Goal: Task Accomplishment & Management: Manage account settings

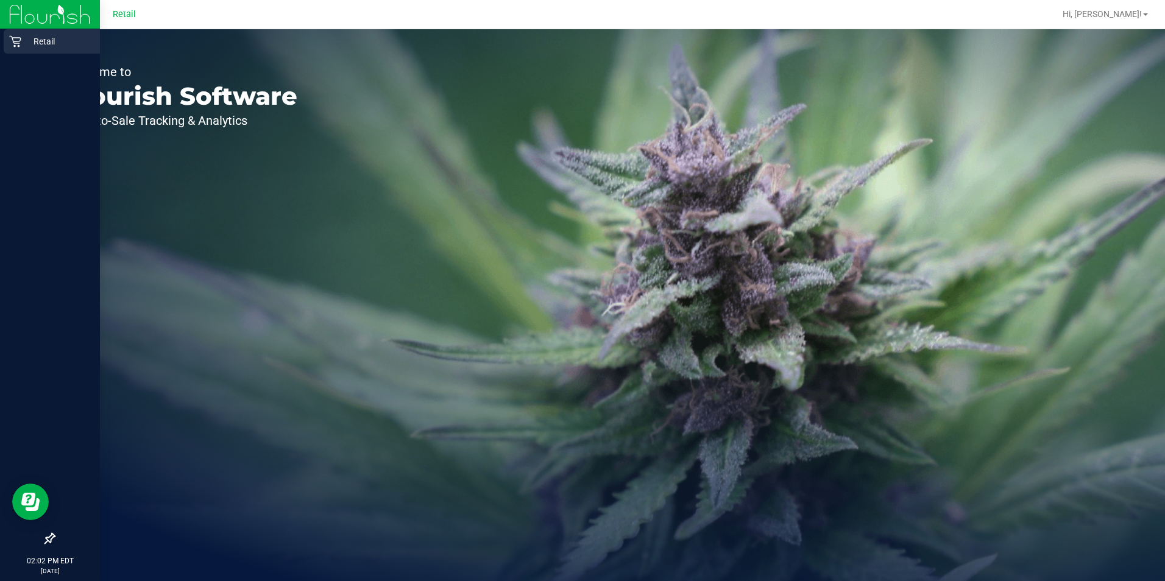
click at [5, 49] on div "Retail" at bounding box center [52, 41] width 96 height 24
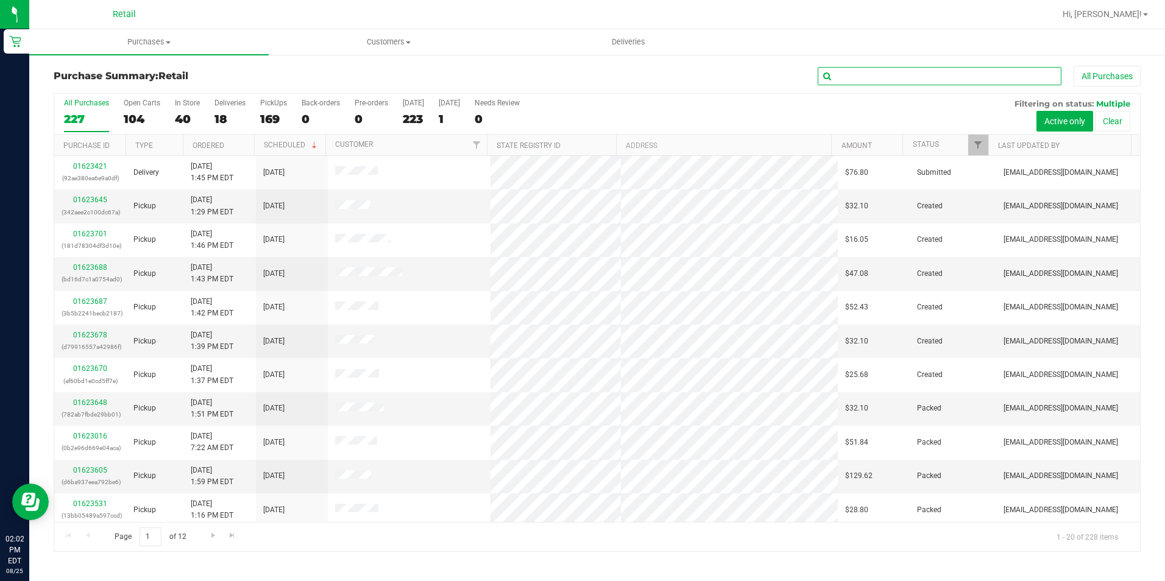
click at [840, 75] on input "text" at bounding box center [940, 76] width 244 height 18
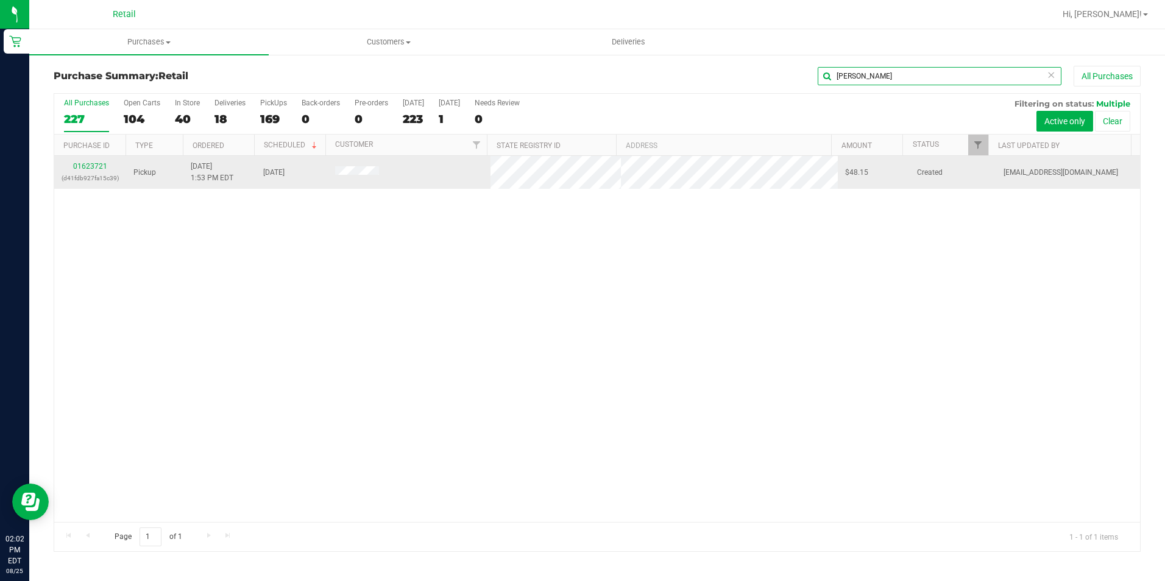
type input "[PERSON_NAME]"
click at [91, 159] on td "01623721 (d41fdb927fa15c39)" at bounding box center [90, 172] width 72 height 33
click at [91, 162] on link "01623721" at bounding box center [90, 166] width 34 height 9
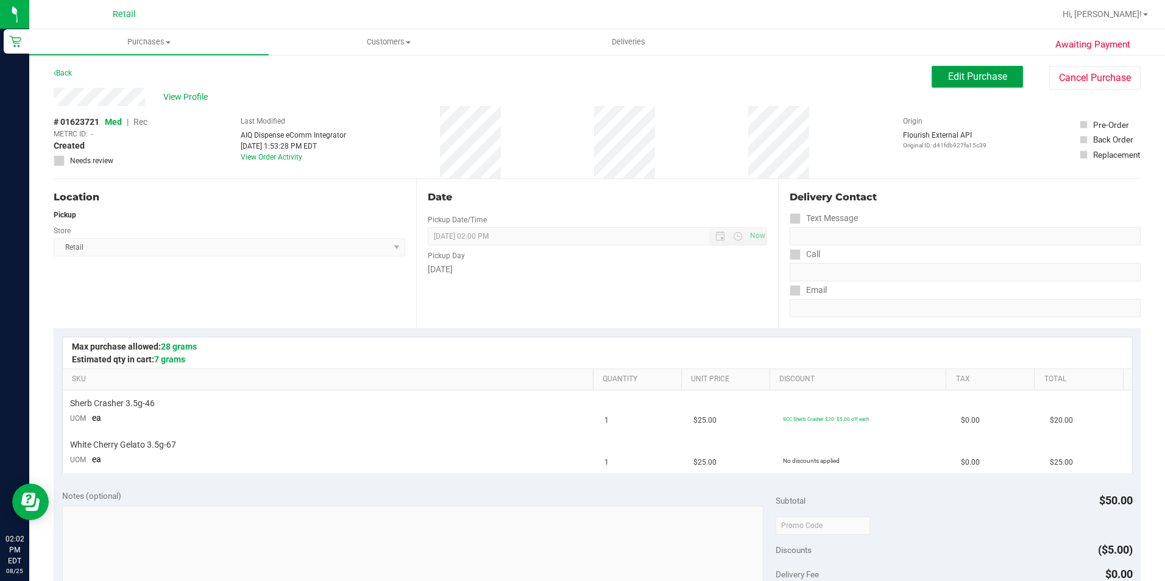
click at [939, 82] on button "Edit Purchase" at bounding box center [976, 77] width 91 height 22
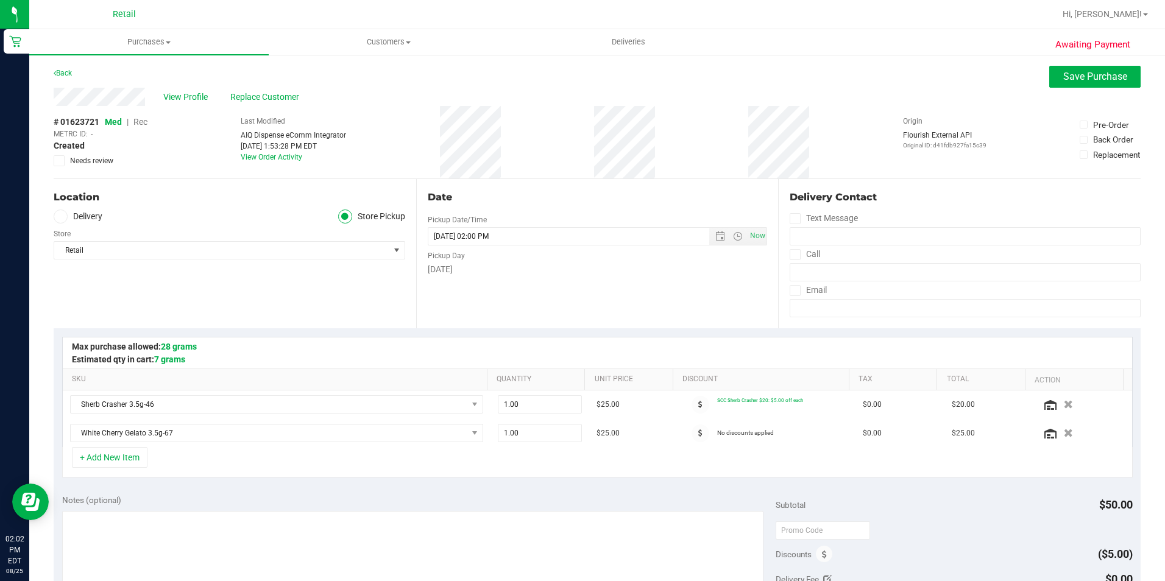
click at [137, 118] on span "Rec" at bounding box center [140, 122] width 14 height 10
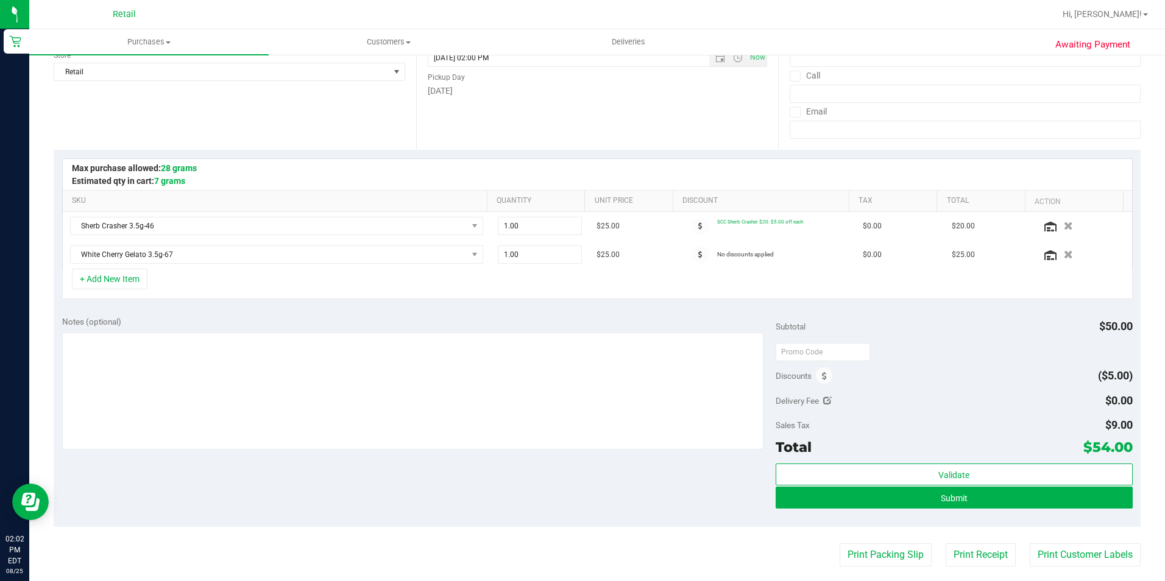
scroll to position [183, 0]
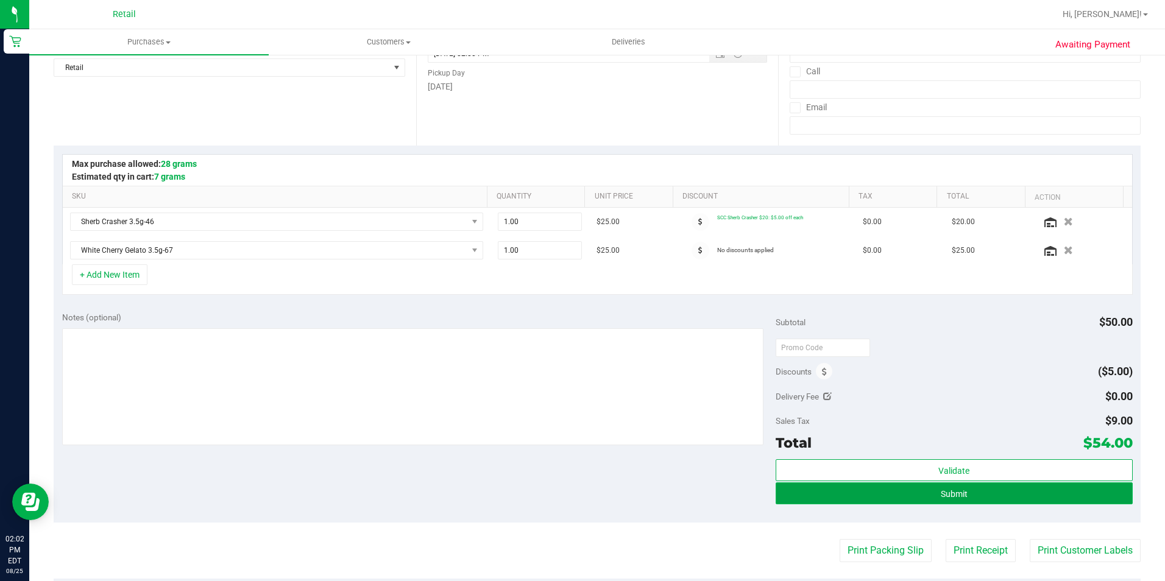
click at [950, 489] on span "Submit" at bounding box center [954, 494] width 27 height 10
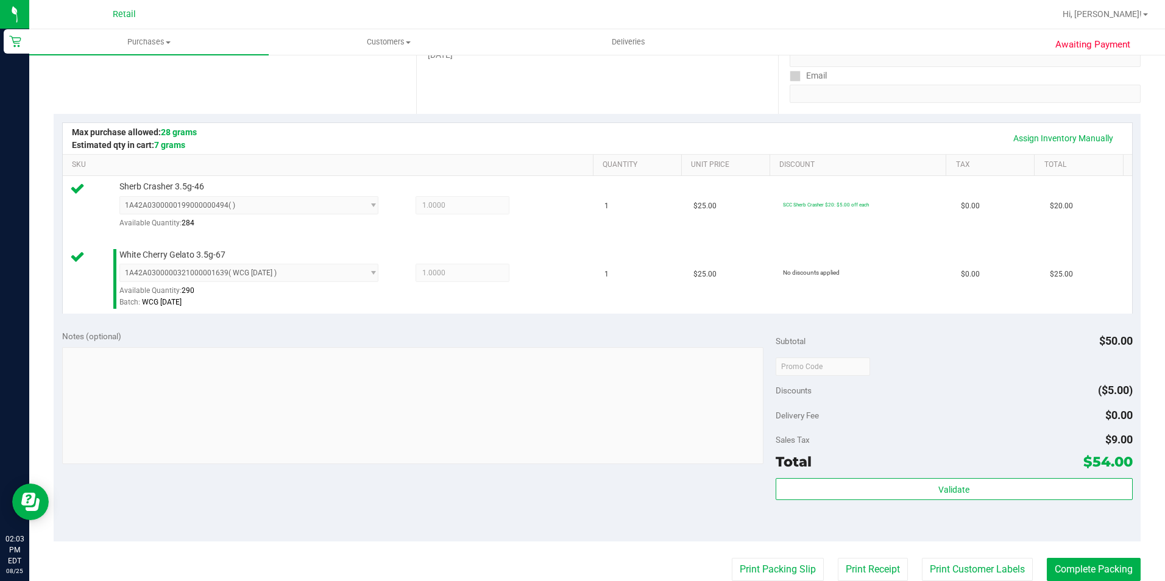
scroll to position [366, 0]
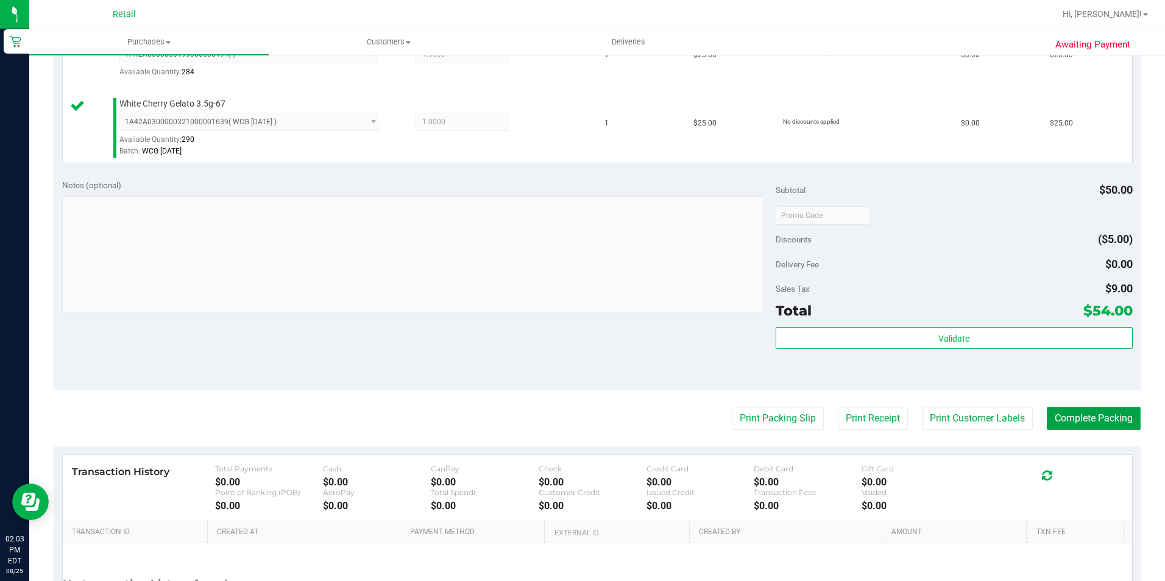
click at [1078, 421] on button "Complete Packing" at bounding box center [1094, 418] width 94 height 23
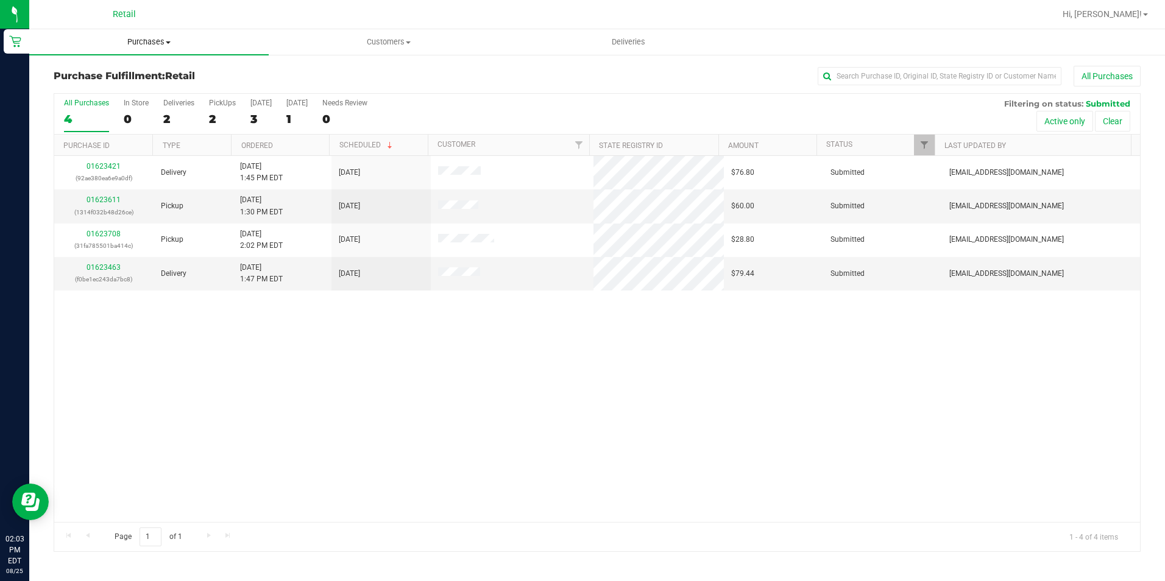
click at [131, 40] on span "Purchases" at bounding box center [148, 42] width 239 height 11
click at [124, 72] on span "Summary of purchases" at bounding box center [91, 73] width 125 height 10
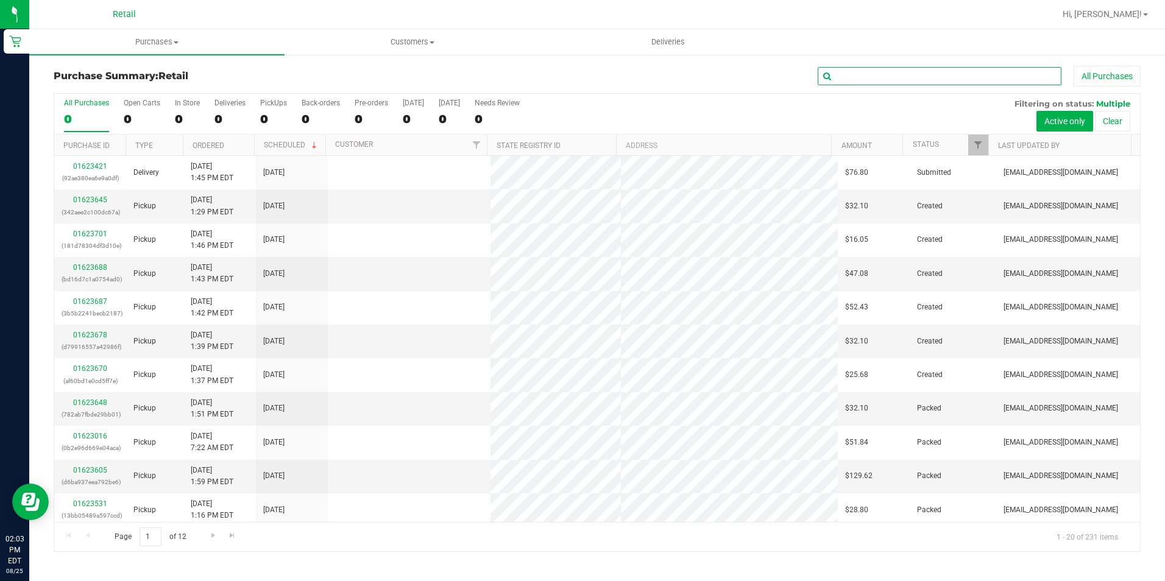
click at [894, 79] on input "text" at bounding box center [940, 76] width 244 height 18
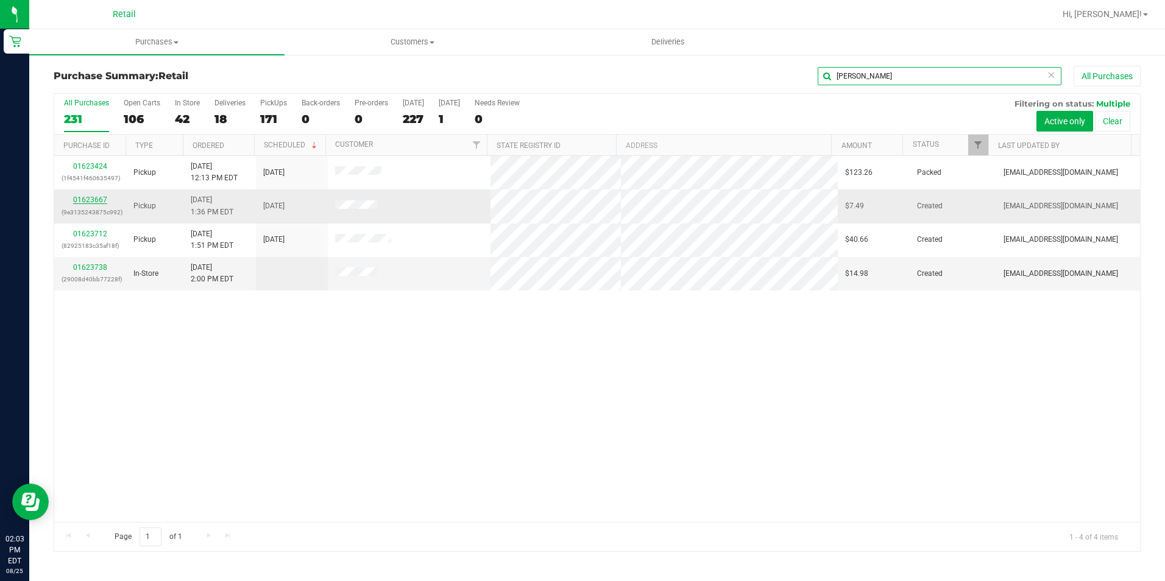
type input "[PERSON_NAME]"
click at [100, 200] on link "01623667" at bounding box center [90, 200] width 34 height 9
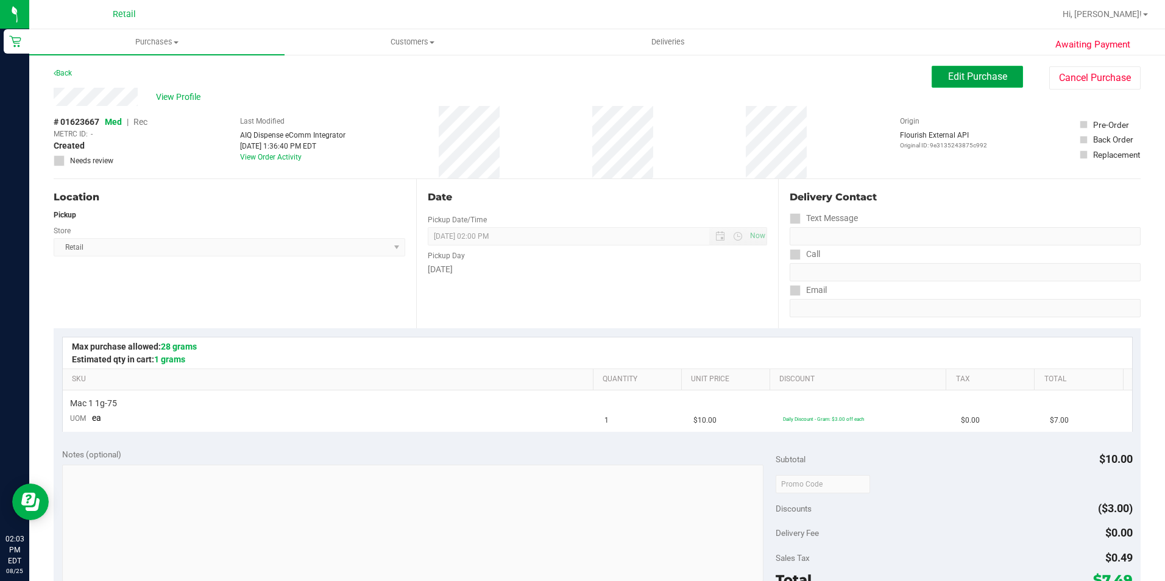
click at [956, 72] on span "Edit Purchase" at bounding box center [977, 77] width 59 height 12
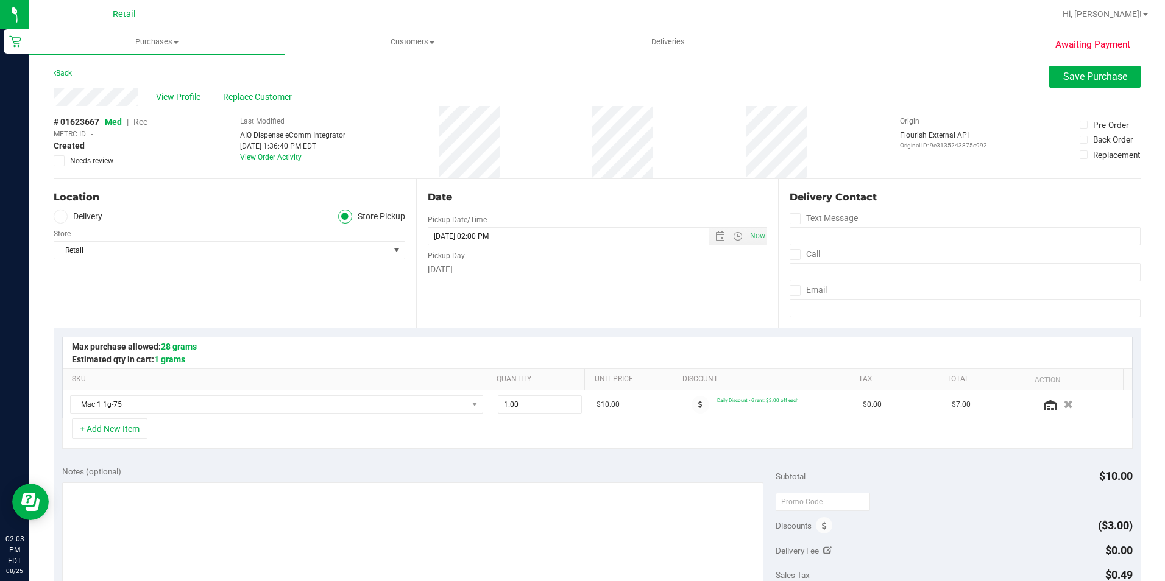
click at [141, 118] on span "Rec" at bounding box center [140, 122] width 14 height 10
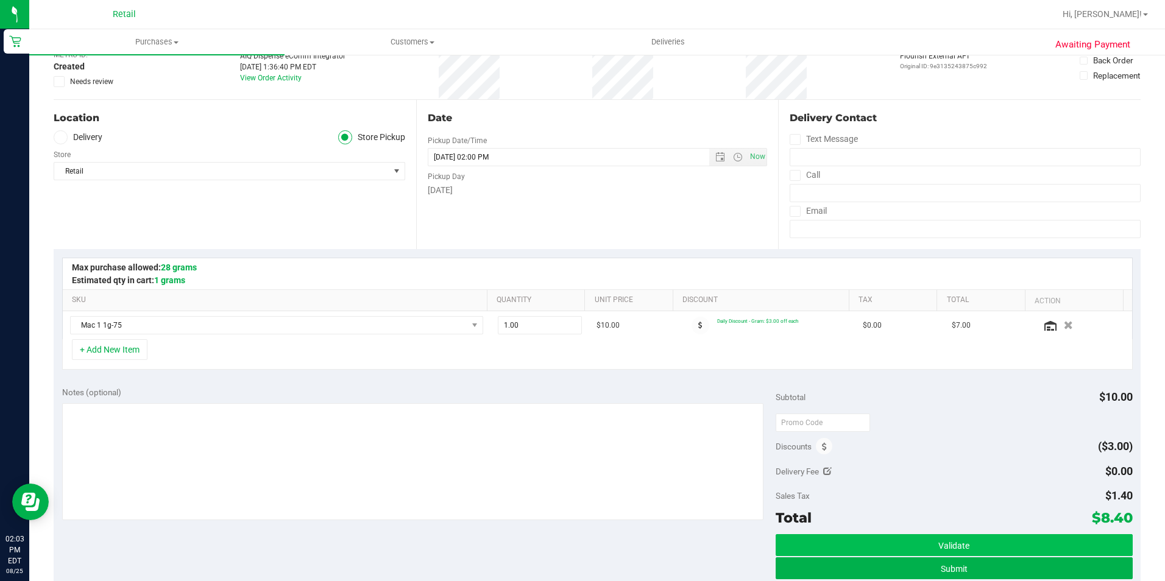
scroll to position [183, 0]
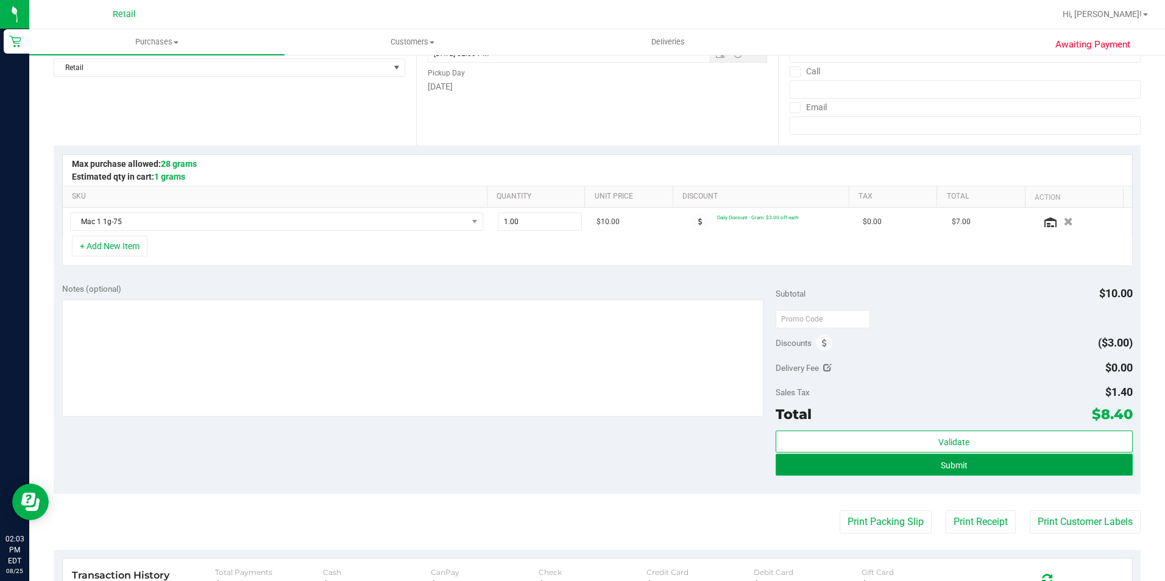
click at [942, 459] on button "Submit" at bounding box center [954, 465] width 357 height 22
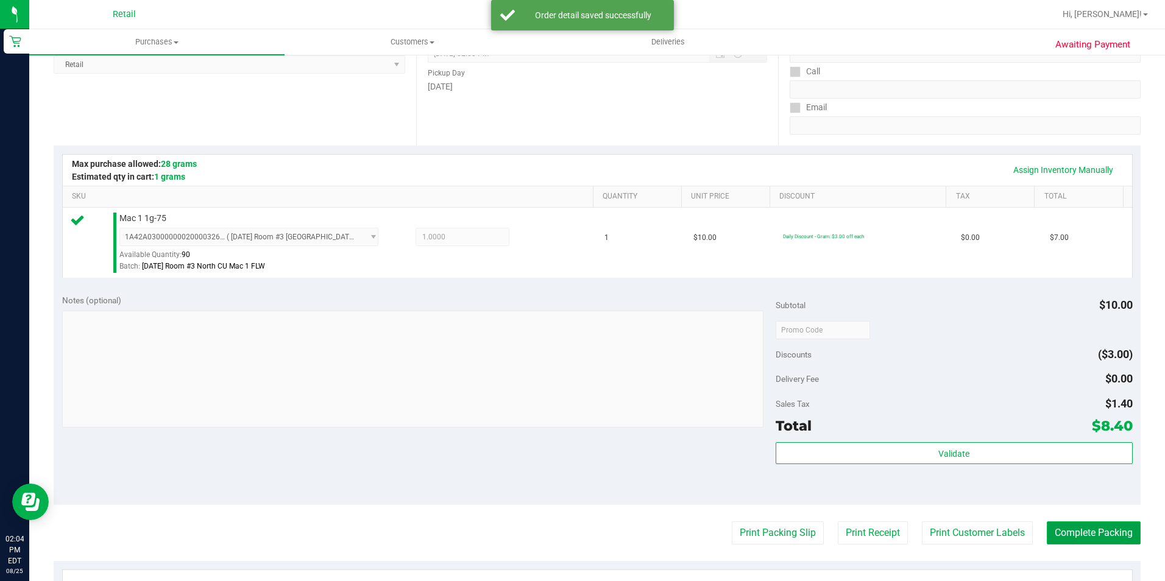
click at [1106, 532] on button "Complete Packing" at bounding box center [1094, 532] width 94 height 23
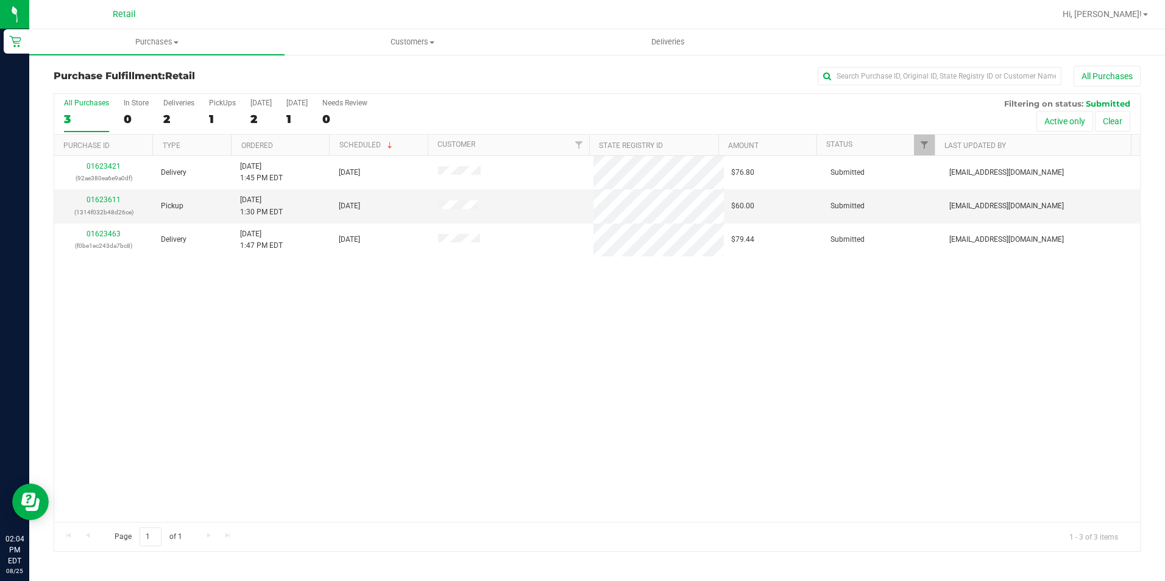
click at [149, 58] on div "Purchase Fulfillment: Retail All Purchases All Purchases 3 In Store 0 Deliverie…" at bounding box center [597, 309] width 1136 height 511
click at [149, 52] on uib-tab-heading "Purchases Summary of purchases Fulfillment All purchases" at bounding box center [156, 42] width 255 height 26
click at [132, 69] on span "Summary of purchases" at bounding box center [91, 73] width 125 height 10
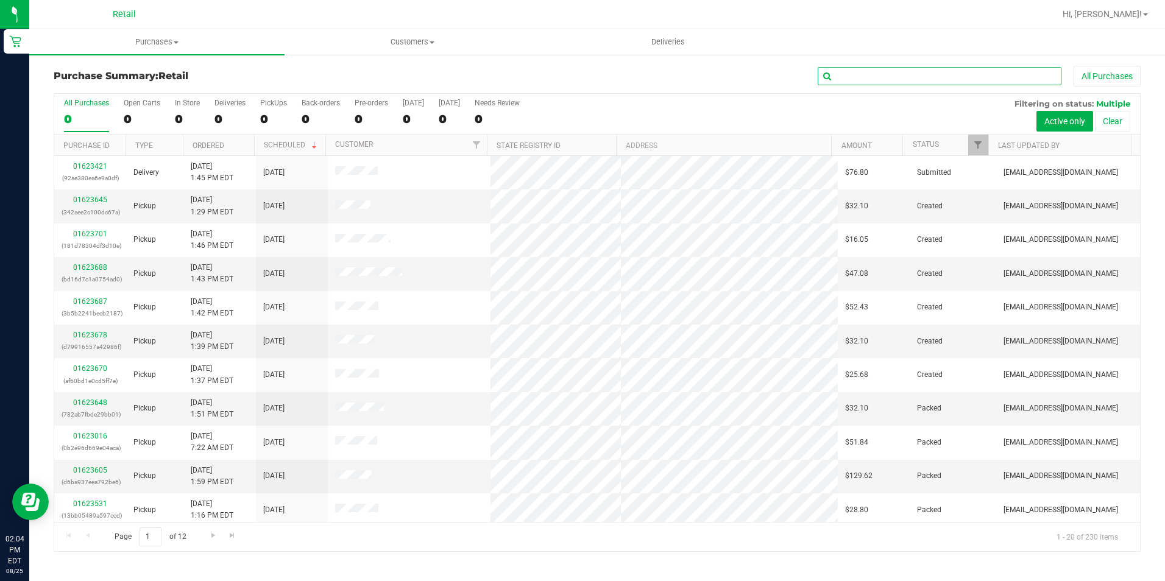
click at [855, 76] on input "text" at bounding box center [940, 76] width 244 height 18
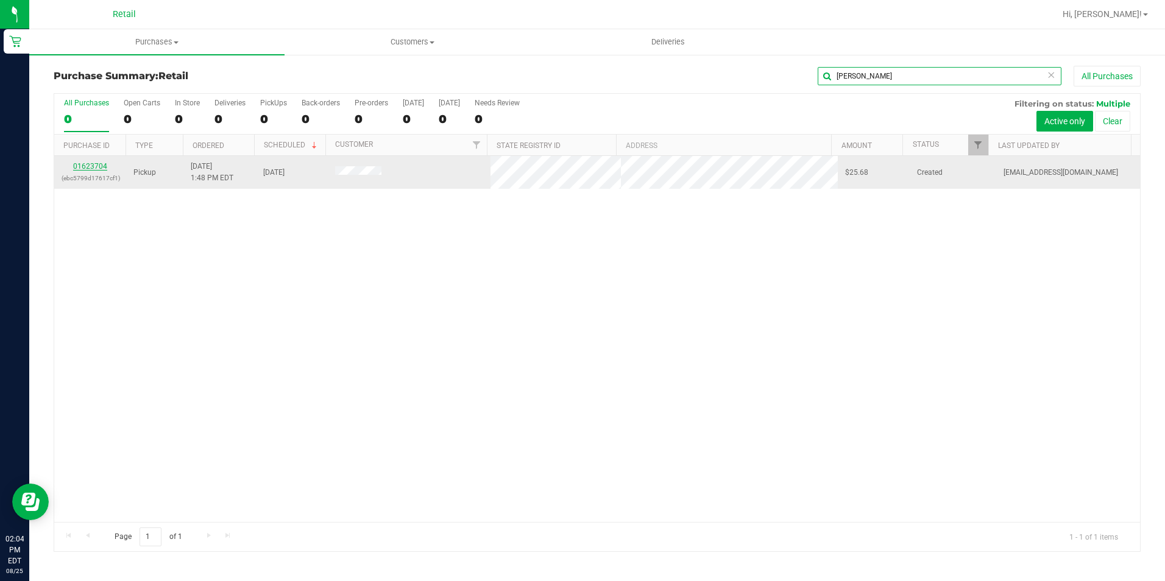
type input "[PERSON_NAME]"
click at [97, 165] on link "01623704" at bounding box center [90, 166] width 34 height 9
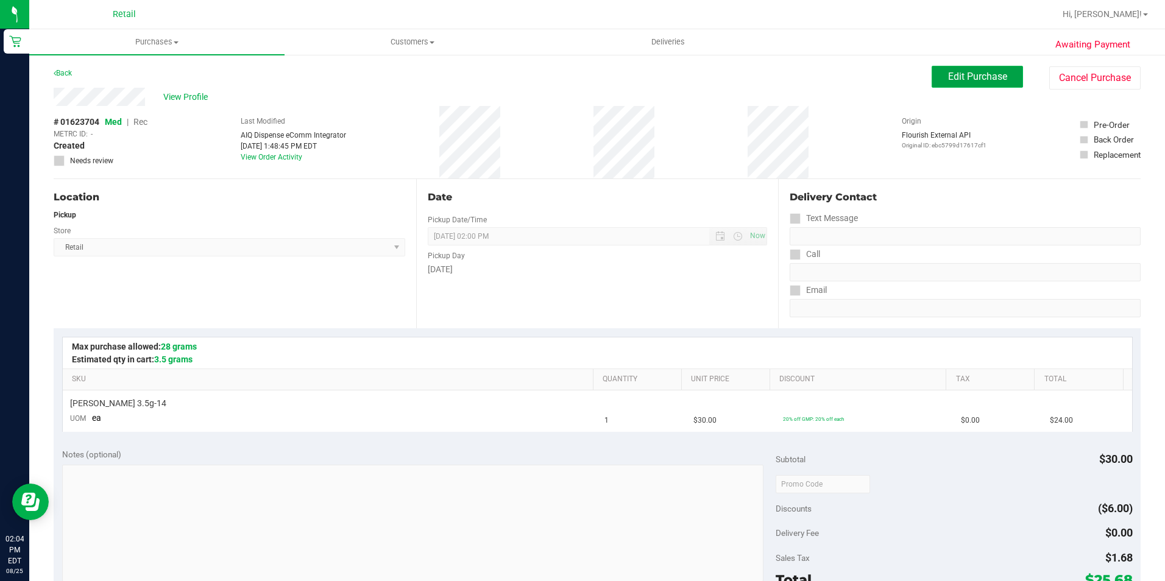
click at [933, 87] on button "Edit Purchase" at bounding box center [976, 77] width 91 height 22
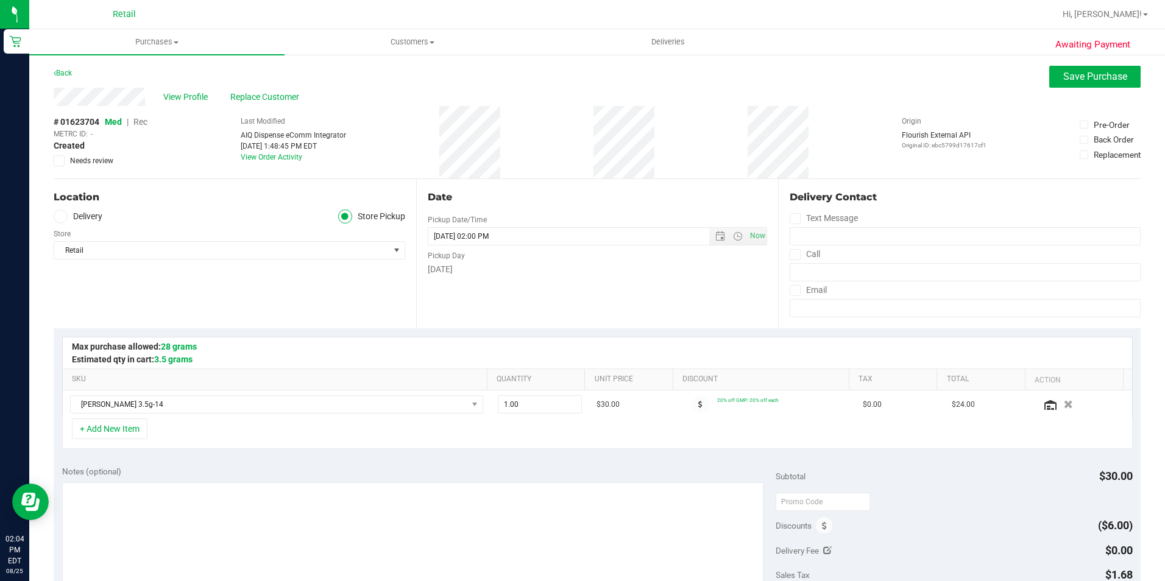
click at [140, 122] on span "Rec" at bounding box center [140, 122] width 14 height 10
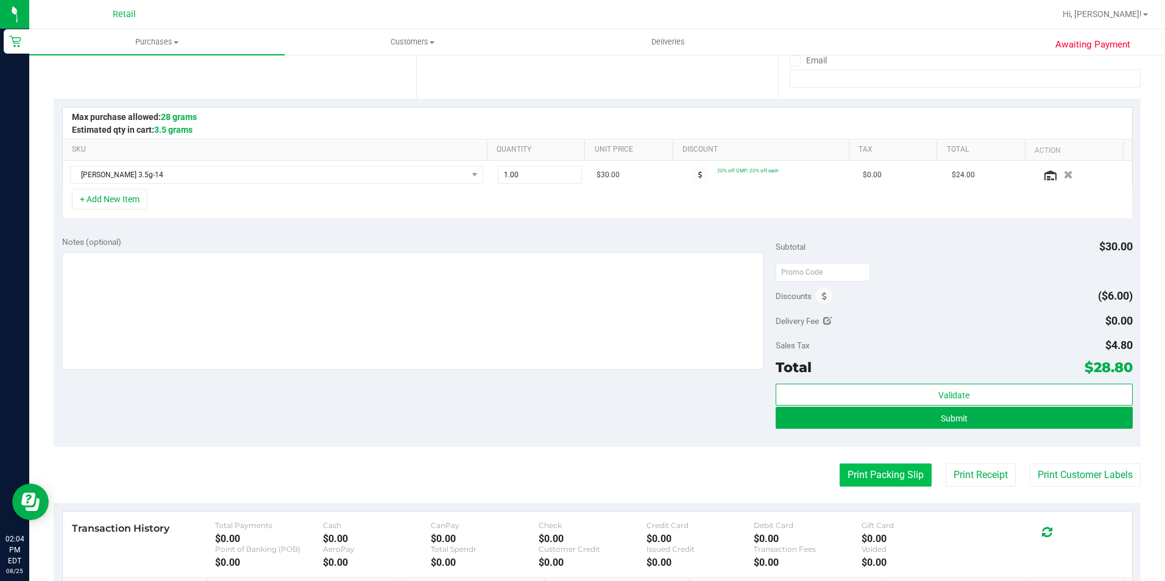
scroll to position [244, 0]
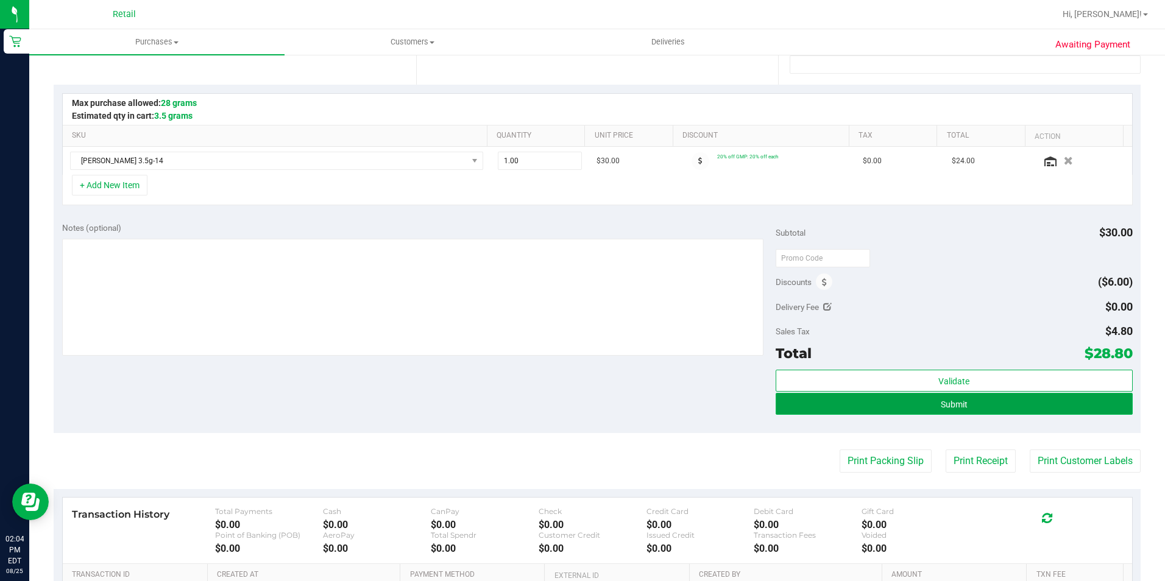
click at [941, 403] on span "Submit" at bounding box center [954, 405] width 27 height 10
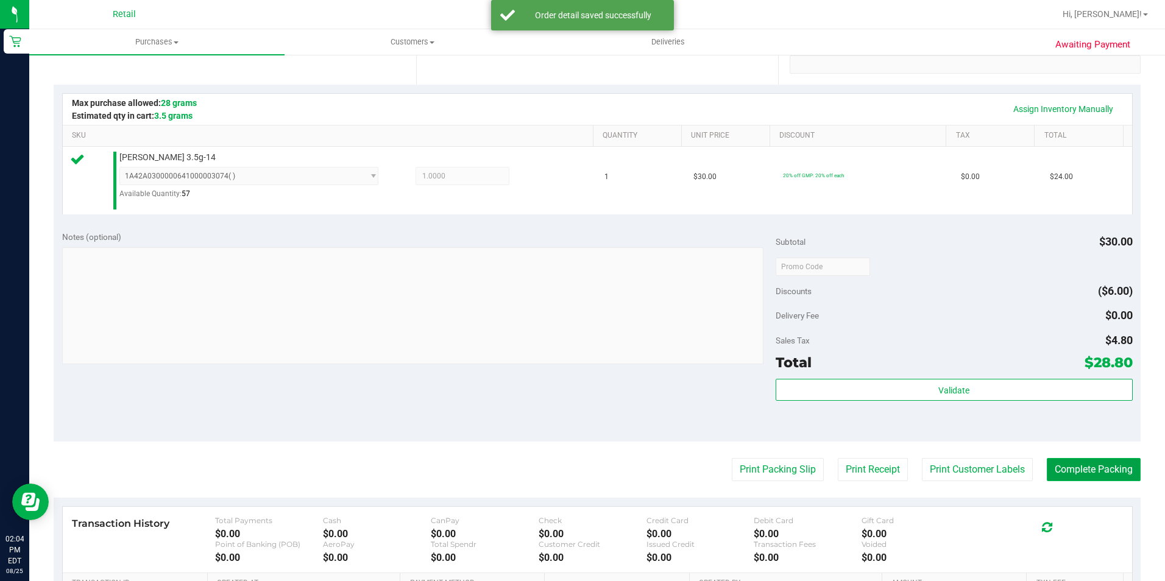
click at [1087, 472] on button "Complete Packing" at bounding box center [1094, 469] width 94 height 23
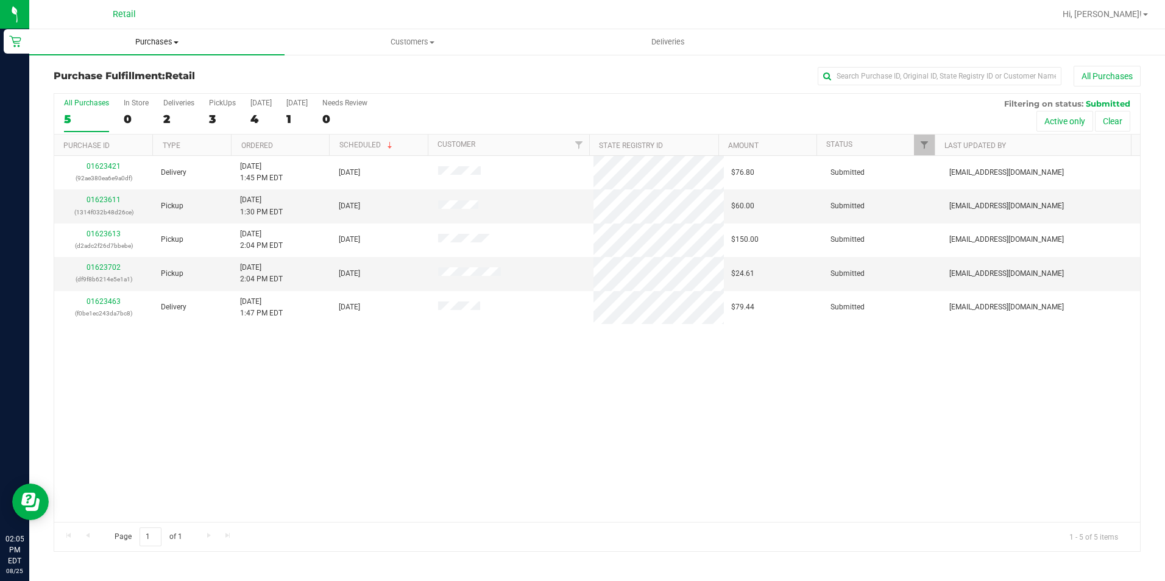
click at [168, 43] on span "Purchases" at bounding box center [156, 42] width 255 height 11
click at [129, 72] on span "Summary of purchases" at bounding box center [91, 73] width 125 height 10
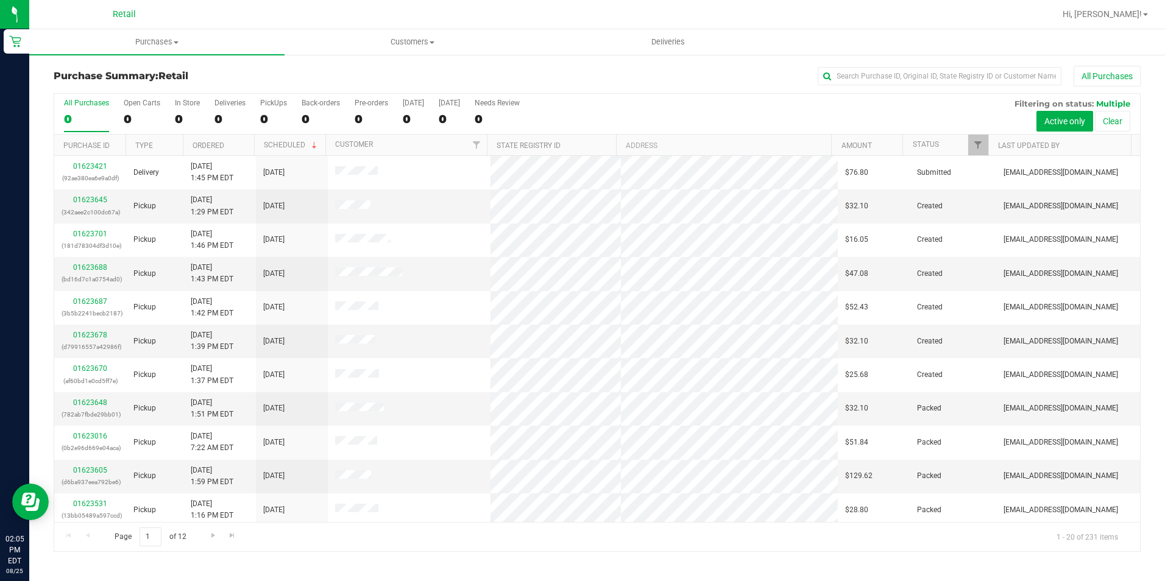
click at [847, 66] on div "All Purchases" at bounding box center [778, 76] width 724 height 21
click at [839, 90] on div "Purchase Summary: Retail All Purchases" at bounding box center [597, 79] width 1087 height 27
click at [843, 77] on input "text" at bounding box center [940, 76] width 244 height 18
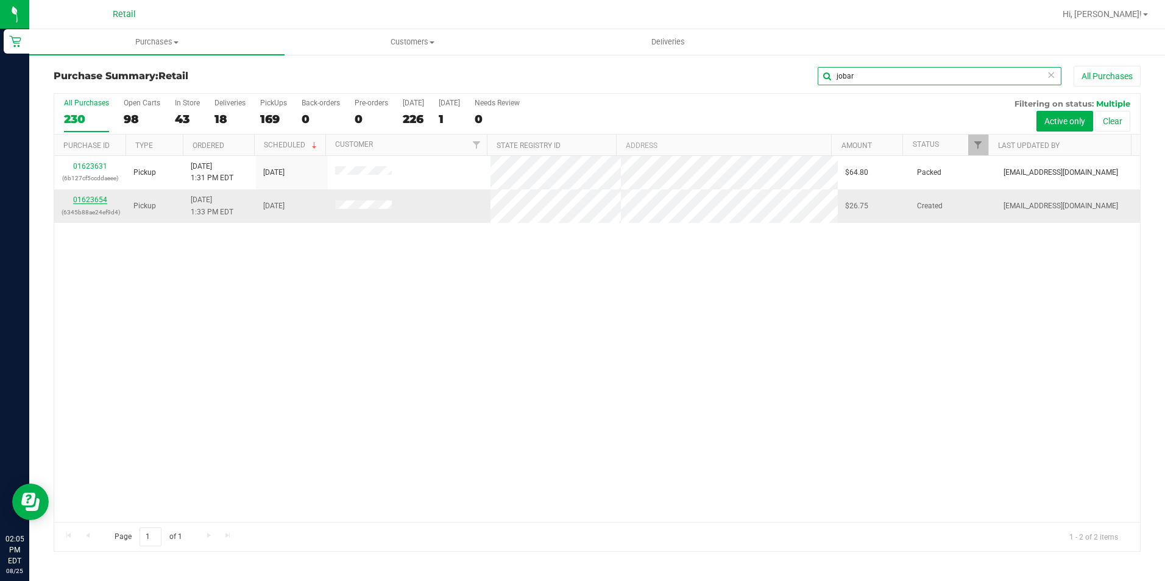
type input "jobar"
click at [87, 201] on link "01623654" at bounding box center [90, 200] width 34 height 9
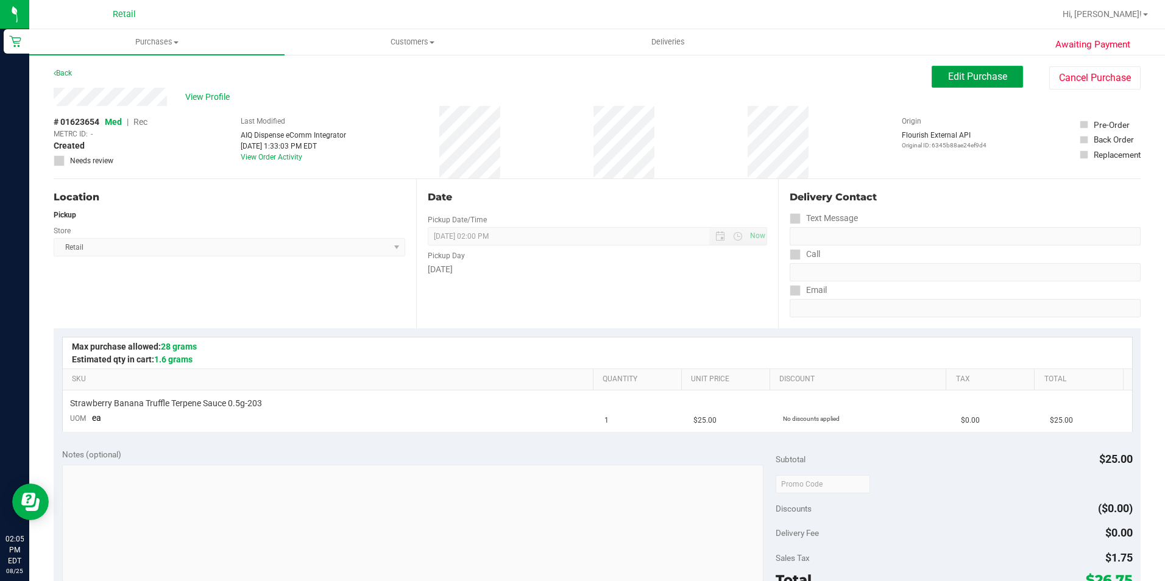
click at [948, 71] on span "Edit Purchase" at bounding box center [977, 77] width 59 height 12
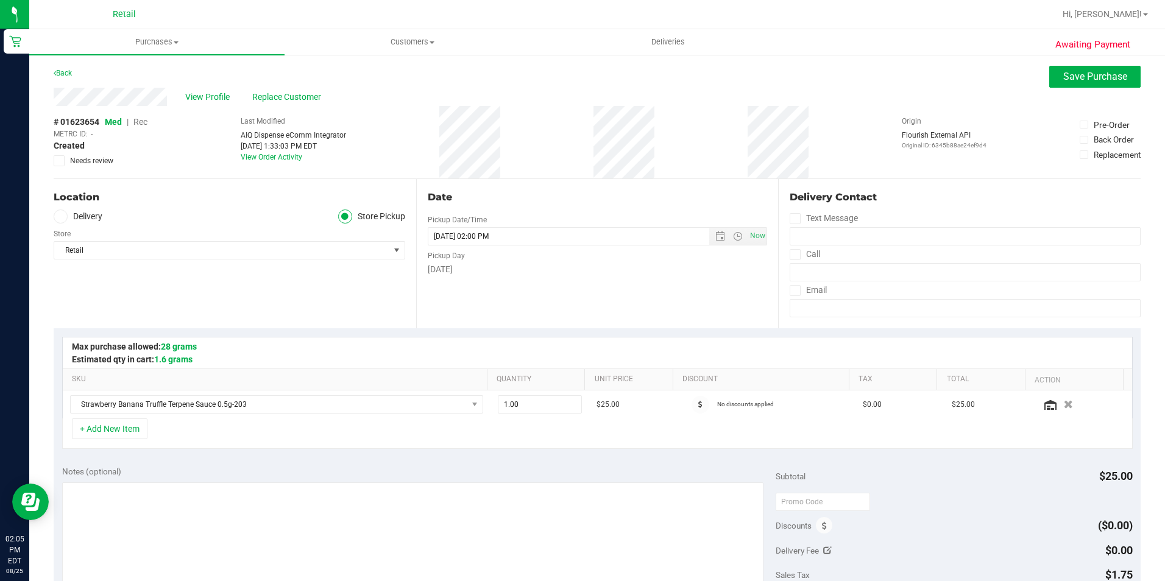
click at [143, 122] on span "Rec" at bounding box center [140, 122] width 14 height 10
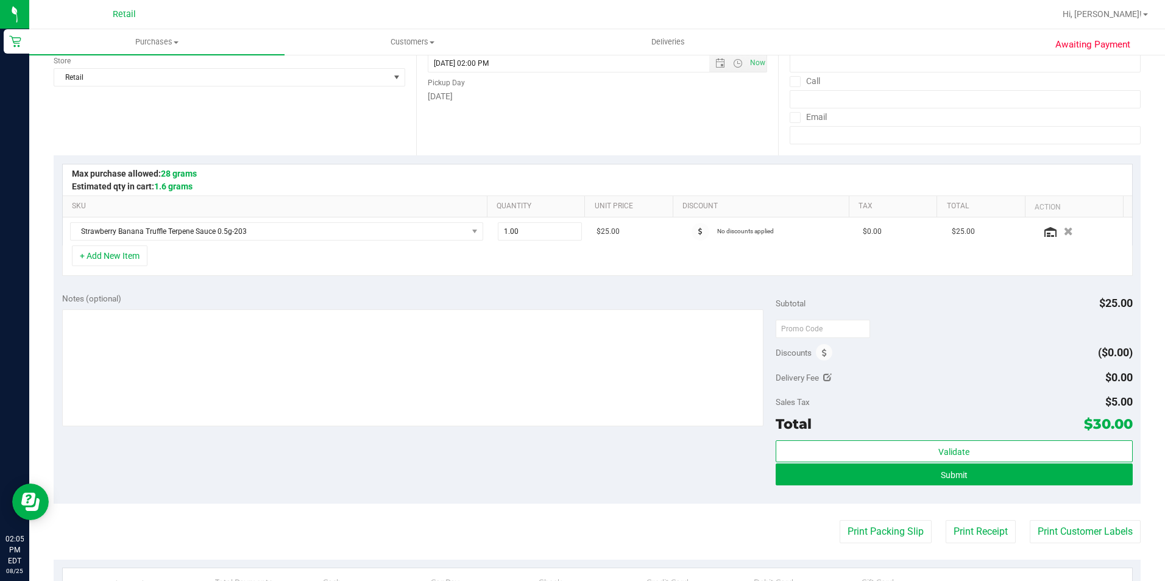
scroll to position [183, 0]
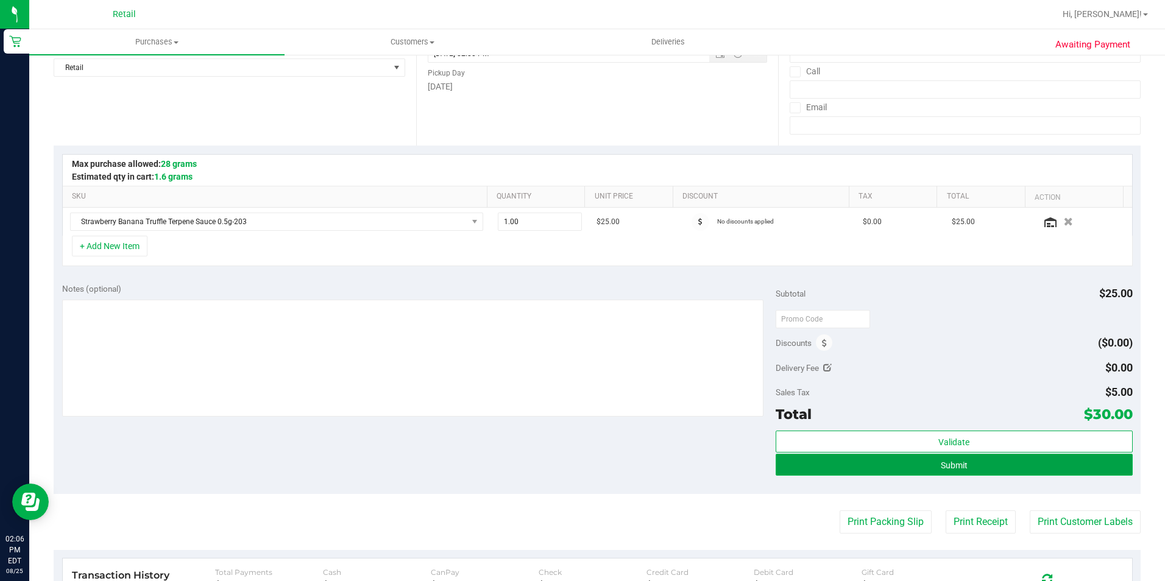
click at [941, 465] on span "Submit" at bounding box center [954, 466] width 27 height 10
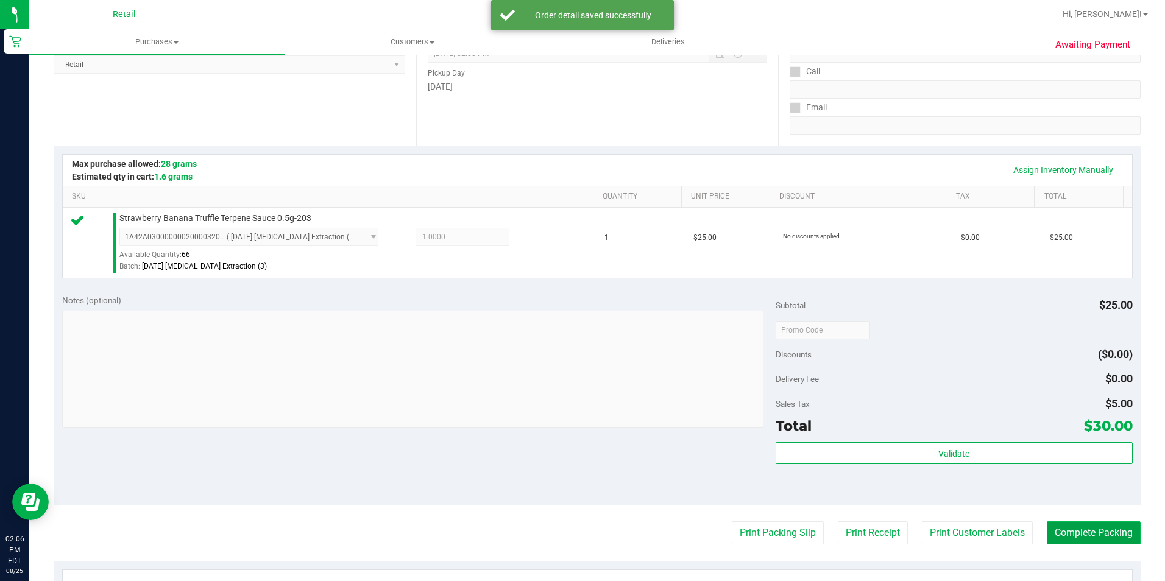
click at [1080, 543] on button "Complete Packing" at bounding box center [1094, 532] width 94 height 23
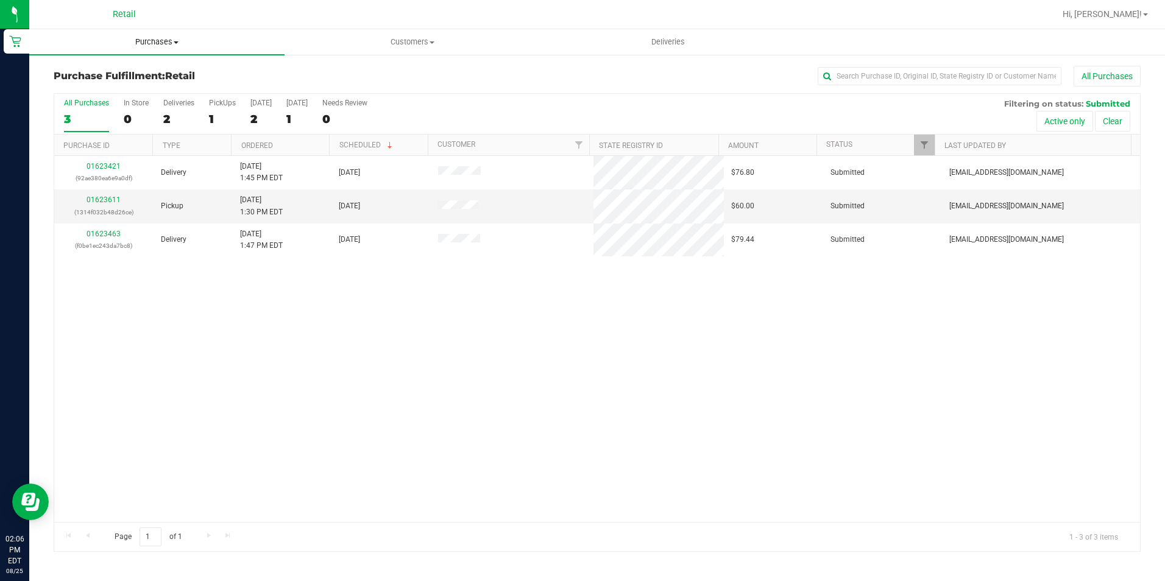
click at [160, 42] on span "Purchases" at bounding box center [156, 42] width 255 height 11
click at [149, 77] on span "Summary of purchases" at bounding box center [91, 73] width 125 height 10
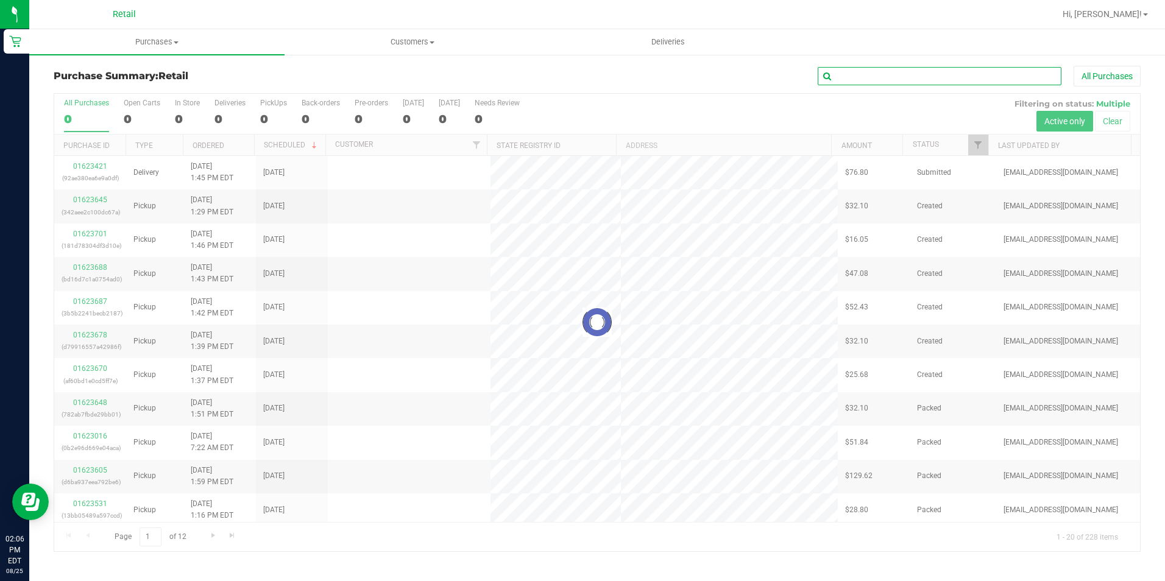
click at [852, 79] on input "text" at bounding box center [940, 76] width 244 height 18
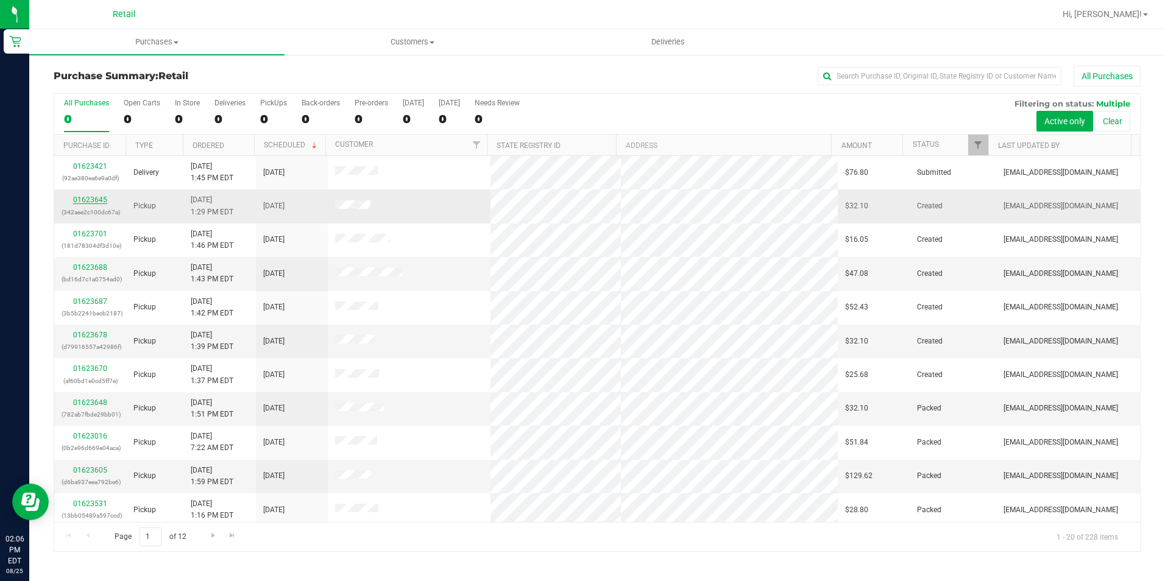
click at [103, 199] on link "01623645" at bounding box center [90, 200] width 34 height 9
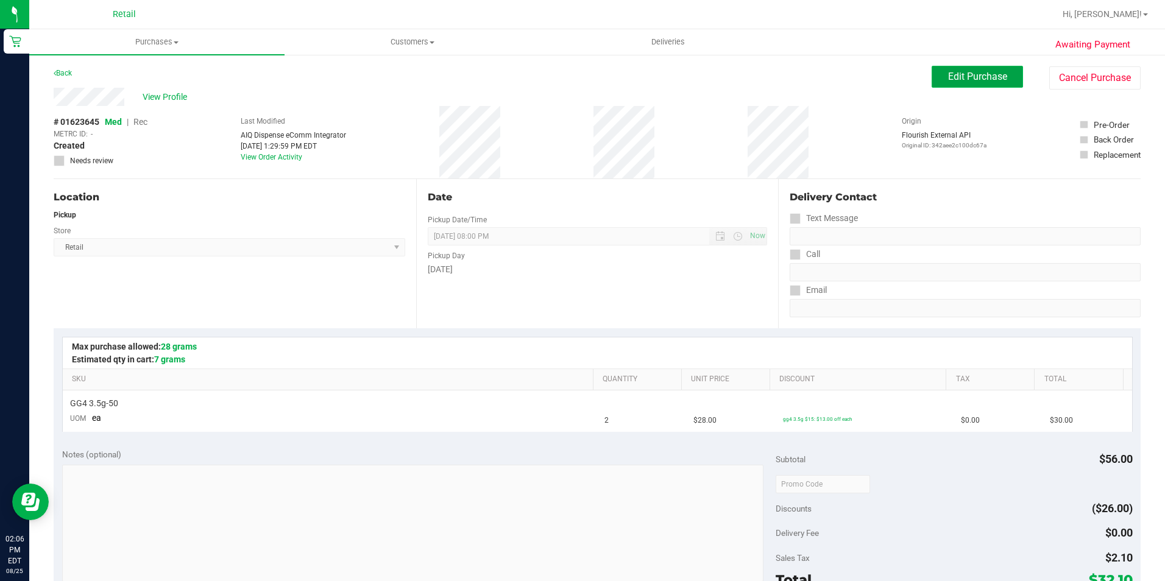
click at [955, 84] on button "Edit Purchase" at bounding box center [976, 77] width 91 height 22
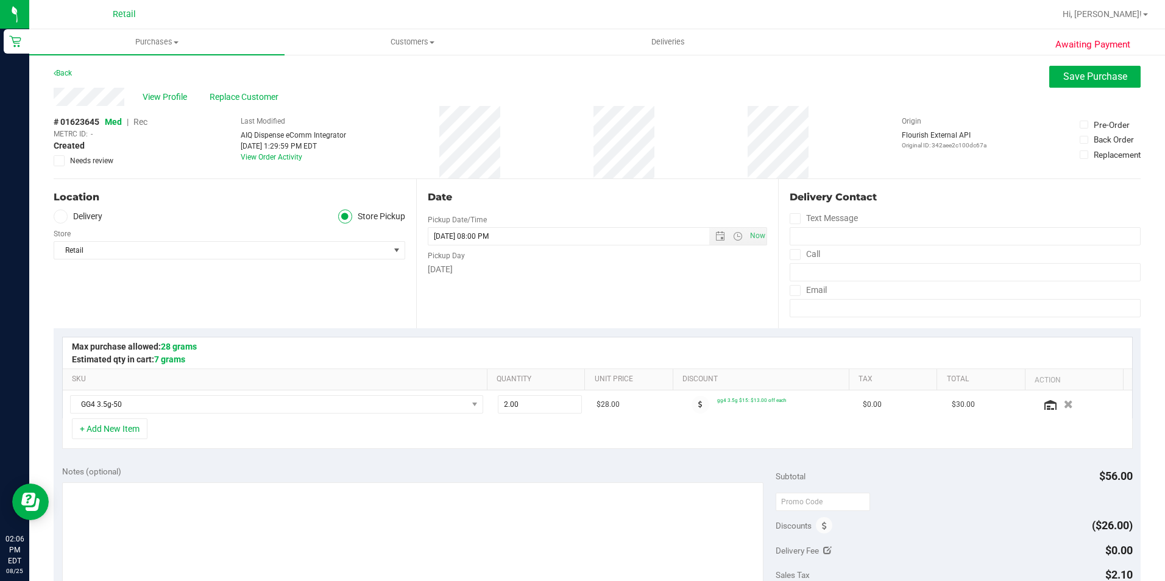
click at [143, 124] on span "Rec" at bounding box center [140, 122] width 14 height 10
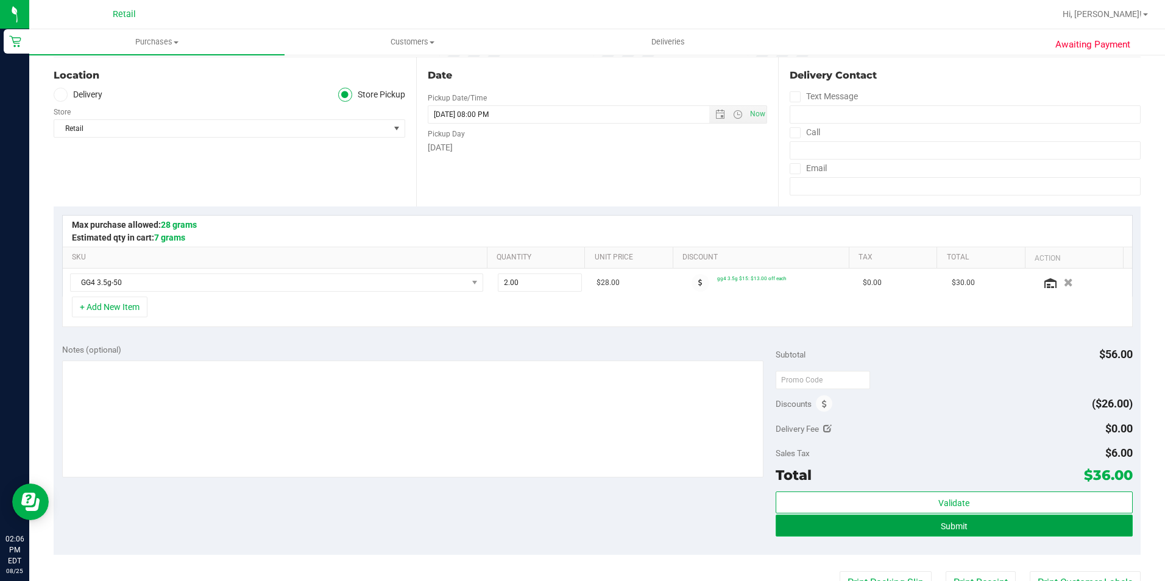
click at [896, 523] on button "Submit" at bounding box center [954, 526] width 357 height 22
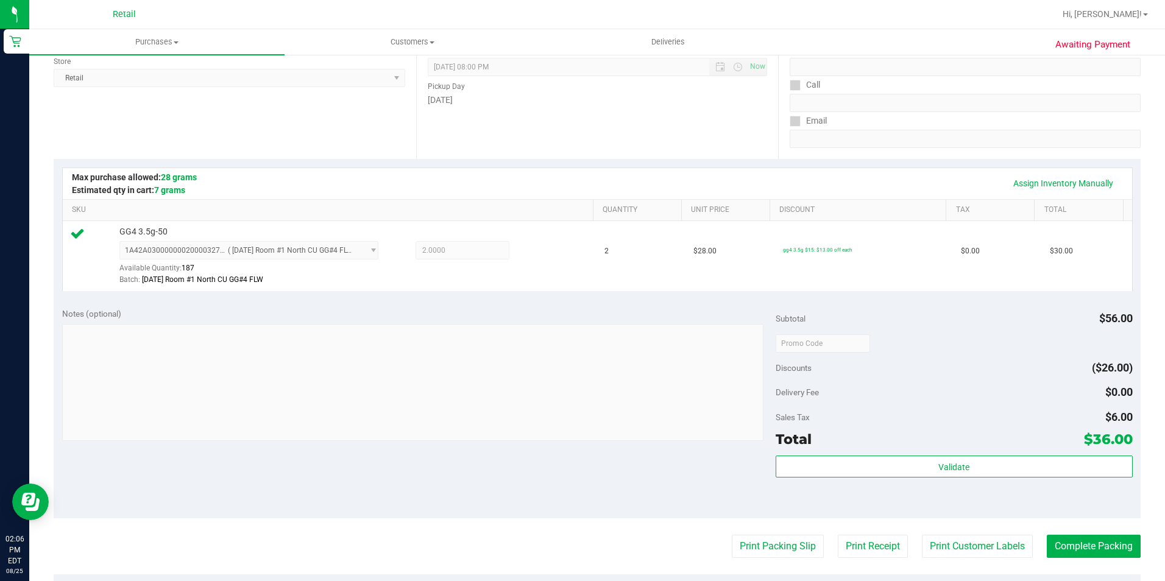
scroll to position [244, 0]
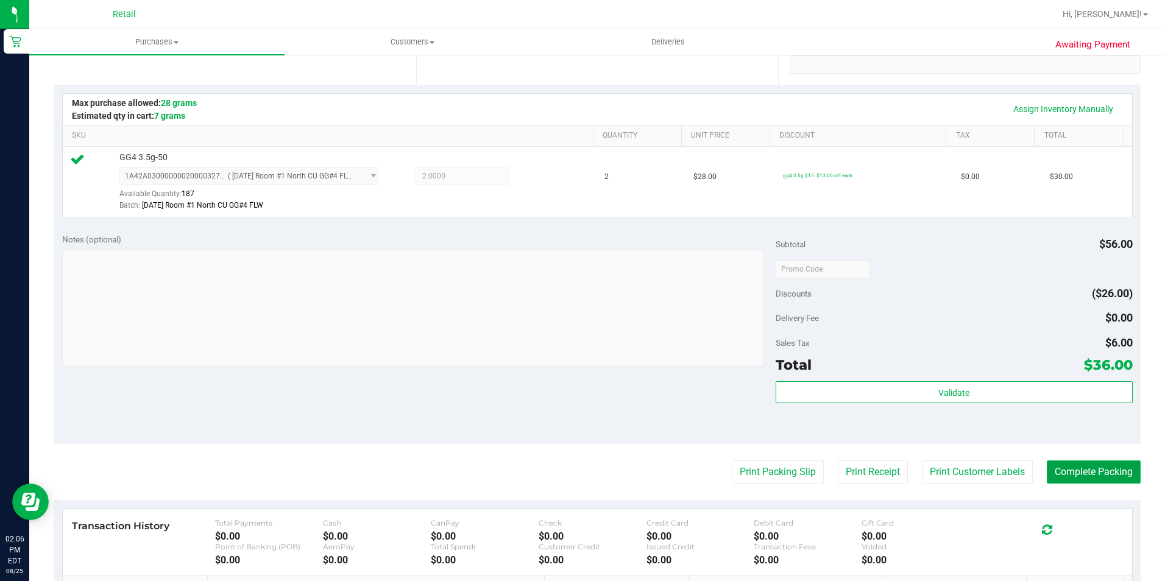
click at [1109, 474] on button "Complete Packing" at bounding box center [1094, 472] width 94 height 23
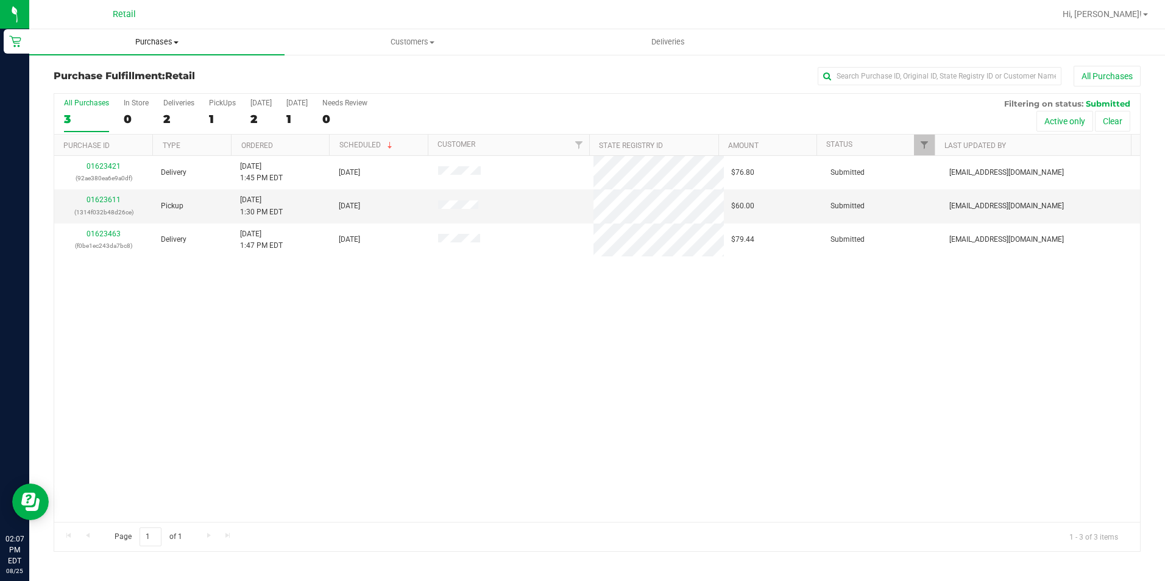
drag, startPoint x: 157, startPoint y: 48, endPoint x: 153, endPoint y: 69, distance: 21.1
click at [157, 48] on uib-tab-heading "Purchases Summary of purchases Fulfillment All purchases" at bounding box center [156, 42] width 255 height 26
click at [153, 77] on li "Summary of purchases" at bounding box center [156, 73] width 255 height 15
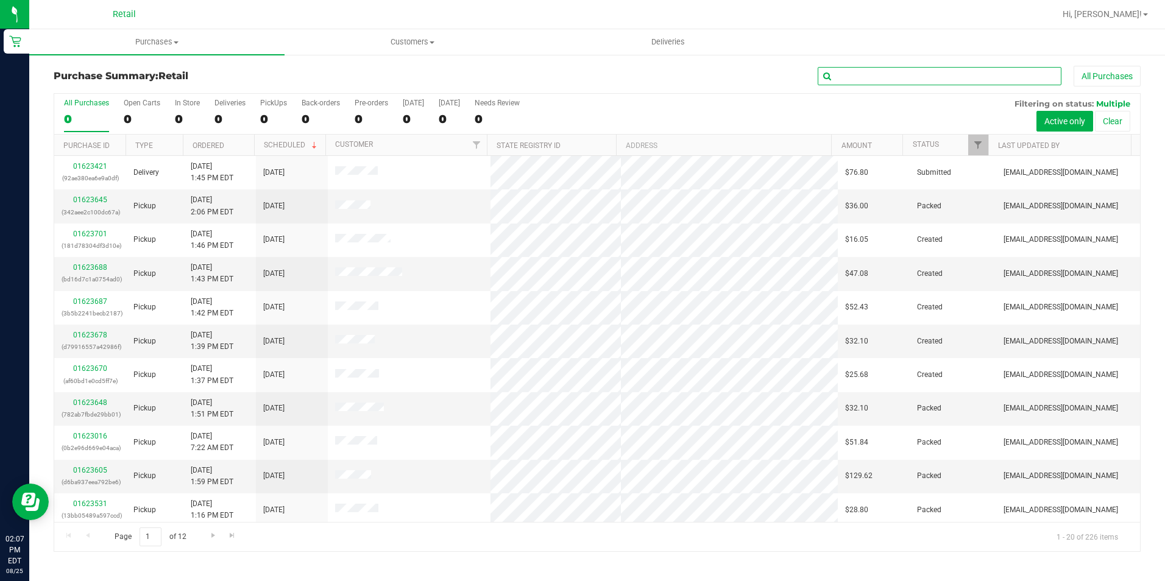
click at [867, 85] on input "text" at bounding box center [940, 76] width 244 height 18
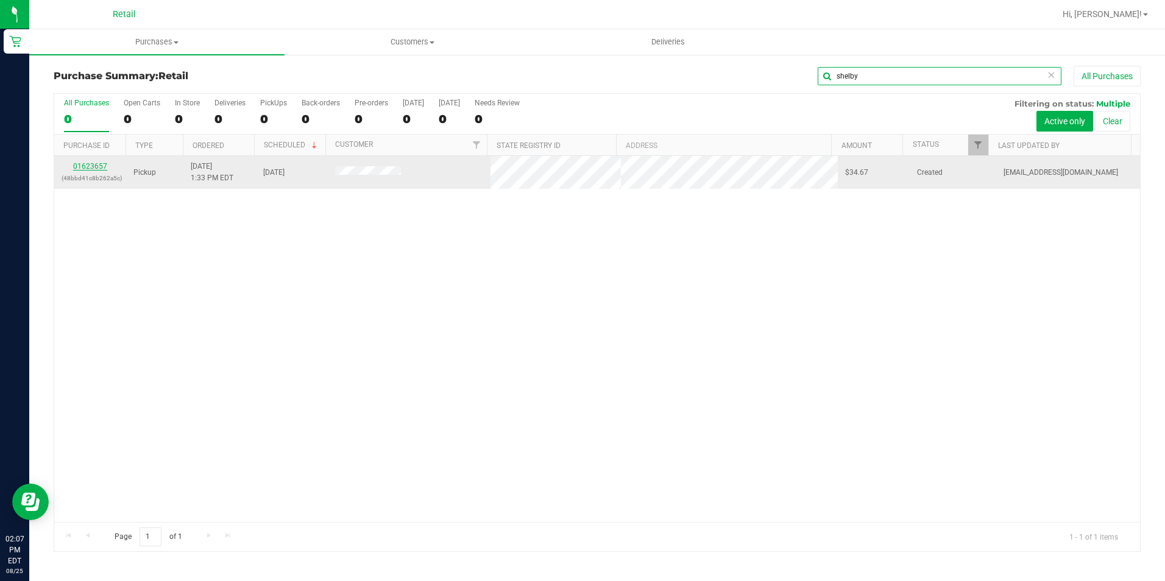
type input "shelby"
click at [97, 165] on link "01623657" at bounding box center [90, 166] width 34 height 9
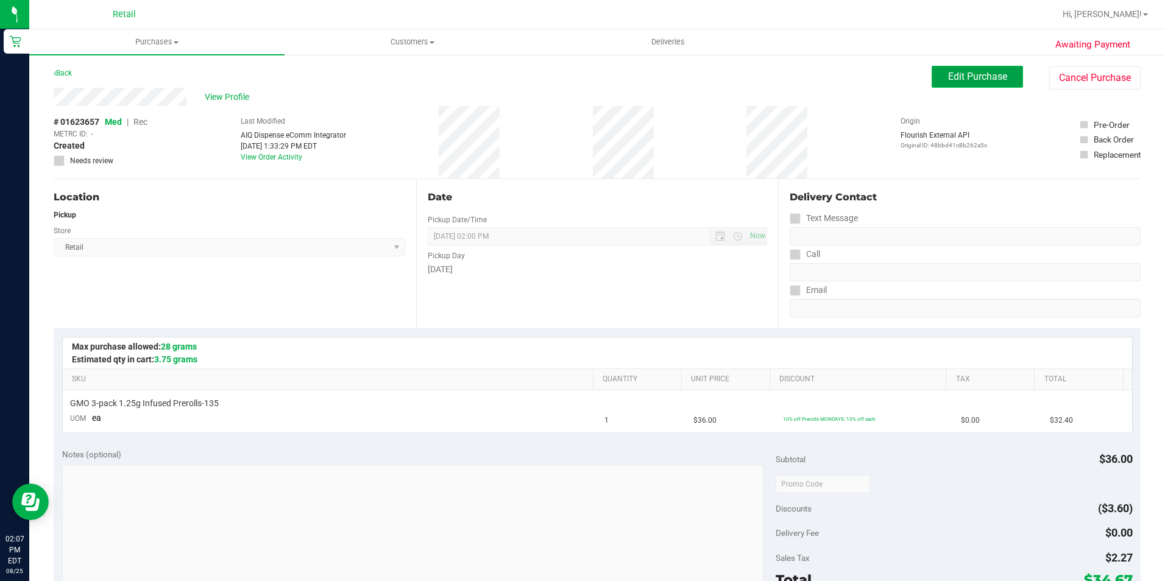
click at [939, 69] on button "Edit Purchase" at bounding box center [976, 77] width 91 height 22
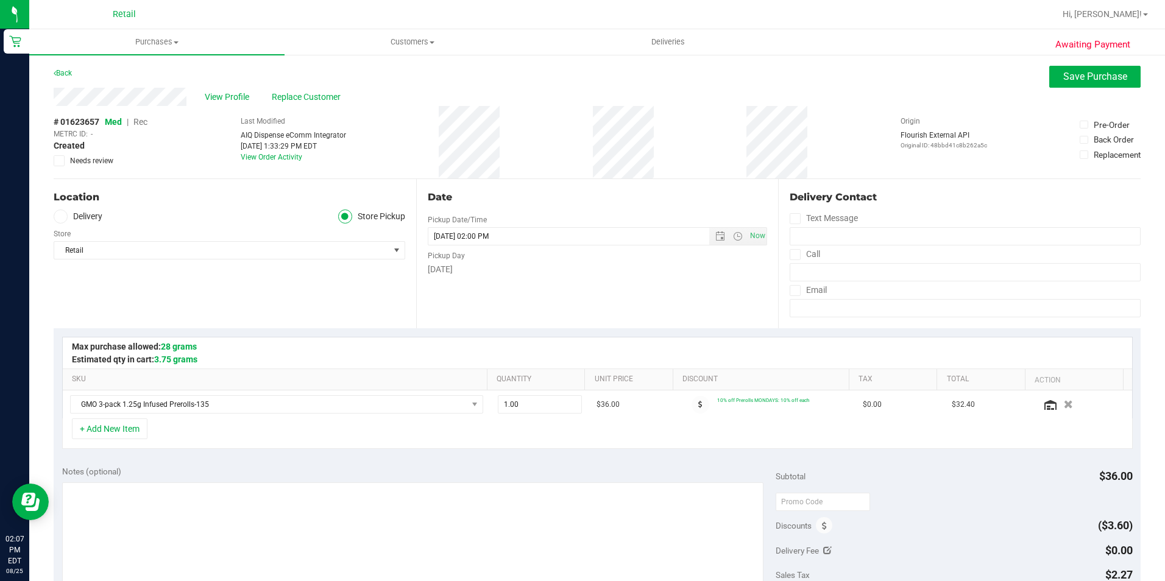
click at [141, 124] on span "Rec" at bounding box center [140, 122] width 14 height 10
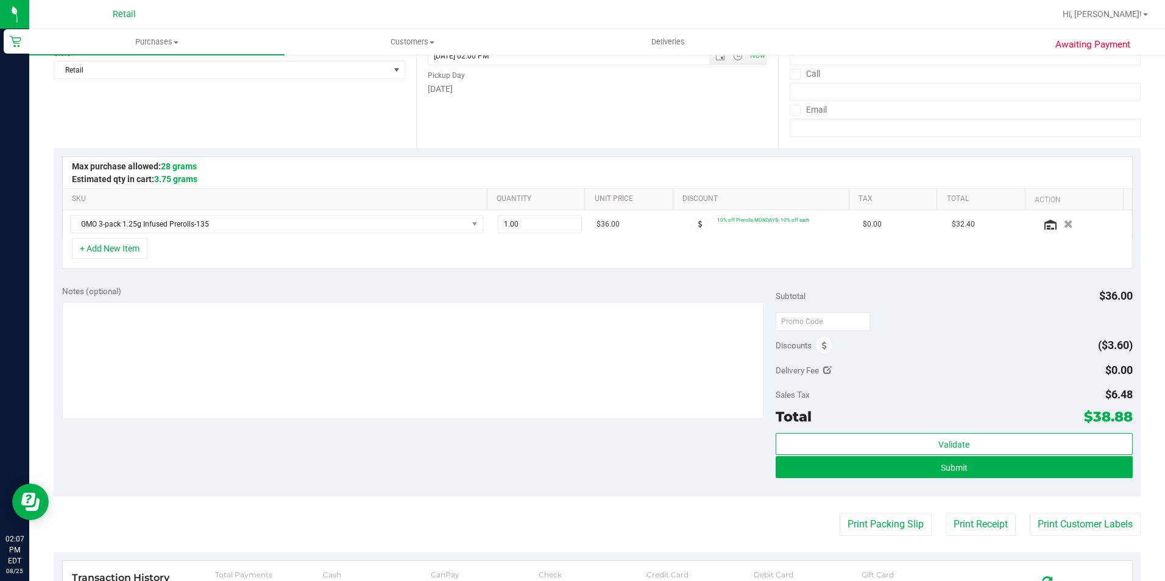
scroll to position [183, 0]
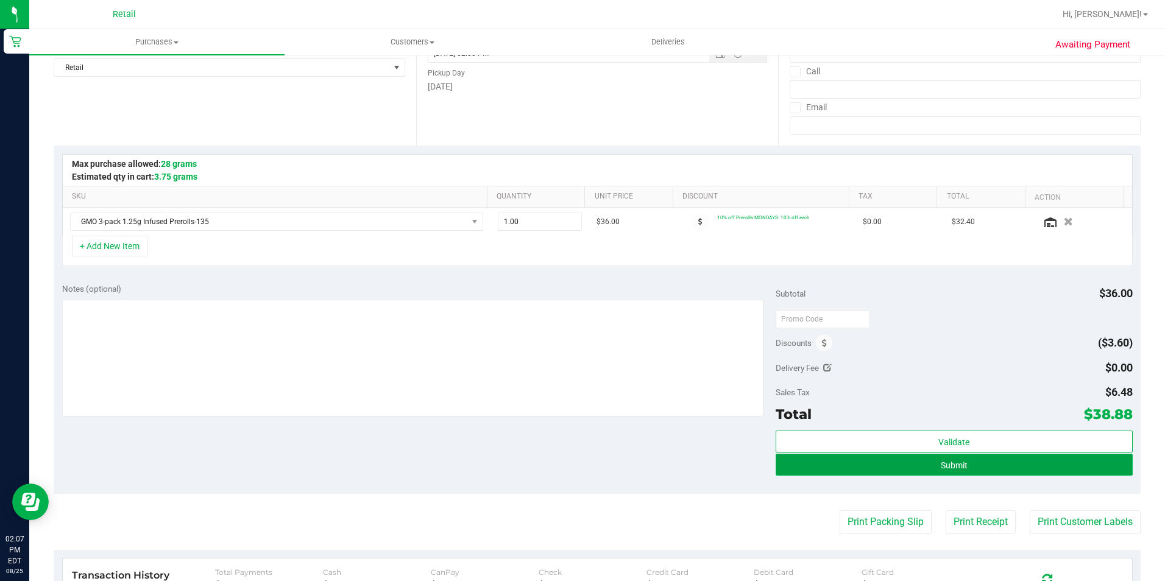
click at [885, 456] on button "Submit" at bounding box center [954, 465] width 357 height 22
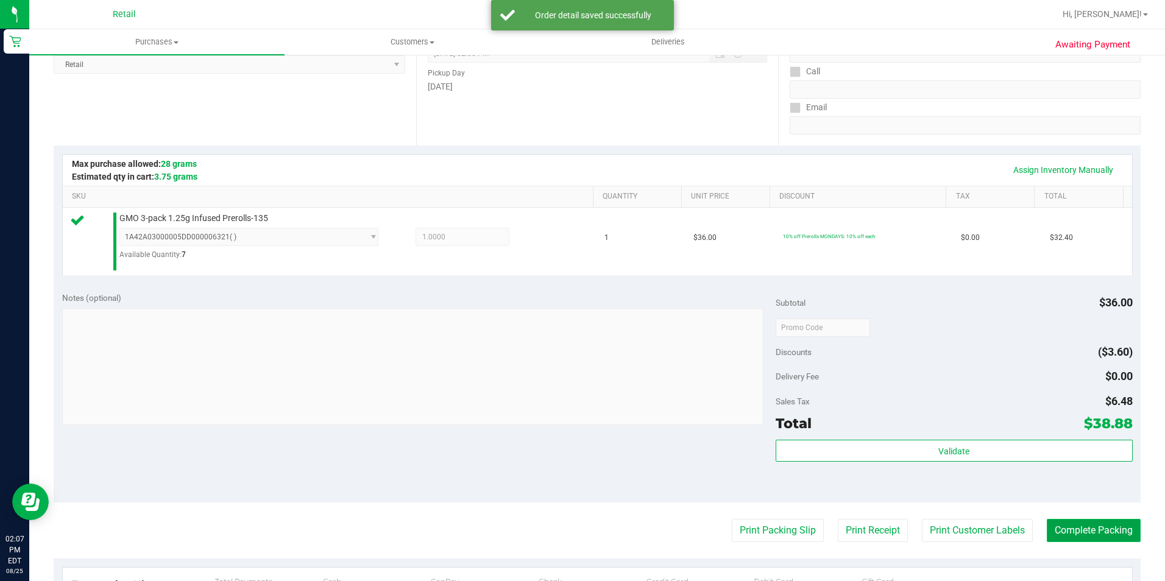
click at [1064, 521] on button "Complete Packing" at bounding box center [1094, 530] width 94 height 23
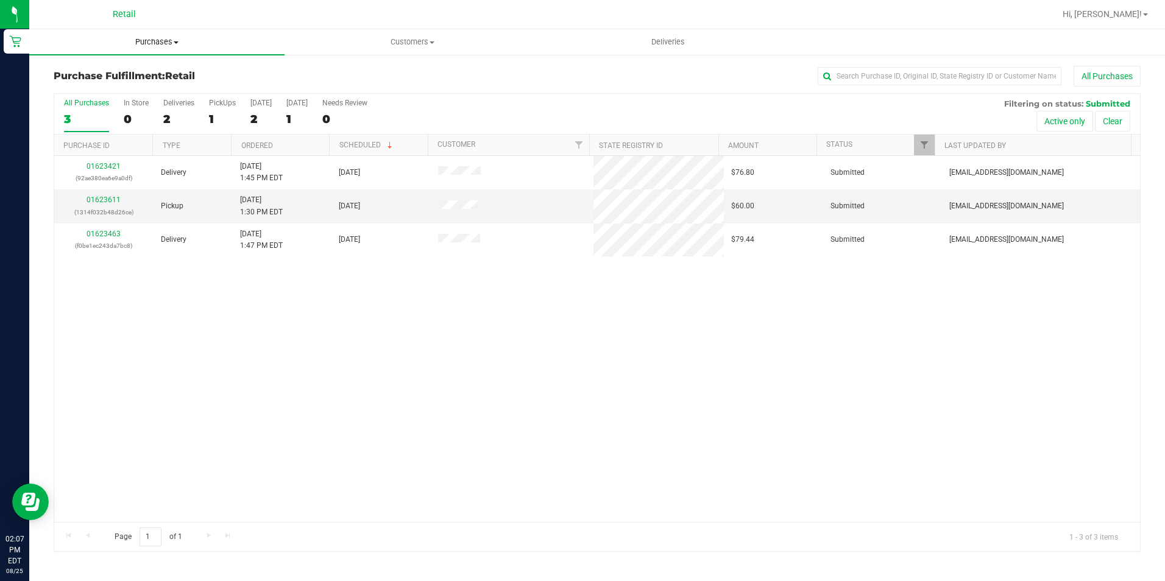
click at [147, 39] on span "Purchases" at bounding box center [156, 42] width 255 height 11
click at [138, 68] on span "Summary of purchases" at bounding box center [91, 73] width 125 height 10
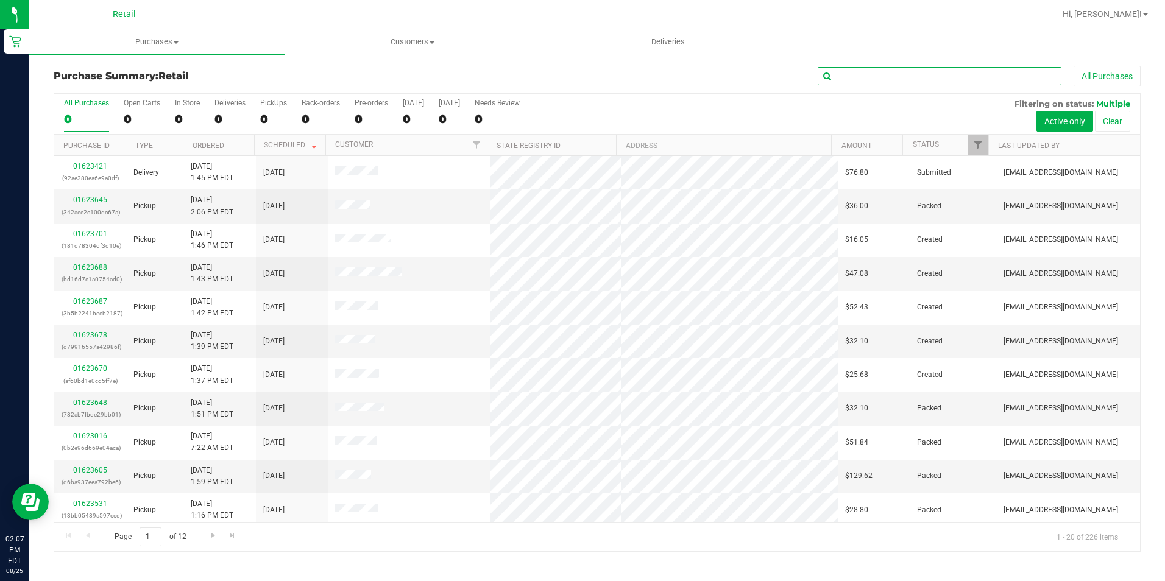
click at [891, 74] on input "text" at bounding box center [940, 76] width 244 height 18
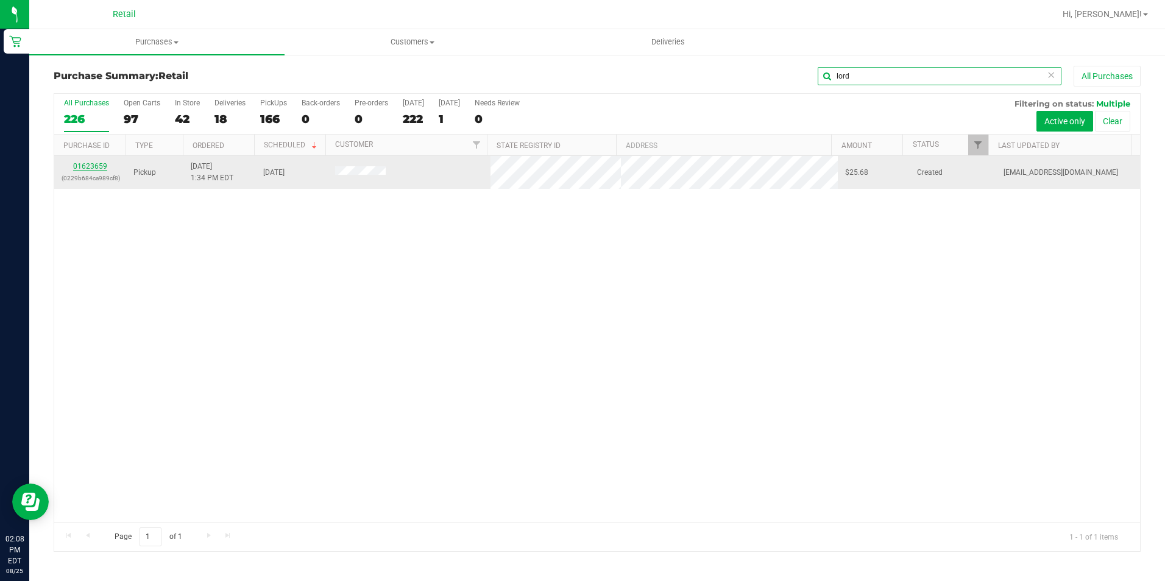
type input "lord"
click at [89, 164] on link "01623659" at bounding box center [90, 166] width 34 height 9
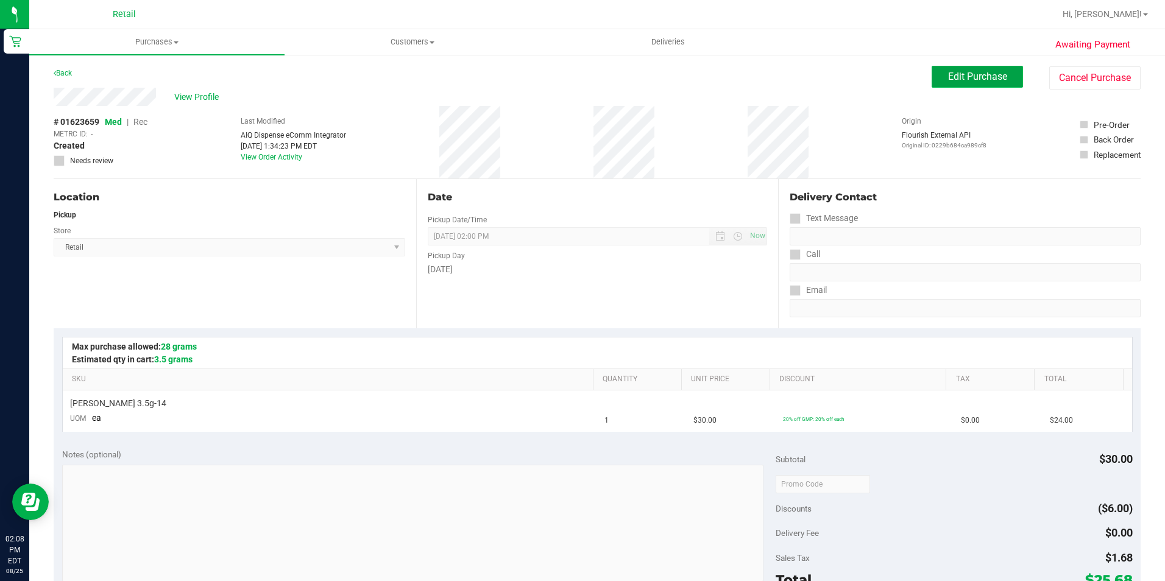
click at [931, 78] on button "Edit Purchase" at bounding box center [976, 77] width 91 height 22
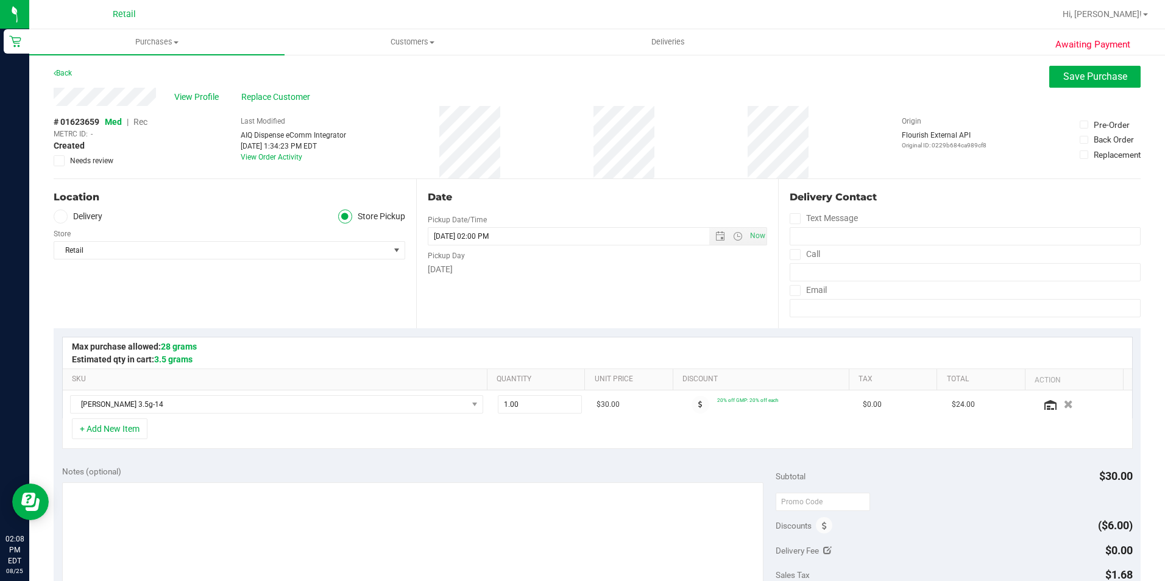
click at [135, 120] on span "Rec" at bounding box center [140, 122] width 14 height 10
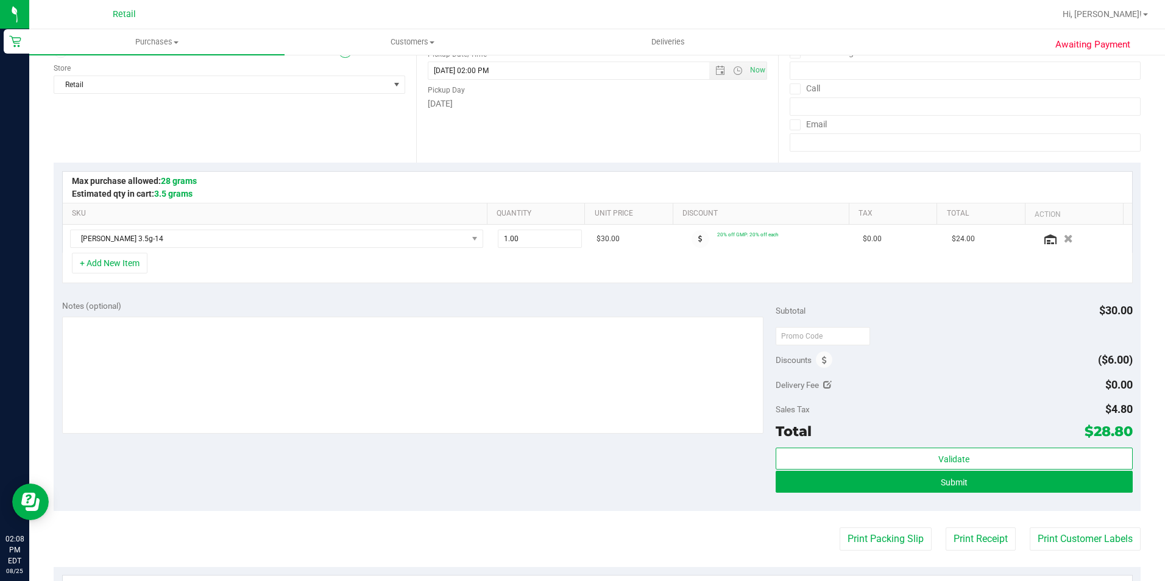
scroll to position [183, 0]
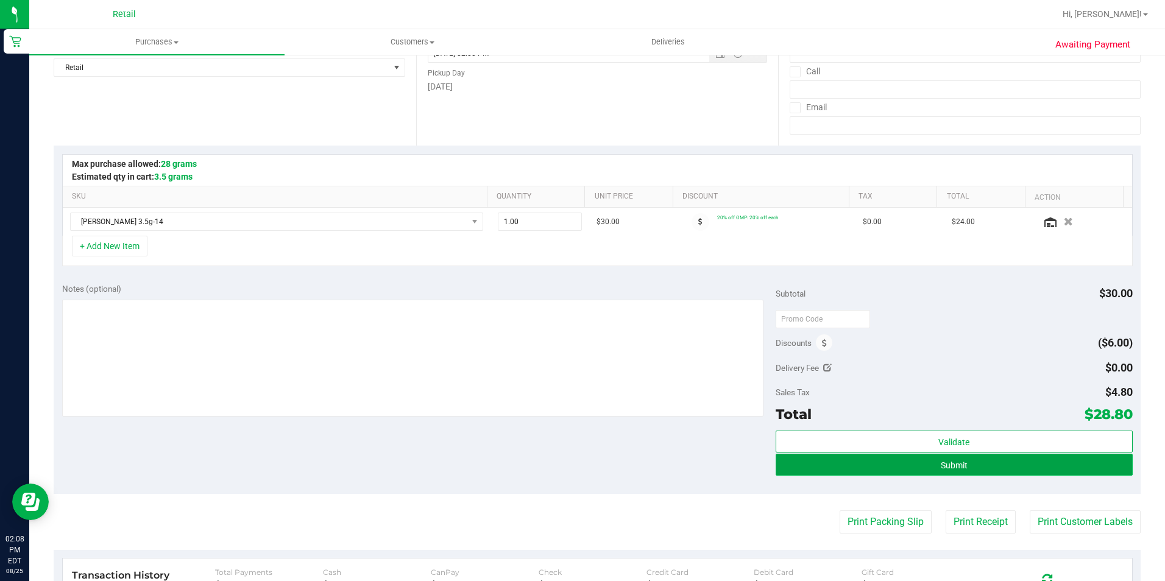
click at [868, 456] on button "Submit" at bounding box center [954, 465] width 357 height 22
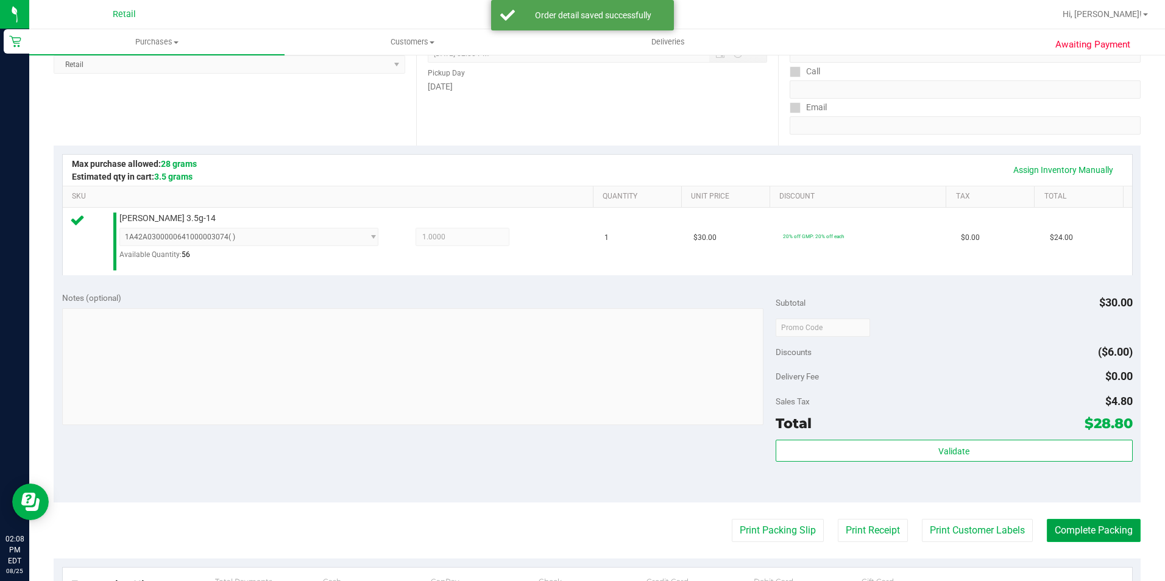
click at [1047, 537] on button "Complete Packing" at bounding box center [1094, 530] width 94 height 23
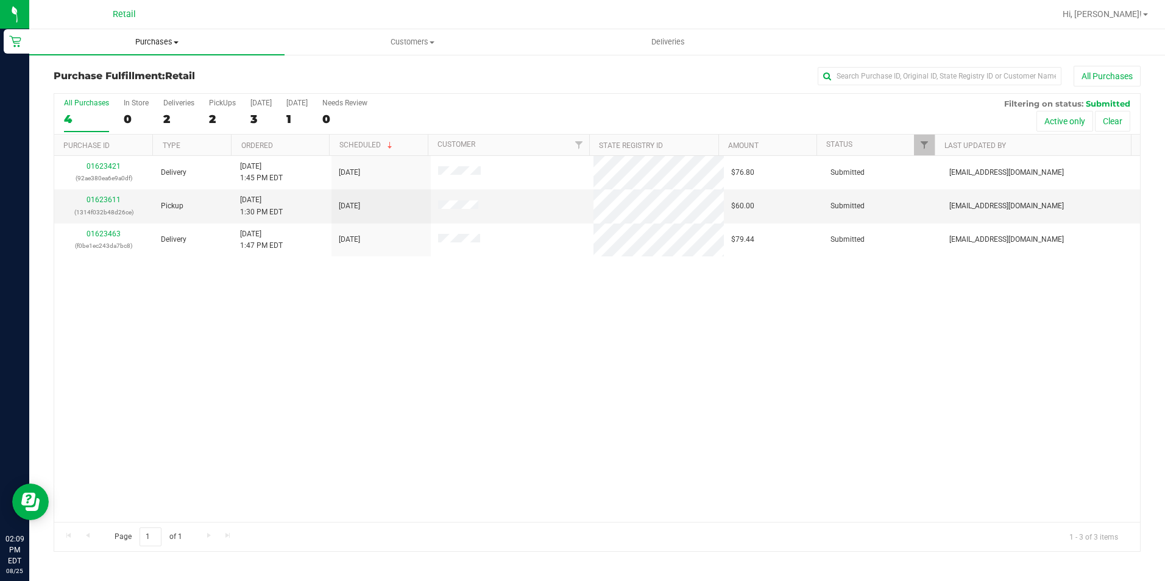
click at [150, 46] on span "Purchases" at bounding box center [156, 42] width 255 height 11
click at [139, 67] on li "Summary of purchases" at bounding box center [156, 73] width 255 height 15
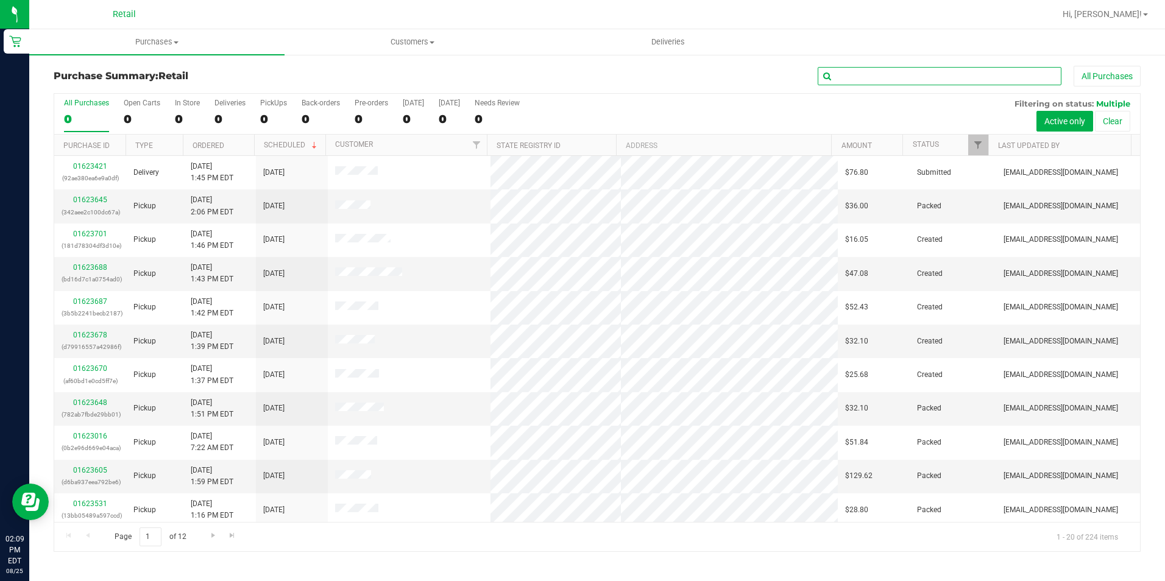
click at [853, 82] on input "text" at bounding box center [940, 76] width 244 height 18
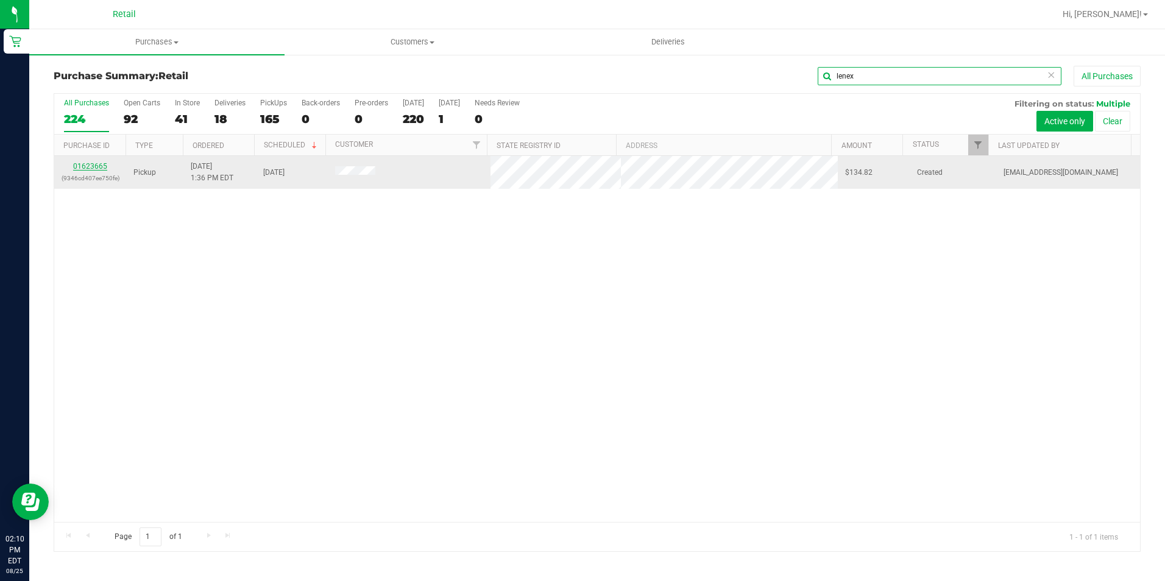
type input "lenex"
click at [79, 166] on link "01623665" at bounding box center [90, 166] width 34 height 9
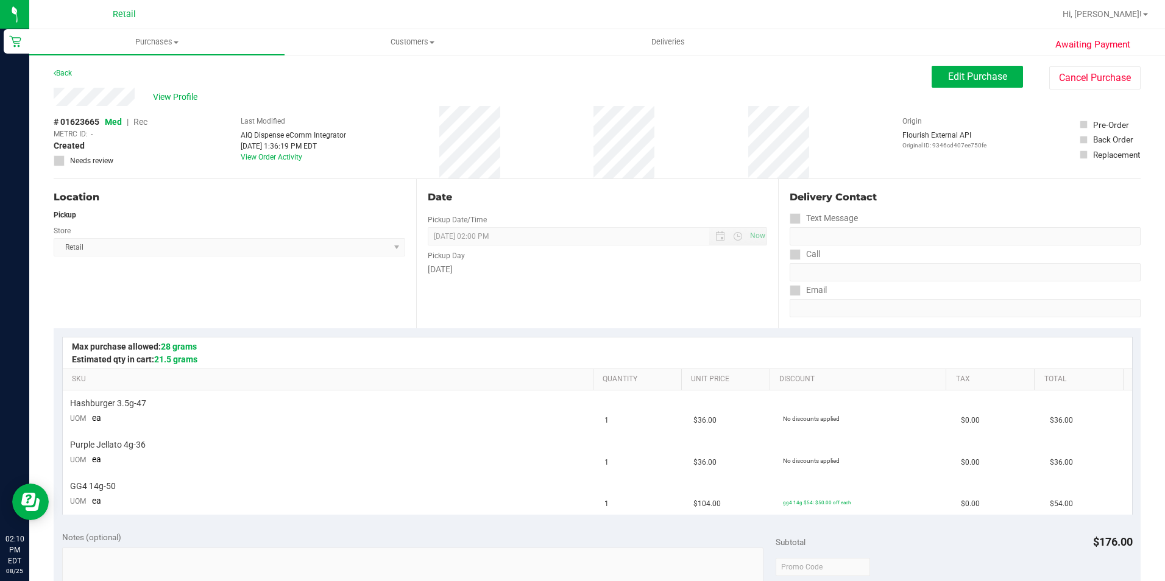
click at [947, 64] on div "Awaiting Payment Back Edit Purchase Cancel Purchase View Profile # 01623665 Med…" at bounding box center [597, 552] width 1136 height 997
click at [953, 75] on span "Edit Purchase" at bounding box center [977, 77] width 59 height 12
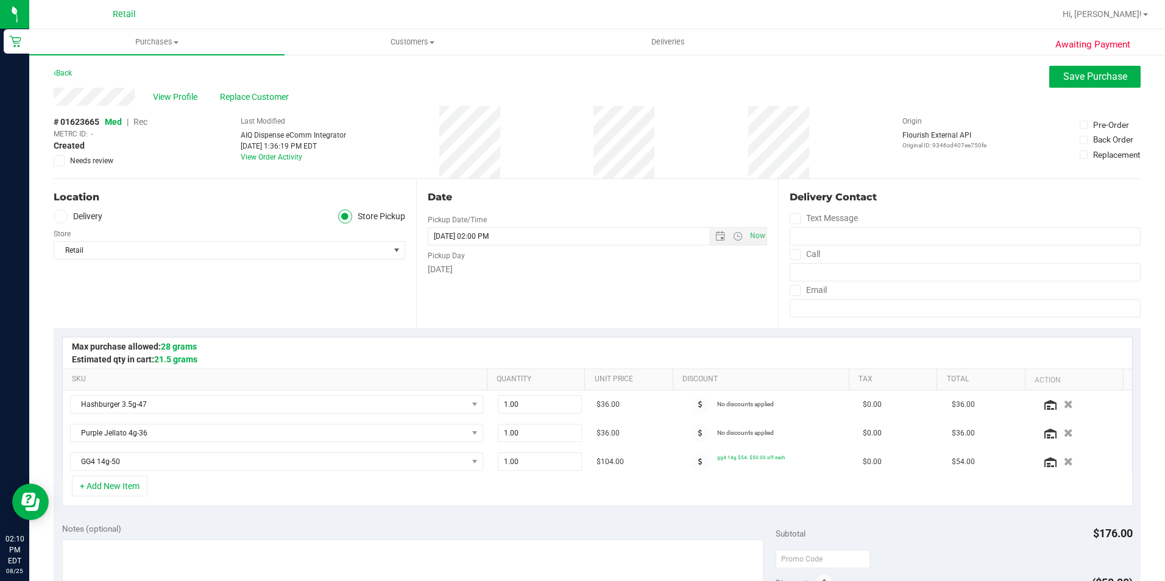
click at [144, 121] on span "Rec" at bounding box center [140, 122] width 14 height 10
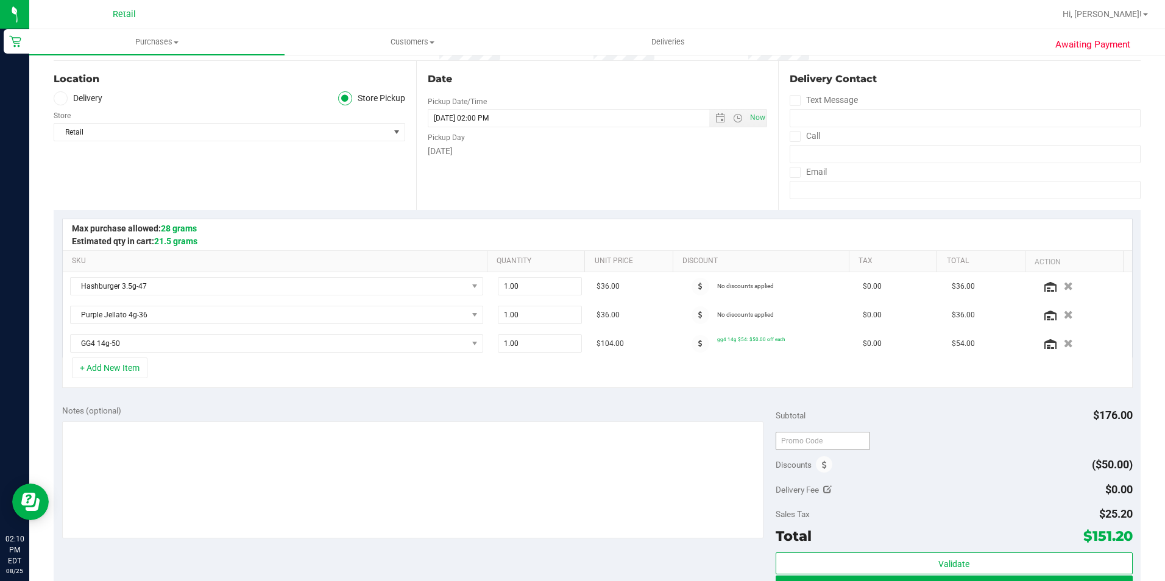
scroll to position [183, 0]
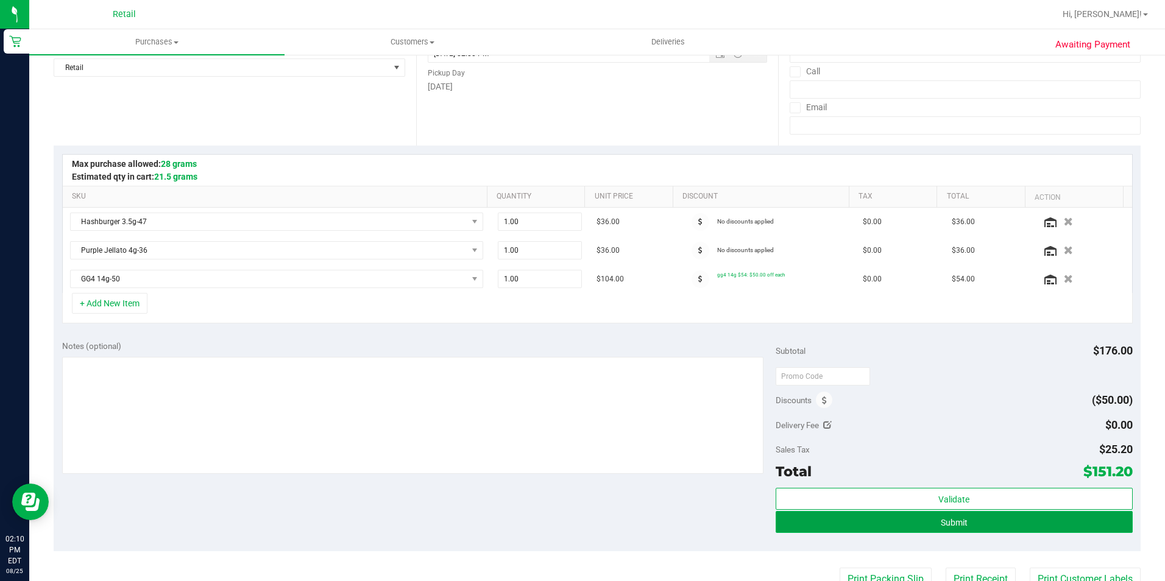
click at [899, 524] on button "Submit" at bounding box center [954, 522] width 357 height 22
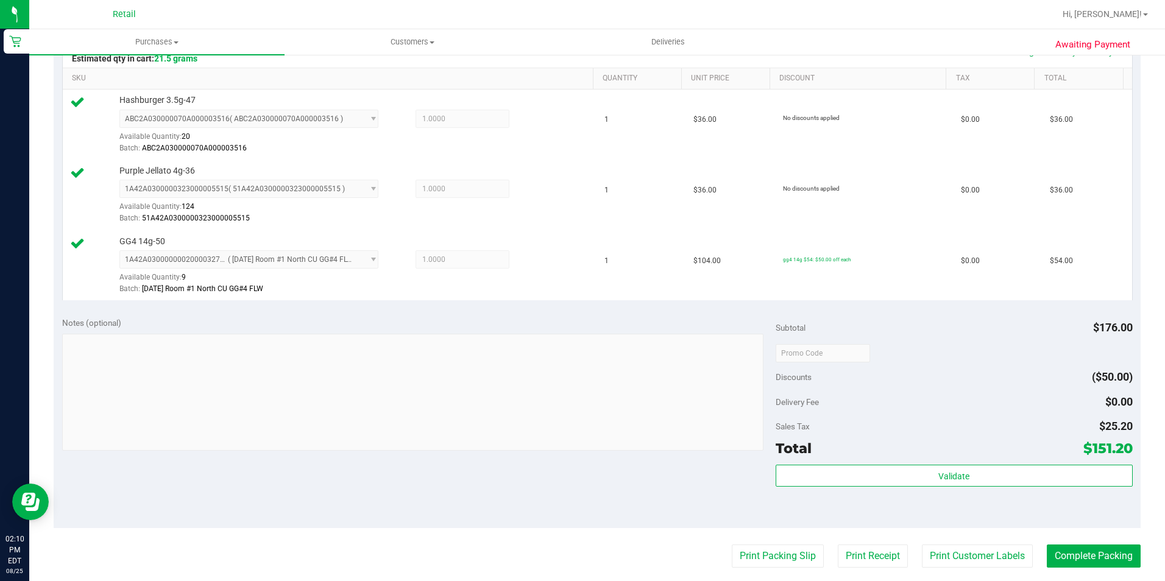
scroll to position [366, 0]
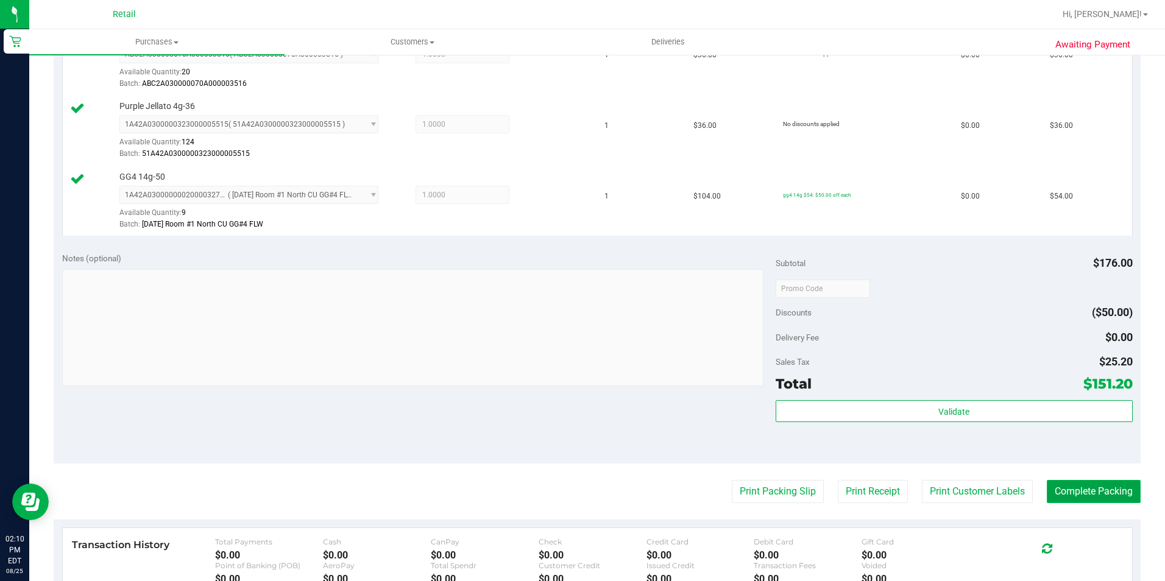
click at [1062, 485] on button "Complete Packing" at bounding box center [1094, 491] width 94 height 23
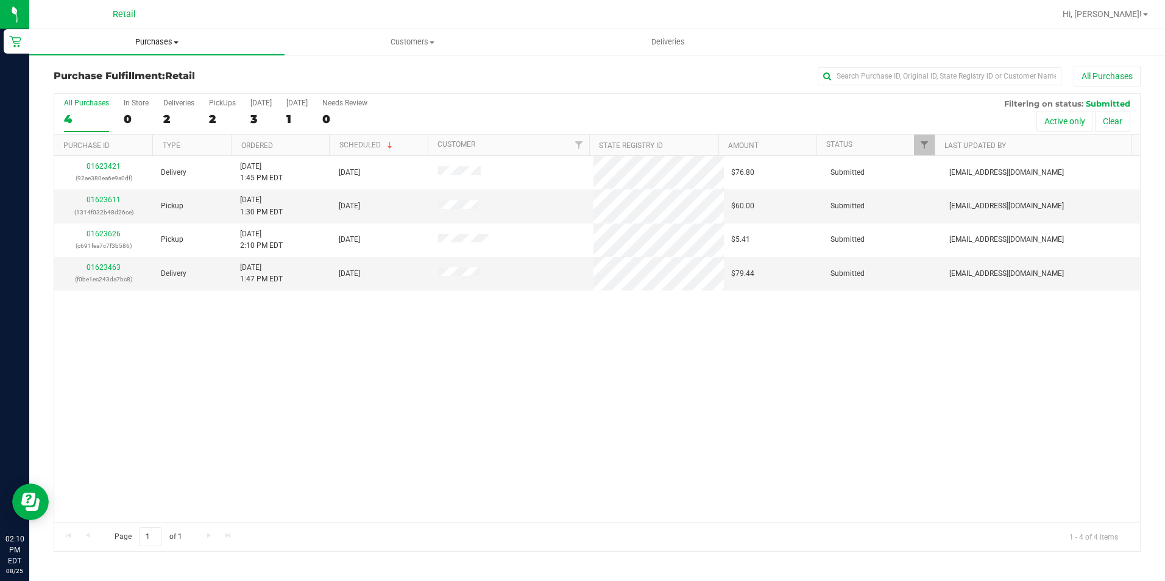
click at [158, 41] on span "Purchases" at bounding box center [156, 42] width 255 height 11
click at [149, 79] on span "Summary of purchases" at bounding box center [91, 73] width 125 height 10
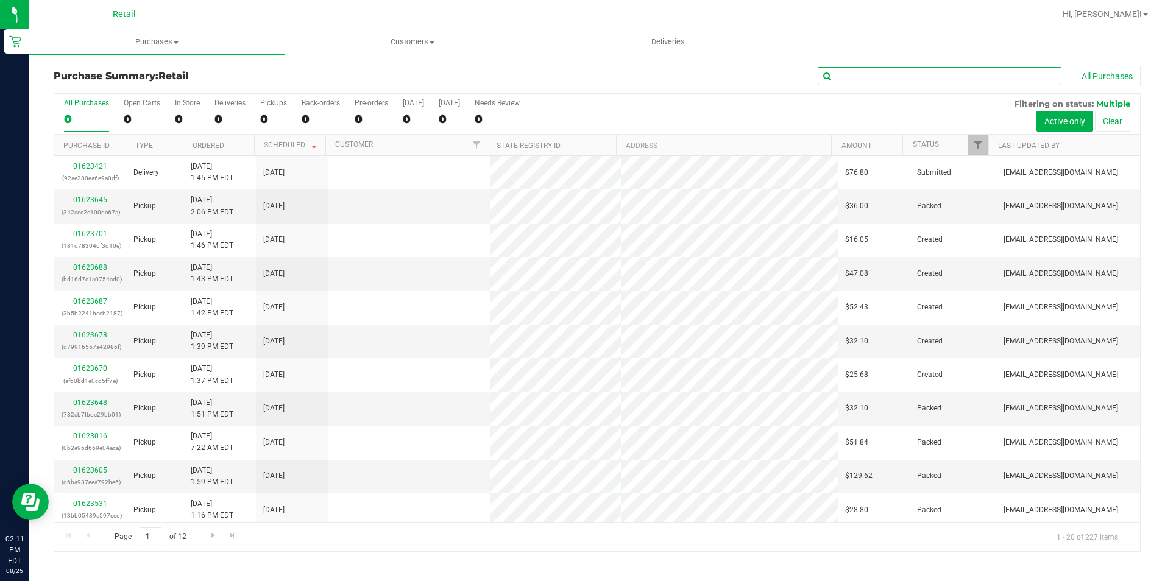
click at [860, 73] on input "text" at bounding box center [940, 76] width 244 height 18
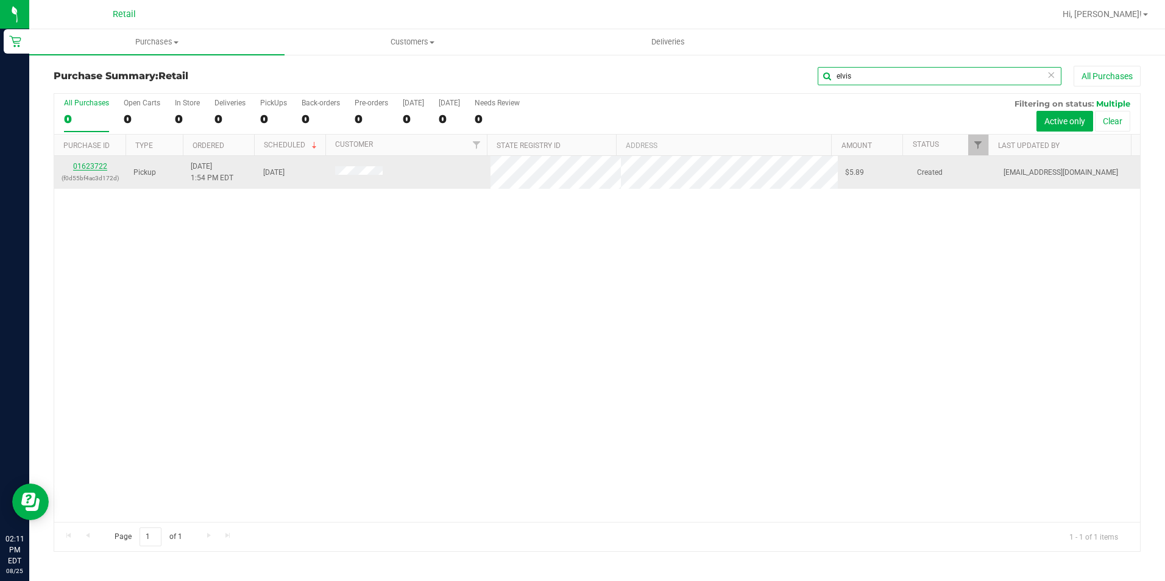
type input "elvis"
click at [97, 162] on link "01623722" at bounding box center [90, 166] width 34 height 9
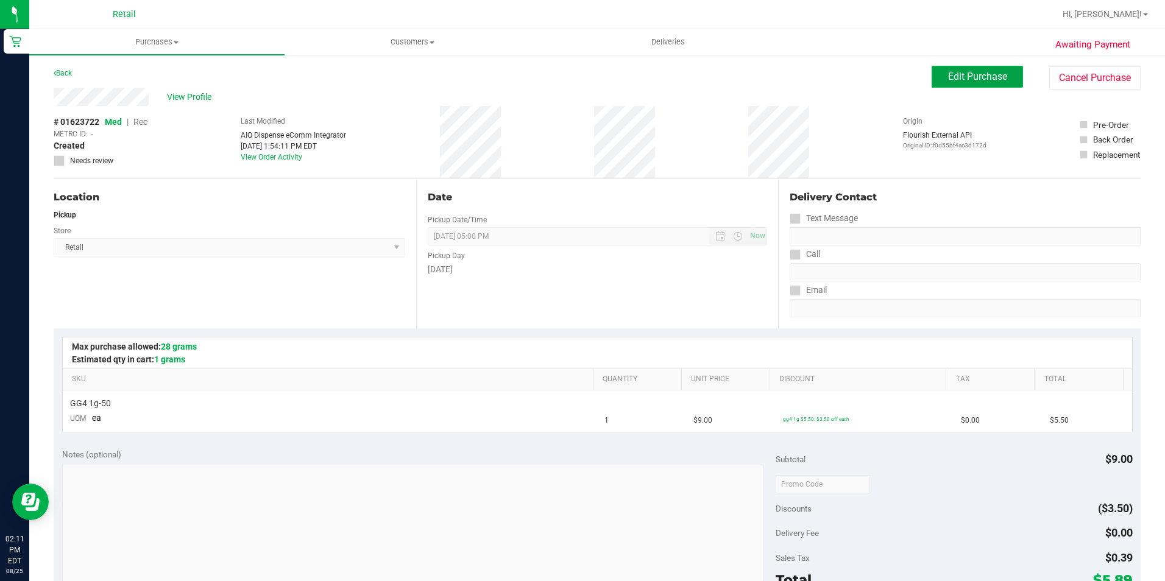
click at [989, 78] on span "Edit Purchase" at bounding box center [977, 77] width 59 height 12
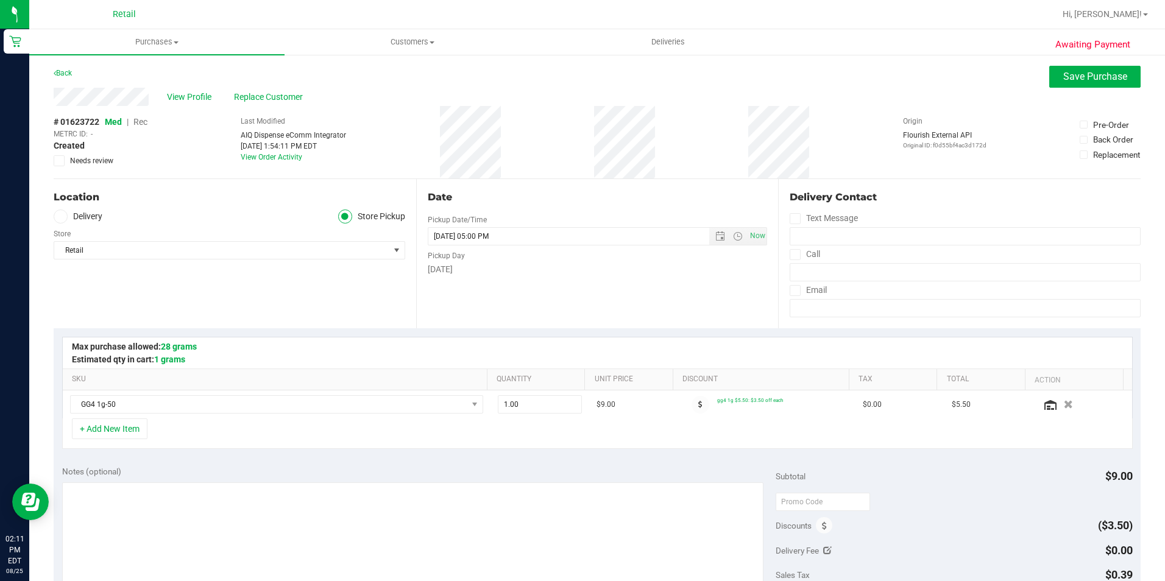
click at [144, 120] on span "Rec" at bounding box center [140, 122] width 14 height 10
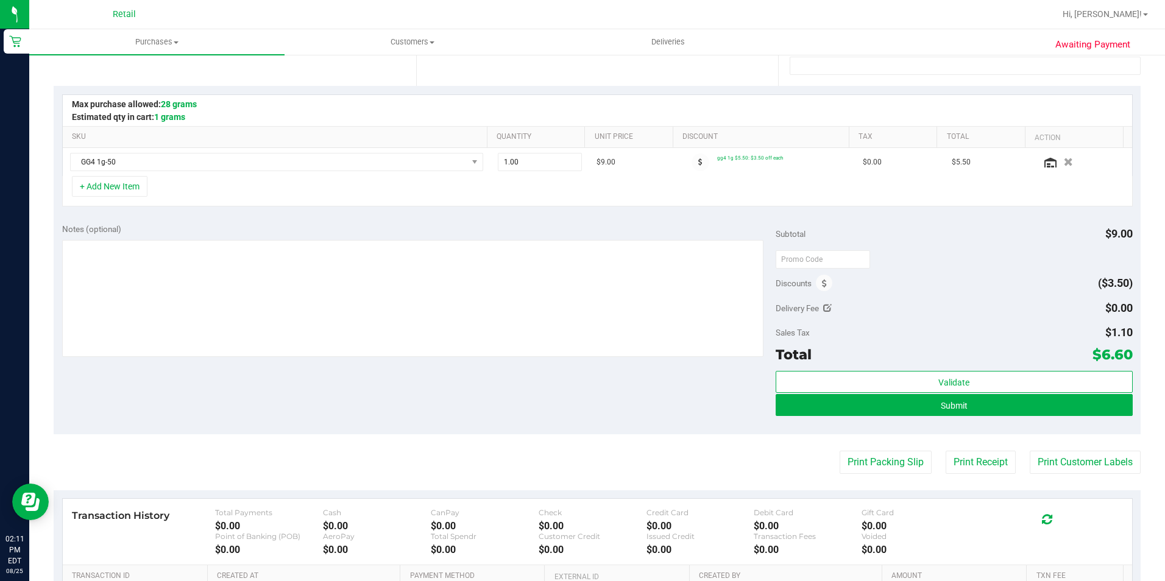
scroll to position [244, 0]
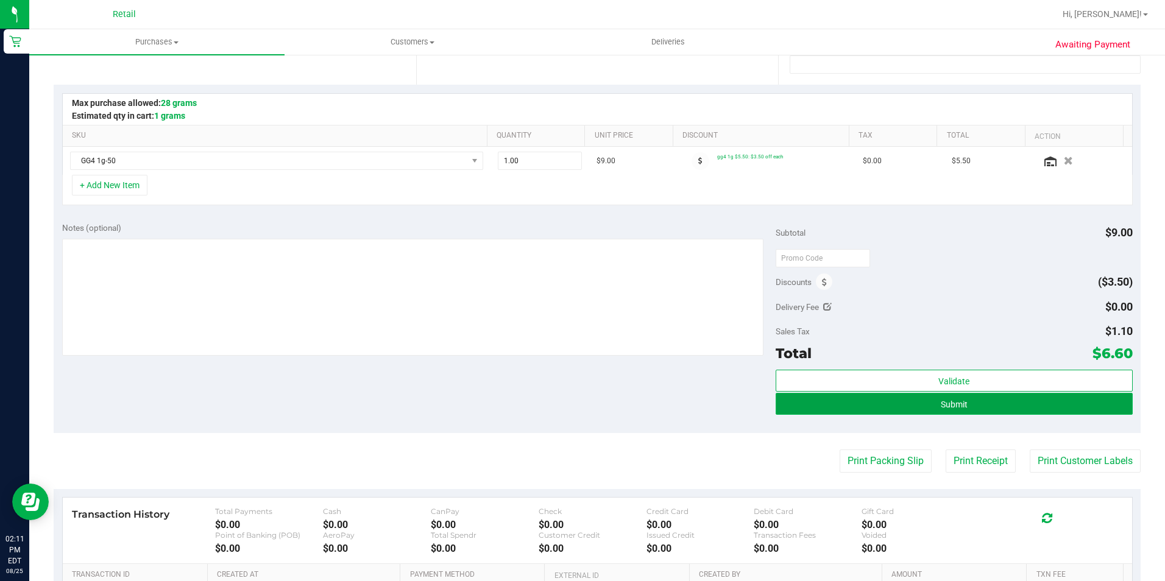
click at [957, 414] on button "Submit" at bounding box center [954, 404] width 357 height 22
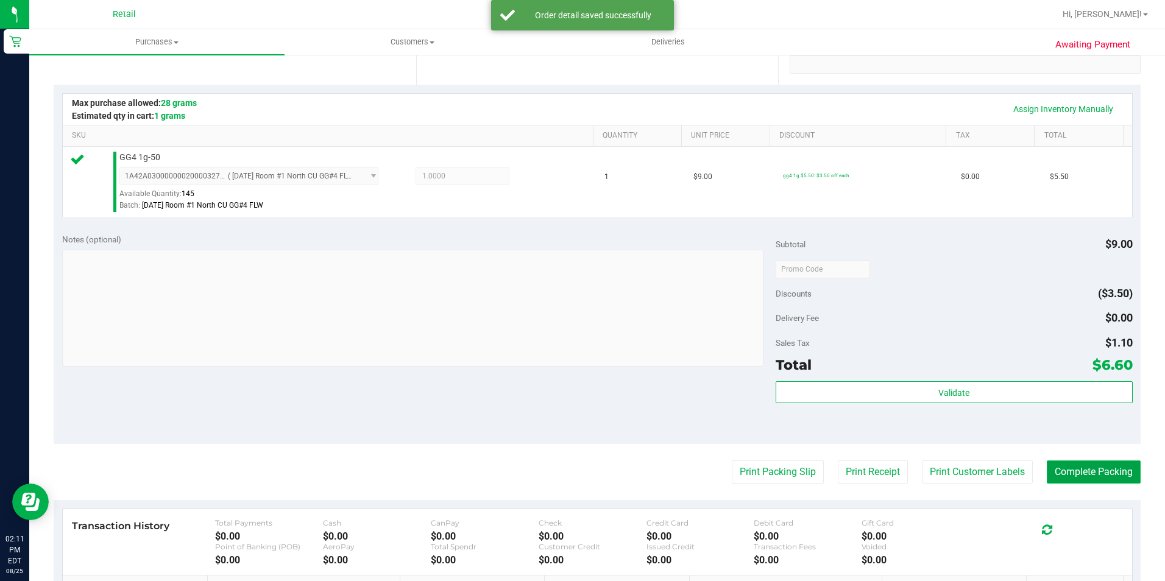
click at [1083, 465] on button "Complete Packing" at bounding box center [1094, 472] width 94 height 23
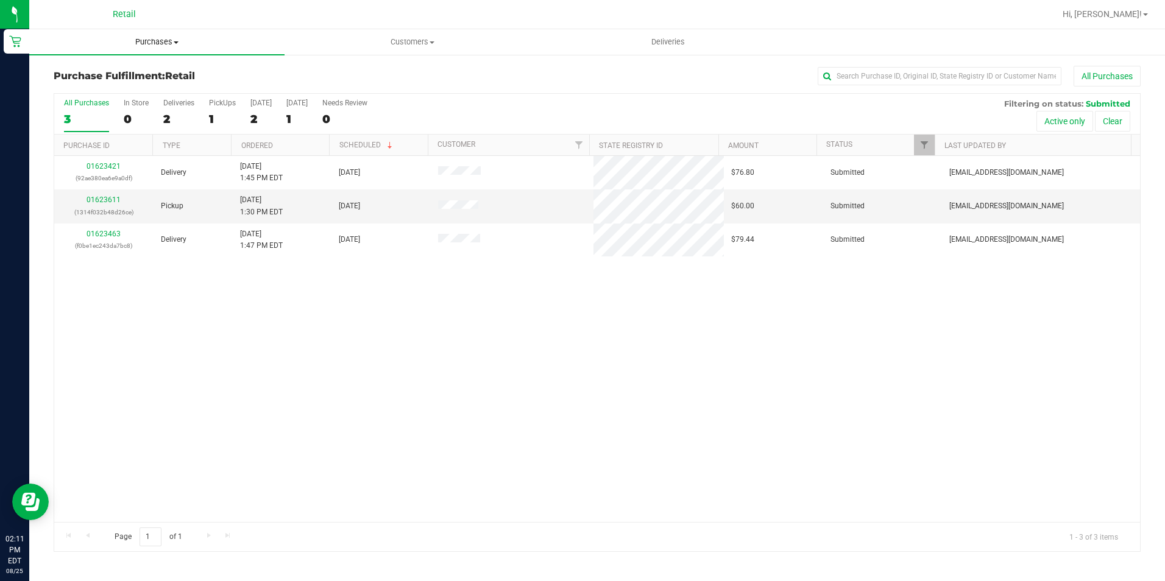
click at [163, 48] on uib-tab-heading "Purchases Summary of purchases Fulfillment All purchases" at bounding box center [156, 42] width 255 height 26
click at [156, 69] on li "Summary of purchases" at bounding box center [156, 73] width 255 height 15
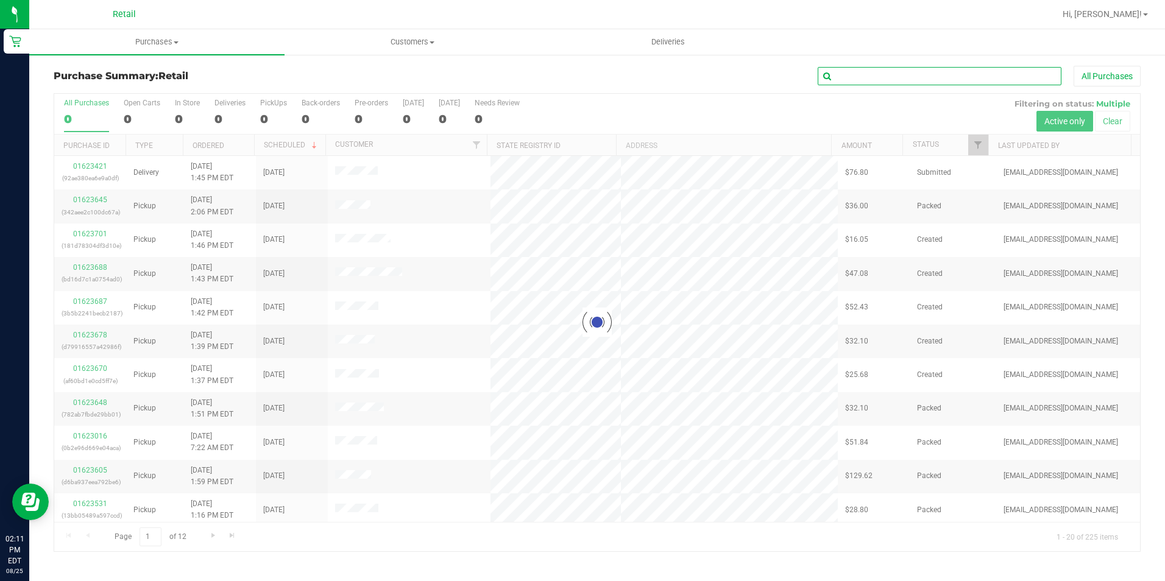
click at [836, 76] on input "text" at bounding box center [940, 76] width 244 height 18
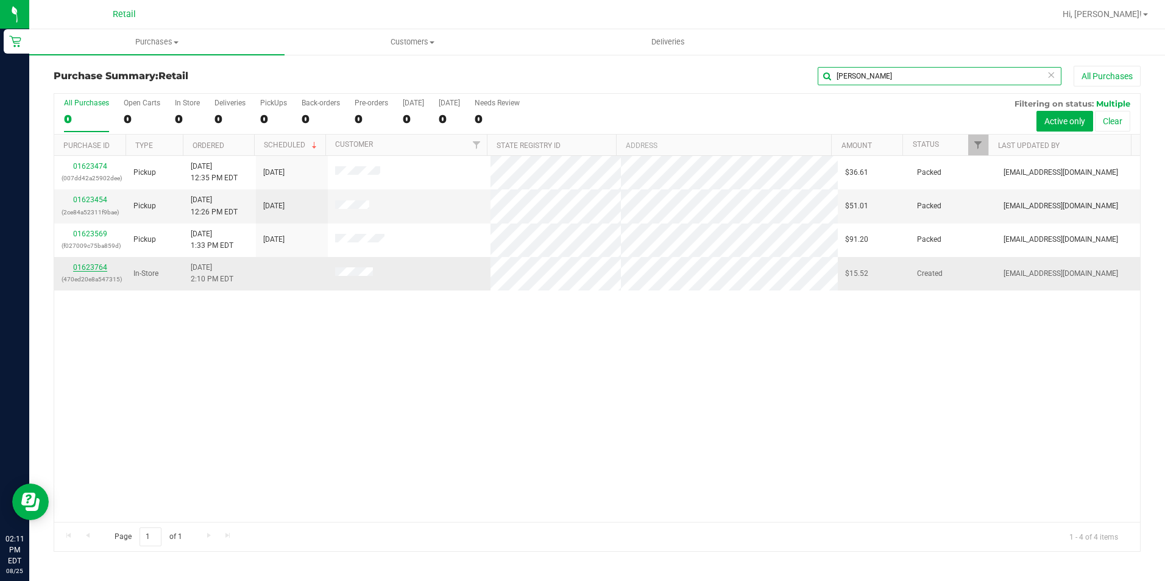
type input "[PERSON_NAME]"
click at [87, 267] on link "01623764" at bounding box center [90, 267] width 34 height 9
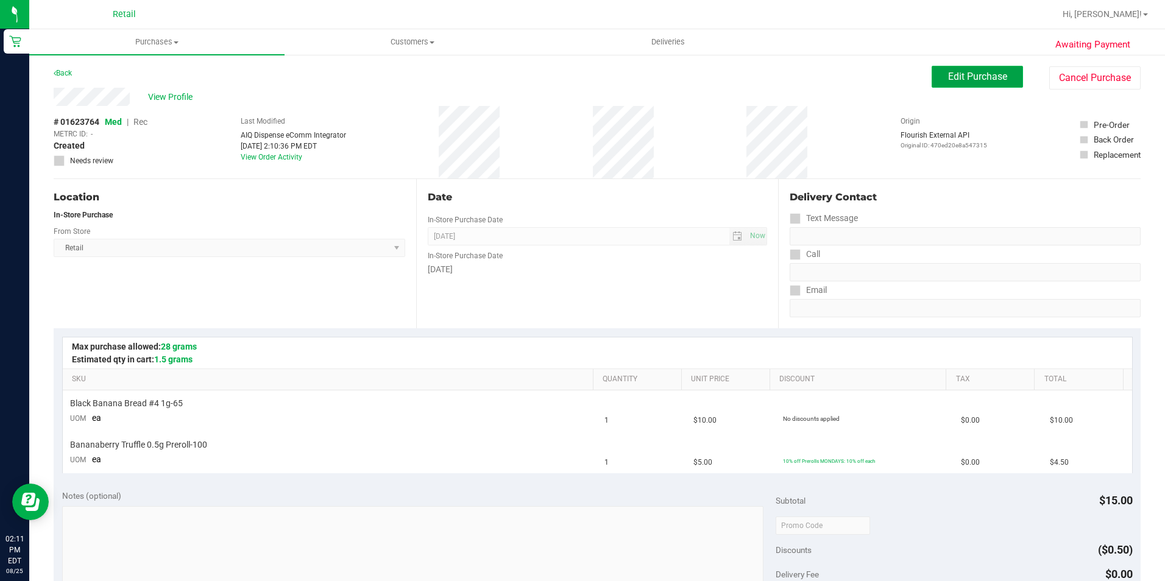
click at [993, 87] on button "Edit Purchase" at bounding box center [976, 77] width 91 height 22
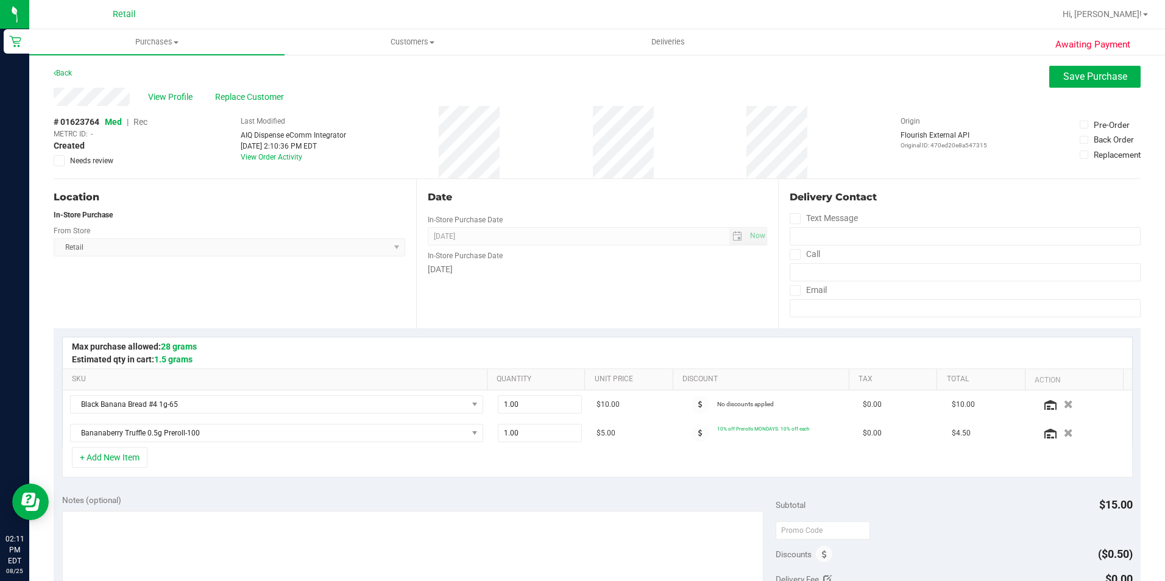
click at [138, 120] on span "Rec" at bounding box center [140, 122] width 14 height 10
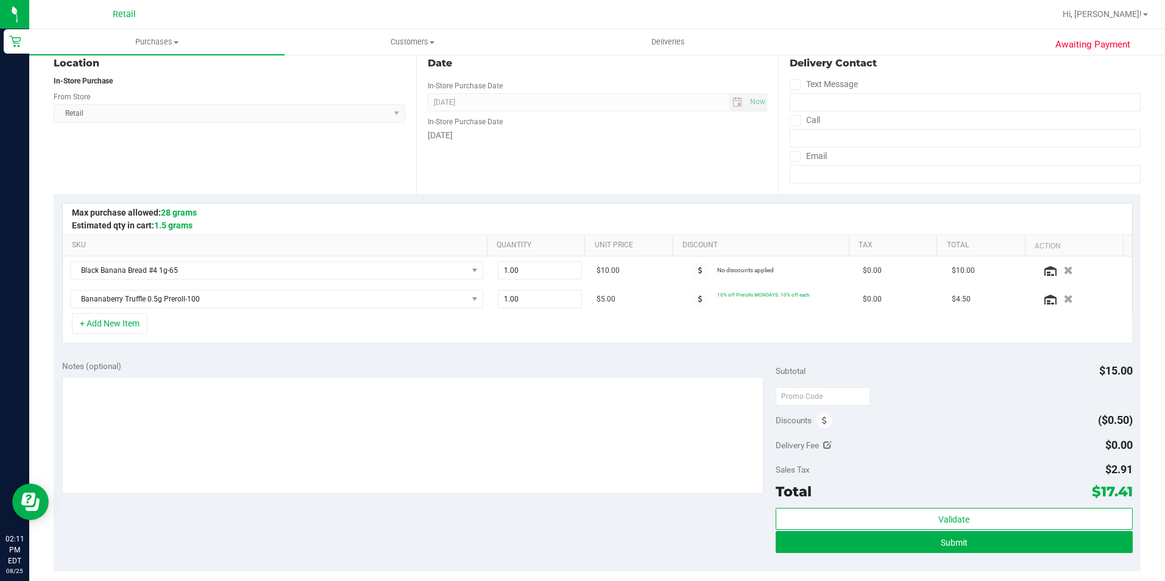
scroll to position [183, 0]
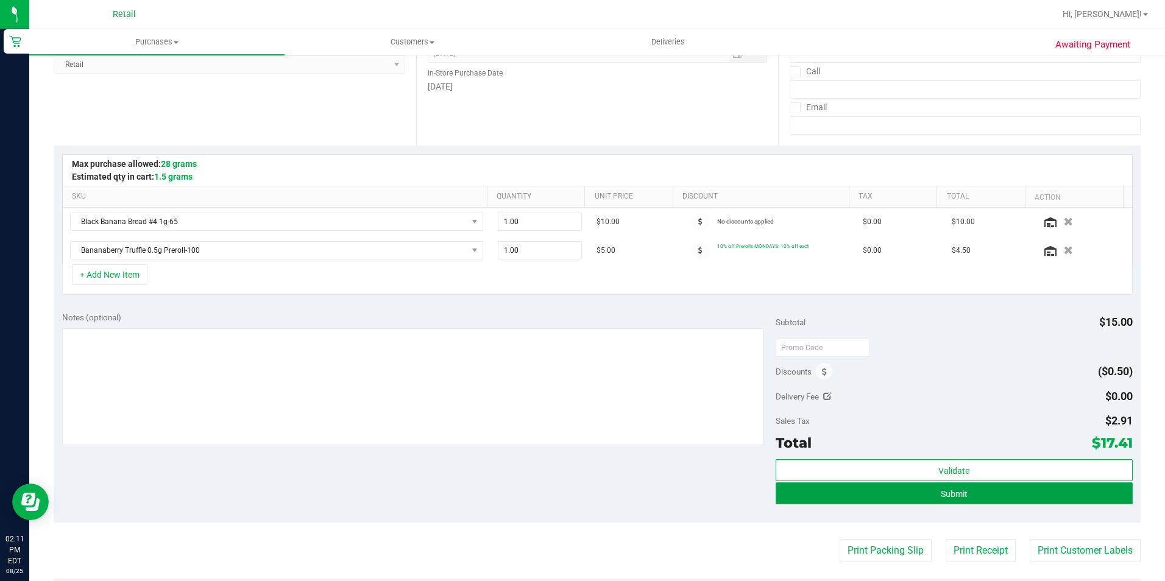
click at [909, 487] on button "Submit" at bounding box center [954, 493] width 357 height 22
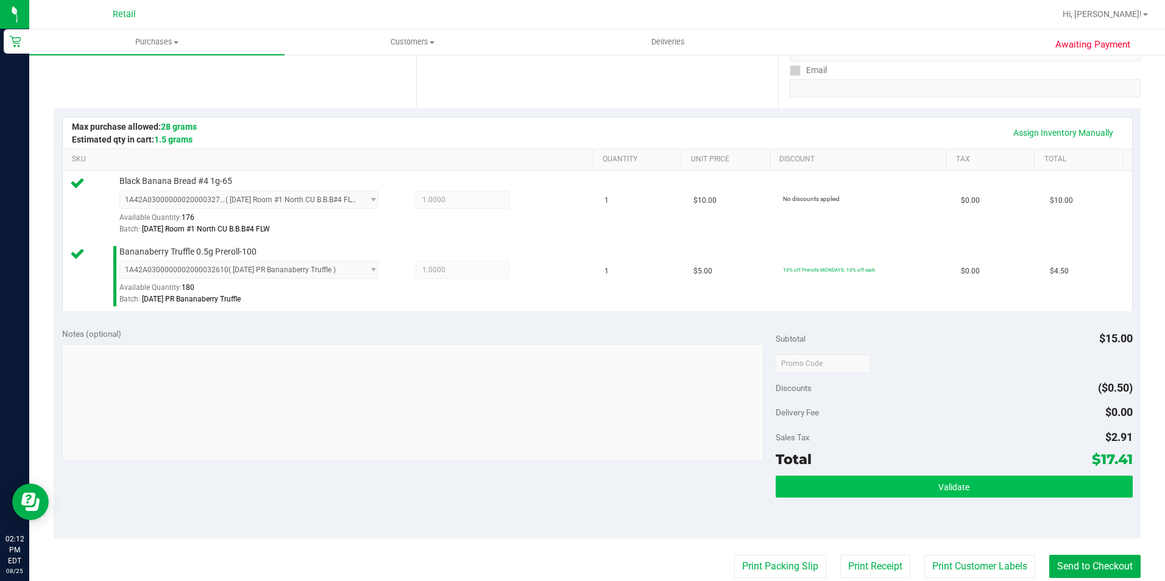
scroll to position [244, 0]
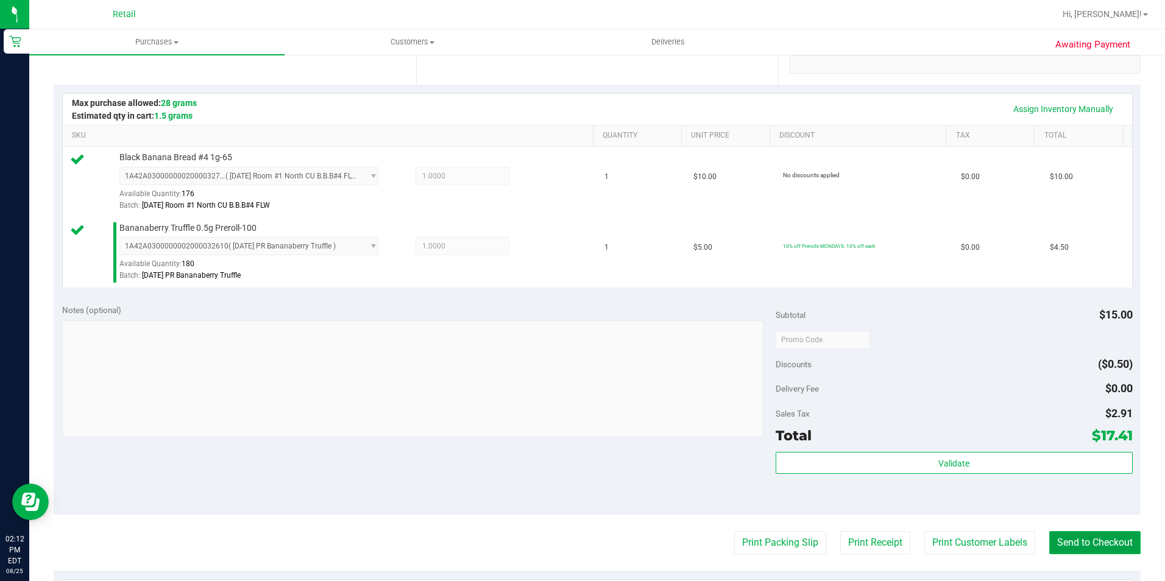
click at [1067, 532] on button "Send to Checkout" at bounding box center [1094, 542] width 91 height 23
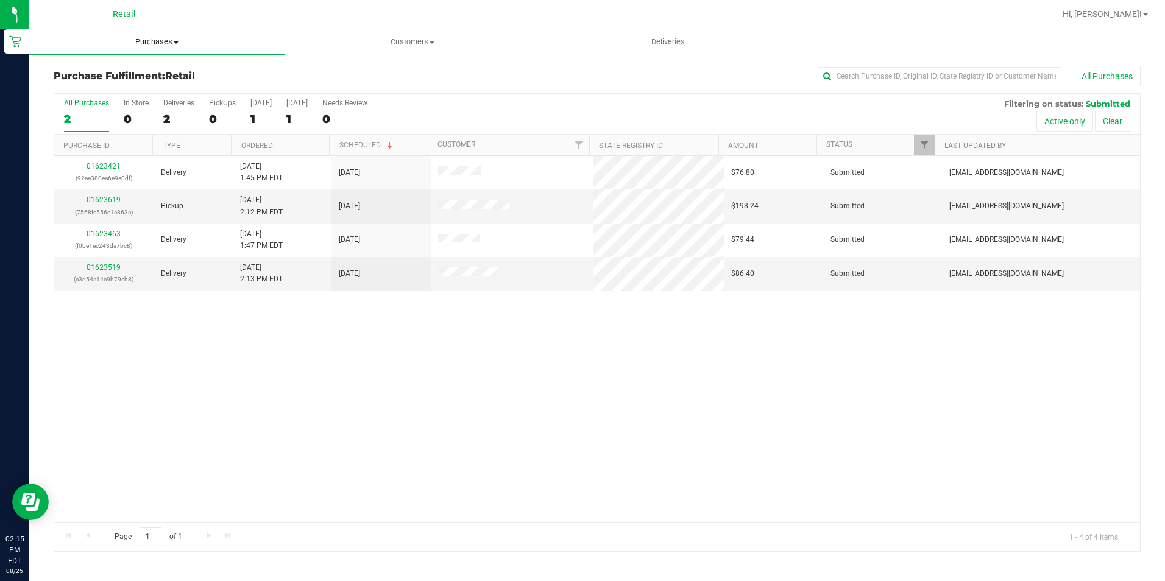
click at [156, 42] on span "Purchases" at bounding box center [156, 42] width 255 height 11
click at [150, 72] on span "Summary of purchases" at bounding box center [91, 73] width 125 height 10
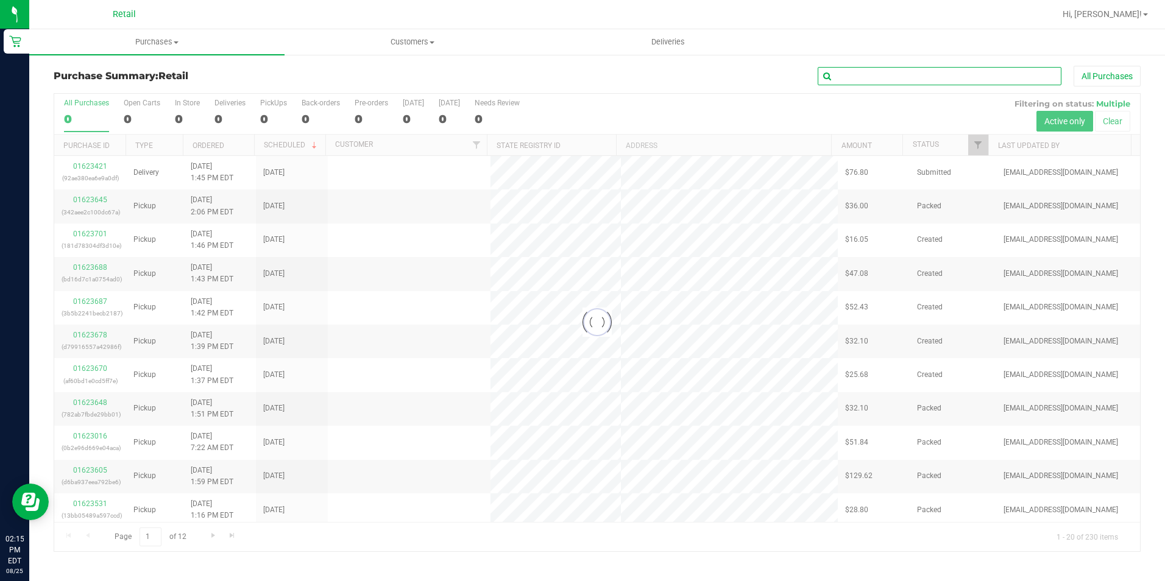
click at [848, 77] on input "text" at bounding box center [940, 76] width 244 height 18
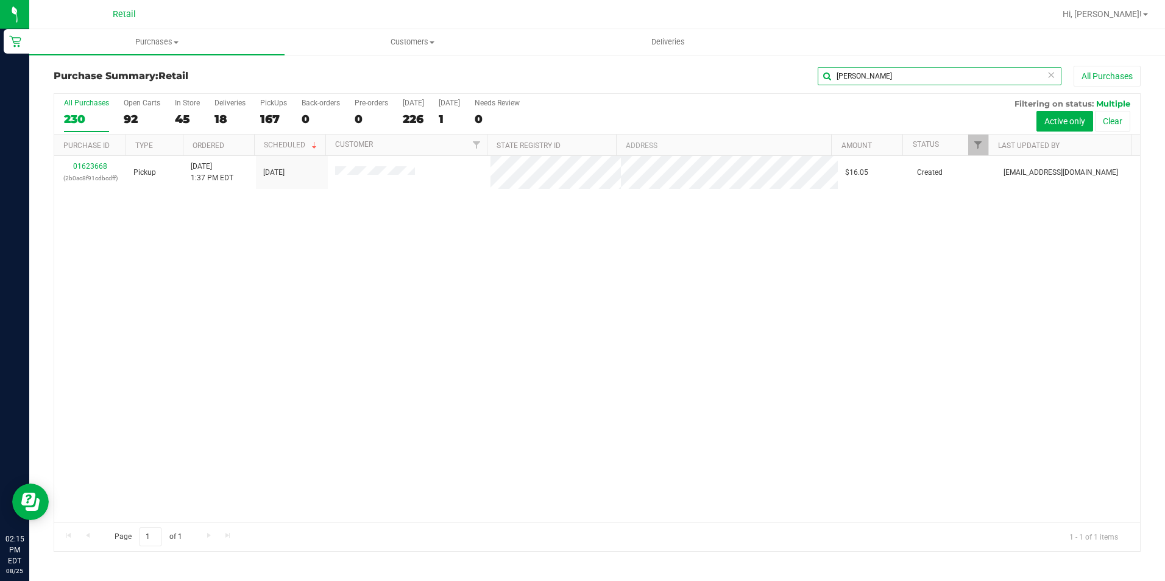
type input "[PERSON_NAME]"
click at [97, 169] on link "01623668" at bounding box center [90, 166] width 34 height 9
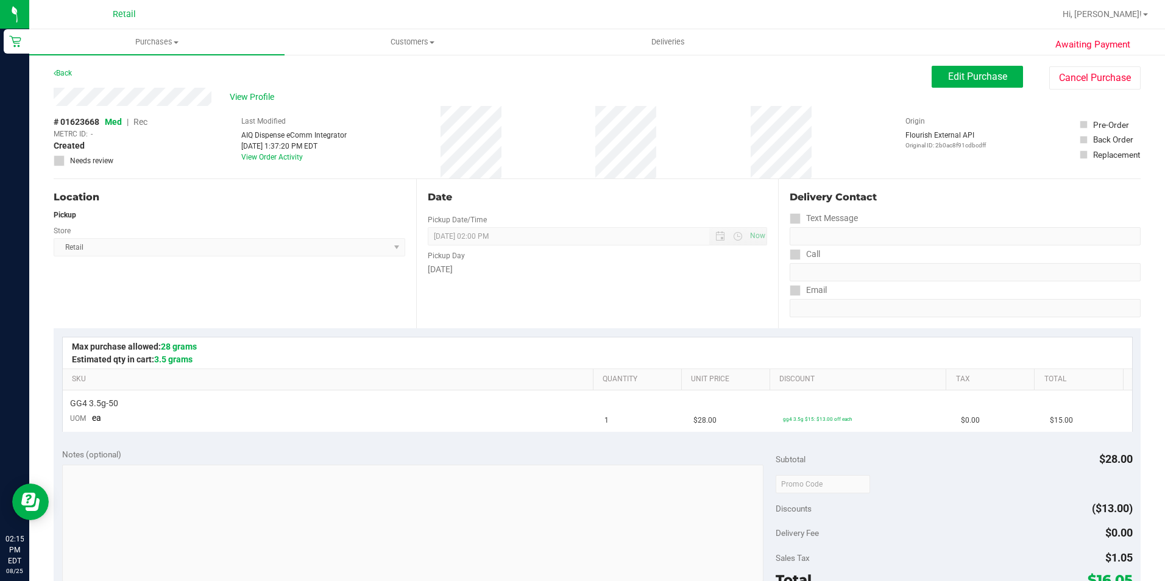
click at [950, 91] on div "View Profile # 01623668 Med | Rec METRC ID: - Created Needs review Last Modifie…" at bounding box center [597, 133] width 1087 height 91
click at [952, 87] on button "Edit Purchase" at bounding box center [976, 77] width 91 height 22
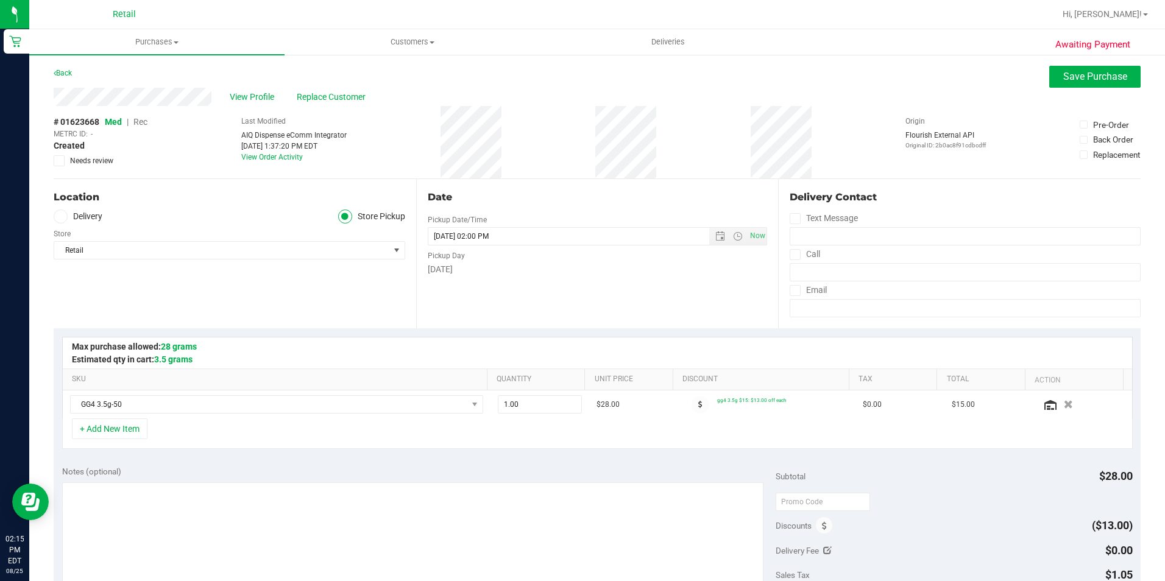
click at [147, 118] on span "Rec" at bounding box center [140, 122] width 14 height 10
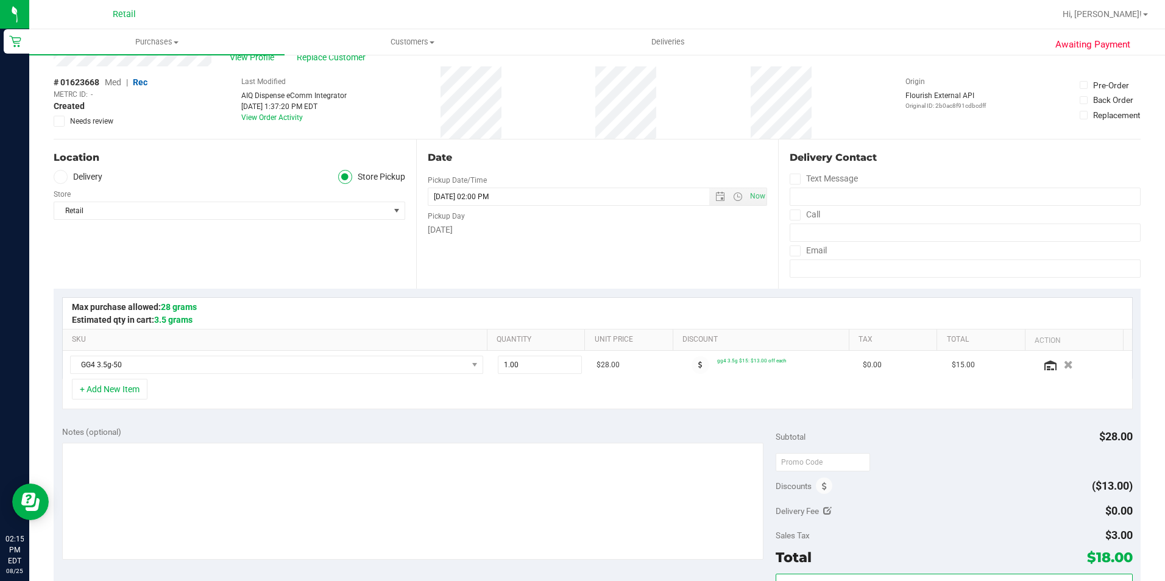
scroll to position [183, 0]
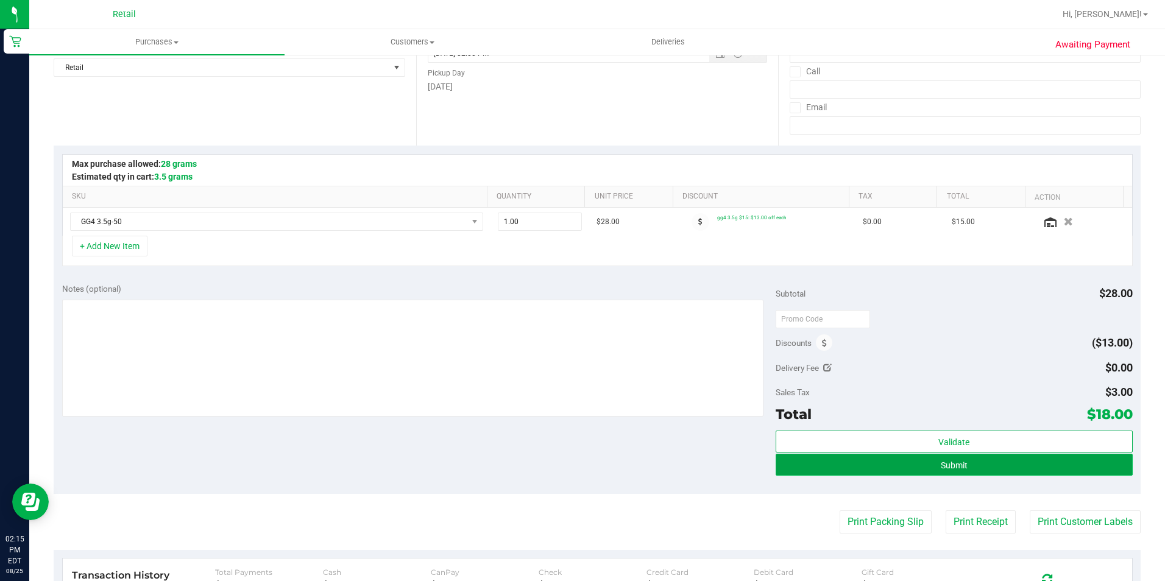
click at [902, 458] on button "Submit" at bounding box center [954, 465] width 357 height 22
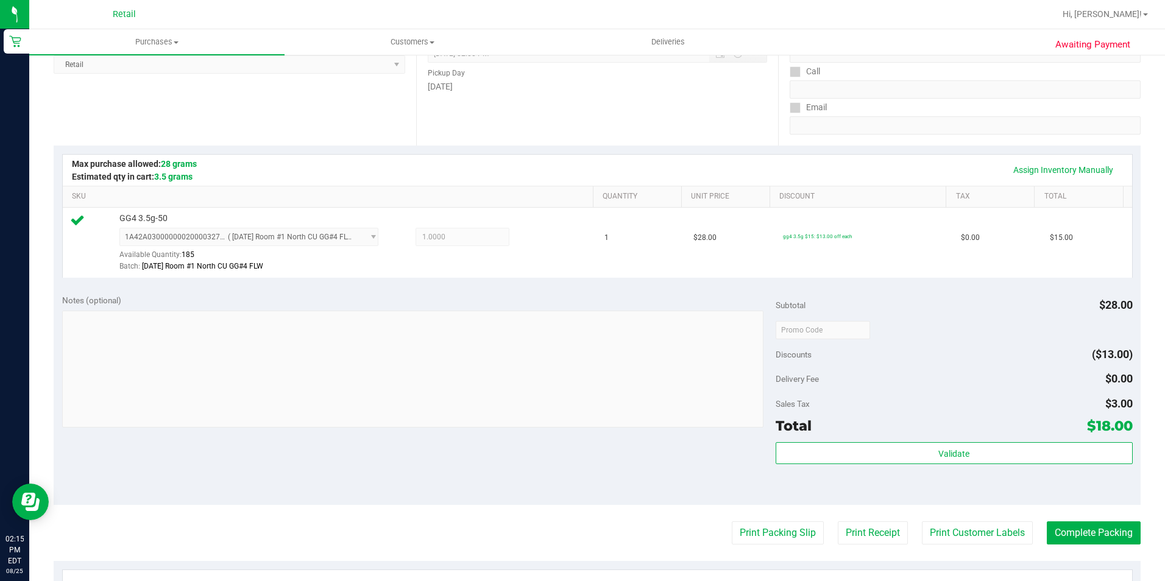
scroll to position [305, 0]
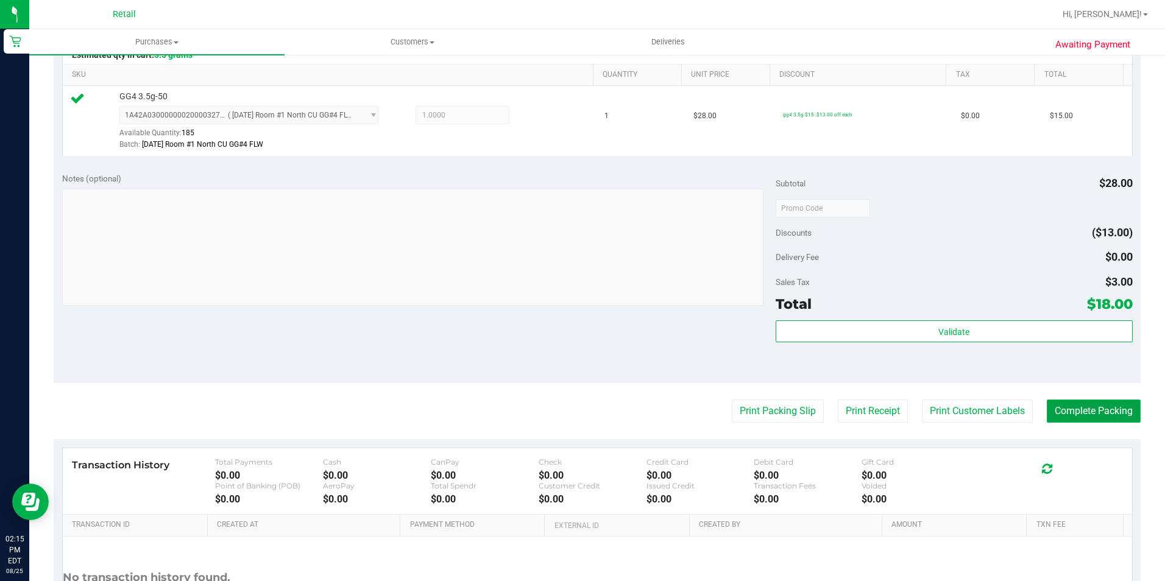
click at [1061, 401] on button "Complete Packing" at bounding box center [1094, 411] width 94 height 23
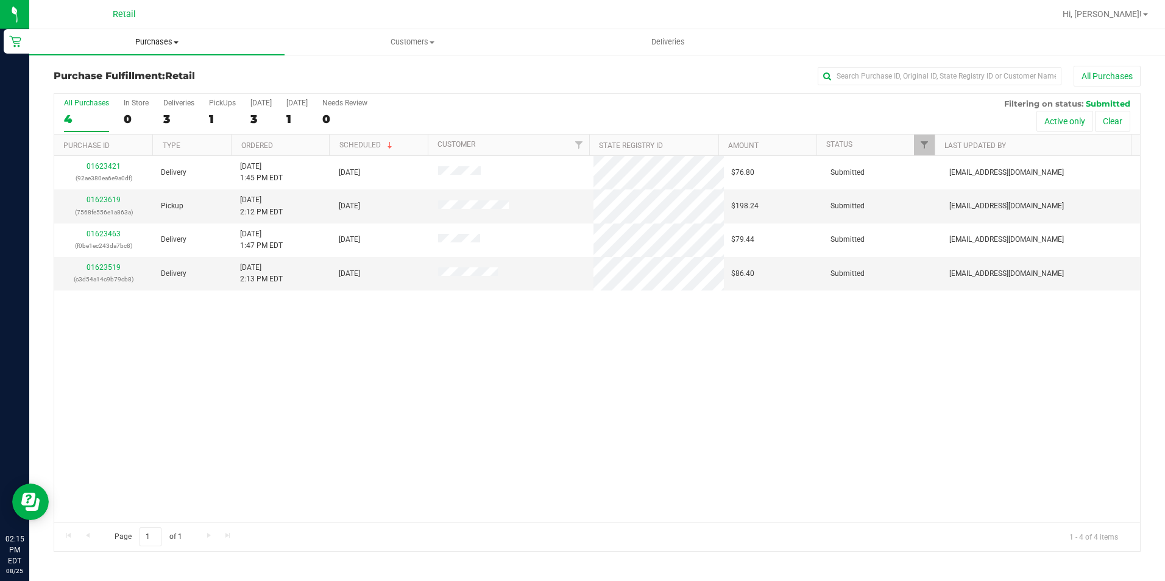
drag, startPoint x: 157, startPoint y: 39, endPoint x: 149, endPoint y: 63, distance: 25.0
click at [157, 39] on span "Purchases" at bounding box center [156, 42] width 255 height 11
click at [147, 66] on li "Summary of purchases" at bounding box center [156, 73] width 255 height 15
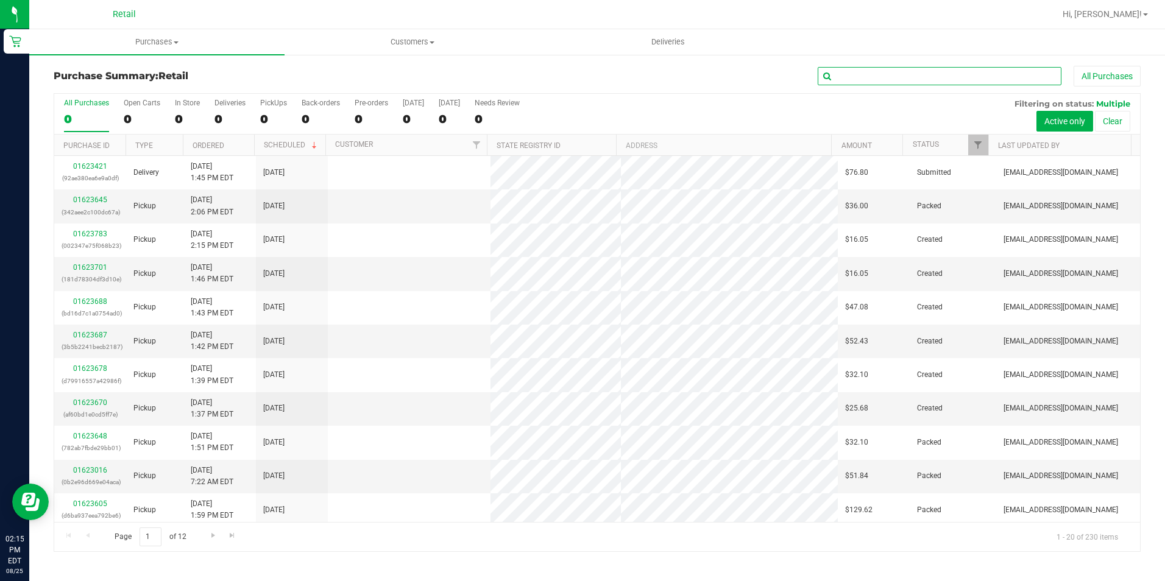
click at [847, 70] on input "text" at bounding box center [940, 76] width 244 height 18
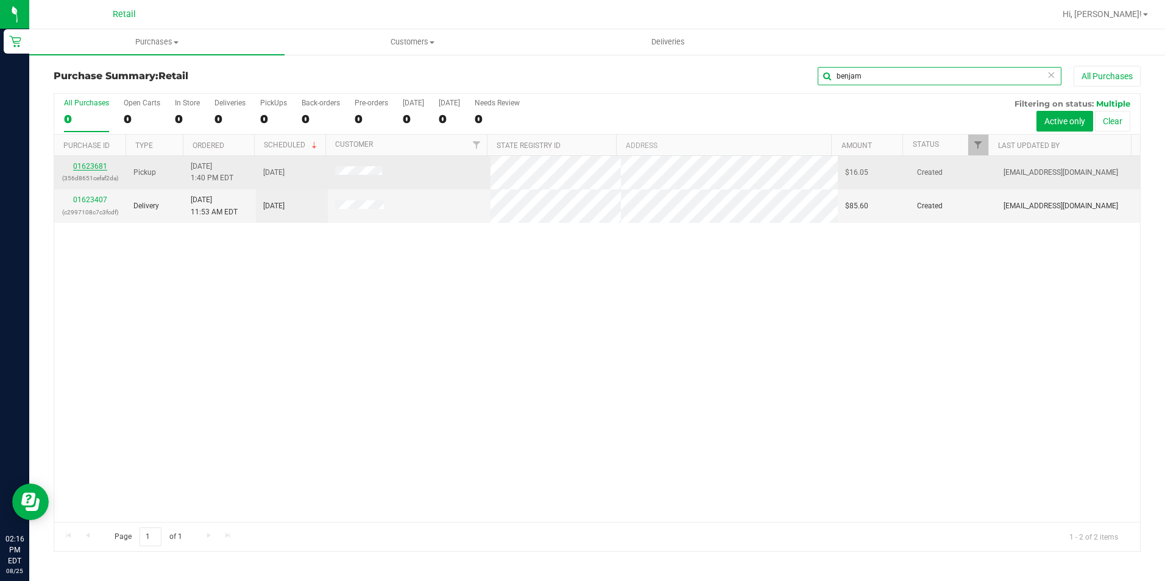
type input "benjam"
click at [100, 162] on link "01623681" at bounding box center [90, 166] width 34 height 9
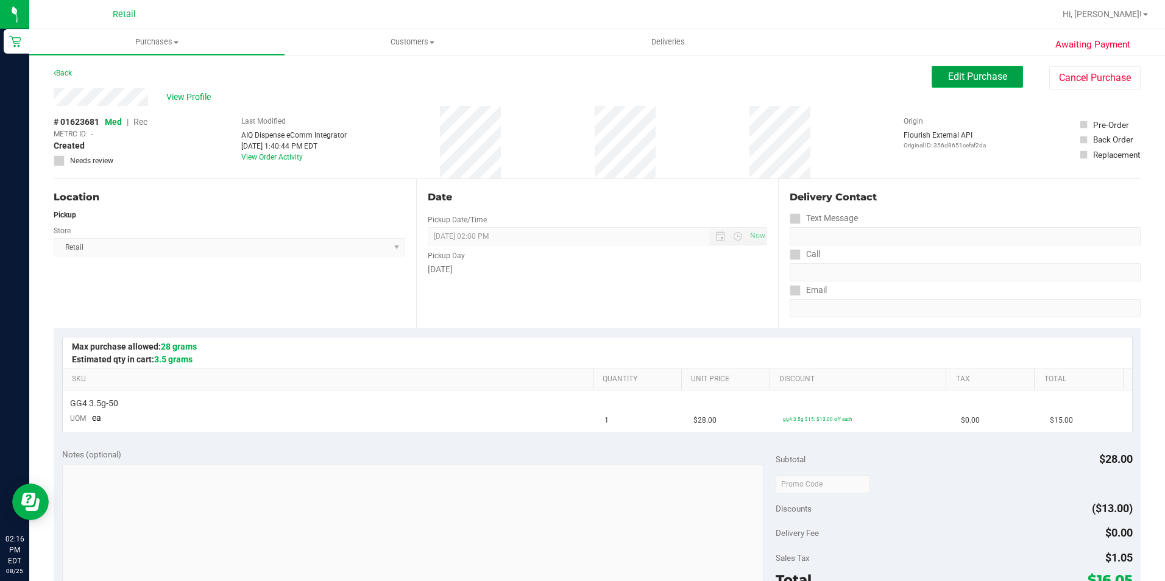
click at [948, 78] on span "Edit Purchase" at bounding box center [977, 77] width 59 height 12
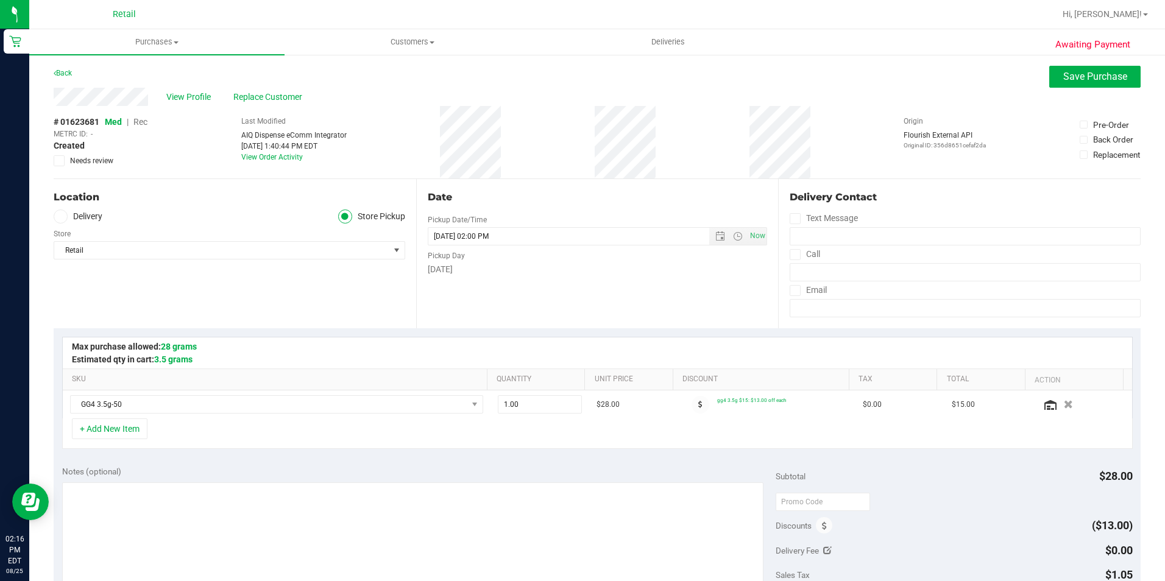
click at [147, 118] on span "Rec" at bounding box center [140, 122] width 14 height 10
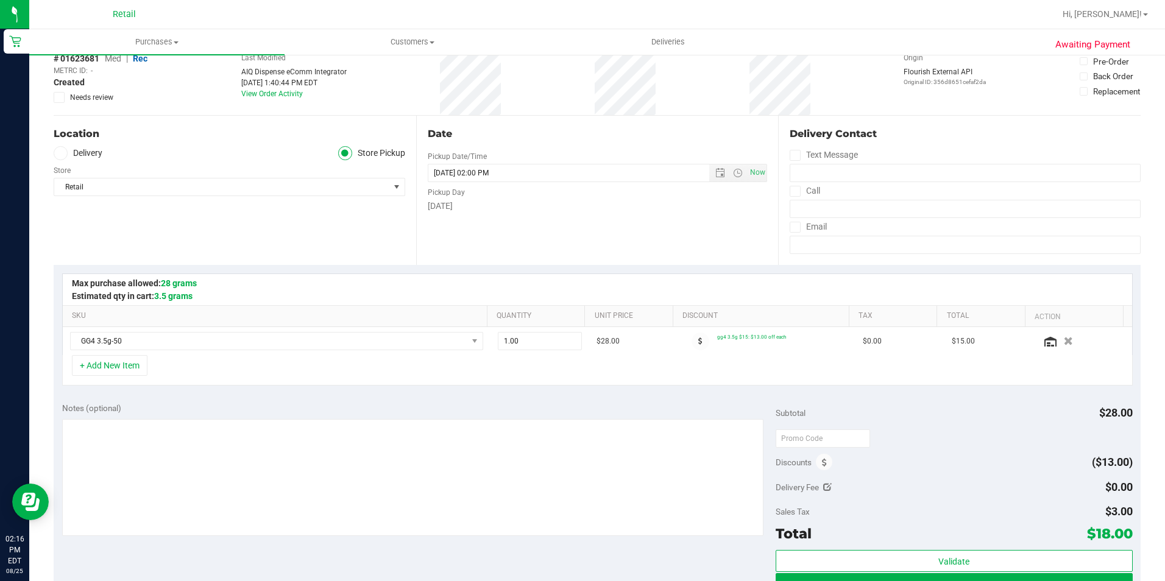
scroll to position [183, 0]
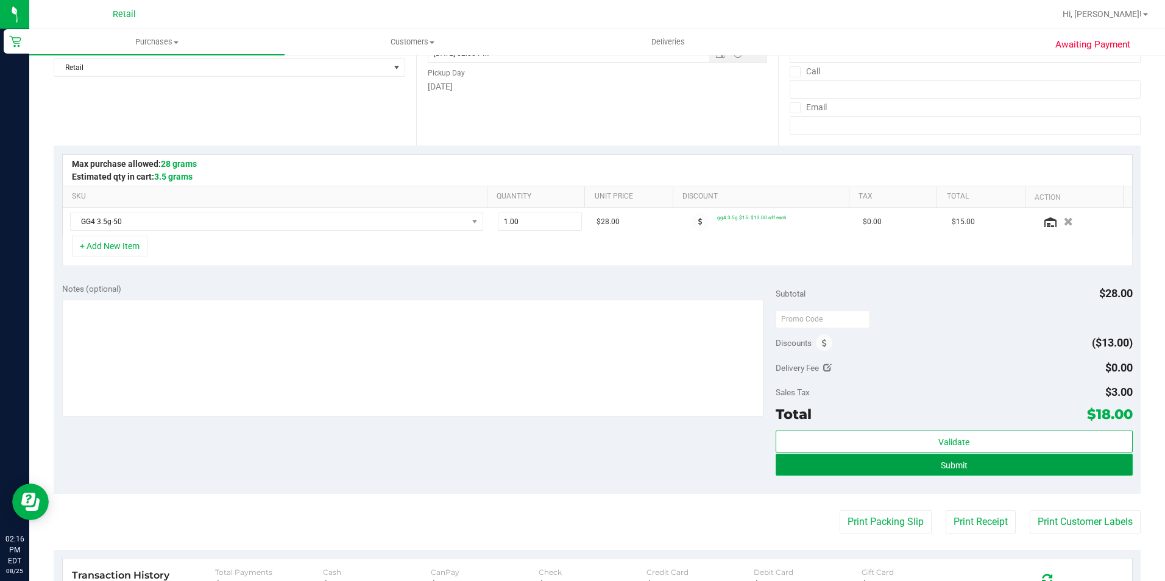
click at [864, 458] on button "Submit" at bounding box center [954, 465] width 357 height 22
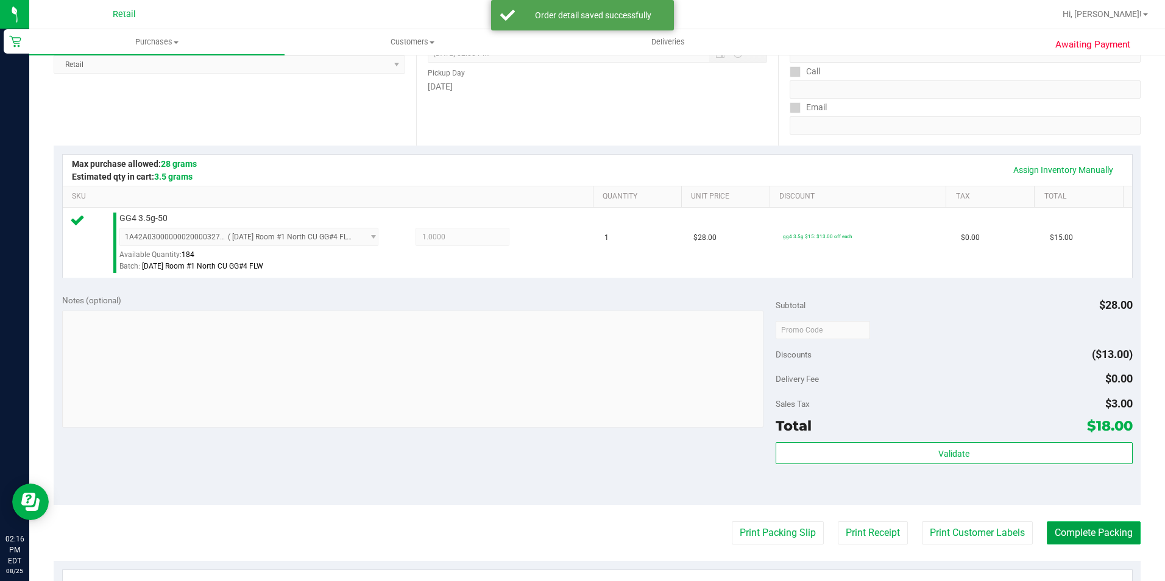
click at [1047, 532] on button "Complete Packing" at bounding box center [1094, 532] width 94 height 23
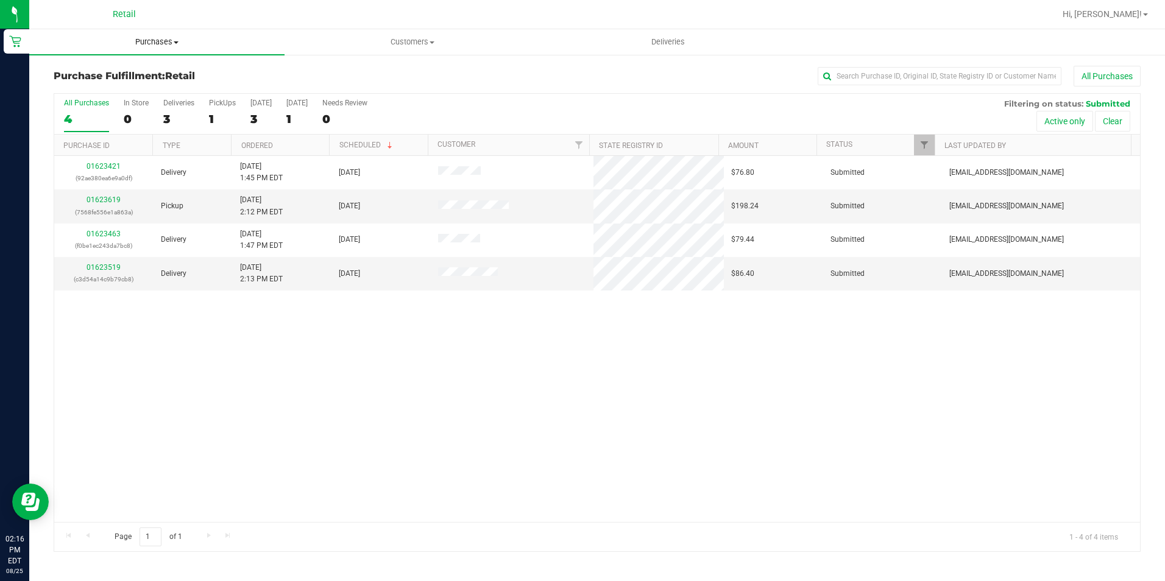
click at [160, 37] on span "Purchases" at bounding box center [156, 42] width 255 height 11
click at [131, 67] on li "Summary of purchases" at bounding box center [156, 73] width 255 height 15
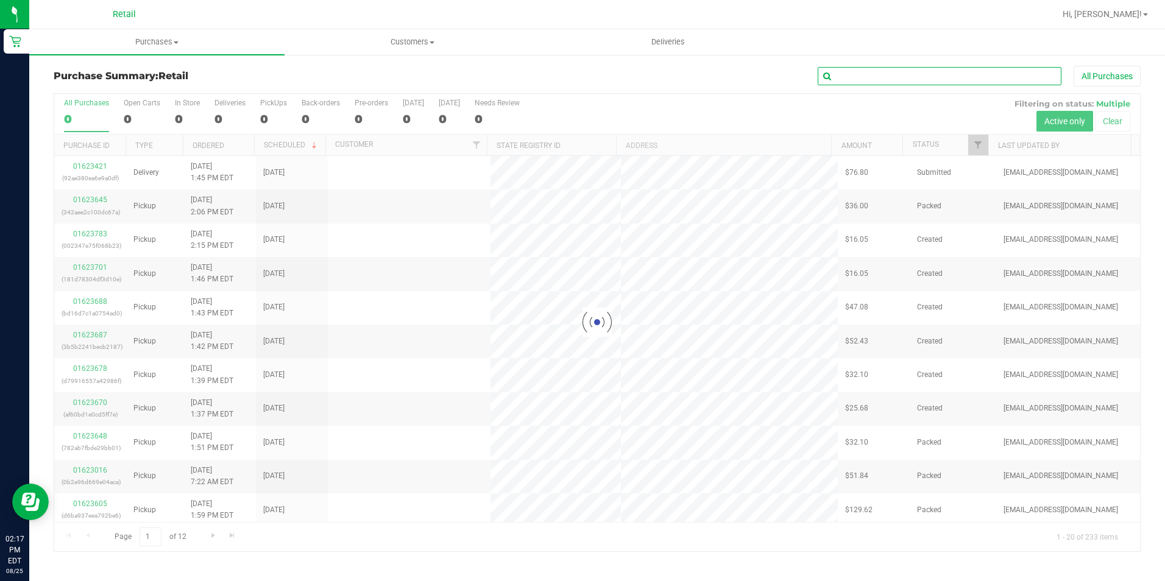
click at [913, 79] on input "text" at bounding box center [940, 76] width 244 height 18
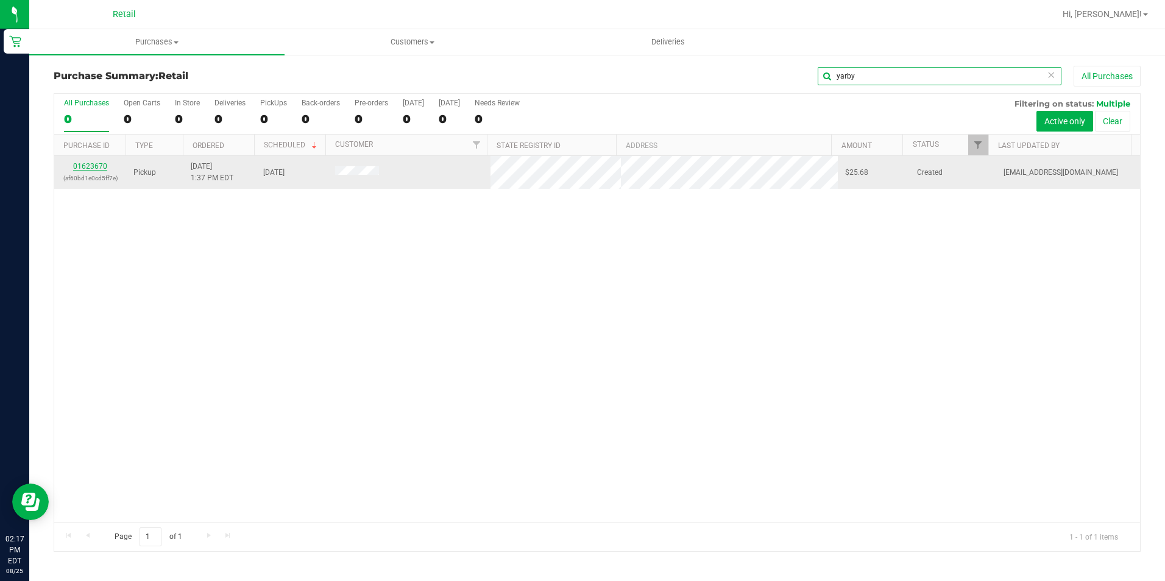
type input "yarby"
click at [88, 163] on link "01623670" at bounding box center [90, 166] width 34 height 9
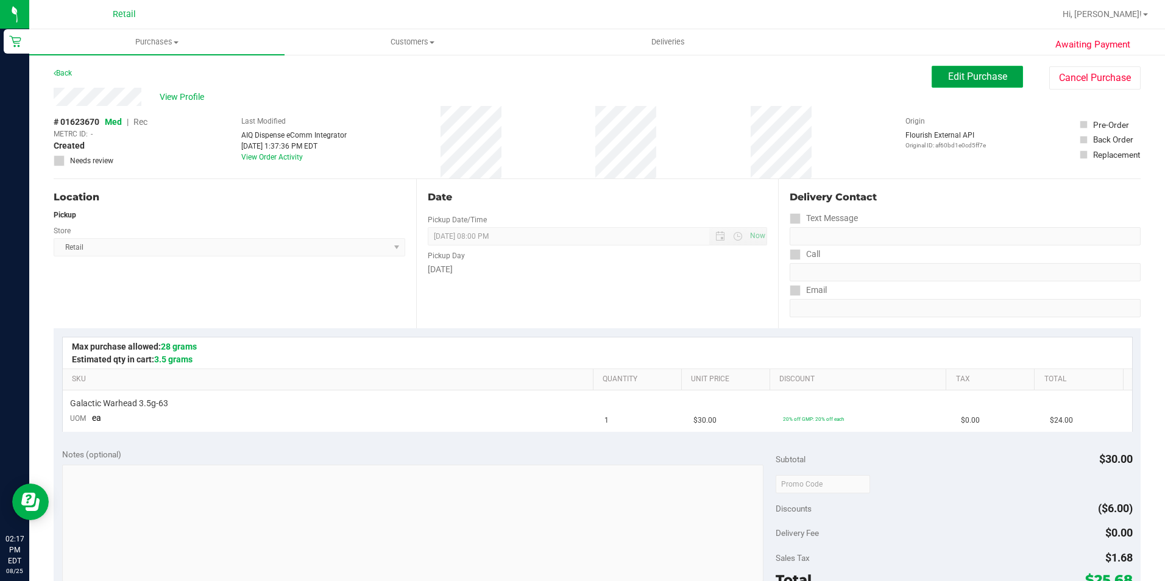
click at [949, 79] on span "Edit Purchase" at bounding box center [977, 77] width 59 height 12
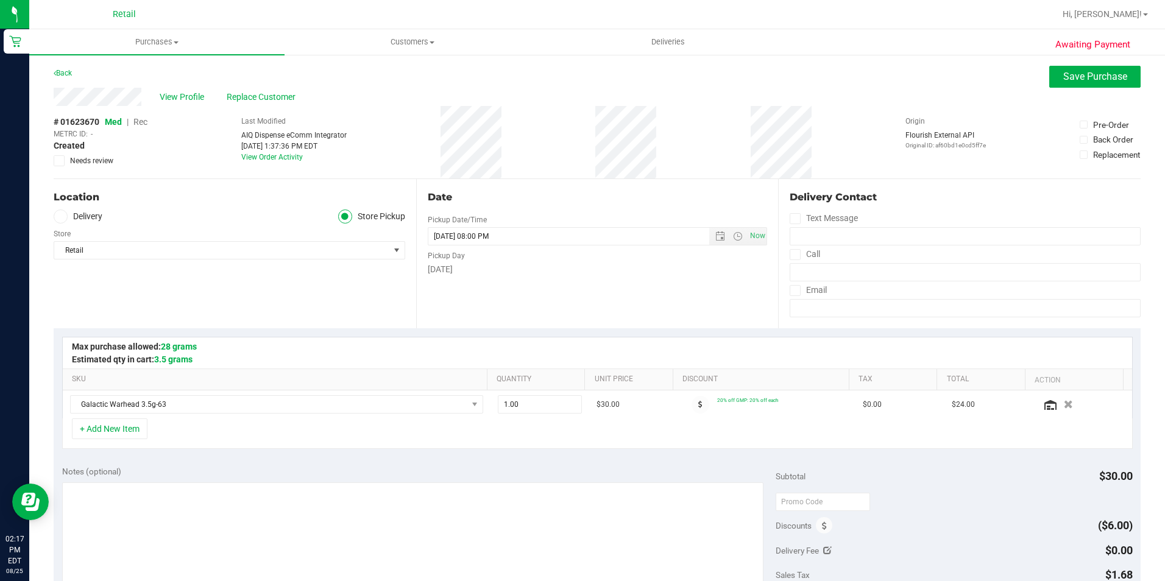
click at [143, 119] on span "Rec" at bounding box center [140, 122] width 14 height 10
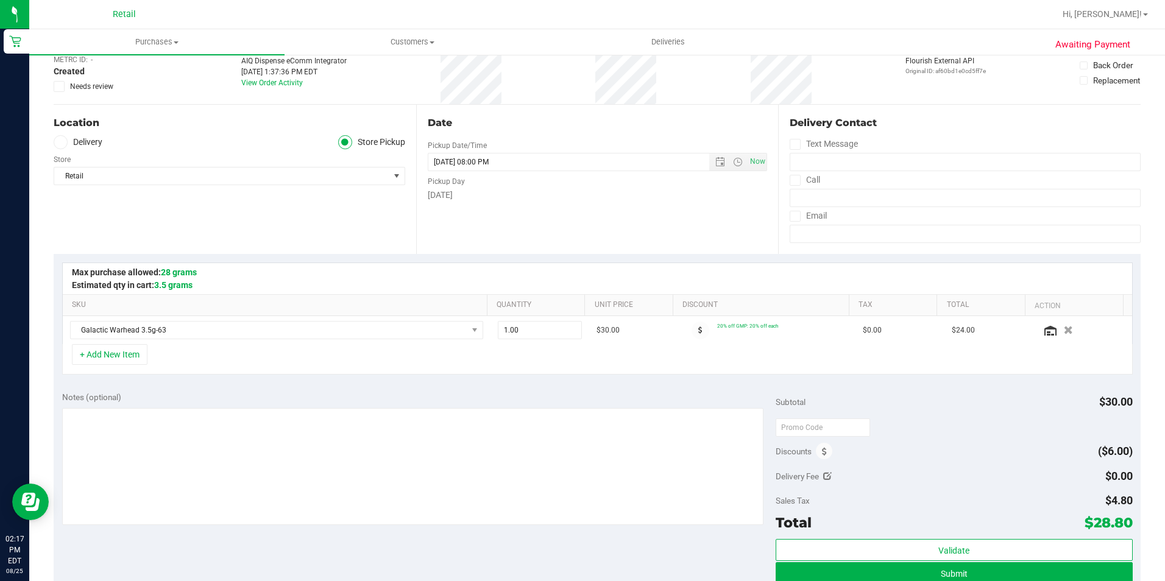
scroll to position [183, 0]
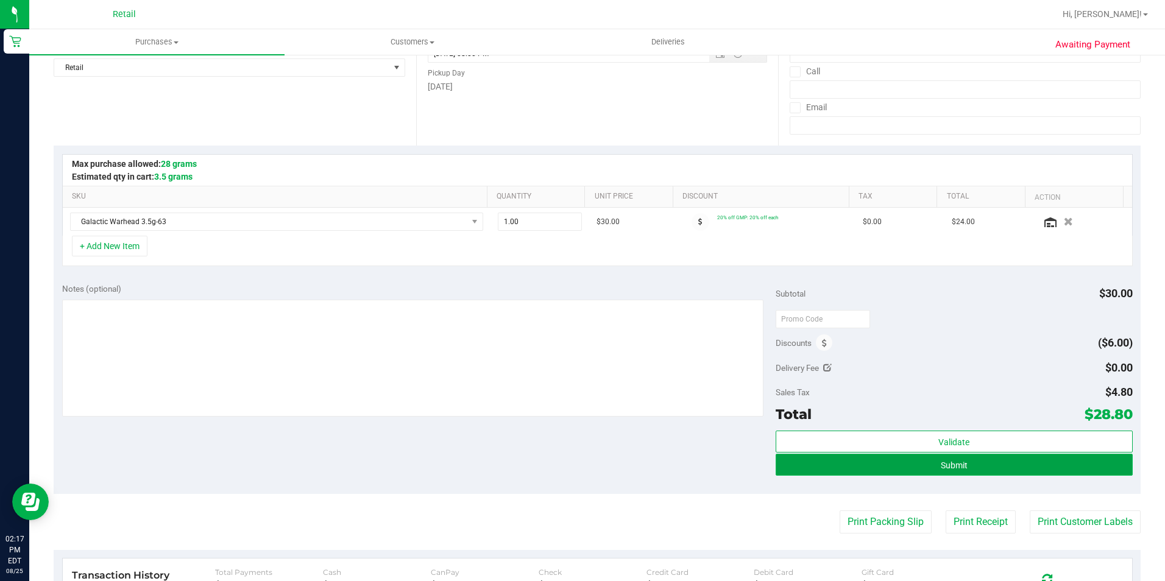
click at [967, 464] on button "Submit" at bounding box center [954, 465] width 357 height 22
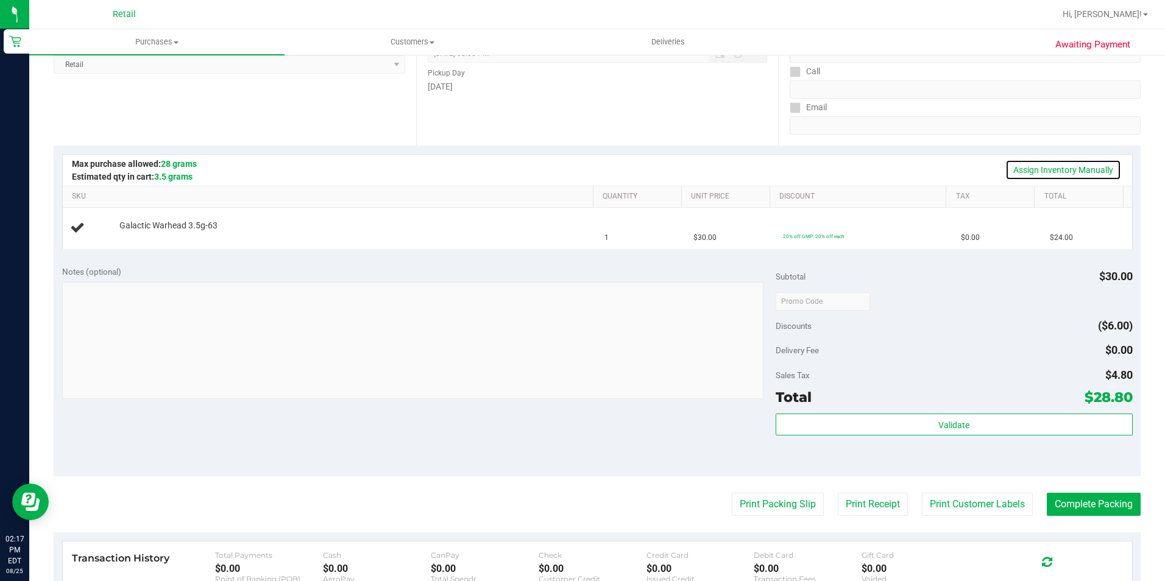
click at [1045, 177] on link "Assign Inventory Manually" at bounding box center [1063, 170] width 116 height 21
click at [146, 233] on link "Add Package" at bounding box center [141, 234] width 44 height 9
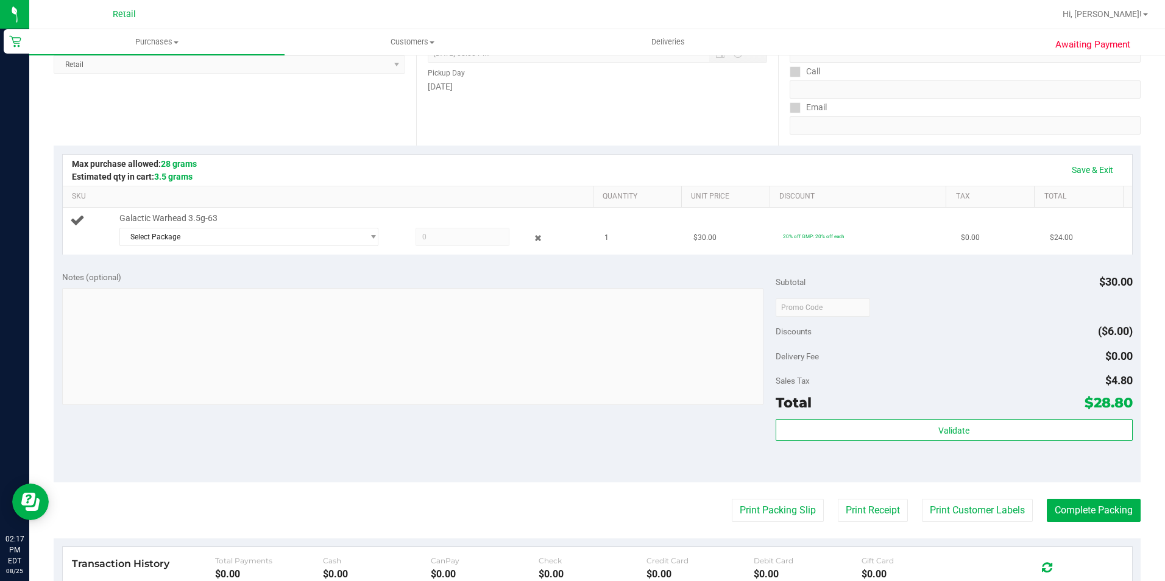
click at [272, 247] on div "Select Package 1A42A0300000641000003106" at bounding box center [353, 239] width 468 height 22
click at [279, 244] on span "Select Package" at bounding box center [241, 236] width 243 height 17
click at [244, 281] on li "1A42A0300000641000003106 ( )" at bounding box center [245, 286] width 253 height 17
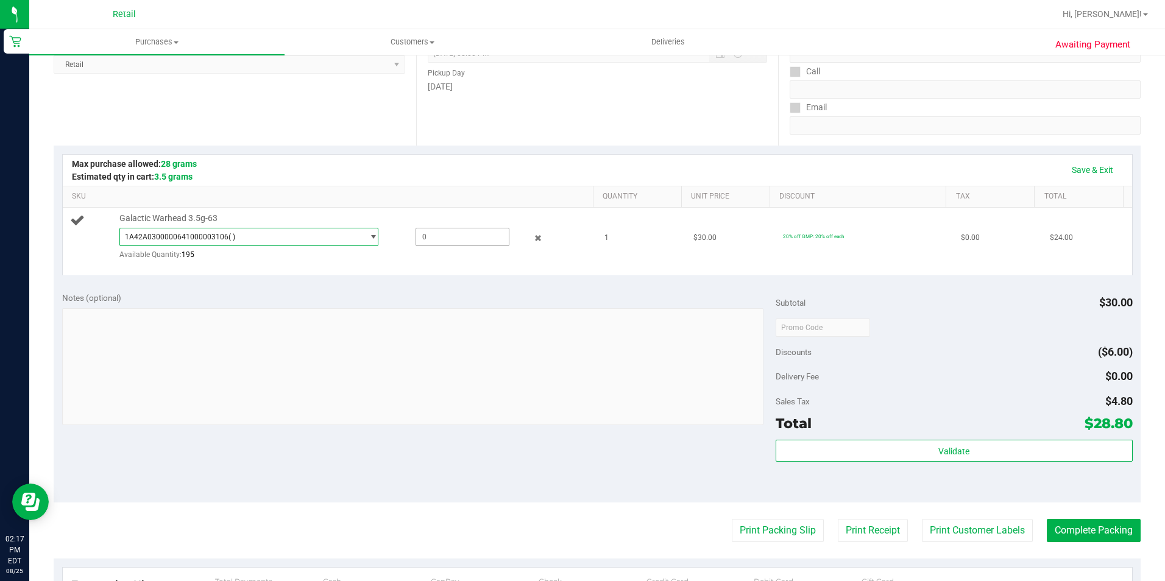
click at [471, 233] on span at bounding box center [462, 237] width 94 height 18
type input "1"
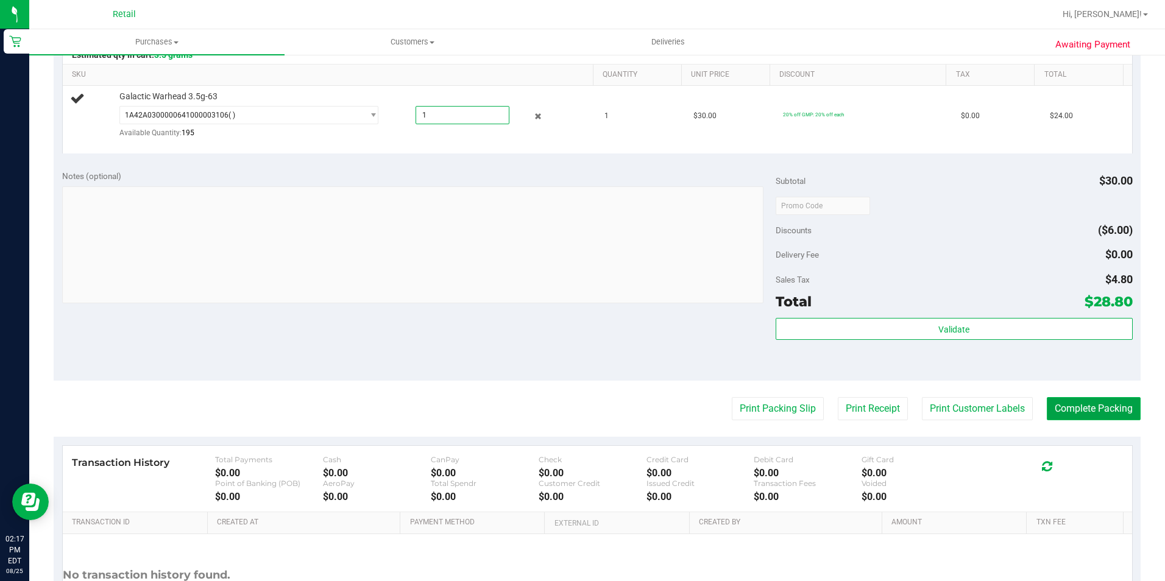
type input "1.0000"
click at [1066, 413] on button "Complete Packing" at bounding box center [1094, 408] width 94 height 23
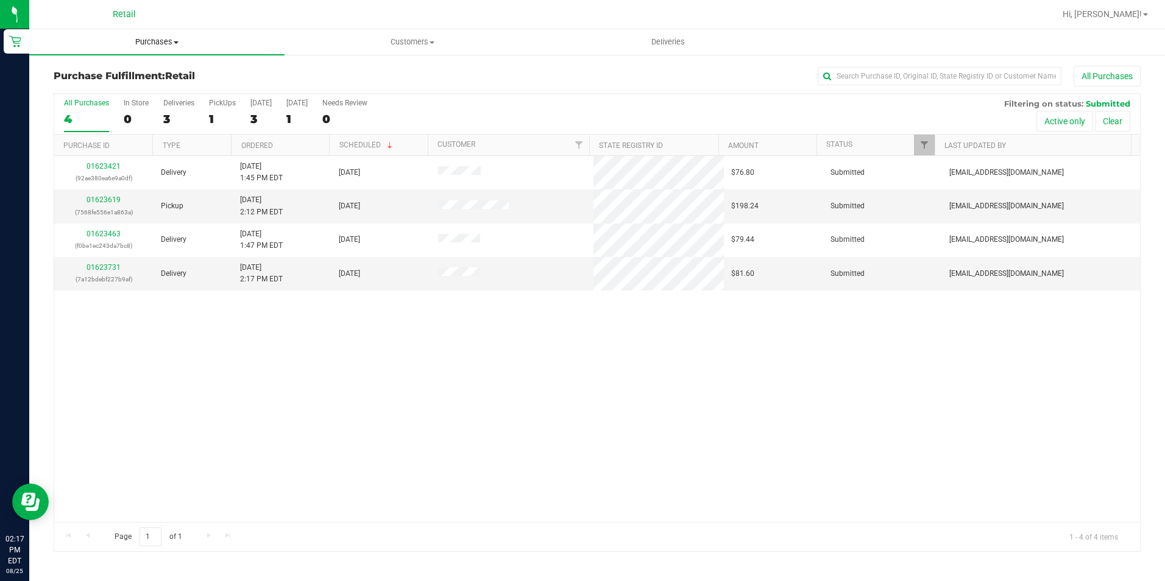
drag, startPoint x: 161, startPoint y: 35, endPoint x: 160, endPoint y: 42, distance: 6.7
click at [161, 35] on uib-tab-heading "Purchases Summary of purchases Fulfillment All purchases" at bounding box center [156, 42] width 255 height 26
click at [144, 69] on span "Summary of purchases" at bounding box center [91, 73] width 125 height 10
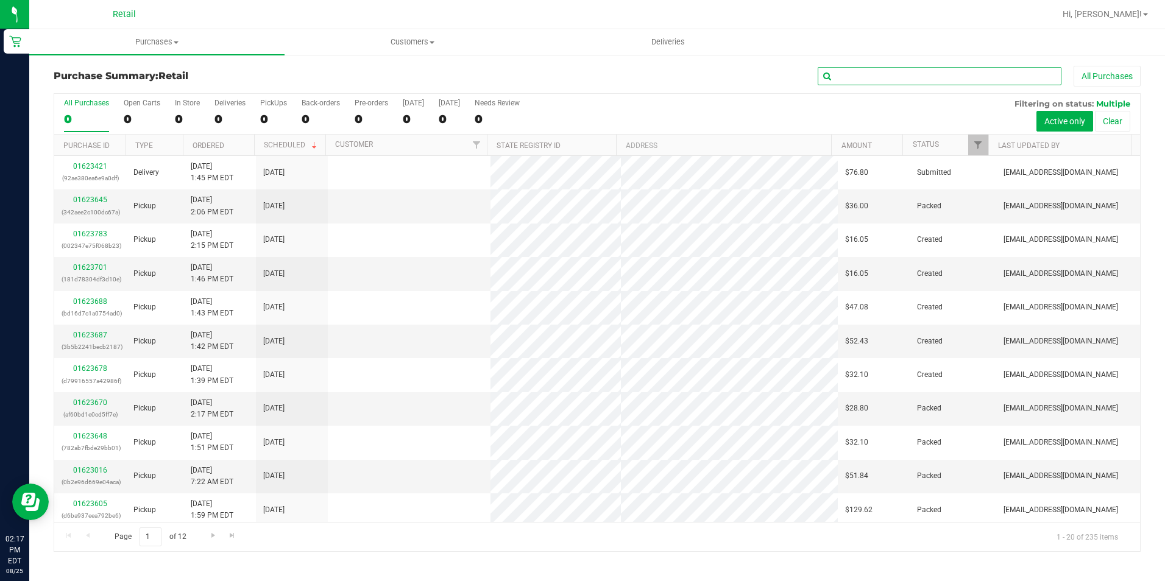
click at [928, 73] on input "text" at bounding box center [940, 76] width 244 height 18
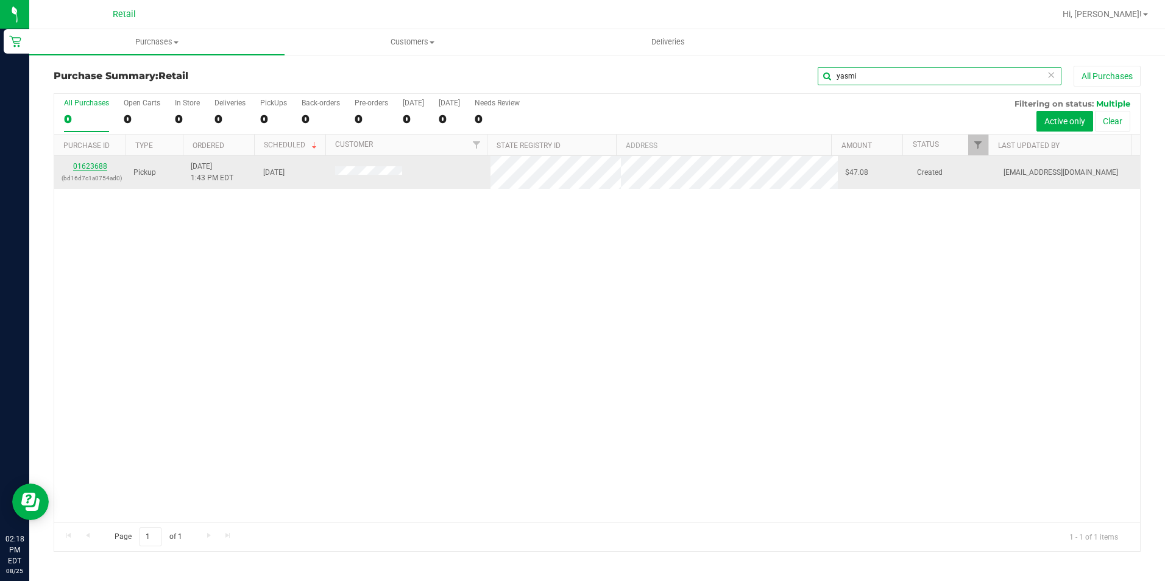
type input "yasmi"
click at [95, 163] on link "01623688" at bounding box center [90, 166] width 34 height 9
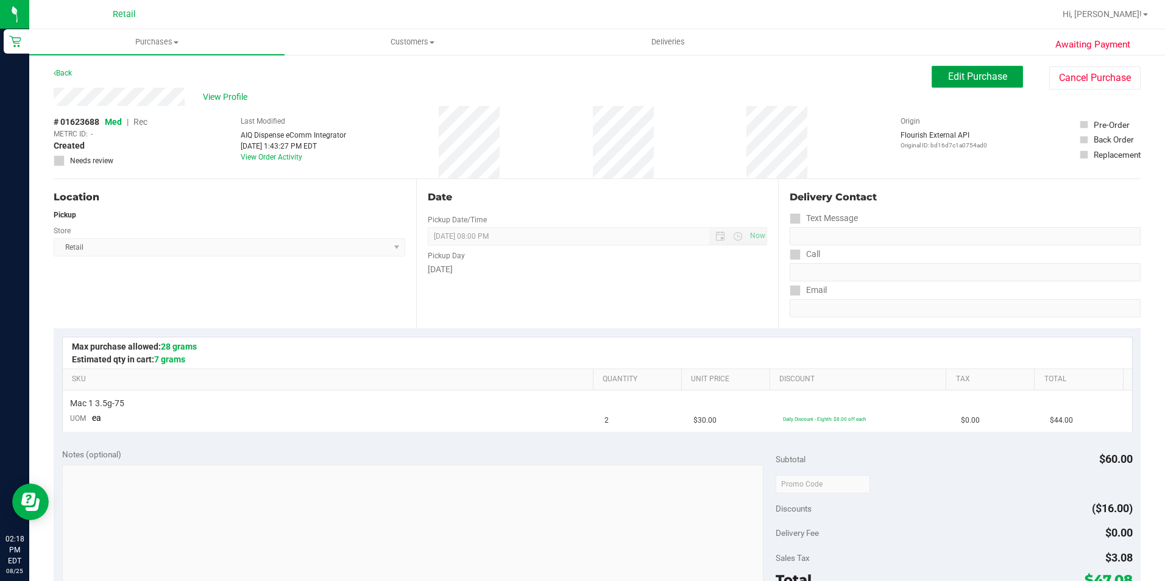
click at [931, 70] on button "Edit Purchase" at bounding box center [976, 77] width 91 height 22
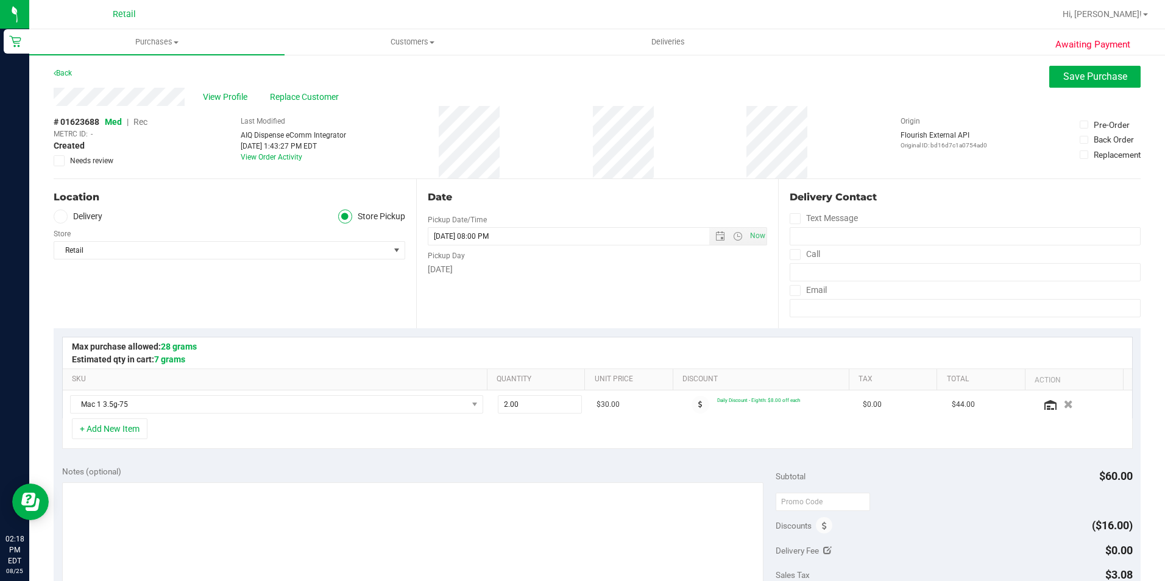
click at [142, 121] on span "Rec" at bounding box center [140, 122] width 14 height 10
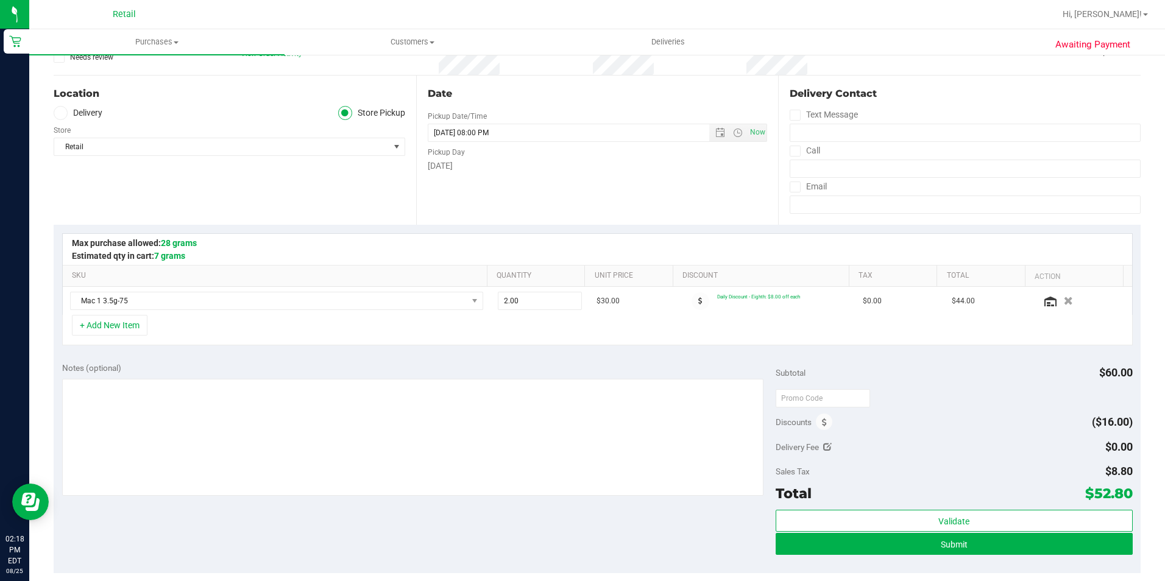
scroll to position [122, 0]
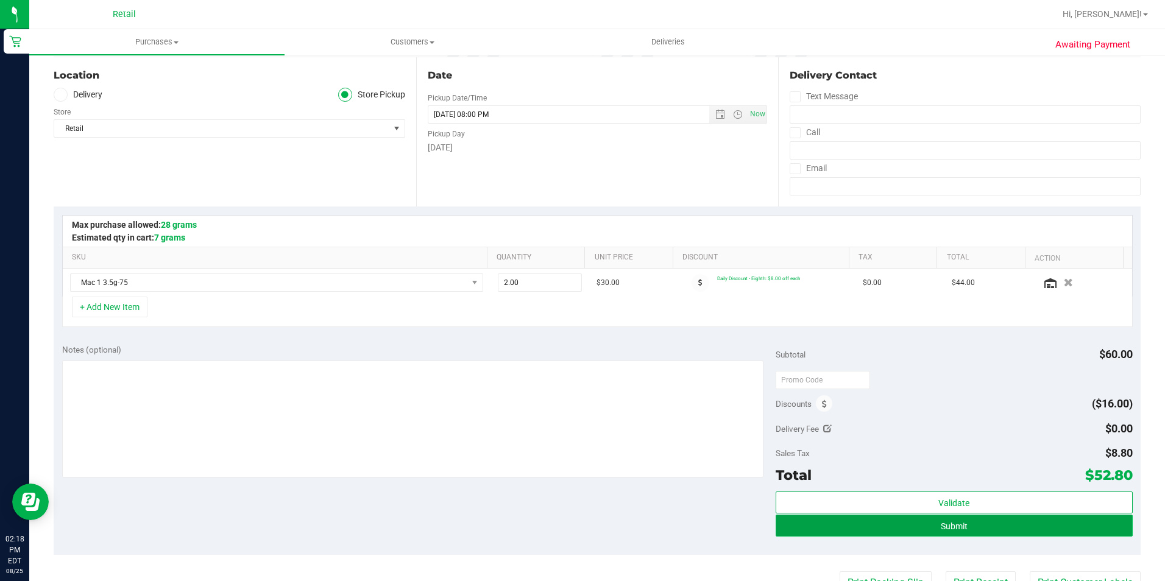
click at [931, 523] on button "Submit" at bounding box center [954, 526] width 357 height 22
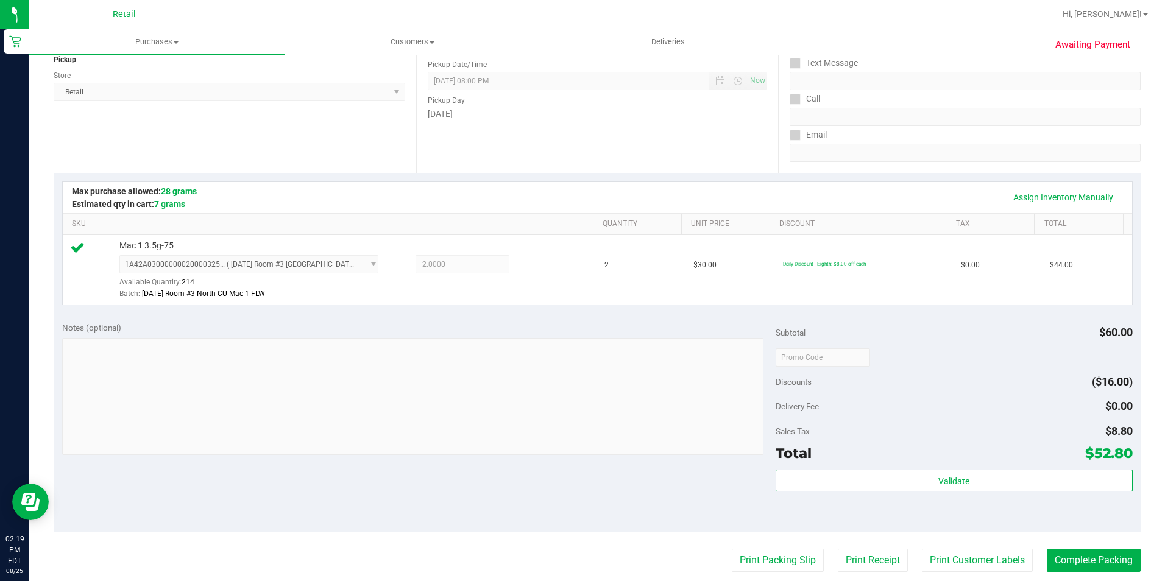
scroll to position [183, 0]
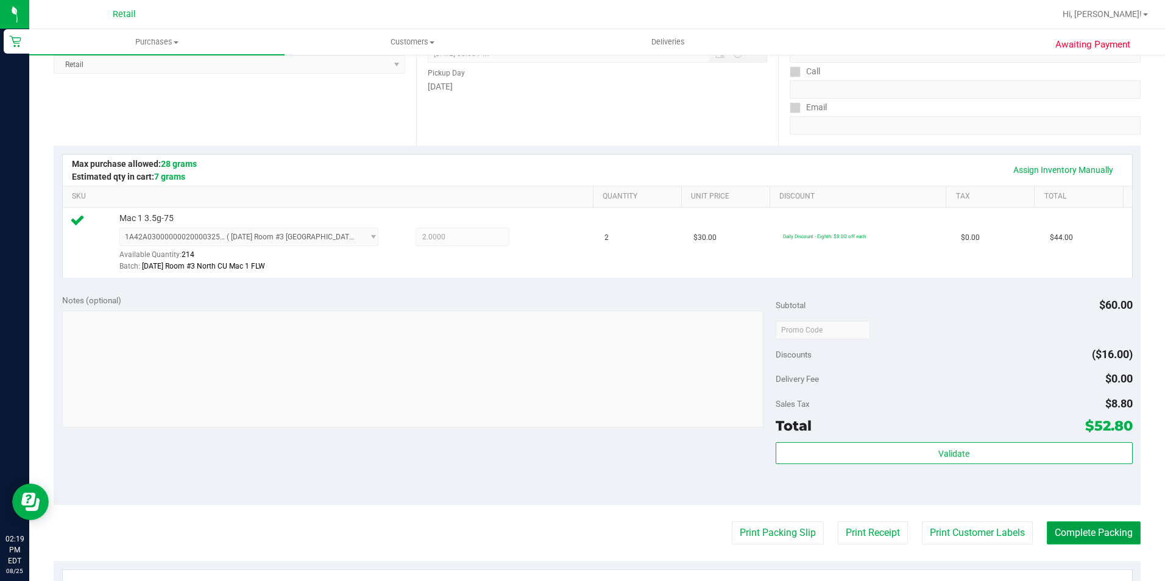
click at [1061, 526] on button "Complete Packing" at bounding box center [1094, 532] width 94 height 23
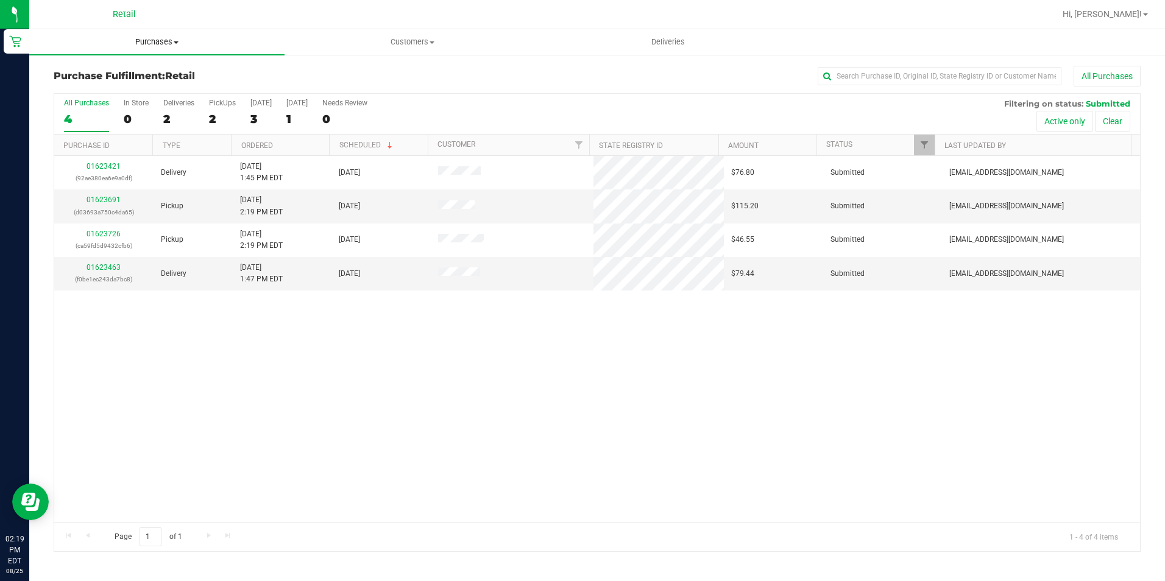
click at [157, 43] on span "Purchases" at bounding box center [156, 42] width 255 height 11
click at [137, 77] on span "Summary of purchases" at bounding box center [91, 73] width 125 height 10
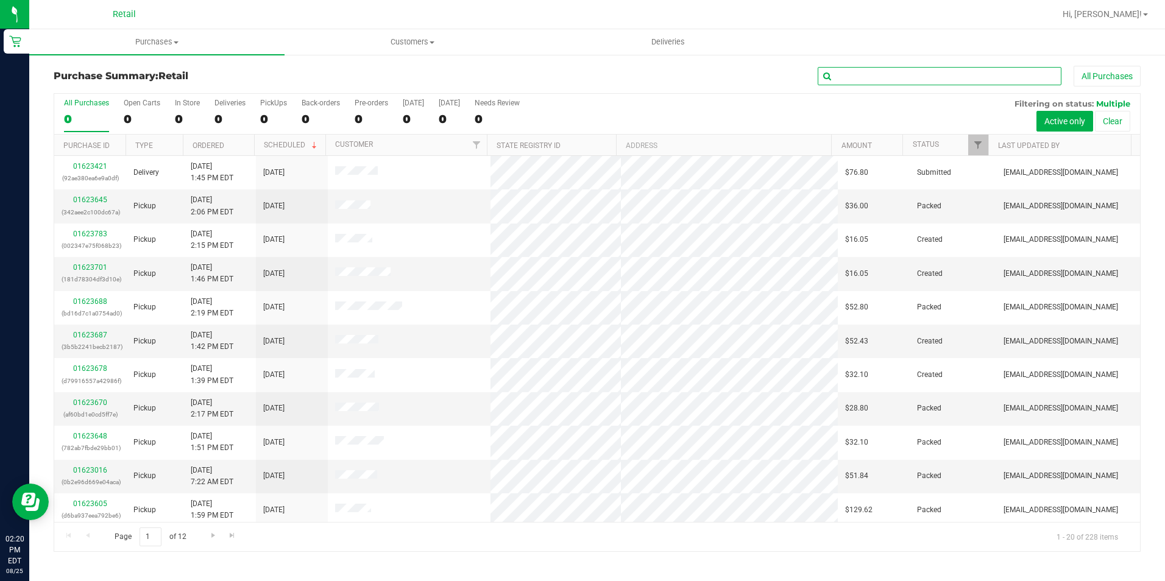
click at [860, 68] on input "text" at bounding box center [940, 76] width 244 height 18
click at [87, 338] on link "01623687" at bounding box center [90, 335] width 34 height 9
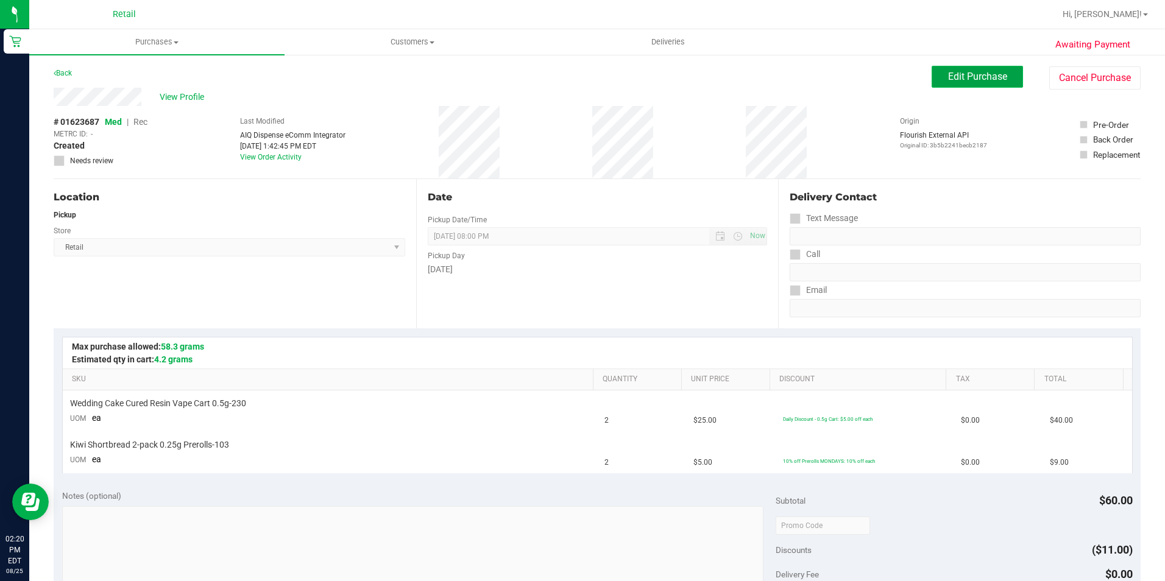
click at [954, 83] on button "Edit Purchase" at bounding box center [976, 77] width 91 height 22
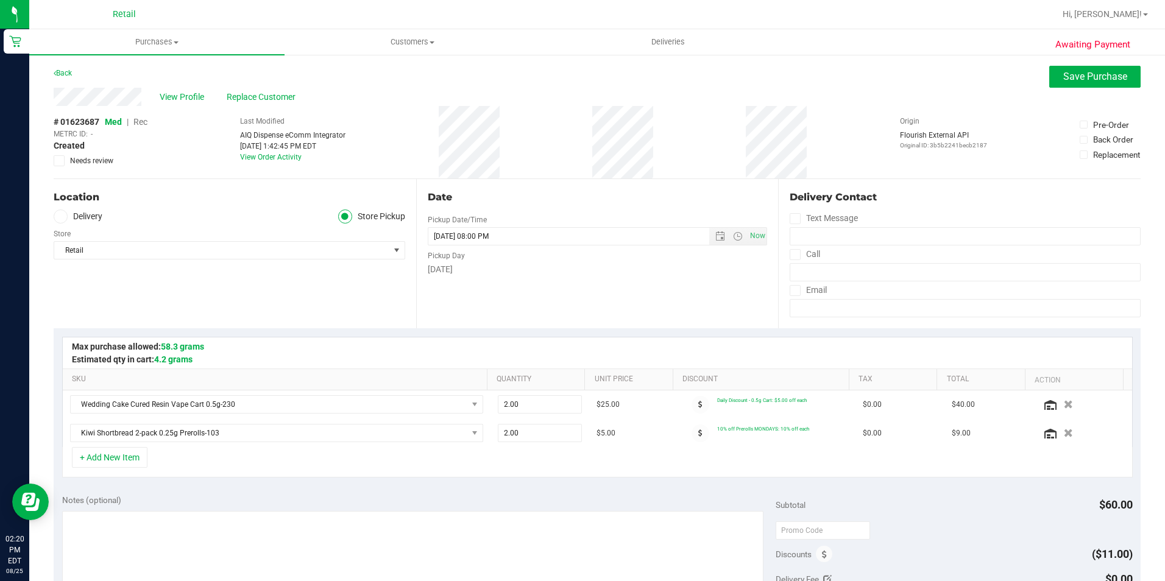
click at [142, 126] on span "Rec" at bounding box center [140, 122] width 14 height 10
click at [113, 120] on span "Med" at bounding box center [113, 122] width 16 height 10
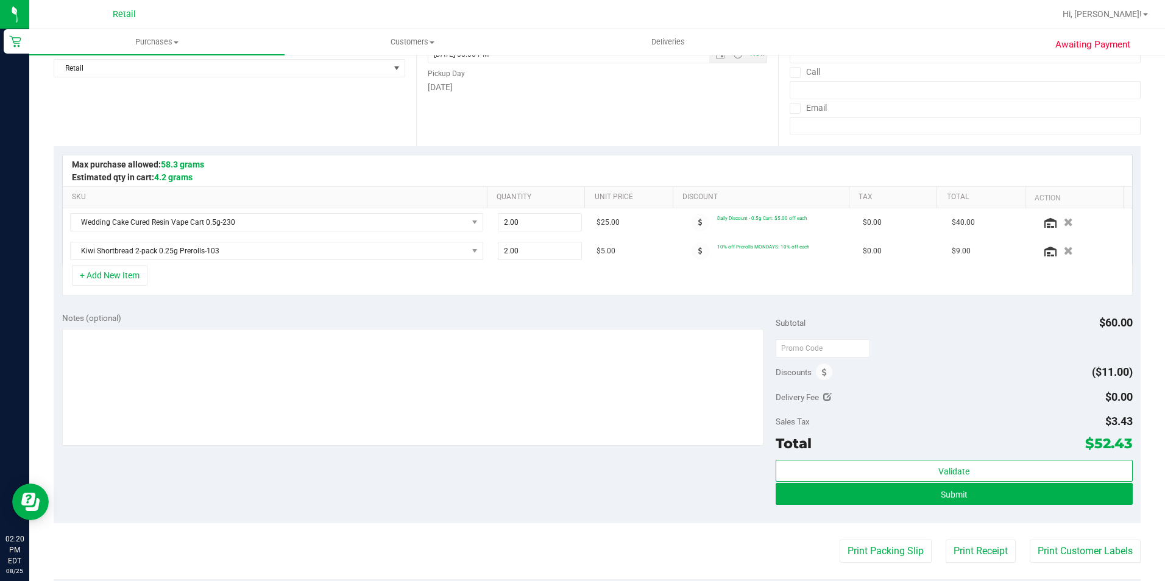
scroll to position [183, 0]
click at [914, 495] on button "Submit" at bounding box center [954, 493] width 357 height 22
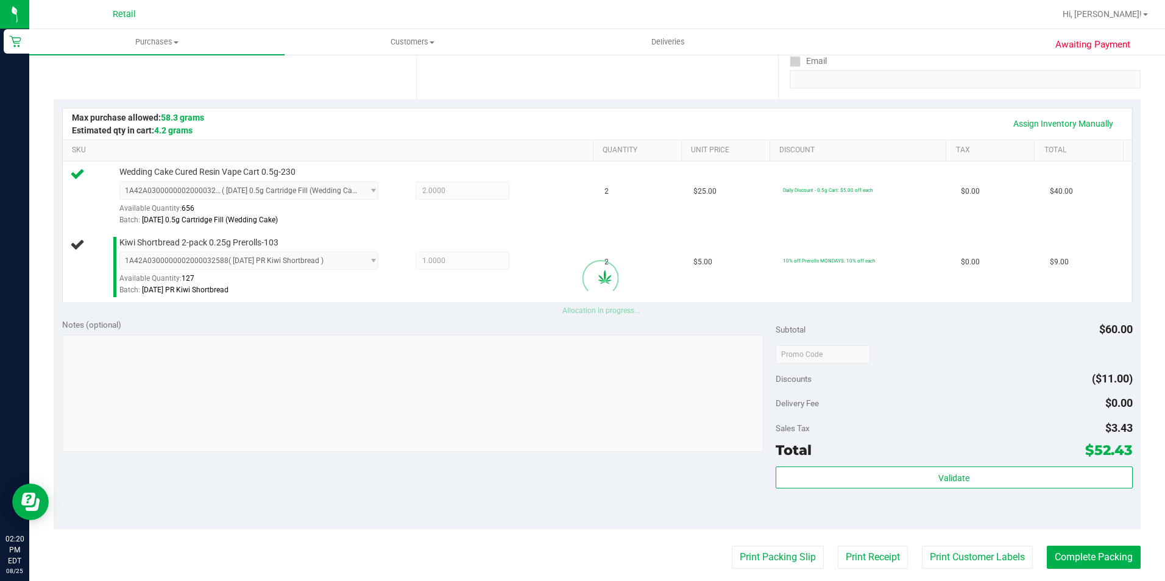
scroll to position [232, 0]
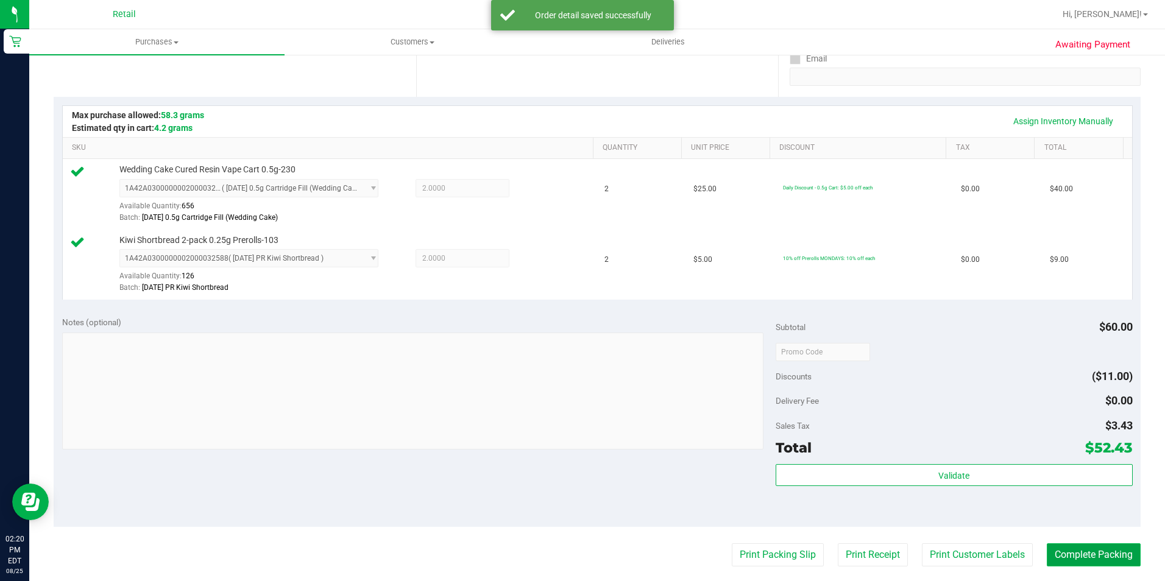
click at [1067, 560] on button "Complete Packing" at bounding box center [1094, 554] width 94 height 23
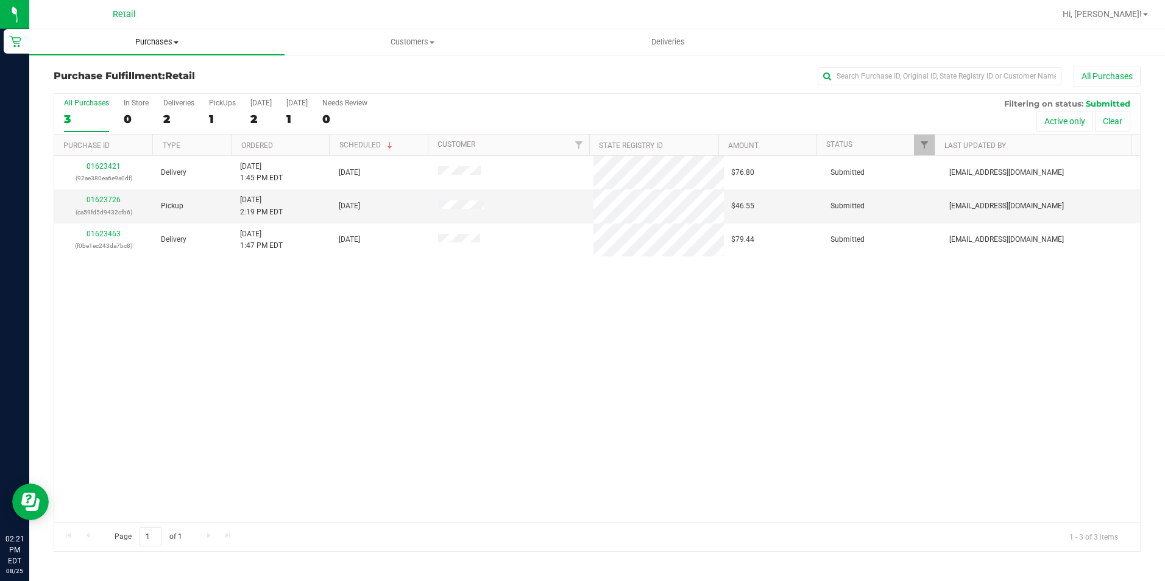
click at [140, 46] on span "Purchases" at bounding box center [156, 42] width 255 height 11
click at [150, 78] on span "Summary of purchases" at bounding box center [91, 73] width 125 height 10
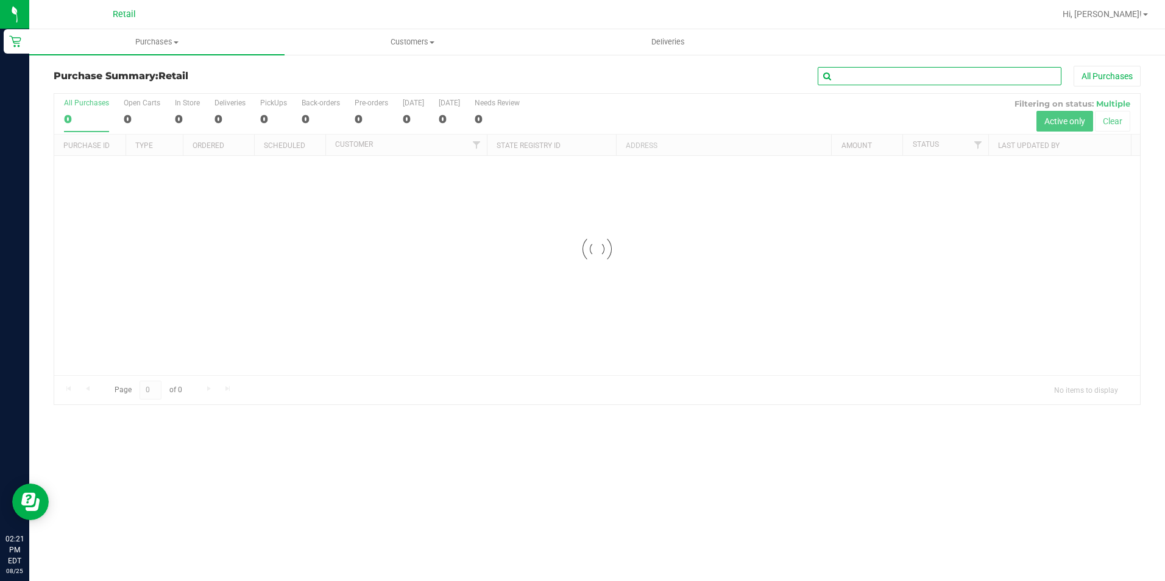
click at [863, 73] on input "text" at bounding box center [940, 76] width 244 height 18
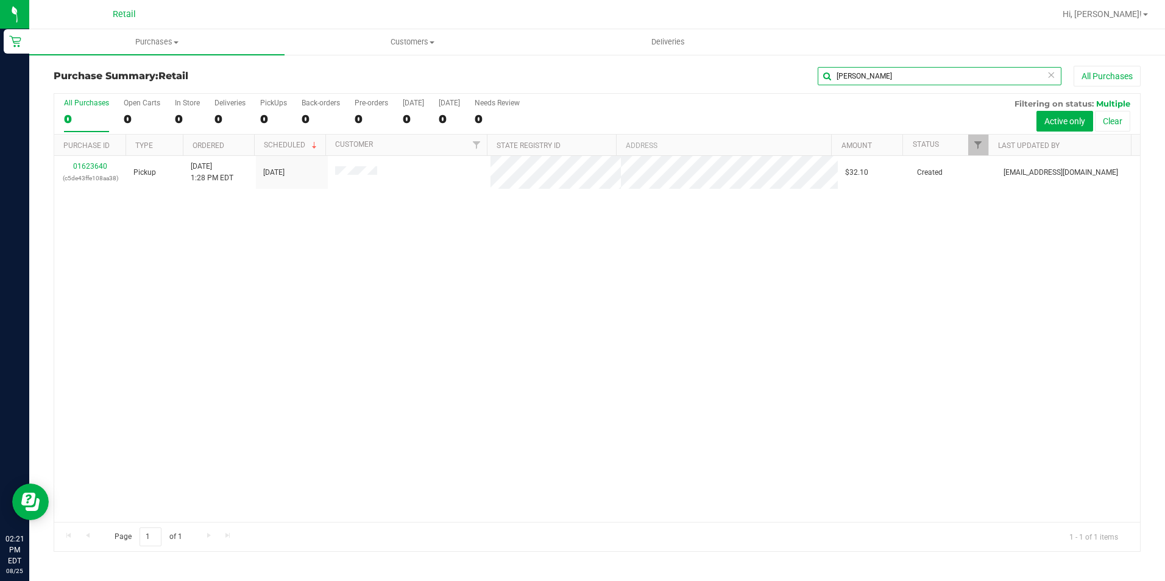
type input "[PERSON_NAME]"
click at [91, 166] on link "01623640" at bounding box center [90, 166] width 34 height 9
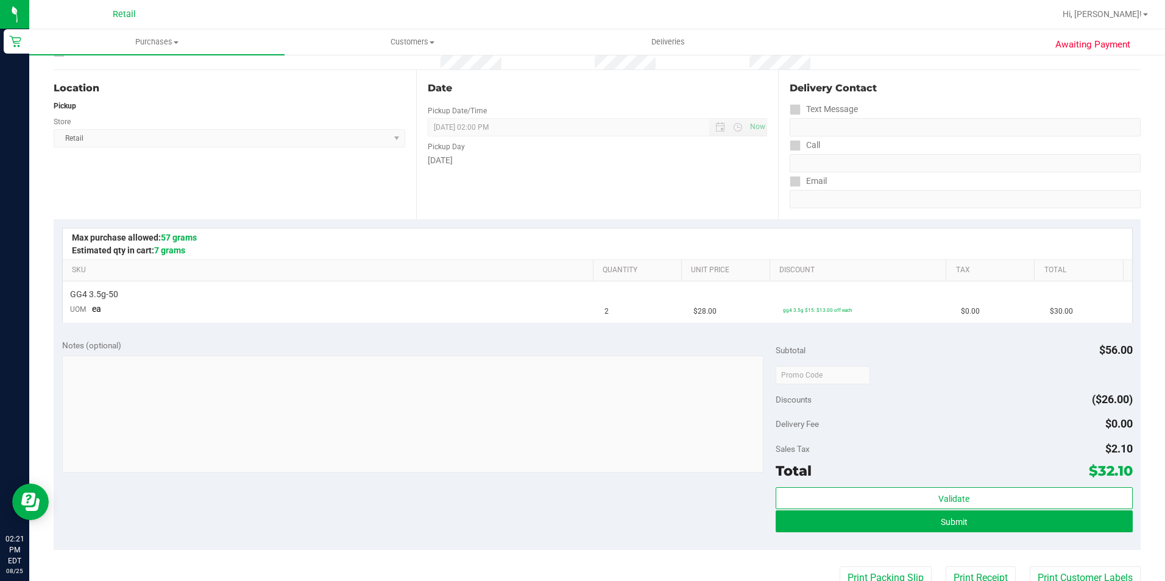
scroll to position [122, 0]
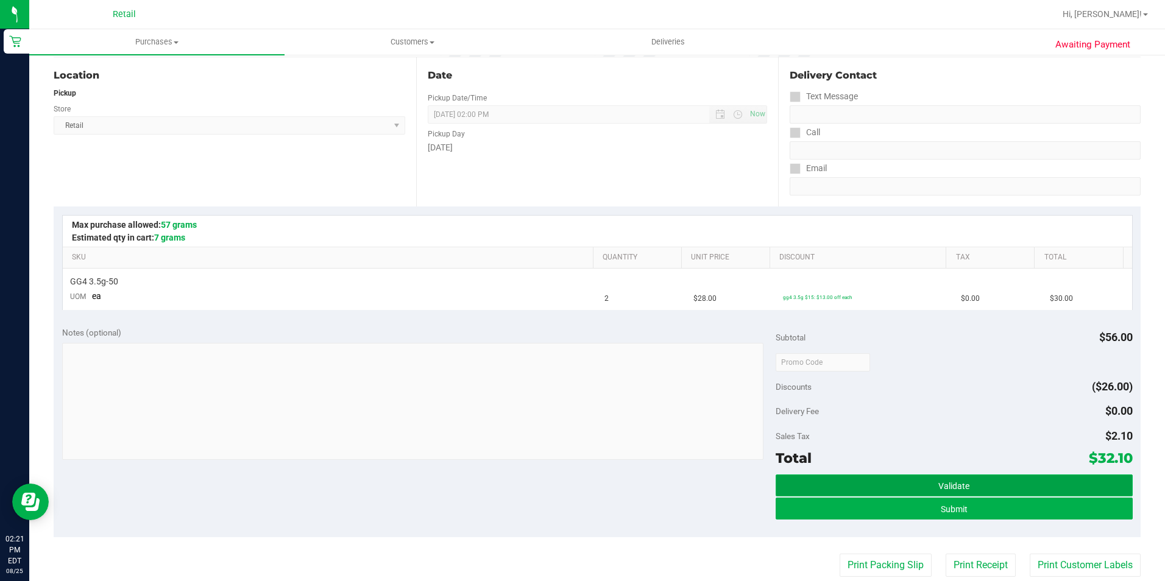
click at [905, 493] on button "Validate" at bounding box center [954, 486] width 357 height 22
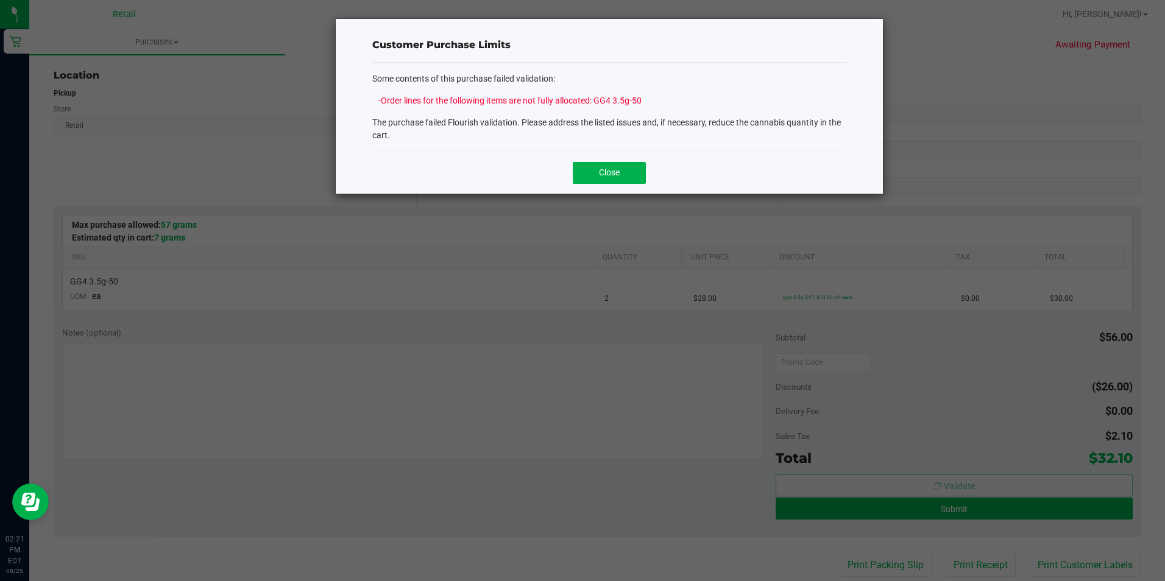
click at [905, 493] on body "Retail 02:21 PM EDT [DATE] 08/25 Retail Hi, [PERSON_NAME]! Purchases Summary of…" at bounding box center [582, 290] width 1165 height 581
click at [584, 162] on button "Close" at bounding box center [609, 173] width 73 height 22
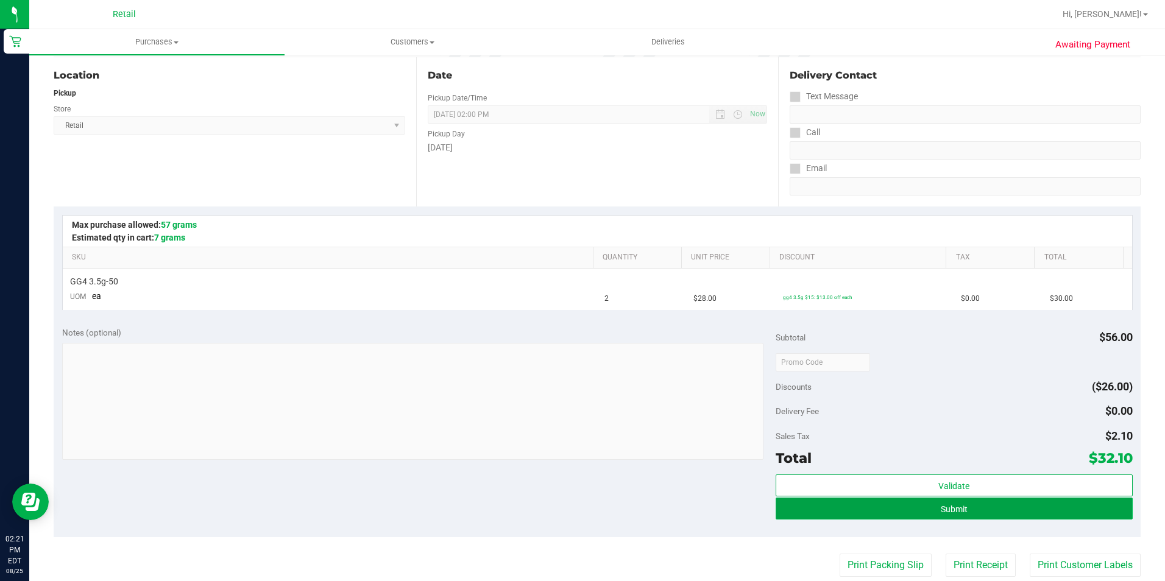
click at [913, 505] on button "Submit" at bounding box center [954, 509] width 357 height 22
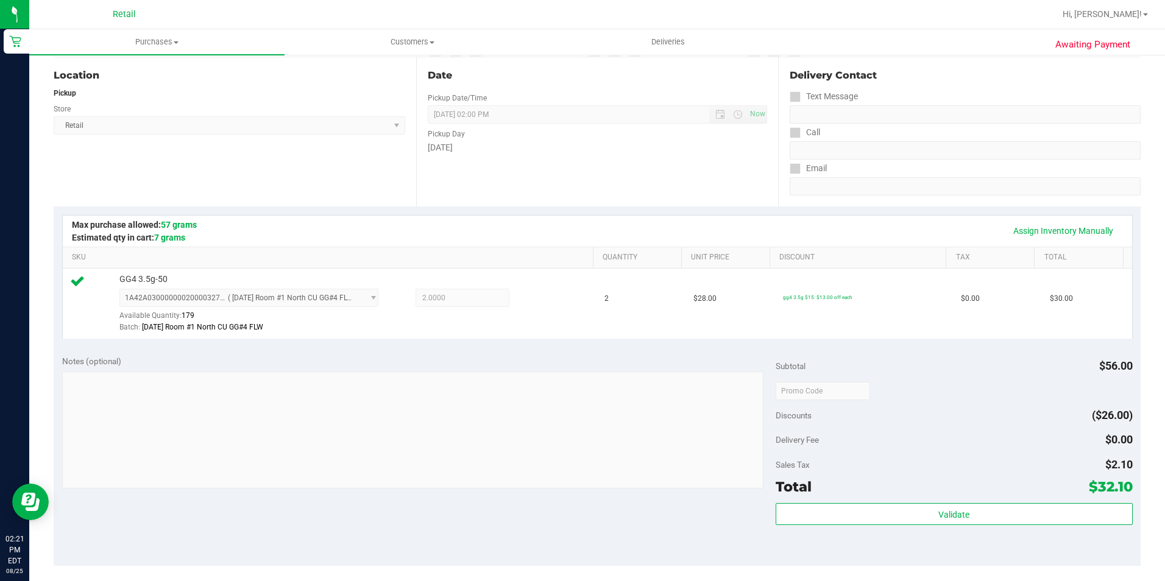
scroll to position [244, 0]
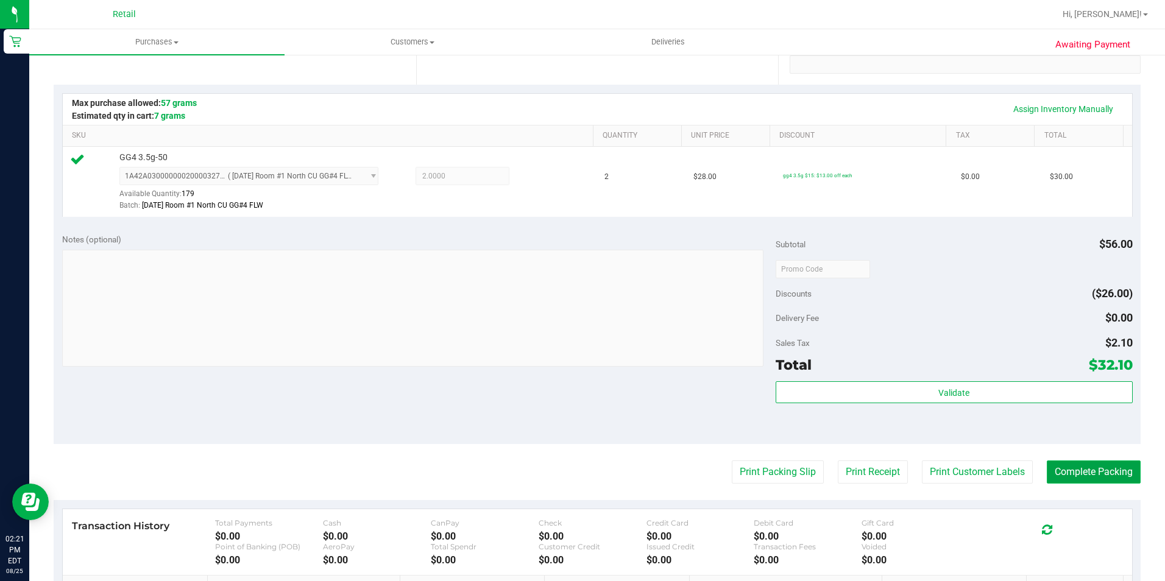
click at [1095, 470] on button "Complete Packing" at bounding box center [1094, 472] width 94 height 23
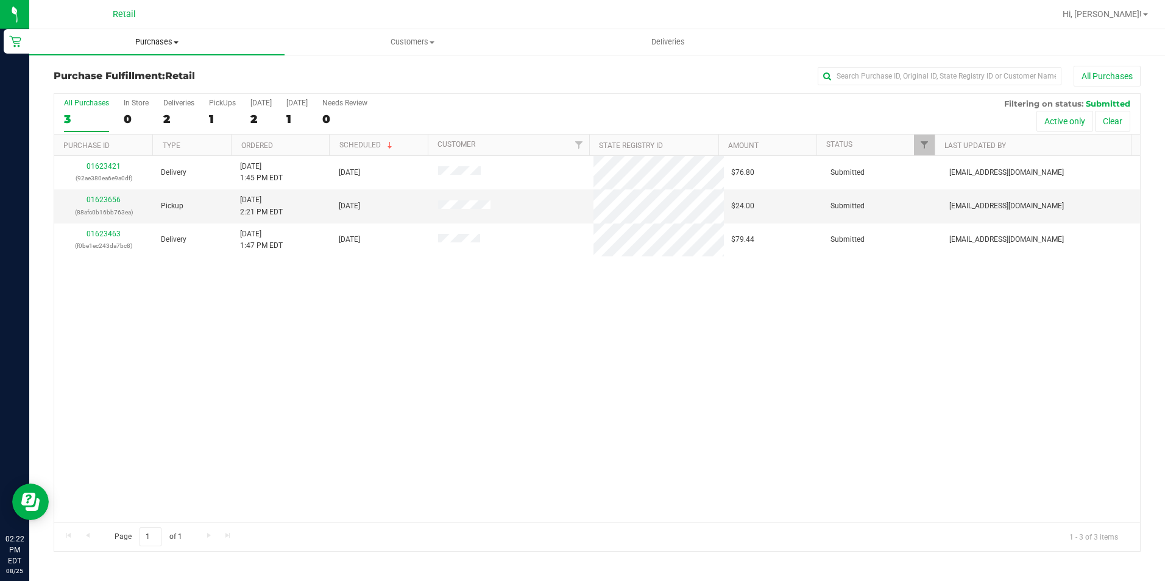
click at [160, 32] on uib-tab-heading "Purchases Summary of purchases Fulfillment All purchases" at bounding box center [156, 42] width 255 height 26
click at [144, 69] on span "Summary of purchases" at bounding box center [91, 73] width 125 height 10
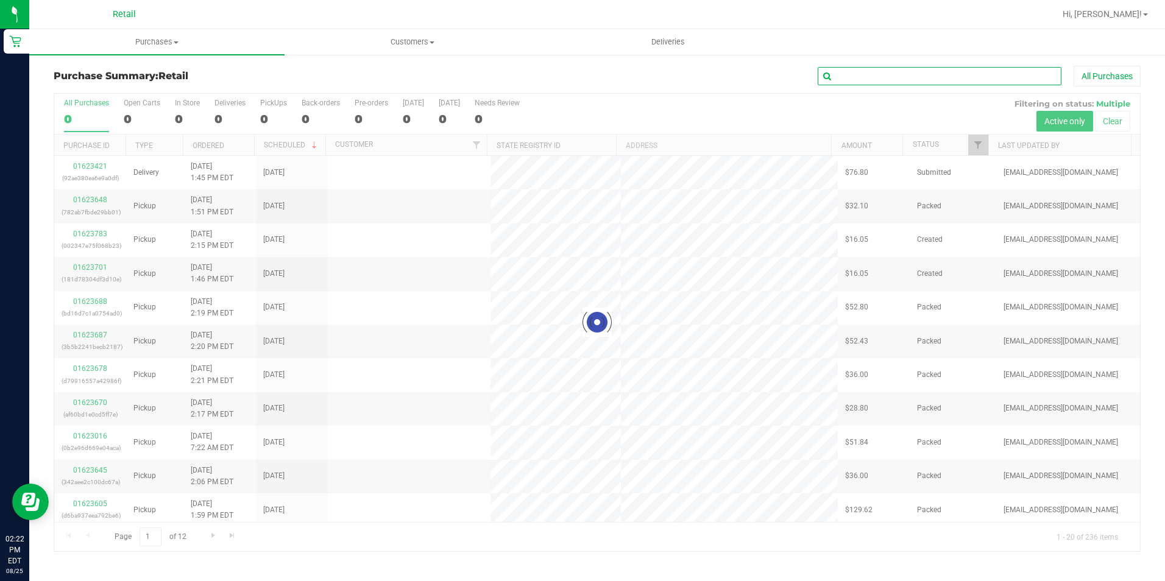
click at [922, 78] on input "text" at bounding box center [940, 76] width 244 height 18
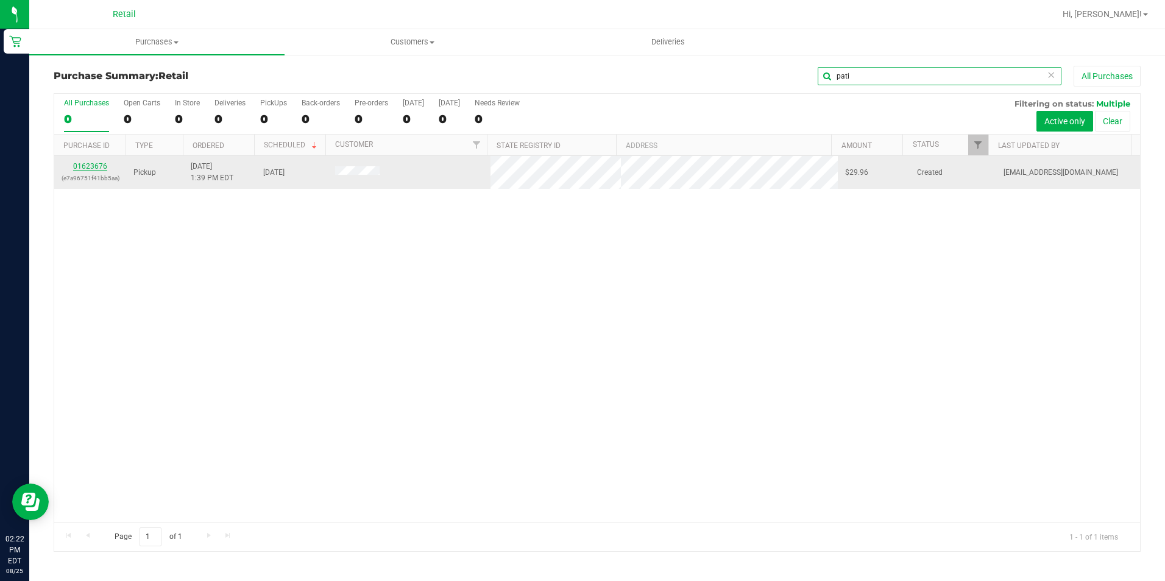
type input "pati"
click at [104, 165] on link "01623676" at bounding box center [90, 166] width 34 height 9
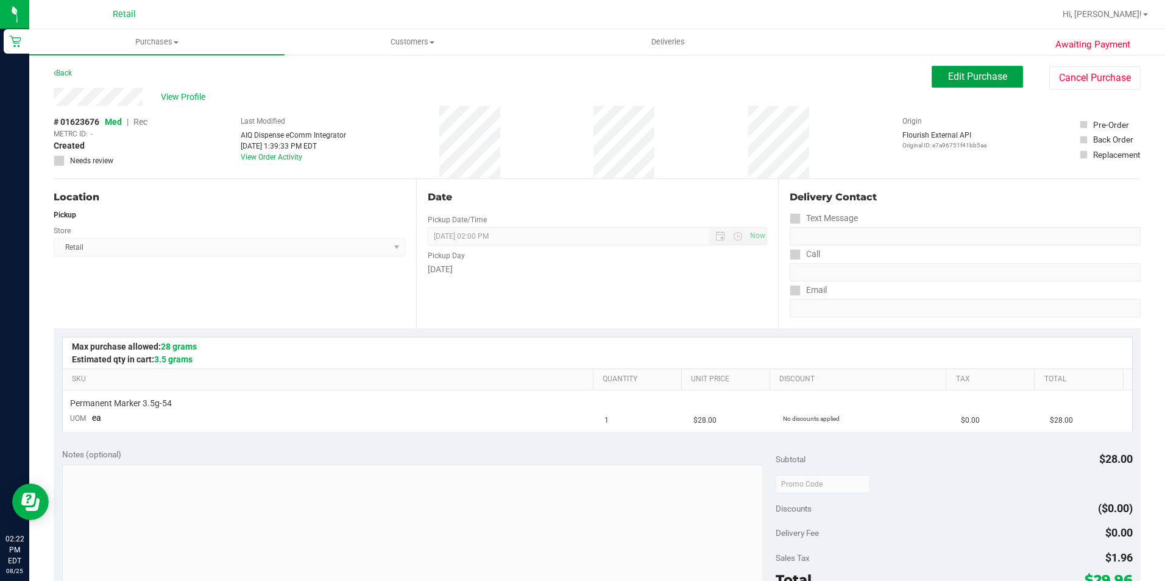
drag, startPoint x: 947, startPoint y: 76, endPoint x: 955, endPoint y: 83, distance: 11.2
click at [955, 83] on button "Edit Purchase" at bounding box center [976, 77] width 91 height 22
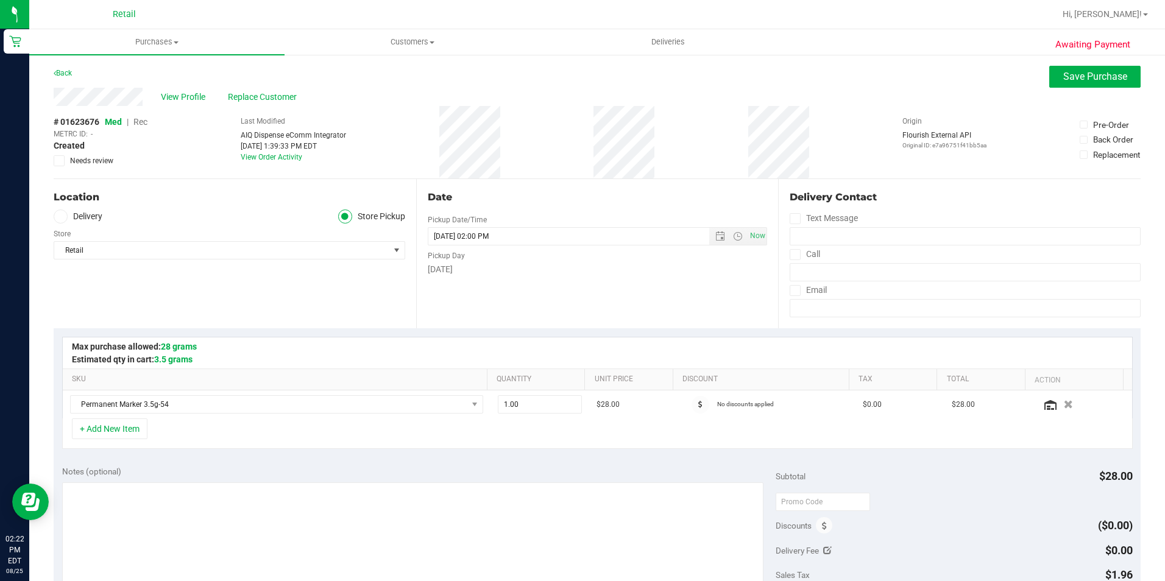
click at [141, 118] on span "Rec" at bounding box center [140, 122] width 14 height 10
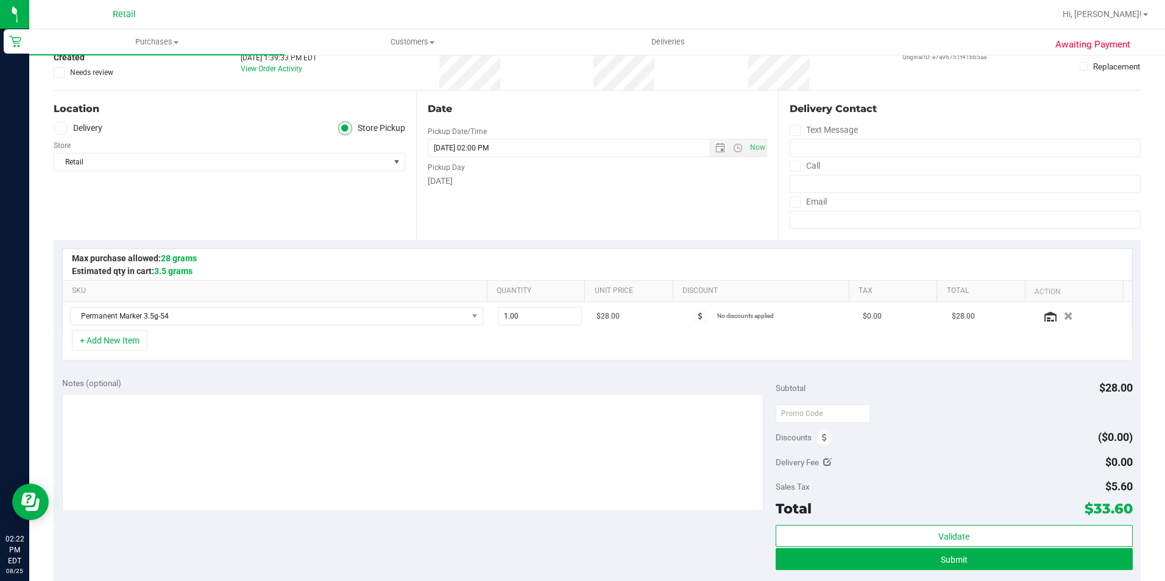
scroll to position [183, 0]
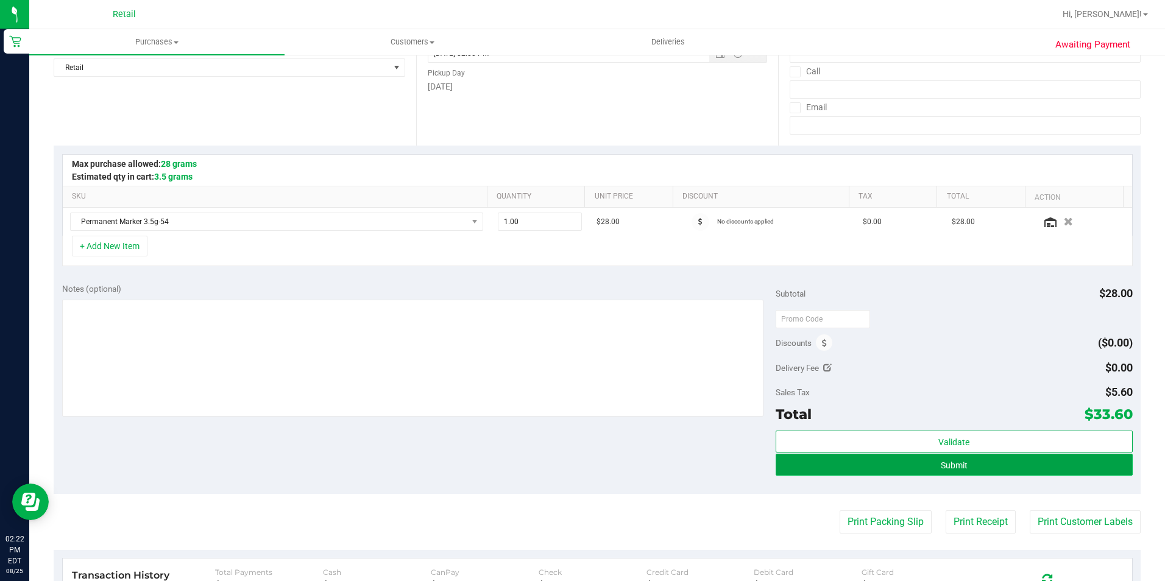
click at [913, 456] on button "Submit" at bounding box center [954, 465] width 357 height 22
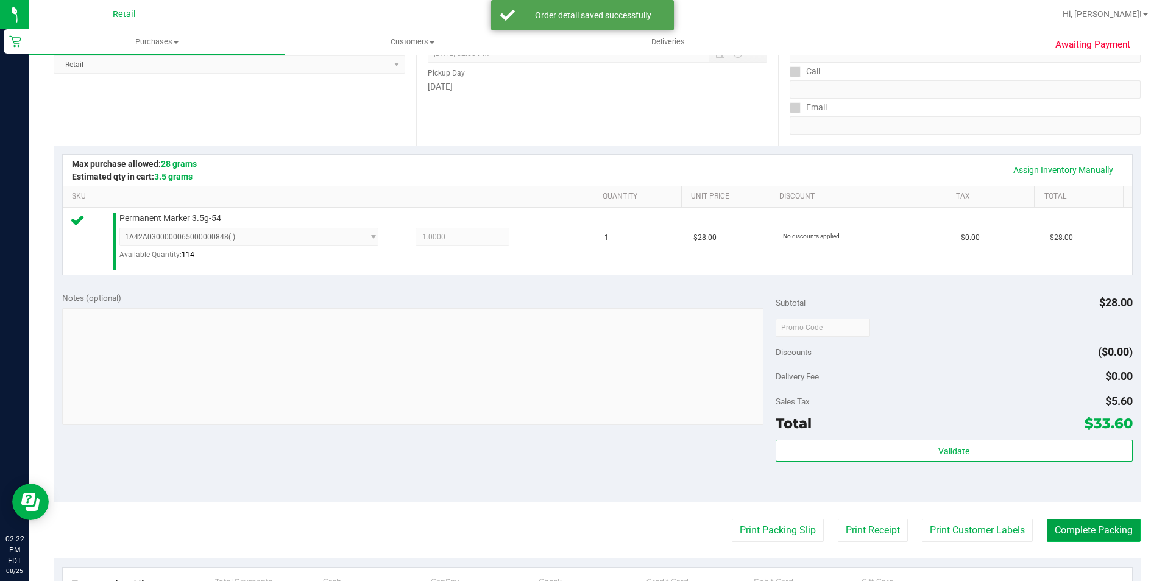
click at [1104, 526] on button "Complete Packing" at bounding box center [1094, 530] width 94 height 23
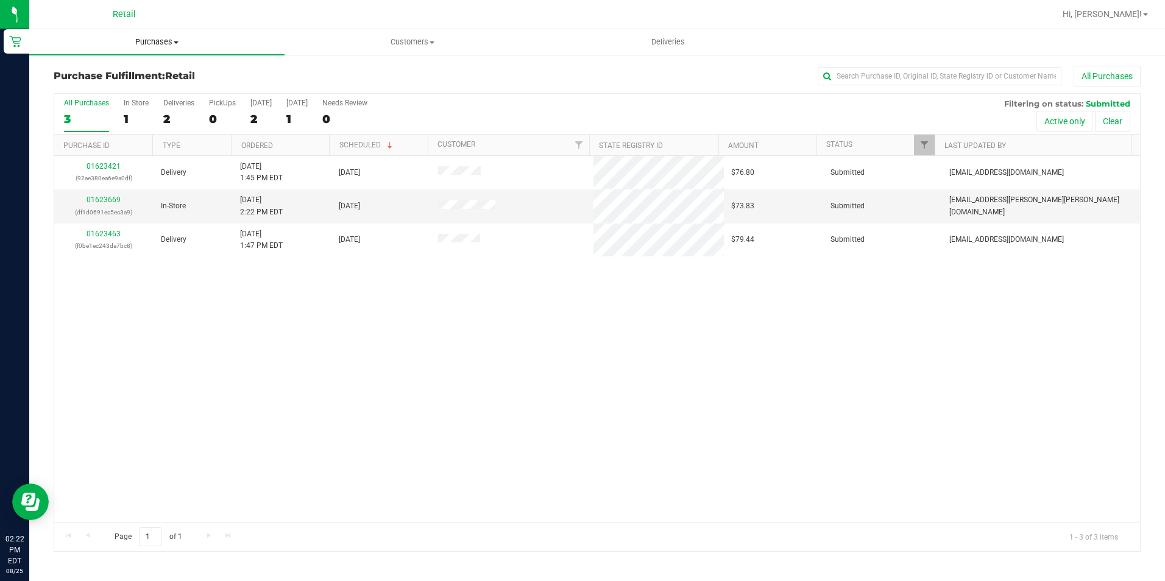
drag, startPoint x: 146, startPoint y: 41, endPoint x: 135, endPoint y: 56, distance: 18.6
click at [146, 41] on span "Purchases" at bounding box center [156, 42] width 255 height 11
click at [127, 71] on span "Summary of purchases" at bounding box center [91, 73] width 125 height 10
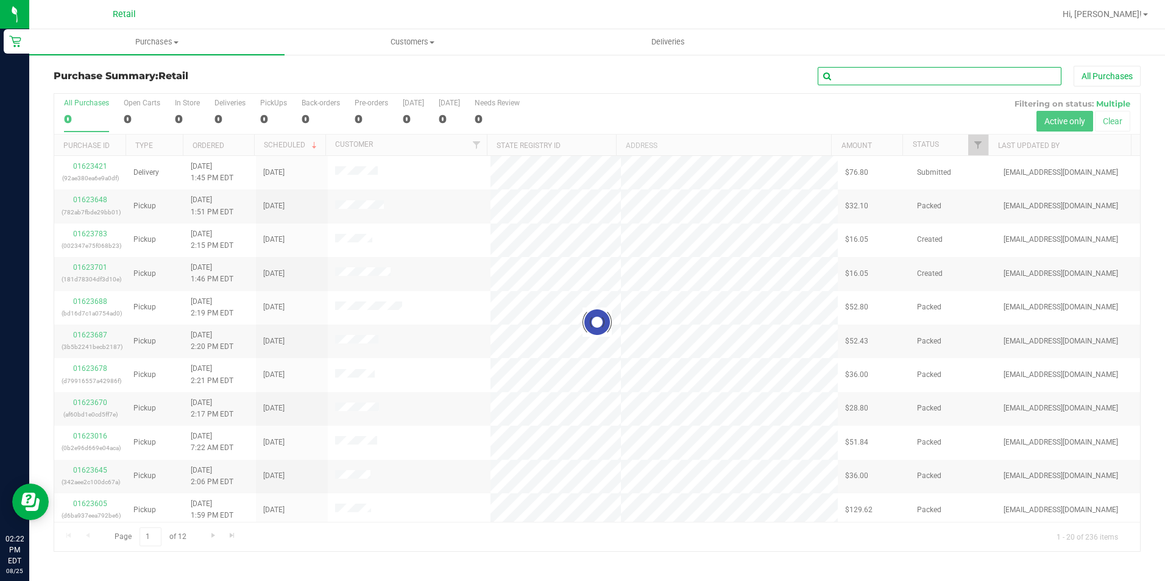
click at [850, 77] on input "text" at bounding box center [940, 76] width 244 height 18
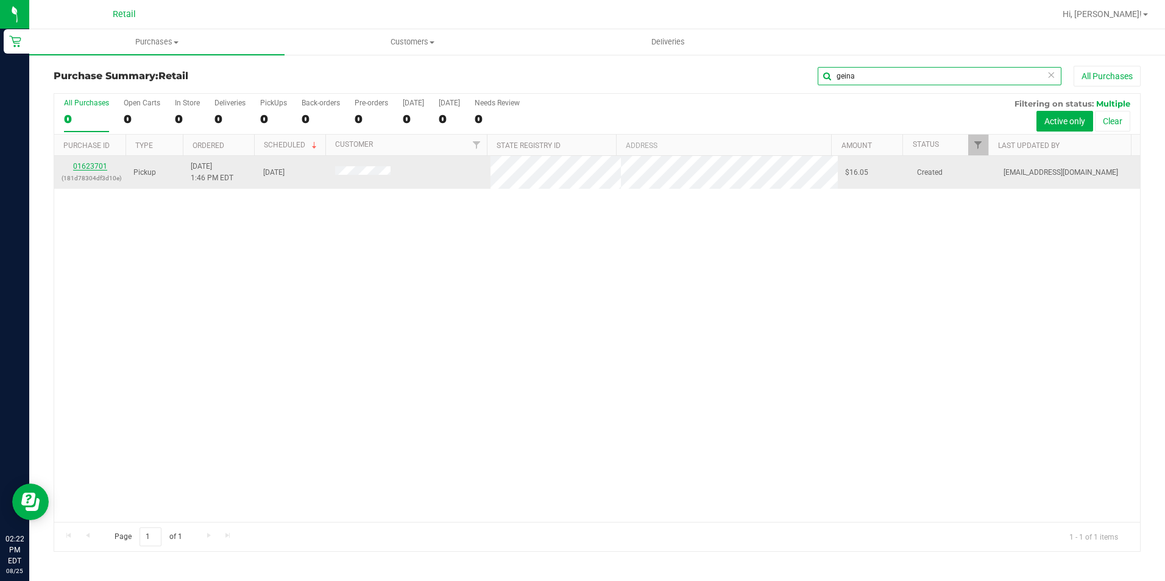
type input "geina"
click at [88, 165] on link "01623701" at bounding box center [90, 166] width 34 height 9
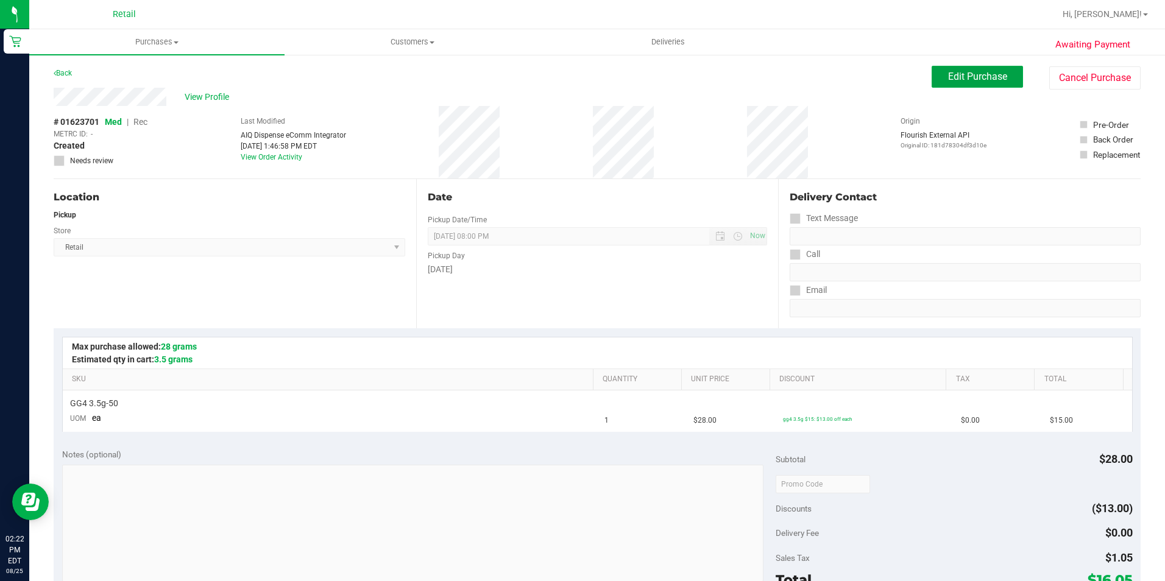
click at [960, 74] on span "Edit Purchase" at bounding box center [977, 77] width 59 height 12
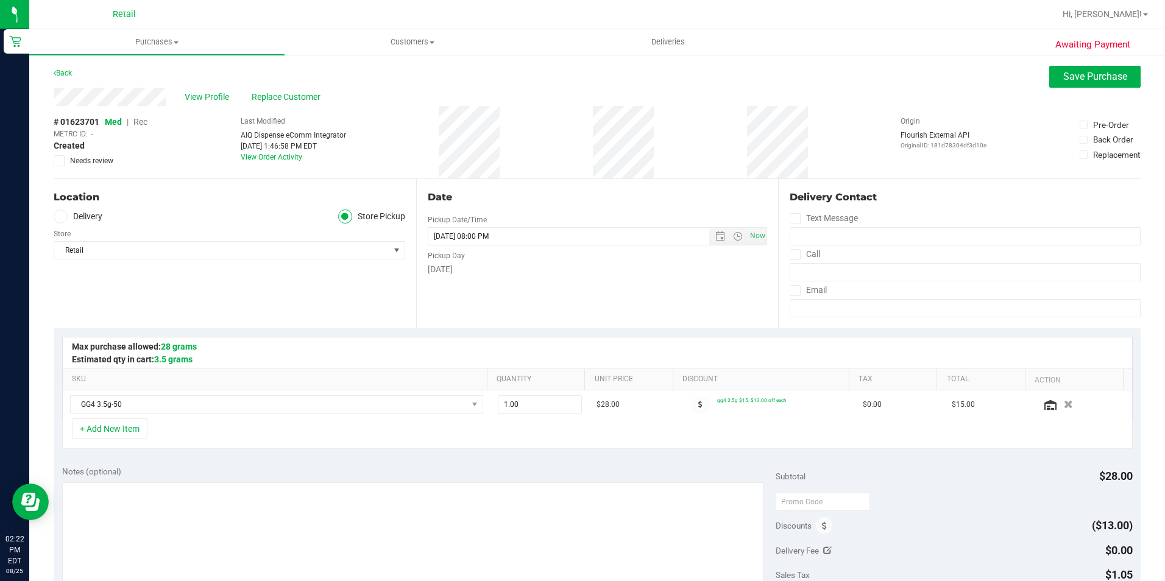
click at [142, 119] on span "Rec" at bounding box center [140, 122] width 14 height 10
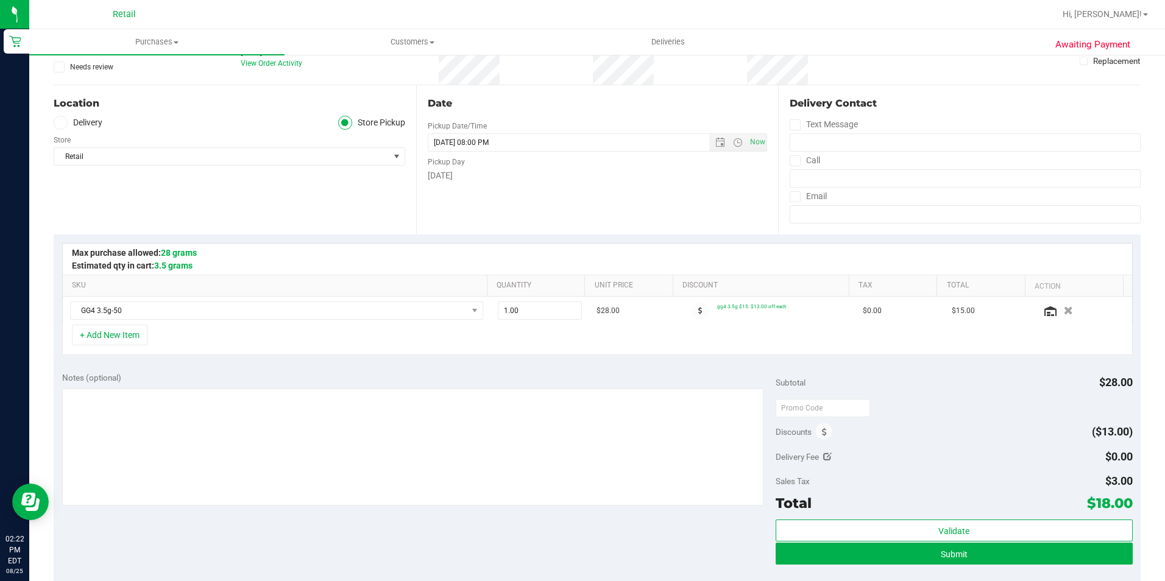
scroll to position [122, 0]
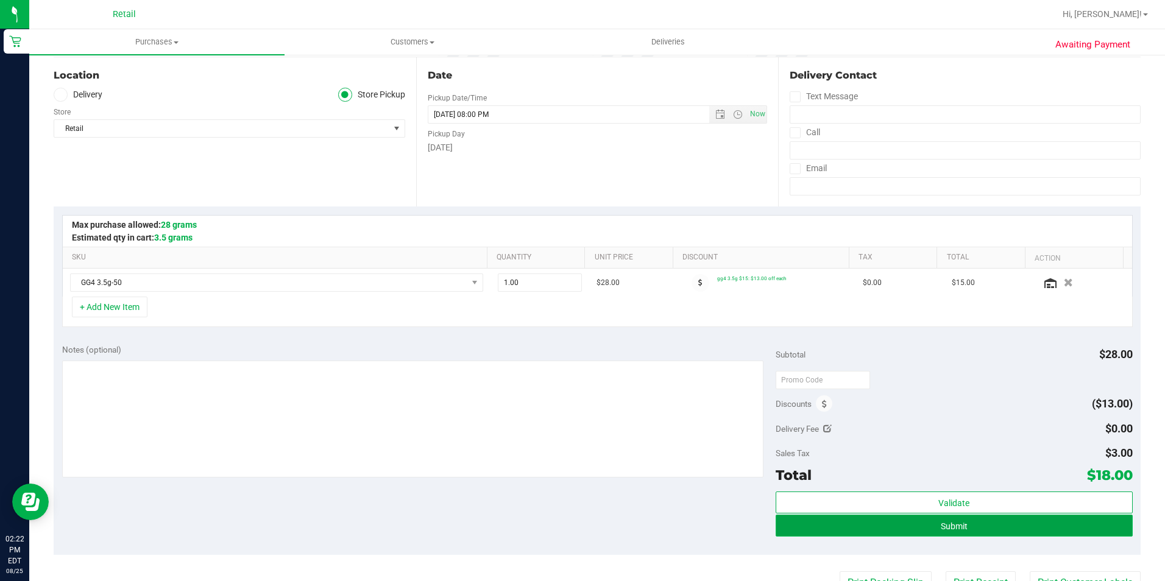
click at [852, 534] on button "Submit" at bounding box center [954, 526] width 357 height 22
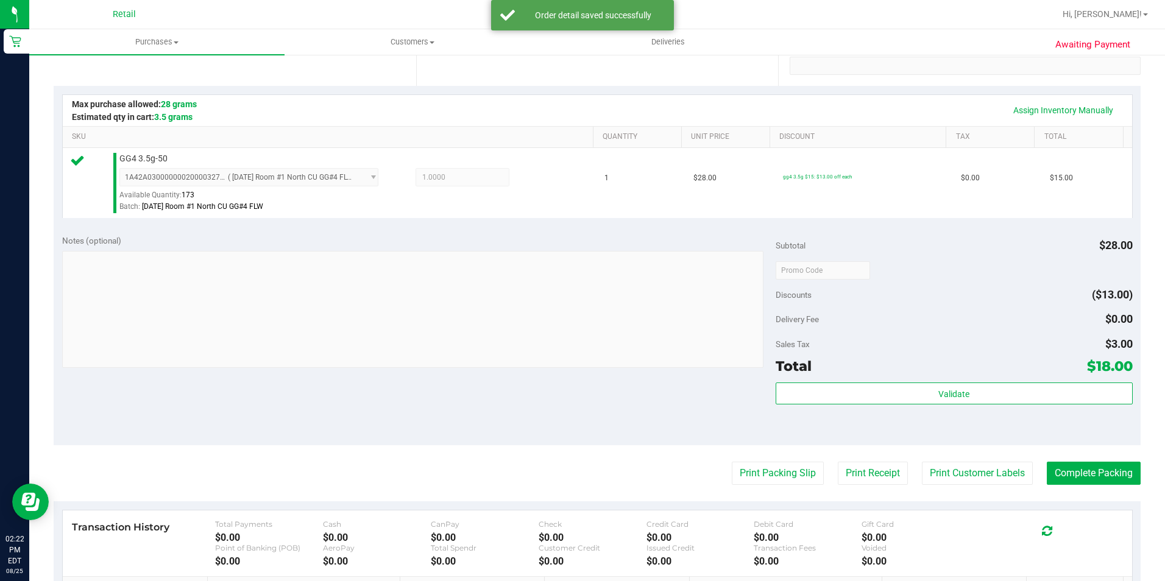
scroll to position [244, 0]
click at [1064, 475] on button "Complete Packing" at bounding box center [1094, 472] width 94 height 23
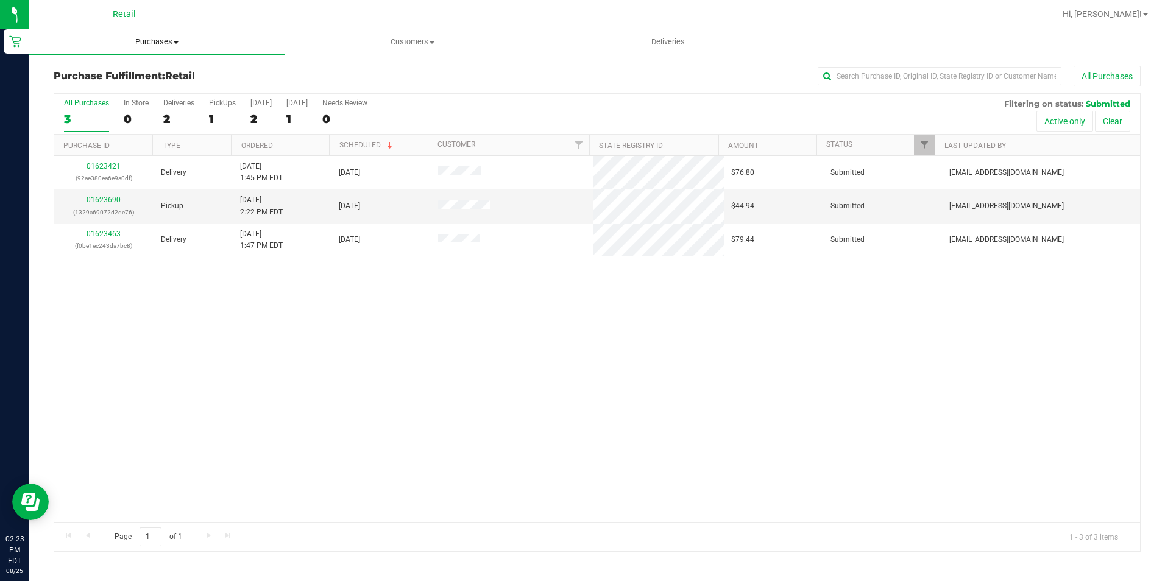
drag, startPoint x: 153, startPoint y: 41, endPoint x: 141, endPoint y: 66, distance: 28.1
click at [153, 41] on span "Purchases" at bounding box center [156, 42] width 255 height 11
click at [136, 79] on li "Summary of purchases" at bounding box center [156, 73] width 255 height 15
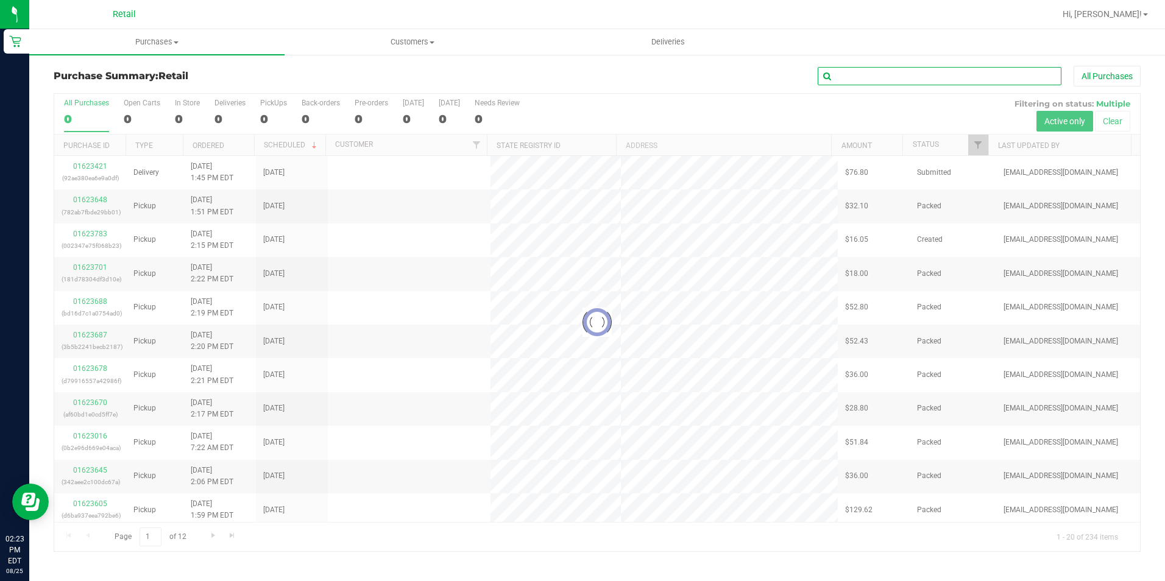
click at [858, 73] on input "text" at bounding box center [940, 76] width 244 height 18
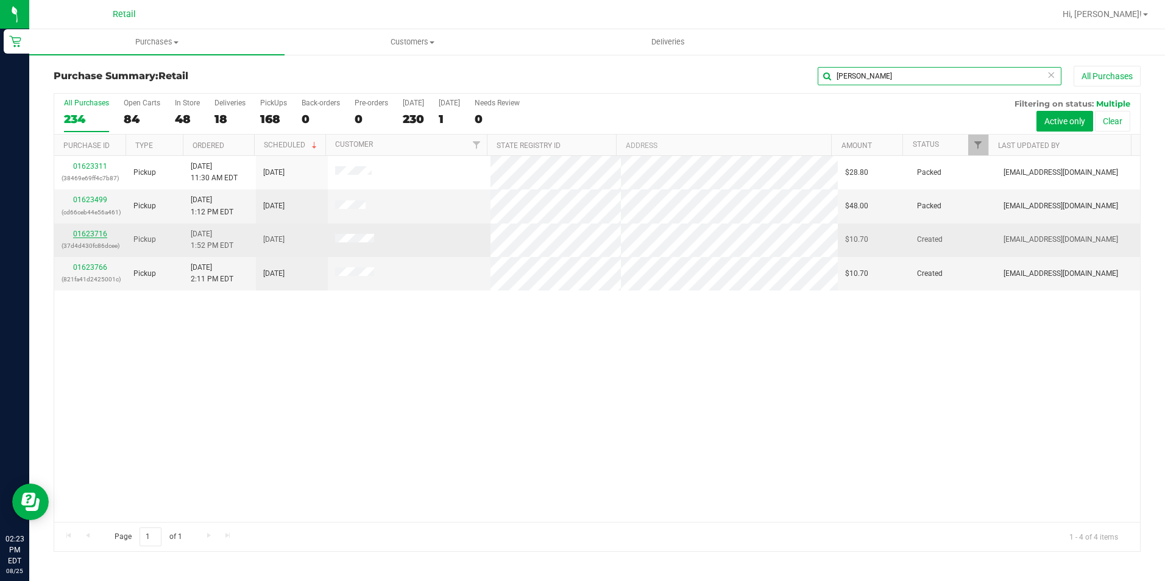
type input "[PERSON_NAME]"
click at [90, 236] on link "01623716" at bounding box center [90, 234] width 34 height 9
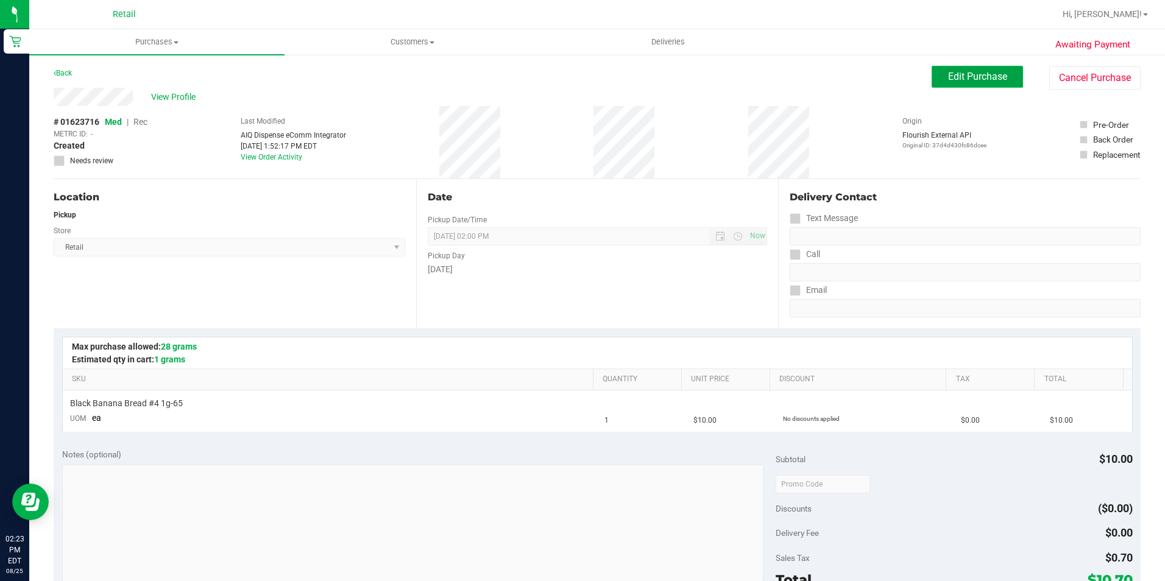
click at [998, 75] on button "Edit Purchase" at bounding box center [976, 77] width 91 height 22
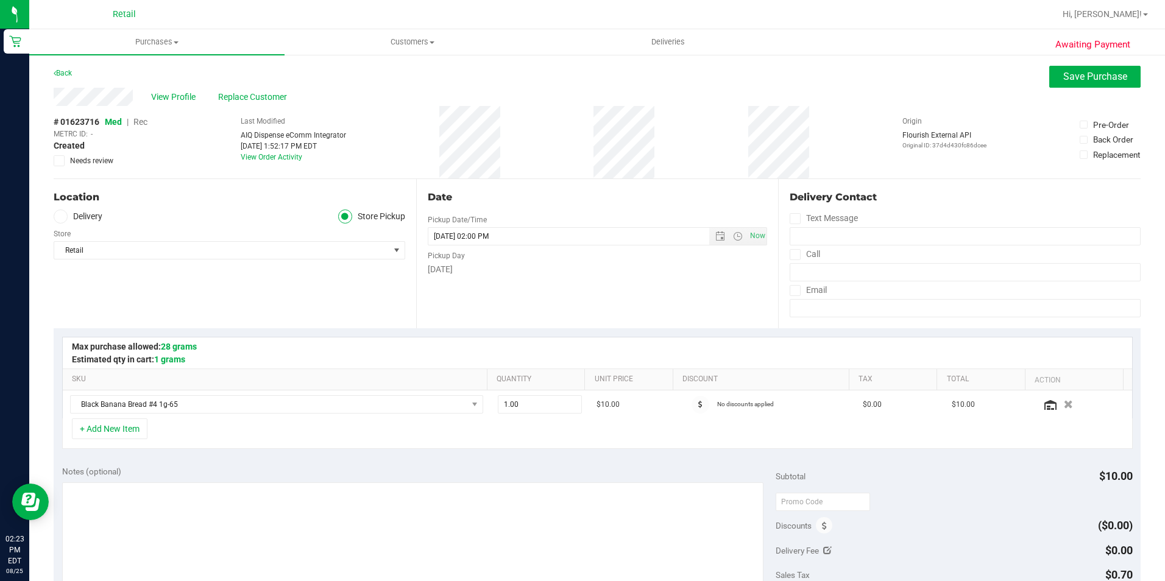
click at [138, 121] on span "Rec" at bounding box center [140, 122] width 14 height 10
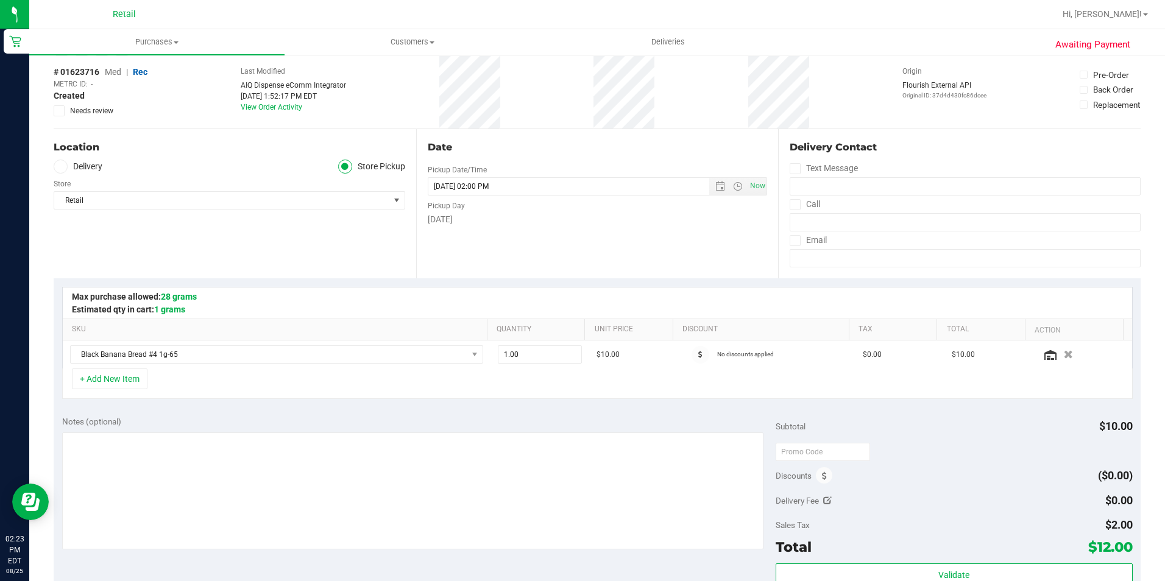
scroll to position [122, 0]
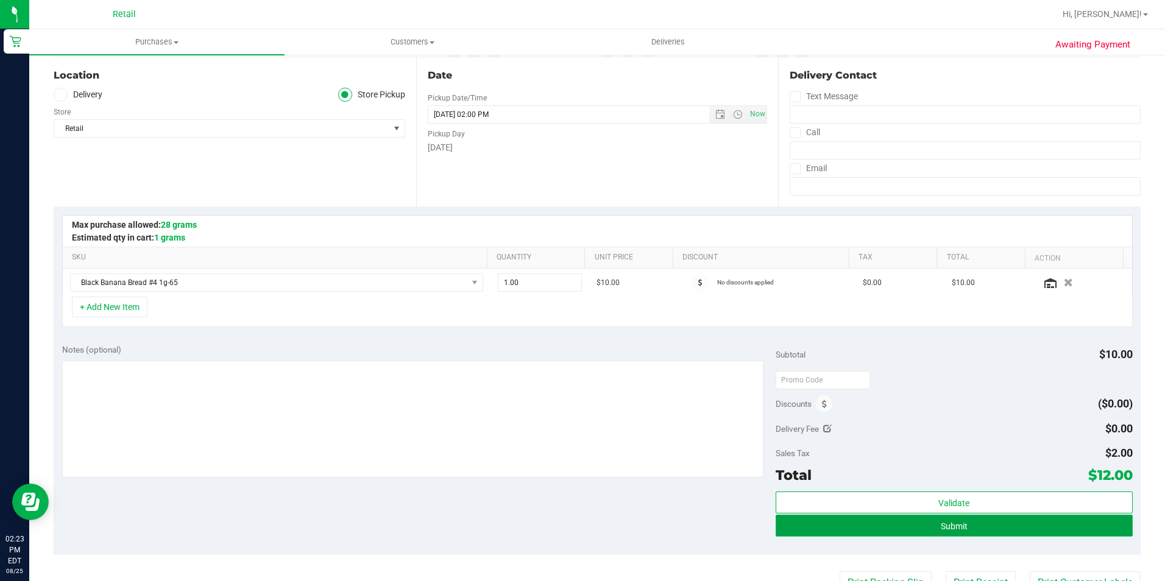
click at [941, 531] on span "Submit" at bounding box center [954, 526] width 27 height 10
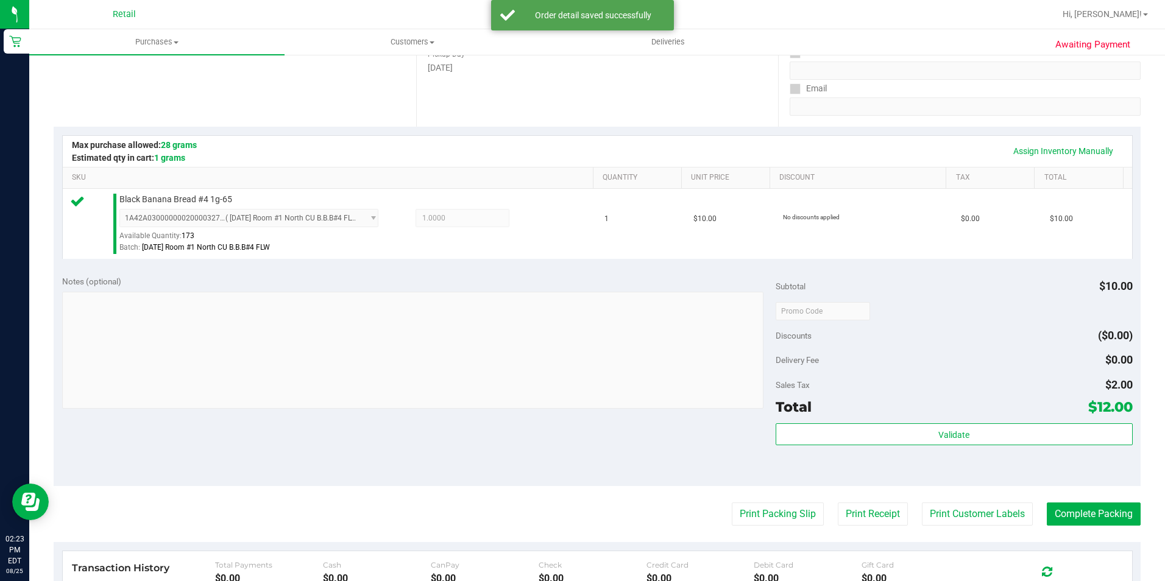
scroll to position [244, 0]
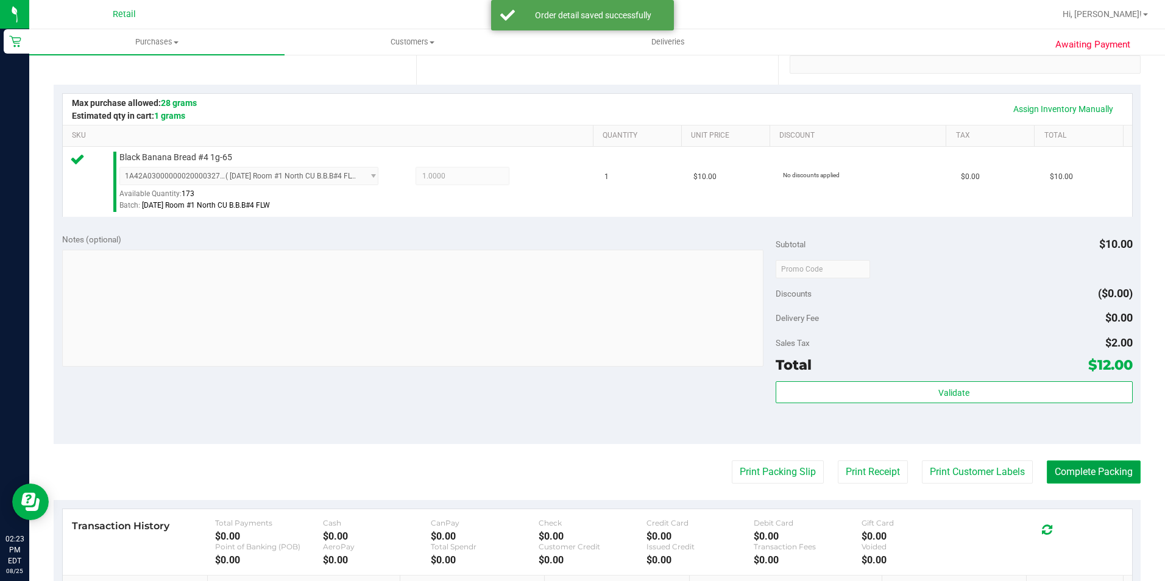
click at [1075, 481] on button "Complete Packing" at bounding box center [1094, 472] width 94 height 23
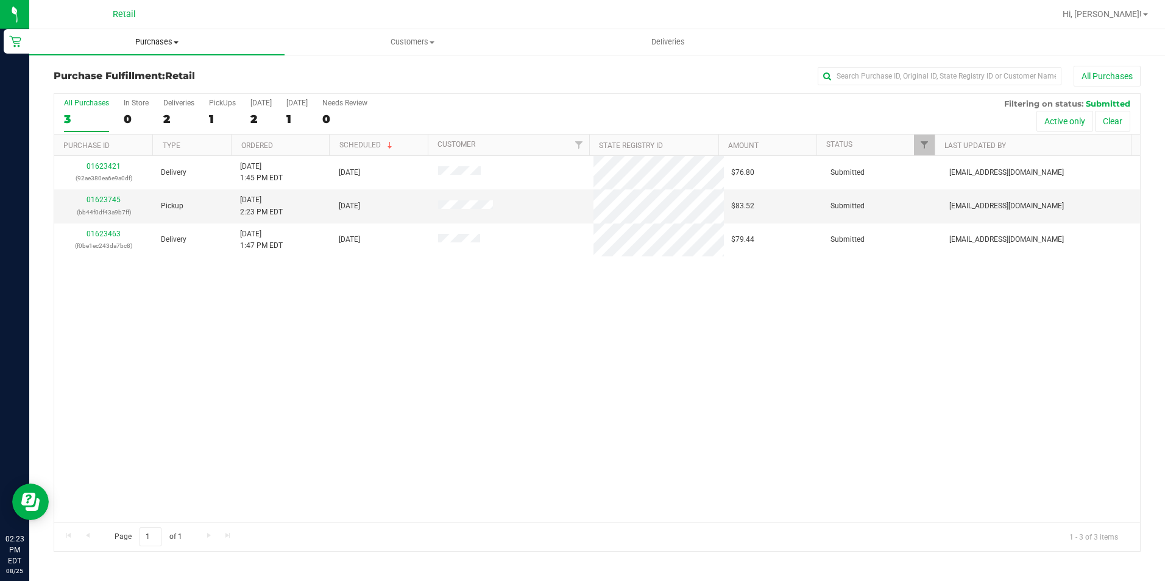
click at [159, 38] on span "Purchases" at bounding box center [156, 42] width 255 height 11
click at [144, 68] on span "Summary of purchases" at bounding box center [91, 73] width 125 height 10
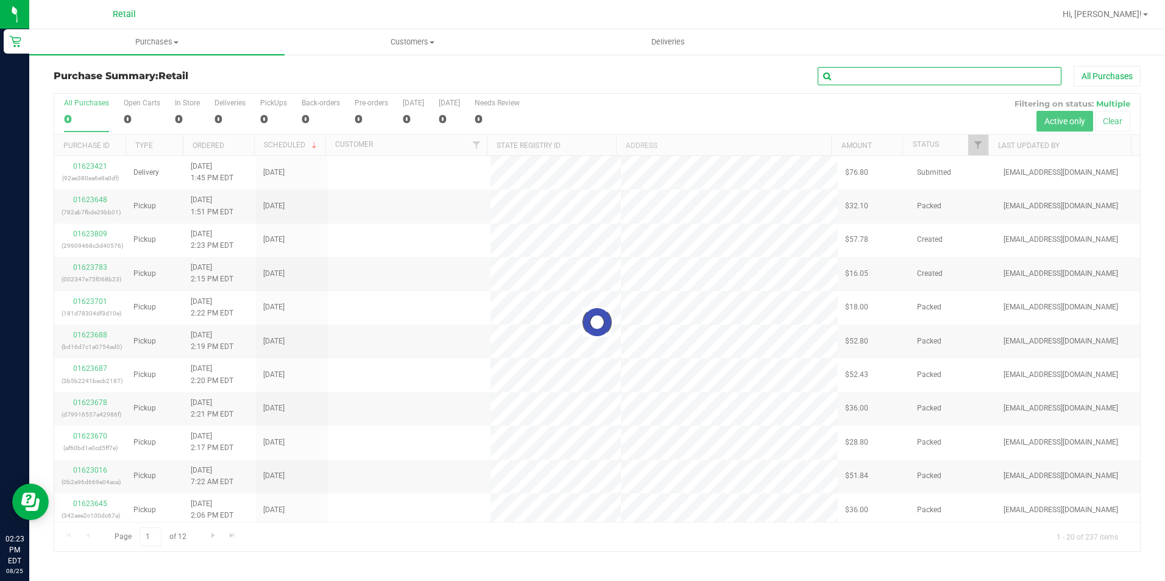
click at [852, 82] on input "text" at bounding box center [940, 76] width 244 height 18
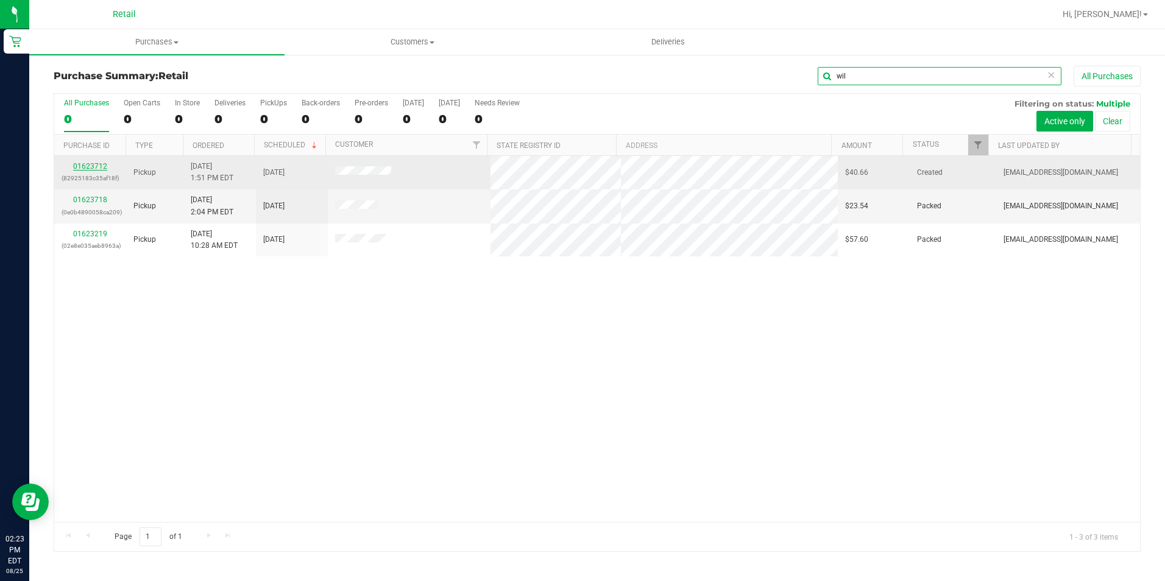
type input "wil"
click at [98, 169] on link "01623712" at bounding box center [90, 166] width 34 height 9
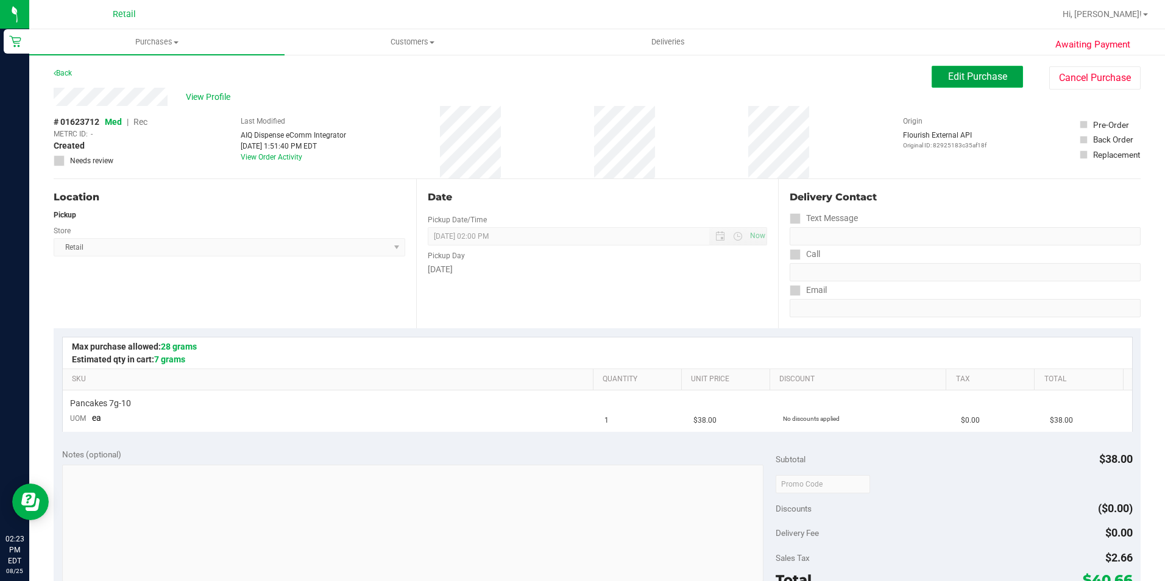
click at [978, 83] on button "Edit Purchase" at bounding box center [976, 77] width 91 height 22
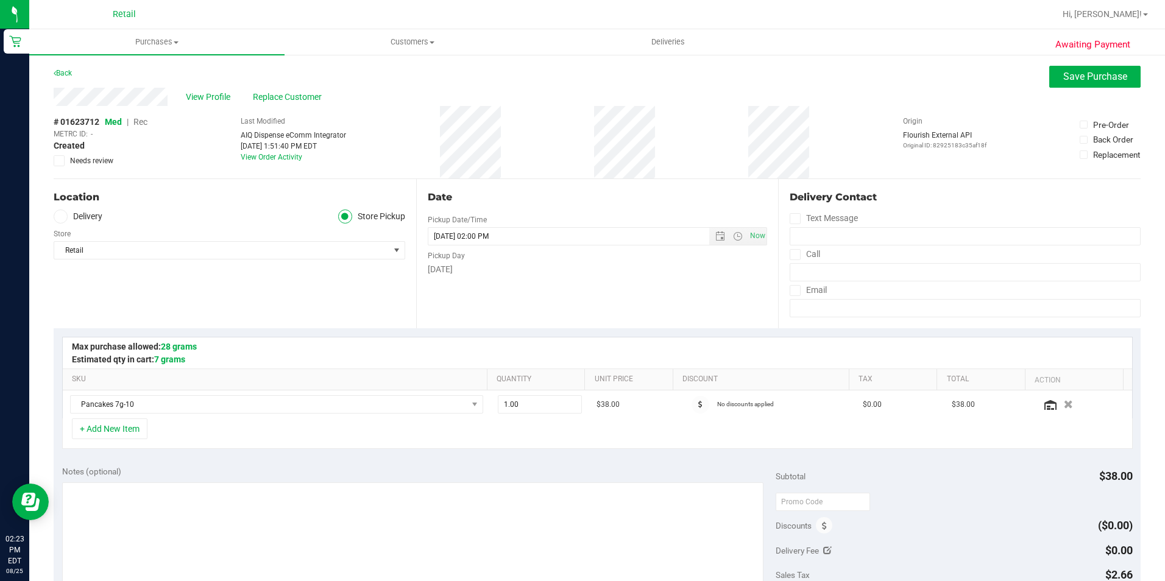
click at [133, 122] on span "Med | Rec" at bounding box center [126, 122] width 43 height 10
click at [141, 121] on span "Rec" at bounding box center [140, 122] width 14 height 10
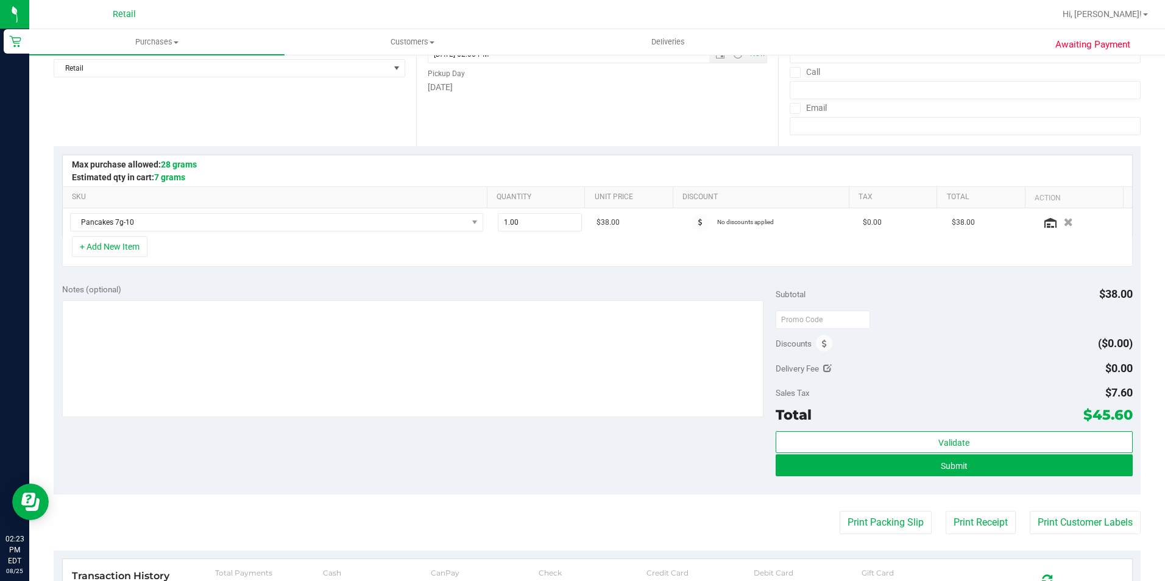
scroll to position [183, 0]
click at [964, 469] on button "Submit" at bounding box center [954, 465] width 357 height 22
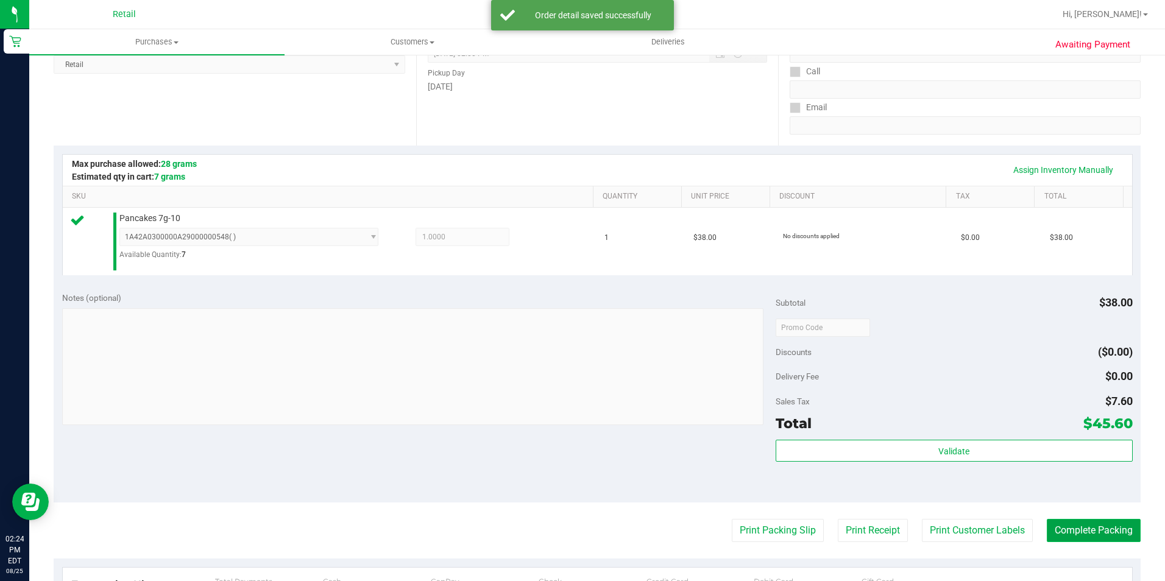
click at [1081, 524] on button "Complete Packing" at bounding box center [1094, 530] width 94 height 23
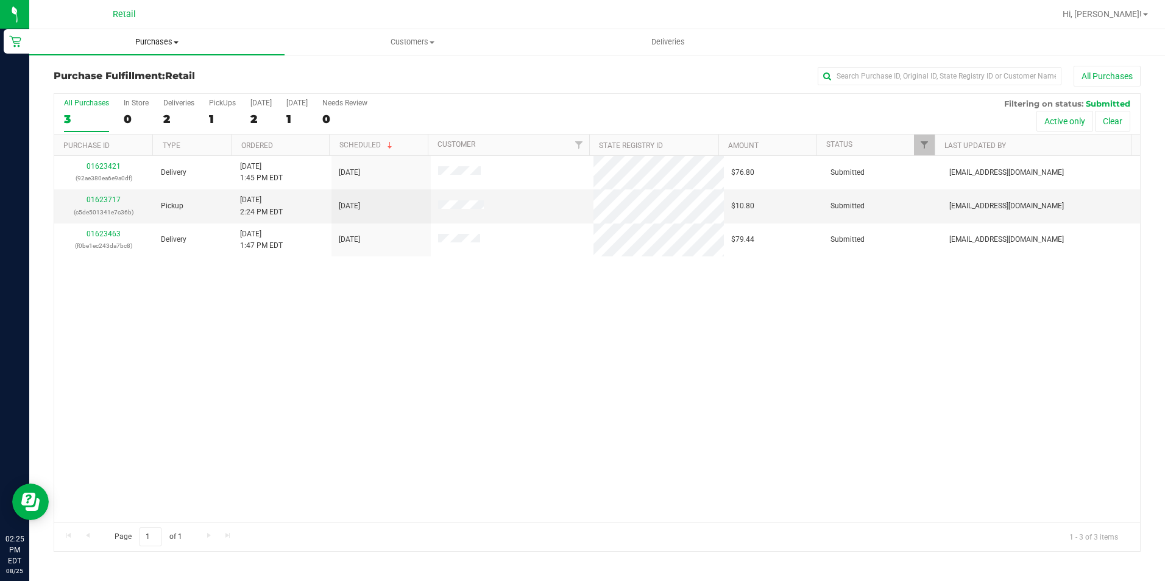
drag, startPoint x: 146, startPoint y: 43, endPoint x: 143, endPoint y: 52, distance: 9.8
click at [146, 43] on span "Purchases" at bounding box center [156, 42] width 255 height 11
click at [136, 77] on span "Summary of purchases" at bounding box center [91, 73] width 125 height 10
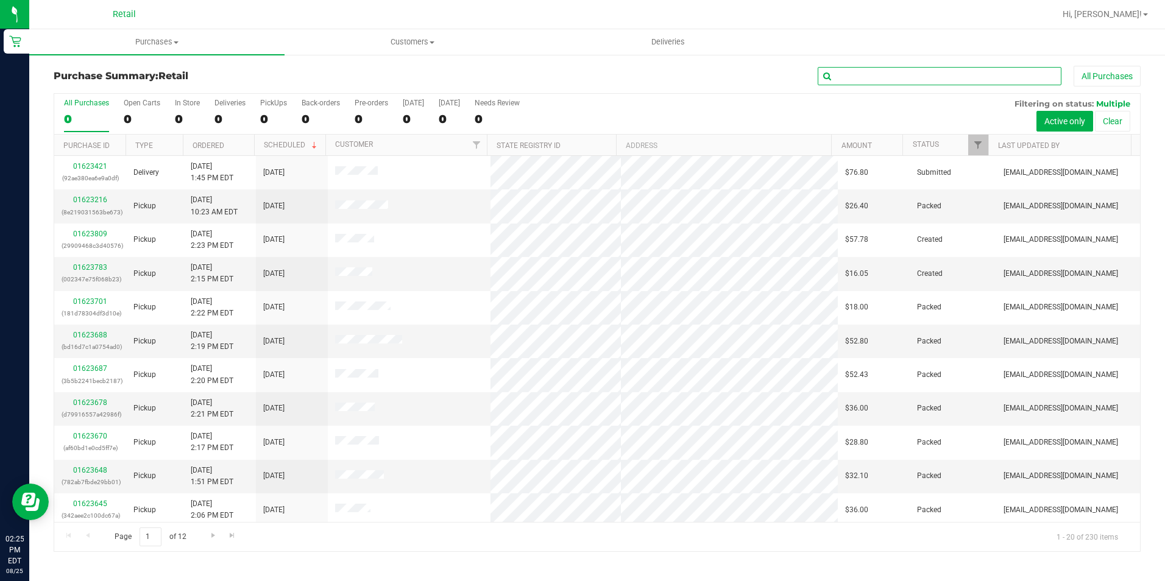
click at [886, 80] on input "text" at bounding box center [940, 76] width 244 height 18
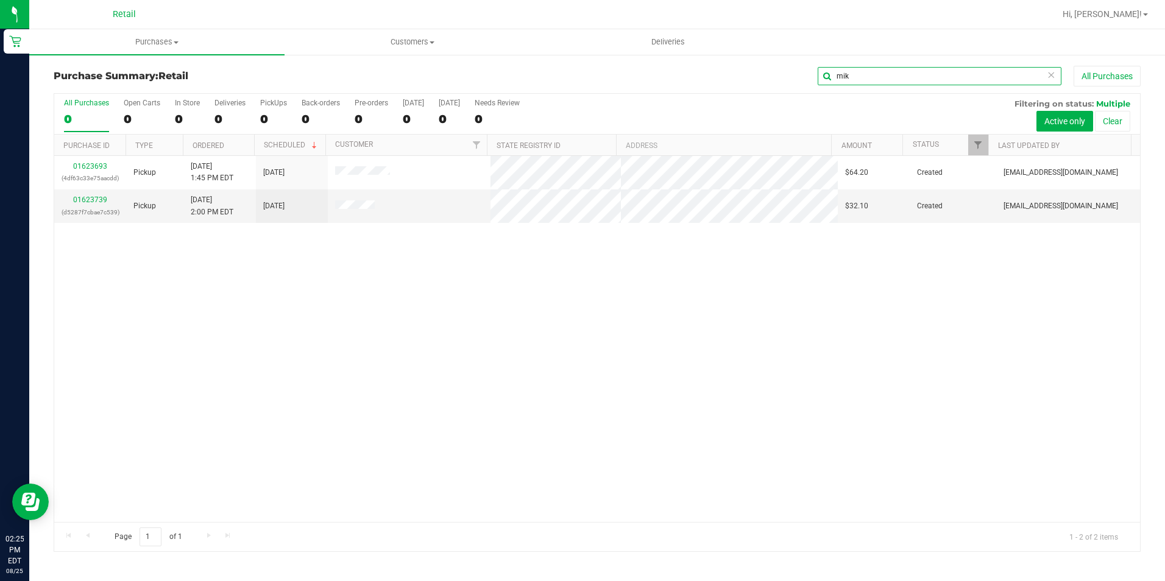
type input "mik"
click at [91, 165] on link "01623693" at bounding box center [90, 166] width 34 height 9
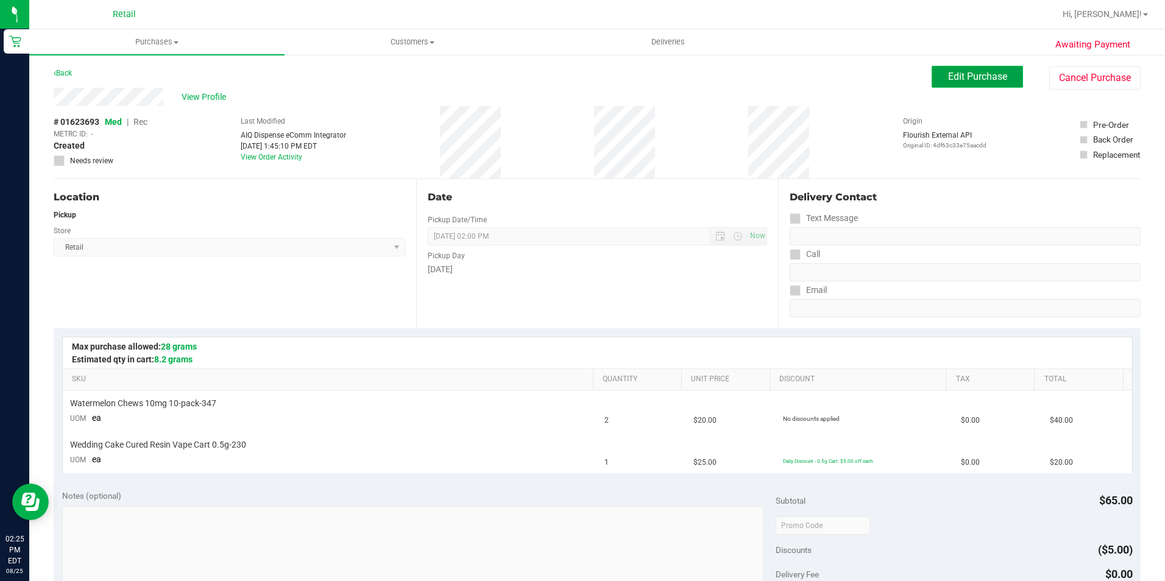
click at [949, 66] on button "Edit Purchase" at bounding box center [976, 77] width 91 height 22
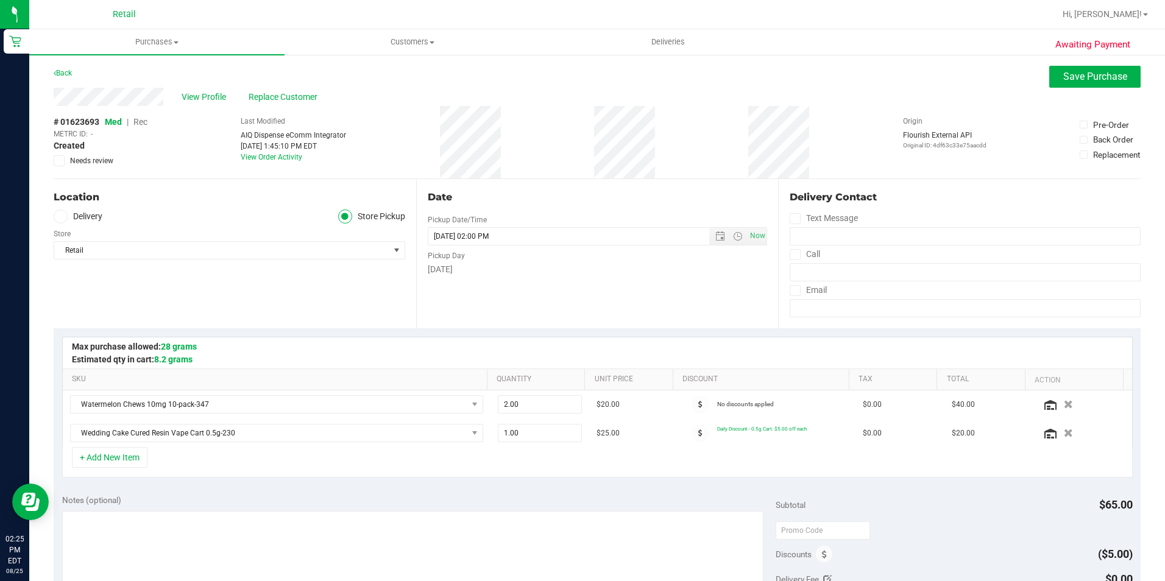
click at [136, 120] on span "Rec" at bounding box center [140, 122] width 14 height 10
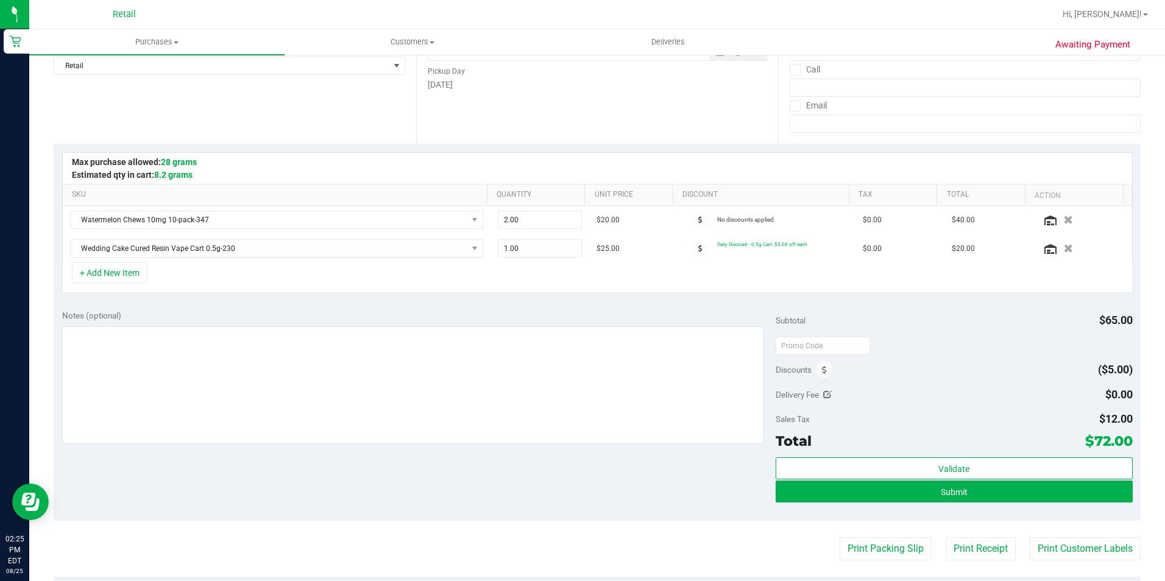
scroll to position [244, 0]
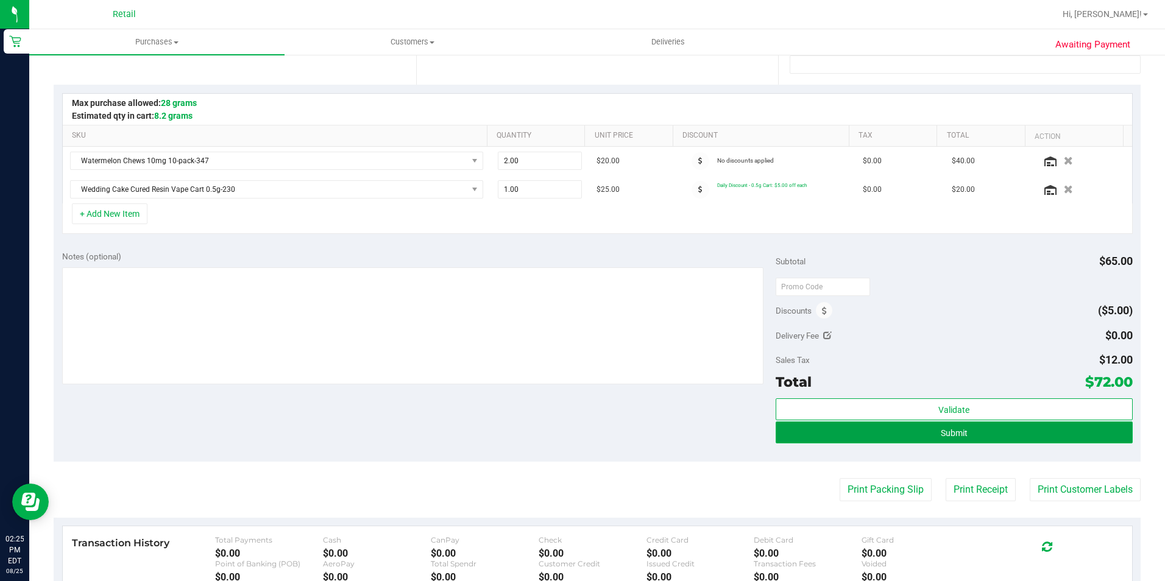
click at [868, 431] on button "Submit" at bounding box center [954, 433] width 357 height 22
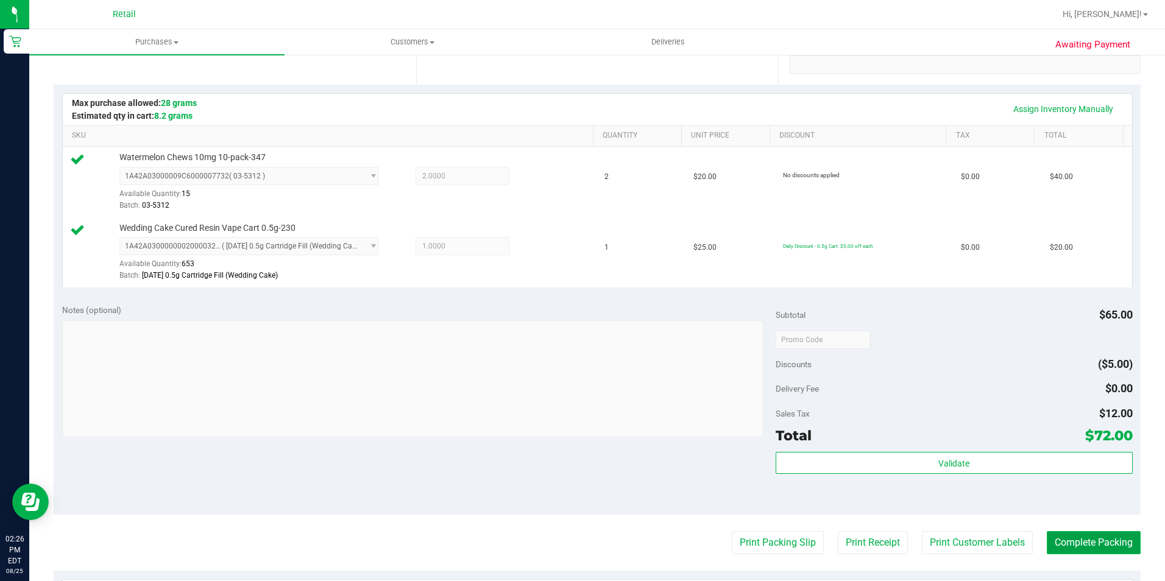
click at [1052, 545] on button "Complete Packing" at bounding box center [1094, 542] width 94 height 23
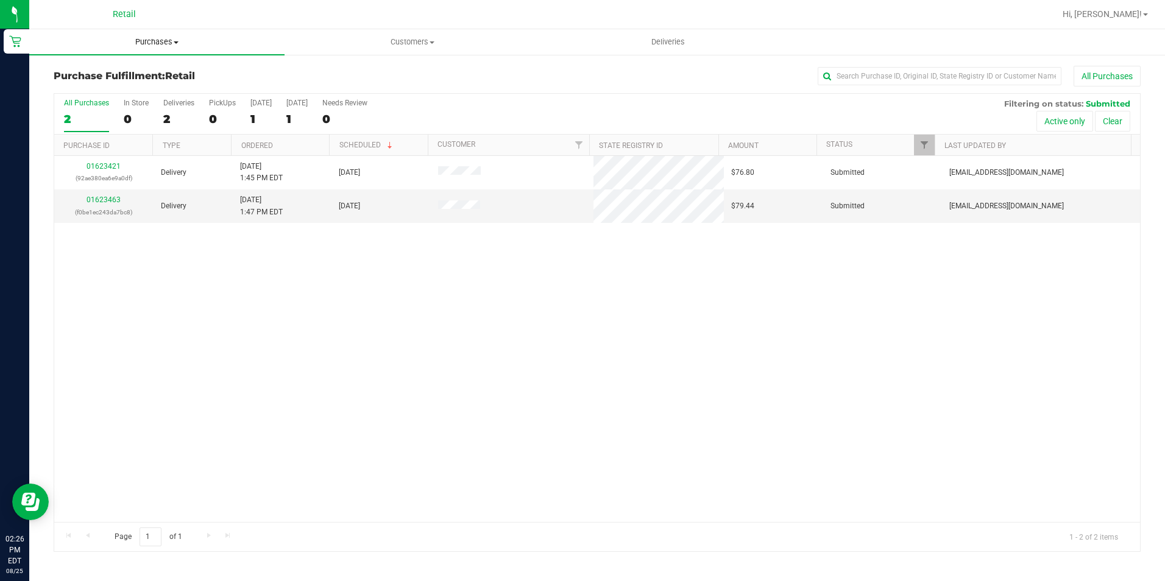
click at [158, 45] on span "Purchases" at bounding box center [156, 42] width 255 height 11
click at [133, 79] on span "Summary of purchases" at bounding box center [91, 73] width 125 height 10
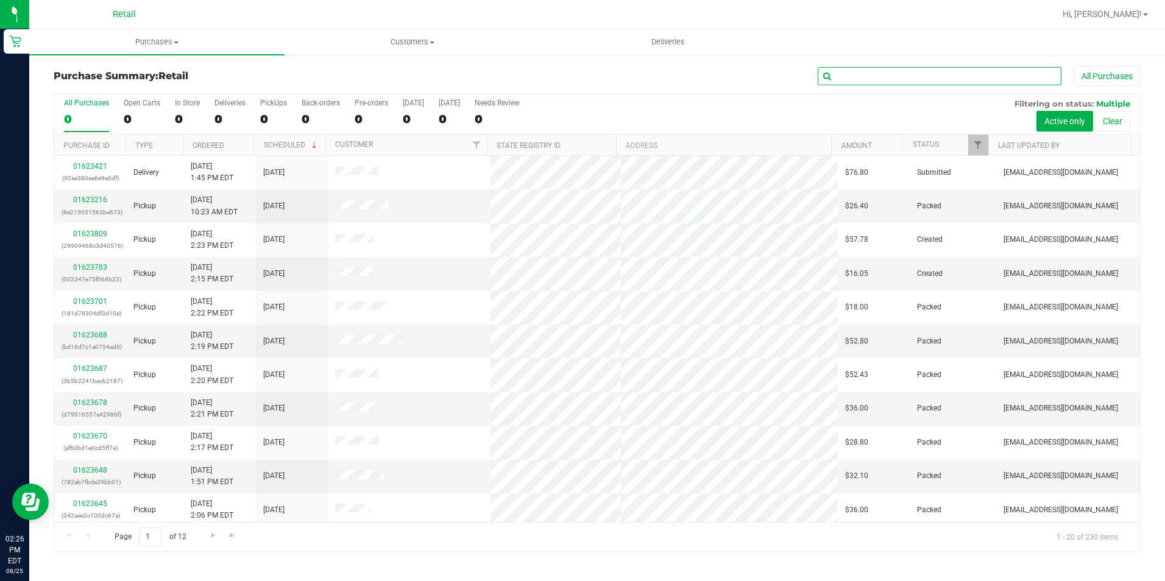
click at [910, 74] on input "text" at bounding box center [940, 76] width 244 height 18
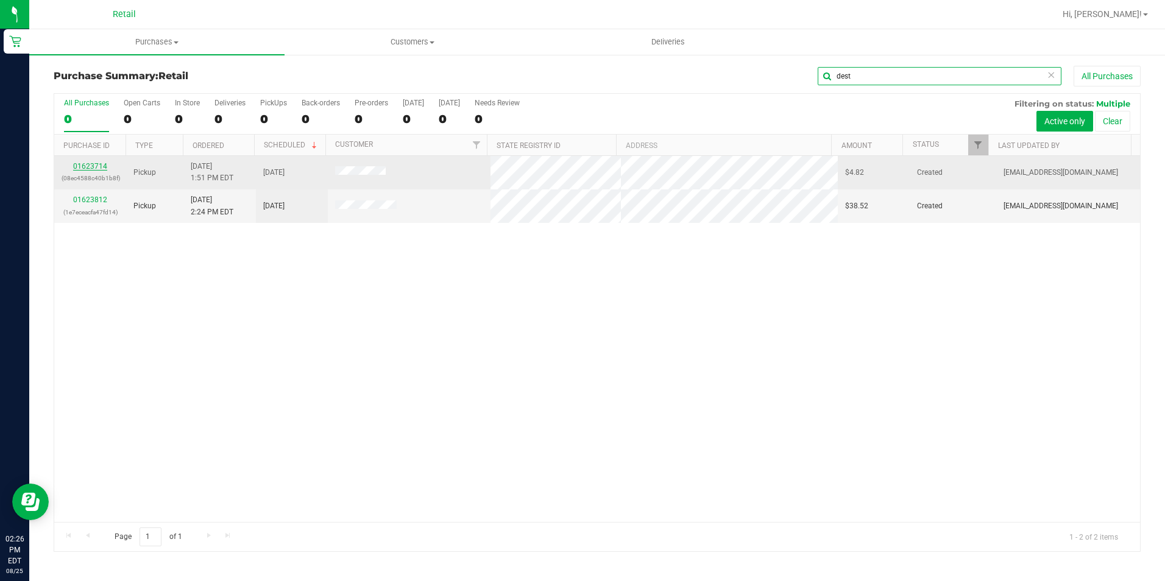
type input "dest"
click at [82, 163] on link "01623714" at bounding box center [90, 166] width 34 height 9
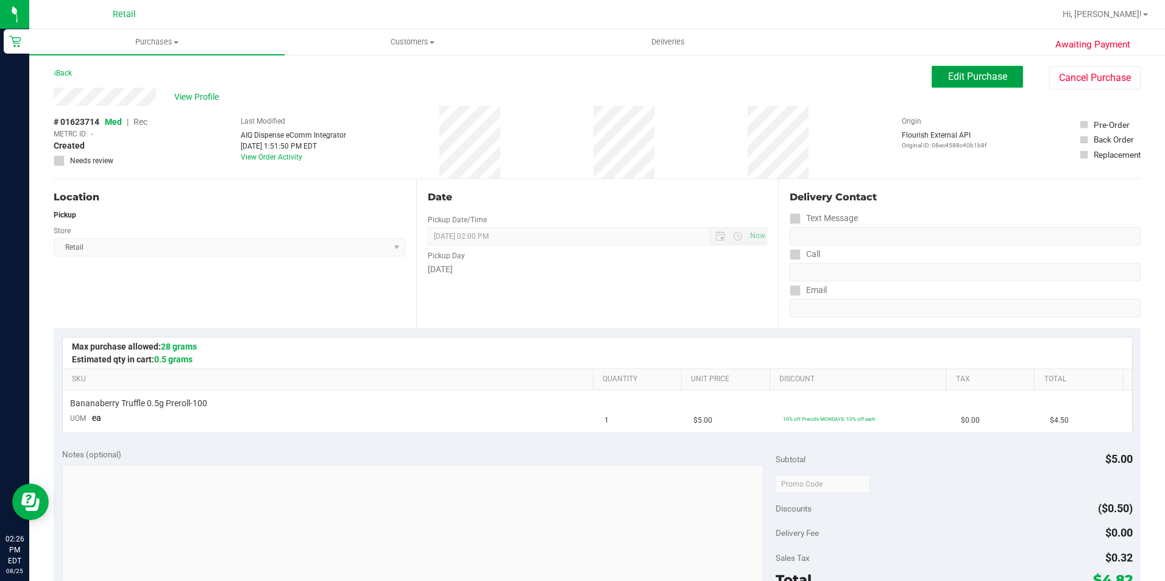
click at [967, 80] on span "Edit Purchase" at bounding box center [977, 77] width 59 height 12
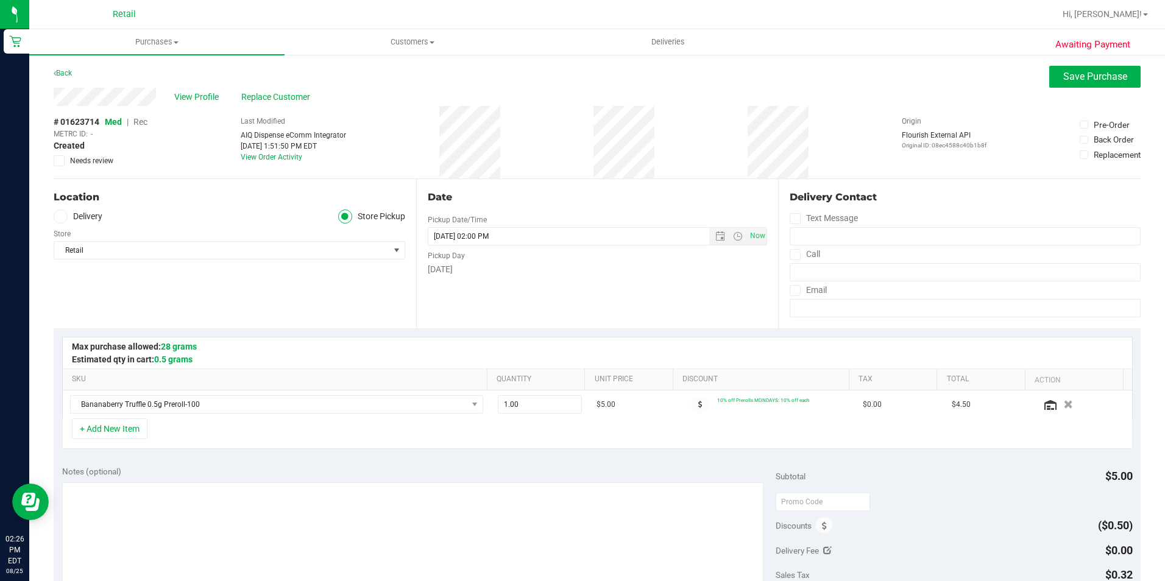
click at [145, 119] on span "Rec" at bounding box center [140, 122] width 14 height 10
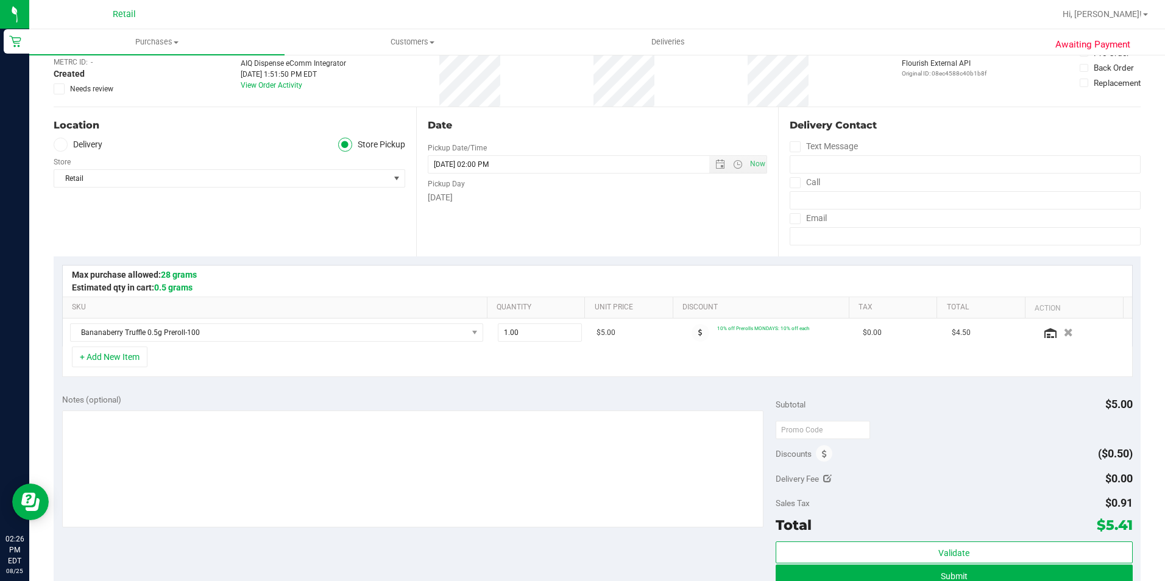
scroll to position [183, 0]
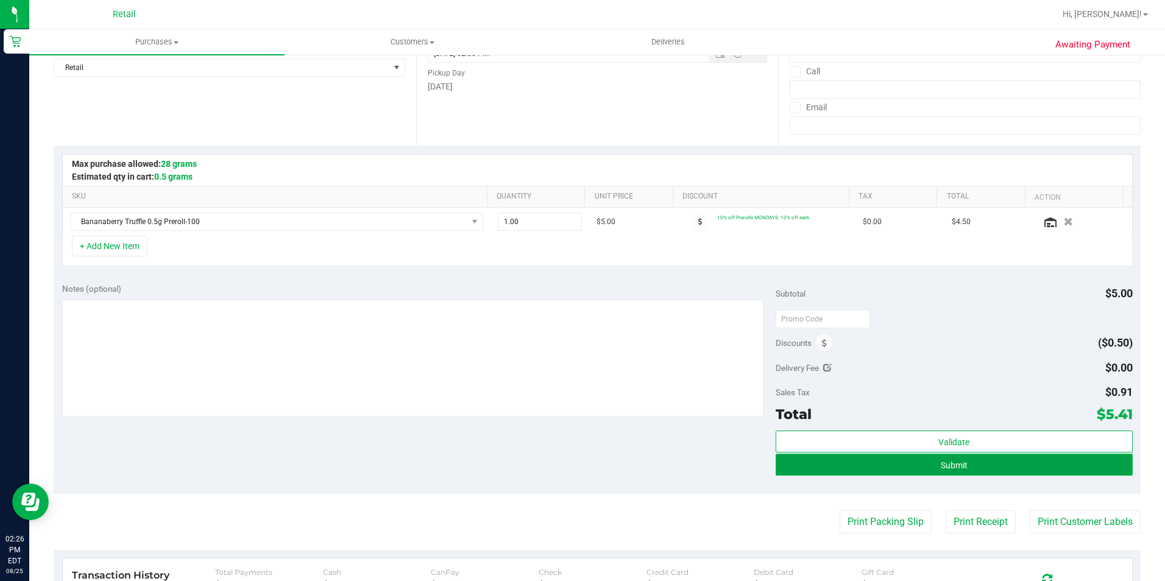
click at [912, 459] on button "Submit" at bounding box center [954, 465] width 357 height 22
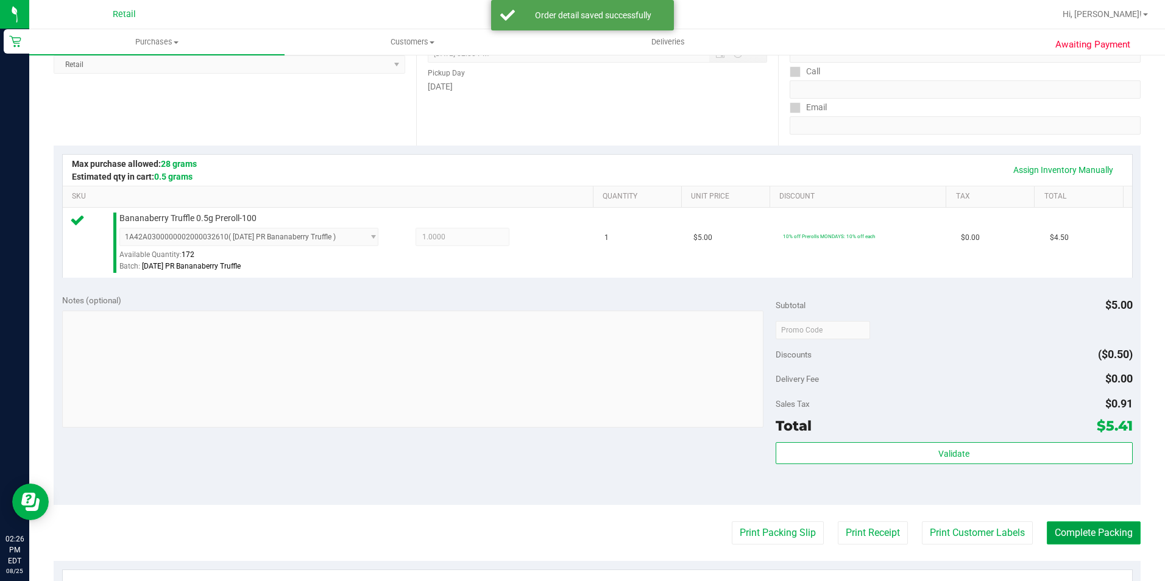
click at [1079, 522] on button "Complete Packing" at bounding box center [1094, 532] width 94 height 23
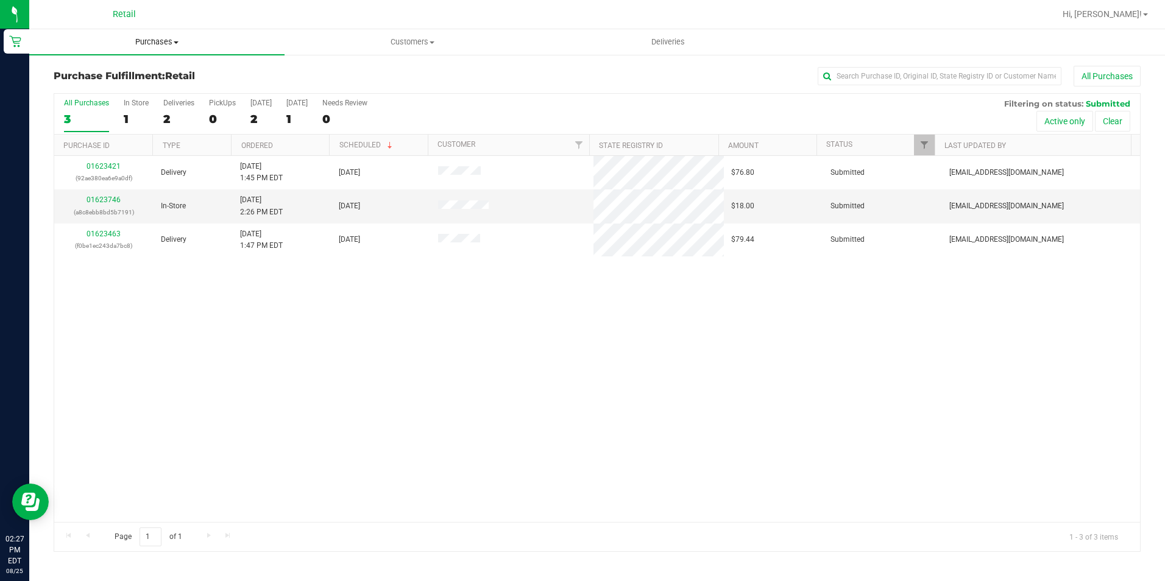
click at [145, 40] on span "Purchases" at bounding box center [156, 42] width 255 height 11
click at [140, 72] on span "Summary of purchases" at bounding box center [91, 73] width 125 height 10
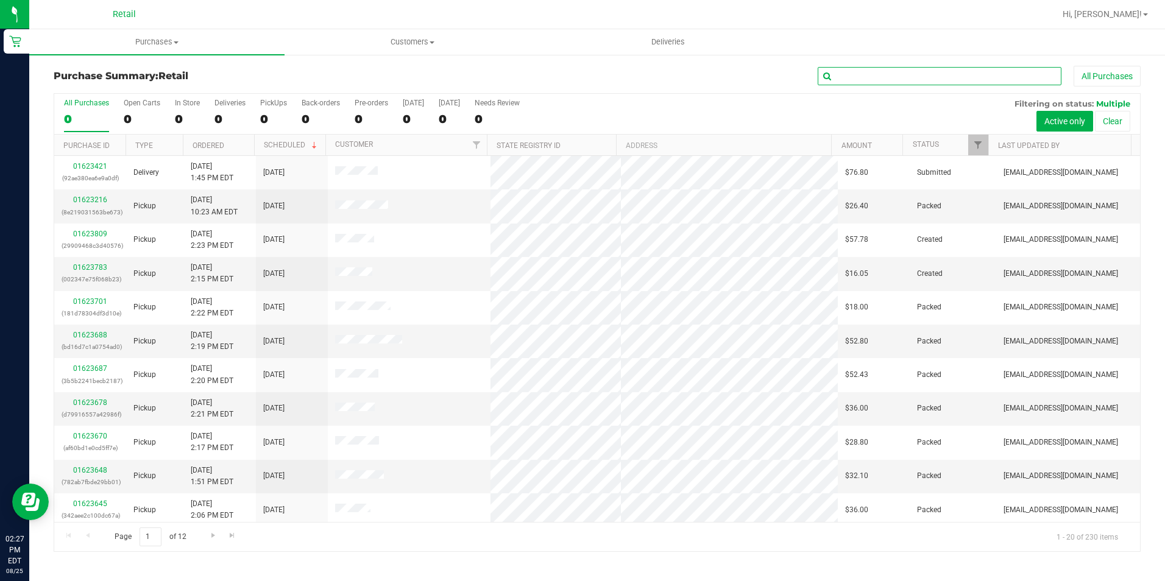
click at [850, 78] on input "text" at bounding box center [940, 76] width 244 height 18
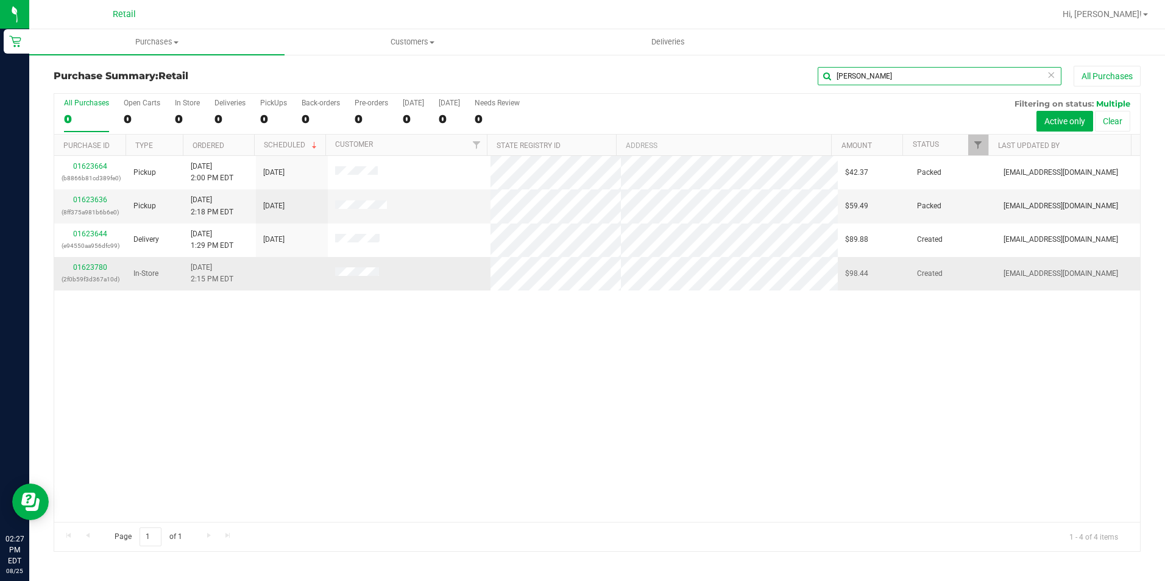
type input "[PERSON_NAME]"
click at [79, 261] on td "01623780 (2f0b59f3d367a10d)" at bounding box center [90, 273] width 72 height 33
click at [82, 264] on link "01623780" at bounding box center [90, 267] width 34 height 9
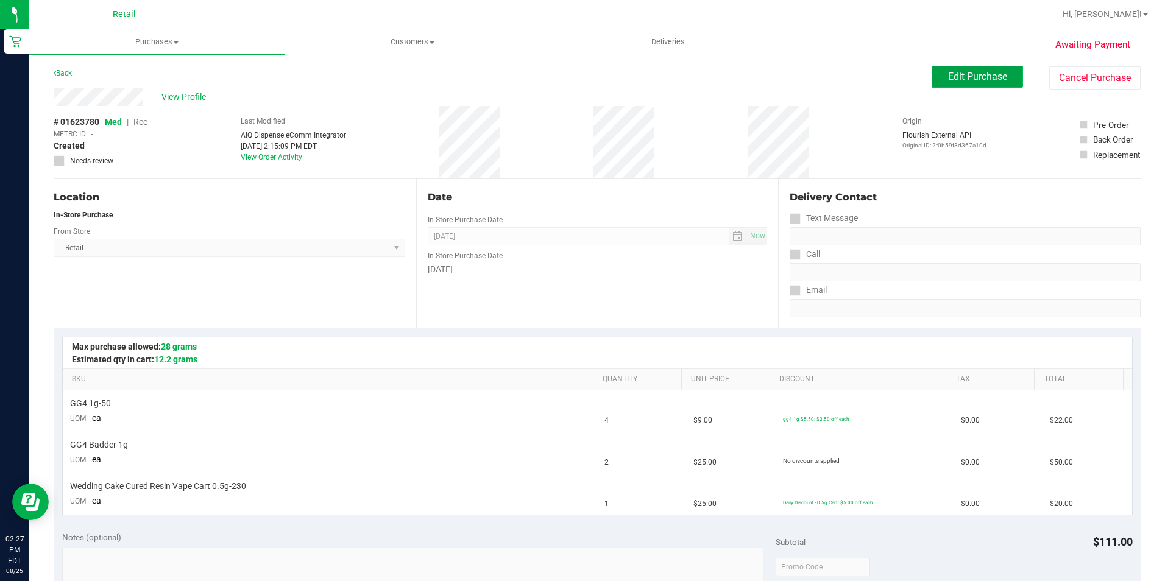
click at [948, 79] on span "Edit Purchase" at bounding box center [977, 77] width 59 height 12
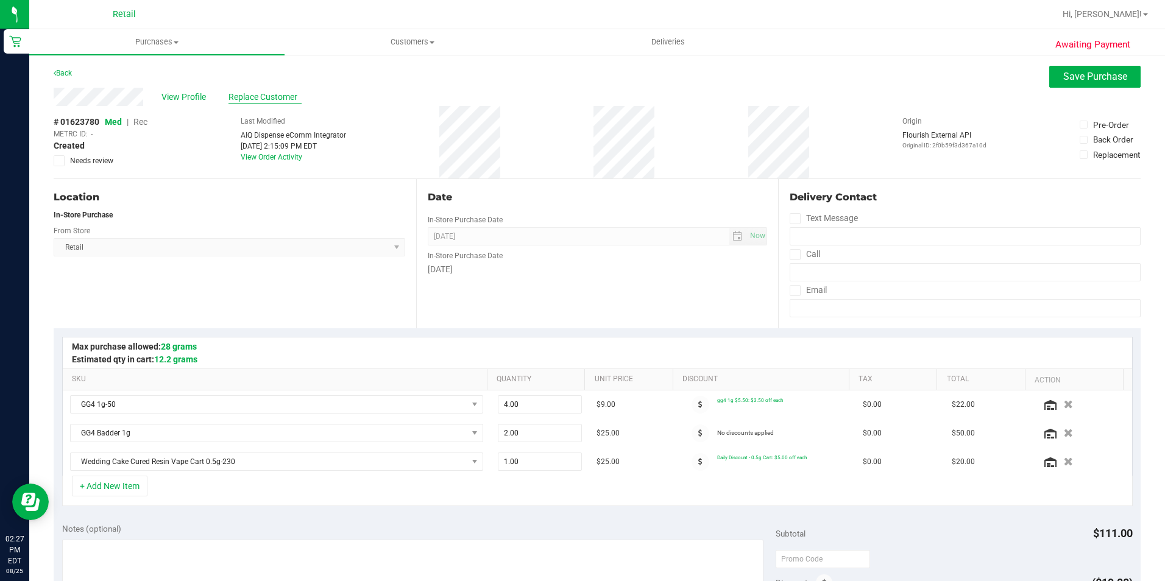
click at [254, 97] on span "Replace Customer" at bounding box center [264, 97] width 73 height 13
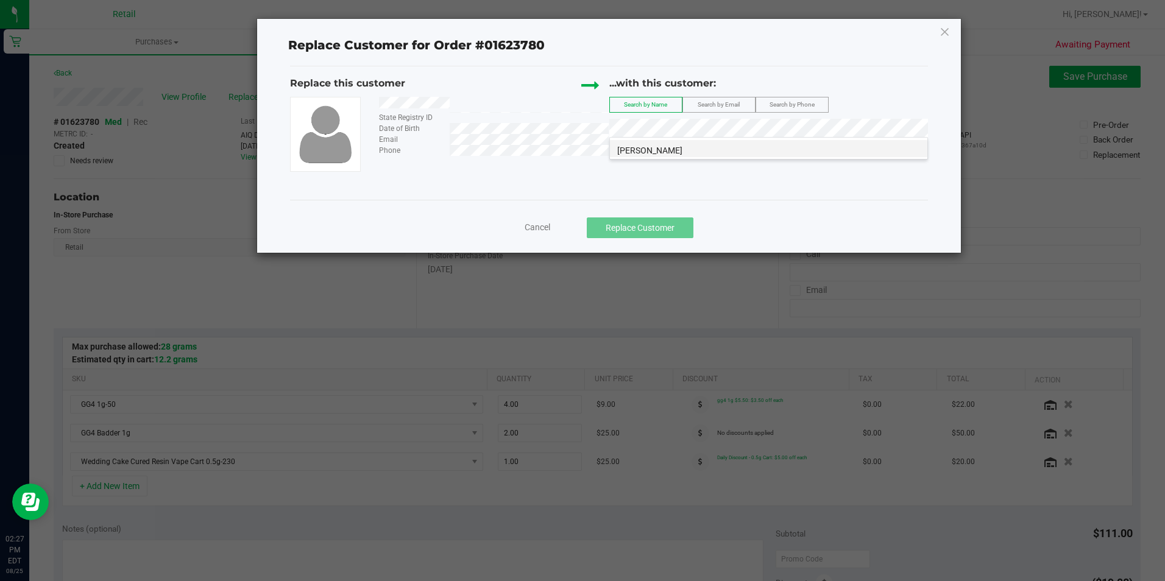
click at [696, 150] on li "[PERSON_NAME]" at bounding box center [768, 148] width 317 height 17
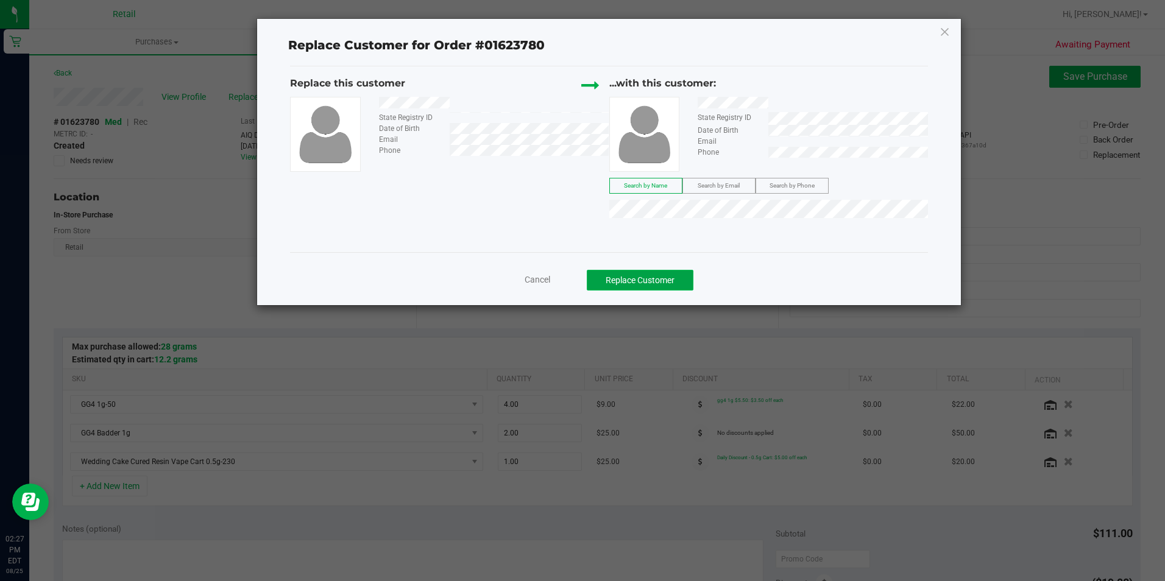
click at [673, 276] on button "Replace Customer" at bounding box center [640, 280] width 107 height 21
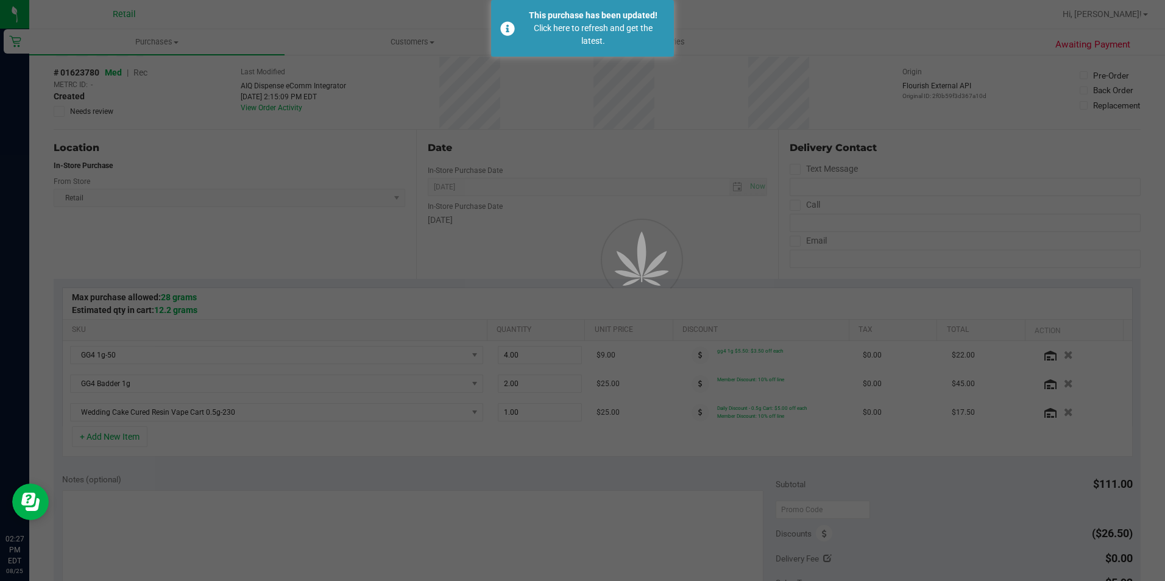
scroll to position [61, 0]
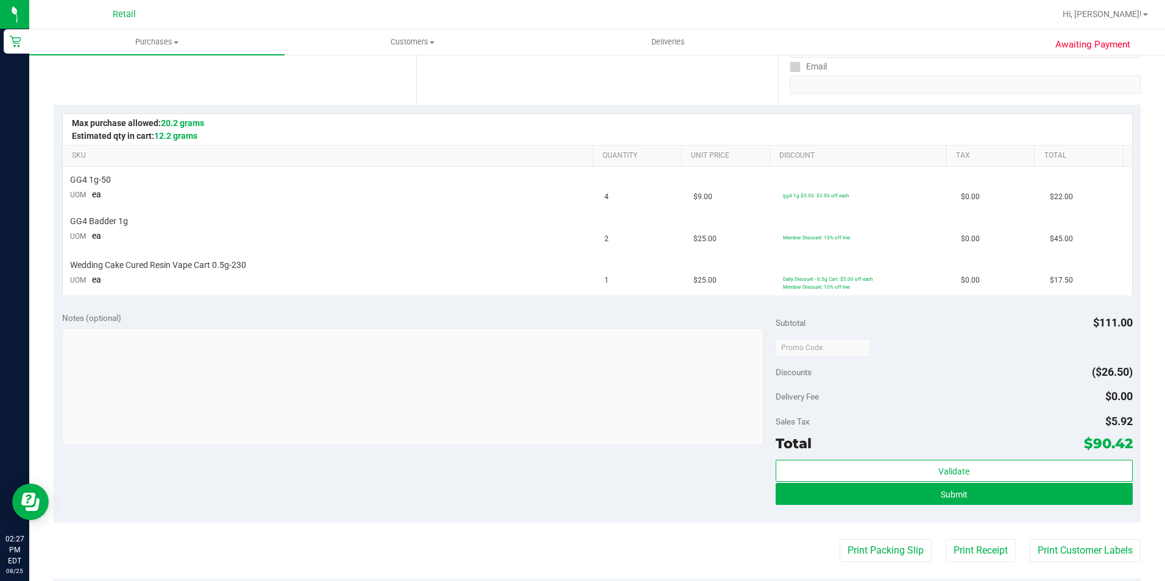
scroll to position [244, 0]
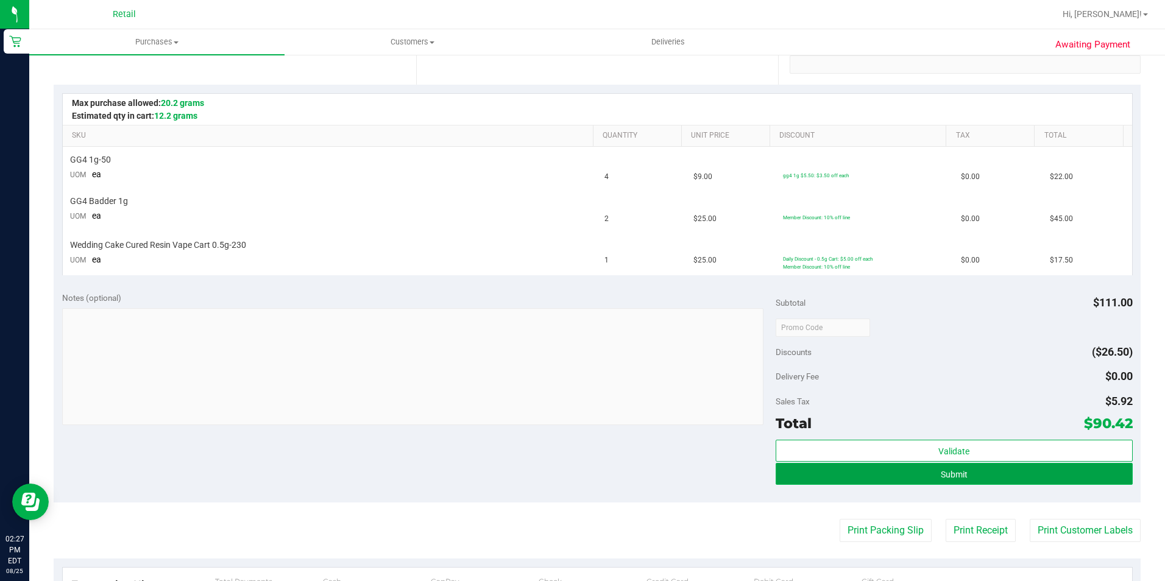
click at [908, 470] on button "Submit" at bounding box center [954, 474] width 357 height 22
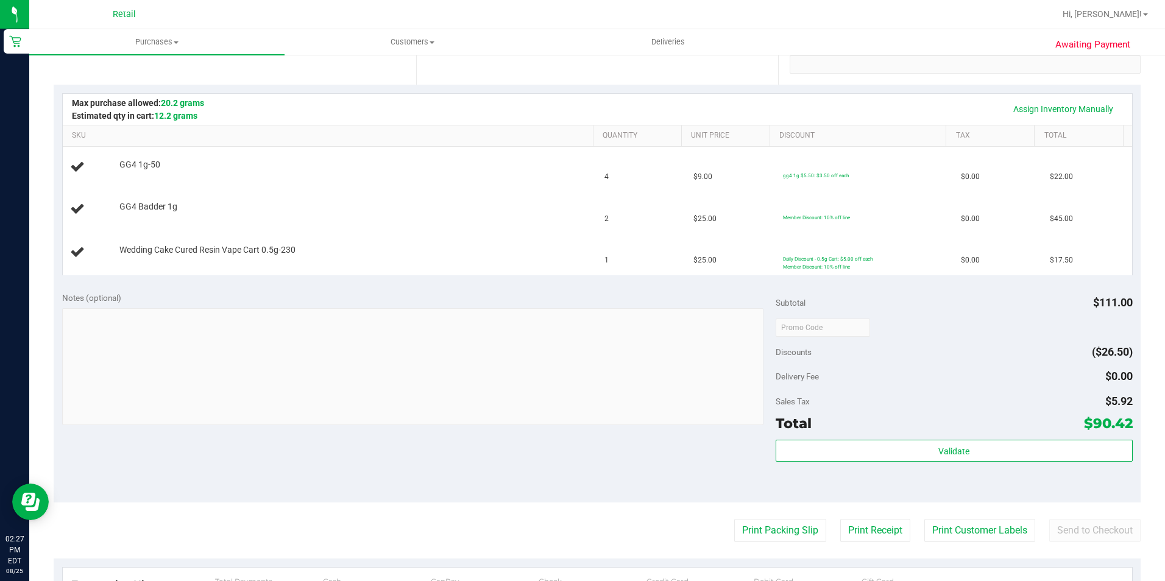
scroll to position [0, 0]
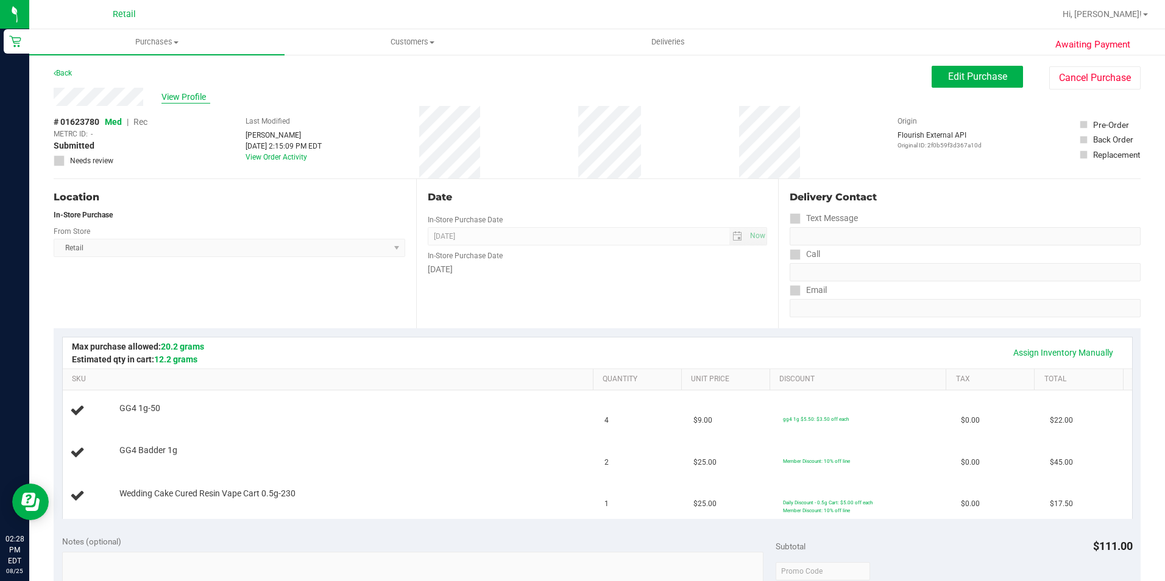
click at [194, 99] on span "View Profile" at bounding box center [185, 97] width 49 height 13
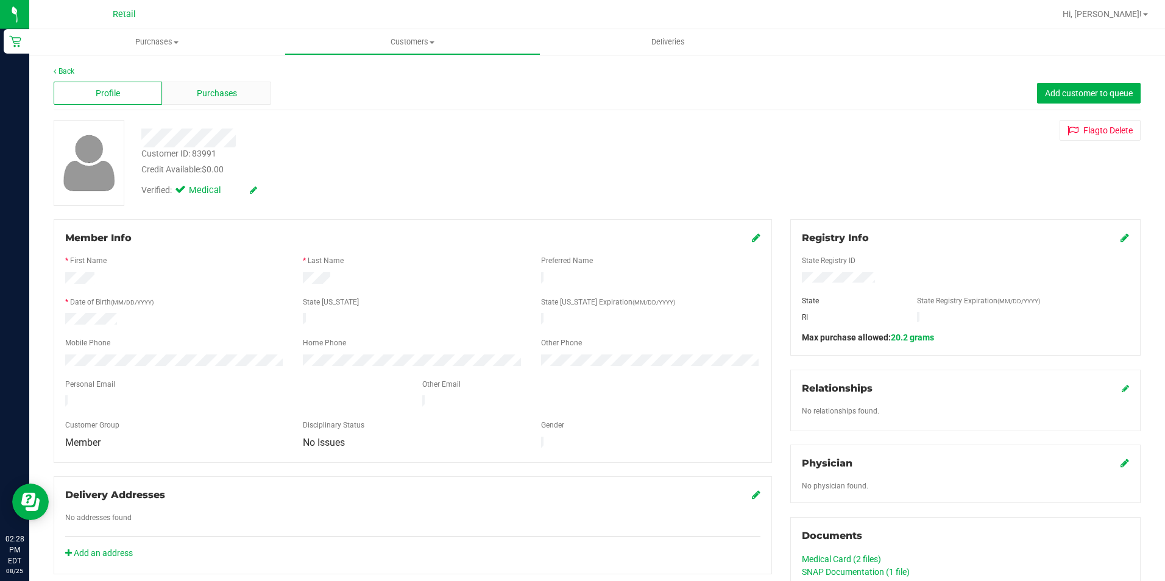
click at [231, 83] on div "Purchases" at bounding box center [216, 93] width 108 height 23
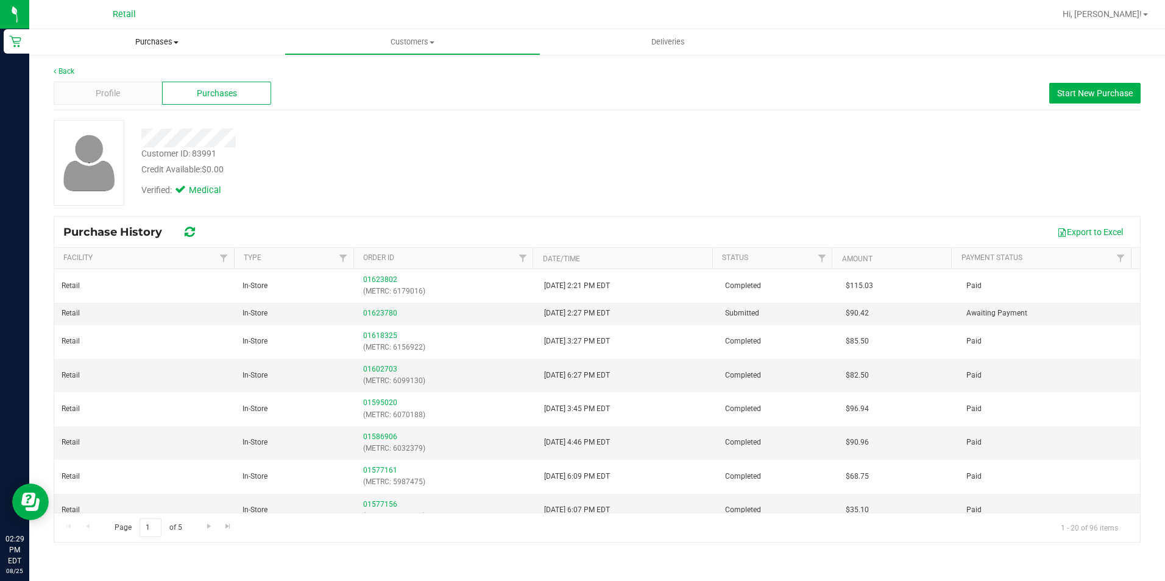
click at [159, 48] on uib-tab-heading "Purchases Summary of purchases Fulfillment All purchases" at bounding box center [156, 42] width 255 height 26
click at [148, 69] on span "Summary of purchases" at bounding box center [91, 73] width 125 height 10
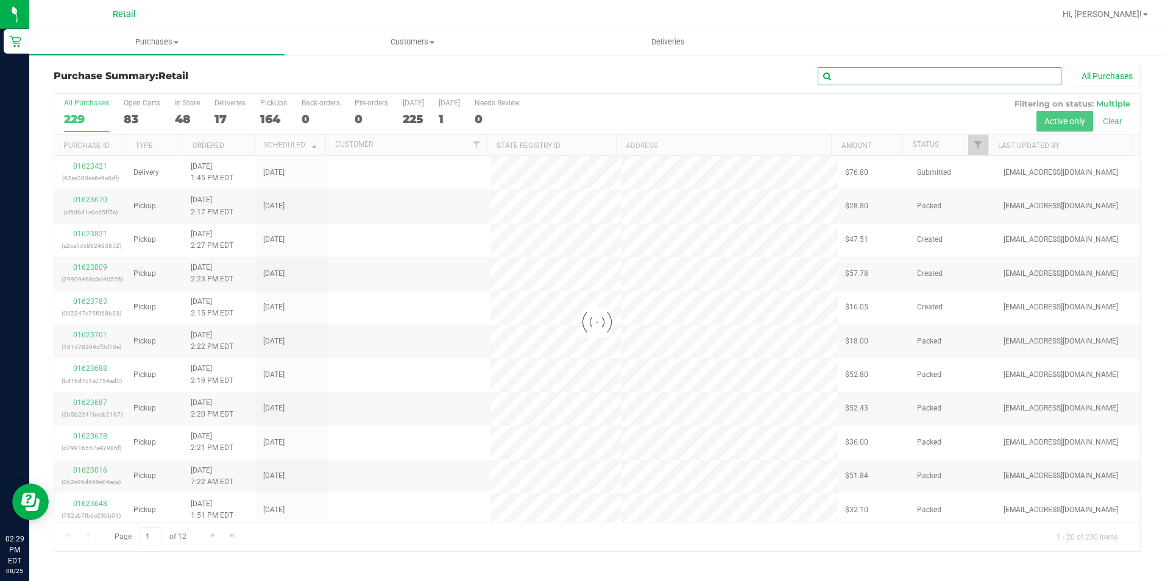
click at [880, 76] on input "text" at bounding box center [940, 76] width 244 height 18
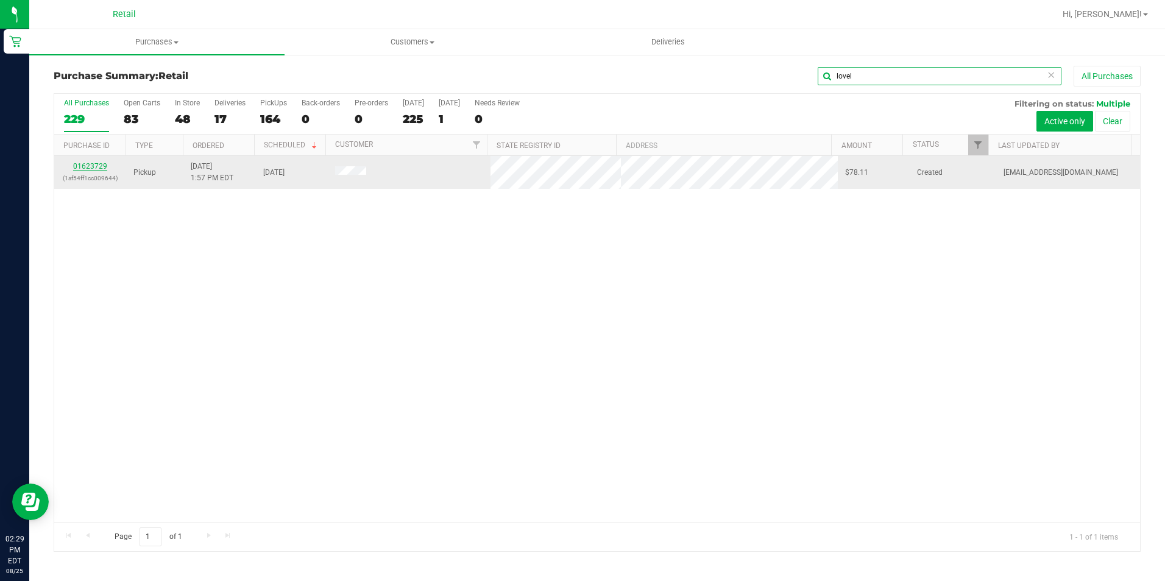
type input "lovel"
click at [92, 164] on link "01623729" at bounding box center [90, 166] width 34 height 9
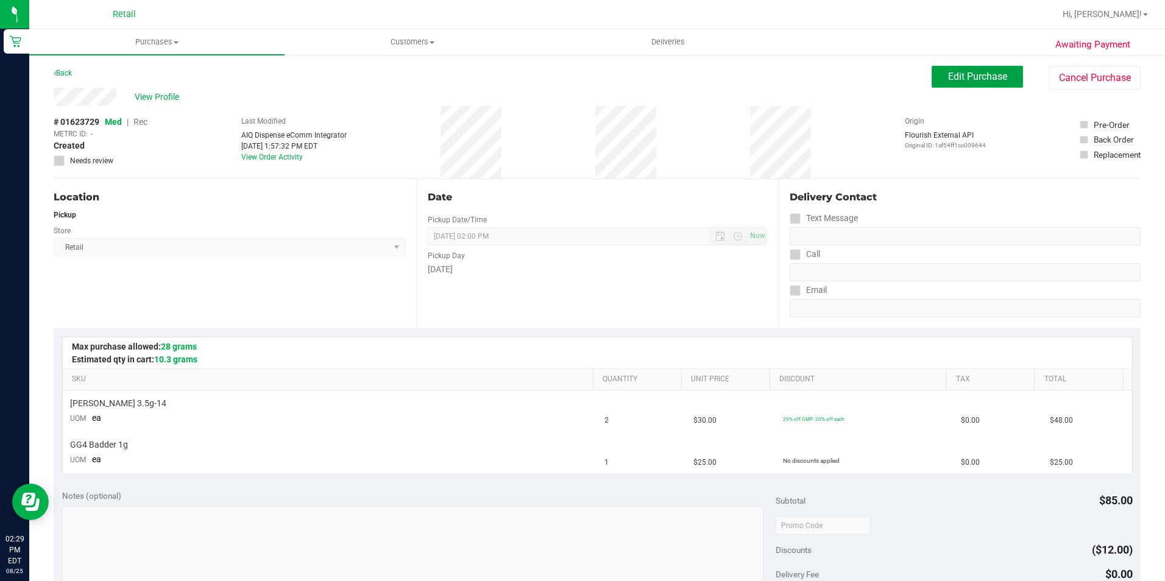
click at [970, 82] on span "Edit Purchase" at bounding box center [977, 77] width 59 height 12
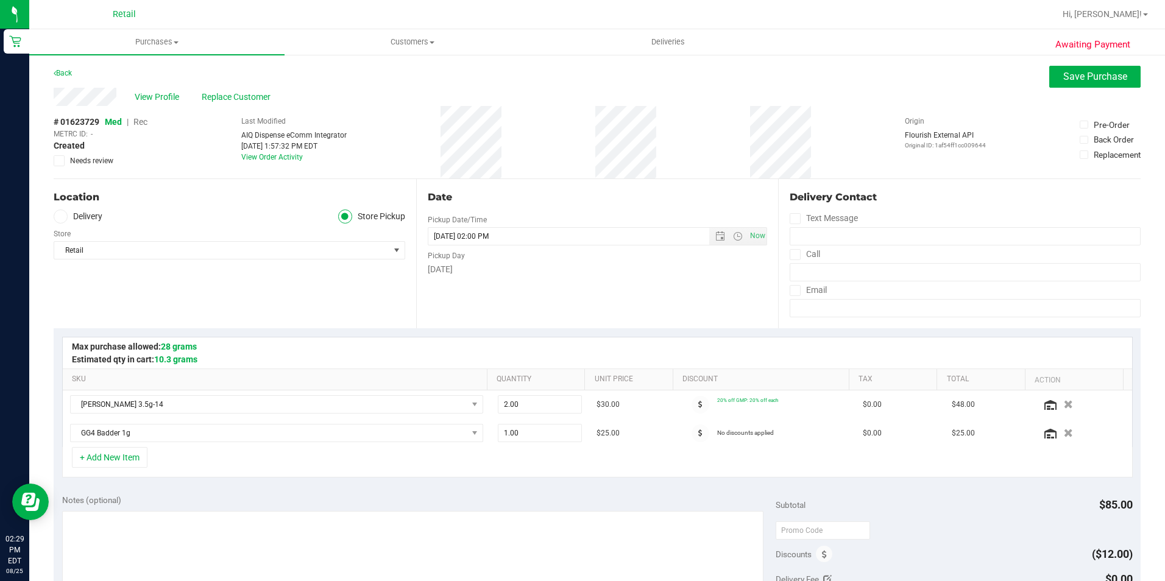
click at [135, 120] on span "Rec" at bounding box center [140, 122] width 14 height 10
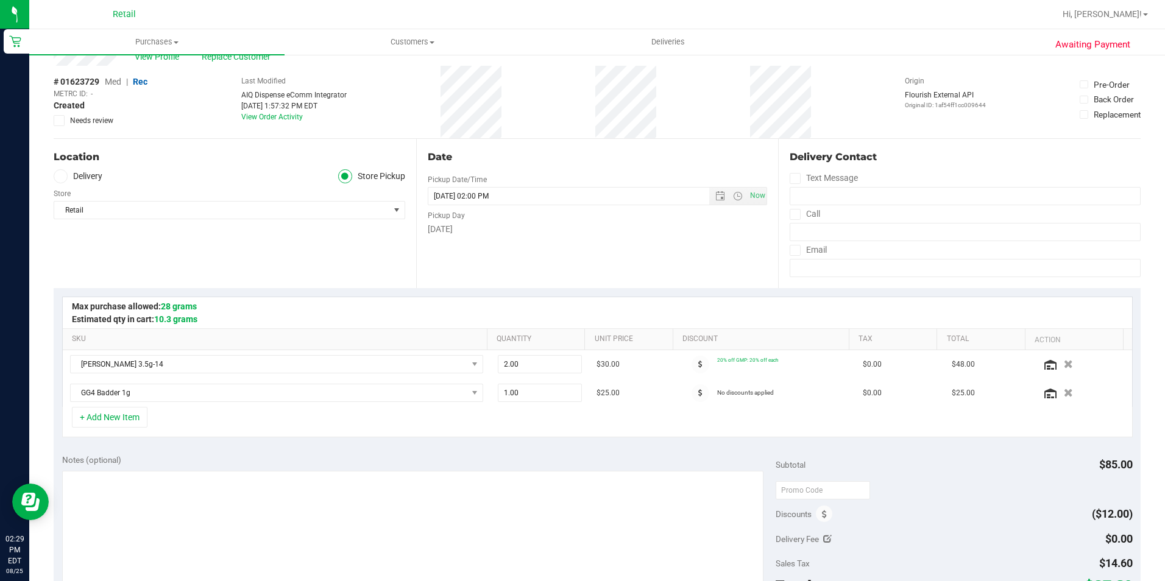
scroll to position [183, 0]
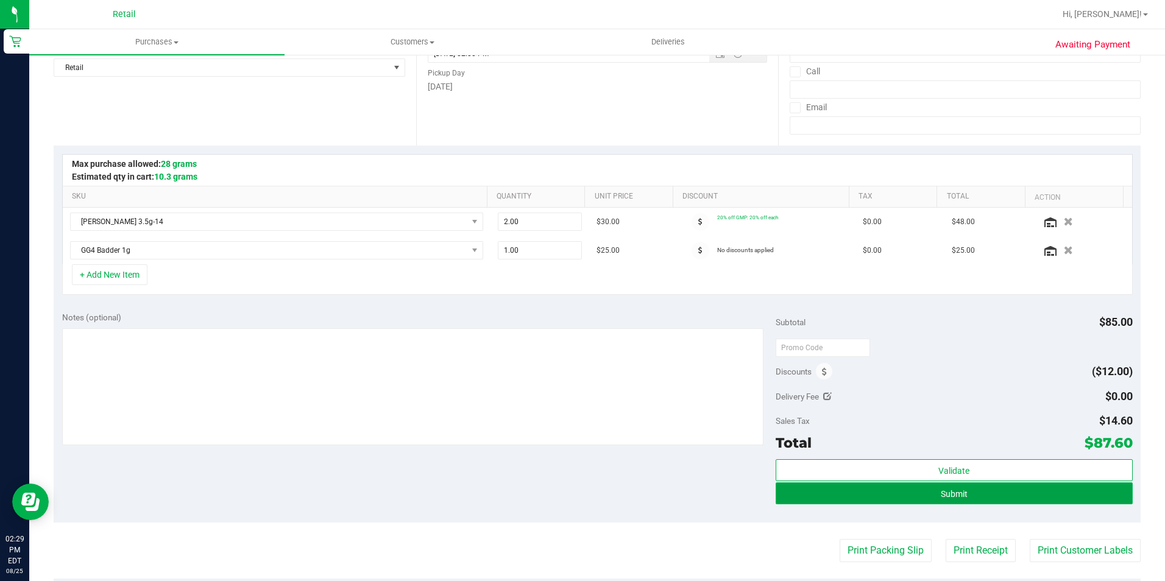
click at [970, 487] on button "Submit" at bounding box center [954, 493] width 357 height 22
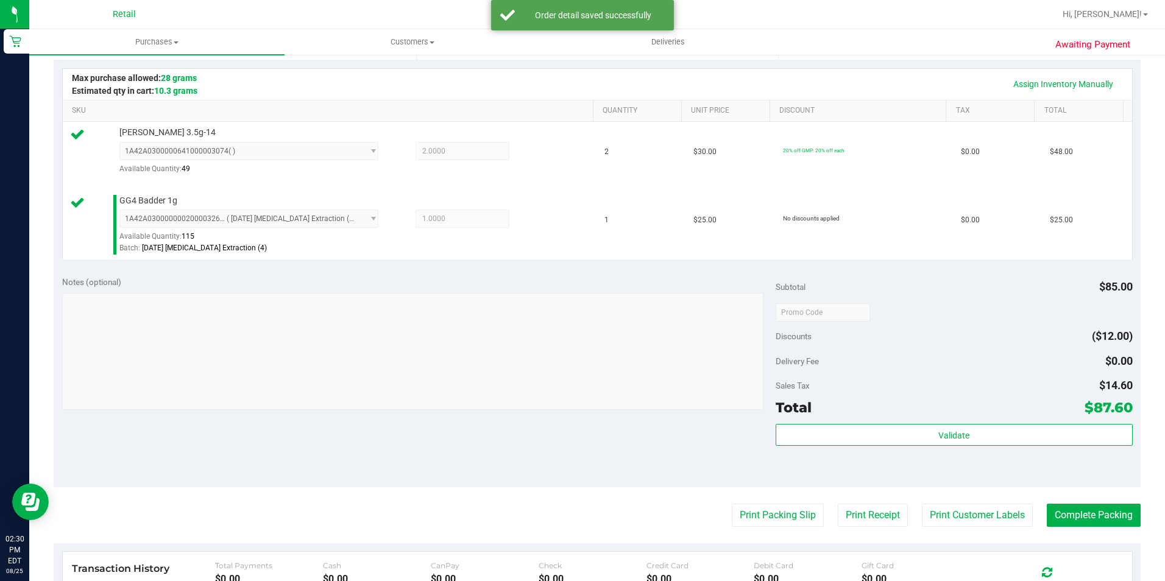
scroll to position [305, 0]
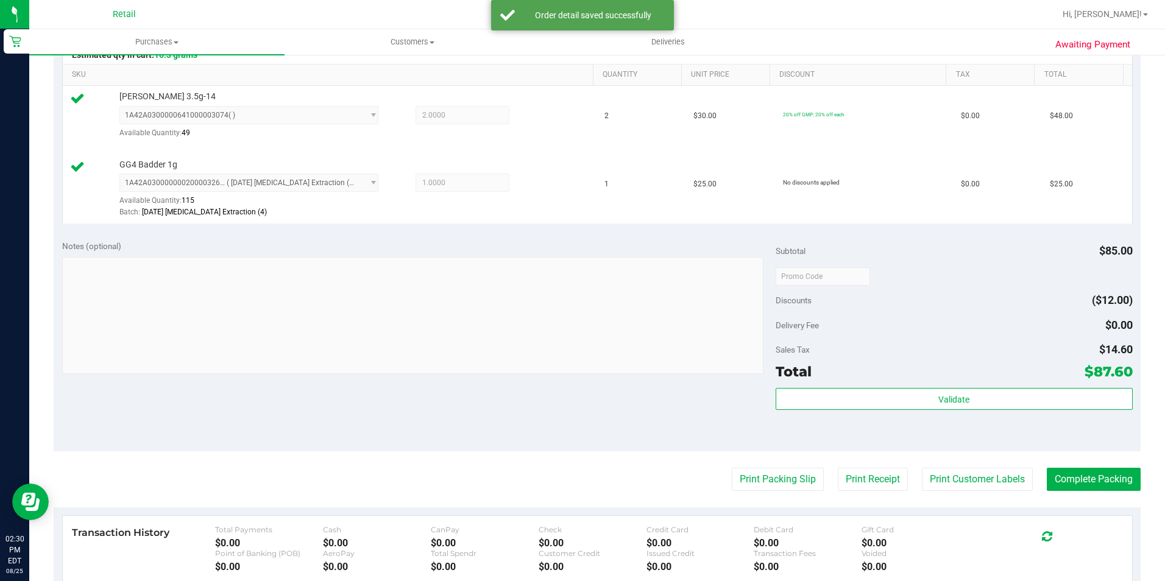
click at [1094, 458] on purchase-details "Back Edit Purchase Cancel Purchase View Profile # 01623729 Med | Rec METRC ID: …" at bounding box center [597, 248] width 1087 height 974
click at [1094, 469] on button "Complete Packing" at bounding box center [1094, 479] width 94 height 23
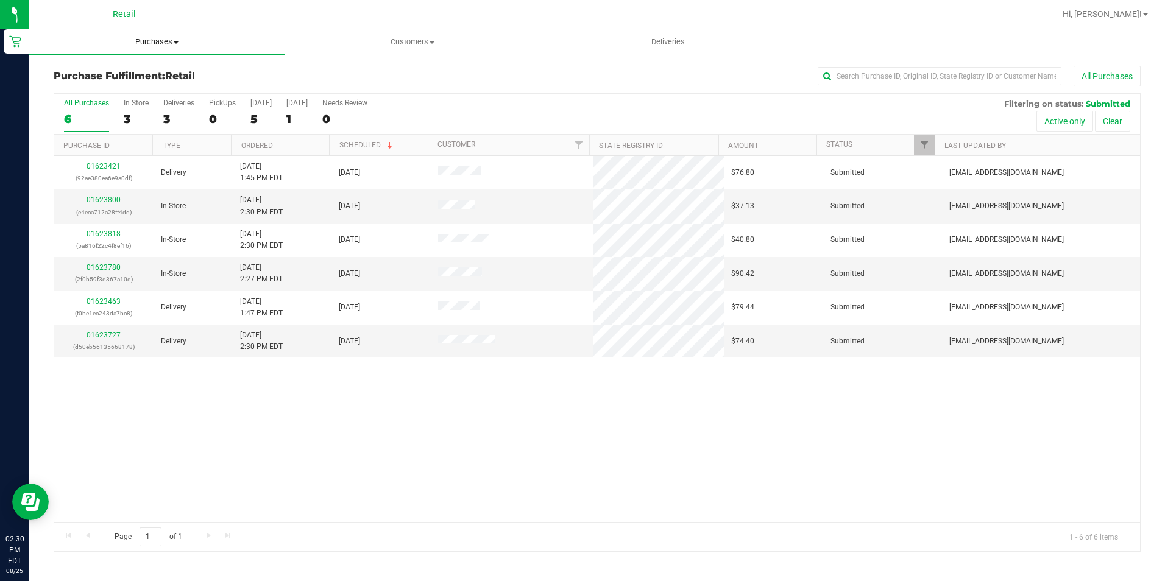
drag, startPoint x: 155, startPoint y: 37, endPoint x: 149, endPoint y: 57, distance: 21.6
click at [155, 37] on span "Purchases" at bounding box center [156, 42] width 255 height 11
click at [144, 74] on span "Summary of purchases" at bounding box center [91, 73] width 125 height 10
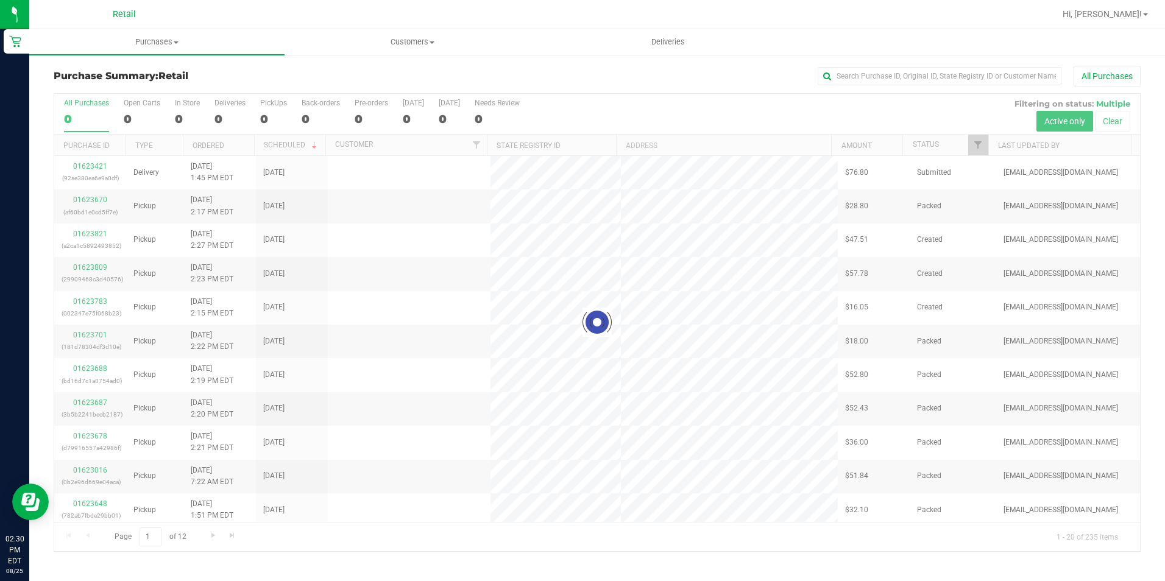
click at [954, 57] on div "Purchase Summary: Retail All Purchases Loading... All Purchases 0 Open Carts 0 …" at bounding box center [597, 309] width 1136 height 511
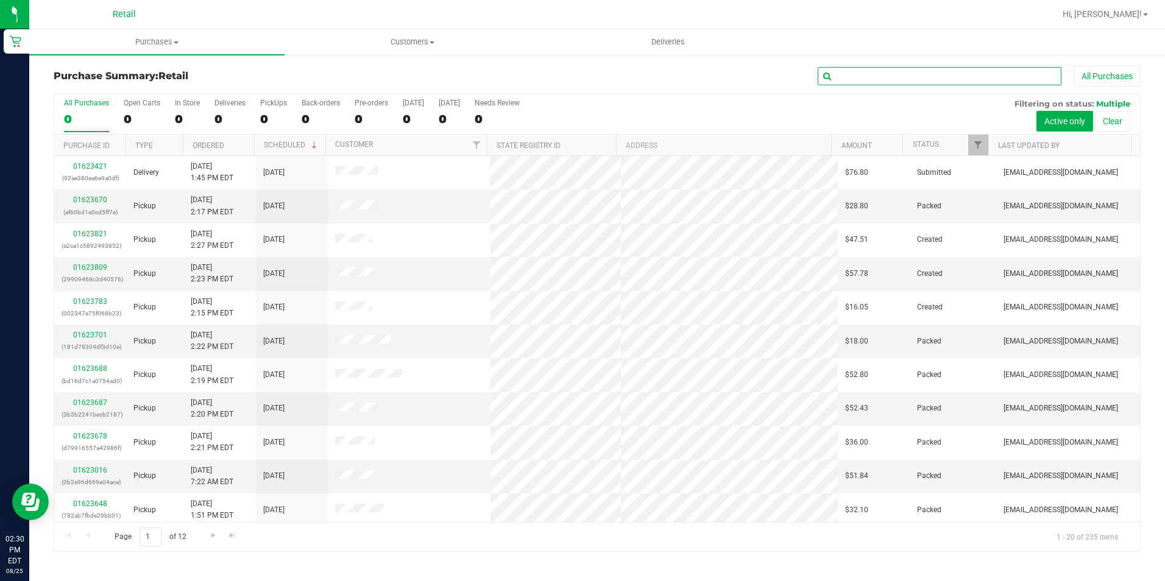
click at [947, 71] on input "text" at bounding box center [940, 76] width 244 height 18
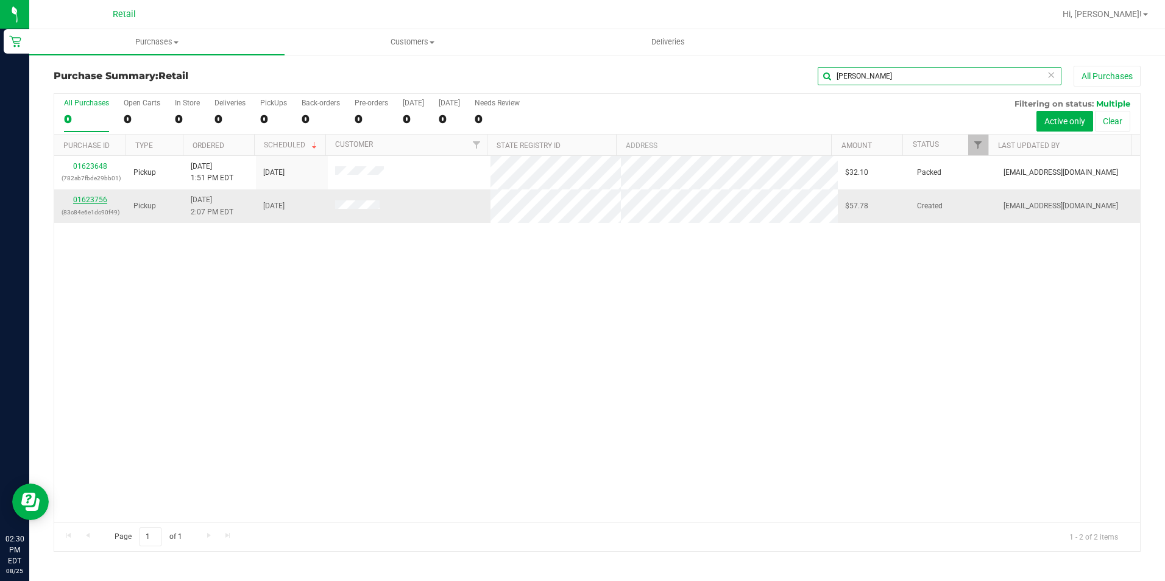
type input "[PERSON_NAME]"
click at [92, 199] on link "01623756" at bounding box center [90, 200] width 34 height 9
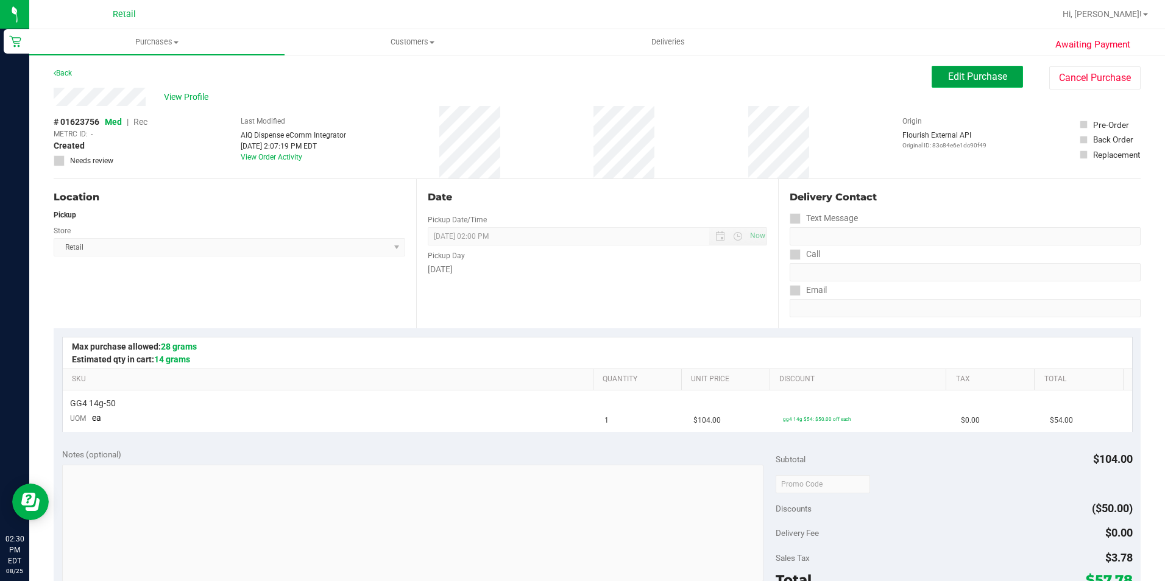
click at [977, 86] on button "Edit Purchase" at bounding box center [976, 77] width 91 height 22
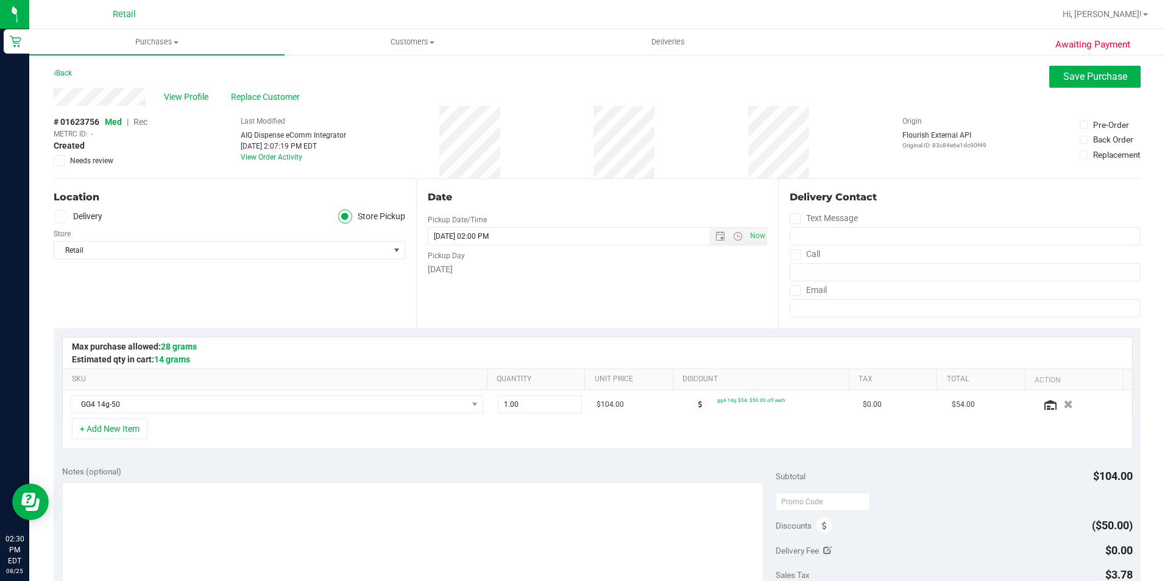
click at [135, 119] on span "Rec" at bounding box center [140, 122] width 14 height 10
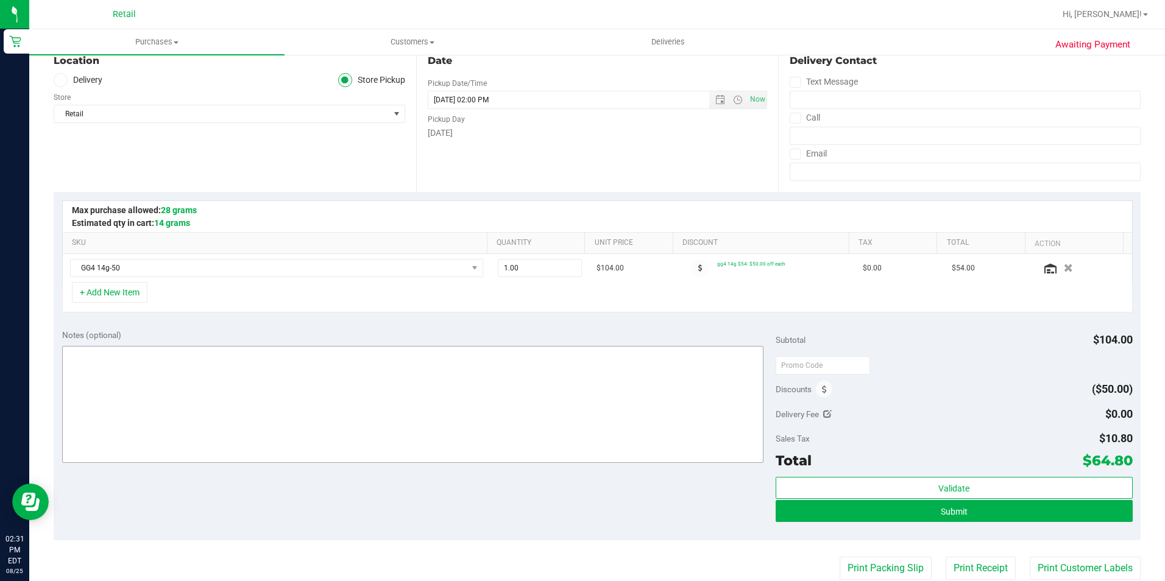
scroll to position [183, 0]
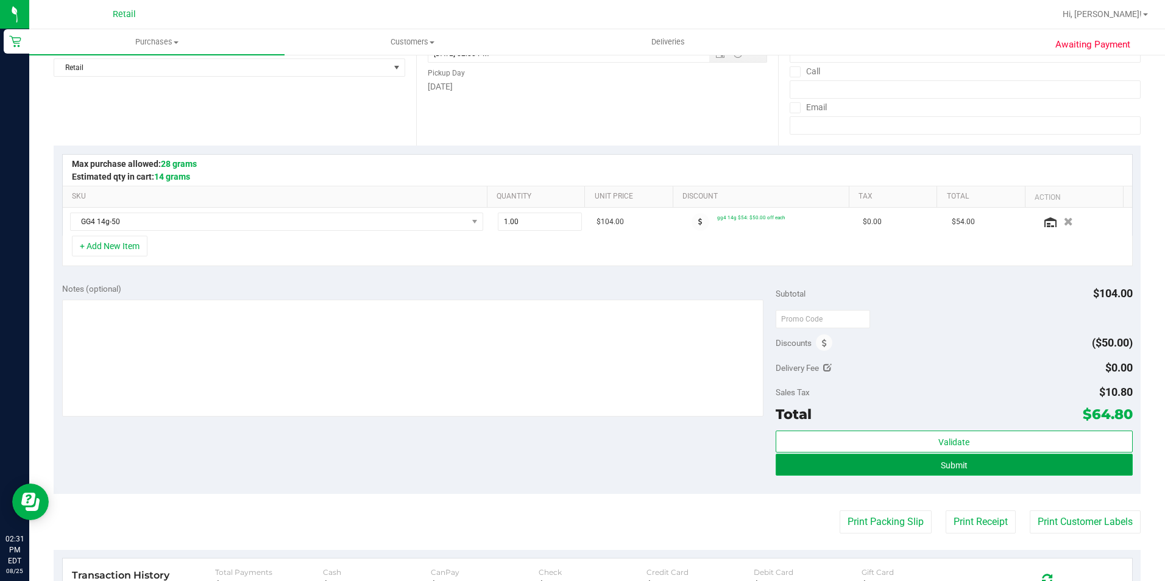
click at [839, 465] on button "Submit" at bounding box center [954, 465] width 357 height 22
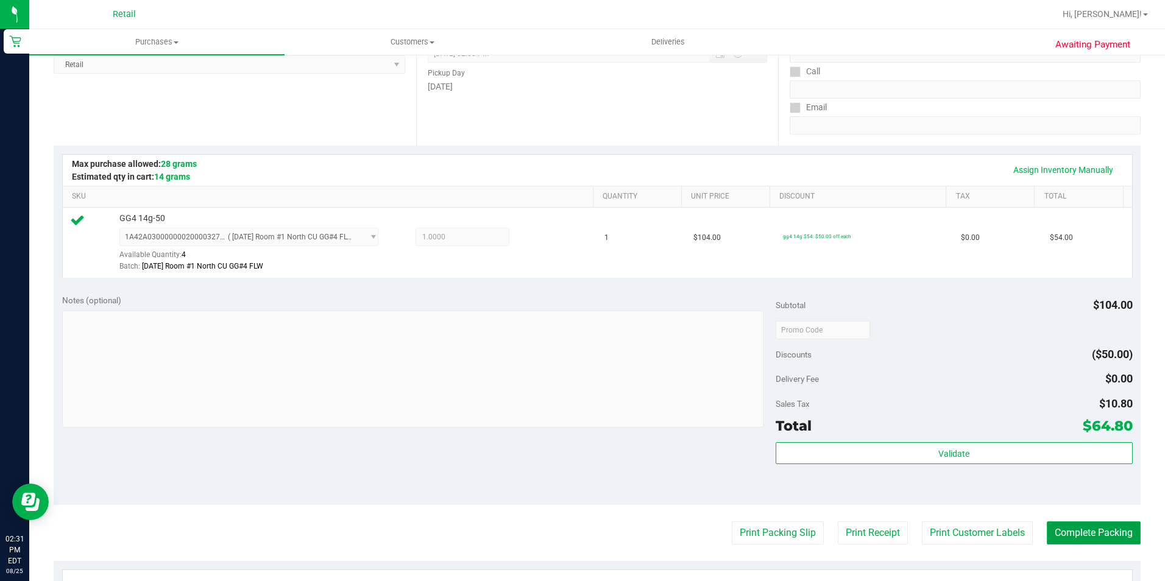
click at [1084, 531] on button "Complete Packing" at bounding box center [1094, 532] width 94 height 23
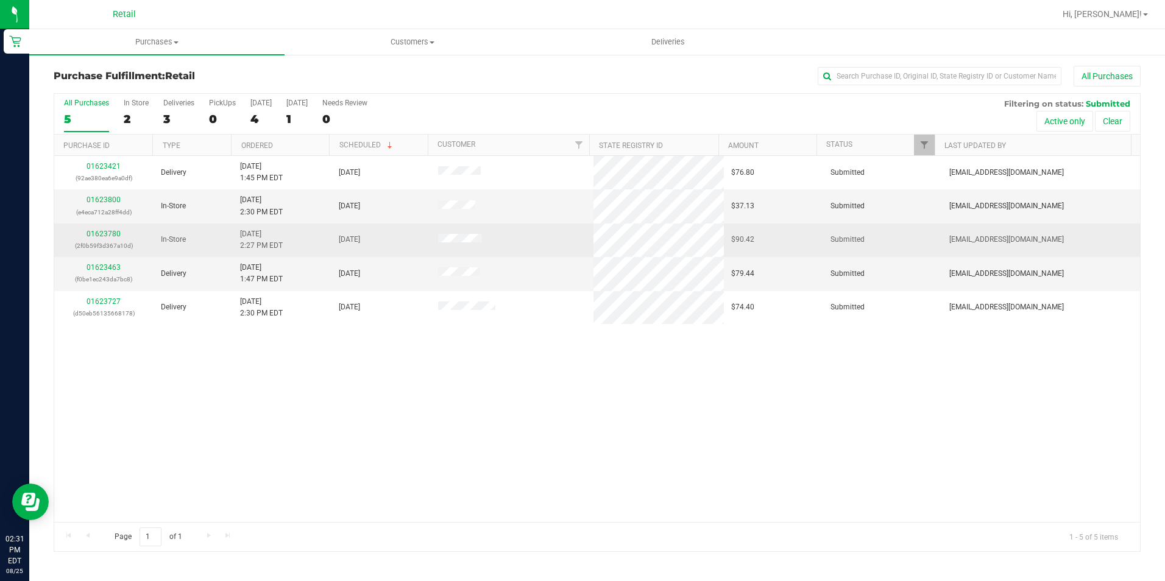
click at [107, 242] on p "(2f0b59f3d367a10d)" at bounding box center [104, 246] width 85 height 12
click at [108, 238] on div "01623780 (2f0b59f3d367a10d)" at bounding box center [104, 239] width 85 height 23
click at [105, 233] on link "01623780" at bounding box center [104, 234] width 34 height 9
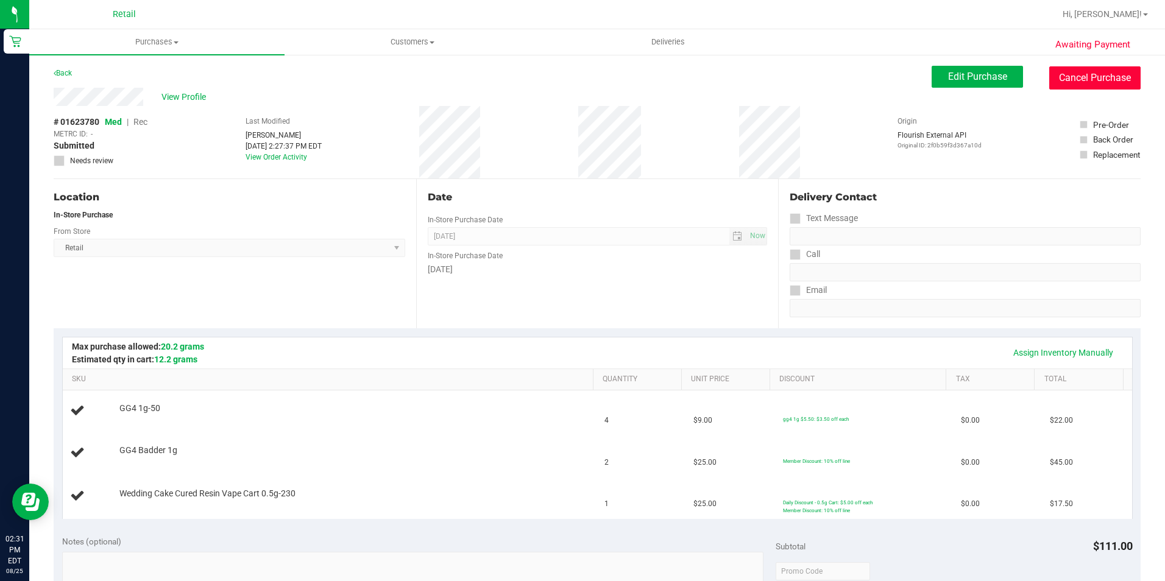
click at [1058, 76] on button "Cancel Purchase" at bounding box center [1094, 77] width 91 height 23
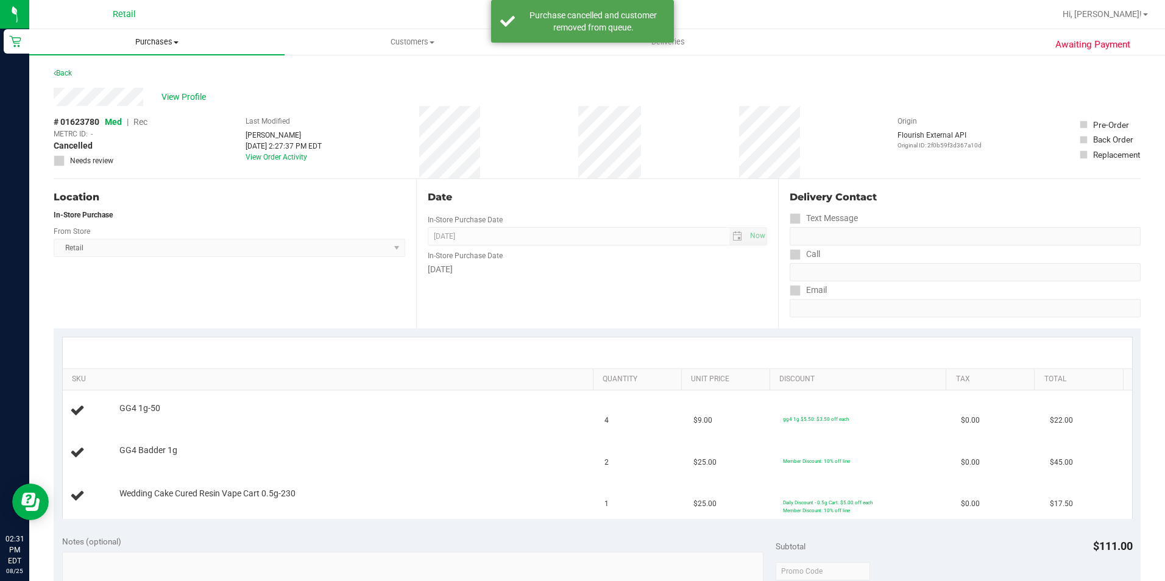
click at [159, 48] on uib-tab-heading "Purchases Summary of purchases Fulfillment All purchases" at bounding box center [156, 42] width 255 height 26
click at [122, 87] on li "Fulfillment" at bounding box center [156, 88] width 255 height 15
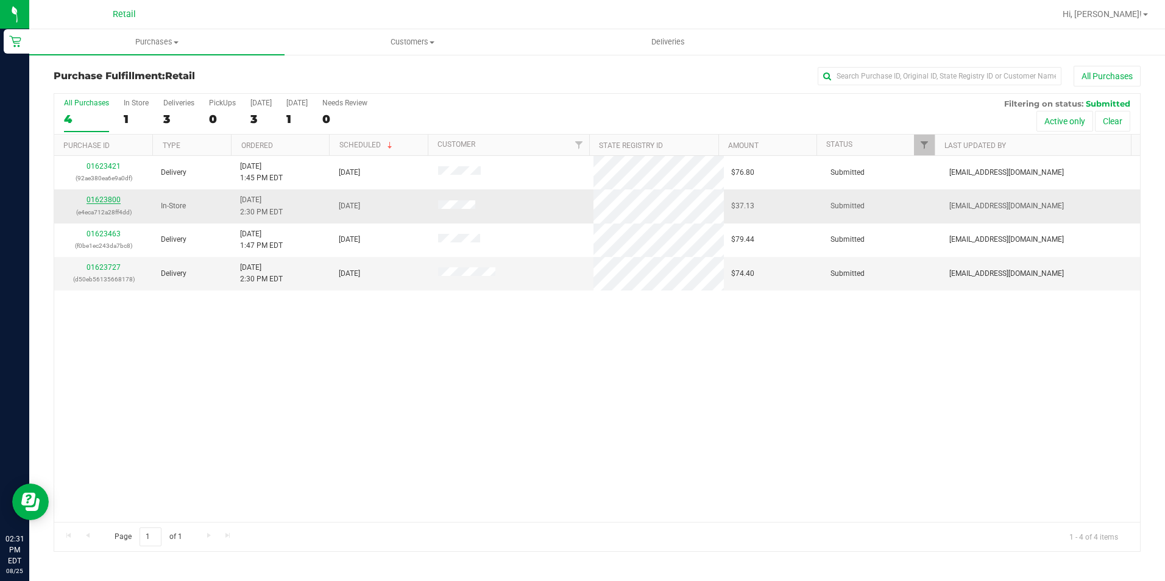
click at [111, 200] on link "01623800" at bounding box center [104, 200] width 34 height 9
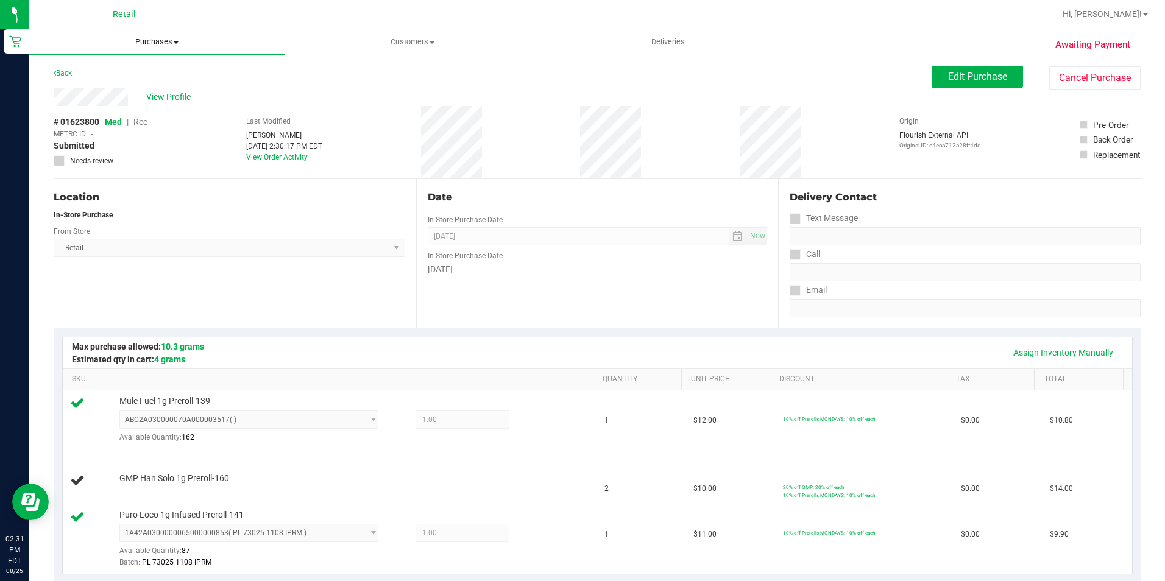
click at [154, 35] on uib-tab-heading "Purchases Summary of purchases Fulfillment All purchases" at bounding box center [156, 42] width 255 height 26
click at [147, 94] on li "Fulfillment" at bounding box center [156, 88] width 255 height 15
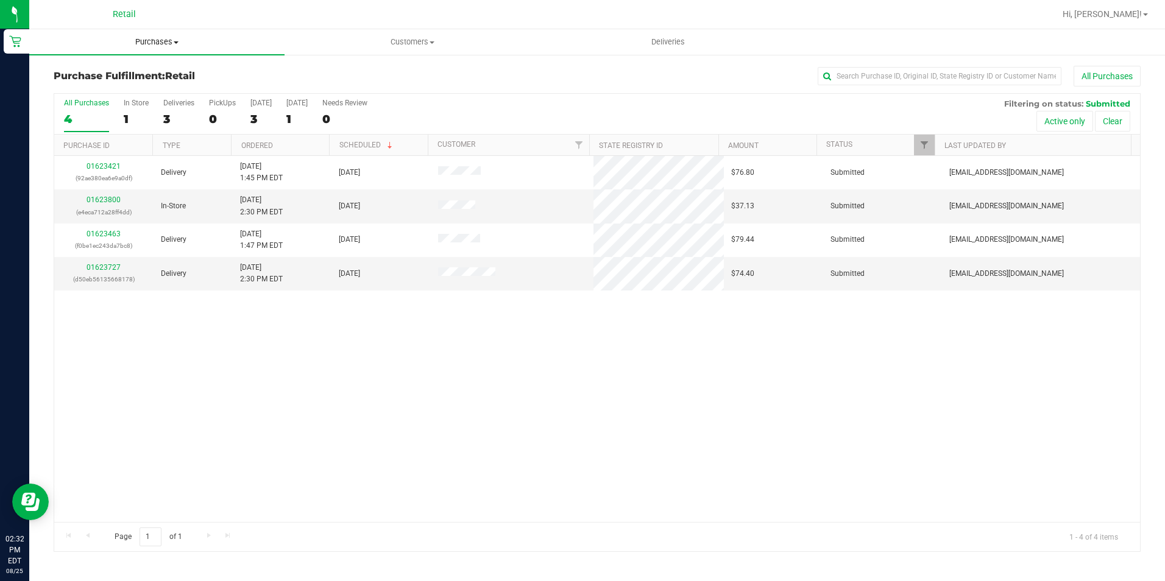
click at [164, 41] on span "Purchases" at bounding box center [156, 42] width 255 height 11
click at [142, 72] on span "Summary of purchases" at bounding box center [91, 73] width 125 height 10
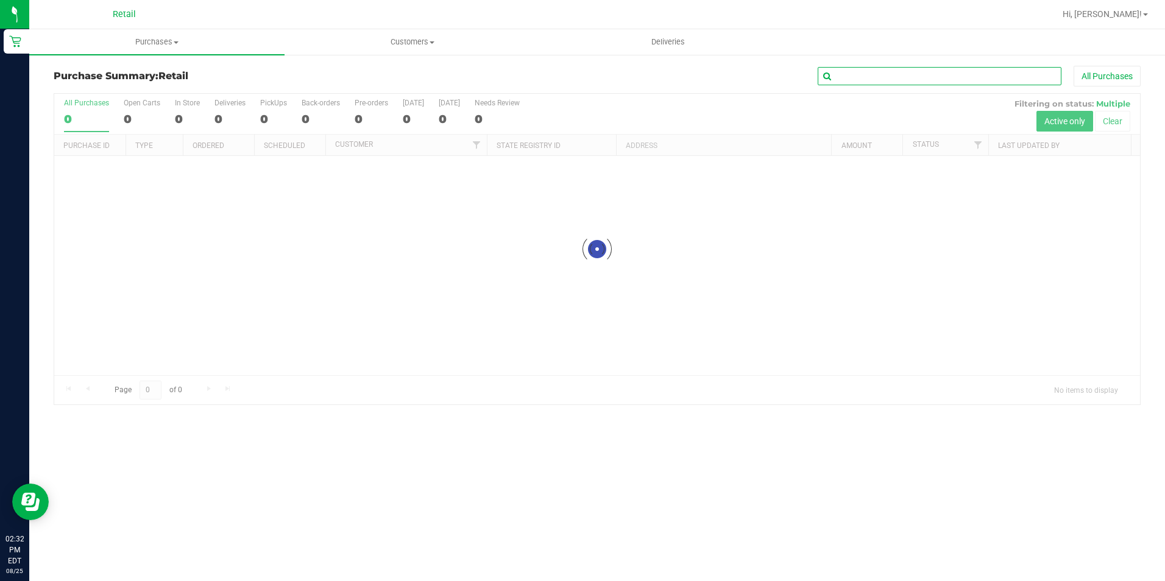
click at [846, 81] on input "text" at bounding box center [940, 76] width 244 height 18
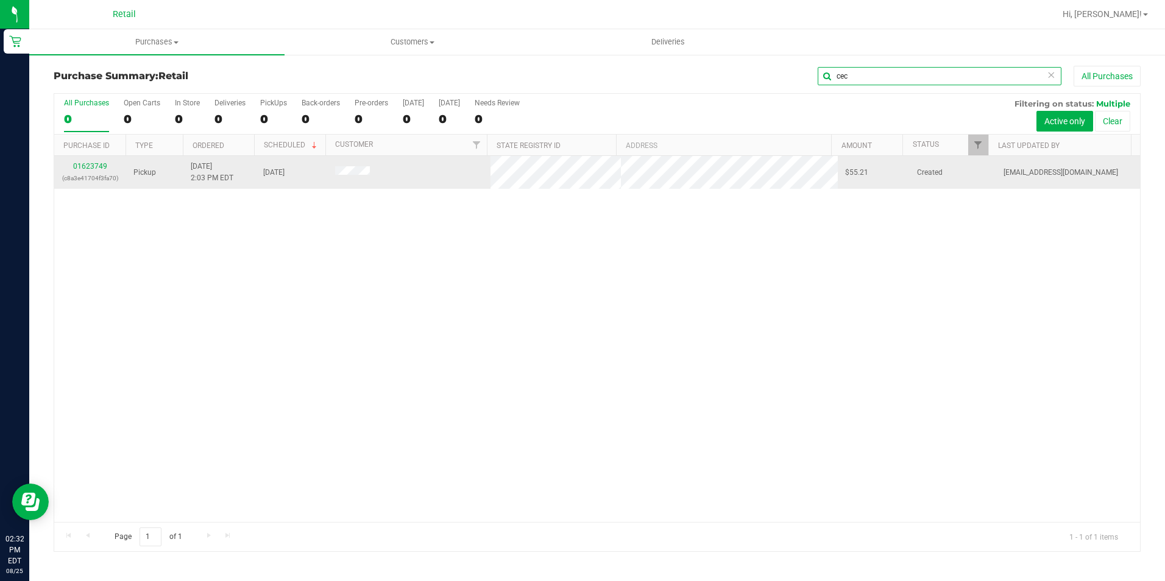
type input "cec"
click at [96, 161] on div "01623749 (c8a3e41704f3fa70)" at bounding box center [90, 172] width 57 height 23
click at [95, 162] on link "01623749" at bounding box center [90, 166] width 34 height 9
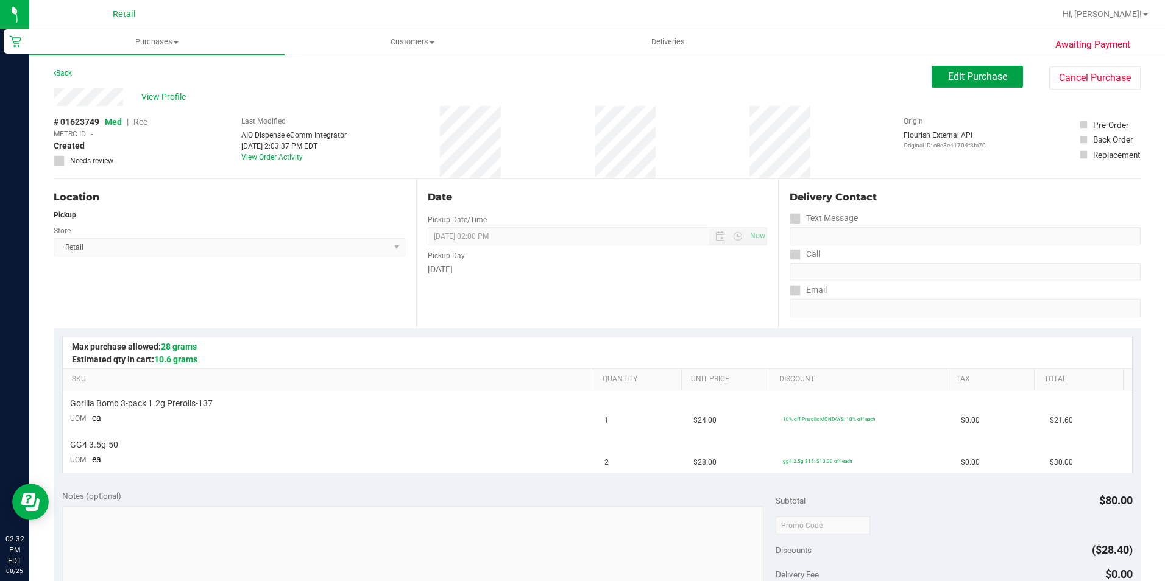
click at [993, 77] on span "Edit Purchase" at bounding box center [977, 77] width 59 height 12
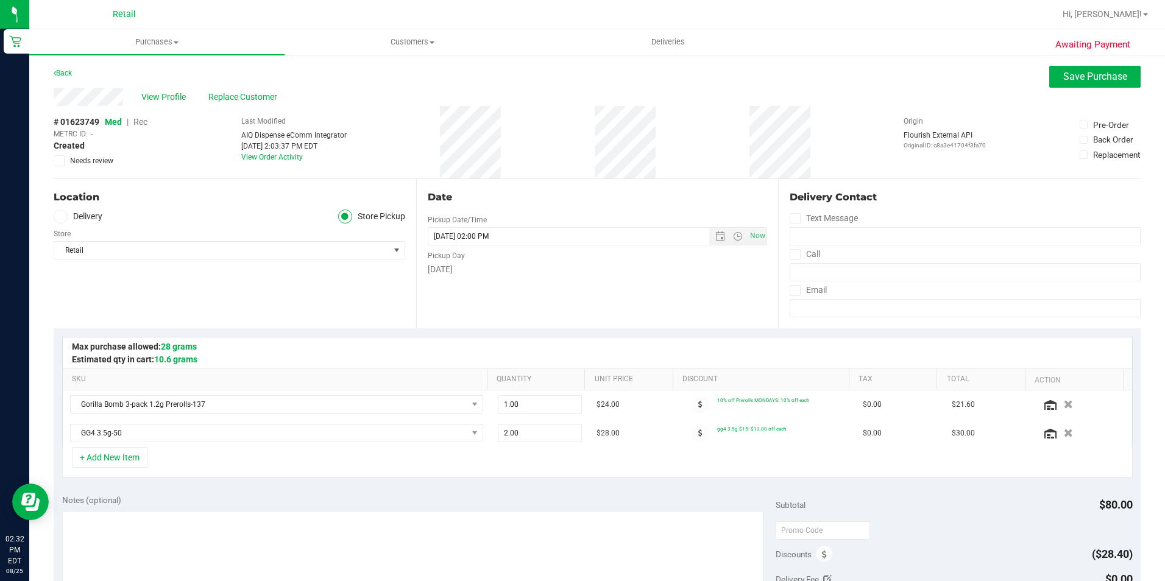
click at [143, 117] on span "Rec" at bounding box center [140, 122] width 14 height 10
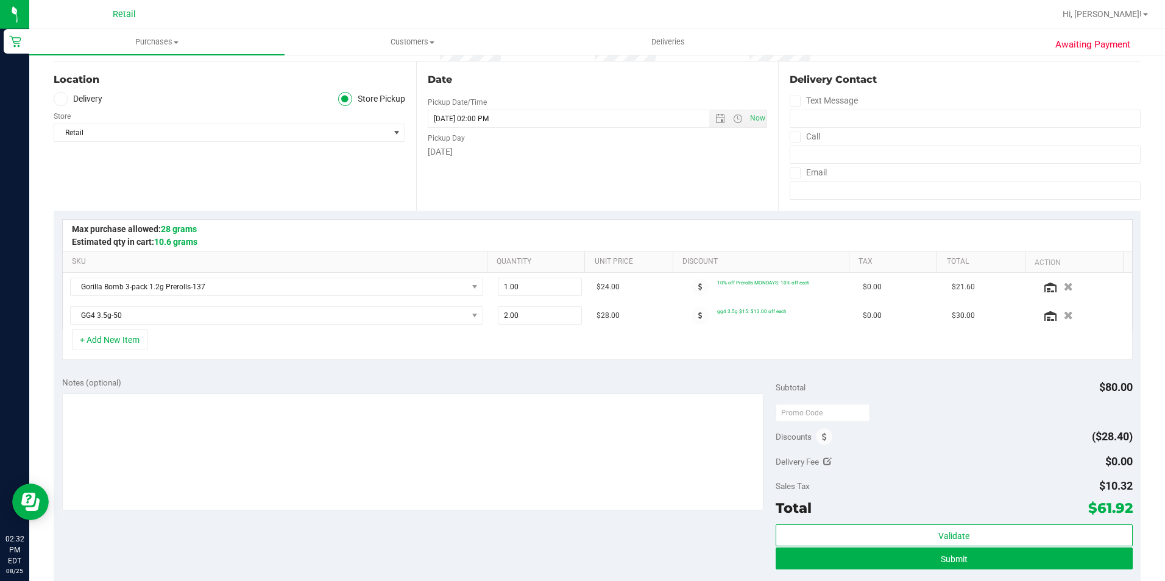
scroll to position [244, 0]
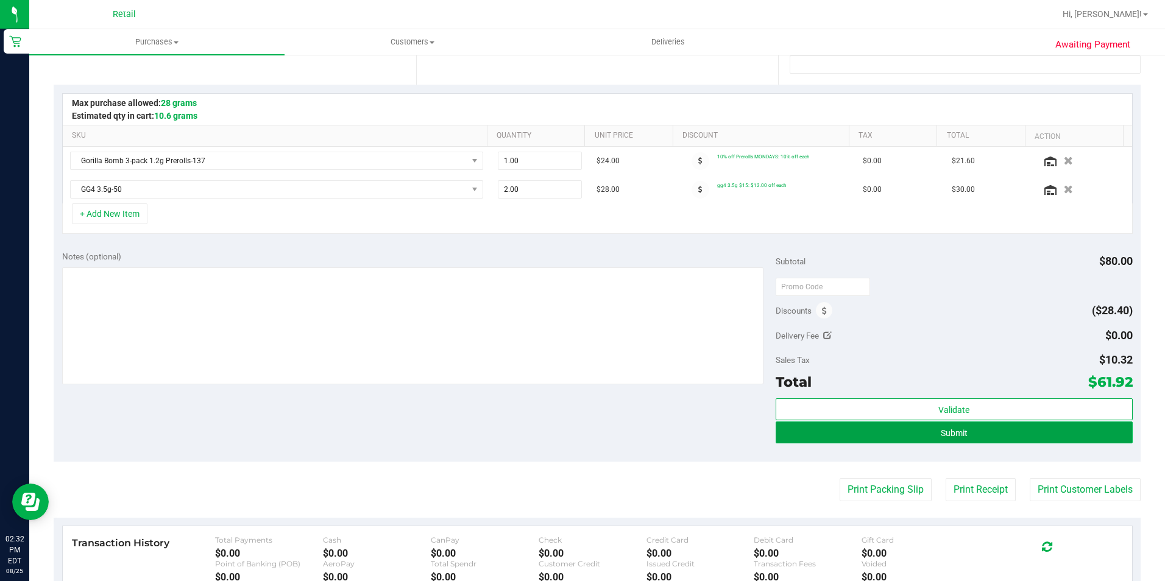
click at [912, 426] on button "Submit" at bounding box center [954, 433] width 357 height 22
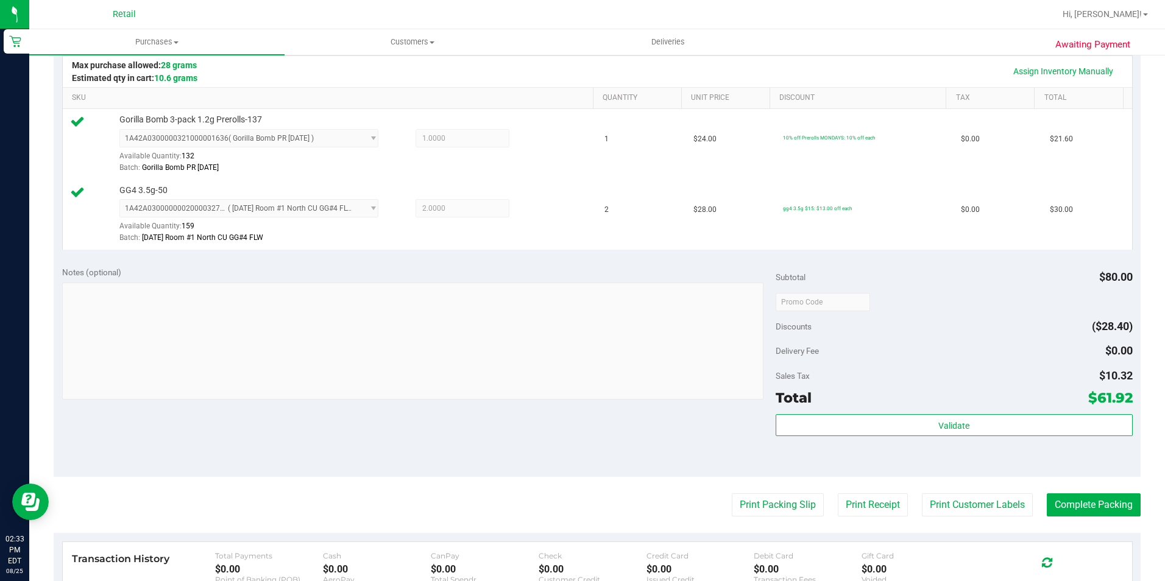
scroll to position [366, 0]
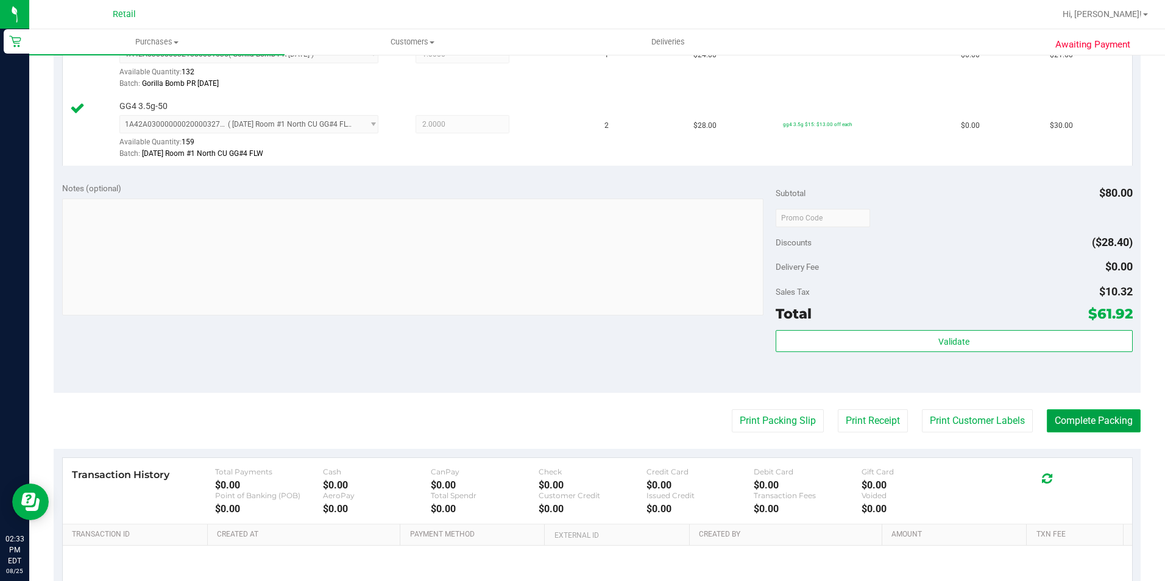
click at [1099, 414] on button "Complete Packing" at bounding box center [1094, 420] width 94 height 23
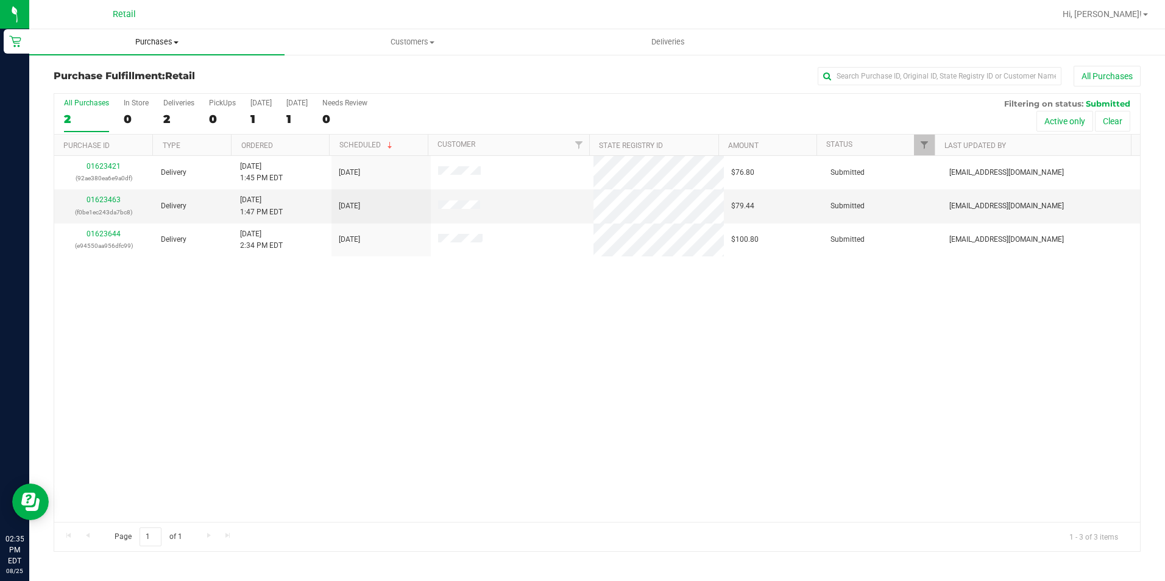
click at [150, 46] on span "Purchases" at bounding box center [156, 42] width 255 height 11
click at [143, 73] on span "Summary of purchases" at bounding box center [91, 73] width 125 height 10
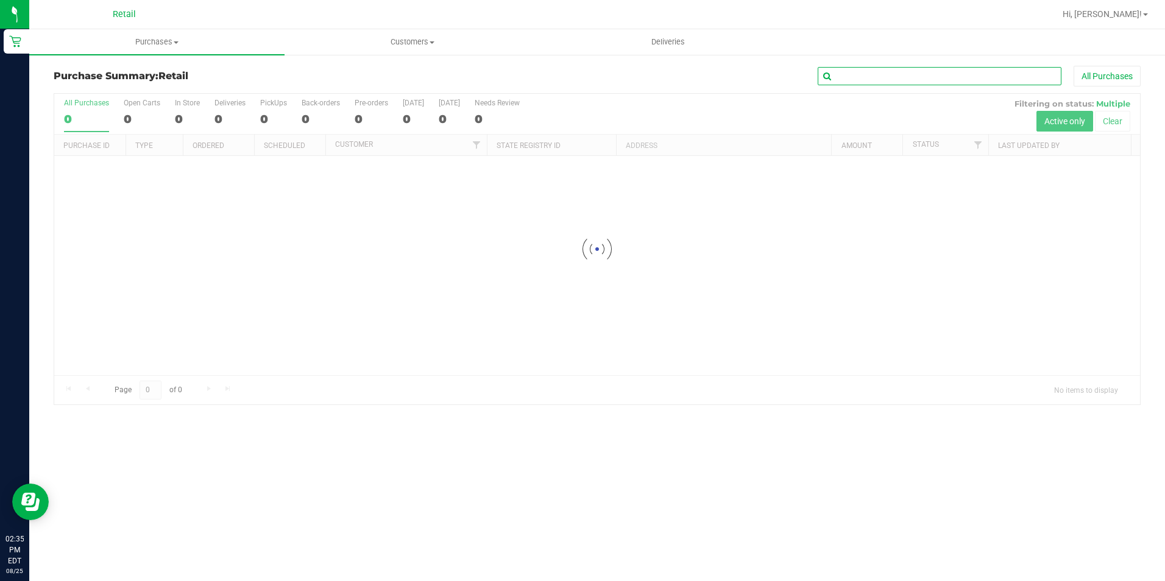
click at [843, 73] on input "text" at bounding box center [940, 76] width 244 height 18
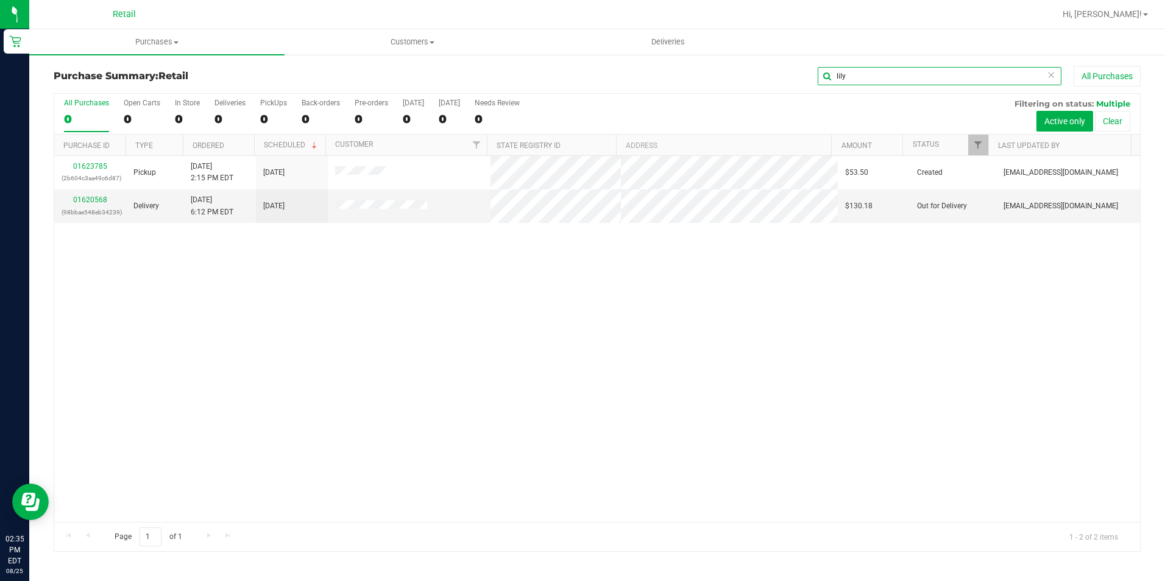
type input "lily"
click at [86, 170] on link "01623785" at bounding box center [90, 166] width 34 height 9
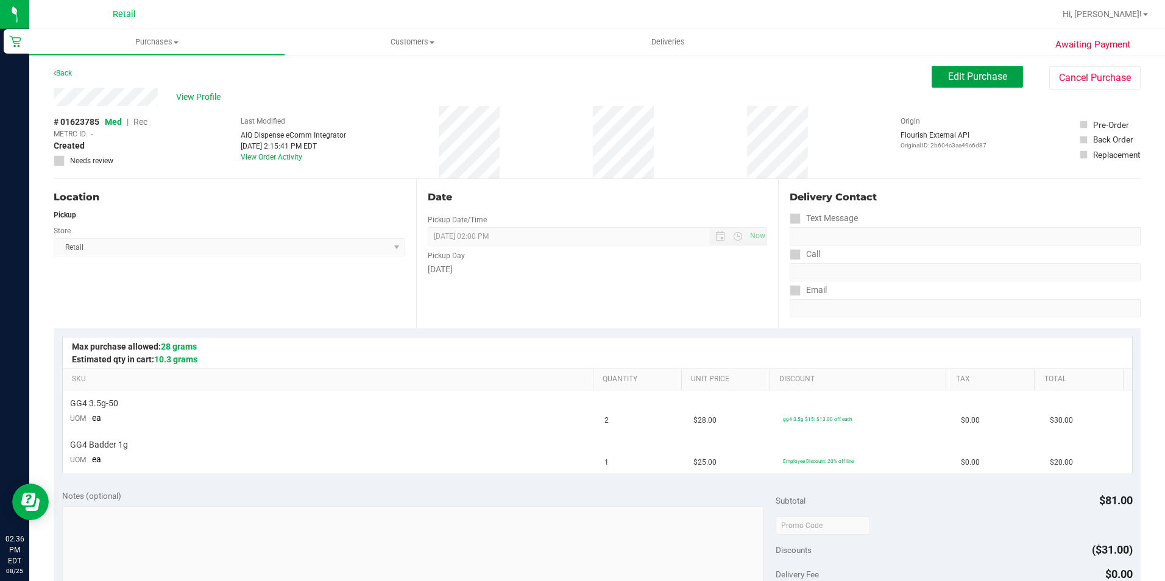
click at [948, 81] on span "Edit Purchase" at bounding box center [977, 77] width 59 height 12
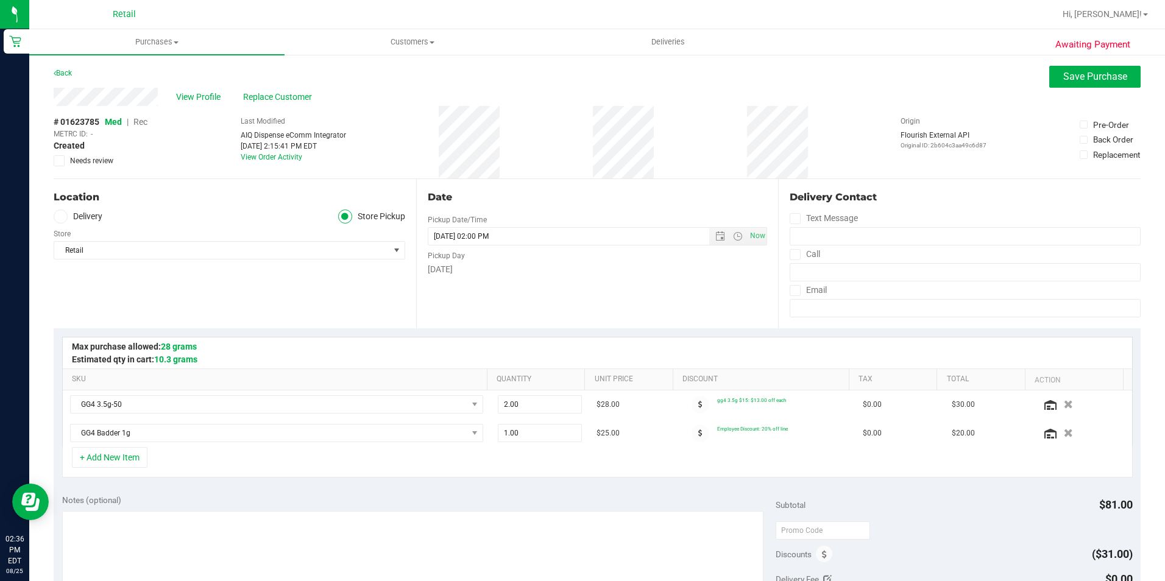
click at [140, 121] on span "Rec" at bounding box center [140, 122] width 14 height 10
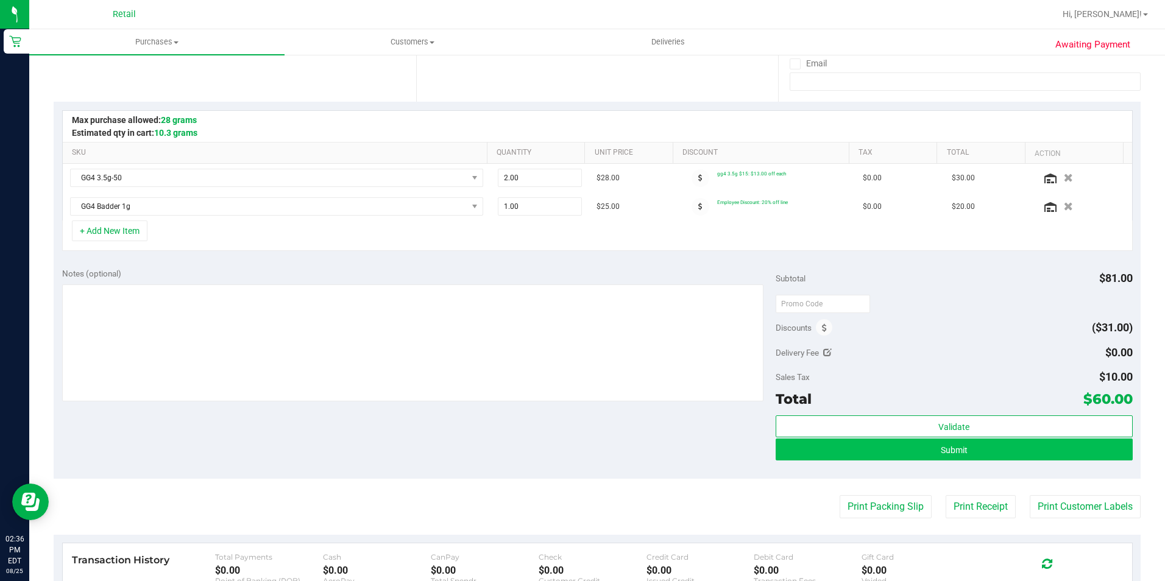
scroll to position [244, 0]
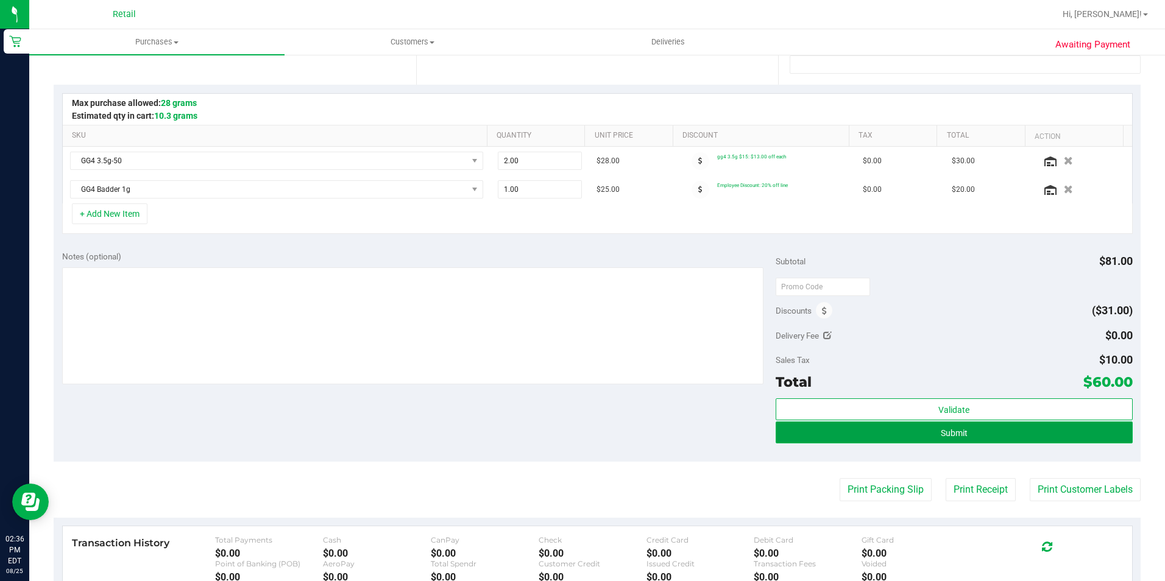
click at [925, 433] on button "Submit" at bounding box center [954, 433] width 357 height 22
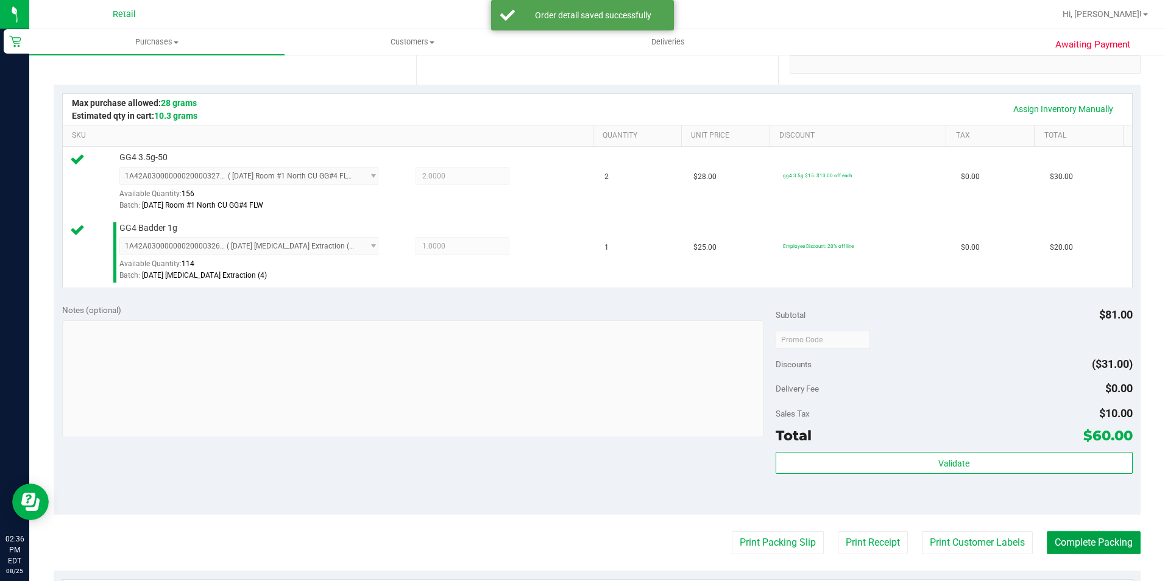
click at [1129, 553] on button "Complete Packing" at bounding box center [1094, 542] width 94 height 23
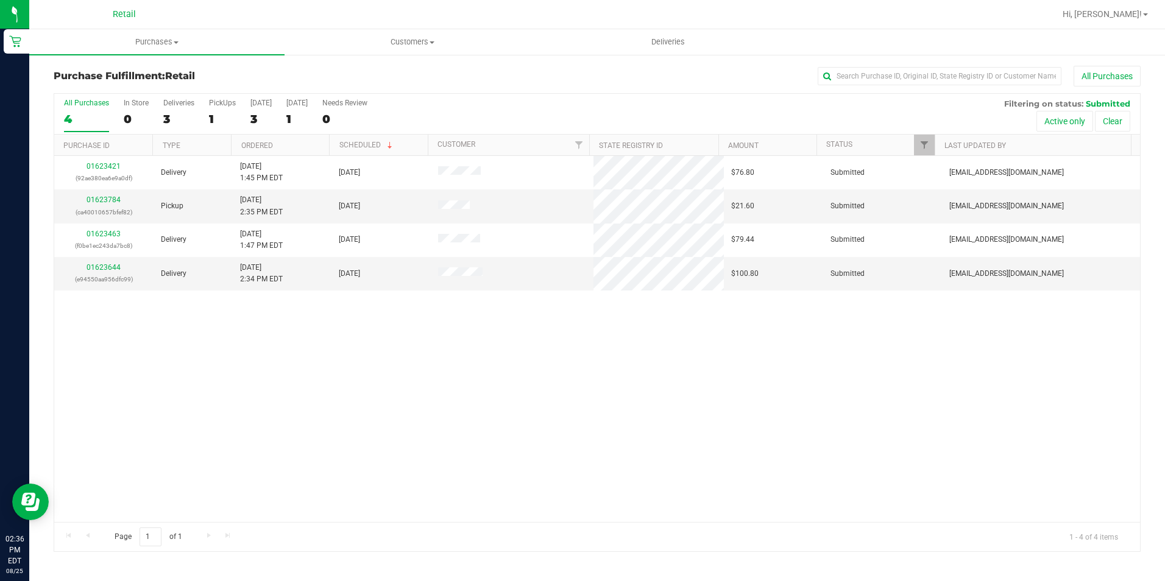
click at [112, 15] on div "Retail" at bounding box center [124, 14] width 178 height 19
click at [144, 43] on span "Purchases" at bounding box center [156, 42] width 255 height 11
click at [125, 71] on span "Summary of purchases" at bounding box center [91, 73] width 125 height 10
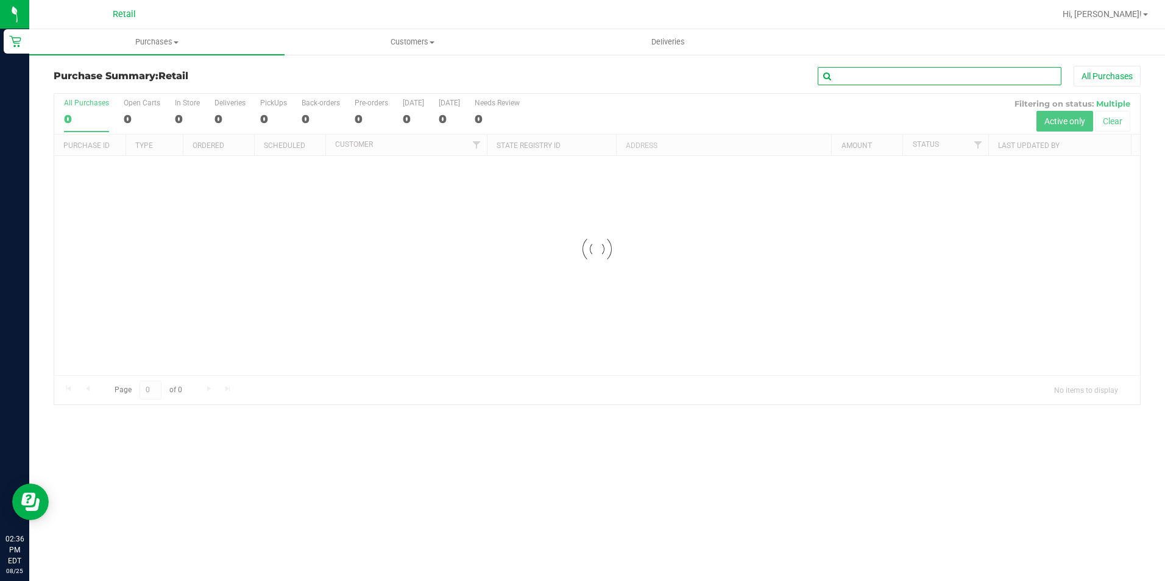
click at [827, 70] on input "text" at bounding box center [940, 76] width 244 height 18
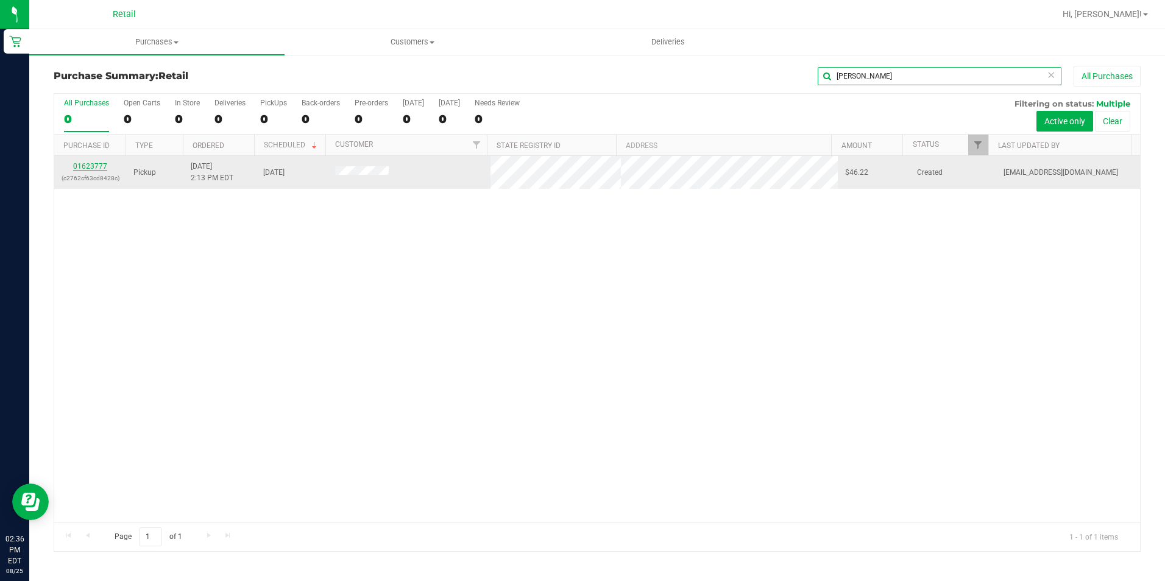
type input "[PERSON_NAME]"
click at [95, 163] on link "01623777" at bounding box center [90, 166] width 34 height 9
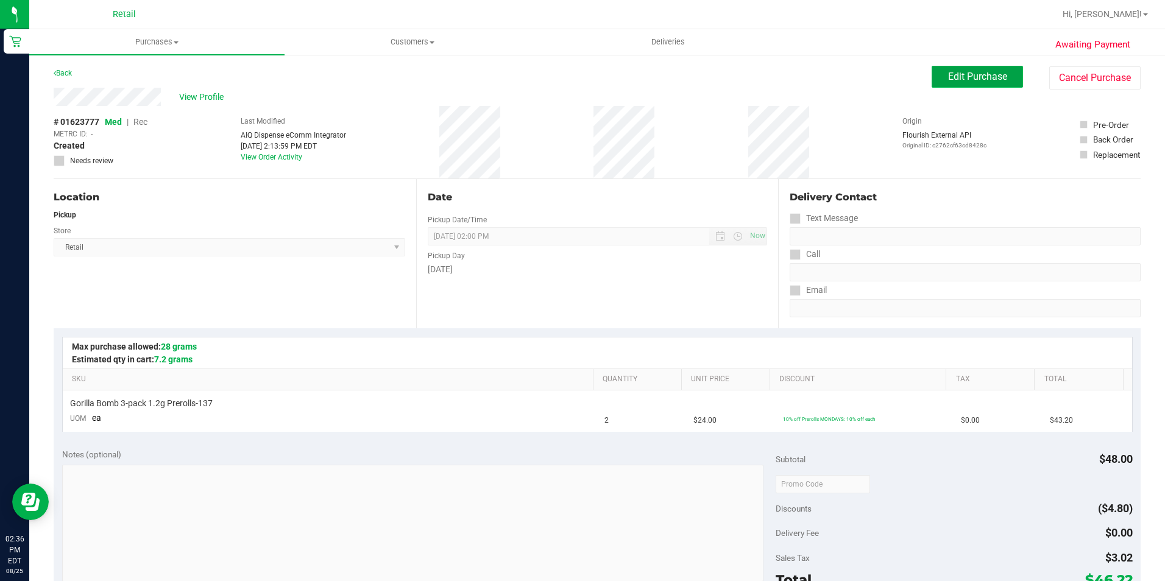
click at [980, 75] on span "Edit Purchase" at bounding box center [977, 77] width 59 height 12
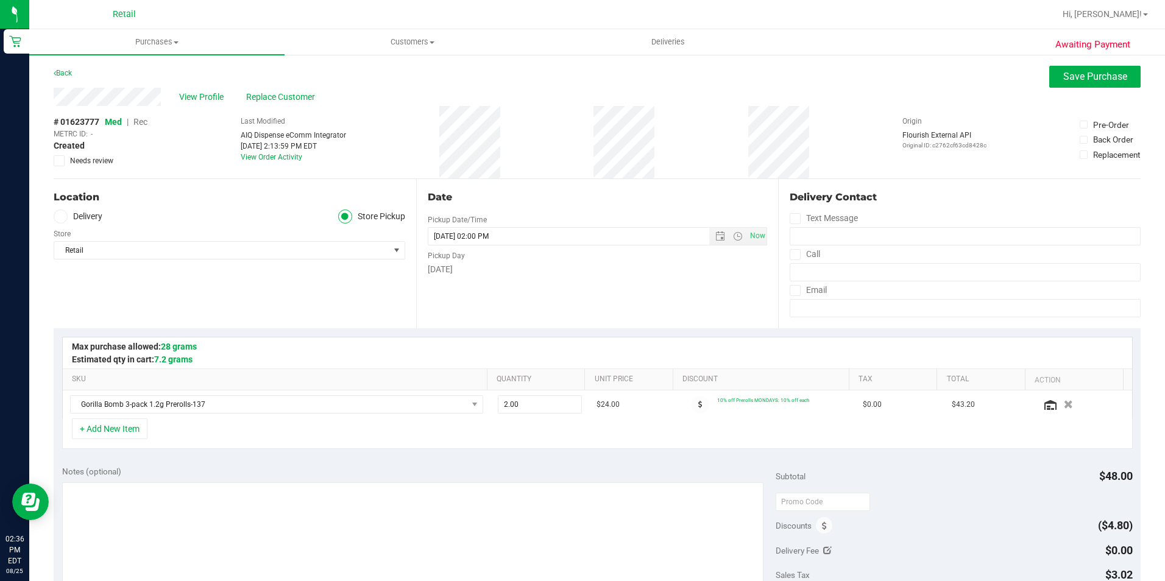
click at [136, 120] on span "Rec" at bounding box center [140, 122] width 14 height 10
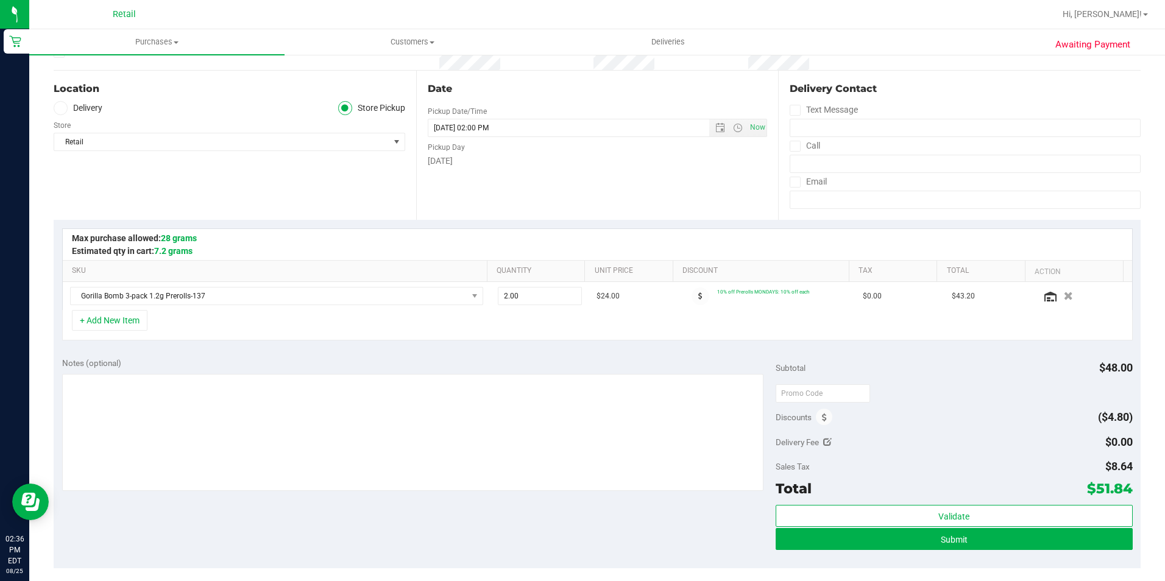
scroll to position [122, 0]
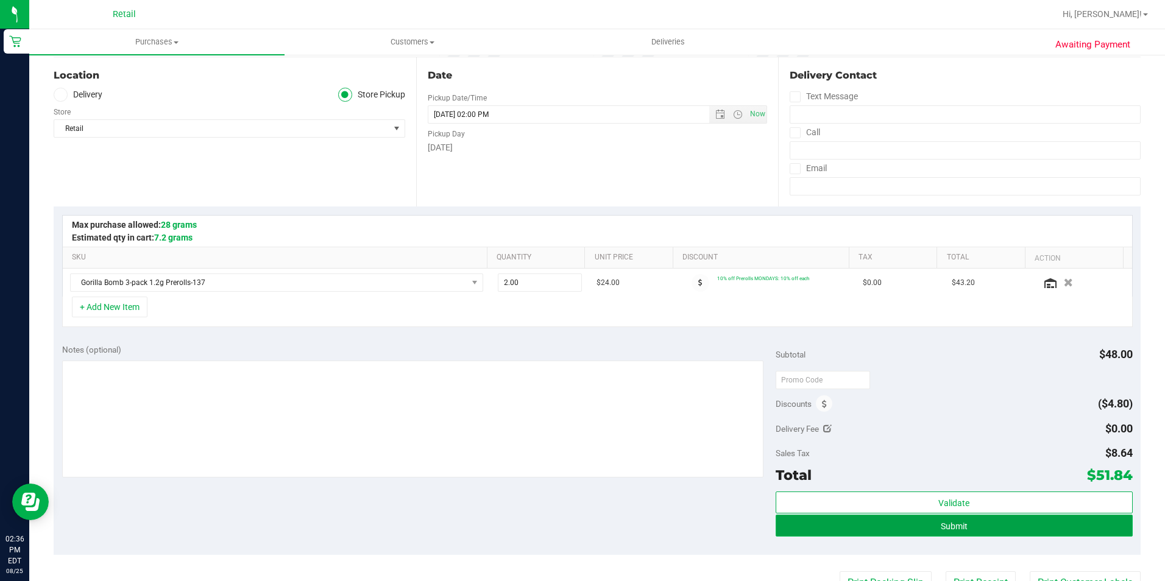
click at [922, 522] on button "Submit" at bounding box center [954, 526] width 357 height 22
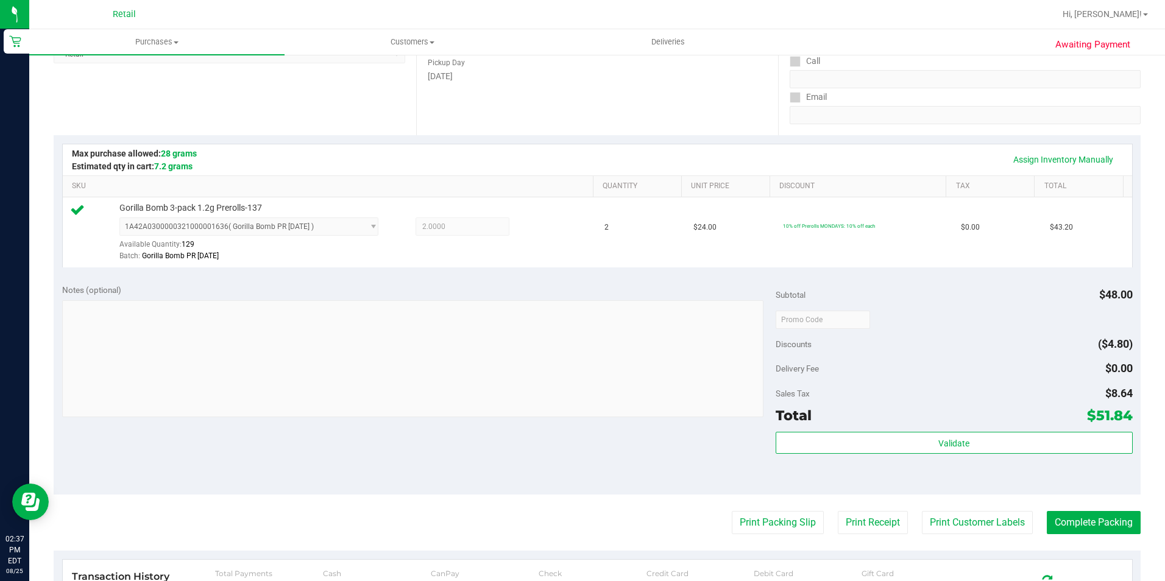
scroll to position [305, 0]
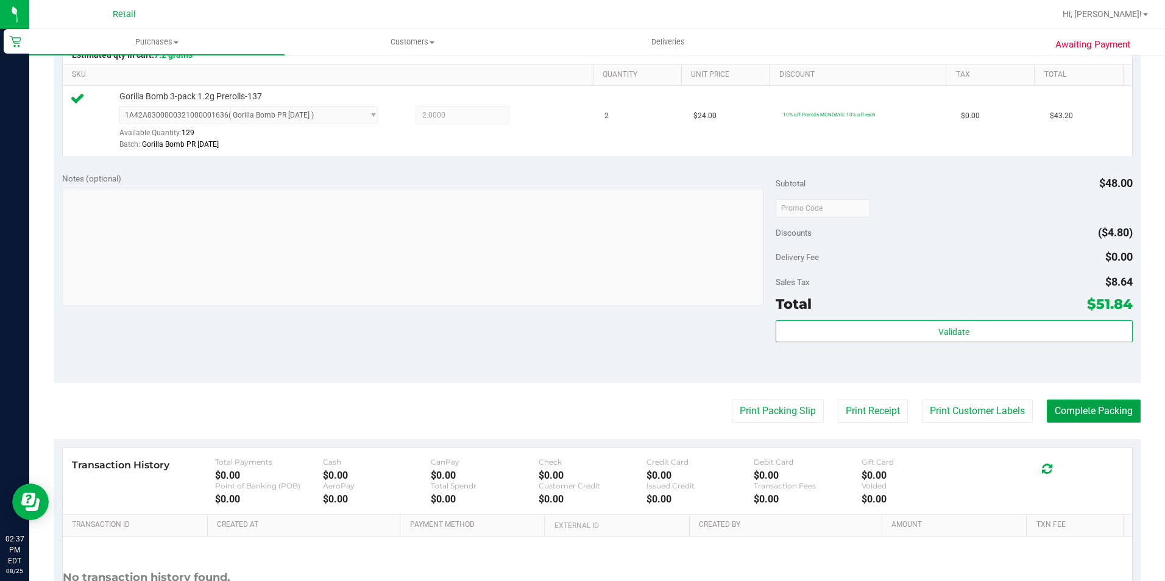
click at [1109, 419] on button "Complete Packing" at bounding box center [1094, 411] width 94 height 23
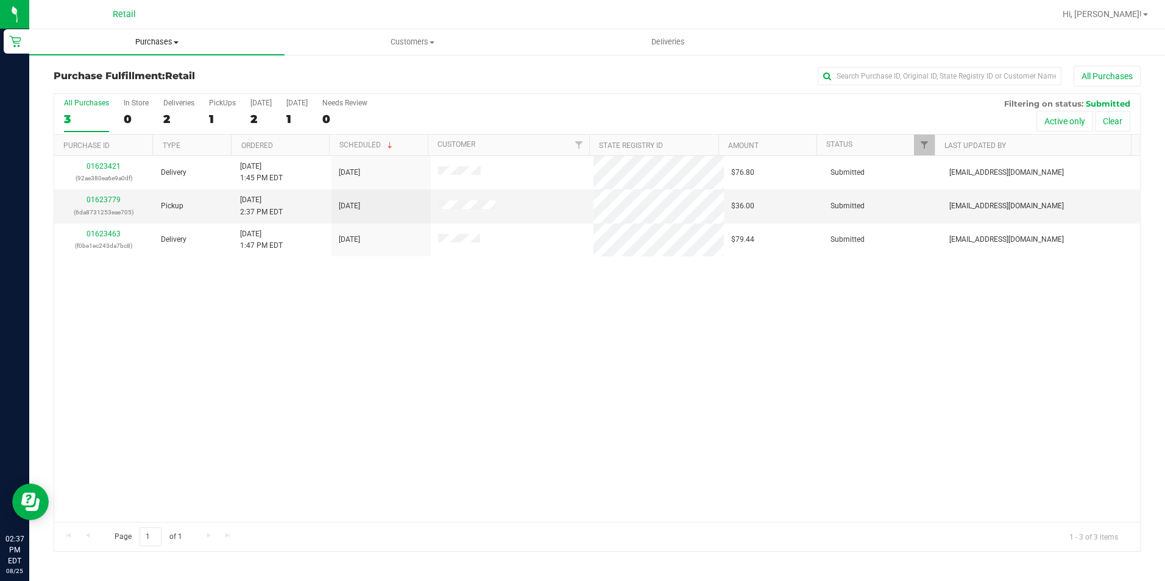
click at [143, 41] on span "Purchases" at bounding box center [156, 42] width 255 height 11
click at [113, 69] on span "Summary of purchases" at bounding box center [91, 73] width 125 height 10
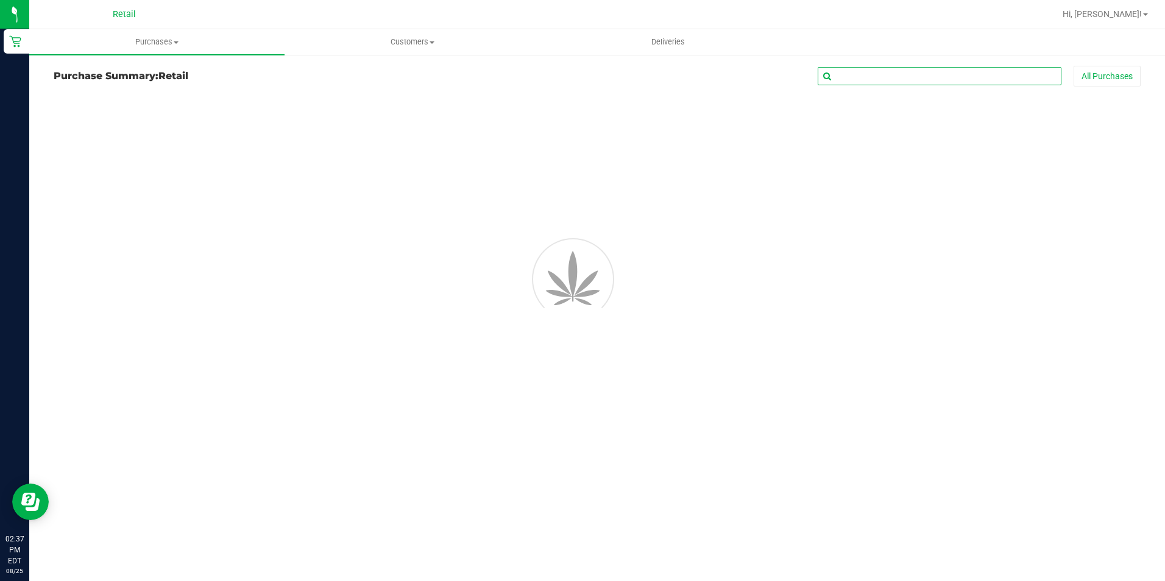
click at [842, 70] on input "text" at bounding box center [940, 76] width 244 height 18
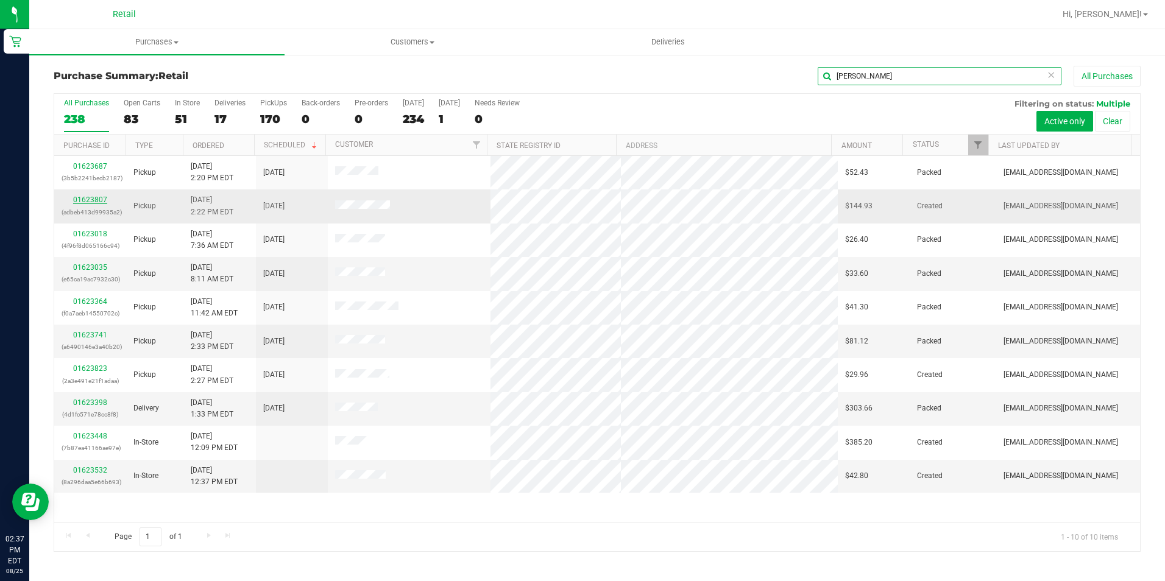
type input "[PERSON_NAME]"
click at [86, 199] on link "01623807" at bounding box center [90, 200] width 34 height 9
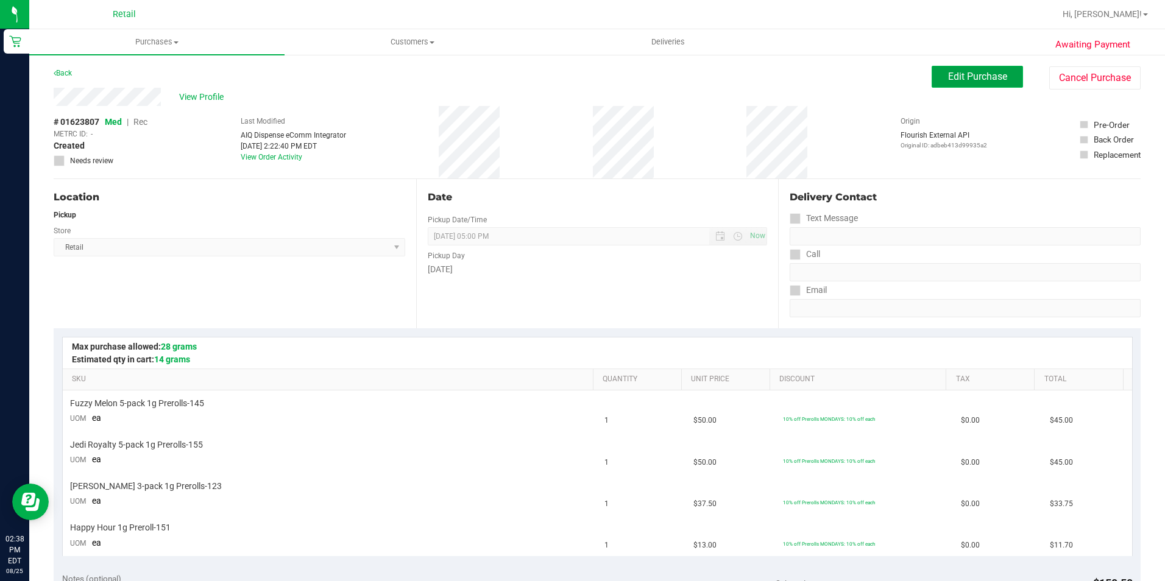
click at [936, 69] on button "Edit Purchase" at bounding box center [976, 77] width 91 height 22
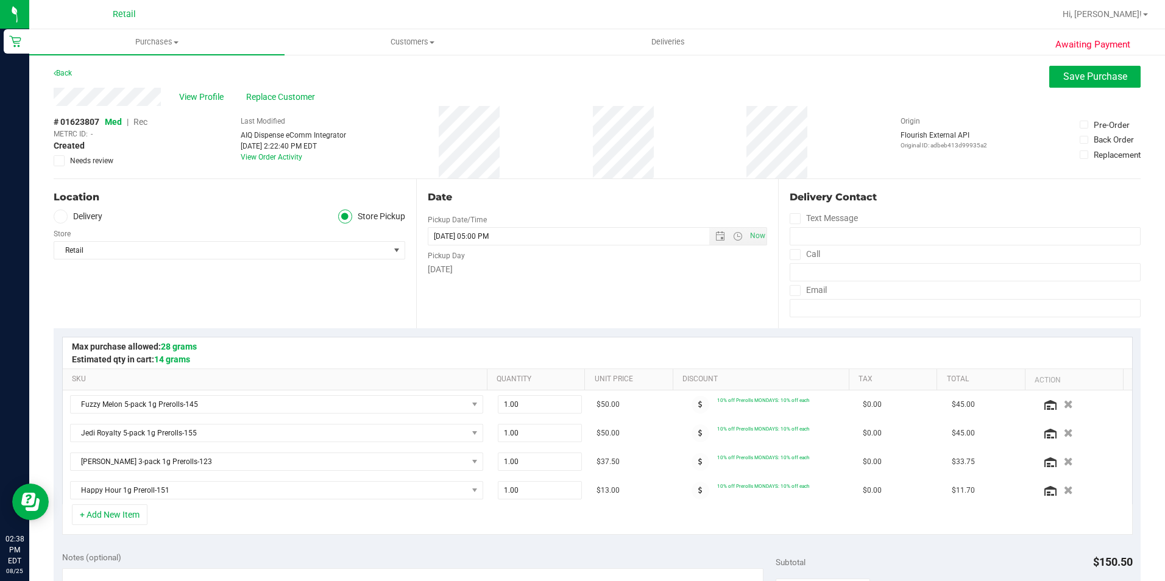
click at [143, 127] on span "Rec" at bounding box center [140, 122] width 14 height 10
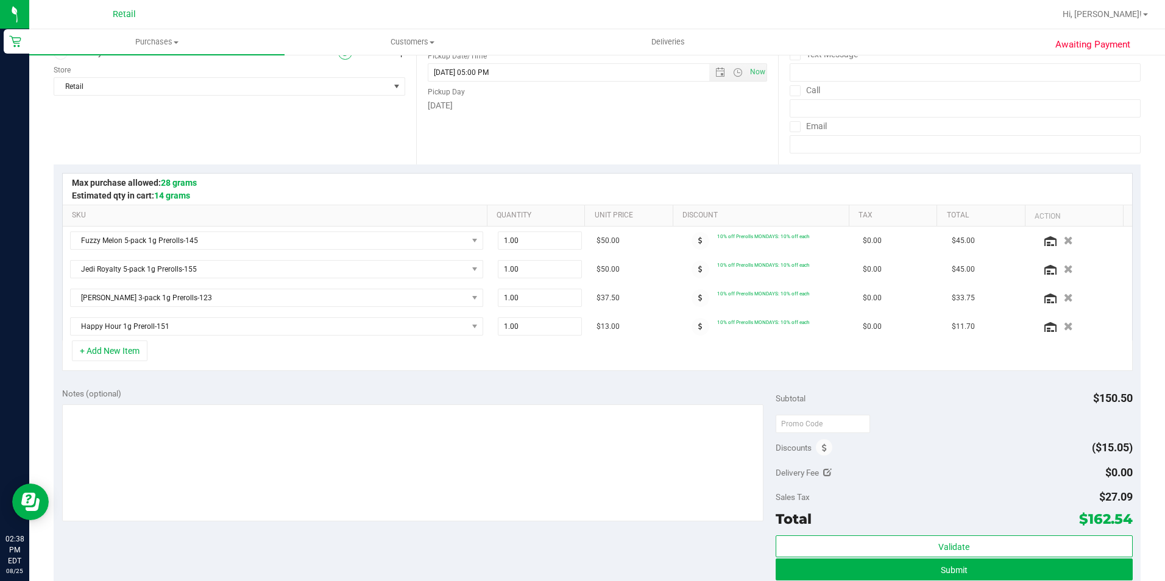
scroll to position [183, 0]
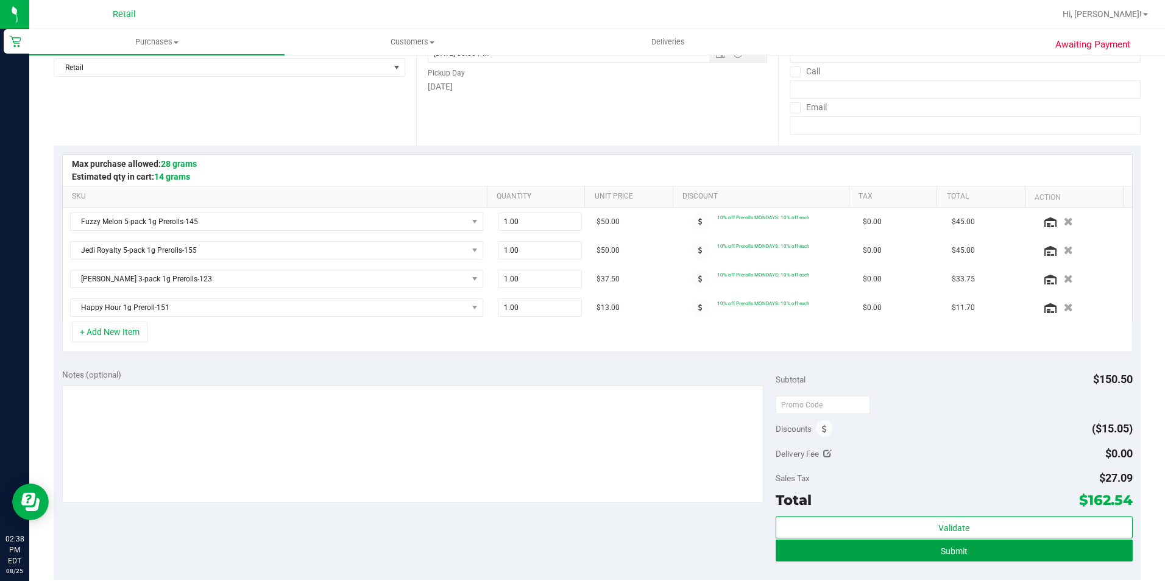
click at [940, 560] on button "Submit" at bounding box center [954, 551] width 357 height 22
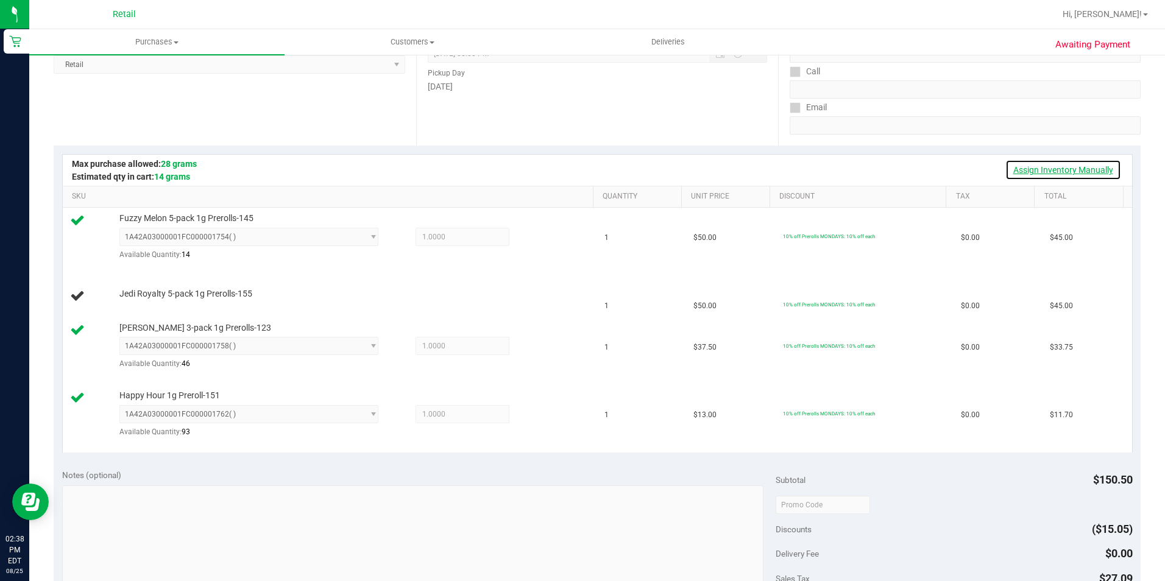
drag, startPoint x: 1039, startPoint y: 162, endPoint x: 978, endPoint y: 182, distance: 63.6
click at [1039, 162] on link "Assign Inventory Manually" at bounding box center [1063, 170] width 116 height 21
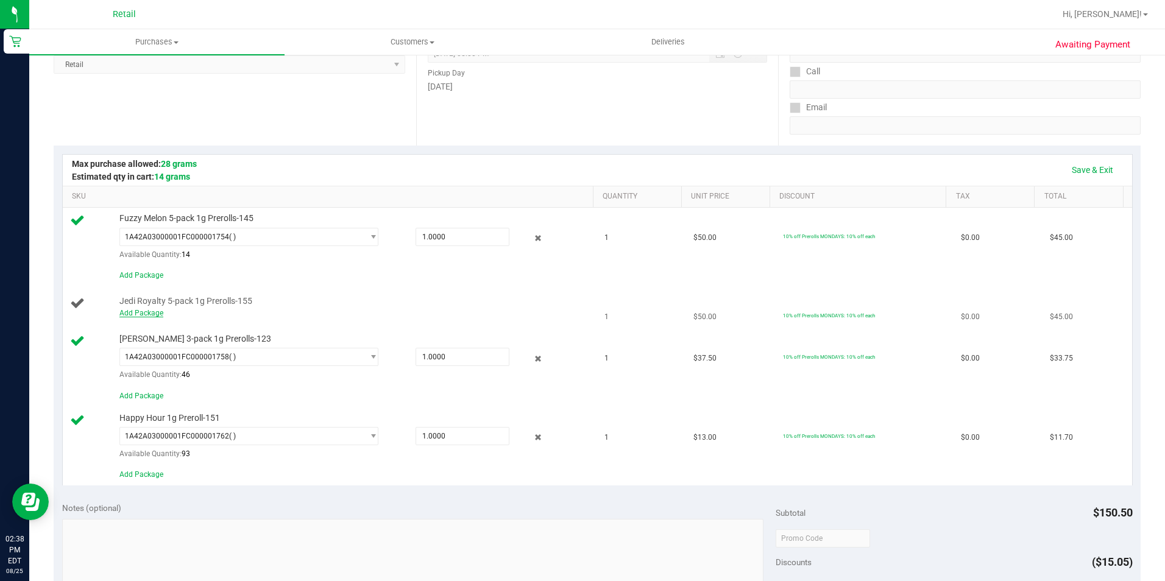
click at [146, 313] on link "Add Package" at bounding box center [141, 313] width 44 height 9
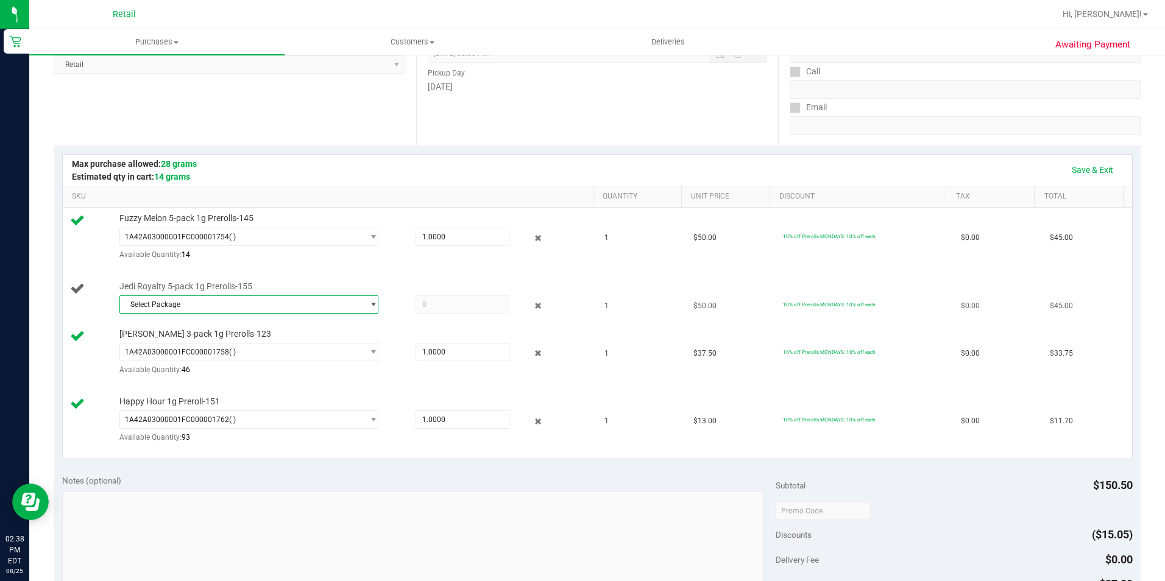
click at [282, 308] on span "Select Package" at bounding box center [241, 304] width 243 height 17
click at [270, 357] on li "1A42A03000001FC000001756 ( )" at bounding box center [245, 354] width 253 height 17
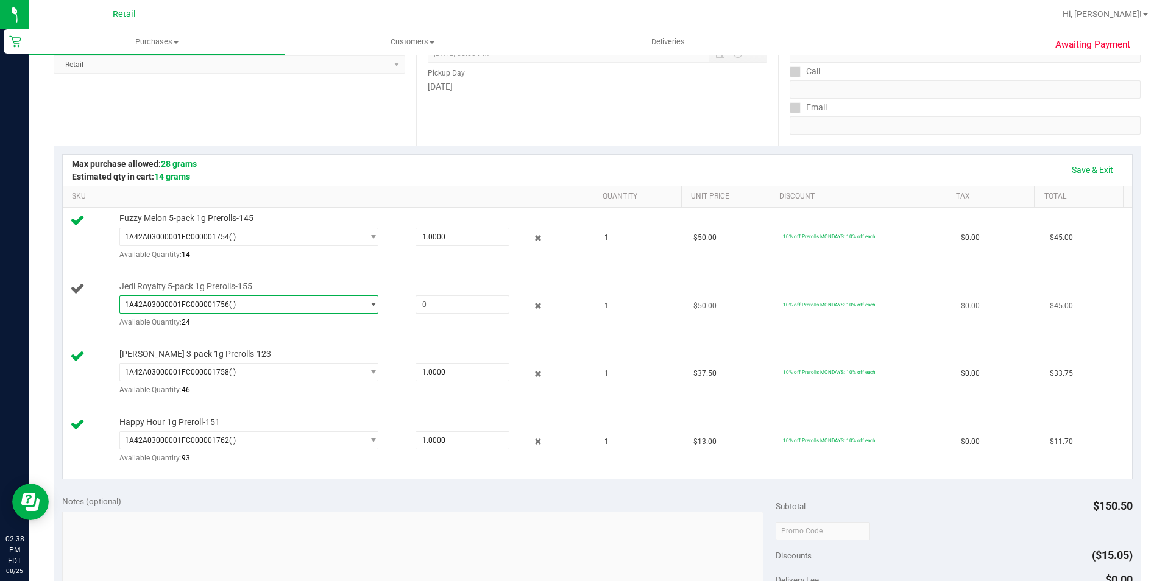
click at [459, 315] on div "1A42A03000001FC000001756 ( ) 1A42A03000001FC000001756 Available Quantity: 24" at bounding box center [353, 316] width 468 height 42
click at [454, 311] on span at bounding box center [462, 304] width 94 height 18
type input "1"
type input "1.0000"
click at [1087, 174] on link "Save & Exit" at bounding box center [1092, 170] width 57 height 21
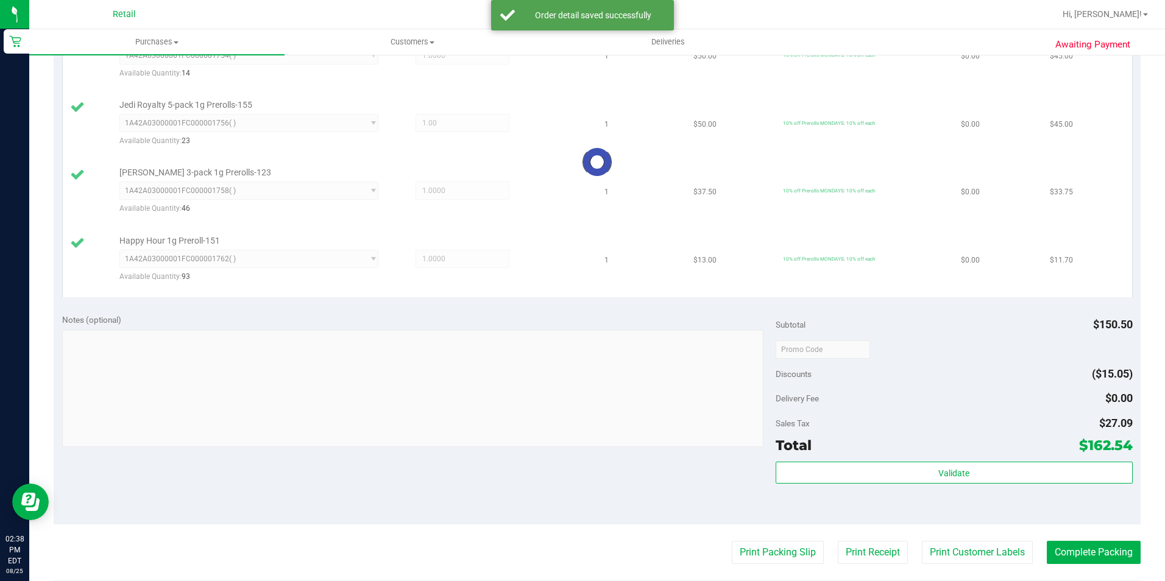
scroll to position [366, 0]
click at [1084, 545] on button "Complete Packing" at bounding box center [1094, 551] width 94 height 23
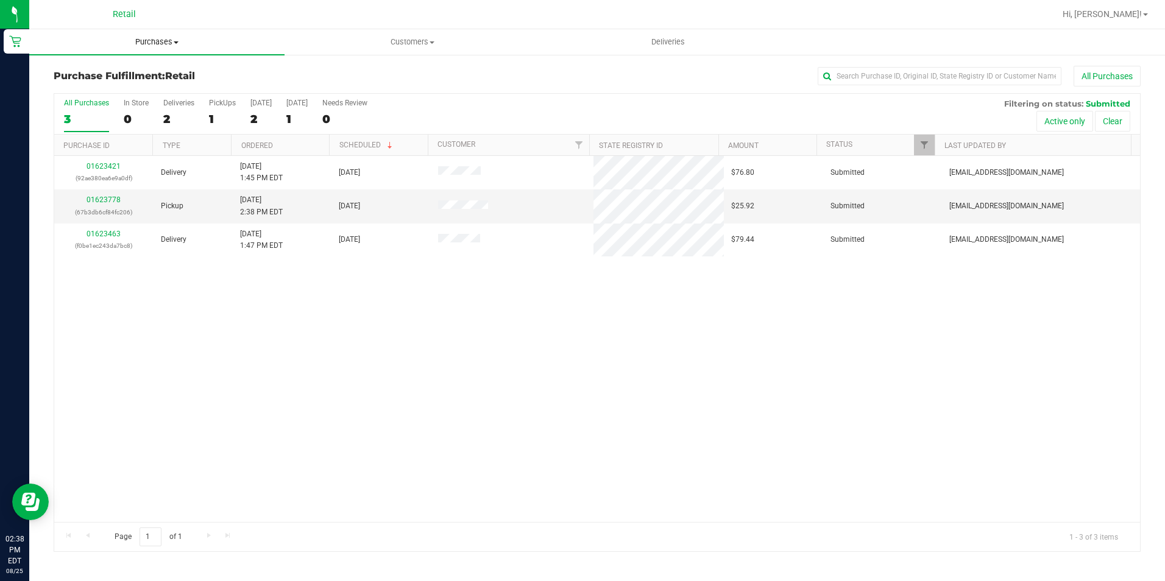
click at [168, 43] on span "Purchases" at bounding box center [156, 42] width 255 height 11
click at [163, 72] on li "Summary of purchases" at bounding box center [156, 73] width 255 height 15
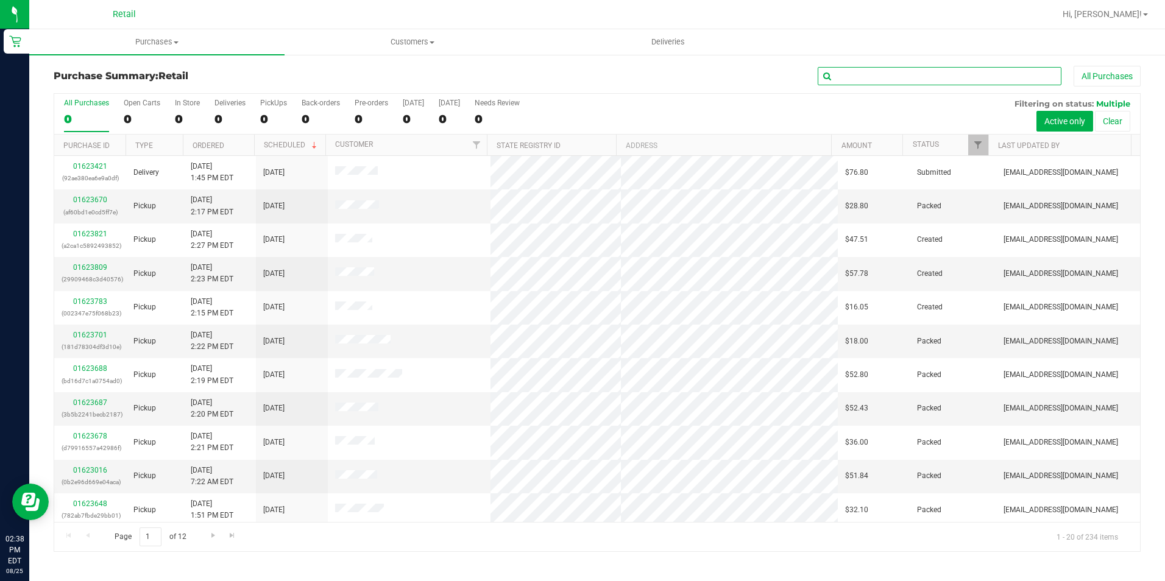
click at [957, 77] on input "text" at bounding box center [940, 76] width 244 height 18
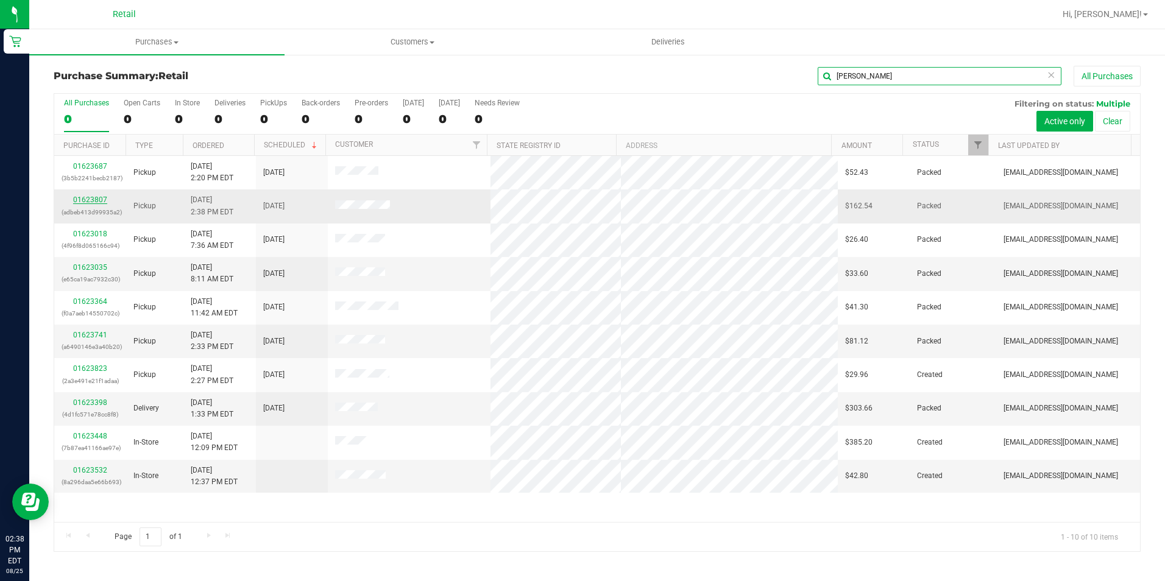
type input "[PERSON_NAME]"
click at [90, 201] on link "01623807" at bounding box center [90, 200] width 34 height 9
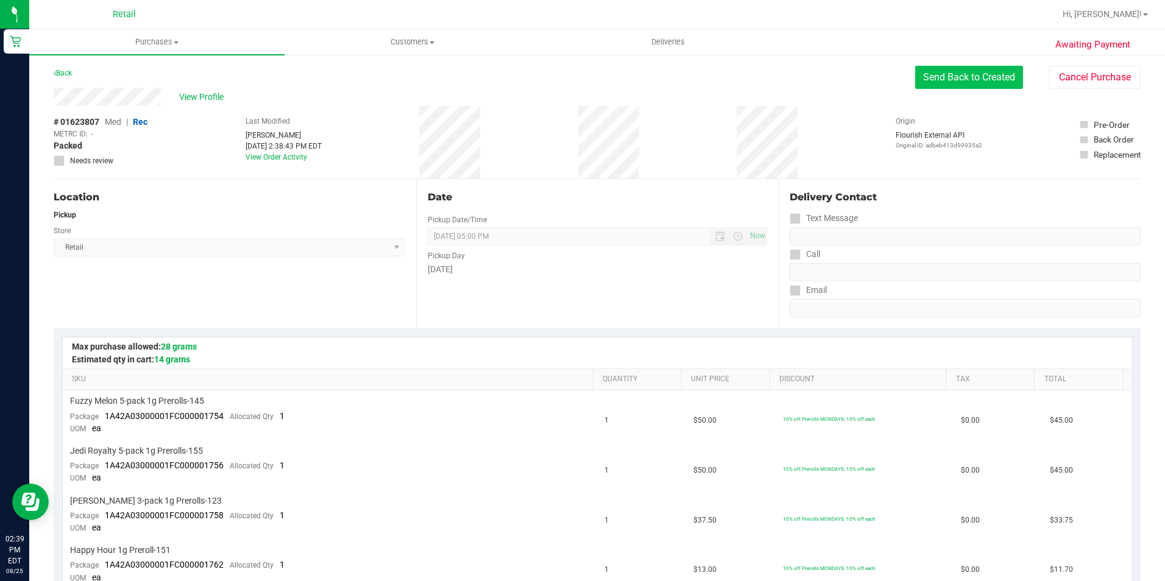
click at [958, 69] on button "Send Back to Created" at bounding box center [969, 77] width 108 height 23
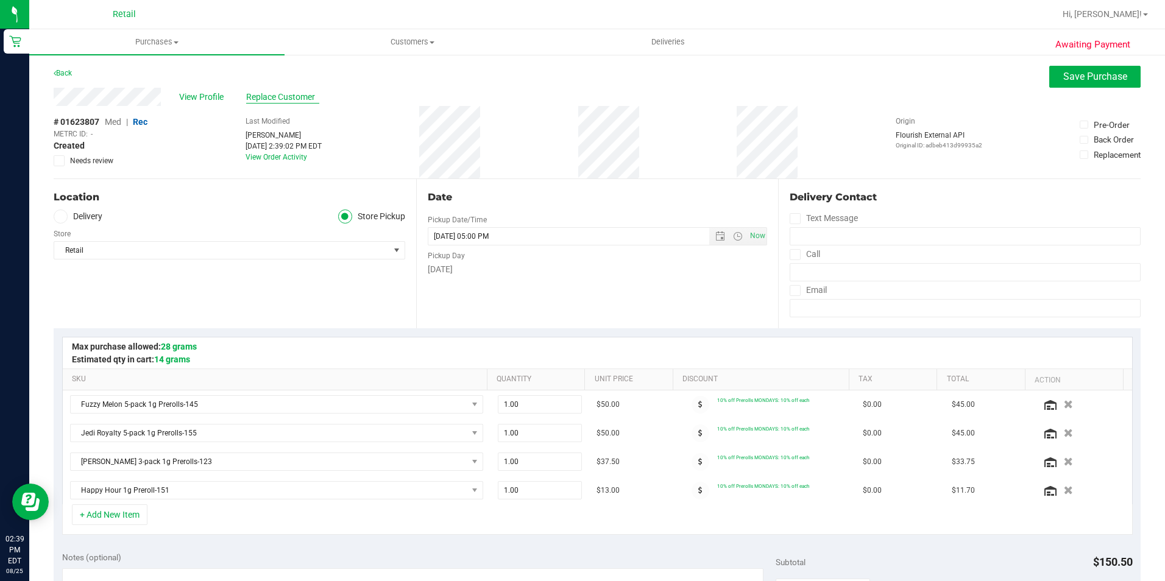
click at [256, 94] on span "Replace Customer" at bounding box center [282, 97] width 73 height 13
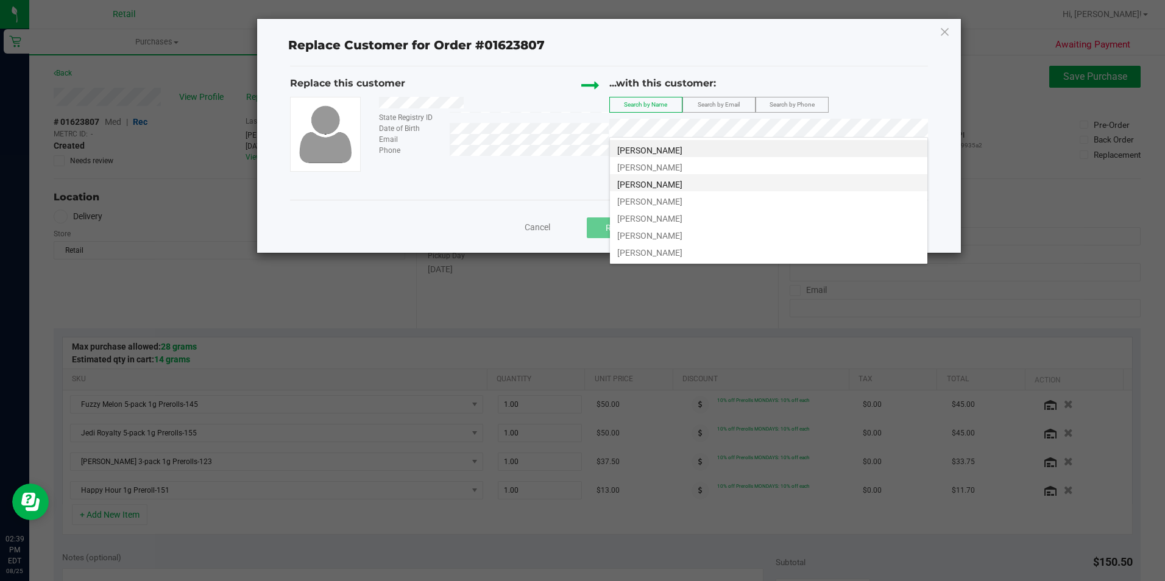
click at [665, 188] on span "[PERSON_NAME]" at bounding box center [649, 185] width 65 height 10
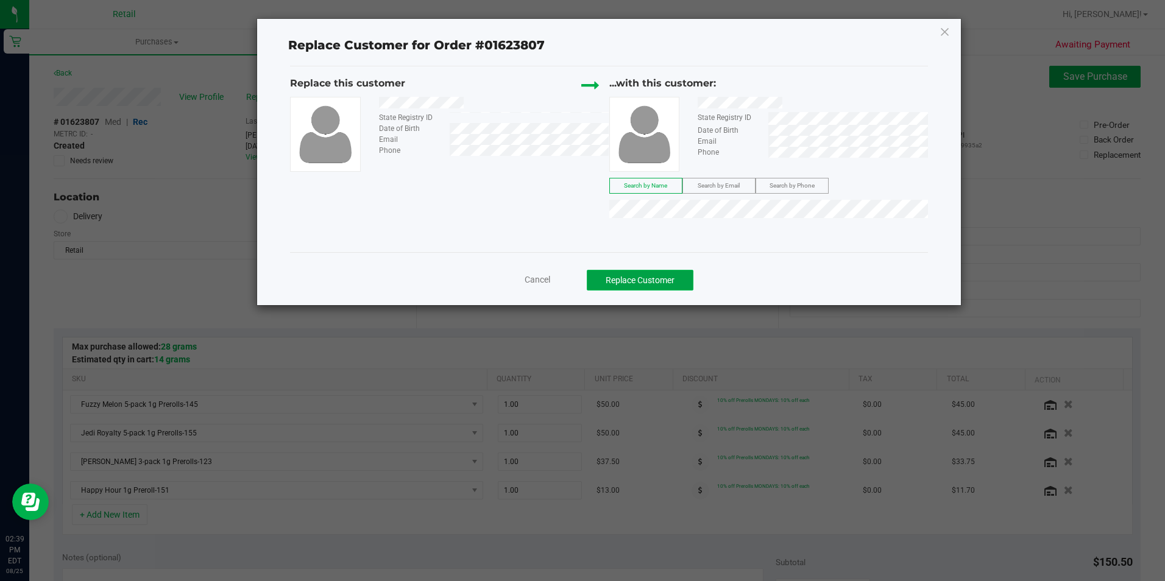
click at [654, 276] on button "Replace Customer" at bounding box center [640, 280] width 107 height 21
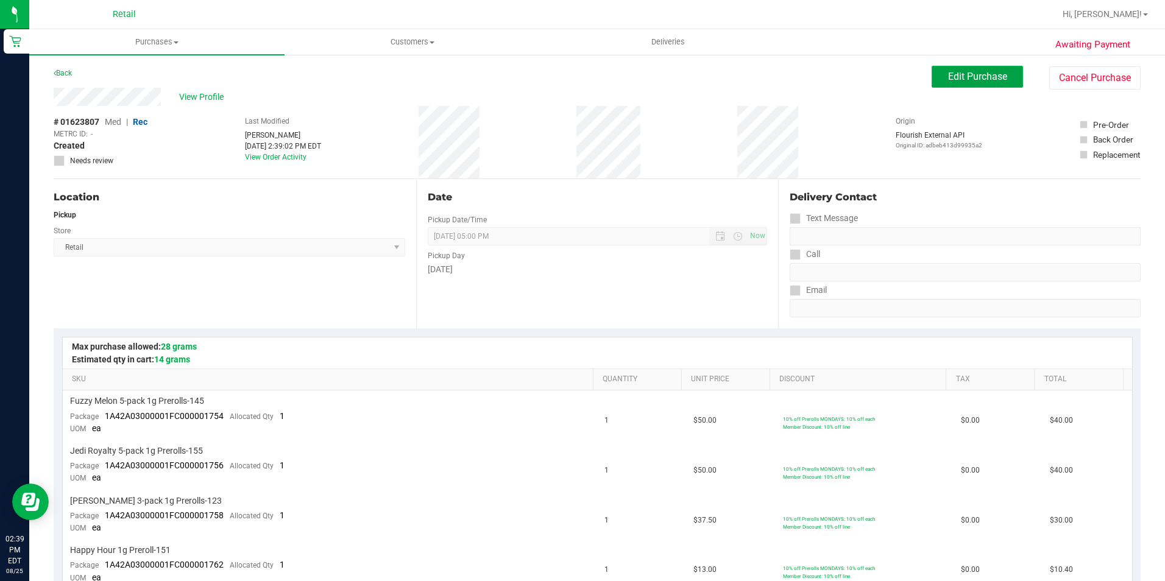
click at [951, 79] on span "Edit Purchase" at bounding box center [977, 77] width 59 height 12
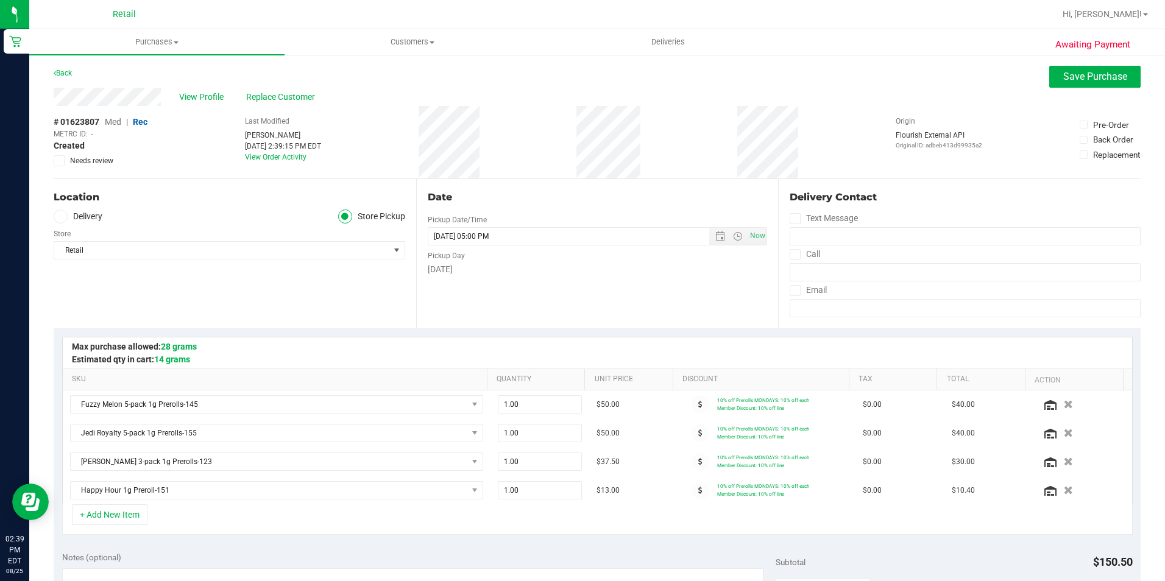
click at [115, 121] on span "Med" at bounding box center [113, 122] width 16 height 10
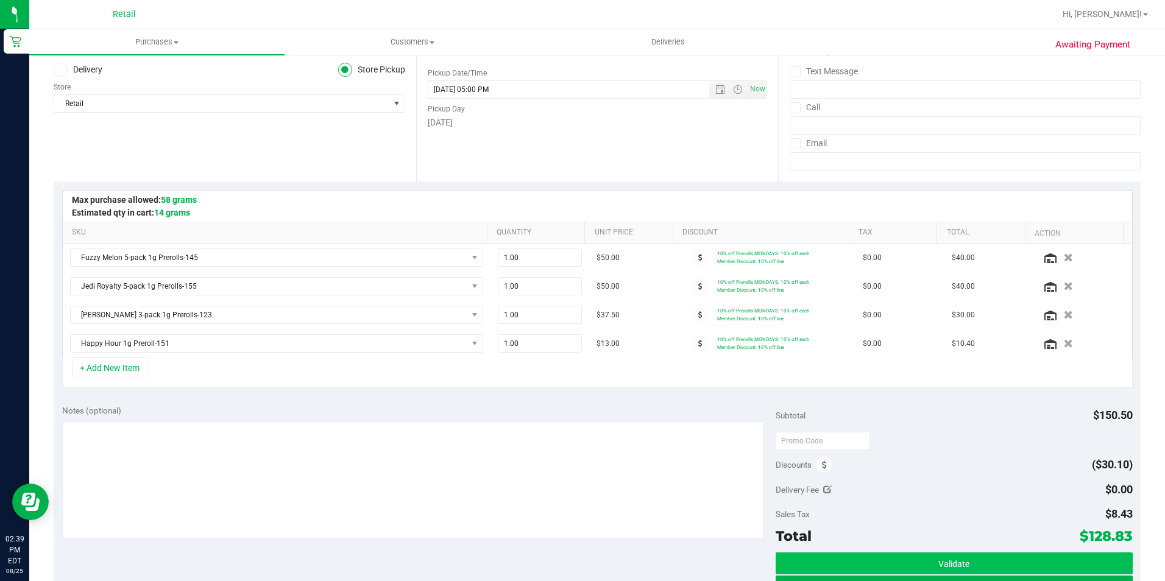
scroll to position [183, 0]
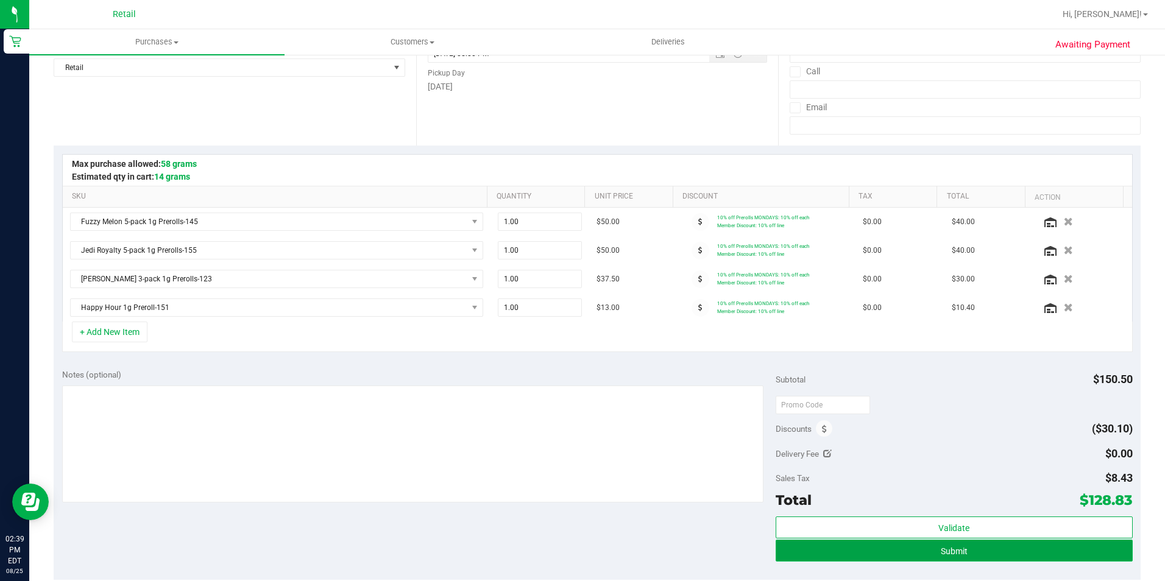
click at [969, 555] on button "Submit" at bounding box center [954, 551] width 357 height 22
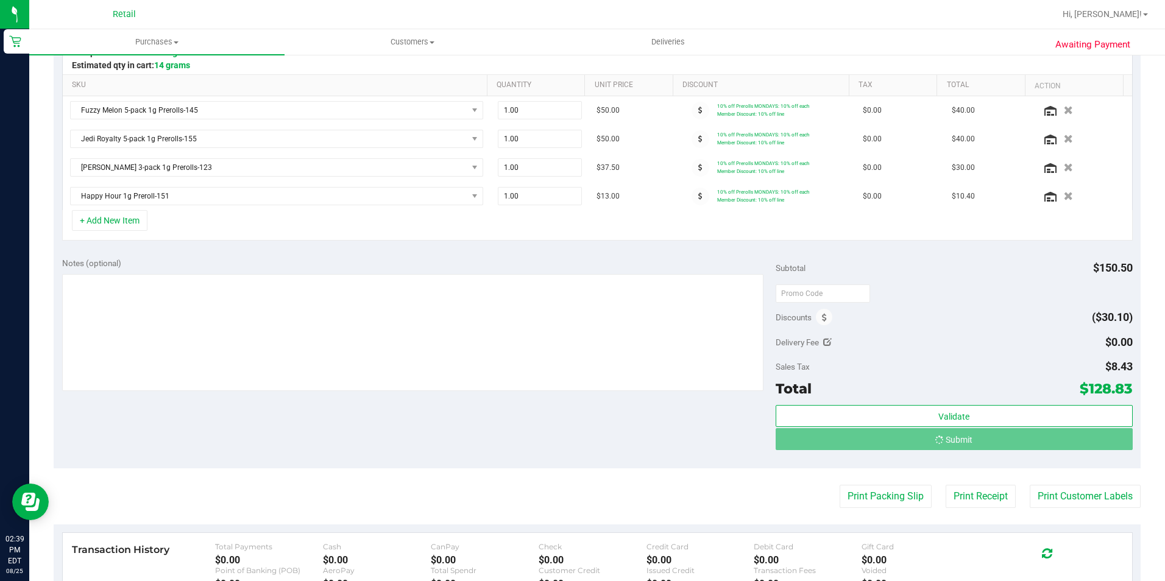
scroll to position [305, 0]
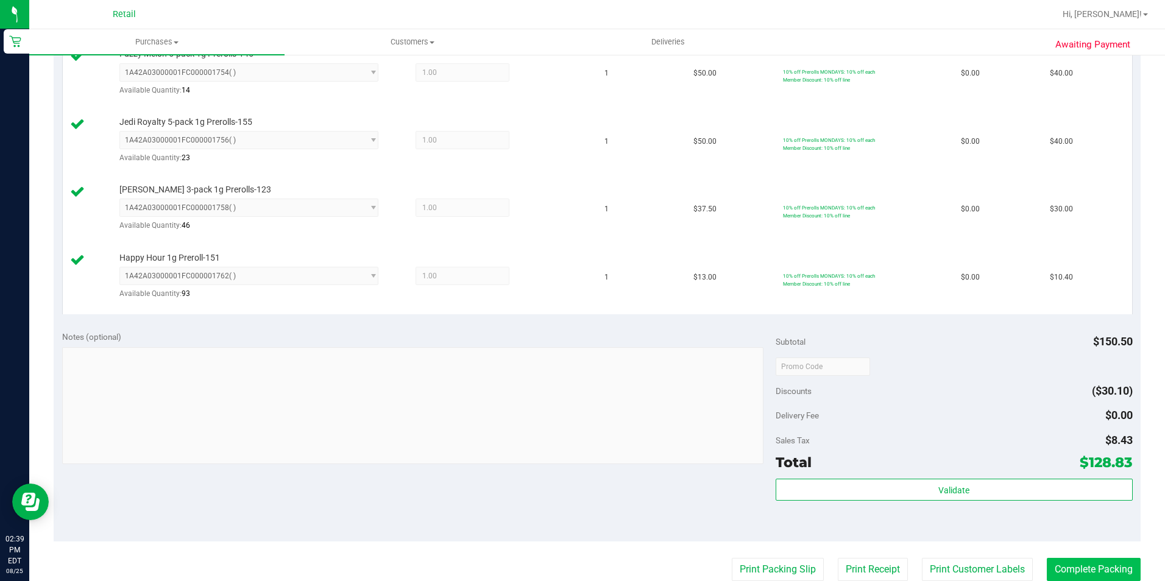
scroll to position [366, 0]
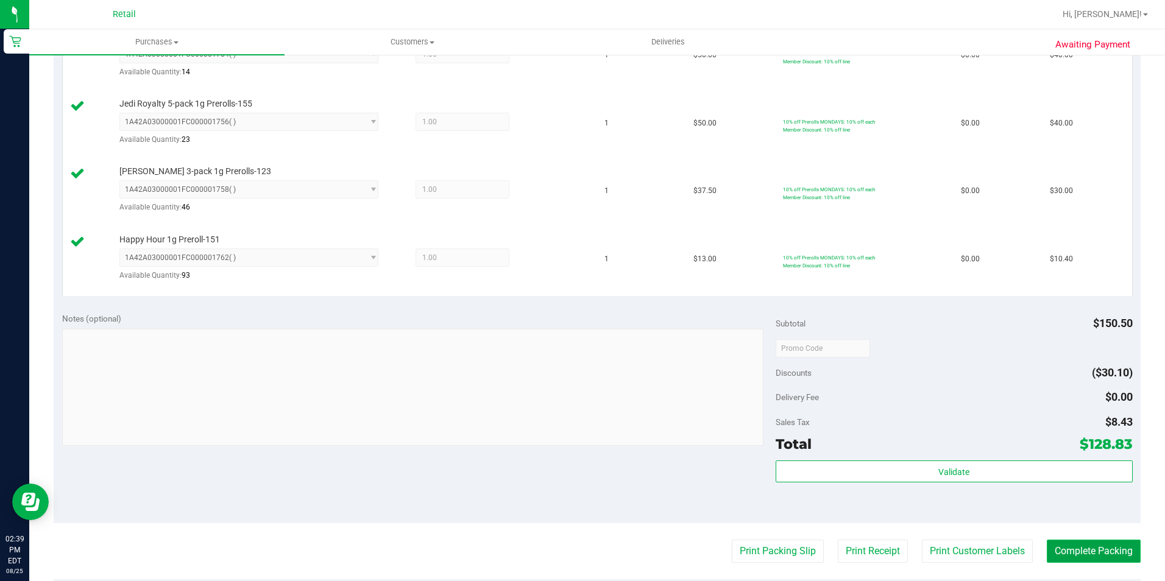
click at [1067, 557] on button "Complete Packing" at bounding box center [1094, 551] width 94 height 23
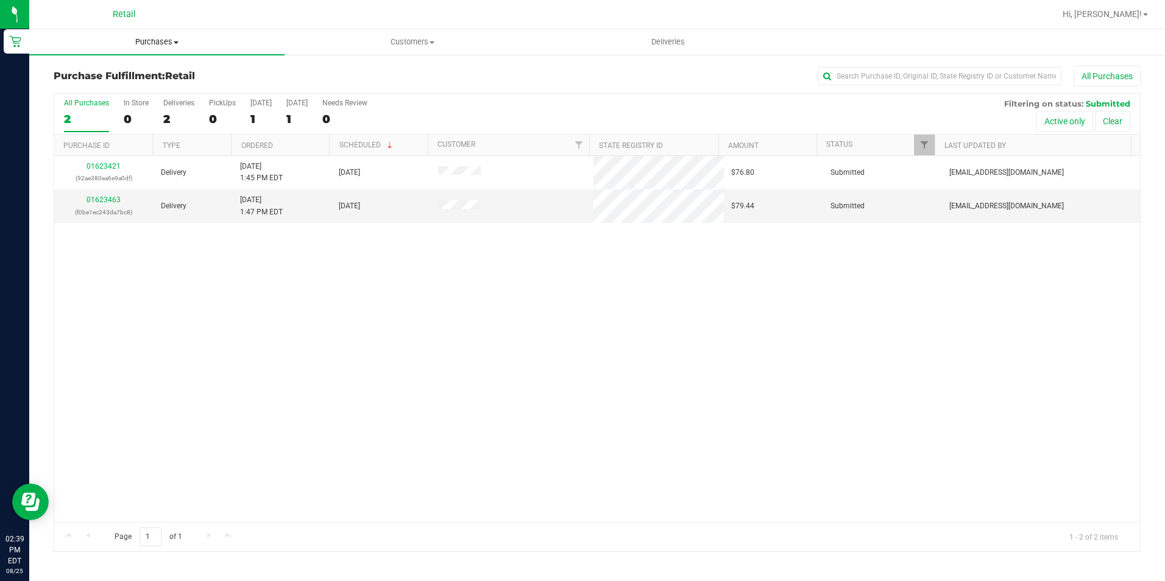
click at [140, 43] on span "Purchases" at bounding box center [156, 42] width 255 height 11
click at [130, 81] on li "Fulfillment" at bounding box center [156, 88] width 255 height 15
click at [158, 44] on span "Purchases" at bounding box center [156, 42] width 255 height 11
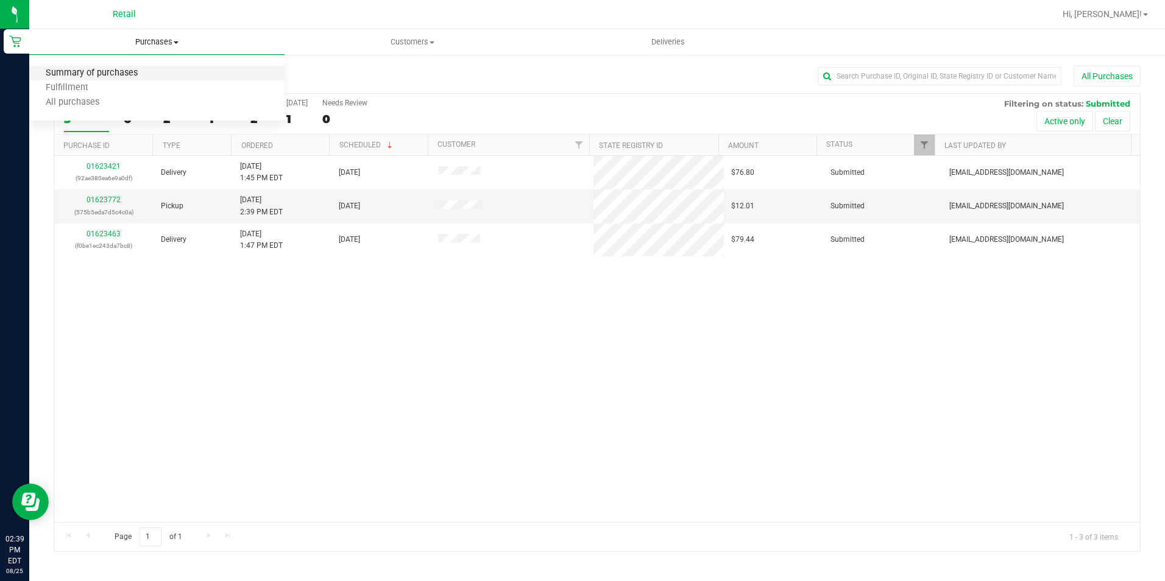
click at [136, 69] on span "Summary of purchases" at bounding box center [91, 73] width 125 height 10
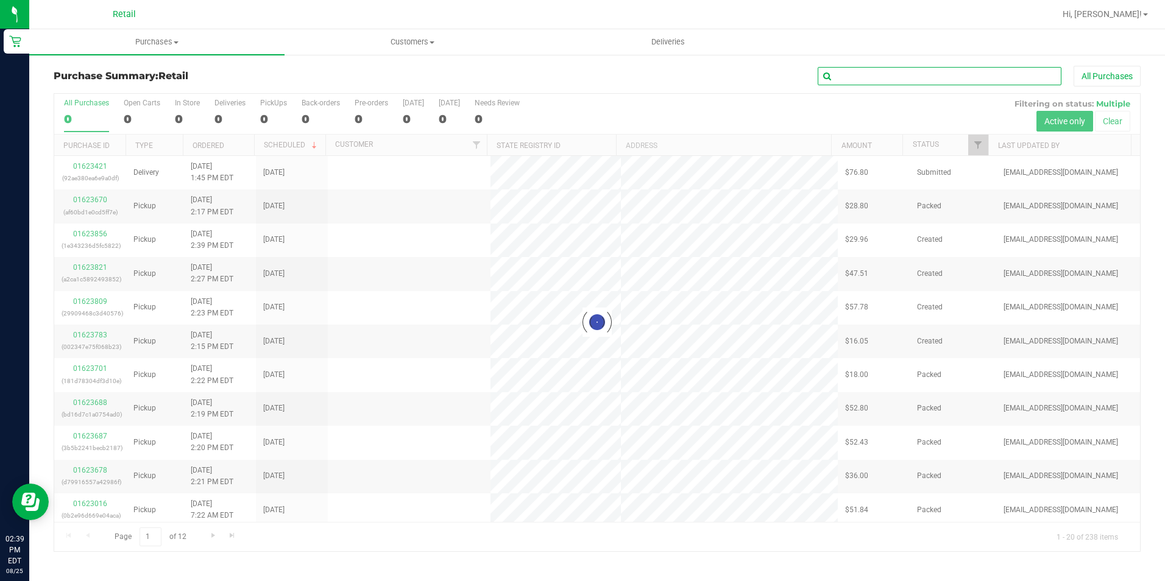
click at [835, 73] on input "text" at bounding box center [940, 76] width 244 height 18
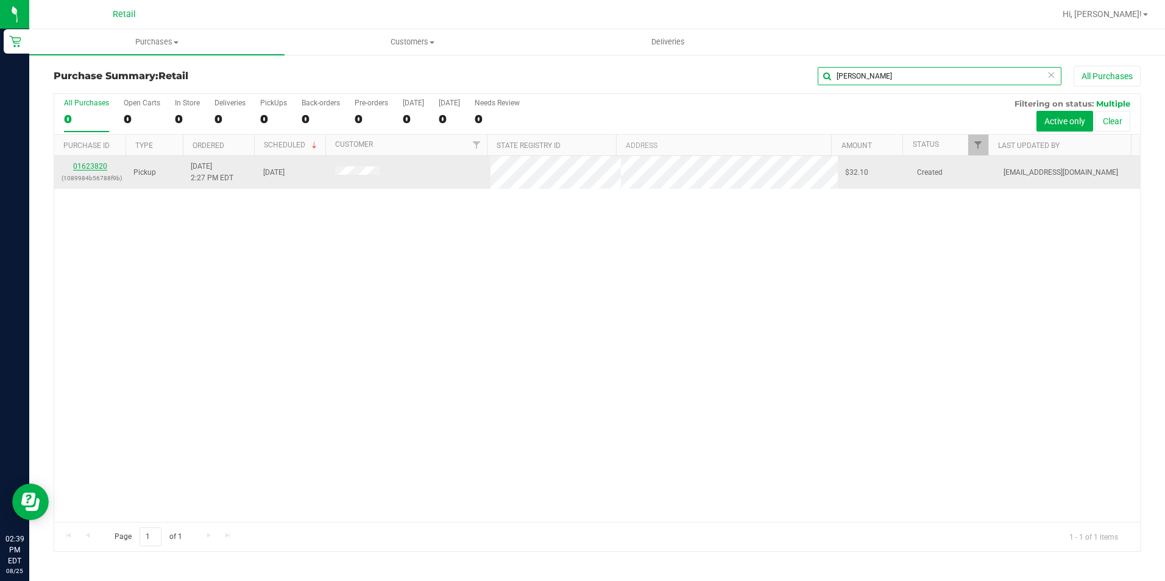
type input "[PERSON_NAME]"
click at [88, 165] on link "01623820" at bounding box center [90, 166] width 34 height 9
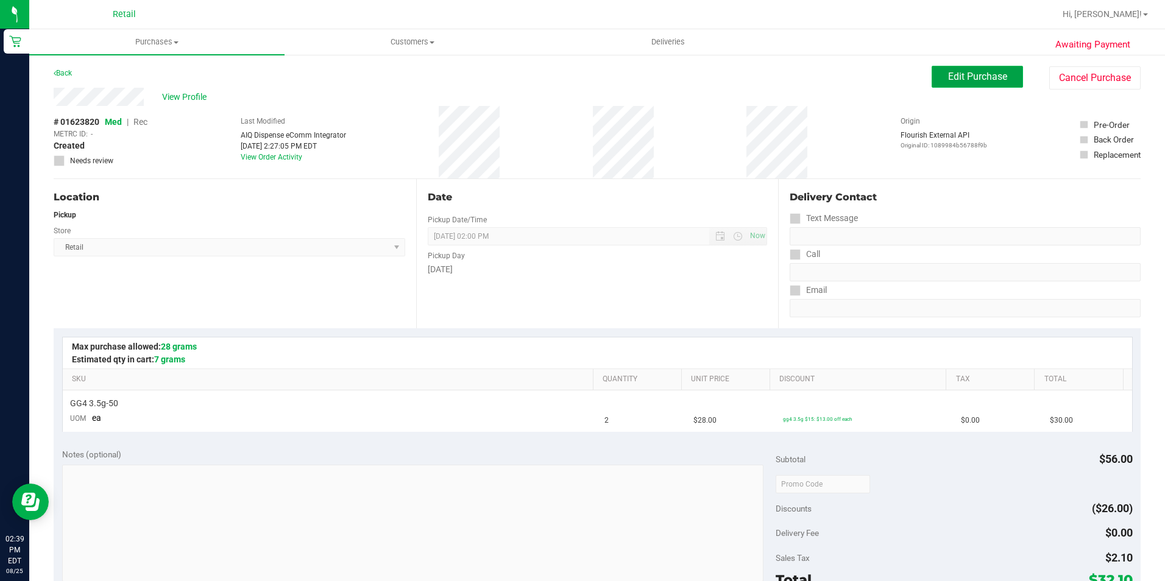
click at [972, 69] on button "Edit Purchase" at bounding box center [976, 77] width 91 height 22
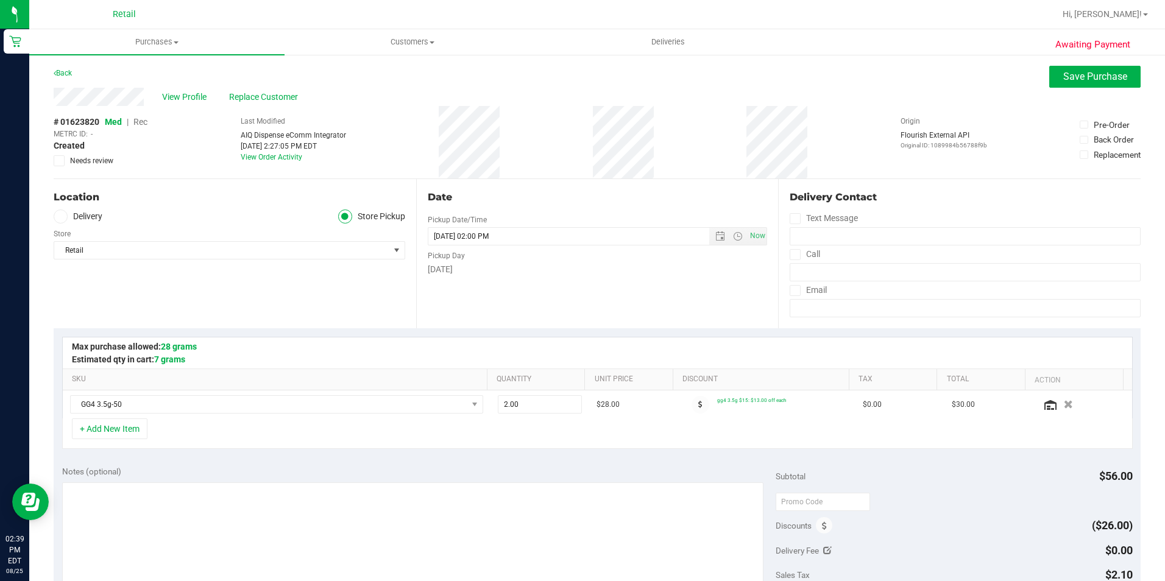
click at [140, 121] on span "Rec" at bounding box center [140, 122] width 14 height 10
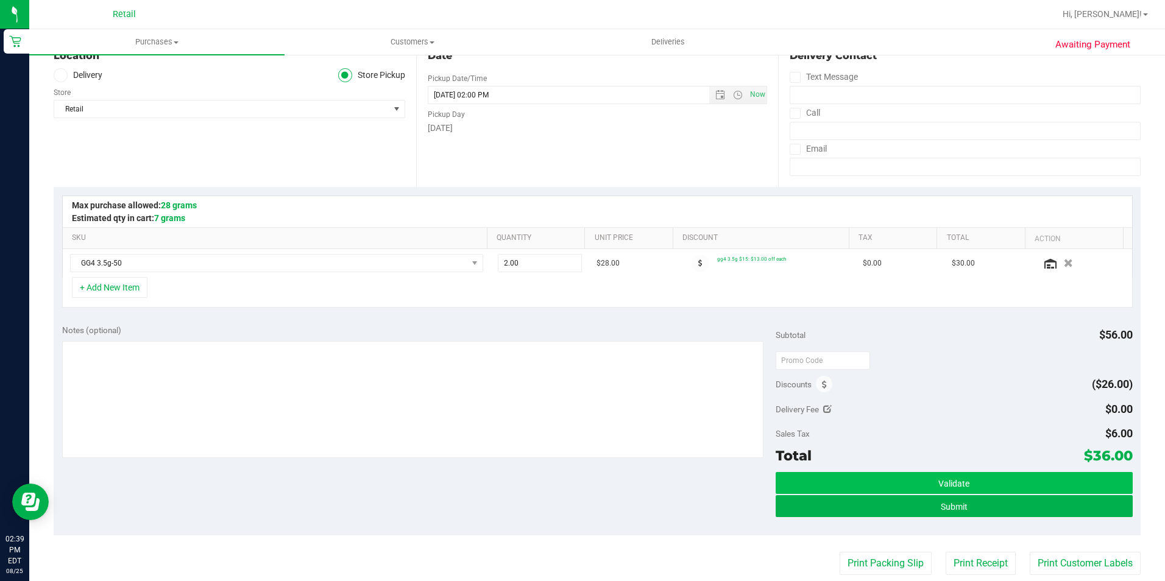
scroll to position [183, 0]
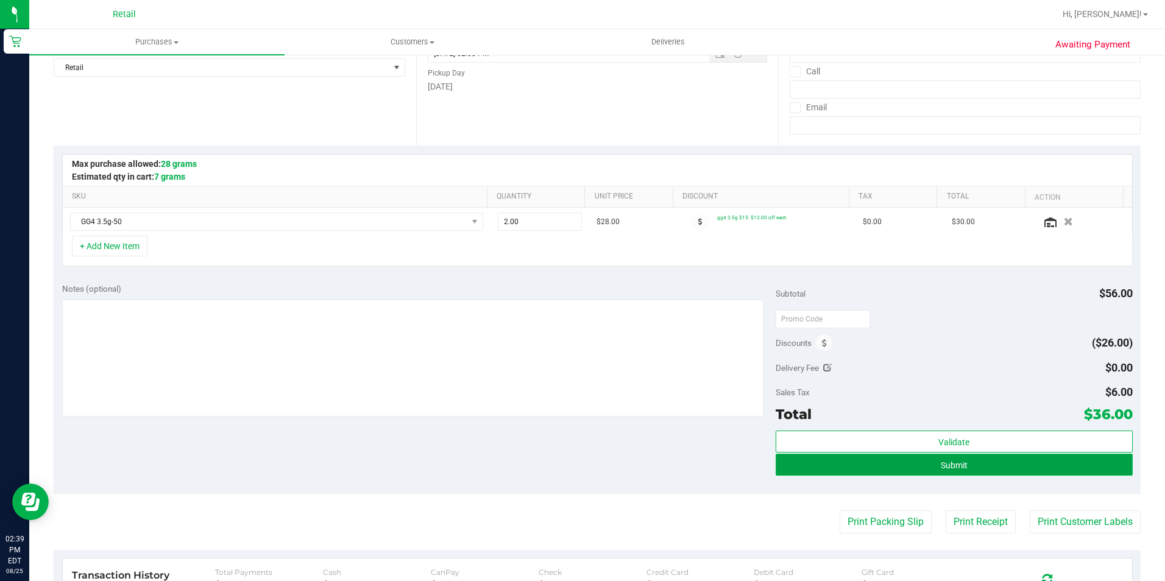
click at [961, 467] on button "Submit" at bounding box center [954, 465] width 357 height 22
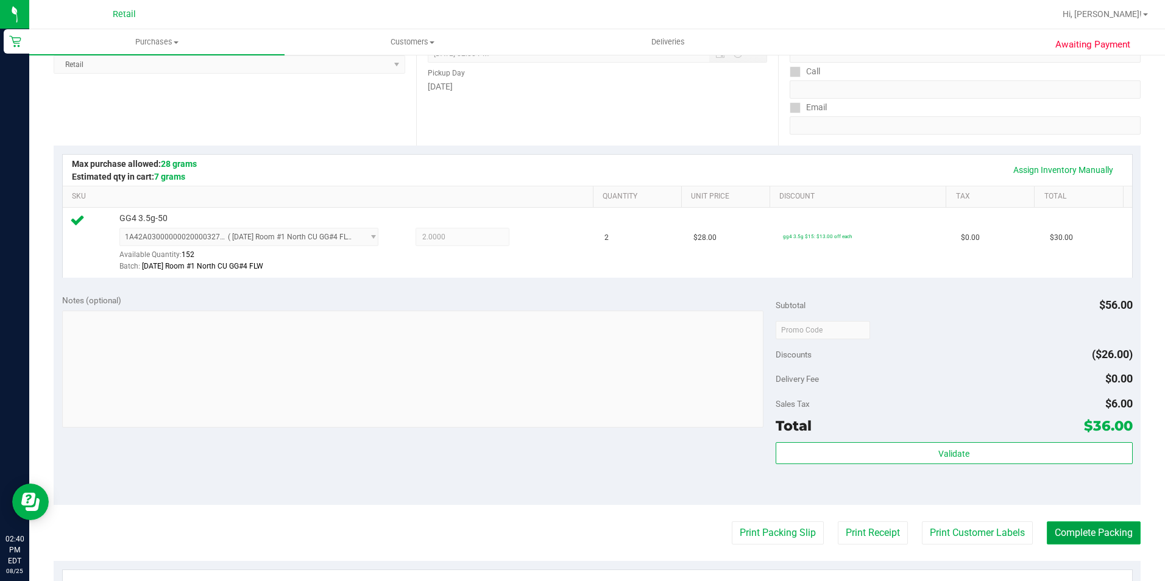
click at [1085, 531] on button "Complete Packing" at bounding box center [1094, 532] width 94 height 23
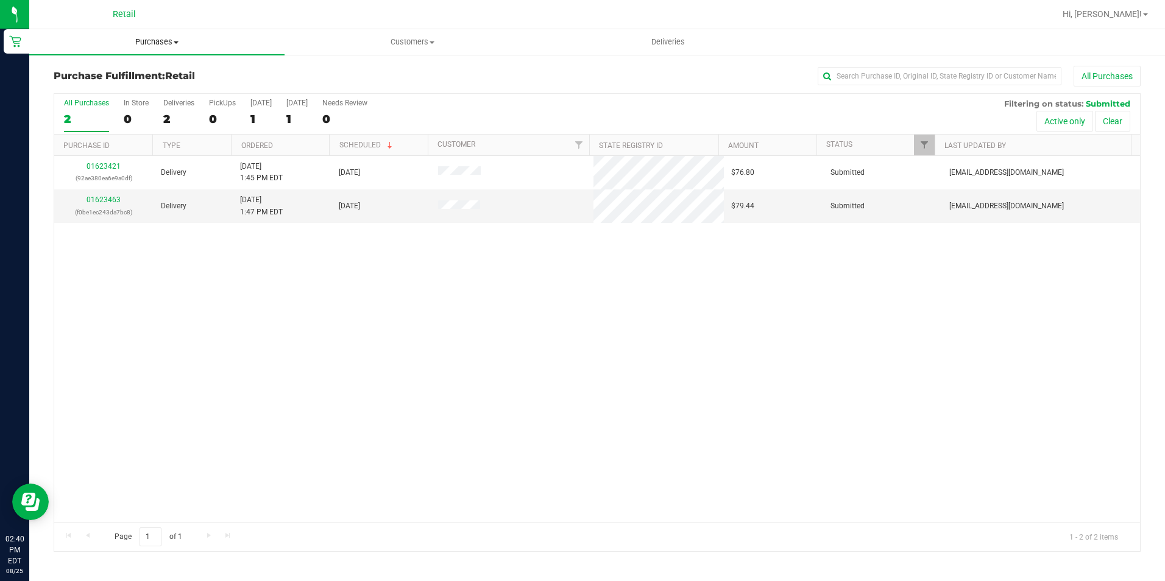
click at [172, 48] on uib-tab-heading "Purchases Summary of purchases Fulfillment All purchases" at bounding box center [156, 42] width 255 height 26
click at [159, 79] on li "Summary of purchases" at bounding box center [156, 73] width 255 height 15
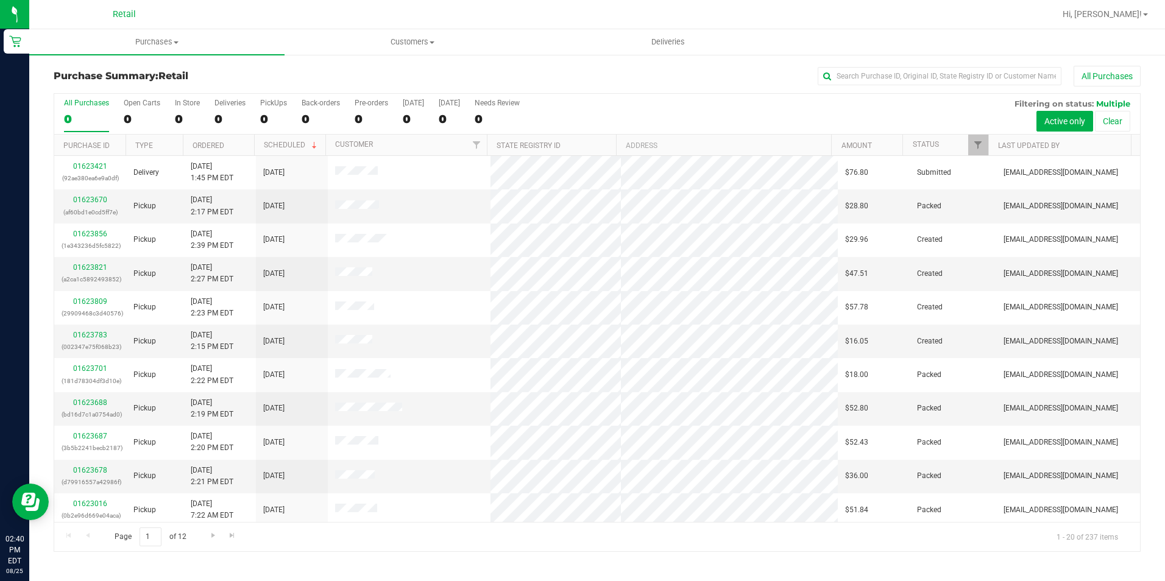
click at [925, 65] on div "Purchase Summary: Retail All Purchases All Purchases 0 Open Carts 0 In Store 0 …" at bounding box center [597, 309] width 1136 height 511
click at [922, 77] on input "text" at bounding box center [940, 76] width 244 height 18
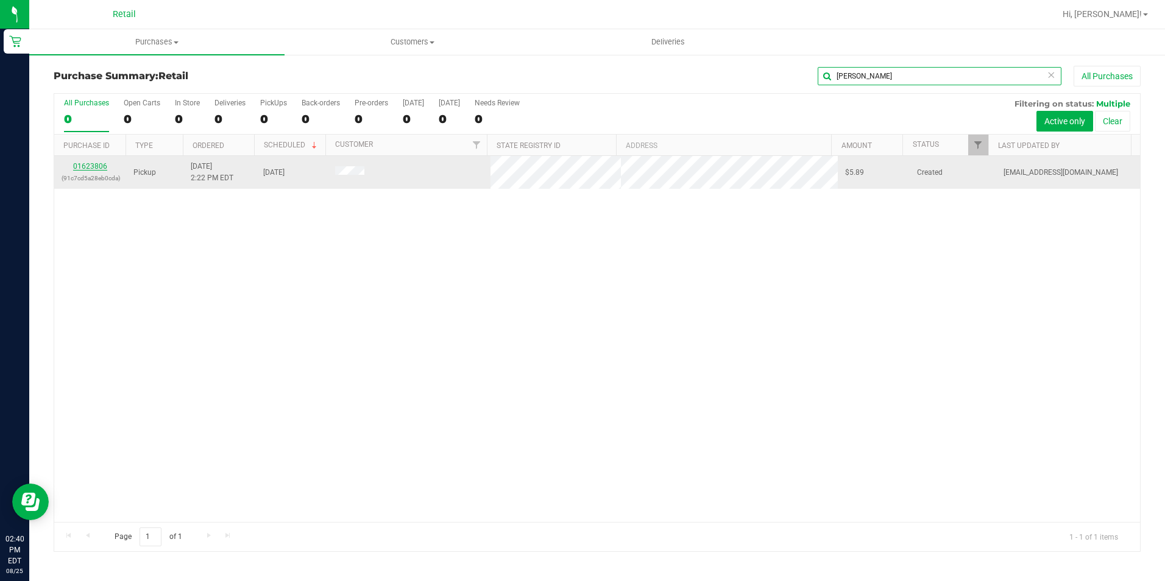
type input "[PERSON_NAME]"
click at [90, 169] on link "01623806" at bounding box center [90, 166] width 34 height 9
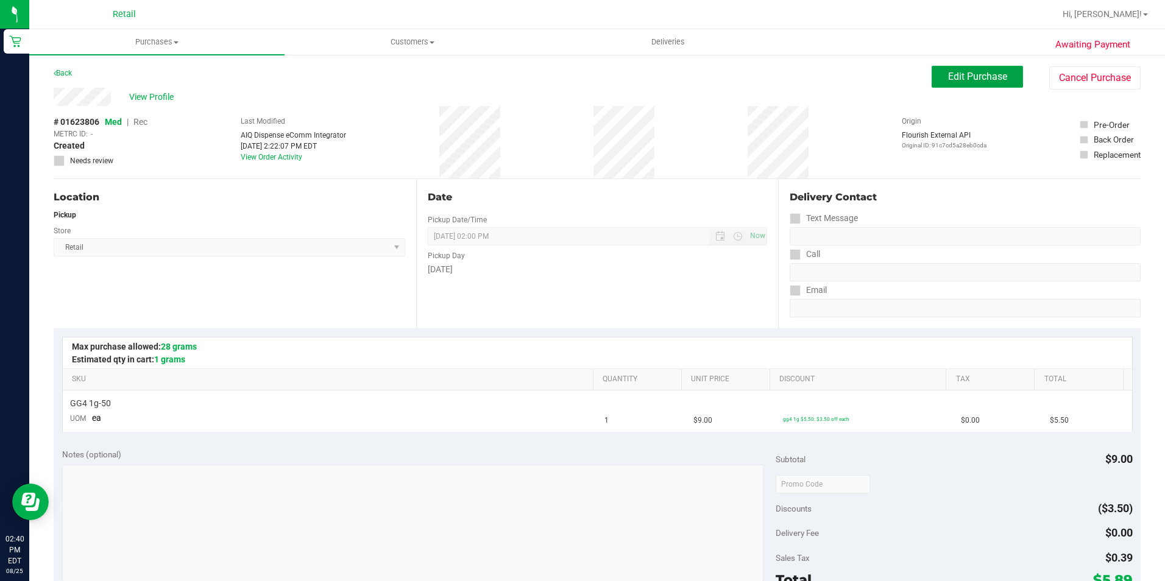
click at [989, 83] on button "Edit Purchase" at bounding box center [976, 77] width 91 height 22
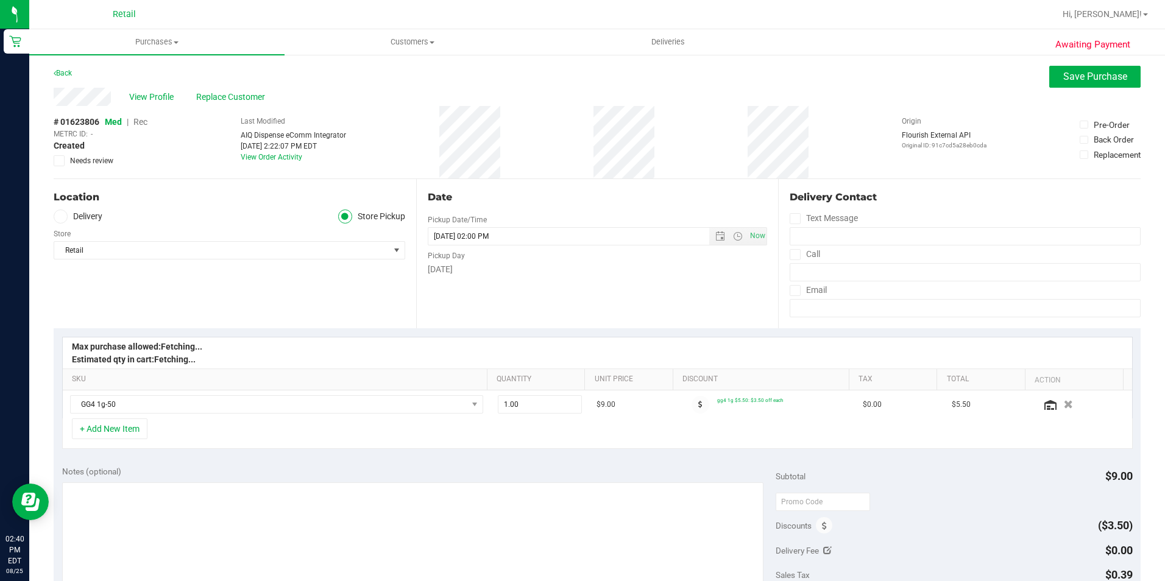
click at [139, 122] on span "Rec" at bounding box center [140, 122] width 14 height 10
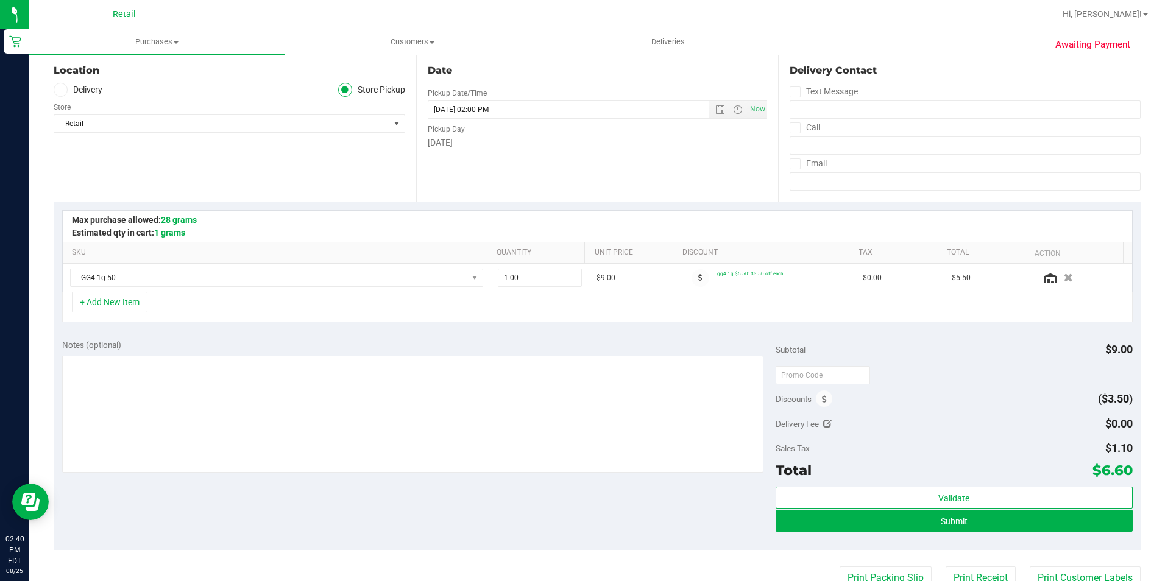
scroll to position [183, 0]
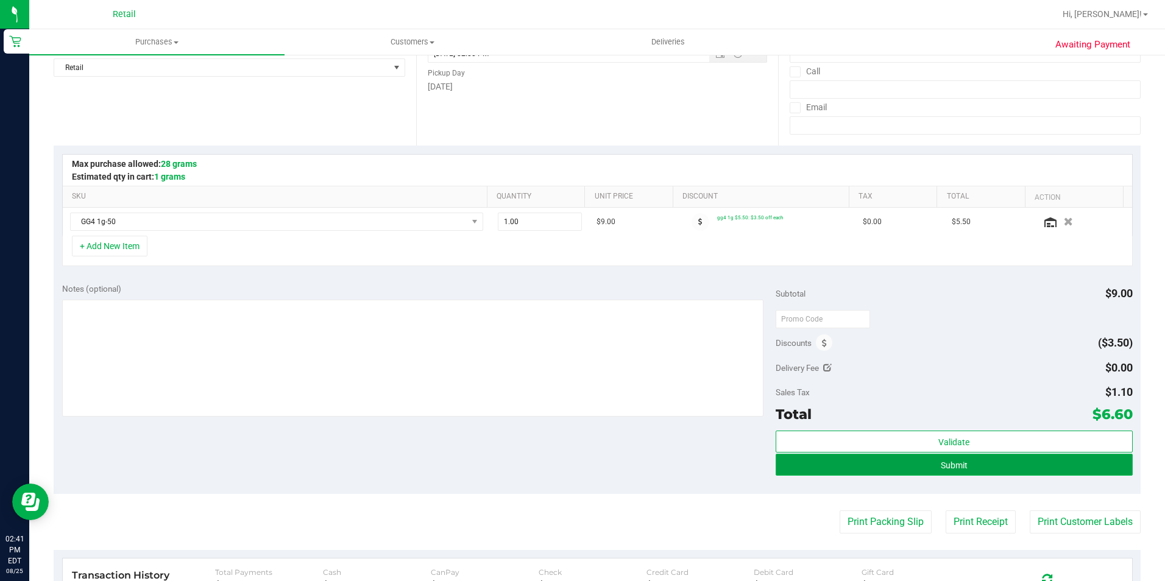
click at [939, 472] on button "Submit" at bounding box center [954, 465] width 357 height 22
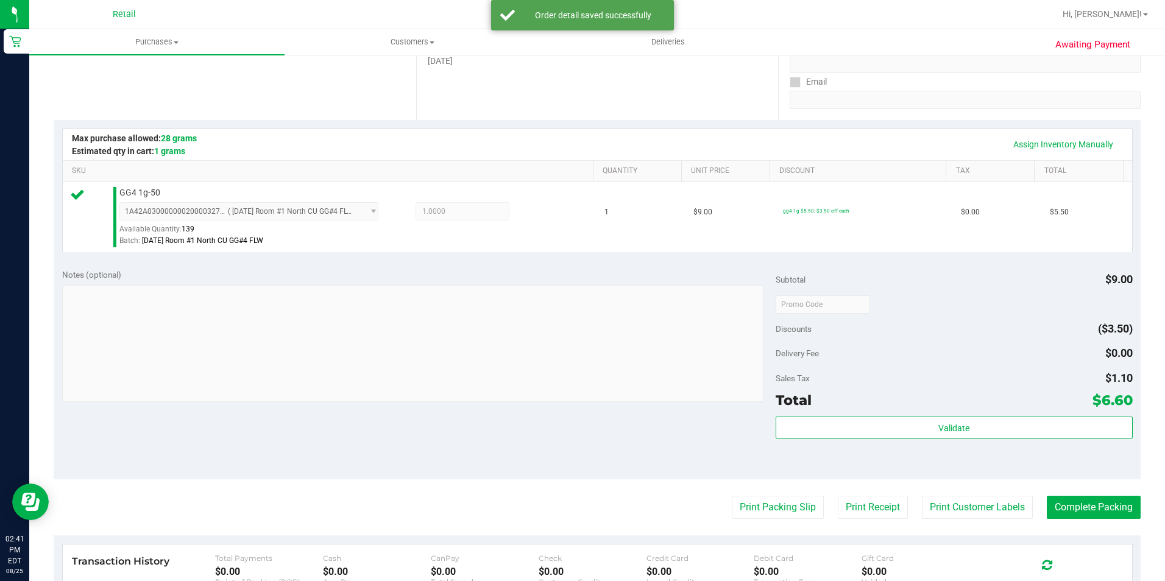
scroll to position [244, 0]
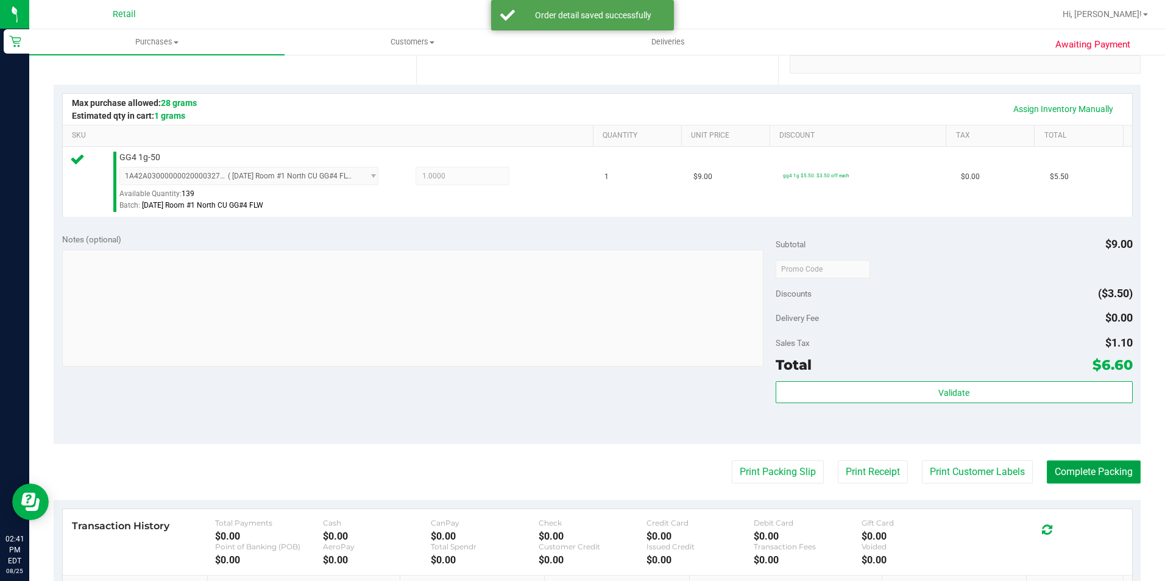
click at [1063, 484] on button "Complete Packing" at bounding box center [1094, 472] width 94 height 23
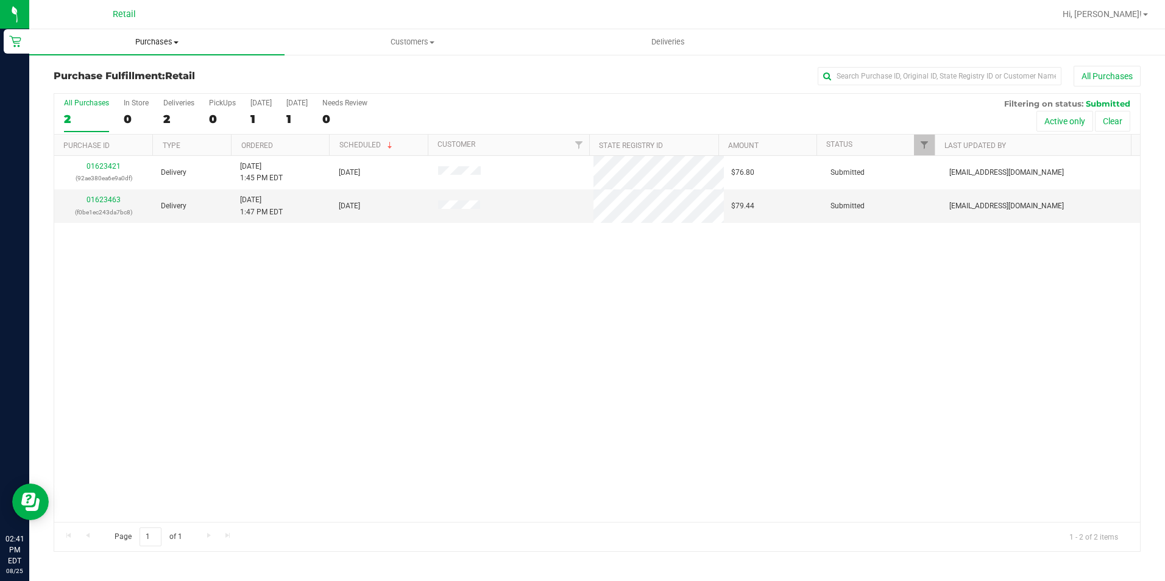
click at [151, 38] on span "Purchases" at bounding box center [156, 42] width 255 height 11
click at [140, 68] on span "Summary of purchases" at bounding box center [91, 73] width 125 height 10
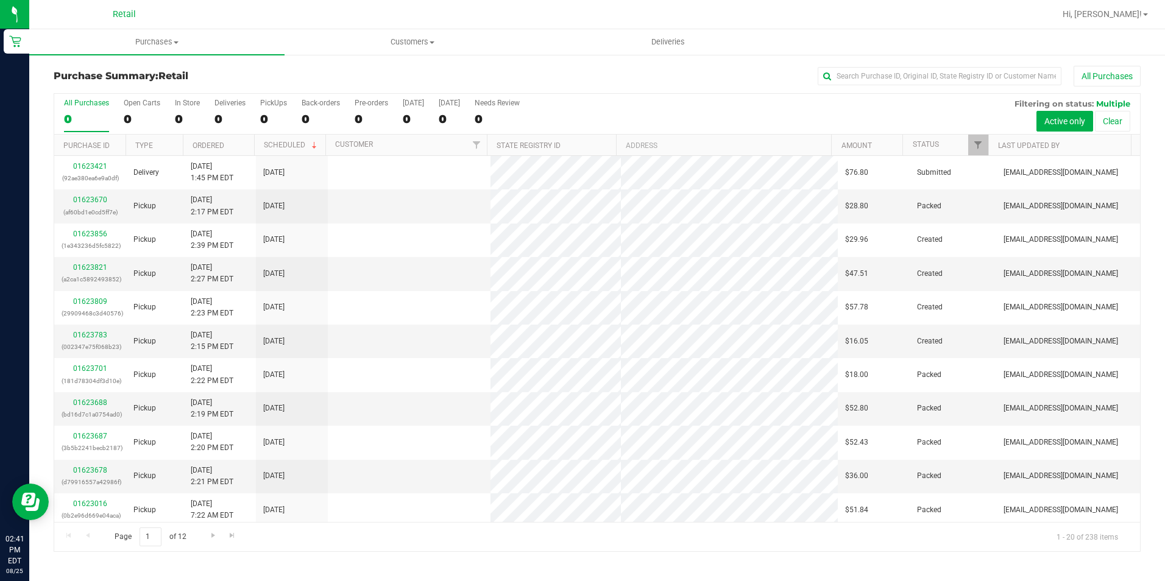
click at [873, 62] on div "Purchase Summary: Retail All Purchases All Purchases 0 Open Carts 0 In Store 0 …" at bounding box center [597, 309] width 1136 height 511
click at [871, 71] on input "text" at bounding box center [940, 76] width 244 height 18
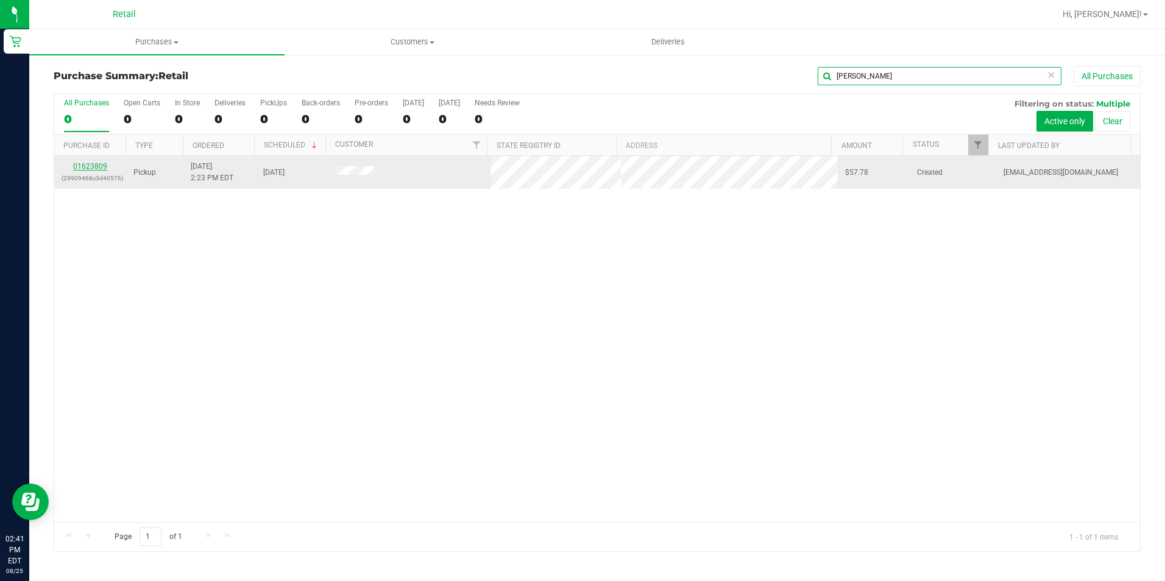
type input "[PERSON_NAME]"
click at [99, 163] on link "01623809" at bounding box center [90, 166] width 34 height 9
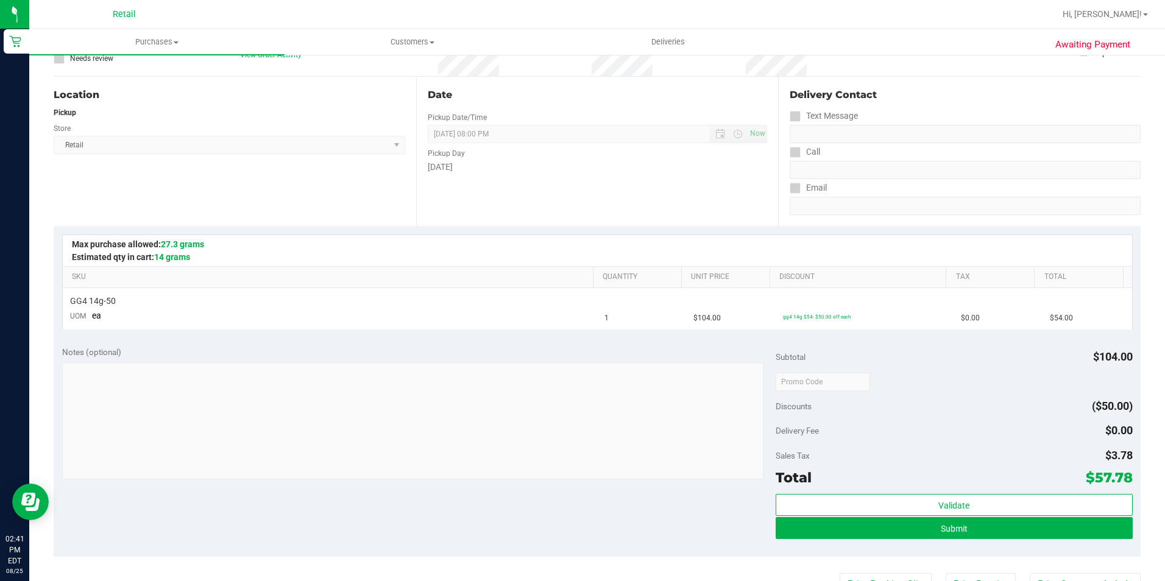
scroll to position [183, 0]
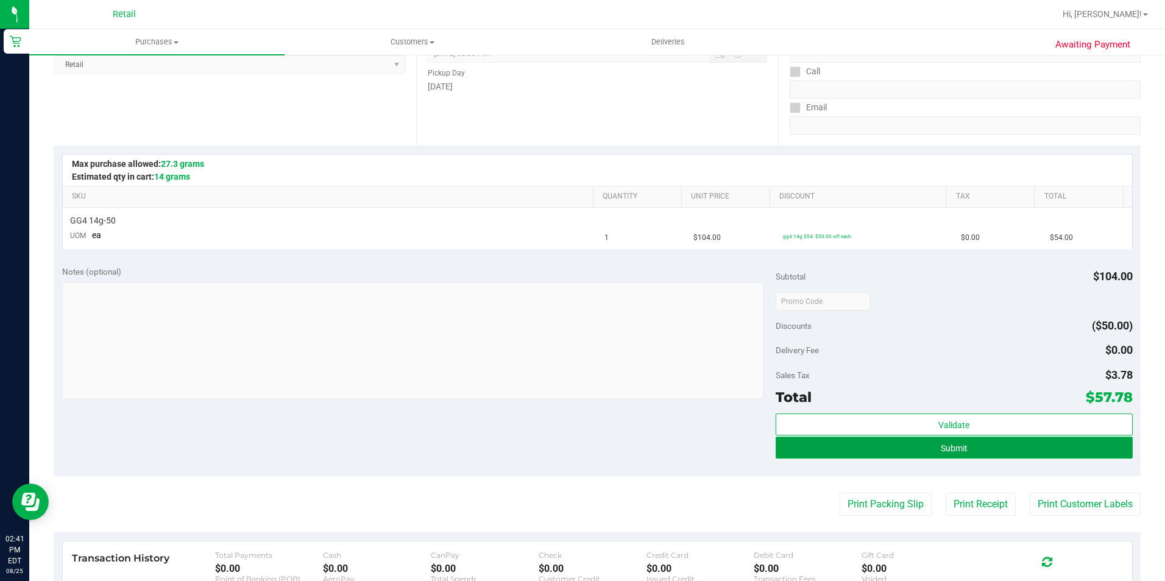
click at [975, 444] on button "Submit" at bounding box center [954, 448] width 357 height 22
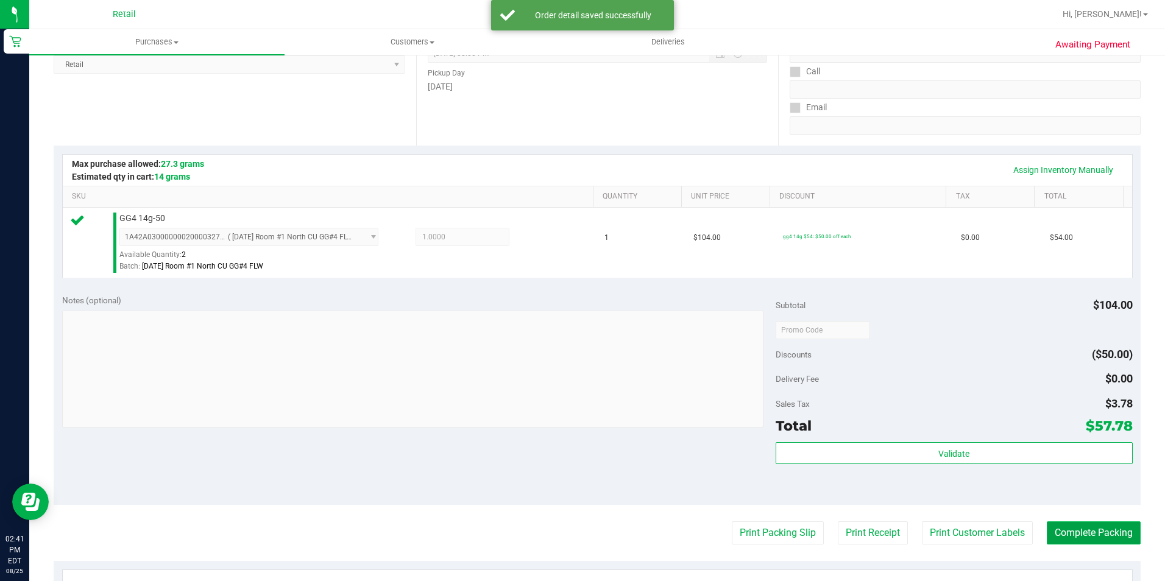
click at [1100, 531] on button "Complete Packing" at bounding box center [1094, 532] width 94 height 23
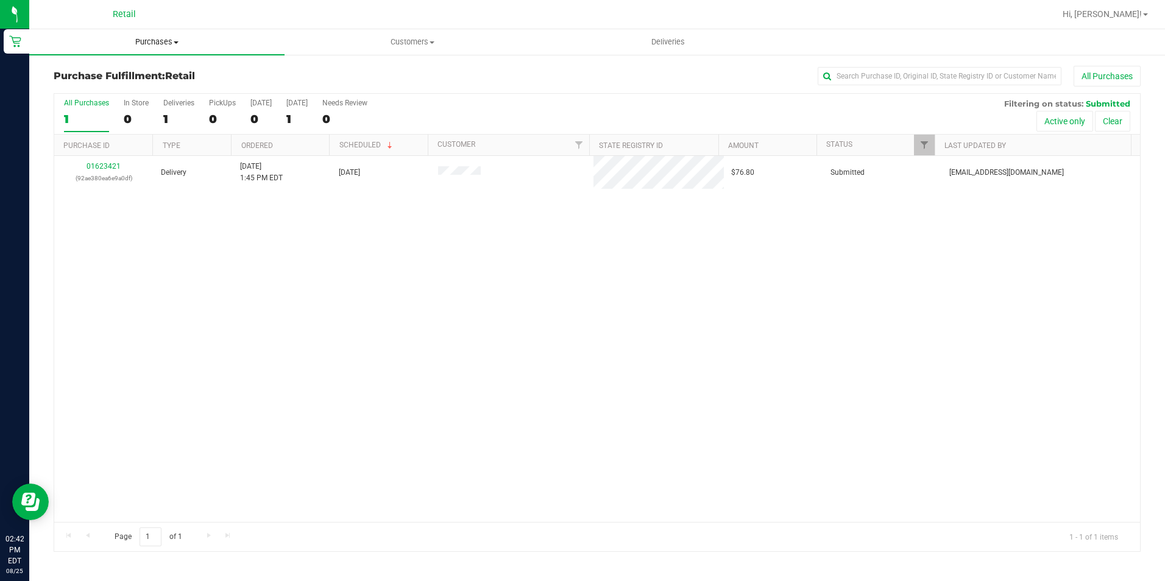
click at [151, 44] on span "Purchases" at bounding box center [156, 42] width 255 height 11
click at [138, 77] on span "Summary of purchases" at bounding box center [91, 73] width 125 height 10
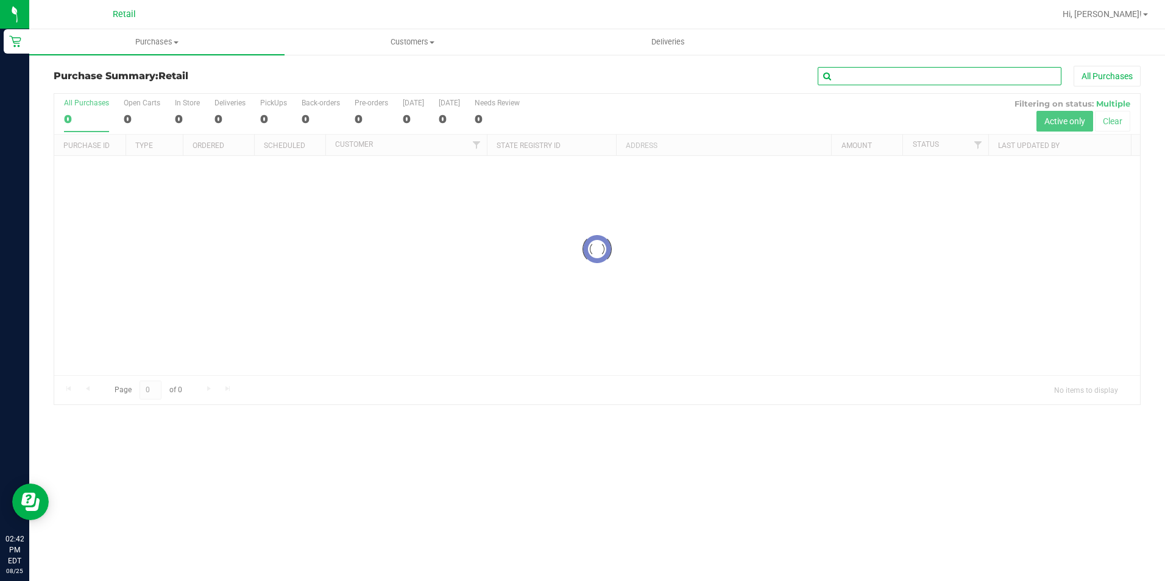
click at [872, 69] on input "text" at bounding box center [940, 76] width 244 height 18
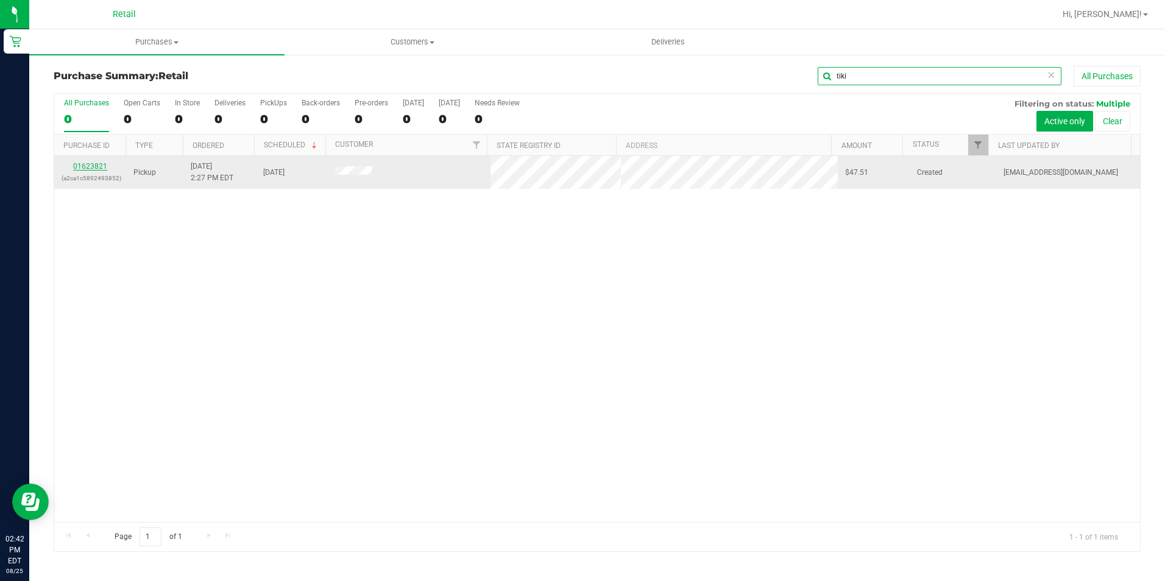
type input "tiki"
click at [93, 166] on link "01623821" at bounding box center [90, 166] width 34 height 9
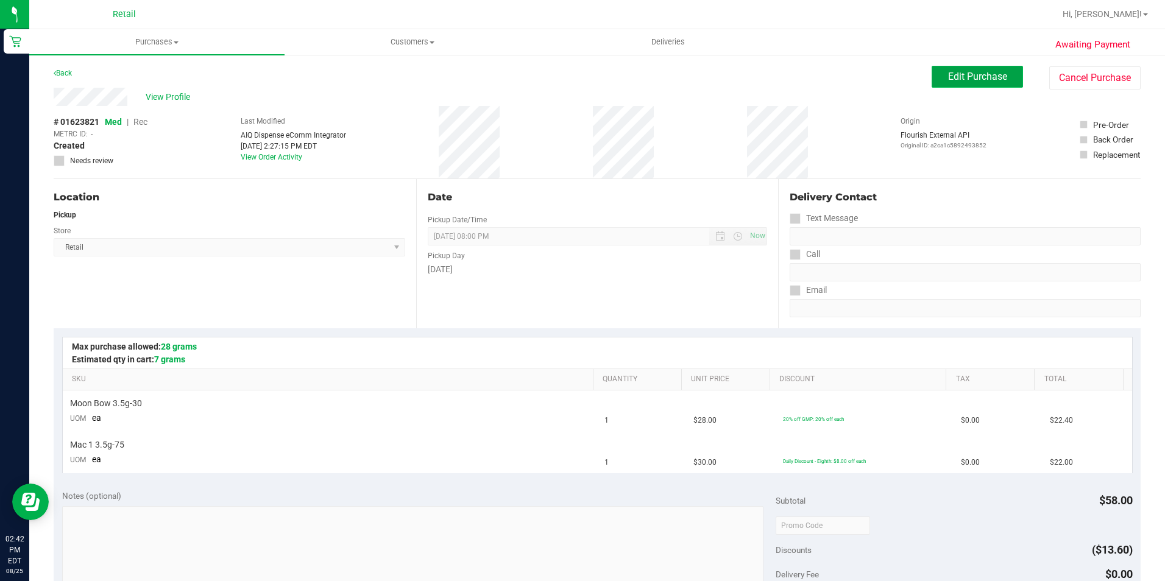
click at [953, 69] on button "Edit Purchase" at bounding box center [976, 77] width 91 height 22
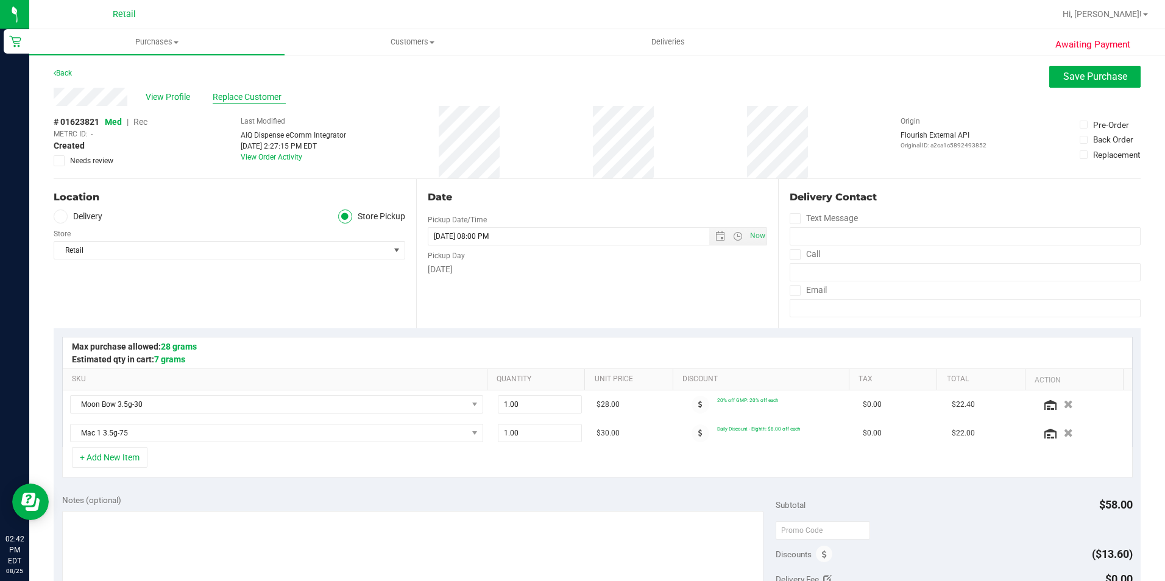
click at [248, 95] on span "Replace Customer" at bounding box center [249, 97] width 73 height 13
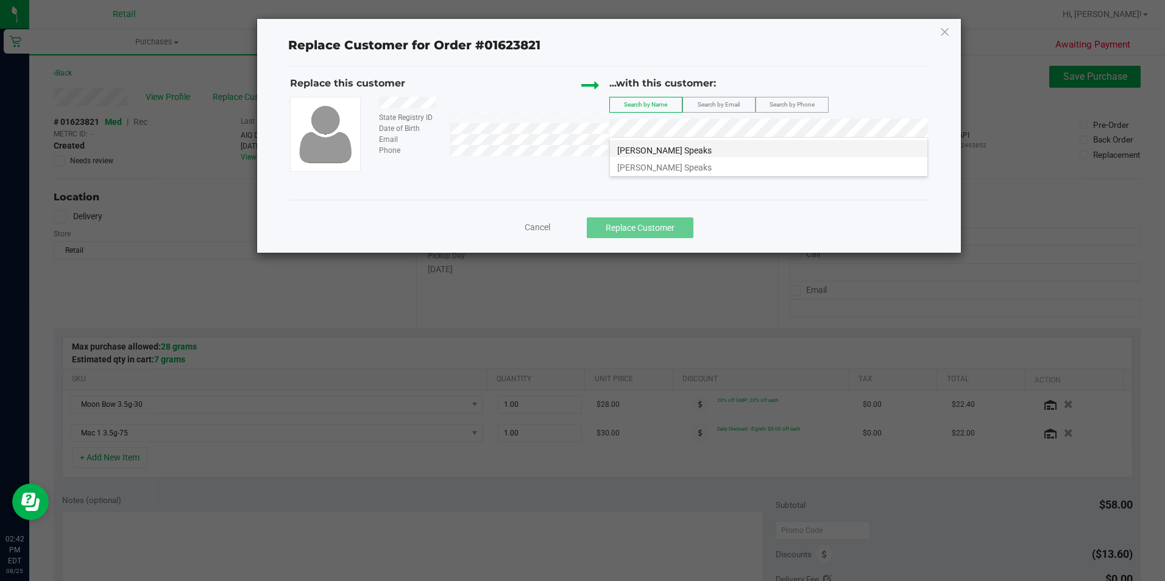
click at [697, 147] on li "[PERSON_NAME] Speaks" at bounding box center [768, 148] width 317 height 17
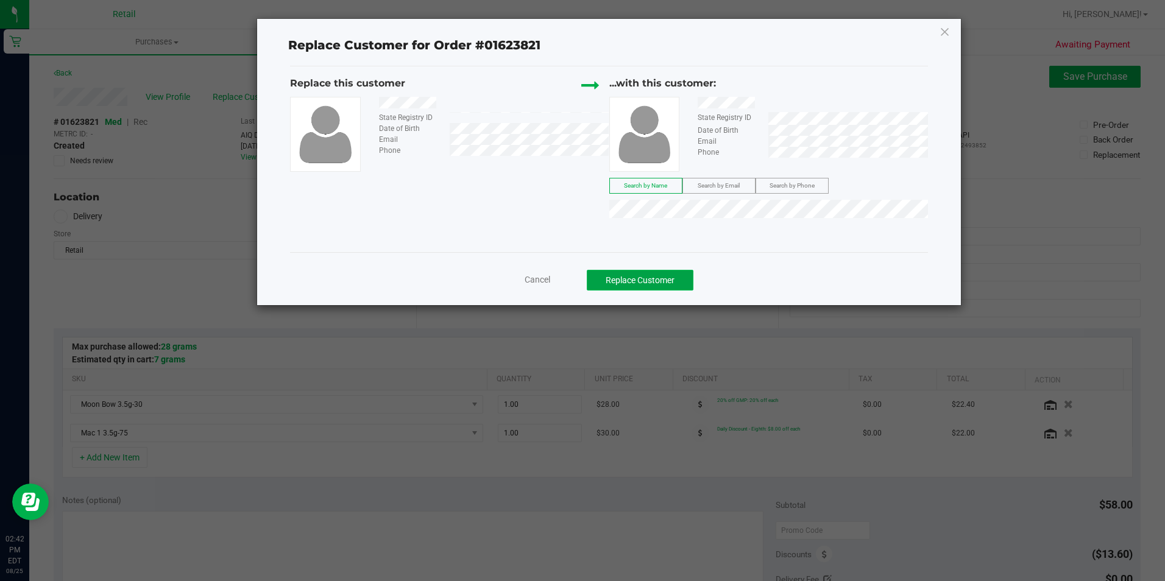
click at [678, 279] on button "Replace Customer" at bounding box center [640, 280] width 107 height 21
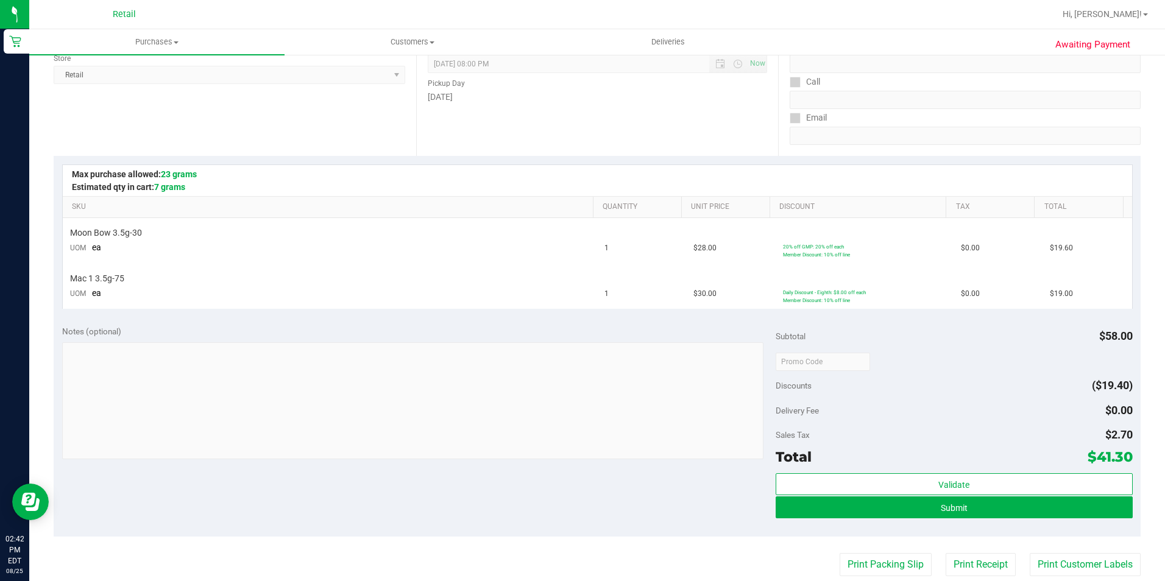
scroll to position [183, 0]
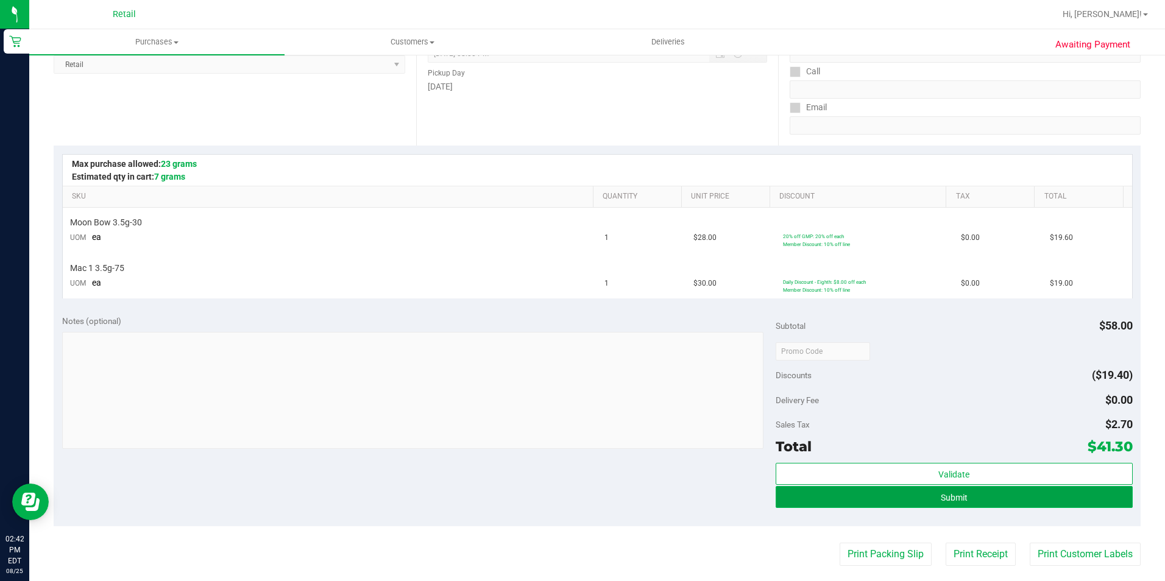
click at [947, 491] on button "Submit" at bounding box center [954, 497] width 357 height 22
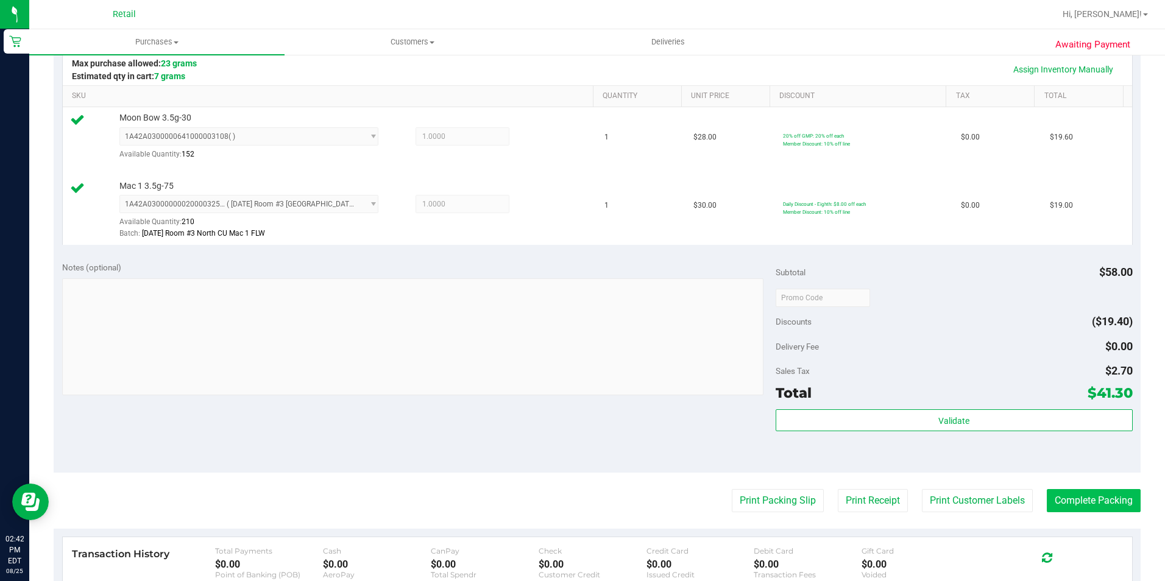
scroll to position [305, 0]
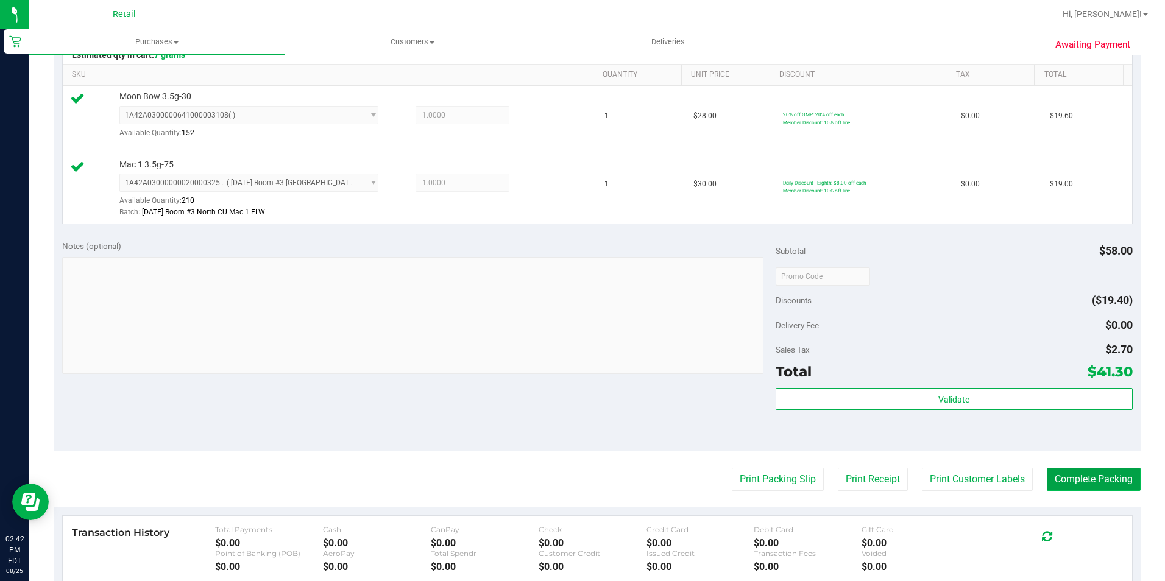
click at [1084, 481] on button "Complete Packing" at bounding box center [1094, 479] width 94 height 23
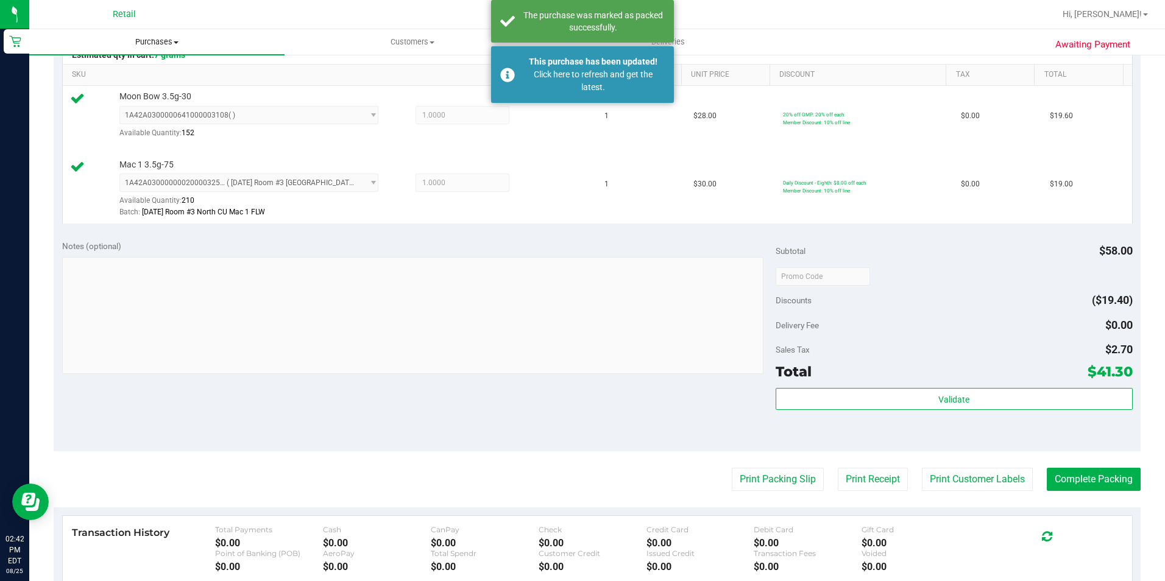
drag, startPoint x: 162, startPoint y: 37, endPoint x: 148, endPoint y: 66, distance: 31.9
click at [161, 38] on span "Purchases" at bounding box center [156, 42] width 255 height 11
click at [144, 78] on span "Summary of purchases" at bounding box center [91, 73] width 125 height 10
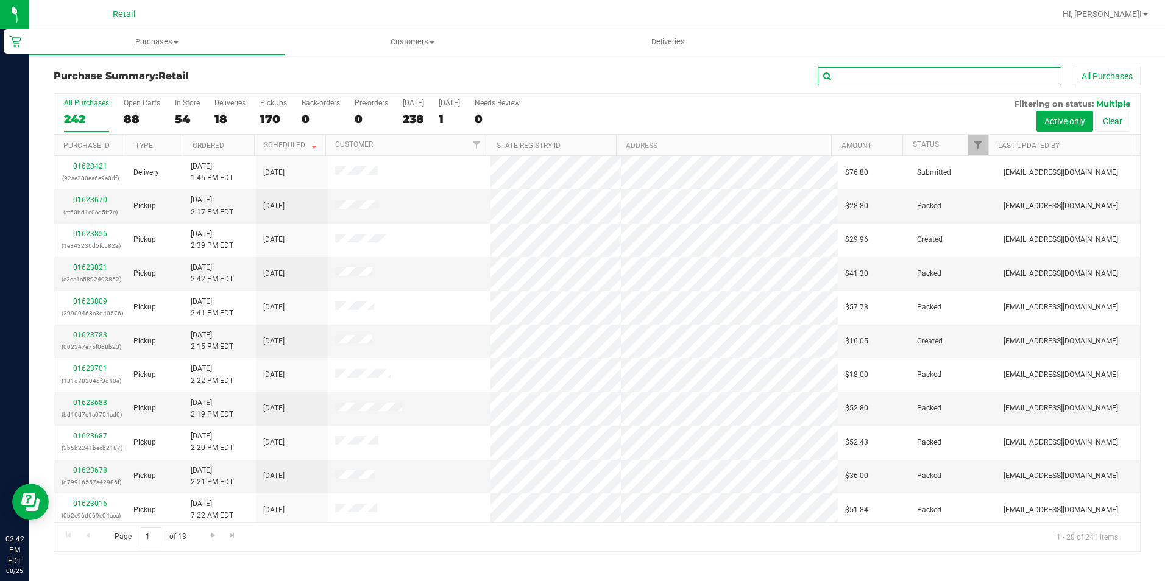
click at [877, 80] on input "text" at bounding box center [940, 76] width 244 height 18
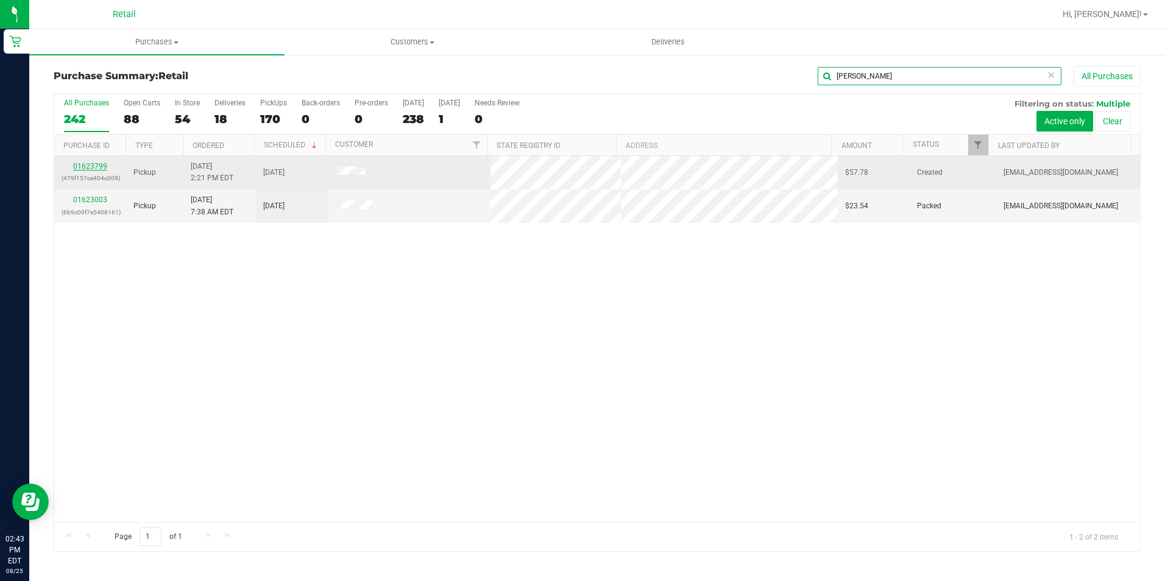
type input "[PERSON_NAME]"
click at [83, 166] on link "01623799" at bounding box center [90, 166] width 34 height 9
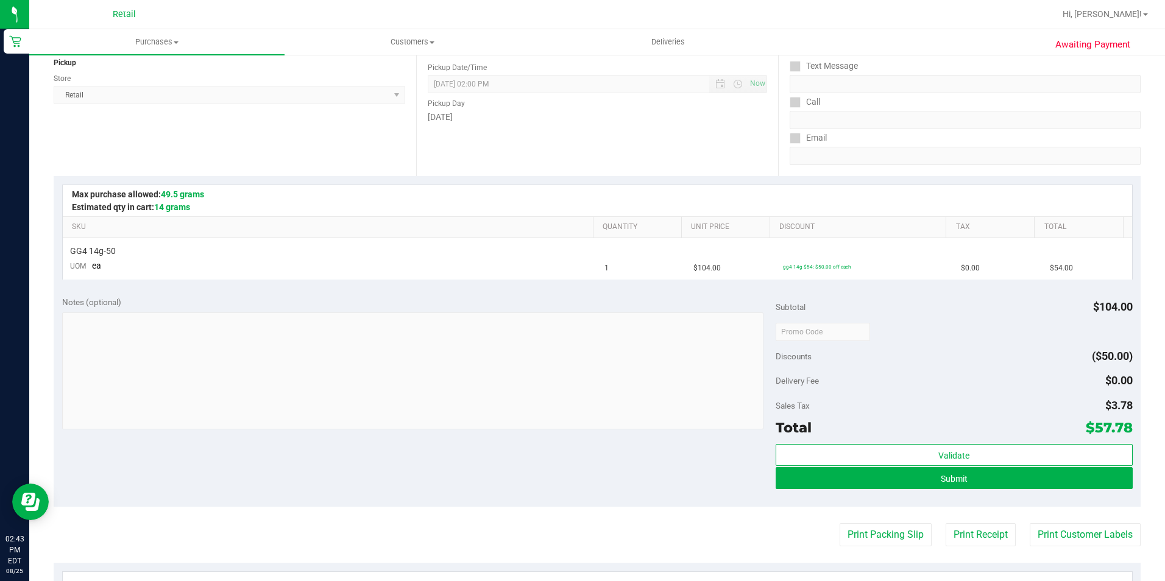
scroll to position [183, 0]
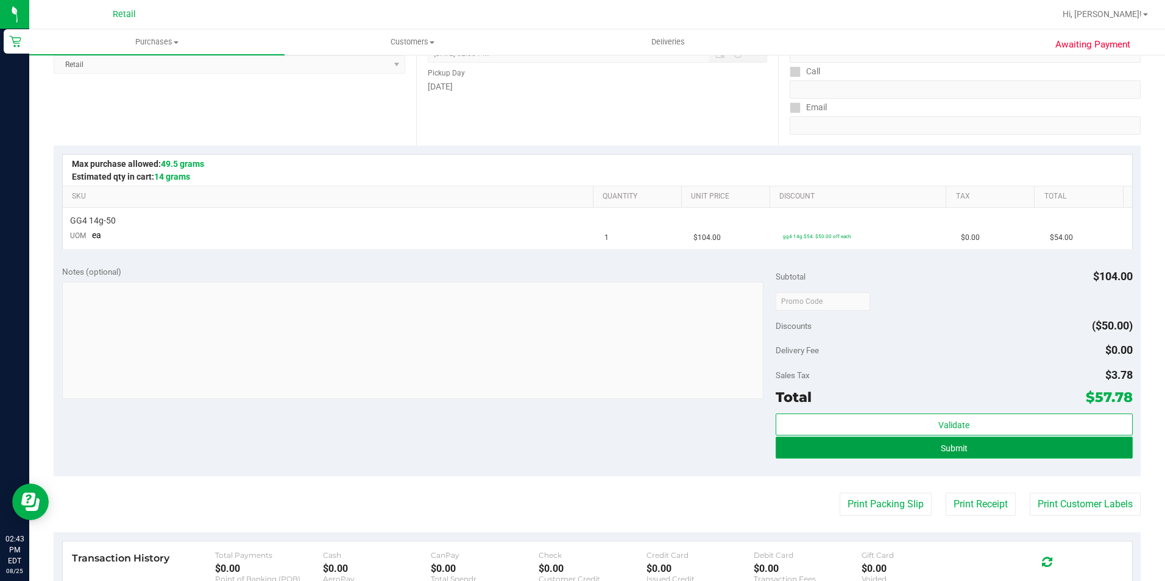
click at [941, 447] on span "Submit" at bounding box center [954, 449] width 27 height 10
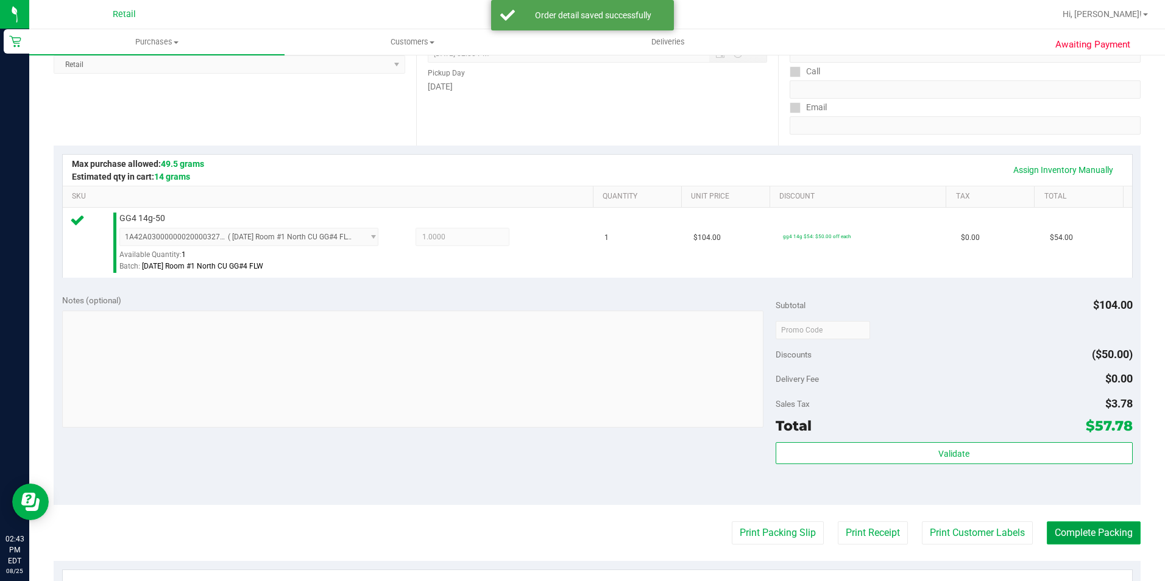
click at [1089, 533] on button "Complete Packing" at bounding box center [1094, 532] width 94 height 23
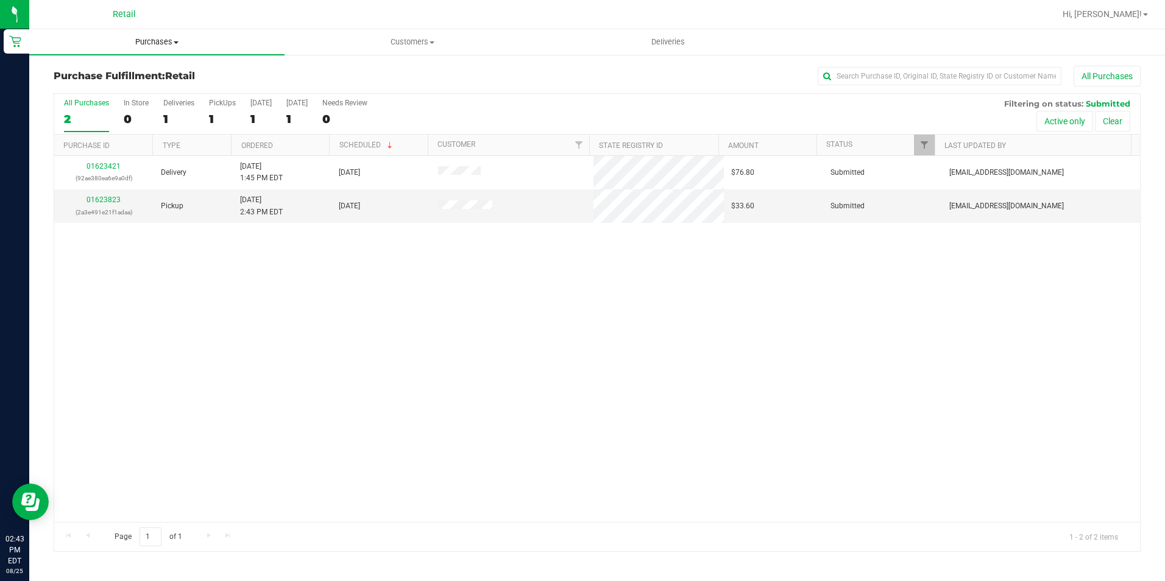
drag, startPoint x: 152, startPoint y: 38, endPoint x: 146, endPoint y: 49, distance: 13.1
click at [152, 38] on span "Purchases" at bounding box center [156, 42] width 255 height 11
click at [138, 79] on span "Summary of purchases" at bounding box center [91, 73] width 125 height 10
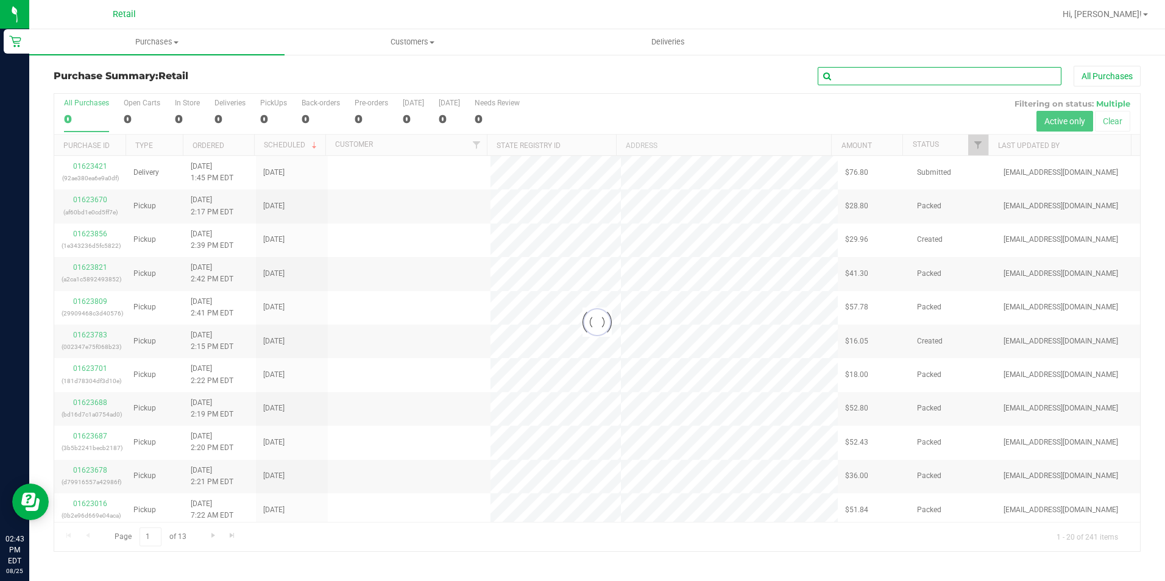
click at [843, 79] on input "text" at bounding box center [940, 76] width 244 height 18
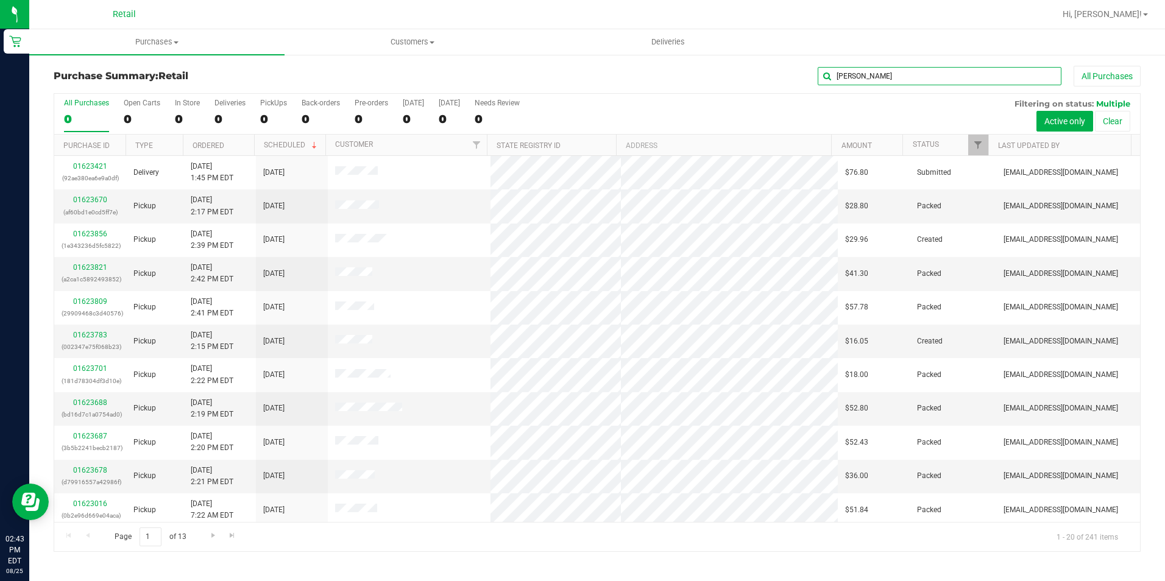
type input "[PERSON_NAME]"
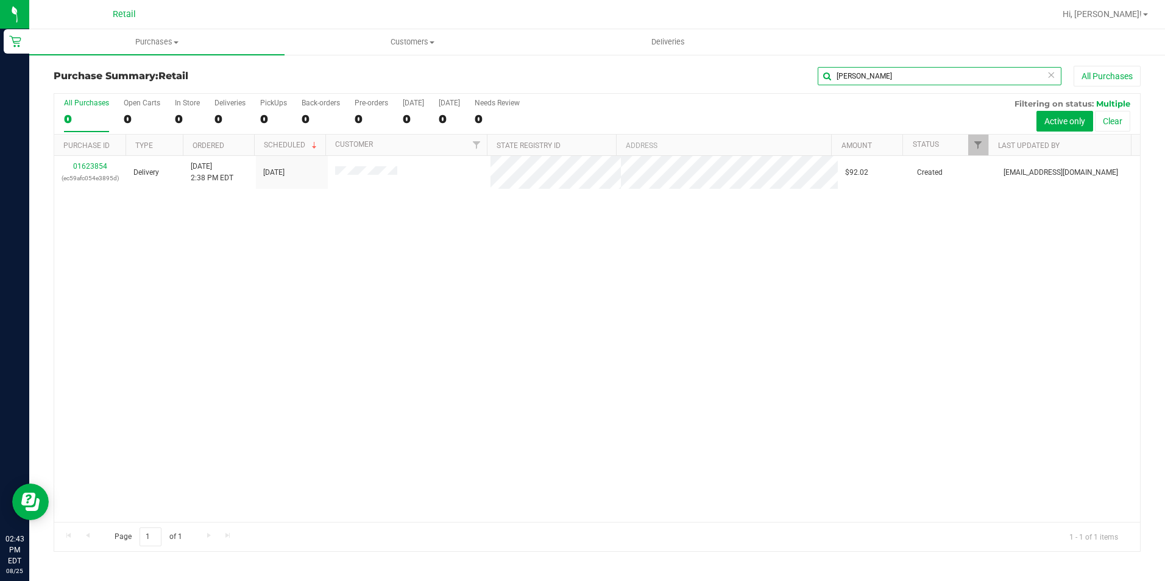
click at [871, 78] on input "[PERSON_NAME]" at bounding box center [940, 76] width 244 height 18
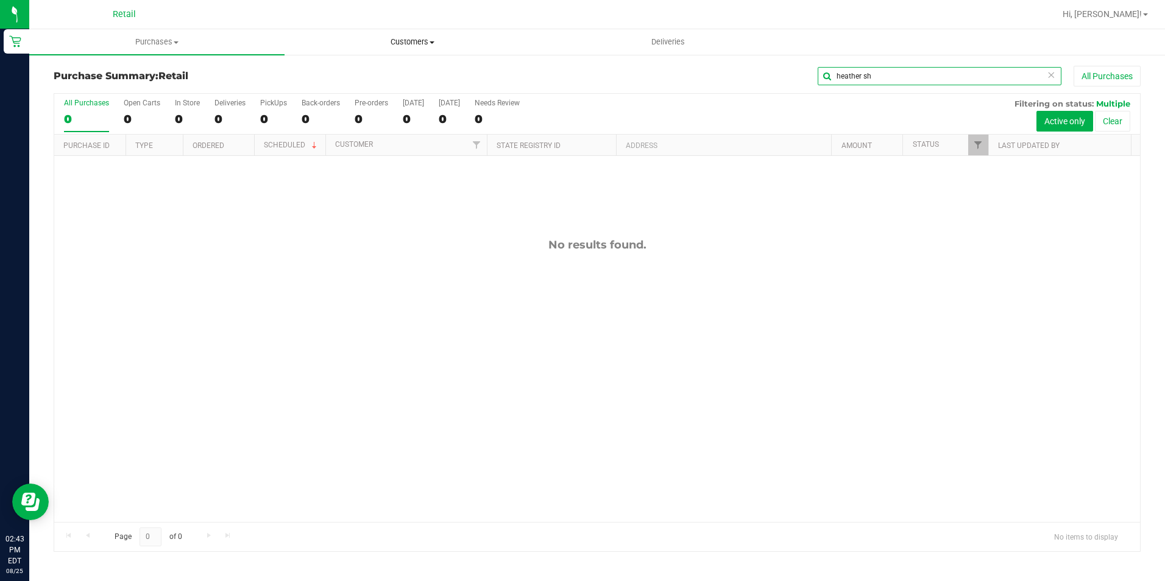
type input "heather sh"
click at [381, 41] on span "Customers" at bounding box center [412, 42] width 254 height 11
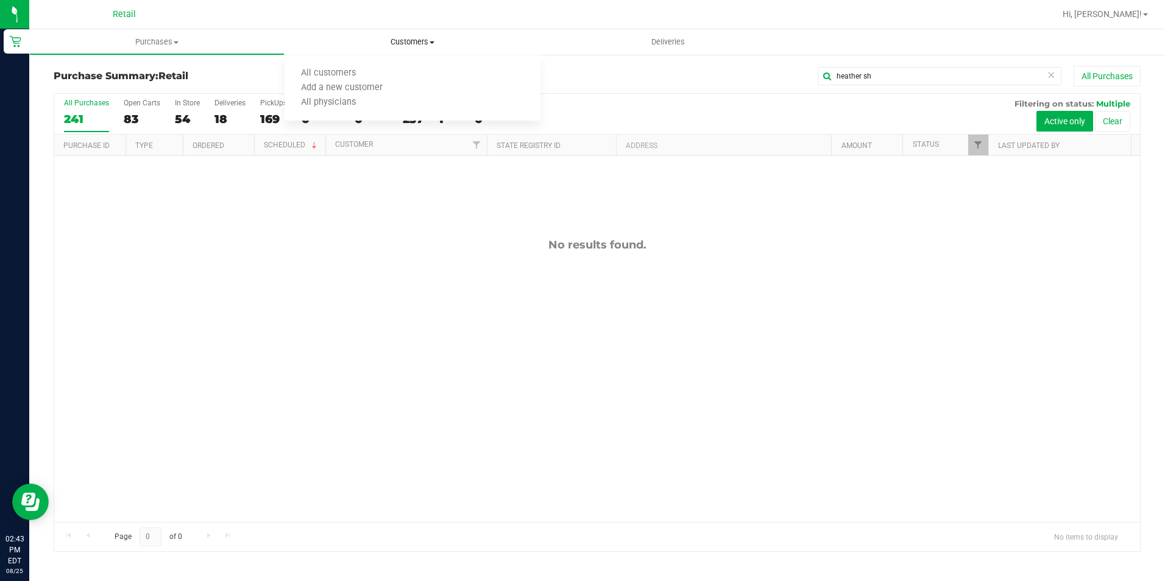
click at [362, 63] on ul "All customers Add a new customer All physicians" at bounding box center [412, 88] width 255 height 66
click at [408, 39] on span "Customers" at bounding box center [412, 42] width 255 height 11
click at [367, 73] on span "All customers" at bounding box center [329, 73] width 88 height 10
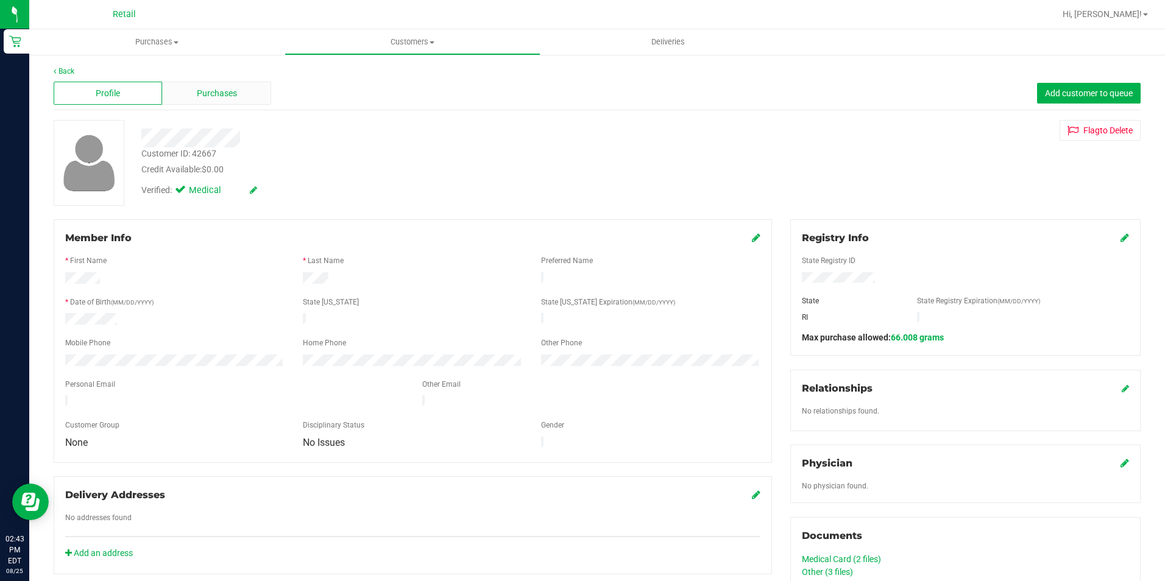
click at [216, 93] on span "Purchases" at bounding box center [217, 93] width 40 height 13
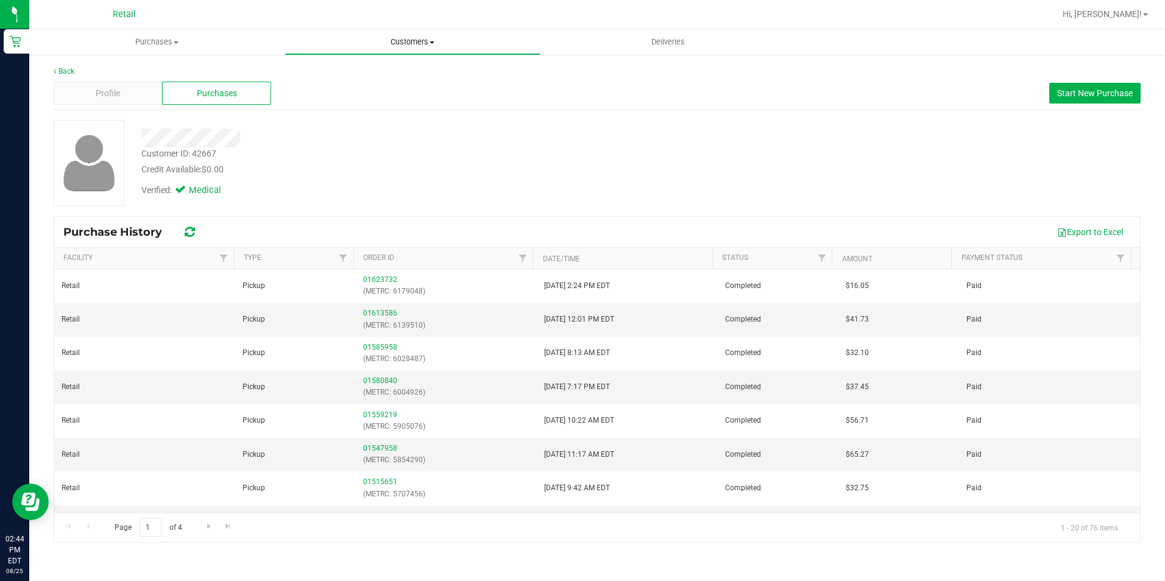
click at [417, 41] on span "Customers" at bounding box center [412, 42] width 254 height 11
click at [397, 69] on li "All customers" at bounding box center [412, 73] width 255 height 15
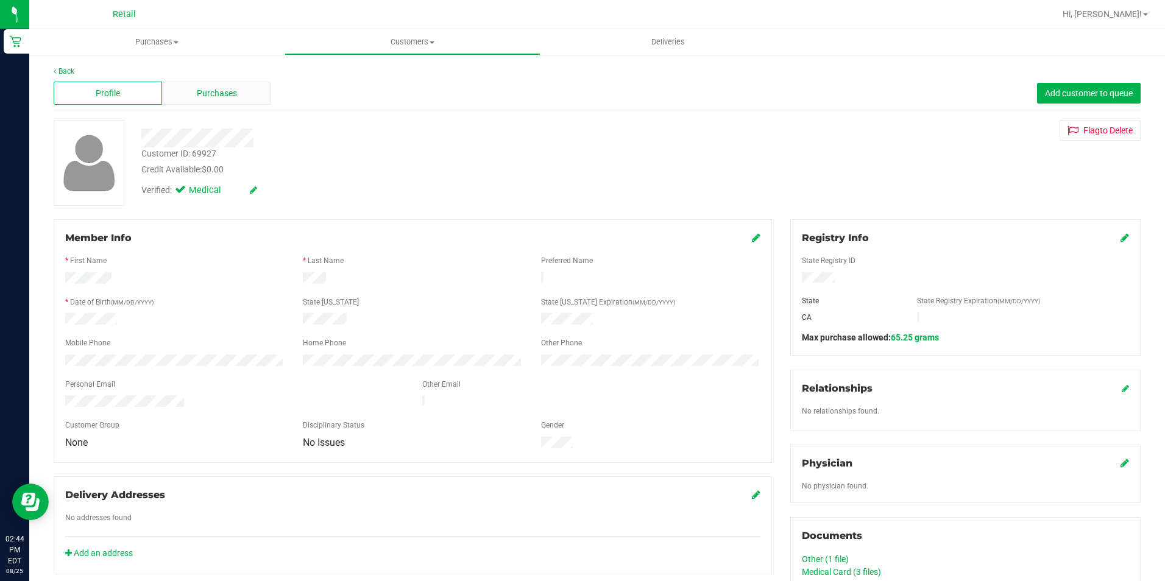
click at [209, 95] on span "Purchases" at bounding box center [217, 93] width 40 height 13
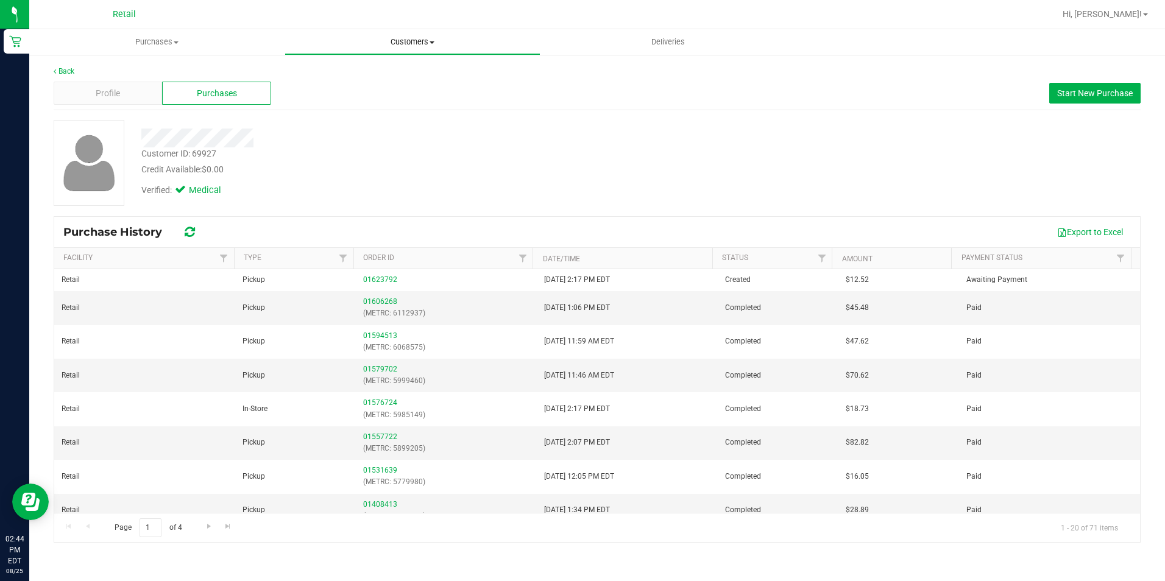
click at [386, 38] on span "Customers" at bounding box center [412, 42] width 254 height 11
click at [345, 71] on span "All customers" at bounding box center [329, 73] width 88 height 10
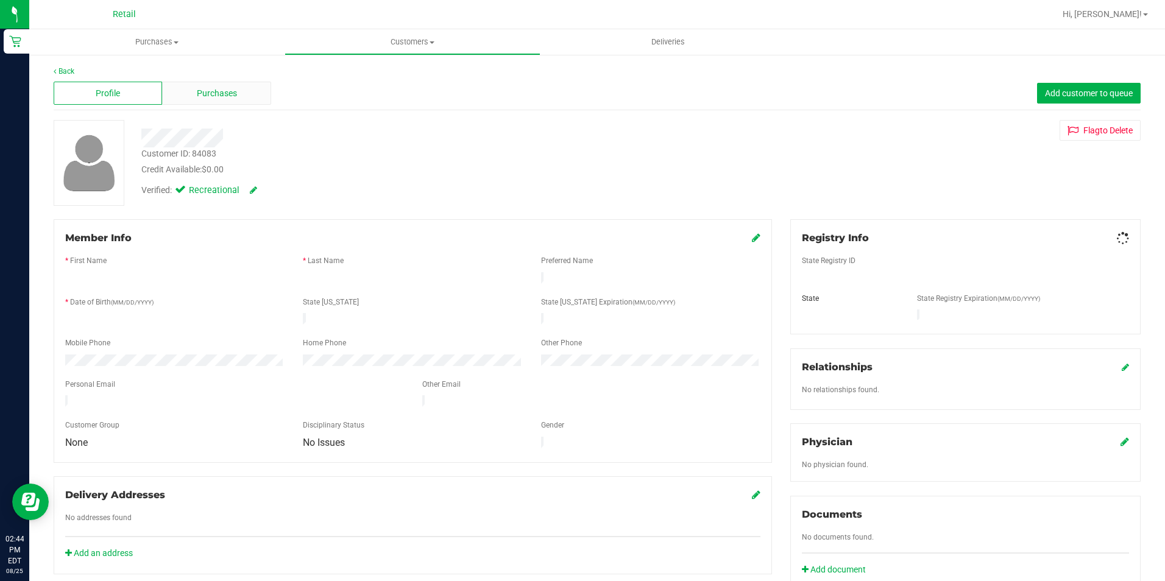
click at [243, 88] on div "Purchases" at bounding box center [216, 93] width 108 height 23
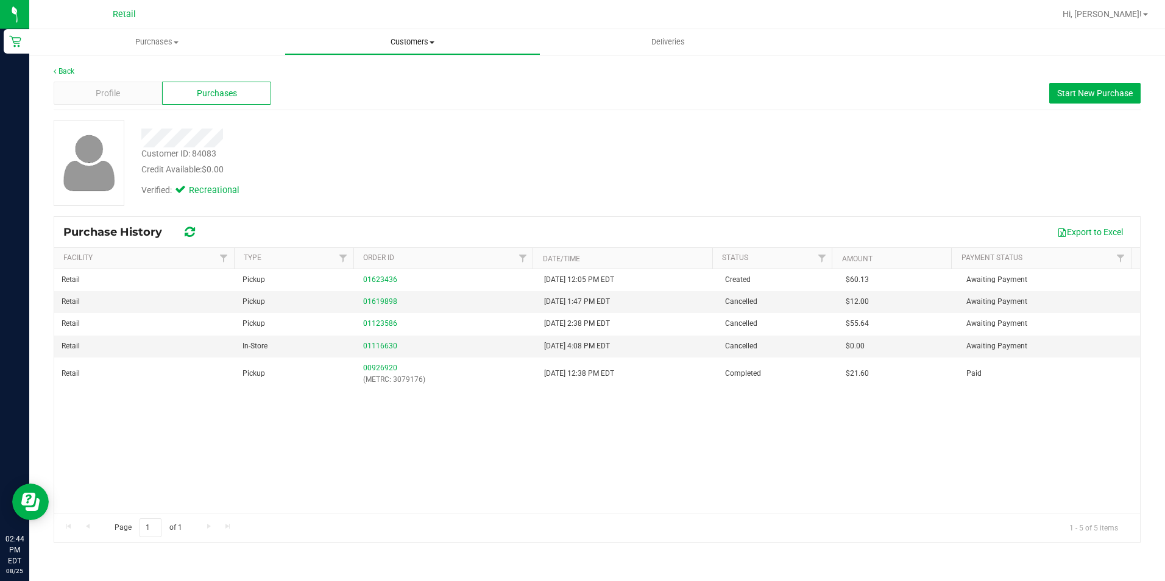
click at [381, 37] on span "Customers" at bounding box center [412, 42] width 254 height 11
click at [343, 66] on li "All customers" at bounding box center [412, 73] width 255 height 15
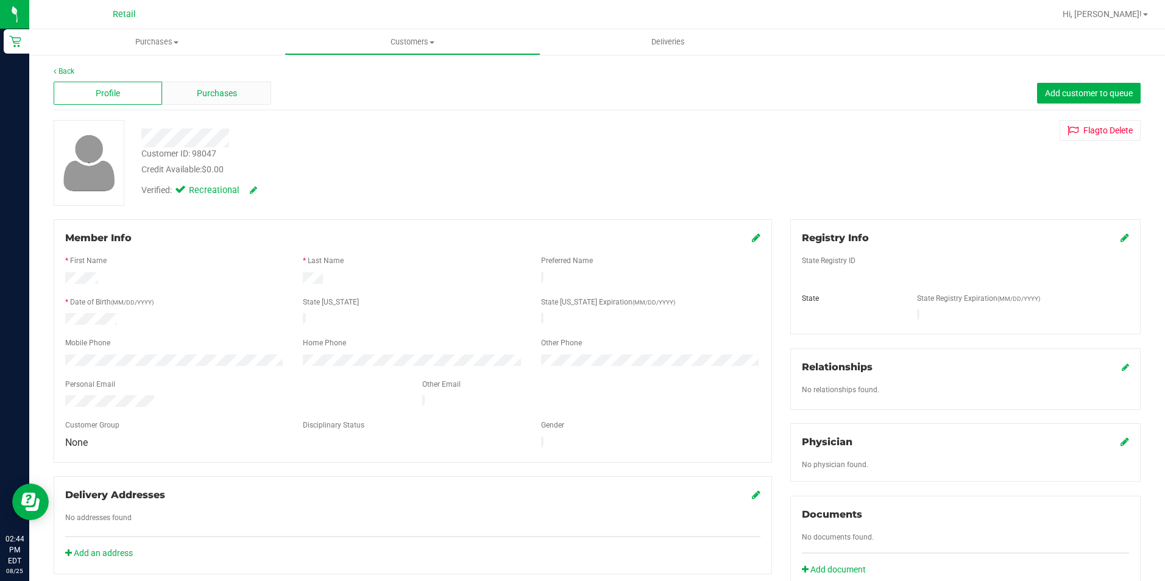
click at [189, 101] on div "Purchases" at bounding box center [216, 93] width 108 height 23
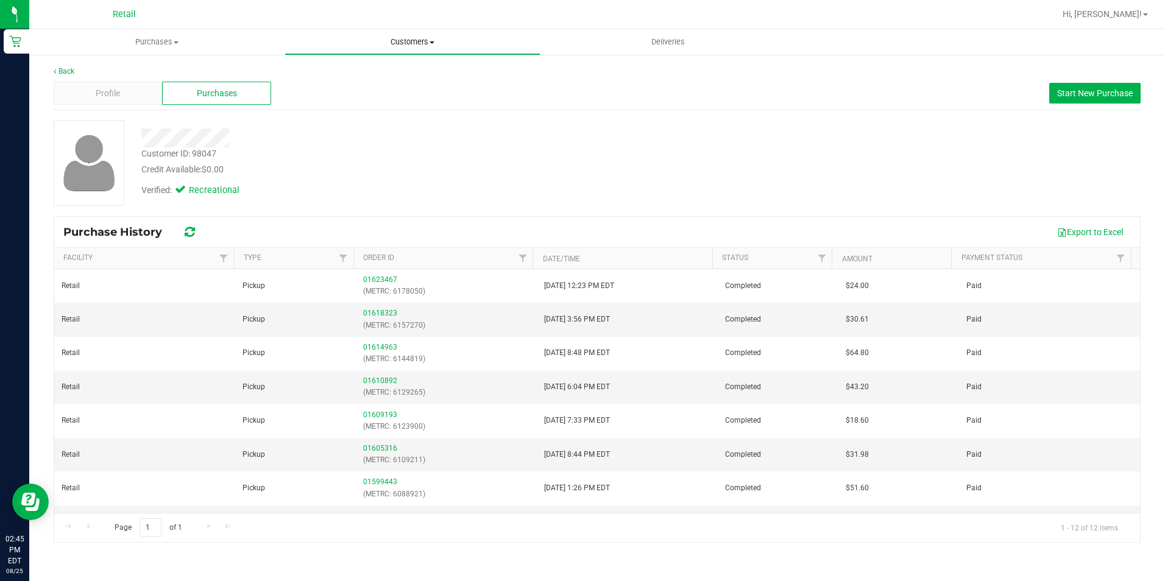
click at [424, 46] on span "Customers" at bounding box center [412, 42] width 254 height 11
click at [367, 70] on span "All customers" at bounding box center [329, 73] width 88 height 10
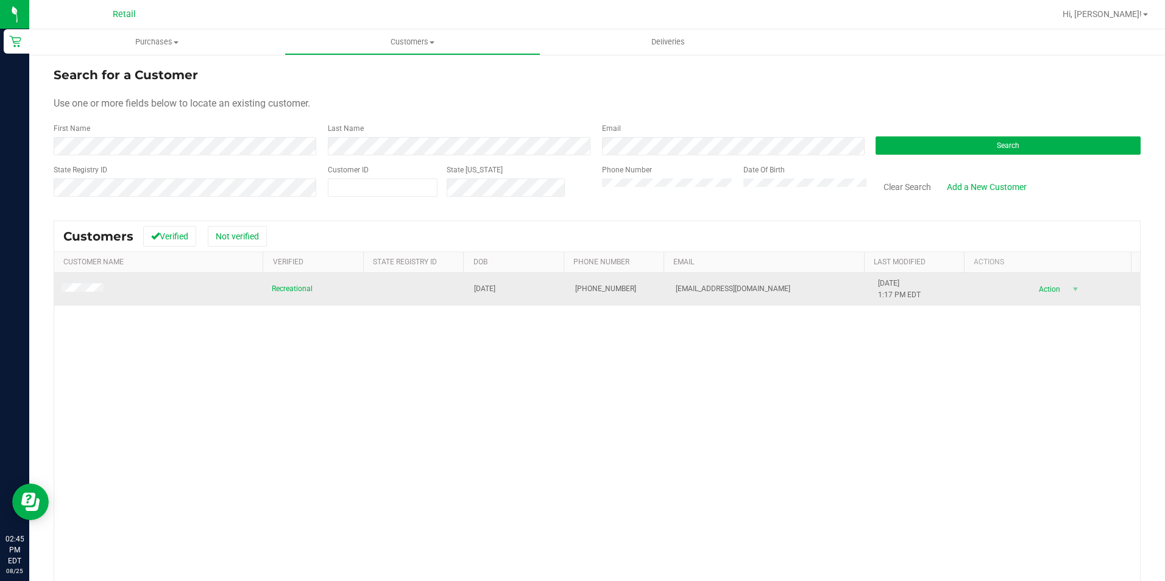
click at [90, 283] on td at bounding box center [159, 289] width 210 height 33
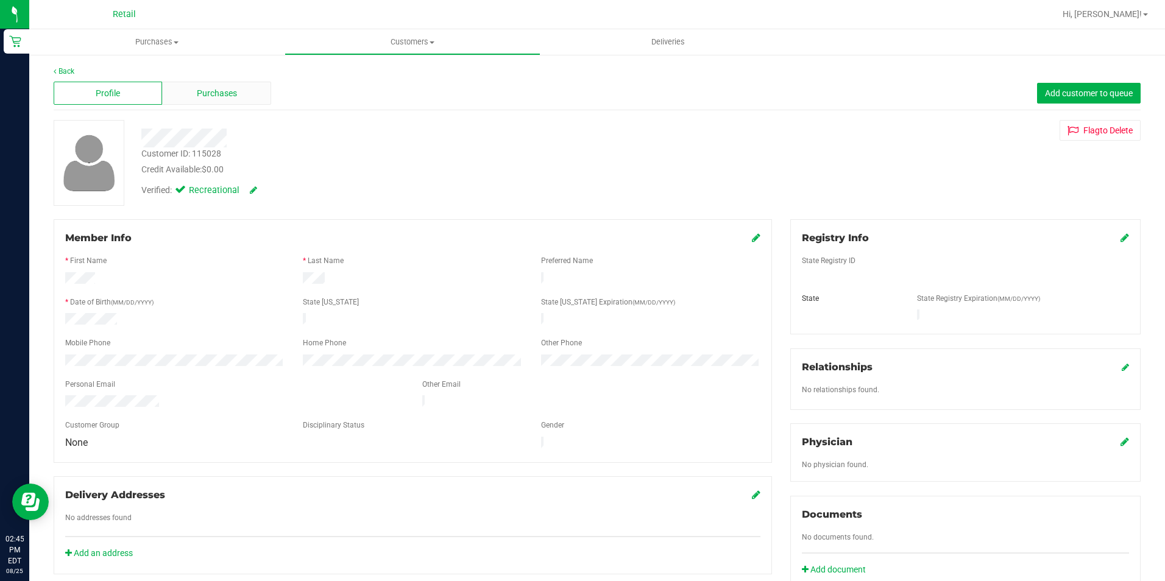
click at [197, 99] on span "Purchases" at bounding box center [217, 93] width 40 height 13
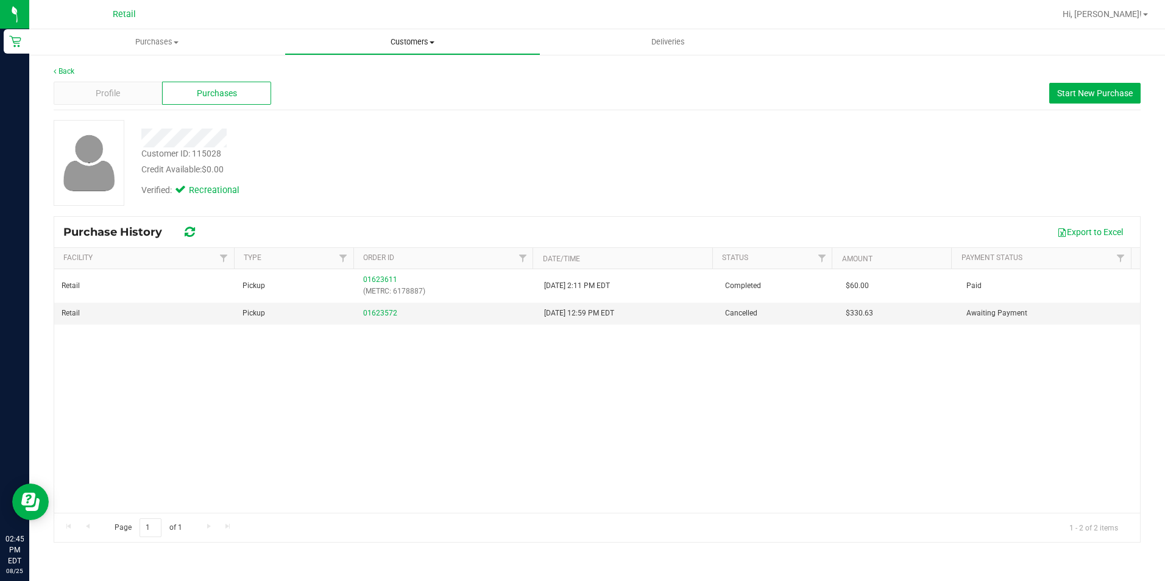
click at [381, 35] on uib-tab-heading "Customers All customers Add a new customer All physicians" at bounding box center [412, 42] width 254 height 24
click at [350, 67] on li "All customers" at bounding box center [412, 73] width 255 height 15
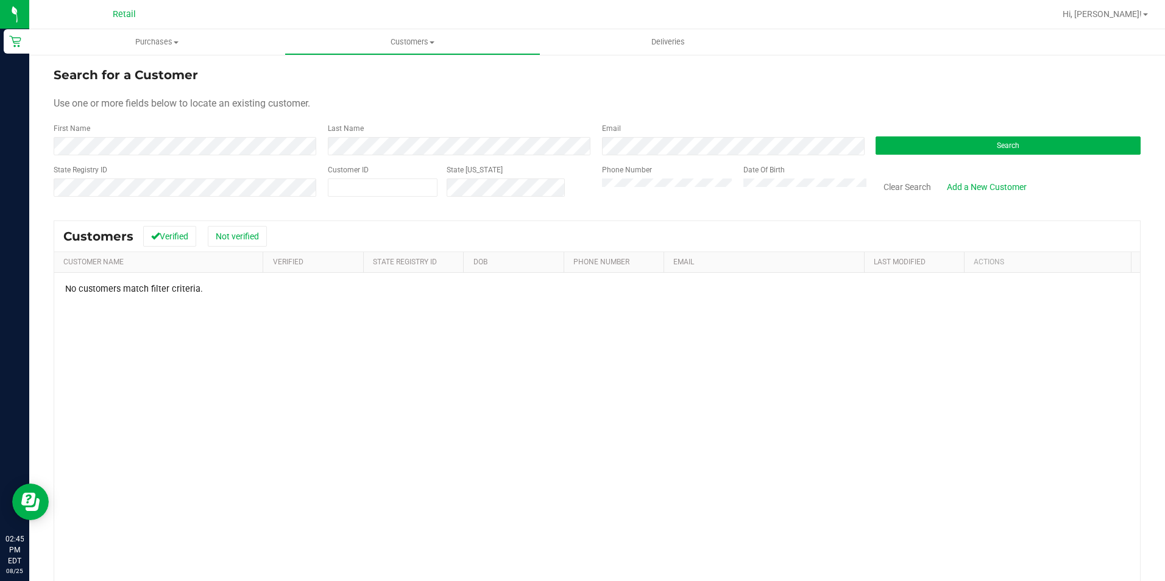
click at [221, 133] on div "First Name" at bounding box center [186, 139] width 265 height 32
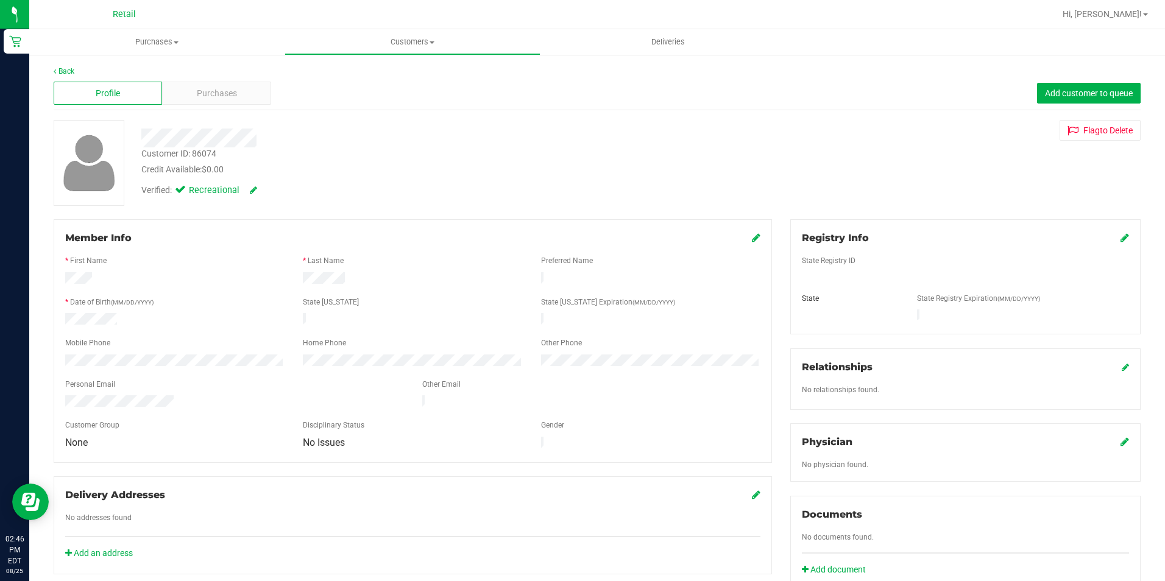
click at [220, 86] on div "Purchases" at bounding box center [216, 93] width 108 height 23
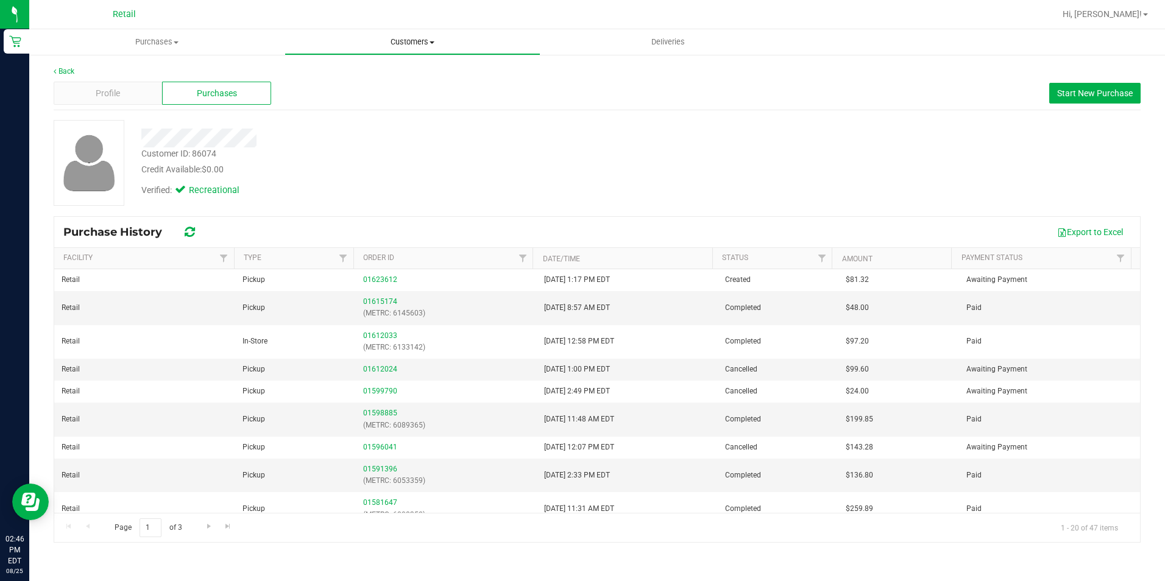
drag, startPoint x: 397, startPoint y: 43, endPoint x: 365, endPoint y: 57, distance: 34.6
click at [397, 43] on span "Customers" at bounding box center [412, 42] width 254 height 11
click at [348, 69] on span "All customers" at bounding box center [329, 73] width 88 height 10
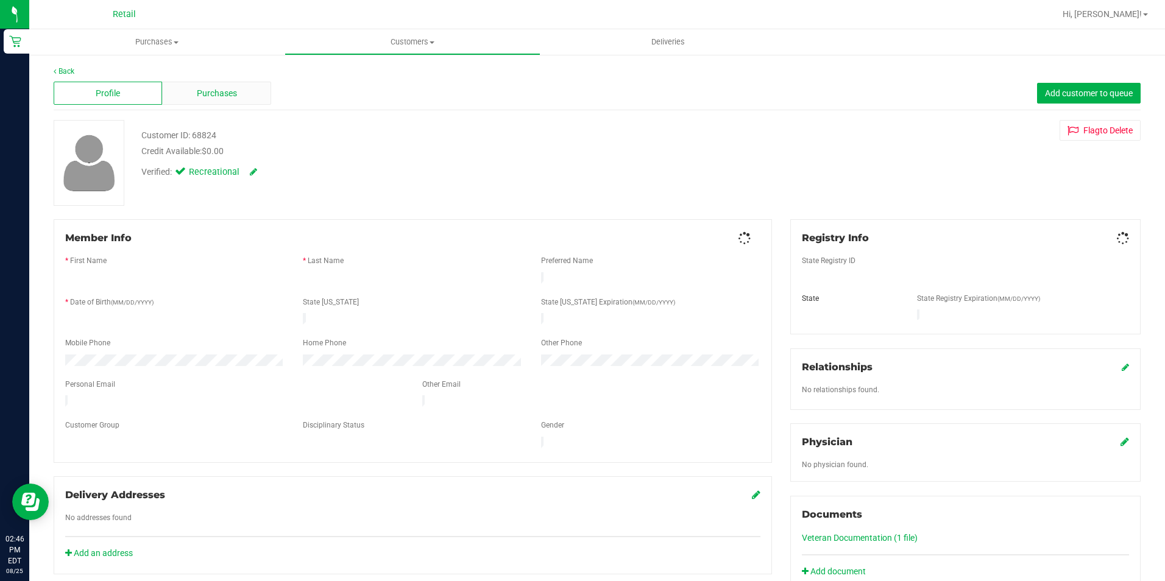
click at [230, 90] on span "Purchases" at bounding box center [217, 93] width 40 height 13
click at [250, 105] on div "Profile Purchases Add customer to queue" at bounding box center [597, 94] width 1087 height 34
click at [243, 91] on div "Purchases" at bounding box center [216, 93] width 108 height 23
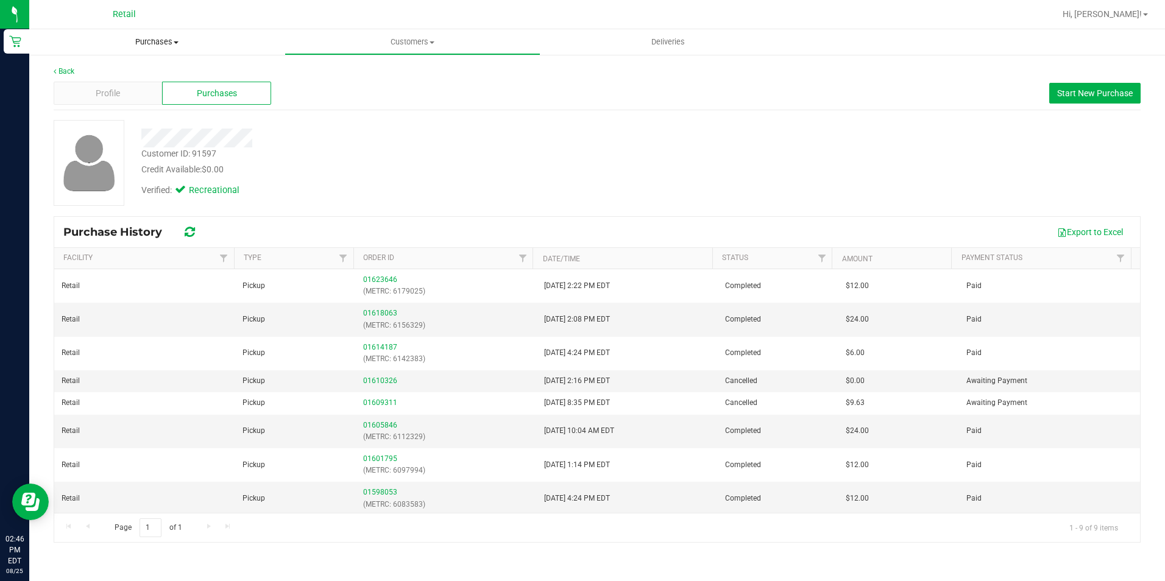
click at [147, 39] on span "Purchases" at bounding box center [156, 42] width 255 height 11
drag, startPoint x: 426, startPoint y: 46, endPoint x: 361, endPoint y: 74, distance: 71.2
click at [424, 46] on span "Customers" at bounding box center [412, 42] width 254 height 11
click at [352, 74] on span "All customers" at bounding box center [329, 73] width 88 height 10
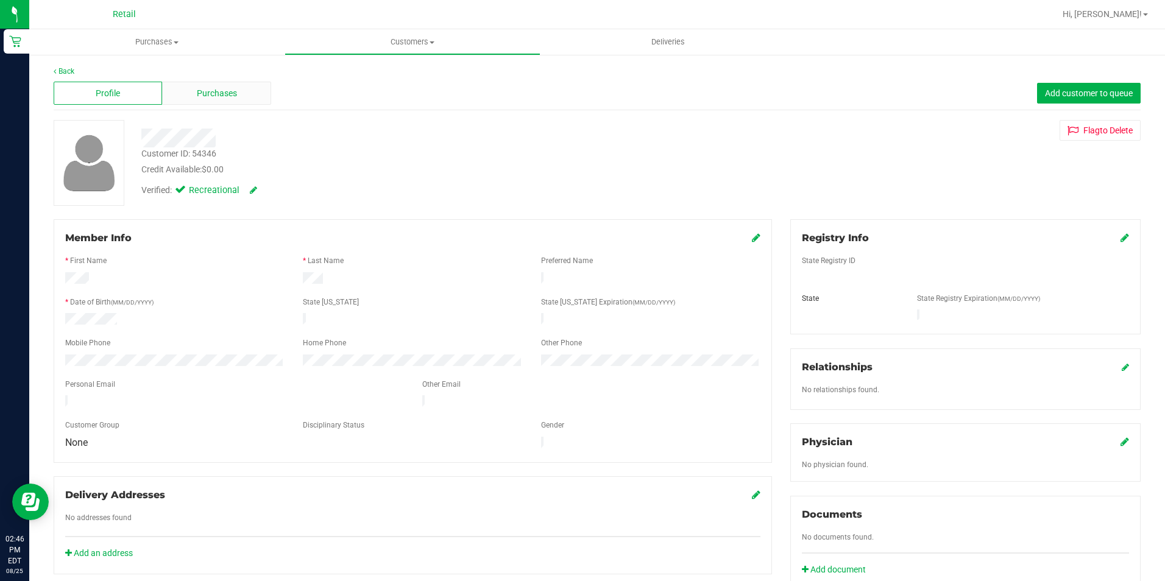
click at [233, 94] on span "Purchases" at bounding box center [217, 93] width 40 height 13
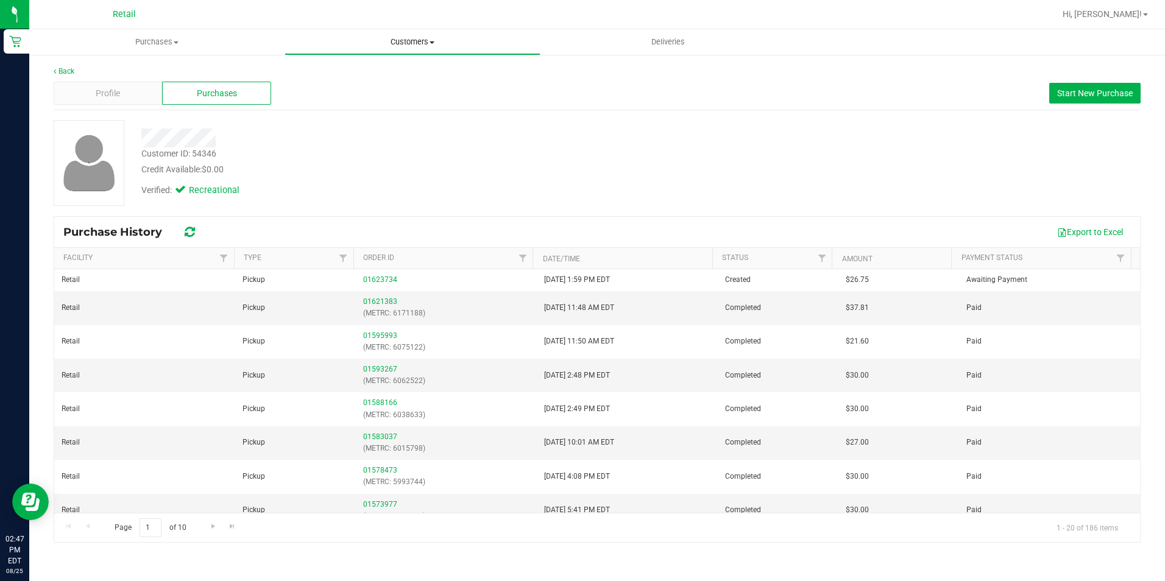
click at [396, 40] on span "Customers" at bounding box center [412, 42] width 254 height 11
click at [371, 72] on span "All customers" at bounding box center [329, 73] width 88 height 10
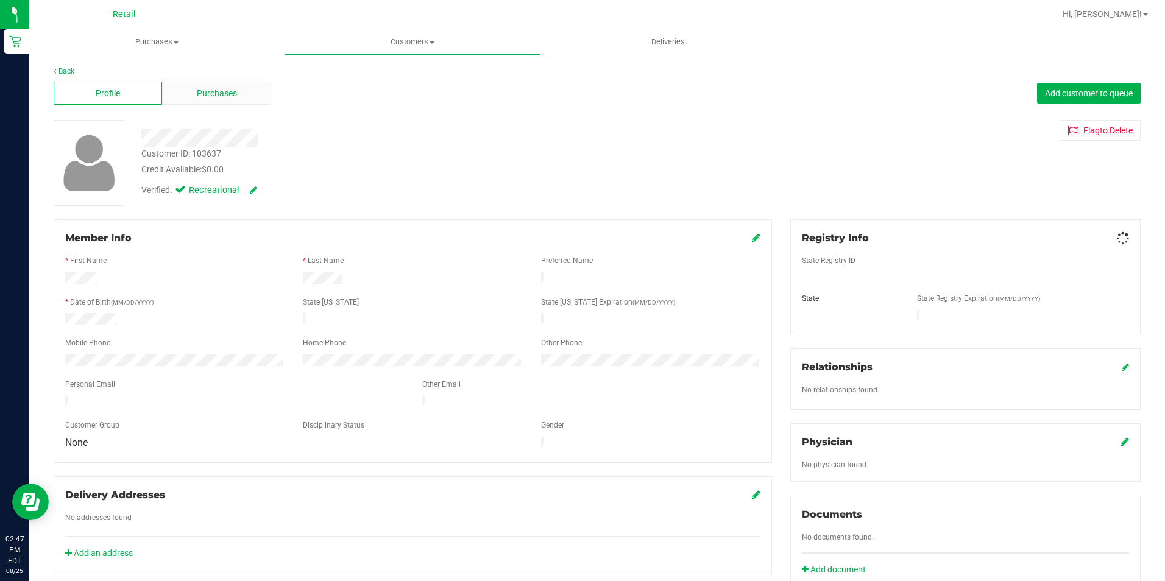
click at [199, 85] on div "Purchases" at bounding box center [216, 93] width 108 height 23
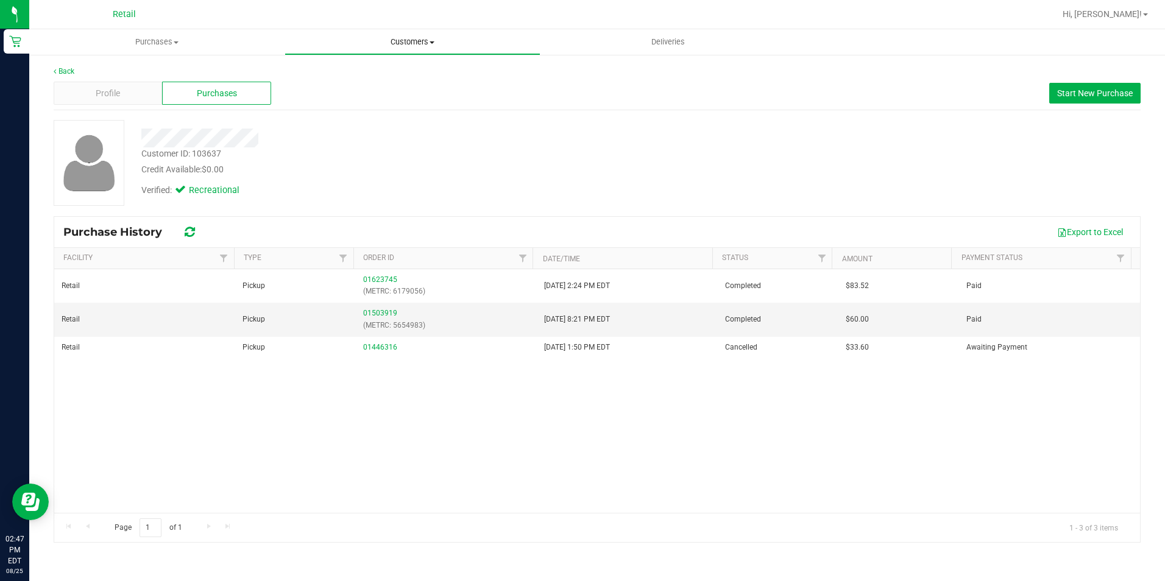
click at [423, 45] on span "Customers" at bounding box center [412, 42] width 254 height 11
click at [356, 72] on span "All customers" at bounding box center [329, 73] width 88 height 10
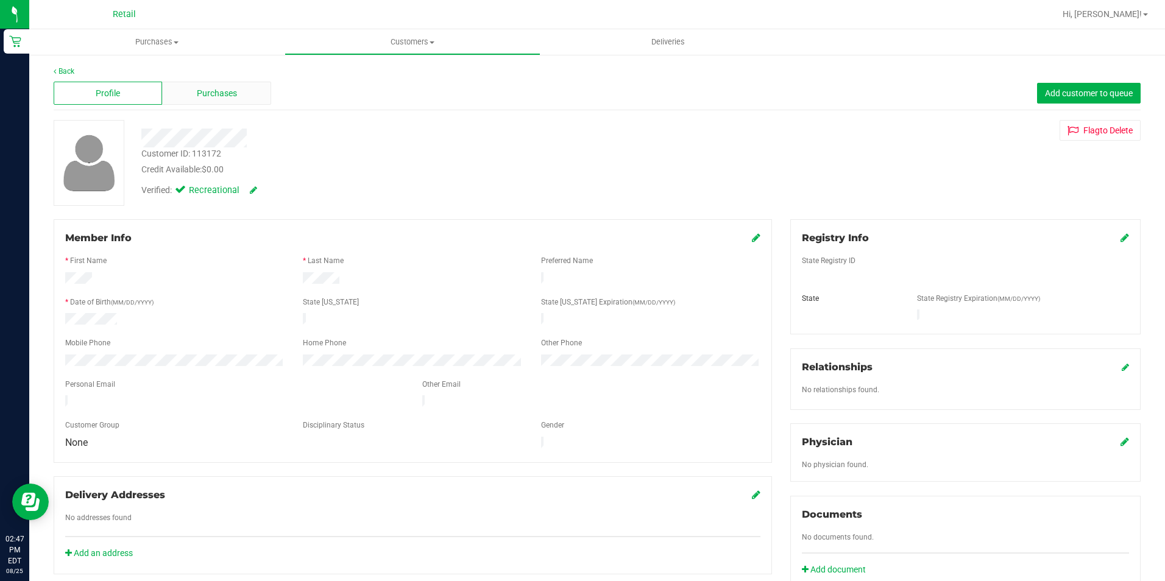
click at [224, 97] on span "Purchases" at bounding box center [217, 93] width 40 height 13
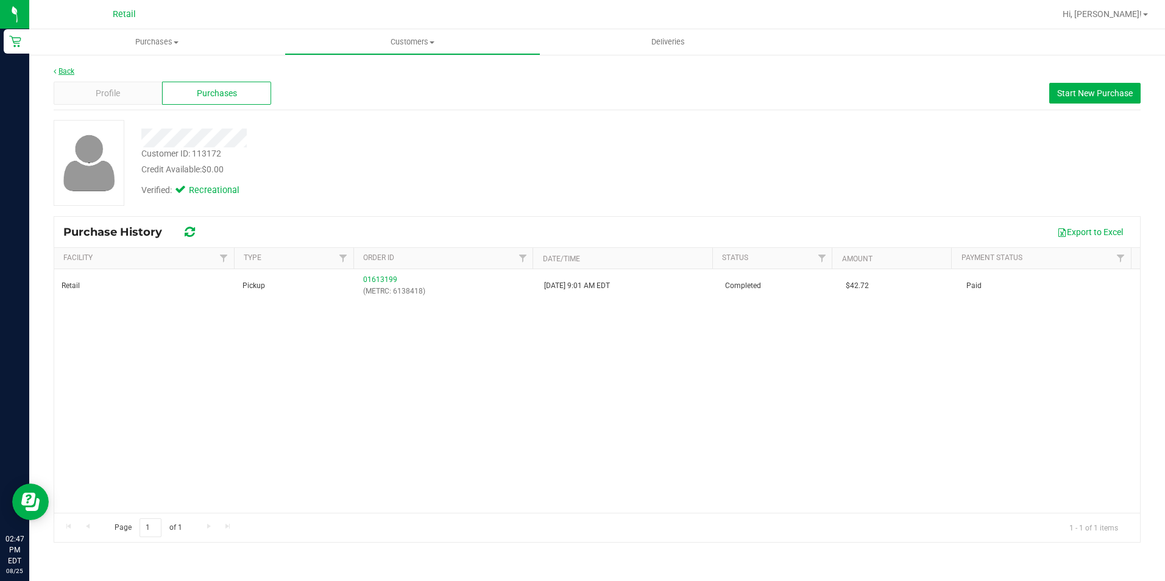
click at [71, 67] on link "Back" at bounding box center [64, 71] width 21 height 9
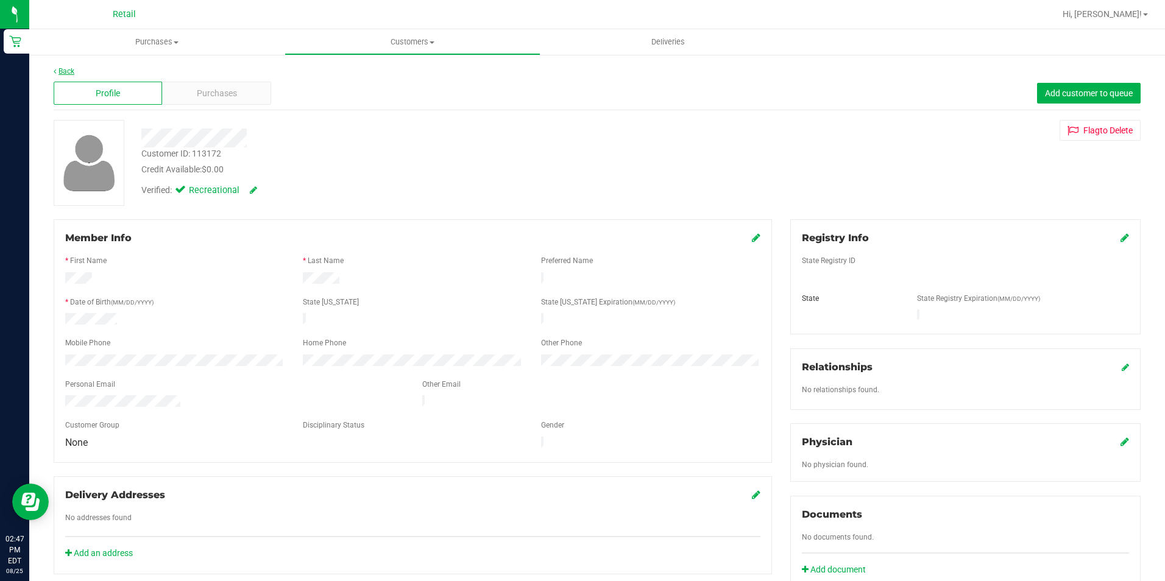
click at [69, 67] on link "Back" at bounding box center [64, 71] width 21 height 9
click at [218, 101] on div "Purchases" at bounding box center [216, 93] width 108 height 23
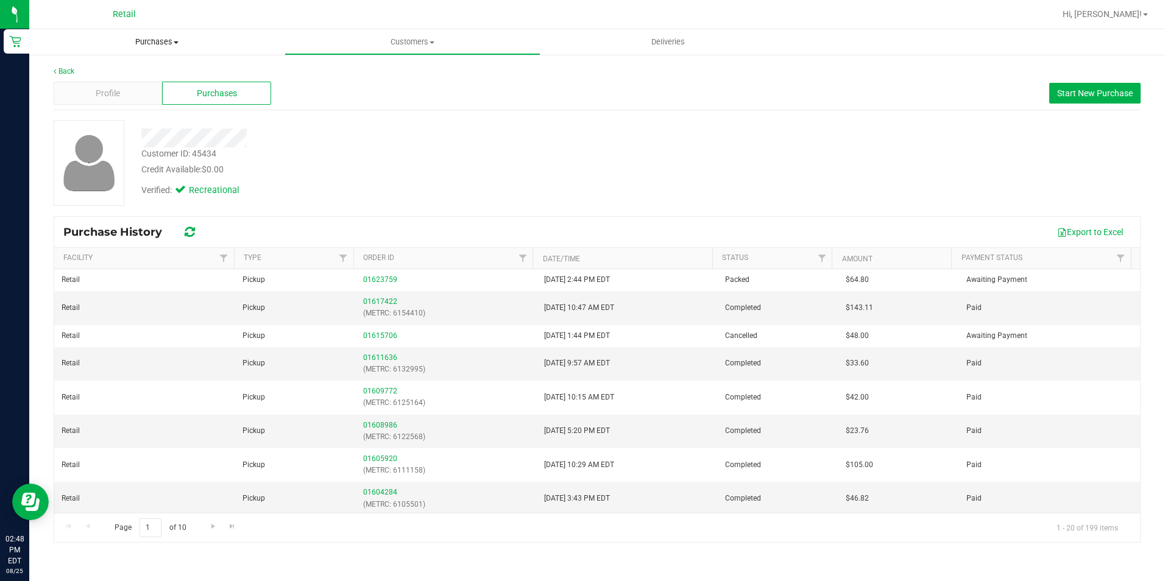
click at [163, 41] on span "Purchases" at bounding box center [156, 42] width 255 height 11
click at [157, 66] on li "Summary of purchases" at bounding box center [156, 73] width 255 height 15
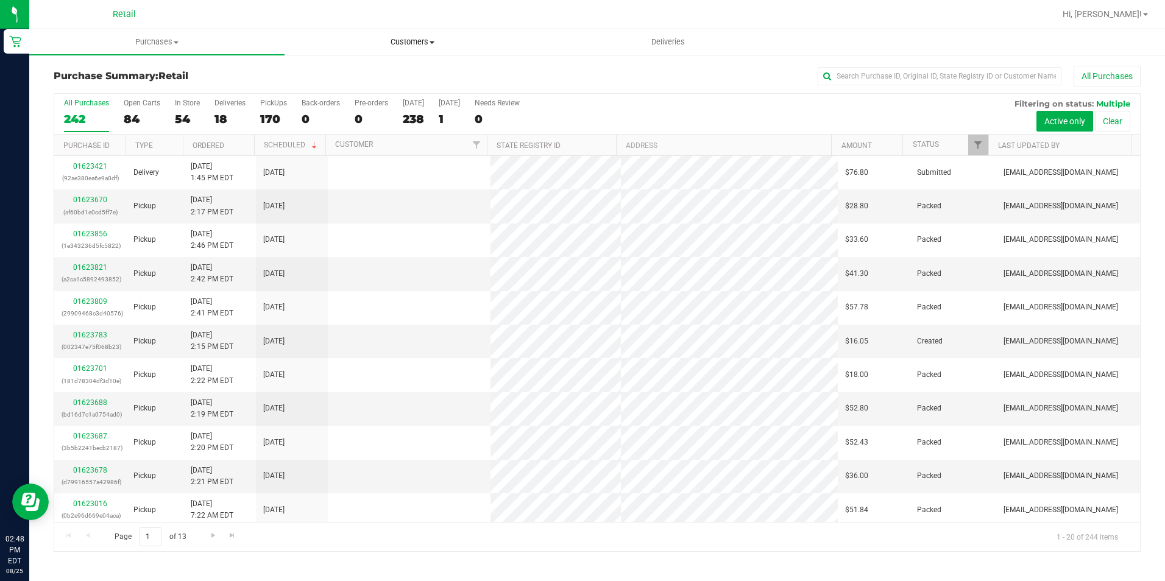
click at [411, 40] on span "Customers" at bounding box center [412, 42] width 254 height 11
click at [371, 78] on span "All customers" at bounding box center [329, 73] width 88 height 10
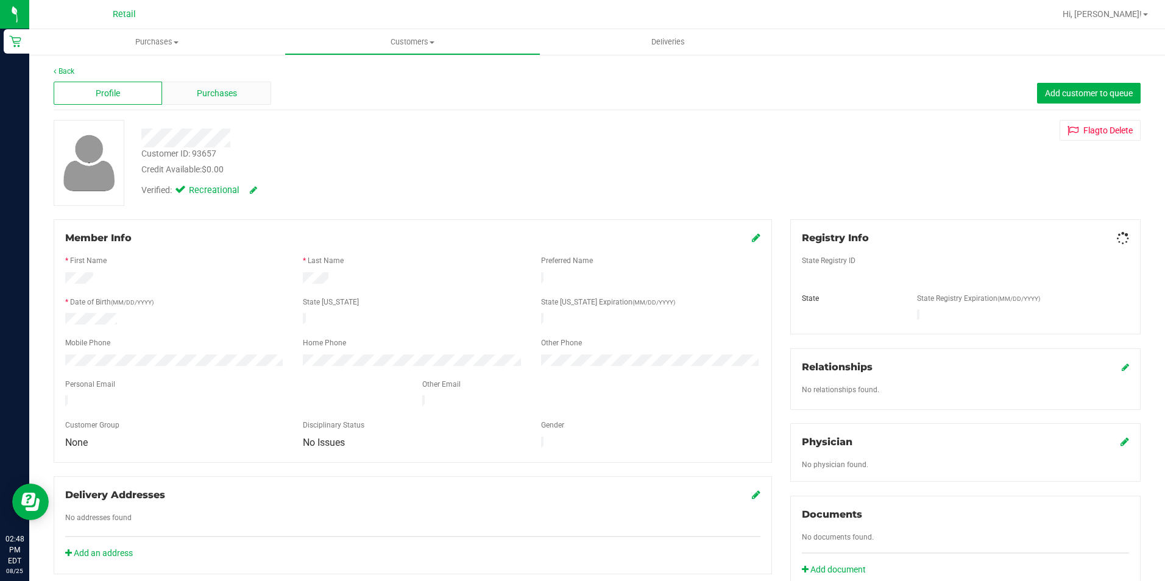
click at [202, 97] on span "Purchases" at bounding box center [217, 93] width 40 height 13
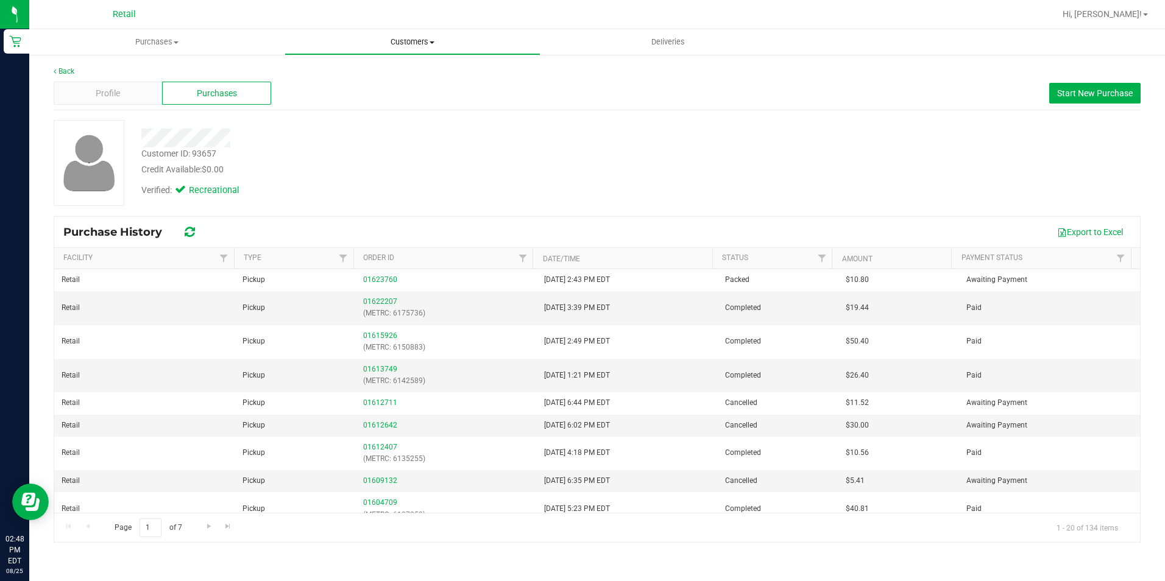
click at [395, 40] on span "Customers" at bounding box center [412, 42] width 254 height 11
click at [339, 71] on span "All customers" at bounding box center [329, 73] width 88 height 10
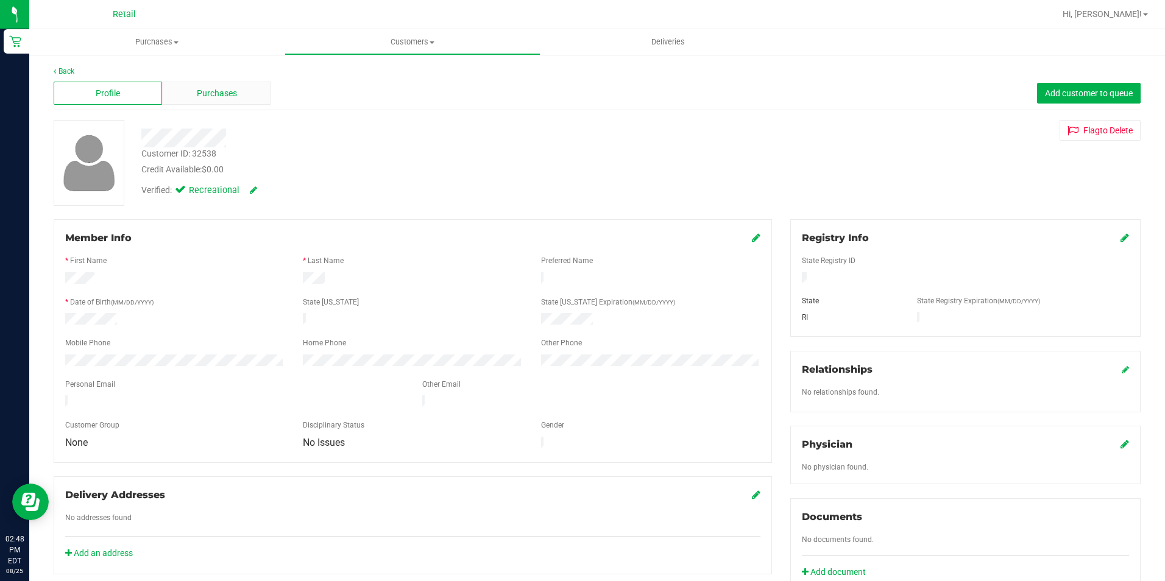
click at [222, 94] on span "Purchases" at bounding box center [217, 93] width 40 height 13
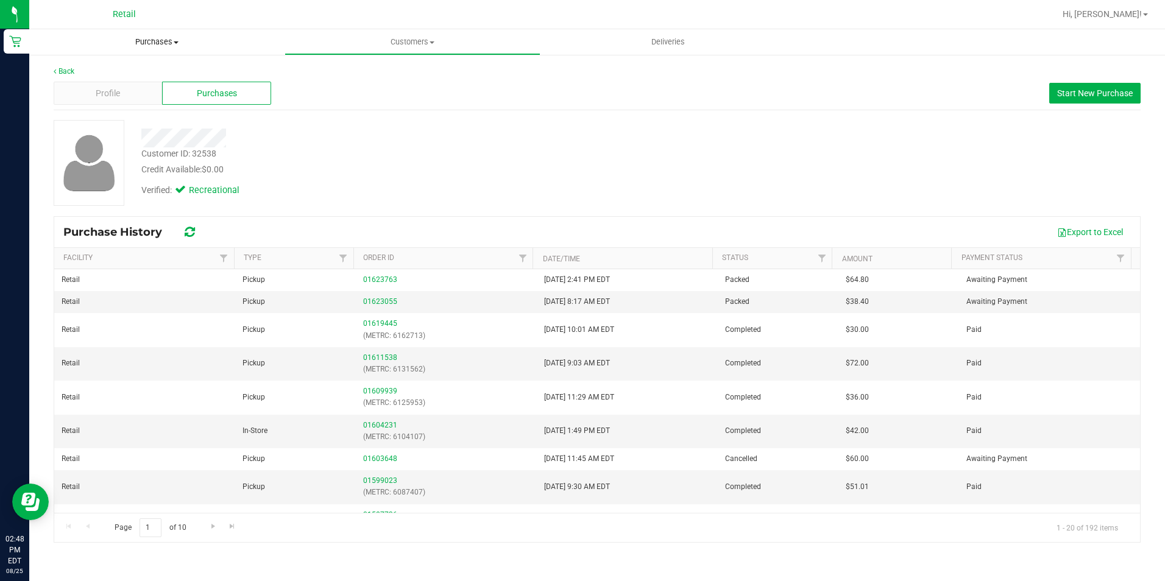
click at [148, 44] on span "Purchases" at bounding box center [156, 42] width 255 height 11
click at [141, 79] on li "Summary of purchases" at bounding box center [156, 73] width 255 height 15
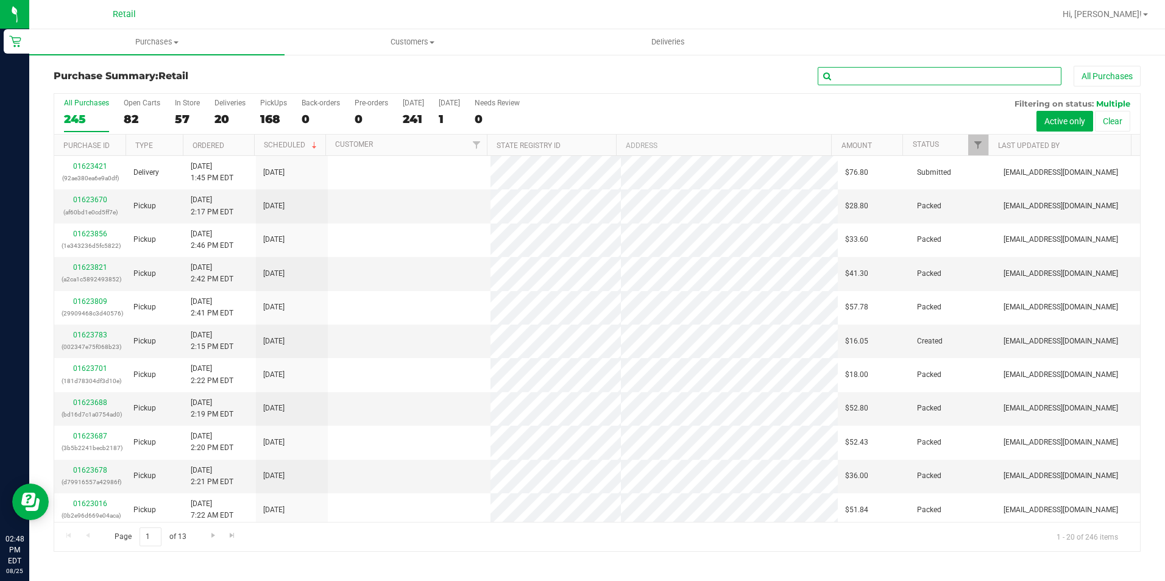
click at [941, 75] on input "text" at bounding box center [940, 76] width 244 height 18
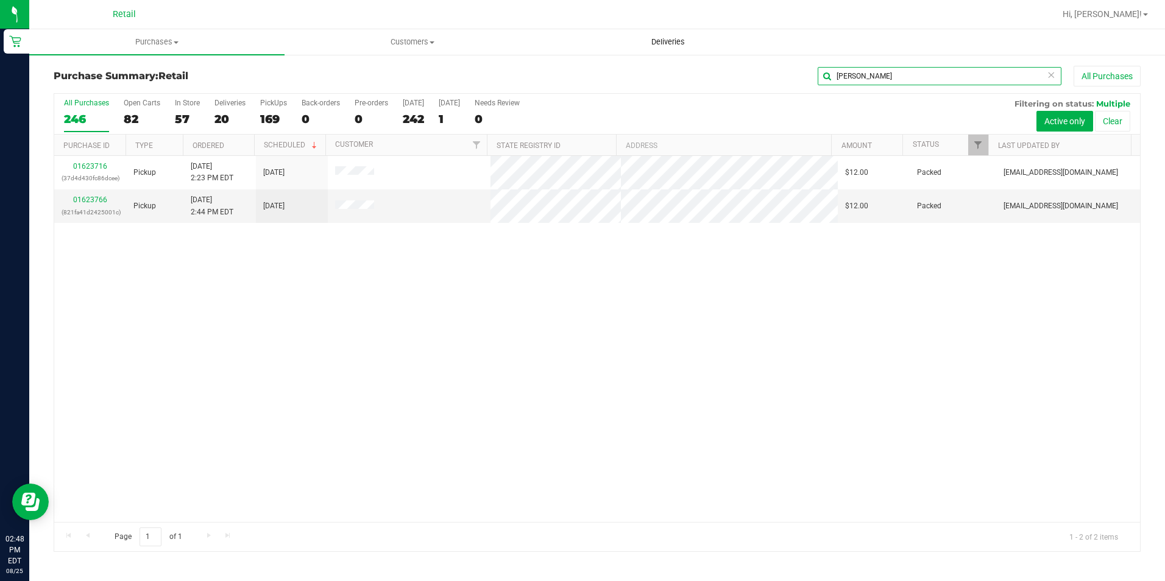
drag, startPoint x: 879, startPoint y: 72, endPoint x: 646, endPoint y: 52, distance: 233.5
click at [646, 52] on retail "Purchases Summary of purchases Fulfillment All purchases Customers All customer…" at bounding box center [597, 296] width 1136 height 535
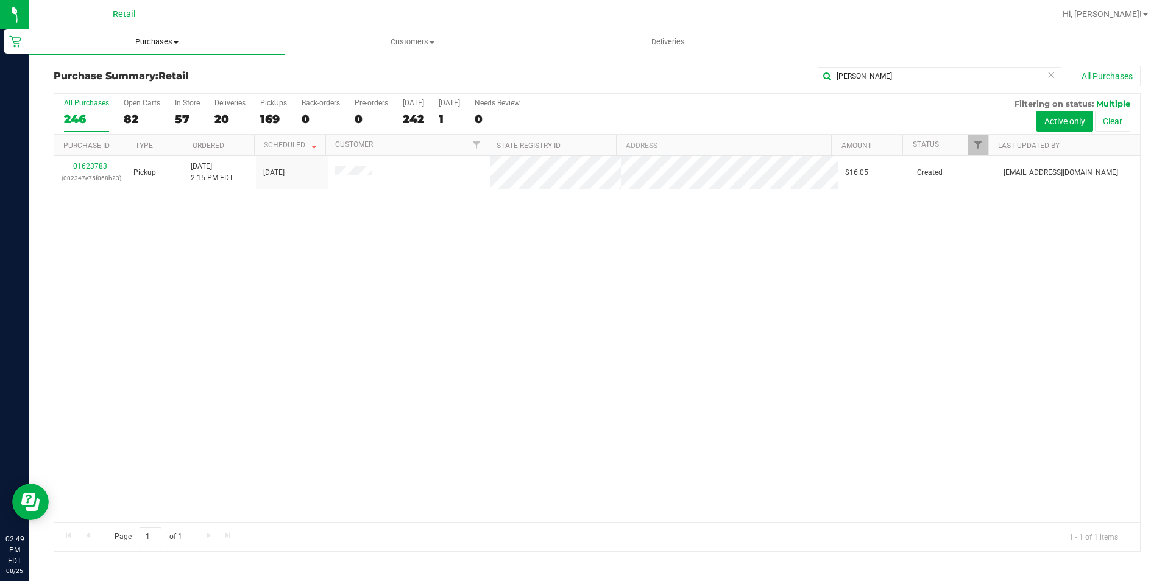
click at [139, 38] on span "Purchases" at bounding box center [156, 42] width 255 height 11
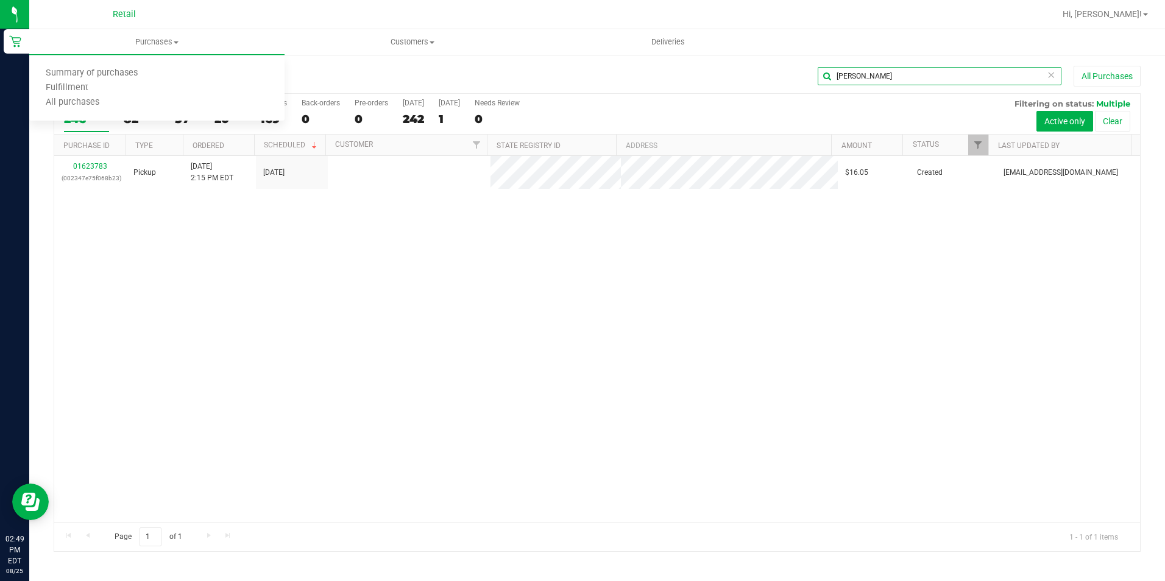
click at [894, 83] on input "jose riv" at bounding box center [940, 76] width 244 height 18
drag, startPoint x: 894, startPoint y: 83, endPoint x: 673, endPoint y: 97, distance: 221.6
click at [673, 97] on div "Purchase Summary: Retail jose riv All Purchases All Purchases 246 Open Carts 82…" at bounding box center [597, 309] width 1087 height 486
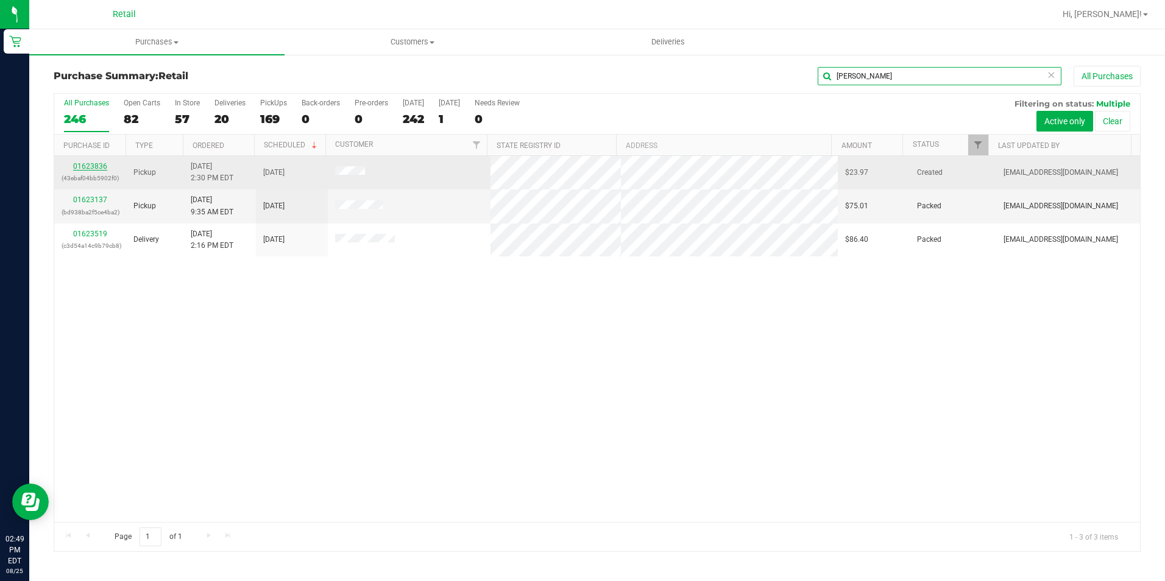
type input "ken"
click at [81, 171] on link "01623836" at bounding box center [90, 166] width 34 height 9
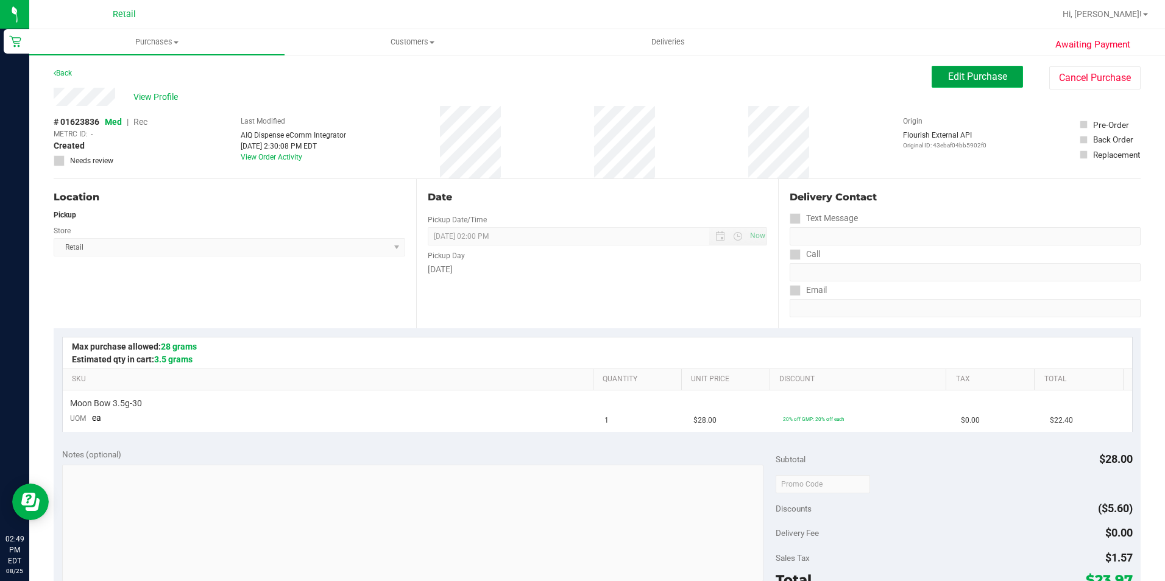
click at [936, 68] on button "Edit Purchase" at bounding box center [976, 77] width 91 height 22
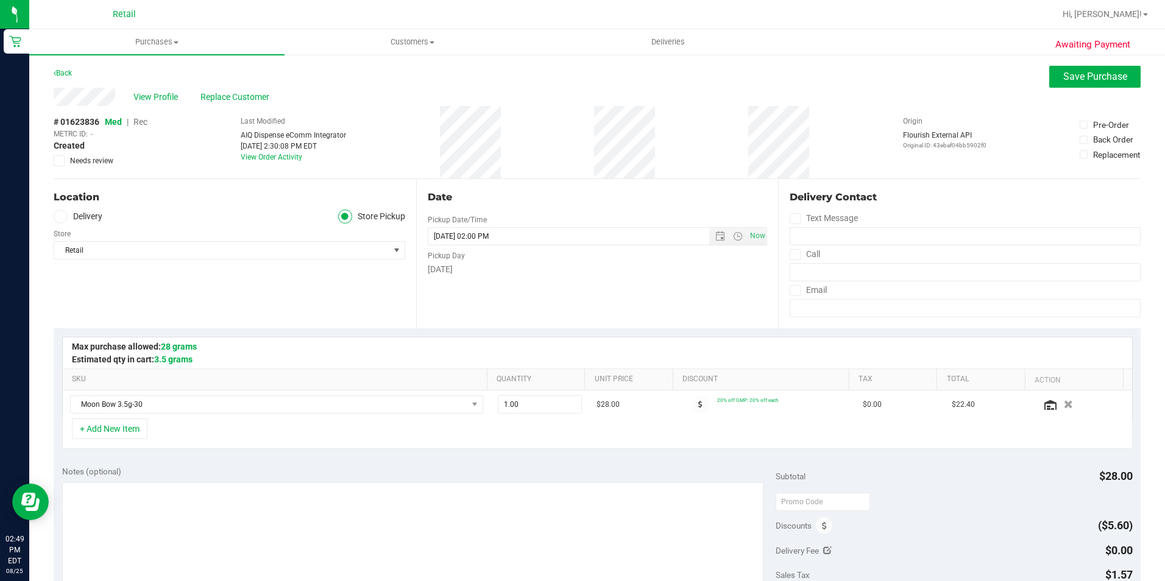
click at [145, 116] on div "# 01623836 Med | Rec METRC ID: - Created Needs review" at bounding box center [101, 141] width 94 height 51
click at [142, 121] on span "Rec" at bounding box center [140, 122] width 14 height 10
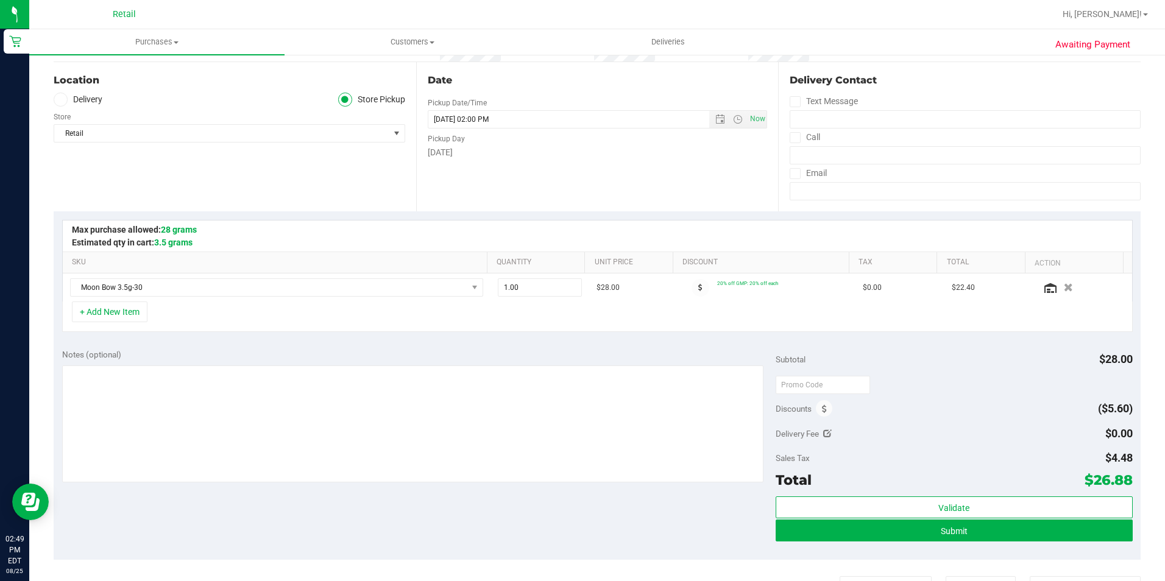
scroll to position [122, 0]
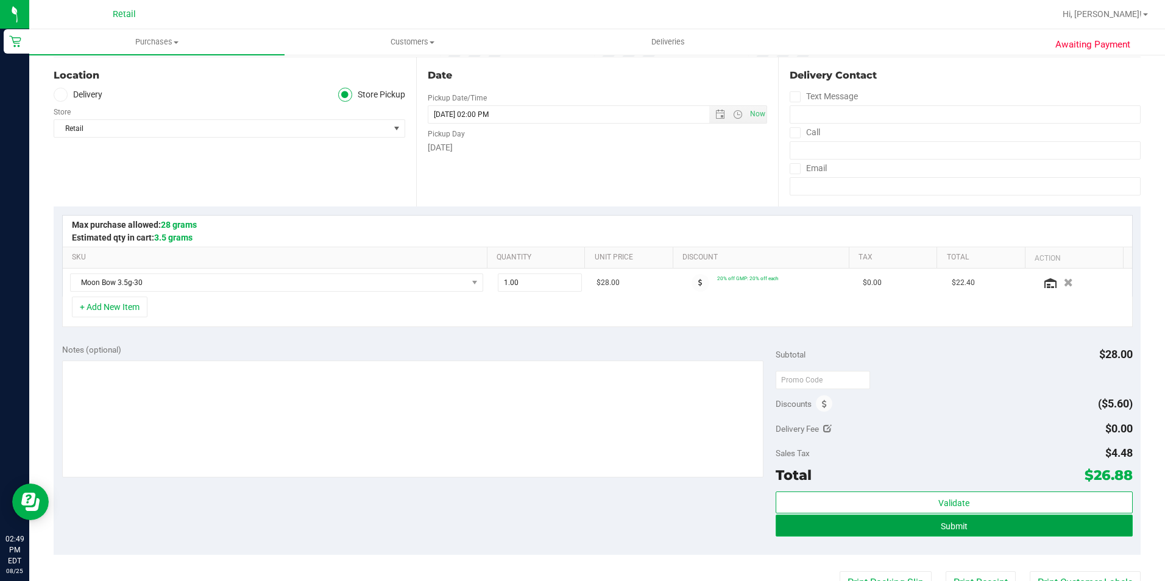
click at [866, 520] on button "Submit" at bounding box center [954, 526] width 357 height 22
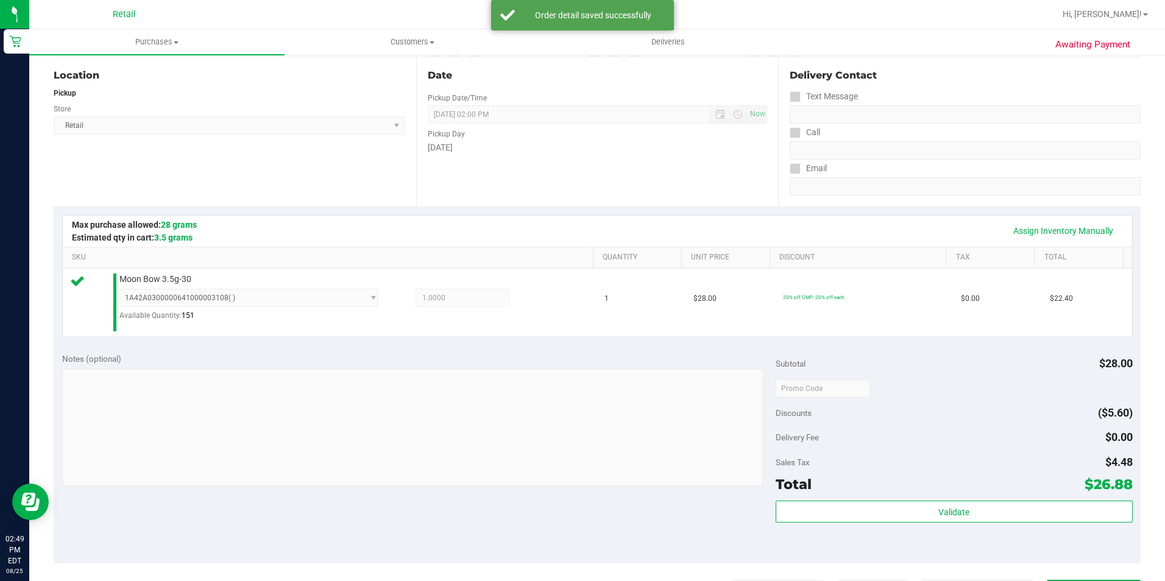
scroll to position [183, 0]
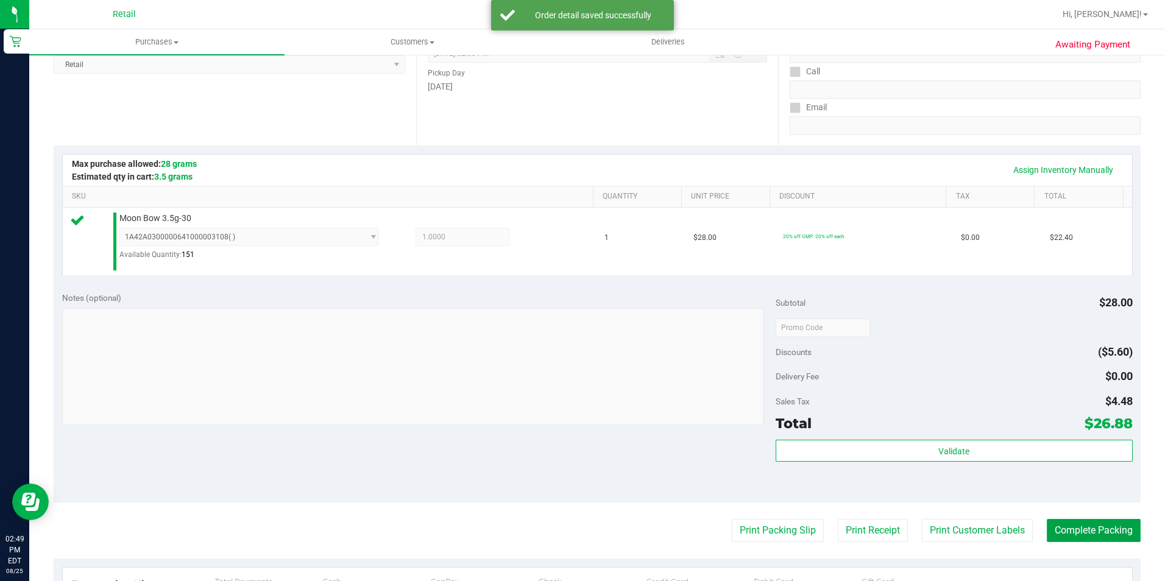
click at [1081, 523] on button "Complete Packing" at bounding box center [1094, 530] width 94 height 23
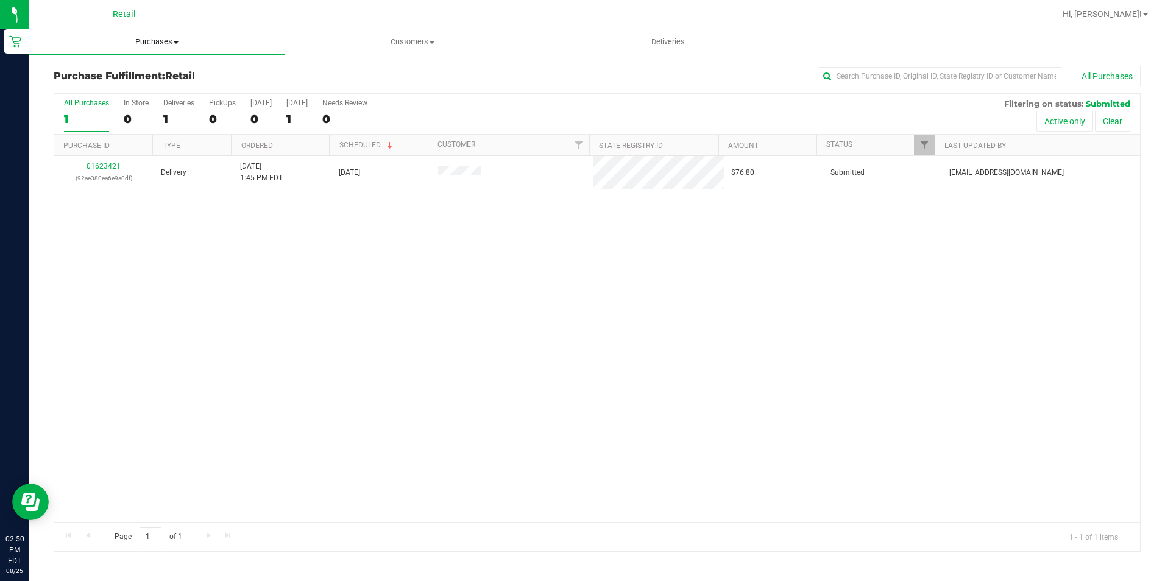
click at [134, 39] on span "Purchases" at bounding box center [156, 42] width 255 height 11
click at [128, 76] on span "Summary of purchases" at bounding box center [91, 73] width 125 height 10
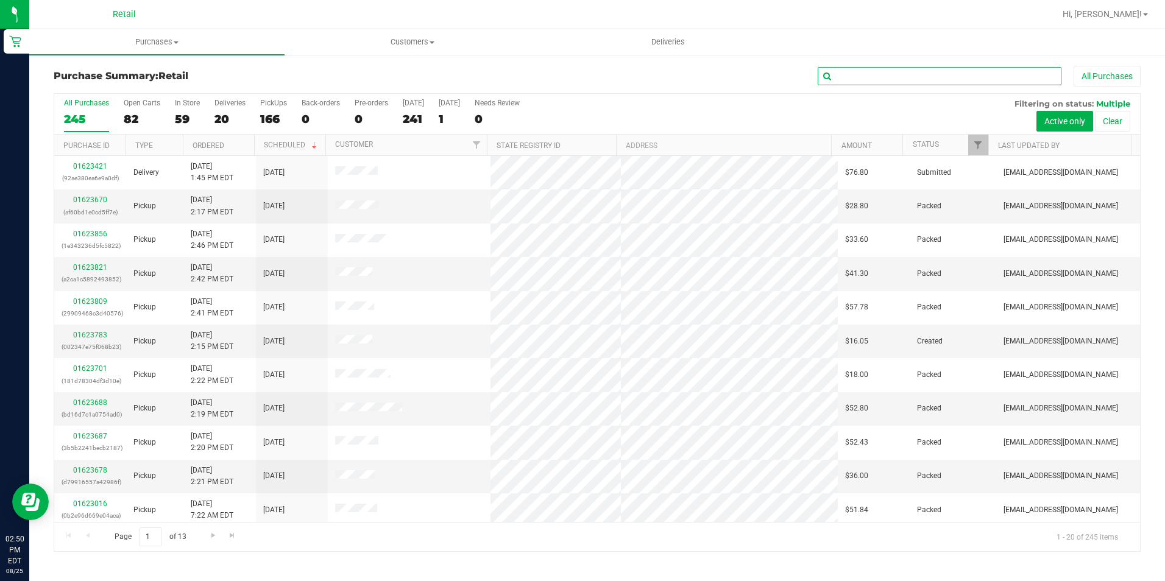
click at [908, 68] on input "text" at bounding box center [940, 76] width 244 height 18
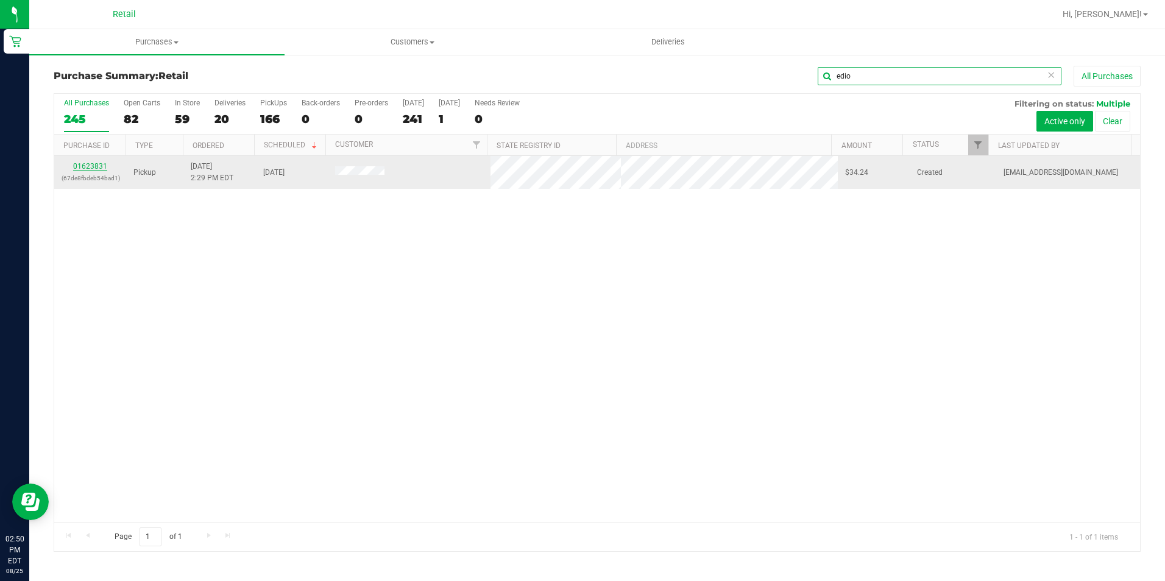
type input "edio"
click at [99, 165] on link "01623831" at bounding box center [90, 166] width 34 height 9
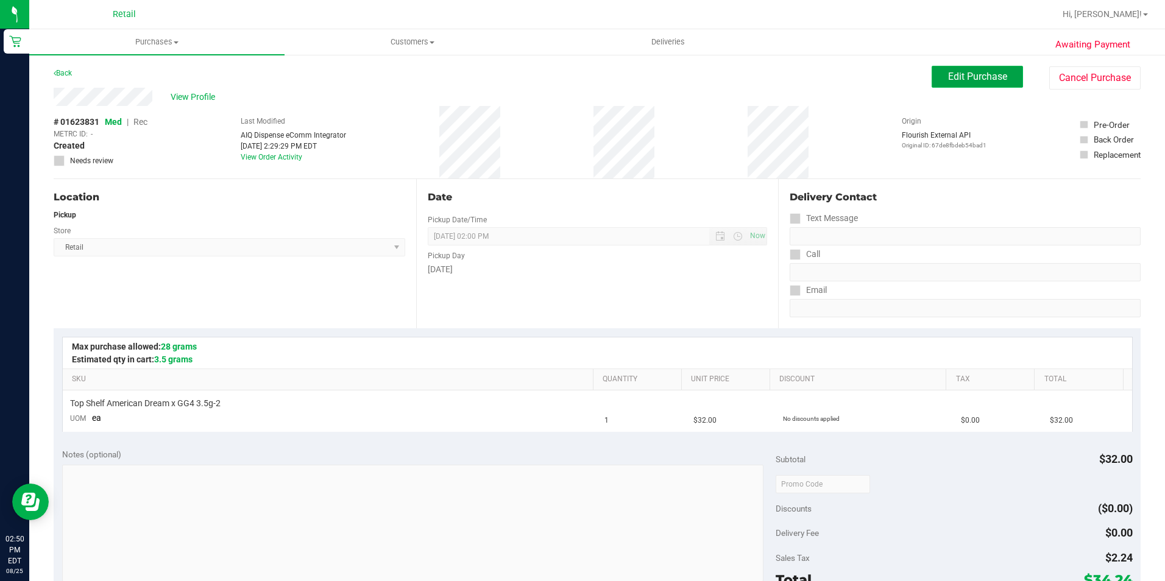
click at [958, 69] on button "Edit Purchase" at bounding box center [976, 77] width 91 height 22
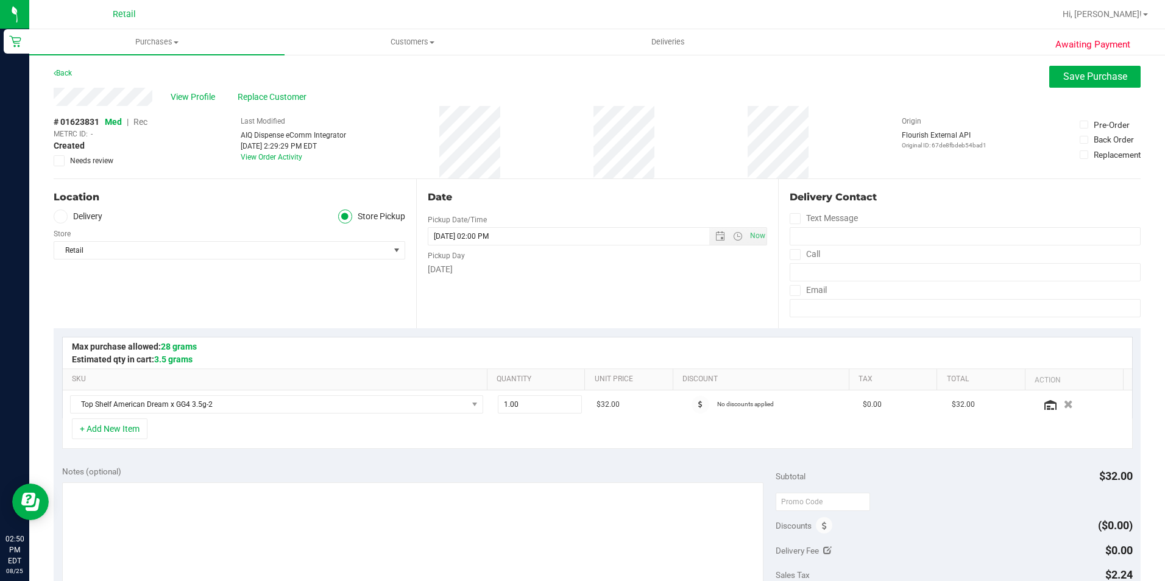
click at [146, 121] on span "Rec" at bounding box center [140, 122] width 14 height 10
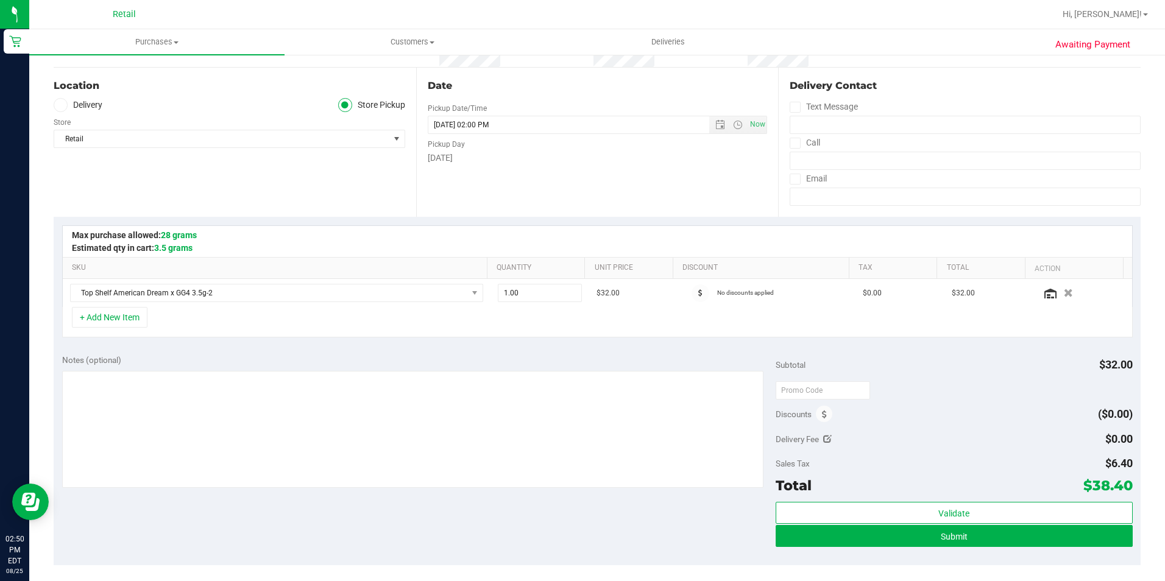
scroll to position [122, 0]
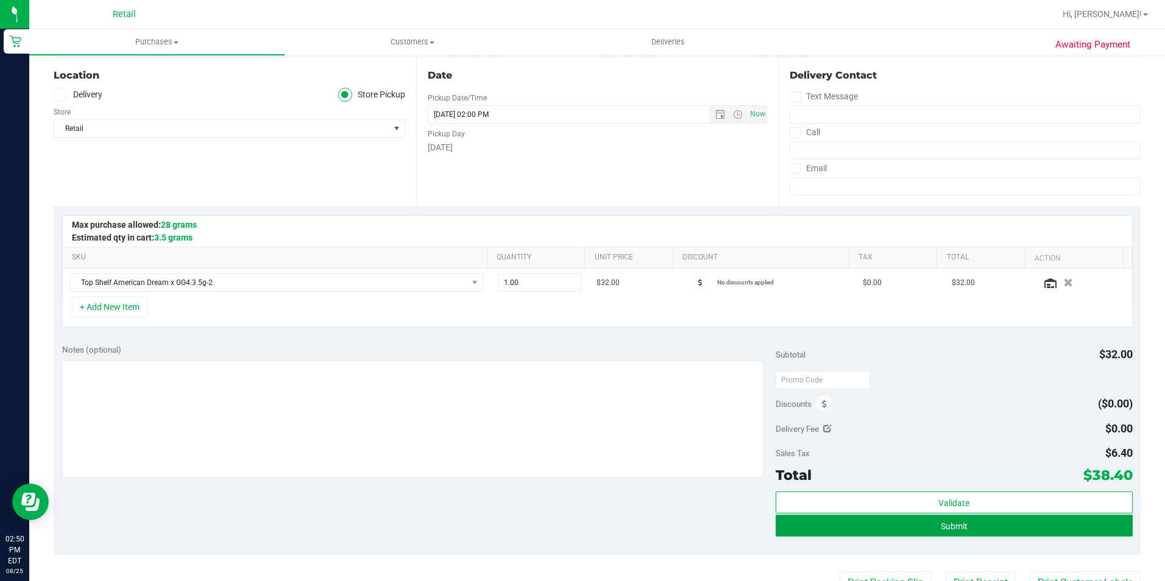
click at [990, 535] on button "Submit" at bounding box center [954, 526] width 357 height 22
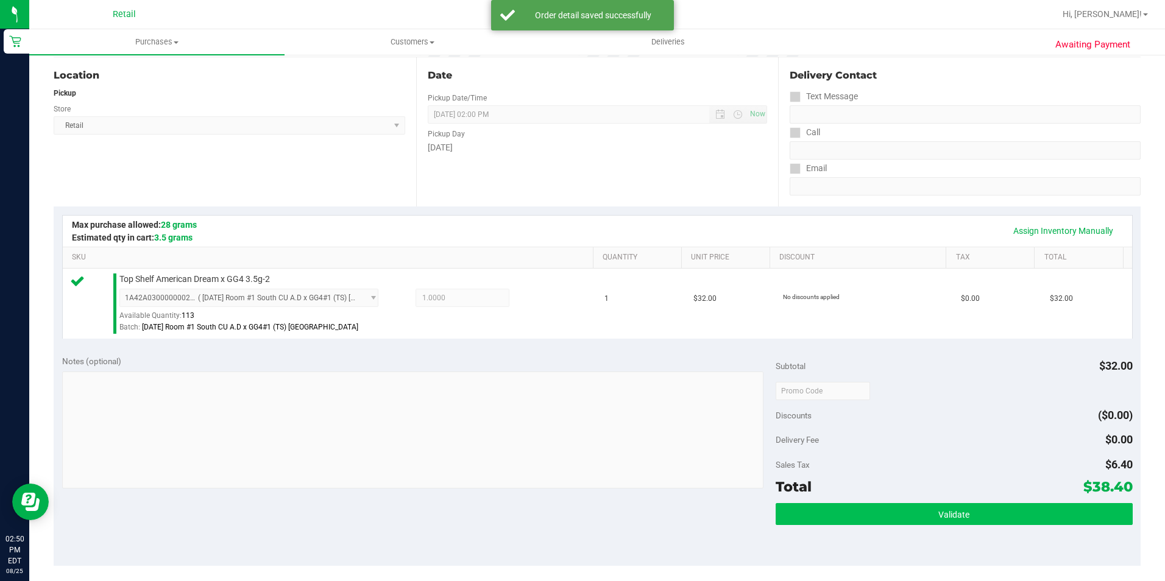
scroll to position [244, 0]
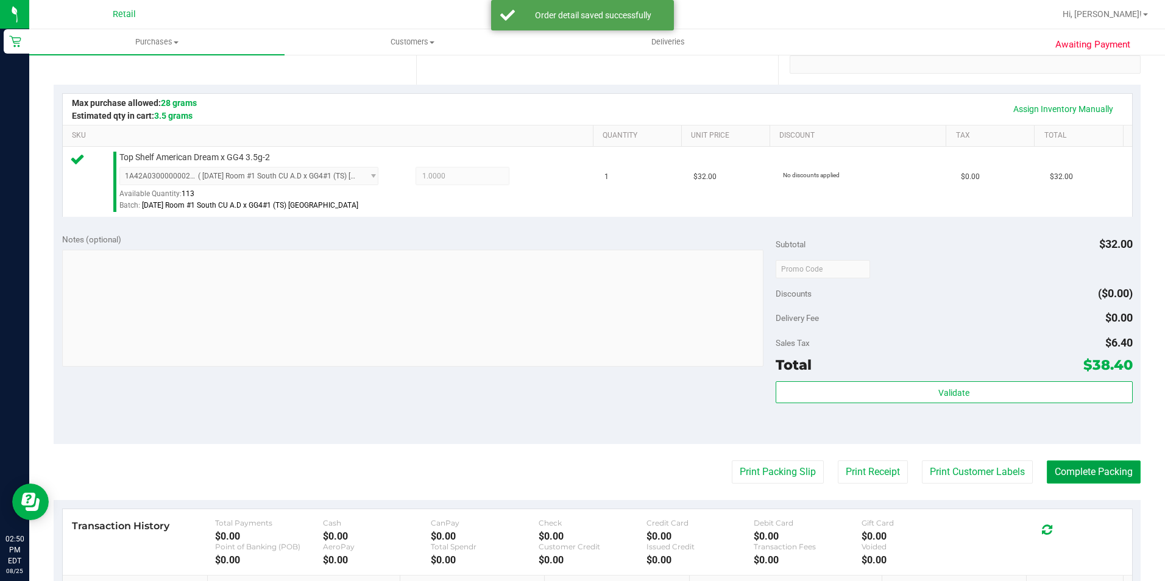
click at [1086, 470] on button "Complete Packing" at bounding box center [1094, 472] width 94 height 23
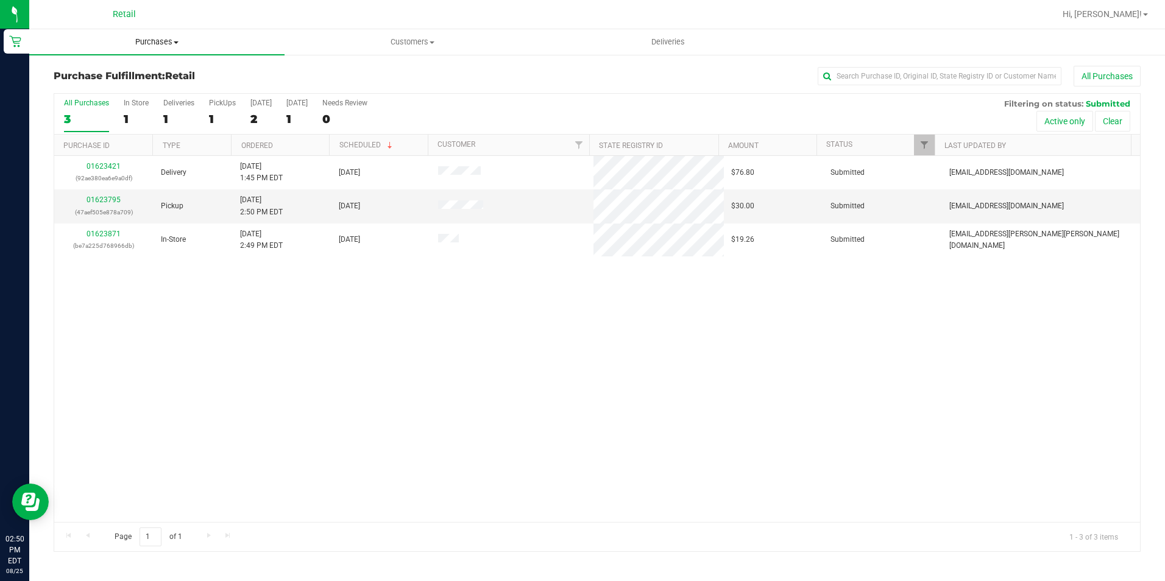
drag, startPoint x: 158, startPoint y: 42, endPoint x: 147, endPoint y: 69, distance: 29.8
click at [158, 42] on span "Purchases" at bounding box center [156, 42] width 255 height 11
click at [147, 71] on span "Summary of purchases" at bounding box center [91, 73] width 125 height 10
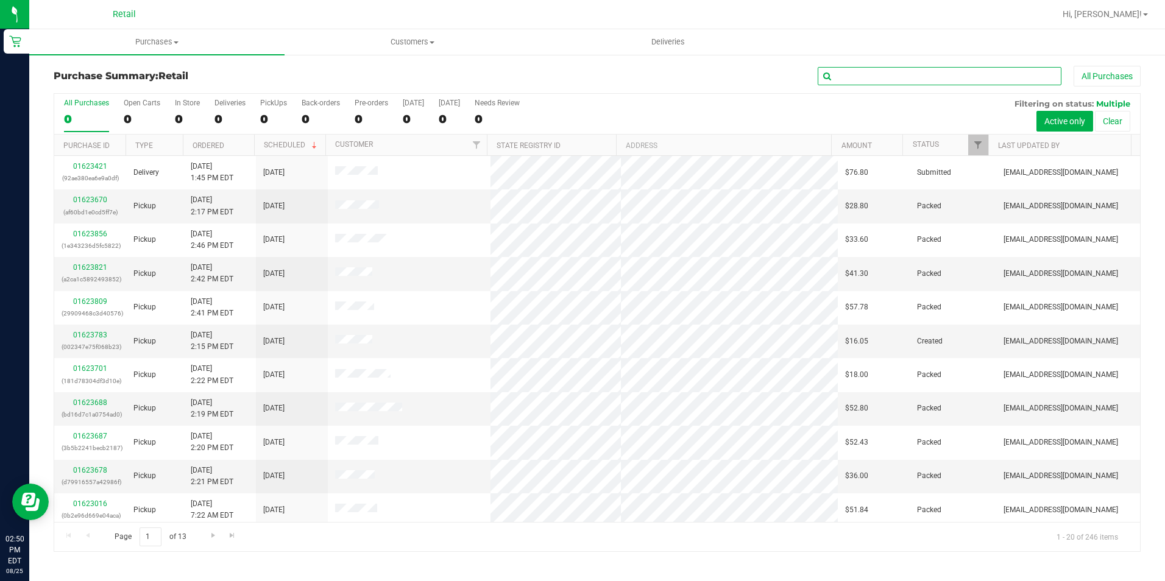
click at [846, 77] on input "text" at bounding box center [940, 76] width 244 height 18
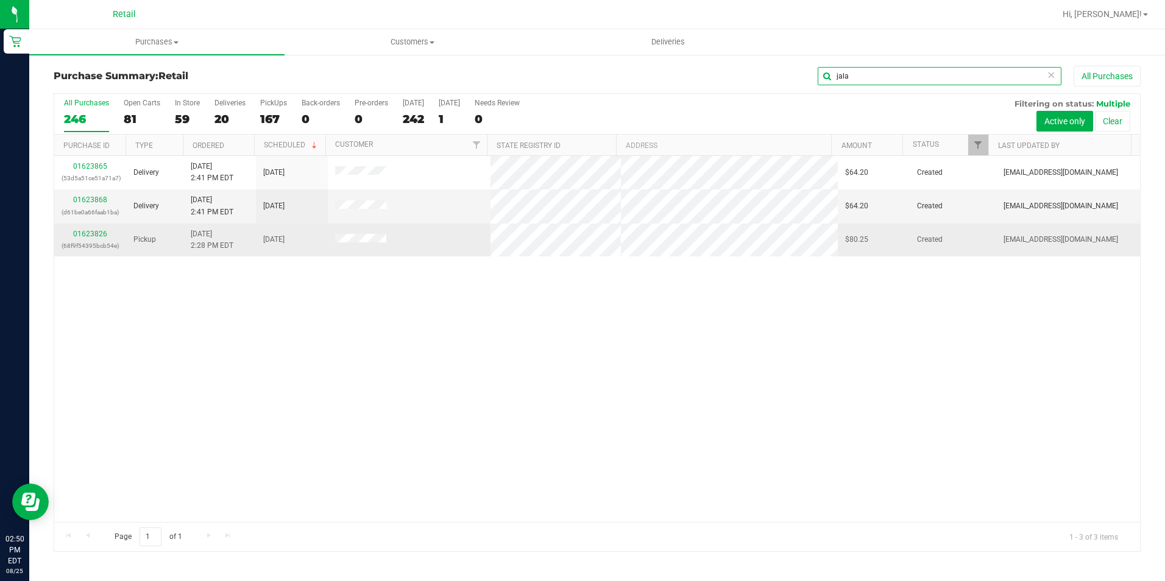
type input "jala"
click at [81, 239] on div "01623826 (68f9f54395bcb54e)" at bounding box center [90, 239] width 57 height 23
click at [85, 232] on link "01623826" at bounding box center [90, 234] width 34 height 9
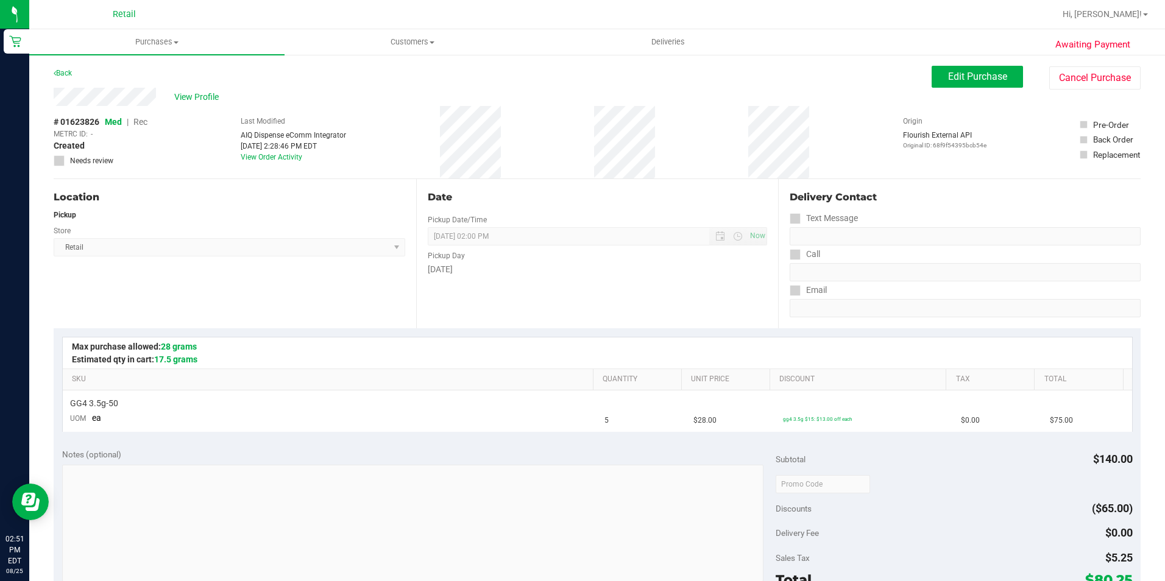
click at [943, 88] on div "Edit Purchase Cancel Purchase" at bounding box center [1035, 78] width 209 height 24
click at [978, 71] on span "Edit Purchase" at bounding box center [977, 77] width 59 height 12
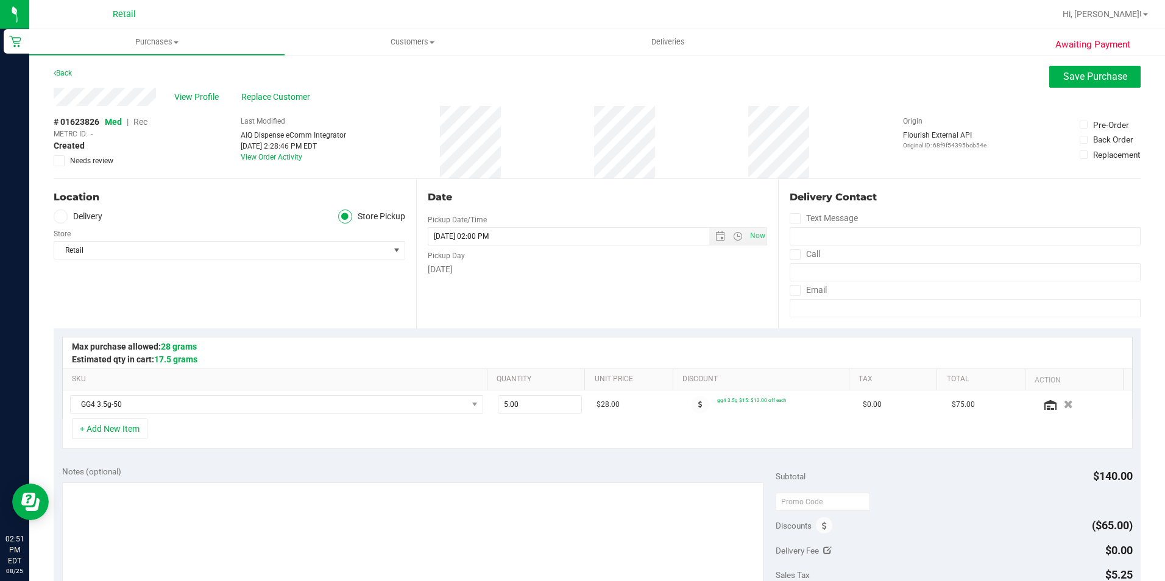
click at [140, 121] on span "Rec" at bounding box center [140, 122] width 14 height 10
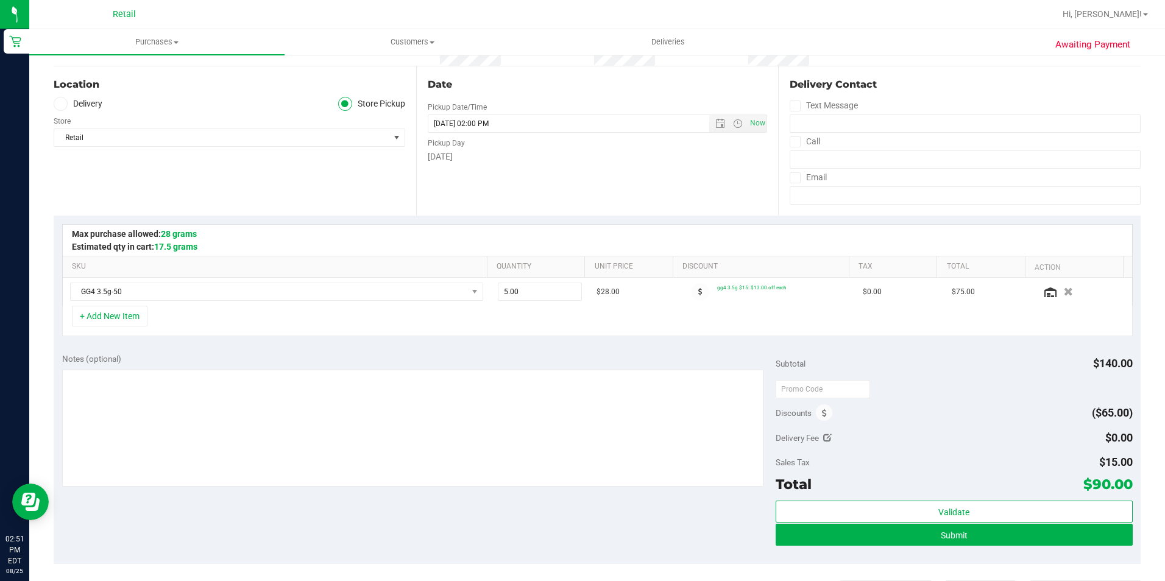
scroll to position [183, 0]
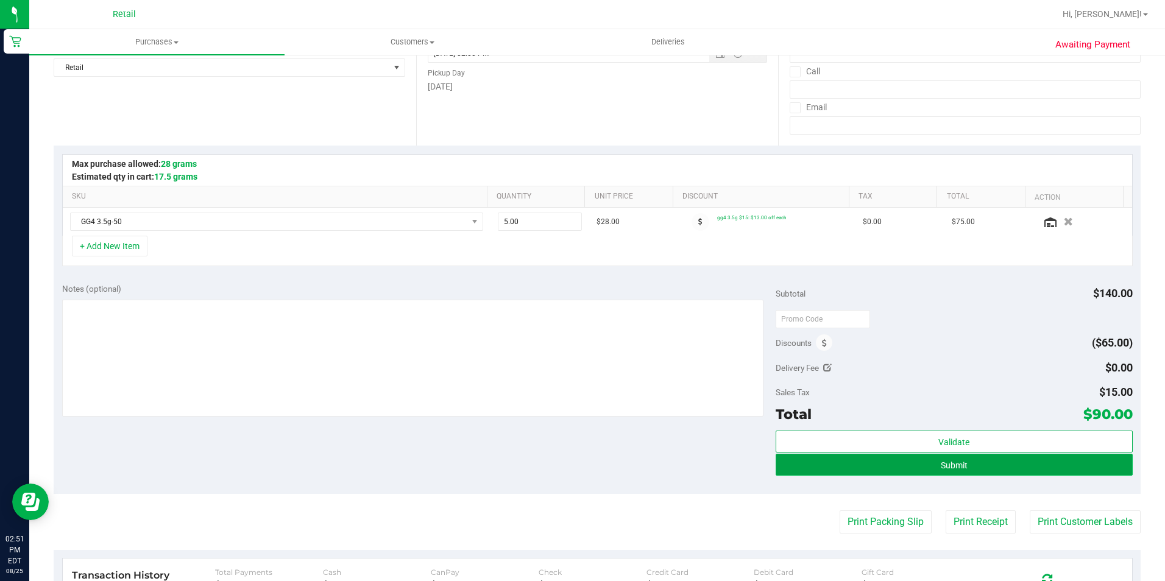
click at [1040, 472] on button "Submit" at bounding box center [954, 465] width 357 height 22
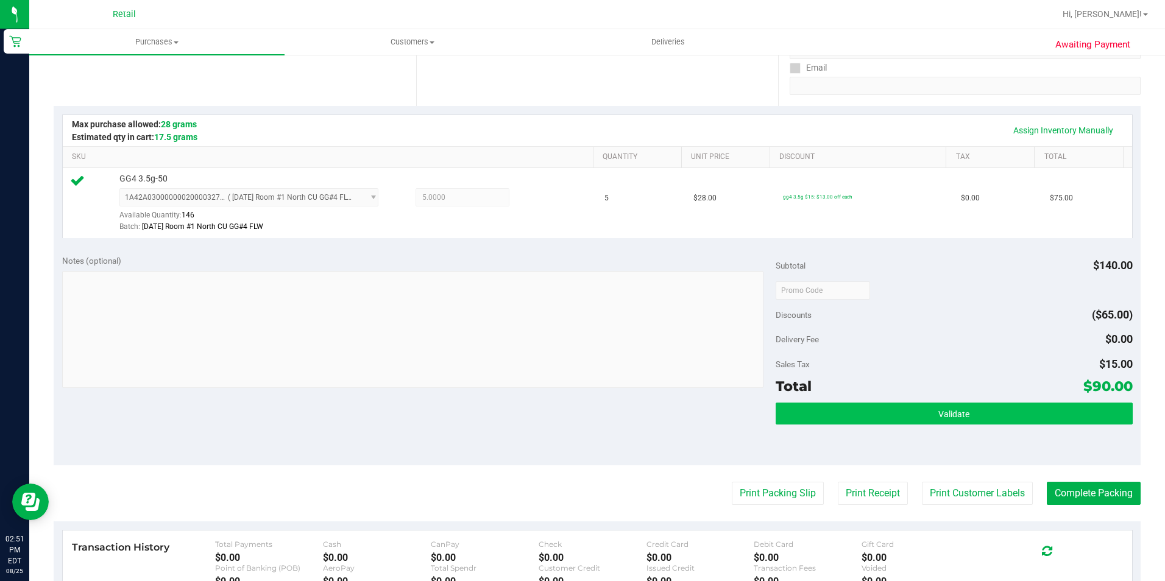
scroll to position [244, 0]
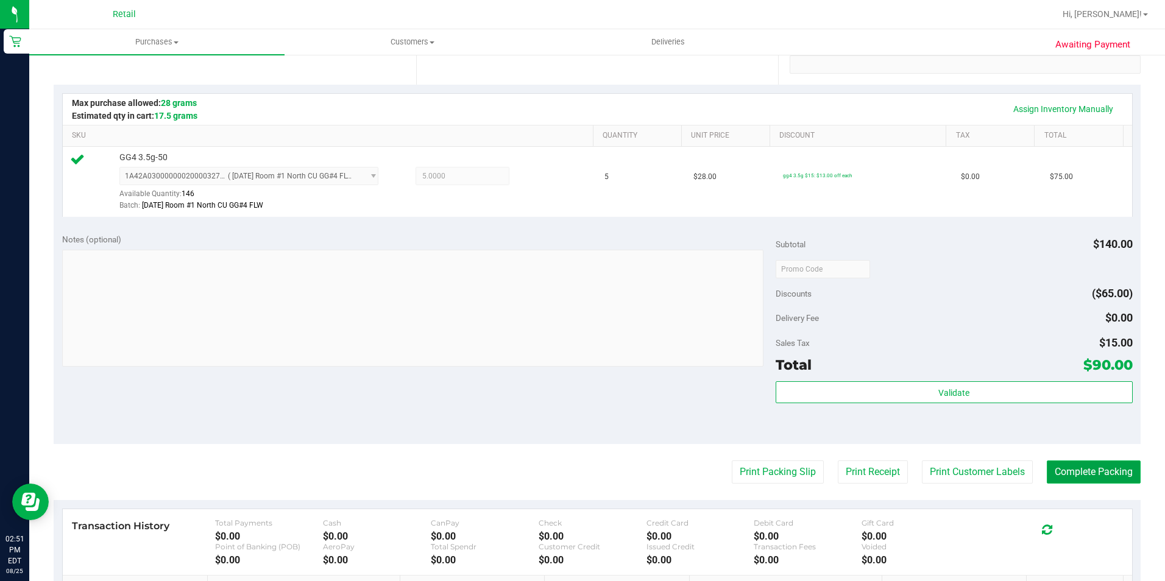
click at [1054, 464] on button "Complete Packing" at bounding box center [1094, 472] width 94 height 23
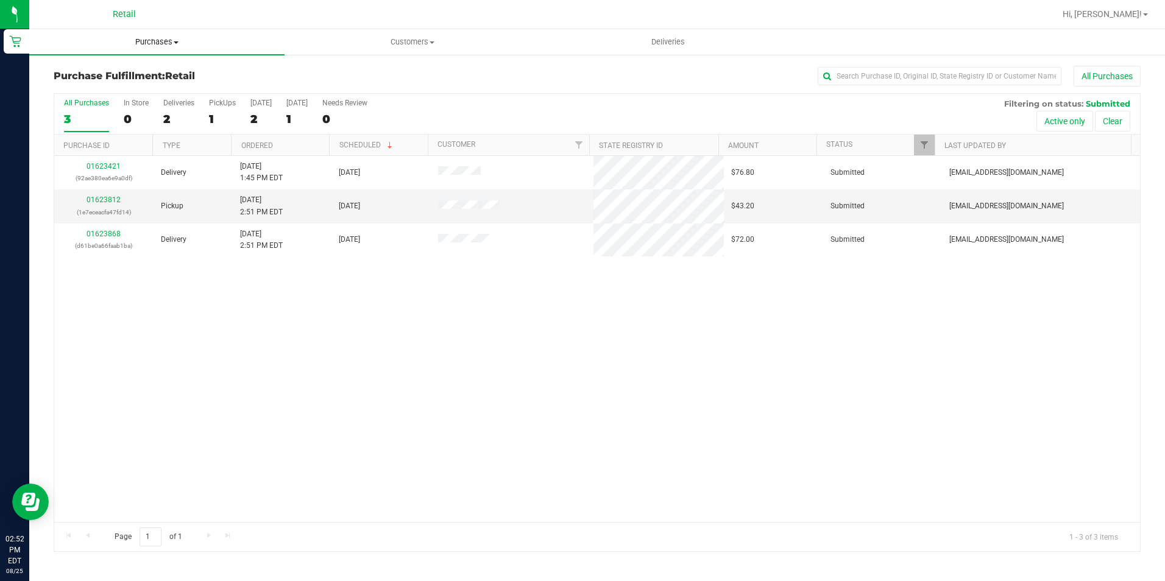
click at [144, 43] on span "Purchases" at bounding box center [156, 42] width 255 height 11
click at [160, 68] on li "Summary of purchases" at bounding box center [156, 73] width 255 height 15
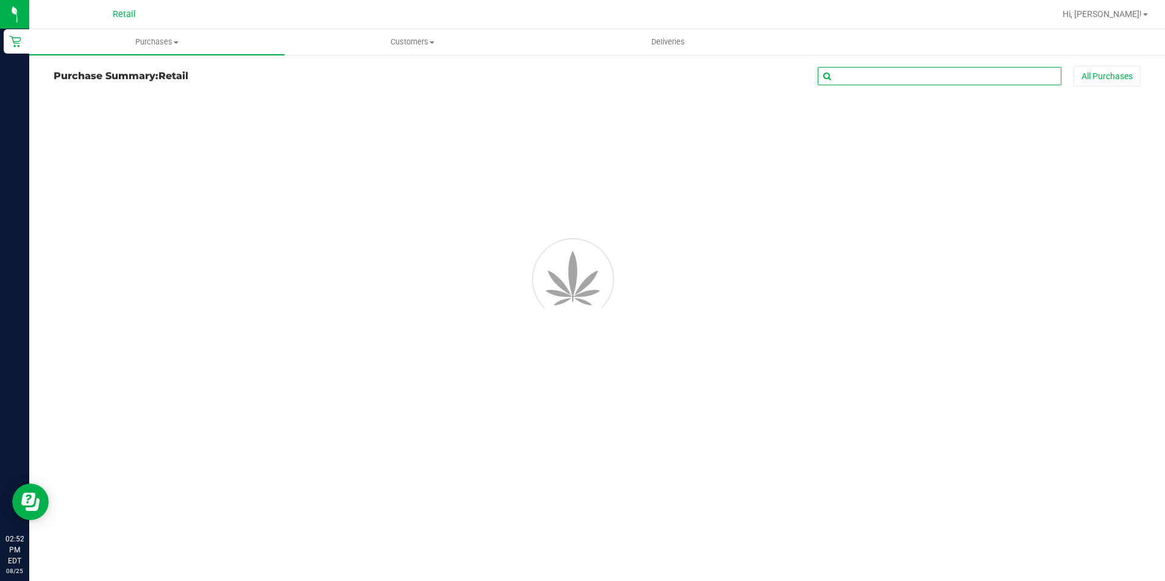
click at [896, 79] on input "text" at bounding box center [940, 76] width 244 height 18
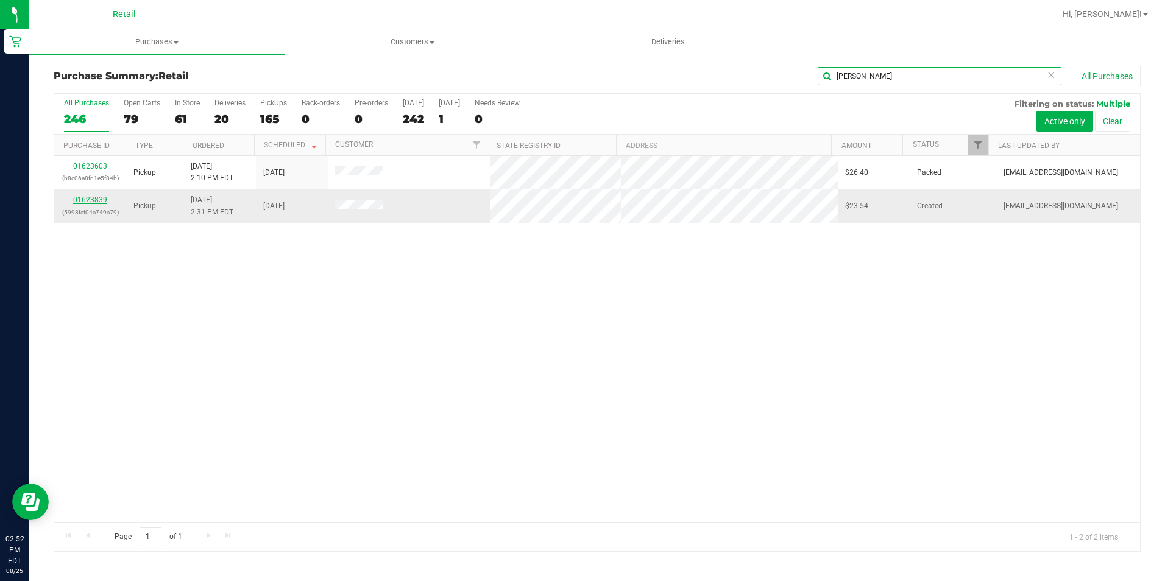
type input "barbara"
click at [98, 202] on link "01623839" at bounding box center [90, 200] width 34 height 9
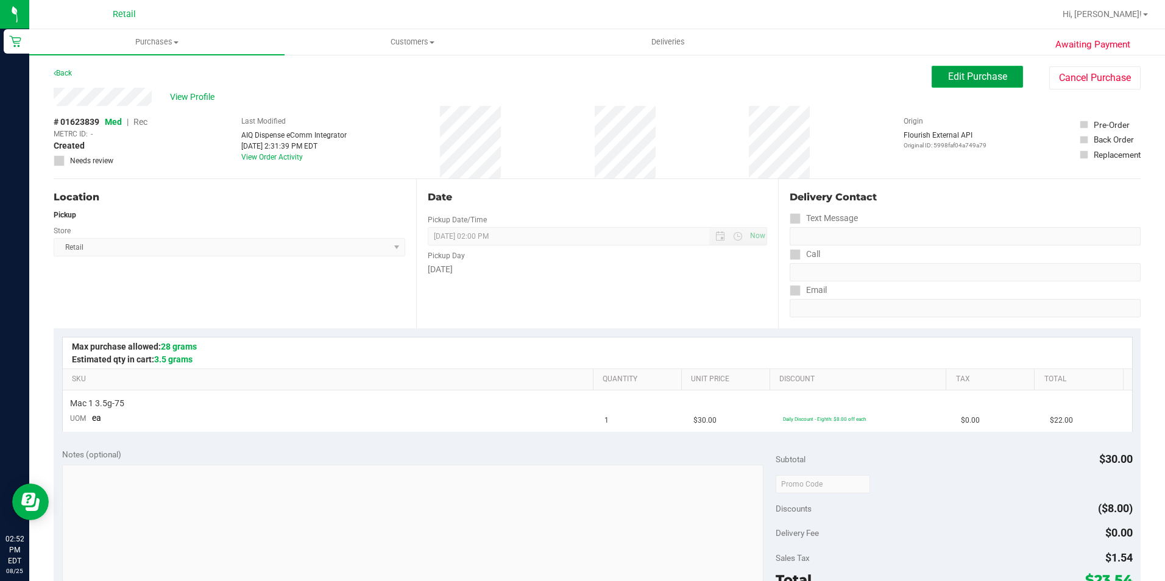
click at [938, 73] on button "Edit Purchase" at bounding box center [976, 77] width 91 height 22
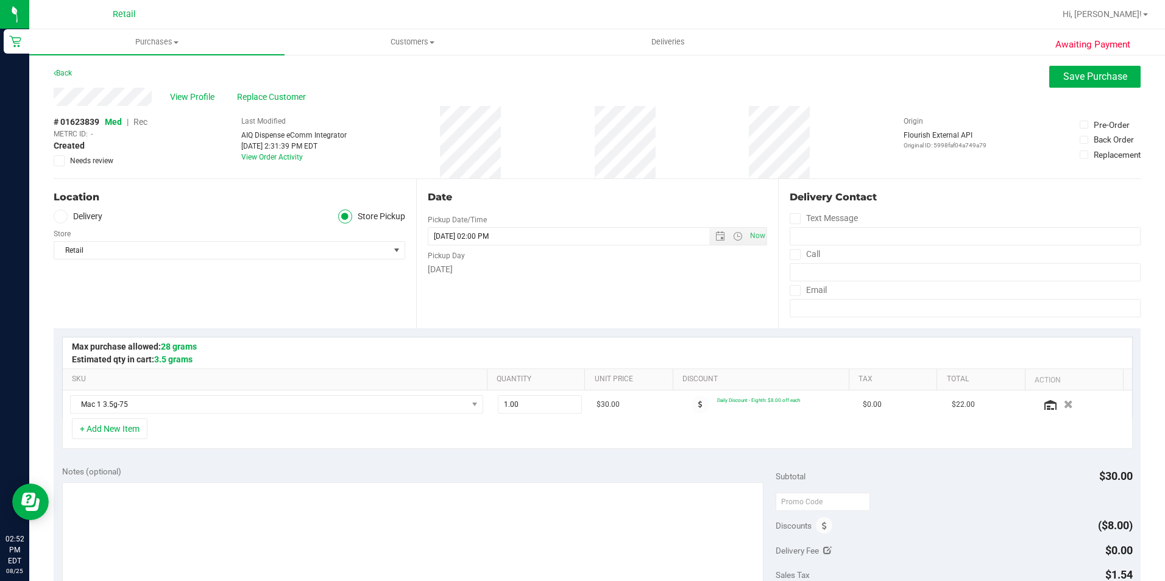
click at [141, 120] on span "Rec" at bounding box center [140, 122] width 14 height 10
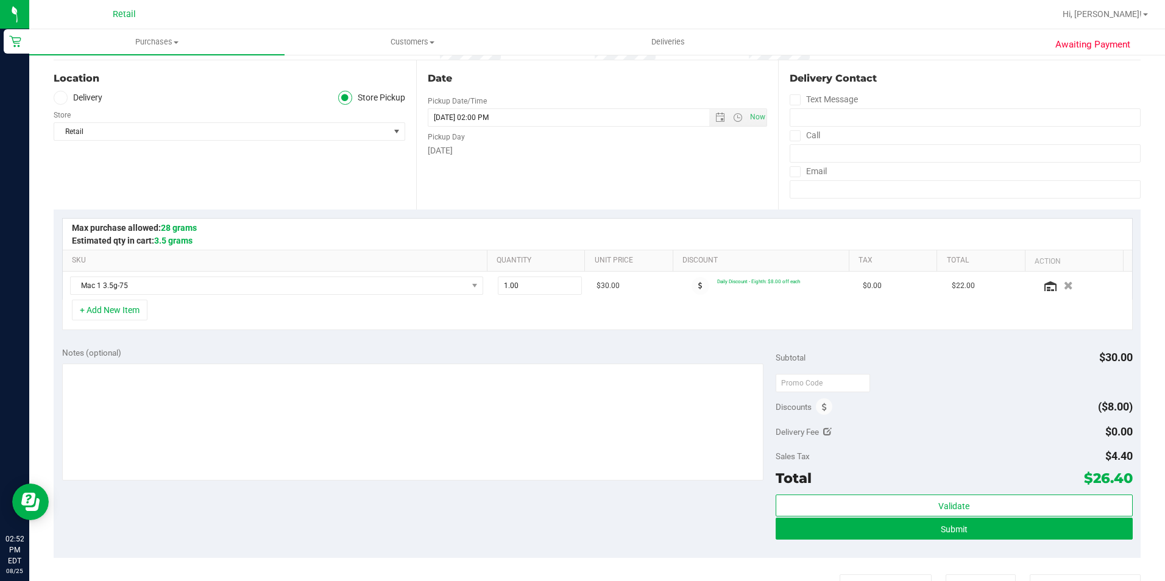
scroll to position [122, 0]
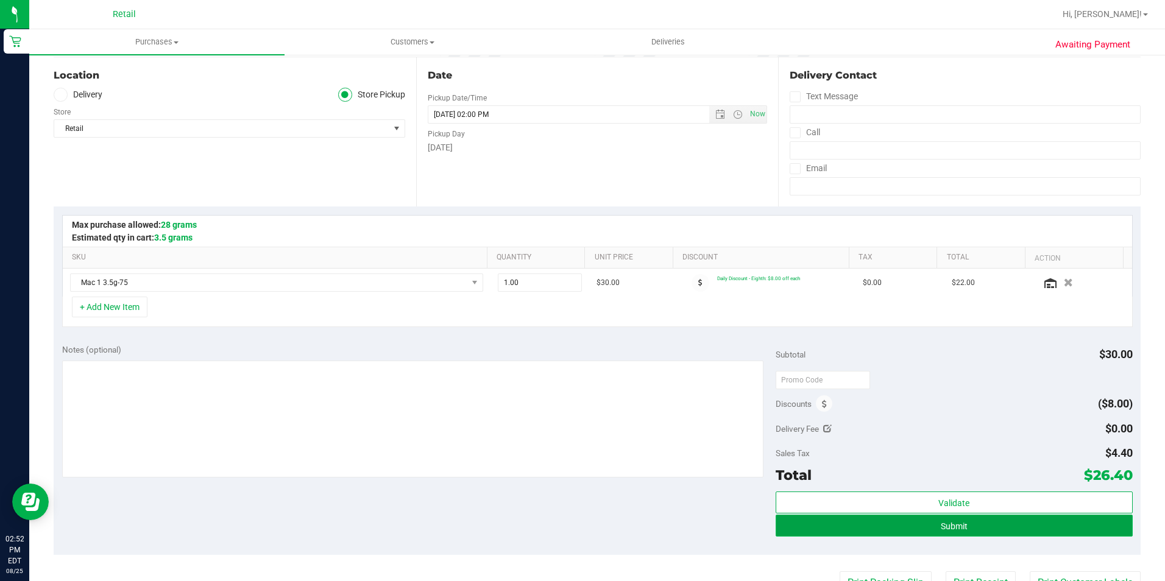
click at [992, 532] on button "Submit" at bounding box center [954, 526] width 357 height 22
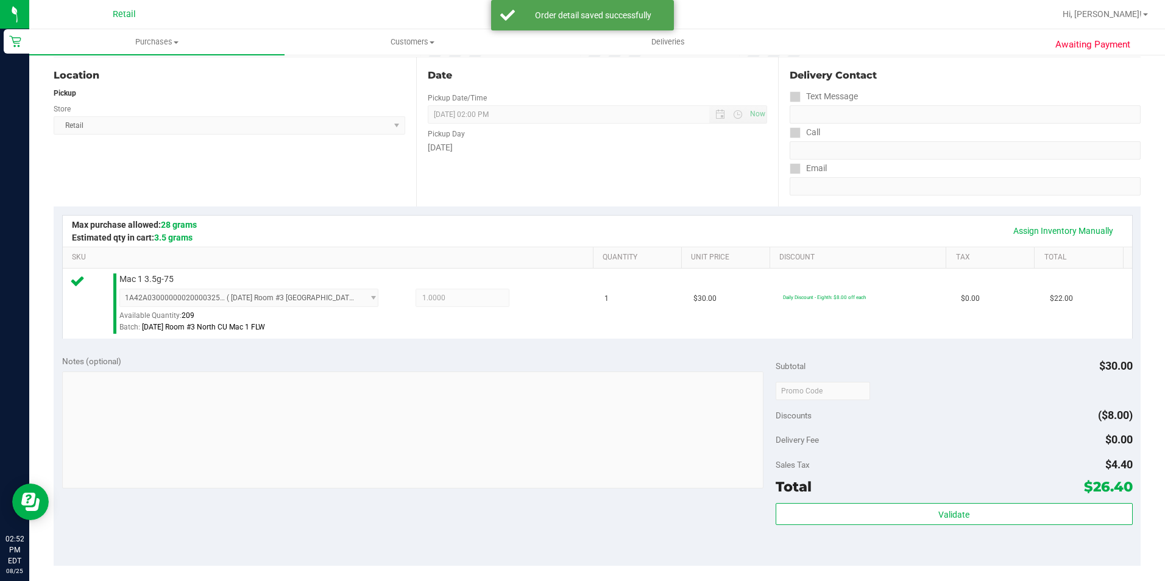
scroll to position [183, 0]
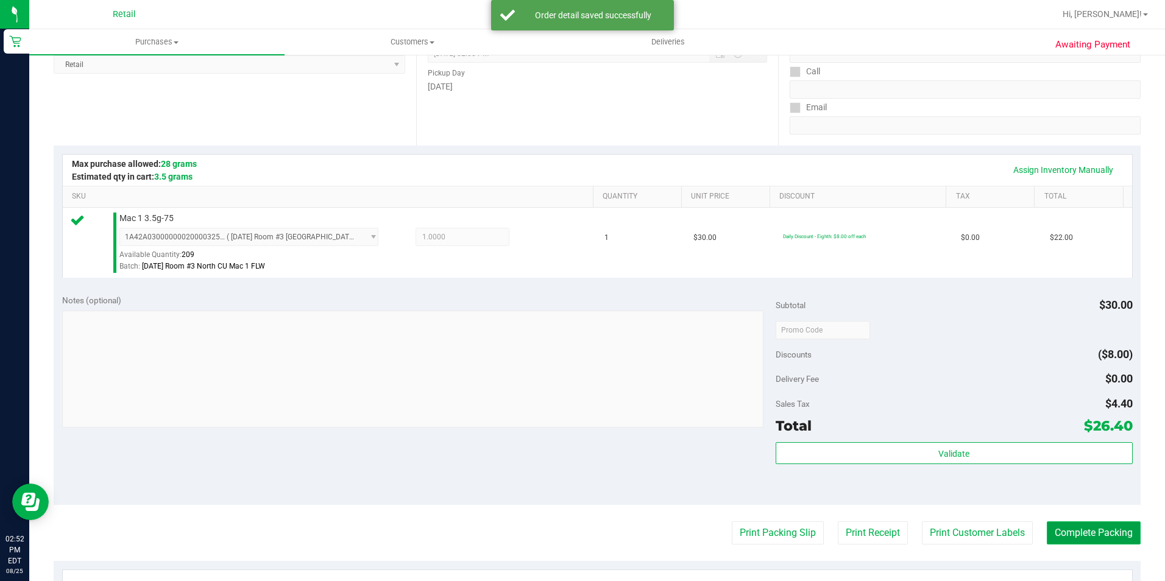
click at [1061, 535] on button "Complete Packing" at bounding box center [1094, 532] width 94 height 23
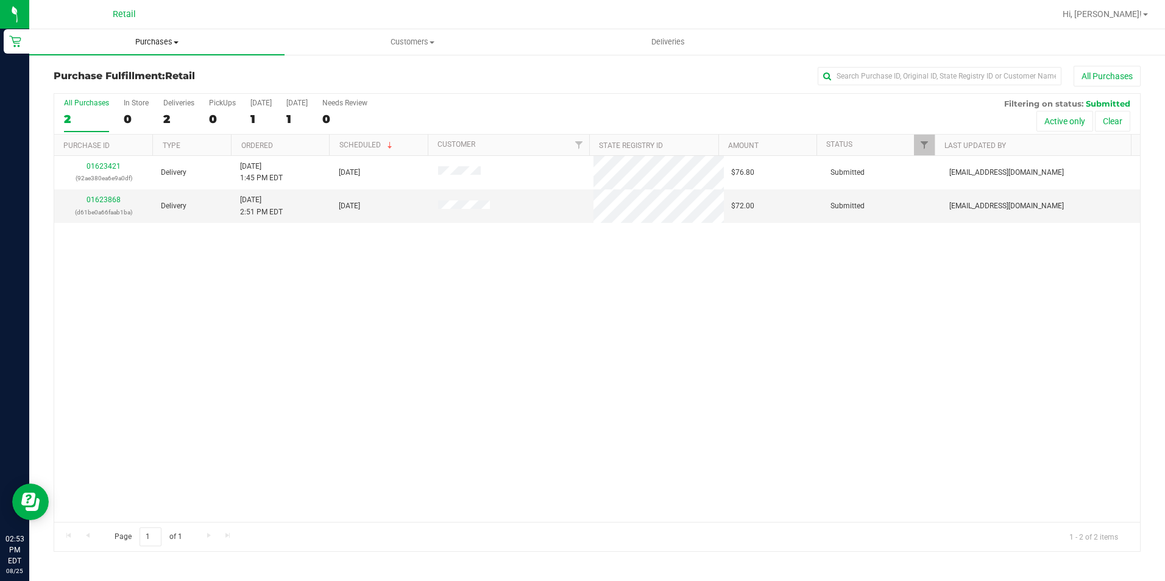
click at [157, 42] on span "Purchases" at bounding box center [156, 42] width 255 height 11
click at [144, 64] on ul "Summary of purchases Fulfillment All purchases" at bounding box center [156, 88] width 255 height 66
click at [154, 49] on uib-tab-heading "Purchases Summary of purchases Fulfillment All purchases" at bounding box center [156, 42] width 255 height 26
click at [149, 69] on span "Summary of purchases" at bounding box center [91, 73] width 125 height 10
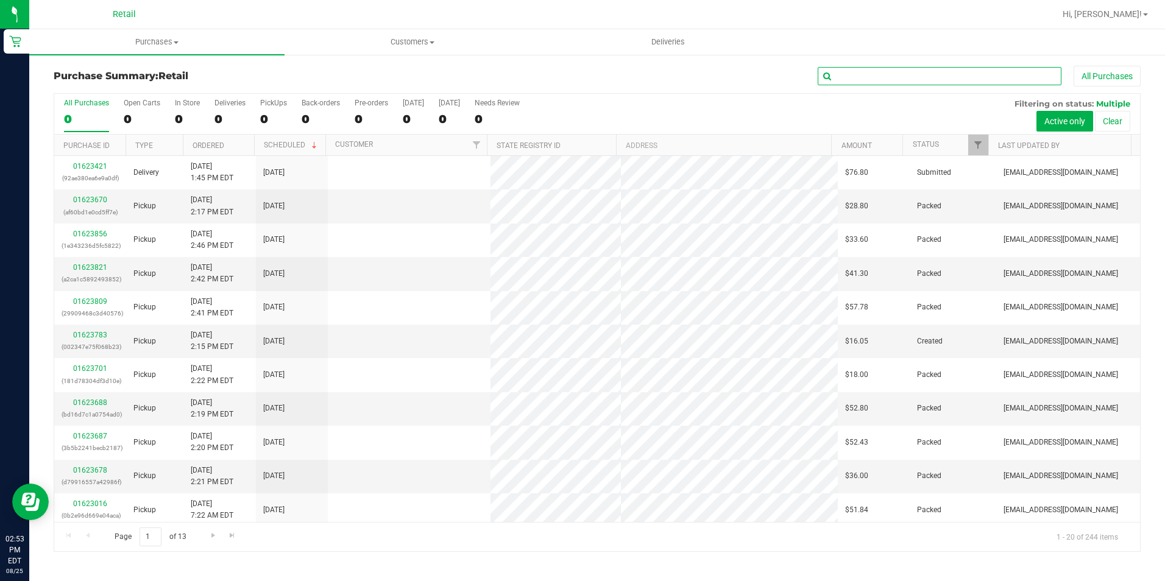
click at [864, 81] on input "text" at bounding box center [940, 76] width 244 height 18
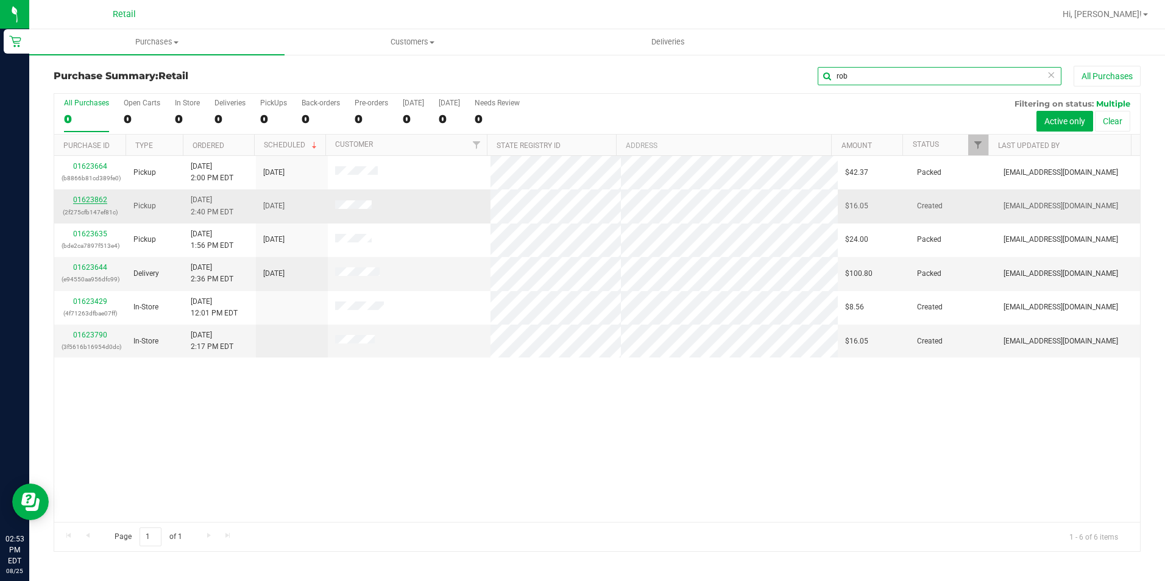
type input "rob"
click at [97, 202] on link "01623862" at bounding box center [90, 200] width 34 height 9
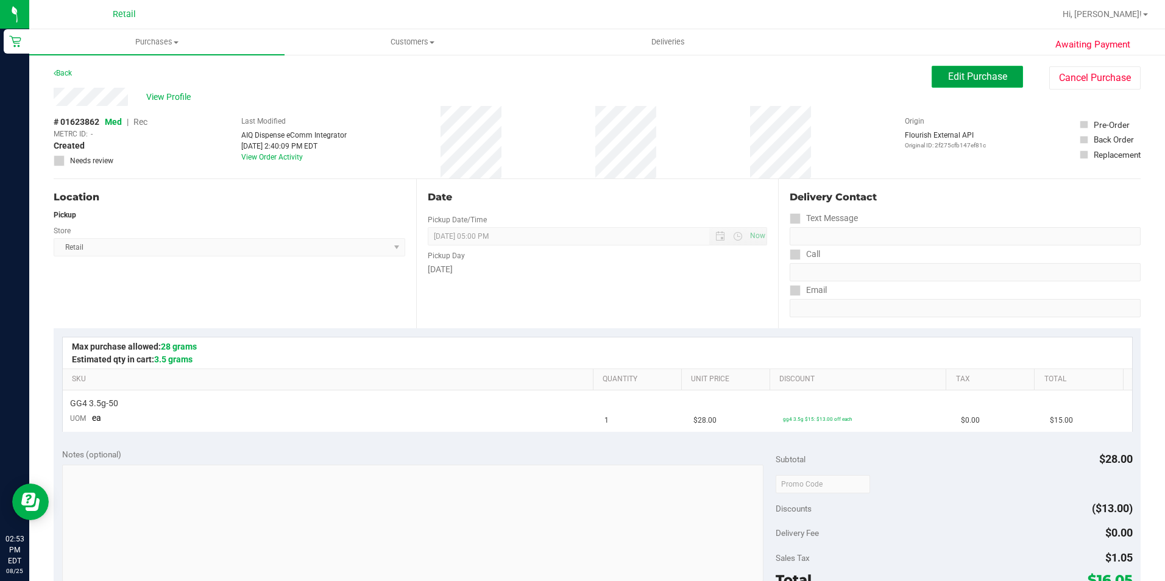
click at [952, 83] on button "Edit Purchase" at bounding box center [976, 77] width 91 height 22
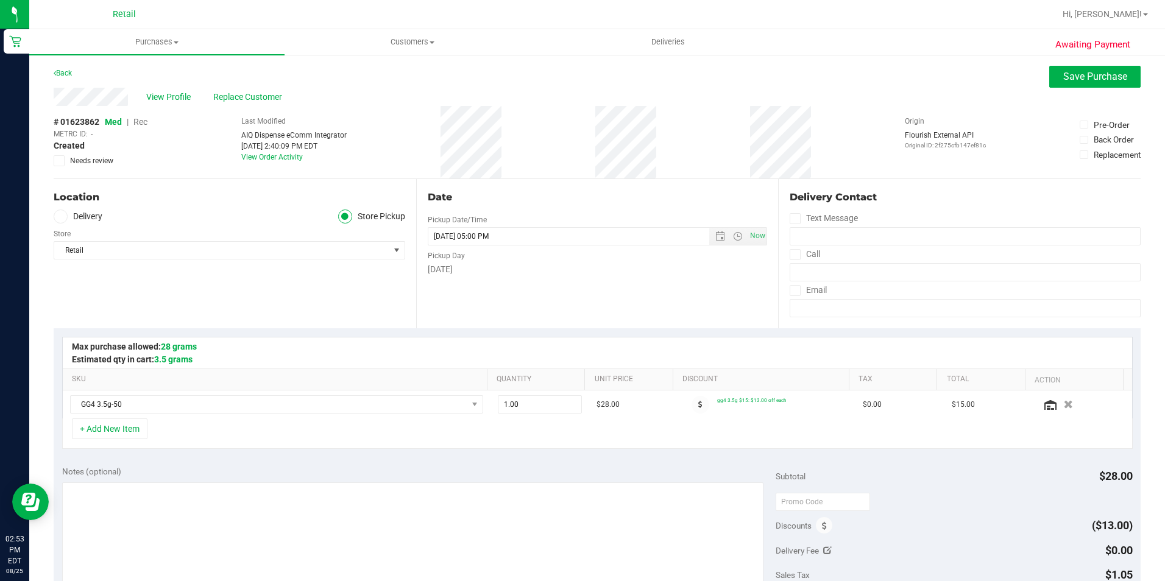
click at [143, 121] on span "Rec" at bounding box center [140, 122] width 14 height 10
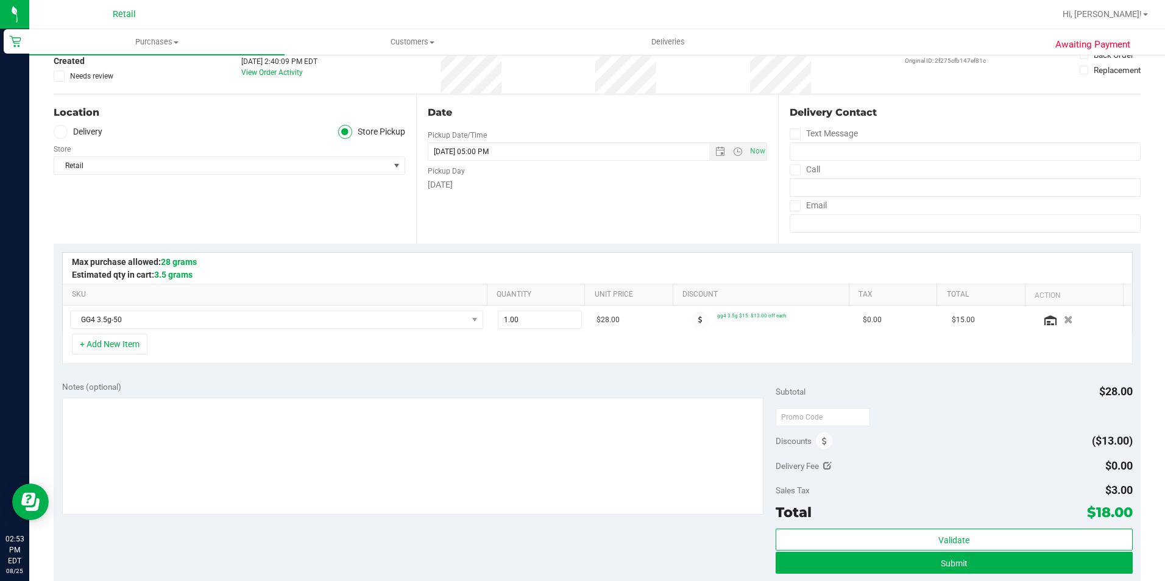
scroll to position [122, 0]
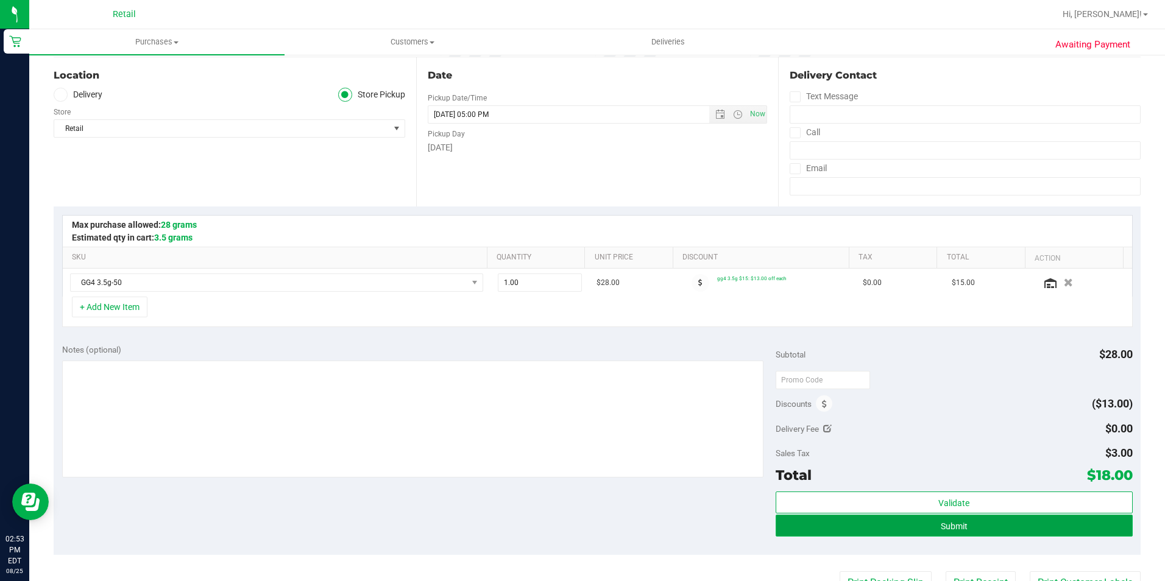
click at [919, 521] on button "Submit" at bounding box center [954, 526] width 357 height 22
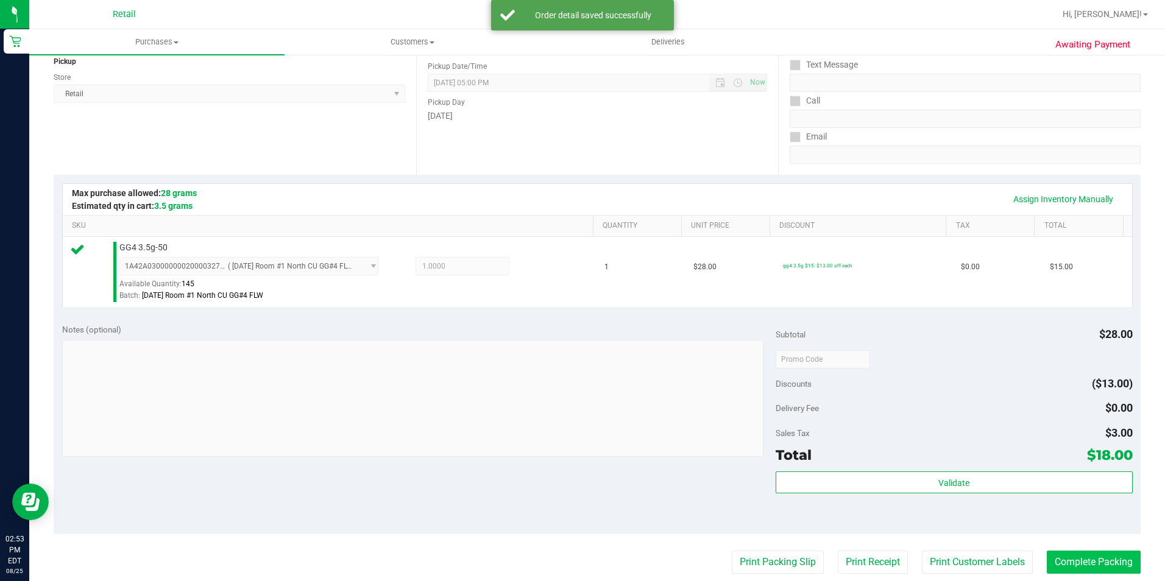
scroll to position [183, 0]
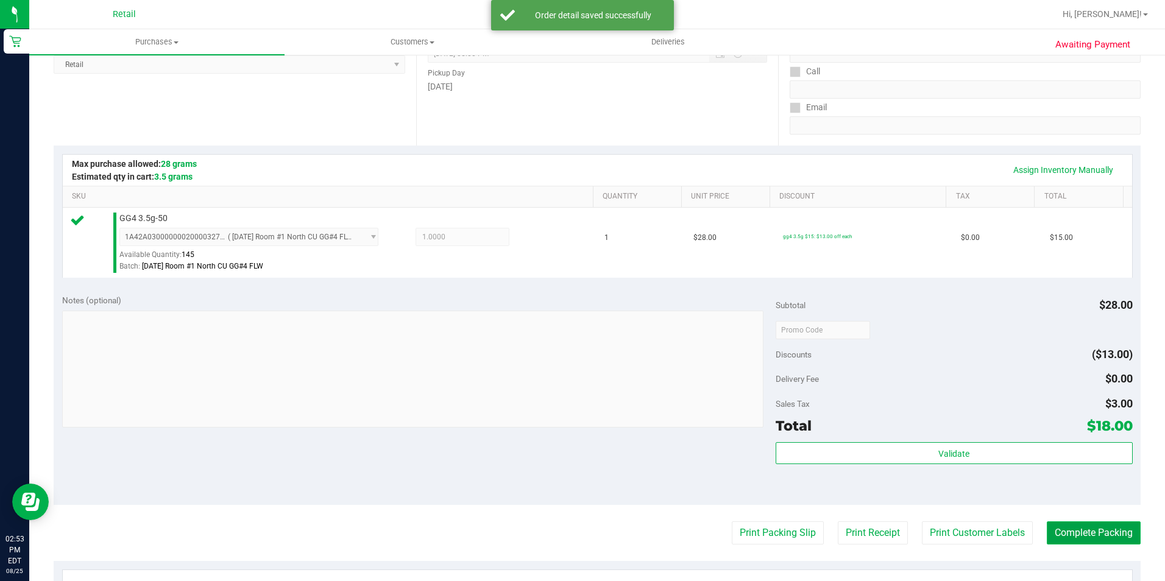
click at [1056, 530] on button "Complete Packing" at bounding box center [1094, 532] width 94 height 23
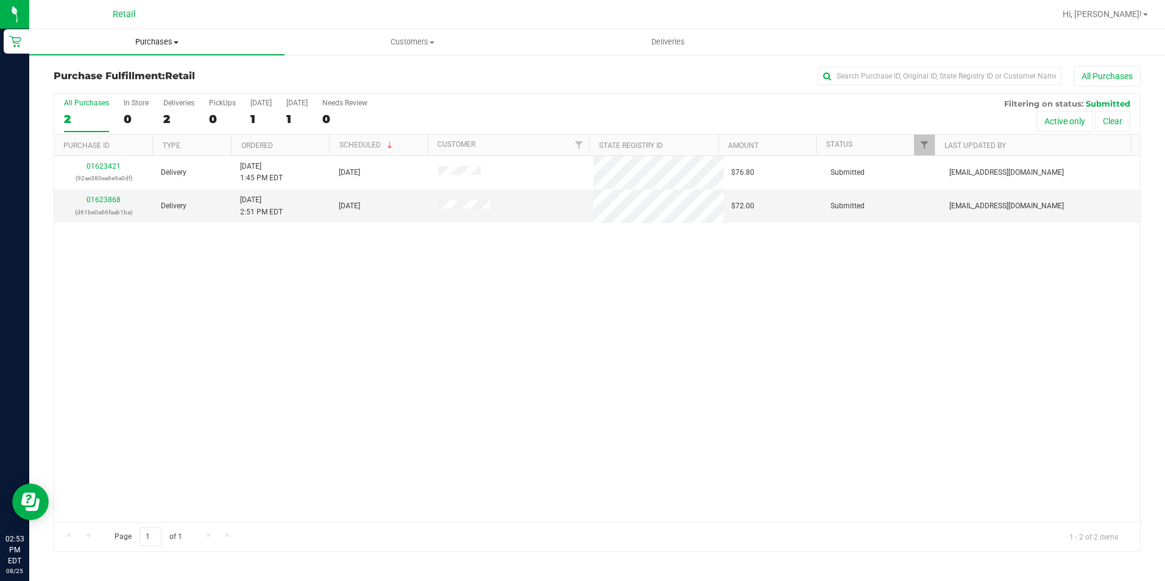
drag, startPoint x: 144, startPoint y: 42, endPoint x: 140, endPoint y: 77, distance: 35.1
click at [144, 42] on span "Purchases" at bounding box center [156, 42] width 255 height 11
click at [138, 71] on span "Summary of purchases" at bounding box center [91, 73] width 125 height 10
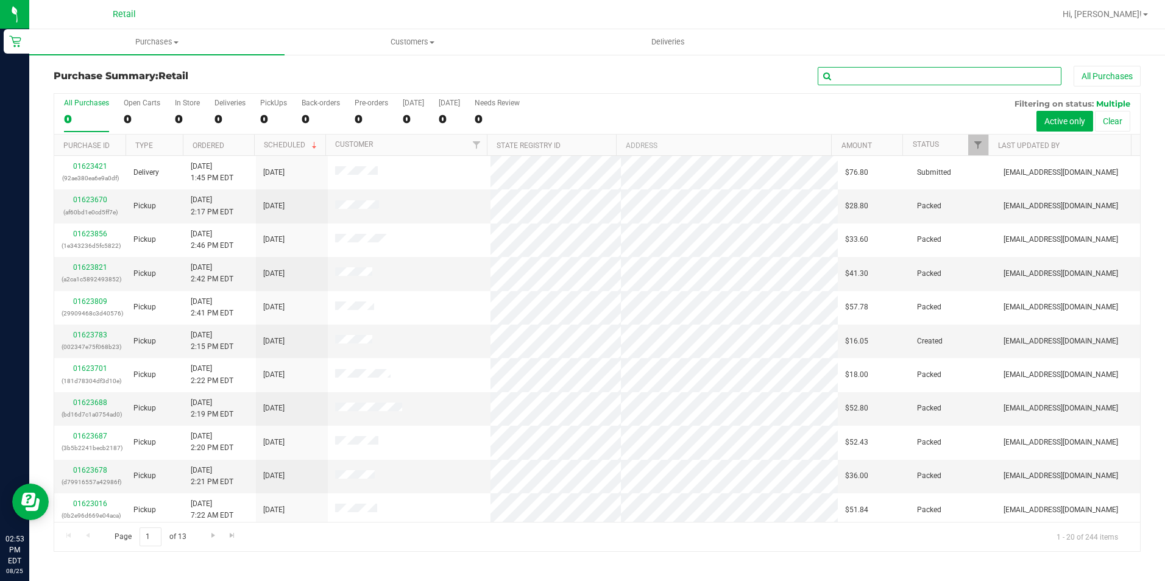
click at [873, 79] on input "text" at bounding box center [940, 76] width 244 height 18
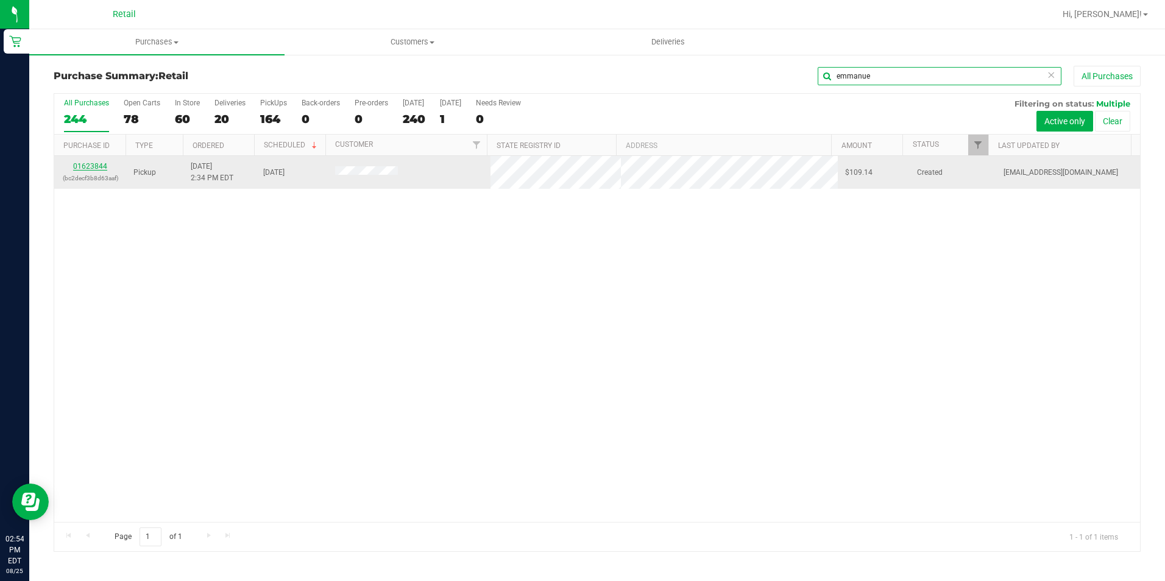
type input "emmanue"
click at [102, 167] on link "01623844" at bounding box center [90, 166] width 34 height 9
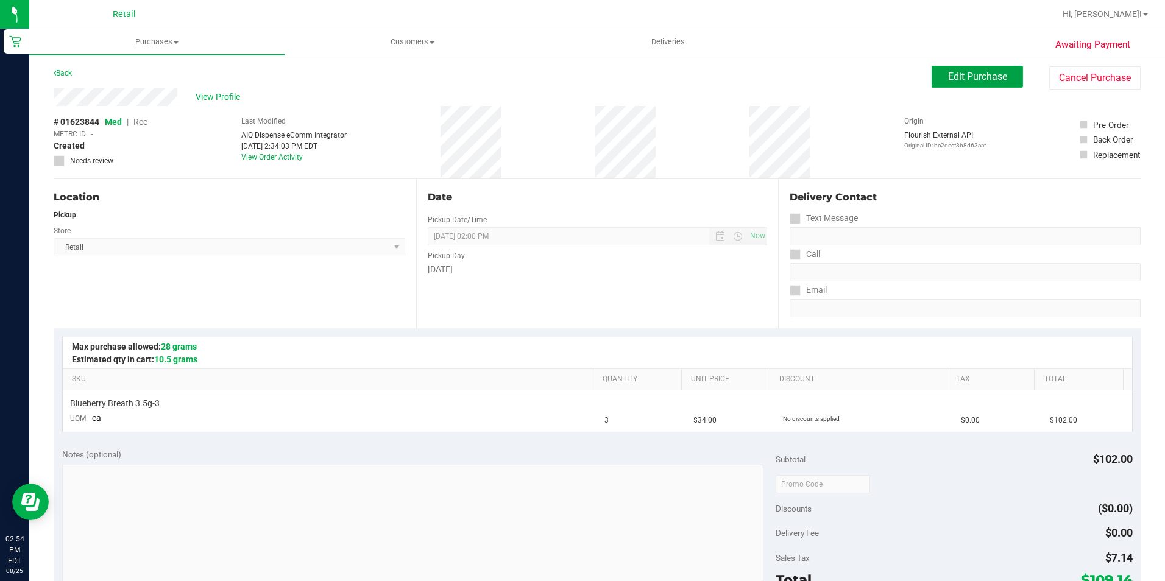
click at [955, 66] on button "Edit Purchase" at bounding box center [976, 77] width 91 height 22
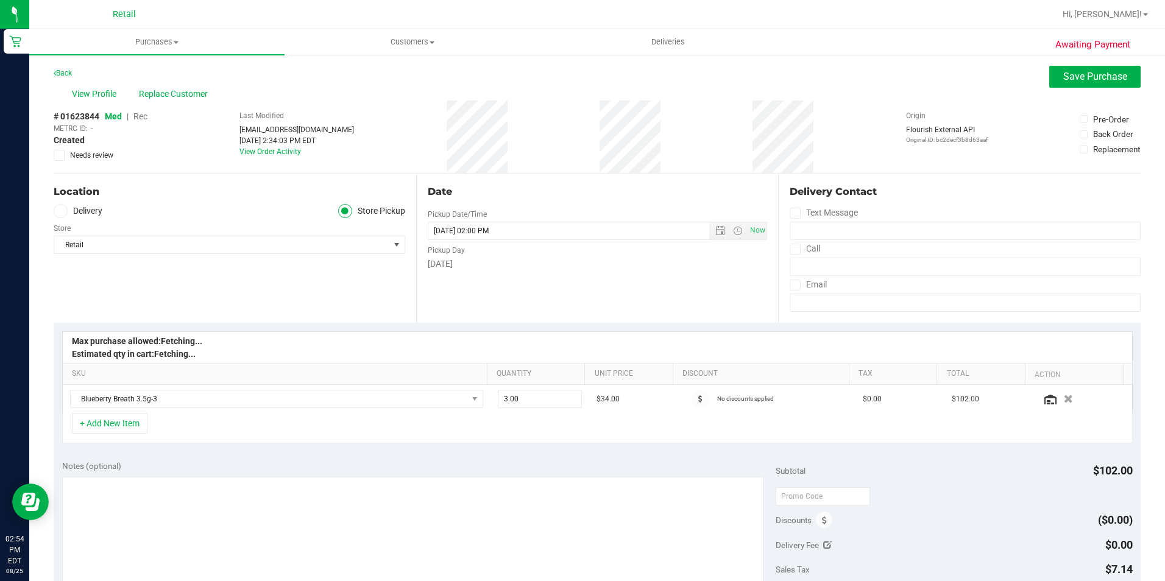
click at [142, 119] on span "Rec" at bounding box center [140, 116] width 14 height 10
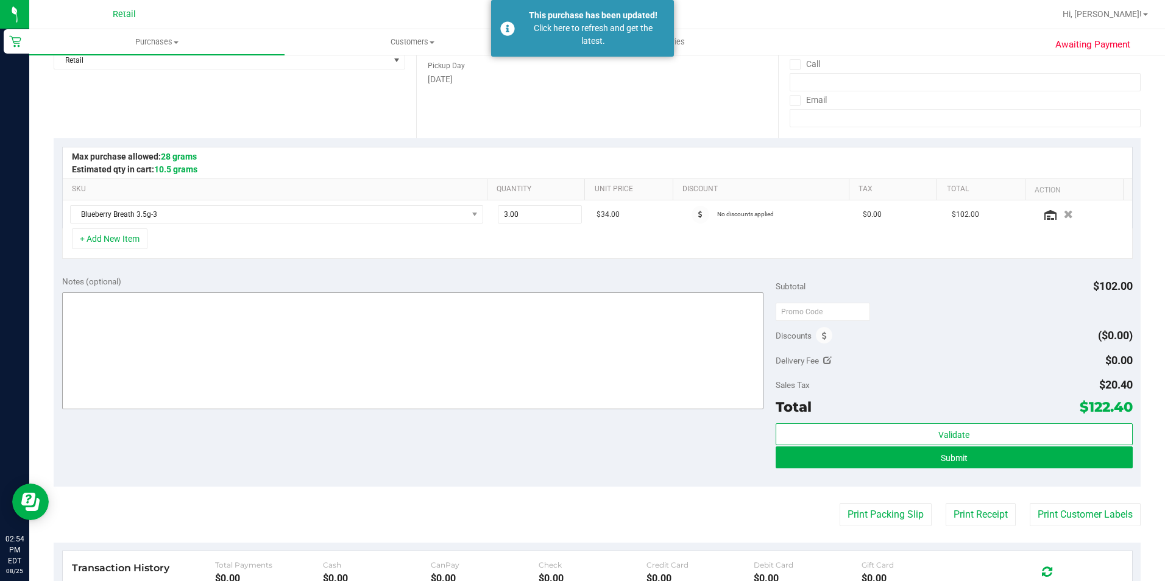
scroll to position [244, 0]
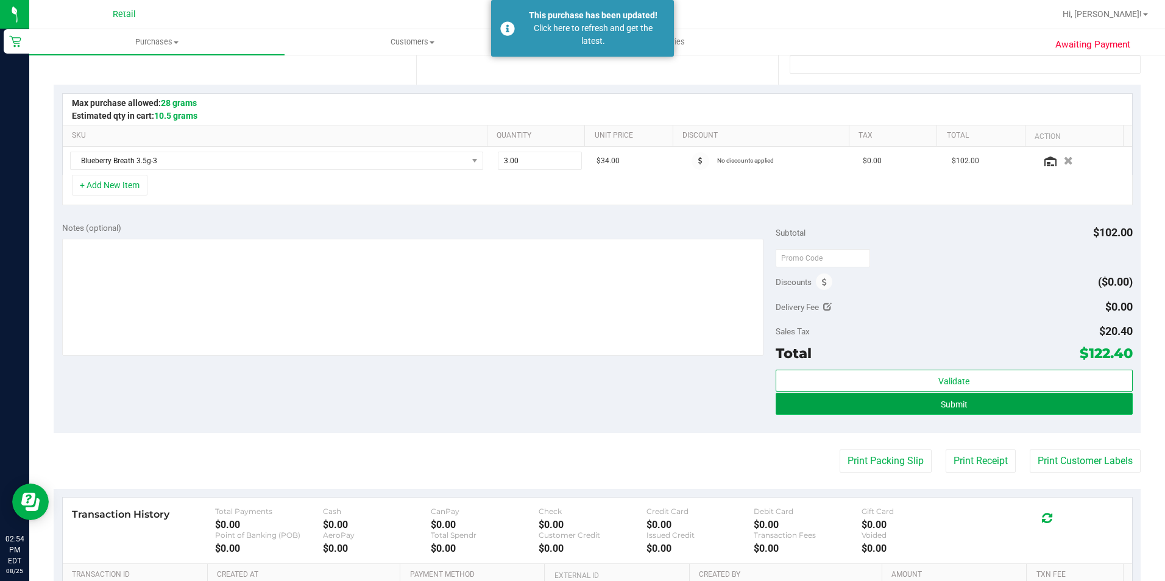
click at [918, 408] on button "Submit" at bounding box center [954, 404] width 357 height 22
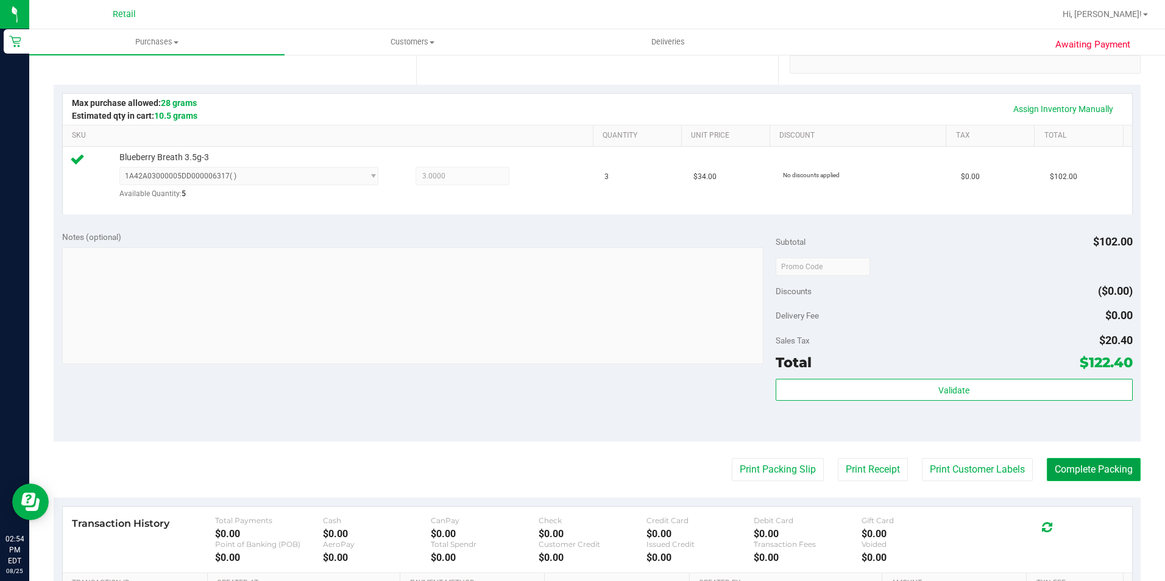
click at [1062, 475] on button "Complete Packing" at bounding box center [1094, 469] width 94 height 23
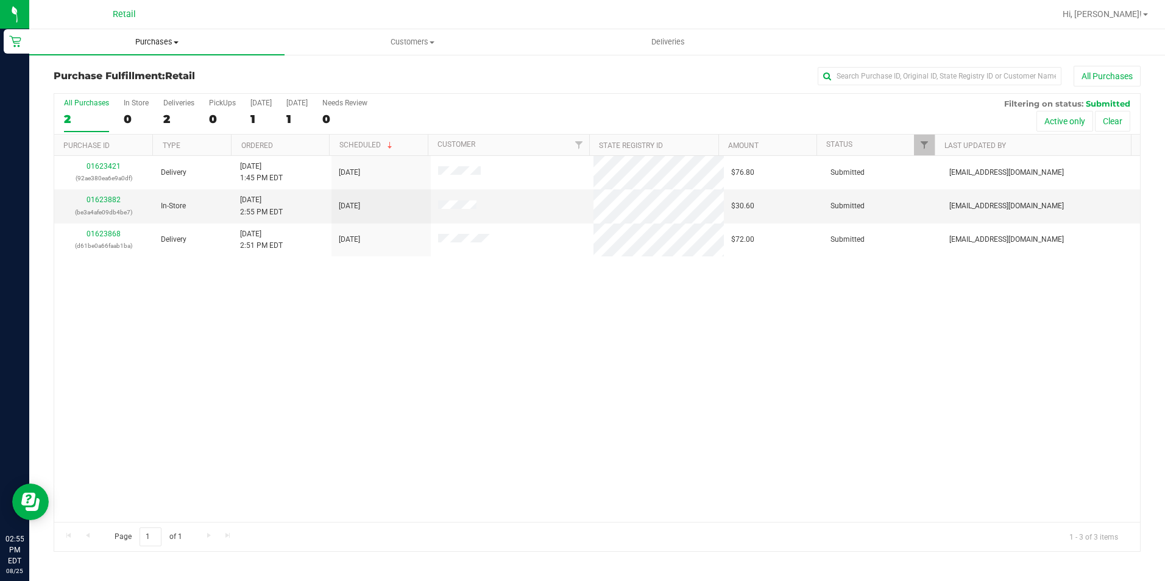
click at [145, 38] on span "Purchases" at bounding box center [156, 42] width 255 height 11
click at [136, 69] on span "Summary of purchases" at bounding box center [91, 73] width 125 height 10
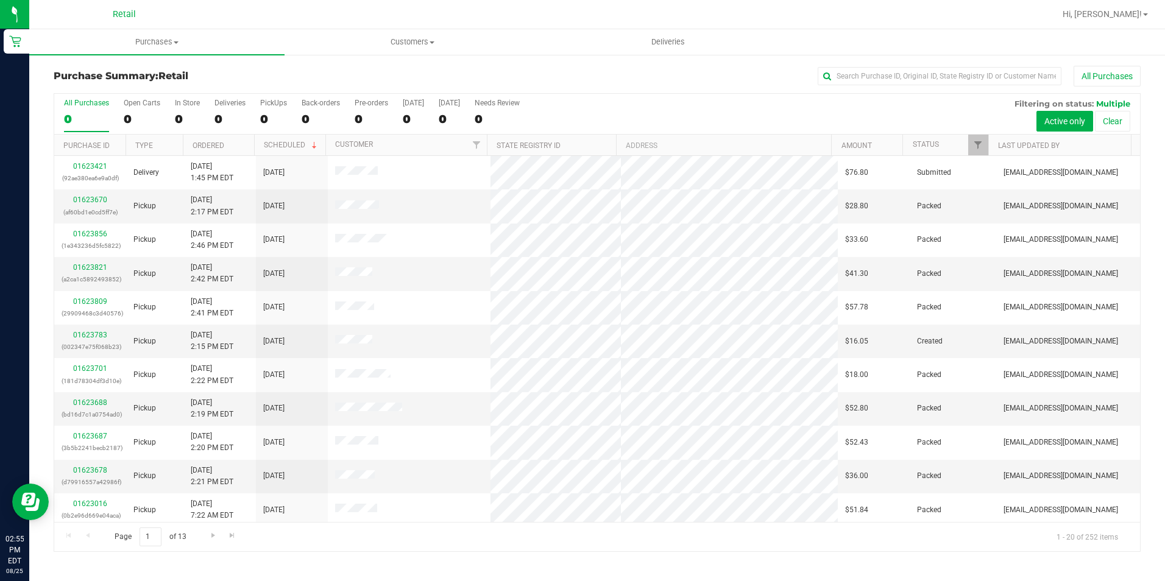
click at [871, 66] on div "All Purchases" at bounding box center [778, 76] width 724 height 21
click at [851, 68] on input "text" at bounding box center [940, 76] width 244 height 18
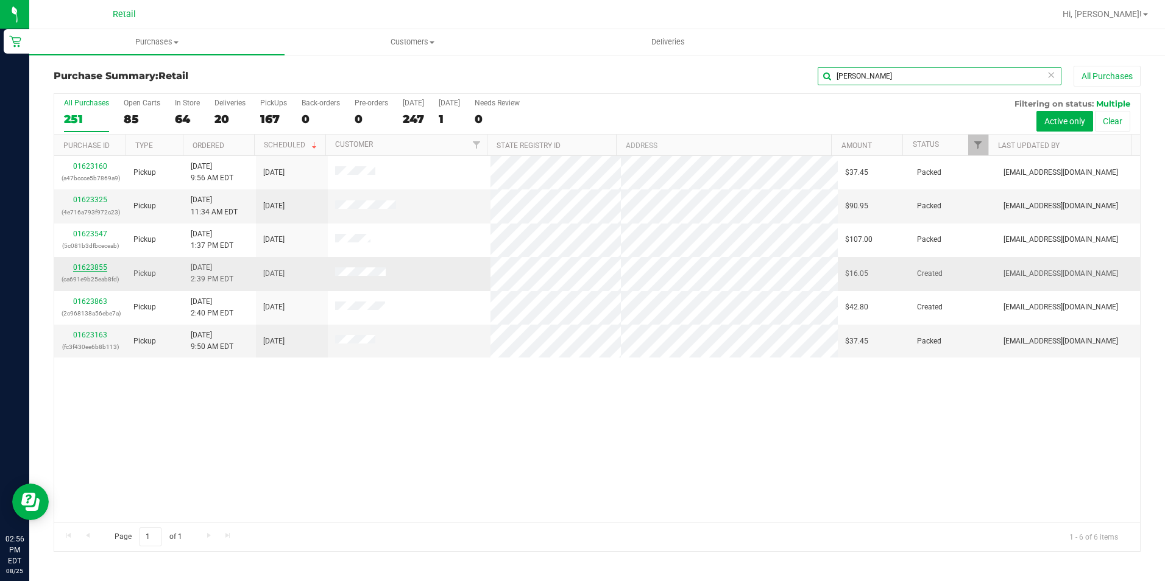
type input "martin"
click at [101, 264] on link "01623855" at bounding box center [90, 267] width 34 height 9
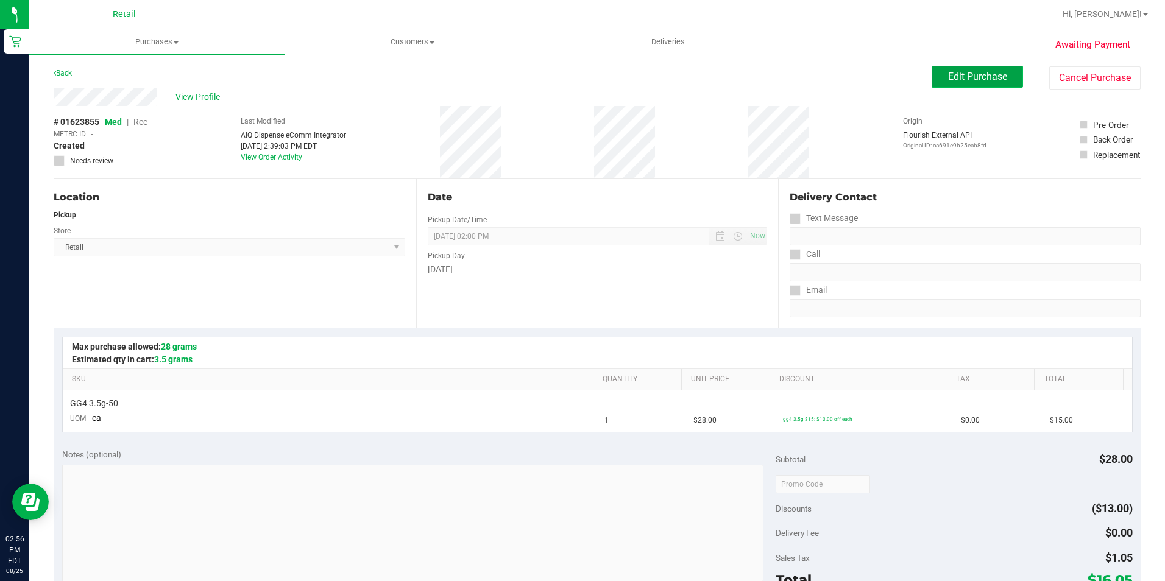
click at [982, 74] on span "Edit Purchase" at bounding box center [977, 77] width 59 height 12
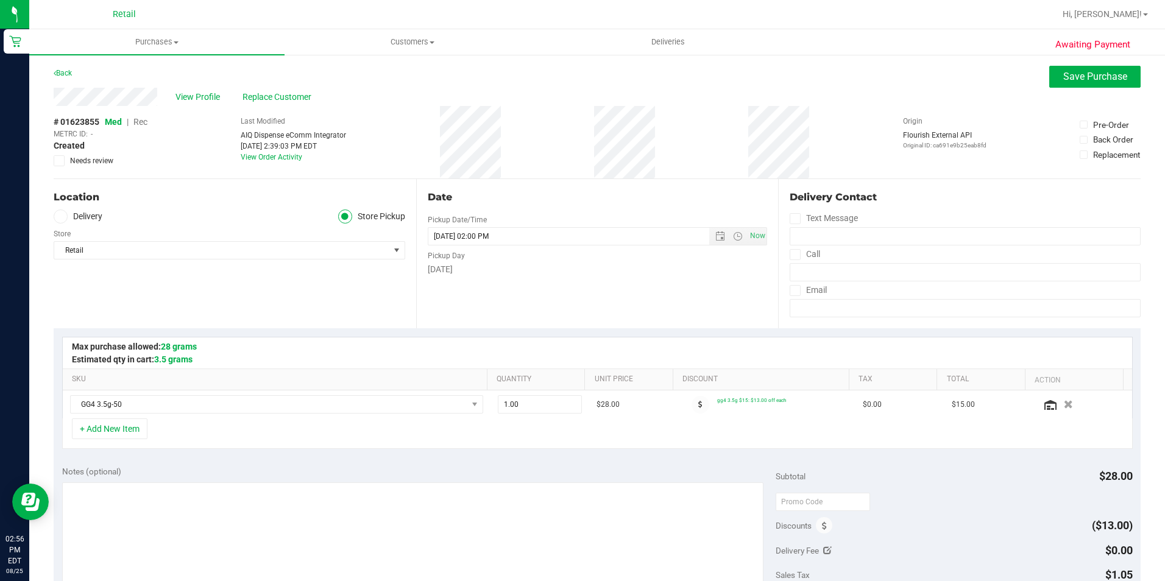
click at [141, 121] on span "Rec" at bounding box center [140, 122] width 14 height 10
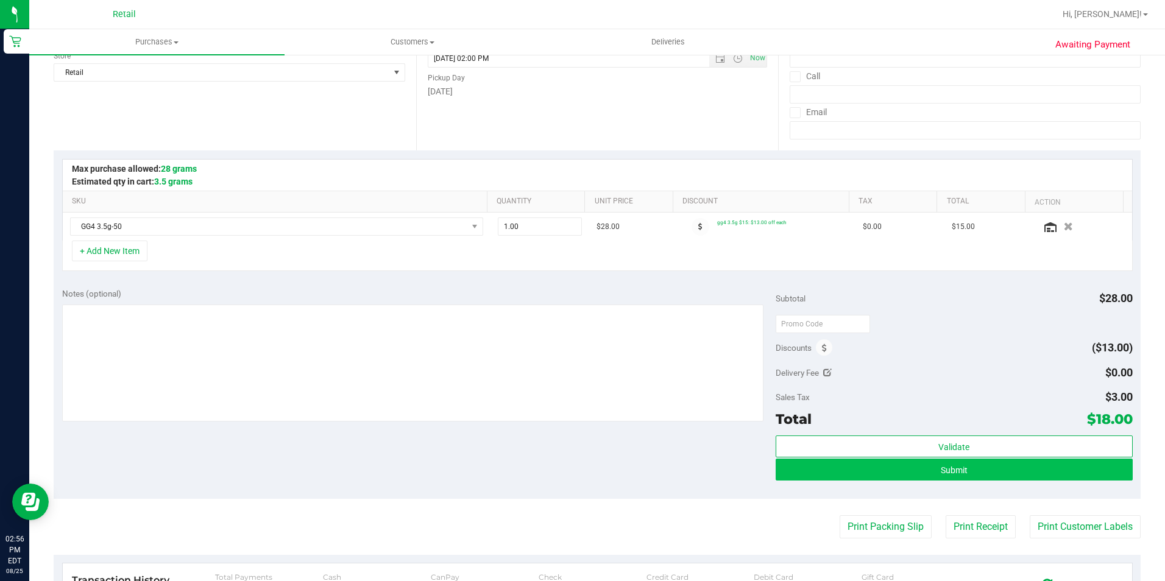
scroll to position [183, 0]
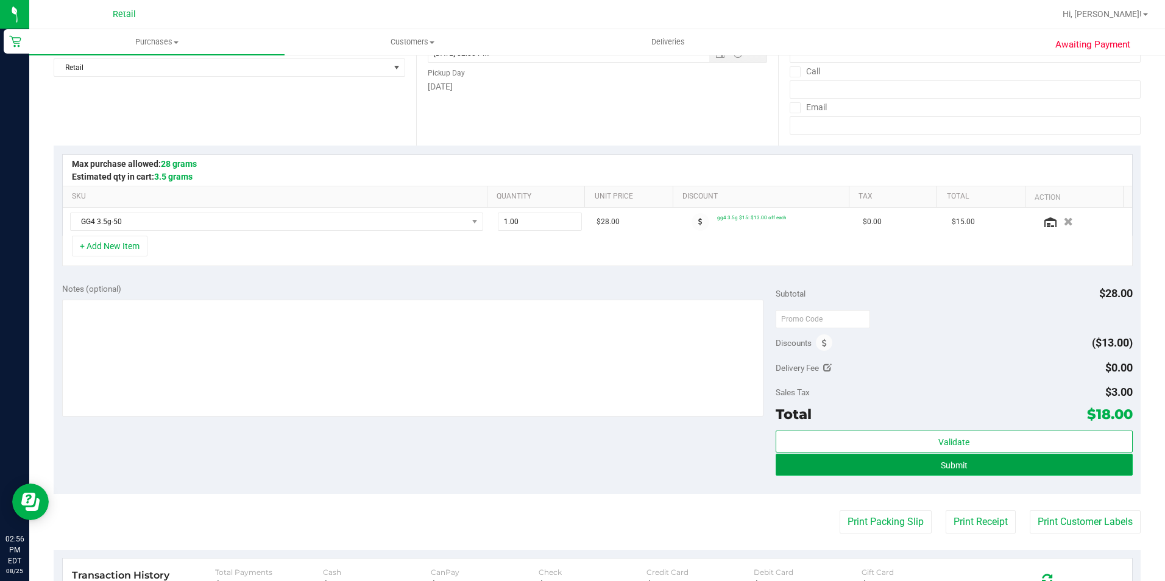
click at [952, 464] on span "Submit" at bounding box center [954, 466] width 27 height 10
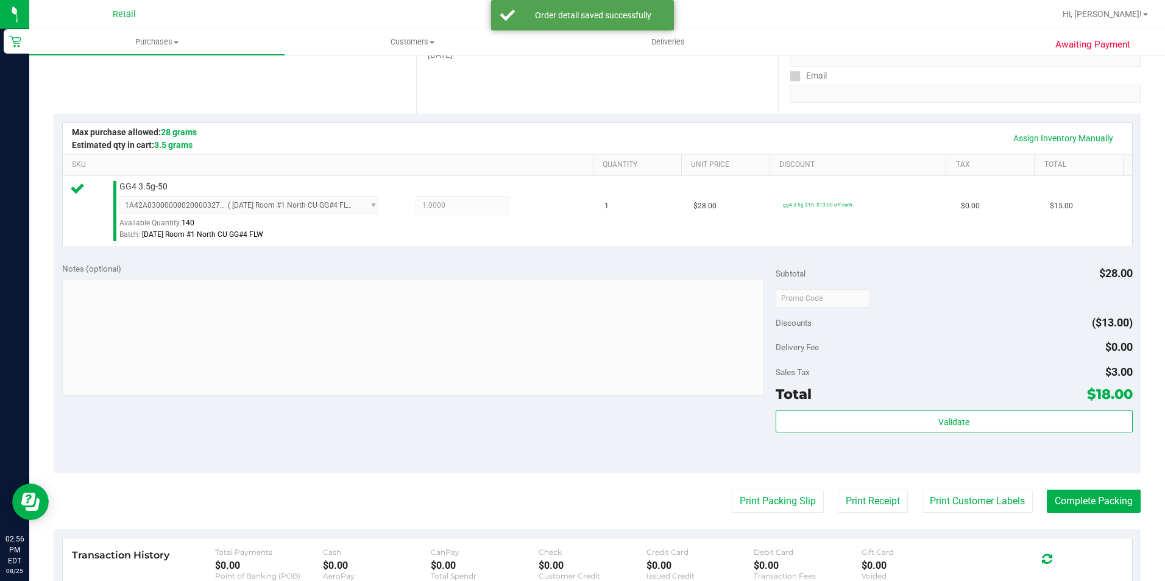
scroll to position [244, 0]
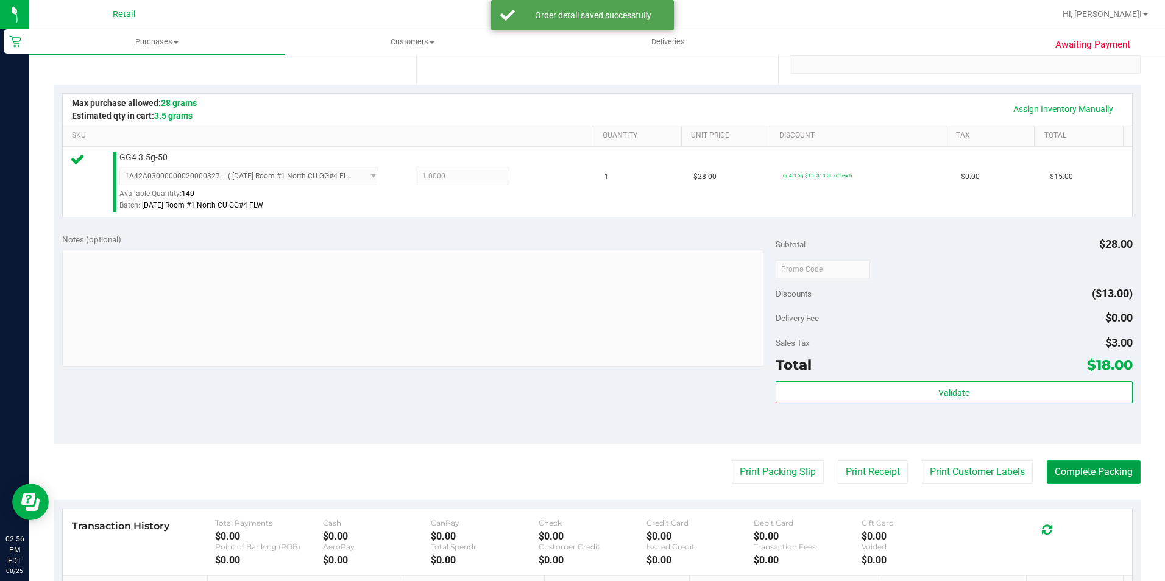
click at [1114, 469] on button "Complete Packing" at bounding box center [1094, 472] width 94 height 23
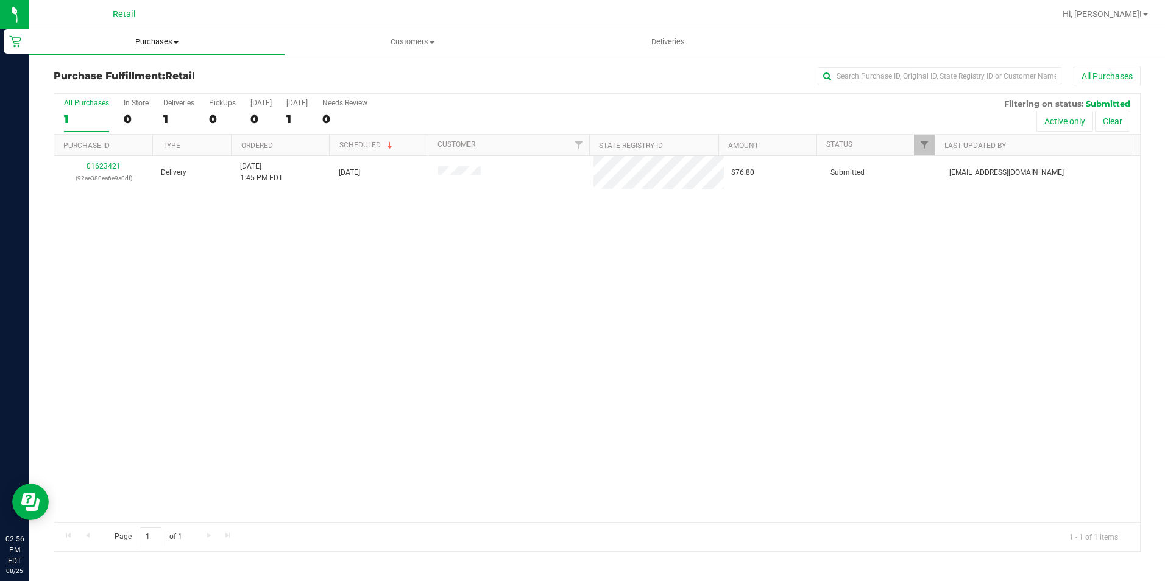
drag, startPoint x: 135, startPoint y: 40, endPoint x: 136, endPoint y: 49, distance: 8.7
click at [135, 40] on span "Purchases" at bounding box center [156, 42] width 255 height 11
click at [142, 68] on span "Summary of purchases" at bounding box center [91, 73] width 125 height 10
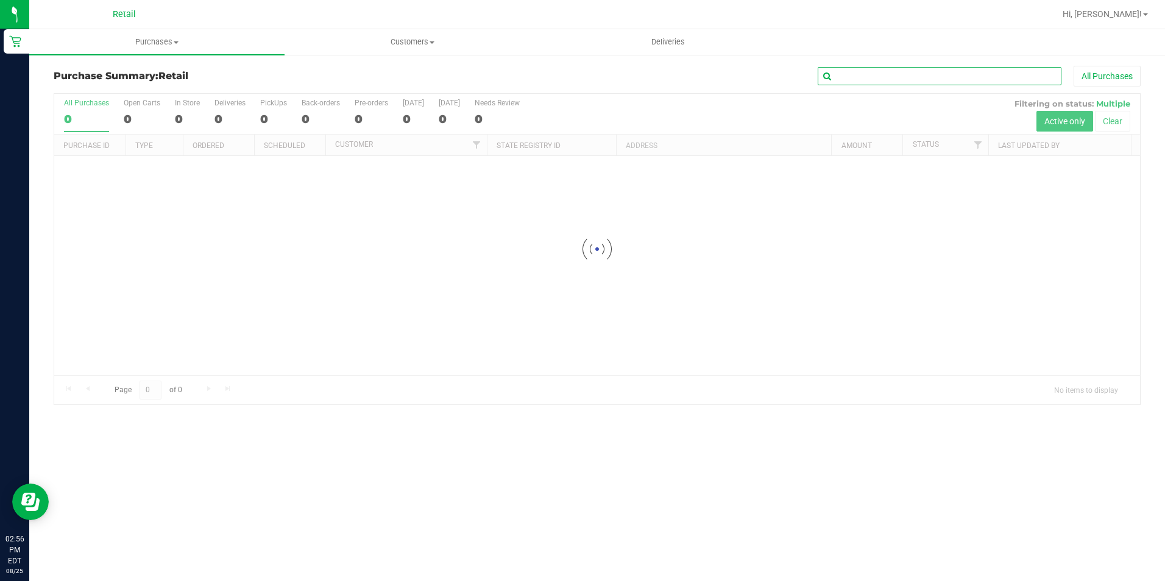
click at [830, 75] on input "text" at bounding box center [940, 76] width 244 height 18
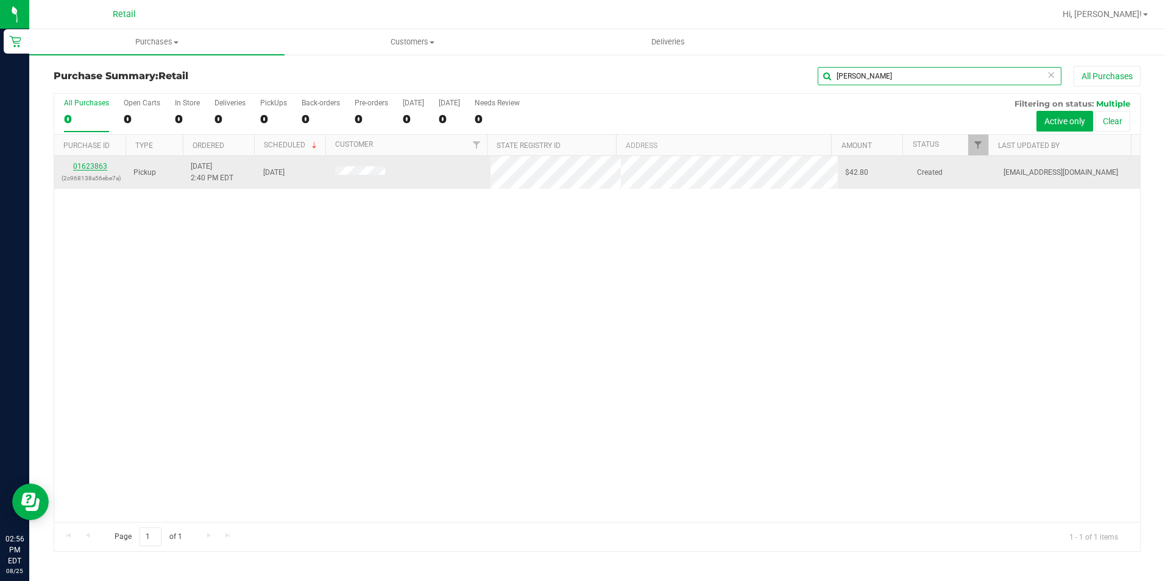
type input "gissel"
click at [90, 163] on link "01623863" at bounding box center [90, 166] width 34 height 9
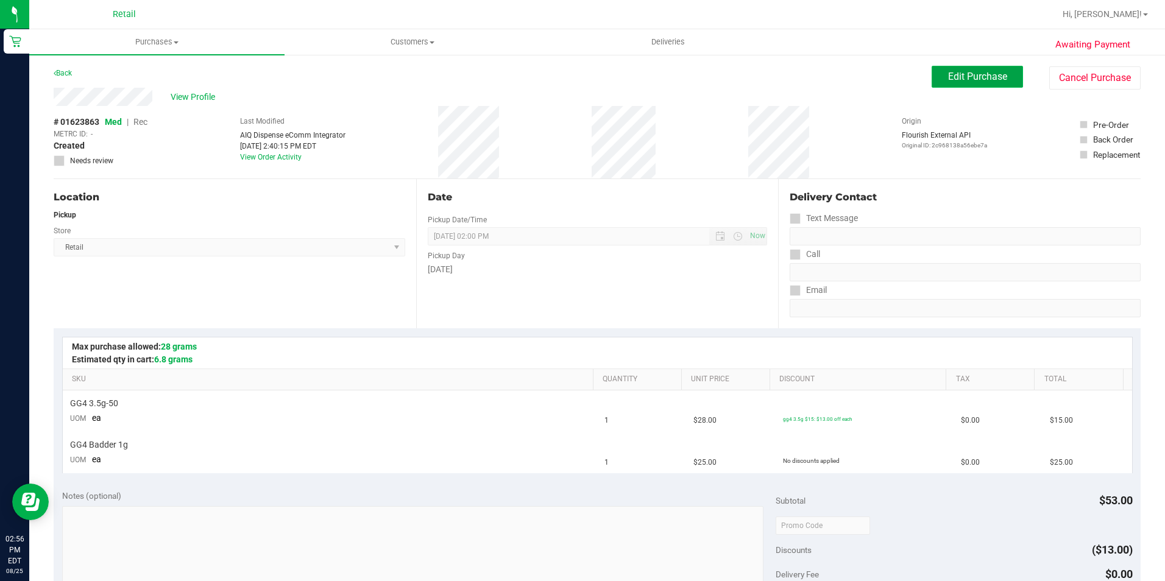
click at [958, 84] on button "Edit Purchase" at bounding box center [976, 77] width 91 height 22
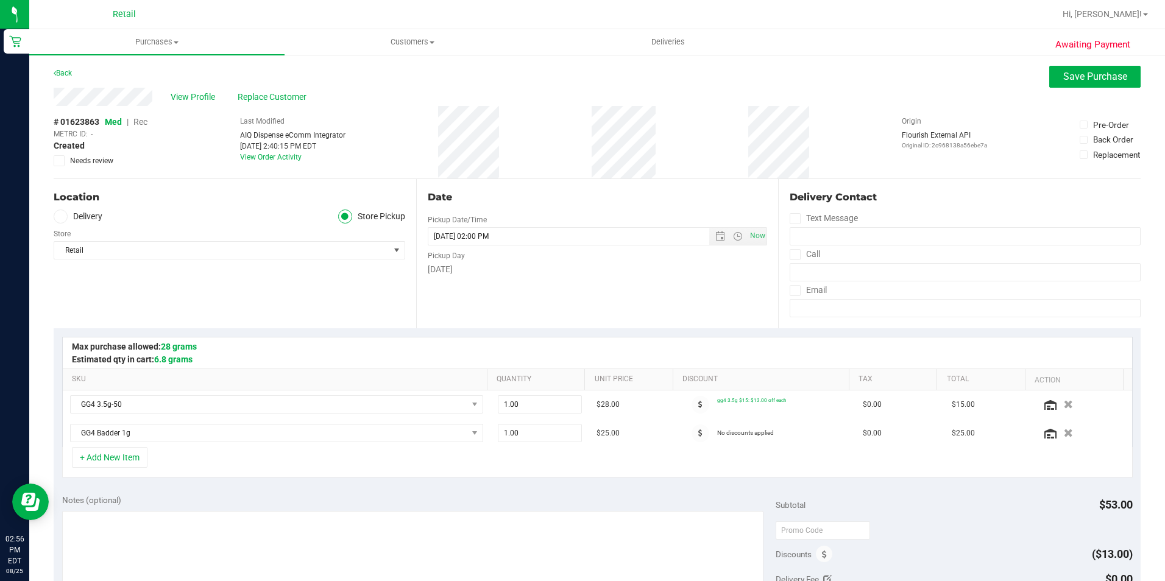
click at [146, 120] on span "Rec" at bounding box center [140, 122] width 14 height 10
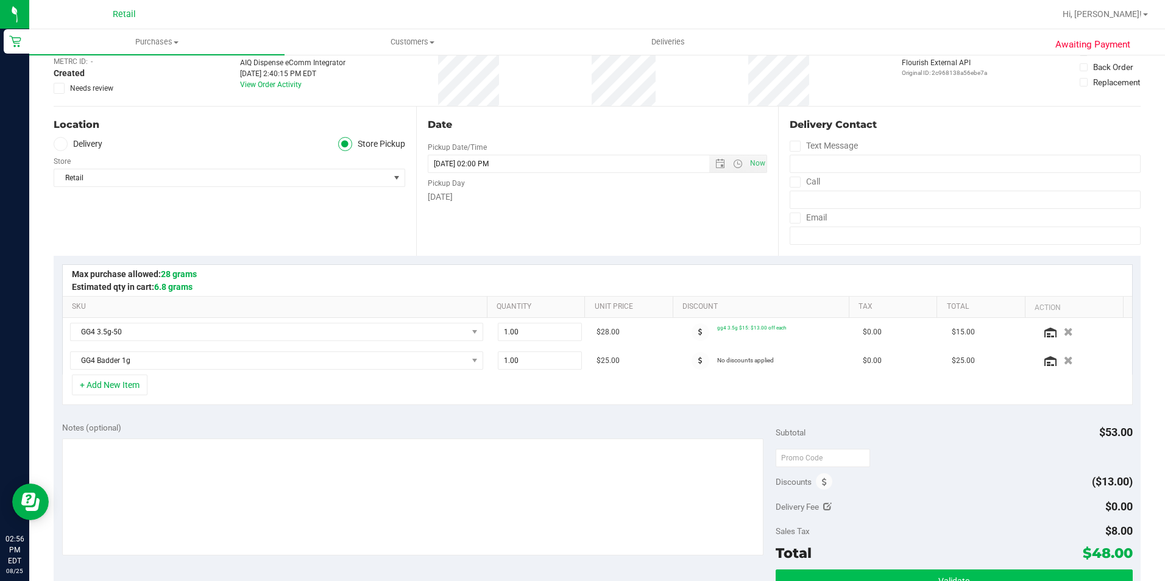
scroll to position [183, 0]
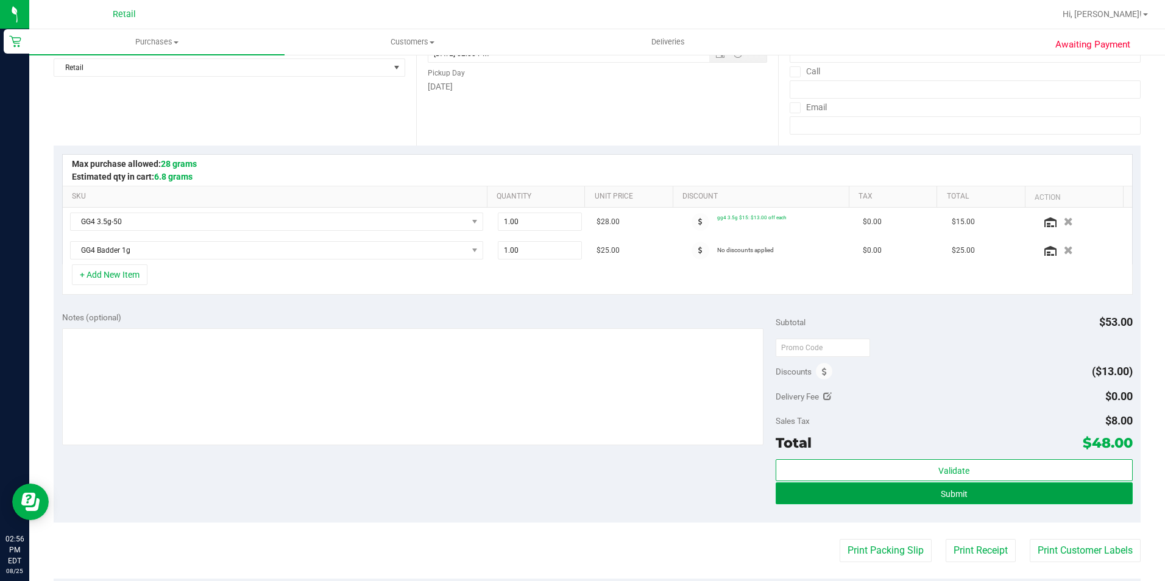
click at [910, 493] on button "Submit" at bounding box center [954, 493] width 357 height 22
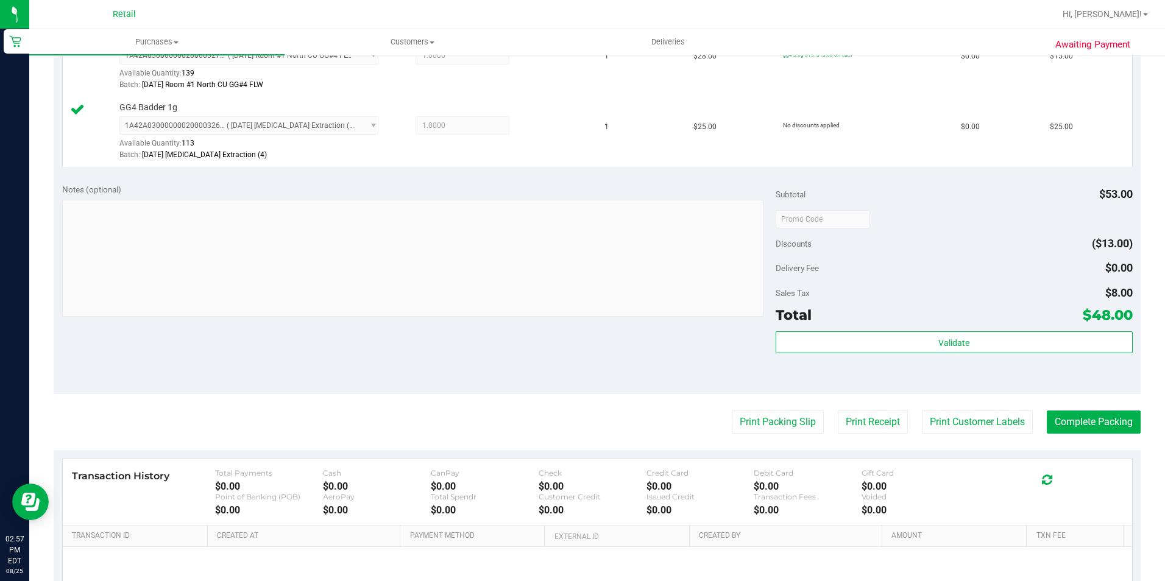
scroll to position [366, 0]
click at [1099, 435] on purchase-details "Back Edit Purchase Cancel Purchase View Profile # 01623863 Med | Rec METRC ID: …" at bounding box center [597, 188] width 1087 height 977
click at [1098, 422] on button "Complete Packing" at bounding box center [1094, 420] width 94 height 23
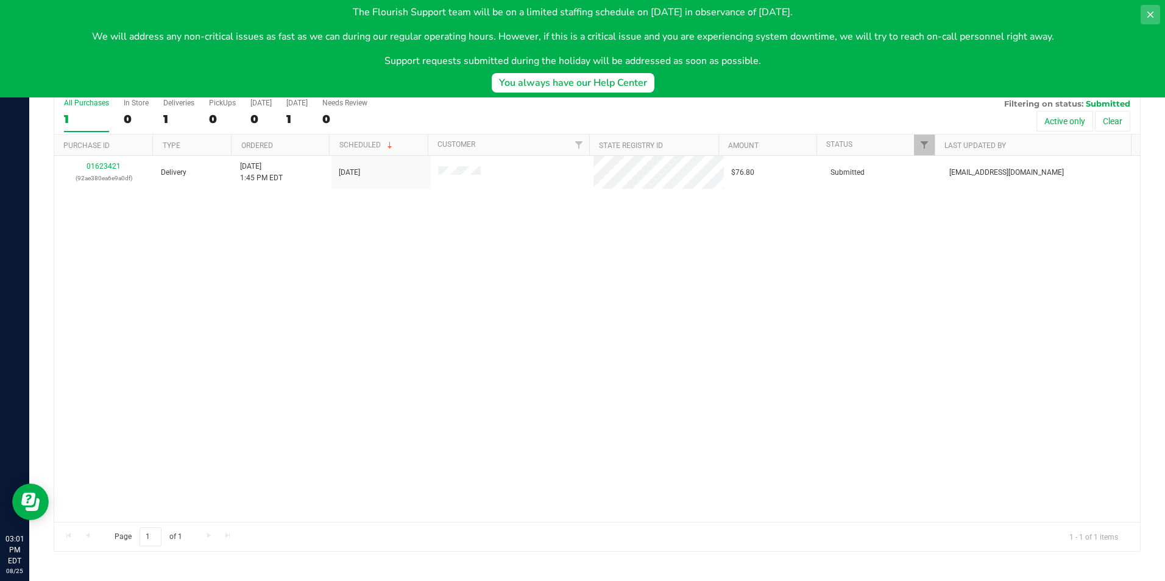
click at [1152, 12] on icon at bounding box center [1150, 15] width 6 height 6
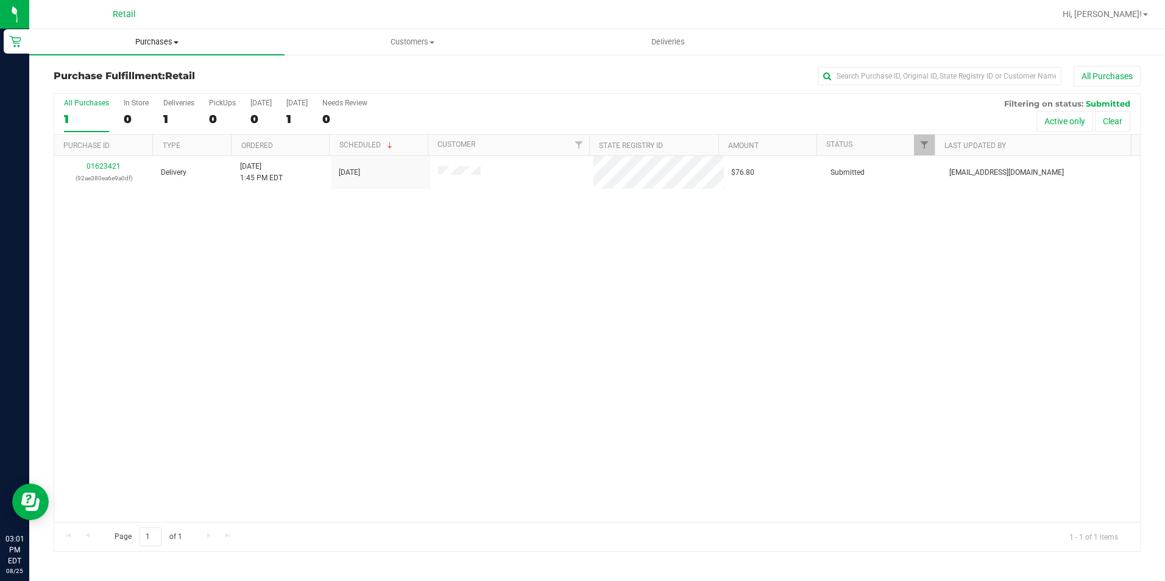
click at [154, 46] on span "Purchases" at bounding box center [156, 42] width 255 height 11
click at [154, 70] on li "Summary of purchases" at bounding box center [156, 73] width 255 height 15
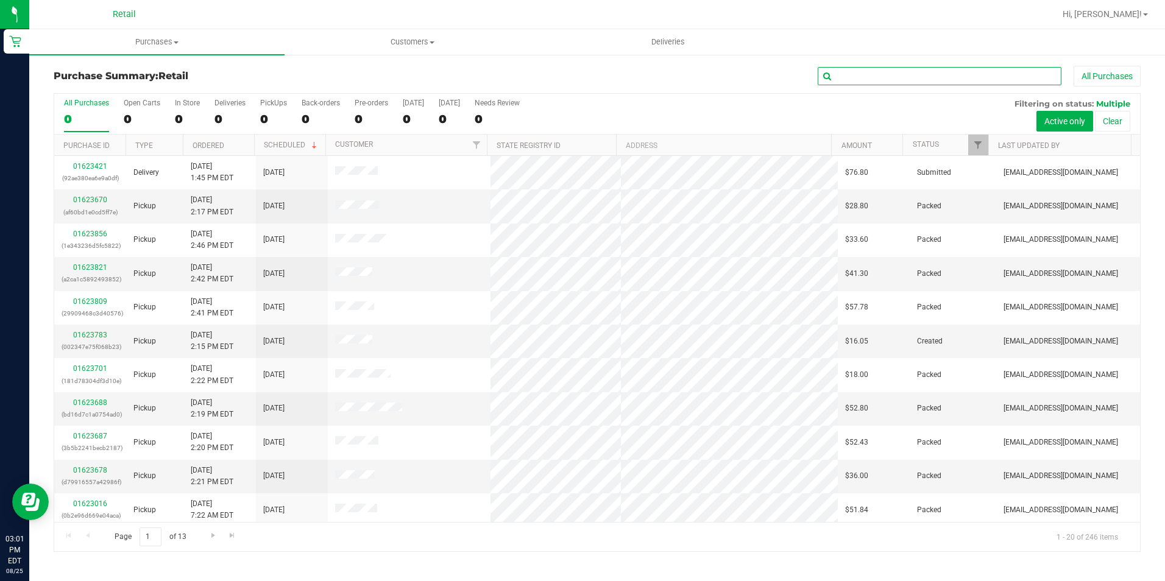
click at [886, 68] on input "text" at bounding box center [940, 76] width 244 height 18
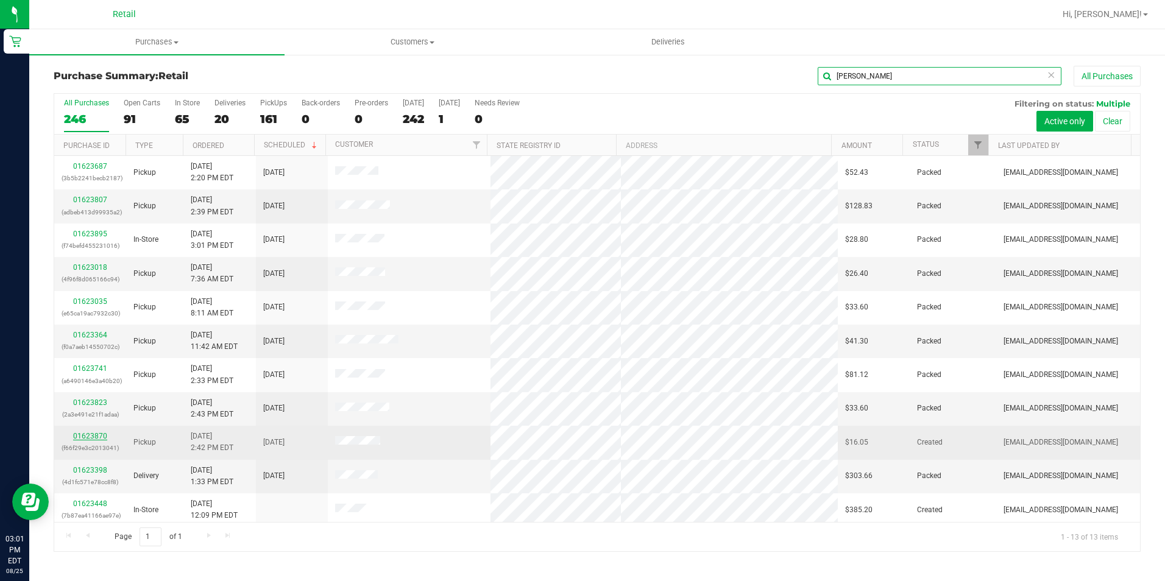
type input "[PERSON_NAME]"
click at [89, 433] on link "01623870" at bounding box center [90, 436] width 34 height 9
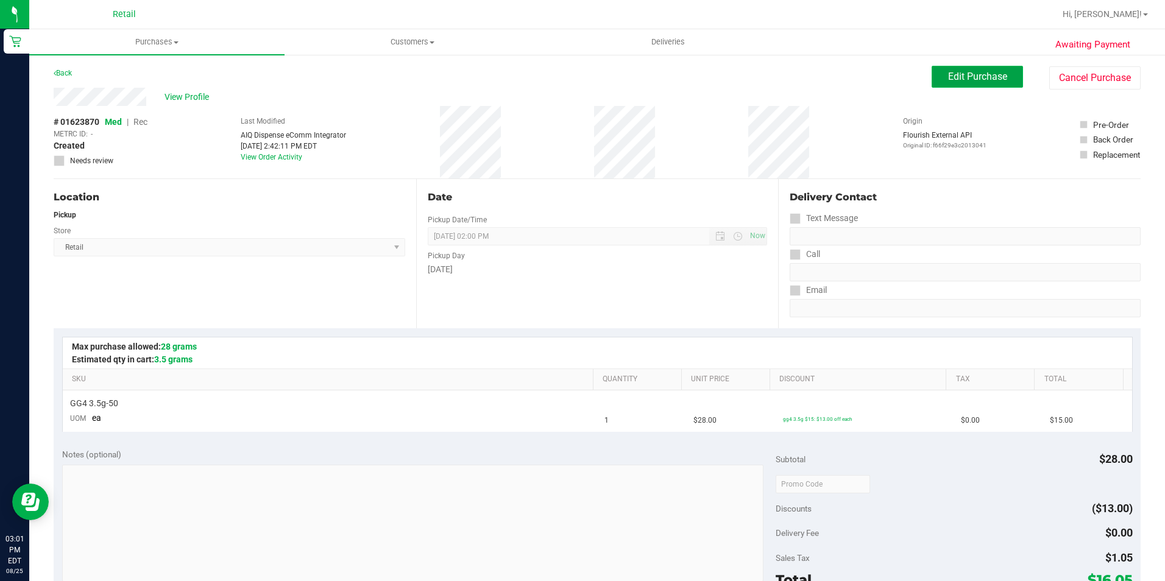
click at [975, 82] on span "Edit Purchase" at bounding box center [977, 77] width 59 height 12
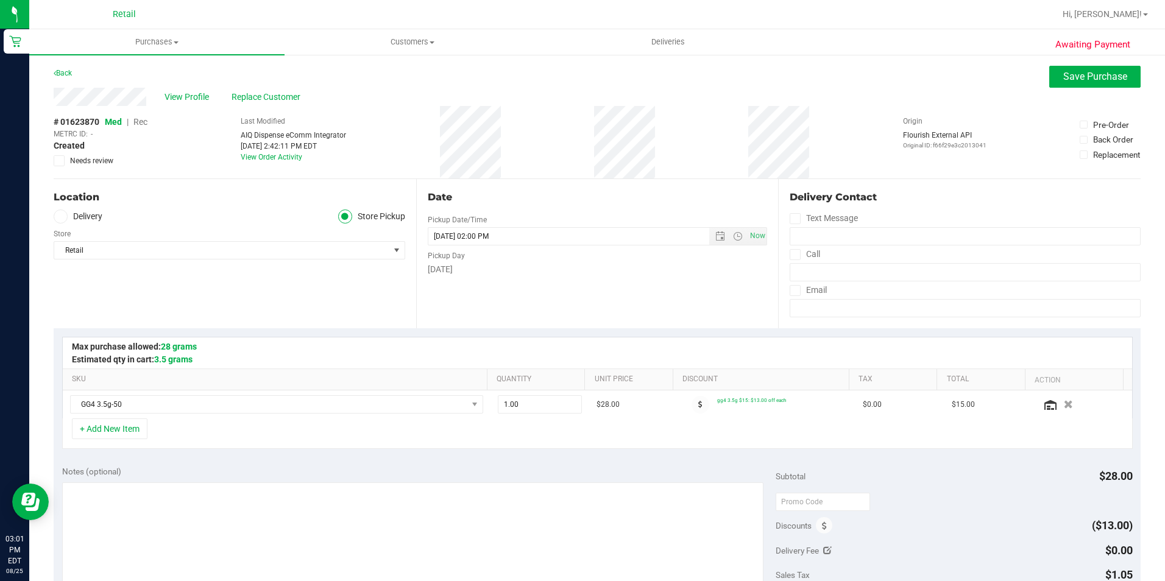
click at [135, 121] on span "Rec" at bounding box center [140, 122] width 14 height 10
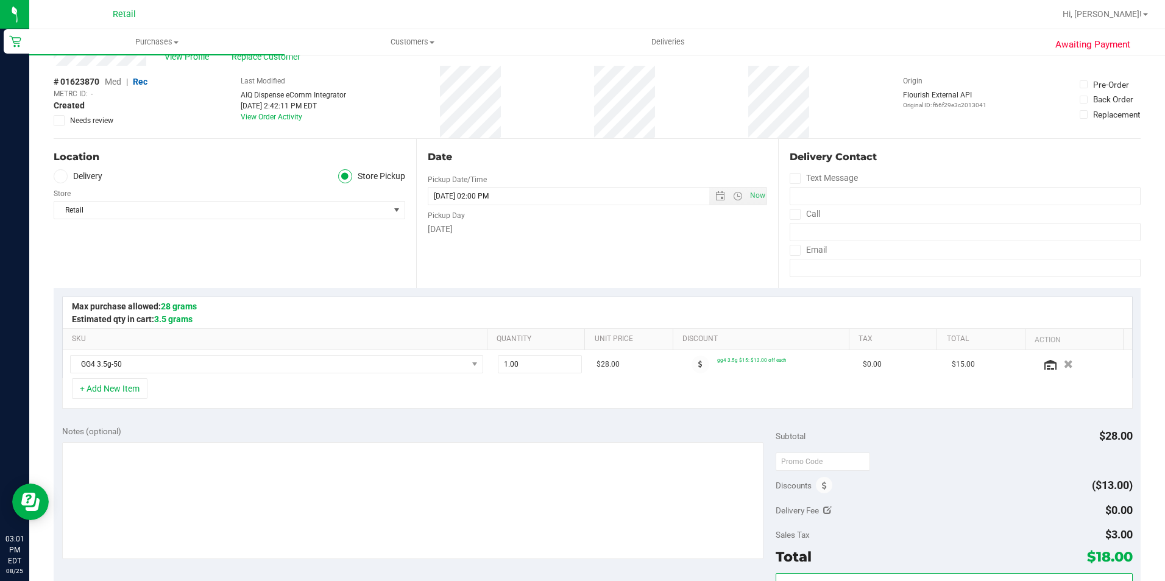
scroll to position [122, 0]
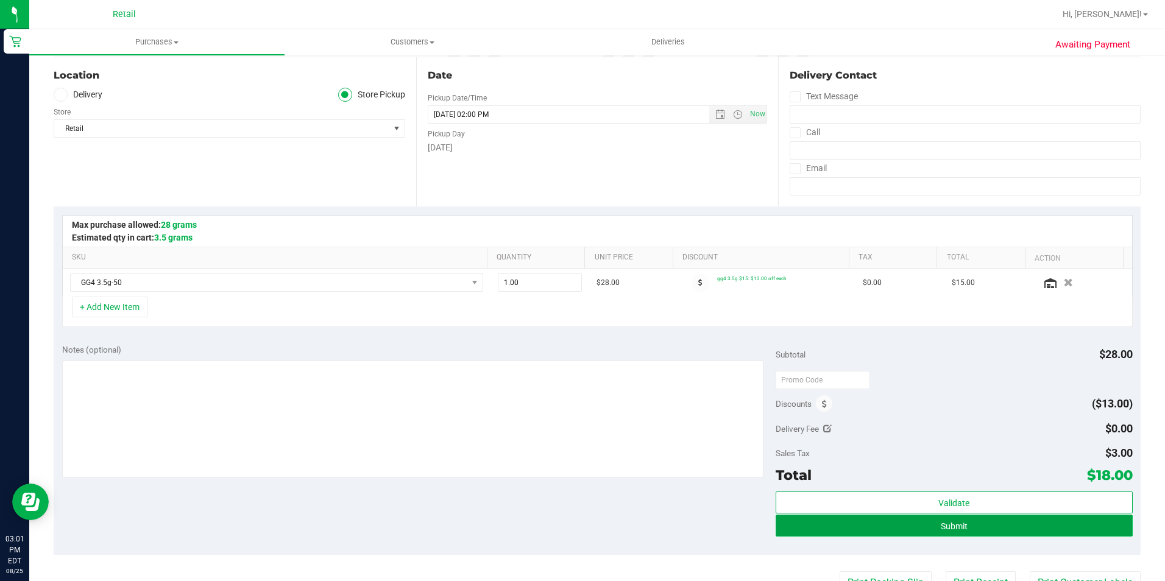
click at [888, 525] on button "Submit" at bounding box center [954, 526] width 357 height 22
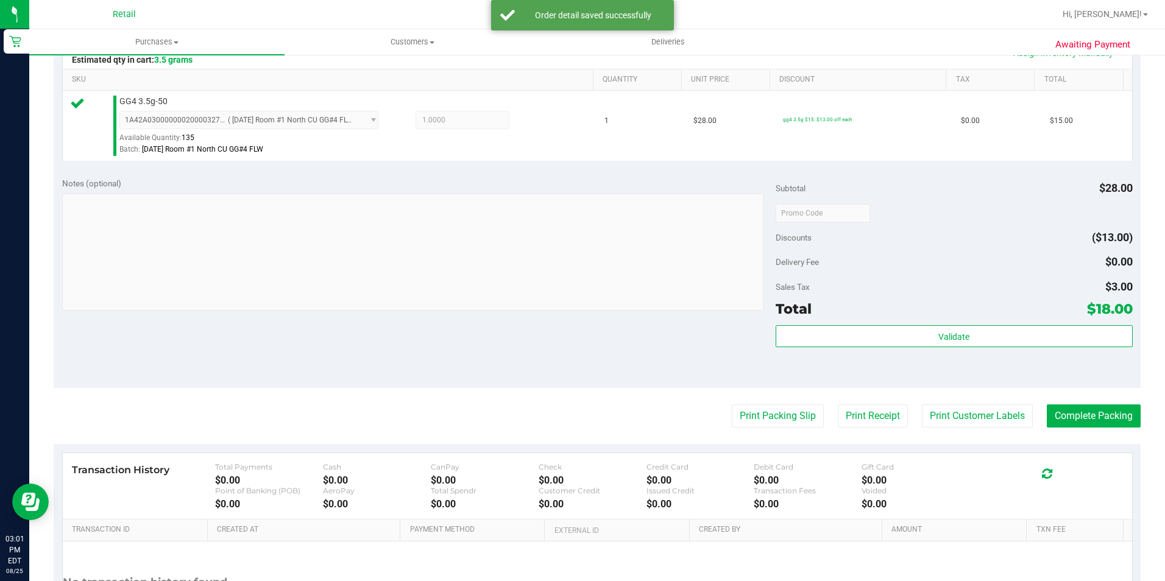
scroll to position [305, 0]
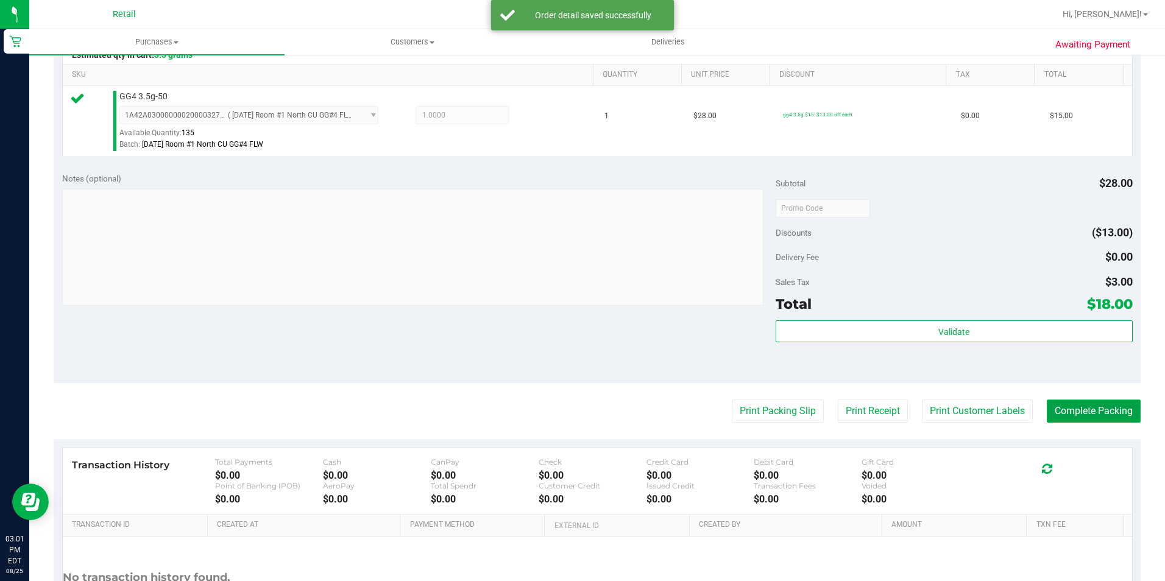
click at [1092, 405] on button "Complete Packing" at bounding box center [1094, 411] width 94 height 23
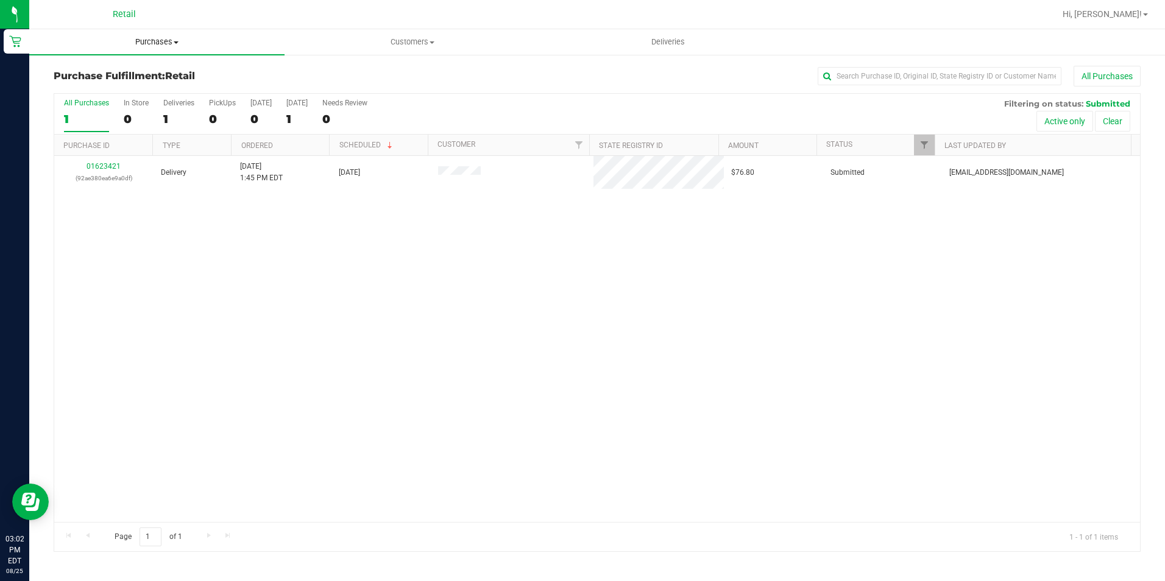
click at [155, 40] on span "Purchases" at bounding box center [156, 42] width 255 height 11
click at [155, 75] on li "Summary of purchases" at bounding box center [156, 73] width 255 height 15
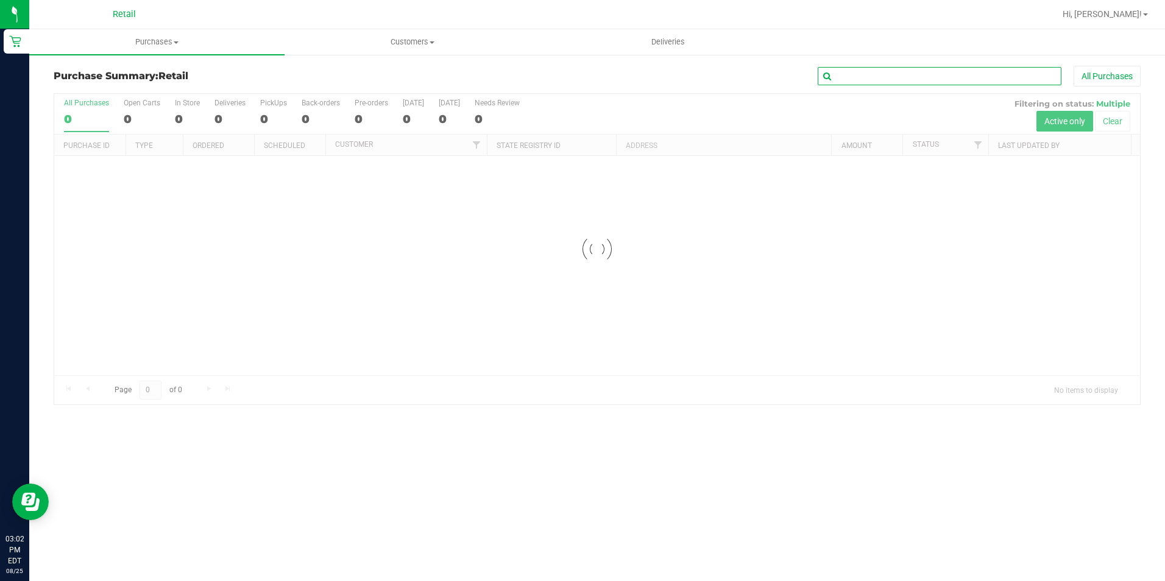
click at [889, 71] on input "text" at bounding box center [940, 76] width 244 height 18
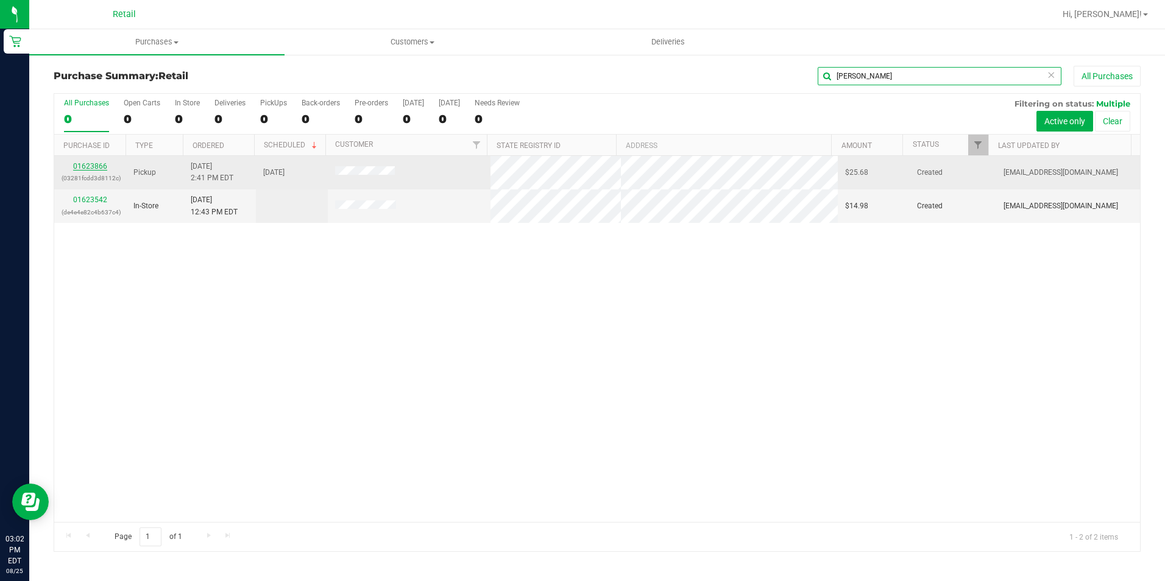
type input "jeremy"
click at [91, 167] on link "01623866" at bounding box center [90, 166] width 34 height 9
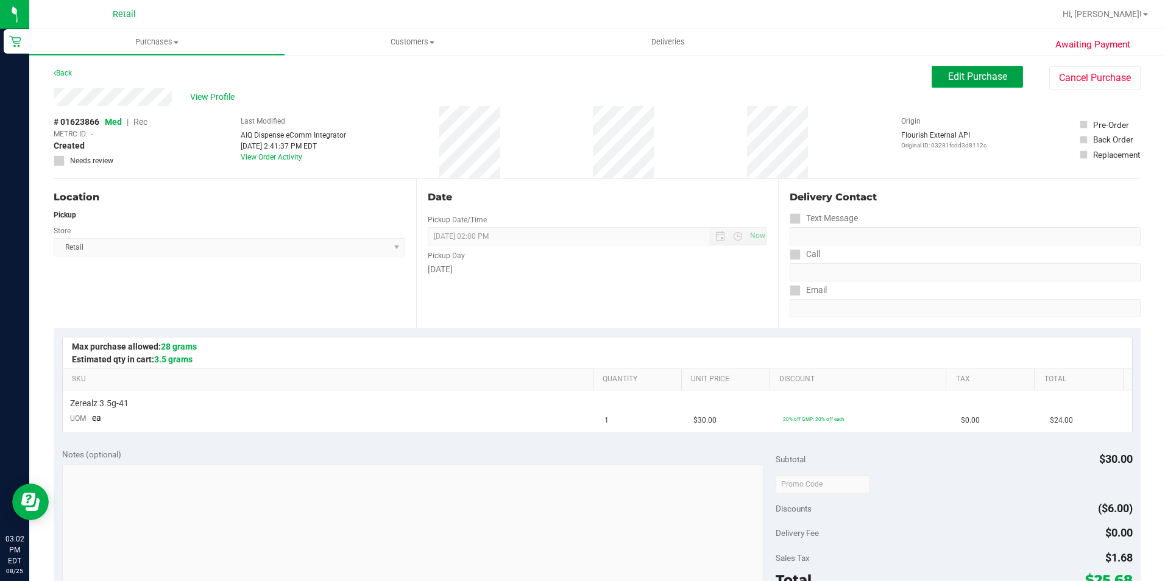
click at [931, 76] on button "Edit Purchase" at bounding box center [976, 77] width 91 height 22
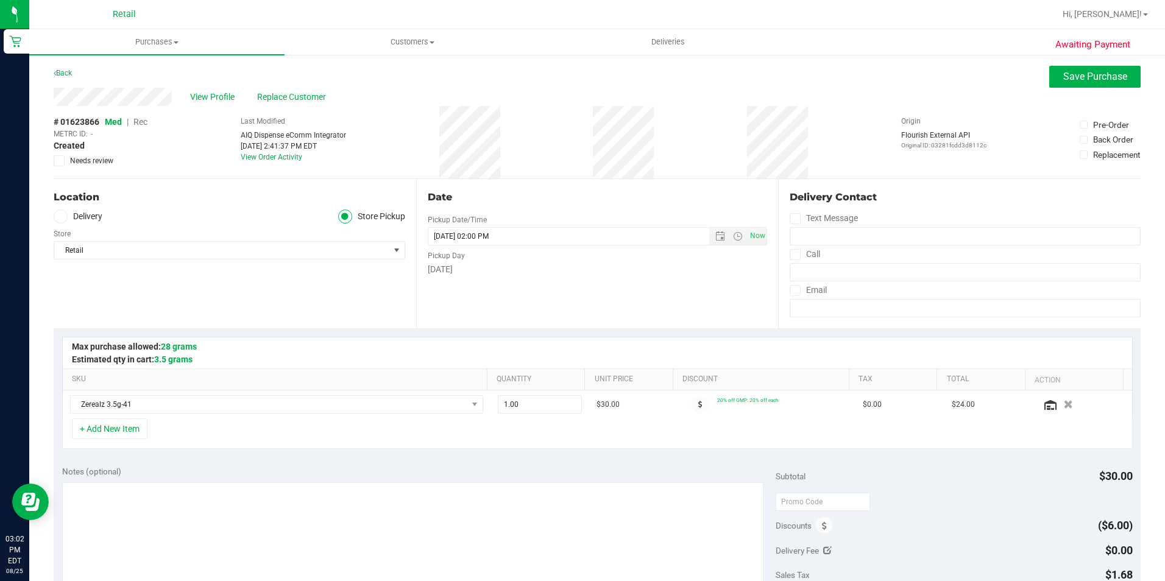
click at [142, 117] on span "Rec" at bounding box center [140, 122] width 14 height 10
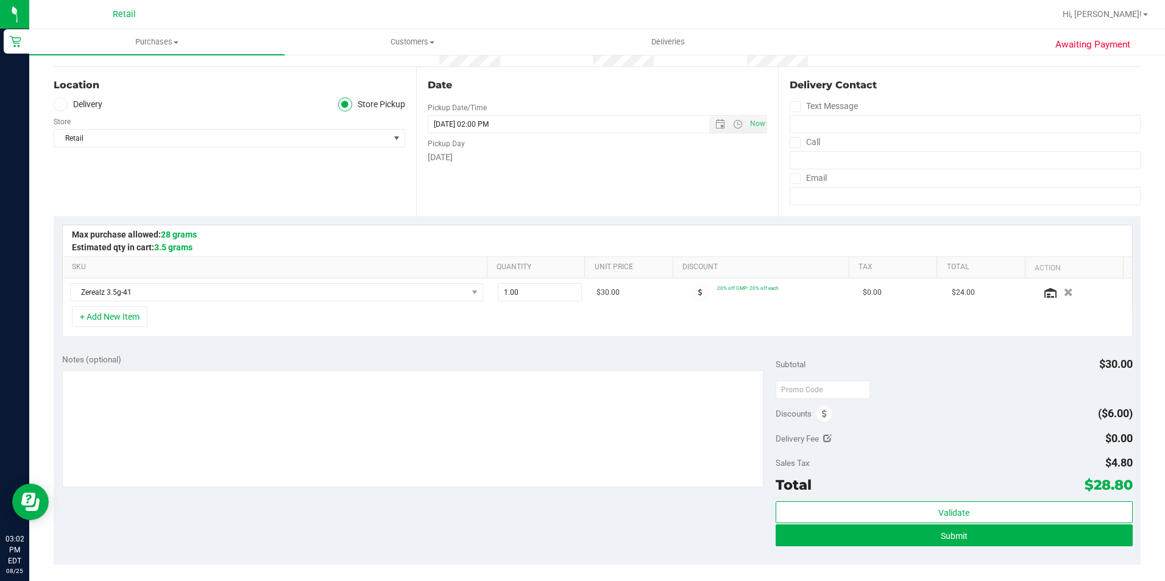
scroll to position [122, 0]
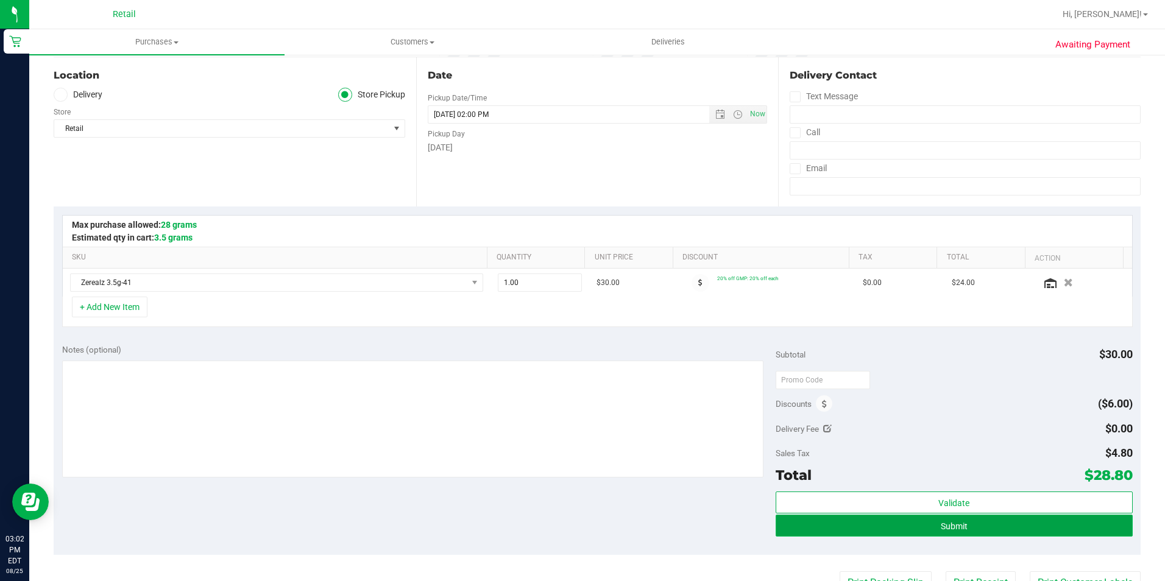
click at [872, 526] on button "Submit" at bounding box center [954, 526] width 357 height 22
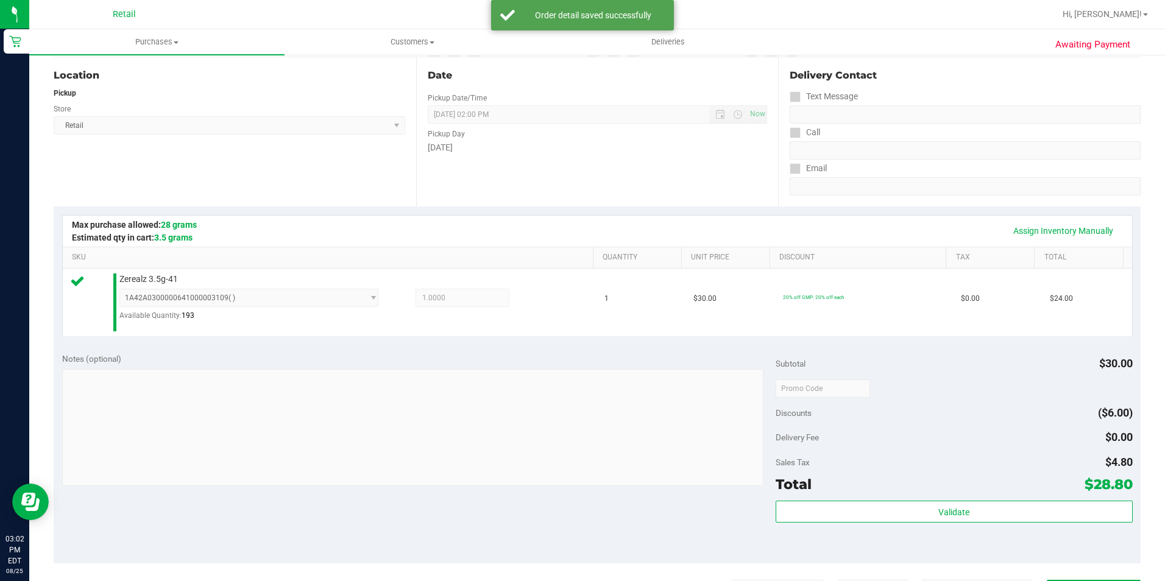
scroll to position [244, 0]
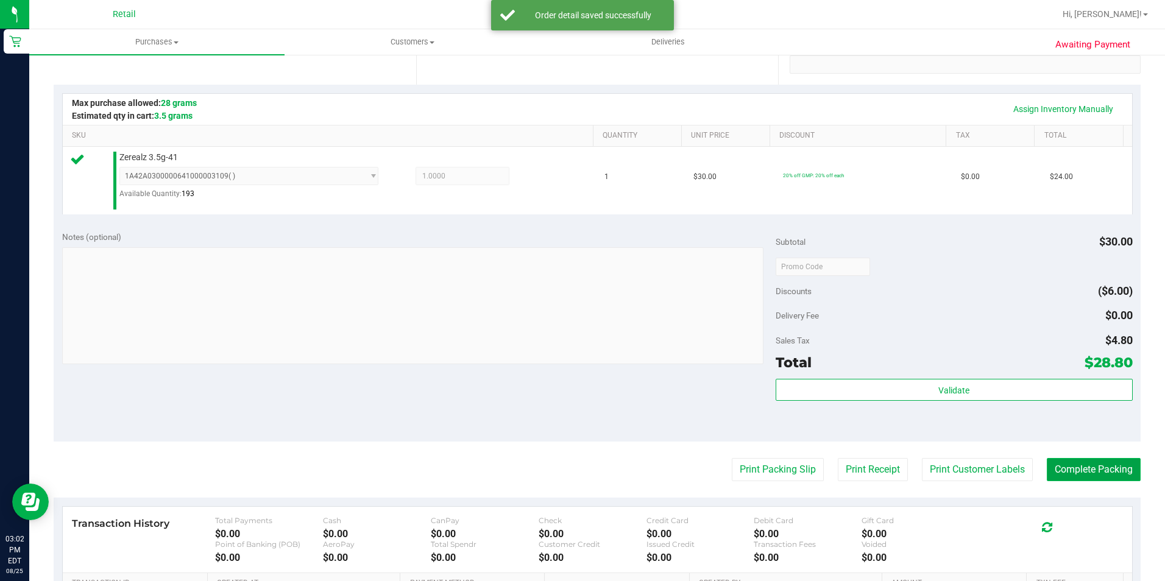
click at [1069, 462] on button "Complete Packing" at bounding box center [1094, 469] width 94 height 23
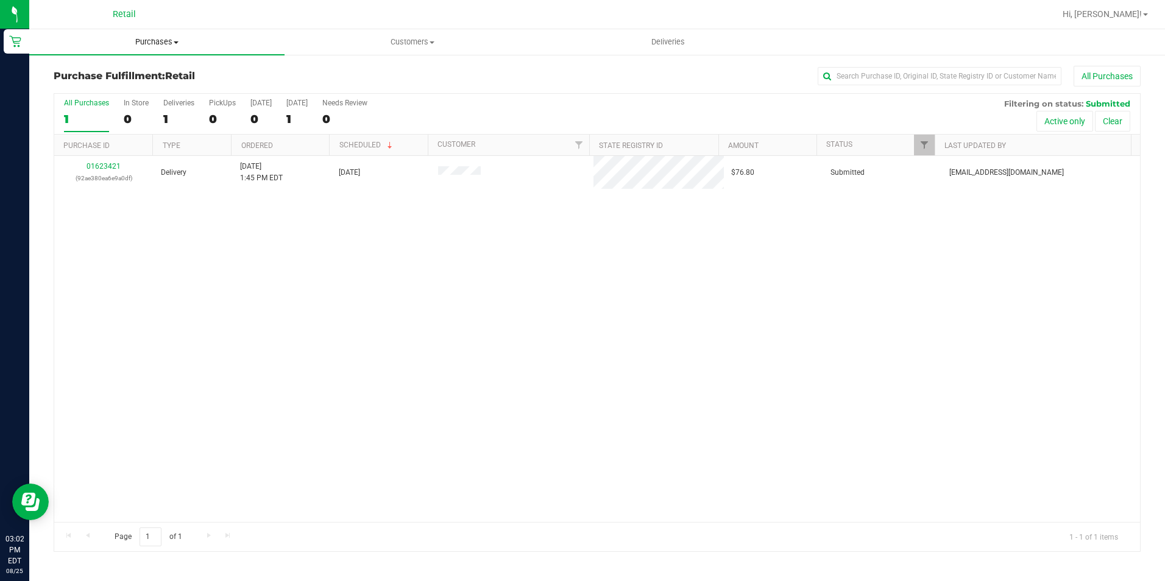
click at [142, 40] on span "Purchases" at bounding box center [156, 42] width 255 height 11
click at [143, 76] on span "Summary of purchases" at bounding box center [91, 73] width 125 height 10
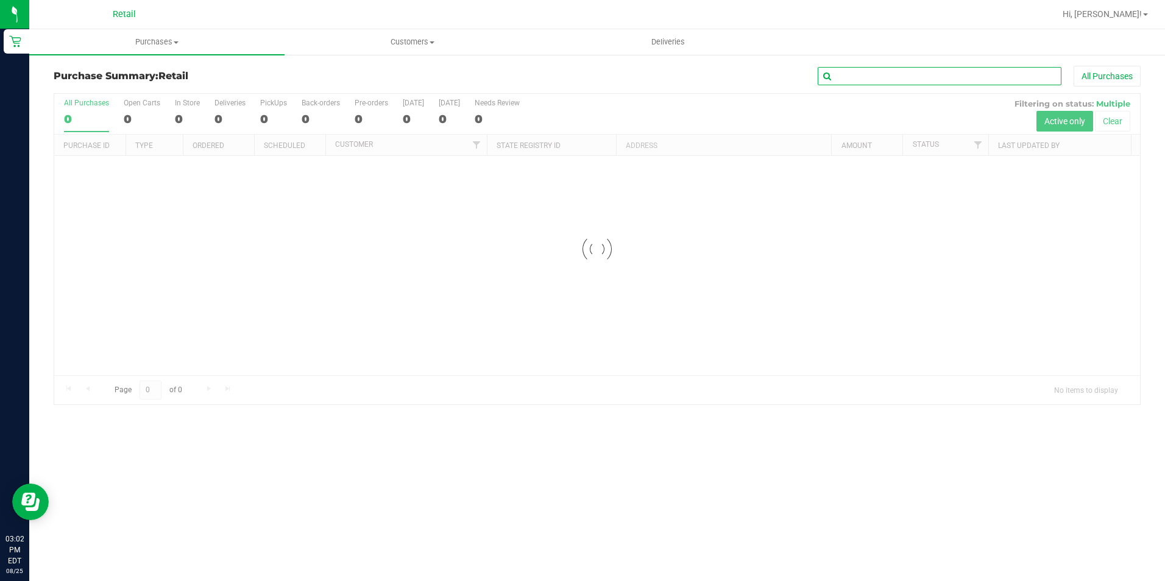
click at [853, 72] on input "text" at bounding box center [940, 76] width 244 height 18
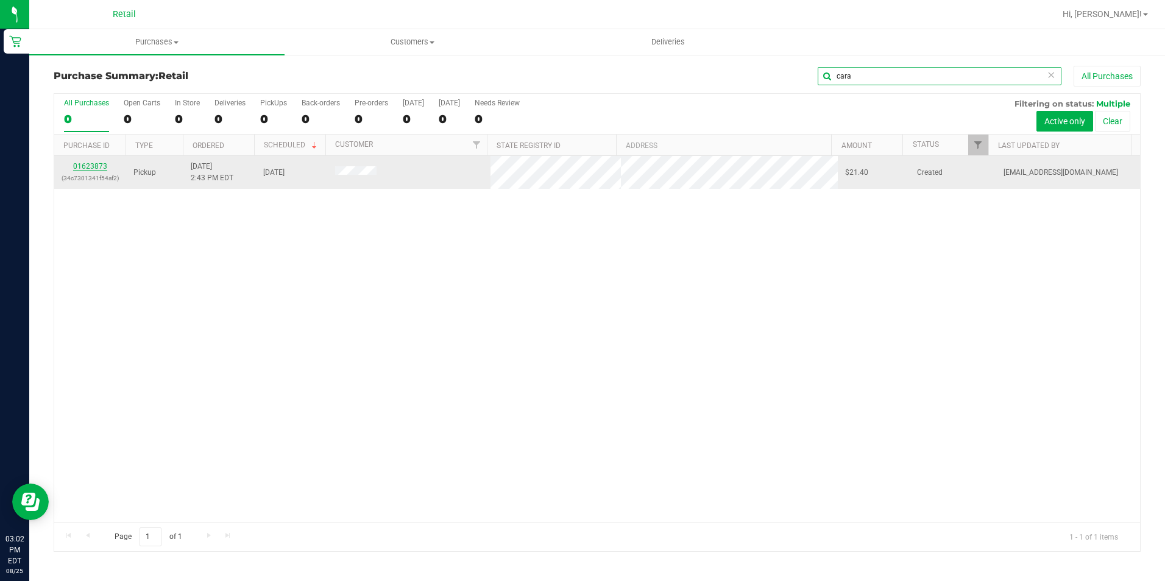
type input "cara"
click at [104, 163] on link "01623873" at bounding box center [90, 166] width 34 height 9
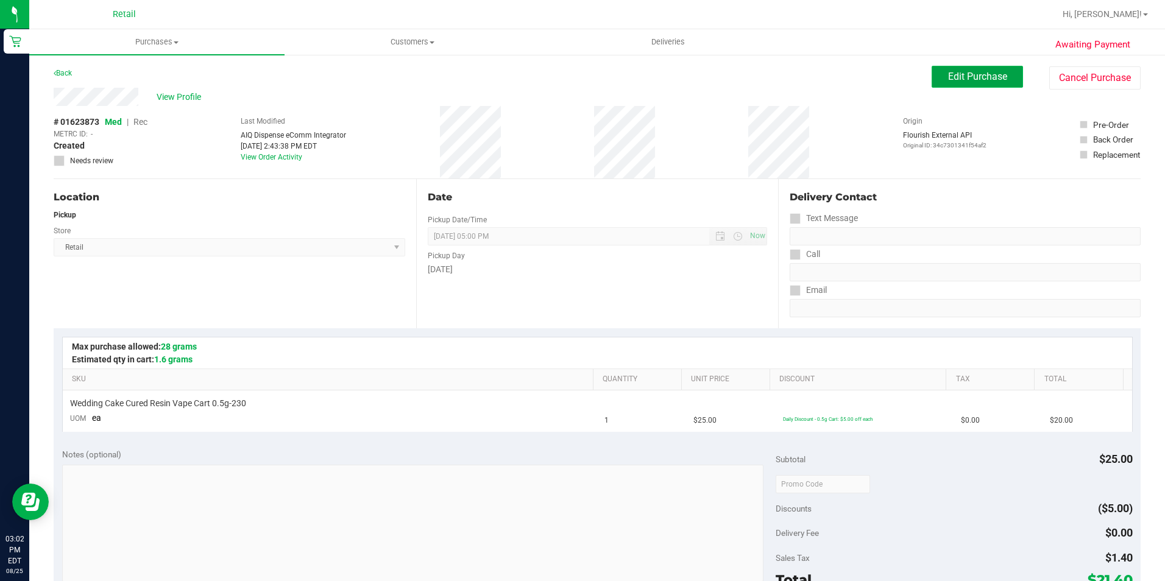
click at [1001, 76] on button "Edit Purchase" at bounding box center [976, 77] width 91 height 22
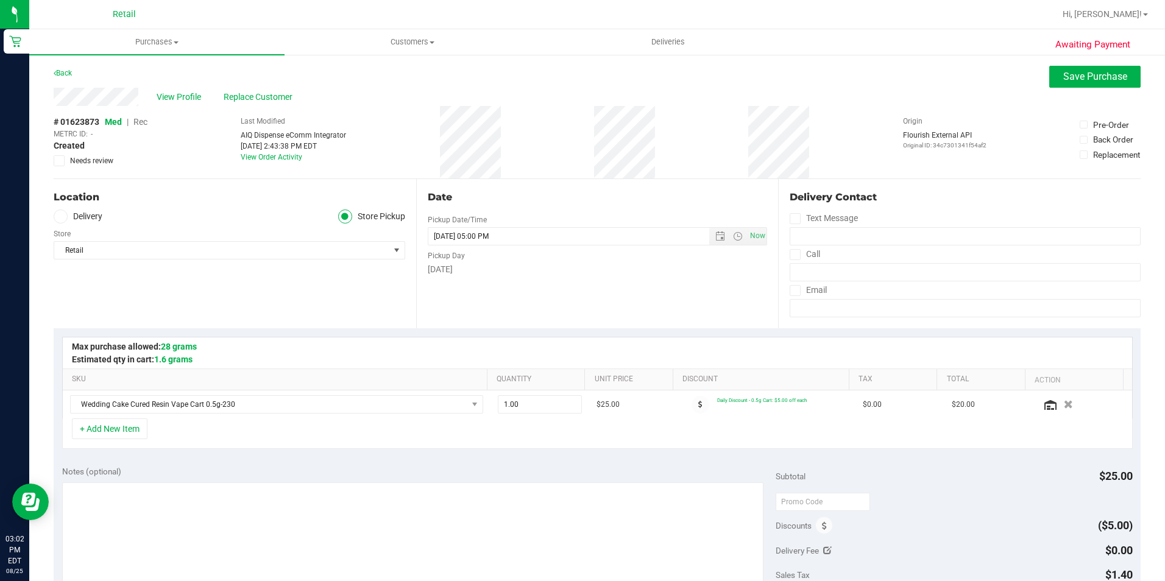
click at [146, 123] on span "Rec" at bounding box center [140, 122] width 14 height 10
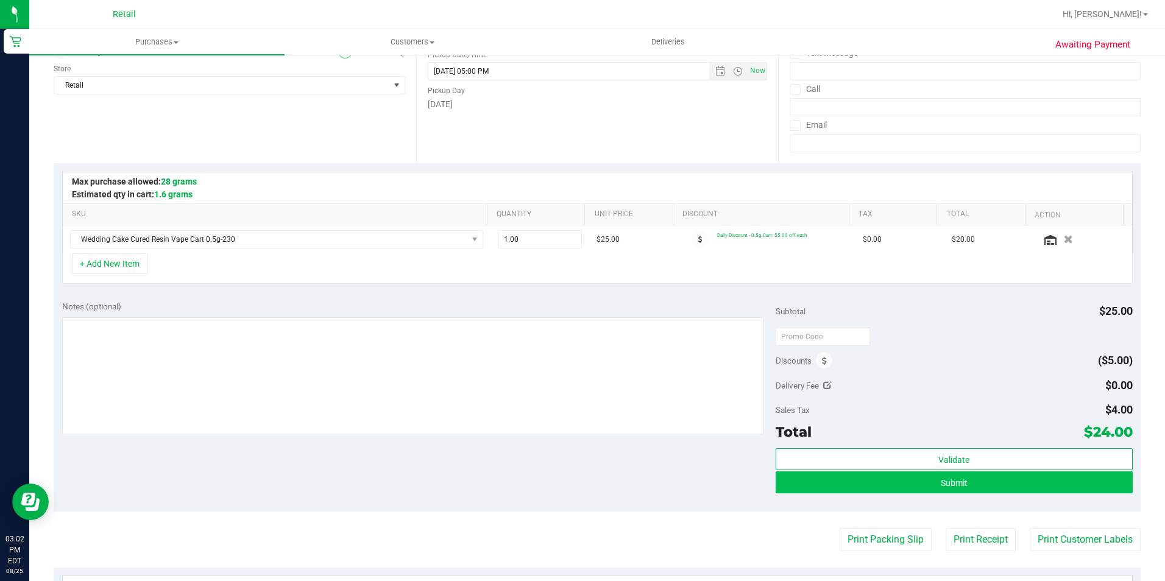
scroll to position [183, 0]
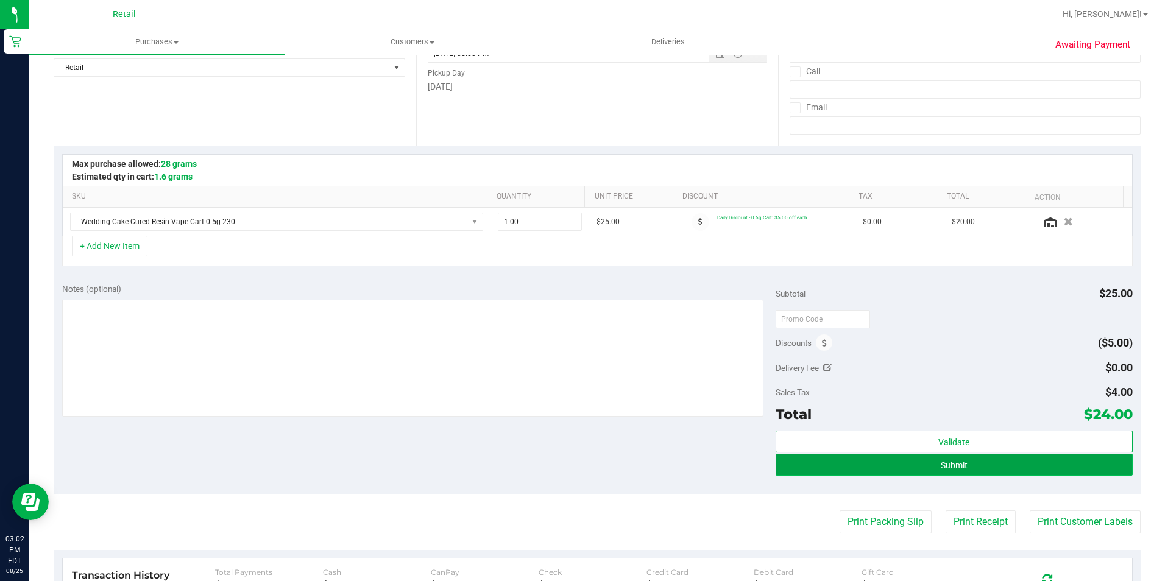
click at [926, 464] on button "Submit" at bounding box center [954, 465] width 357 height 22
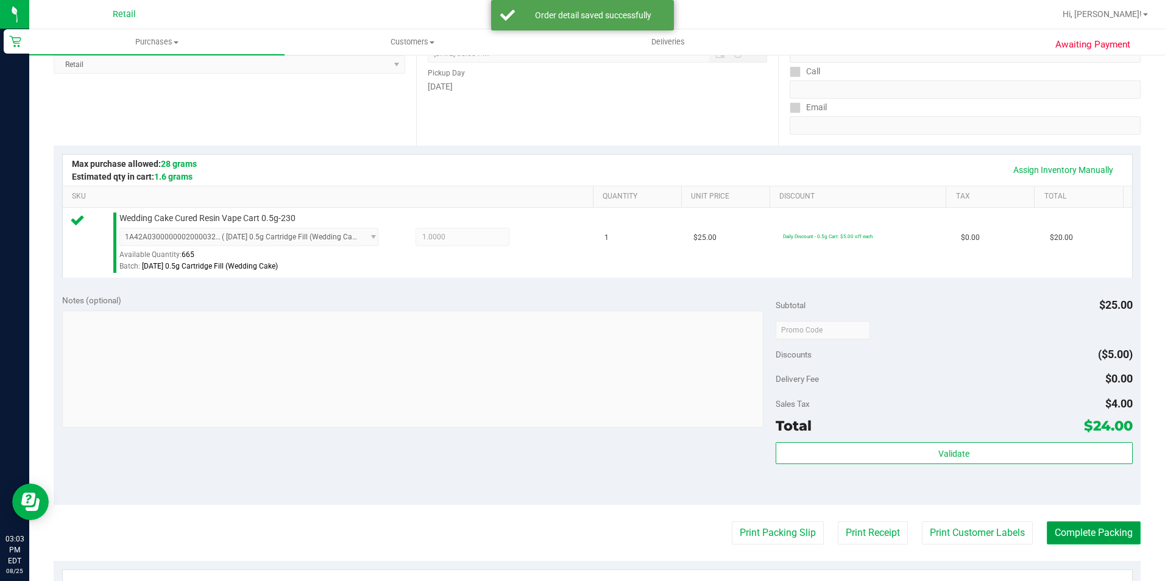
click at [1050, 532] on button "Complete Packing" at bounding box center [1094, 532] width 94 height 23
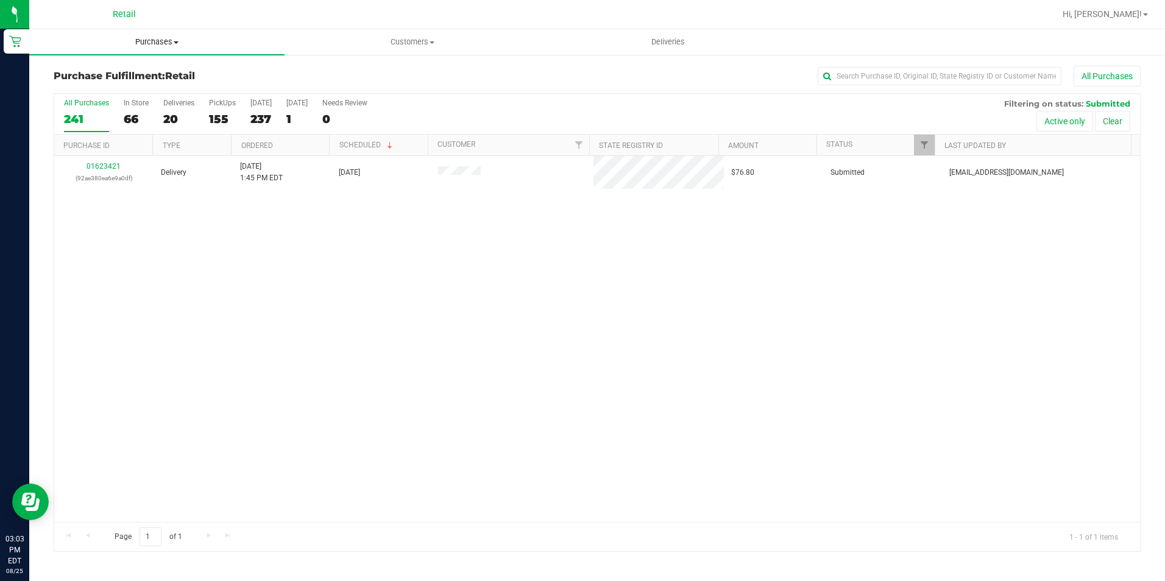
drag, startPoint x: 154, startPoint y: 37, endPoint x: 146, endPoint y: 55, distance: 19.9
click at [154, 37] on span "Purchases" at bounding box center [156, 42] width 255 height 11
click at [144, 72] on span "Summary of purchases" at bounding box center [91, 73] width 125 height 10
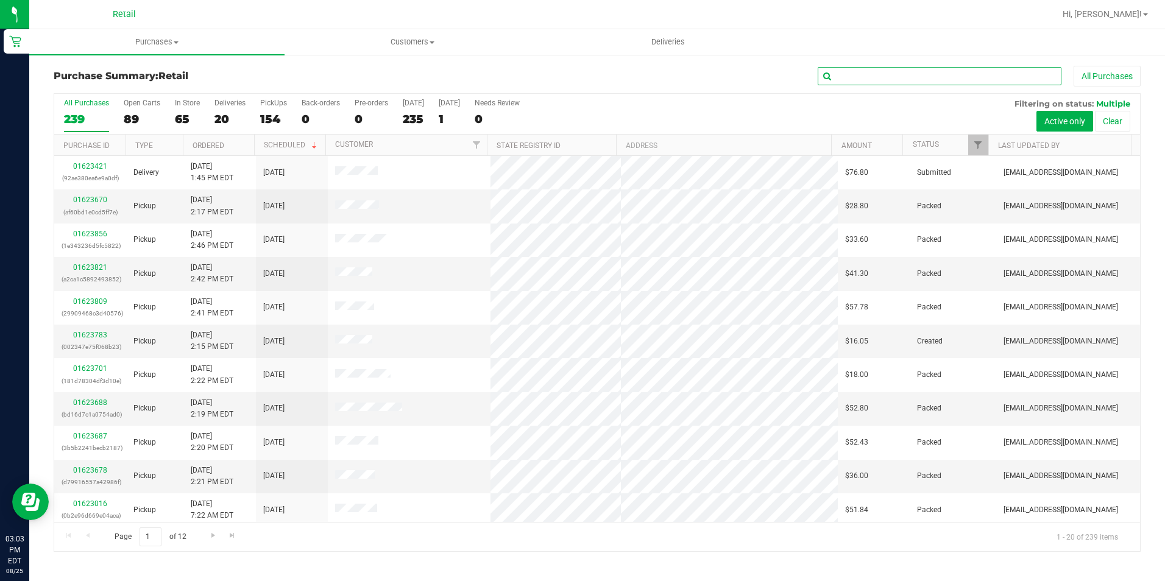
click at [900, 85] on input "text" at bounding box center [940, 76] width 244 height 18
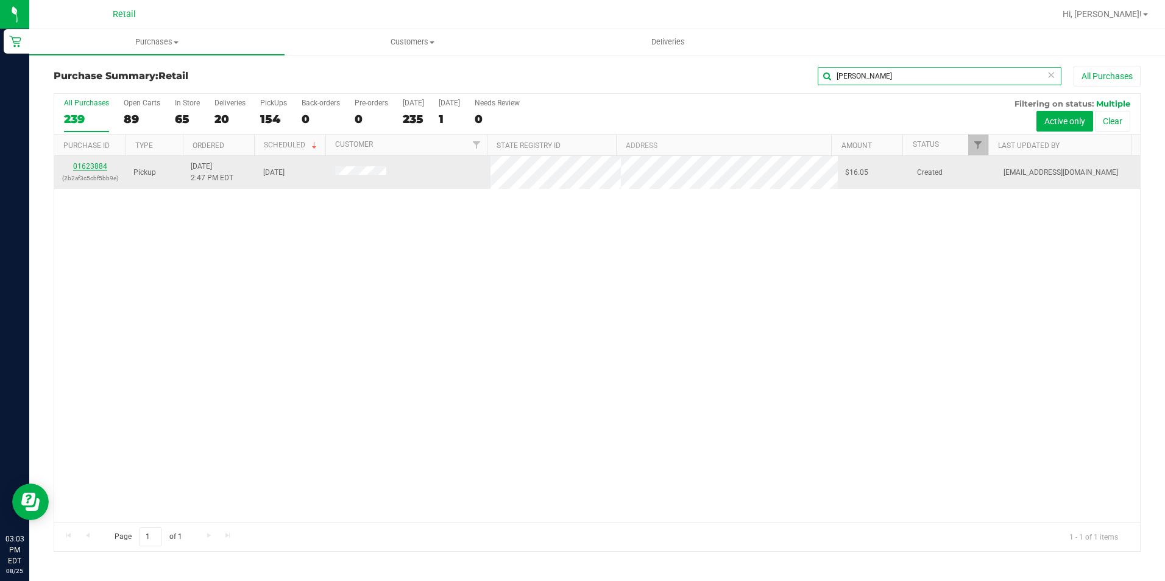
type input "philip"
click at [100, 163] on link "01623884" at bounding box center [90, 166] width 34 height 9
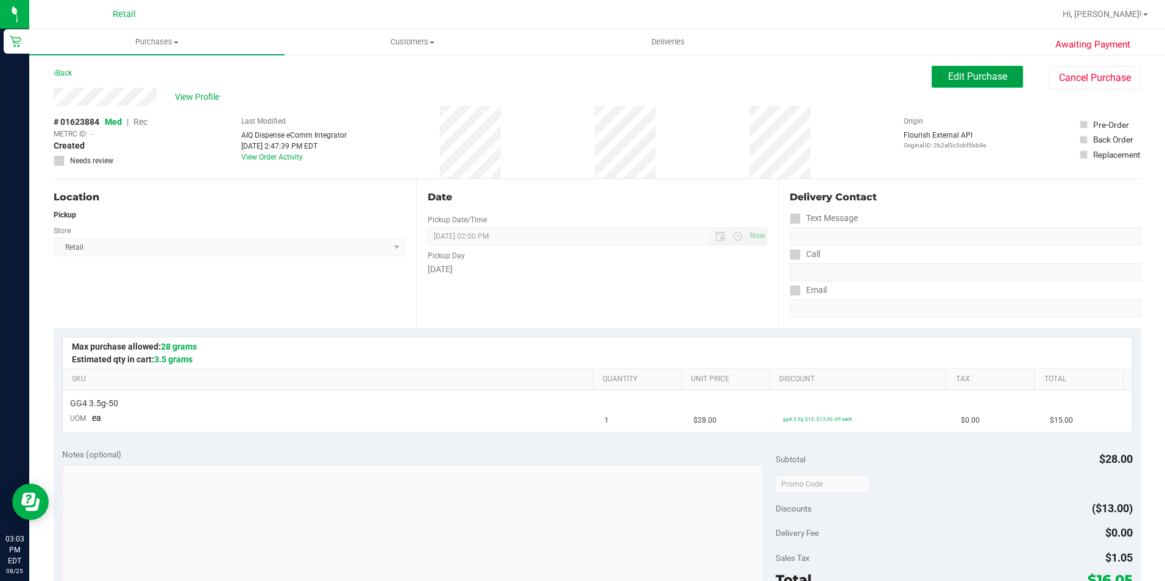
click at [995, 75] on span "Edit Purchase" at bounding box center [977, 77] width 59 height 12
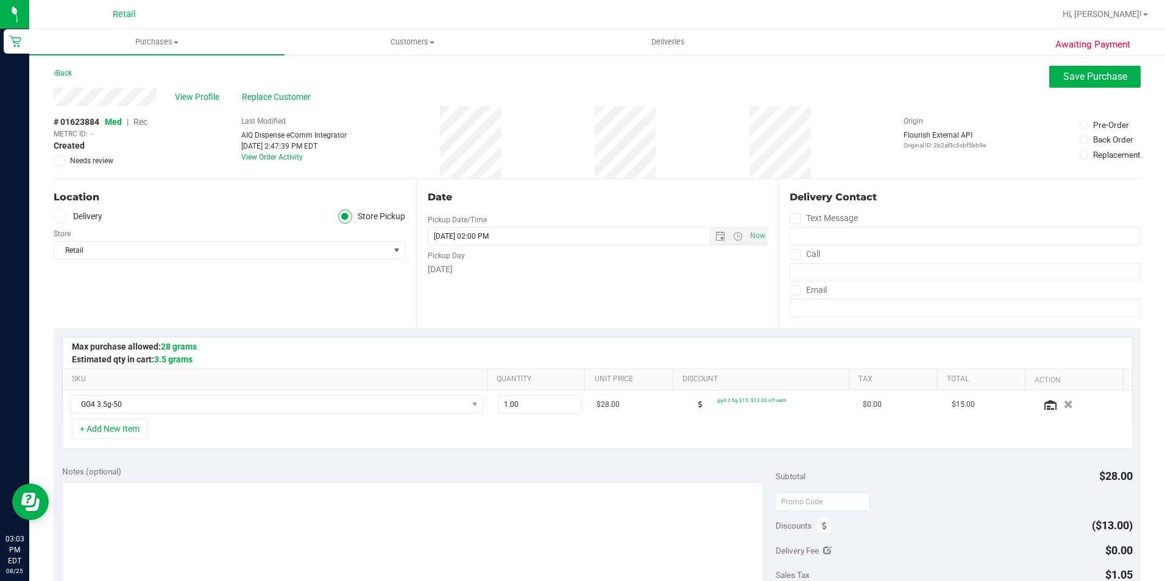
click at [141, 119] on span "Rec" at bounding box center [140, 122] width 14 height 10
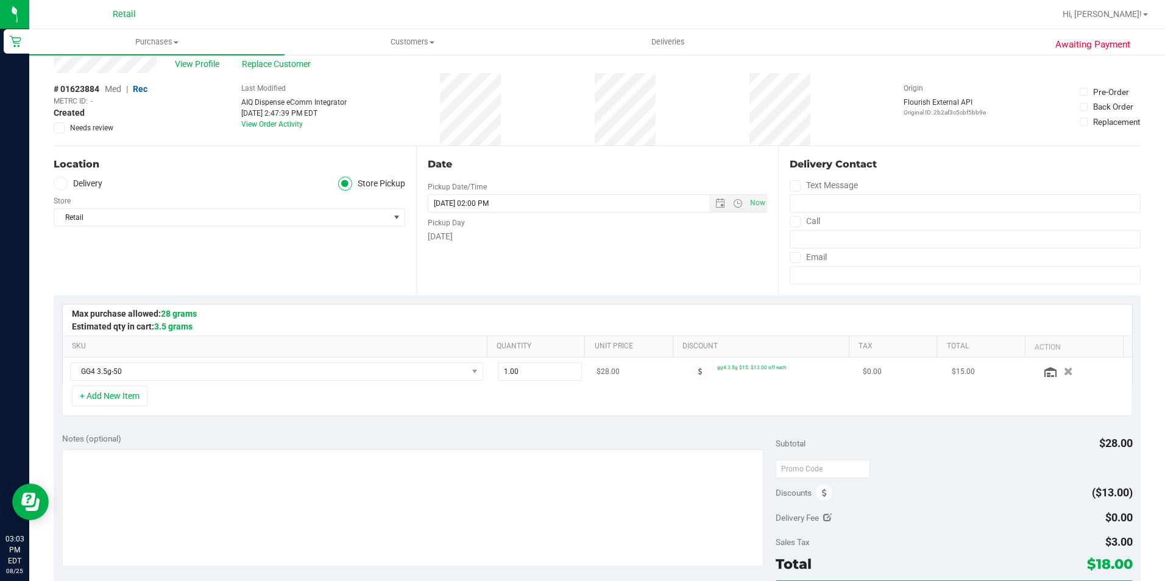
scroll to position [122, 0]
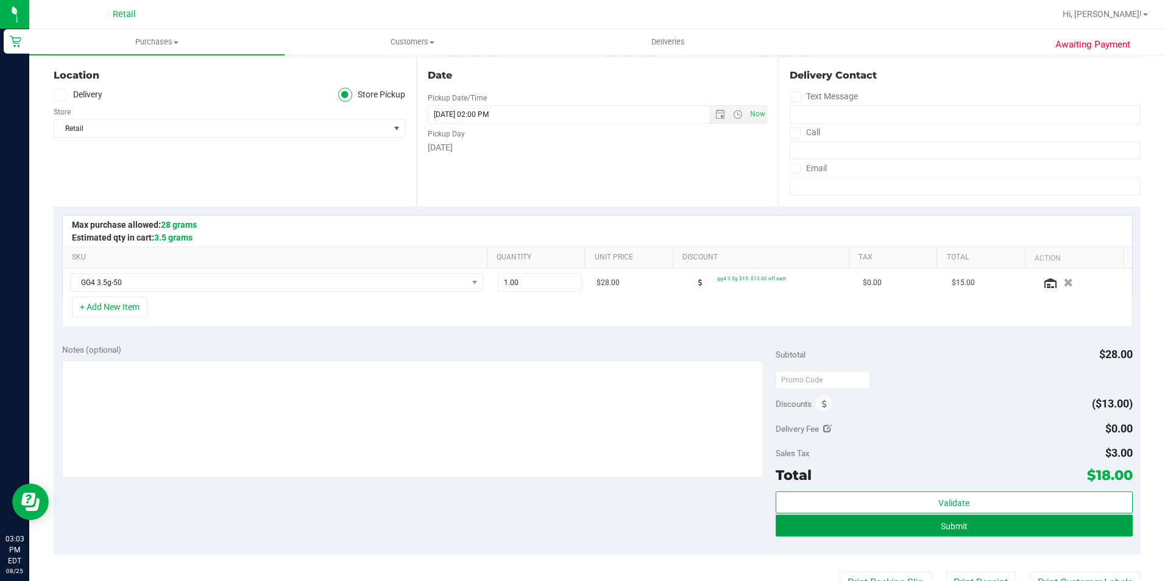
click at [907, 517] on button "Submit" at bounding box center [954, 526] width 357 height 22
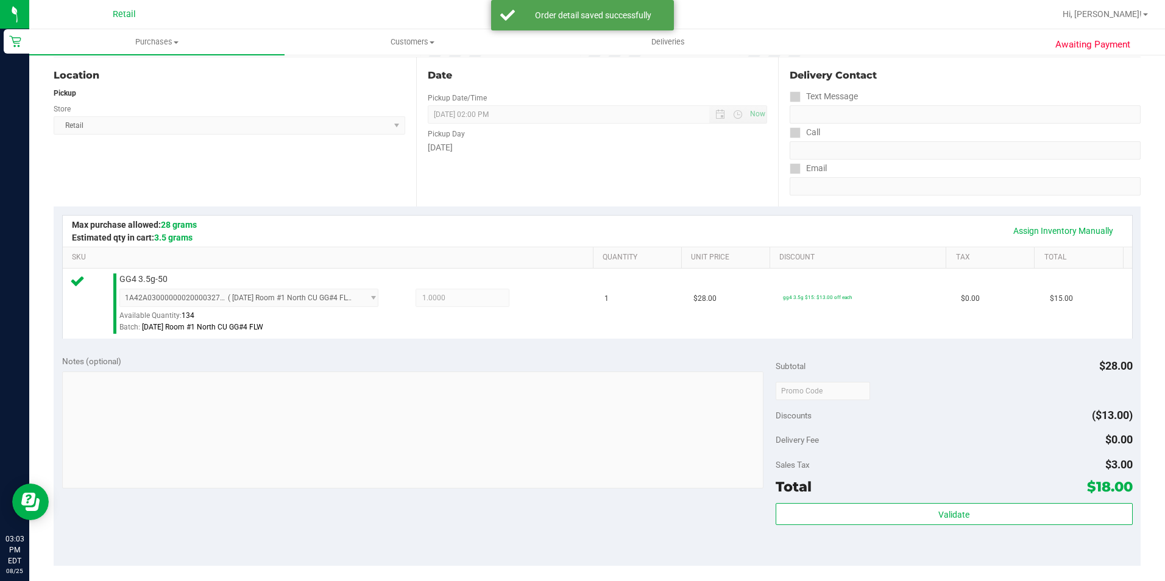
scroll to position [244, 0]
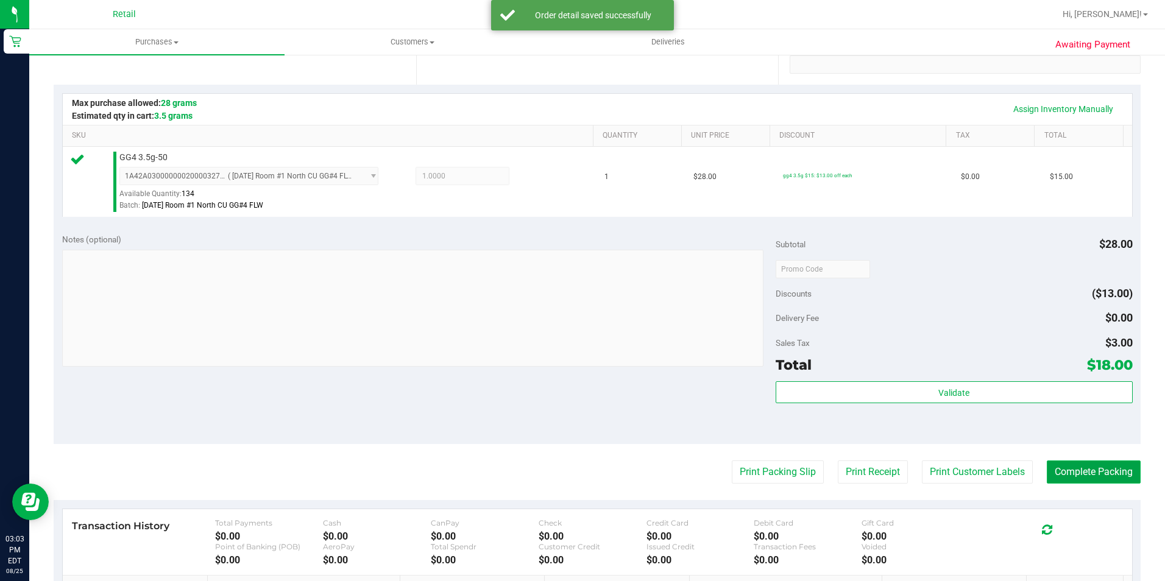
click at [1119, 481] on button "Complete Packing" at bounding box center [1094, 472] width 94 height 23
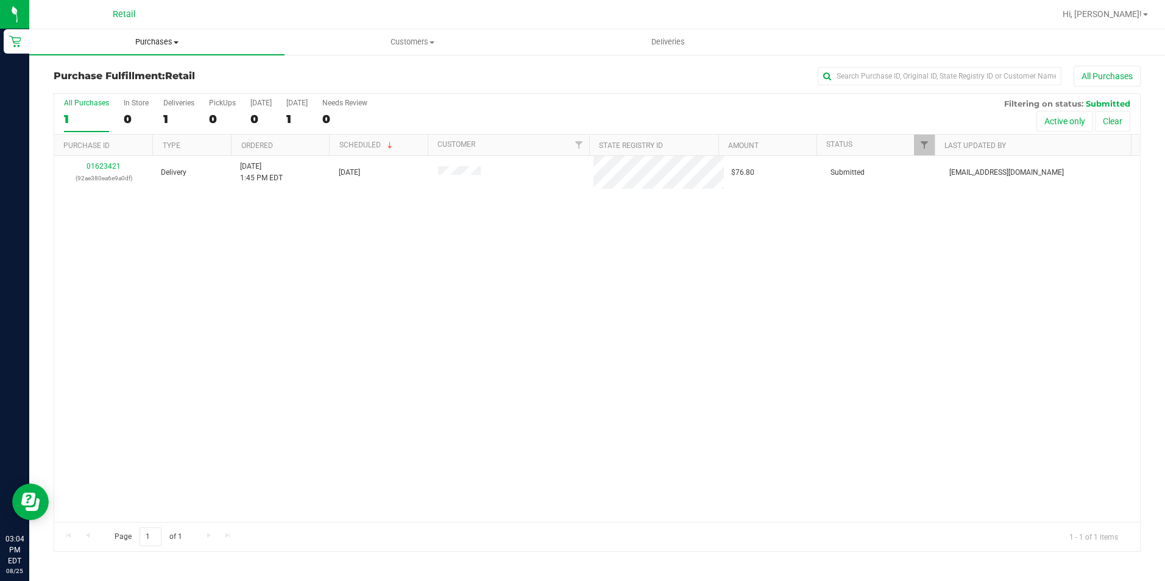
click at [168, 37] on span "Purchases" at bounding box center [156, 42] width 255 height 11
click at [150, 68] on span "Summary of purchases" at bounding box center [91, 73] width 125 height 10
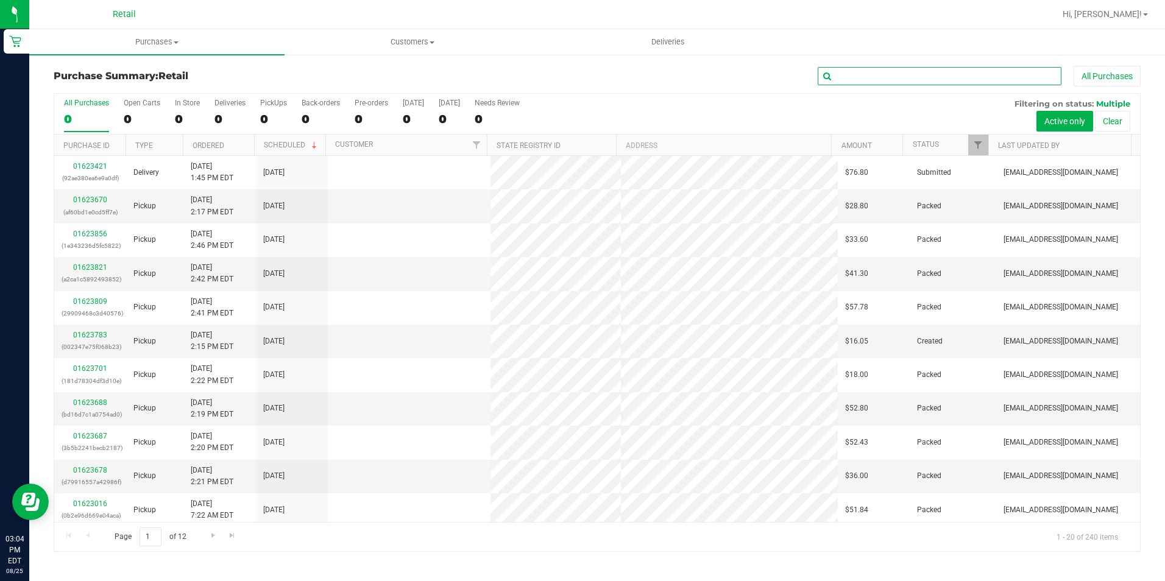
click at [858, 76] on input "text" at bounding box center [940, 76] width 244 height 18
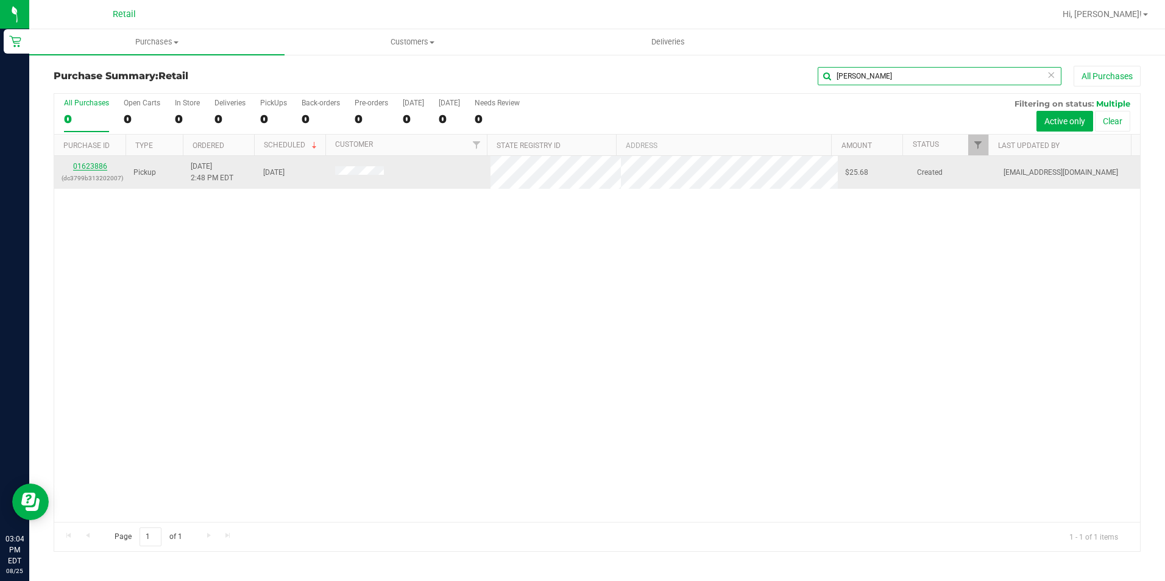
type input "jamie"
click at [78, 168] on link "01623886" at bounding box center [90, 166] width 34 height 9
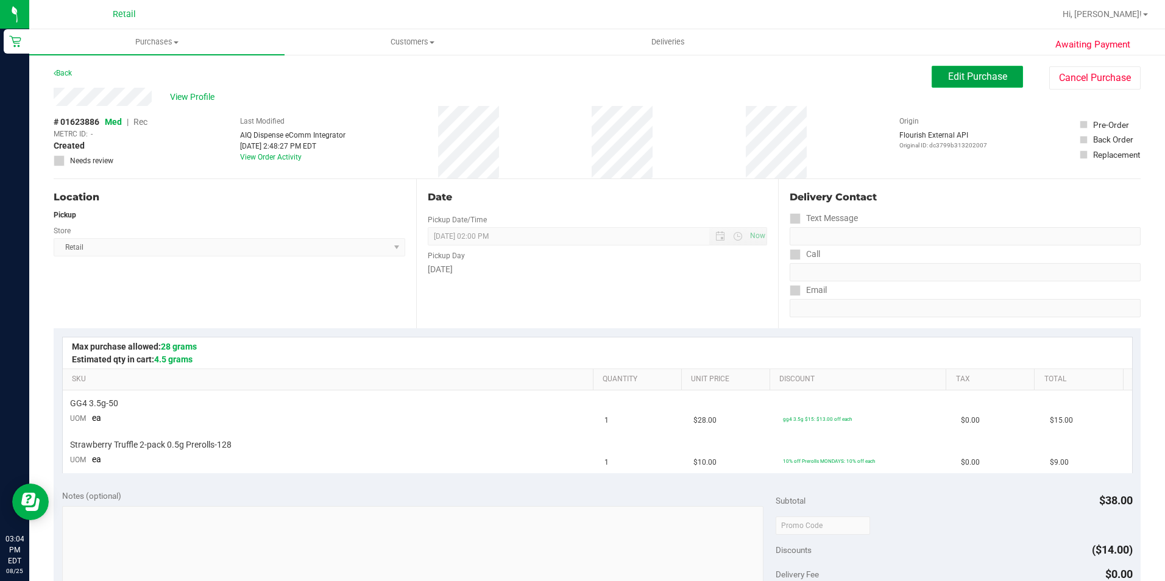
click at [997, 77] on span "Edit Purchase" at bounding box center [977, 77] width 59 height 12
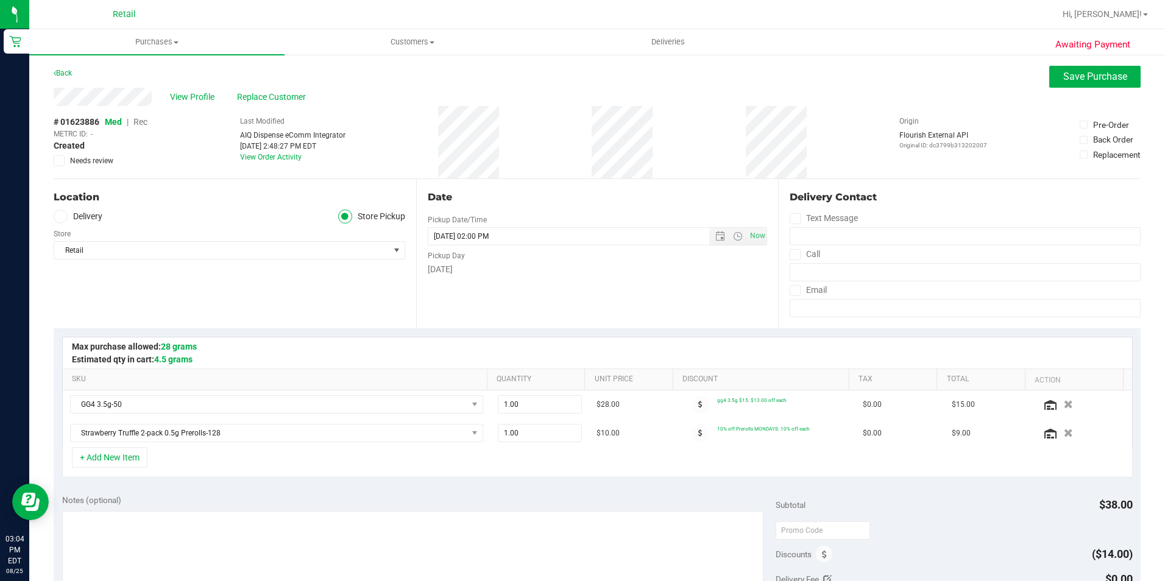
click at [141, 119] on span "Rec" at bounding box center [140, 122] width 14 height 10
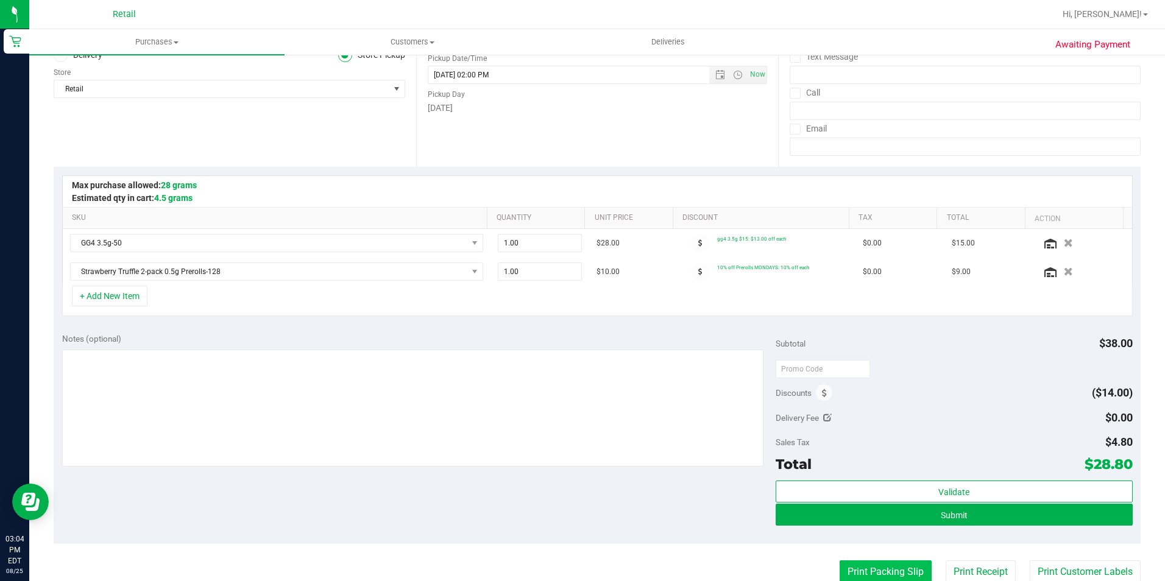
scroll to position [183, 0]
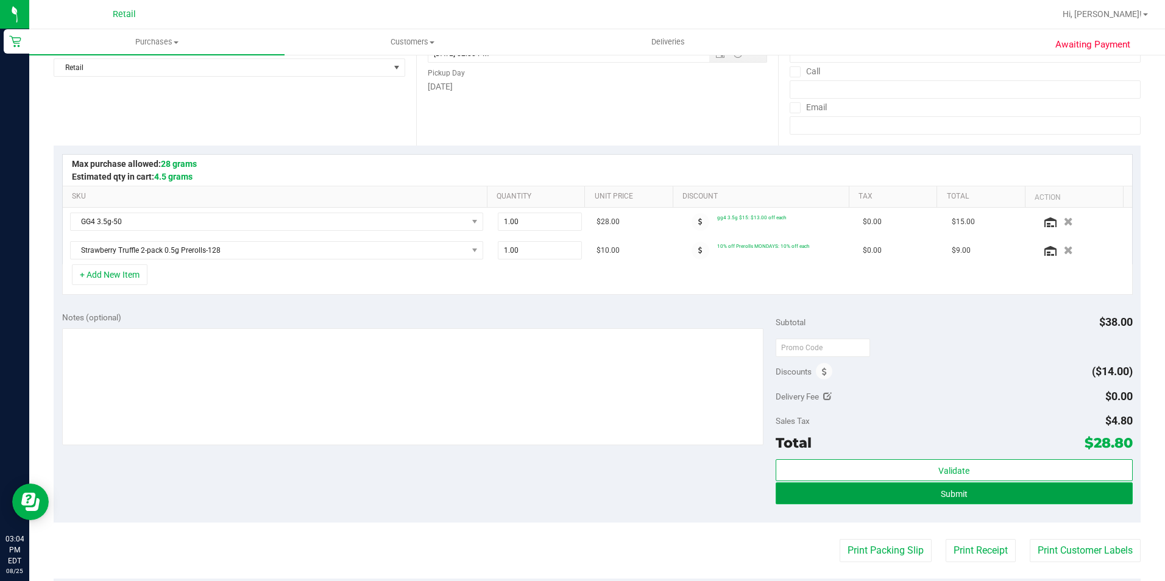
click at [950, 499] on button "Submit" at bounding box center [954, 493] width 357 height 22
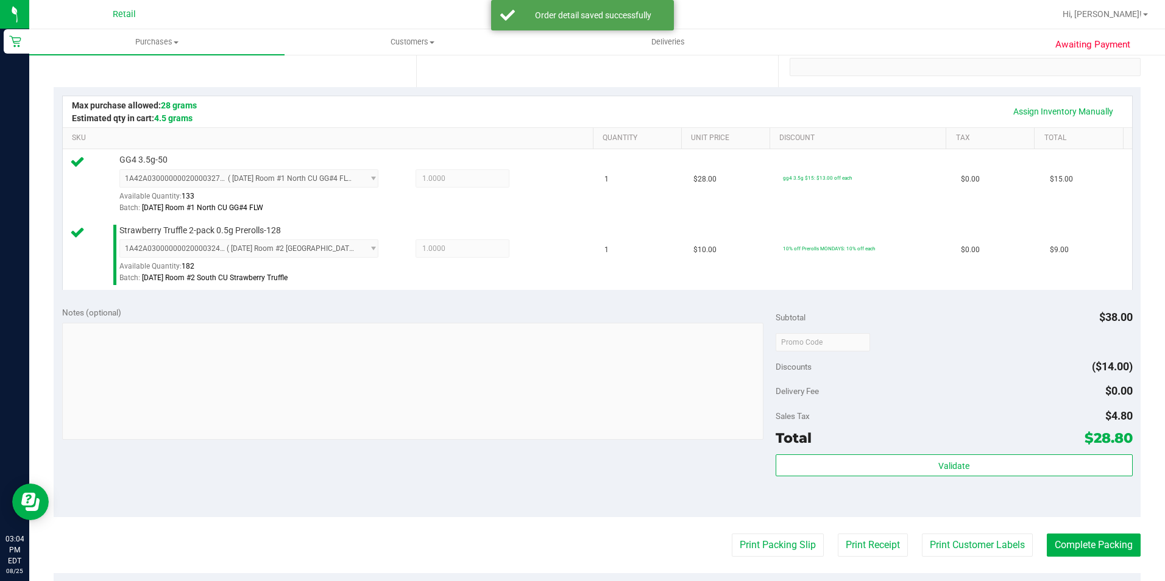
scroll to position [366, 0]
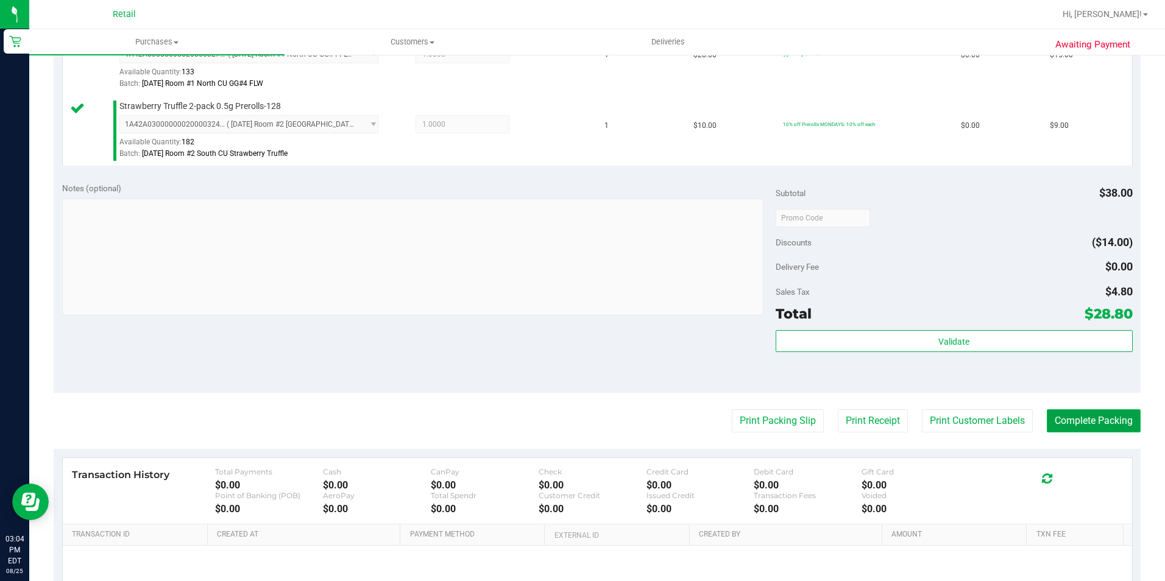
click at [1073, 423] on button "Complete Packing" at bounding box center [1094, 420] width 94 height 23
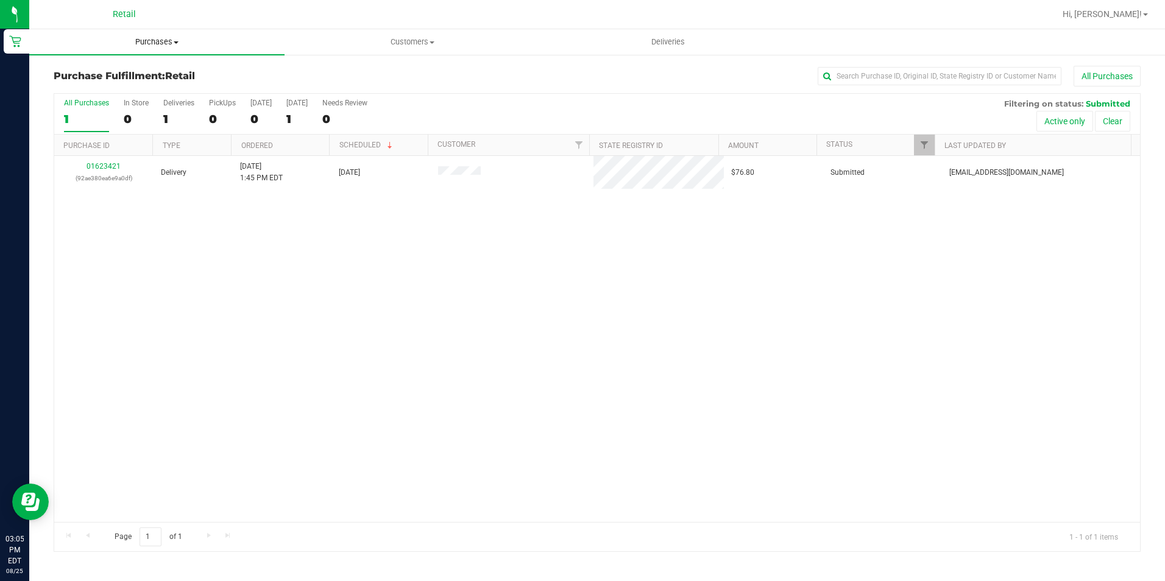
click at [160, 45] on span "Purchases" at bounding box center [156, 42] width 255 height 11
click at [139, 70] on span "Summary of purchases" at bounding box center [91, 73] width 125 height 10
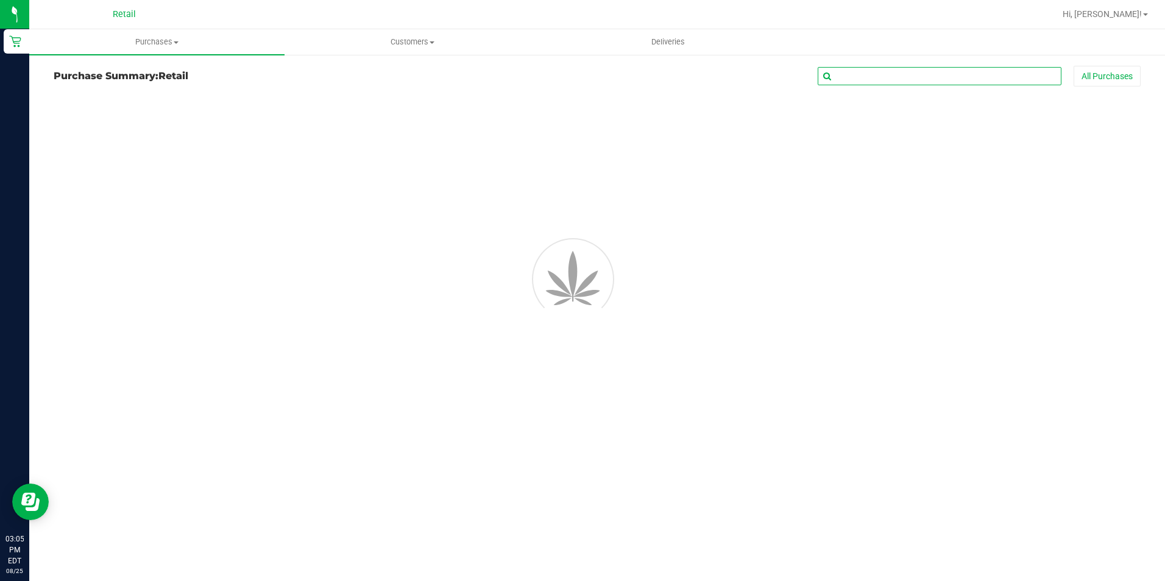
click at [884, 77] on input "text" at bounding box center [940, 76] width 244 height 18
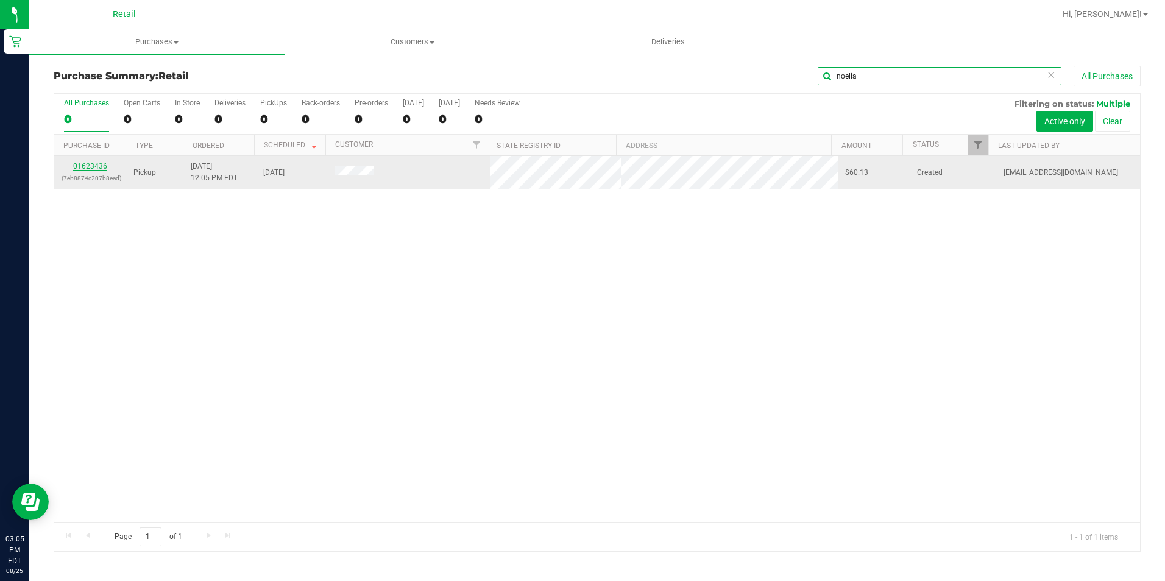
type input "noelia"
click at [96, 169] on link "01623436" at bounding box center [90, 166] width 34 height 9
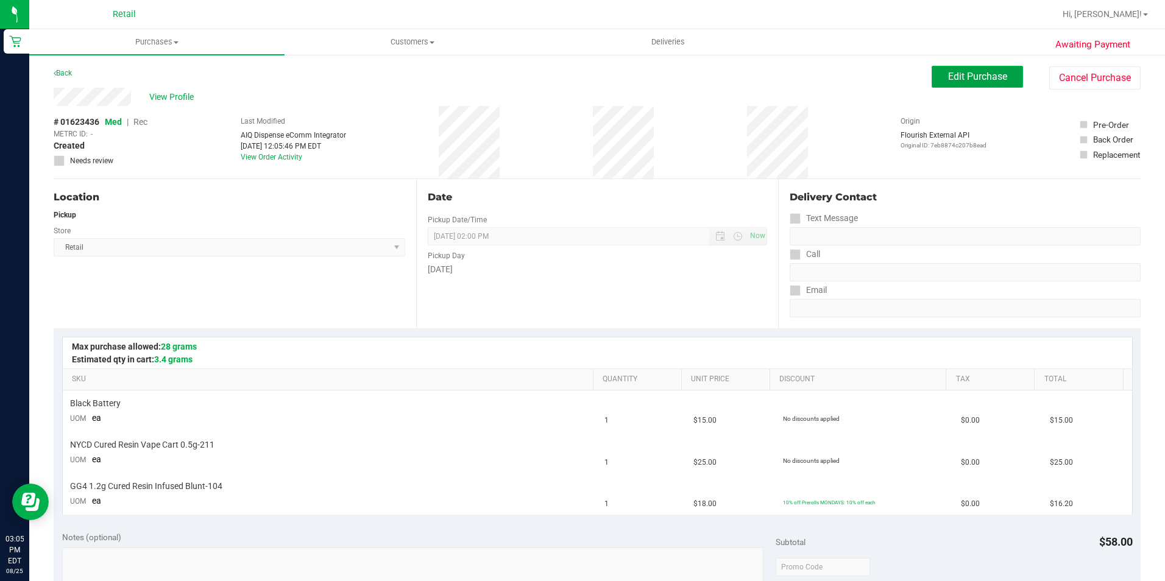
click at [958, 85] on button "Edit Purchase" at bounding box center [976, 77] width 91 height 22
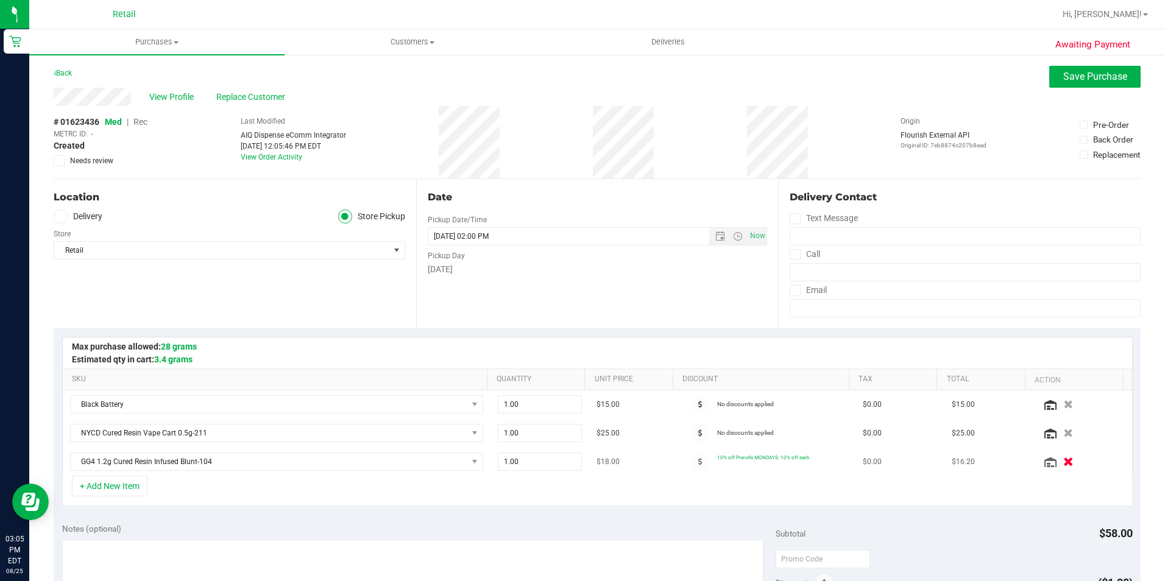
click at [1058, 458] on button "button" at bounding box center [1068, 461] width 21 height 13
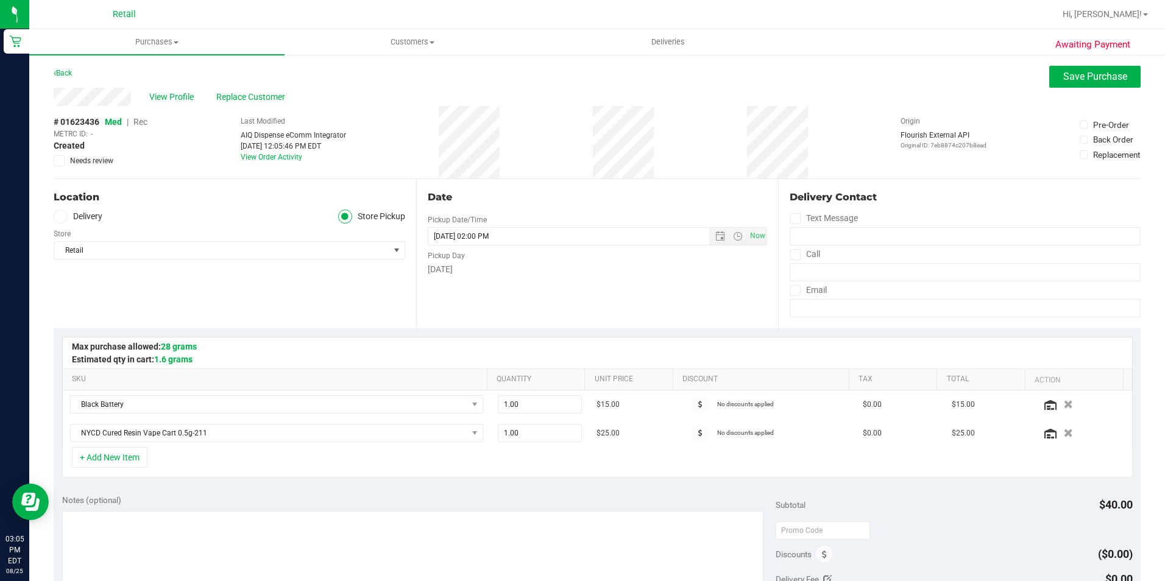
click at [140, 120] on span "Rec" at bounding box center [140, 122] width 14 height 10
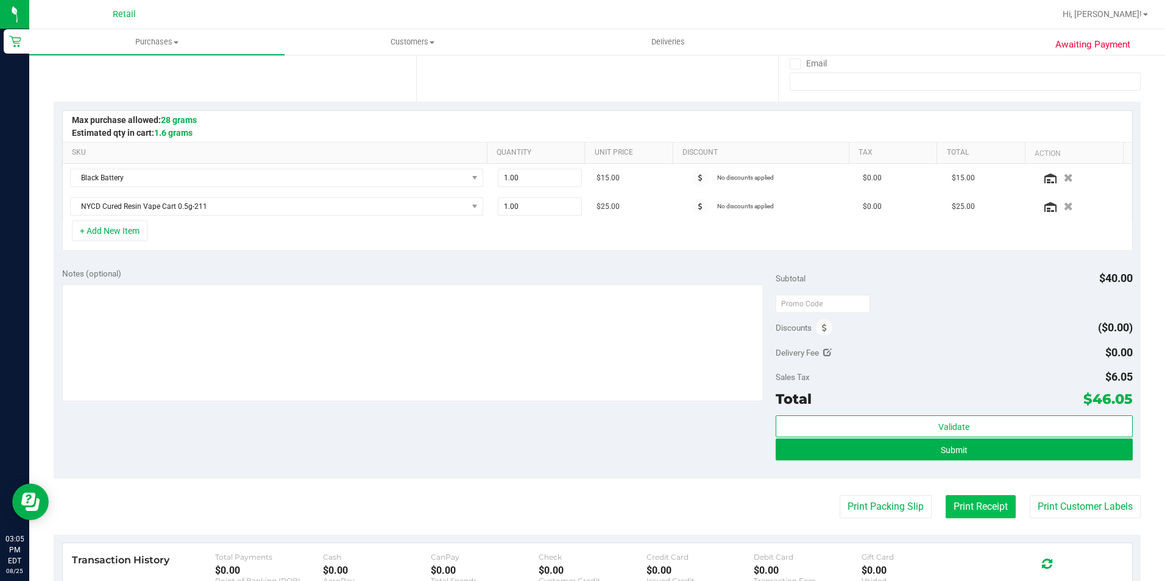
scroll to position [244, 0]
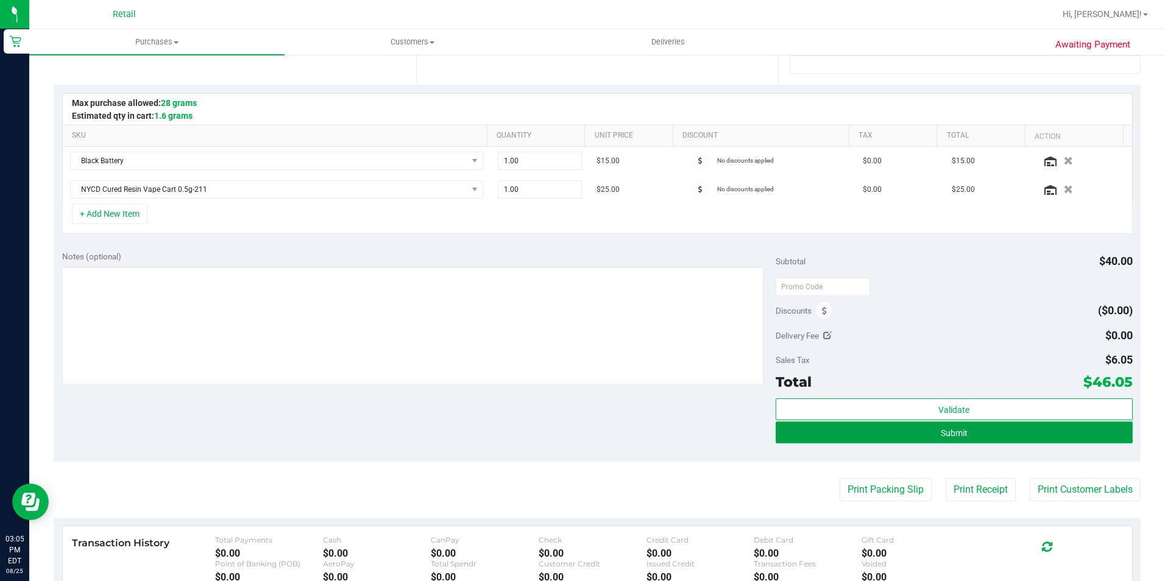
click at [1055, 439] on button "Submit" at bounding box center [954, 433] width 357 height 22
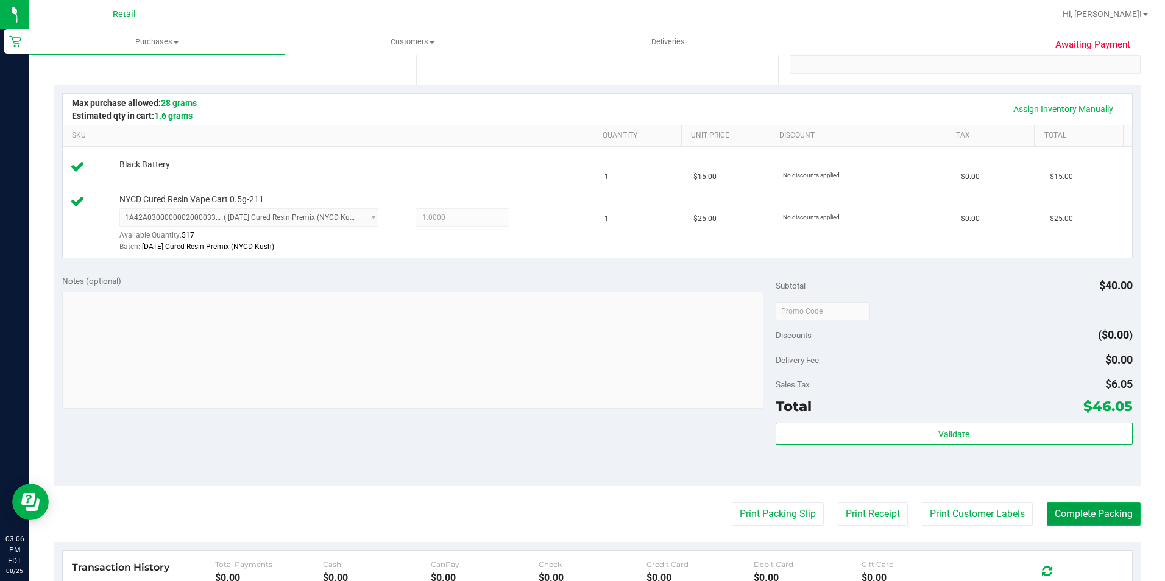
click at [1085, 505] on button "Complete Packing" at bounding box center [1094, 514] width 94 height 23
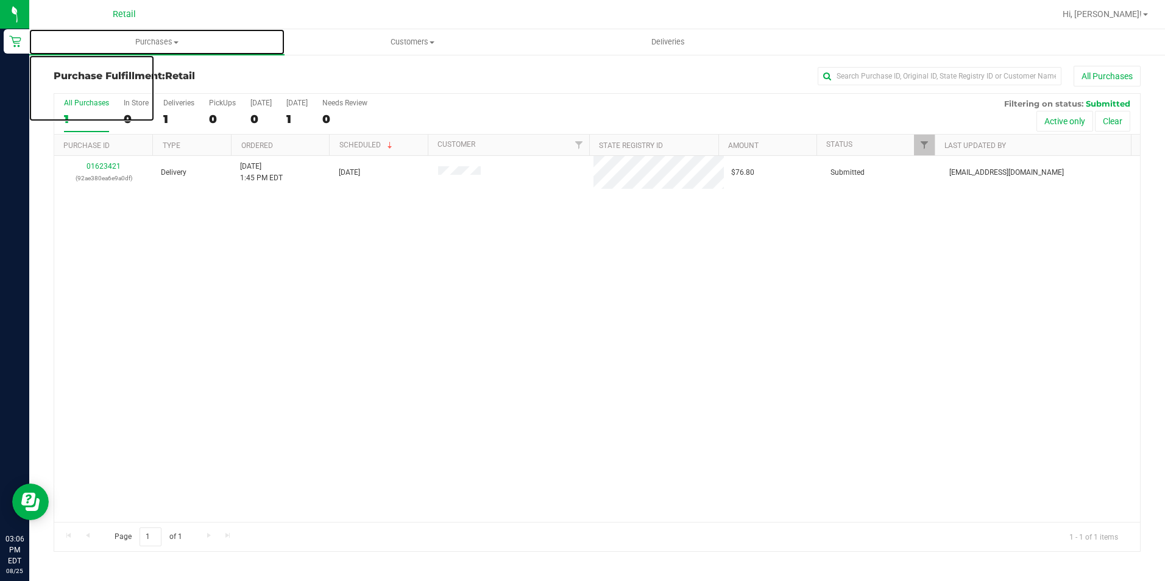
drag, startPoint x: 169, startPoint y: 39, endPoint x: 197, endPoint y: 79, distance: 48.2
click at [169, 39] on span "Purchases" at bounding box center [156, 42] width 255 height 11
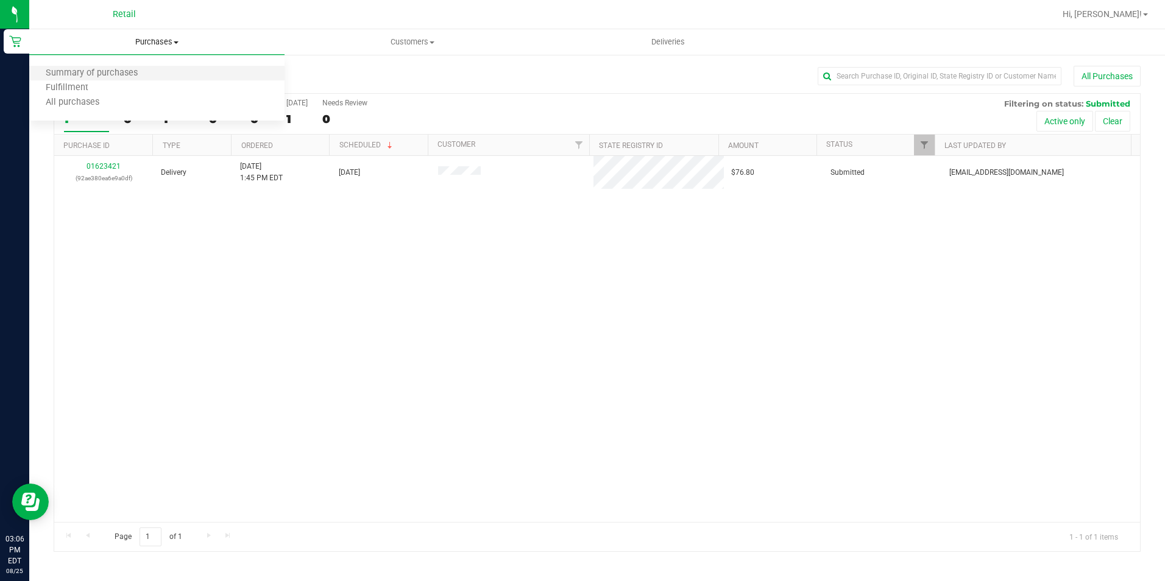
click at [191, 78] on li "Summary of purchases" at bounding box center [156, 73] width 255 height 15
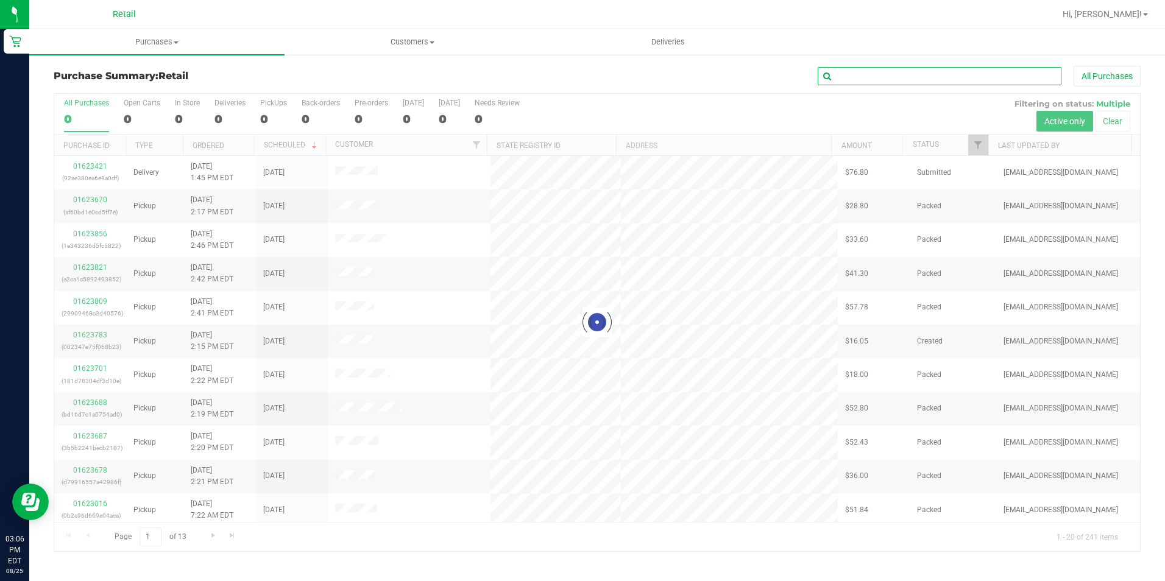
click at [847, 71] on input "text" at bounding box center [940, 76] width 244 height 18
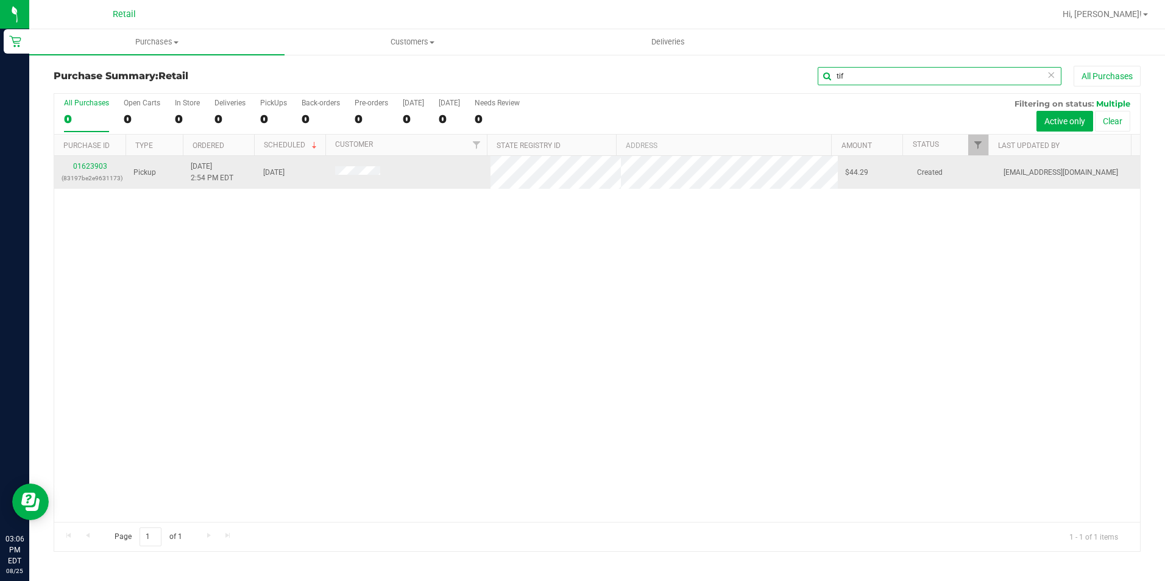
type input "tif"
click at [92, 161] on div "01623903 (83197be2e9631173)" at bounding box center [90, 172] width 57 height 23
click at [96, 162] on link "01623903" at bounding box center [90, 166] width 34 height 9
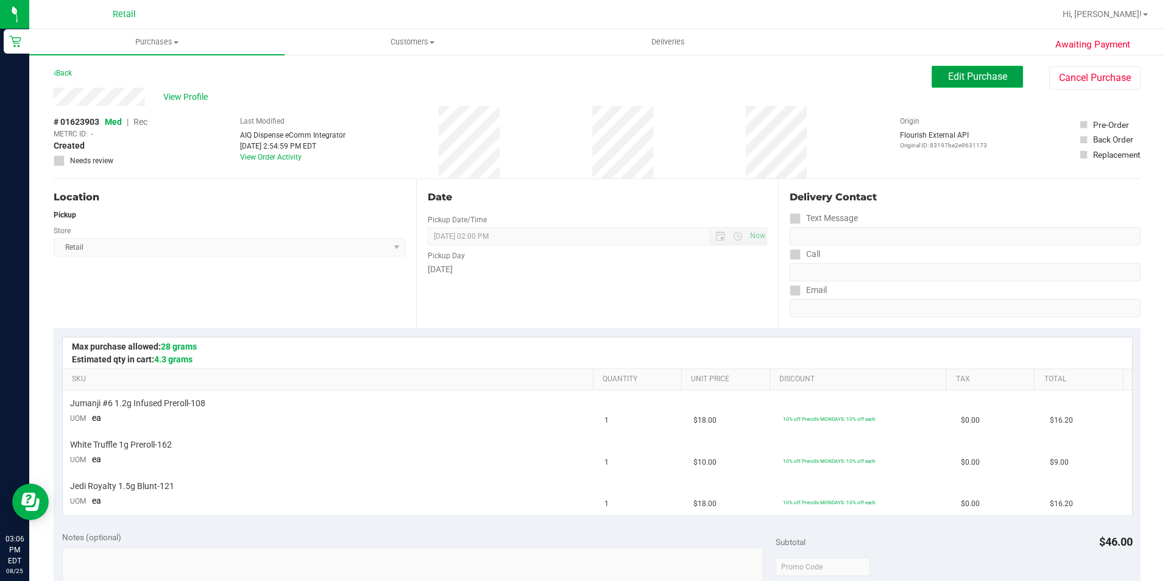
click at [956, 66] on button "Edit Purchase" at bounding box center [976, 77] width 91 height 22
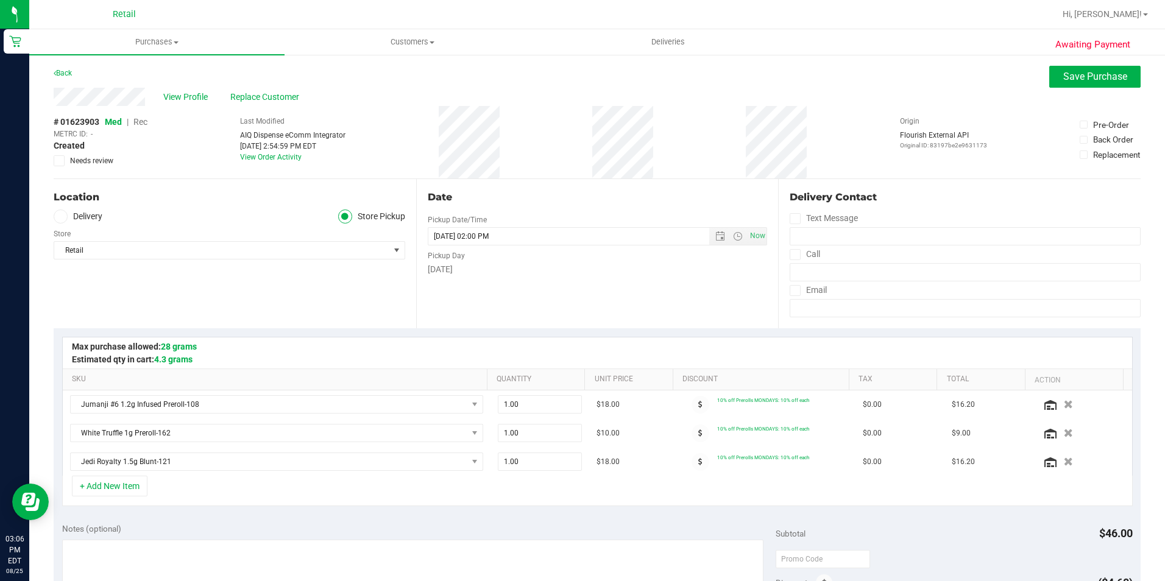
click at [142, 123] on span "Rec" at bounding box center [140, 122] width 14 height 10
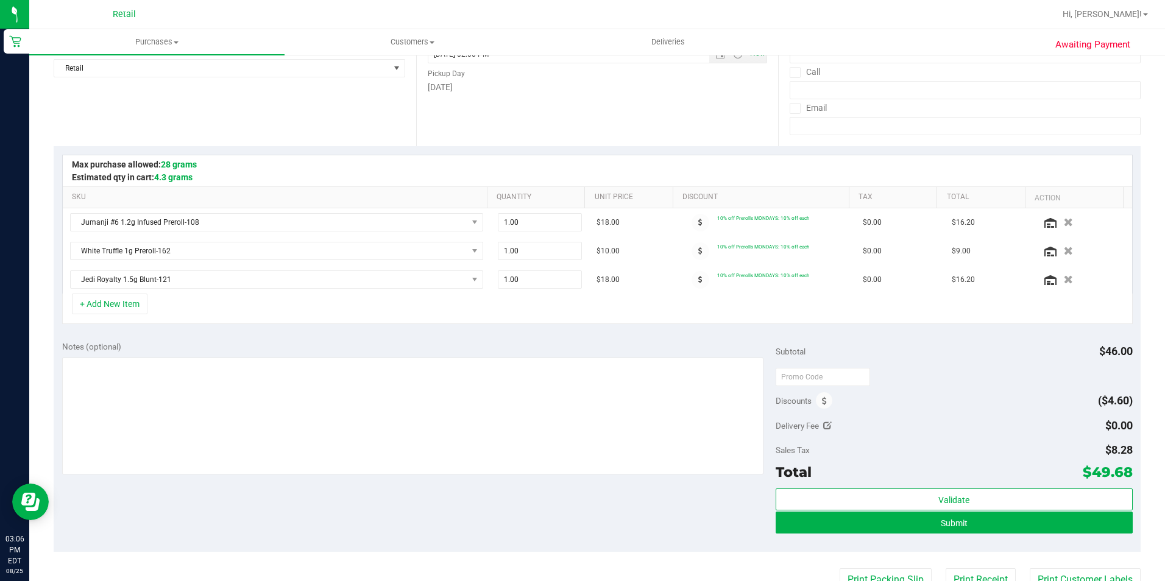
scroll to position [183, 0]
click at [985, 523] on button "Submit" at bounding box center [954, 522] width 357 height 22
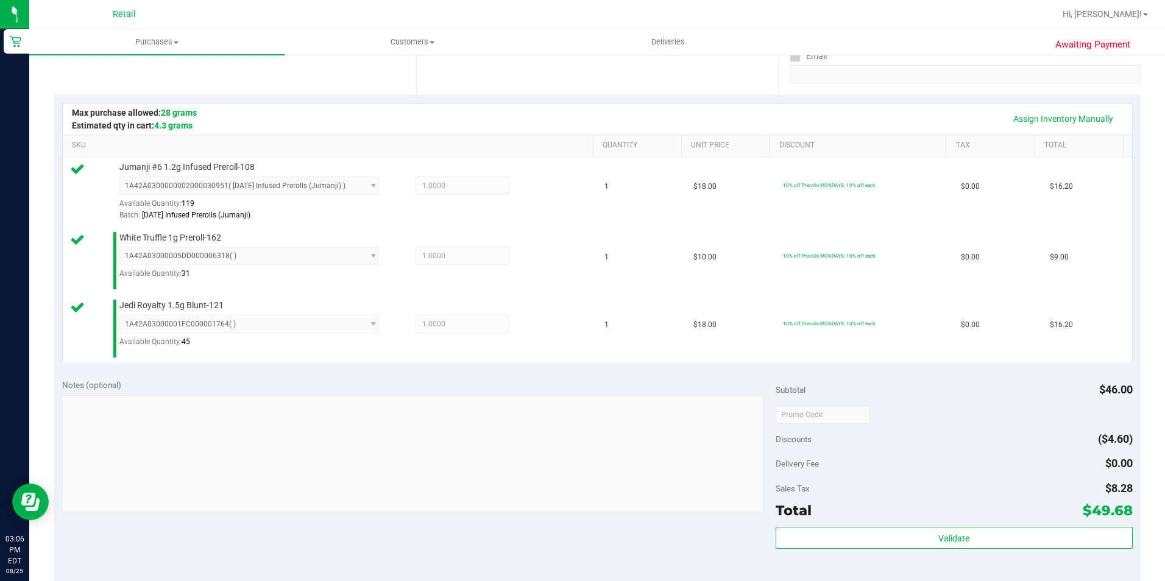
scroll to position [305, 0]
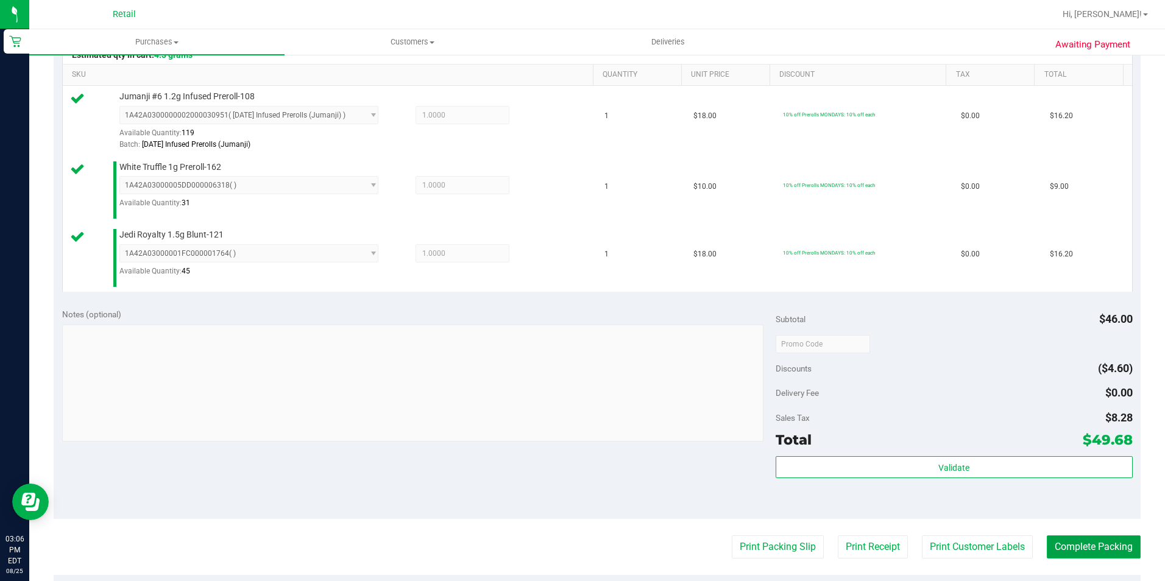
click at [1085, 539] on button "Complete Packing" at bounding box center [1094, 546] width 94 height 23
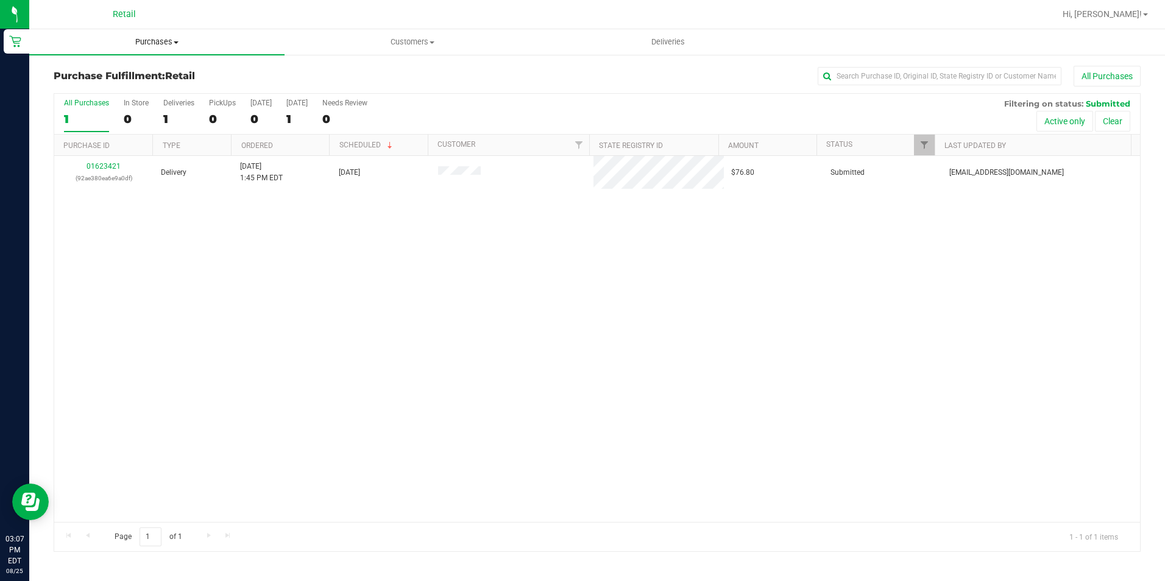
drag, startPoint x: 150, startPoint y: 37, endPoint x: 149, endPoint y: 58, distance: 22.0
click at [150, 37] on span "Purchases" at bounding box center [156, 42] width 255 height 11
click at [147, 70] on span "Summary of purchases" at bounding box center [91, 73] width 125 height 10
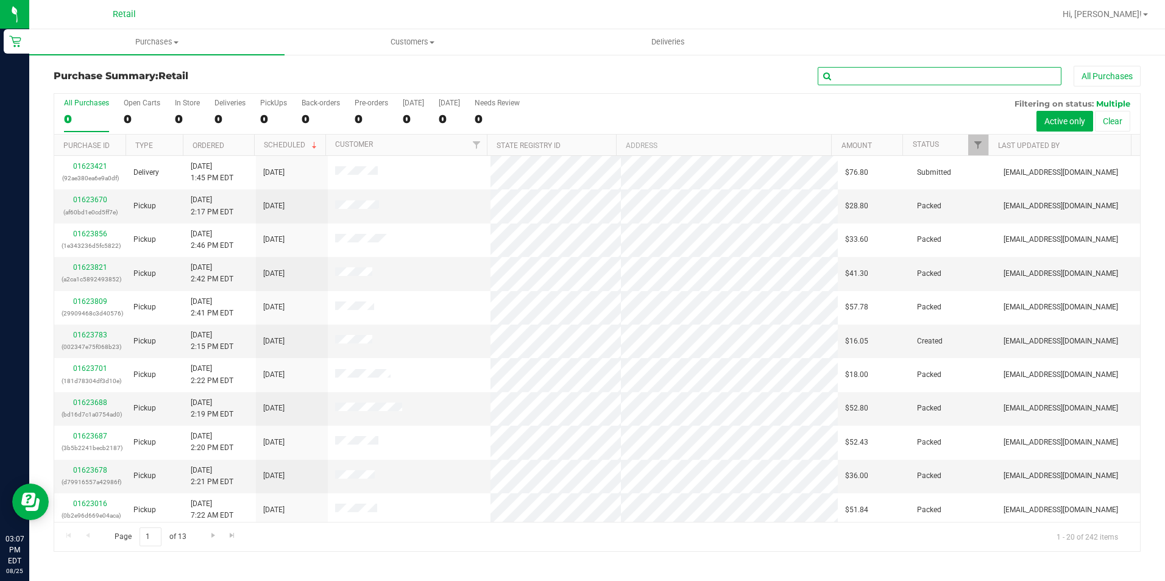
click at [942, 74] on input "text" at bounding box center [940, 76] width 244 height 18
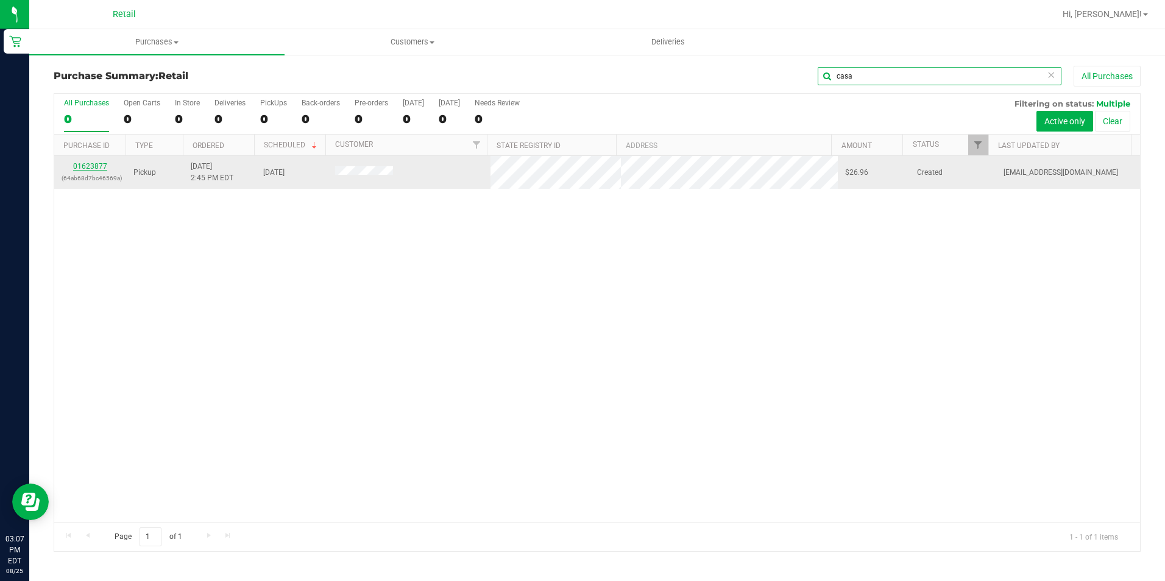
type input "casa"
click at [92, 164] on link "01623877" at bounding box center [90, 166] width 34 height 9
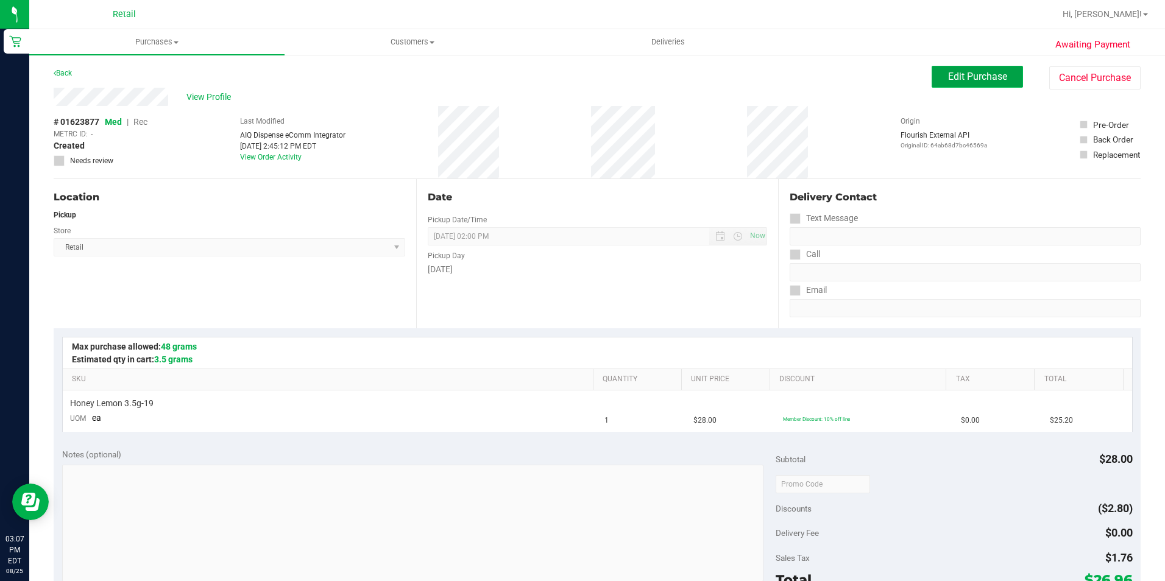
click at [948, 75] on span "Edit Purchase" at bounding box center [977, 77] width 59 height 12
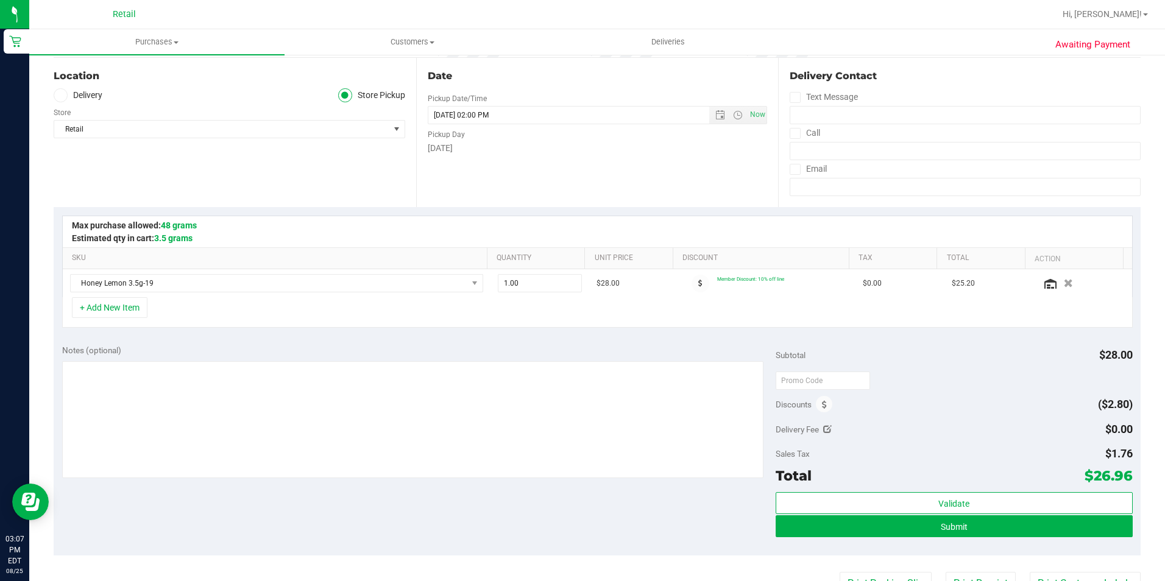
scroll to position [122, 0]
click at [940, 516] on button "Submit" at bounding box center [954, 526] width 357 height 22
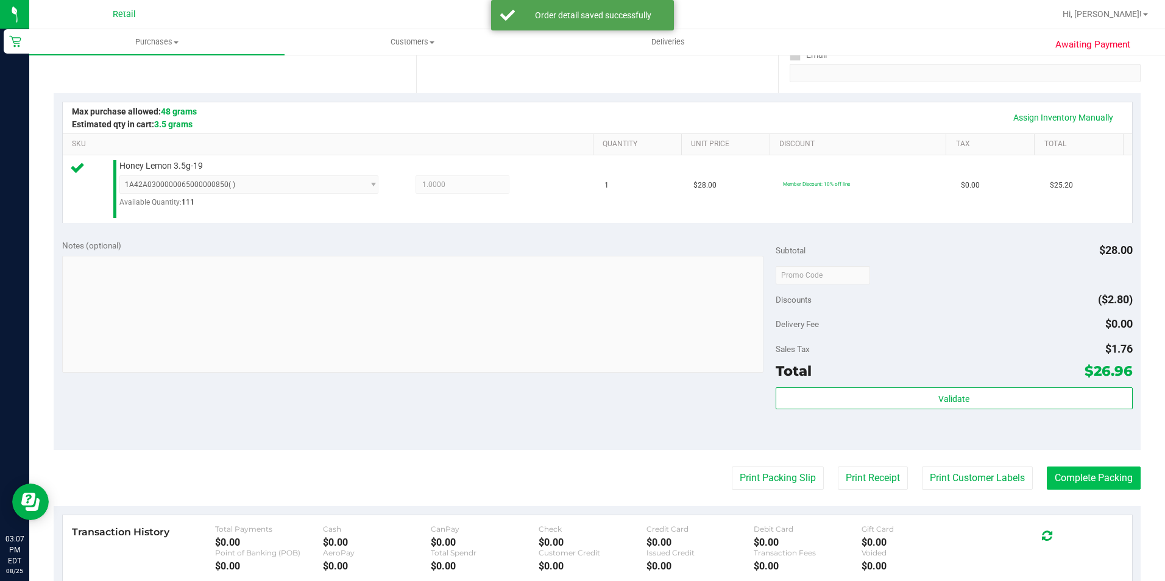
scroll to position [244, 0]
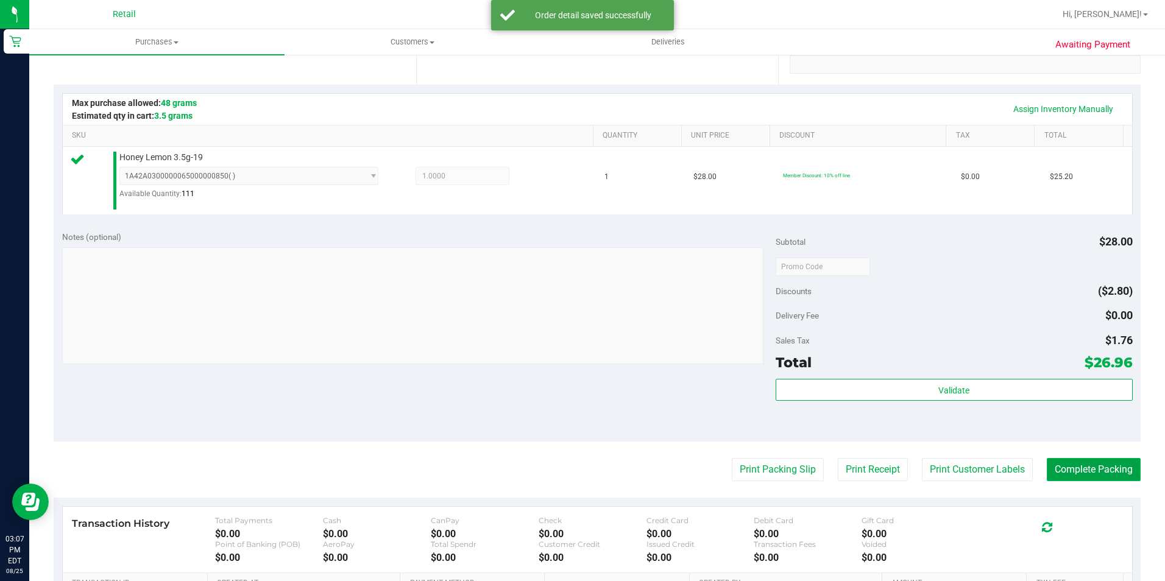
click at [1050, 461] on button "Complete Packing" at bounding box center [1094, 469] width 94 height 23
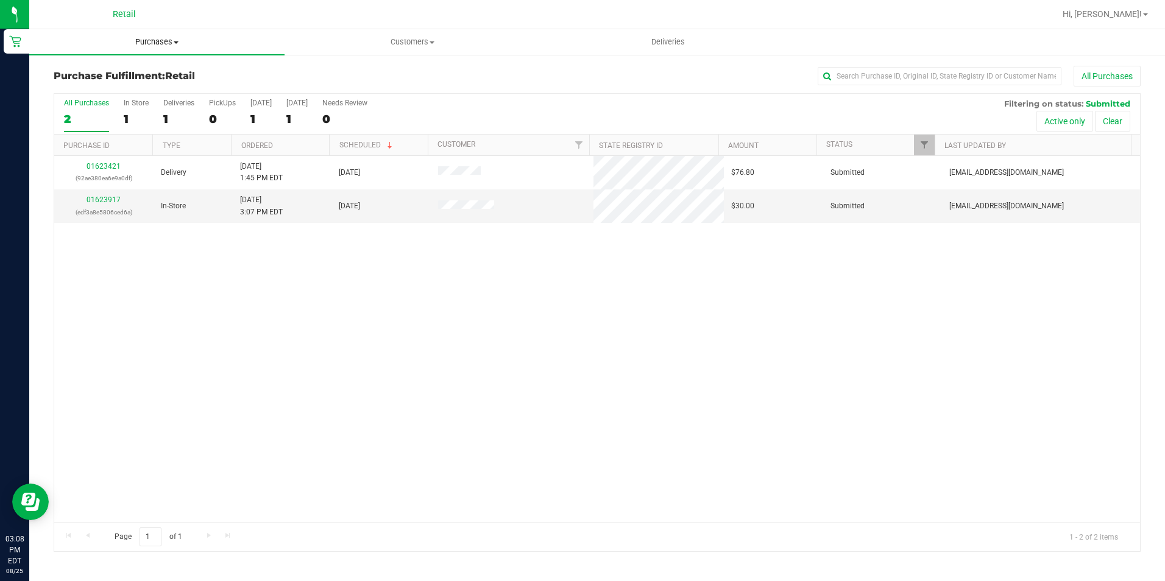
click at [146, 42] on span "Purchases" at bounding box center [156, 42] width 255 height 11
click at [138, 72] on span "Summary of purchases" at bounding box center [91, 73] width 125 height 10
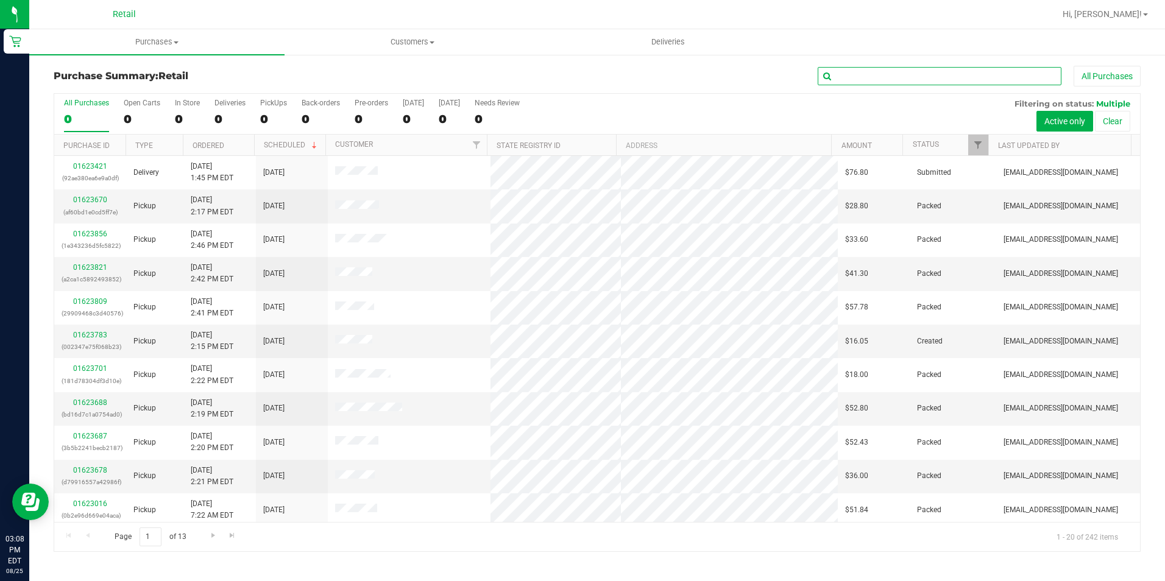
click at [844, 67] on input "text" at bounding box center [940, 76] width 244 height 18
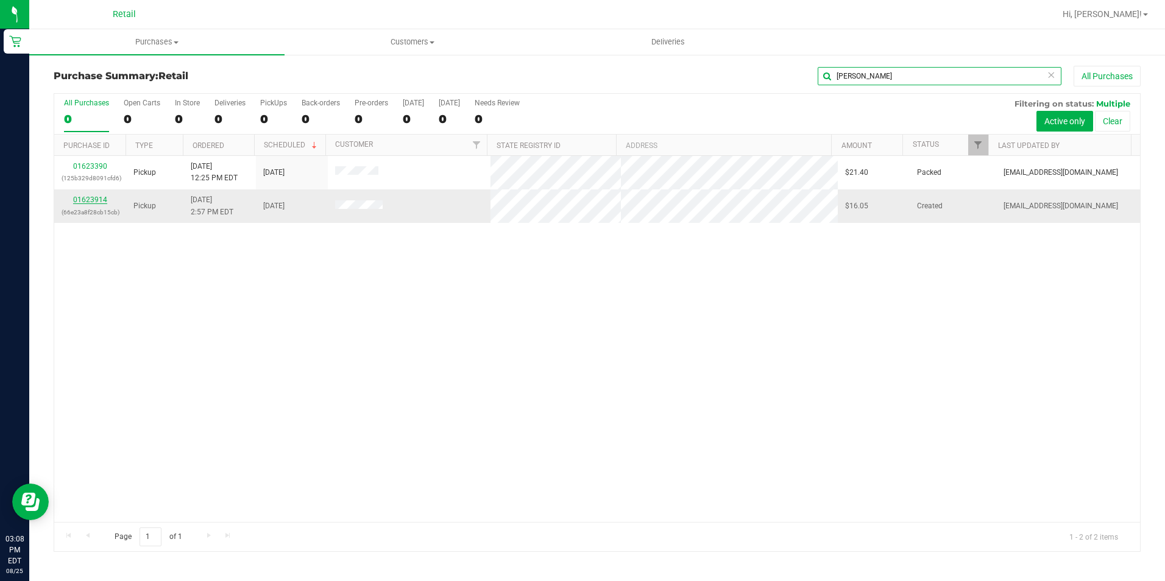
type input "javier"
click at [85, 197] on link "01623914" at bounding box center [90, 200] width 34 height 9
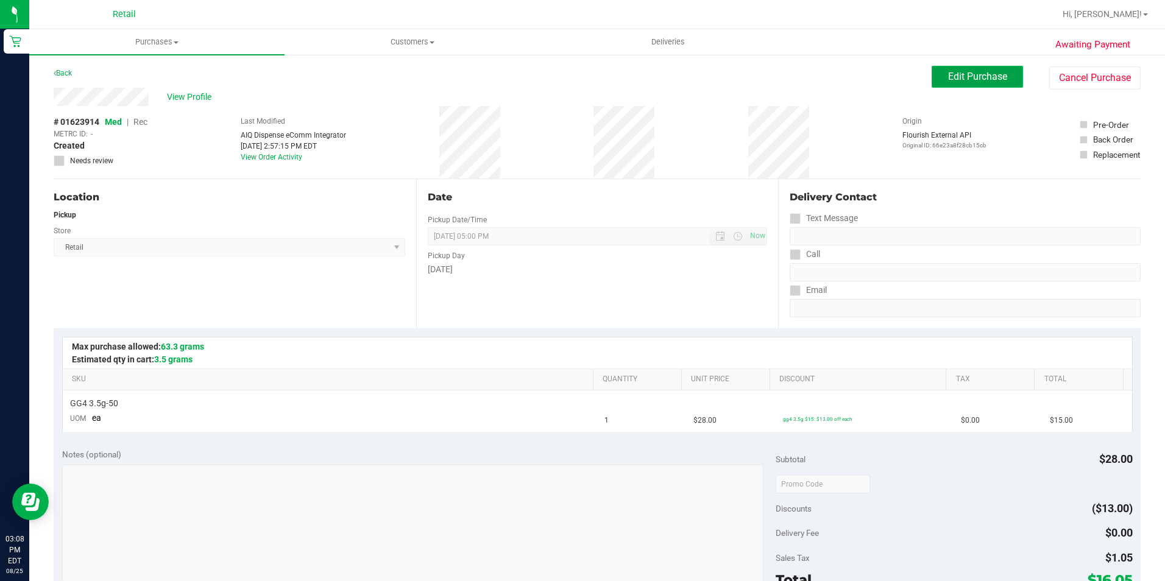
click at [937, 83] on button "Edit Purchase" at bounding box center [976, 77] width 91 height 22
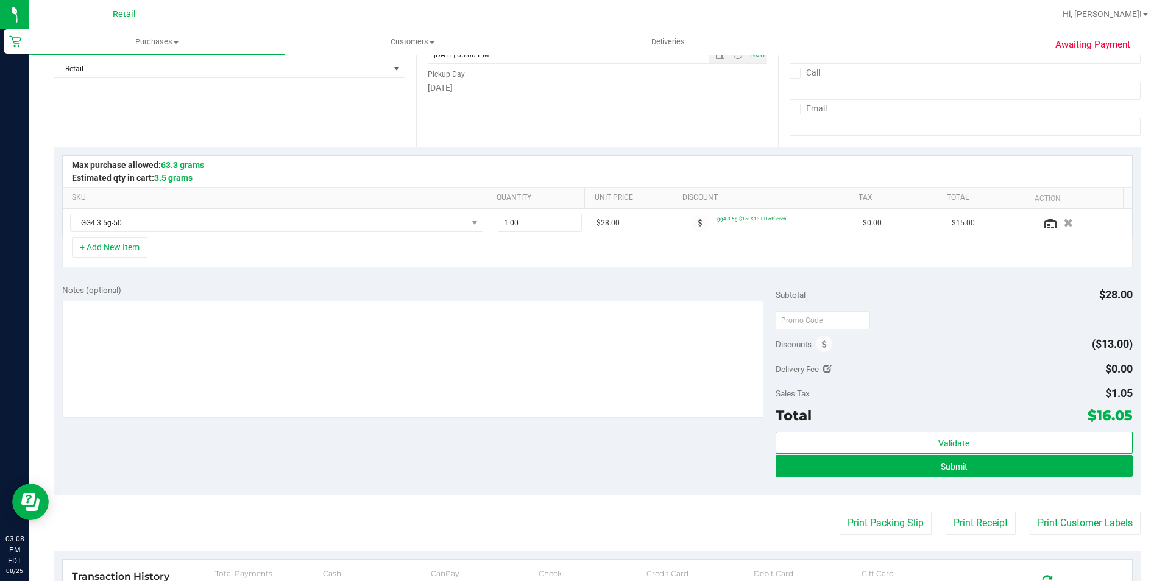
scroll to position [183, 0]
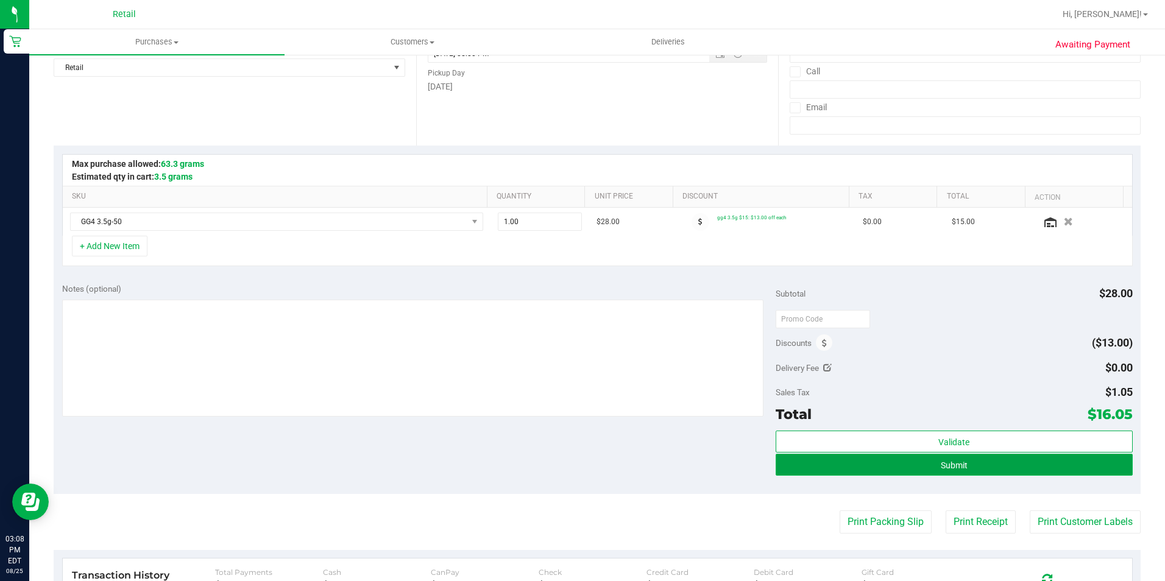
click at [873, 465] on button "Submit" at bounding box center [954, 465] width 357 height 22
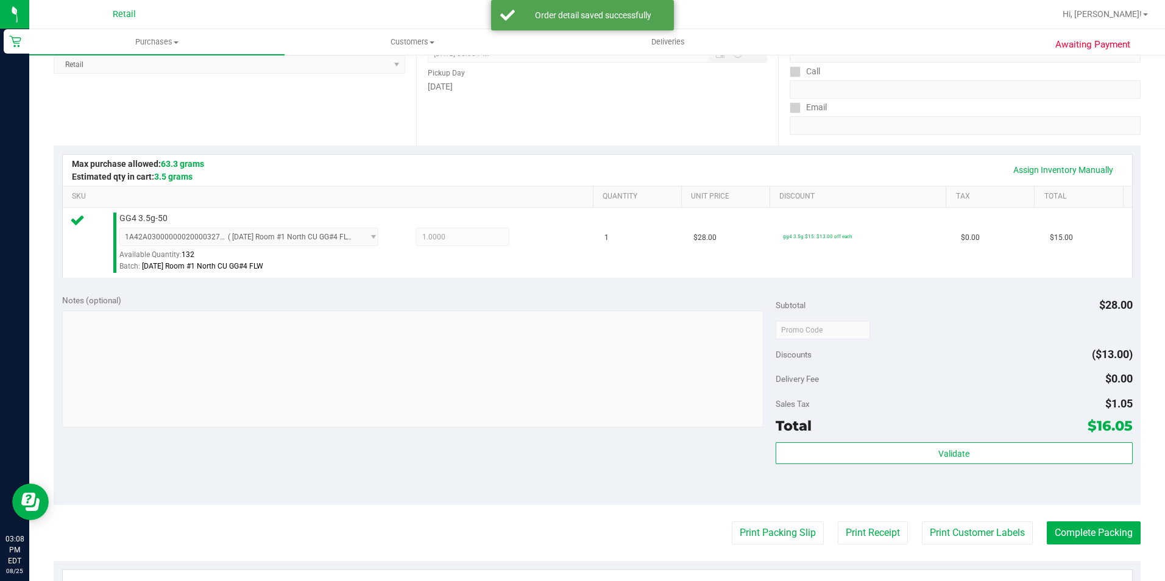
click at [1116, 559] on purchase-details "Back Edit Purchase Cancel Purchase View Profile # 01623914 Med | Rec METRC ID: …" at bounding box center [597, 336] width 1087 height 906
click at [1107, 537] on button "Complete Packing" at bounding box center [1094, 532] width 94 height 23
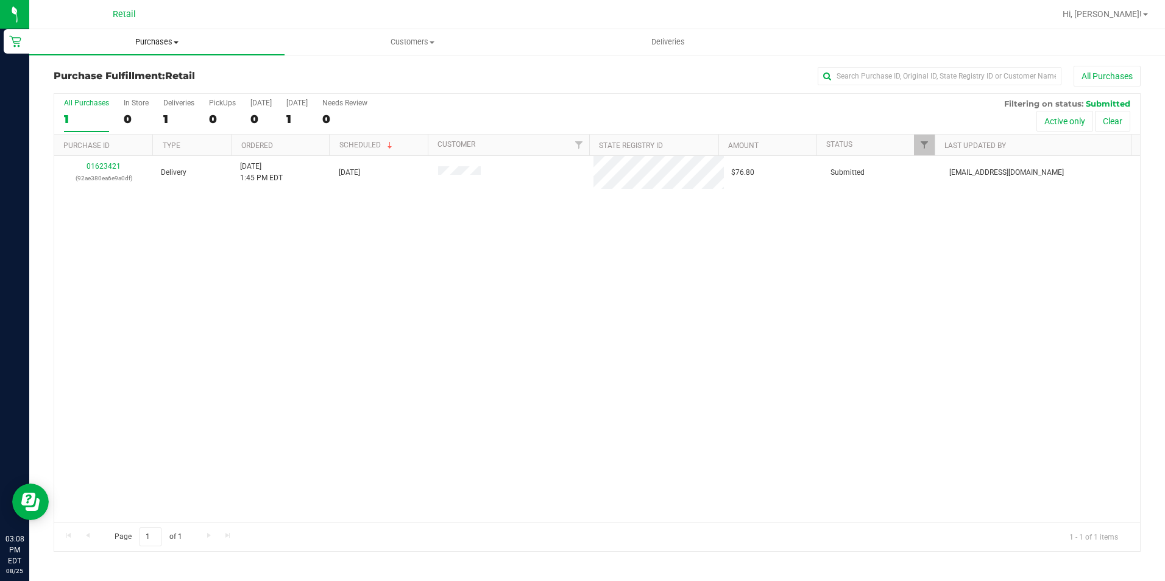
drag, startPoint x: 171, startPoint y: 32, endPoint x: 166, endPoint y: 38, distance: 7.4
click at [171, 32] on uib-tab-heading "Purchases Summary of purchases Fulfillment All purchases" at bounding box center [156, 42] width 255 height 26
click at [124, 72] on span "Summary of purchases" at bounding box center [91, 73] width 125 height 10
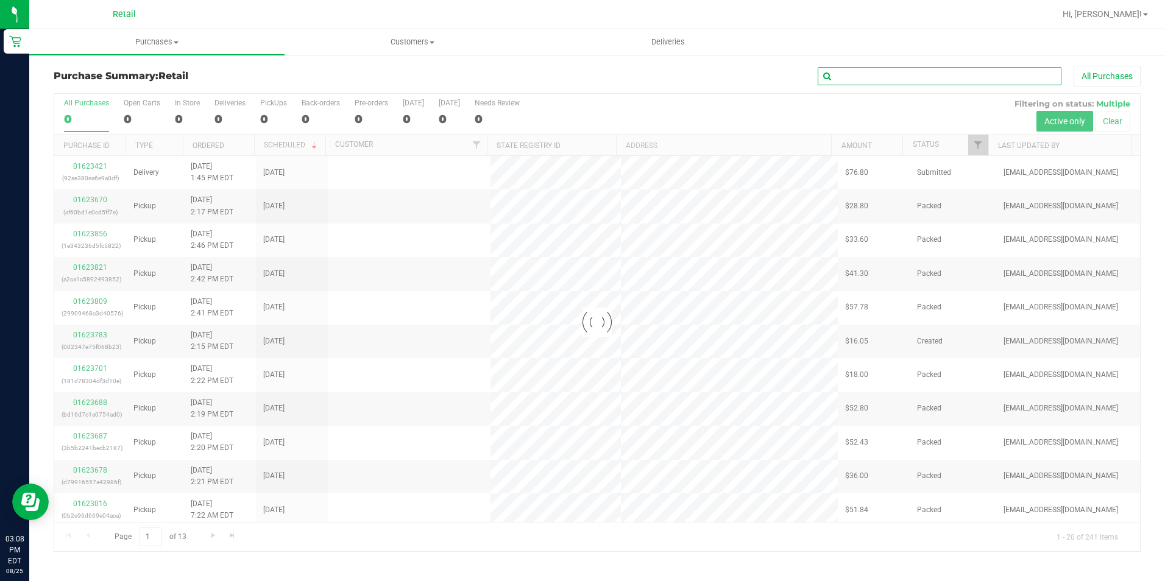
click at [858, 82] on input "text" at bounding box center [940, 76] width 244 height 18
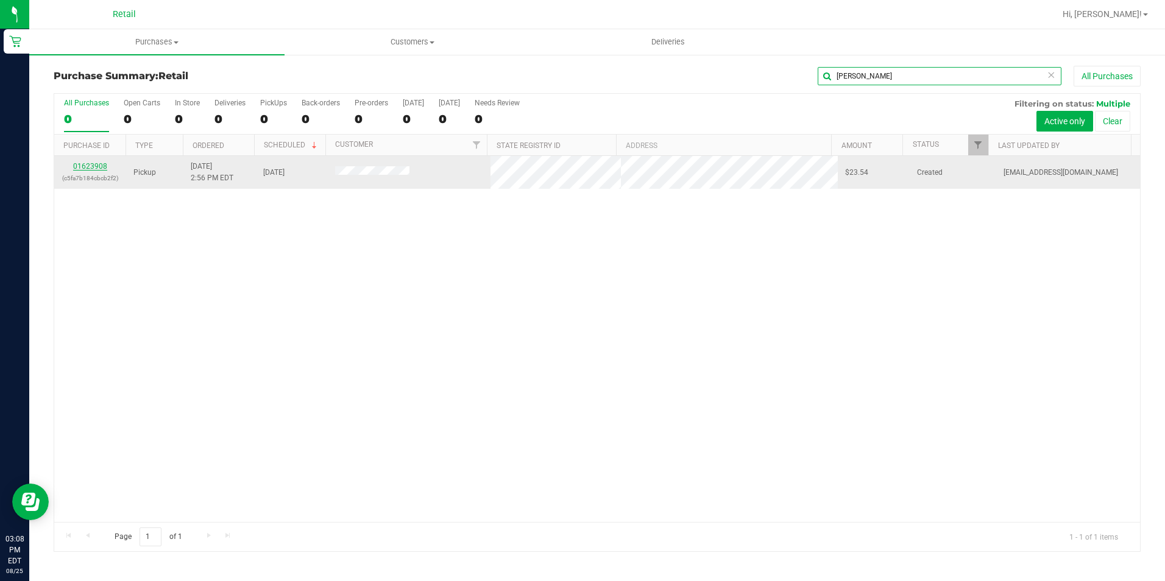
type input "lawrence"
click at [102, 164] on link "01623908" at bounding box center [90, 166] width 34 height 9
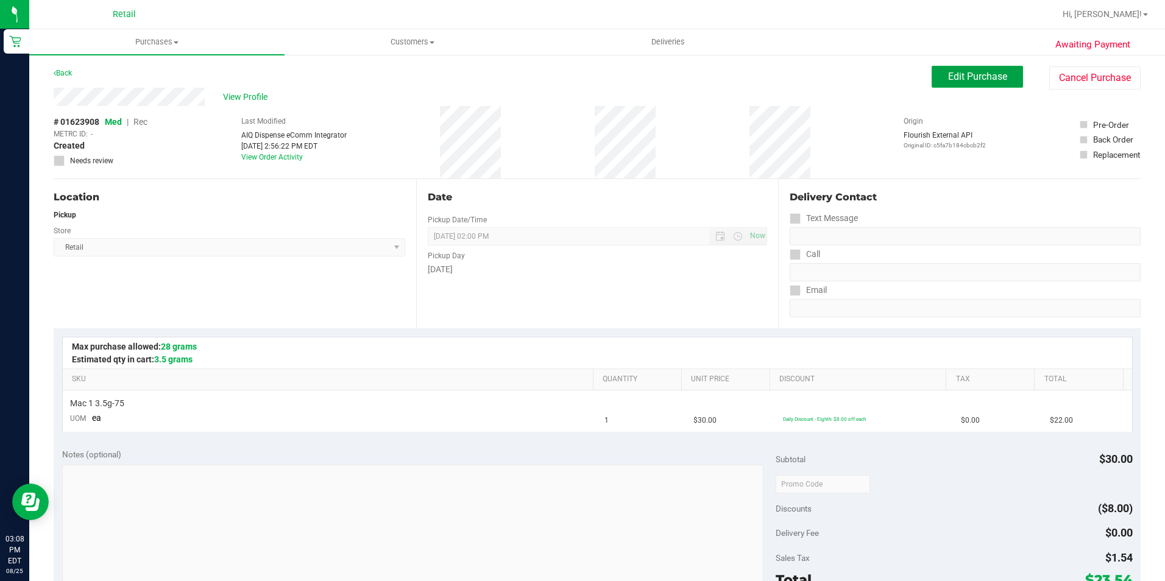
drag, startPoint x: 962, startPoint y: 85, endPoint x: 921, endPoint y: 93, distance: 42.3
click at [959, 84] on button "Edit Purchase" at bounding box center [976, 77] width 91 height 22
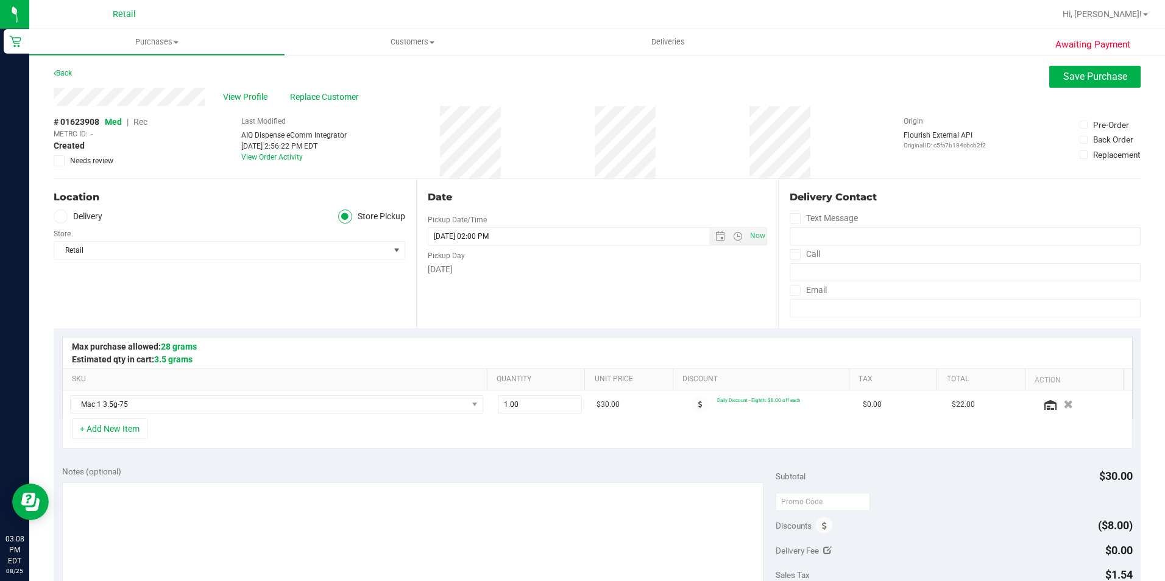
click at [140, 121] on span "Rec" at bounding box center [140, 122] width 14 height 10
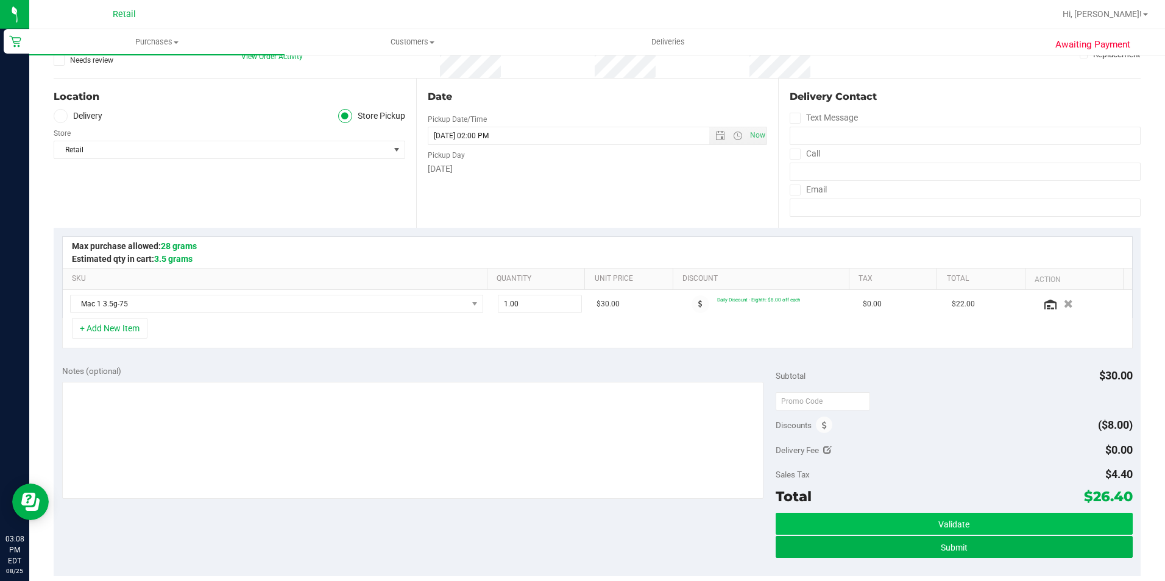
scroll to position [122, 0]
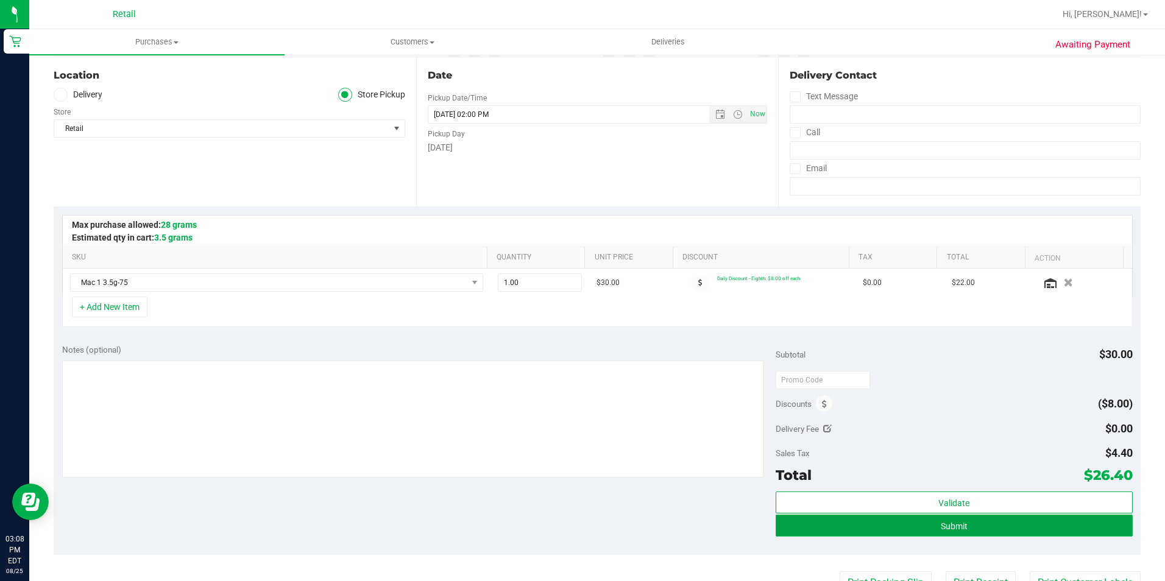
click at [924, 534] on button "Submit" at bounding box center [954, 526] width 357 height 22
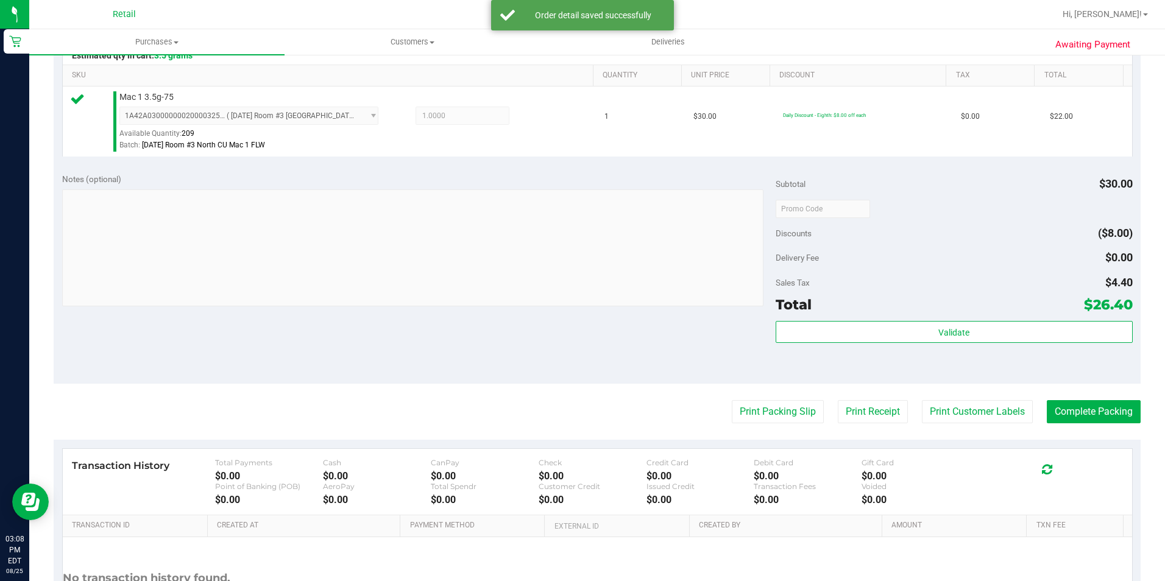
scroll to position [305, 0]
click at [1125, 412] on button "Complete Packing" at bounding box center [1094, 411] width 94 height 23
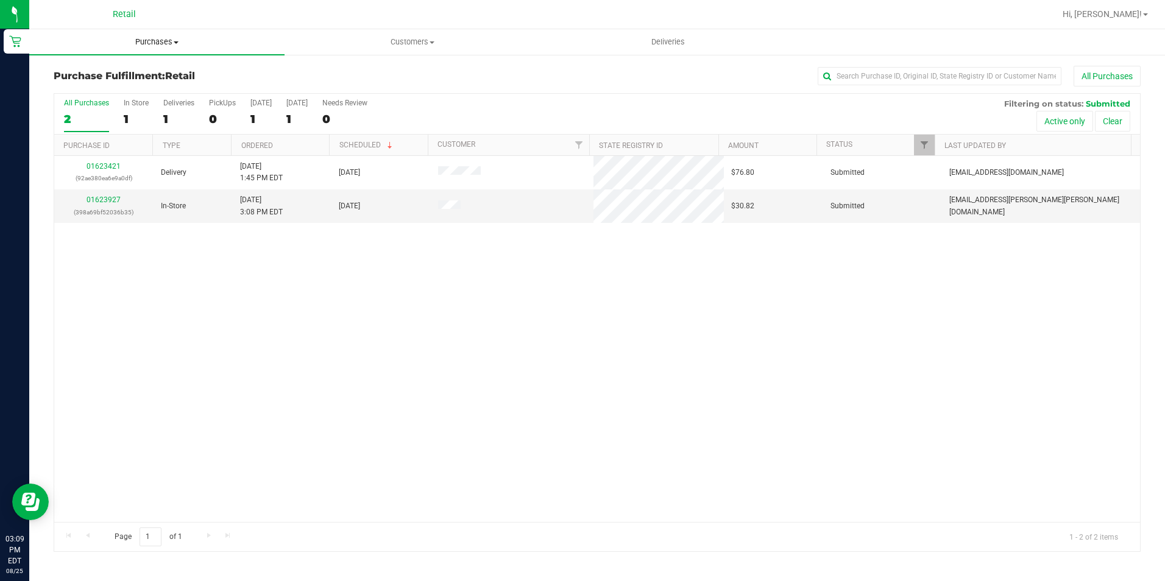
click at [158, 34] on uib-tab-heading "Purchases Summary of purchases Fulfillment All purchases" at bounding box center [156, 42] width 255 height 26
click at [160, 74] on li "Summary of purchases" at bounding box center [156, 73] width 255 height 15
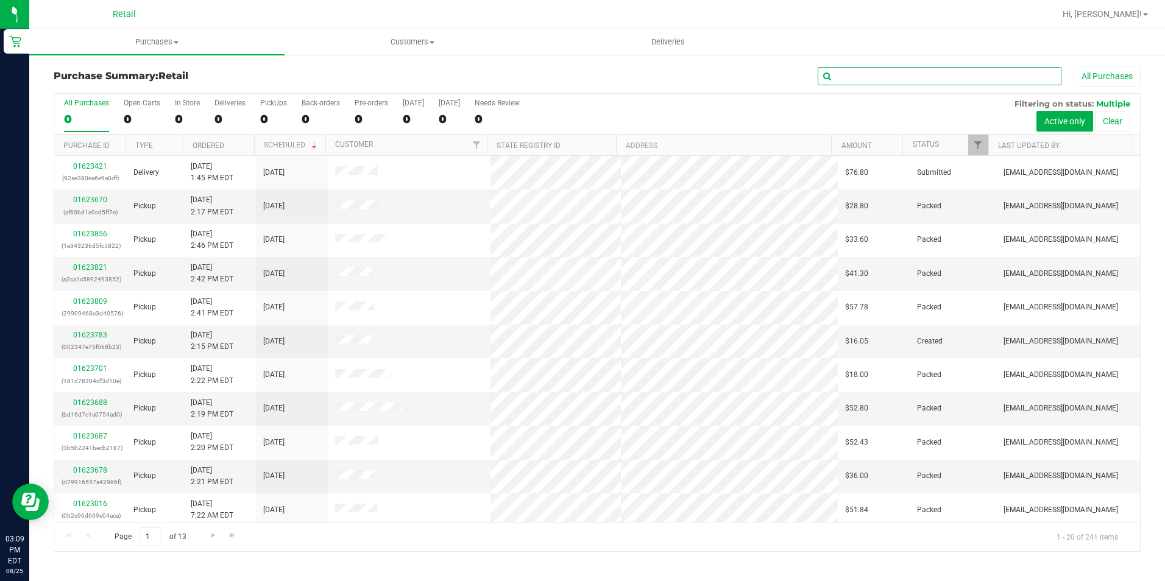
click at [840, 69] on input "text" at bounding box center [940, 76] width 244 height 18
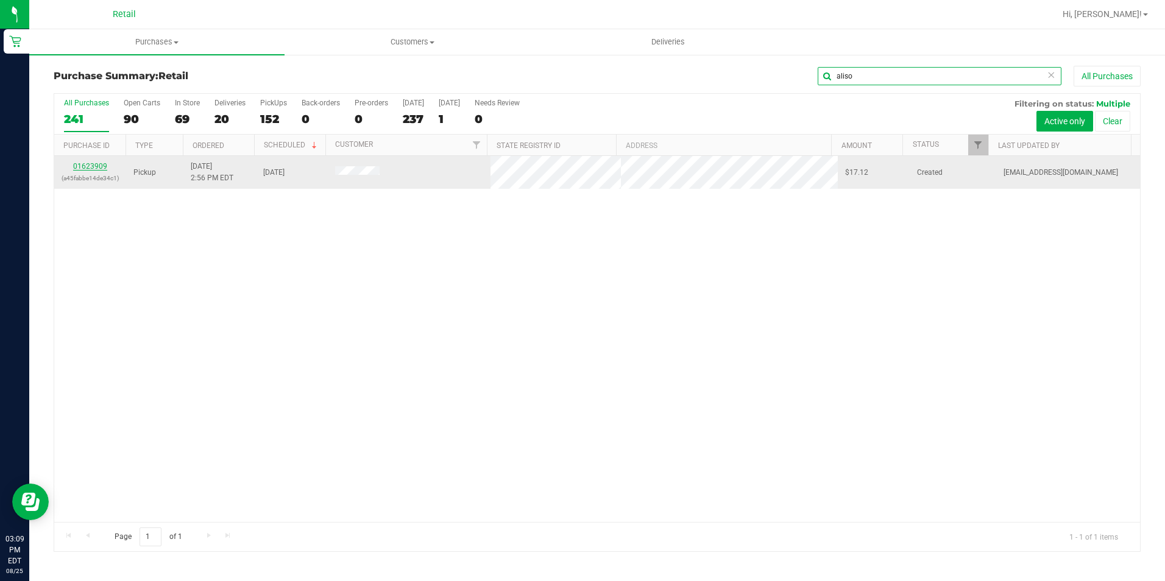
type input "aliso"
click at [96, 163] on link "01623909" at bounding box center [90, 166] width 34 height 9
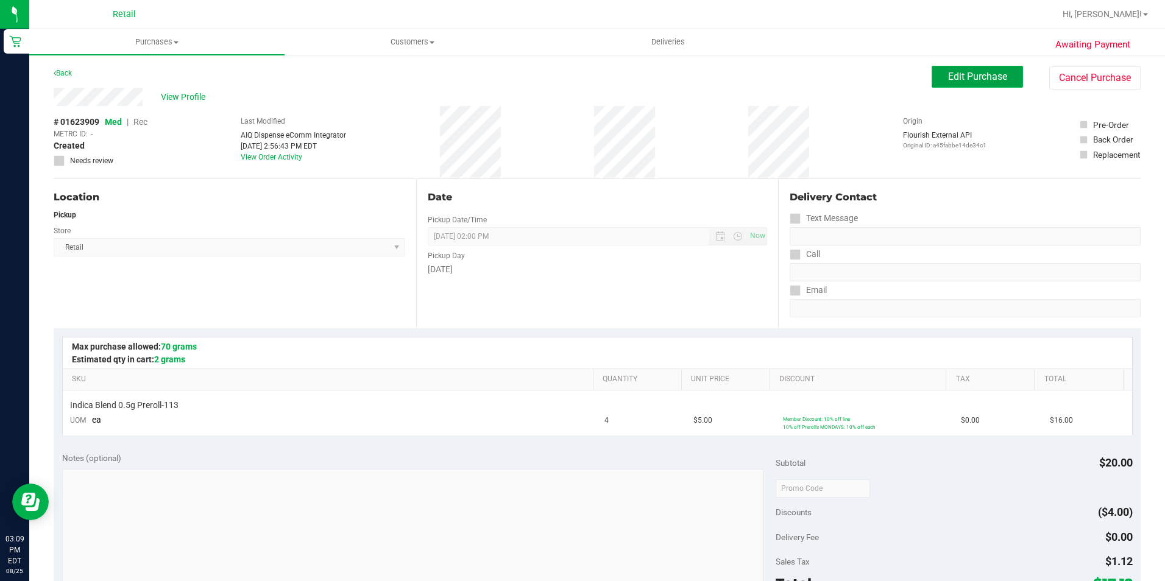
click at [939, 66] on button "Edit Purchase" at bounding box center [976, 77] width 91 height 22
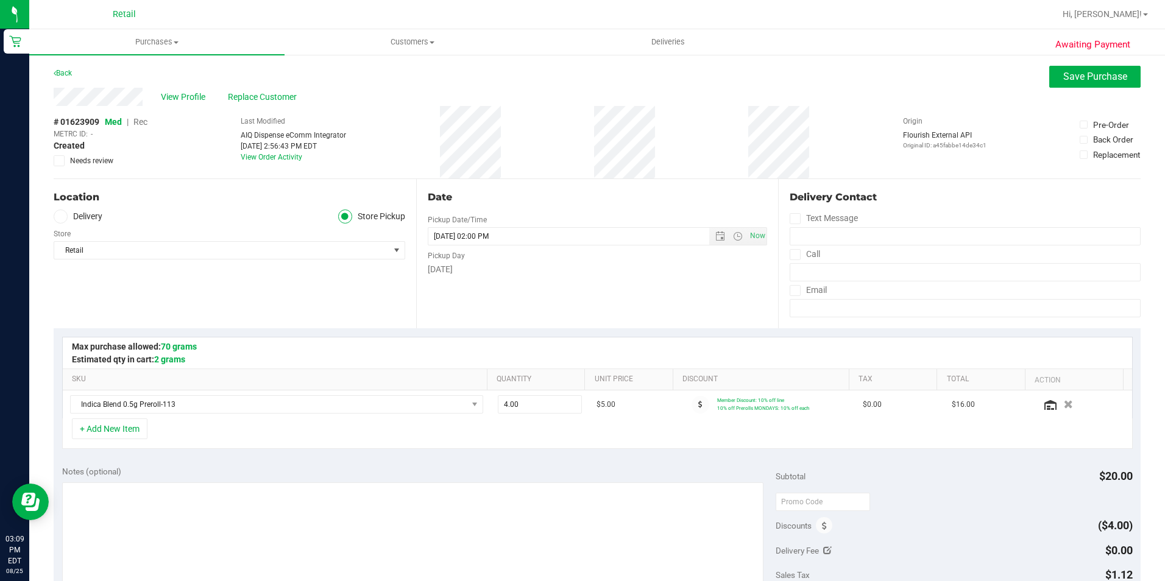
click at [137, 120] on span "Rec" at bounding box center [140, 122] width 14 height 10
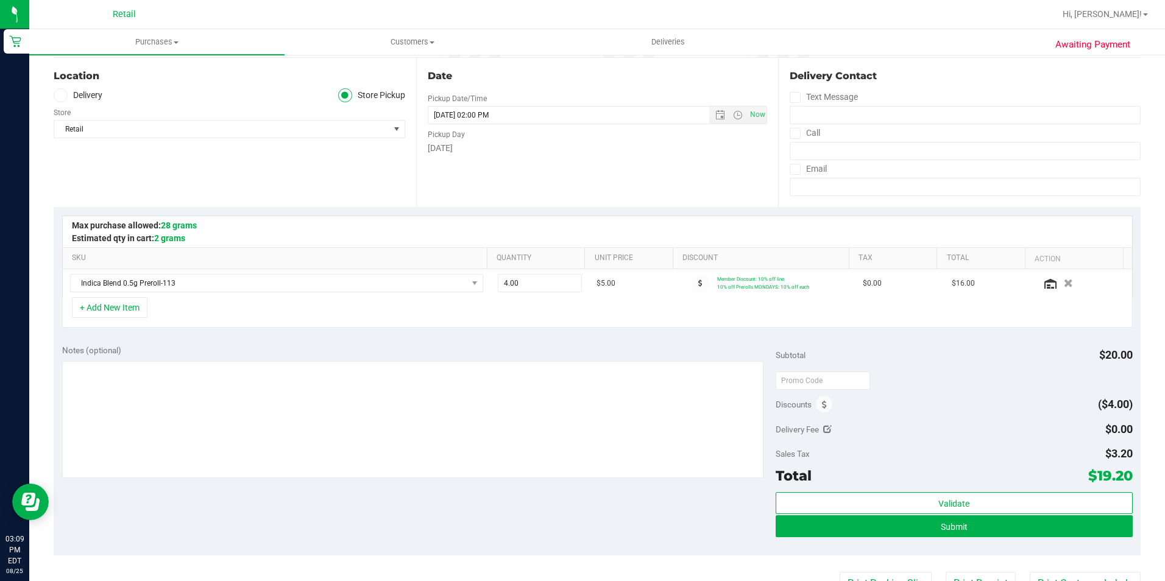
scroll to position [122, 0]
click at [936, 518] on button "Submit" at bounding box center [954, 526] width 357 height 22
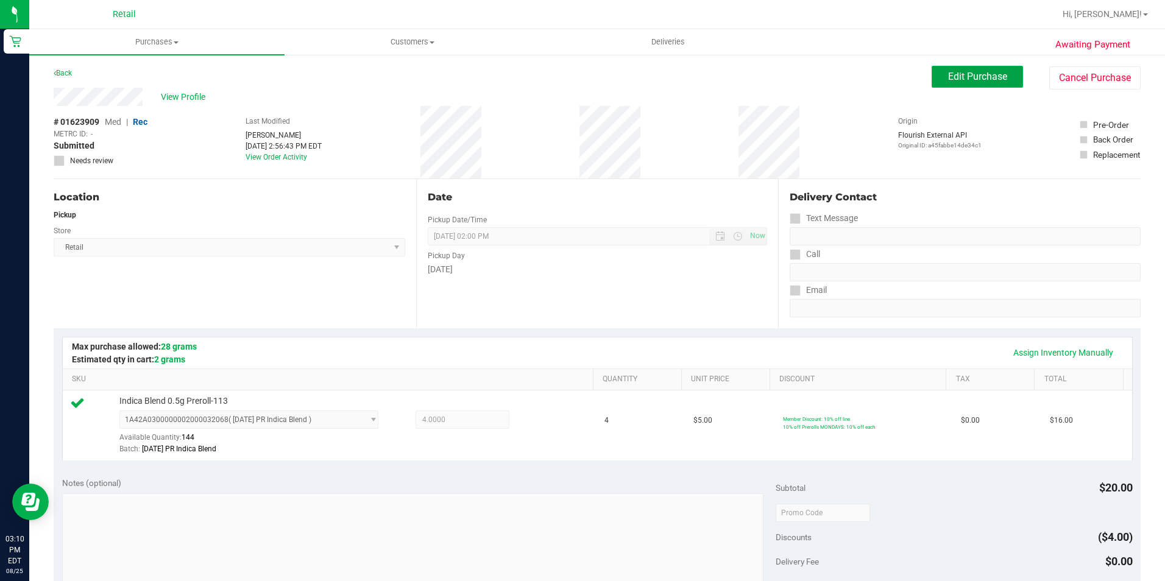
click at [970, 75] on span "Edit Purchase" at bounding box center [977, 77] width 59 height 12
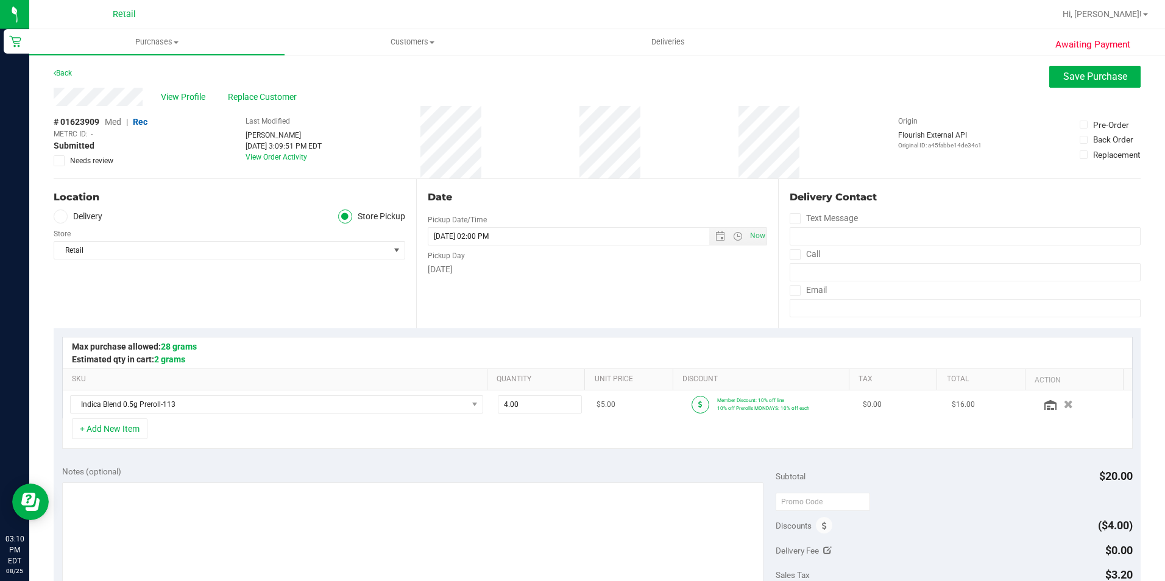
click at [693, 404] on span at bounding box center [700, 405] width 18 height 18
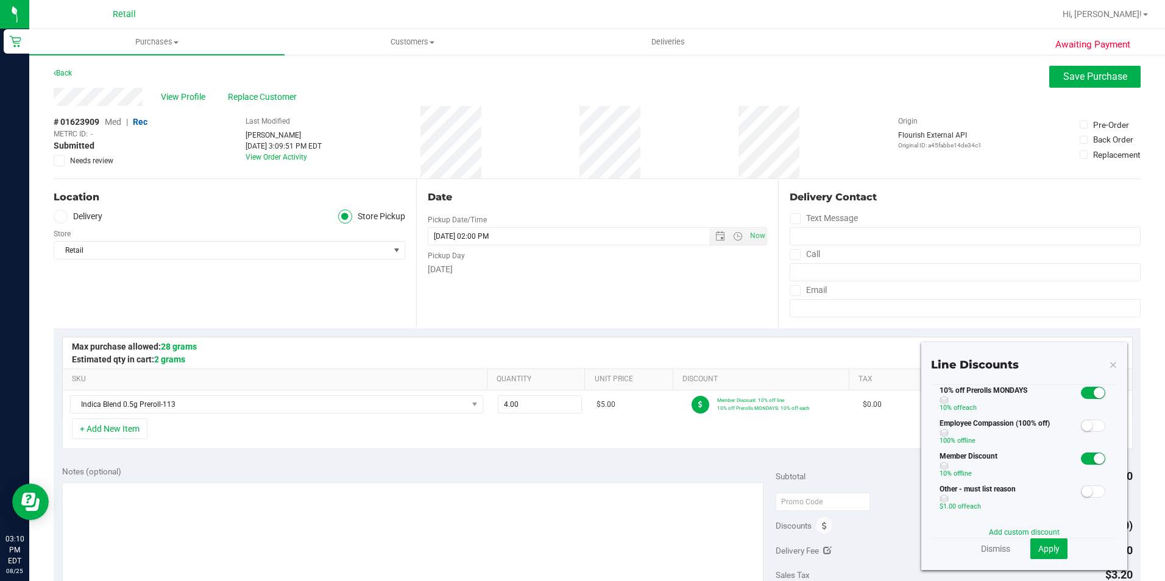
click at [1094, 459] on small at bounding box center [1099, 458] width 11 height 11
click at [1039, 549] on span "Apply" at bounding box center [1048, 549] width 21 height 10
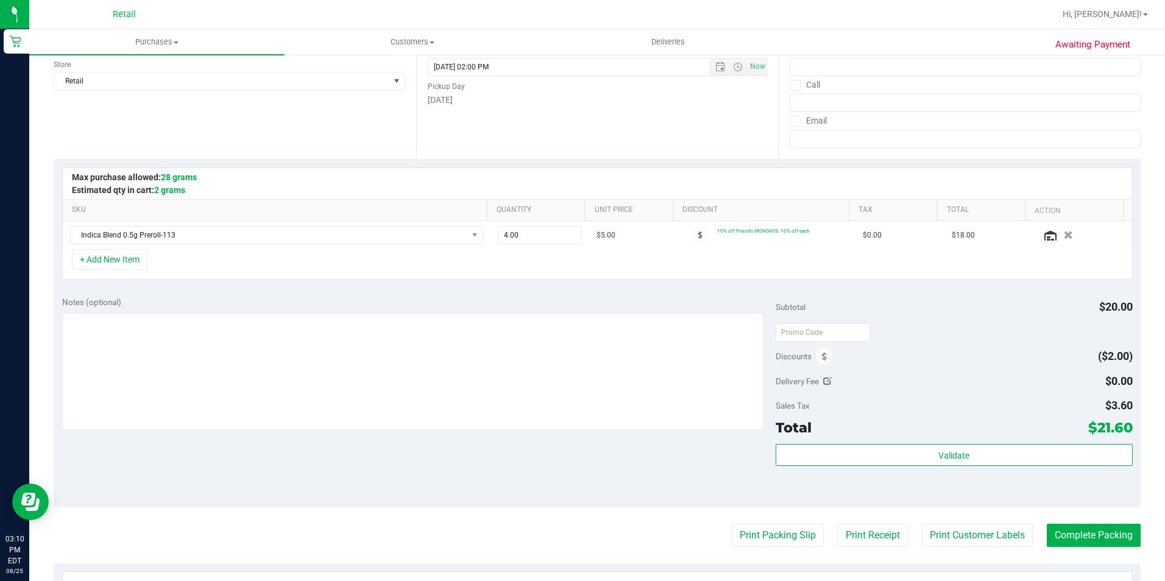
scroll to position [183, 0]
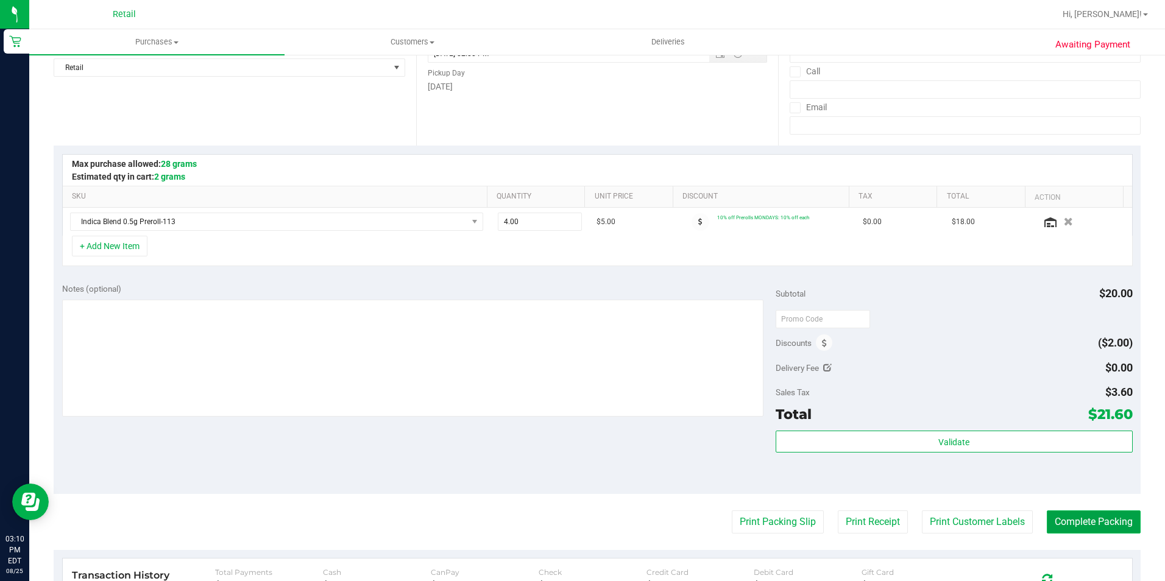
click at [1057, 525] on button "Complete Packing" at bounding box center [1094, 522] width 94 height 23
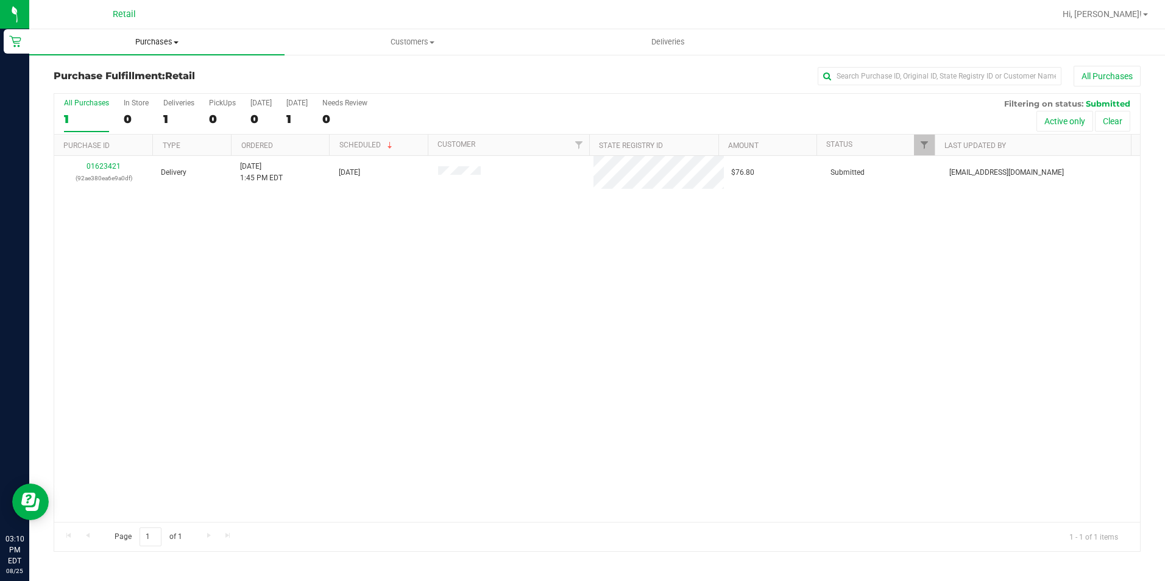
drag, startPoint x: 149, startPoint y: 40, endPoint x: 152, endPoint y: 48, distance: 8.3
click at [149, 40] on span "Purchases" at bounding box center [156, 42] width 255 height 11
click at [144, 81] on li "Fulfillment" at bounding box center [156, 88] width 255 height 15
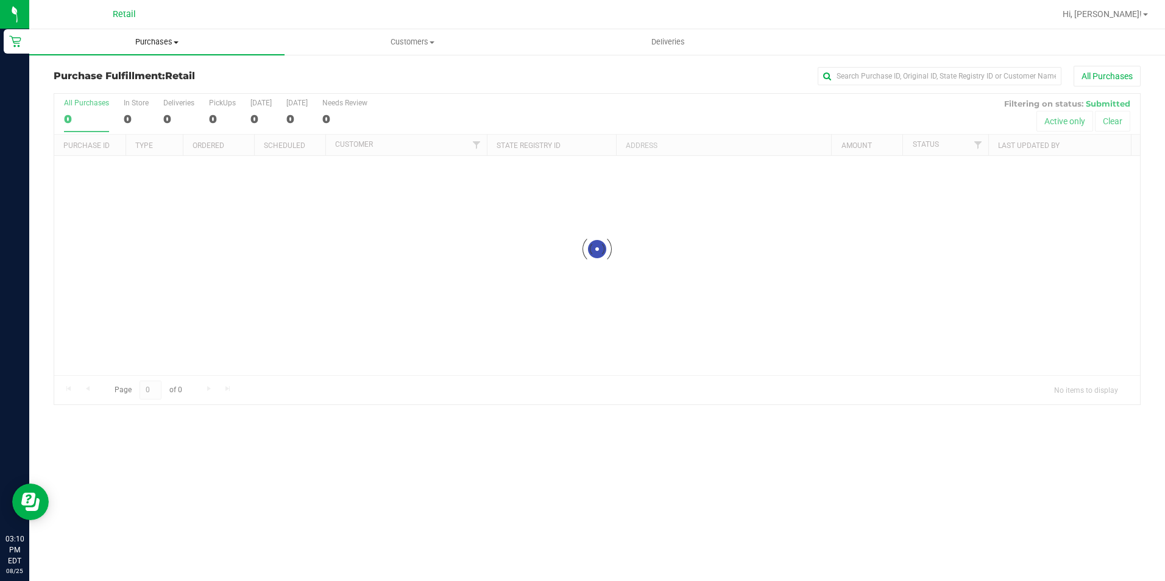
click at [160, 44] on span "Purchases" at bounding box center [156, 42] width 255 height 11
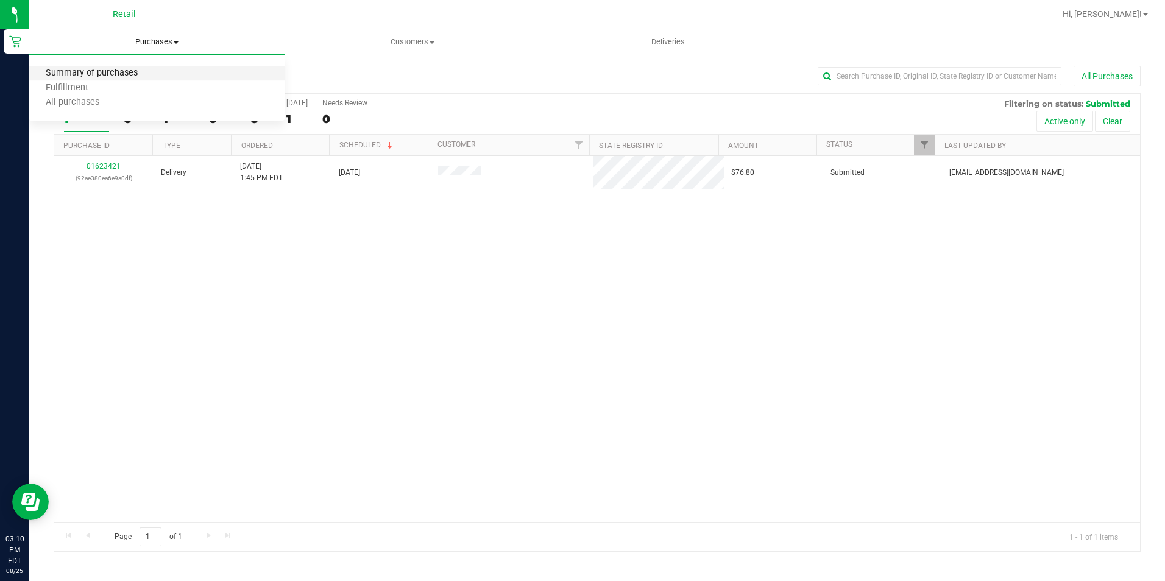
click at [139, 78] on span "Summary of purchases" at bounding box center [91, 73] width 125 height 10
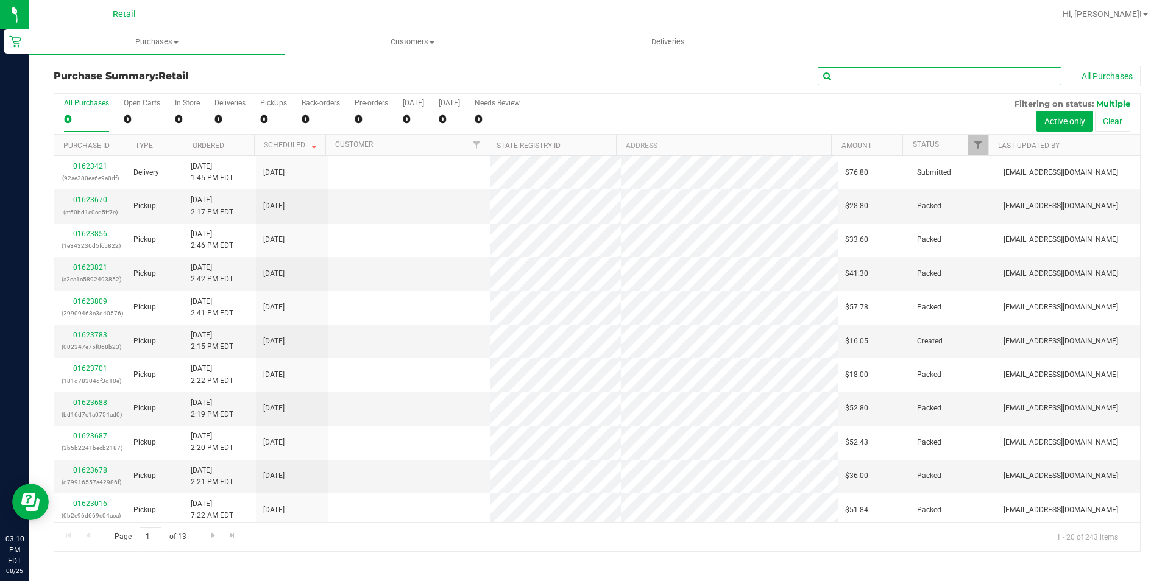
click at [1002, 76] on input "text" at bounding box center [940, 76] width 244 height 18
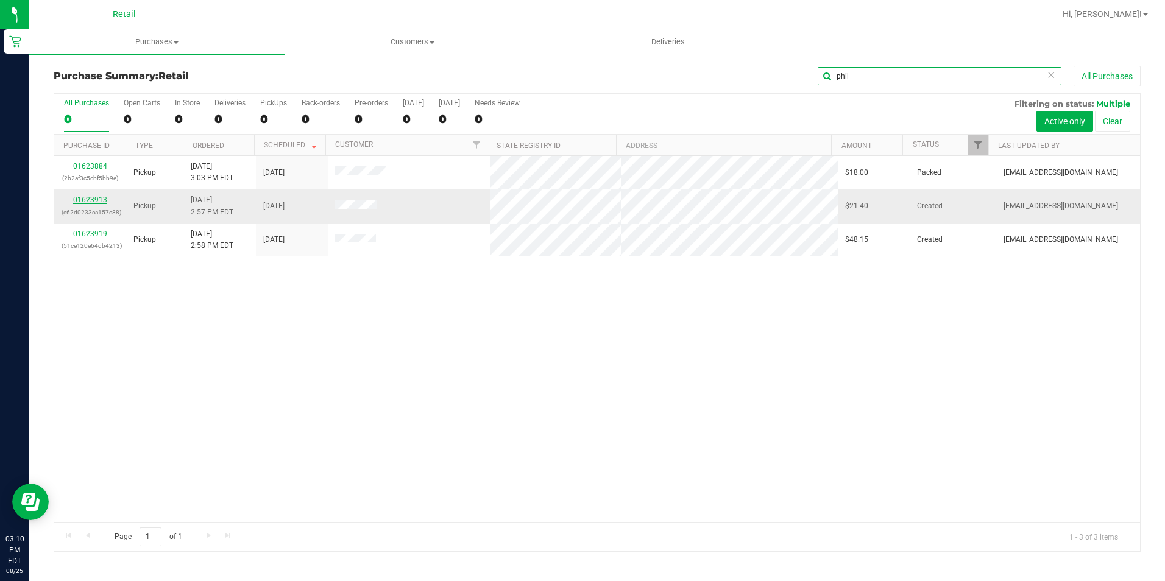
type input "phil"
click at [91, 199] on link "01623913" at bounding box center [90, 200] width 34 height 9
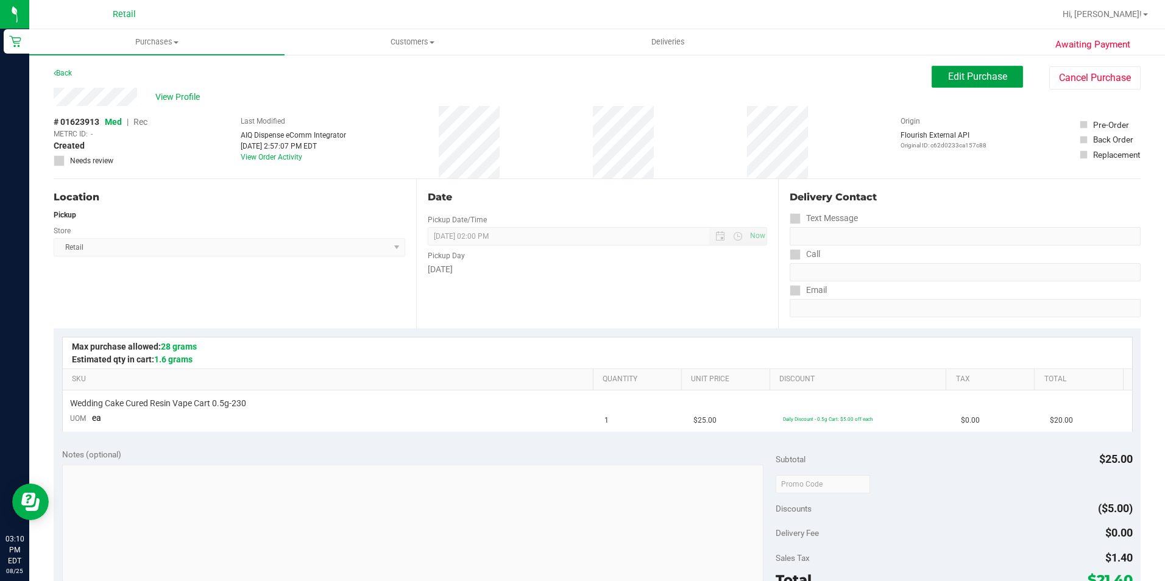
click at [956, 79] on span "Edit Purchase" at bounding box center [977, 77] width 59 height 12
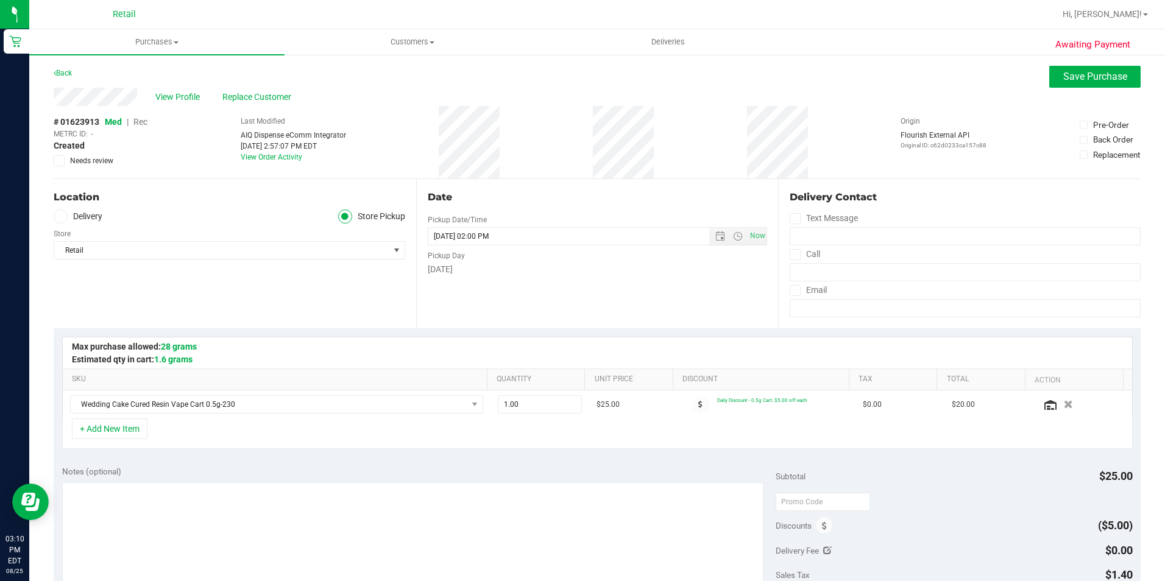
click at [147, 121] on span "Rec" at bounding box center [140, 122] width 14 height 10
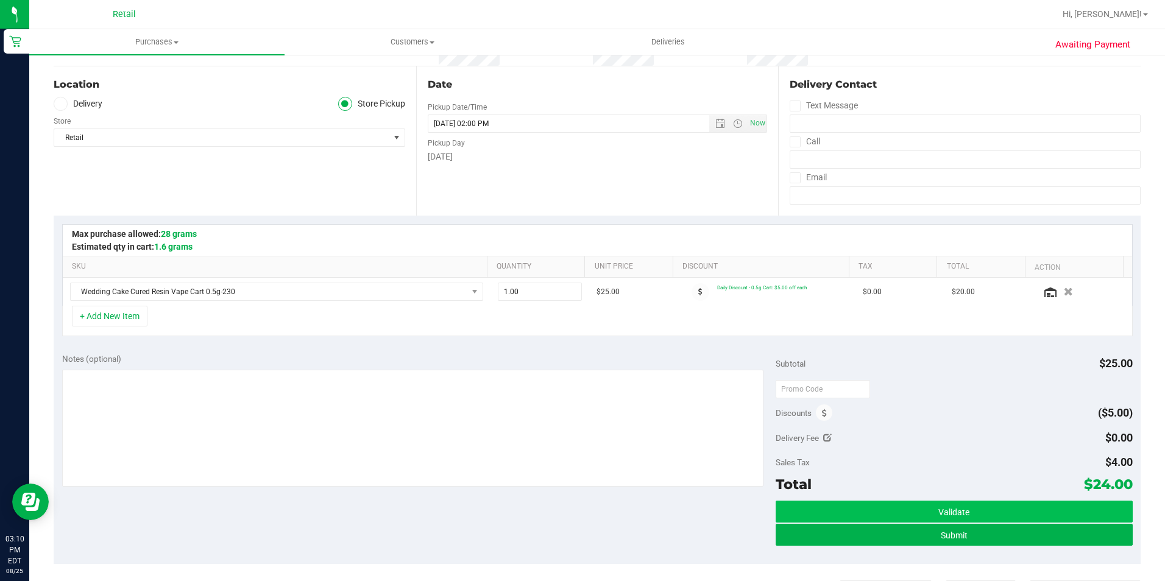
scroll to position [122, 0]
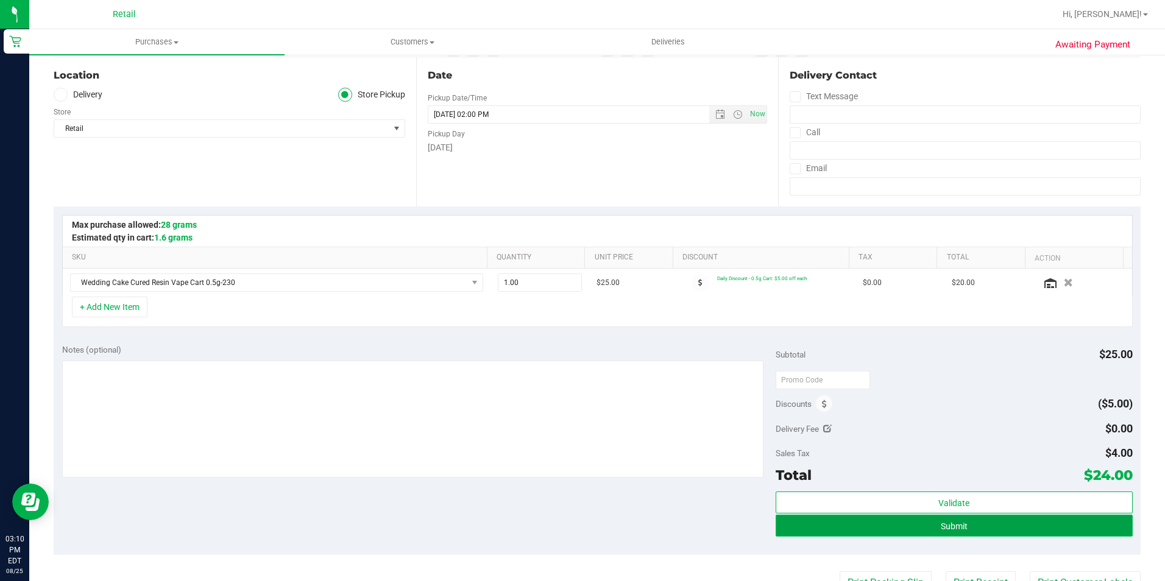
click at [952, 528] on span "Submit" at bounding box center [954, 526] width 27 height 10
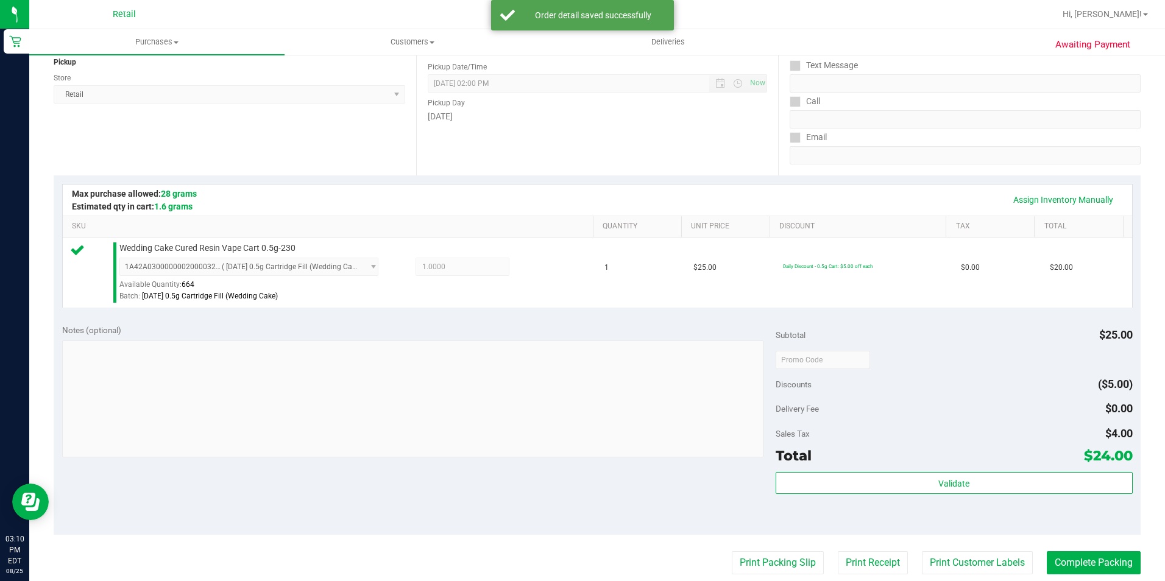
scroll to position [183, 0]
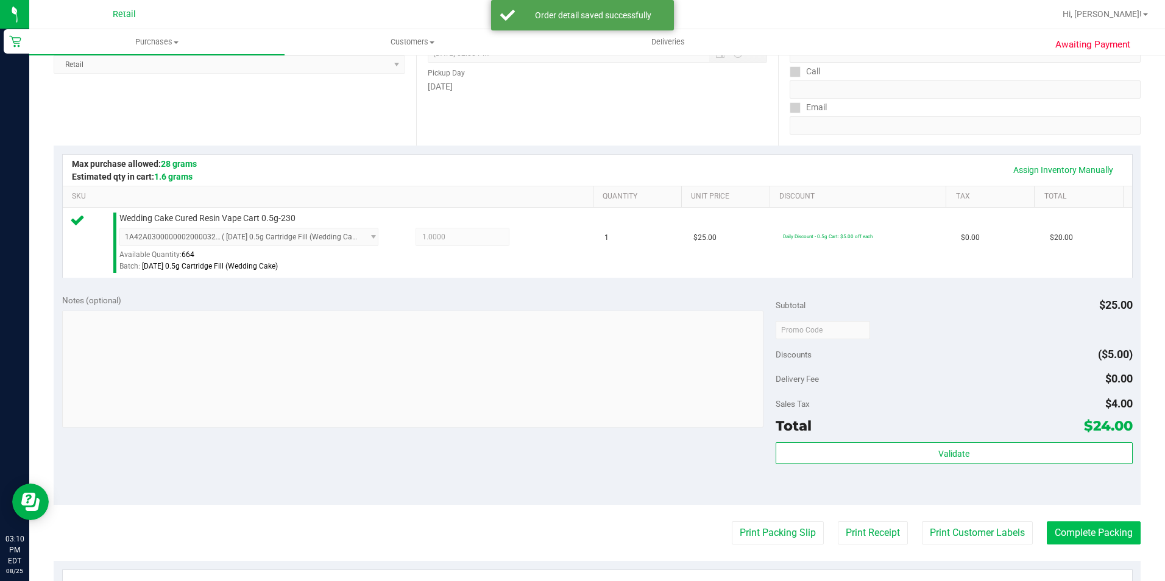
drag, startPoint x: 1066, startPoint y: 521, endPoint x: 1072, endPoint y: 522, distance: 6.2
click at [1066, 521] on purchase-details "Back Edit Purchase Cancel Purchase View Profile # 01623913 Med | Rec METRC ID: …" at bounding box center [597, 336] width 1087 height 906
click at [1072, 523] on button "Complete Packing" at bounding box center [1094, 532] width 94 height 23
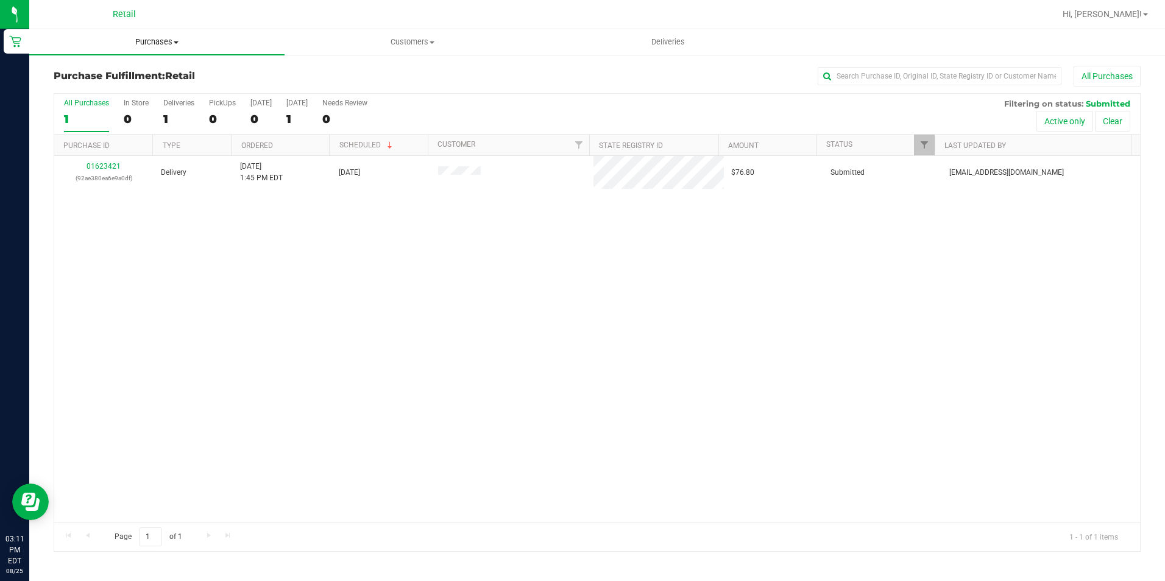
click at [150, 41] on span "Purchases" at bounding box center [156, 42] width 255 height 11
click at [152, 74] on span "Summary of purchases" at bounding box center [91, 73] width 125 height 10
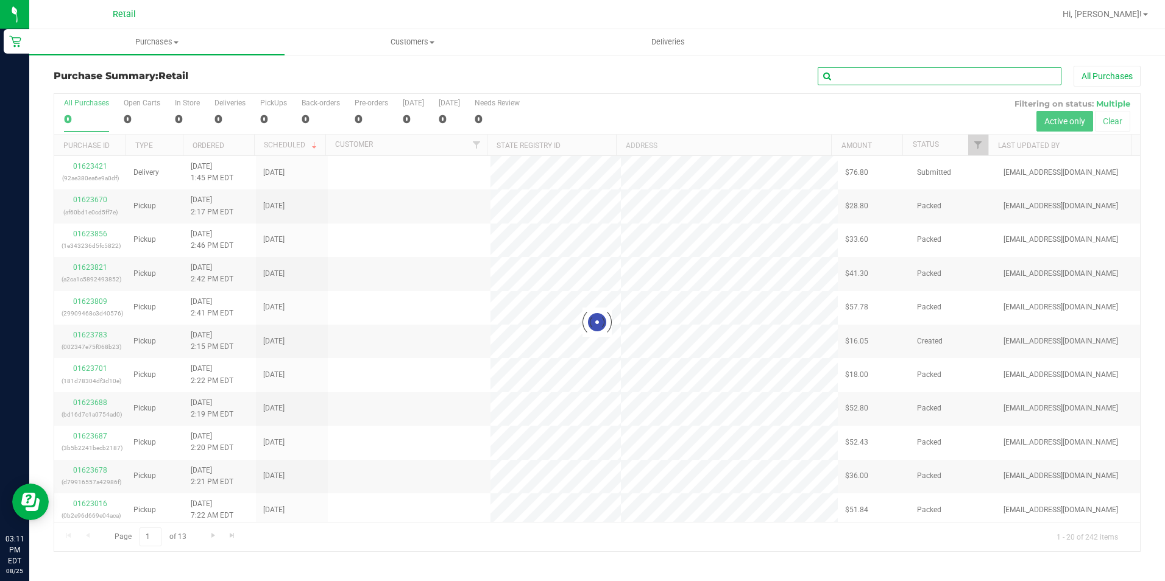
click at [836, 74] on input "text" at bounding box center [940, 76] width 244 height 18
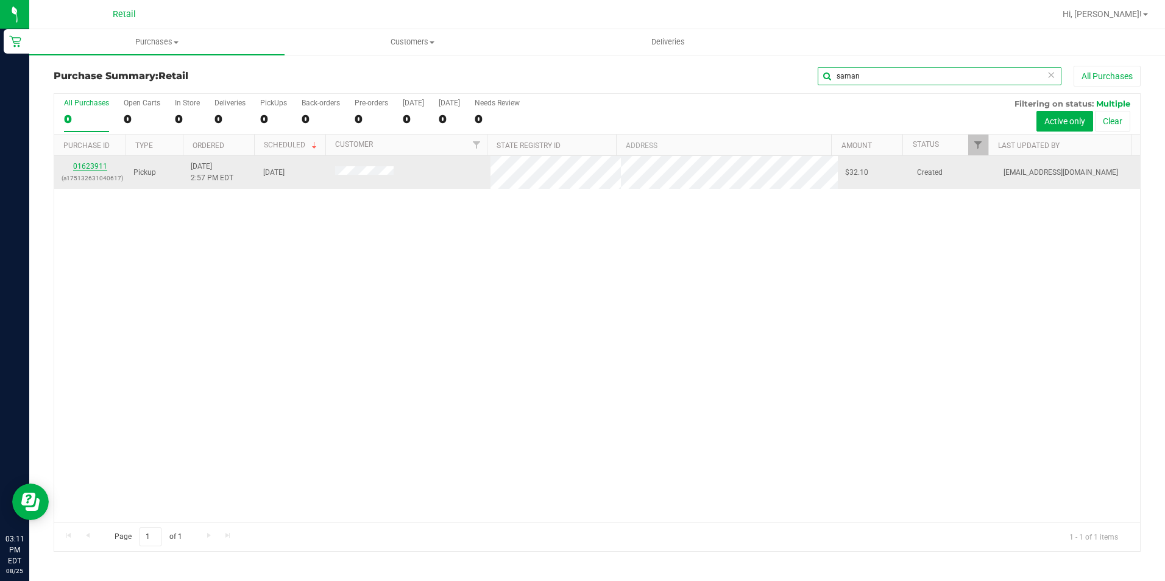
type input "saman"
click at [85, 166] on link "01623911" at bounding box center [90, 166] width 34 height 9
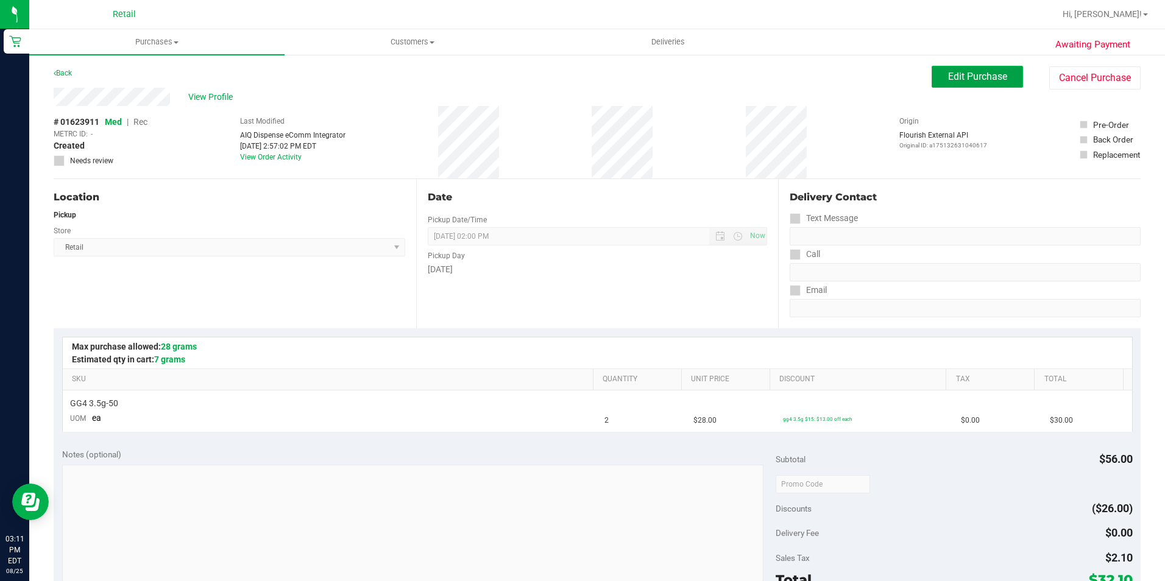
click at [960, 77] on span "Edit Purchase" at bounding box center [977, 77] width 59 height 12
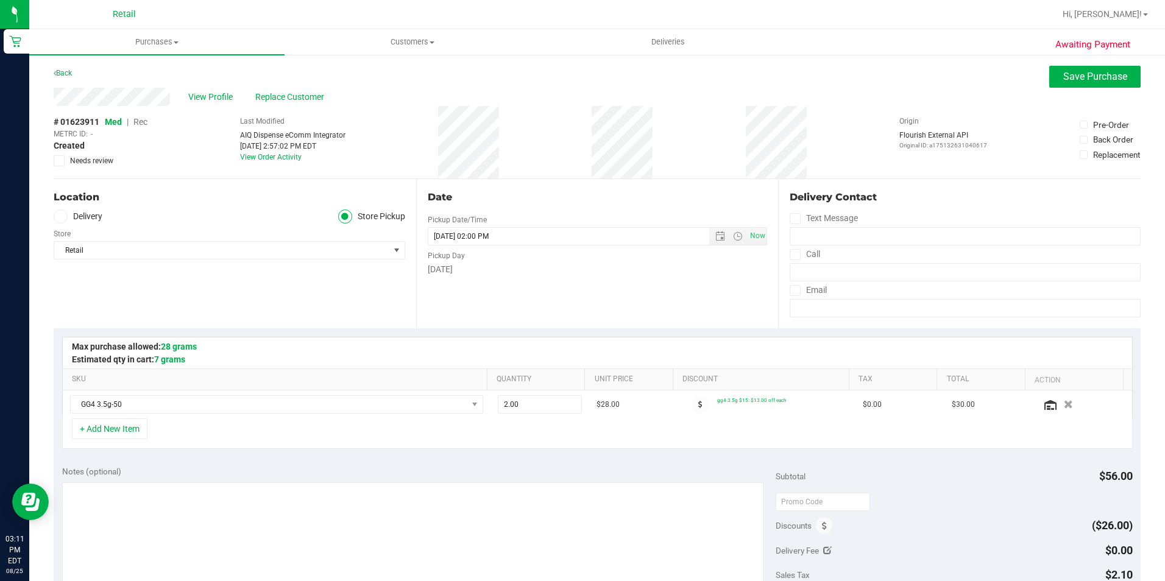
click at [143, 122] on span "Rec" at bounding box center [140, 122] width 14 height 10
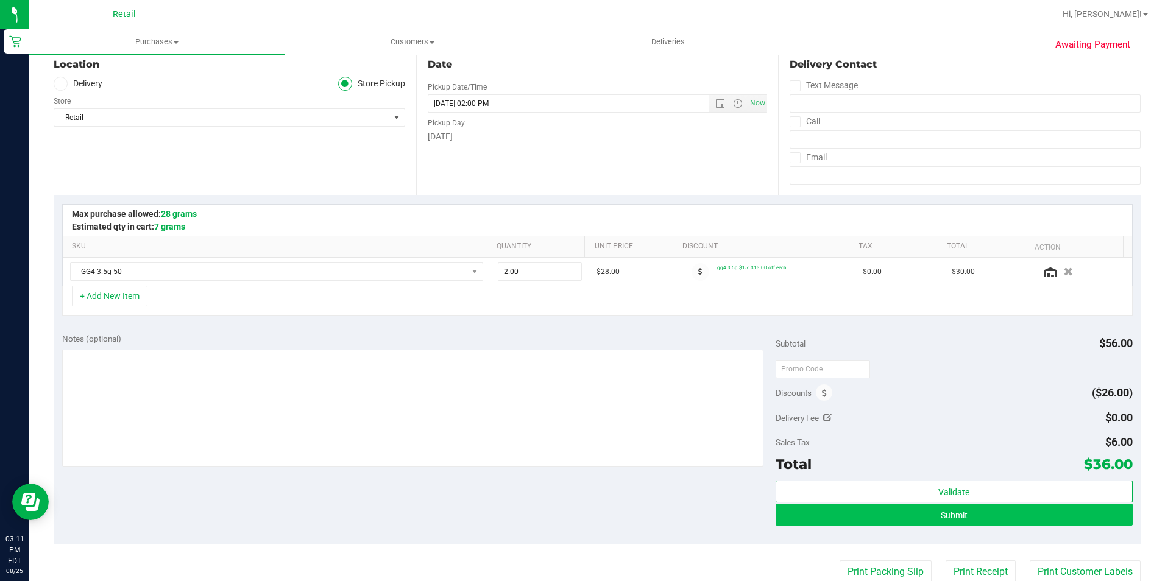
scroll to position [183, 0]
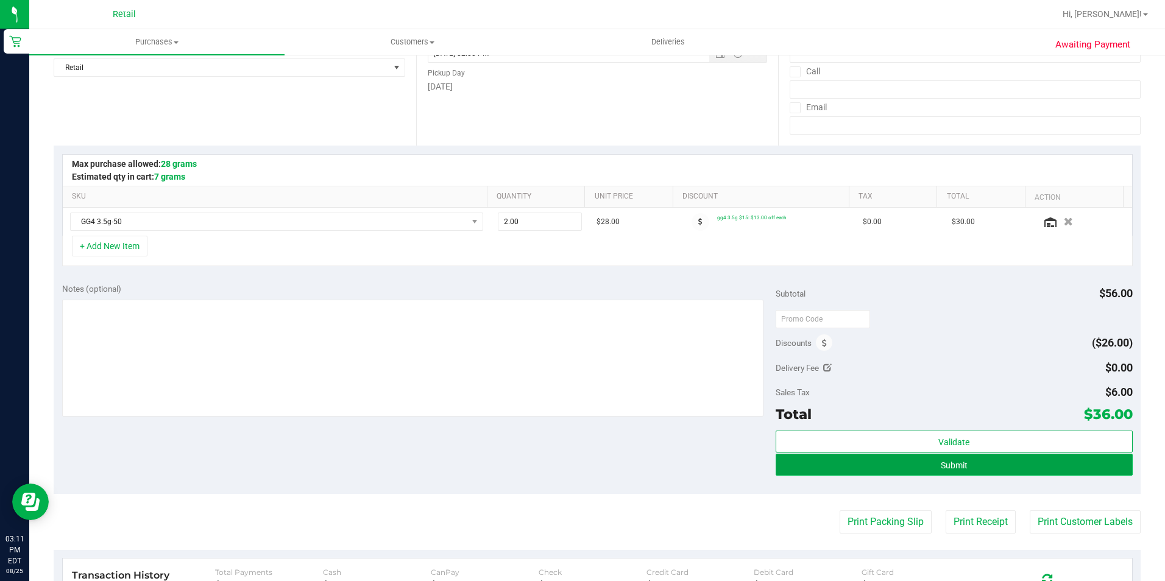
click at [994, 465] on button "Submit" at bounding box center [954, 465] width 357 height 22
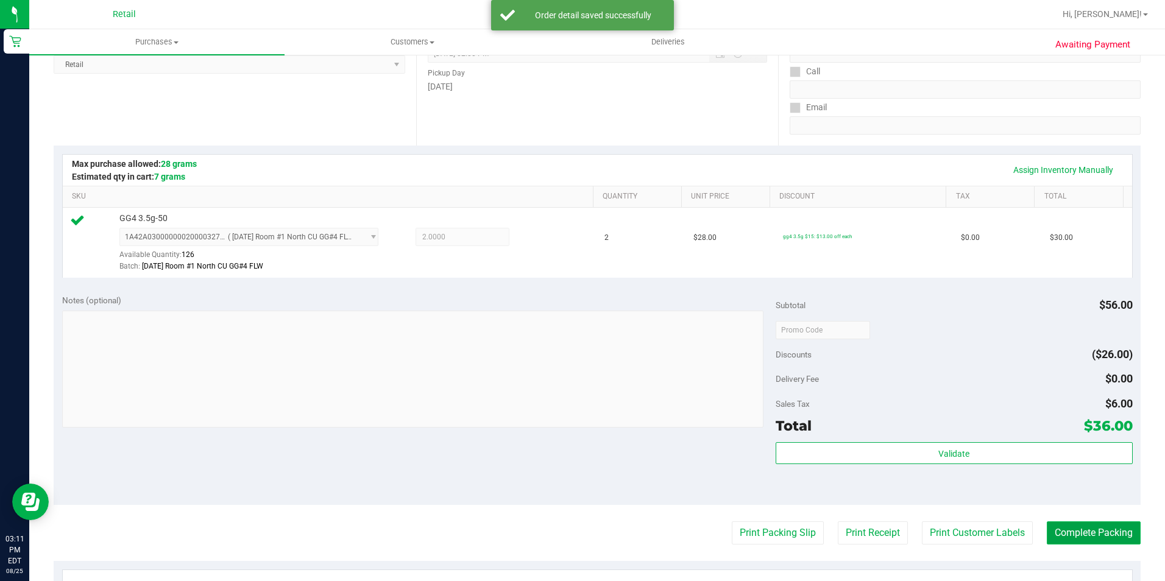
click at [1079, 531] on button "Complete Packing" at bounding box center [1094, 532] width 94 height 23
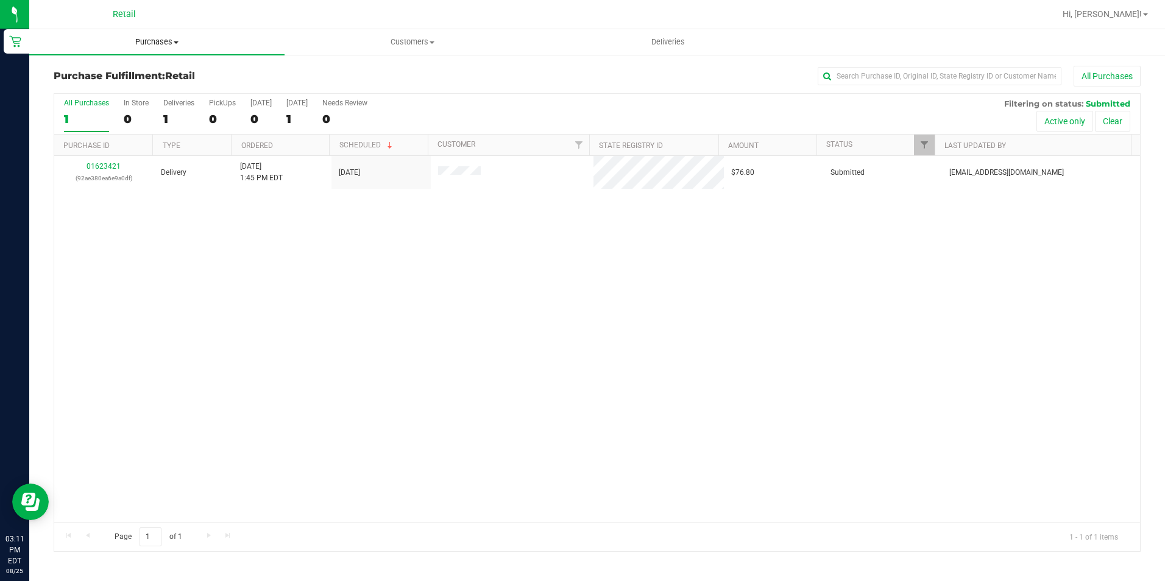
click at [161, 39] on span "Purchases" at bounding box center [156, 42] width 255 height 11
click at [144, 73] on span "Summary of purchases" at bounding box center [91, 73] width 125 height 10
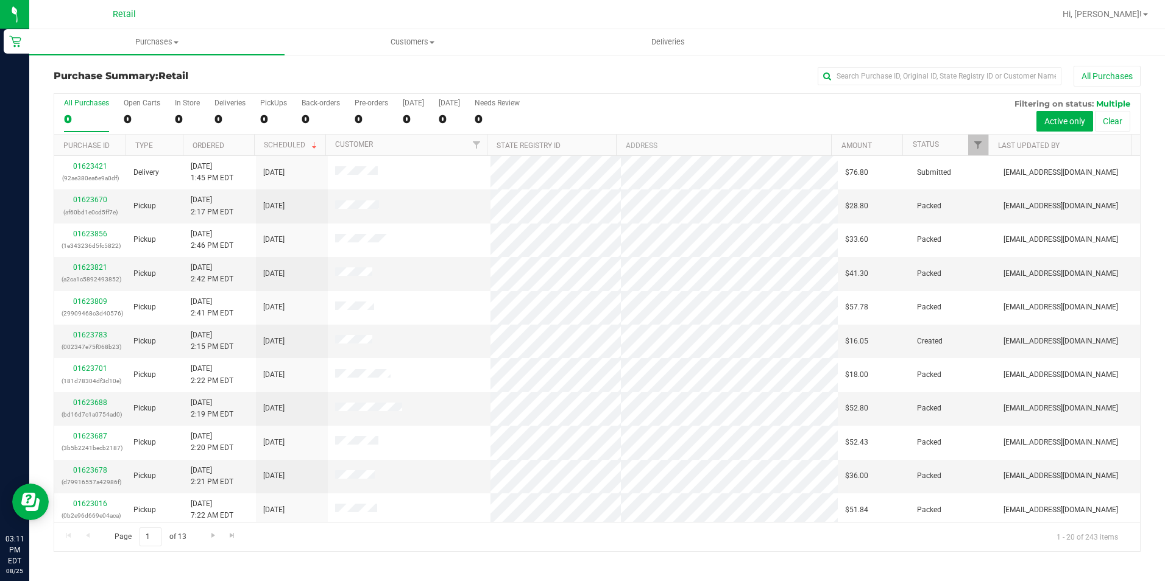
click at [973, 87] on div "Purchase Summary: Retail All Purchases" at bounding box center [597, 79] width 1087 height 27
click at [968, 83] on input "text" at bounding box center [940, 76] width 244 height 18
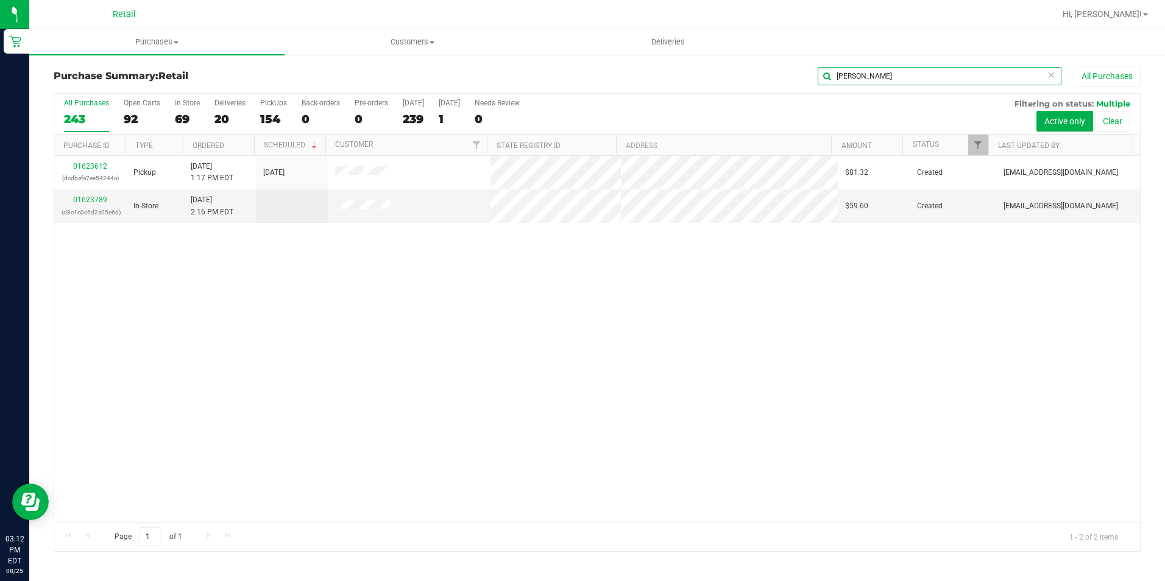
drag, startPoint x: 912, startPoint y: 82, endPoint x: 652, endPoint y: 81, distance: 259.5
click at [652, 81] on div "daniel All Purchases" at bounding box center [778, 76] width 724 height 21
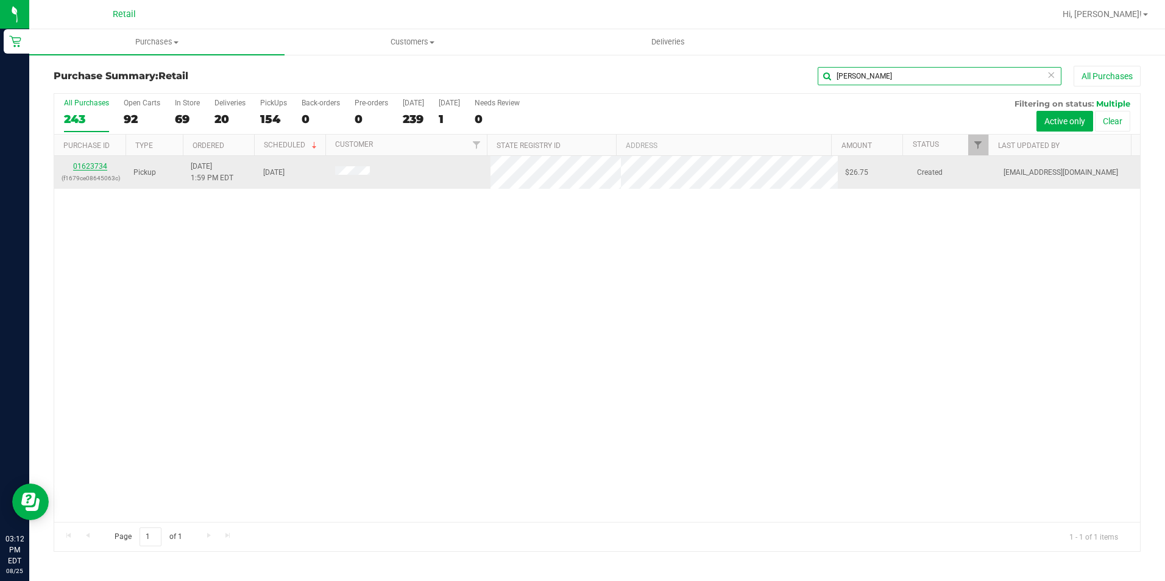
type input "roth"
click at [93, 168] on link "01623734" at bounding box center [90, 166] width 34 height 9
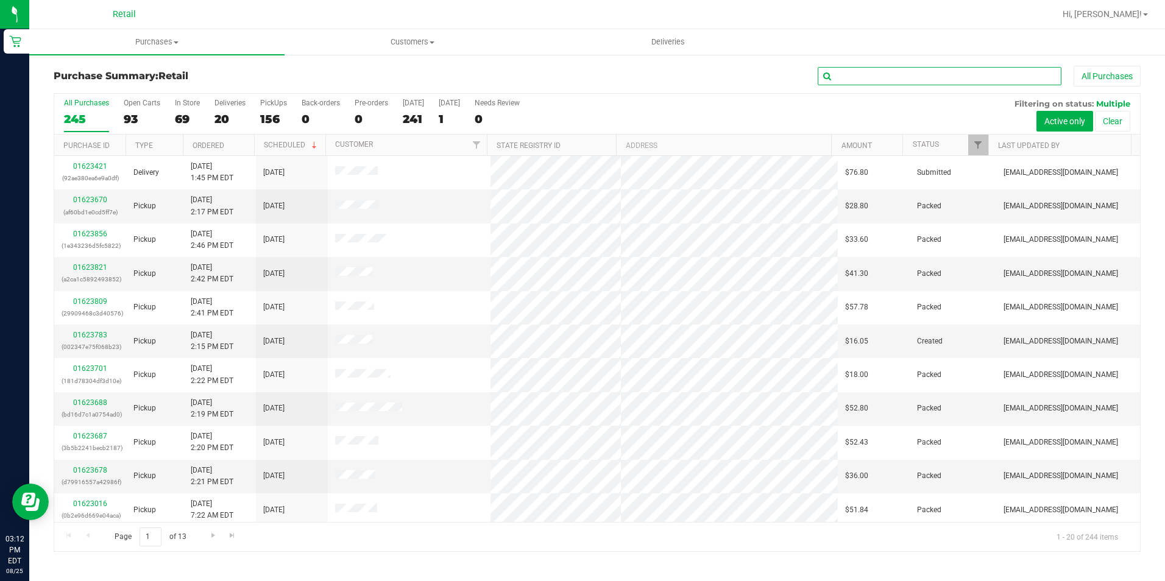
click at [912, 71] on input "text" at bounding box center [940, 76] width 244 height 18
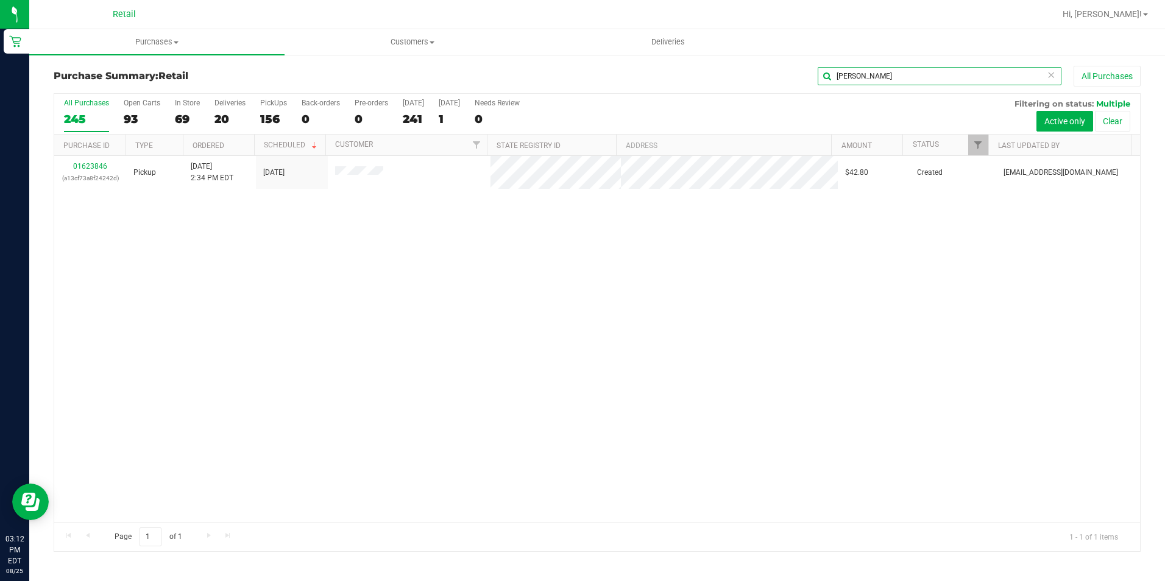
type input "nicole"
drag, startPoint x: 136, startPoint y: 40, endPoint x: 129, endPoint y: 44, distance: 9.0
click at [136, 40] on span "Purchases" at bounding box center [156, 42] width 255 height 11
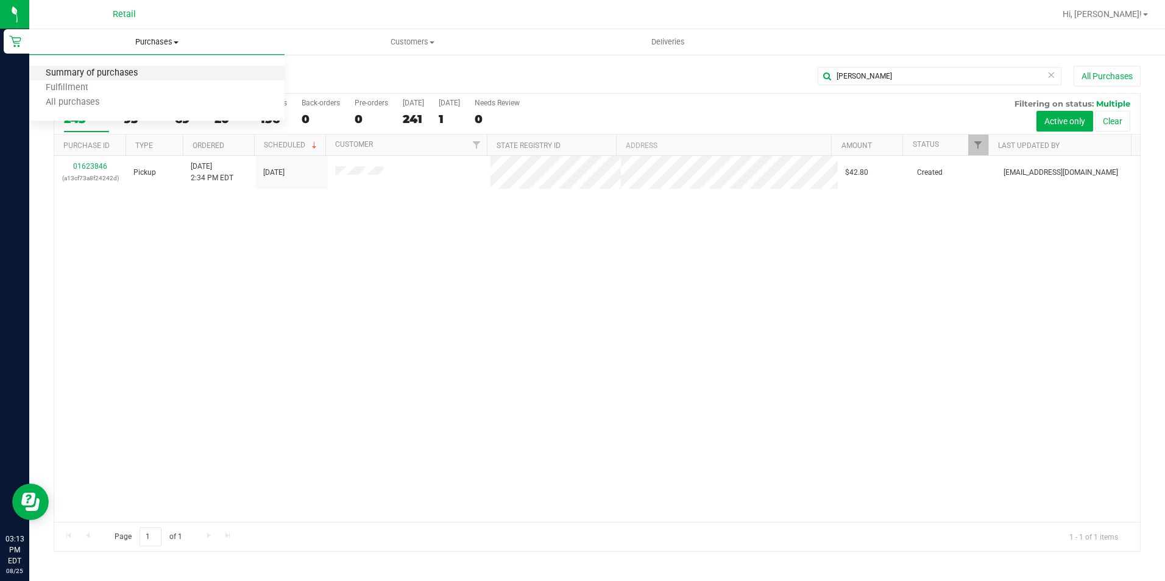
click at [115, 74] on span "Summary of purchases" at bounding box center [91, 73] width 125 height 10
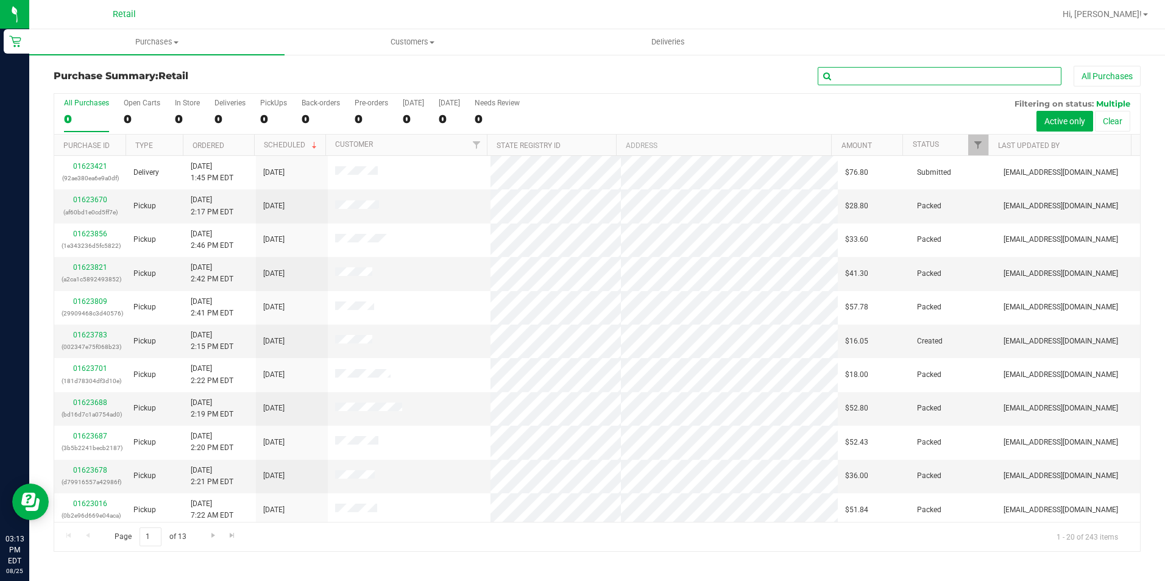
click at [841, 69] on input "text" at bounding box center [940, 76] width 244 height 18
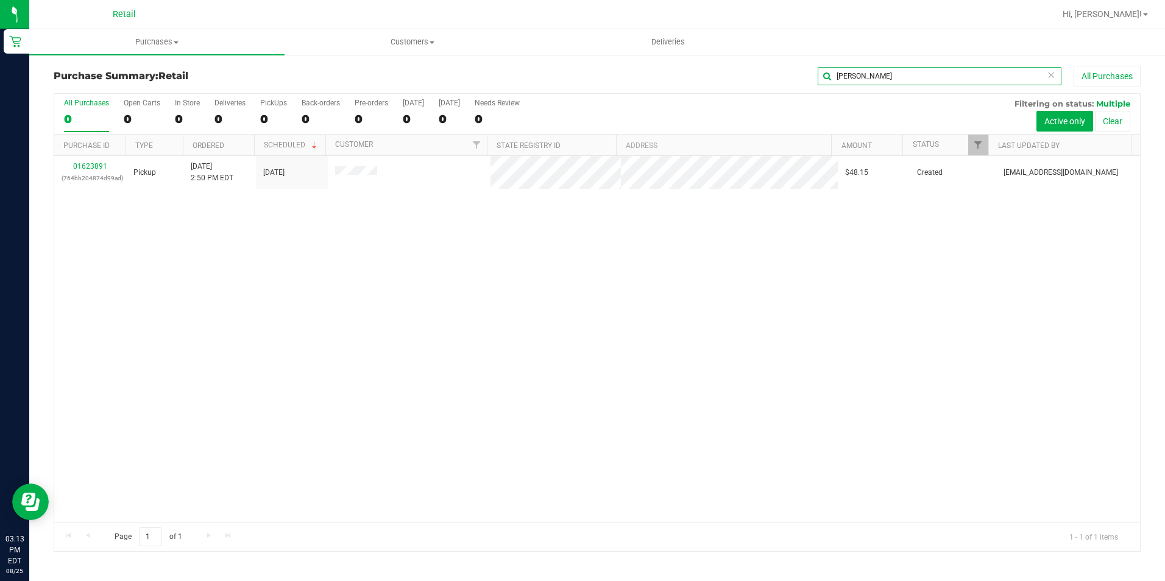
type input "bryan"
click at [1052, 76] on icon at bounding box center [1051, 74] width 9 height 15
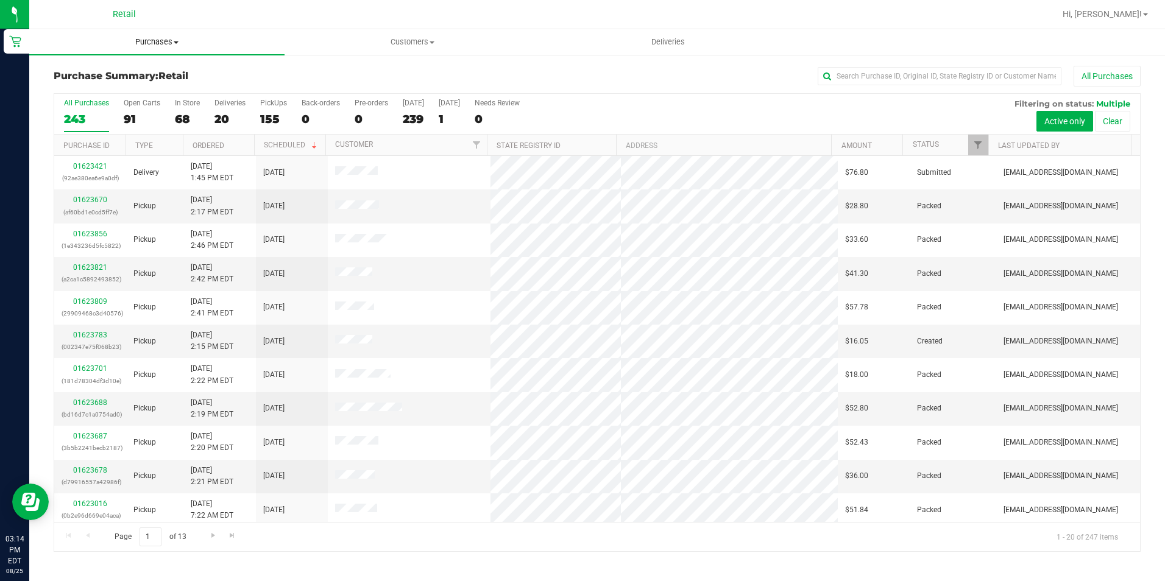
click at [143, 45] on span "Purchases" at bounding box center [156, 42] width 255 height 11
click at [868, 72] on input "text" at bounding box center [940, 76] width 244 height 18
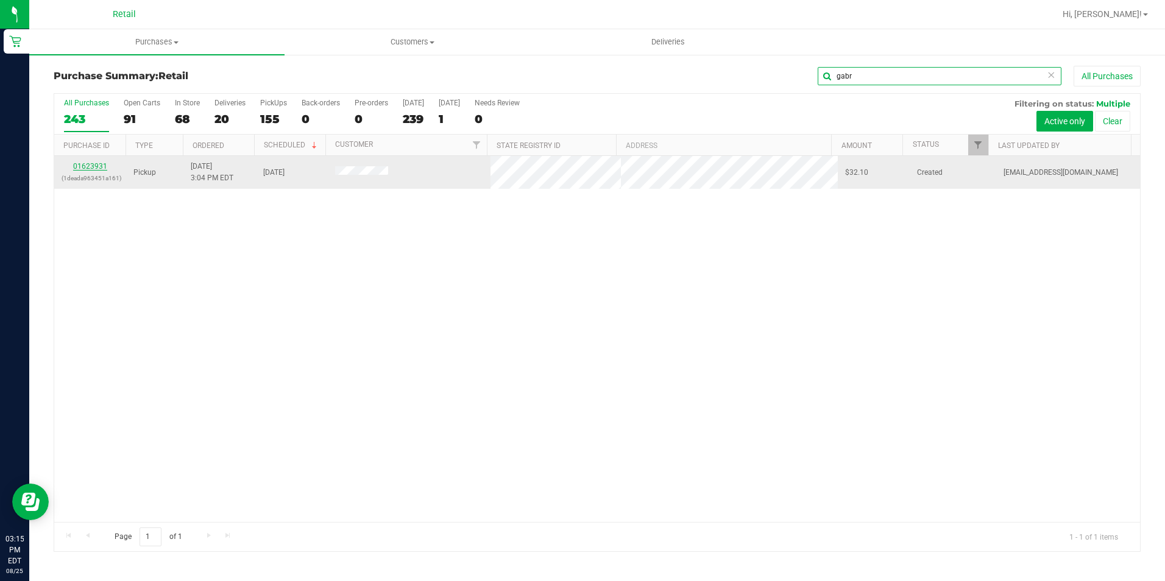
type input "gabr"
click at [75, 165] on link "01623931" at bounding box center [90, 166] width 34 height 9
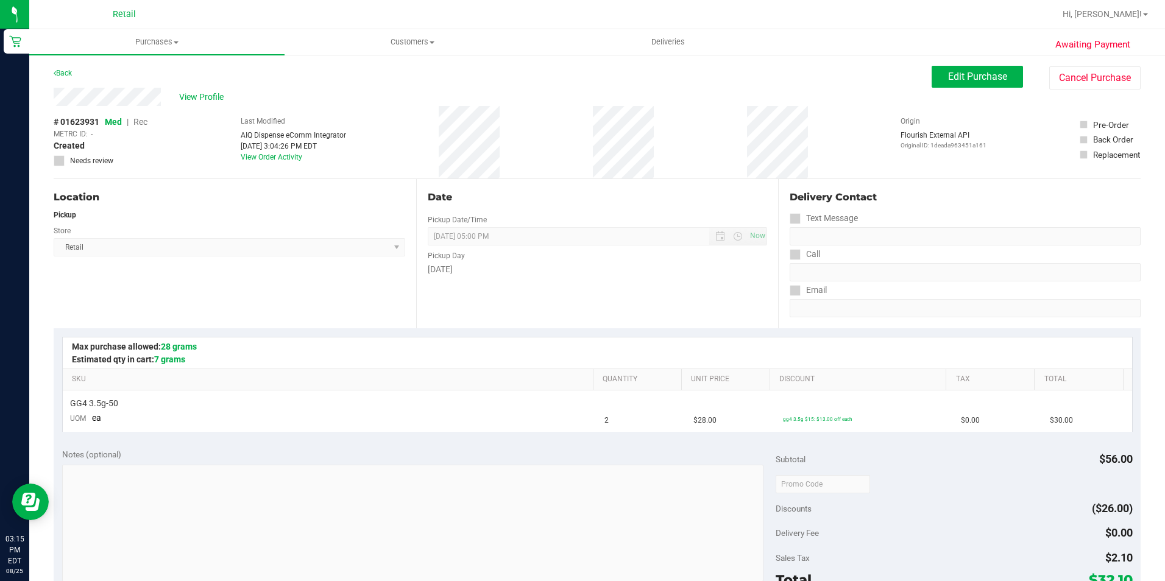
click at [939, 65] on div "Awaiting Payment Back Edit Purchase Cancel Purchase View Profile # 01623931 Med…" at bounding box center [597, 511] width 1136 height 914
click at [936, 75] on button "Edit Purchase" at bounding box center [976, 77] width 91 height 22
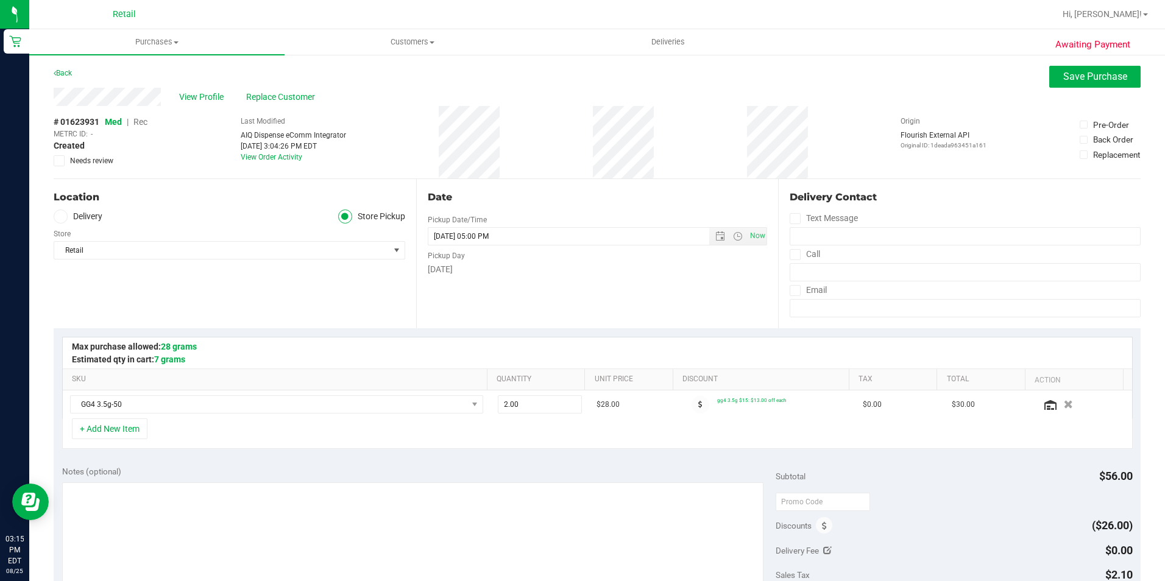
click at [146, 121] on span "Rec" at bounding box center [140, 122] width 14 height 10
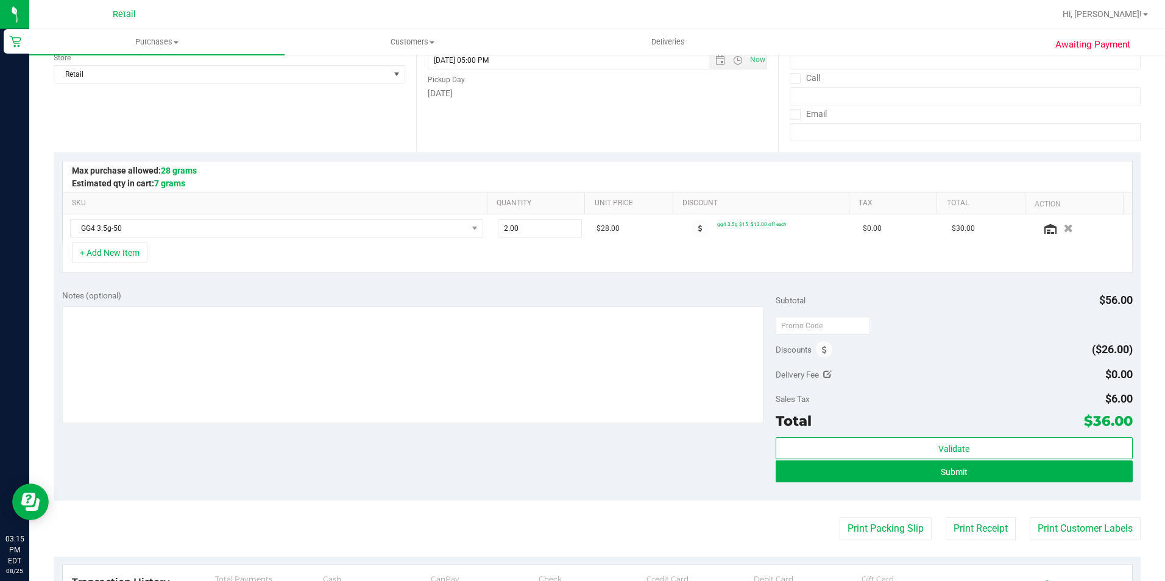
scroll to position [183, 0]
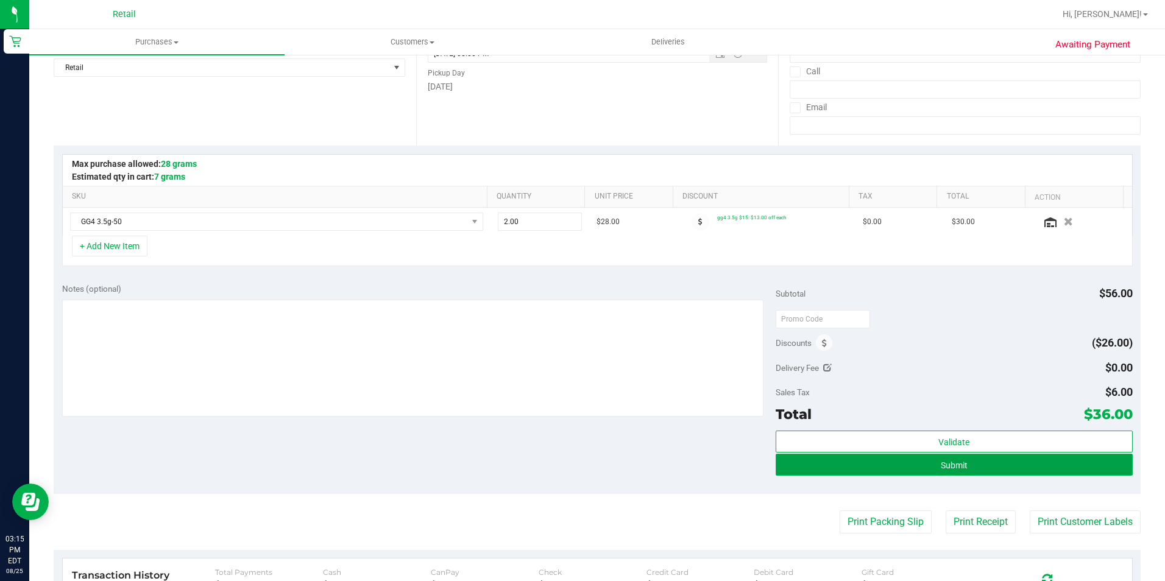
click at [906, 465] on button "Submit" at bounding box center [954, 465] width 357 height 22
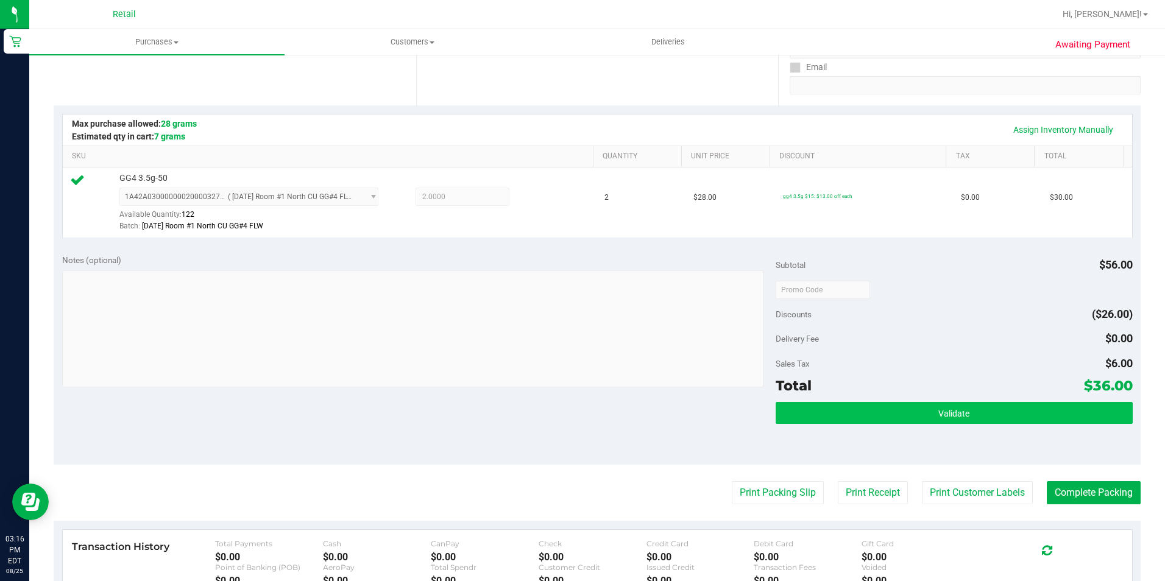
scroll to position [244, 0]
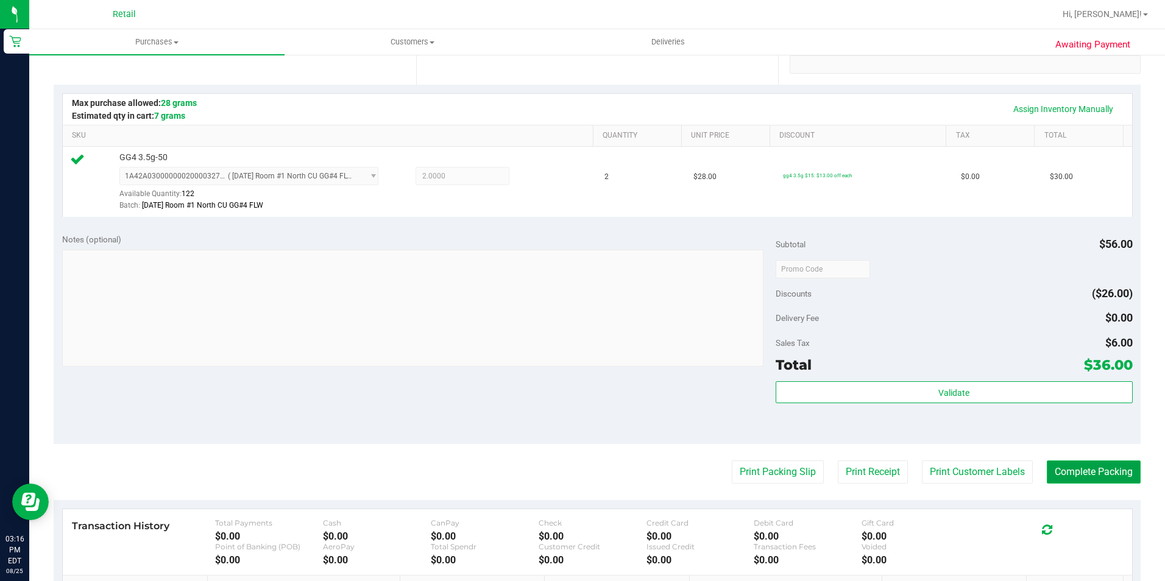
click at [1076, 472] on button "Complete Packing" at bounding box center [1094, 472] width 94 height 23
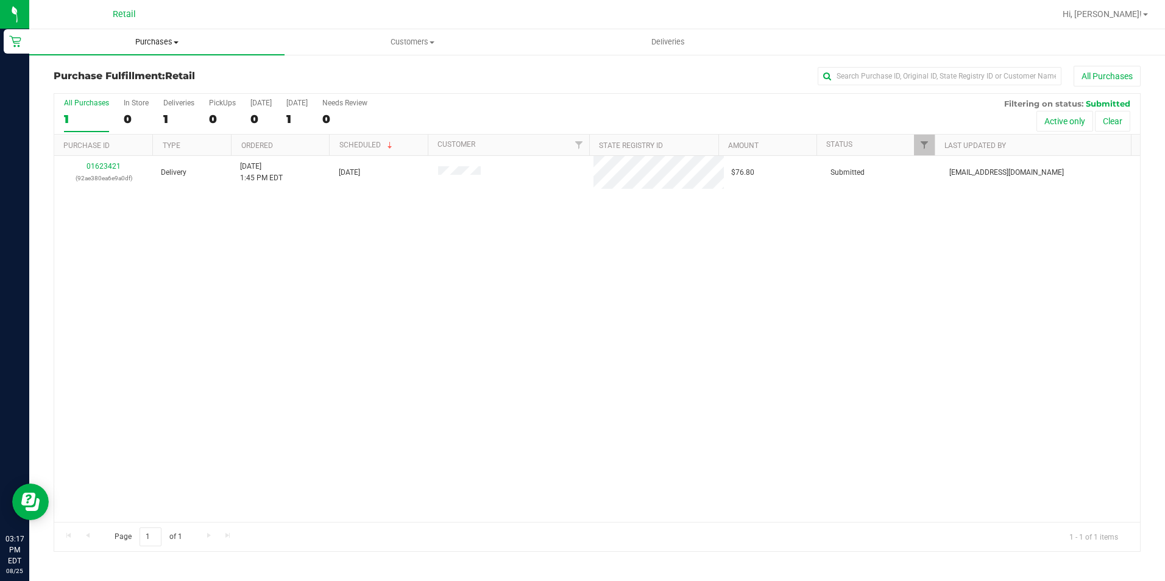
click at [169, 42] on span "Purchases" at bounding box center [156, 42] width 255 height 11
click at [157, 72] on li "Summary of purchases" at bounding box center [156, 73] width 255 height 15
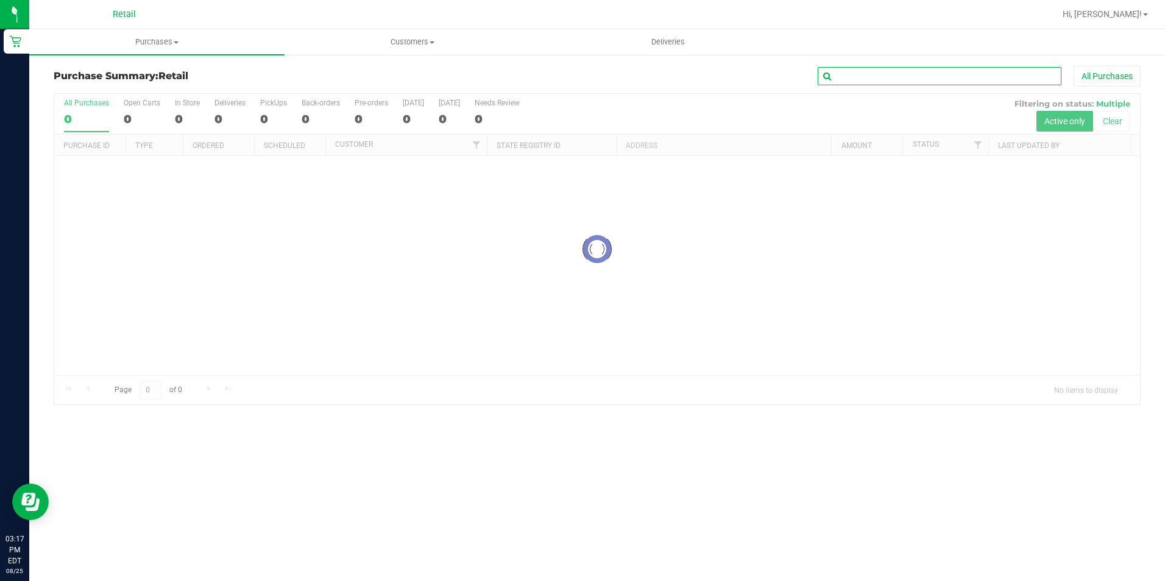
click at [856, 74] on input "text" at bounding box center [940, 76] width 244 height 18
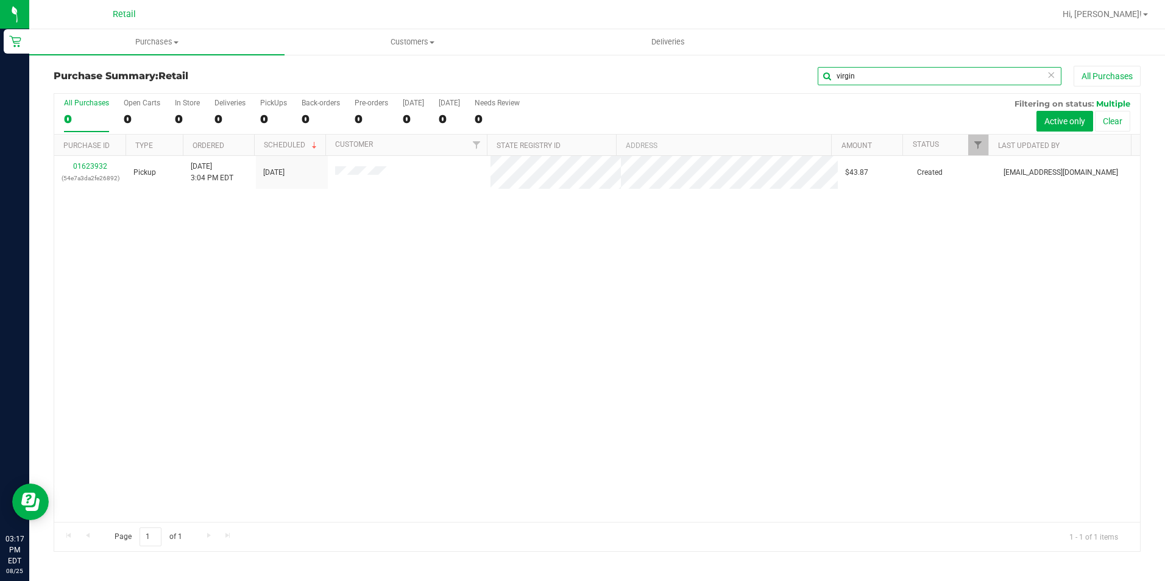
type input "virgin"
click at [96, 164] on link "01623932" at bounding box center [90, 166] width 34 height 9
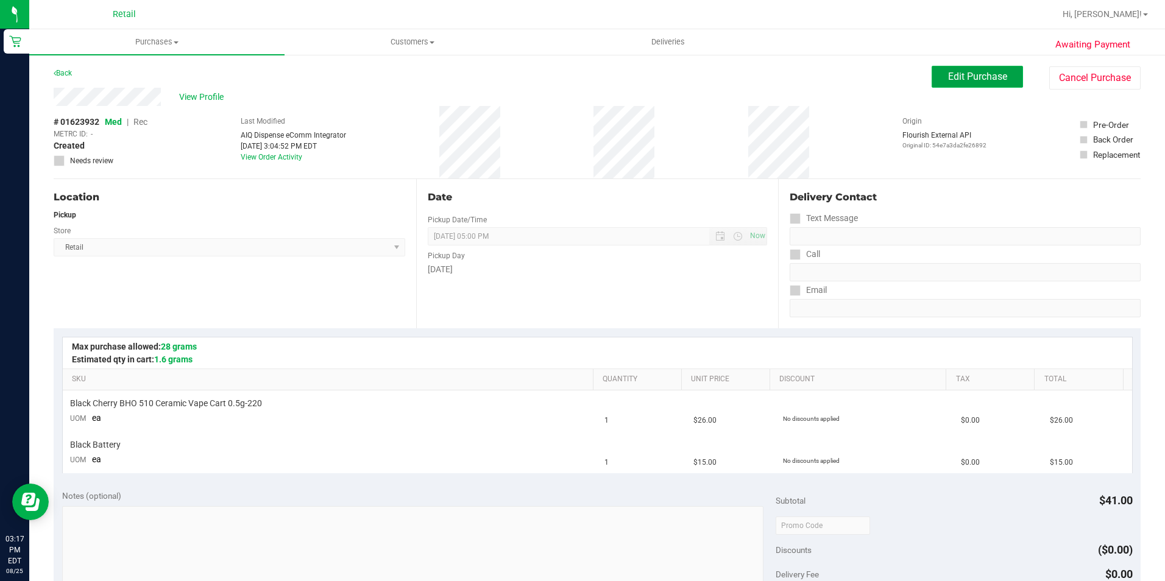
click at [970, 80] on span "Edit Purchase" at bounding box center [977, 77] width 59 height 12
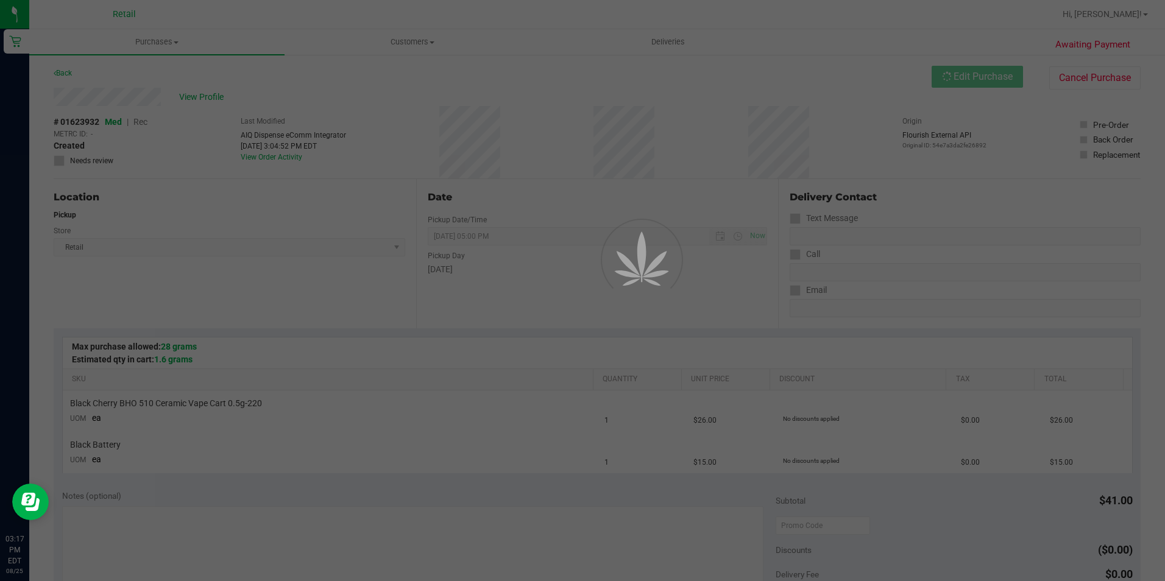
click at [140, 122] on div at bounding box center [582, 290] width 1165 height 581
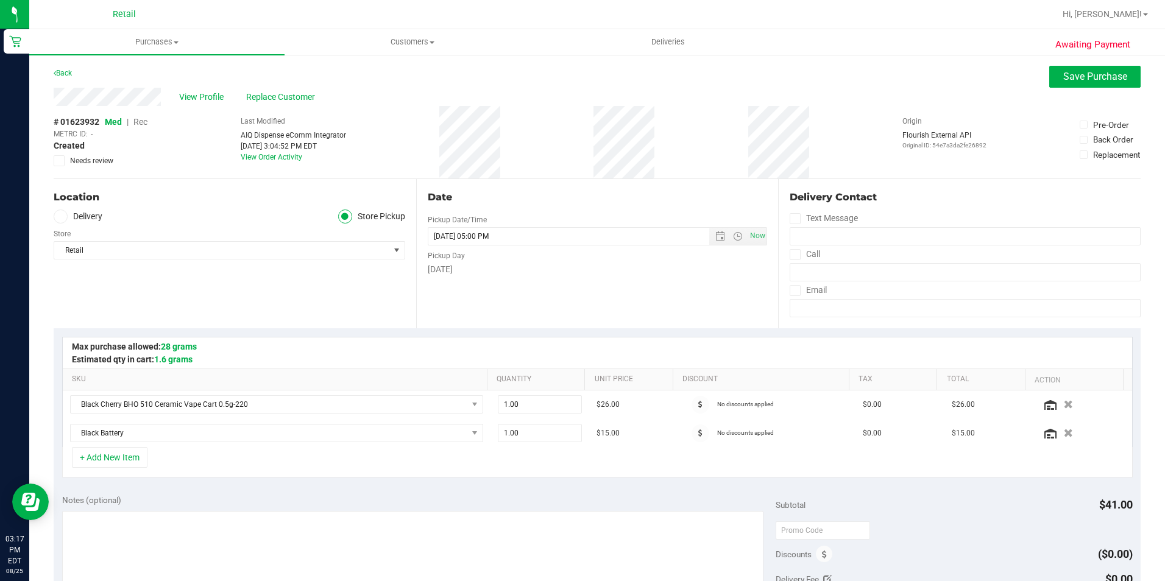
click at [140, 122] on span "Rec" at bounding box center [140, 122] width 14 height 10
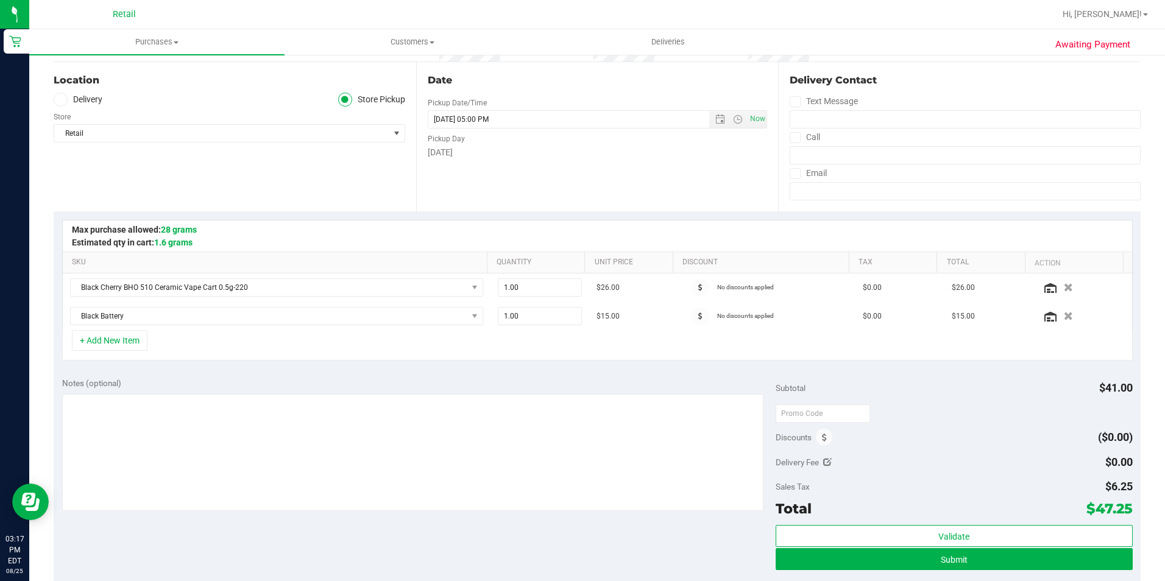
scroll to position [122, 0]
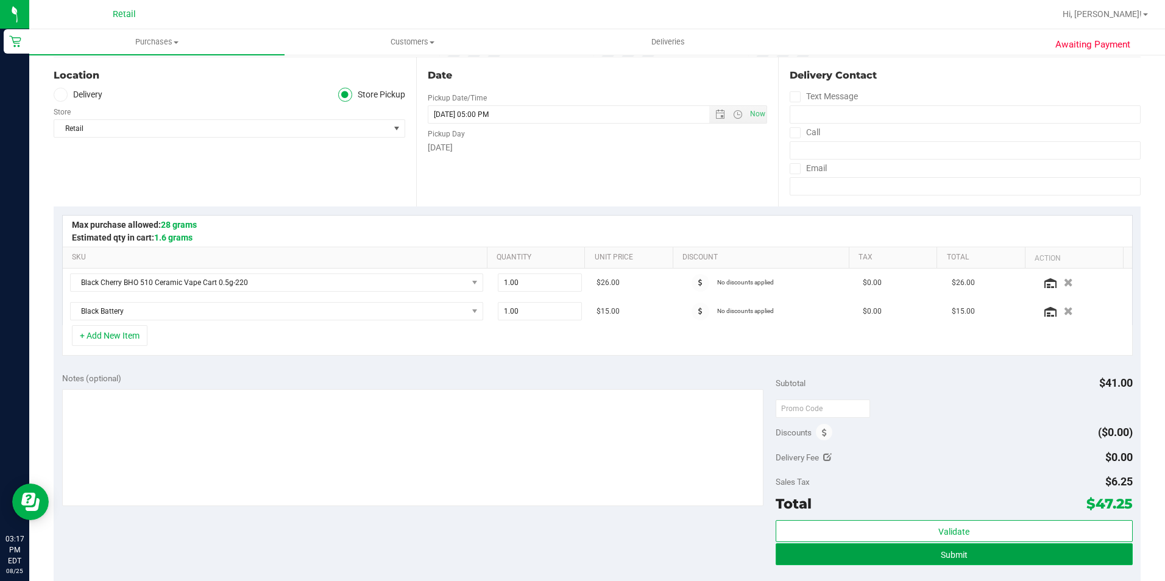
click at [913, 550] on button "Submit" at bounding box center [954, 554] width 357 height 22
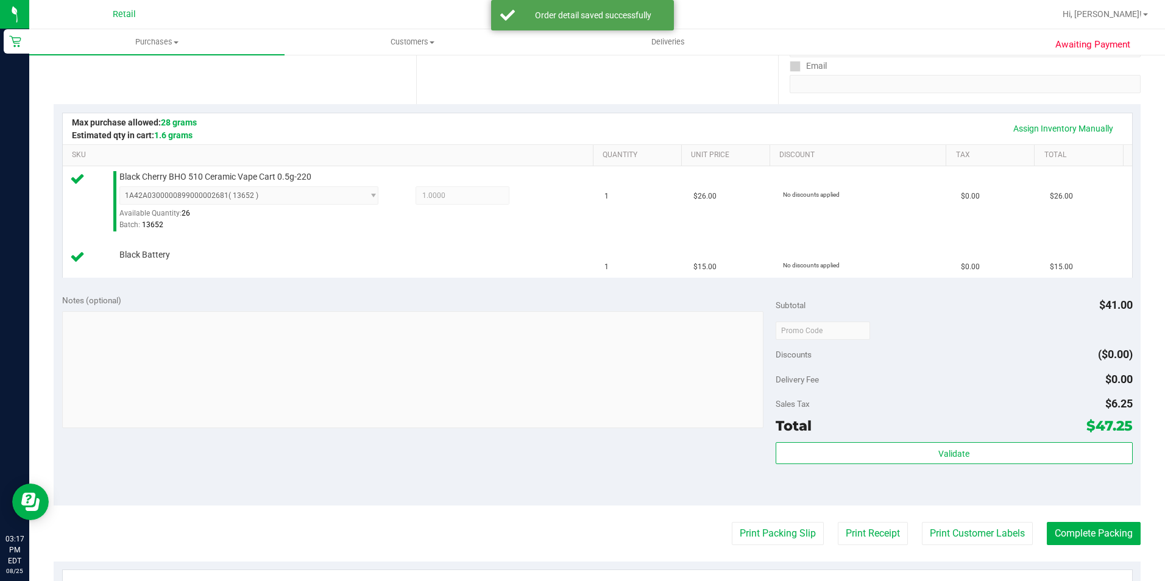
scroll to position [244, 0]
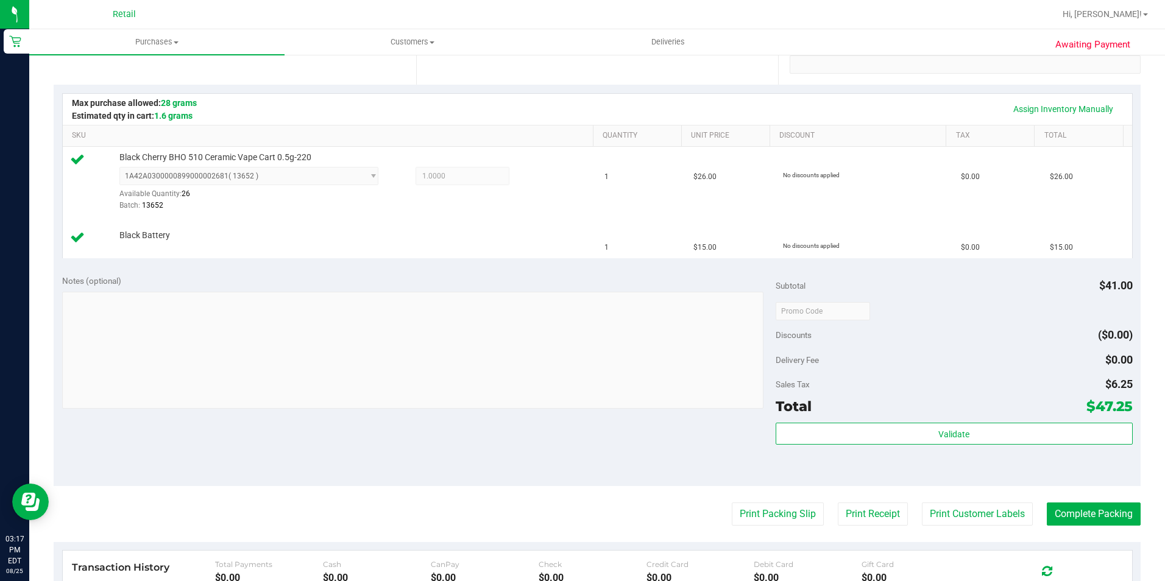
click at [1086, 528] on purchase-details "Back Edit Purchase Cancel Purchase View Profile # 01623932 Med | Rec METRC ID: …" at bounding box center [597, 296] width 1087 height 948
click at [1089, 514] on button "Complete Packing" at bounding box center [1094, 514] width 94 height 23
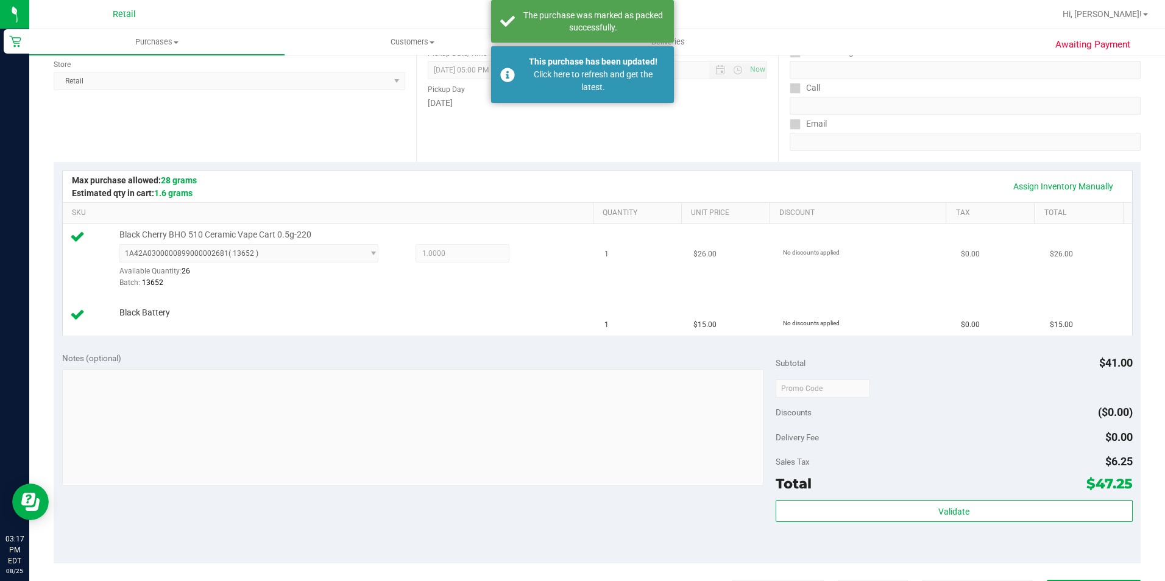
scroll to position [0, 0]
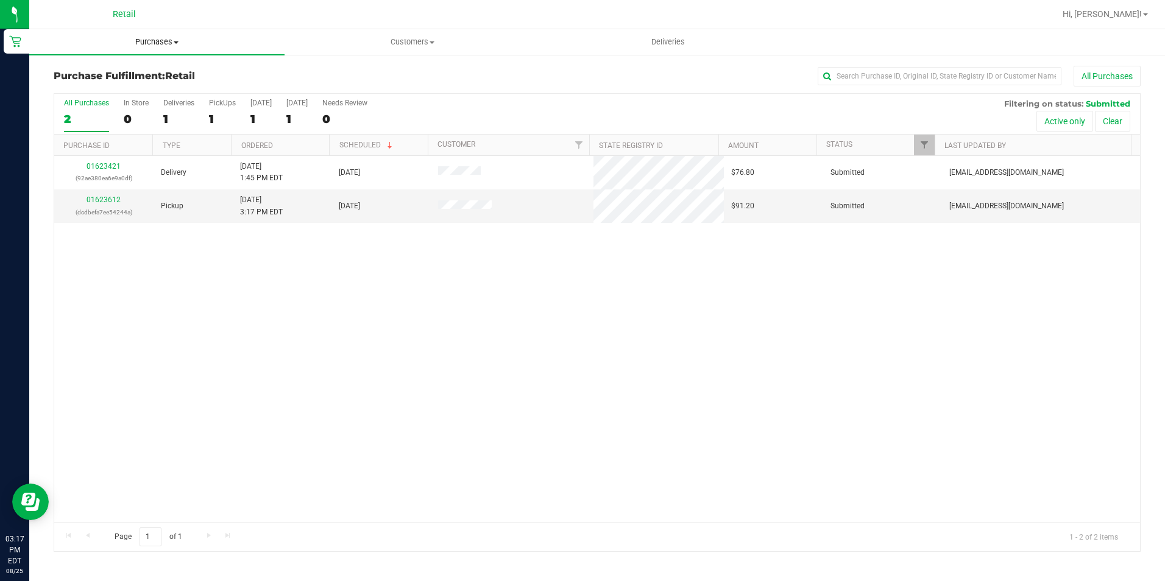
click at [175, 44] on span "Purchases" at bounding box center [156, 42] width 255 height 11
click at [139, 68] on span "Summary of purchases" at bounding box center [91, 73] width 125 height 10
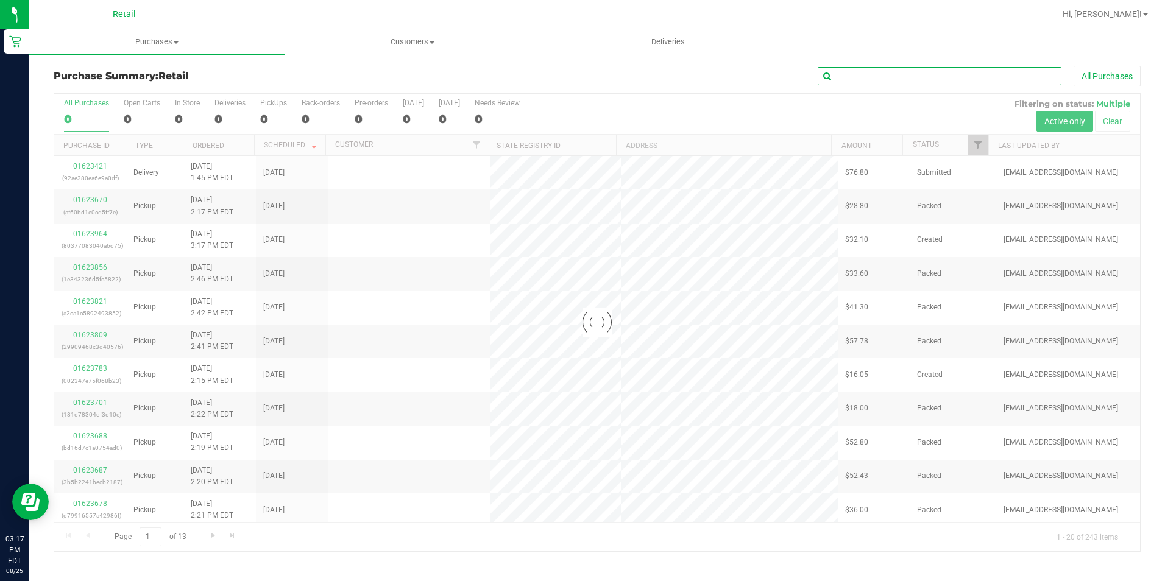
click at [927, 69] on input "text" at bounding box center [940, 76] width 244 height 18
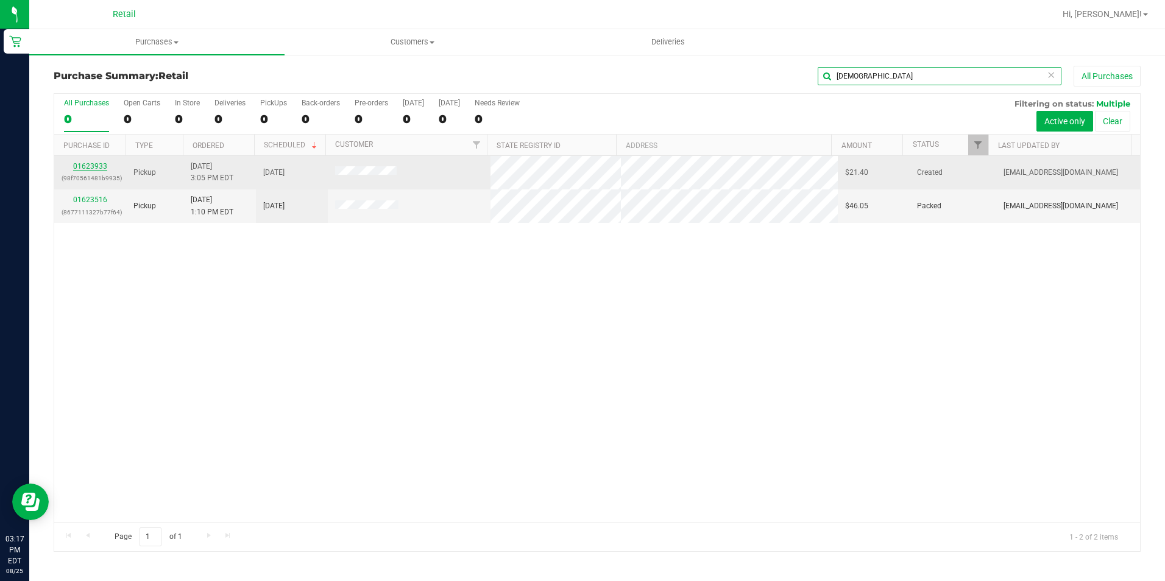
type input "christ"
click at [102, 167] on link "01623933" at bounding box center [90, 166] width 34 height 9
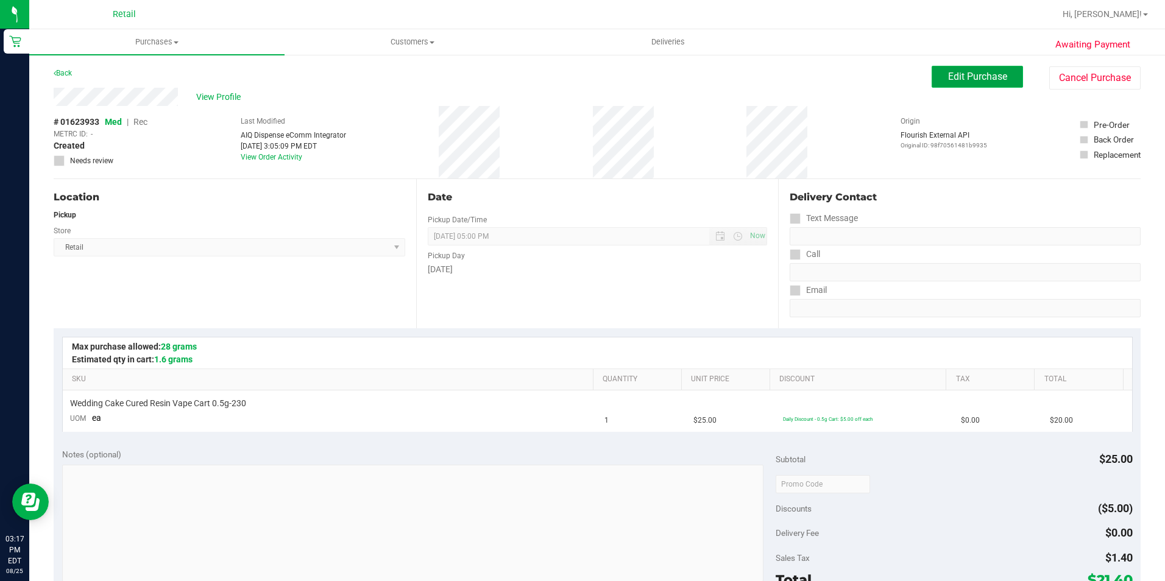
click at [964, 79] on span "Edit Purchase" at bounding box center [977, 77] width 59 height 12
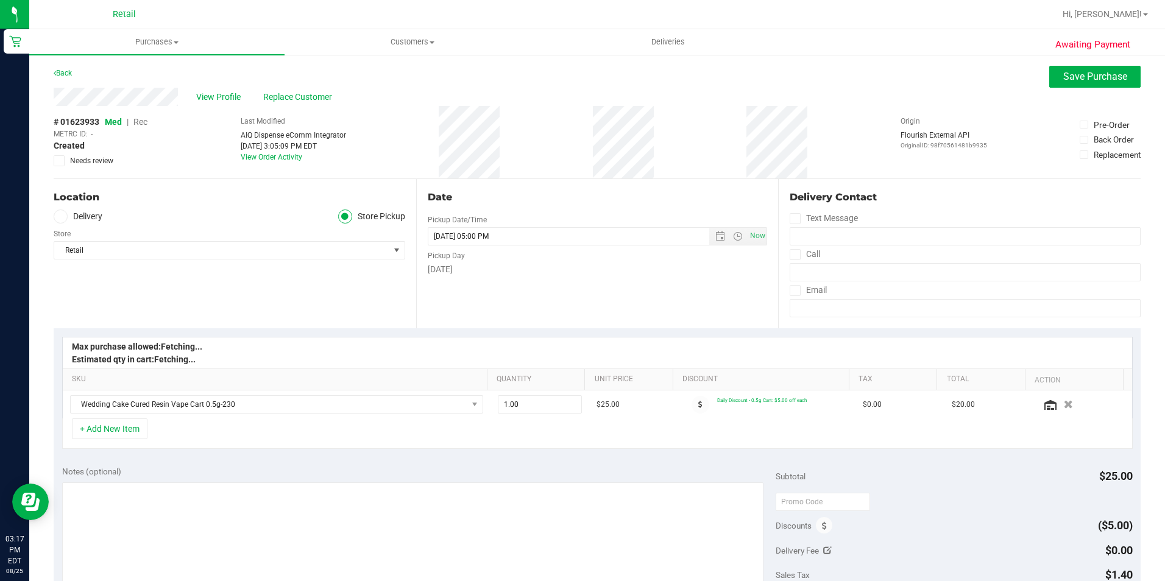
click at [143, 124] on span "Rec" at bounding box center [140, 122] width 14 height 10
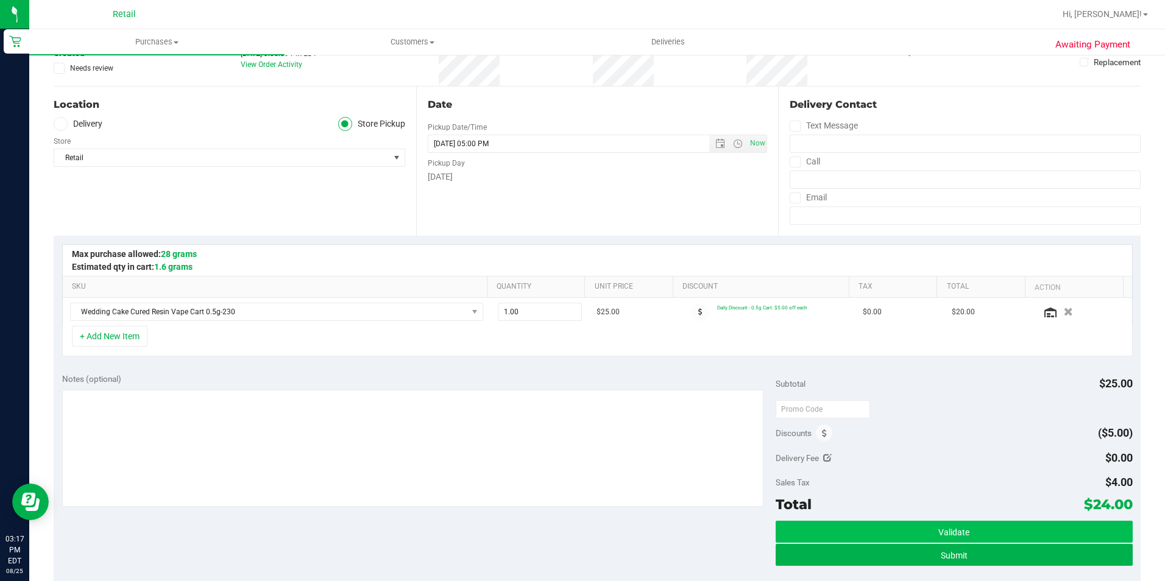
scroll to position [122, 0]
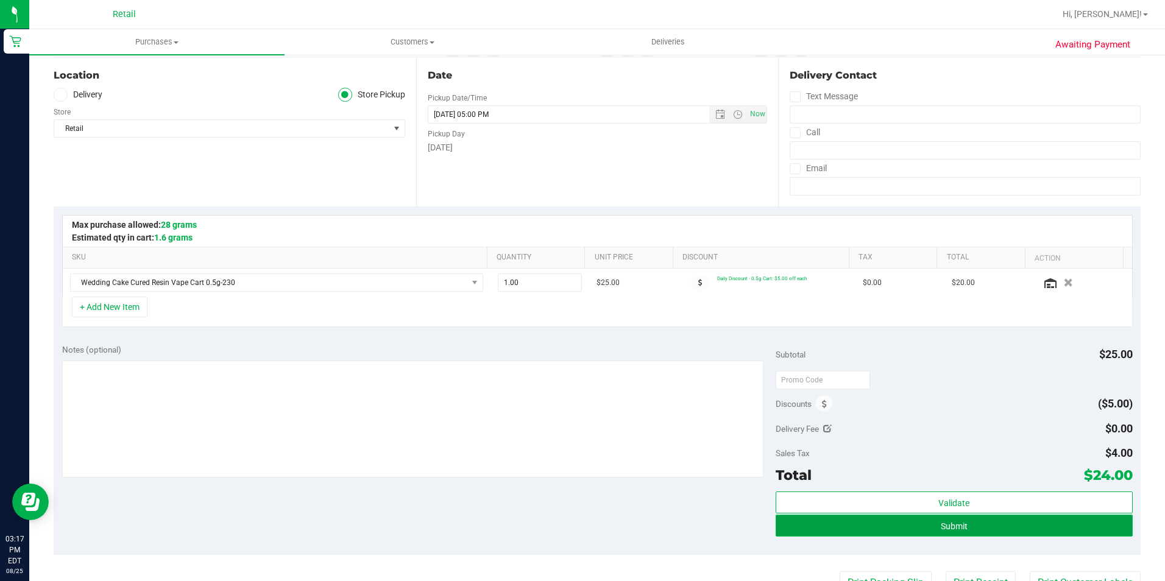
click at [874, 532] on button "Submit" at bounding box center [954, 526] width 357 height 22
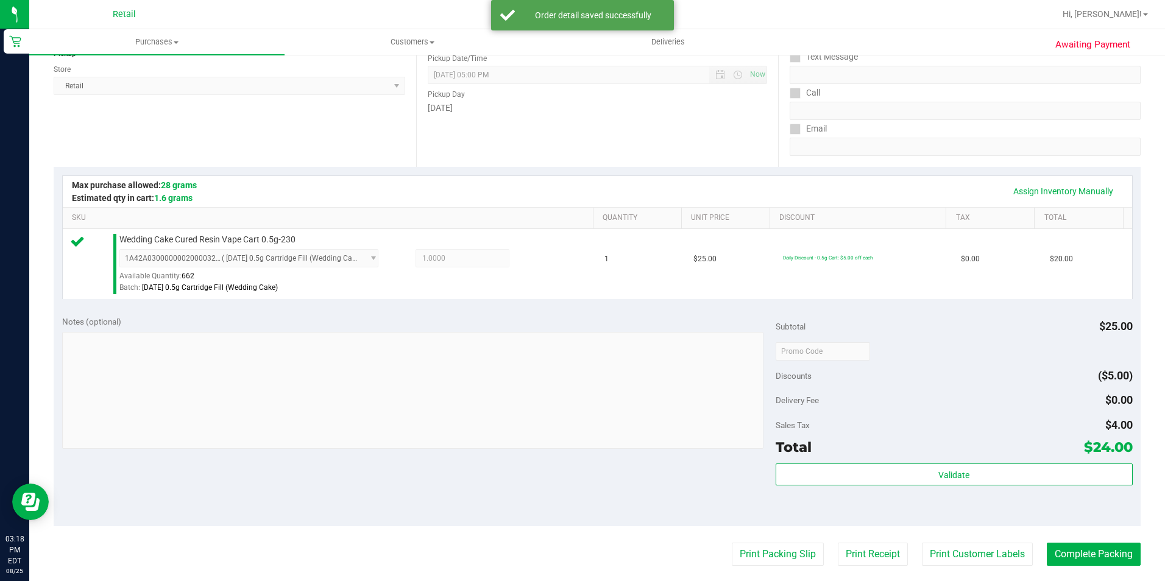
scroll to position [183, 0]
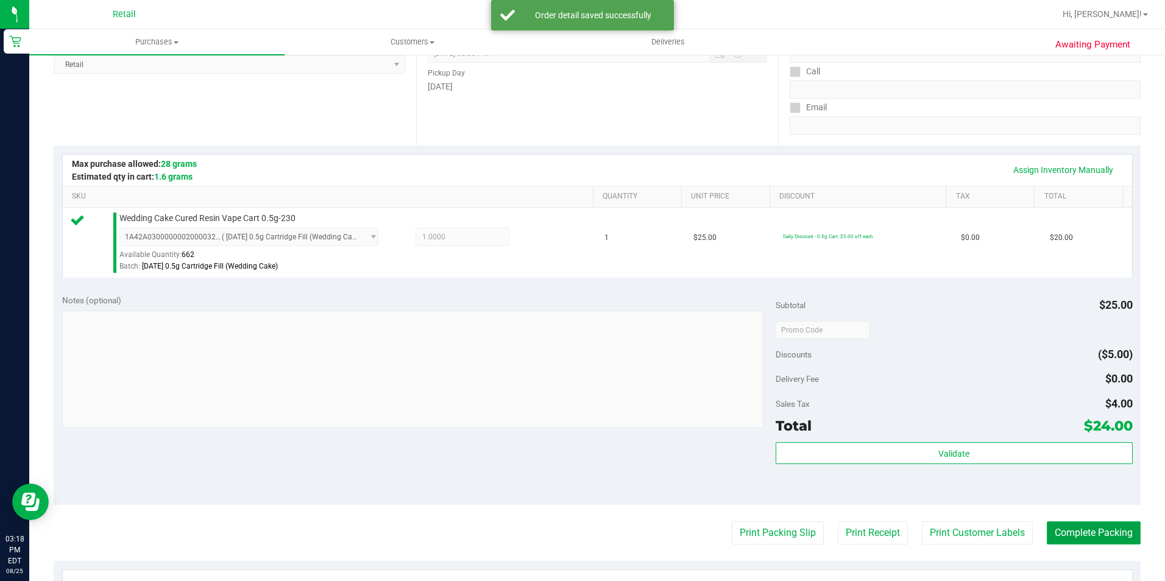
click at [1120, 525] on button "Complete Packing" at bounding box center [1094, 532] width 94 height 23
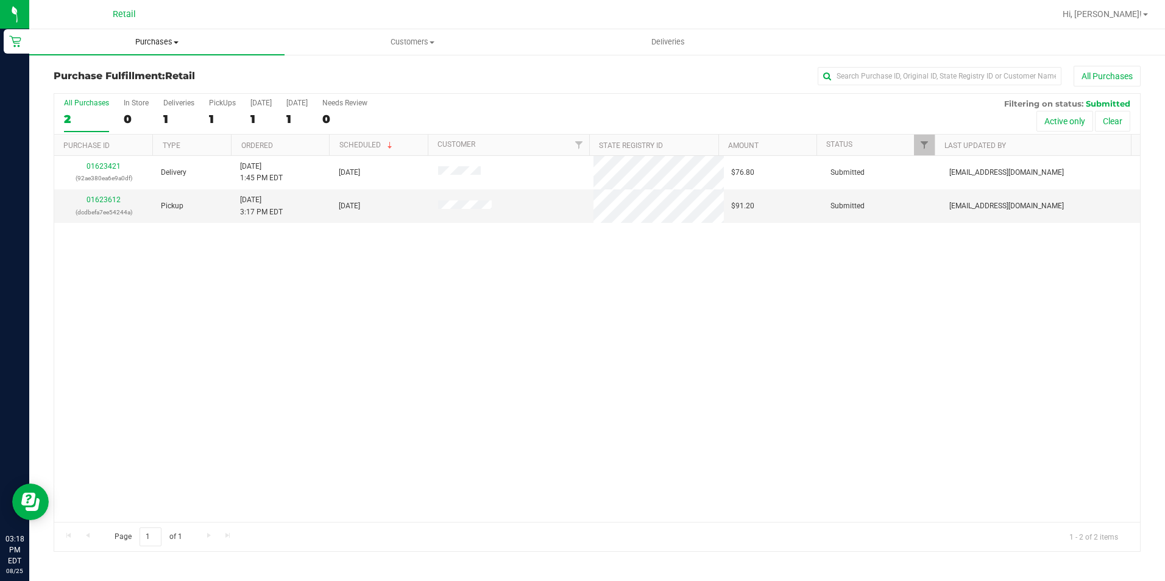
click at [142, 47] on span "Purchases" at bounding box center [156, 42] width 255 height 11
click at [139, 72] on span "Summary of purchases" at bounding box center [91, 73] width 125 height 10
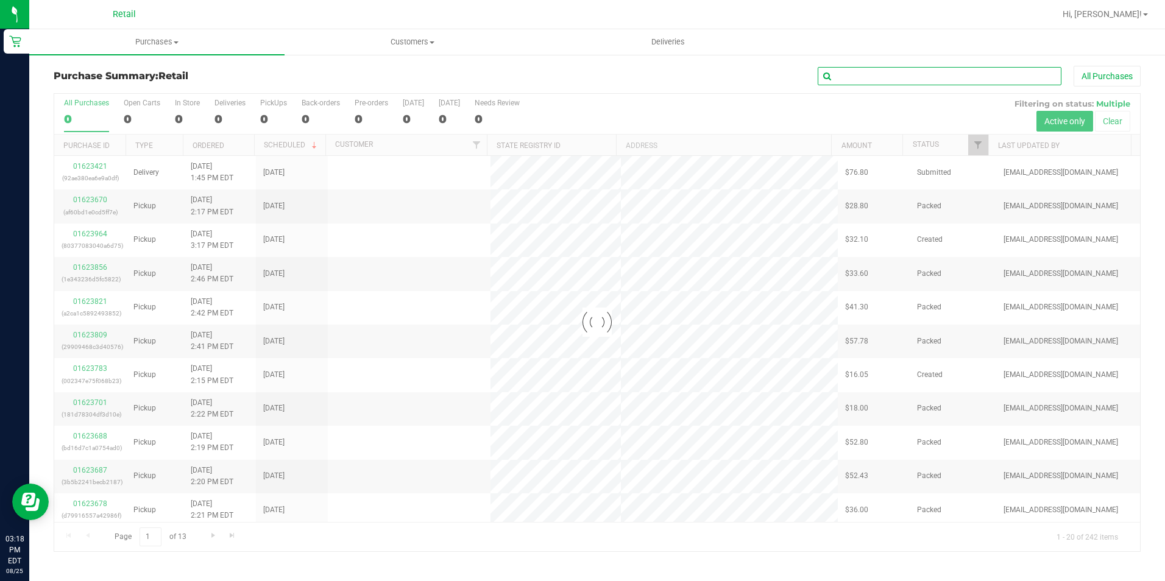
click at [842, 77] on input "text" at bounding box center [940, 76] width 244 height 18
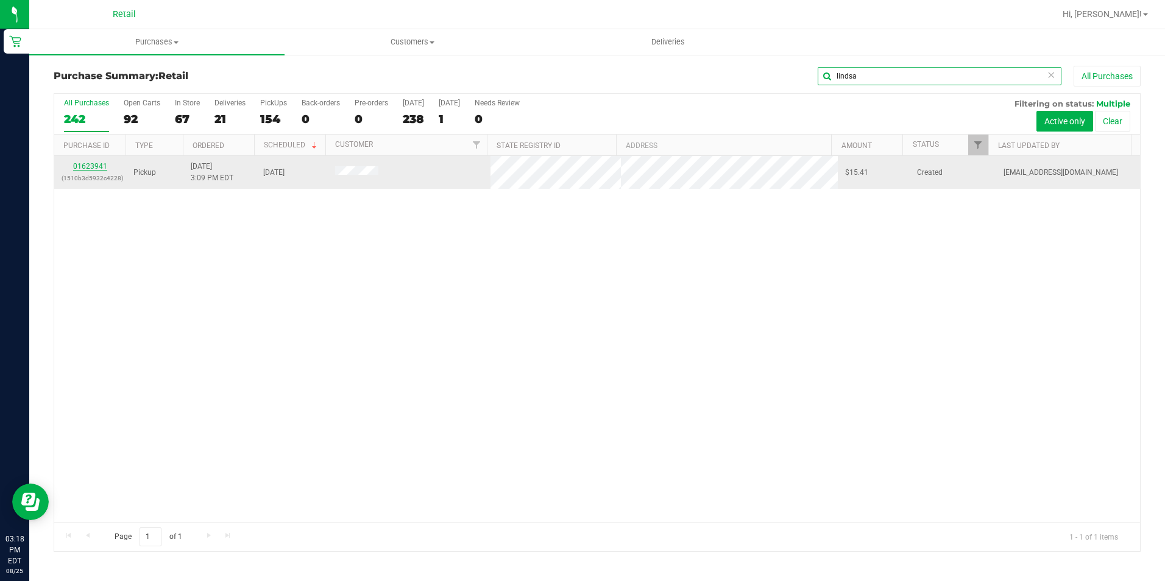
type input "lindsa"
click at [101, 166] on link "01623941" at bounding box center [90, 166] width 34 height 9
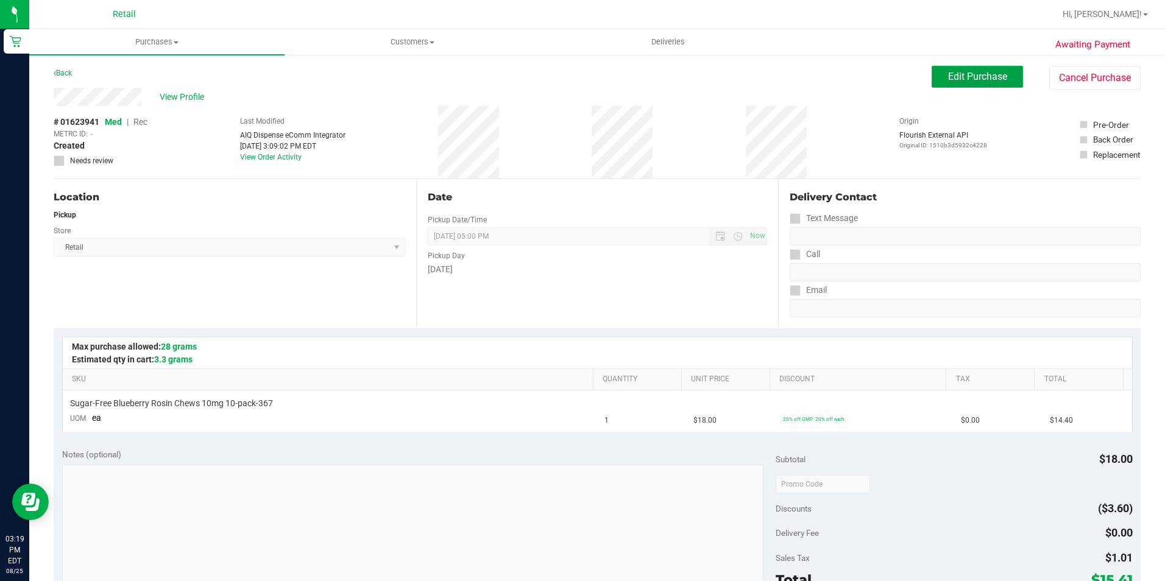
click at [980, 82] on span "Edit Purchase" at bounding box center [977, 77] width 59 height 12
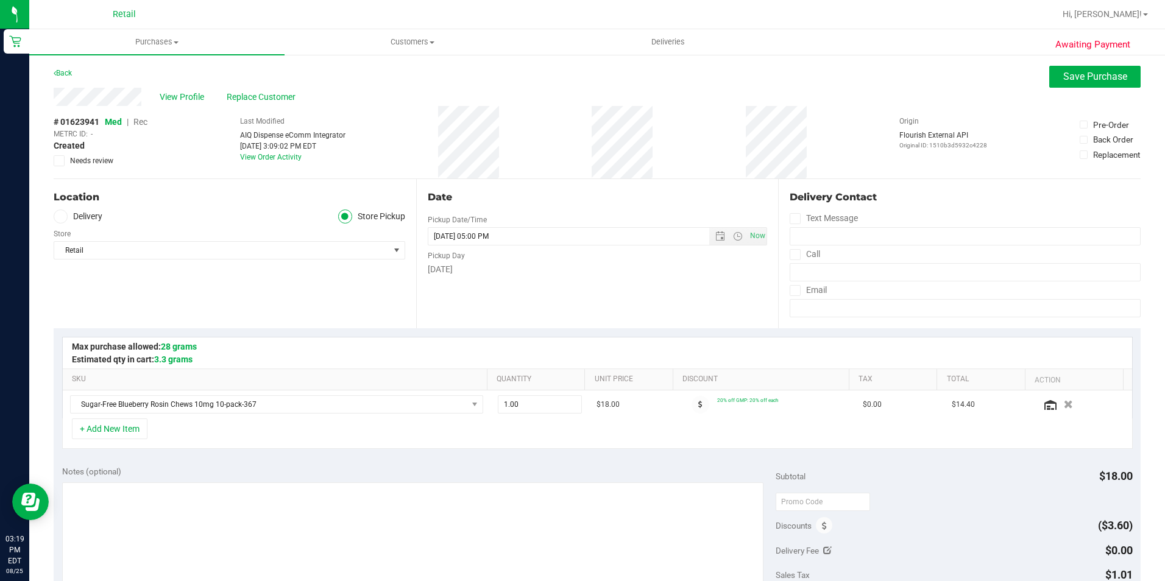
click at [137, 122] on span "Rec" at bounding box center [140, 122] width 14 height 10
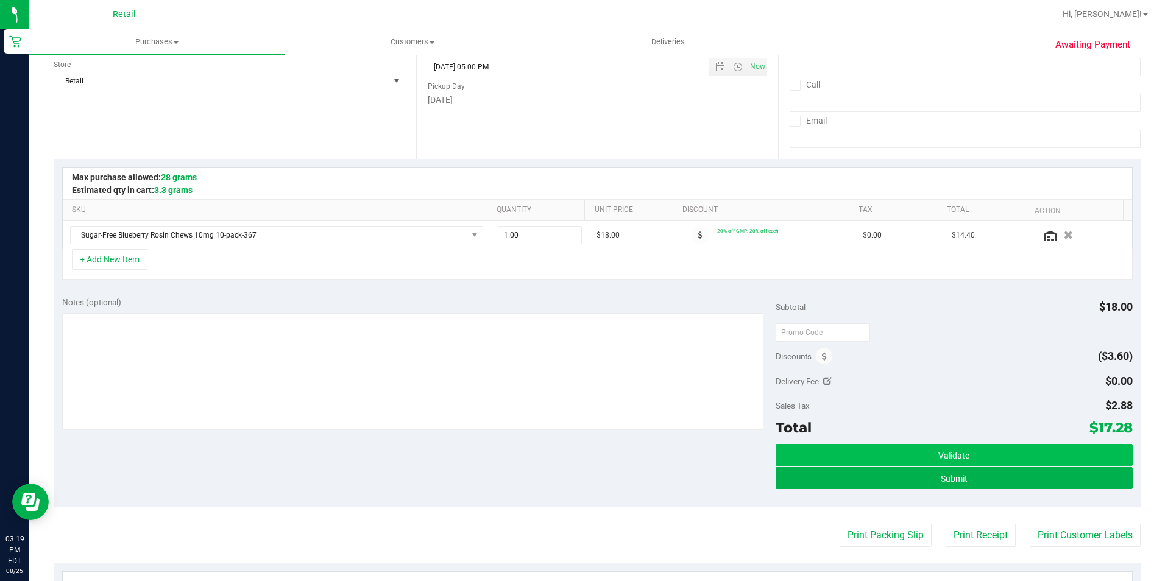
scroll to position [183, 0]
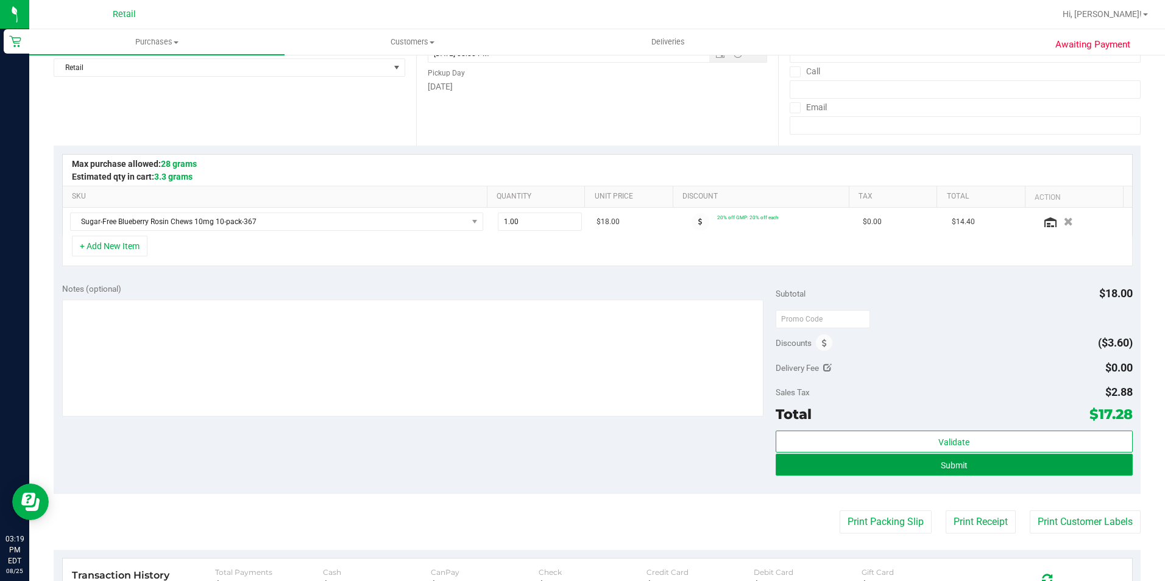
click at [907, 461] on button "Submit" at bounding box center [954, 465] width 357 height 22
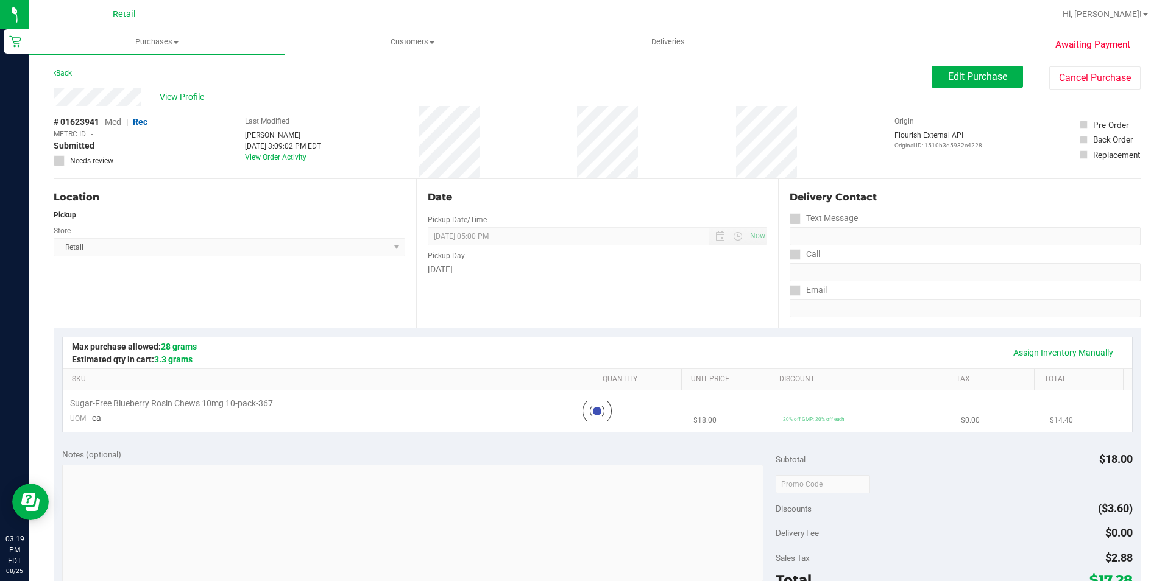
scroll to position [183, 0]
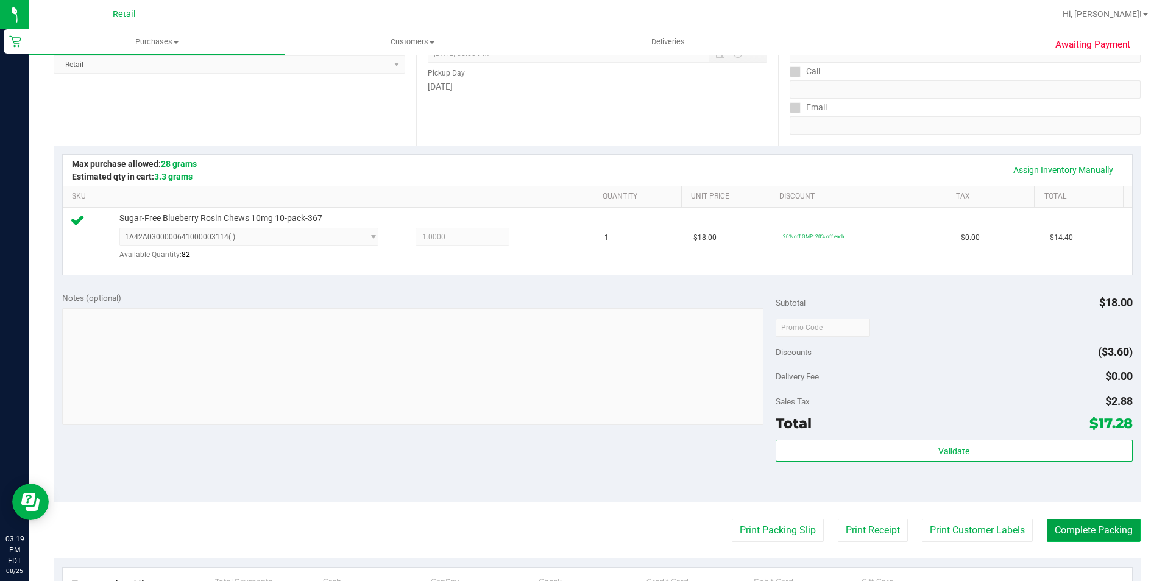
click at [1100, 528] on button "Complete Packing" at bounding box center [1094, 530] width 94 height 23
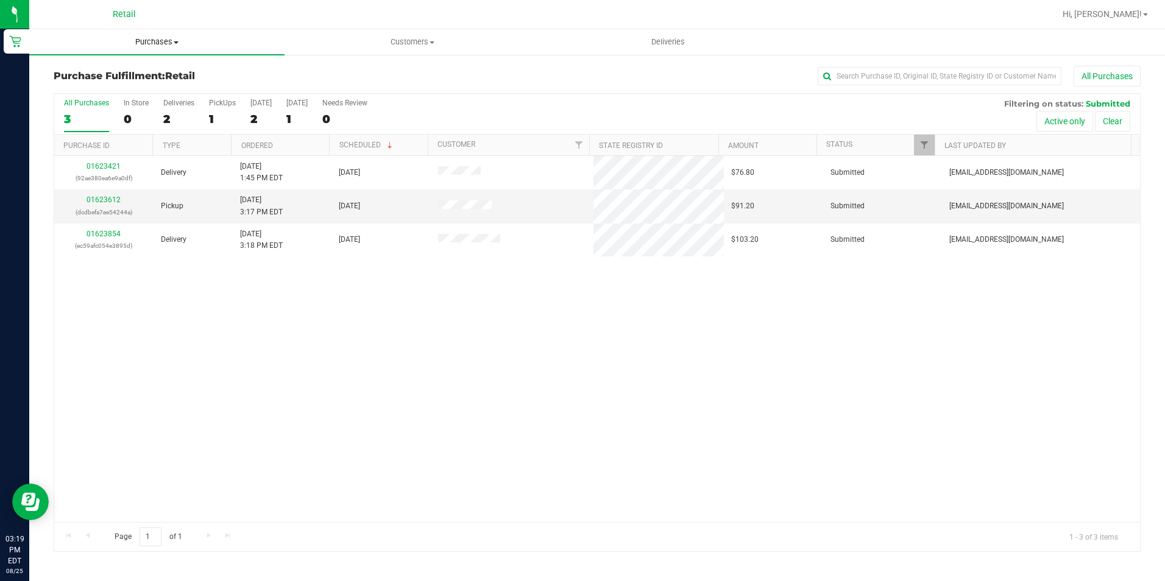
click at [157, 40] on span "Purchases" at bounding box center [156, 42] width 255 height 11
click at [163, 77] on li "Summary of purchases" at bounding box center [156, 73] width 255 height 15
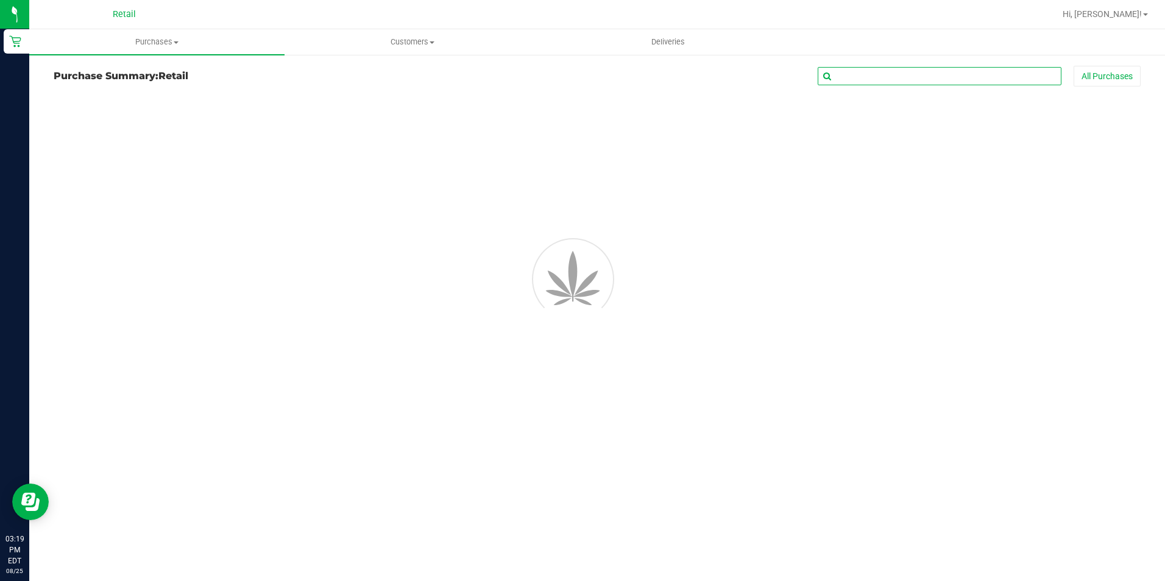
click at [838, 74] on input "text" at bounding box center [940, 76] width 244 height 18
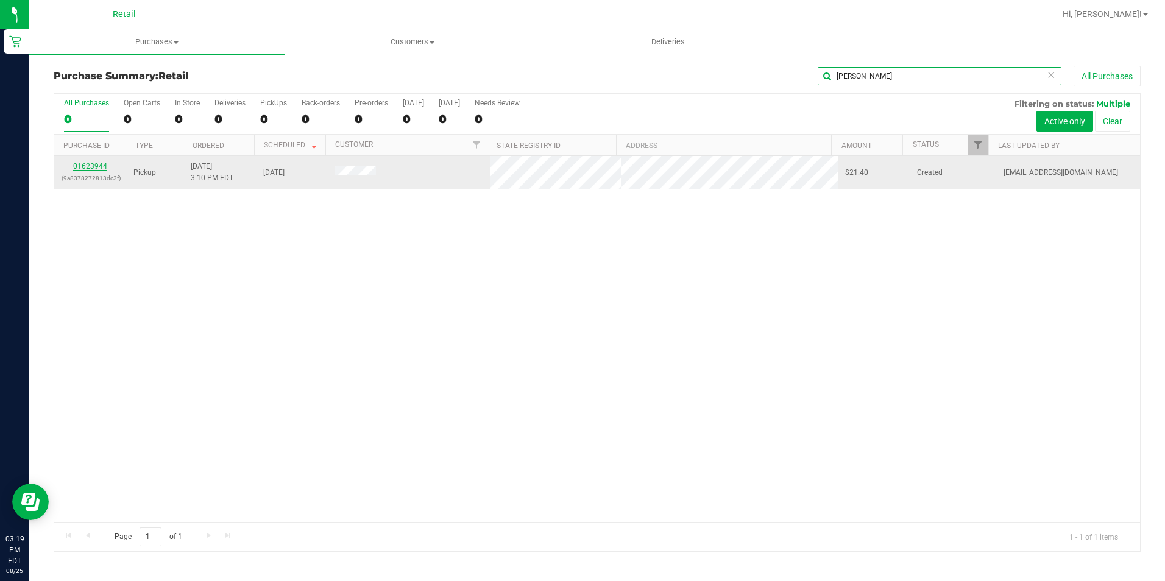
type input "keven"
click at [80, 168] on link "01623944" at bounding box center [90, 166] width 34 height 9
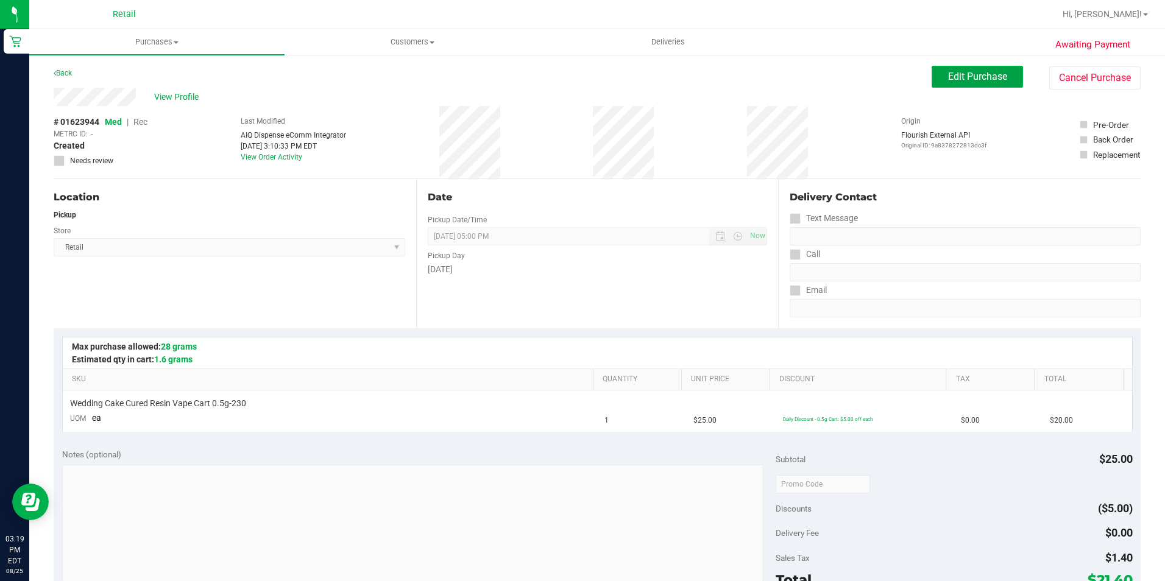
click at [978, 82] on button "Edit Purchase" at bounding box center [976, 77] width 91 height 22
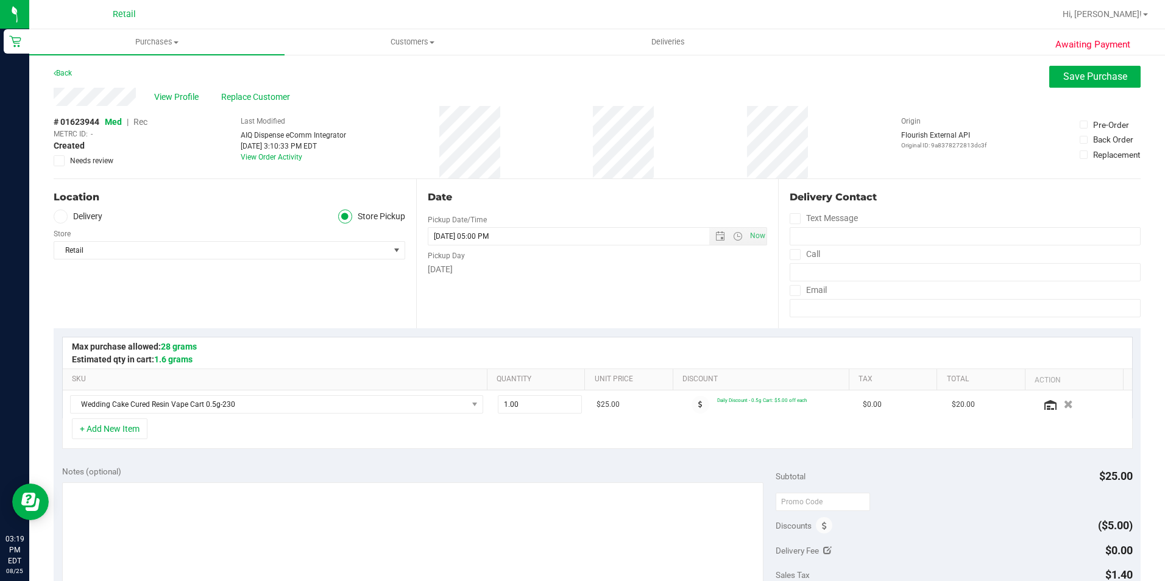
click at [143, 120] on span "Rec" at bounding box center [140, 122] width 14 height 10
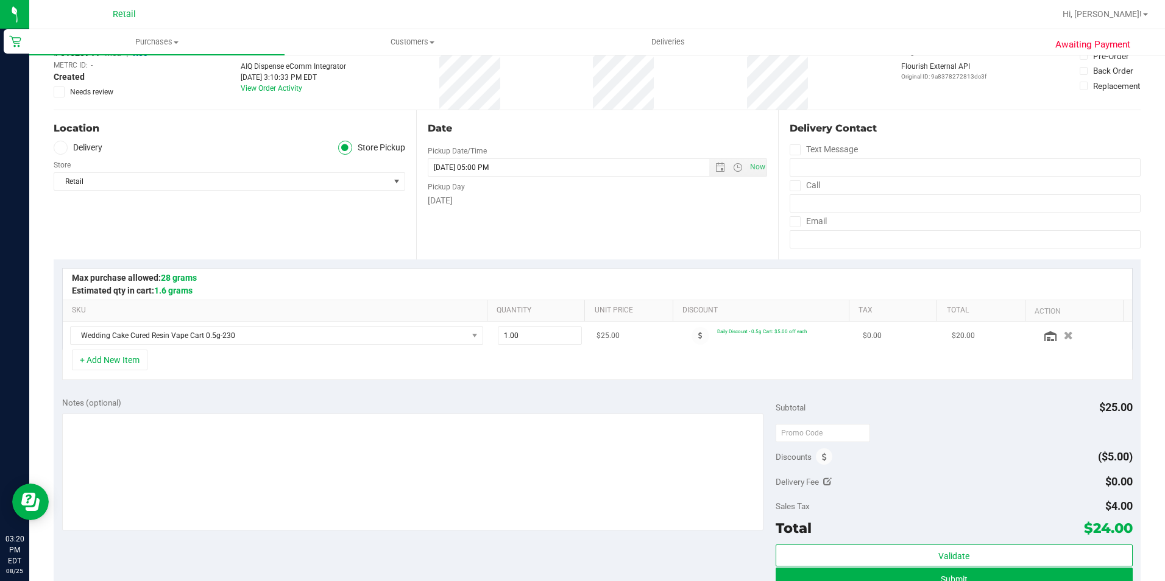
scroll to position [122, 0]
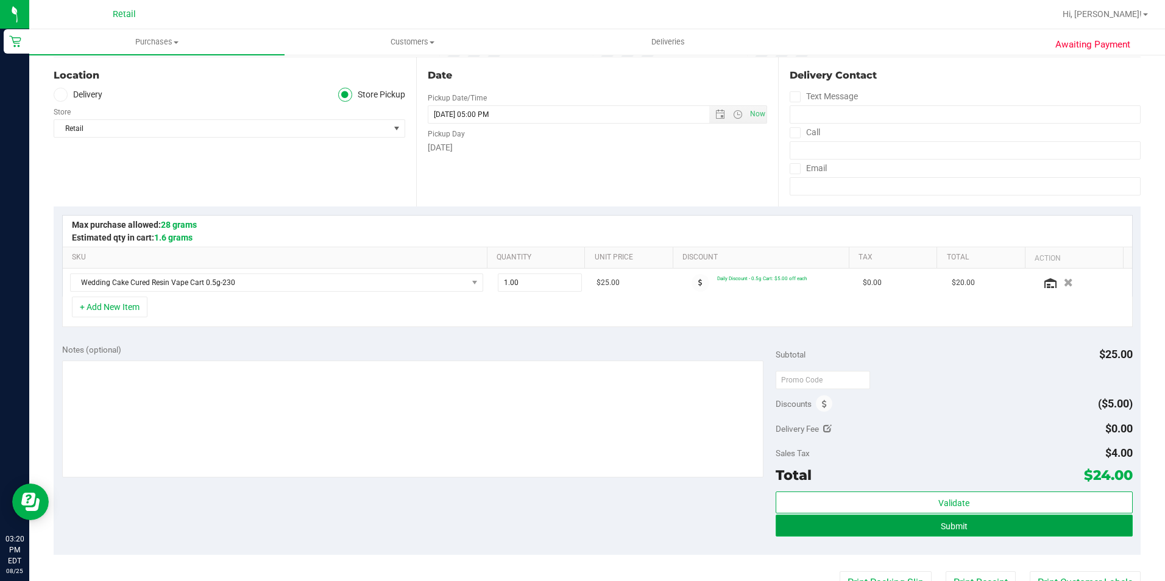
click at [934, 535] on button "Submit" at bounding box center [954, 526] width 357 height 22
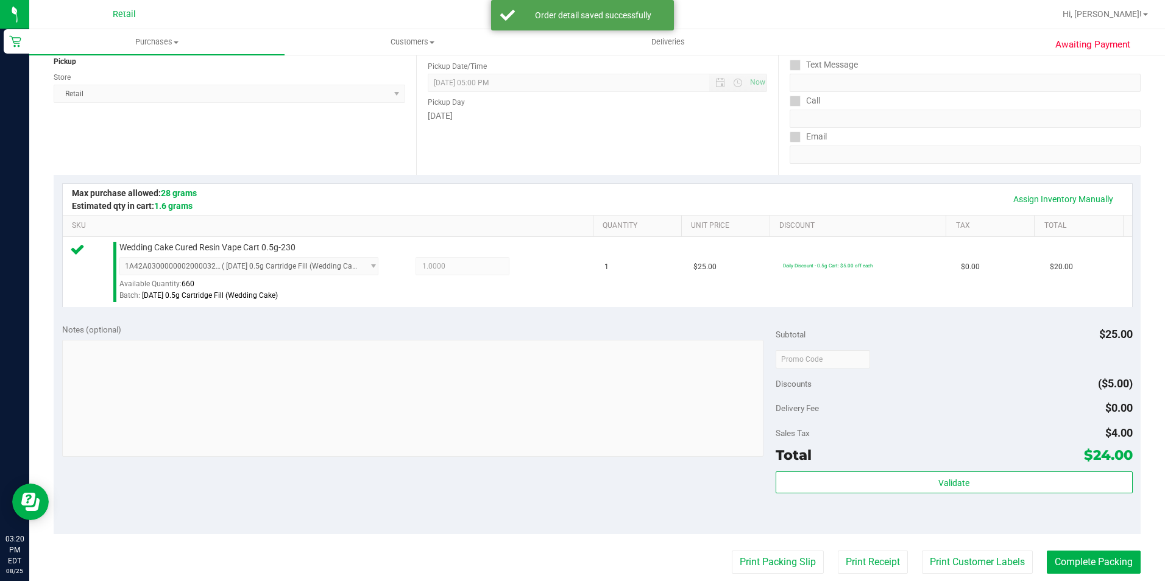
scroll to position [183, 0]
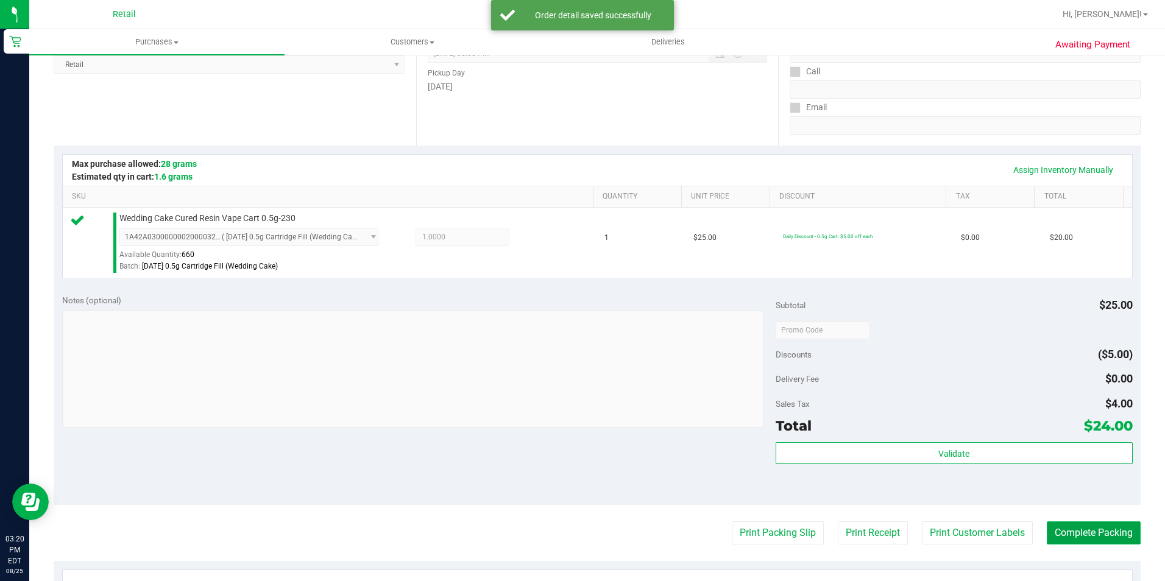
click at [1093, 540] on button "Complete Packing" at bounding box center [1094, 532] width 94 height 23
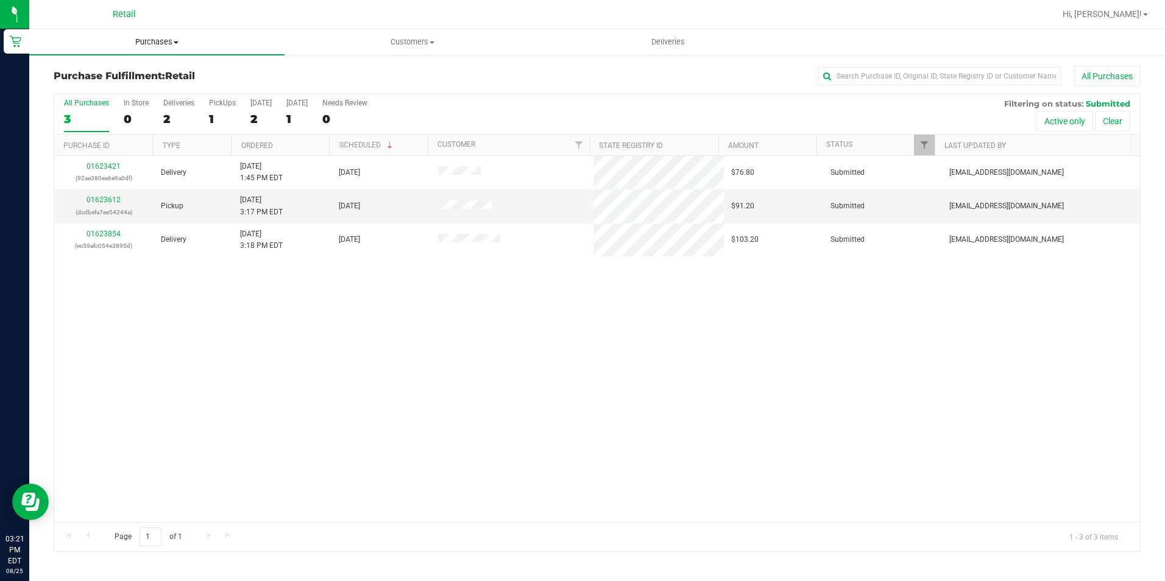
click at [174, 36] on uib-tab-heading "Purchases Summary of purchases Fulfillment All purchases" at bounding box center [156, 42] width 255 height 26
click at [145, 69] on span "Summary of purchases" at bounding box center [91, 73] width 125 height 10
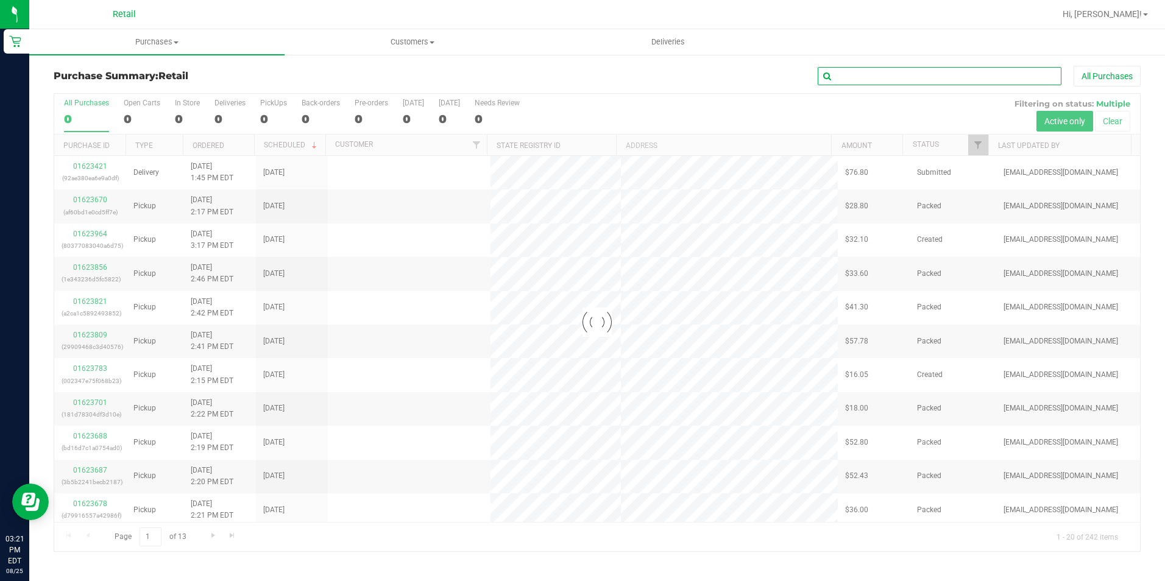
click at [863, 71] on input "text" at bounding box center [940, 76] width 244 height 18
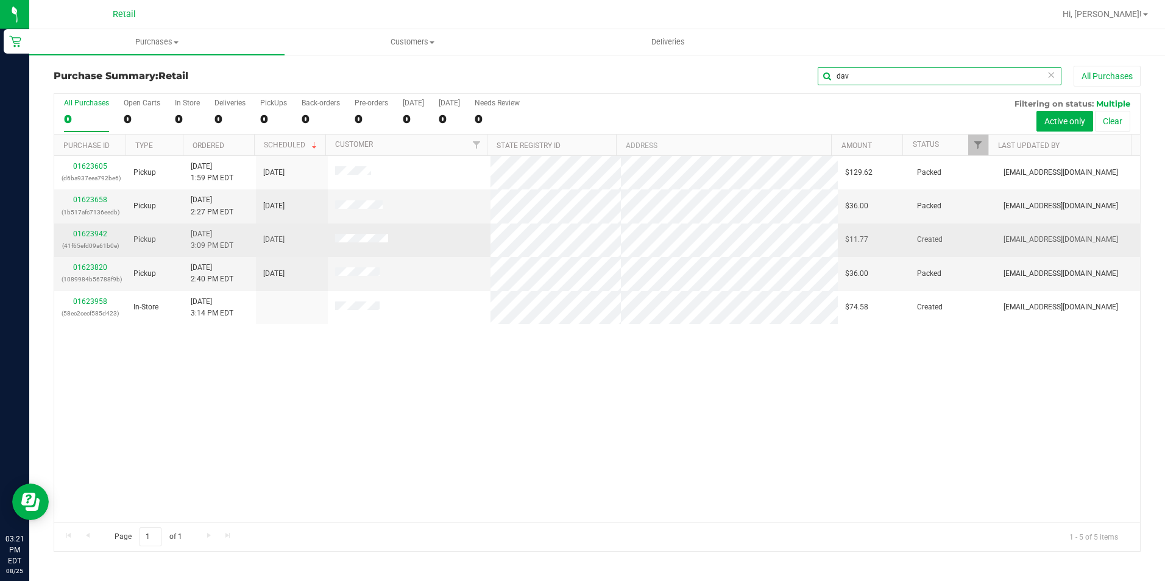
type input "dav"
click at [80, 229] on div "01623942 (41f65efd09a61b0e)" at bounding box center [90, 239] width 57 height 23
click at [83, 232] on link "01623942" at bounding box center [90, 234] width 34 height 9
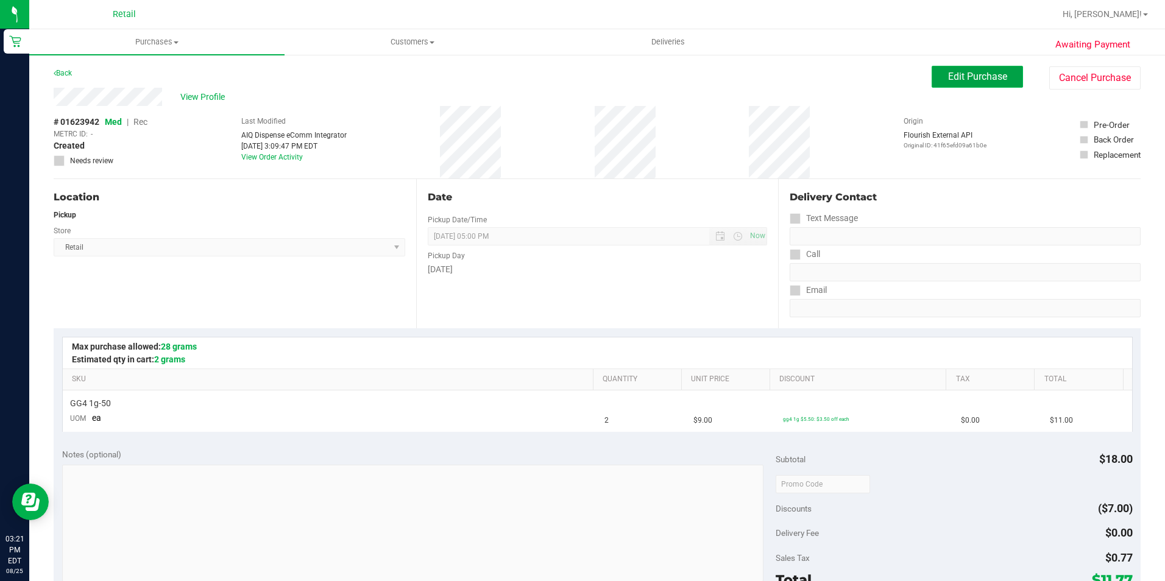
click at [967, 72] on span "Edit Purchase" at bounding box center [977, 77] width 59 height 12
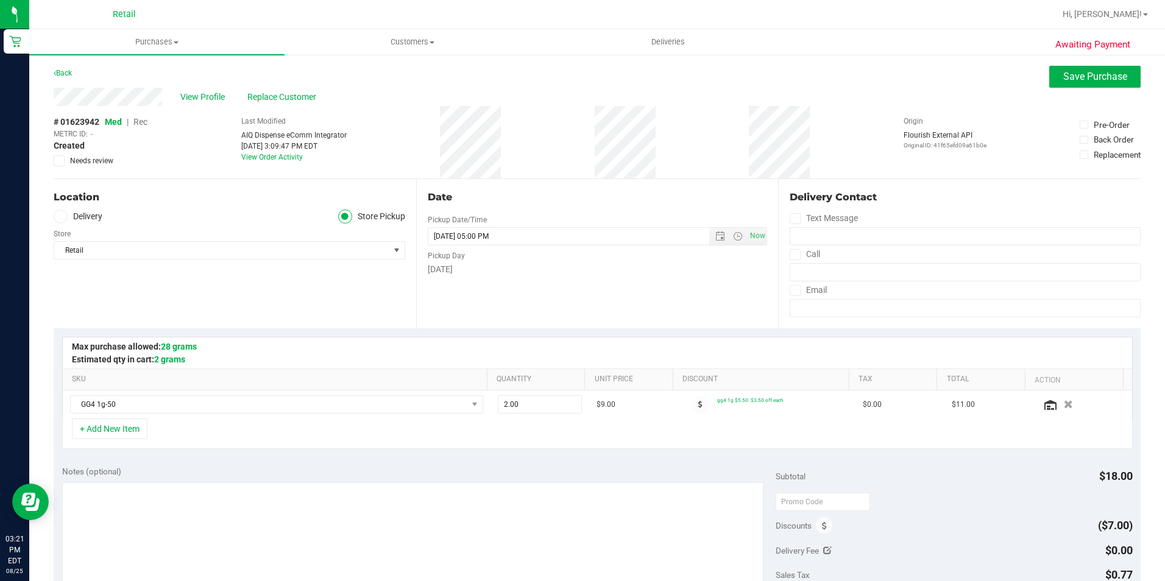
click at [137, 120] on span "Rec" at bounding box center [140, 122] width 14 height 10
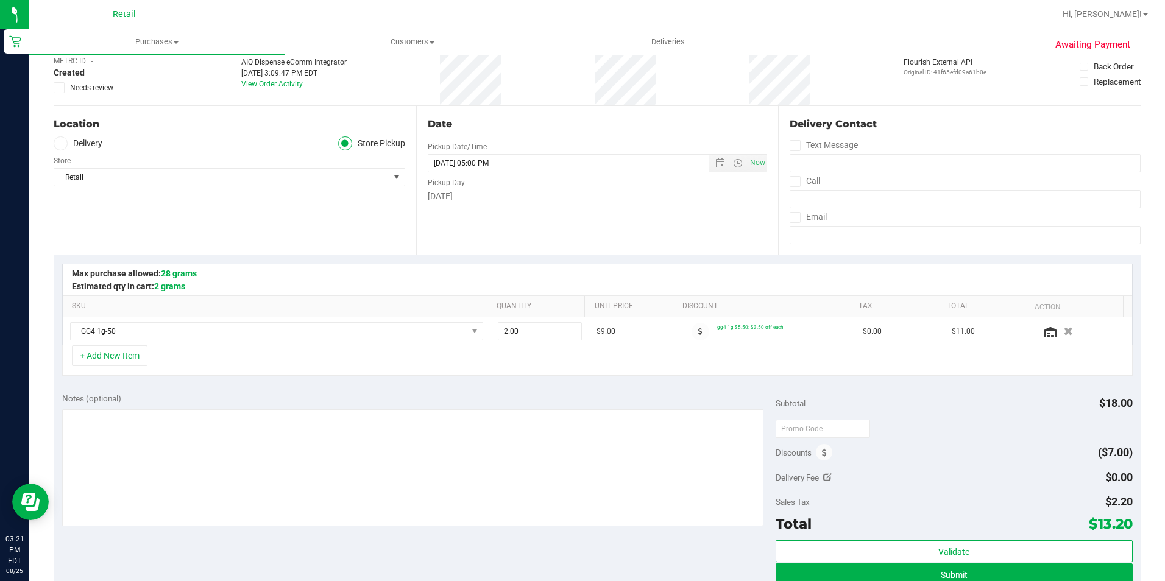
scroll to position [183, 0]
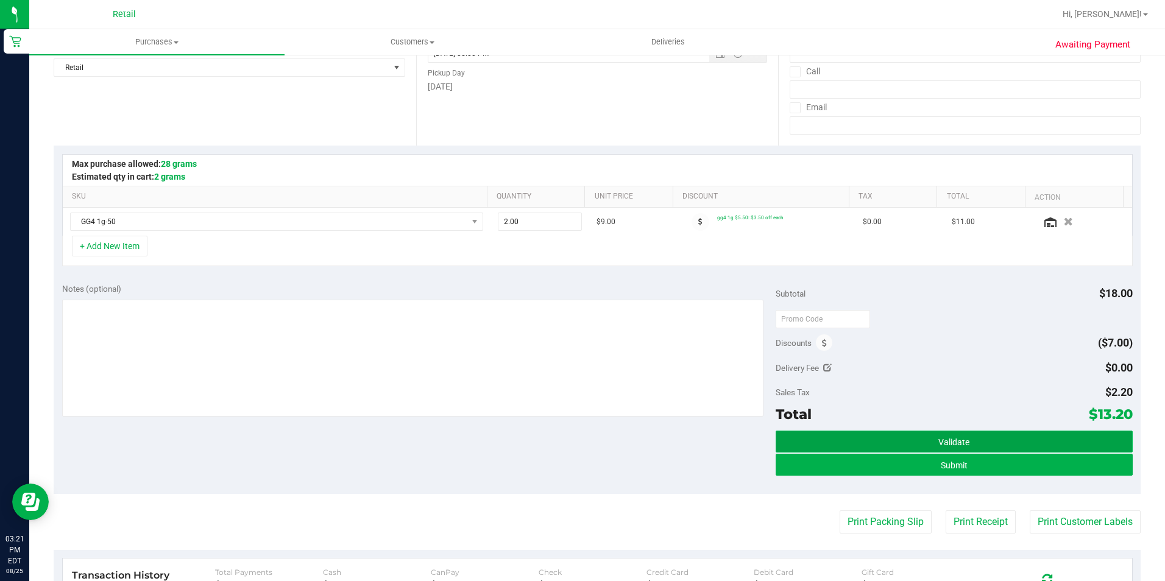
click at [873, 444] on button "Validate" at bounding box center [954, 442] width 357 height 22
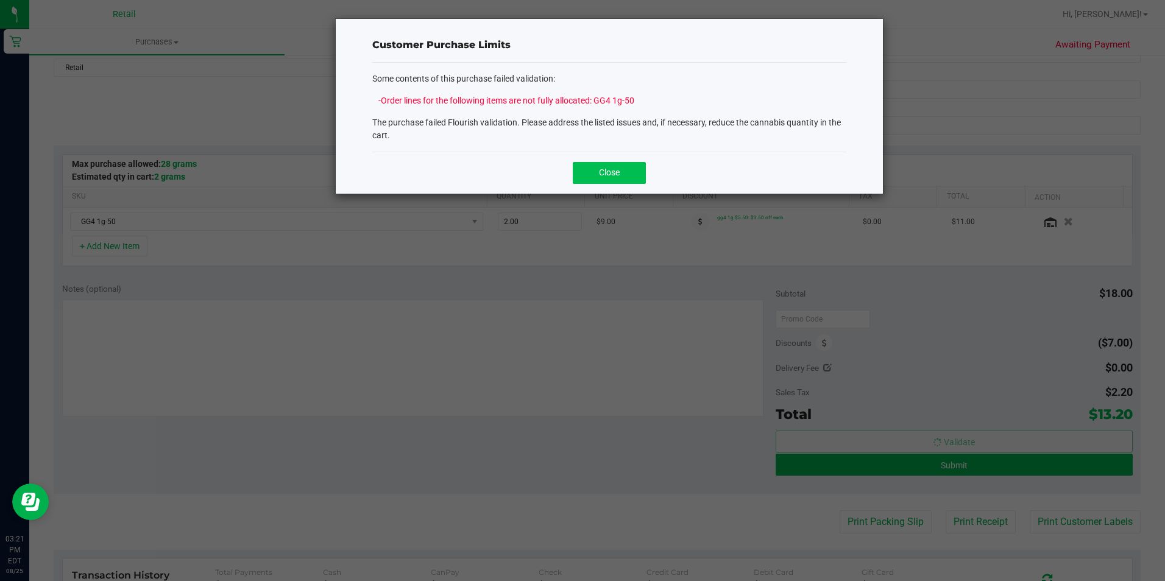
click at [622, 178] on button "Close" at bounding box center [609, 173] width 73 height 22
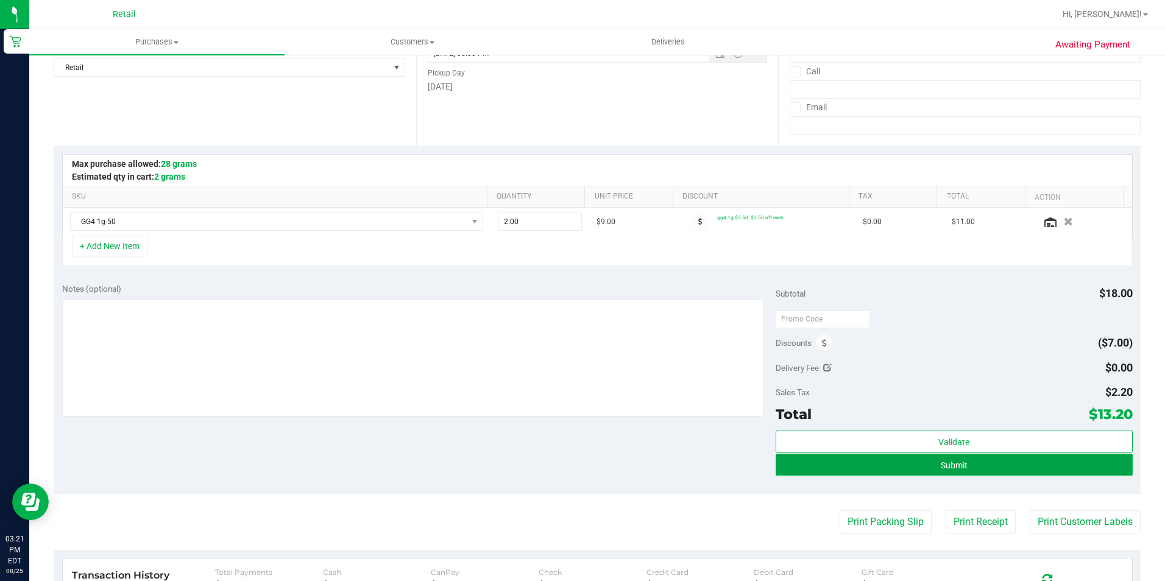
click at [830, 456] on button "Submit" at bounding box center [954, 465] width 357 height 22
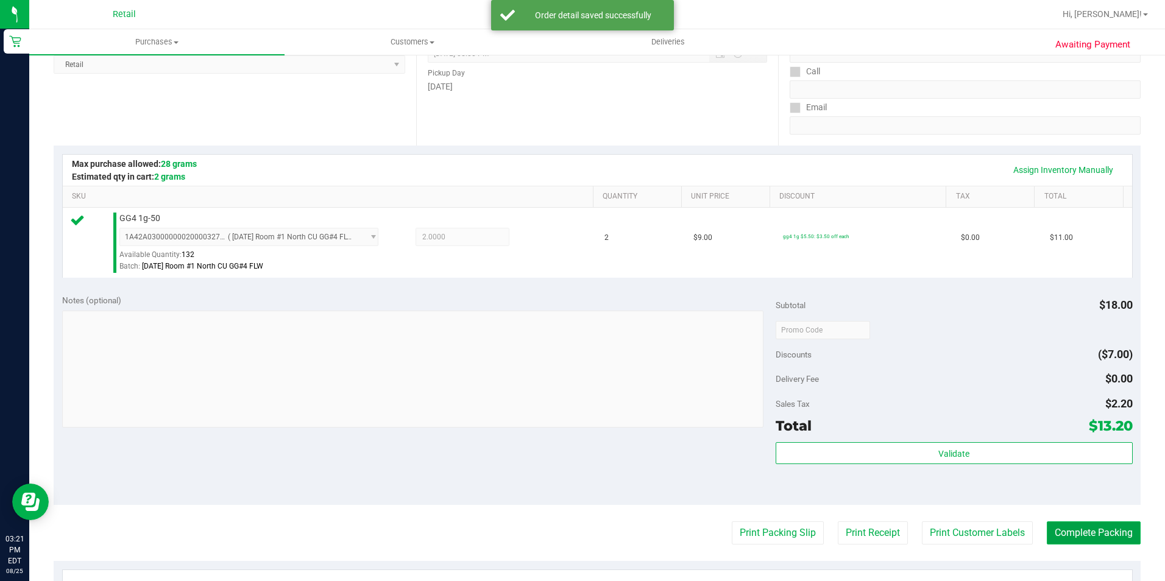
click at [1085, 534] on button "Complete Packing" at bounding box center [1094, 532] width 94 height 23
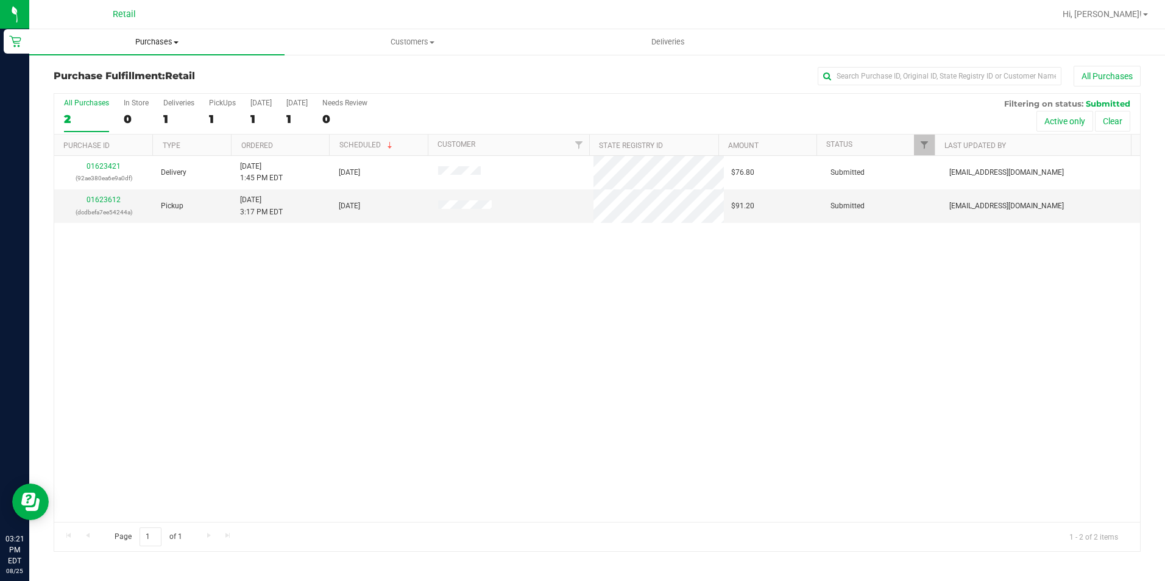
click at [149, 38] on span "Purchases" at bounding box center [156, 42] width 255 height 11
click at [137, 78] on span "Summary of purchases" at bounding box center [91, 73] width 125 height 10
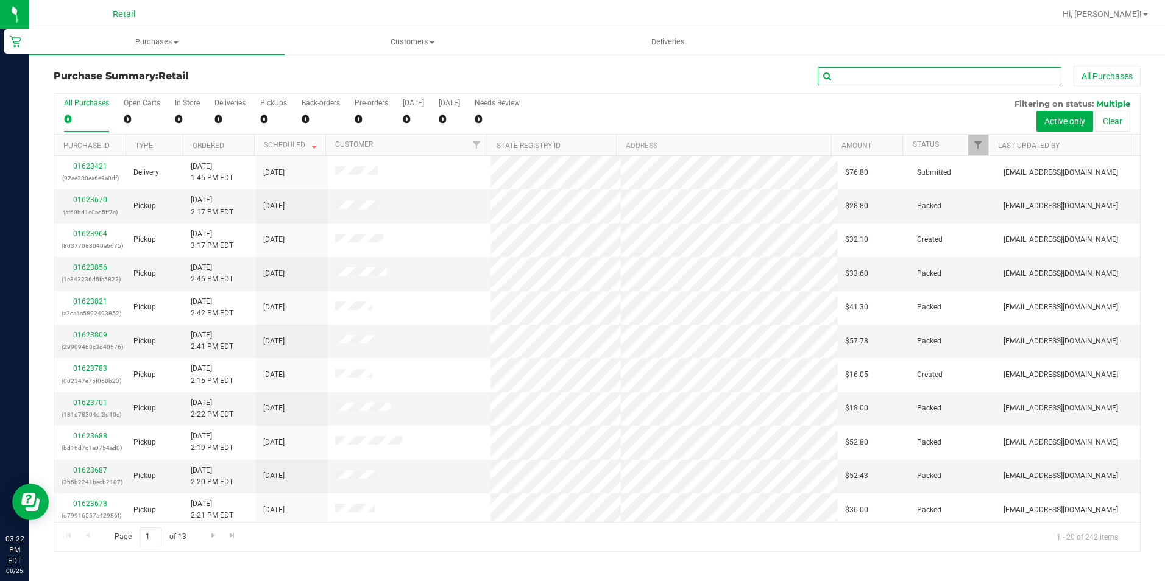
click at [847, 81] on input "text" at bounding box center [940, 76] width 244 height 18
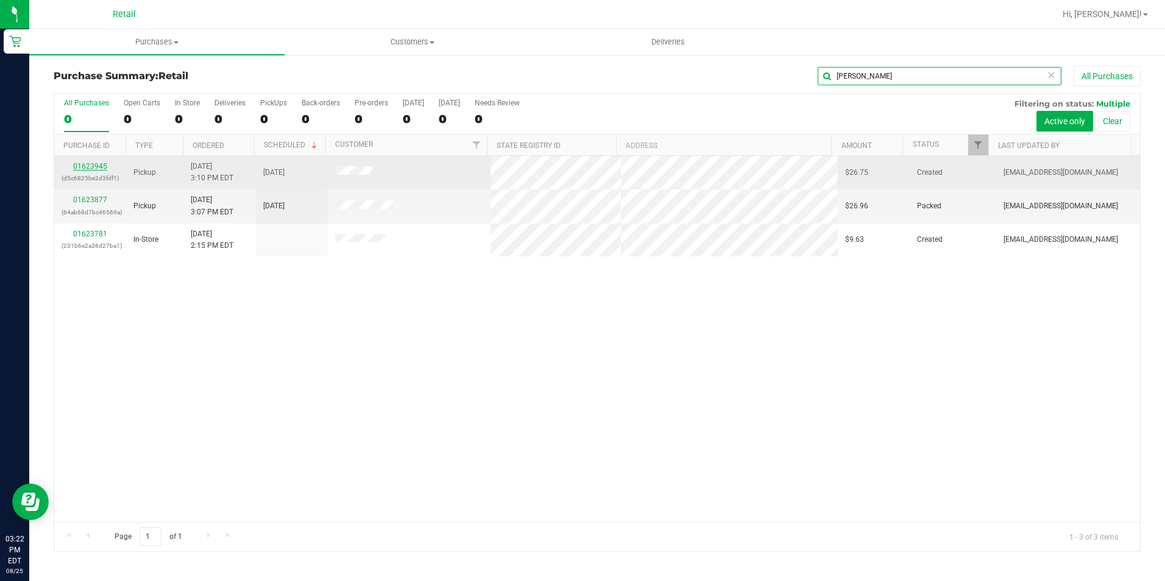
type input "anton"
click at [98, 167] on link "01623945" at bounding box center [90, 166] width 34 height 9
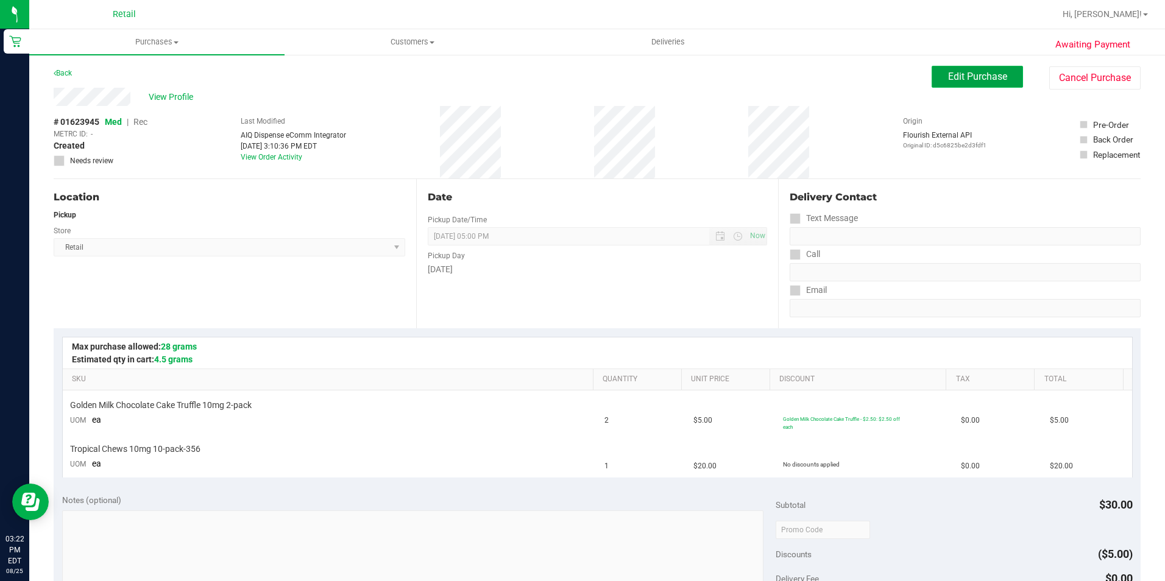
click at [963, 82] on button "Edit Purchase" at bounding box center [976, 77] width 91 height 22
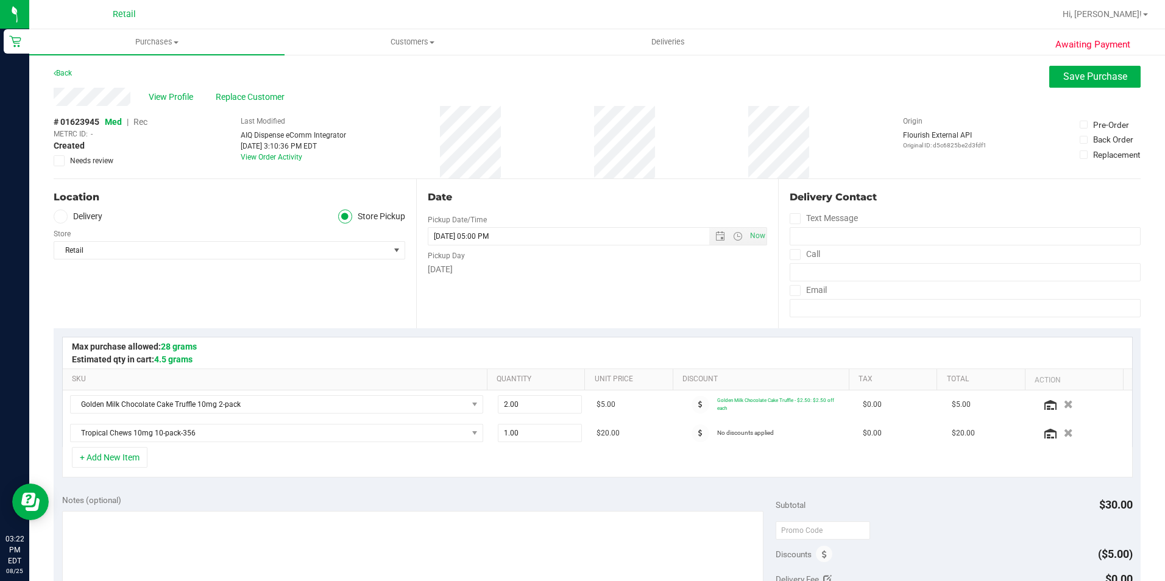
click at [140, 123] on span "Rec" at bounding box center [140, 122] width 14 height 10
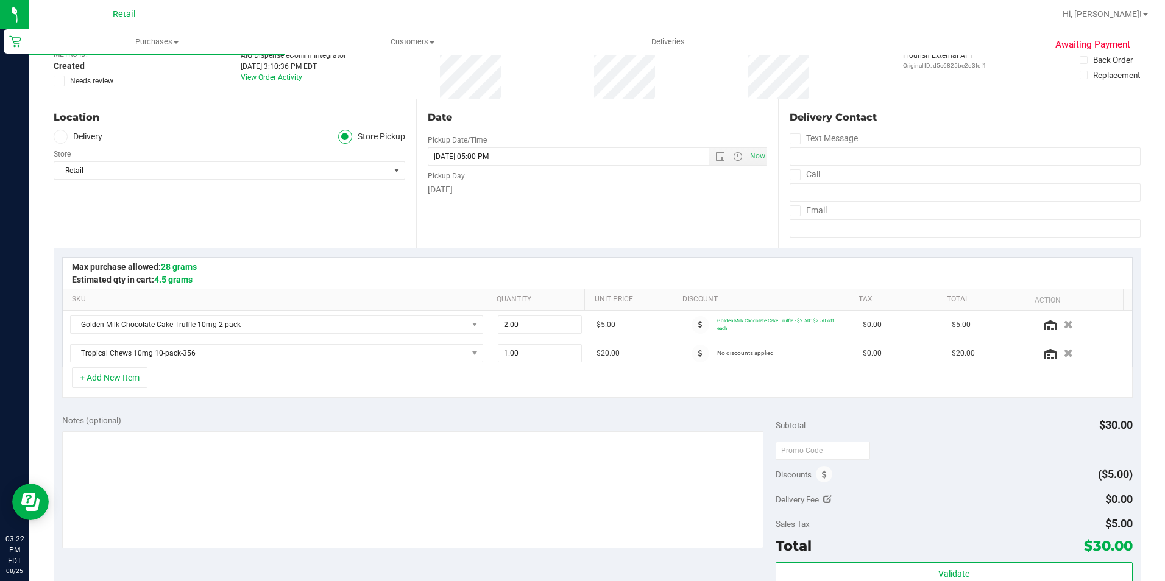
scroll to position [122, 0]
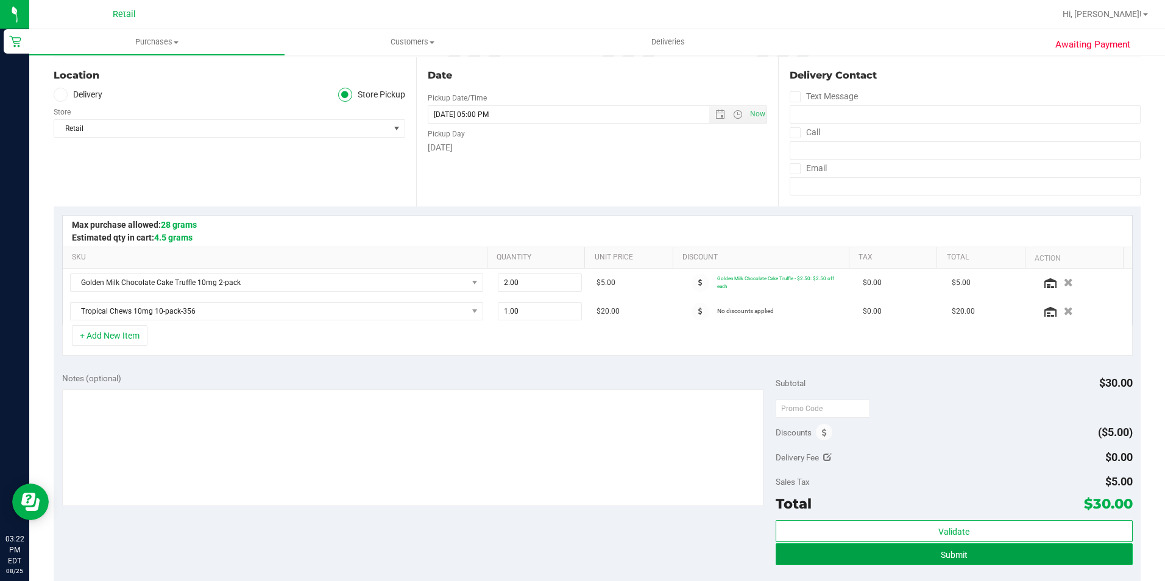
click at [893, 549] on button "Submit" at bounding box center [954, 554] width 357 height 22
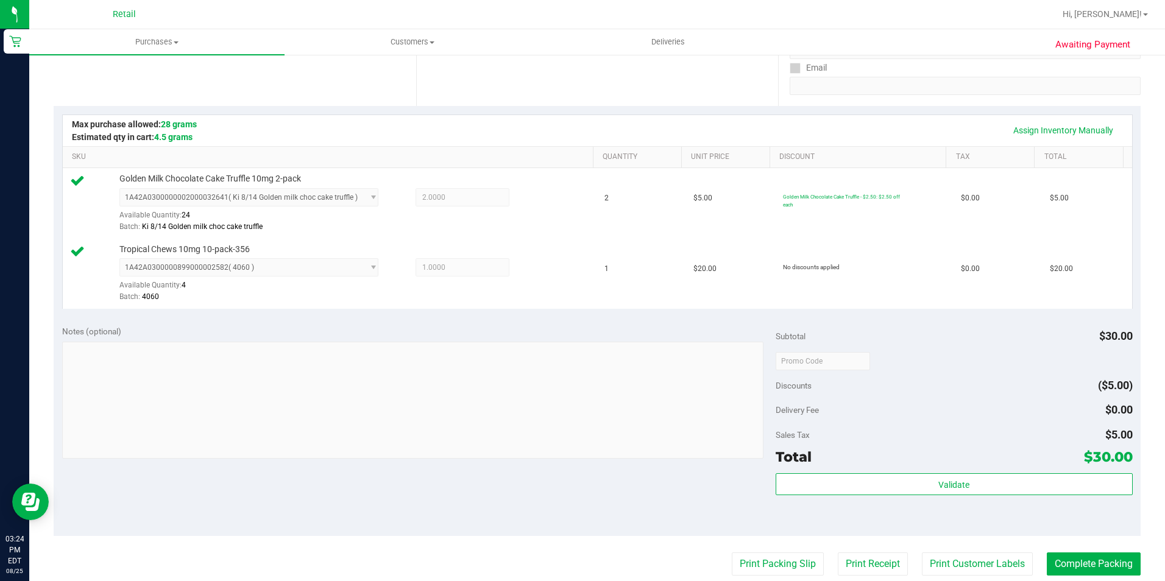
scroll to position [244, 0]
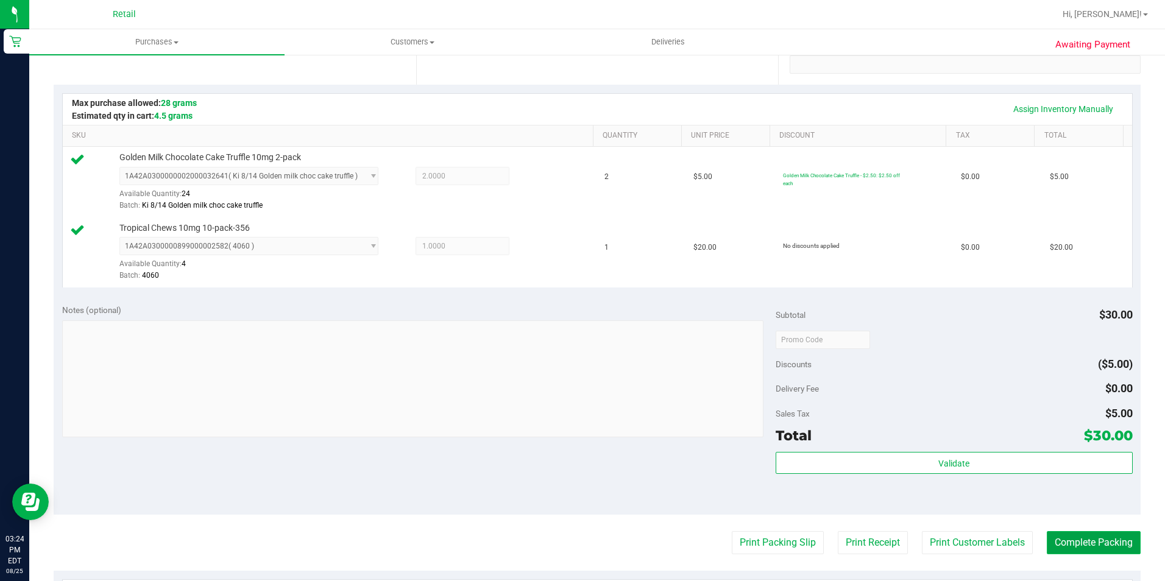
click at [1058, 533] on button "Complete Packing" at bounding box center [1094, 542] width 94 height 23
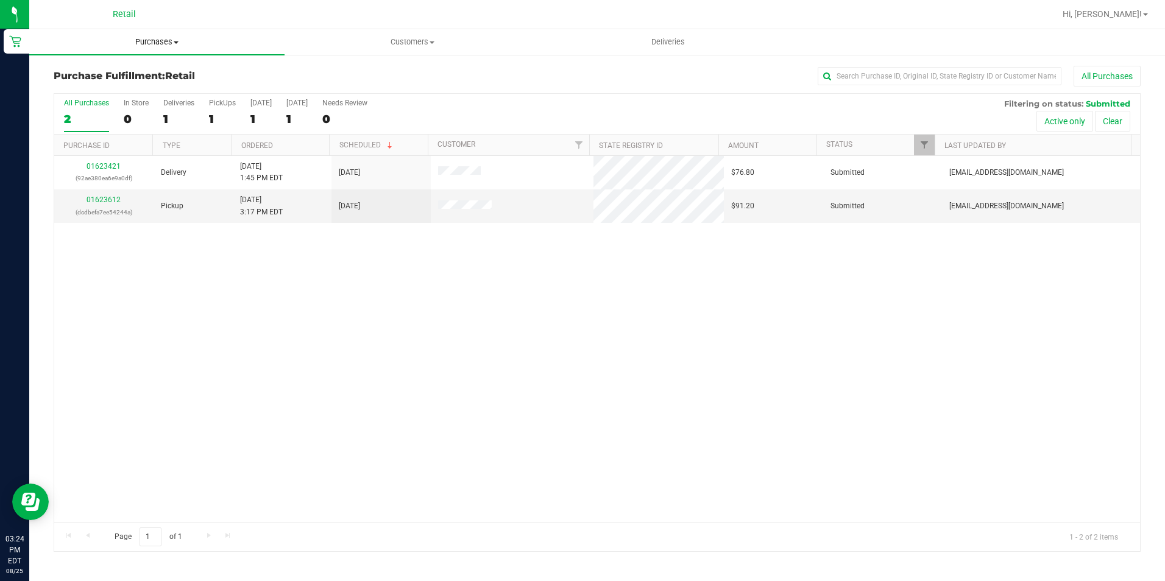
click at [160, 49] on uib-tab-heading "Purchases Summary of purchases Fulfillment All purchases" at bounding box center [156, 42] width 255 height 26
click at [155, 74] on li "Summary of purchases" at bounding box center [156, 73] width 255 height 15
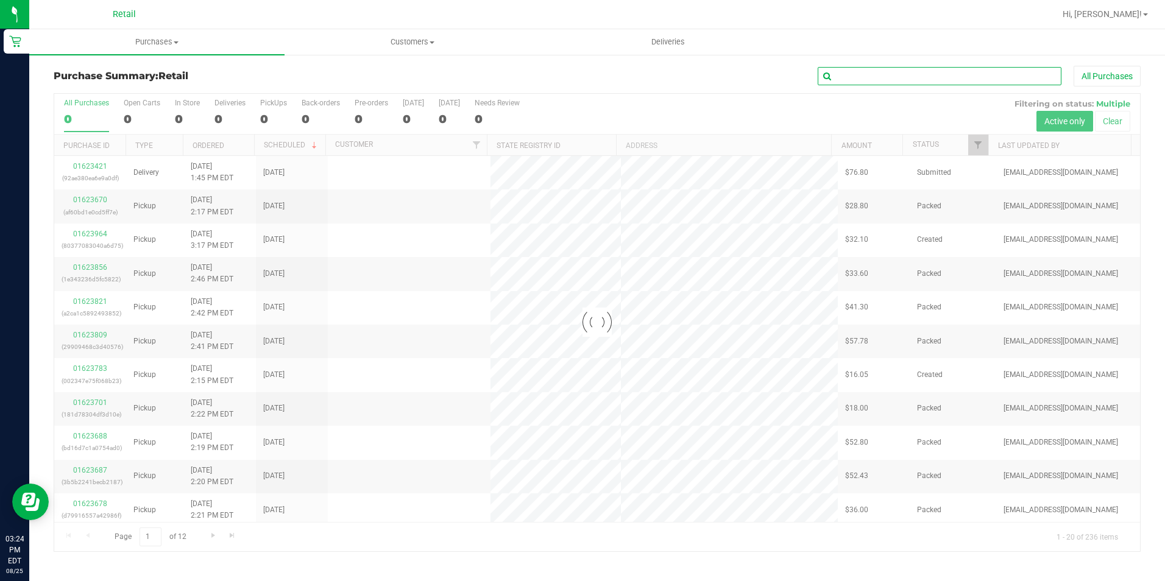
click at [841, 73] on input "text" at bounding box center [940, 76] width 244 height 18
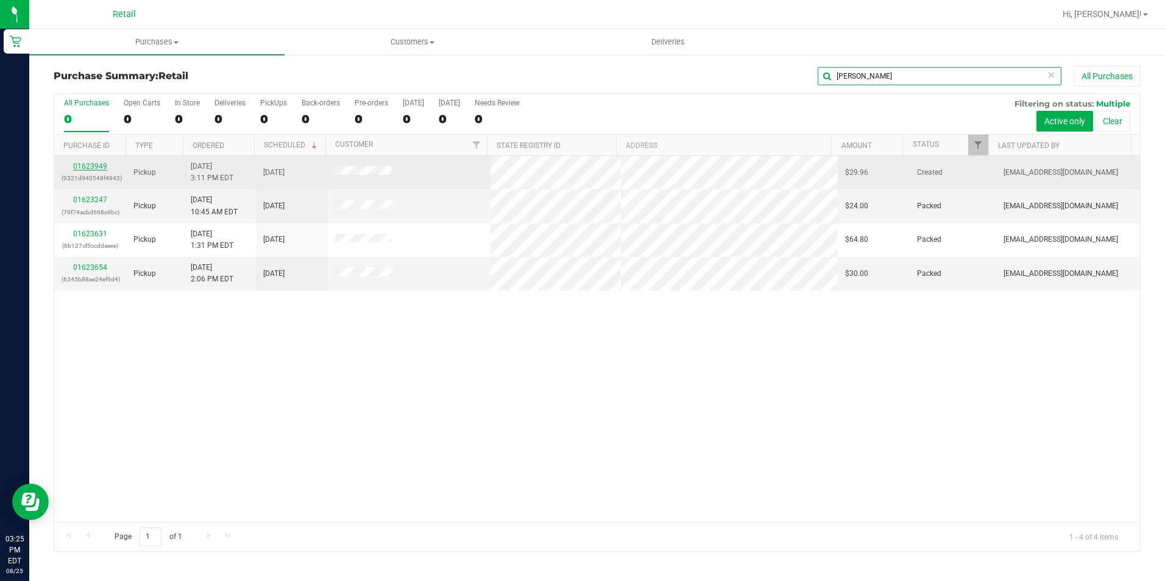
type input "raymond"
click at [92, 166] on link "01623949" at bounding box center [90, 166] width 34 height 9
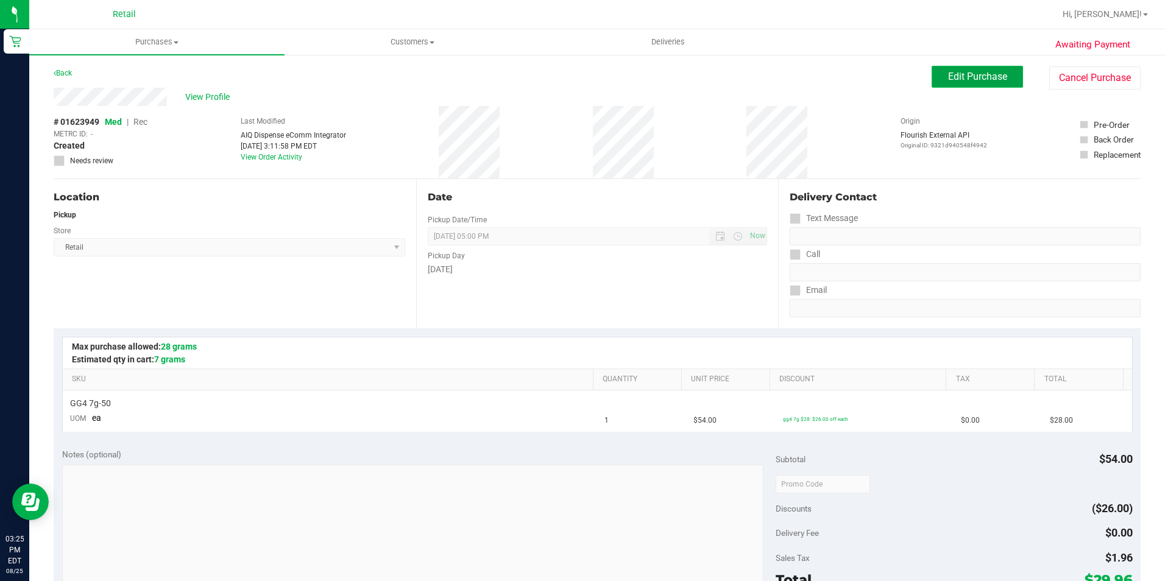
click at [969, 72] on span "Edit Purchase" at bounding box center [977, 77] width 59 height 12
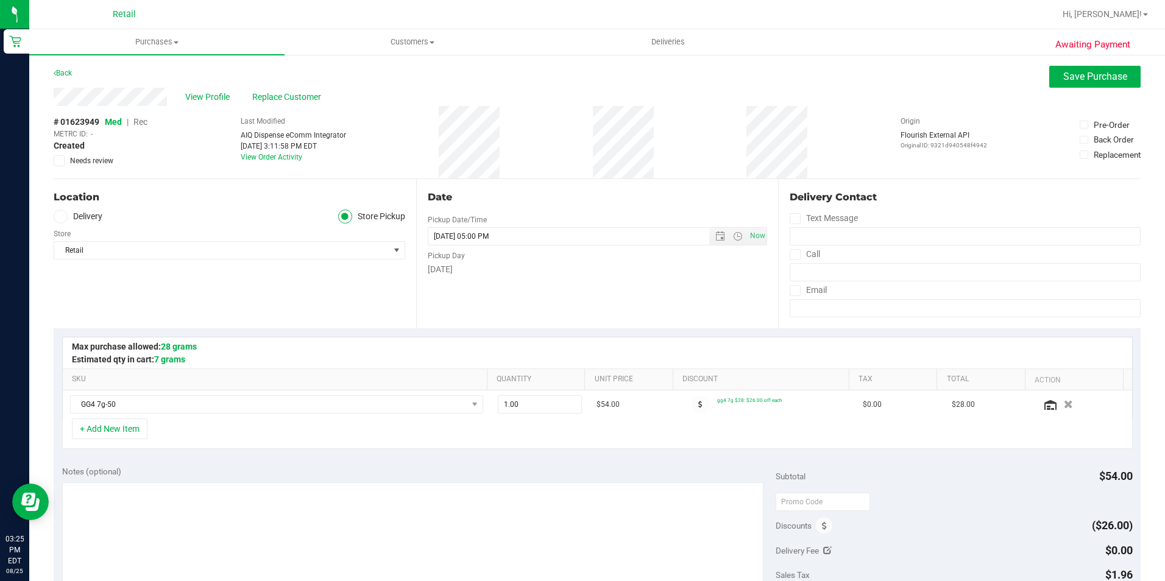
click at [138, 120] on span "Rec" at bounding box center [140, 122] width 14 height 10
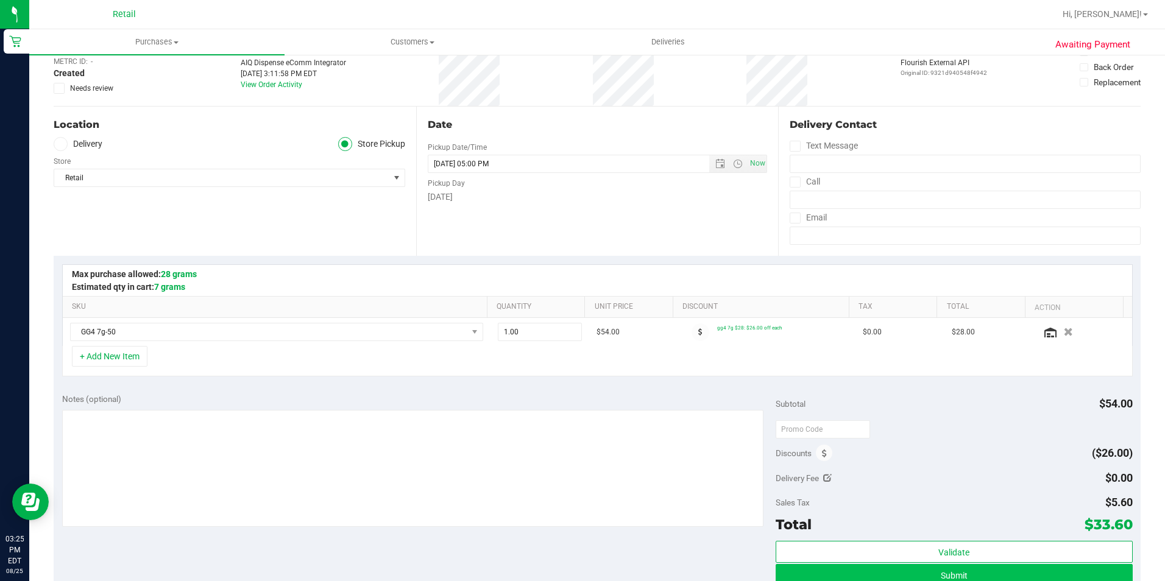
scroll to position [183, 0]
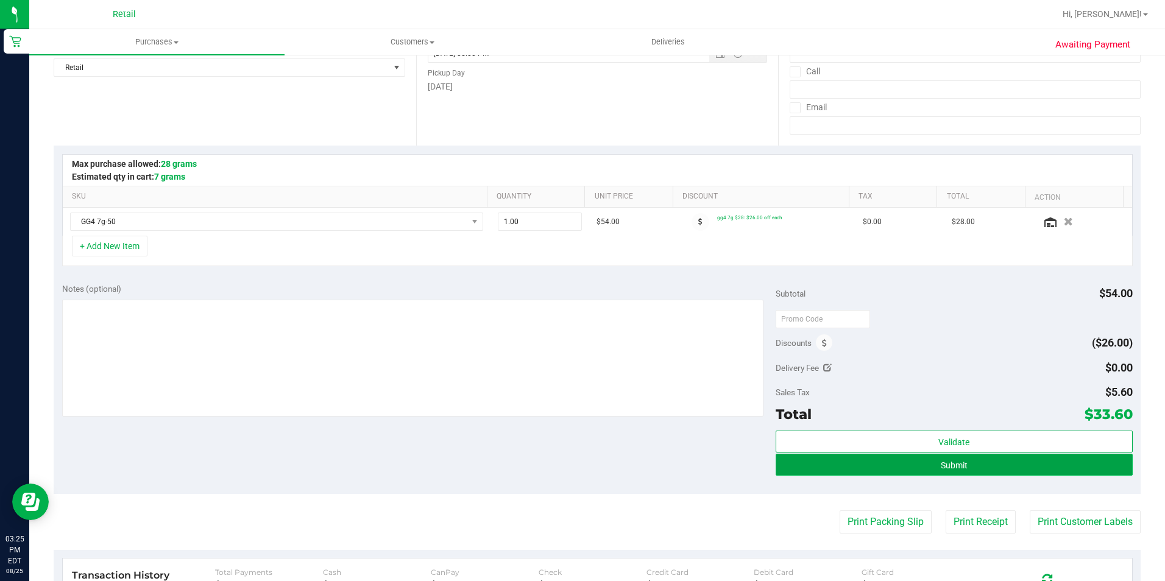
click at [845, 461] on button "Submit" at bounding box center [954, 465] width 357 height 22
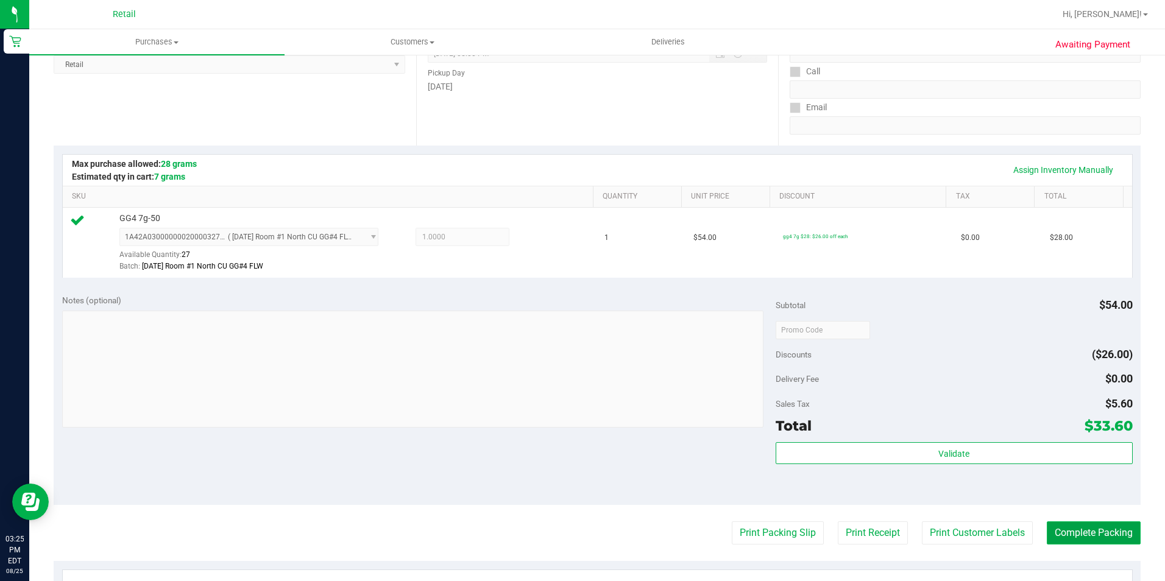
click at [1112, 531] on button "Complete Packing" at bounding box center [1094, 532] width 94 height 23
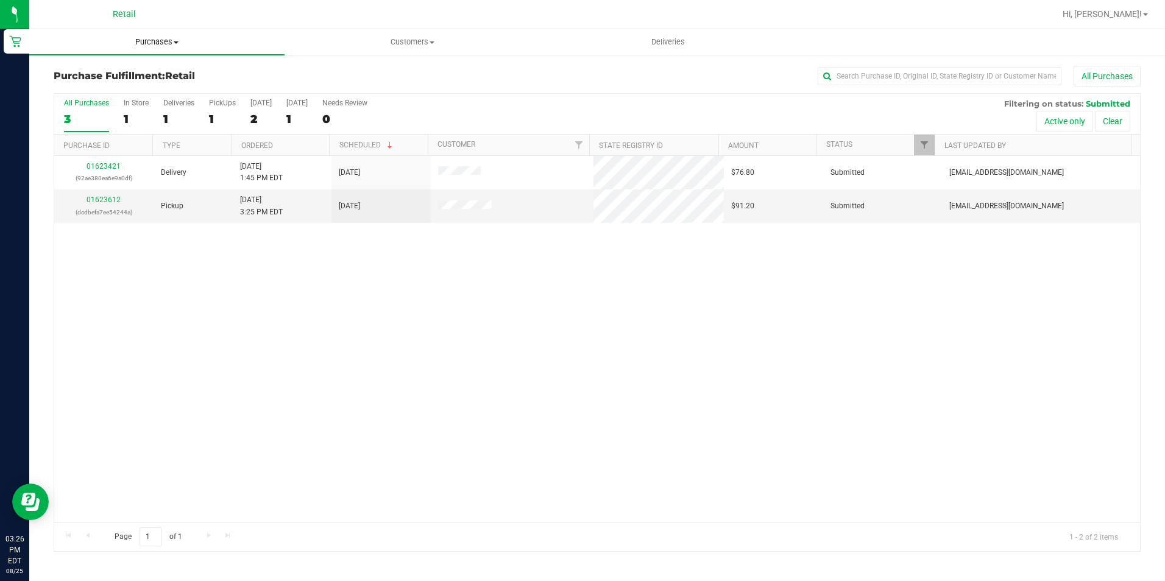
click at [143, 44] on span "Purchases" at bounding box center [156, 42] width 255 height 11
click at [133, 71] on span "Summary of purchases" at bounding box center [91, 73] width 125 height 10
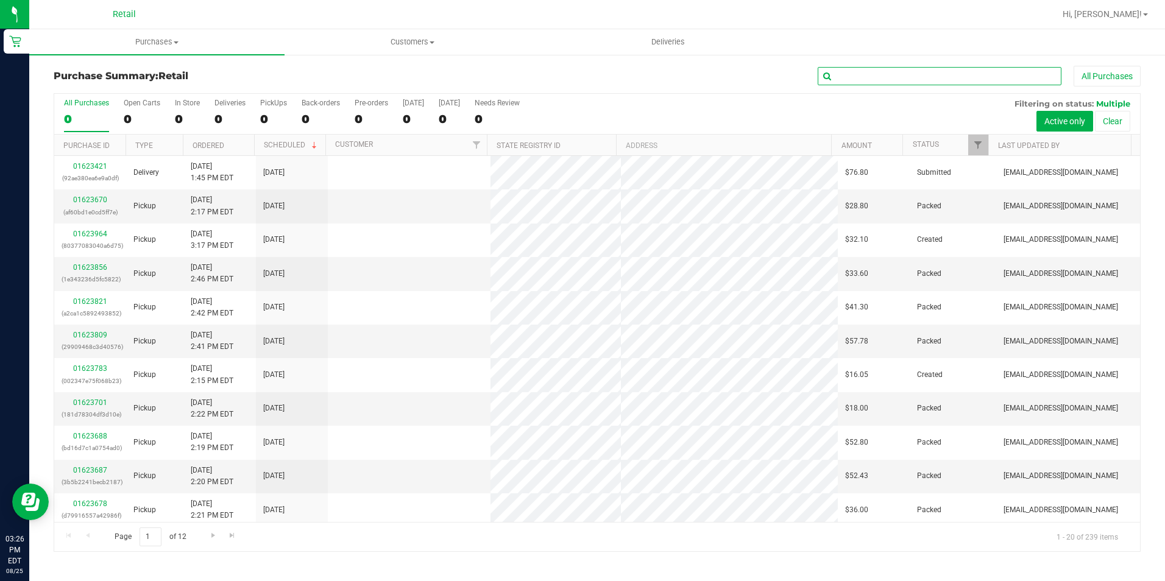
click at [920, 74] on input "text" at bounding box center [940, 76] width 244 height 18
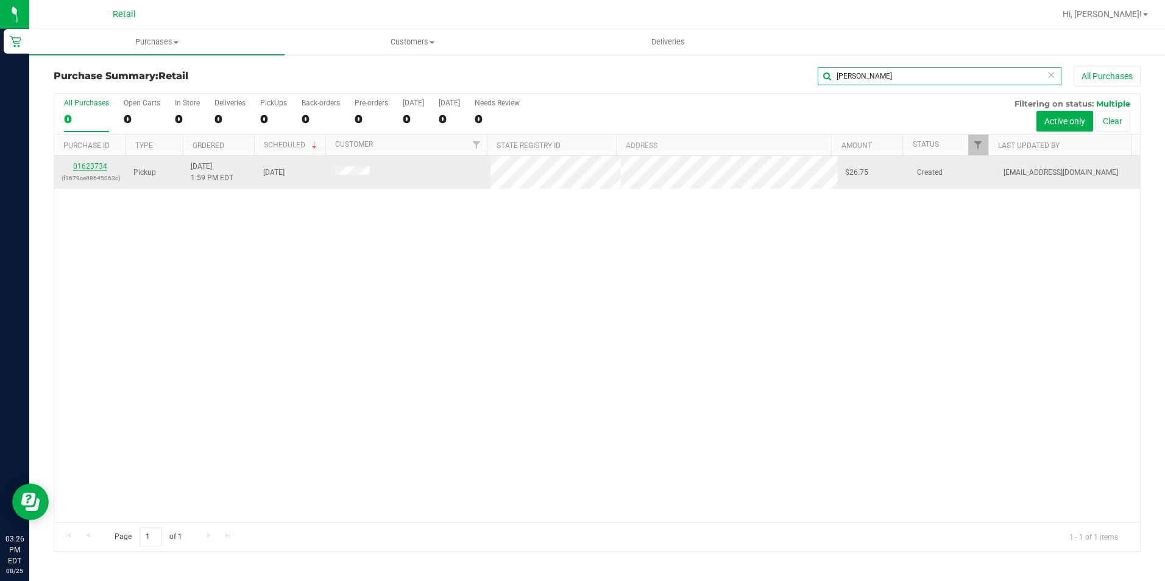
type input "roth"
click at [94, 168] on link "01623734" at bounding box center [90, 166] width 34 height 9
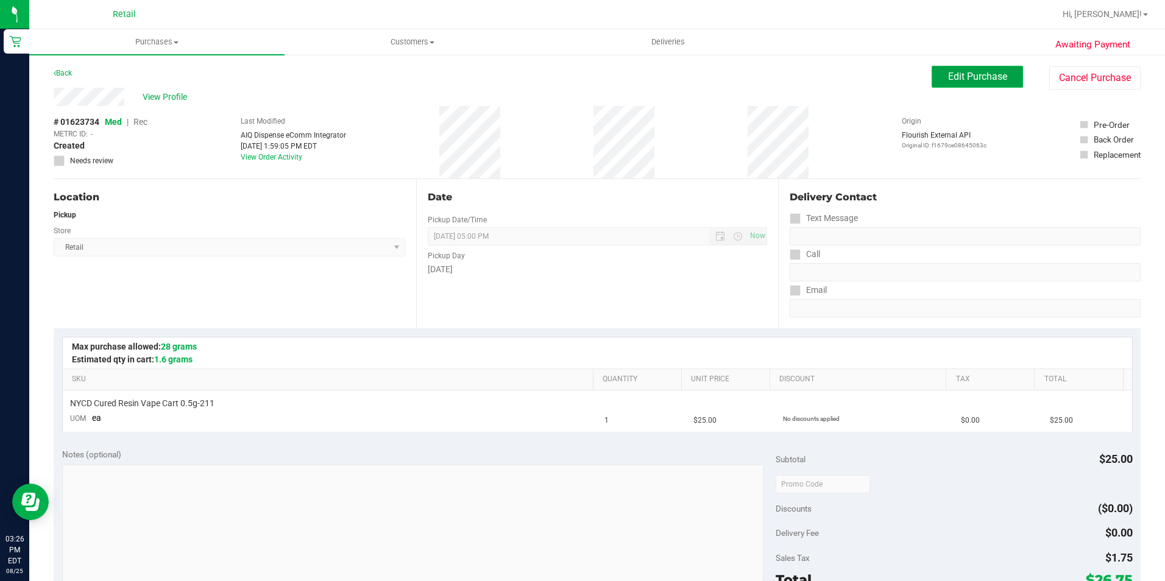
click at [939, 83] on button "Edit Purchase" at bounding box center [976, 77] width 91 height 22
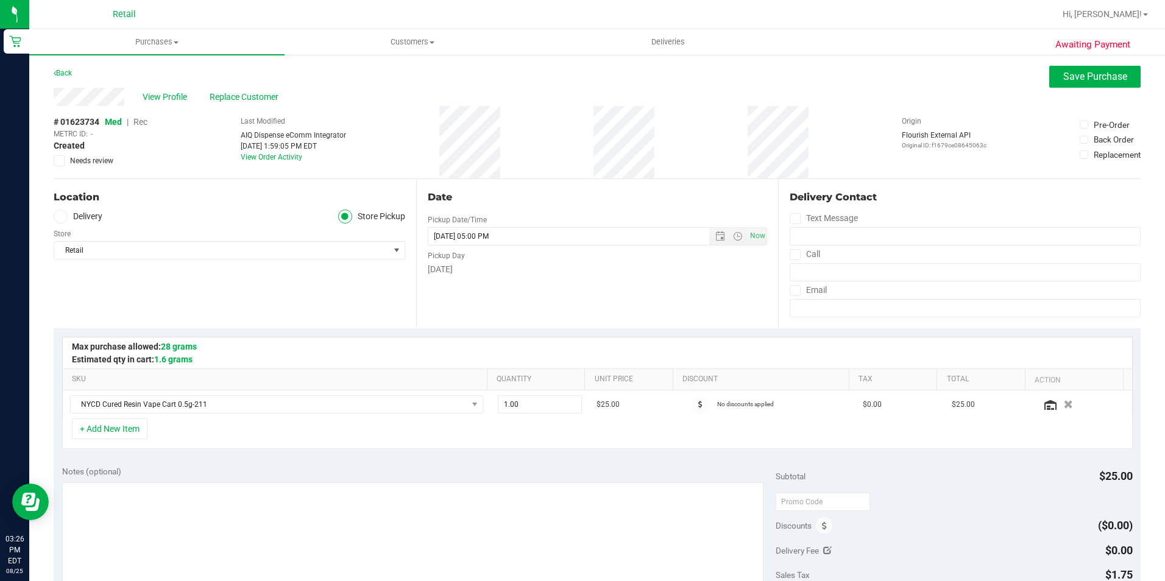
click at [141, 117] on span "Rec" at bounding box center [140, 122] width 14 height 10
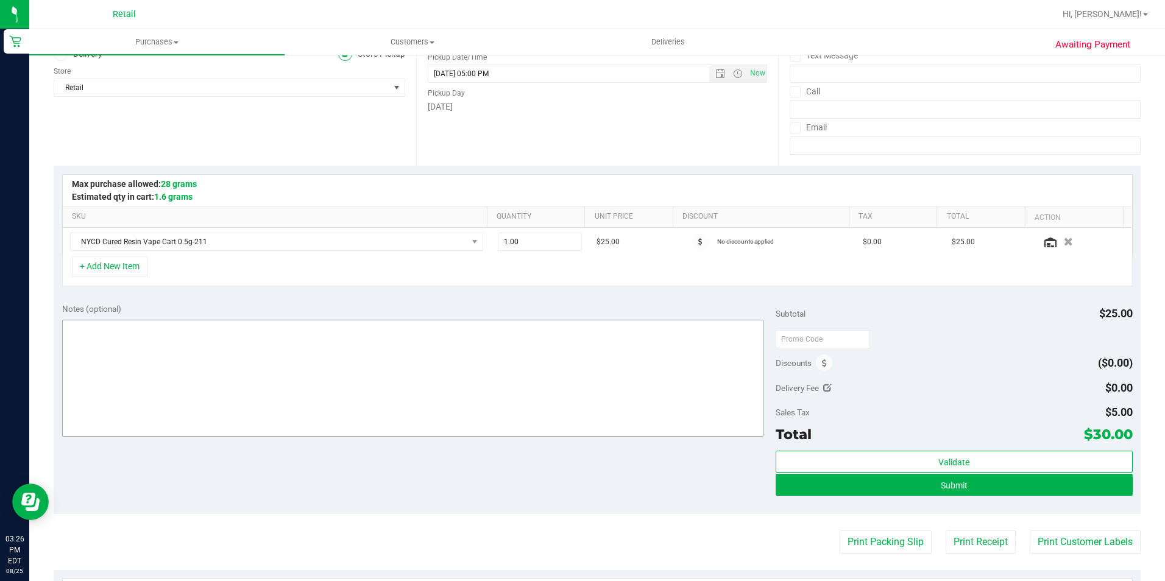
scroll to position [183, 0]
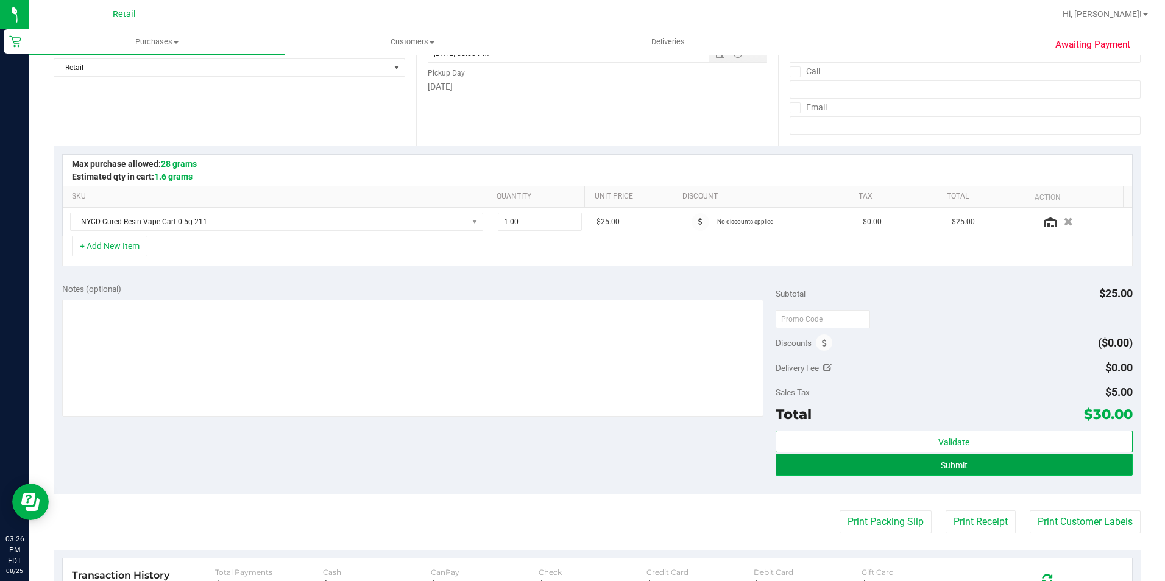
click at [917, 469] on button "Submit" at bounding box center [954, 465] width 357 height 22
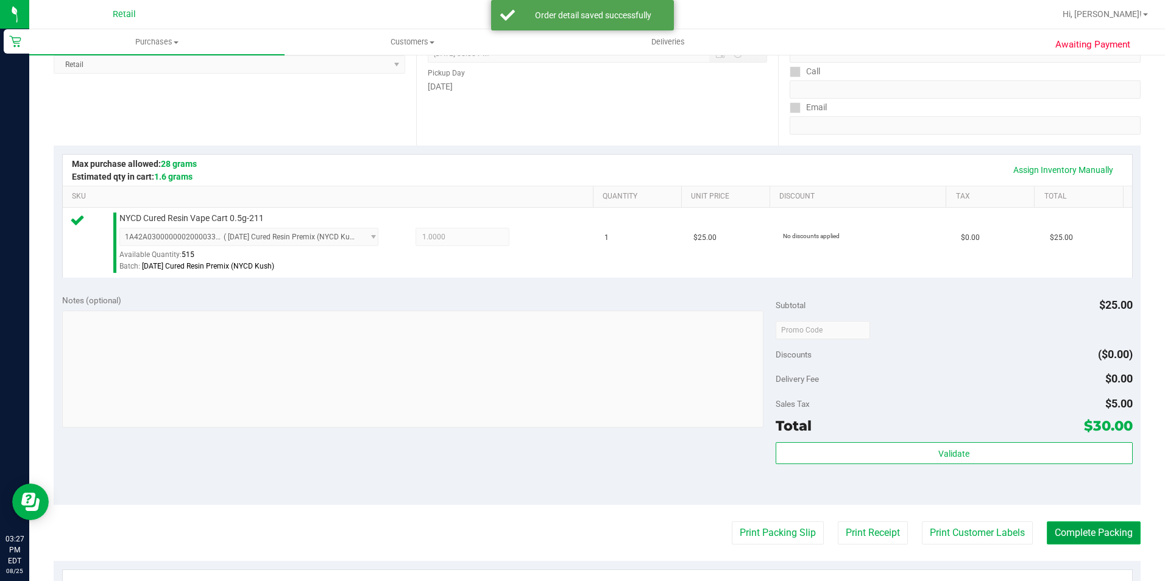
click at [1086, 532] on button "Complete Packing" at bounding box center [1094, 532] width 94 height 23
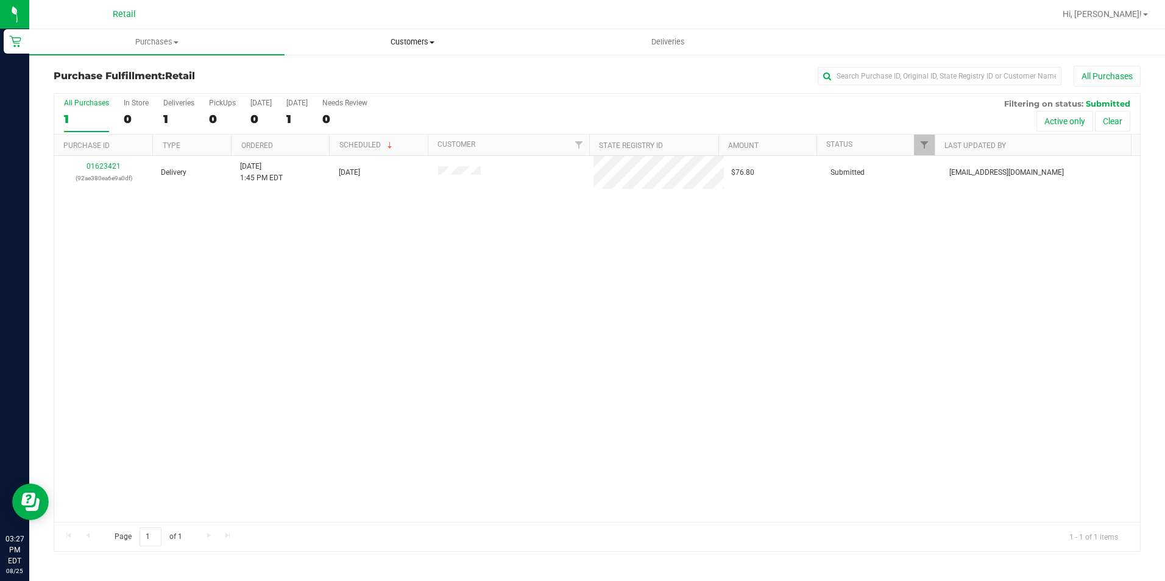
drag, startPoint x: 396, startPoint y: 49, endPoint x: 394, endPoint y: 72, distance: 23.9
click at [396, 49] on uib-tab-heading "Customers All customers Add a new customer All physicians" at bounding box center [412, 42] width 254 height 24
click at [393, 74] on li "All customers" at bounding box center [412, 73] width 255 height 15
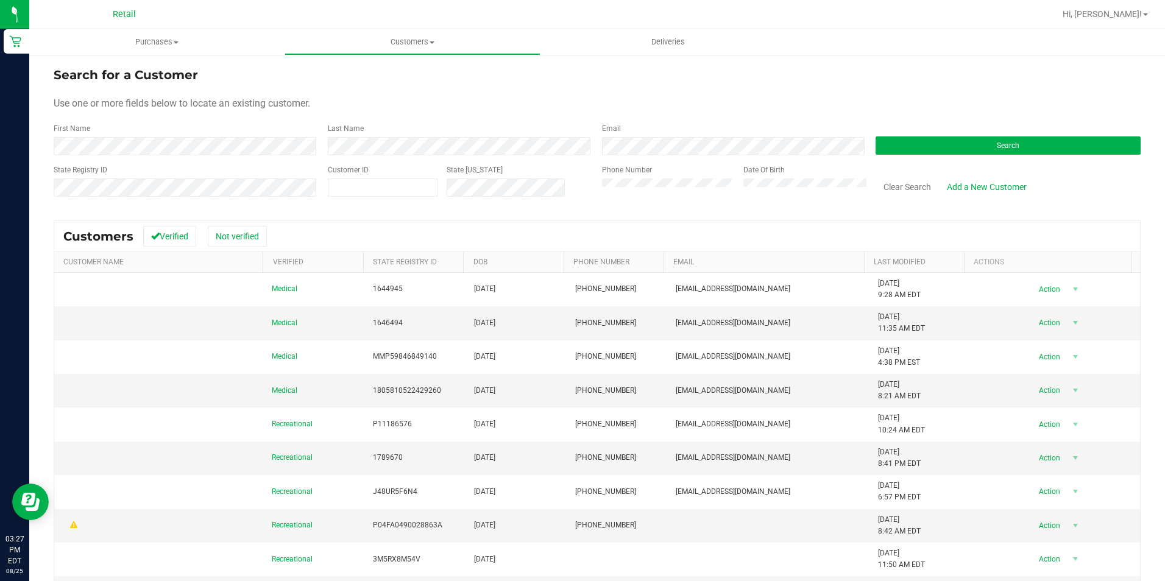
click at [277, 132] on div "First Name" at bounding box center [186, 139] width 265 height 32
click at [277, 135] on div "First Name" at bounding box center [186, 139] width 265 height 32
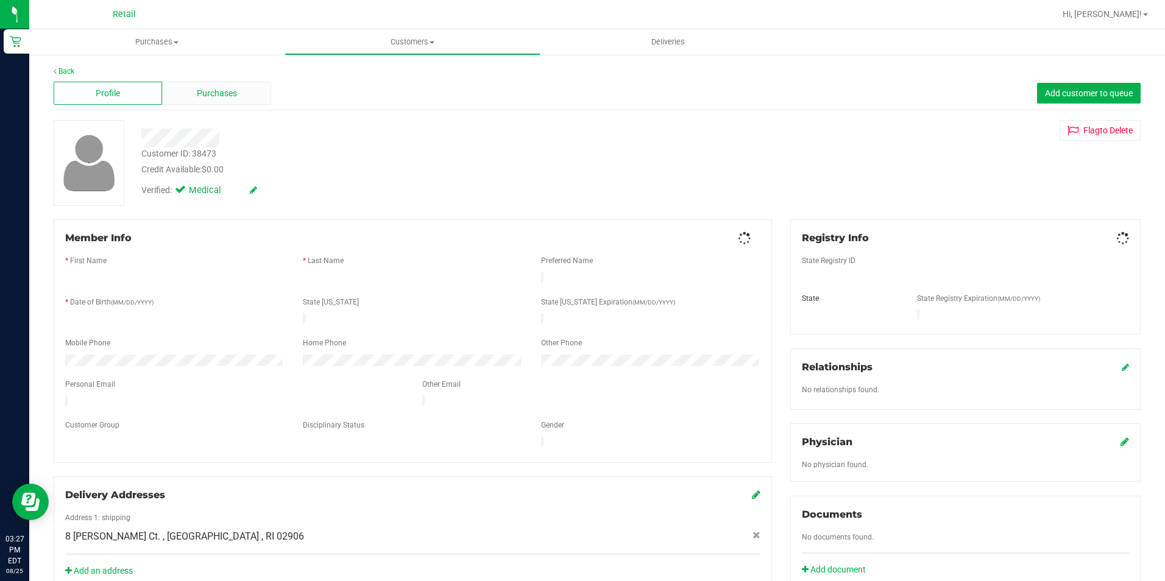
click at [187, 92] on div "Purchases" at bounding box center [216, 93] width 108 height 23
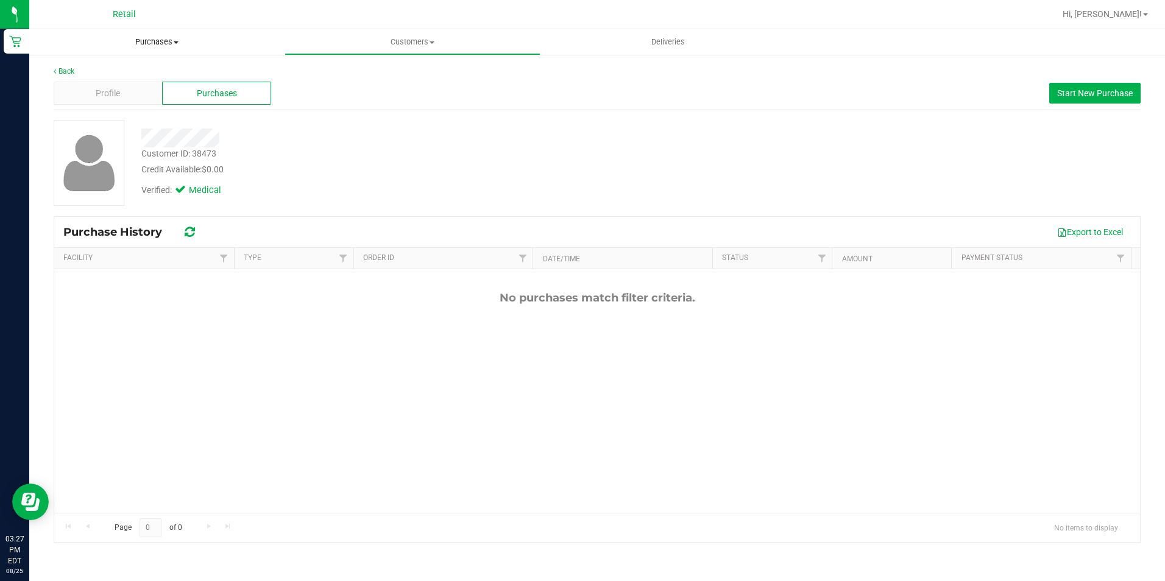
click at [138, 40] on span "Purchases" at bounding box center [156, 42] width 255 height 11
click at [130, 68] on span "Summary of purchases" at bounding box center [91, 73] width 125 height 10
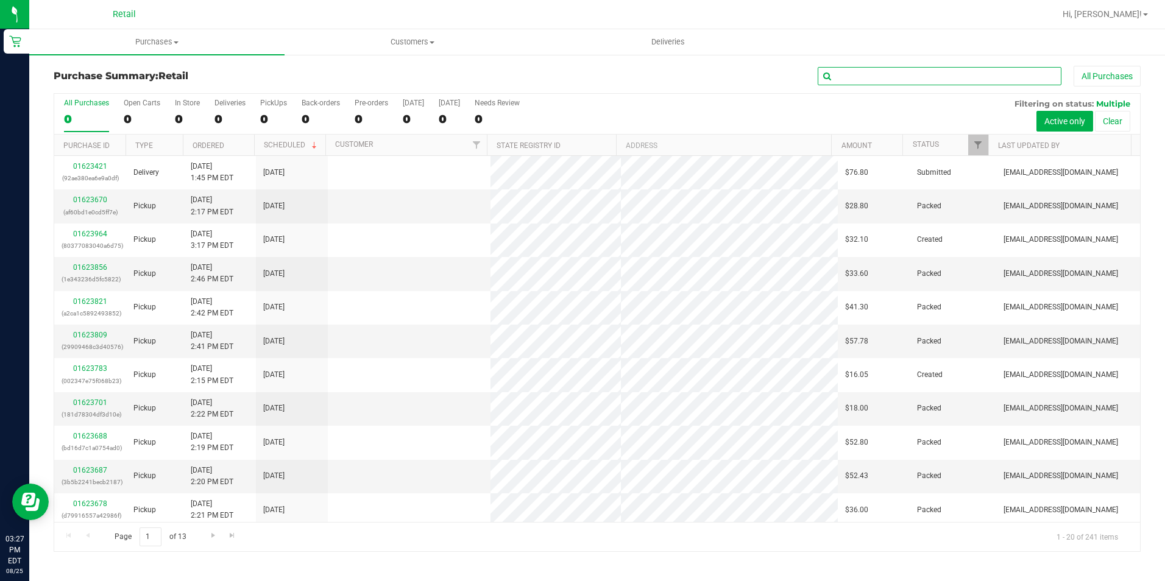
click at [890, 82] on input "text" at bounding box center [940, 76] width 244 height 18
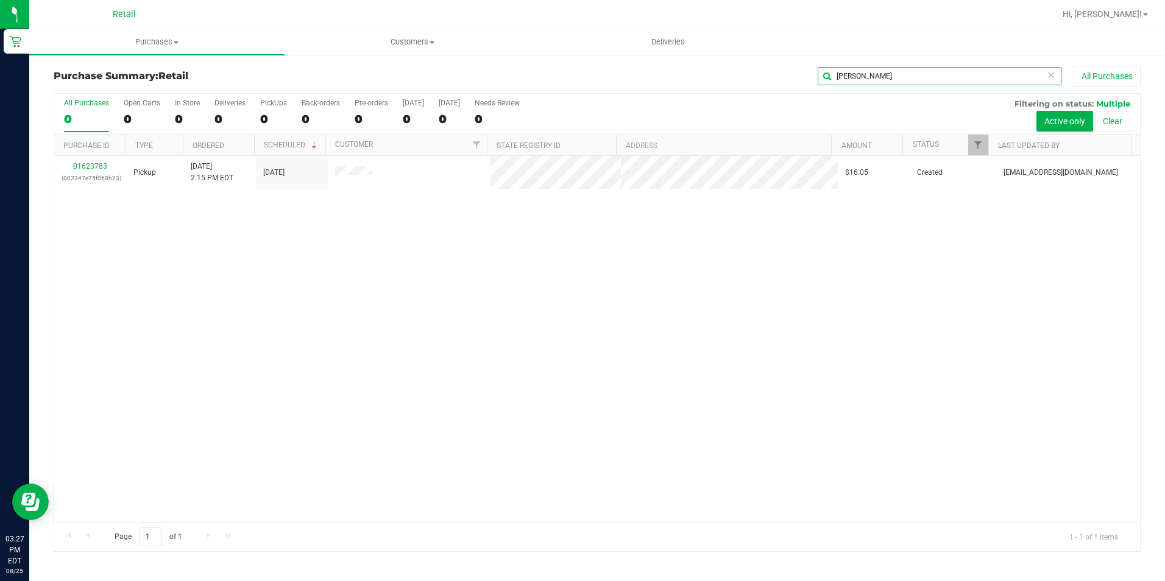
type input "jose ri"
click at [375, 43] on span "Customers" at bounding box center [412, 42] width 254 height 11
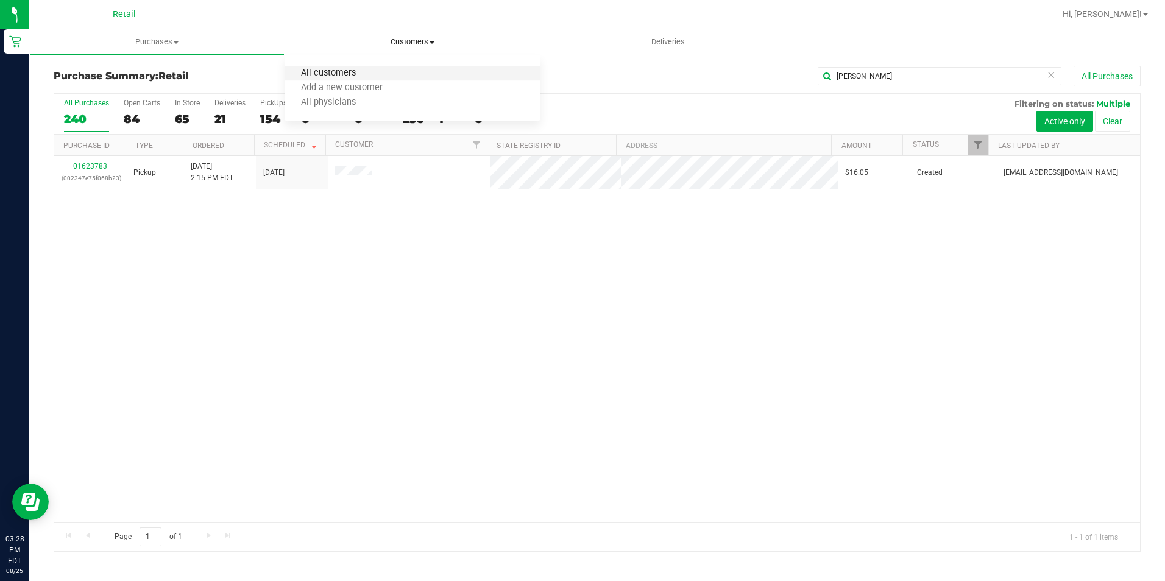
click at [341, 68] on span "All customers" at bounding box center [329, 73] width 88 height 10
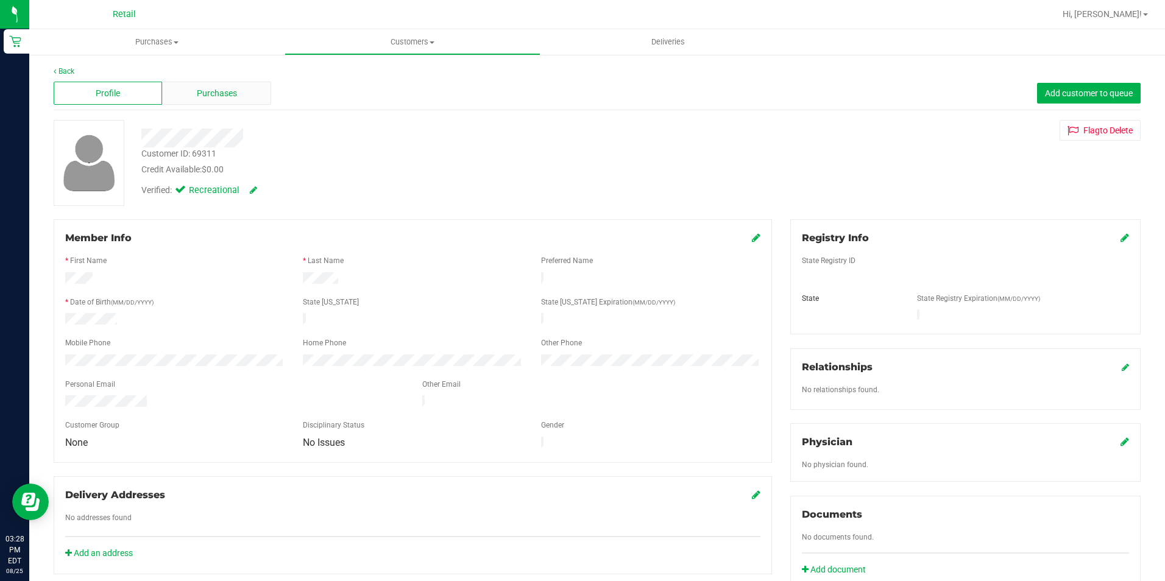
click at [212, 87] on span "Purchases" at bounding box center [217, 93] width 40 height 13
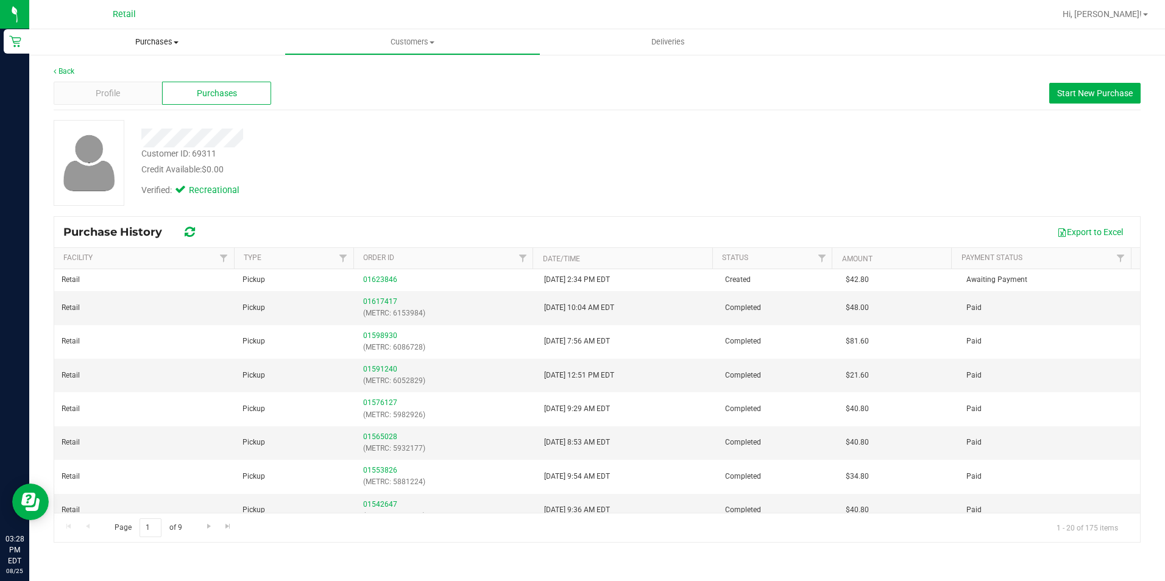
click at [135, 41] on span "Purchases" at bounding box center [156, 42] width 255 height 11
click at [124, 71] on span "Summary of purchases" at bounding box center [91, 73] width 125 height 10
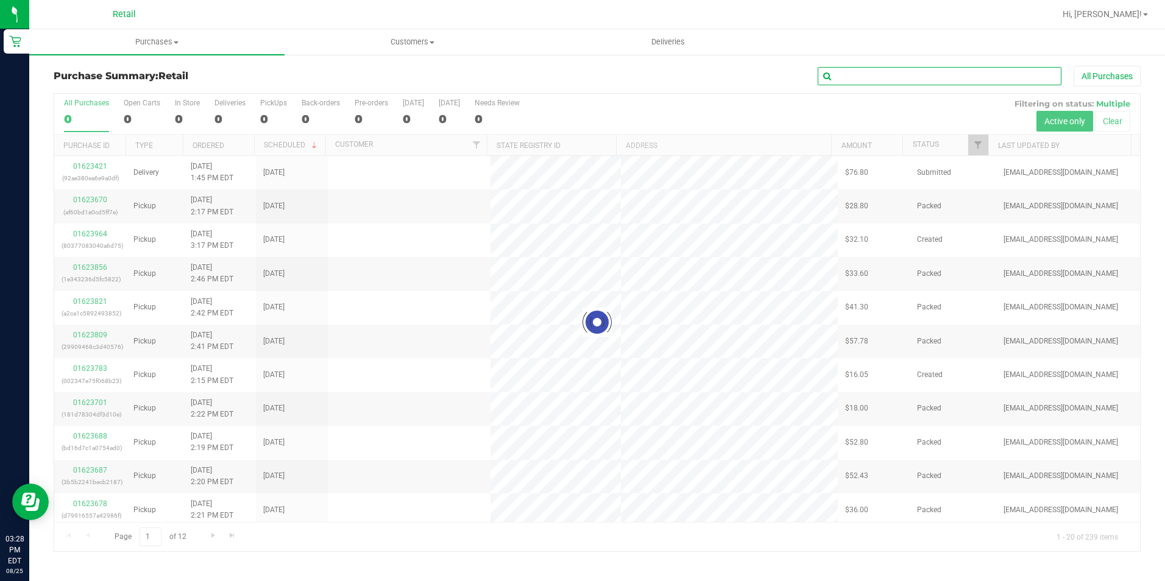
click at [904, 83] on input "text" at bounding box center [940, 76] width 244 height 18
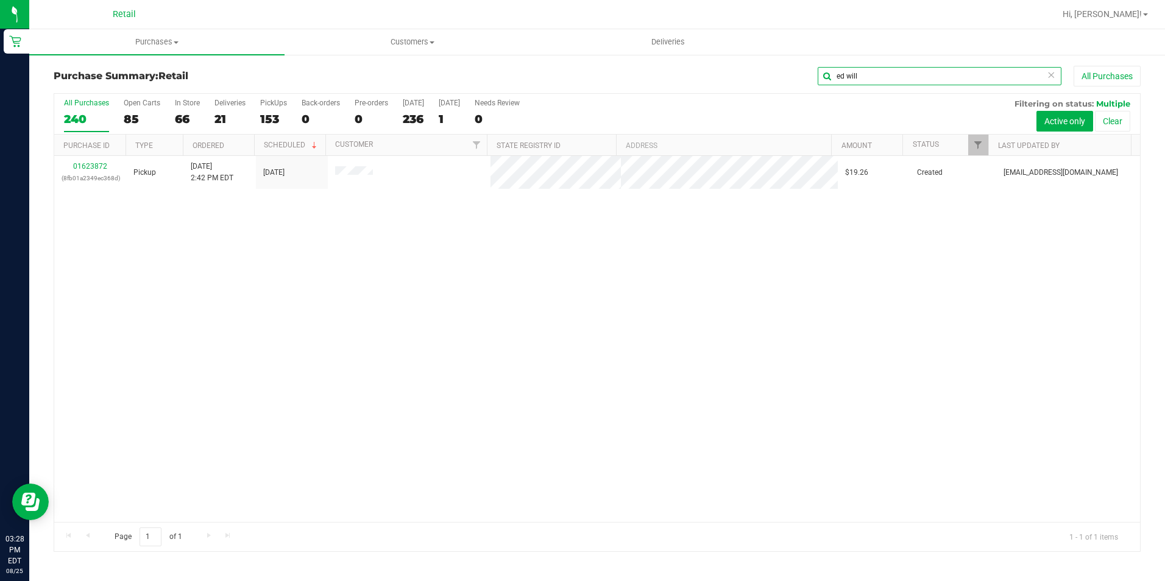
drag, startPoint x: 874, startPoint y: 82, endPoint x: 518, endPoint y: 82, distance: 355.8
click at [526, 82] on div "ed will All Purchases" at bounding box center [778, 76] width 724 height 21
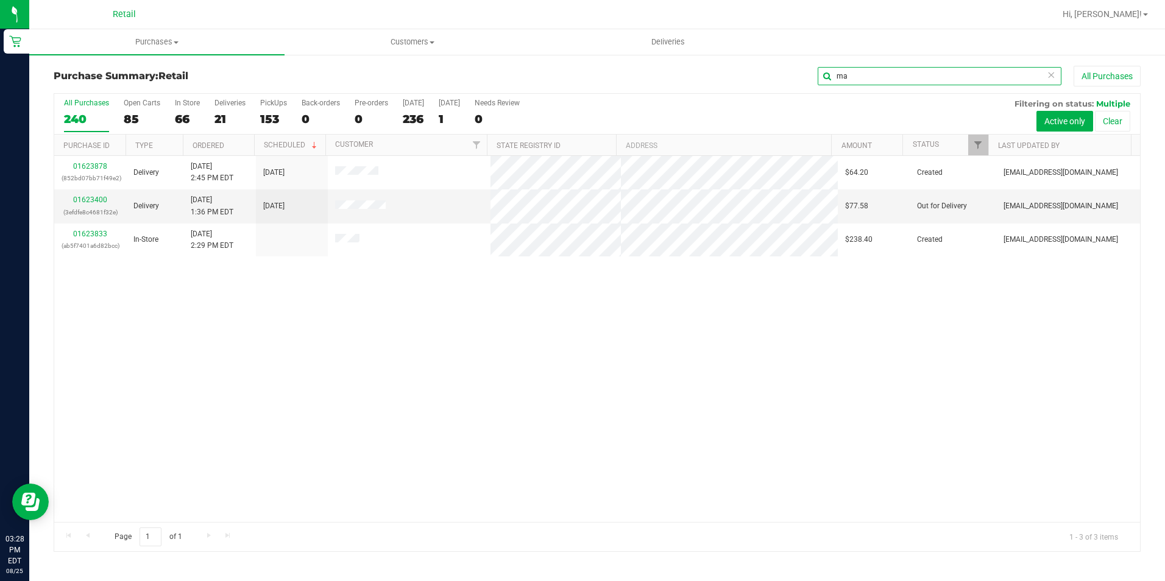
type input "m"
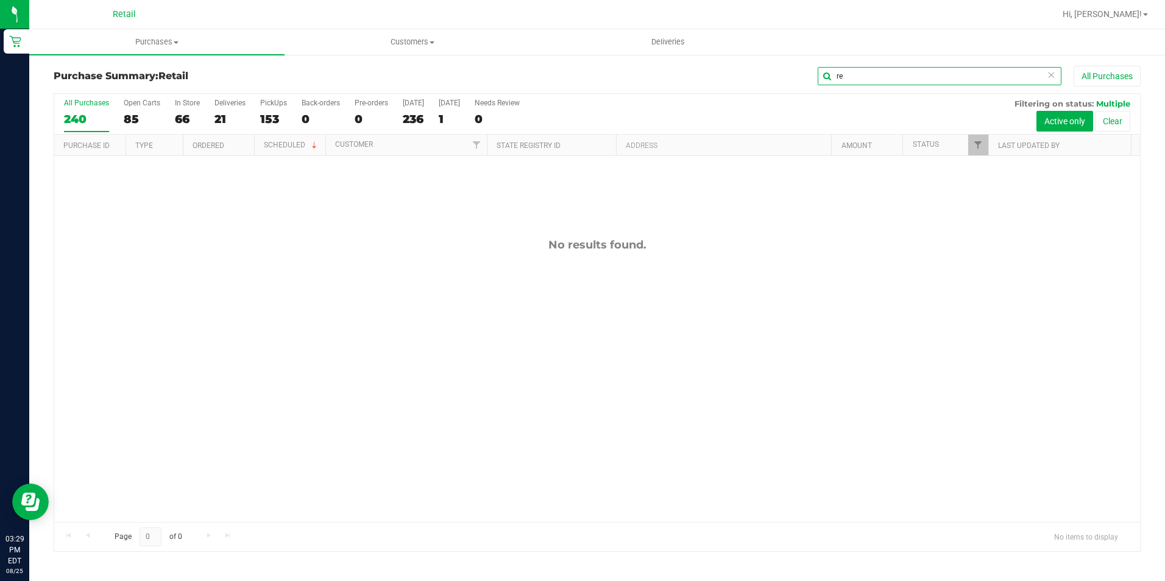
type input "r"
type input "b"
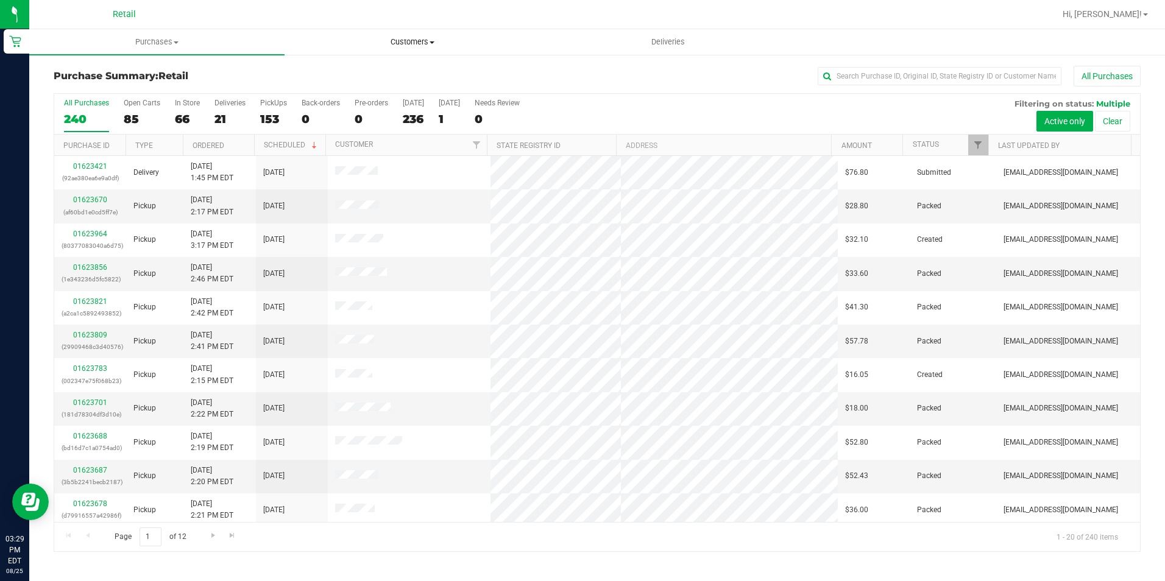
click at [413, 44] on span "Customers" at bounding box center [412, 42] width 254 height 11
click at [395, 66] on li "All customers" at bounding box center [412, 73] width 255 height 15
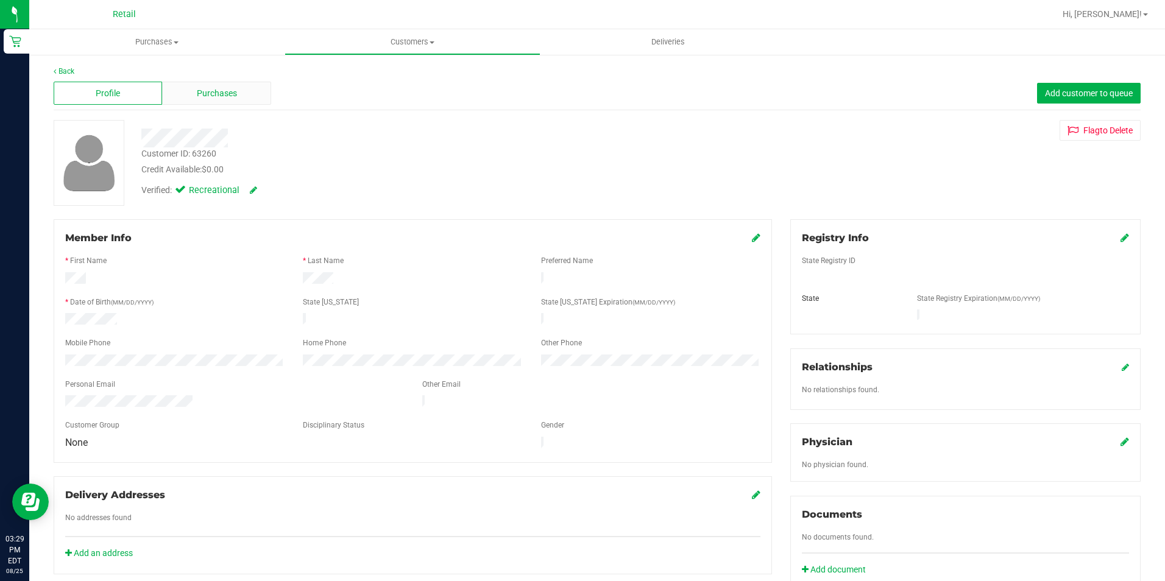
click at [216, 96] on span "Purchases" at bounding box center [217, 93] width 40 height 13
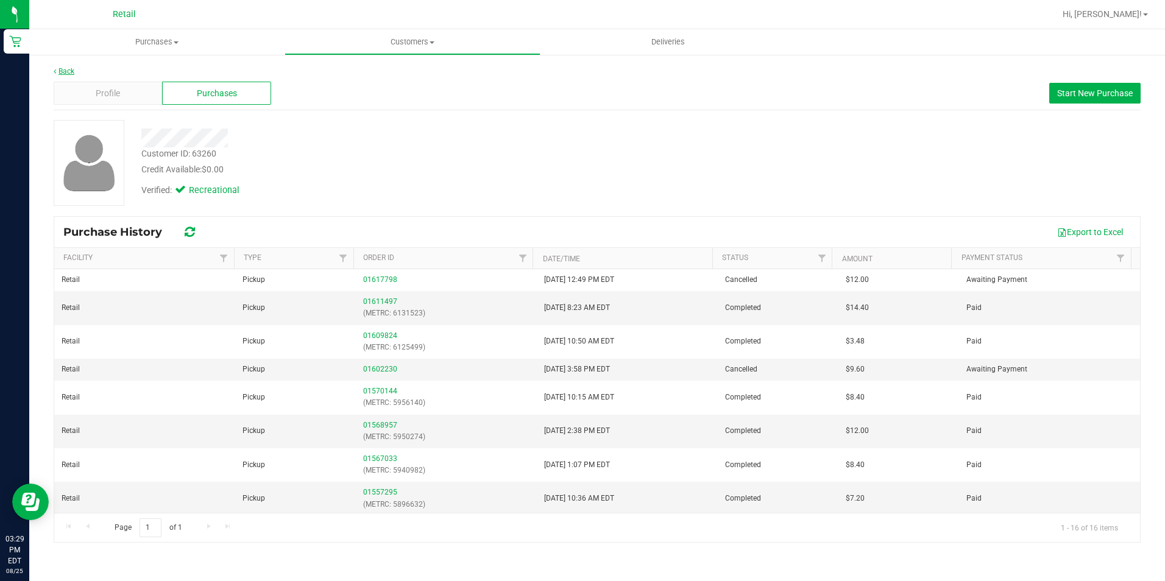
click at [63, 71] on link "Back" at bounding box center [64, 71] width 21 height 9
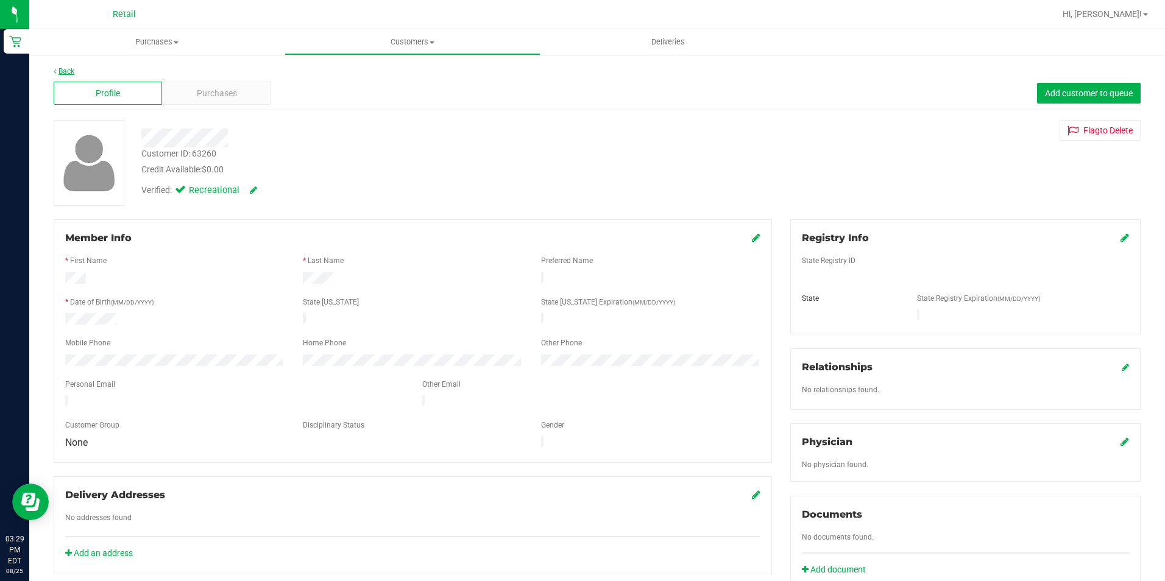
click at [69, 72] on link "Back" at bounding box center [64, 71] width 21 height 9
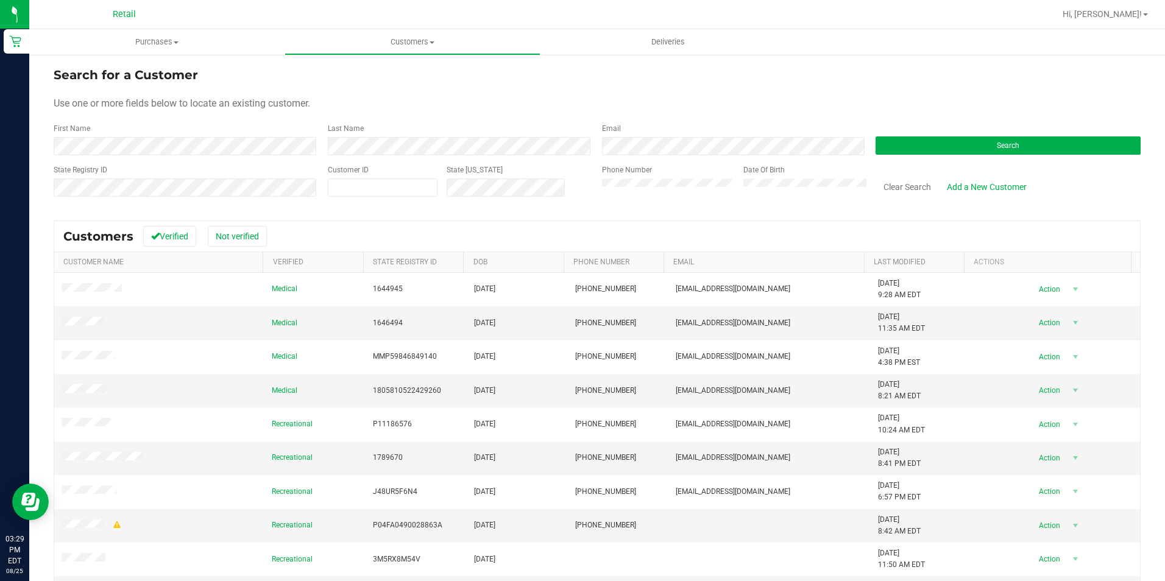
click at [174, 136] on div "First Name" at bounding box center [186, 139] width 265 height 32
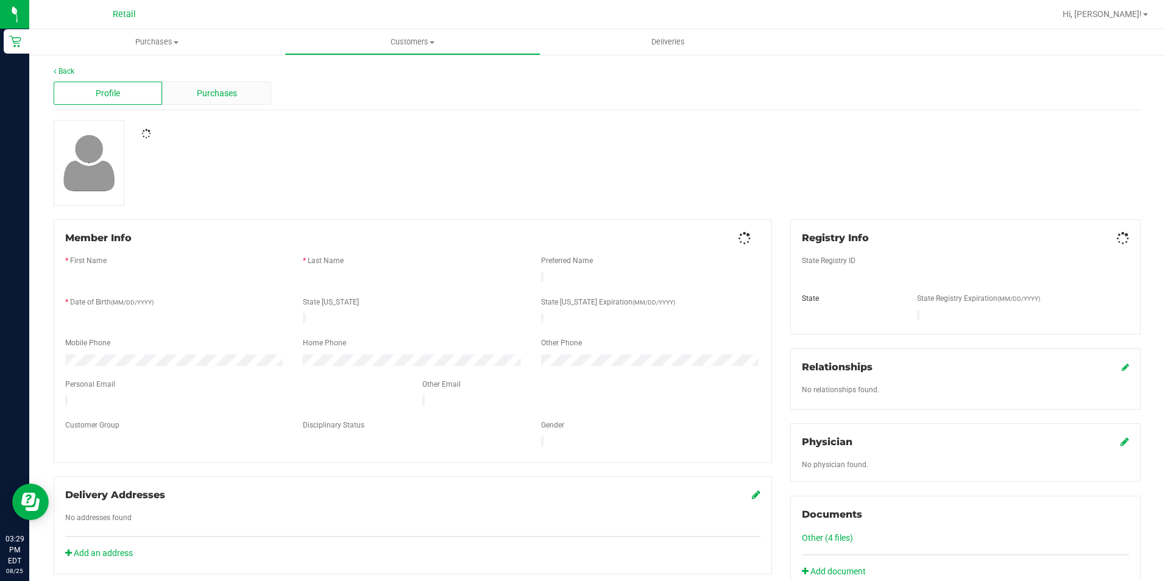
click at [194, 97] on div "Purchases" at bounding box center [216, 93] width 108 height 23
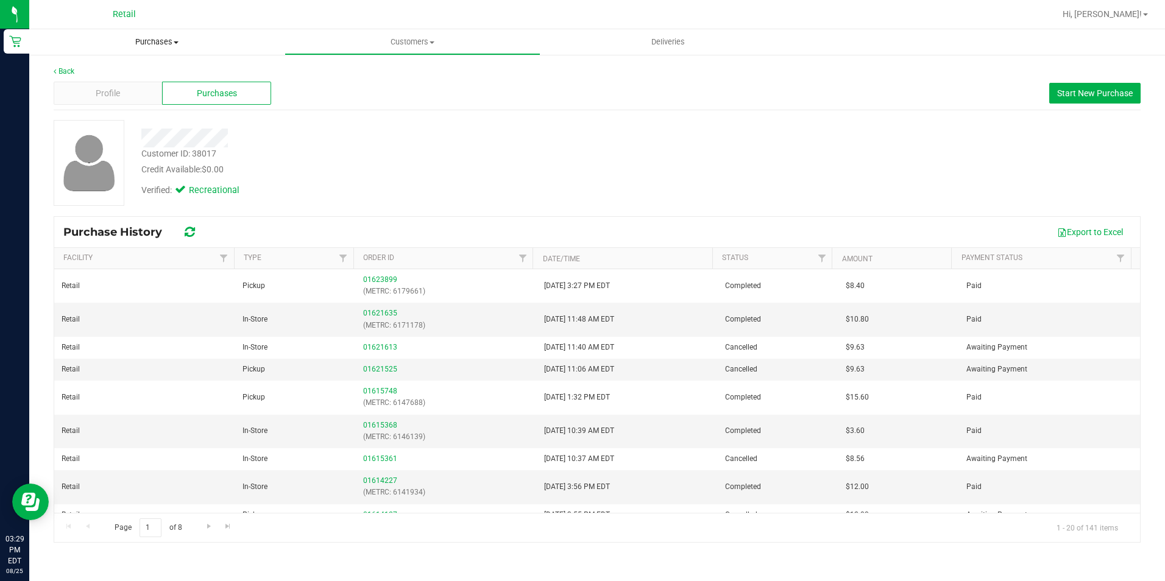
click at [146, 42] on span "Purchases" at bounding box center [156, 42] width 255 height 11
click at [136, 67] on li "Summary of purchases" at bounding box center [156, 73] width 255 height 15
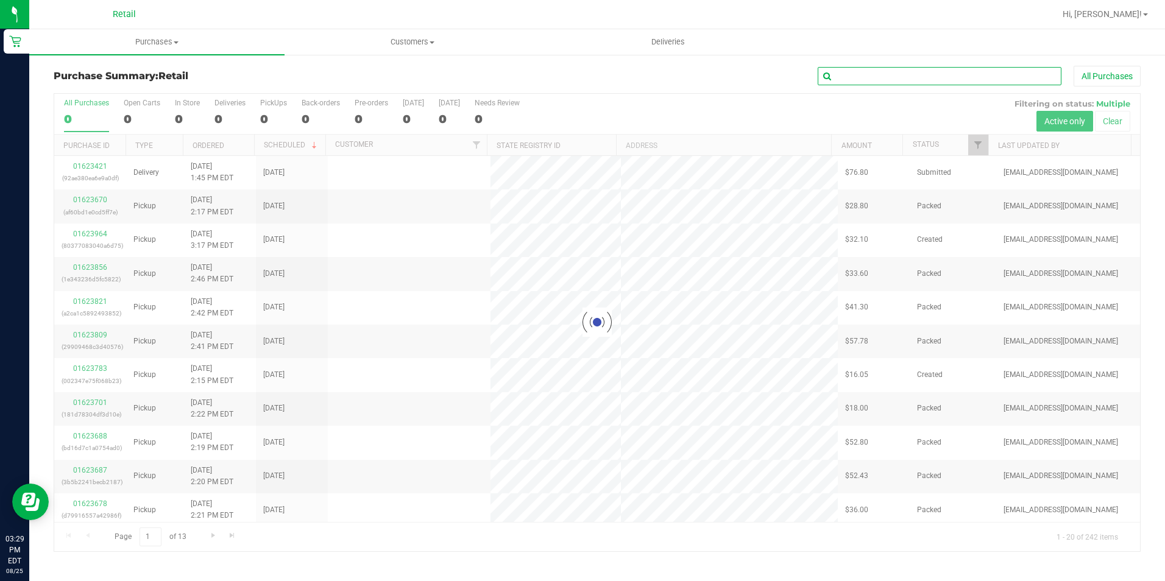
click at [910, 79] on input "text" at bounding box center [940, 76] width 244 height 18
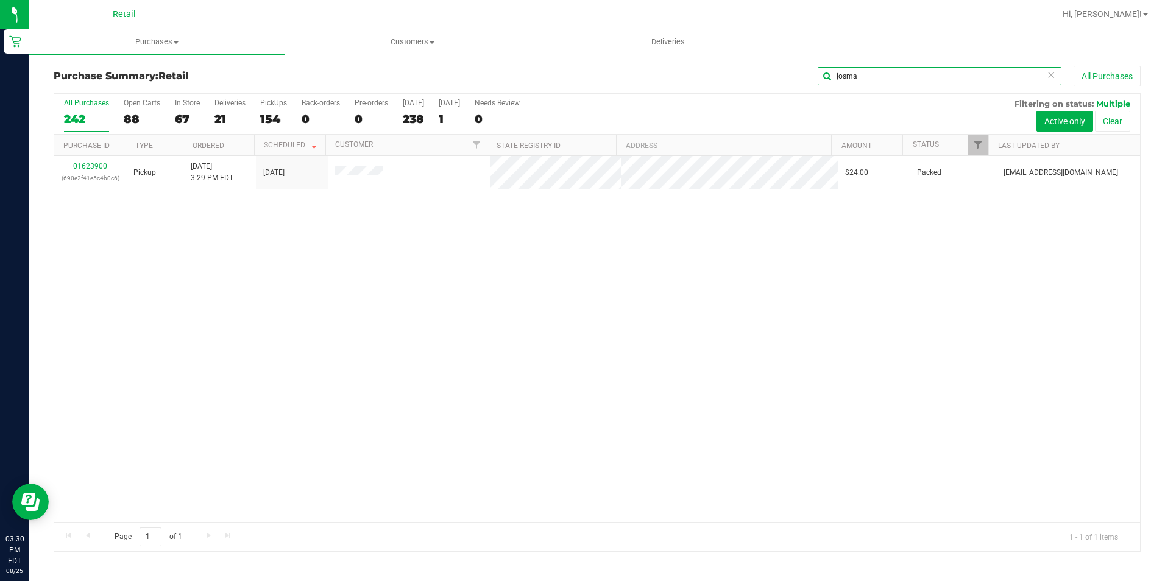
drag, startPoint x: 876, startPoint y: 80, endPoint x: 707, endPoint y: 82, distance: 168.8
click at [723, 82] on div "josma All Purchases" at bounding box center [778, 76] width 724 height 21
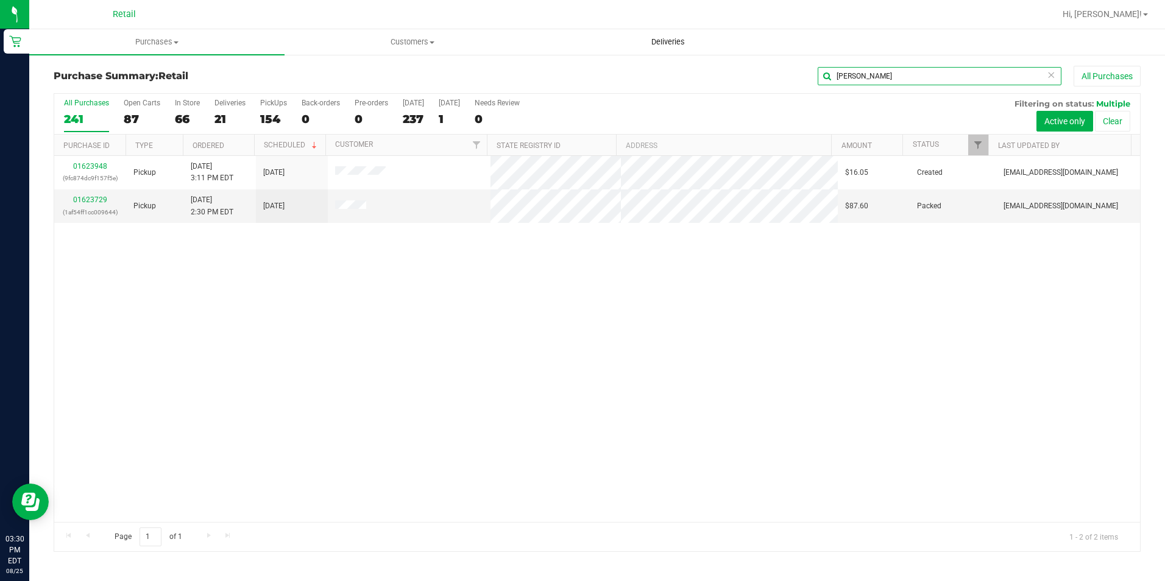
drag, startPoint x: 921, startPoint y: 75, endPoint x: 711, endPoint y: 46, distance: 211.6
click at [741, 75] on div "lovell All Purchases" at bounding box center [778, 76] width 724 height 21
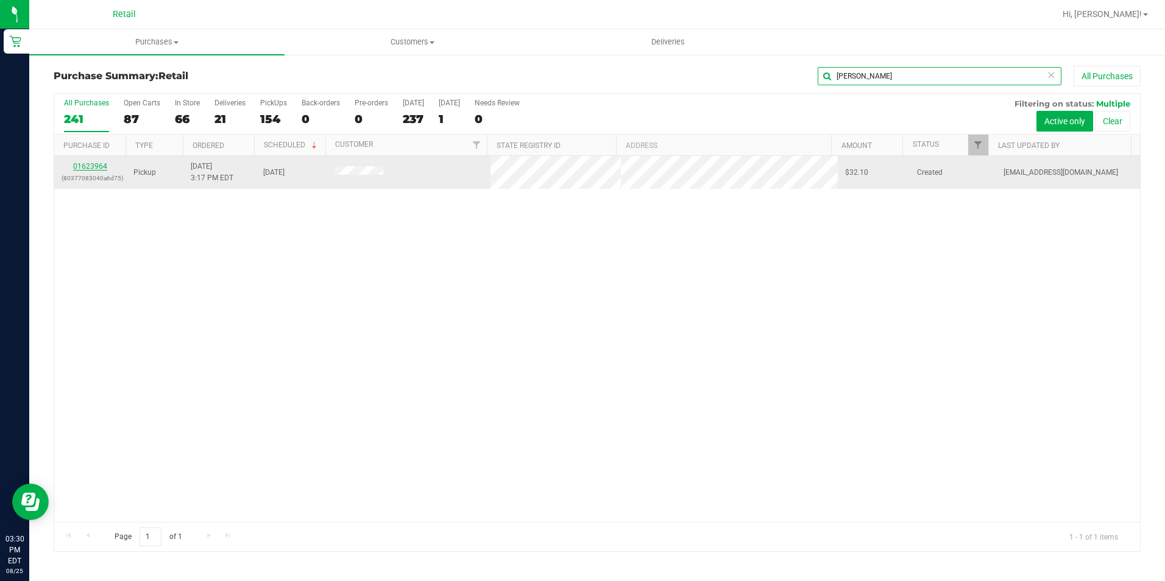
type input "eleanor"
click at [97, 166] on link "01623964" at bounding box center [90, 166] width 34 height 9
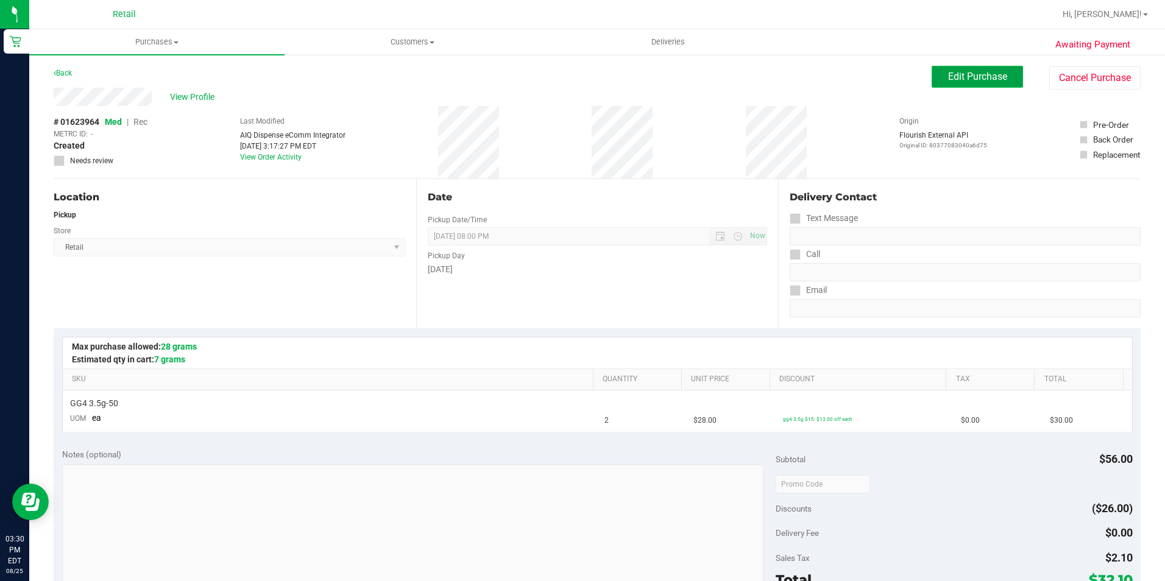
click at [979, 84] on button "Edit Purchase" at bounding box center [976, 77] width 91 height 22
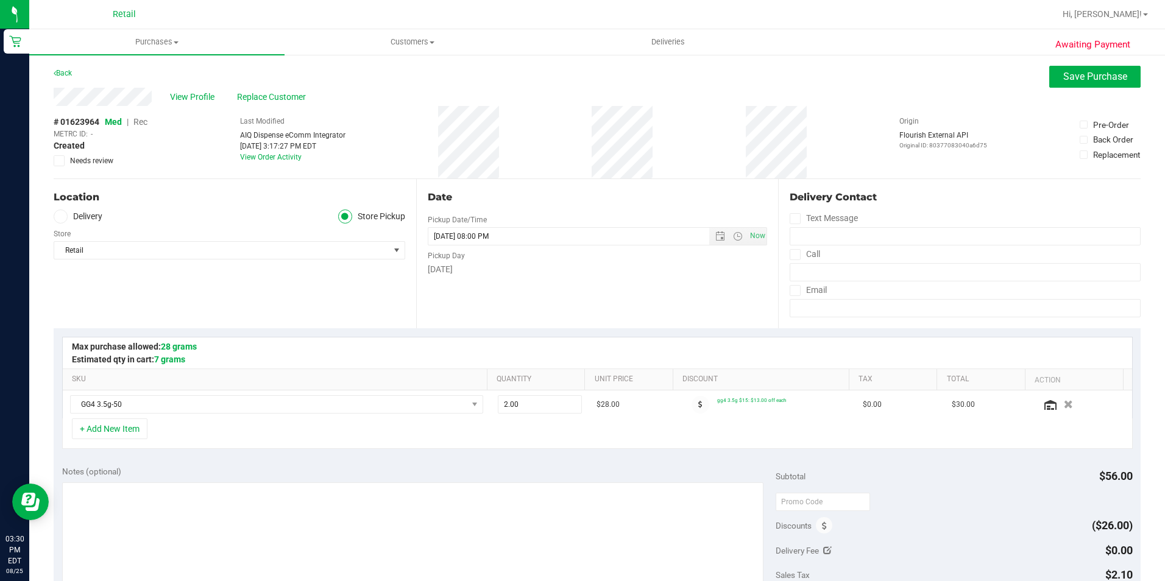
click at [142, 120] on span "Rec" at bounding box center [140, 122] width 14 height 10
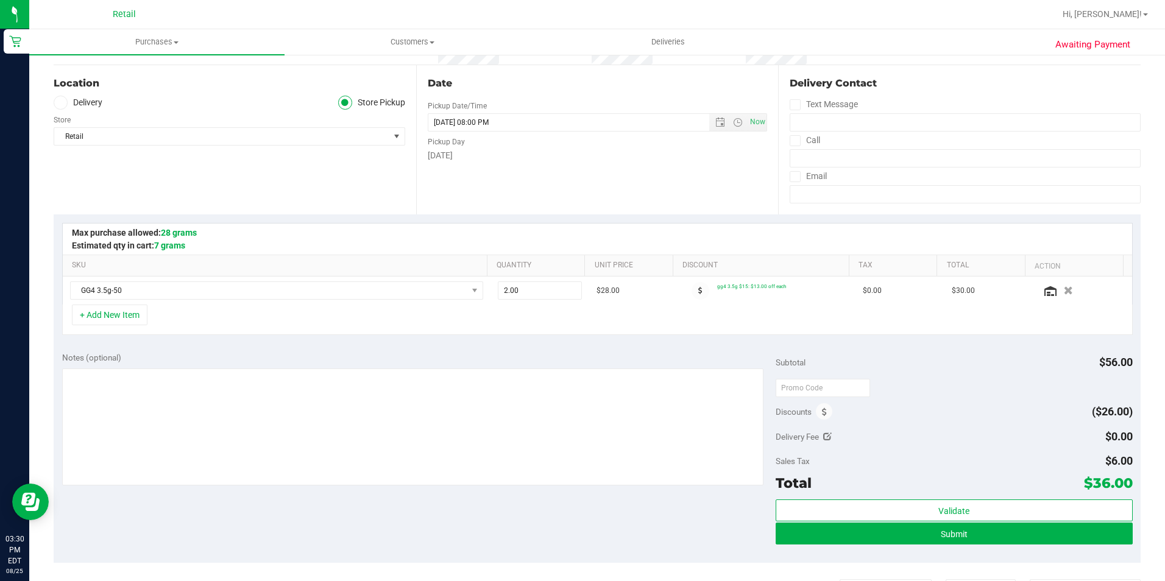
scroll to position [122, 0]
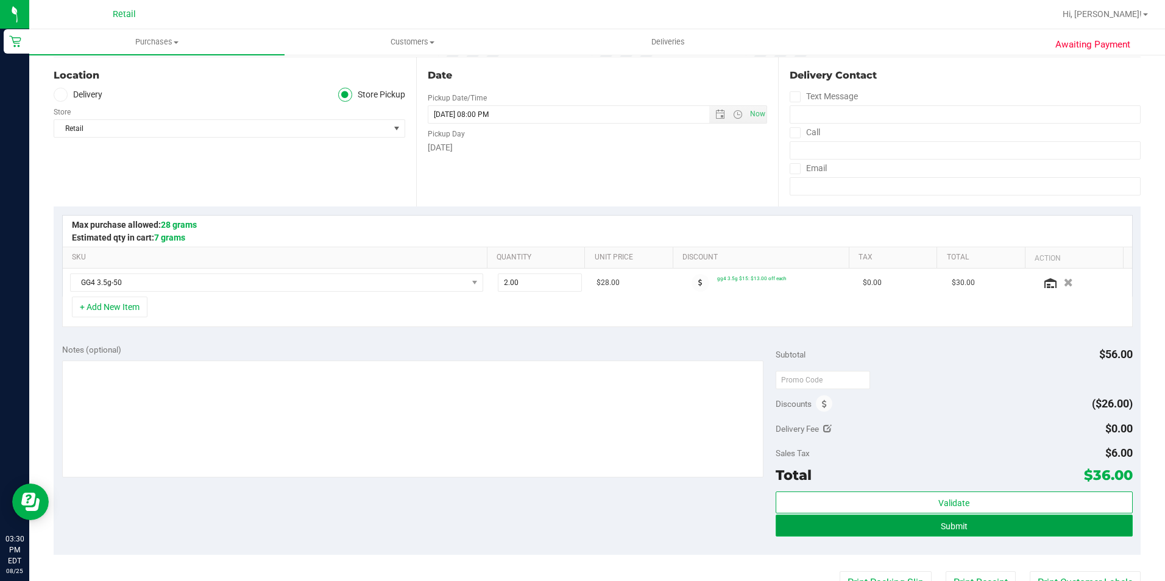
click at [884, 521] on button "Submit" at bounding box center [954, 526] width 357 height 22
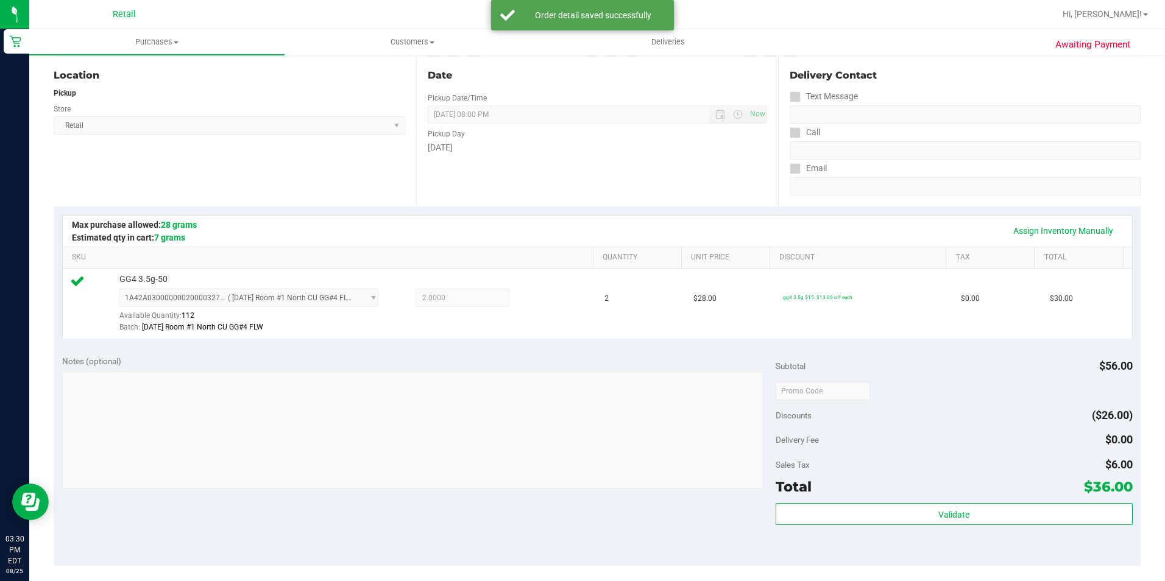
scroll to position [244, 0]
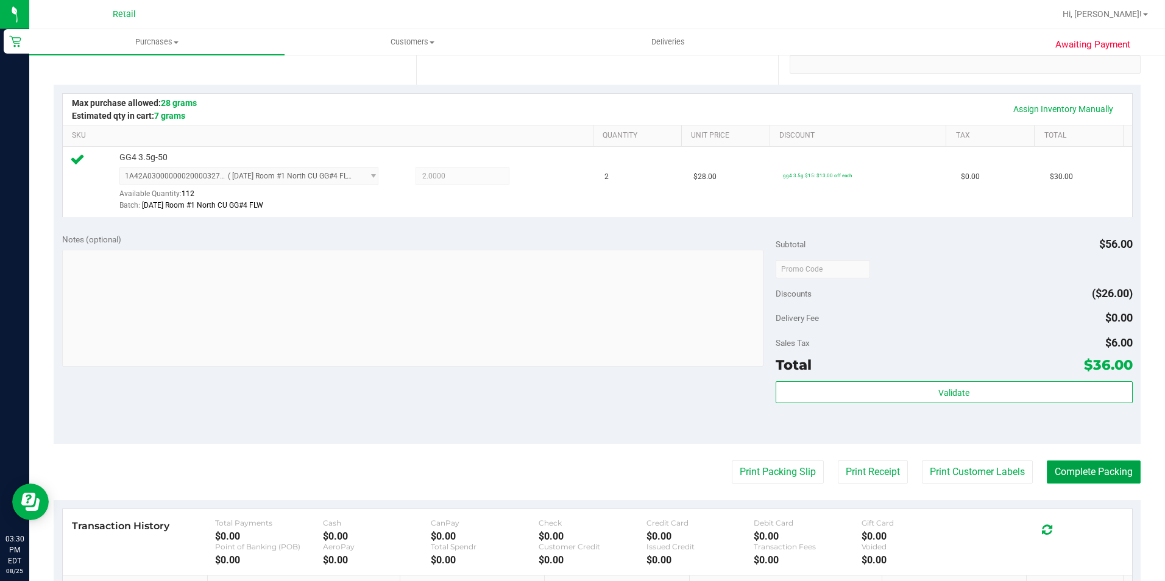
click at [1120, 465] on button "Complete Packing" at bounding box center [1094, 472] width 94 height 23
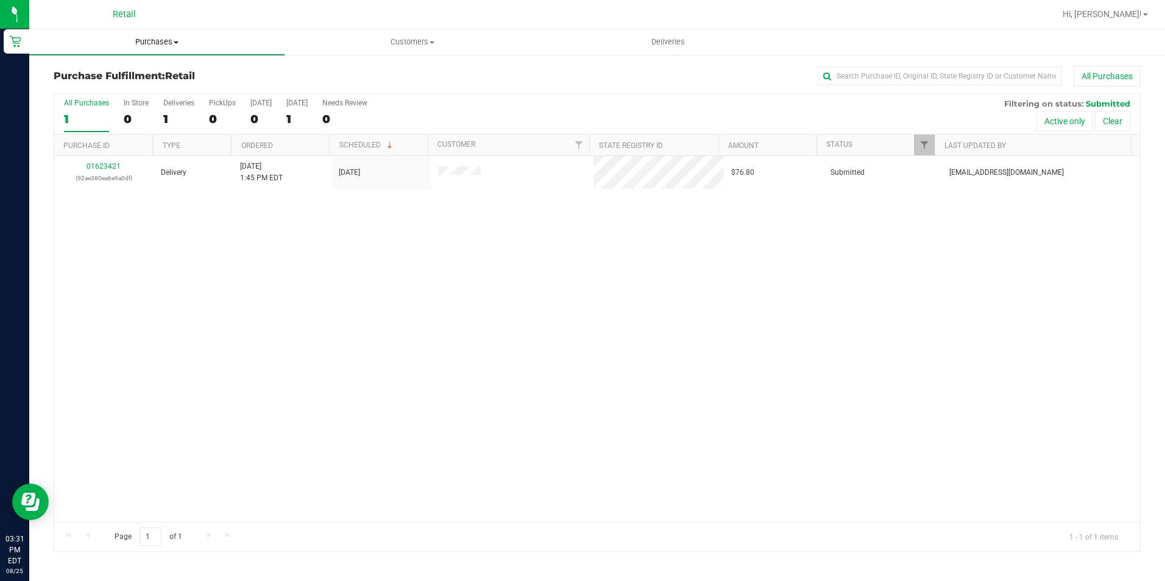
drag, startPoint x: 149, startPoint y: 37, endPoint x: 144, endPoint y: 73, distance: 36.3
click at [150, 37] on span "Purchases" at bounding box center [156, 42] width 255 height 11
click at [141, 80] on li "Summary of purchases" at bounding box center [156, 73] width 255 height 15
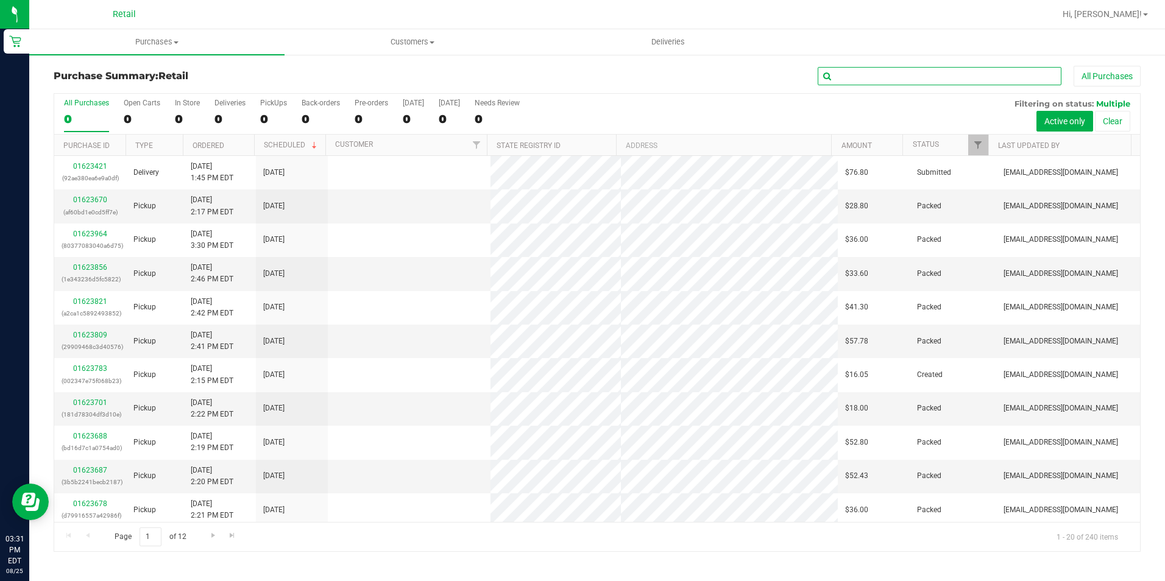
click at [869, 72] on input "text" at bounding box center [940, 76] width 244 height 18
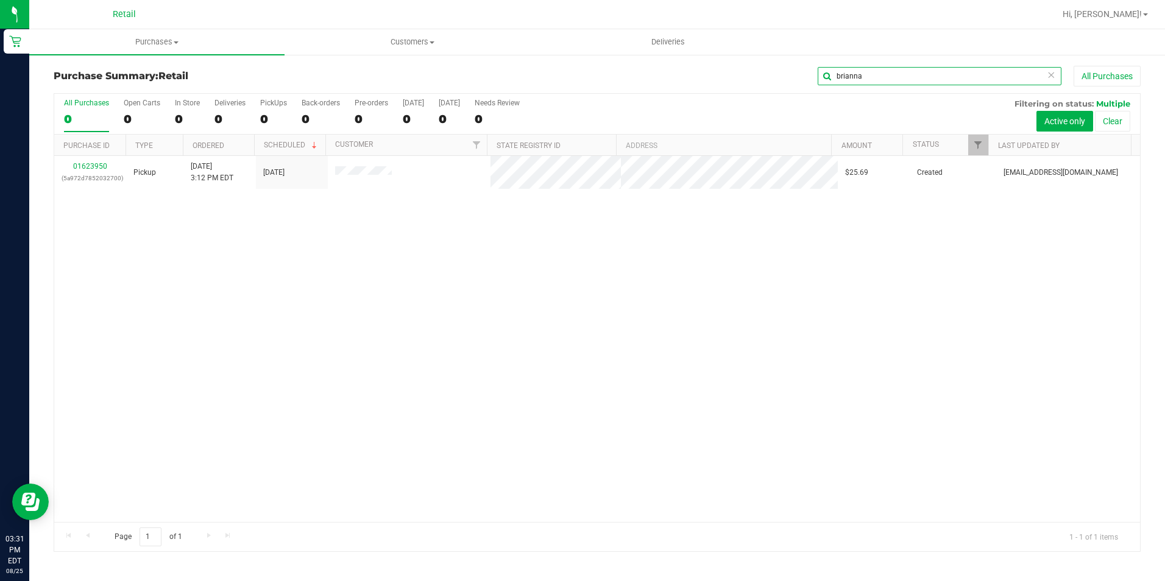
type input "brianna"
click at [93, 164] on link "01623950" at bounding box center [90, 166] width 34 height 9
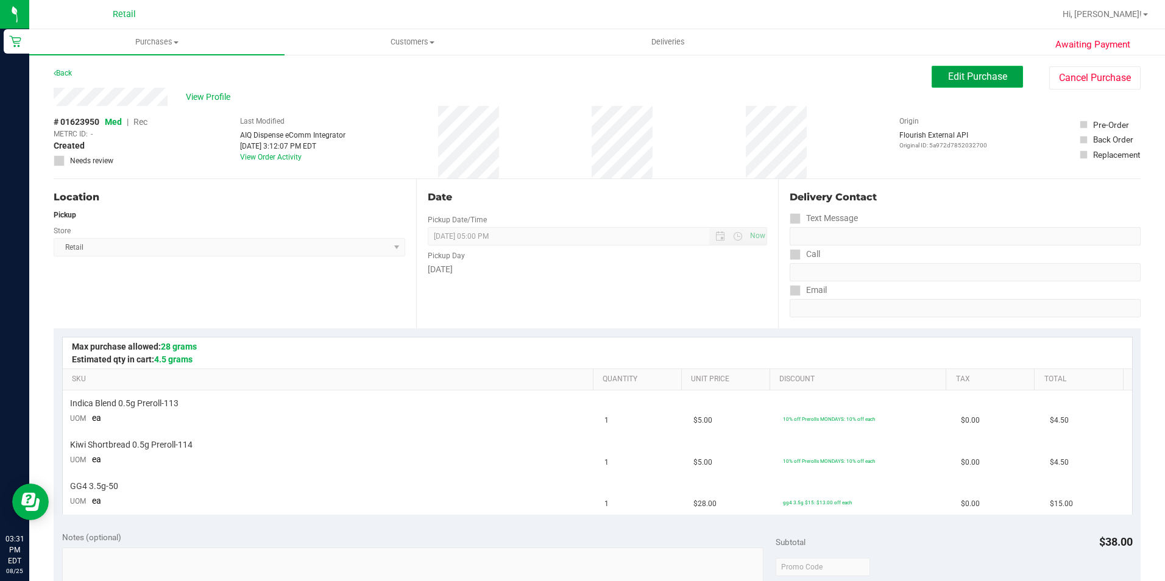
click at [997, 67] on button "Edit Purchase" at bounding box center [976, 77] width 91 height 22
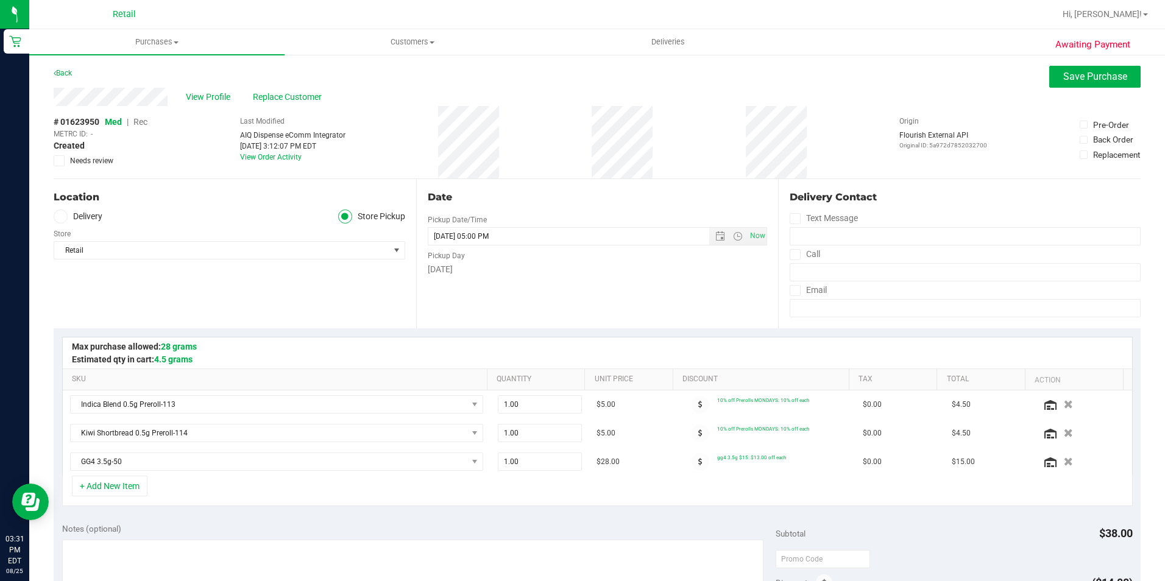
click at [144, 121] on span "Rec" at bounding box center [140, 122] width 14 height 10
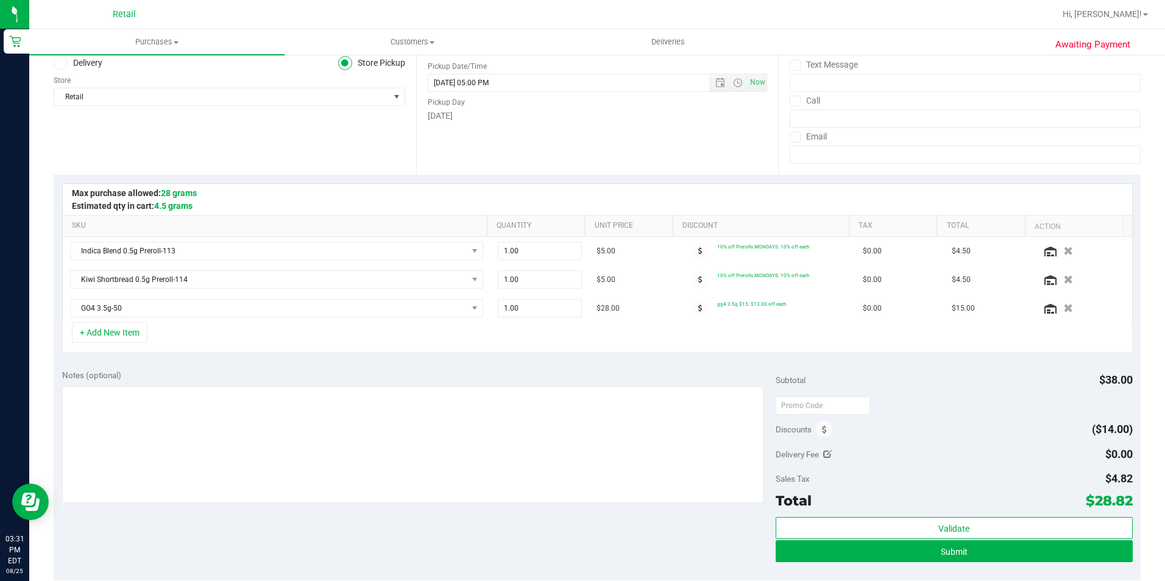
scroll to position [183, 0]
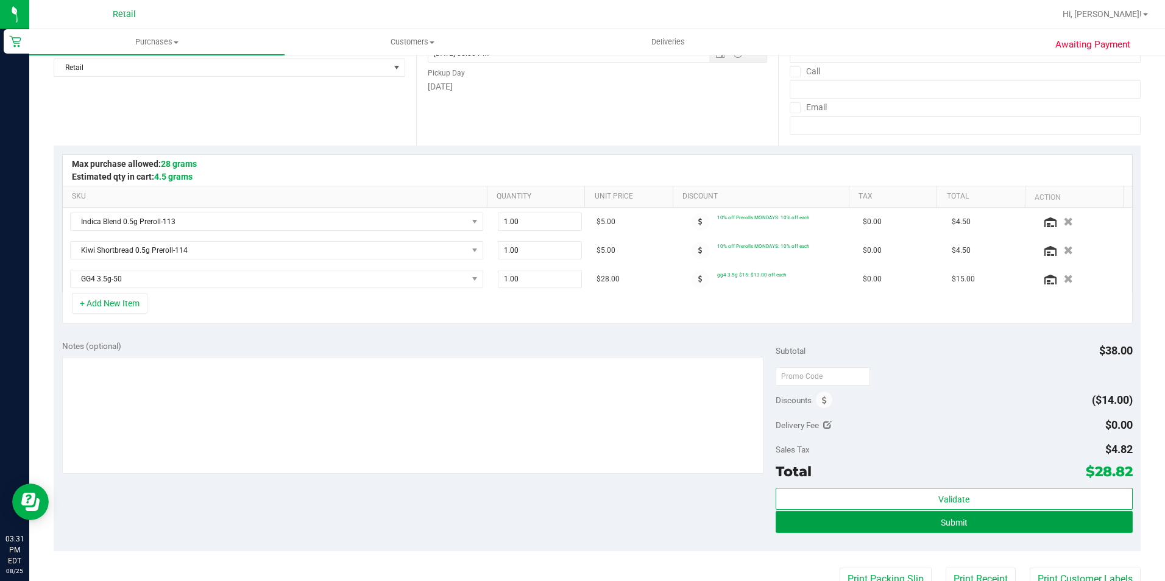
click at [970, 530] on button "Submit" at bounding box center [954, 522] width 357 height 22
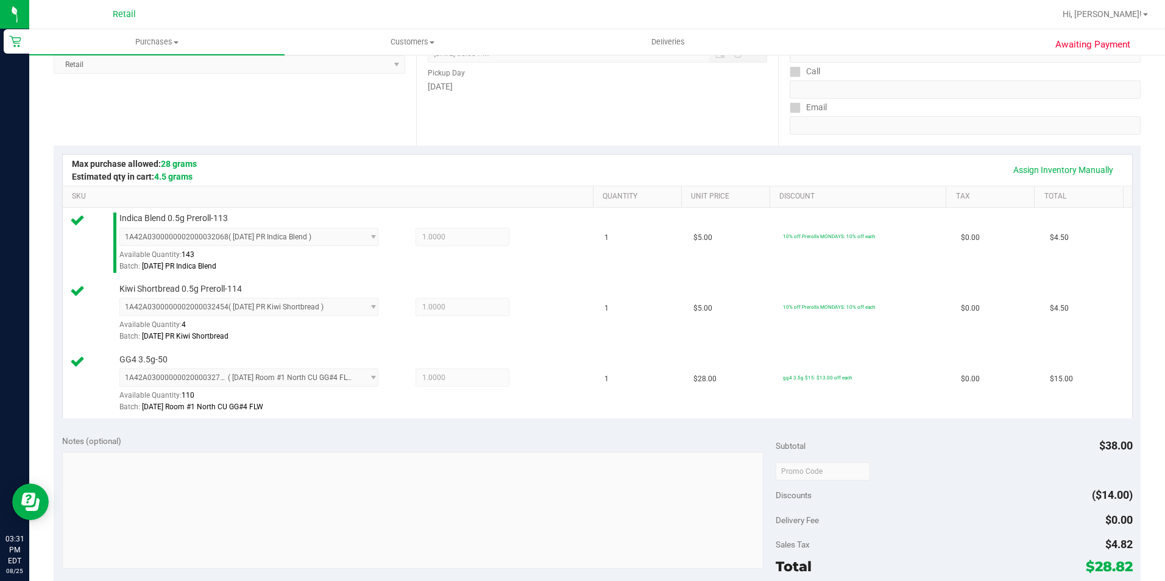
scroll to position [305, 0]
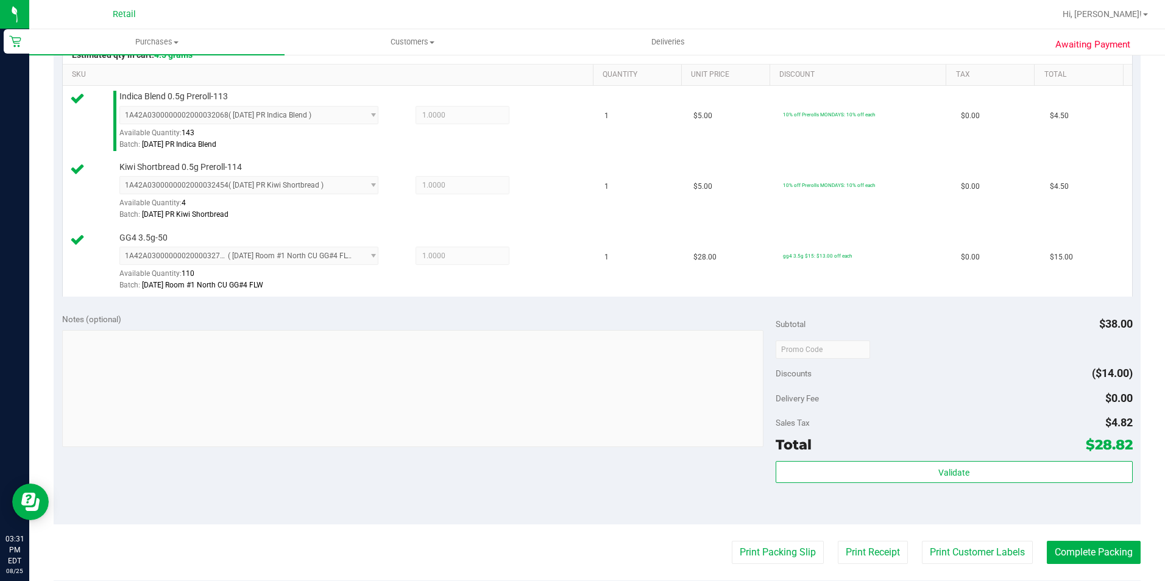
click at [1050, 540] on purchase-details "Back Edit Purchase Cancel Purchase View Profile # 01623950 Med | Rec METRC ID: …" at bounding box center [597, 284] width 1087 height 1047
click at [1059, 545] on button "Complete Packing" at bounding box center [1094, 552] width 94 height 23
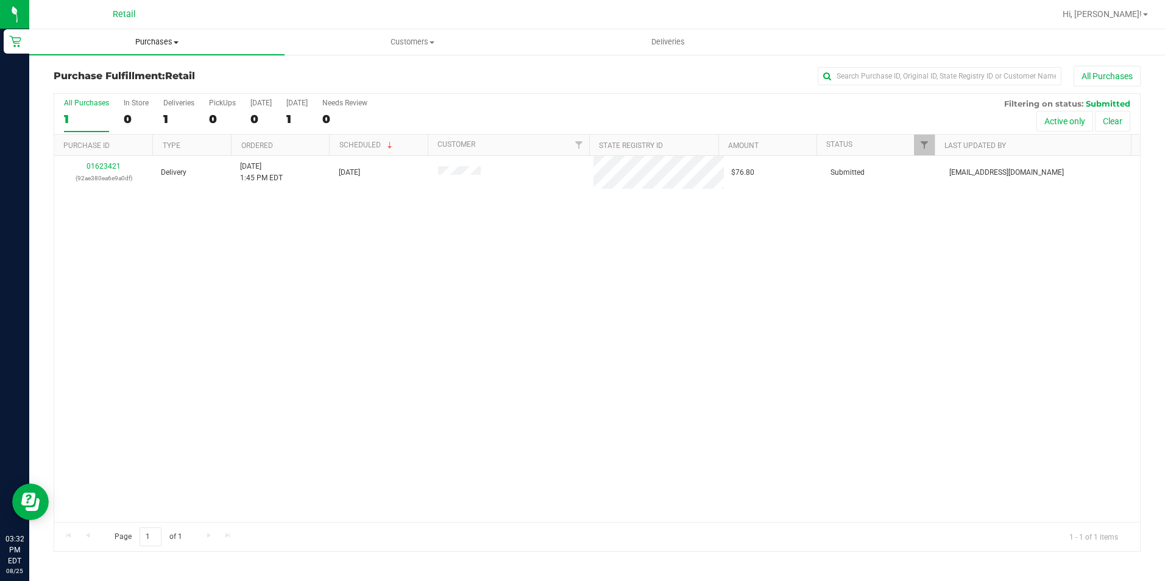
click at [168, 37] on span "Purchases" at bounding box center [156, 42] width 255 height 11
click at [161, 69] on li "Summary of purchases" at bounding box center [156, 73] width 255 height 15
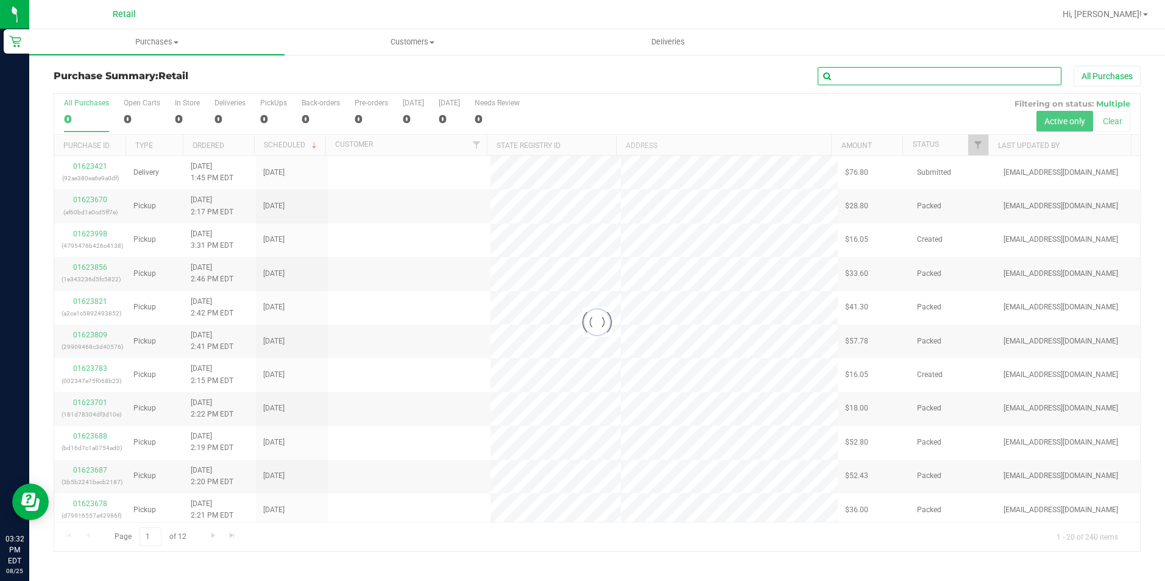
click at [848, 82] on input "text" at bounding box center [940, 76] width 244 height 18
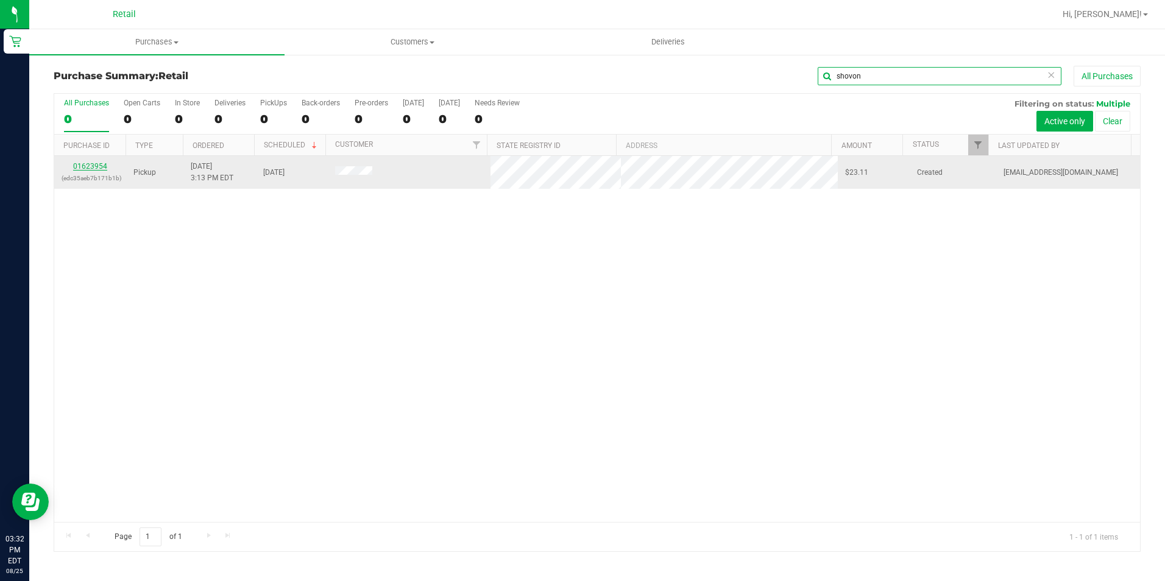
type input "shovon"
click at [87, 169] on link "01623954" at bounding box center [90, 166] width 34 height 9
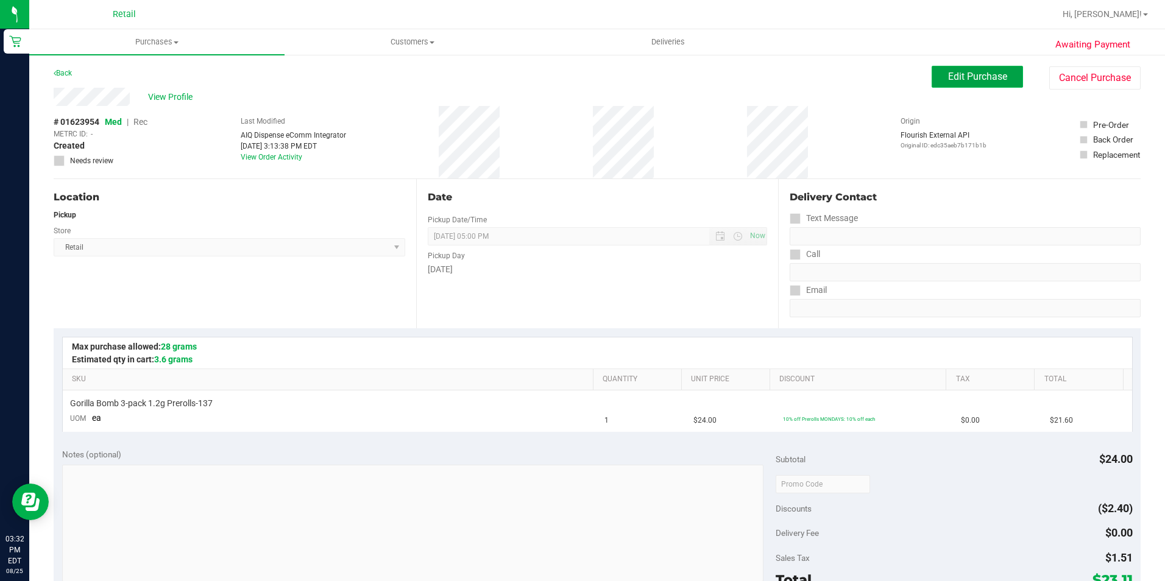
click at [933, 73] on button "Edit Purchase" at bounding box center [976, 77] width 91 height 22
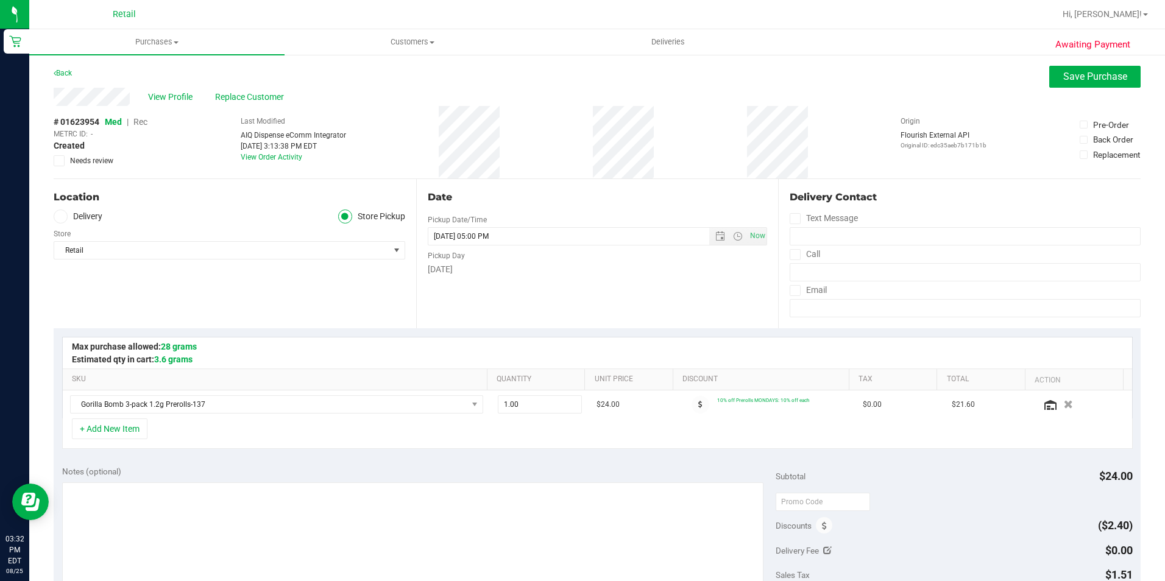
click at [147, 119] on span "Rec" at bounding box center [140, 122] width 14 height 10
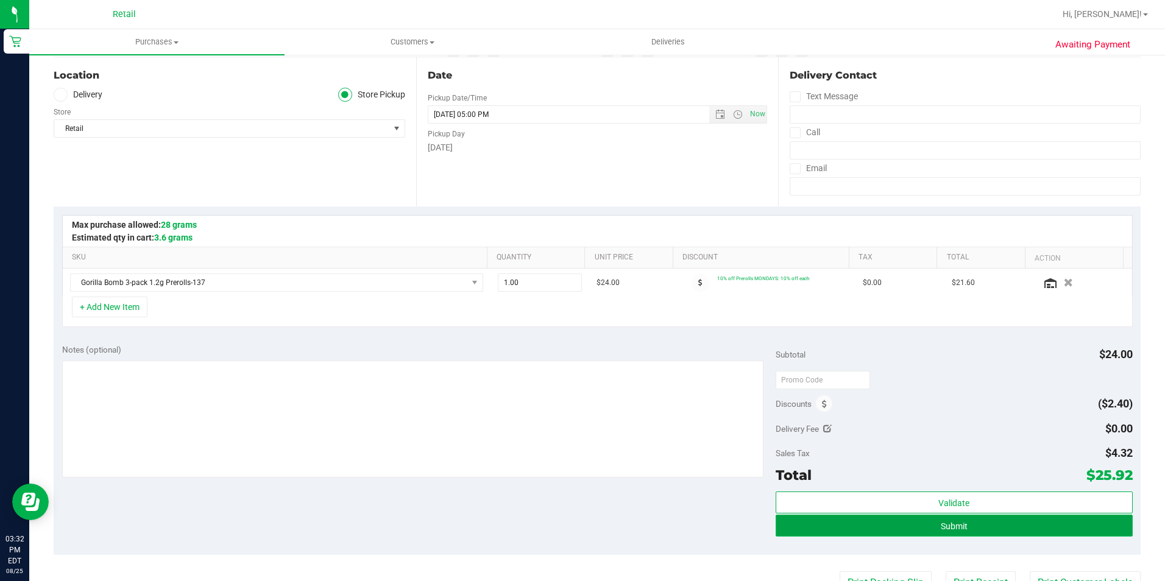
click at [871, 517] on button "Submit" at bounding box center [954, 526] width 357 height 22
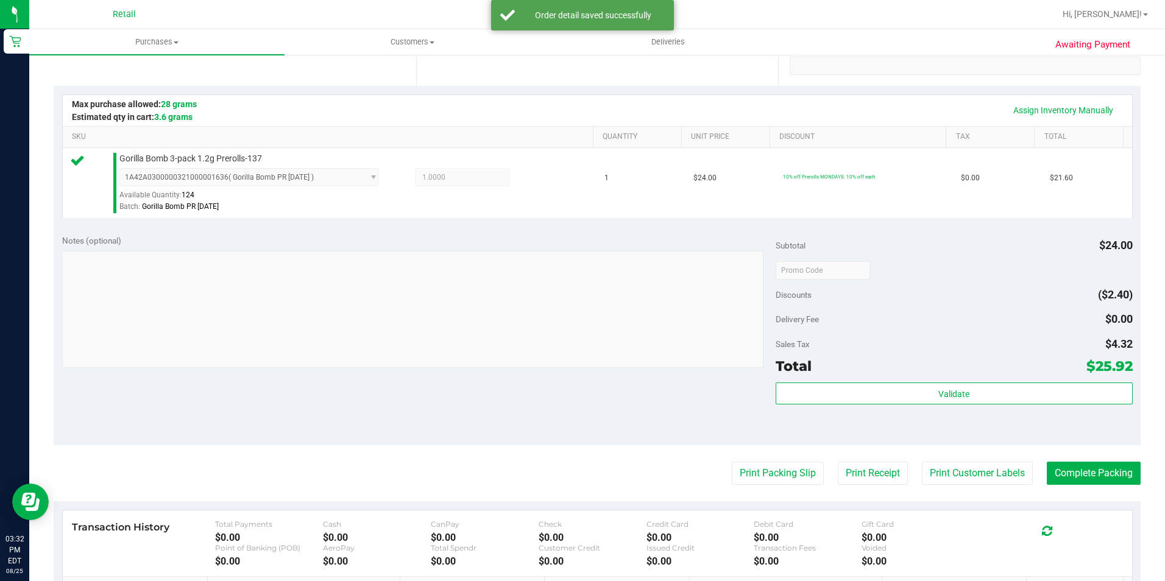
scroll to position [244, 0]
click at [1047, 481] on button "Complete Packing" at bounding box center [1094, 472] width 94 height 23
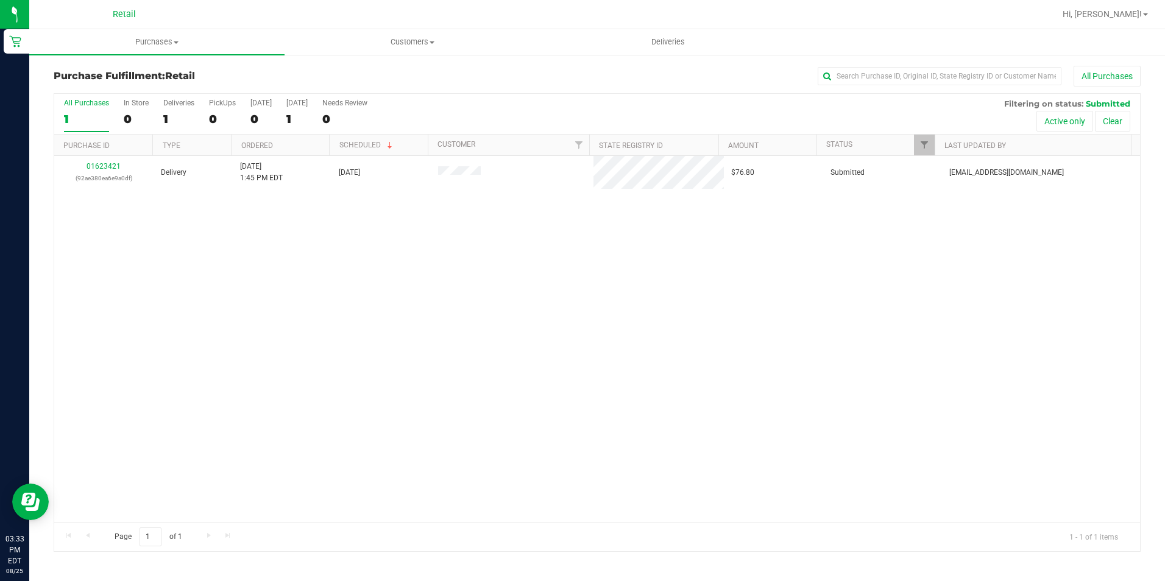
drag, startPoint x: 161, startPoint y: 44, endPoint x: 158, endPoint y: 54, distance: 10.2
click at [161, 44] on span "Purchases" at bounding box center [156, 42] width 255 height 11
click at [149, 70] on span "Summary of purchases" at bounding box center [91, 73] width 125 height 10
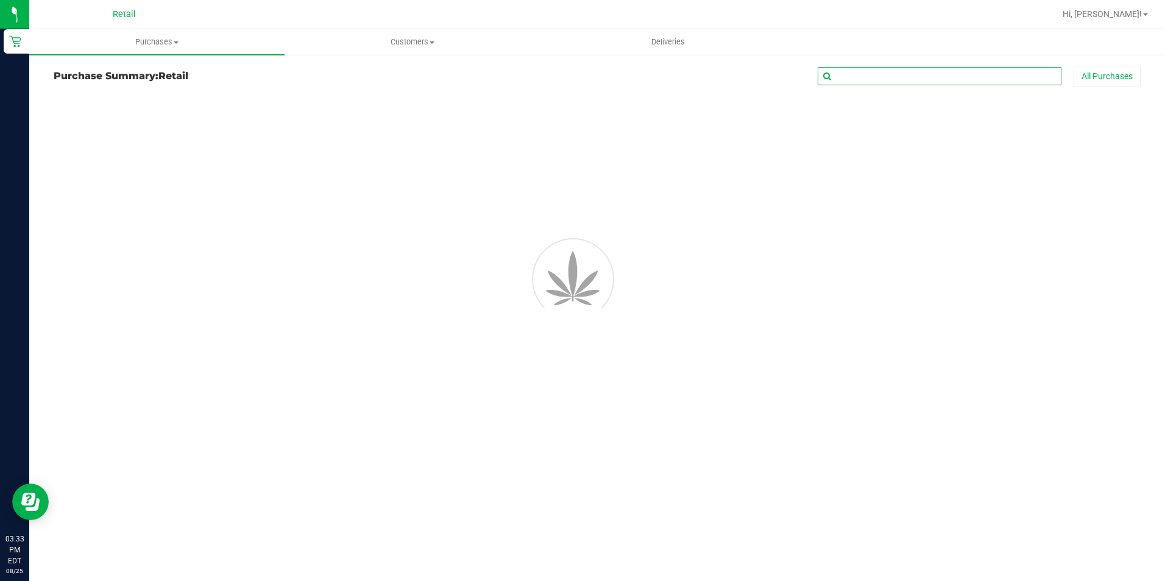
click at [862, 73] on input "text" at bounding box center [940, 76] width 244 height 18
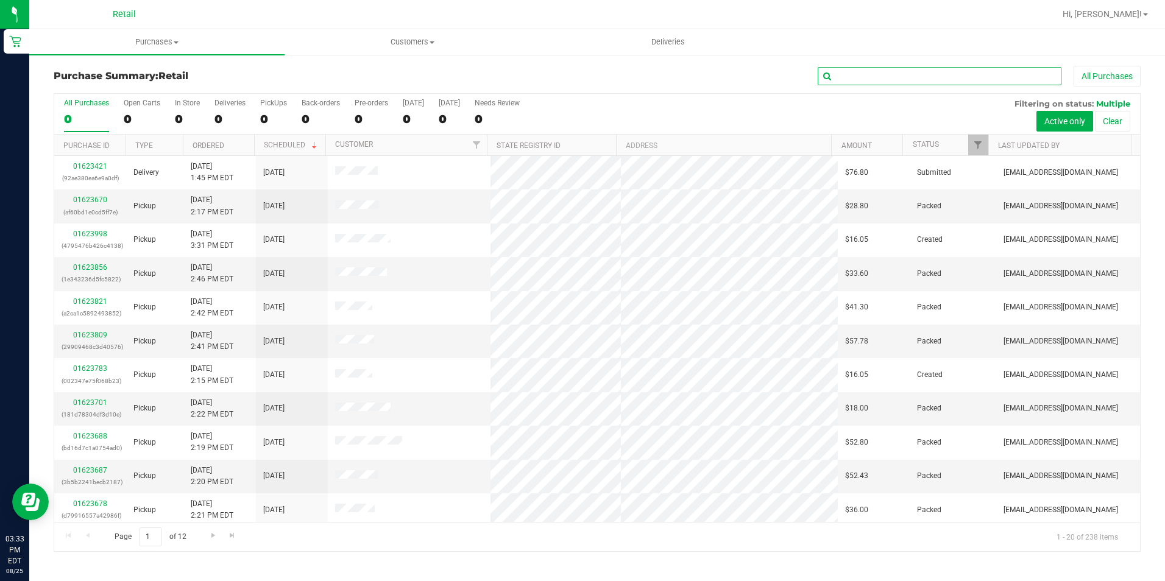
type input "n"
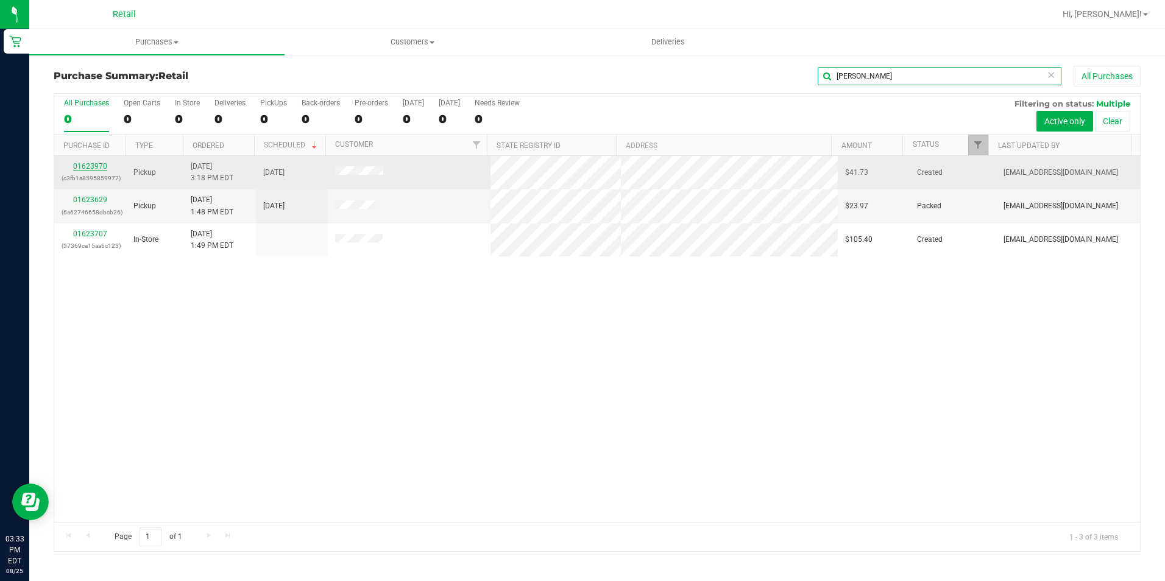
type input "ana"
click at [96, 166] on link "01623970" at bounding box center [90, 166] width 34 height 9
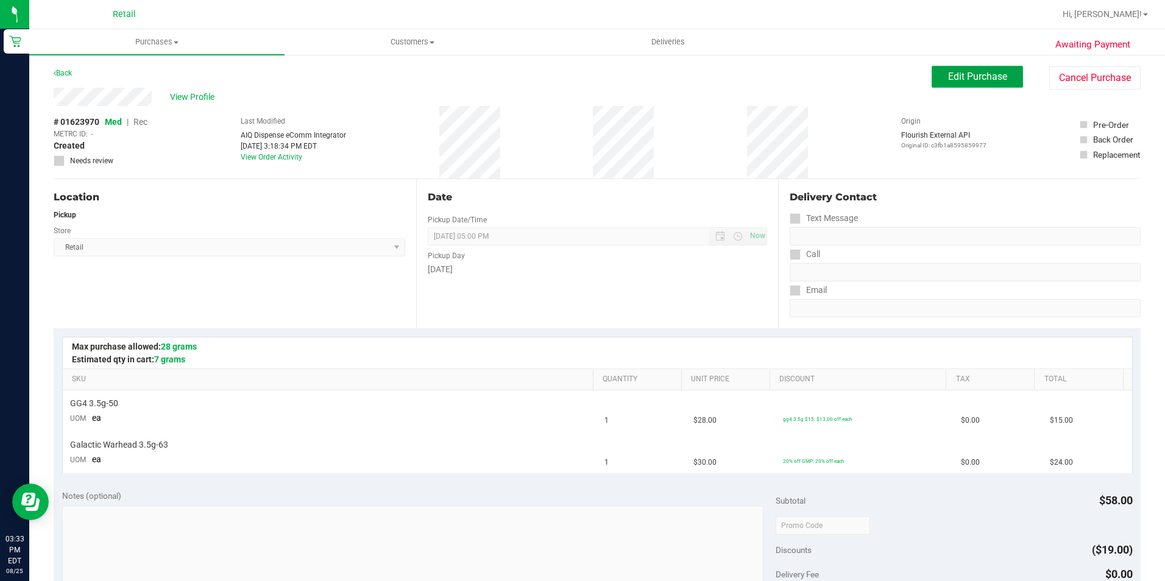
click at [992, 77] on span "Edit Purchase" at bounding box center [977, 77] width 59 height 12
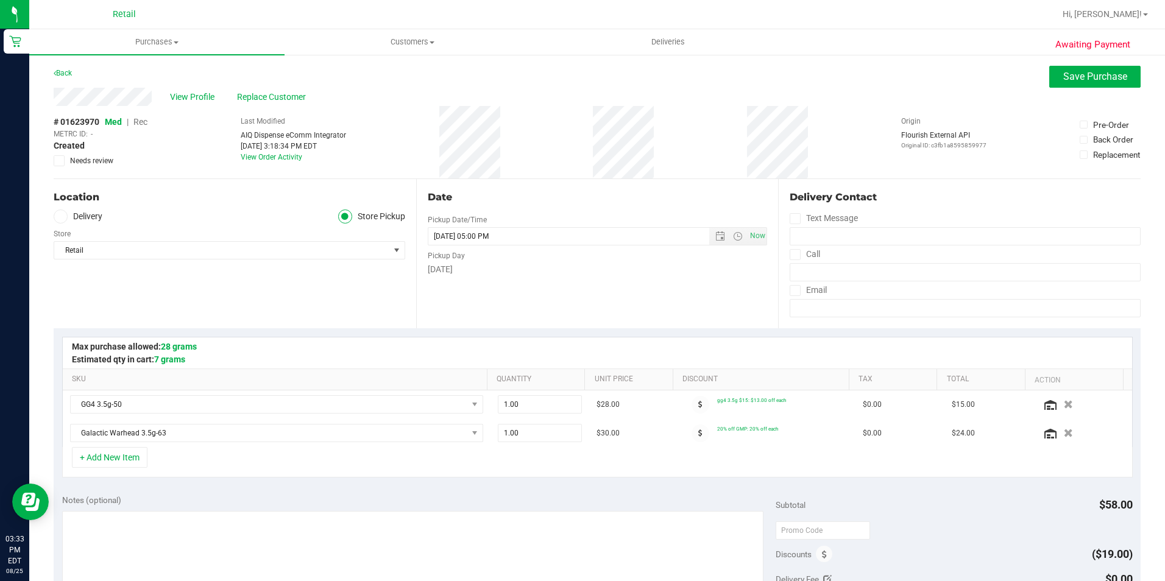
click at [139, 123] on span "Rec" at bounding box center [140, 122] width 14 height 10
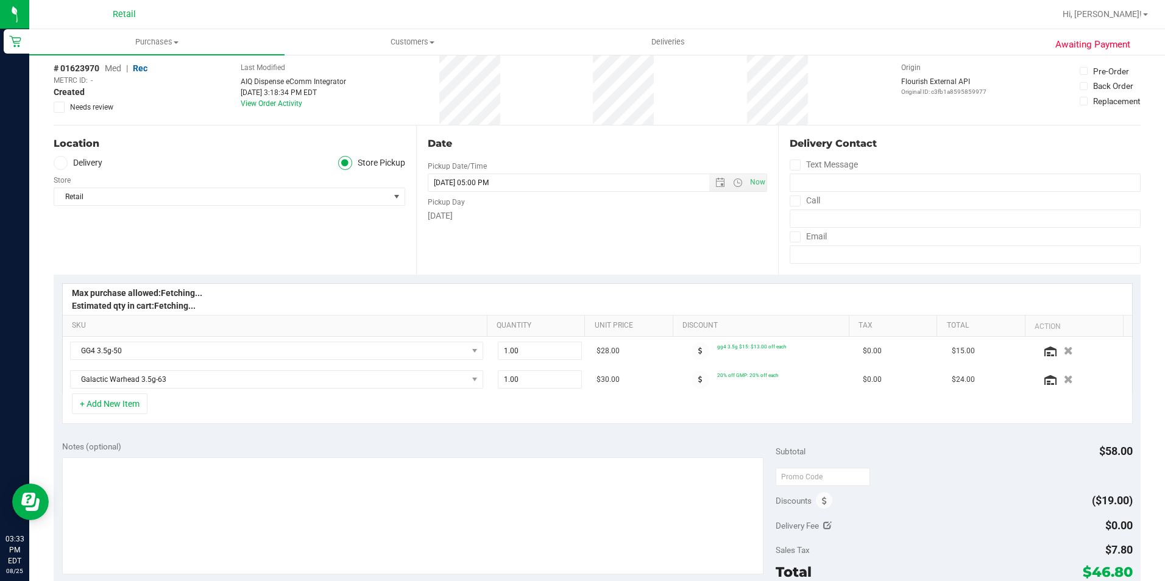
scroll to position [122, 0]
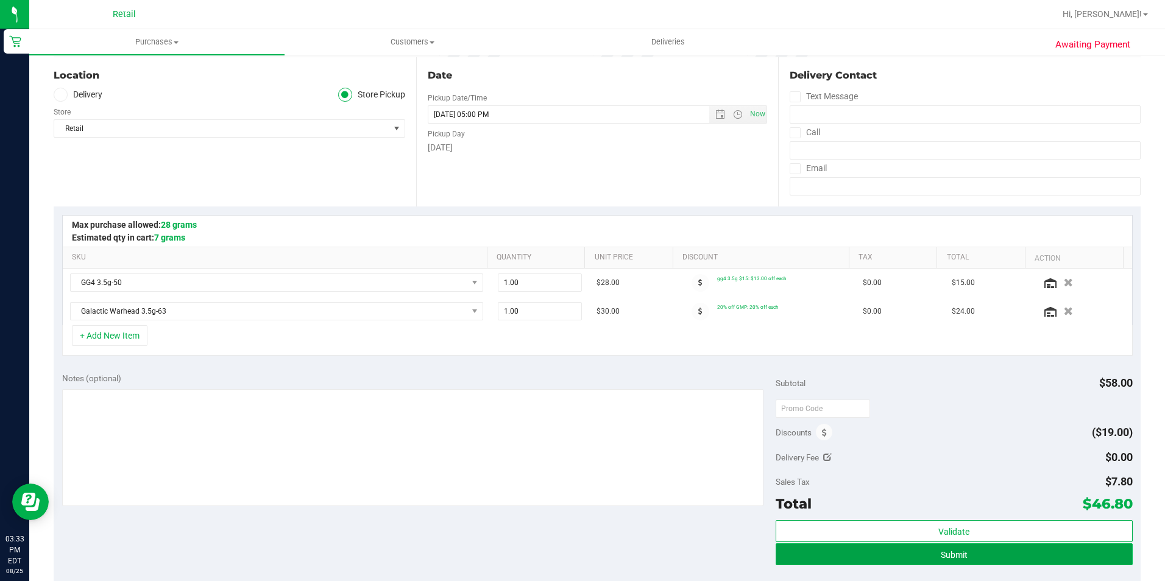
click at [952, 554] on span "Submit" at bounding box center [954, 555] width 27 height 10
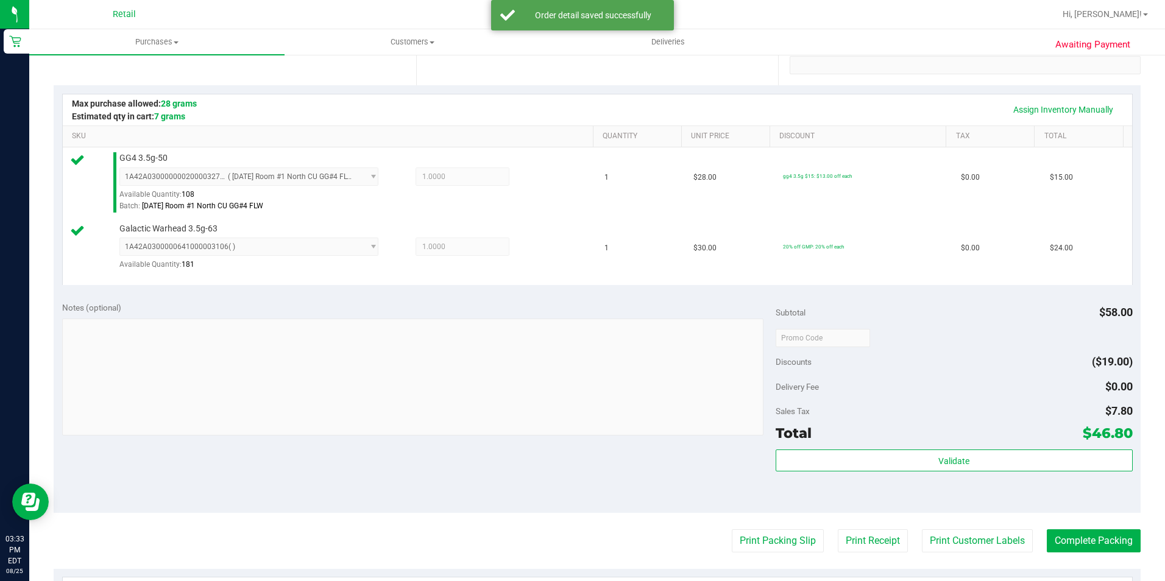
scroll to position [244, 0]
click at [1042, 528] on purchase-details "Back Edit Purchase Cancel Purchase View Profile # 01623970 Med | Rec METRC ID: …" at bounding box center [597, 309] width 1087 height 974
click at [1047, 530] on button "Complete Packing" at bounding box center [1094, 540] width 94 height 23
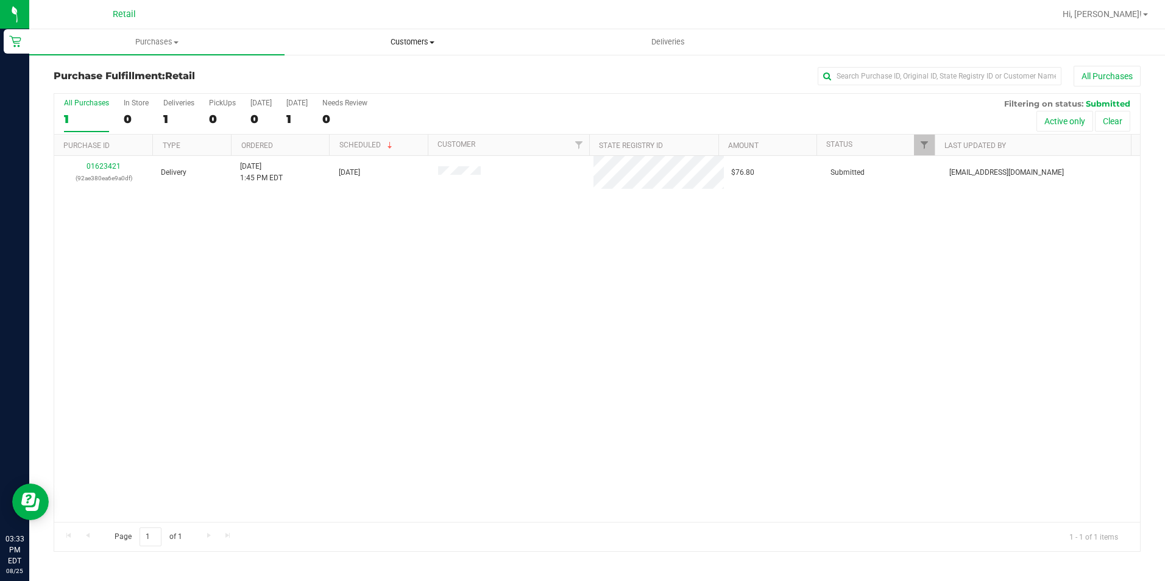
drag, startPoint x: 443, startPoint y: 44, endPoint x: 436, endPoint y: 43, distance: 6.8
click at [443, 44] on span "Customers" at bounding box center [412, 42] width 254 height 11
click at [356, 72] on span "All customers" at bounding box center [329, 73] width 88 height 10
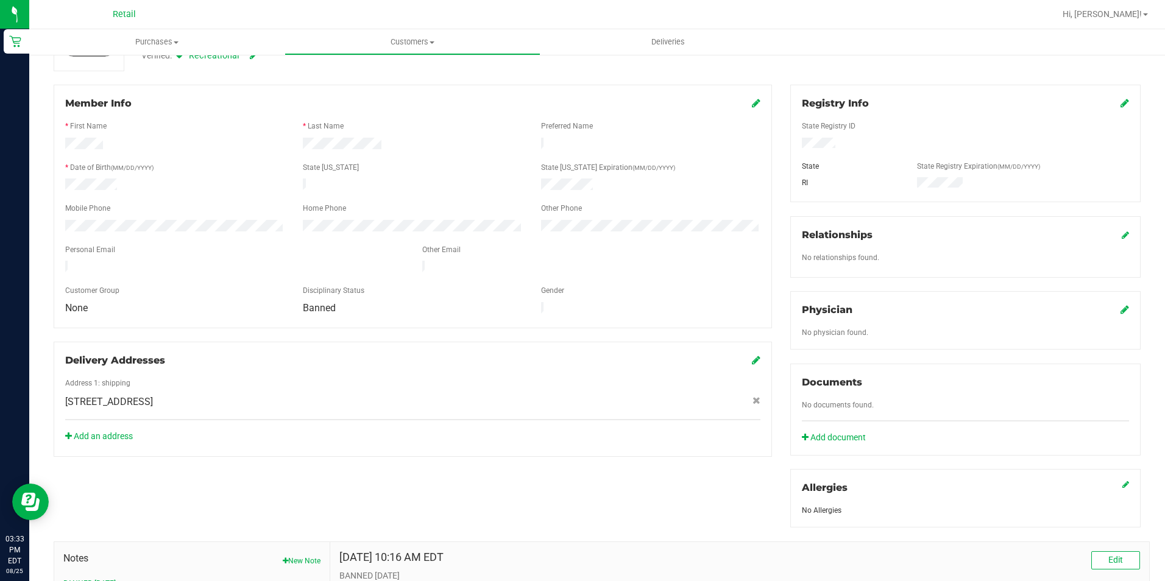
scroll to position [115, 0]
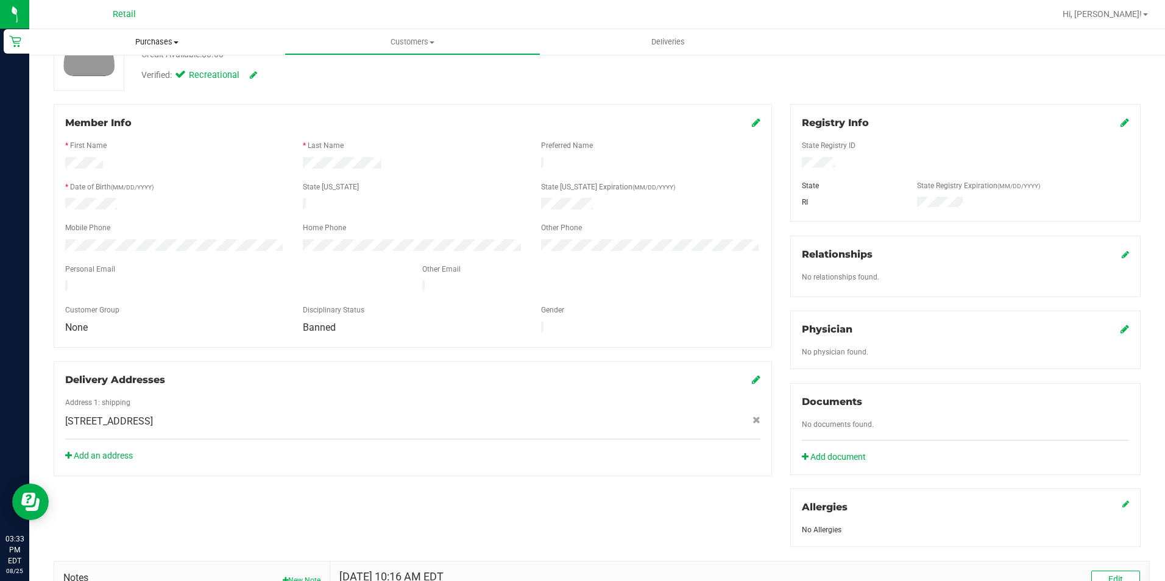
click at [161, 42] on span "Purchases" at bounding box center [156, 42] width 255 height 11
click at [152, 73] on span "Summary of purchases" at bounding box center [91, 73] width 125 height 10
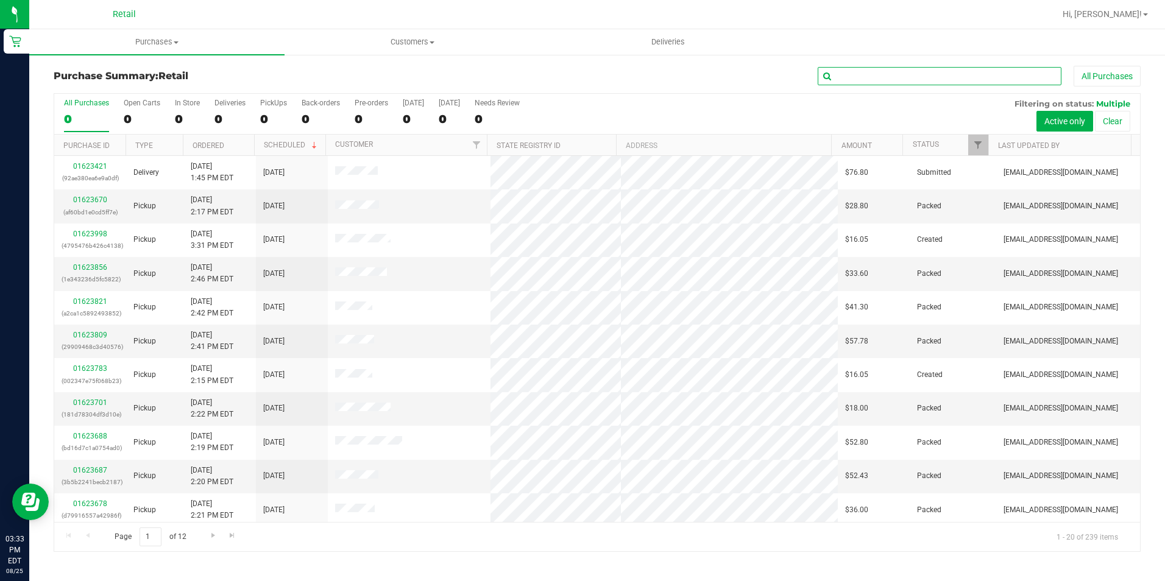
click at [844, 75] on input "text" at bounding box center [940, 76] width 244 height 18
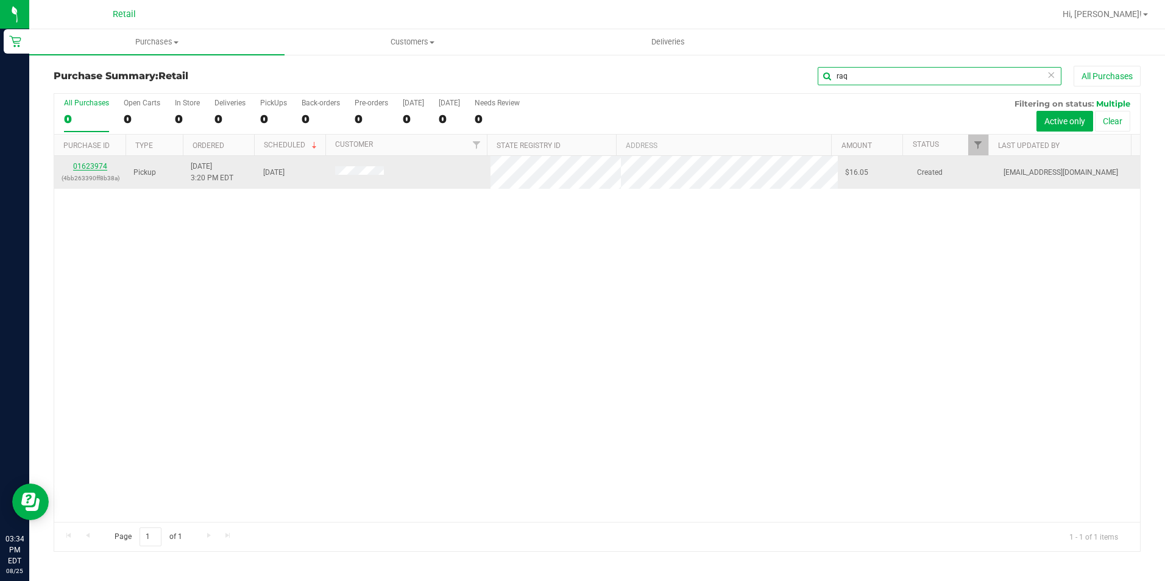
type input "raq"
click at [89, 165] on link "01623974" at bounding box center [90, 166] width 34 height 9
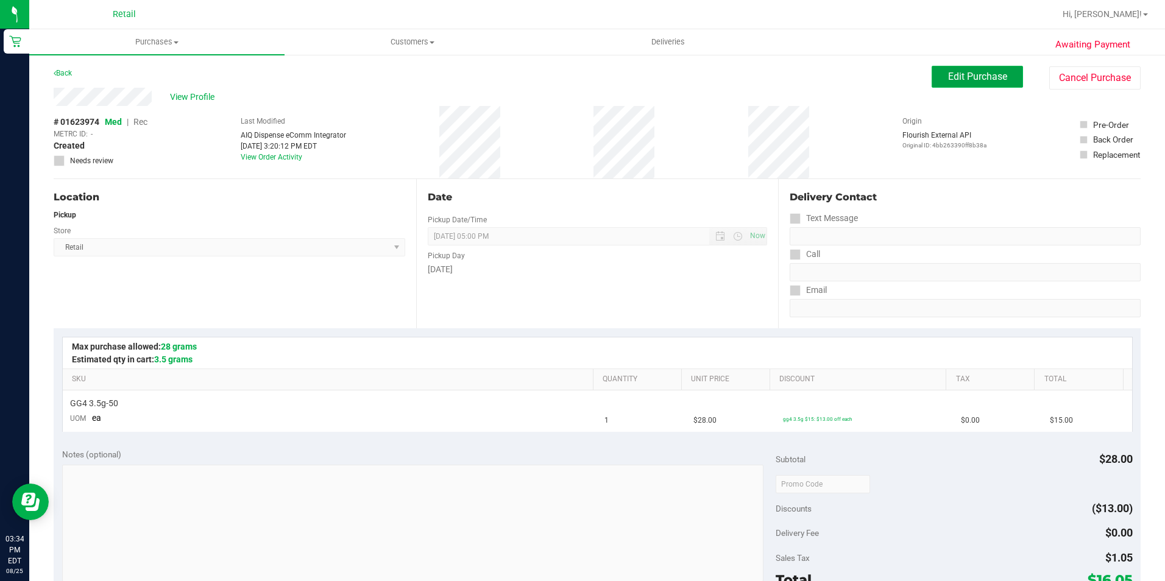
click at [949, 80] on span "Edit Purchase" at bounding box center [977, 77] width 59 height 12
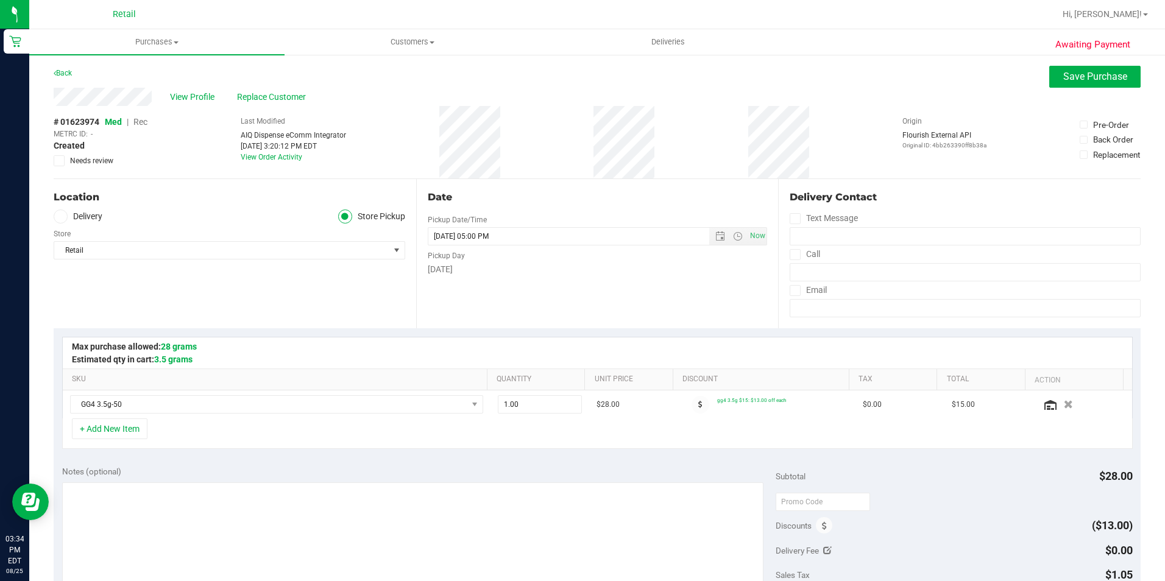
click at [140, 119] on span "Rec" at bounding box center [140, 122] width 14 height 10
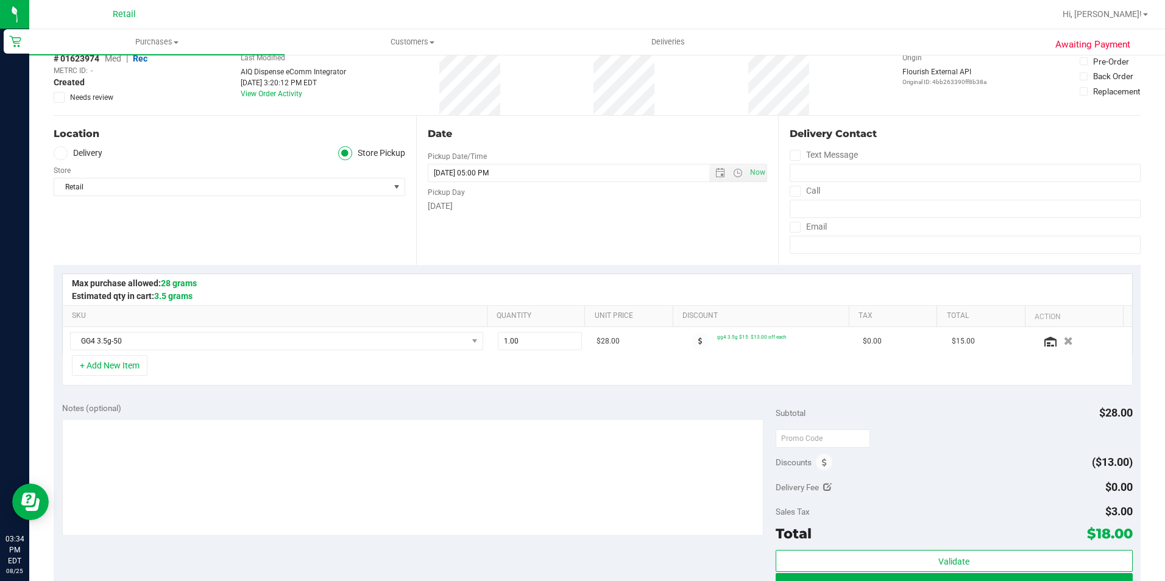
scroll to position [122, 0]
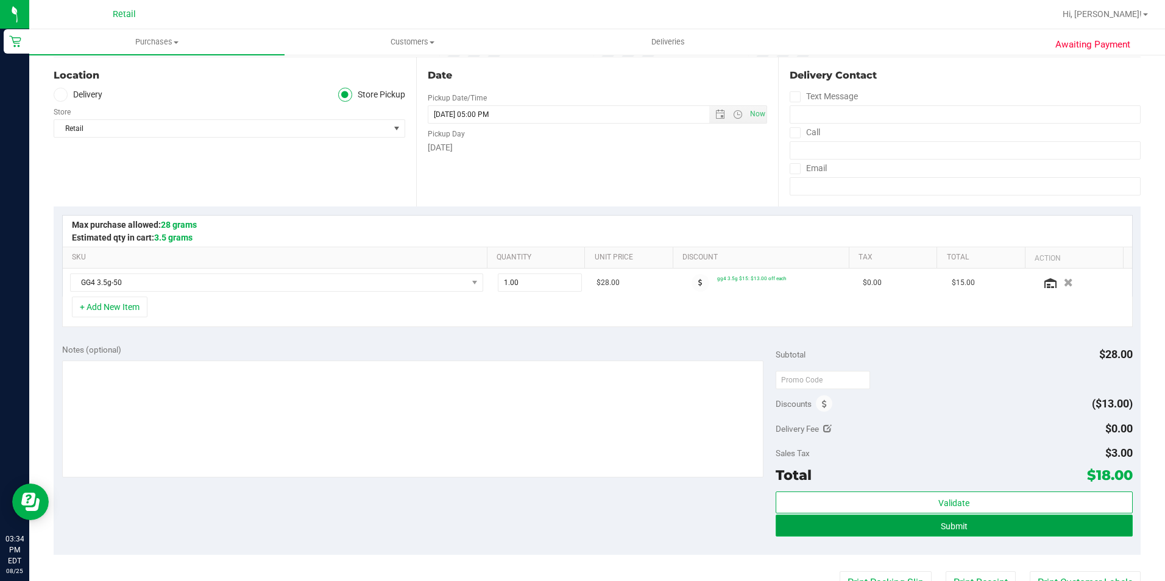
click at [903, 528] on button "Submit" at bounding box center [954, 526] width 357 height 22
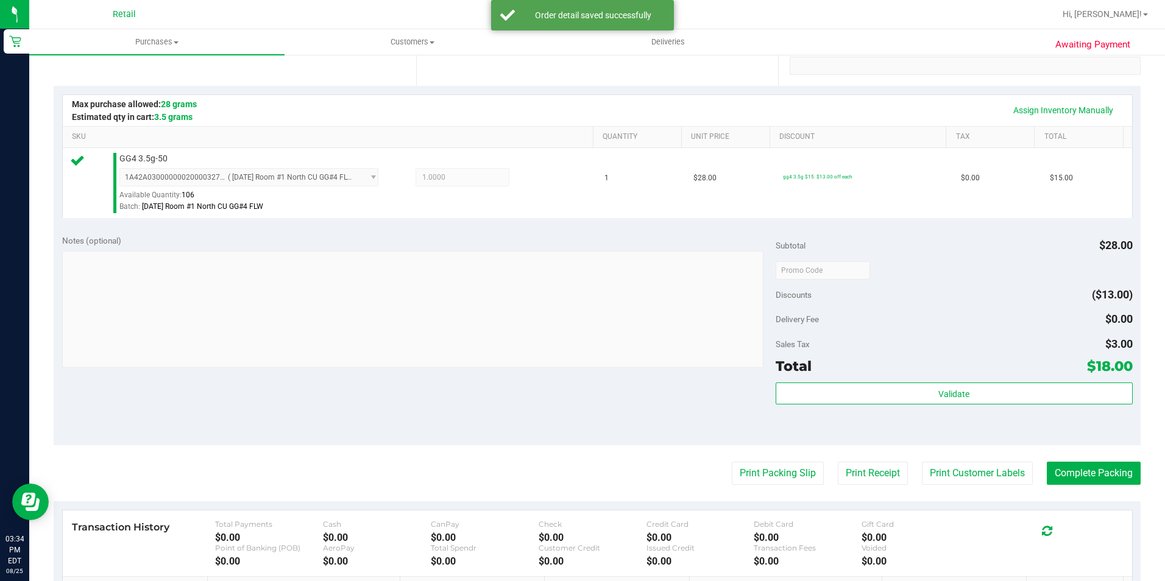
scroll to position [244, 0]
click at [1063, 477] on button "Complete Packing" at bounding box center [1094, 472] width 94 height 23
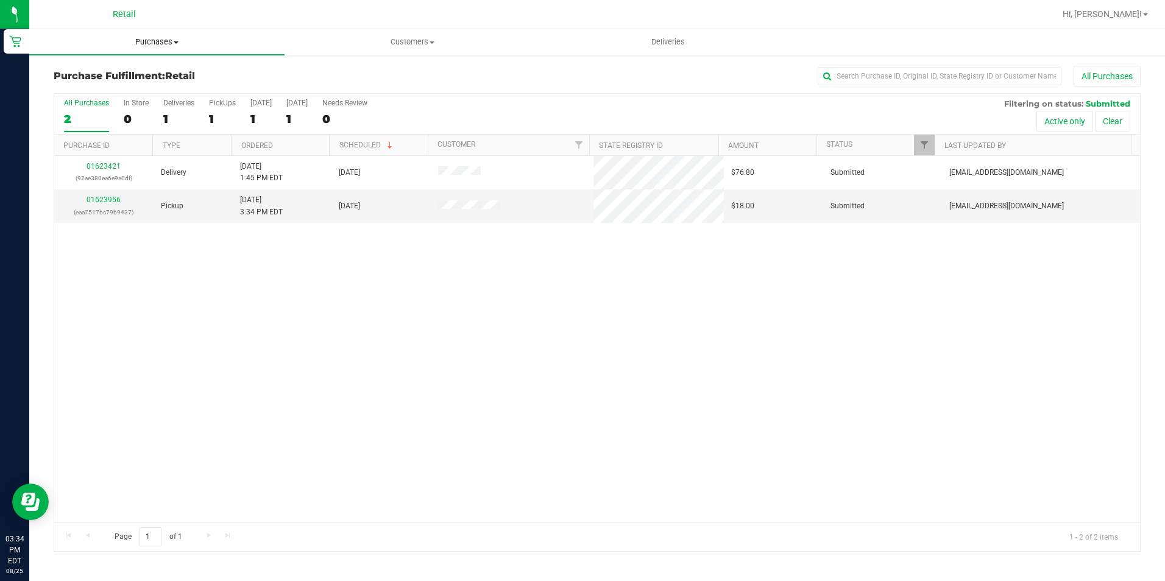
click at [150, 35] on uib-tab-heading "Purchases Summary of purchases Fulfillment All purchases" at bounding box center [156, 42] width 255 height 26
click at [152, 62] on ul "Summary of purchases Fulfillment All purchases" at bounding box center [156, 88] width 255 height 66
click at [148, 40] on span "Purchases" at bounding box center [156, 42] width 255 height 11
click at [126, 76] on span "Summary of purchases" at bounding box center [91, 73] width 125 height 10
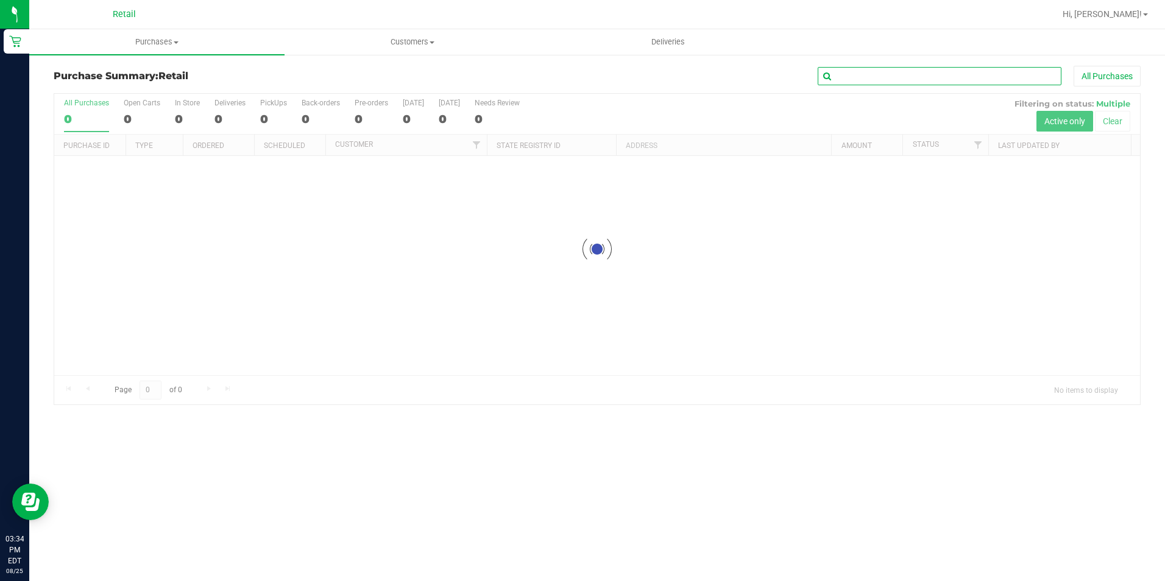
click at [839, 78] on input "text" at bounding box center [940, 76] width 244 height 18
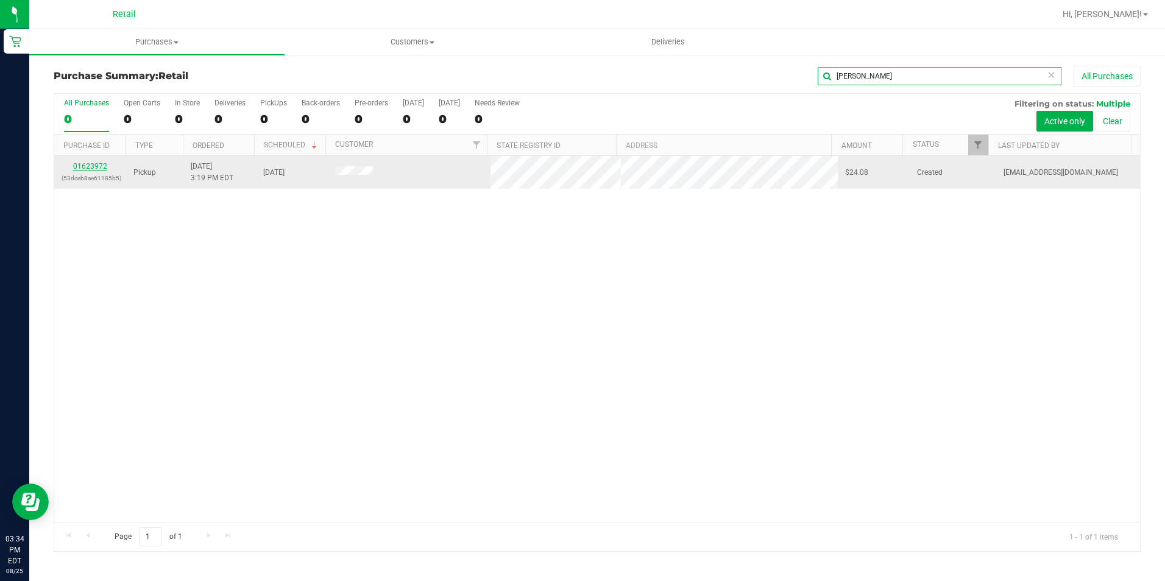
type input "eladio"
click at [97, 169] on link "01623972" at bounding box center [90, 166] width 34 height 9
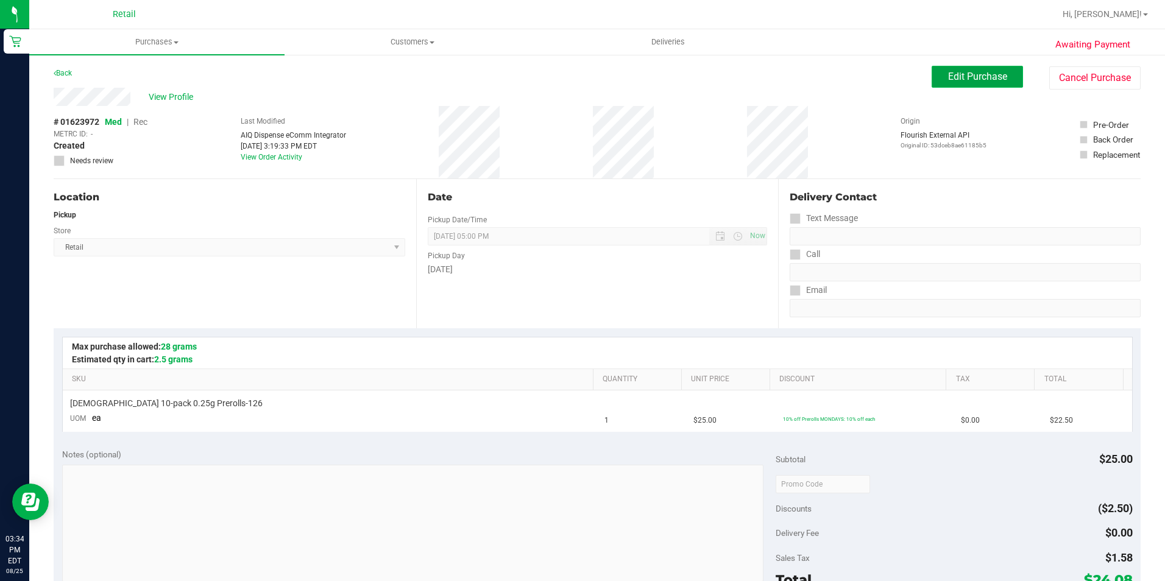
click at [974, 66] on button "Edit Purchase" at bounding box center [976, 77] width 91 height 22
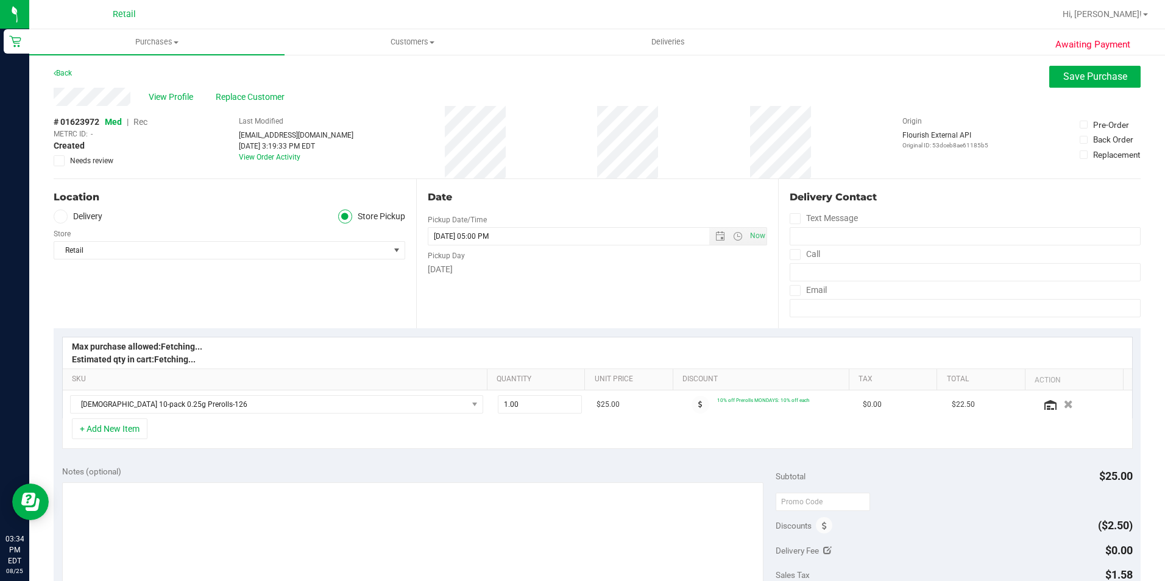
click at [138, 118] on span "Rec" at bounding box center [140, 122] width 14 height 10
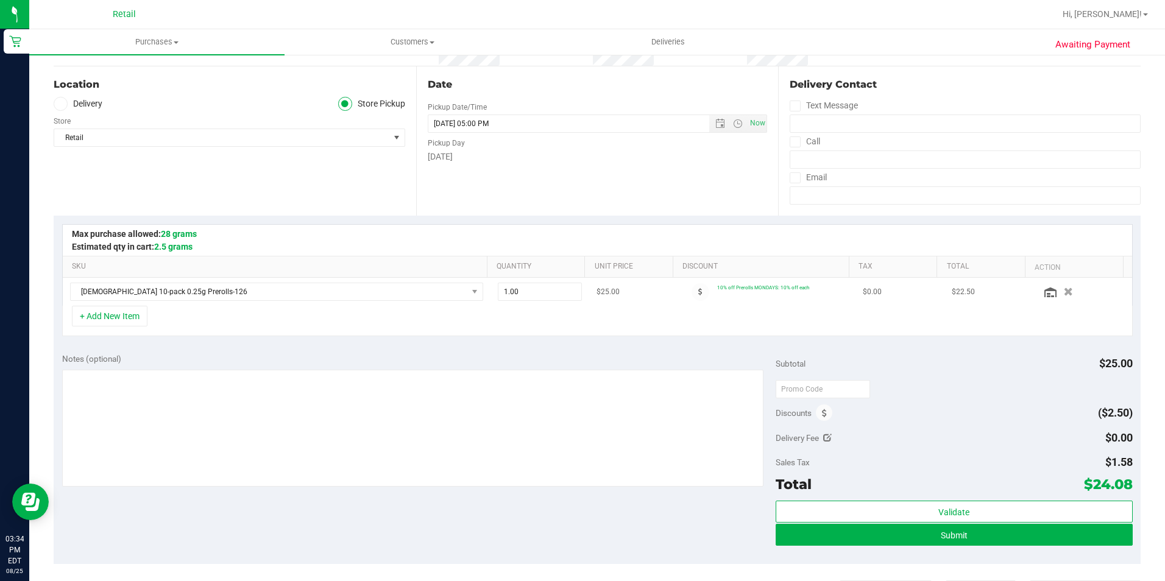
scroll to position [122, 0]
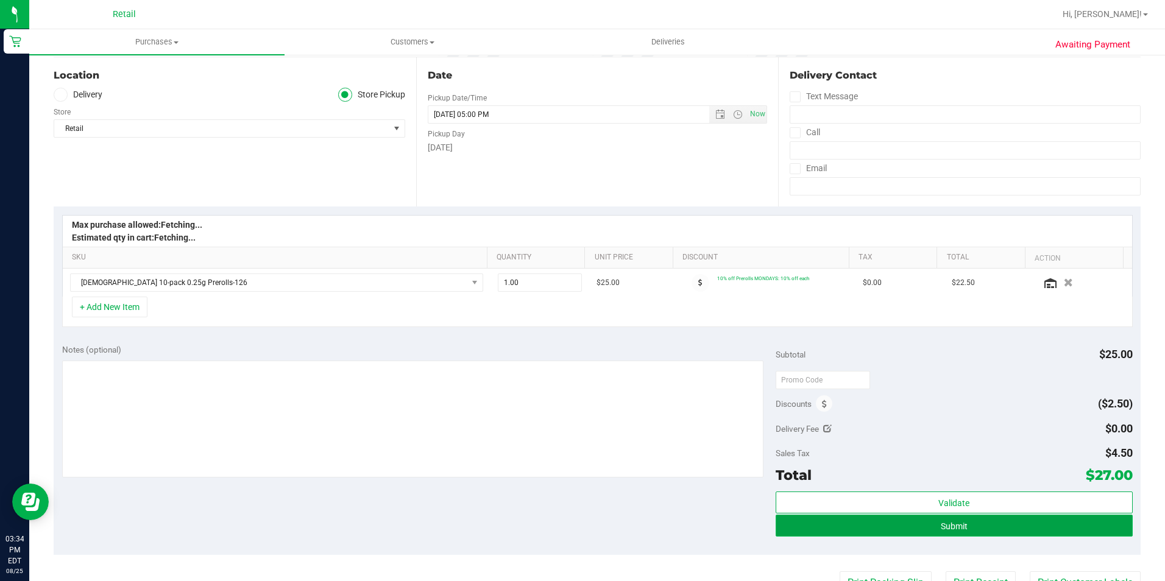
click at [948, 531] on span "Submit" at bounding box center [954, 526] width 27 height 10
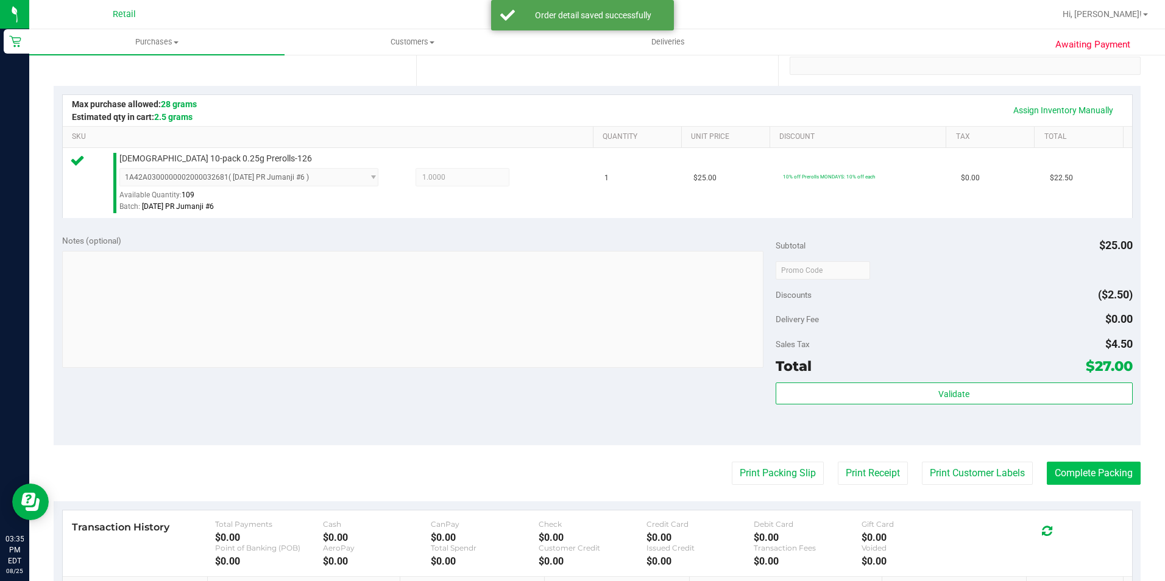
scroll to position [244, 0]
click at [1074, 478] on button "Complete Packing" at bounding box center [1094, 472] width 94 height 23
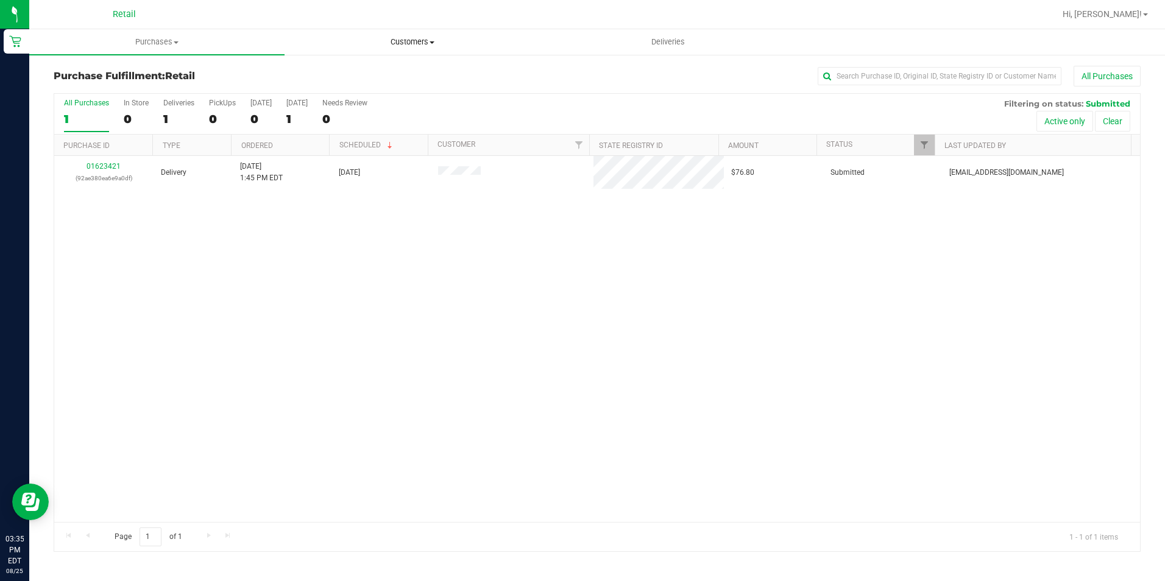
click at [412, 39] on span "Customers" at bounding box center [412, 42] width 254 height 11
click at [157, 38] on span "Purchases" at bounding box center [157, 42] width 254 height 11
click at [136, 71] on span "Summary of purchases" at bounding box center [91, 73] width 125 height 10
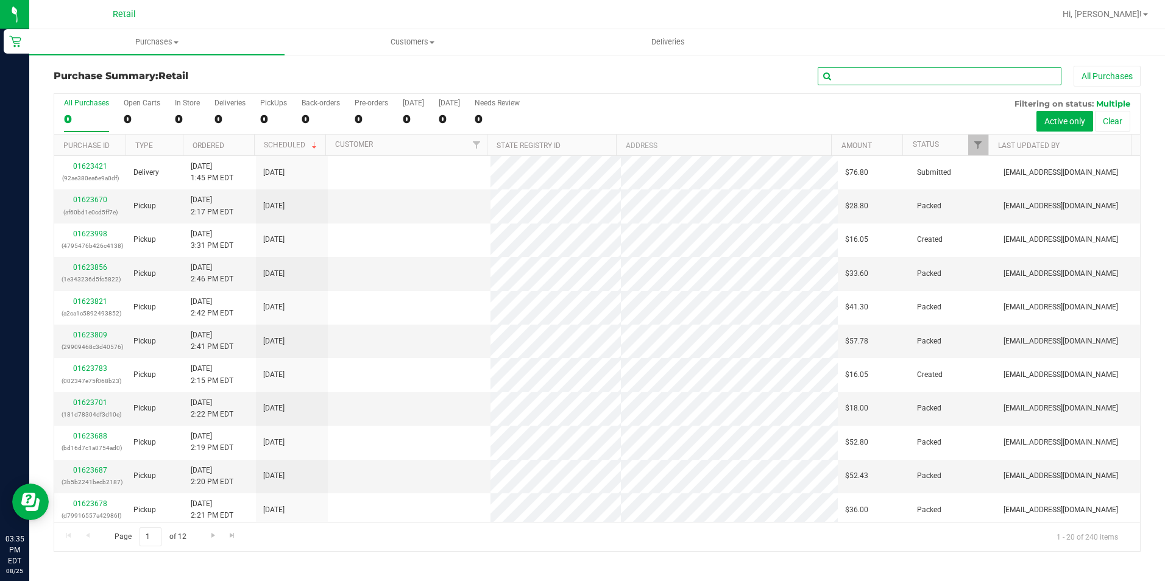
click at [868, 79] on input "text" at bounding box center [940, 76] width 244 height 18
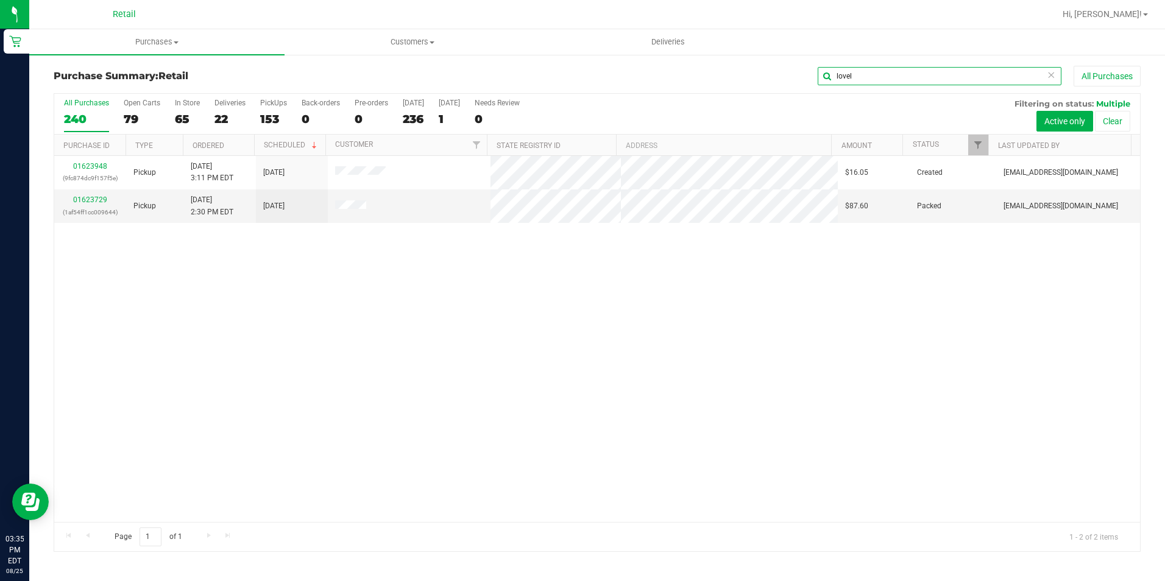
drag, startPoint x: 849, startPoint y: 79, endPoint x: 720, endPoint y: 78, distance: 128.5
click at [734, 79] on div "lovel All Purchases" at bounding box center [778, 76] width 724 height 21
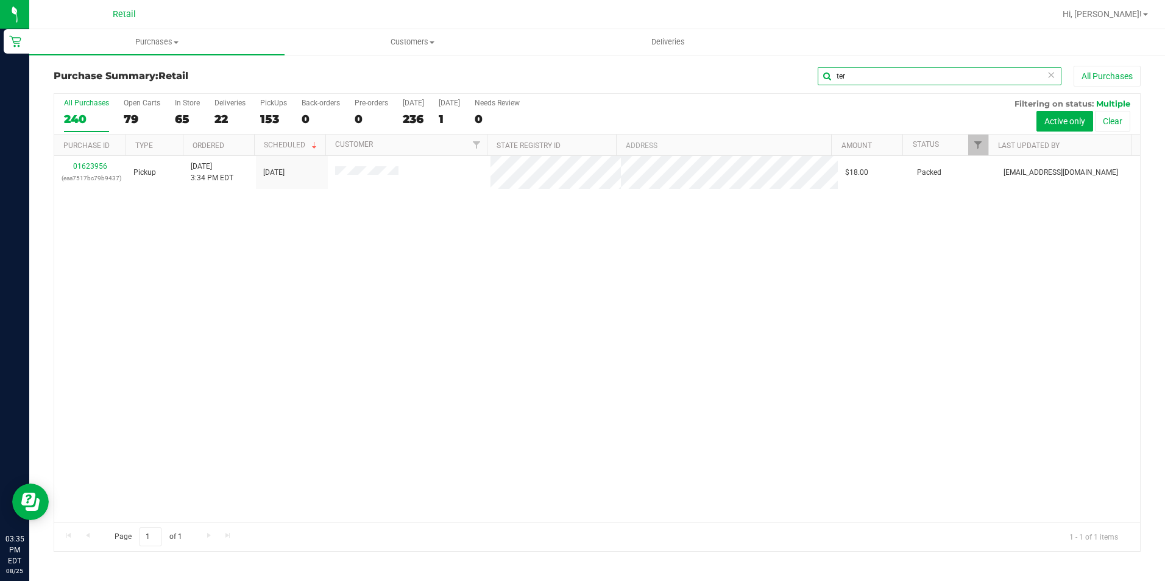
drag, startPoint x: 857, startPoint y: 73, endPoint x: 609, endPoint y: 72, distance: 248.0
click at [689, 73] on div "ter All Purchases" at bounding box center [778, 76] width 724 height 21
drag, startPoint x: 869, startPoint y: 82, endPoint x: 654, endPoint y: 71, distance: 214.8
click at [677, 82] on div "harold All Purchases" at bounding box center [778, 76] width 724 height 21
type input "madison"
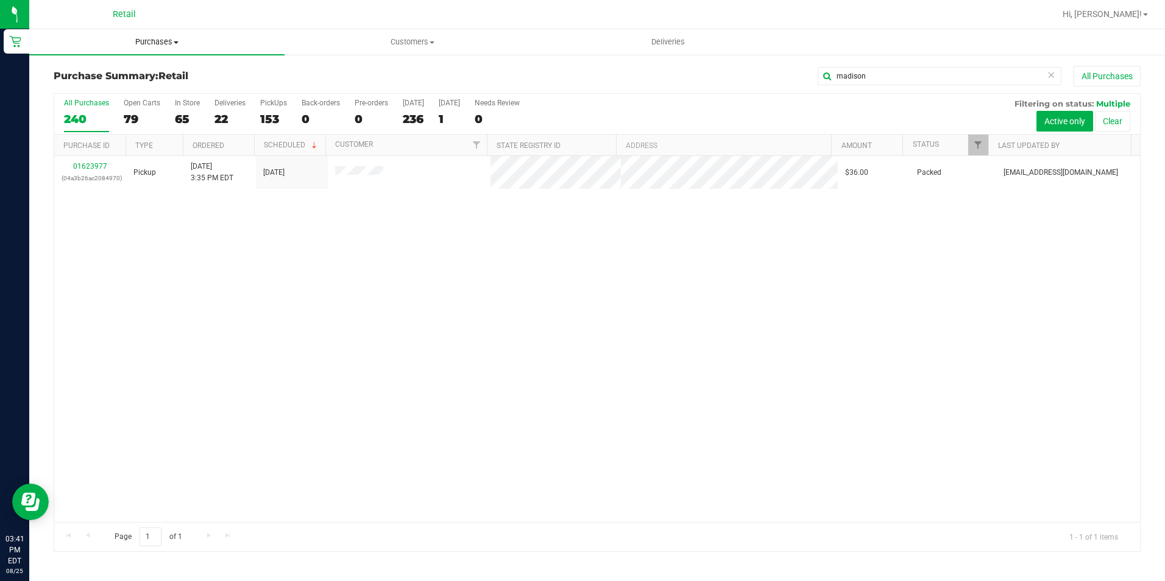
click at [152, 41] on span "Purchases" at bounding box center [156, 42] width 255 height 11
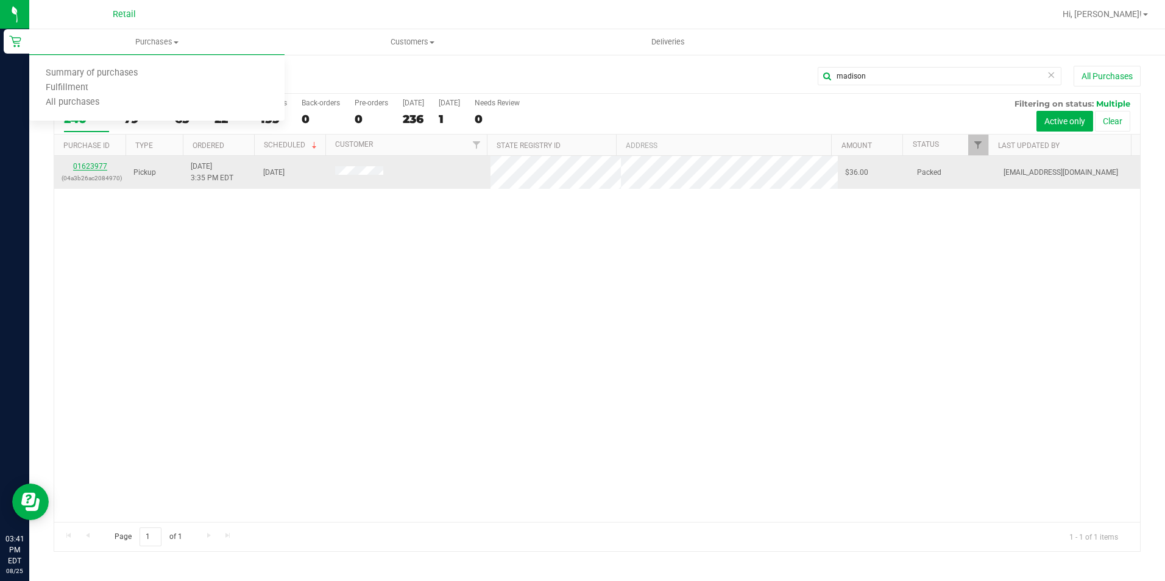
click at [99, 164] on link "01623977" at bounding box center [90, 166] width 34 height 9
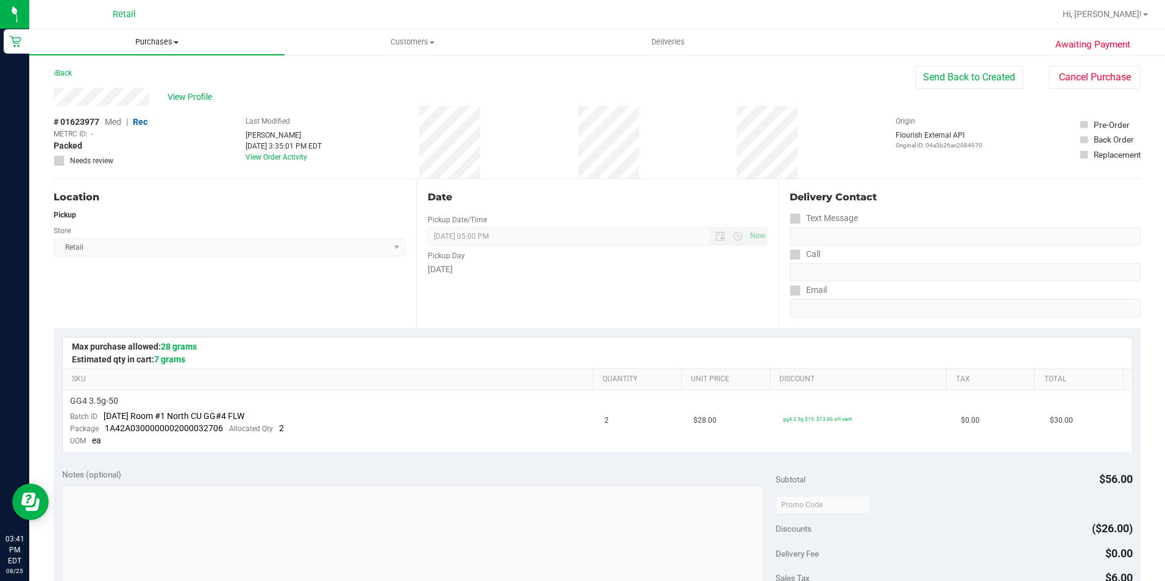
click at [159, 44] on span "Purchases" at bounding box center [156, 42] width 255 height 11
click at [153, 77] on li "Summary of purchases" at bounding box center [156, 73] width 255 height 15
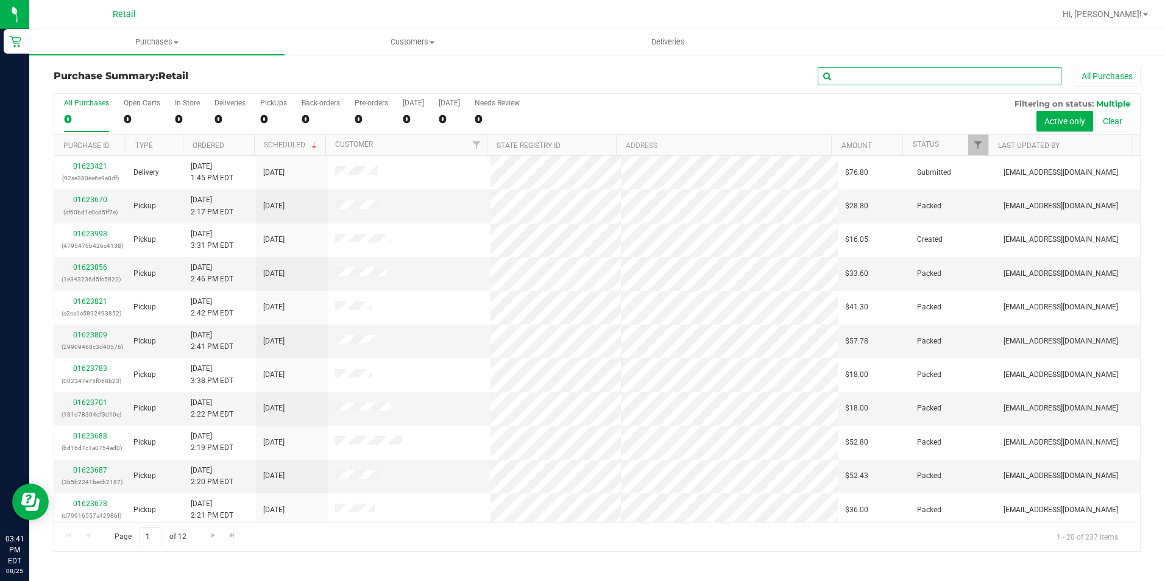
click at [928, 82] on input "text" at bounding box center [940, 76] width 244 height 18
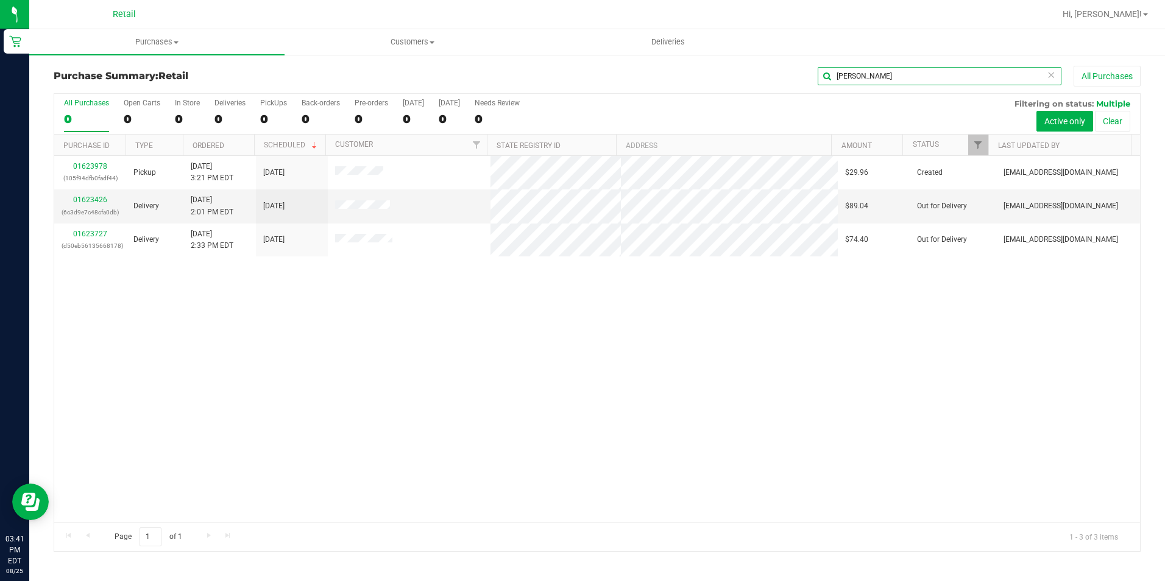
type input "jennifer"
click at [93, 163] on link "01623978" at bounding box center [90, 166] width 34 height 9
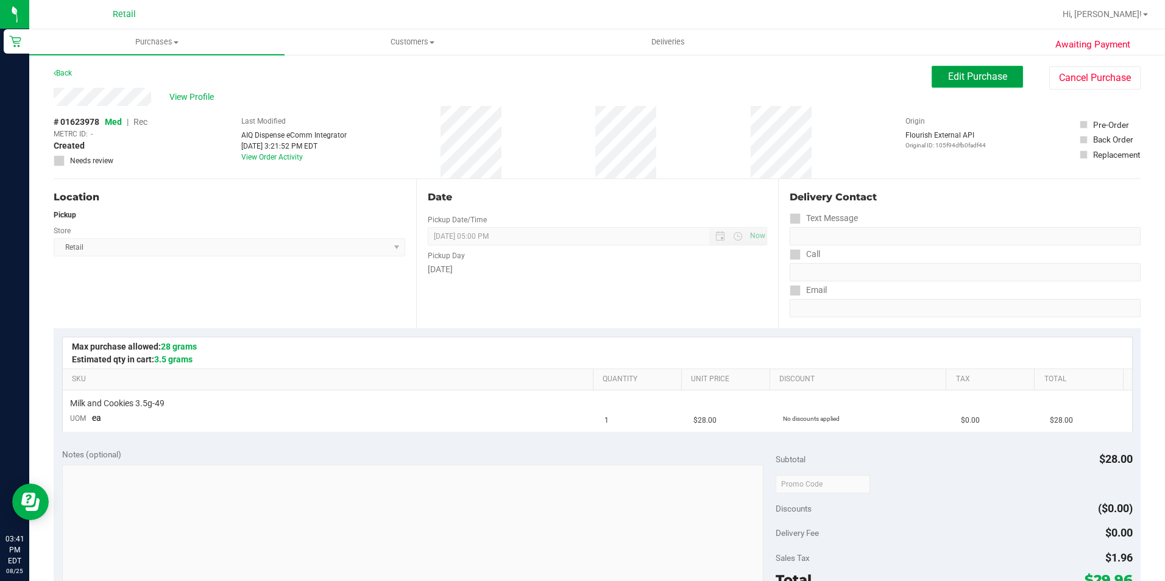
click at [941, 83] on button "Edit Purchase" at bounding box center [976, 77] width 91 height 22
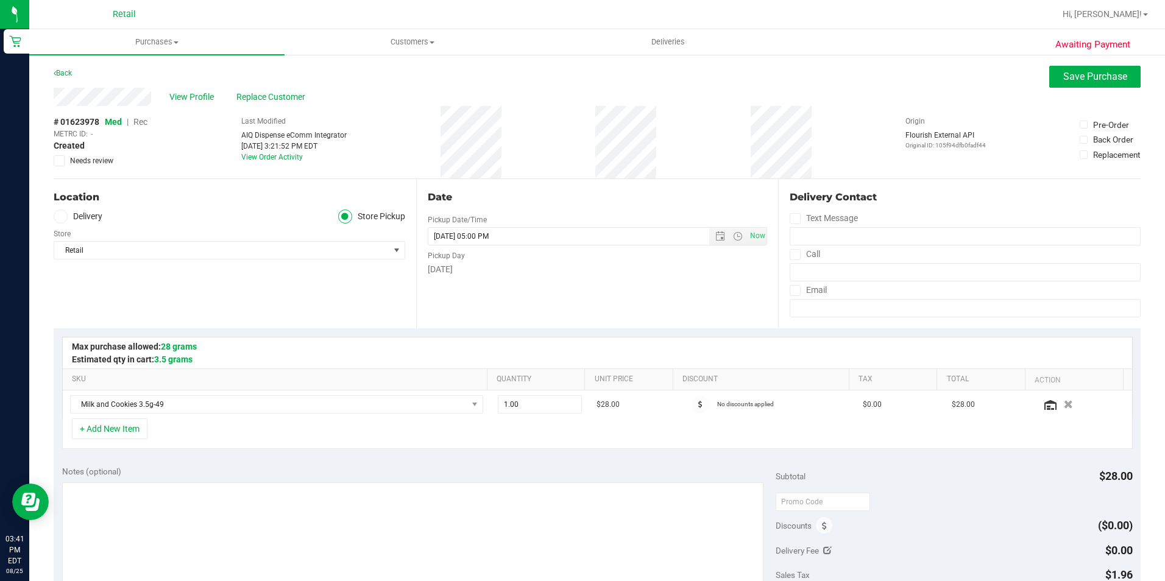
click at [139, 118] on span "Rec" at bounding box center [140, 122] width 14 height 10
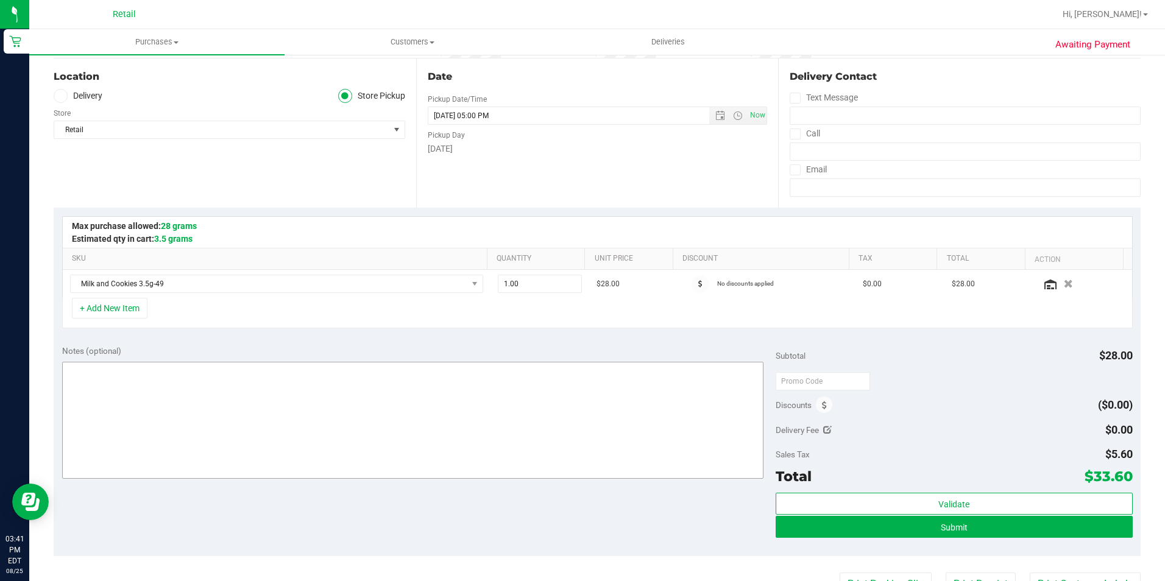
scroll to position [122, 0]
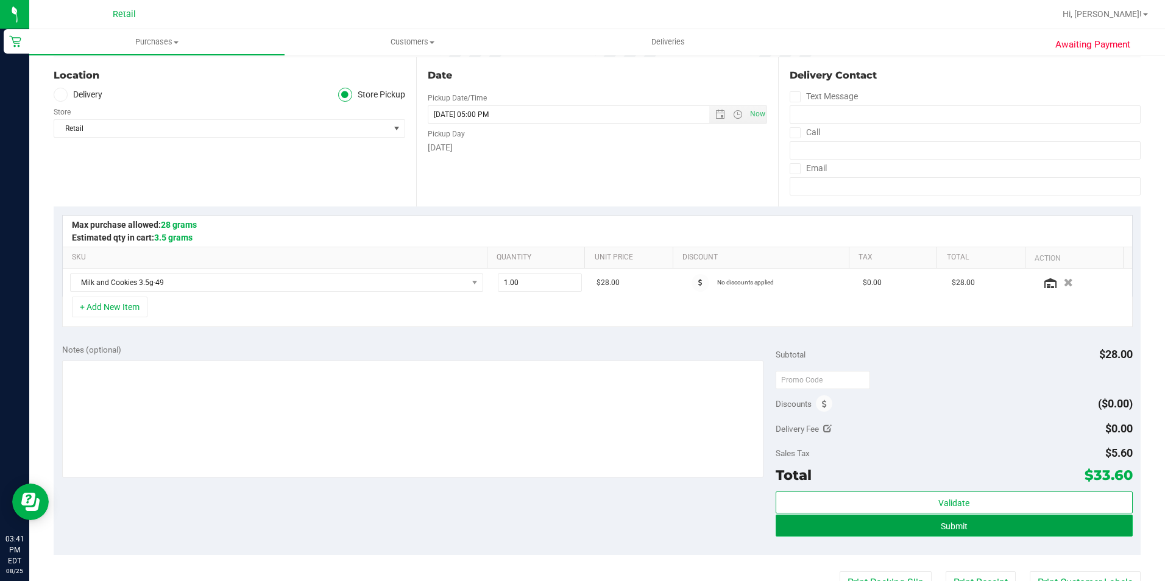
click at [838, 531] on button "Submit" at bounding box center [954, 526] width 357 height 22
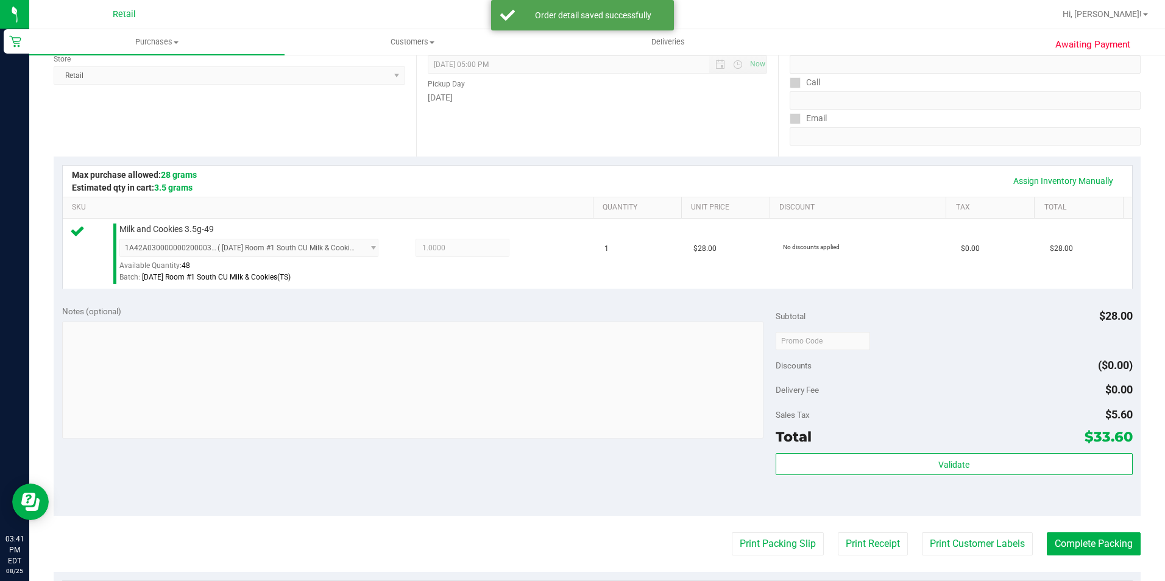
scroll to position [244, 0]
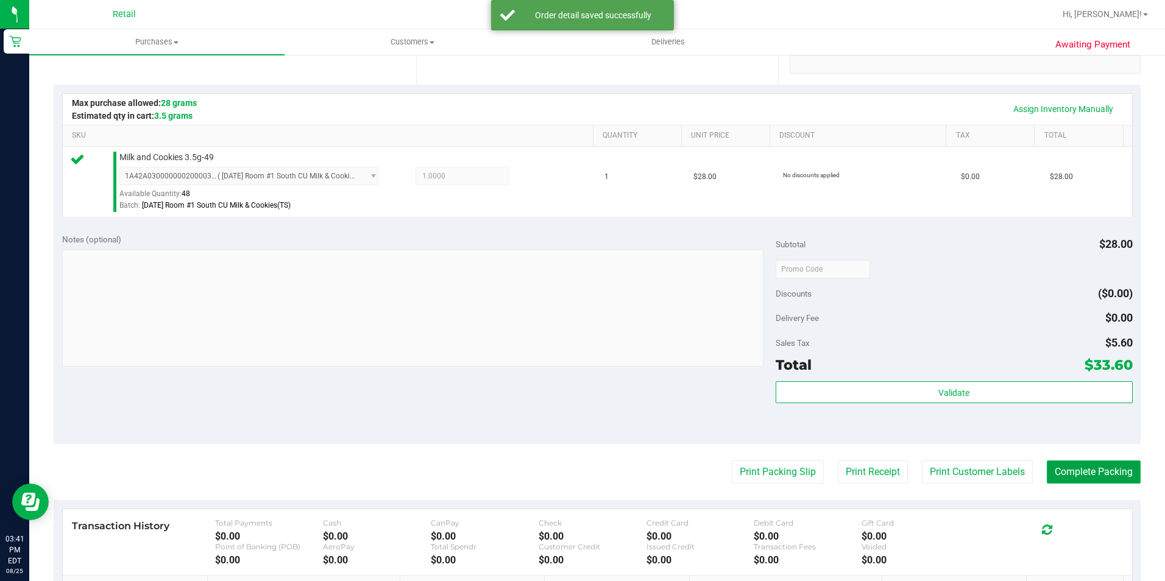
click at [1080, 461] on button "Complete Packing" at bounding box center [1094, 472] width 94 height 23
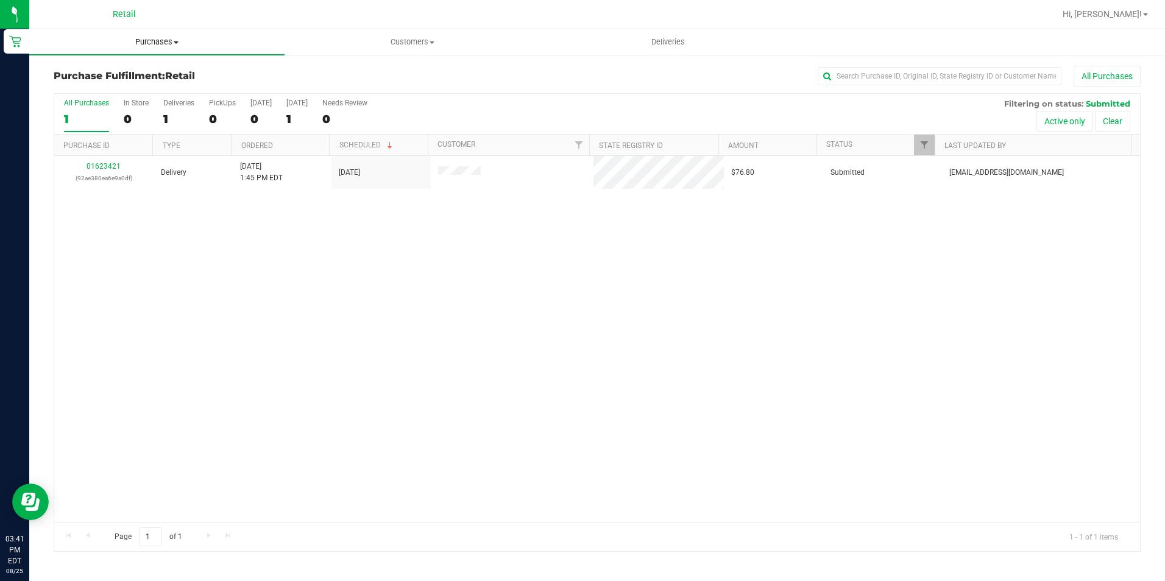
click at [152, 37] on span "Purchases" at bounding box center [156, 42] width 255 height 11
click at [150, 66] on li "Summary of purchases" at bounding box center [156, 73] width 255 height 15
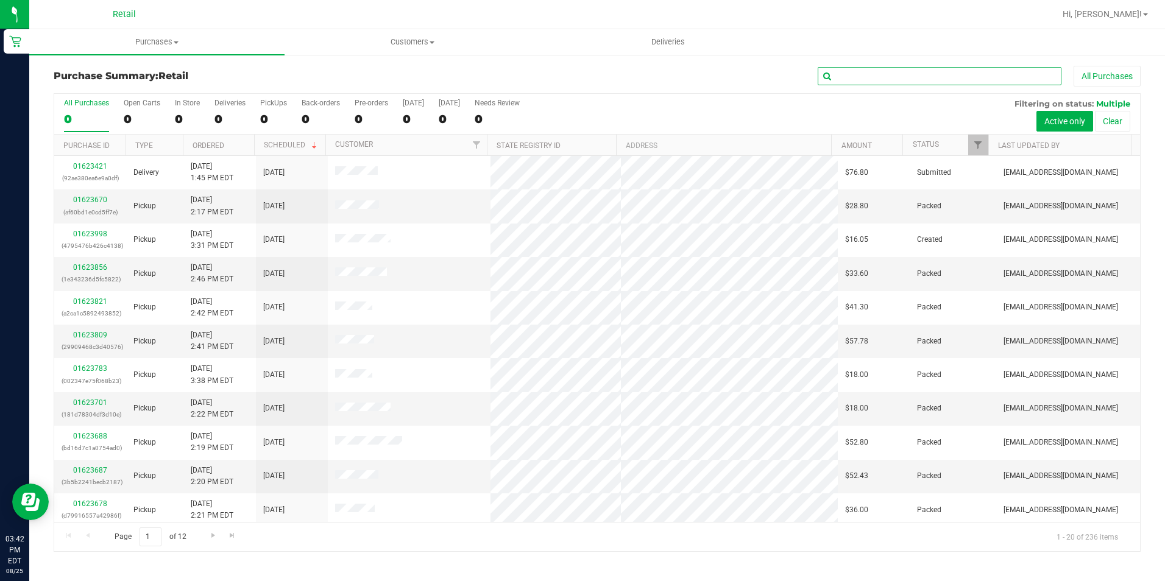
click at [925, 69] on input "text" at bounding box center [940, 76] width 244 height 18
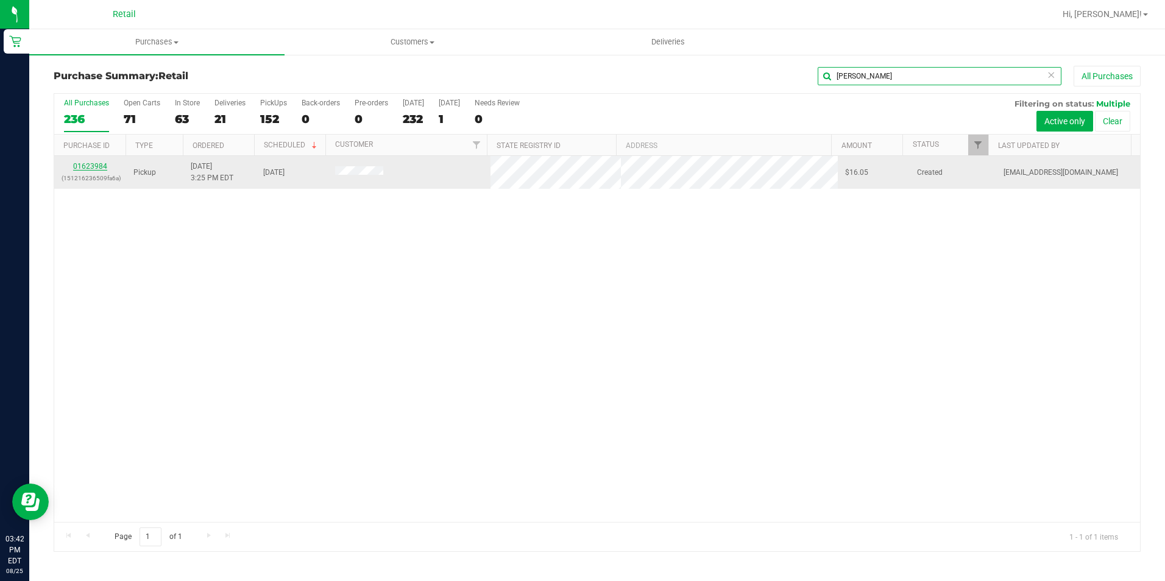
type input "kenny"
click at [89, 170] on link "01623984" at bounding box center [90, 166] width 34 height 9
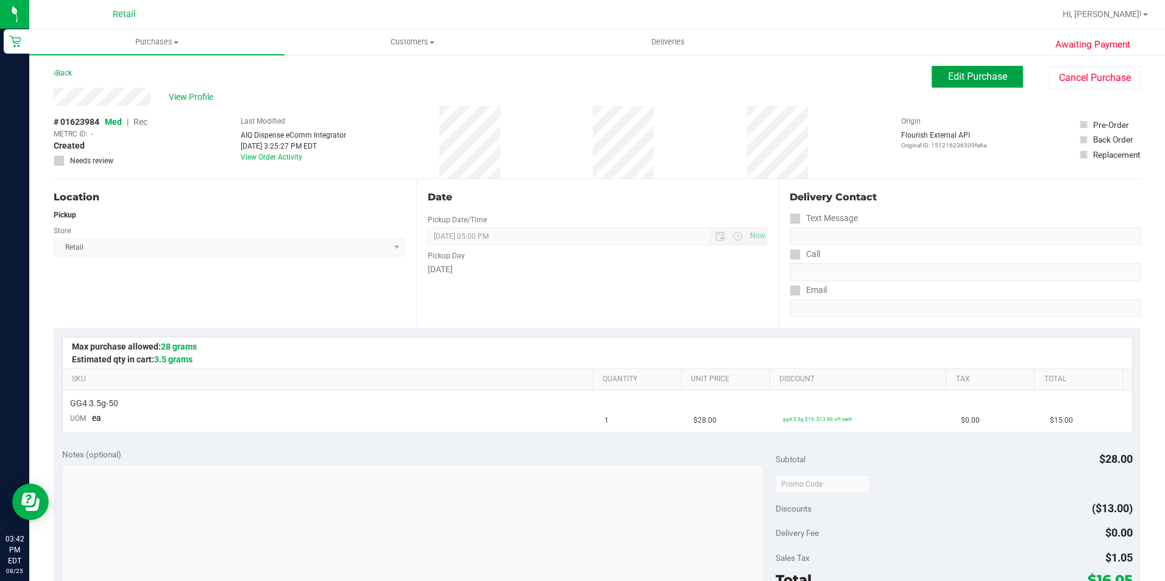
click at [931, 79] on button "Edit Purchase" at bounding box center [976, 77] width 91 height 22
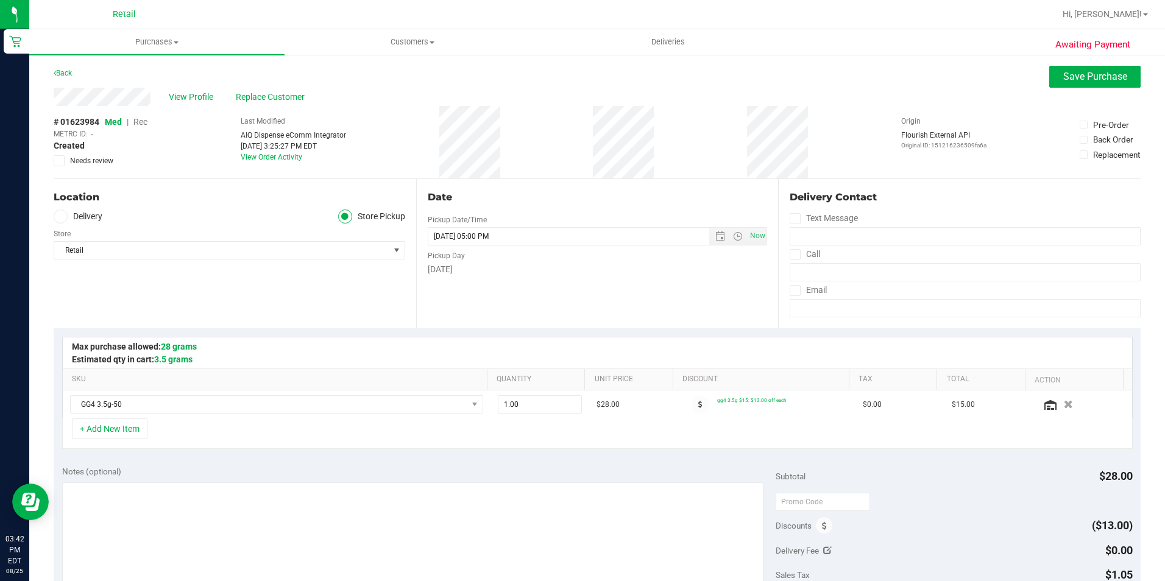
click at [146, 119] on span "Rec" at bounding box center [140, 122] width 14 height 10
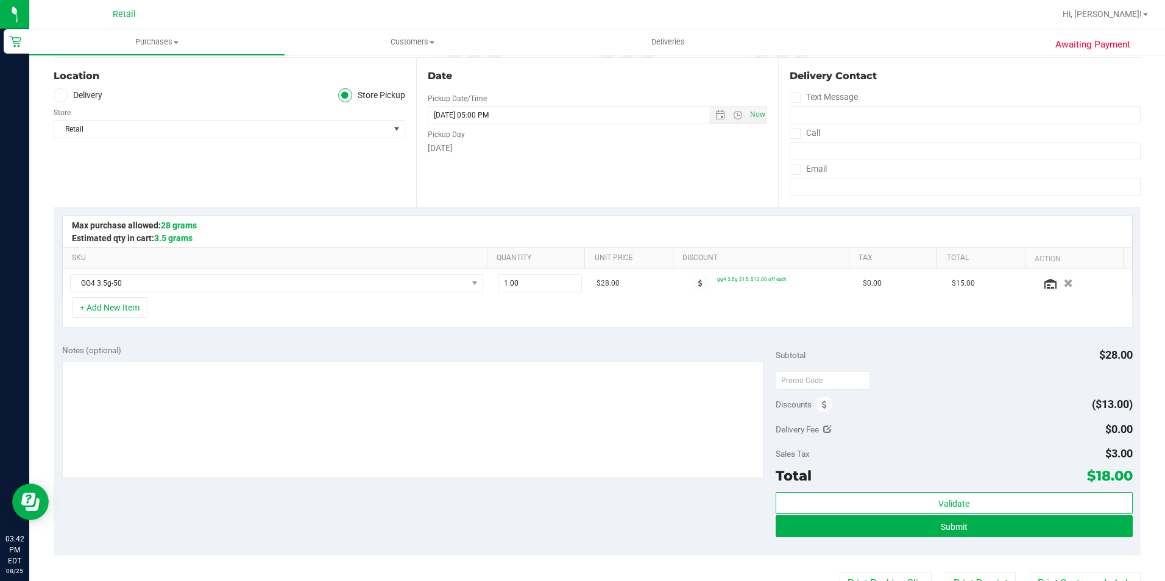
scroll to position [122, 0]
click at [916, 533] on button "Submit" at bounding box center [954, 526] width 357 height 22
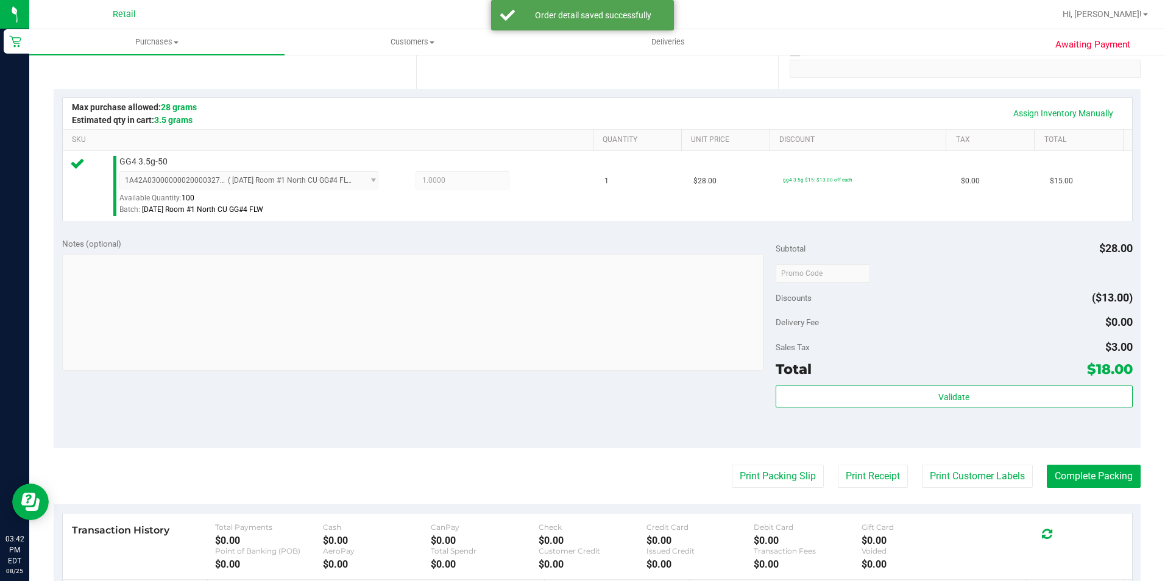
scroll to position [244, 0]
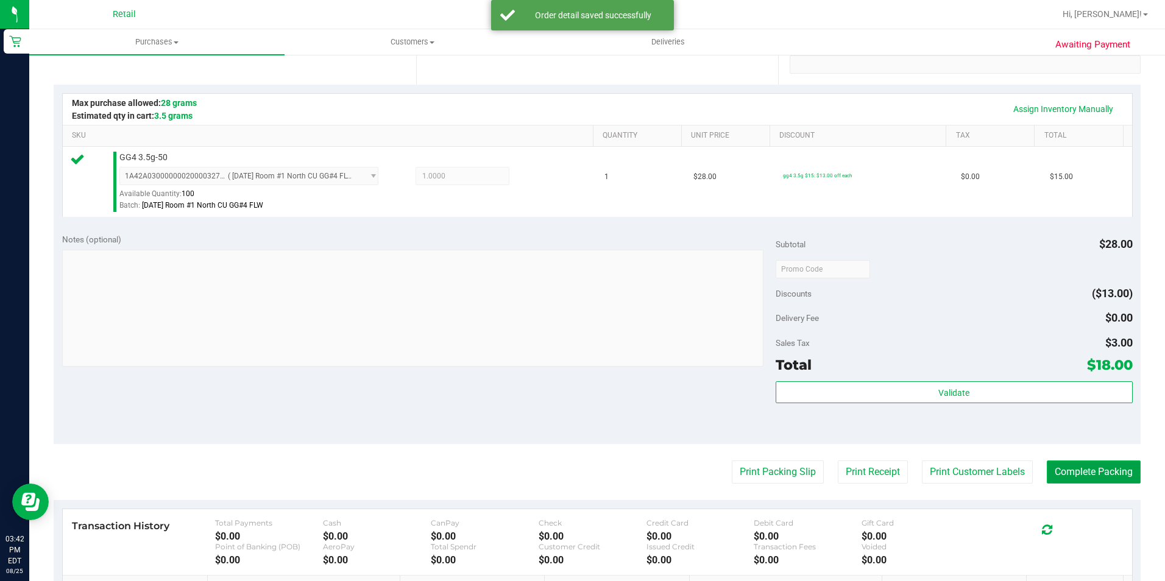
click at [1076, 473] on button "Complete Packing" at bounding box center [1094, 472] width 94 height 23
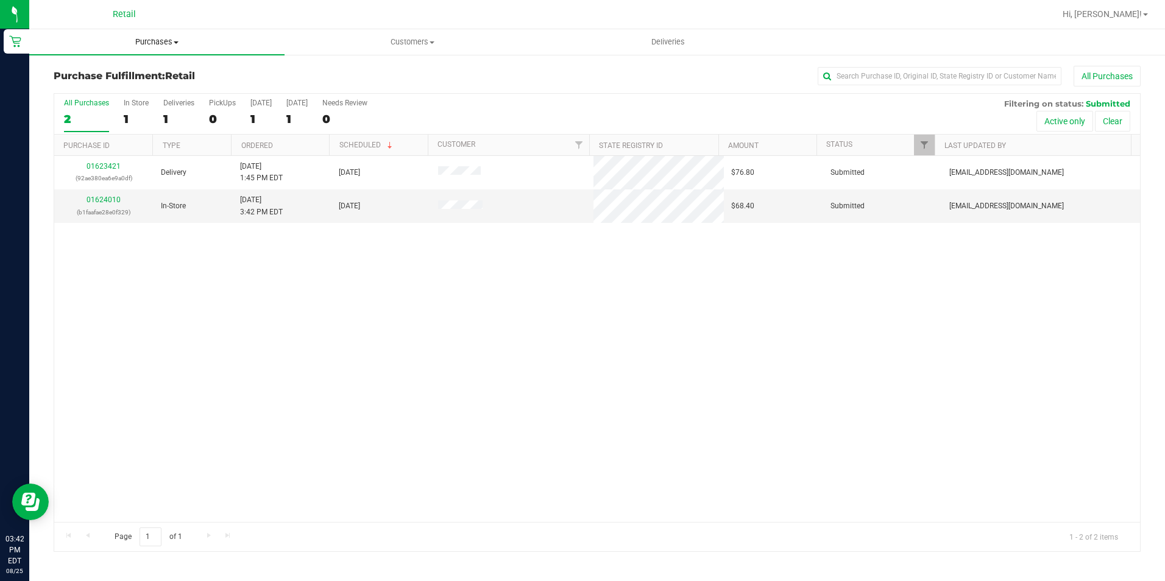
click at [170, 43] on span "Purchases" at bounding box center [156, 42] width 255 height 11
click at [154, 71] on li "Summary of purchases" at bounding box center [156, 73] width 255 height 15
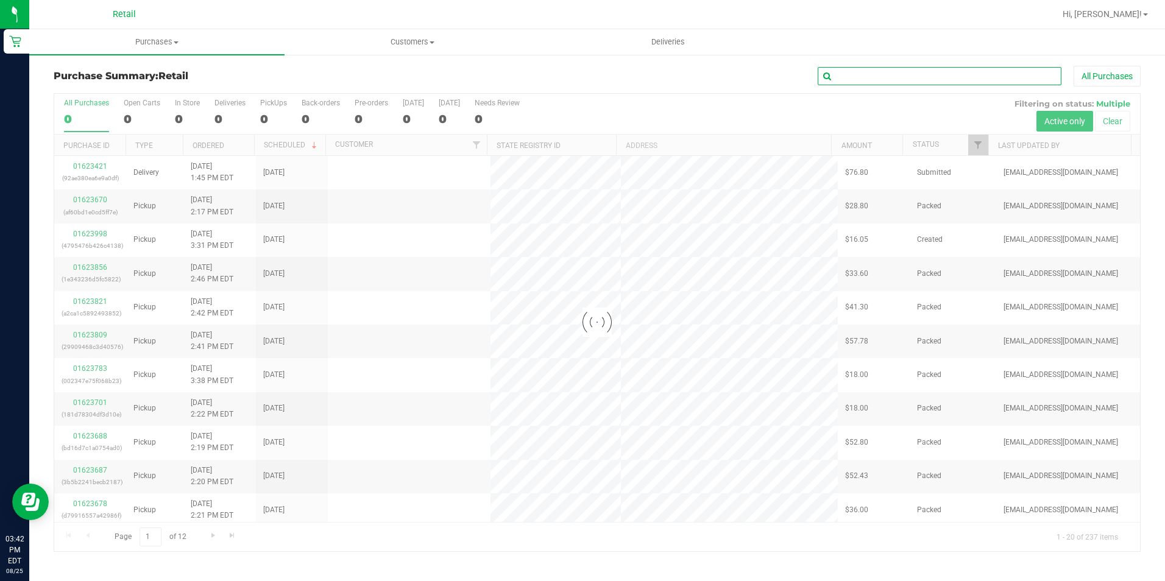
click at [841, 81] on input "text" at bounding box center [940, 76] width 244 height 18
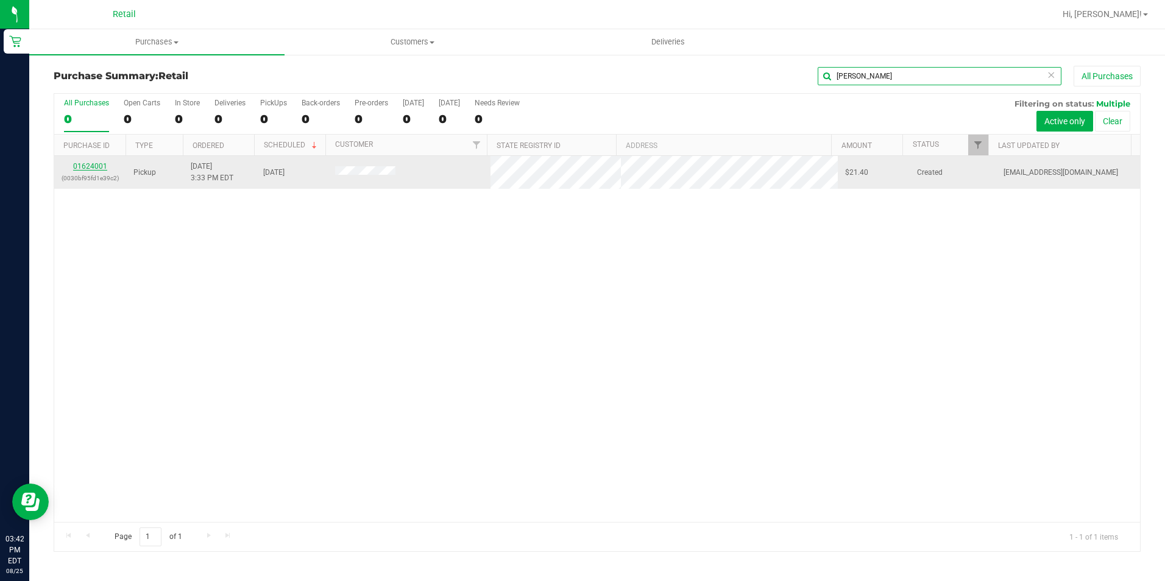
type input "charles"
click at [79, 169] on link "01624001" at bounding box center [90, 166] width 34 height 9
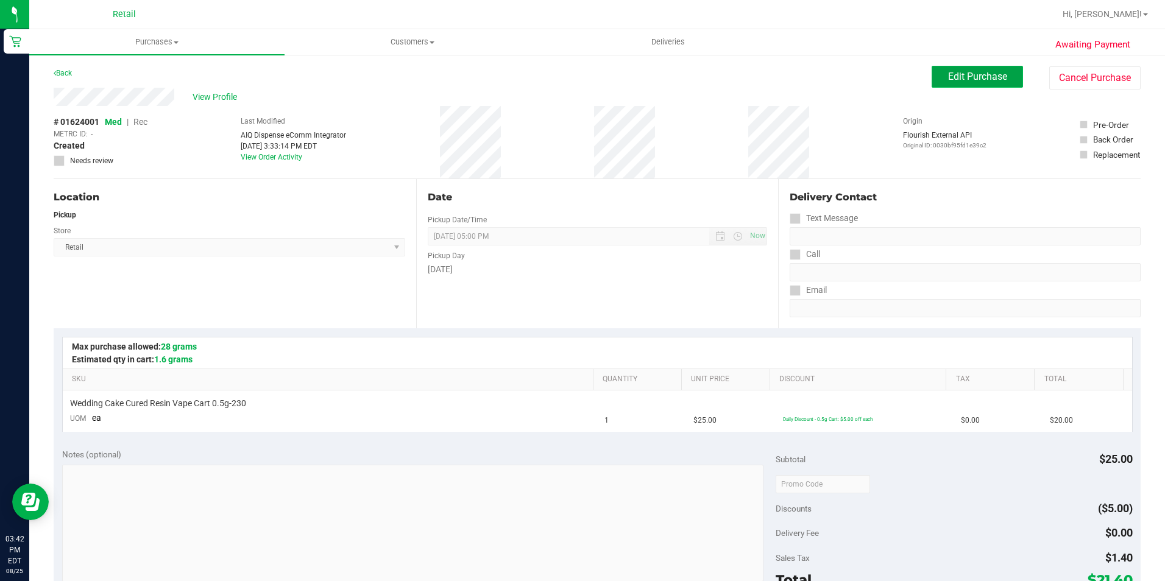
click at [960, 80] on span "Edit Purchase" at bounding box center [977, 77] width 59 height 12
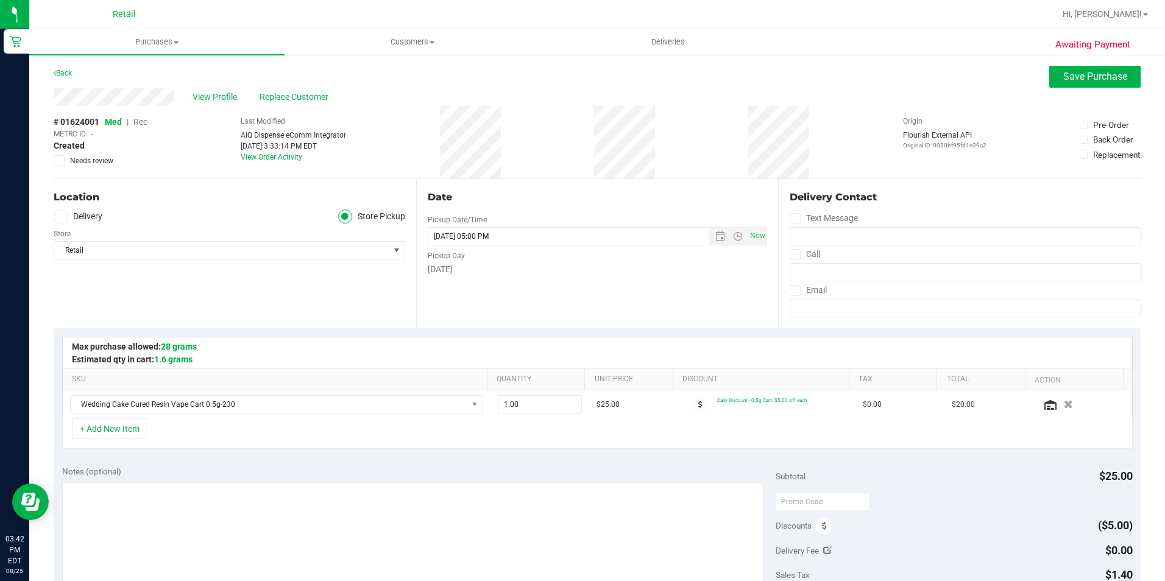
click at [143, 121] on span "Rec" at bounding box center [140, 122] width 14 height 10
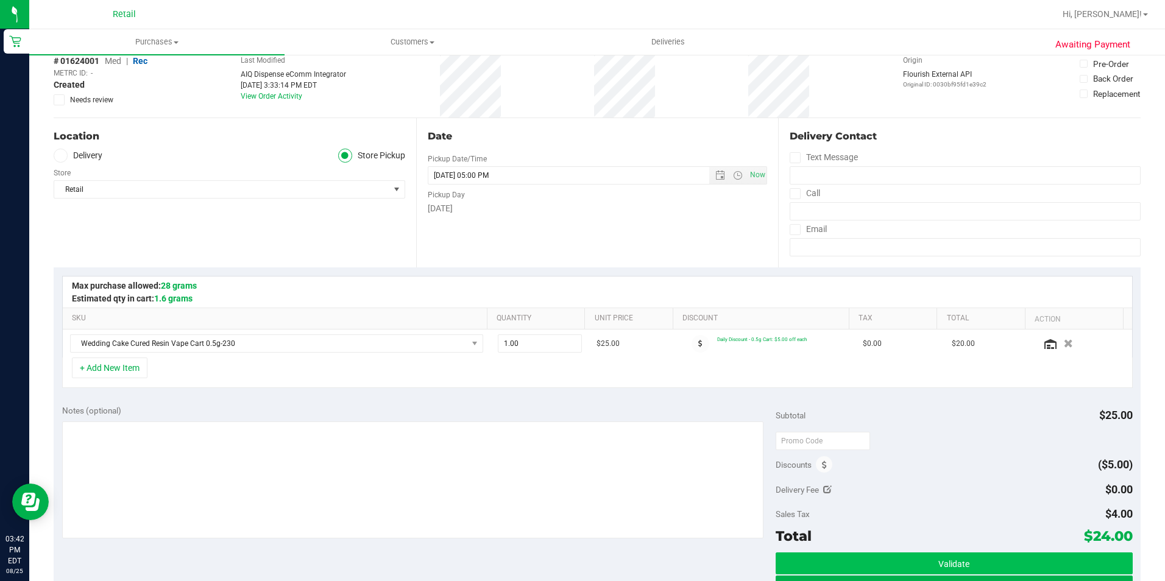
scroll to position [122, 0]
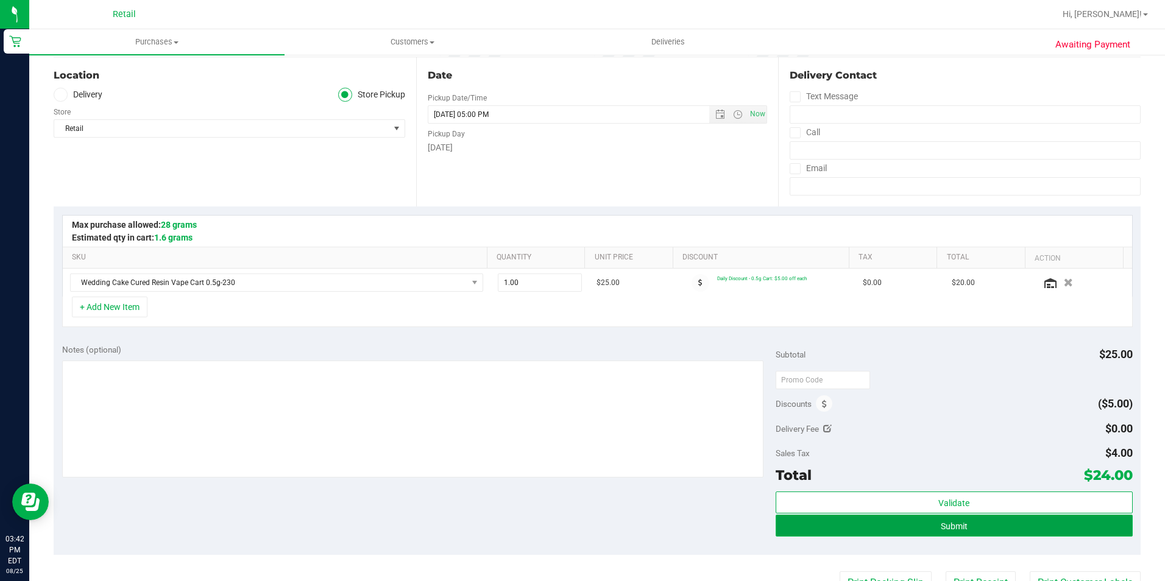
click at [950, 526] on span "Submit" at bounding box center [954, 526] width 27 height 10
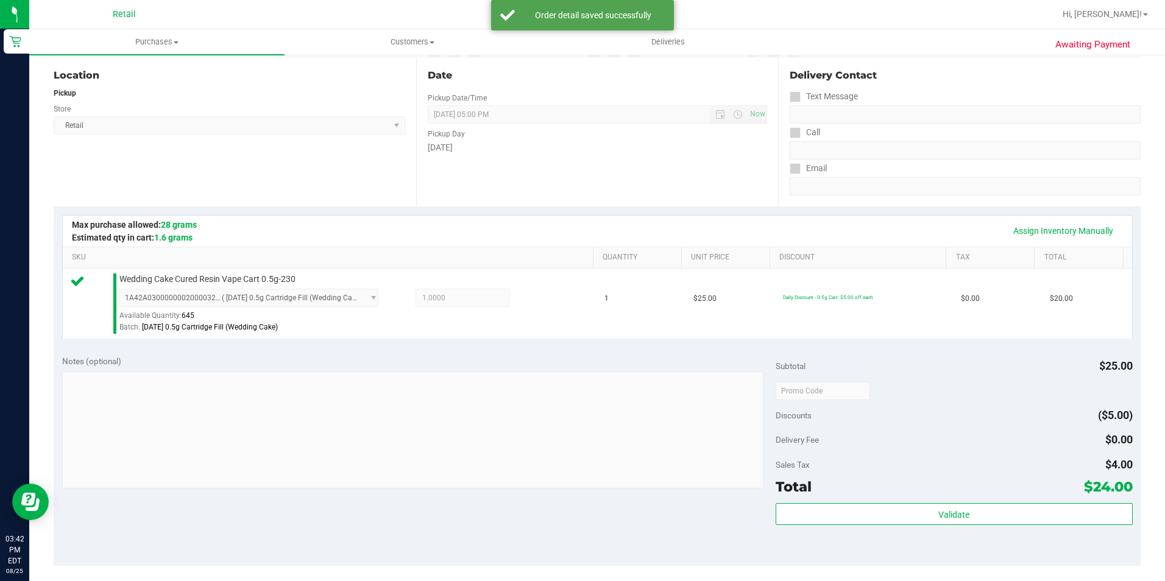
scroll to position [183, 0]
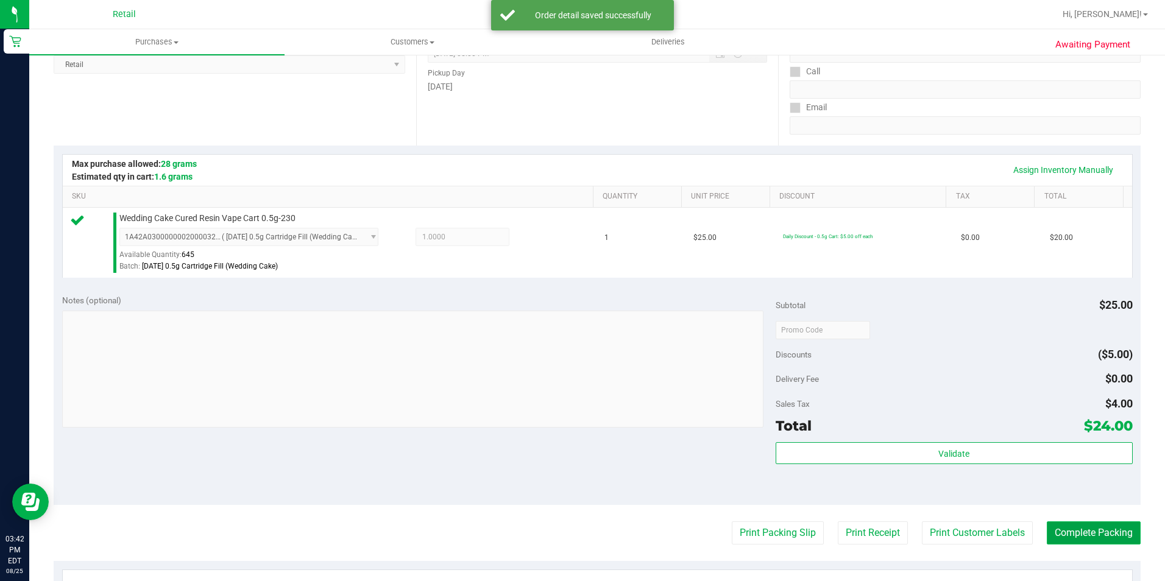
click at [1066, 539] on button "Complete Packing" at bounding box center [1094, 532] width 94 height 23
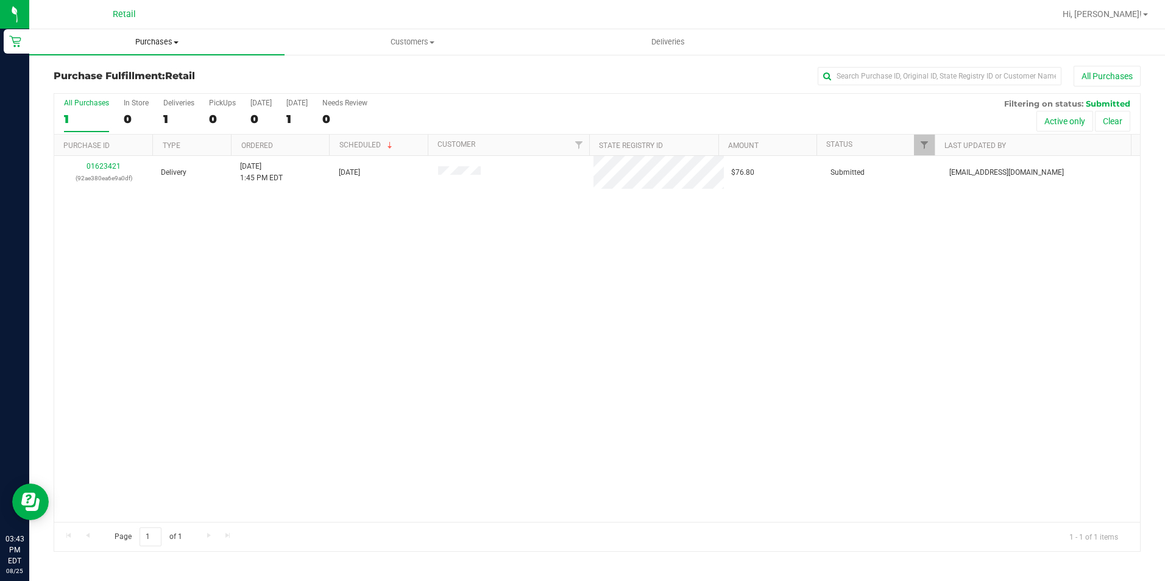
click at [166, 37] on span "Purchases" at bounding box center [156, 42] width 255 height 11
click at [151, 69] on span "Summary of purchases" at bounding box center [91, 73] width 125 height 10
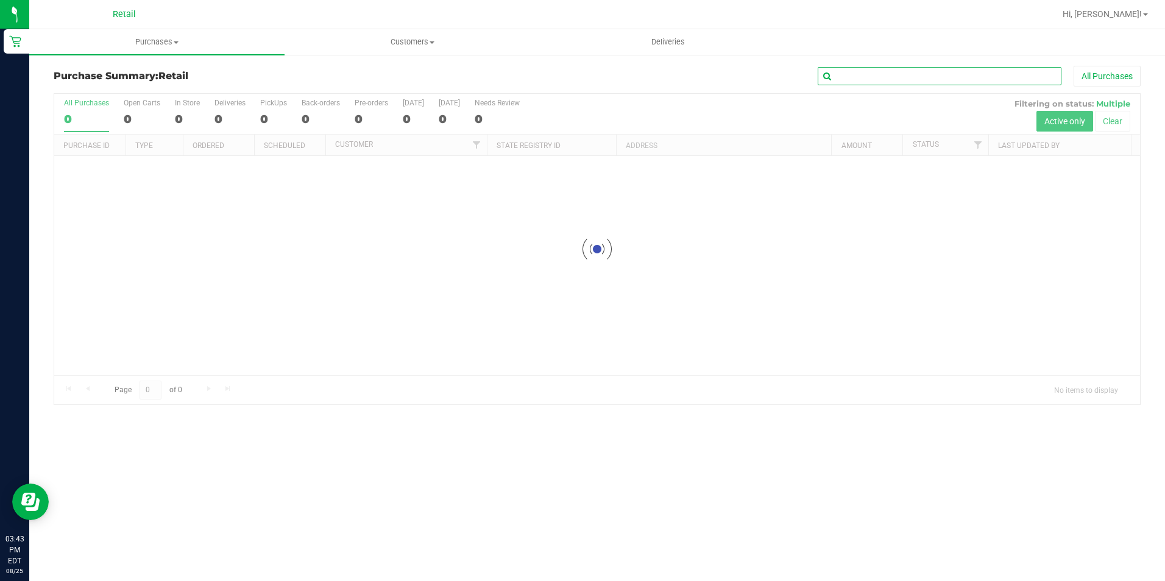
click at [863, 71] on input "text" at bounding box center [940, 76] width 244 height 18
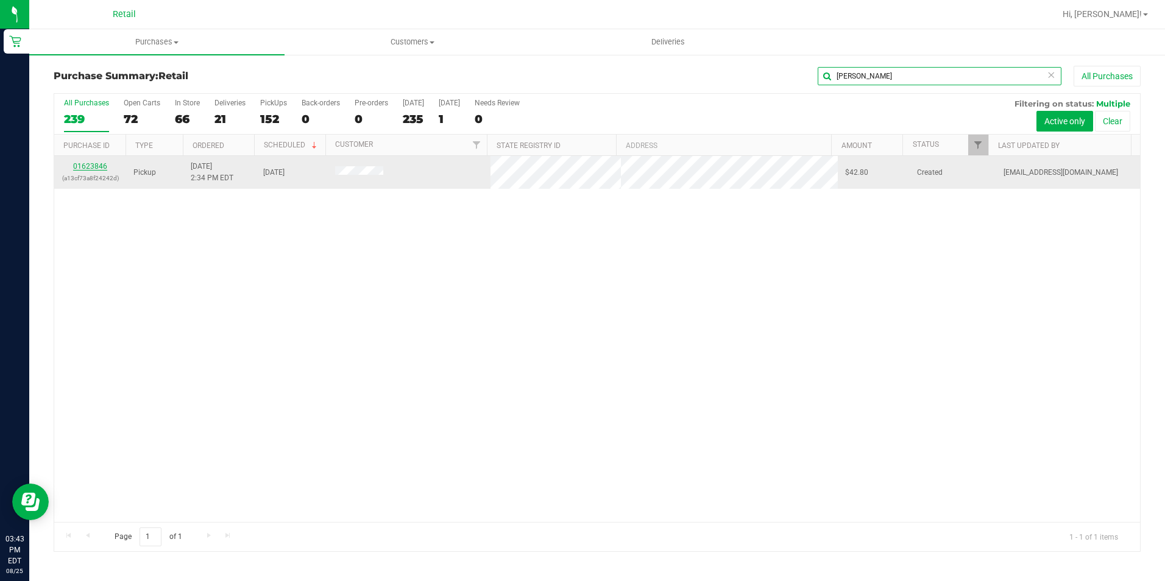
type input "nicole"
click at [94, 164] on link "01623846" at bounding box center [90, 166] width 34 height 9
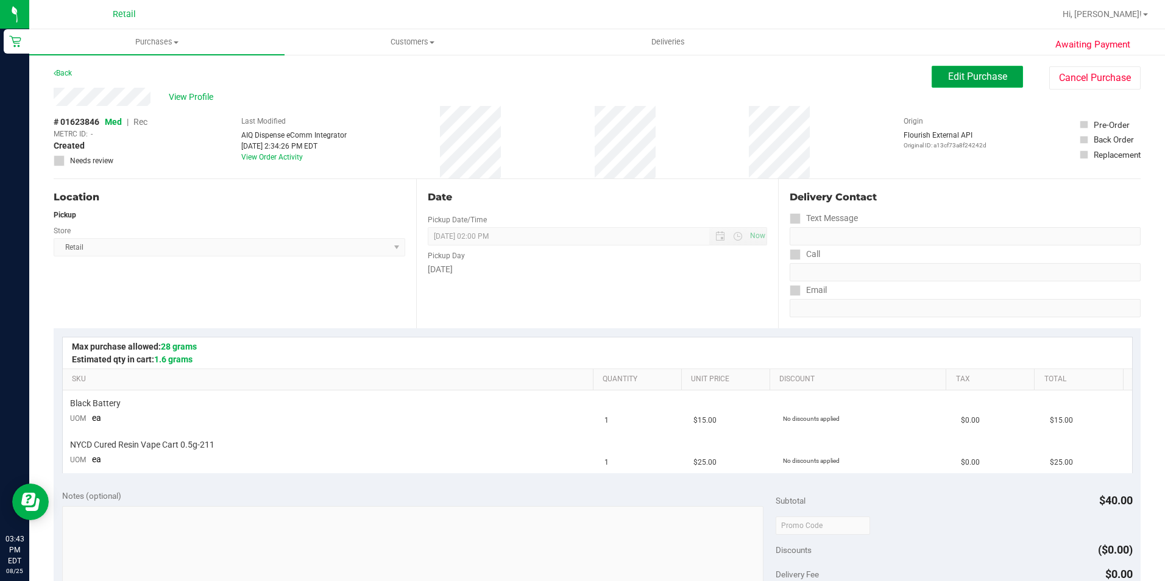
click at [957, 71] on span "Edit Purchase" at bounding box center [977, 77] width 59 height 12
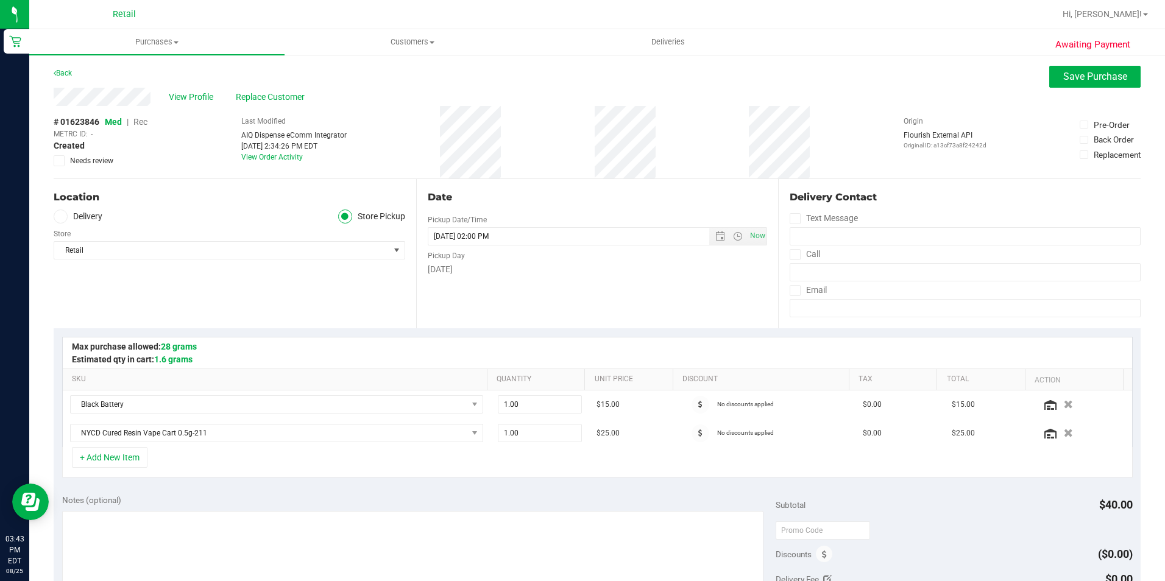
click at [137, 122] on span "Rec" at bounding box center [140, 122] width 14 height 10
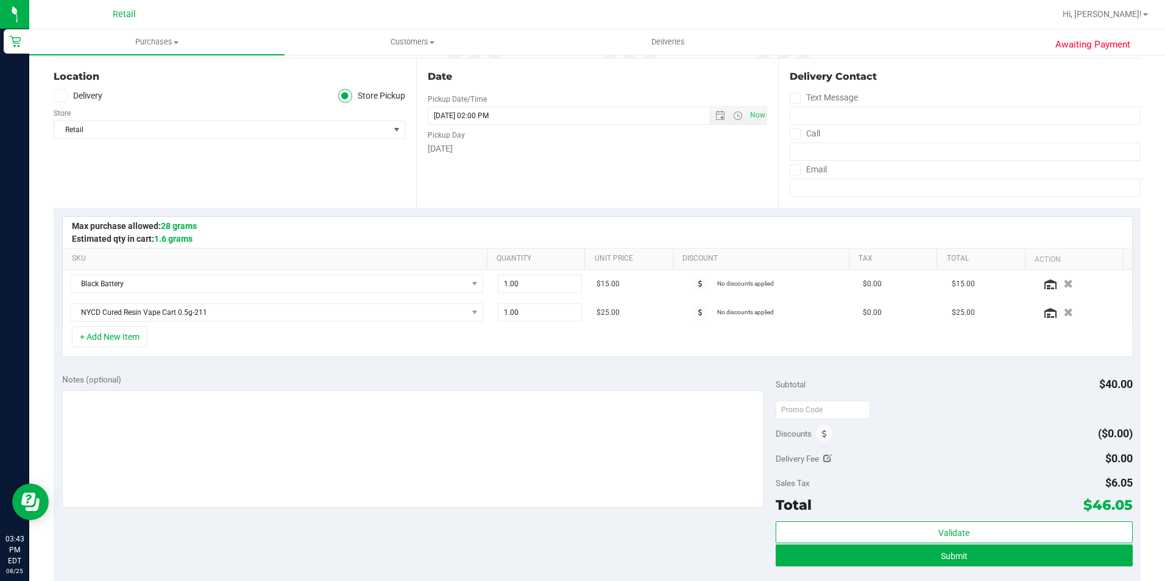
scroll to position [122, 0]
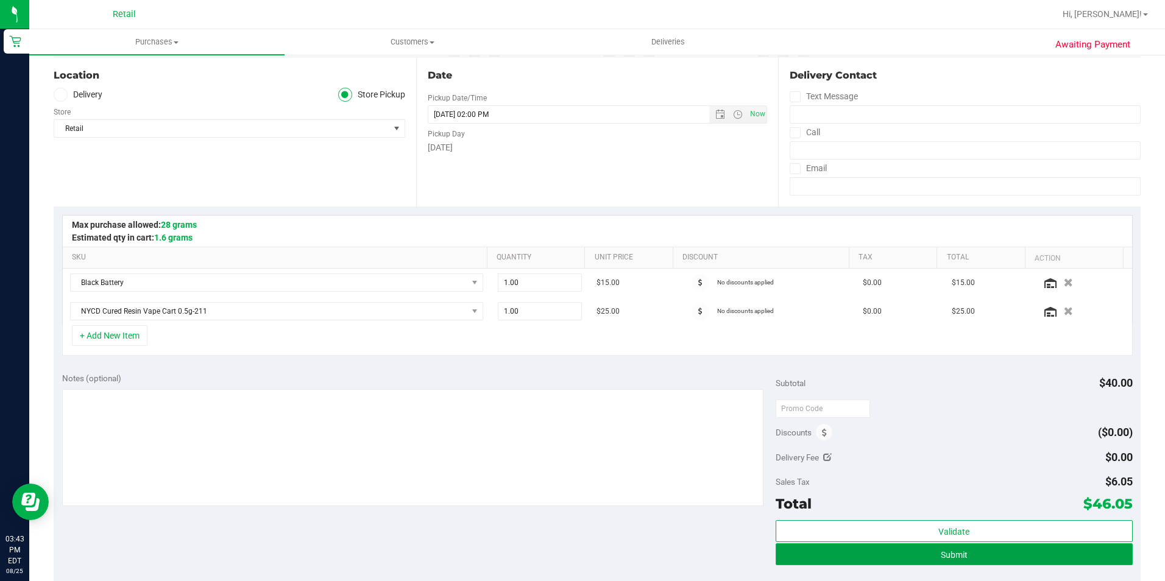
click at [966, 550] on button "Submit" at bounding box center [954, 554] width 357 height 22
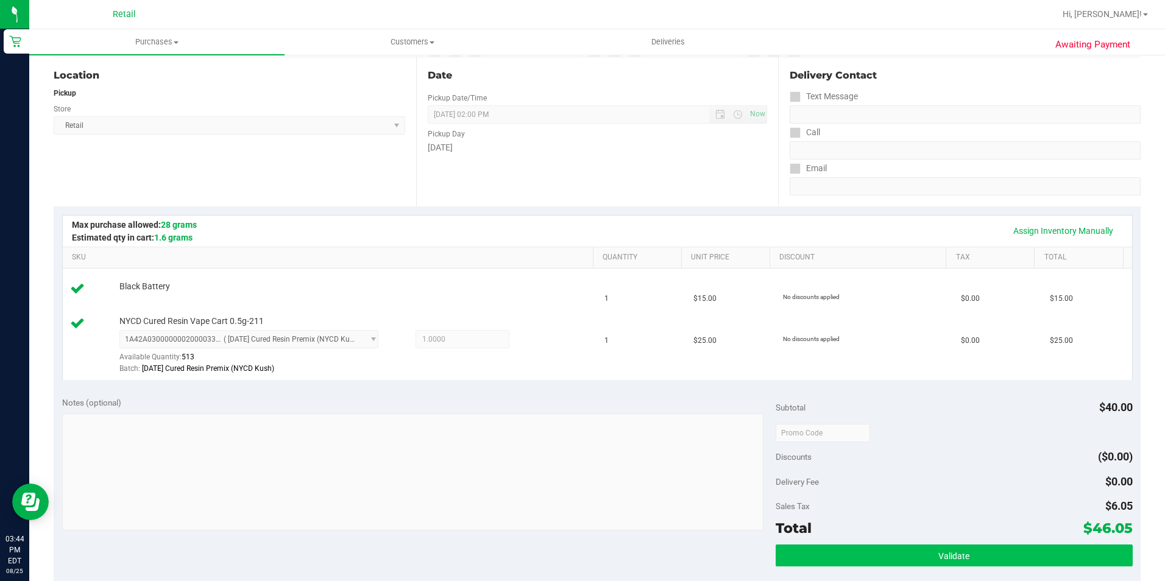
scroll to position [244, 0]
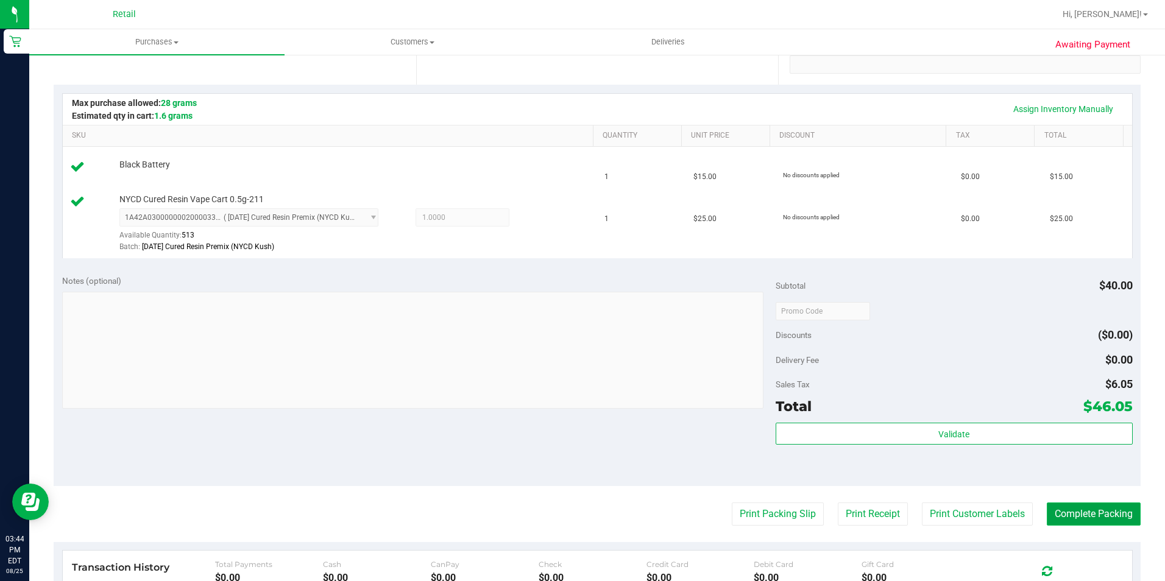
click at [1056, 504] on button "Complete Packing" at bounding box center [1094, 514] width 94 height 23
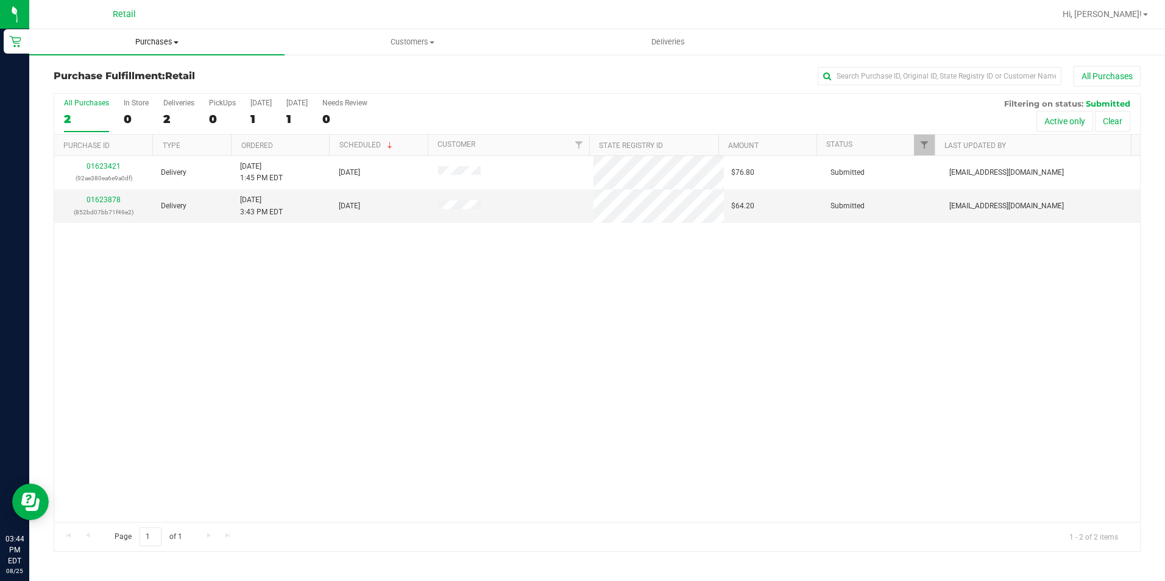
click at [164, 41] on span "Purchases" at bounding box center [156, 42] width 255 height 11
click at [153, 78] on li "Summary of purchases" at bounding box center [156, 73] width 255 height 15
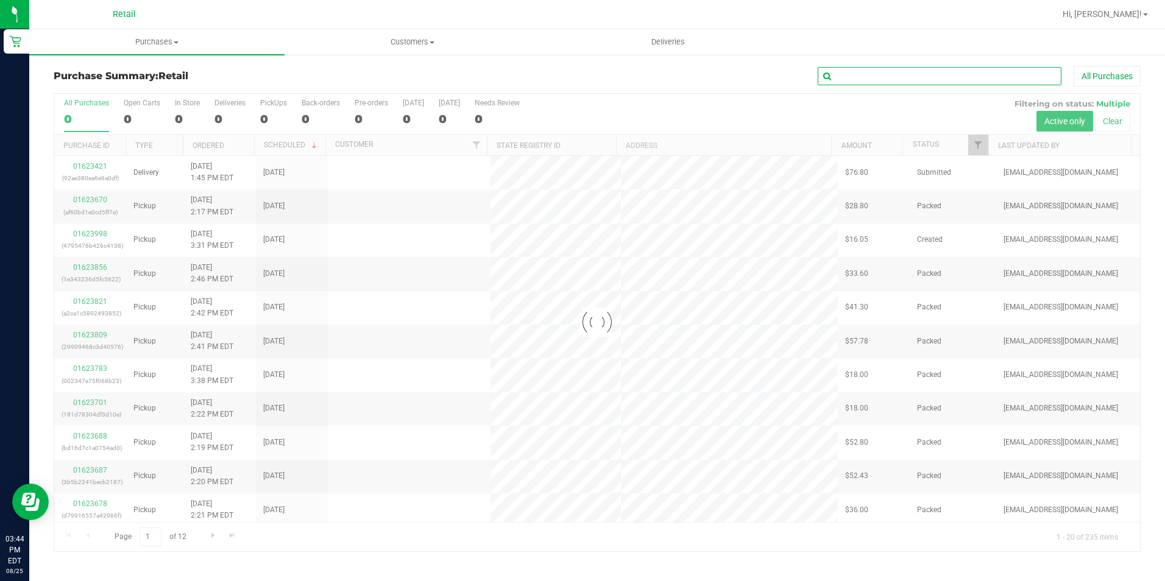
click at [902, 84] on input "text" at bounding box center [940, 76] width 244 height 18
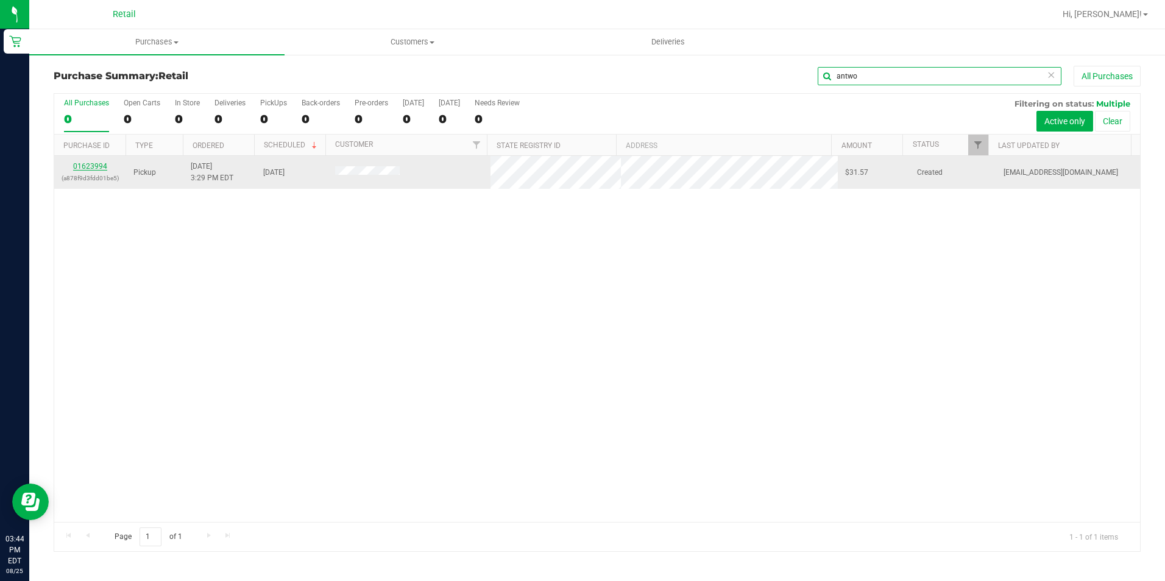
type input "antwo"
click at [89, 168] on link "01623994" at bounding box center [90, 166] width 34 height 9
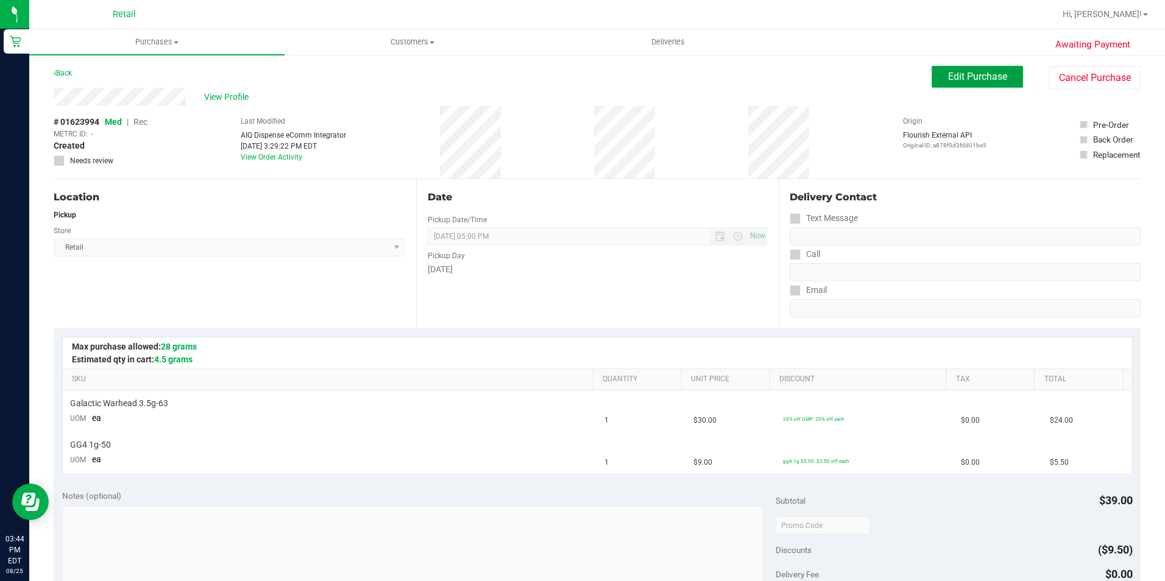
click at [962, 79] on span "Edit Purchase" at bounding box center [977, 77] width 59 height 12
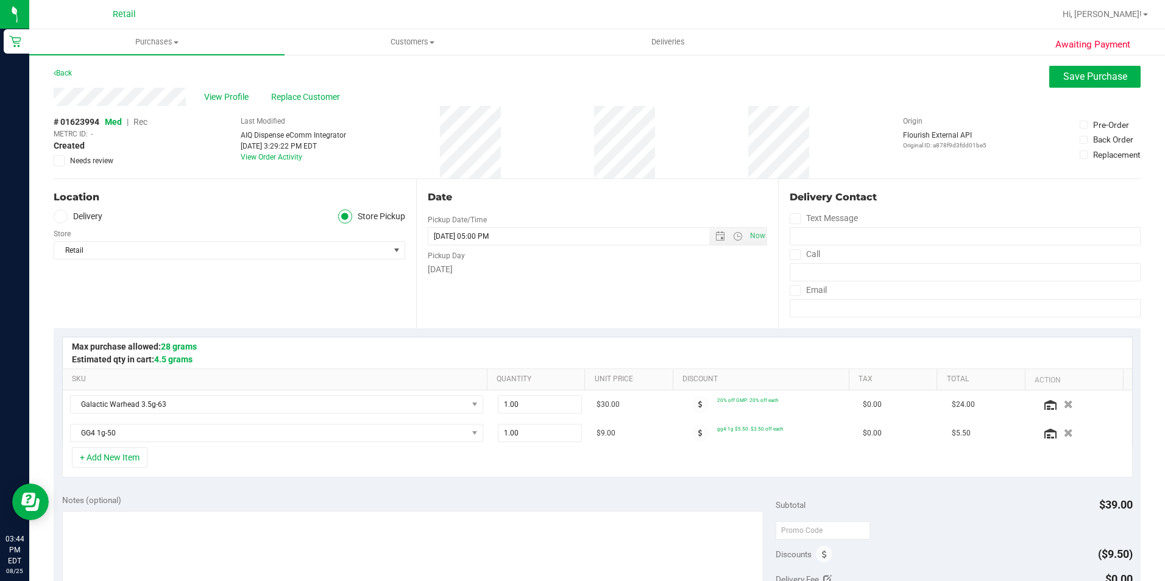
click at [144, 125] on span "Rec" at bounding box center [140, 122] width 14 height 10
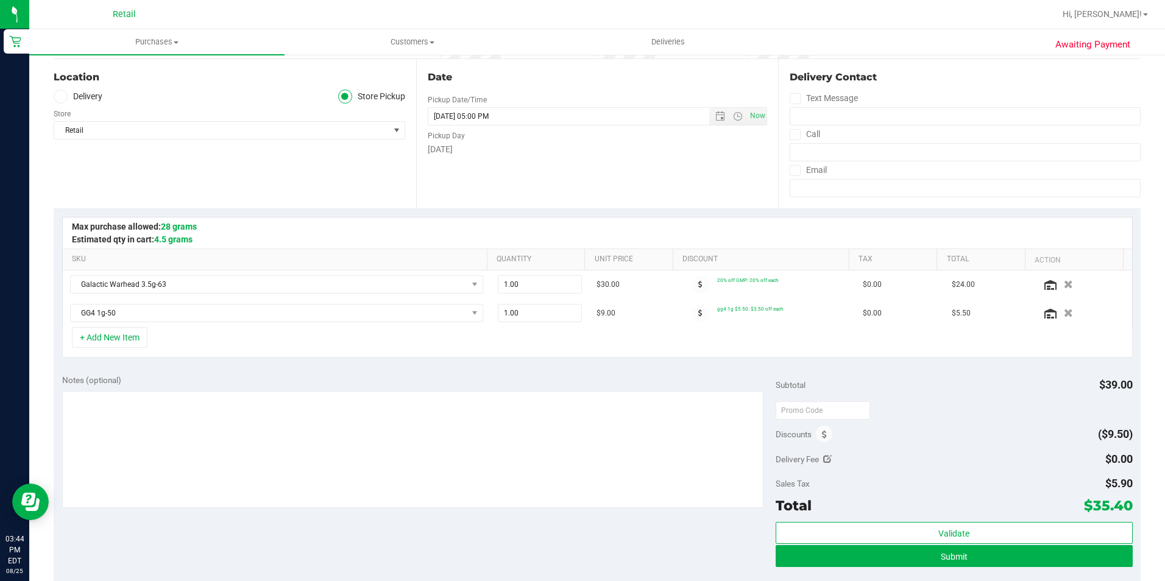
scroll to position [122, 0]
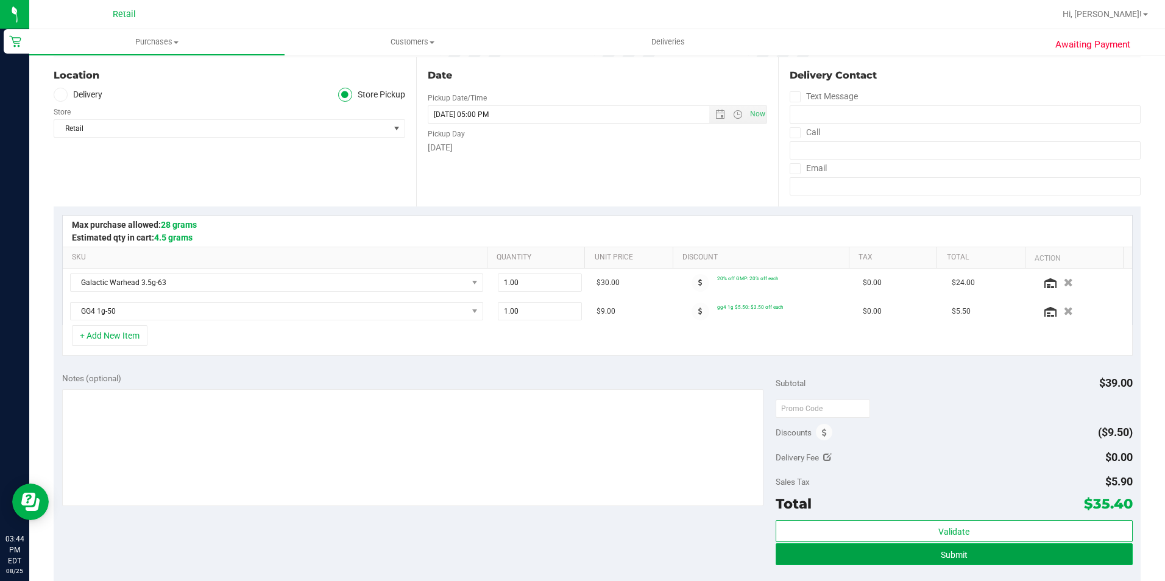
click at [903, 553] on button "Submit" at bounding box center [954, 554] width 357 height 22
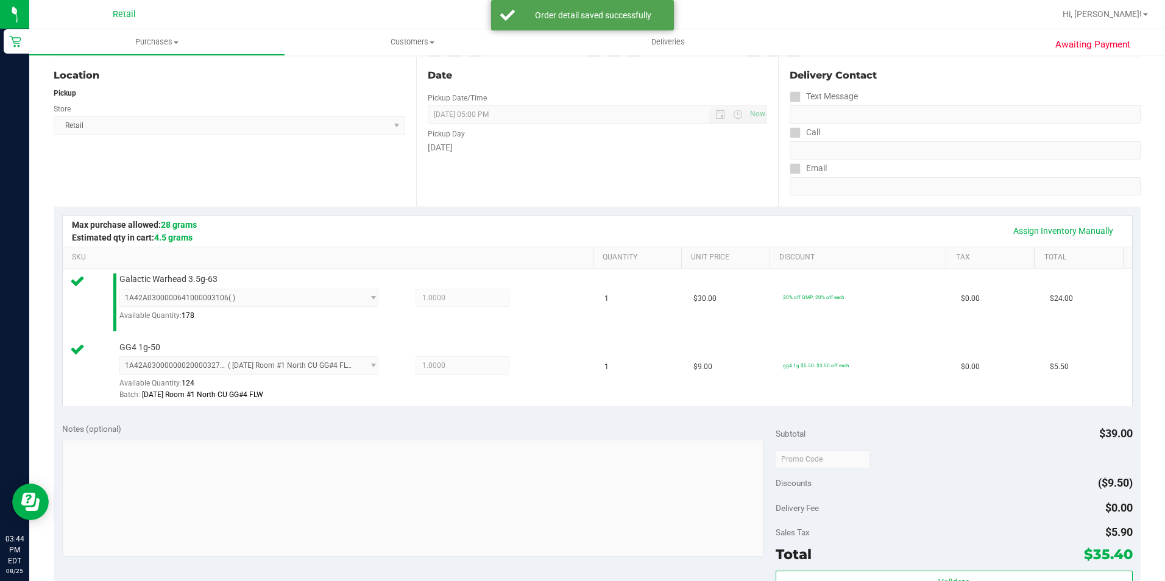
scroll to position [244, 0]
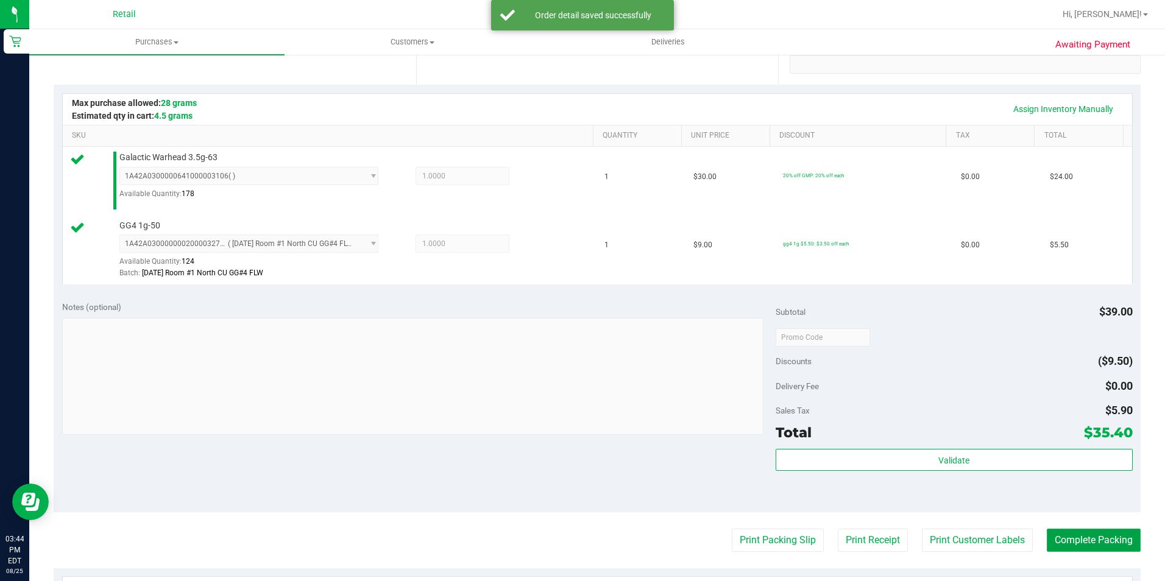
click at [1068, 547] on button "Complete Packing" at bounding box center [1094, 540] width 94 height 23
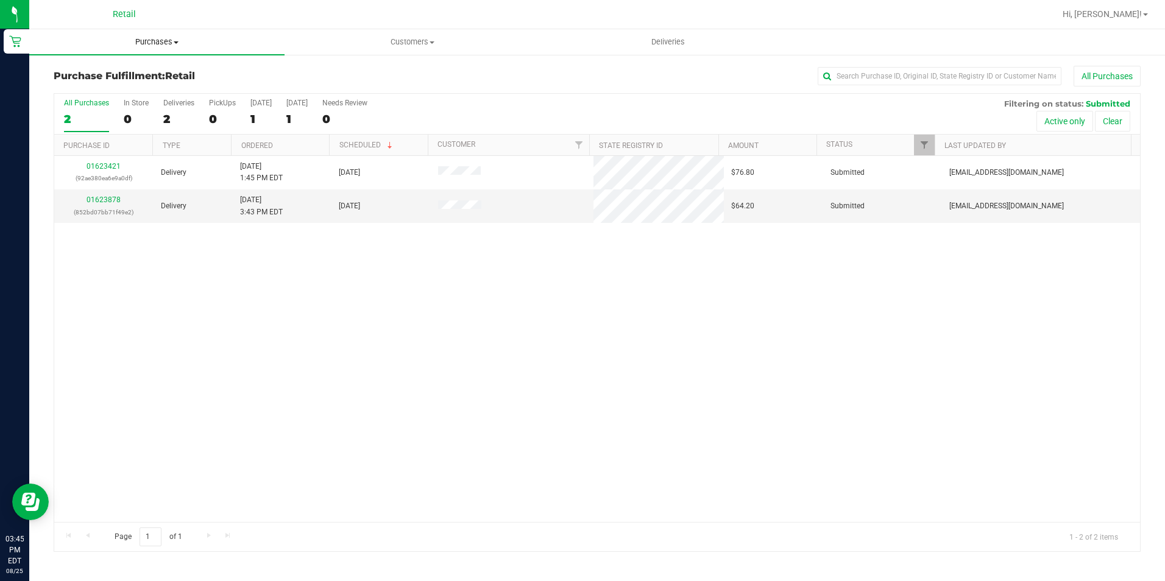
click at [145, 39] on span "Purchases" at bounding box center [156, 42] width 255 height 11
click at [140, 68] on span "Summary of purchases" at bounding box center [91, 73] width 125 height 10
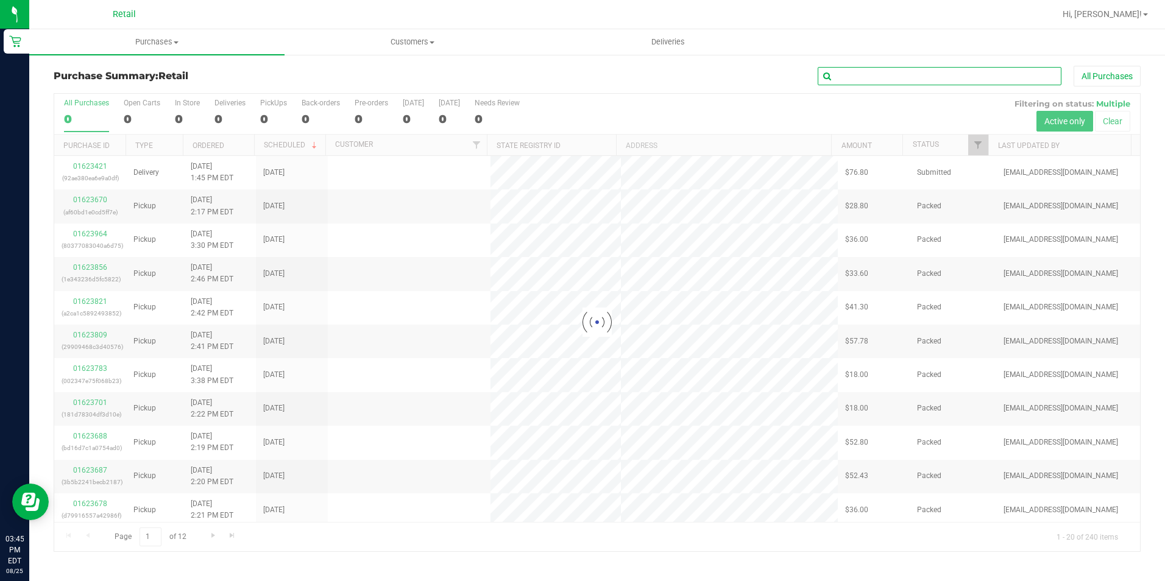
click at [899, 72] on input "text" at bounding box center [940, 76] width 244 height 18
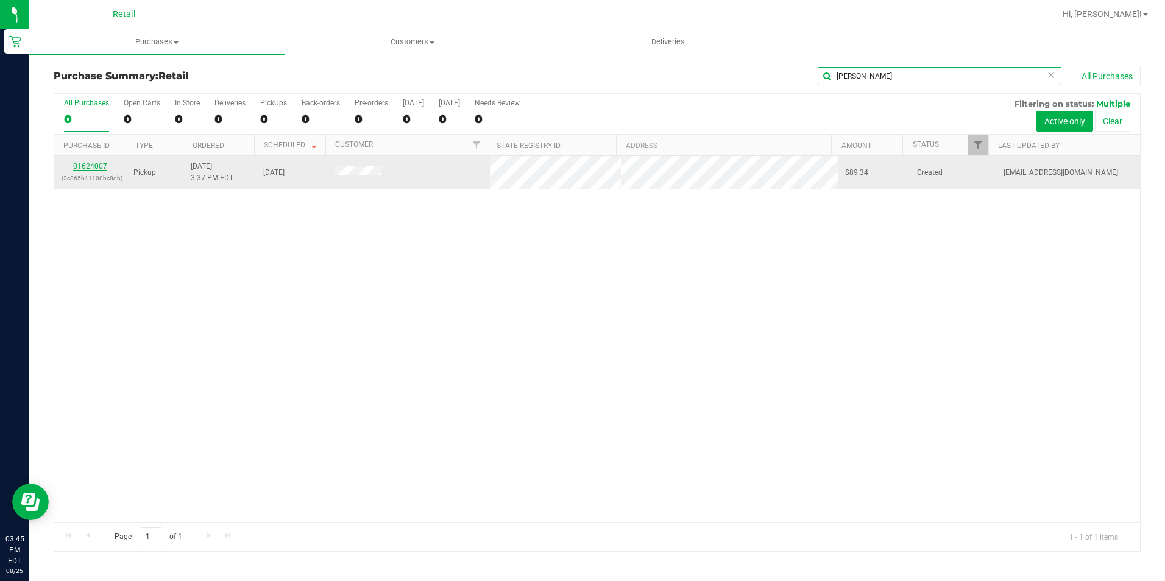
type input "krystal"
click at [94, 168] on link "01624007" at bounding box center [90, 166] width 34 height 9
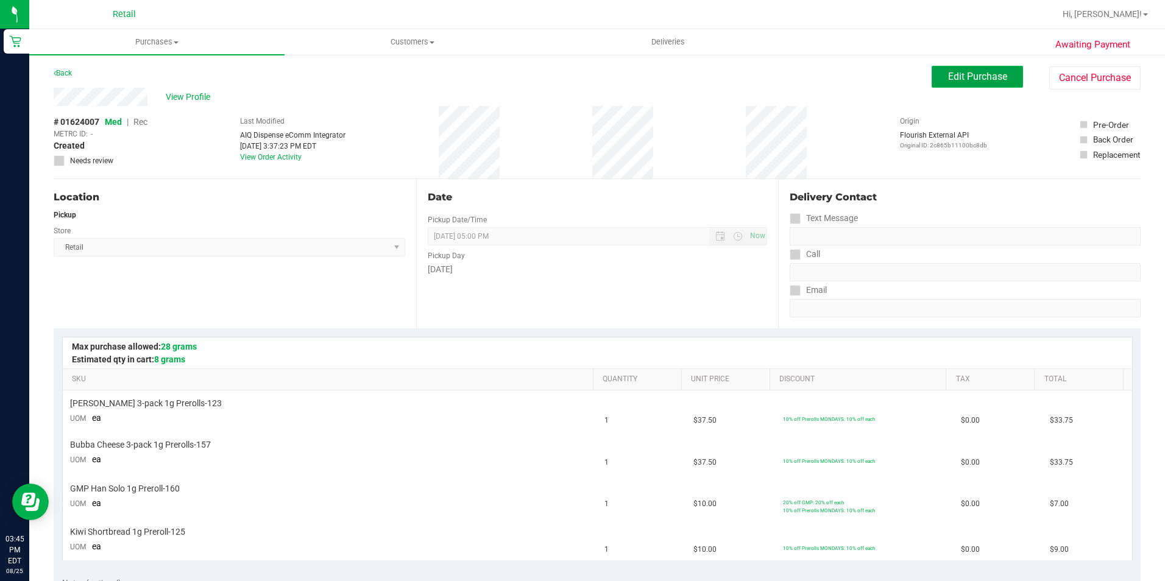
click at [956, 79] on span "Edit Purchase" at bounding box center [977, 77] width 59 height 12
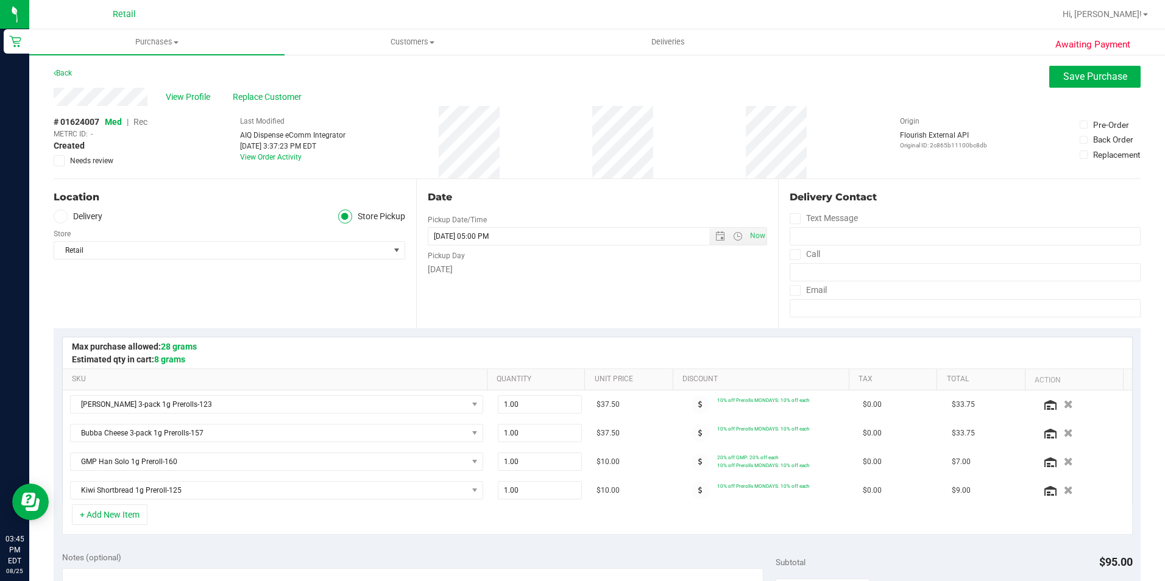
click at [140, 117] on span "Rec" at bounding box center [140, 122] width 14 height 10
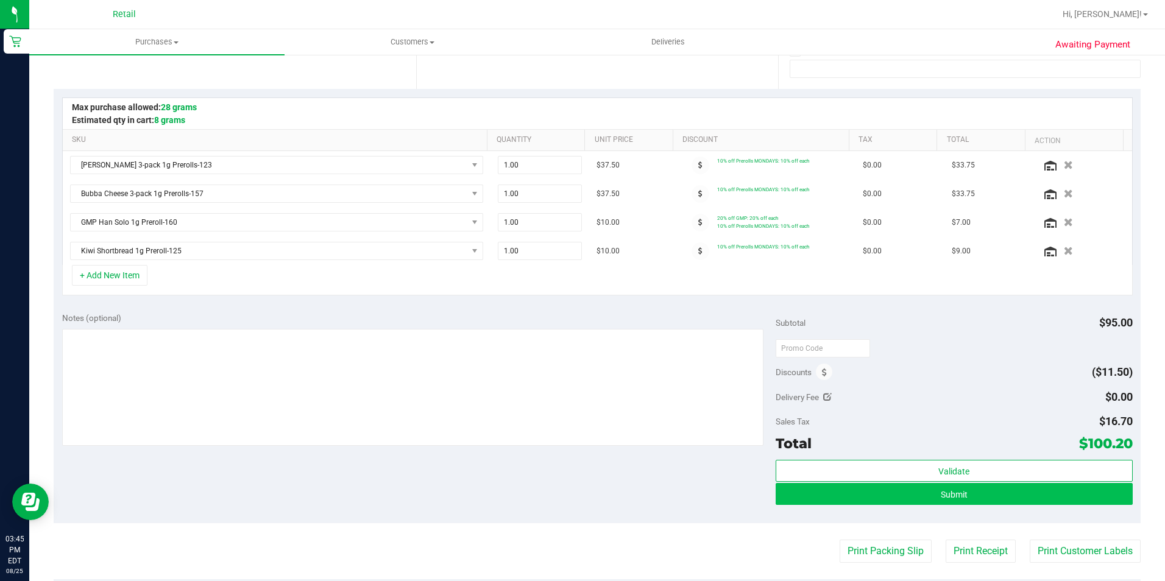
scroll to position [244, 0]
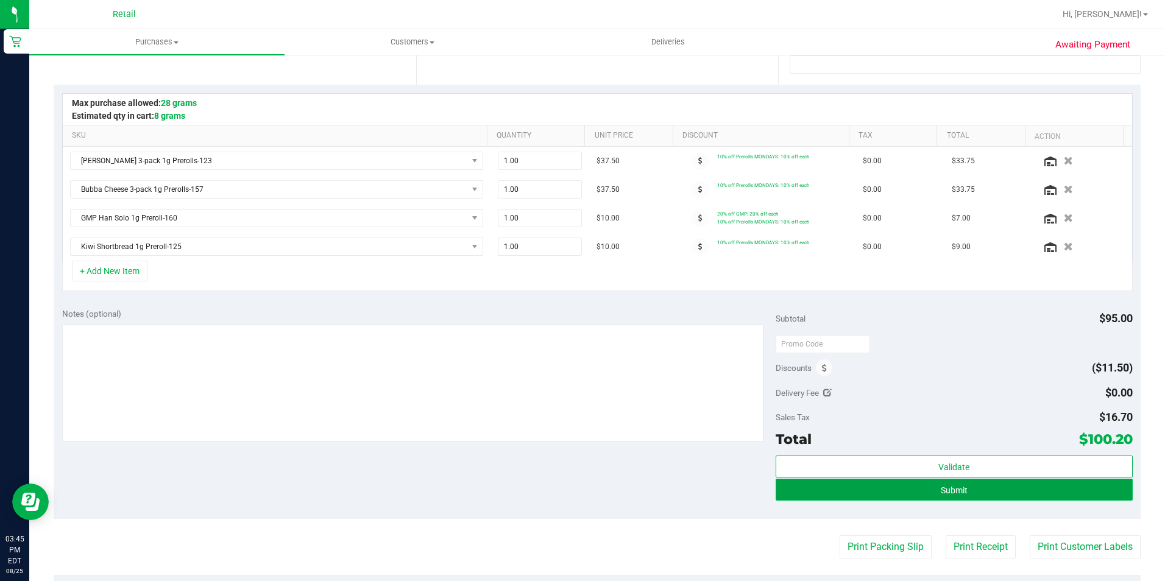
click at [882, 486] on button "Submit" at bounding box center [954, 490] width 357 height 22
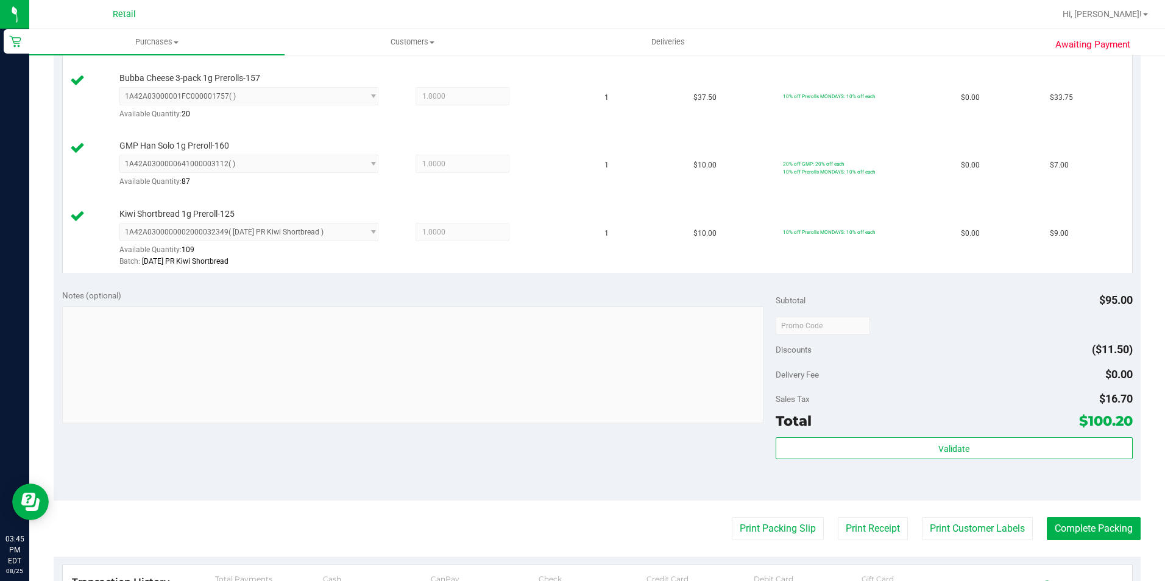
scroll to position [426, 0]
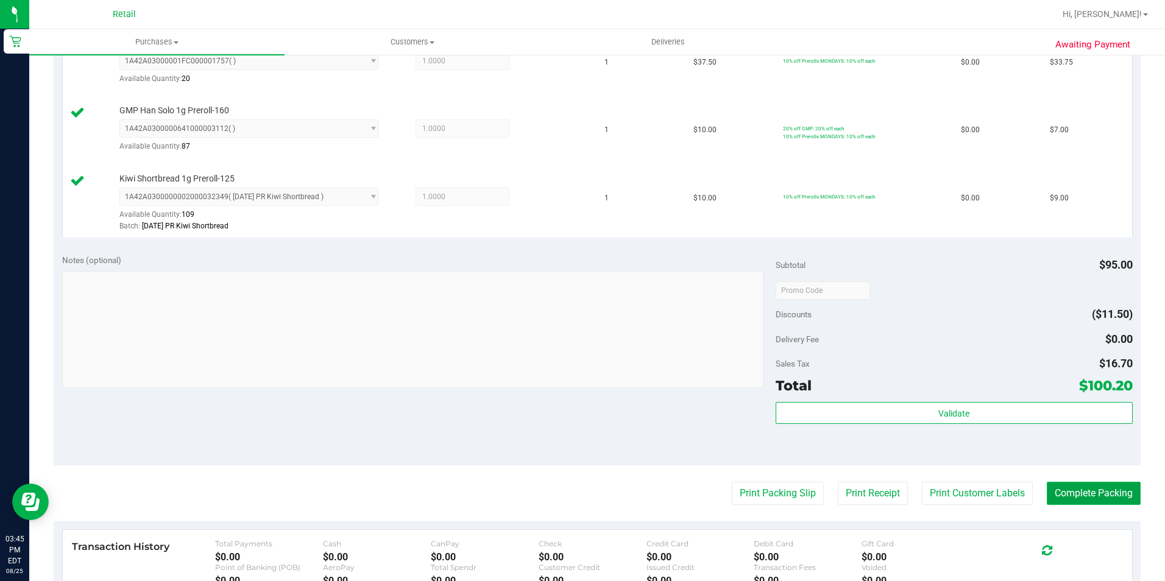
click at [1066, 487] on button "Complete Packing" at bounding box center [1094, 493] width 94 height 23
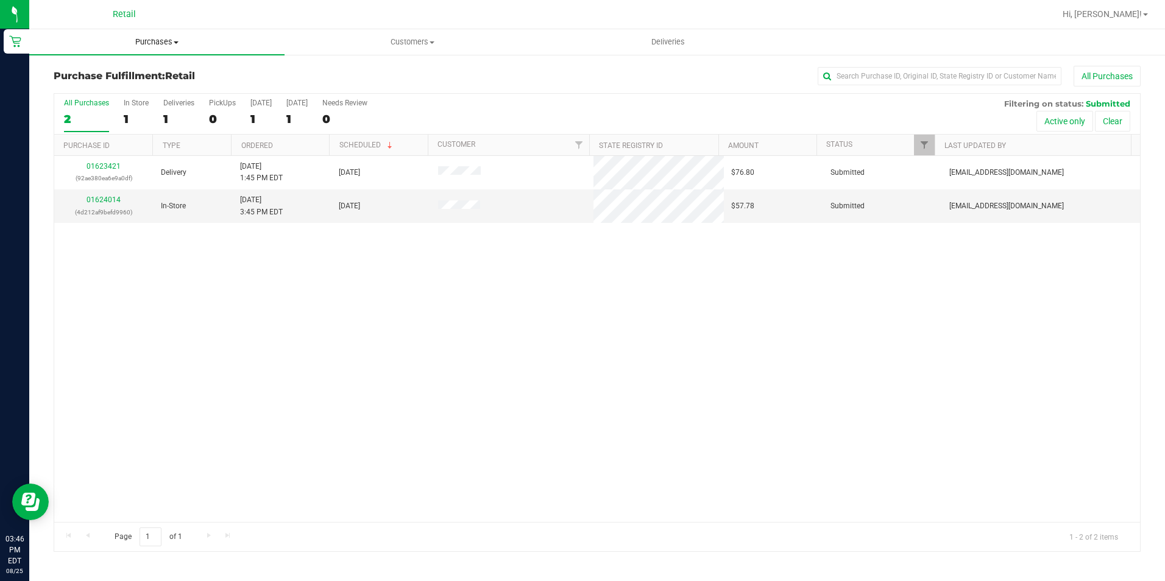
click at [160, 46] on span "Purchases" at bounding box center [156, 42] width 255 height 11
click at [150, 71] on span "Summary of purchases" at bounding box center [91, 73] width 125 height 10
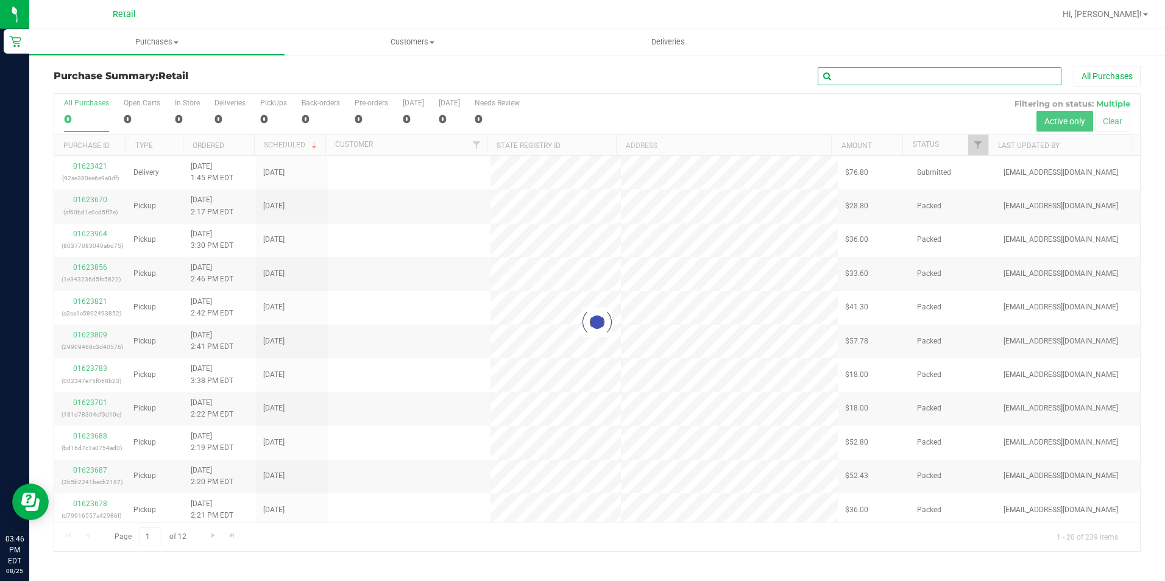
click at [844, 74] on input "text" at bounding box center [940, 76] width 244 height 18
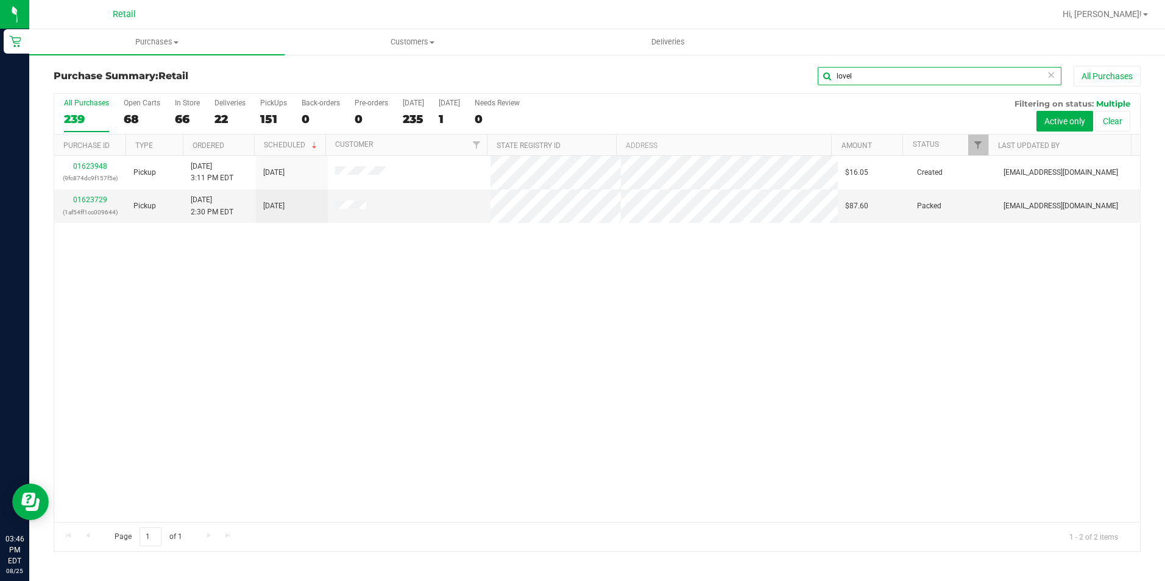
drag, startPoint x: 866, startPoint y: 73, endPoint x: 759, endPoint y: 70, distance: 106.7
click at [760, 70] on div "lovel All Purchases" at bounding box center [778, 76] width 724 height 21
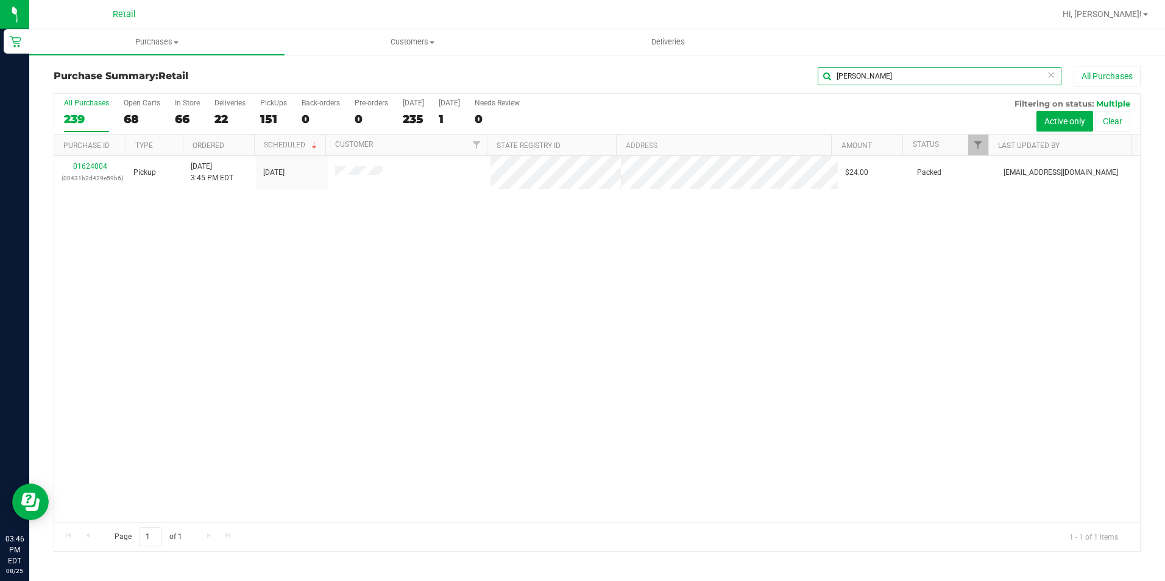
drag, startPoint x: 907, startPoint y: 78, endPoint x: 731, endPoint y: 63, distance: 176.7
click at [738, 65] on div "Purchase Summary: Retail linda l All Purchases All Purchases 239 Open Carts 68 …" at bounding box center [597, 309] width 1136 height 511
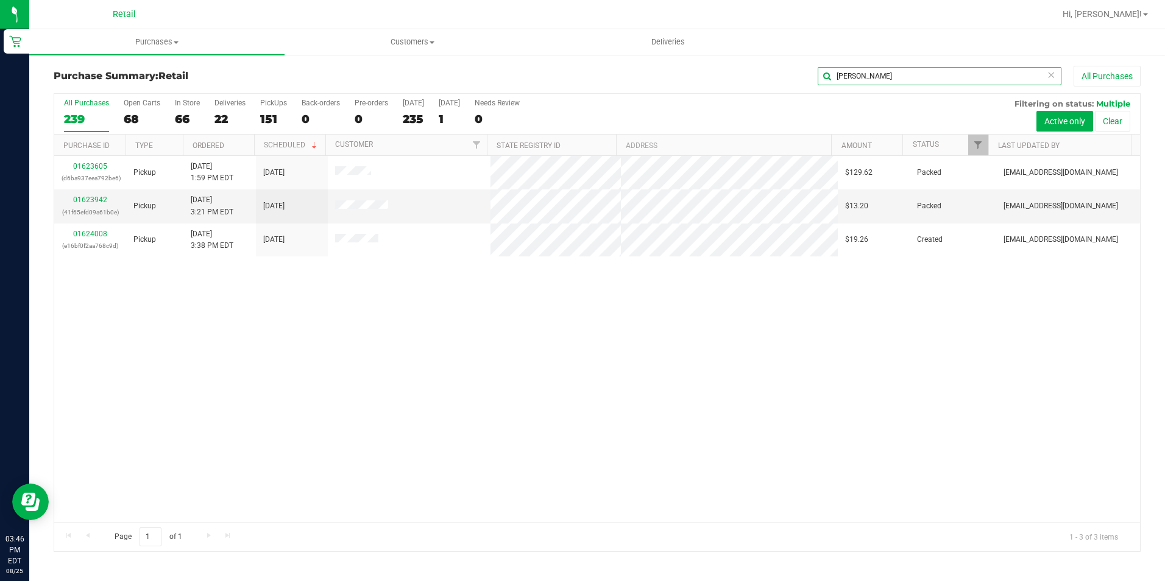
drag, startPoint x: 699, startPoint y: 58, endPoint x: 691, endPoint y: 58, distance: 7.9
click at [691, 58] on div "Purchase Summary: Retail david All Purchases All Purchases 239 Open Carts 68 In…" at bounding box center [597, 309] width 1136 height 511
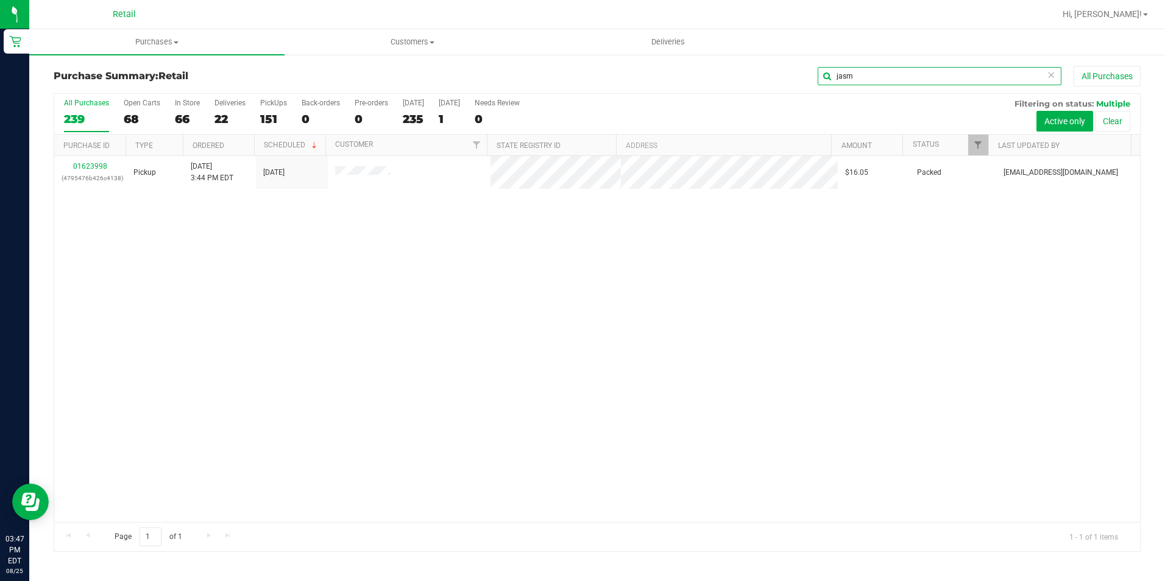
type input "jasm"
click at [138, 39] on span "Purchases" at bounding box center [156, 42] width 255 height 11
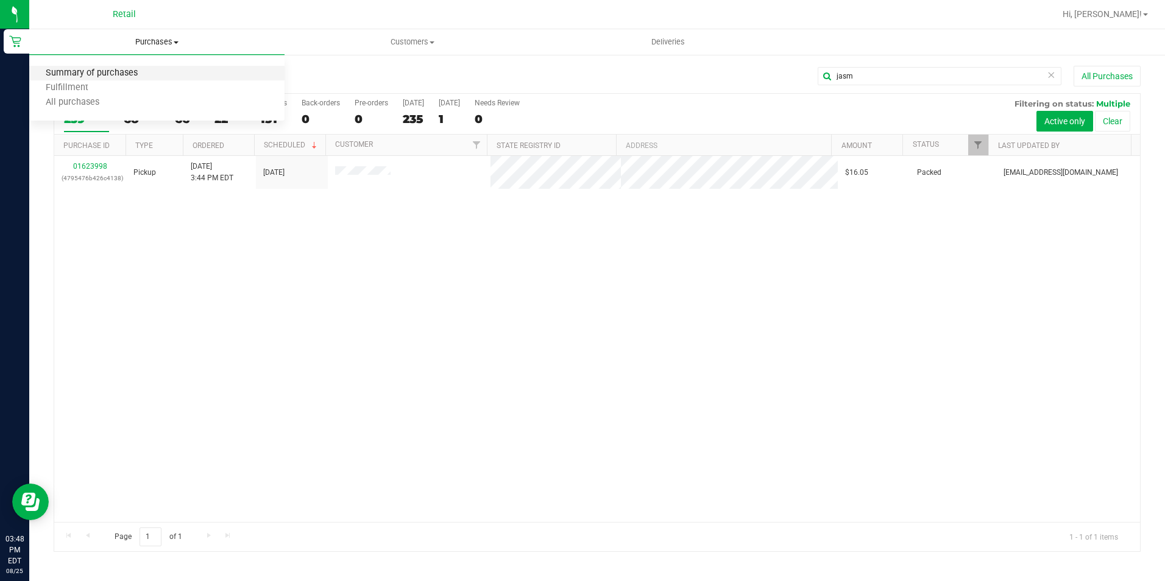
click at [127, 76] on span "Summary of purchases" at bounding box center [91, 73] width 125 height 10
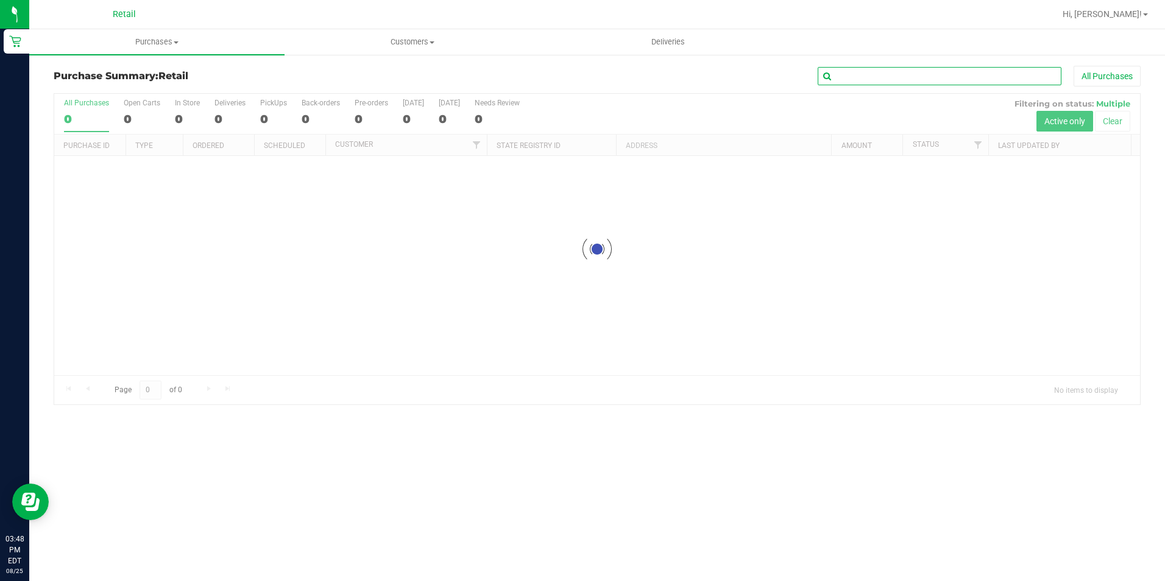
click at [895, 79] on input "text" at bounding box center [940, 76] width 244 height 18
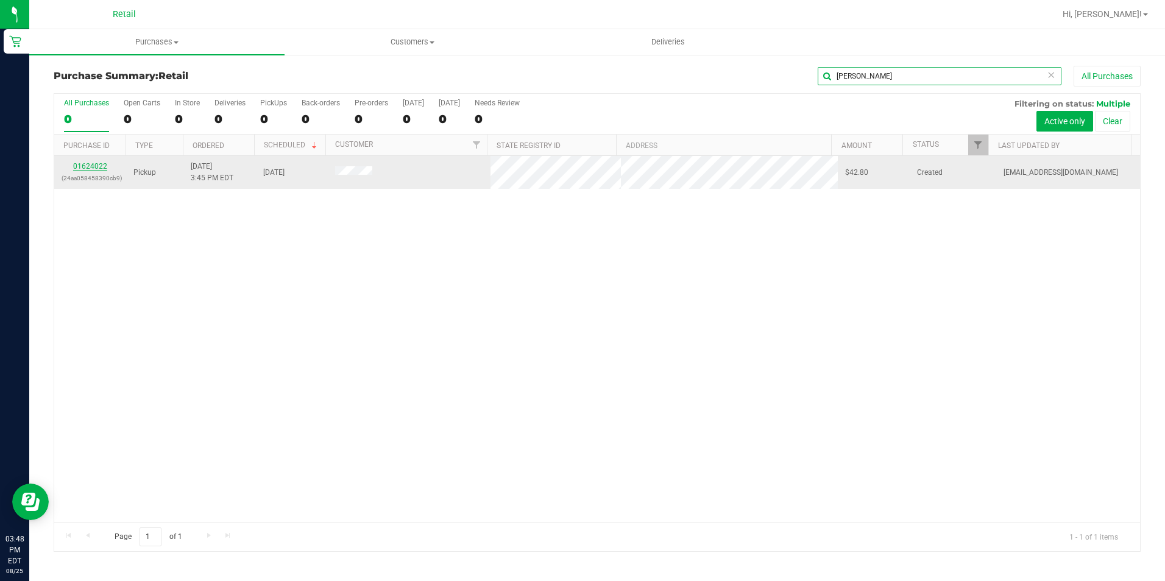
type input "susan"
click at [85, 167] on link "01624022" at bounding box center [90, 166] width 34 height 9
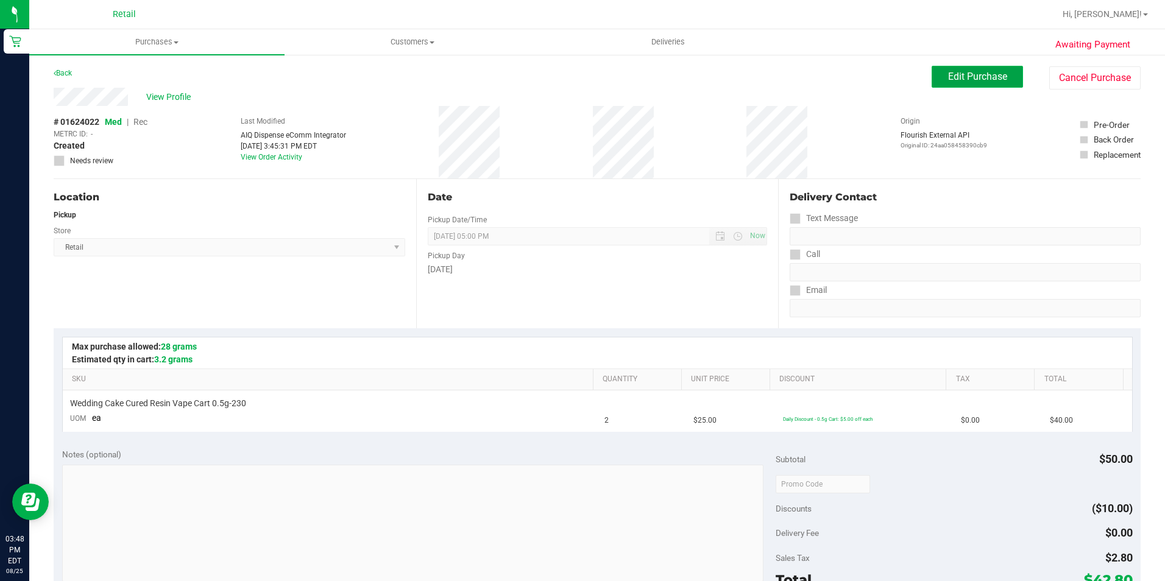
click at [999, 80] on button "Edit Purchase" at bounding box center [976, 77] width 91 height 22
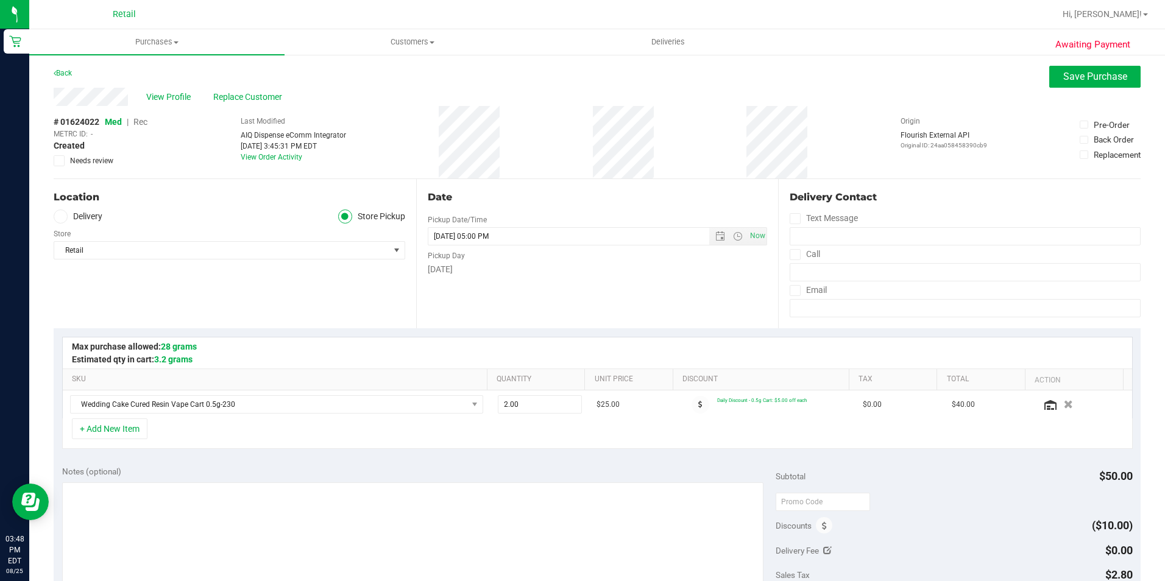
click at [147, 122] on div "# 01624022 Med | Rec METRC ID: - Created Needs review" at bounding box center [101, 141] width 94 height 51
click at [143, 121] on span "Rec" at bounding box center [140, 122] width 14 height 10
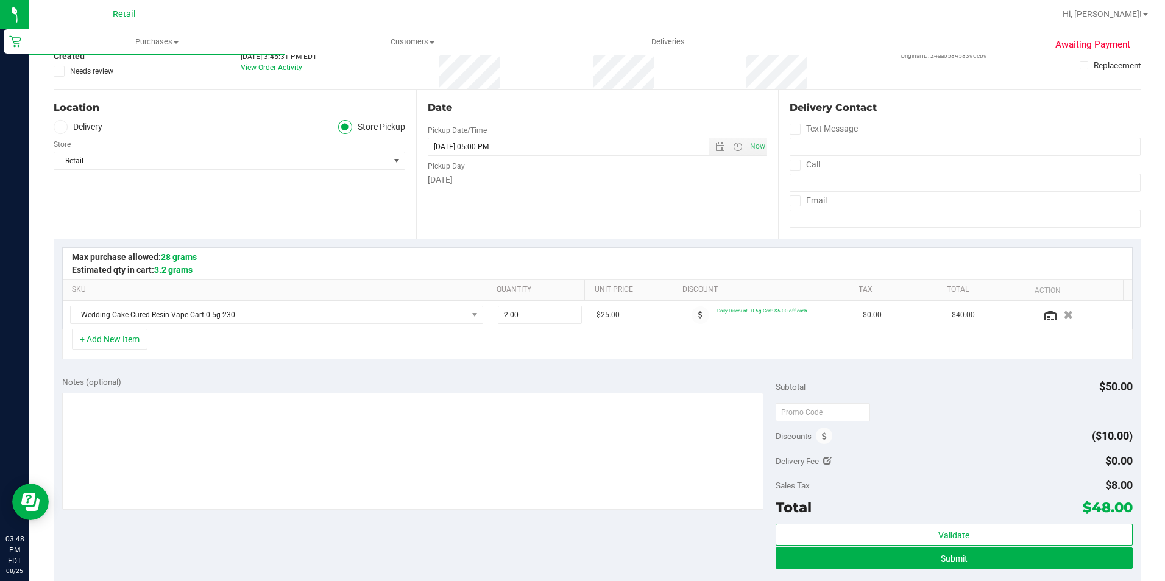
scroll to position [183, 0]
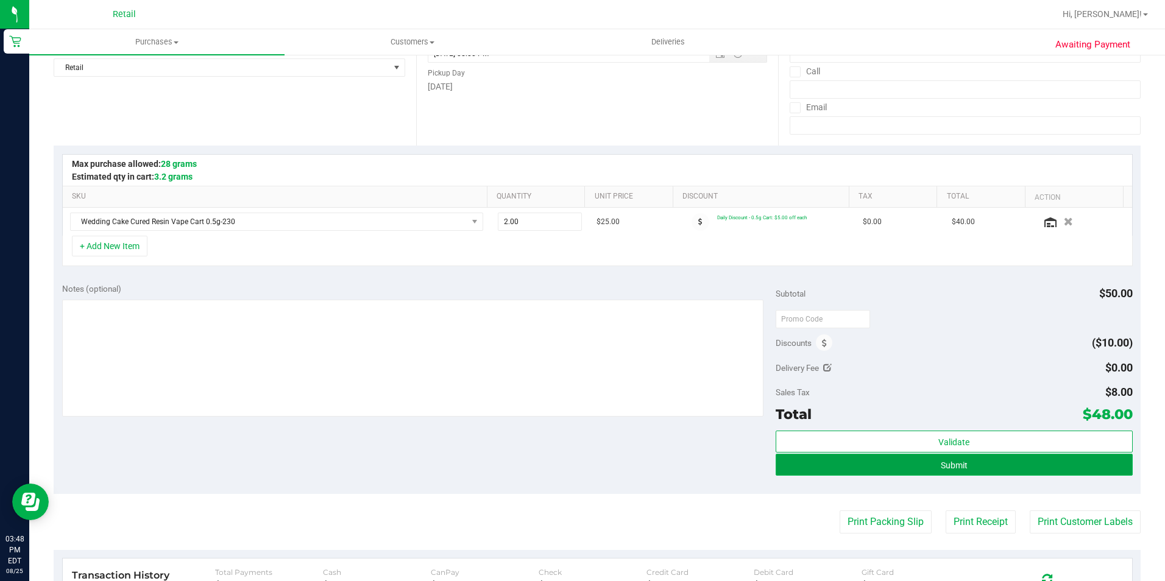
click at [889, 464] on button "Submit" at bounding box center [954, 465] width 357 height 22
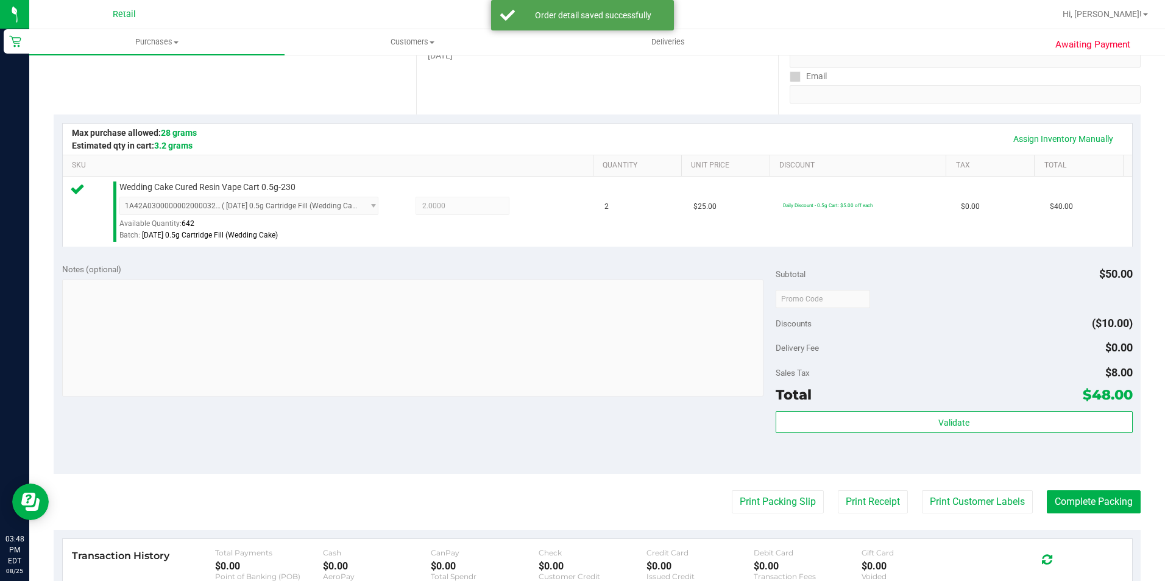
scroll to position [244, 0]
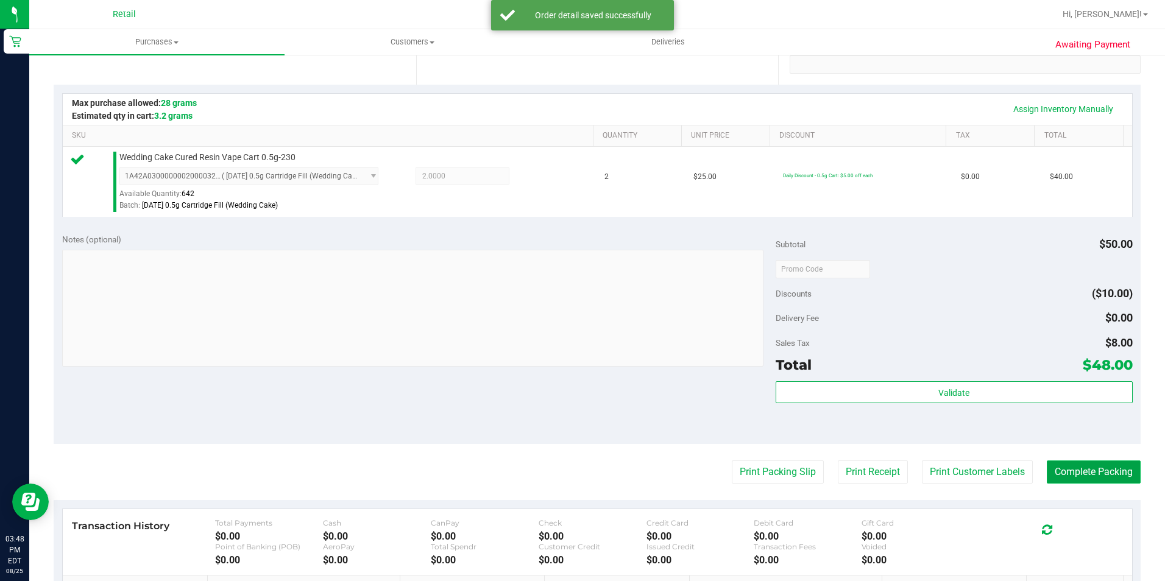
click at [1101, 464] on button "Complete Packing" at bounding box center [1094, 472] width 94 height 23
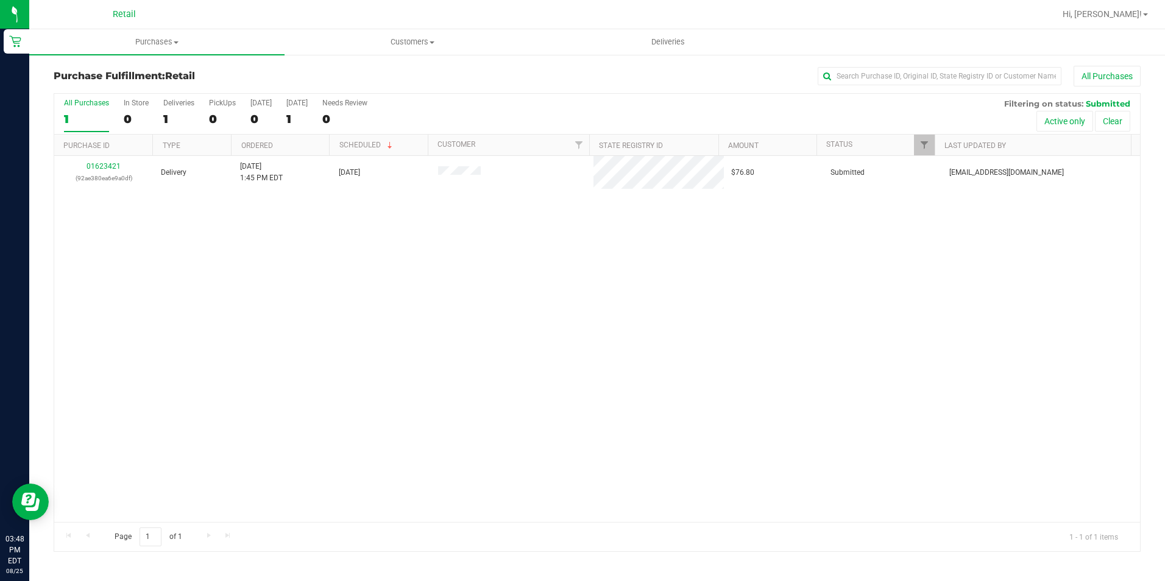
drag, startPoint x: 159, startPoint y: 43, endPoint x: 152, endPoint y: 54, distance: 13.2
click at [159, 43] on span "Purchases" at bounding box center [156, 42] width 255 height 11
click at [143, 70] on span "Summary of purchases" at bounding box center [91, 73] width 125 height 10
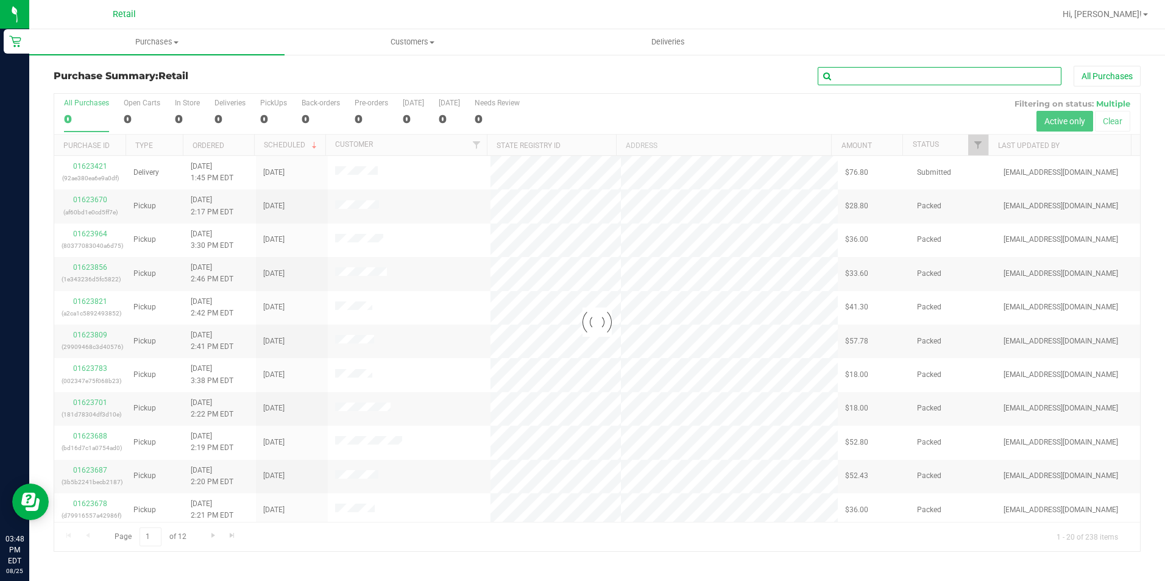
click at [844, 72] on input "text" at bounding box center [940, 76] width 244 height 18
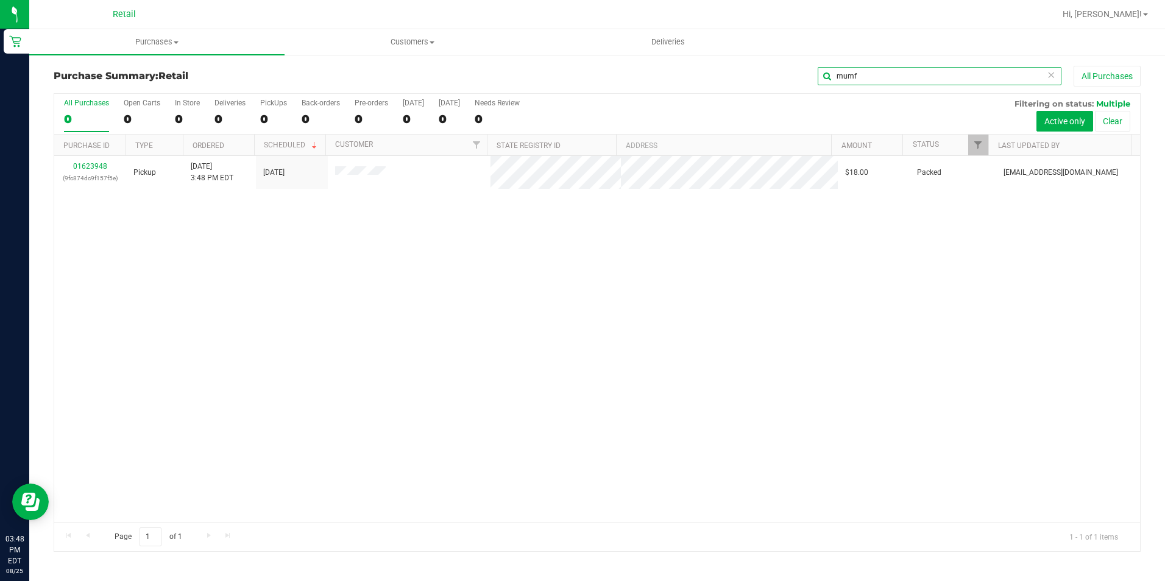
type input "mumf"
click at [157, 52] on uib-tab-heading "Purchases Summary of purchases Fulfillment All purchases" at bounding box center [156, 42] width 255 height 26
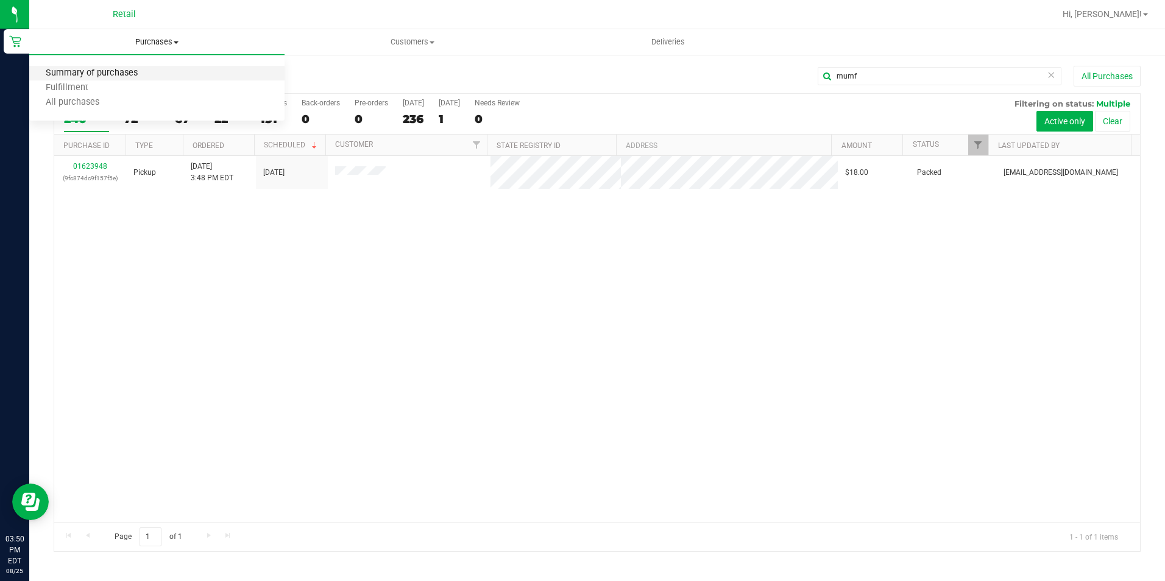
click at [129, 78] on span "Summary of purchases" at bounding box center [91, 73] width 125 height 10
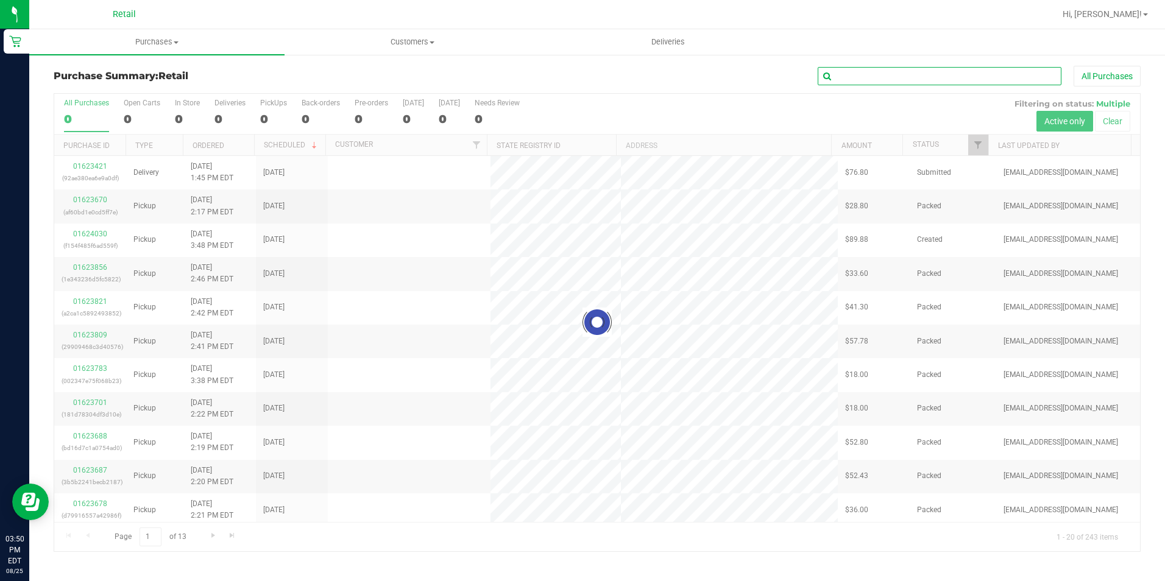
click at [874, 70] on input "text" at bounding box center [940, 76] width 244 height 18
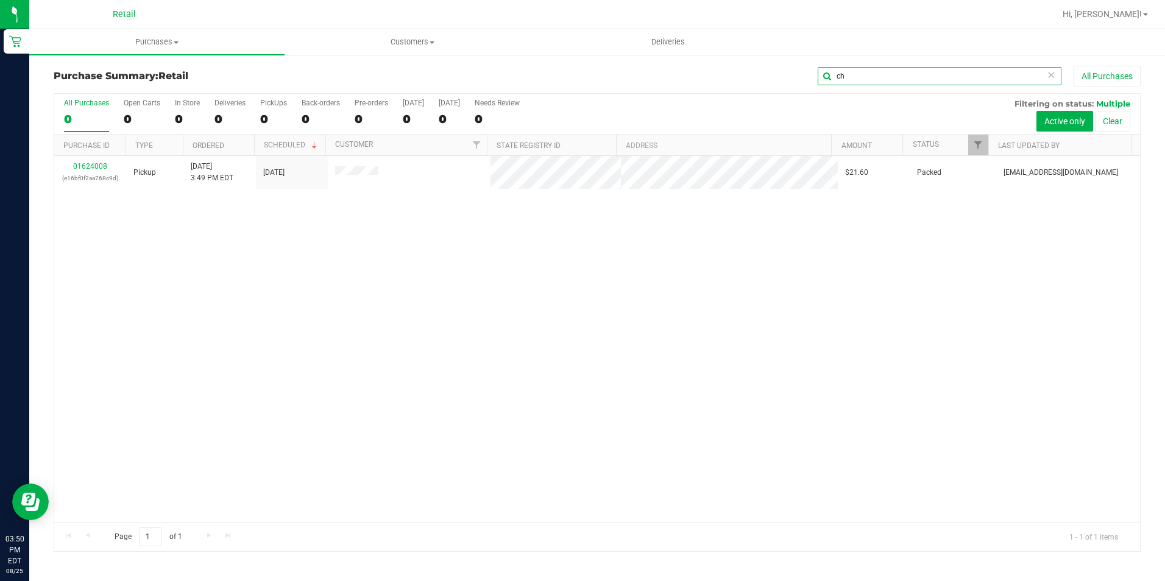
type input "c"
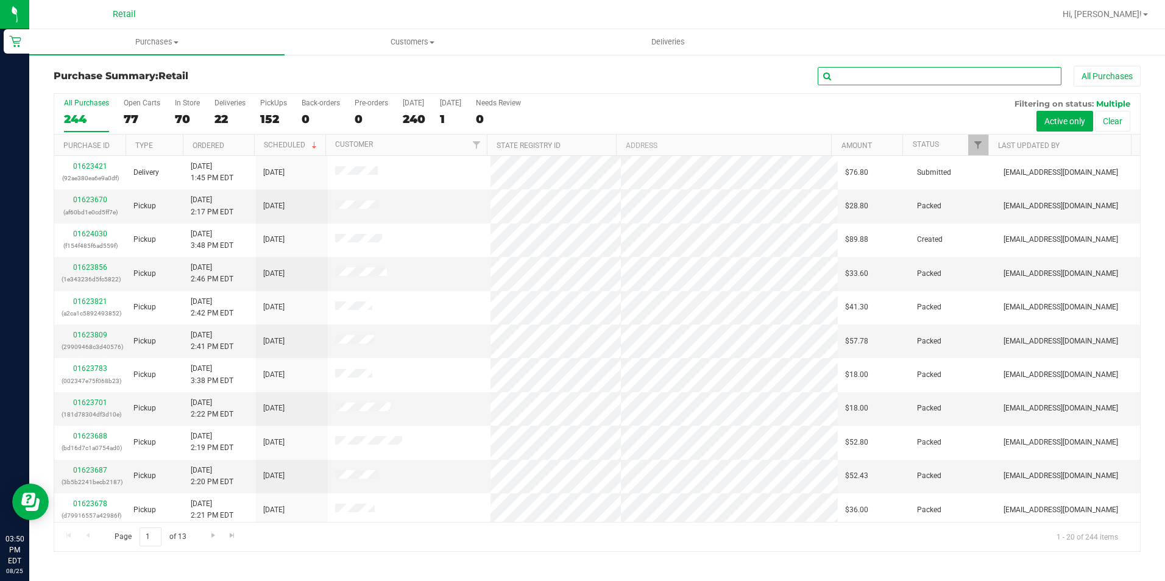
click at [860, 75] on input "text" at bounding box center [940, 76] width 244 height 18
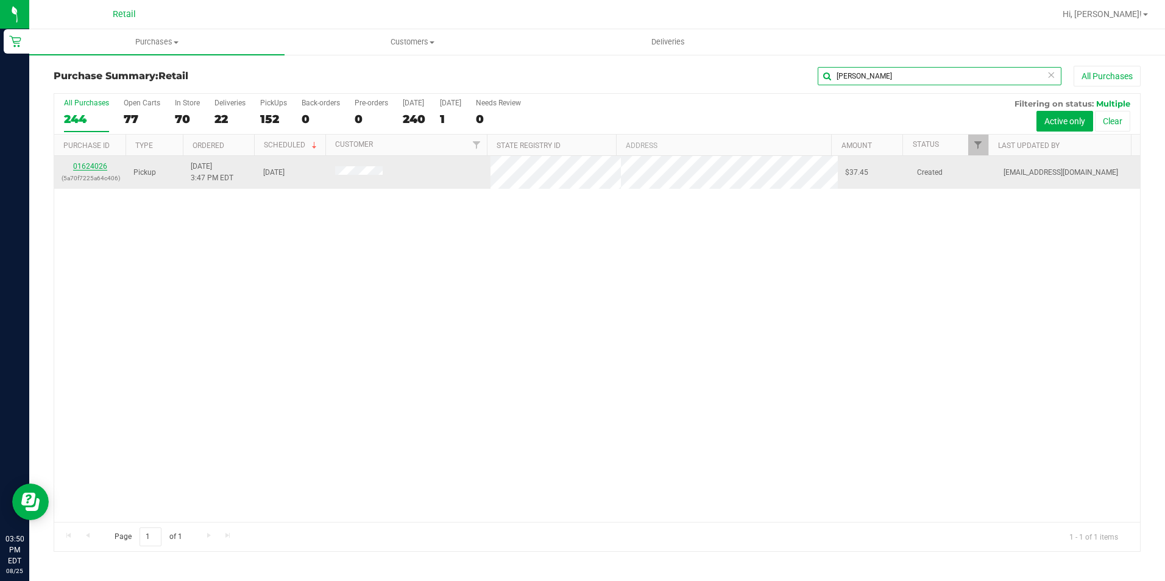
type input "cortnie"
click at [77, 166] on link "01624026" at bounding box center [90, 166] width 34 height 9
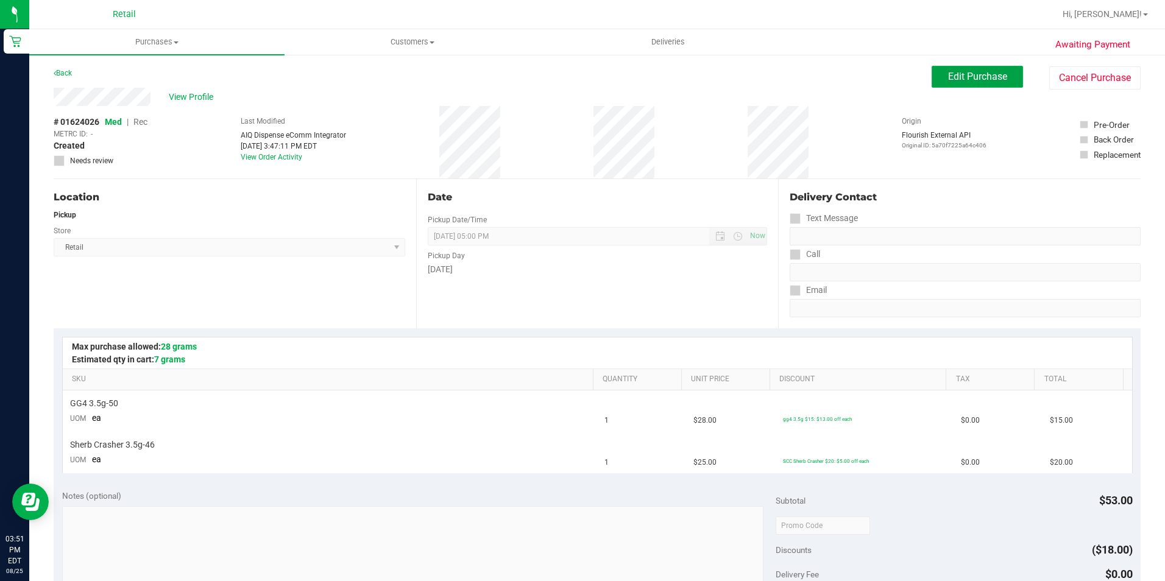
click at [935, 75] on button "Edit Purchase" at bounding box center [976, 77] width 91 height 22
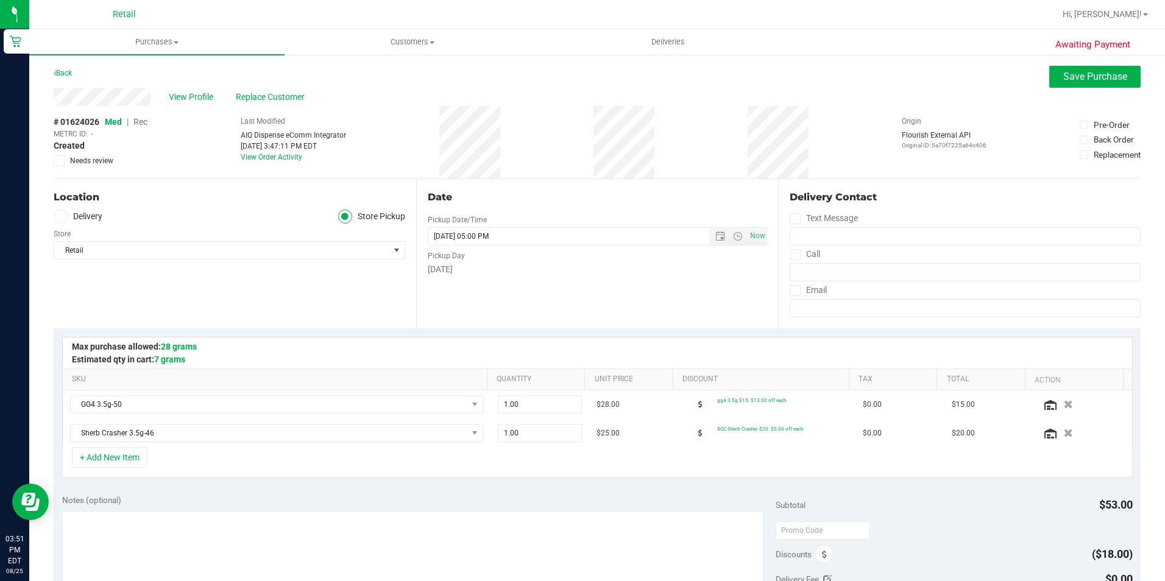
click at [136, 119] on span "Rec" at bounding box center [140, 122] width 14 height 10
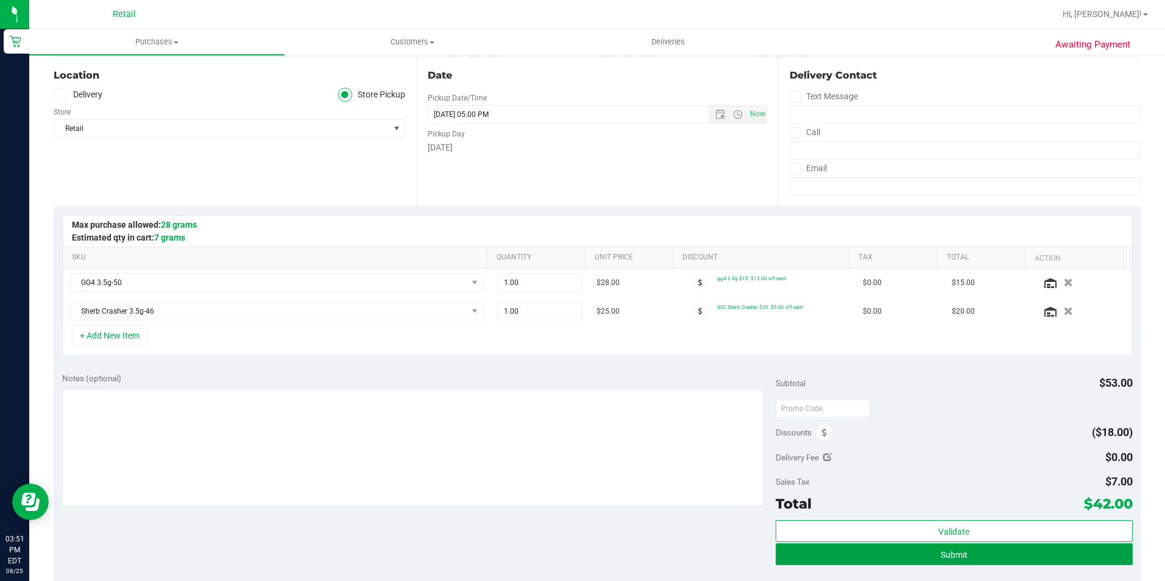
click at [930, 548] on button "Submit" at bounding box center [954, 554] width 357 height 22
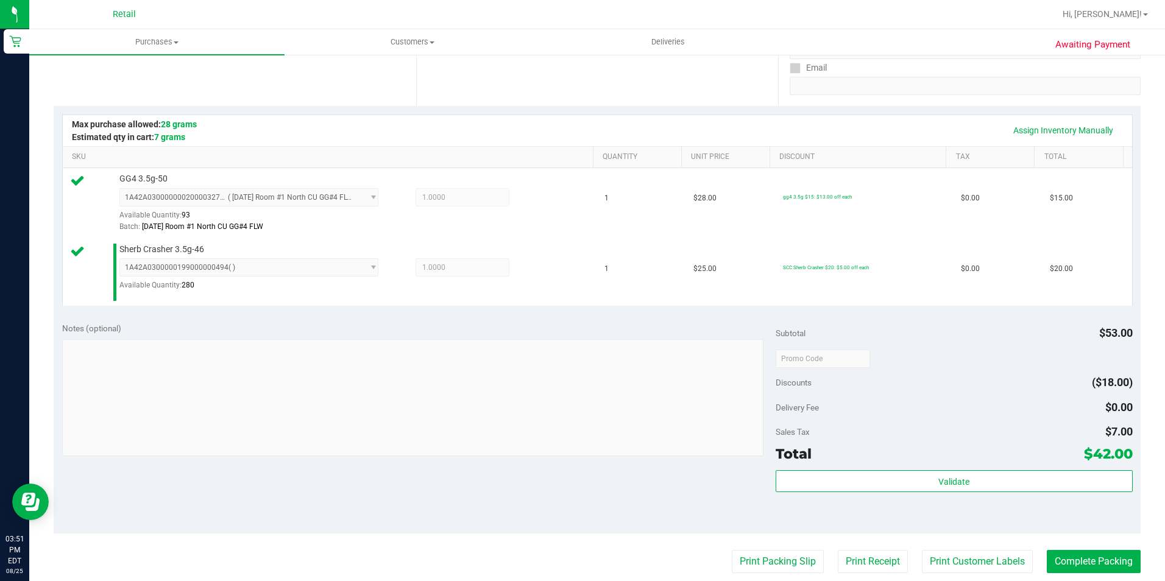
scroll to position [244, 0]
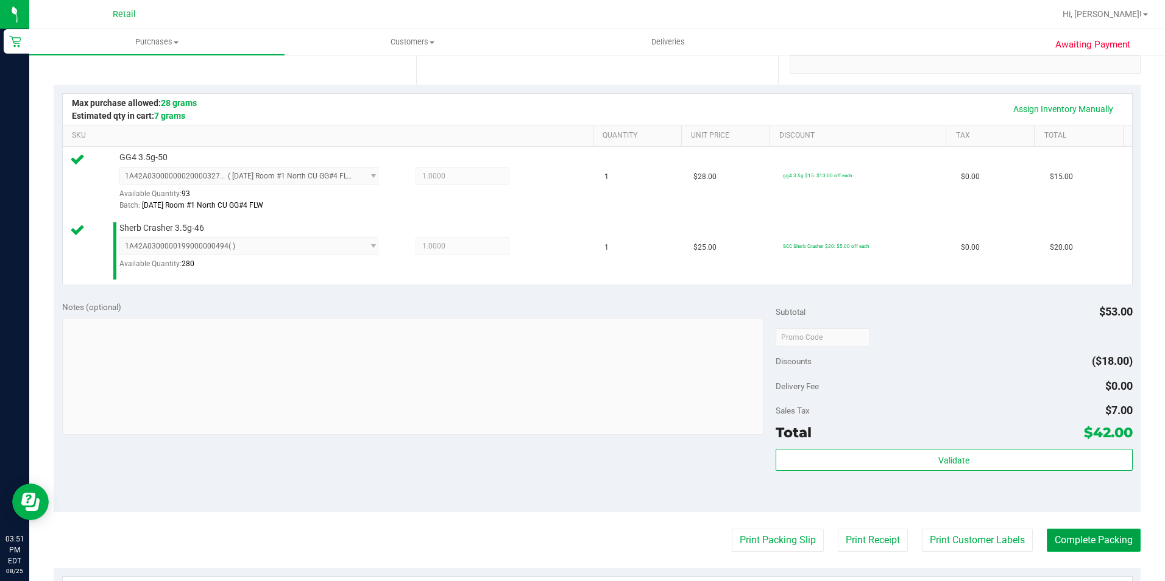
click at [1064, 539] on button "Complete Packing" at bounding box center [1094, 540] width 94 height 23
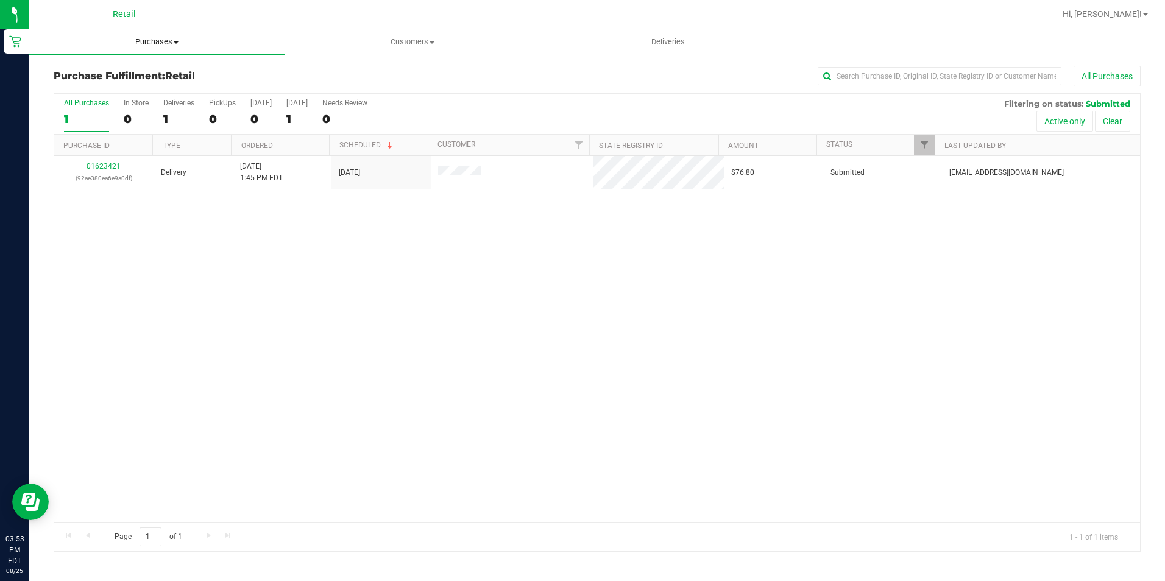
click at [154, 35] on uib-tab-heading "Purchases Summary of purchases Fulfillment All purchases" at bounding box center [156, 42] width 255 height 26
click at [136, 66] on li "Summary of purchases" at bounding box center [156, 73] width 255 height 15
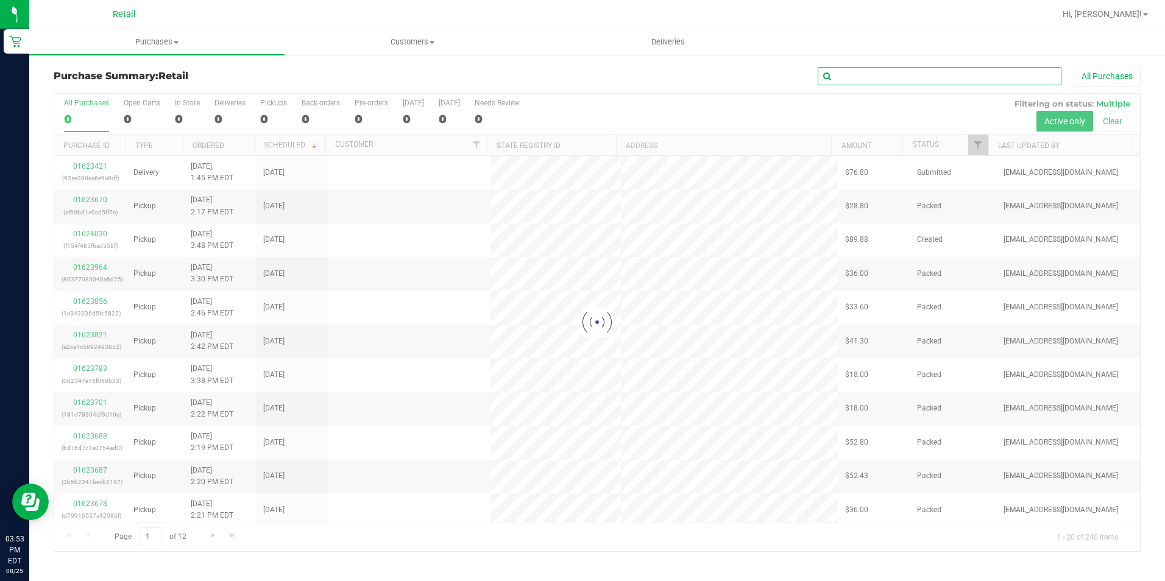
click at [867, 79] on input "text" at bounding box center [940, 76] width 244 height 18
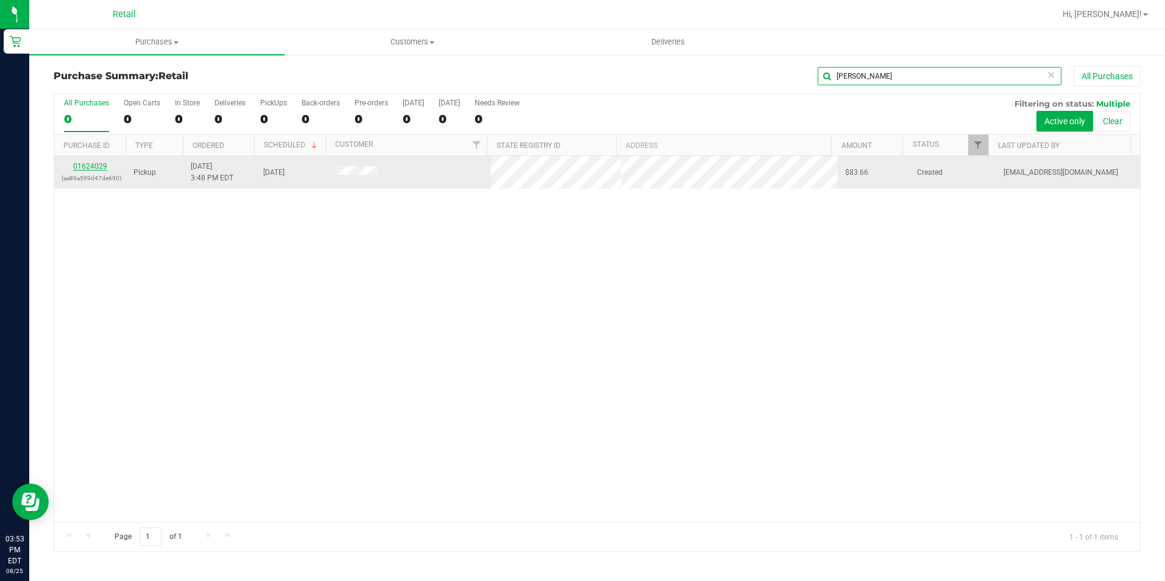
type input "antonio"
click at [86, 164] on link "01624029" at bounding box center [90, 166] width 34 height 9
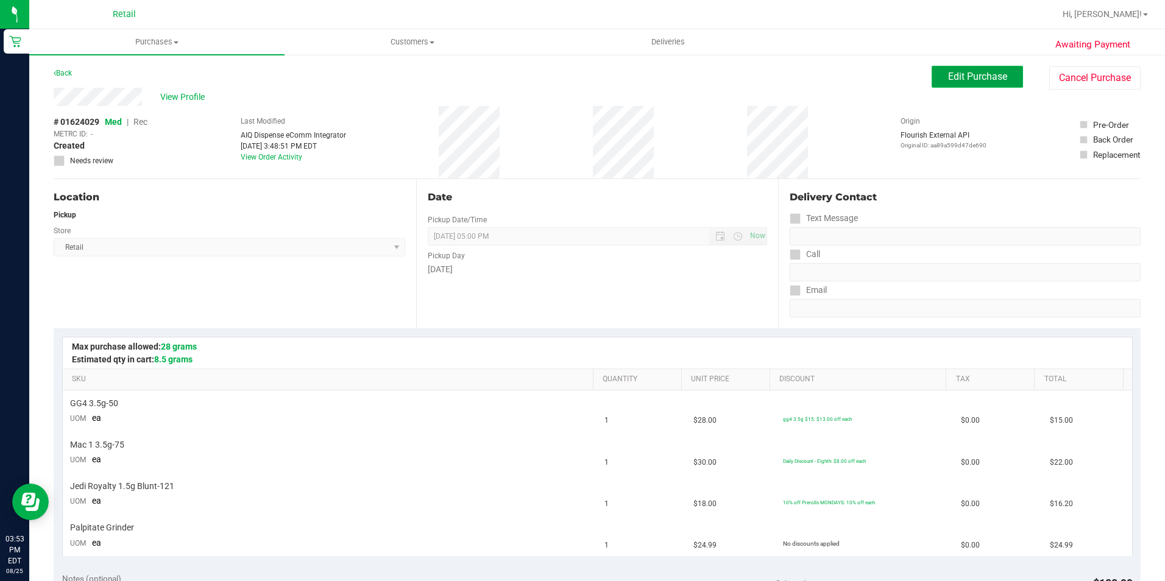
click at [963, 78] on span "Edit Purchase" at bounding box center [977, 77] width 59 height 12
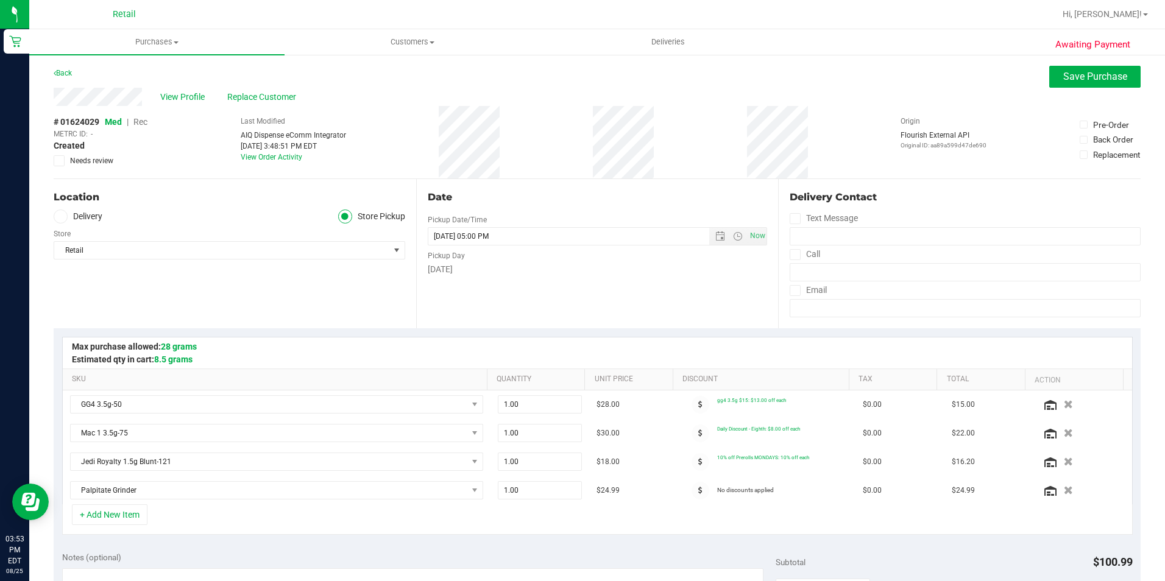
click at [145, 120] on span "Rec" at bounding box center [140, 122] width 14 height 10
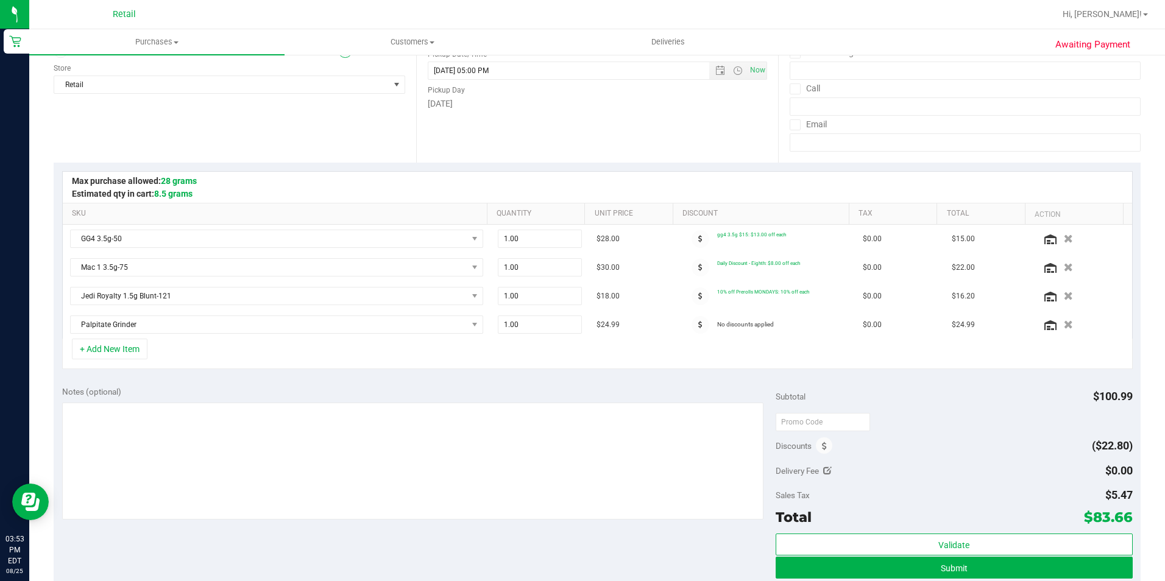
scroll to position [183, 0]
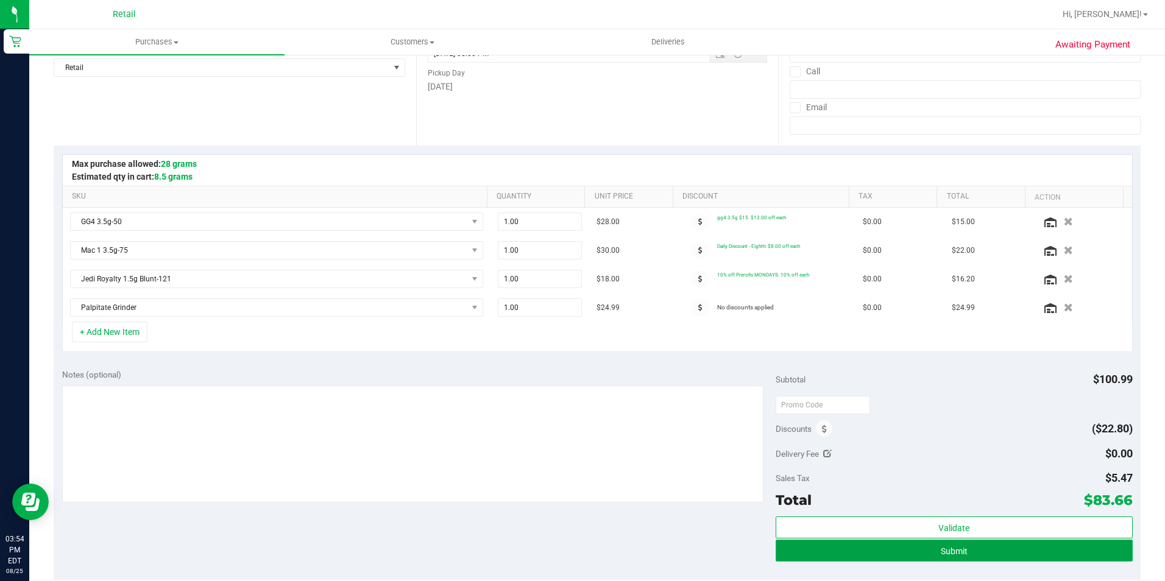
click at [952, 559] on button "Submit" at bounding box center [954, 551] width 357 height 22
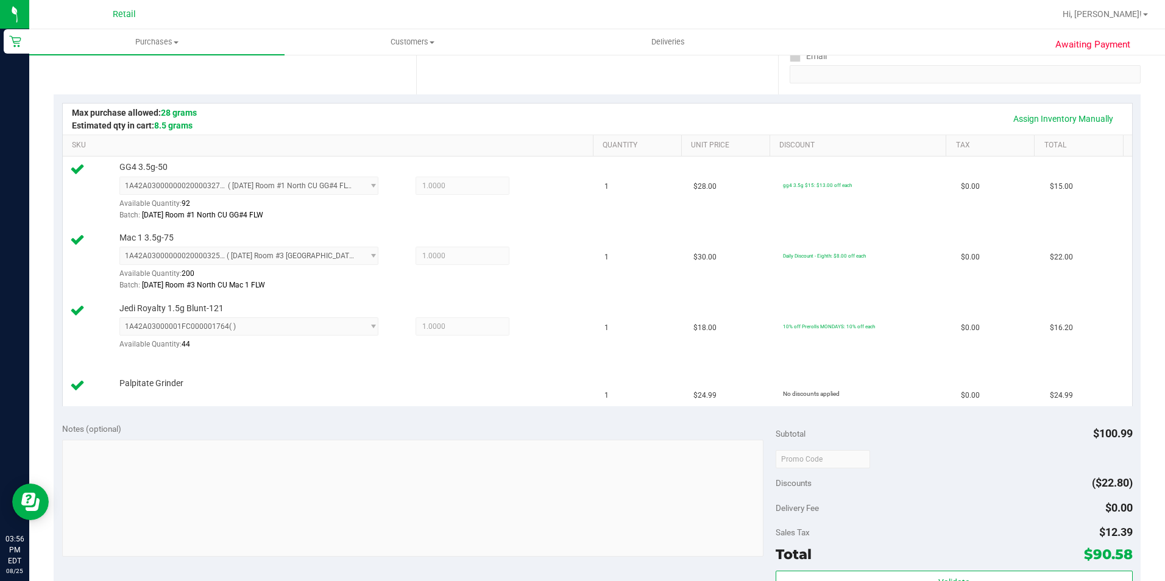
scroll to position [366, 0]
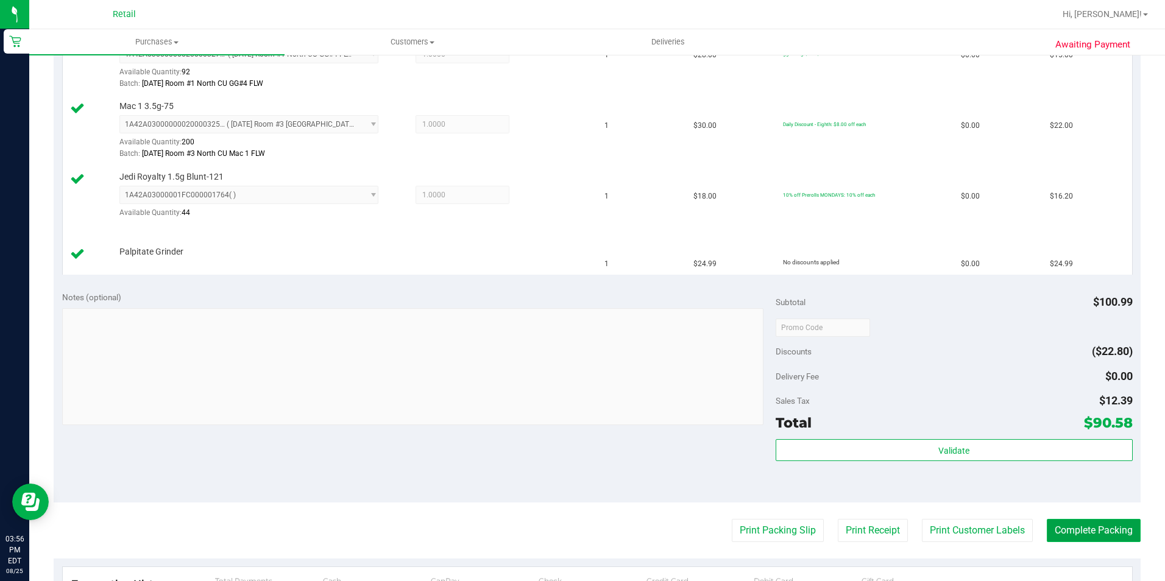
click at [1076, 528] on button "Complete Packing" at bounding box center [1094, 530] width 94 height 23
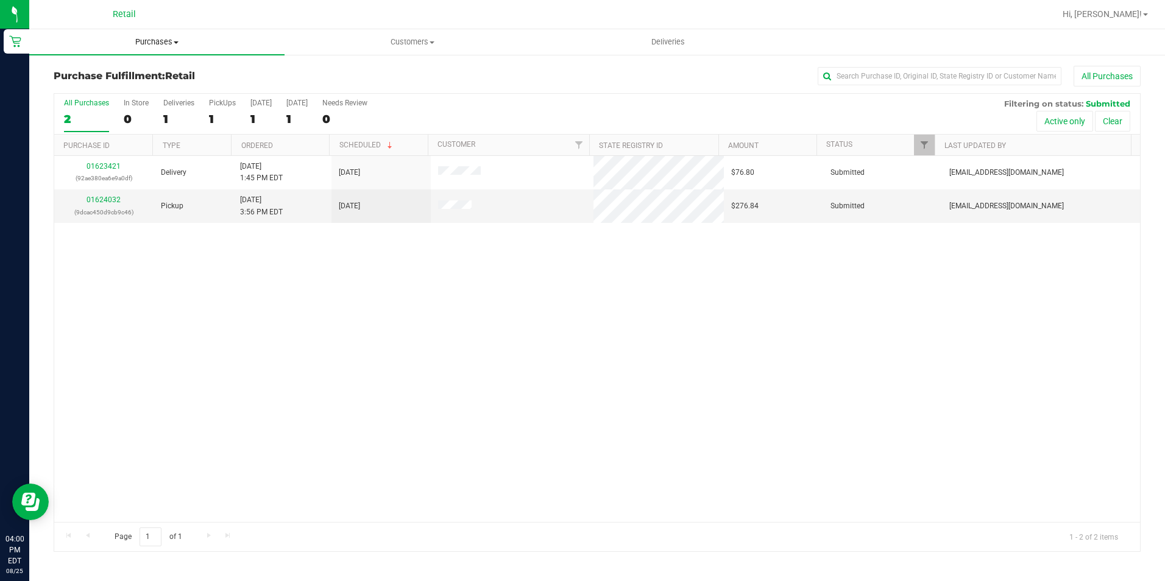
click at [160, 43] on span "Purchases" at bounding box center [156, 42] width 255 height 11
click at [163, 66] on li "Summary of purchases" at bounding box center [156, 73] width 255 height 15
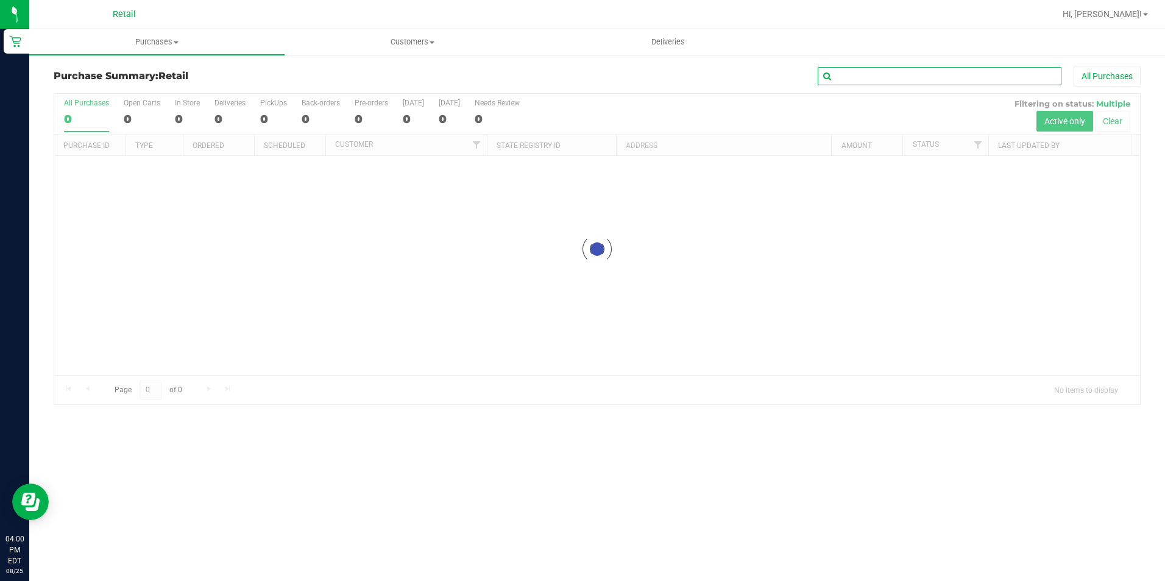
click at [870, 75] on input "text" at bounding box center [940, 76] width 244 height 18
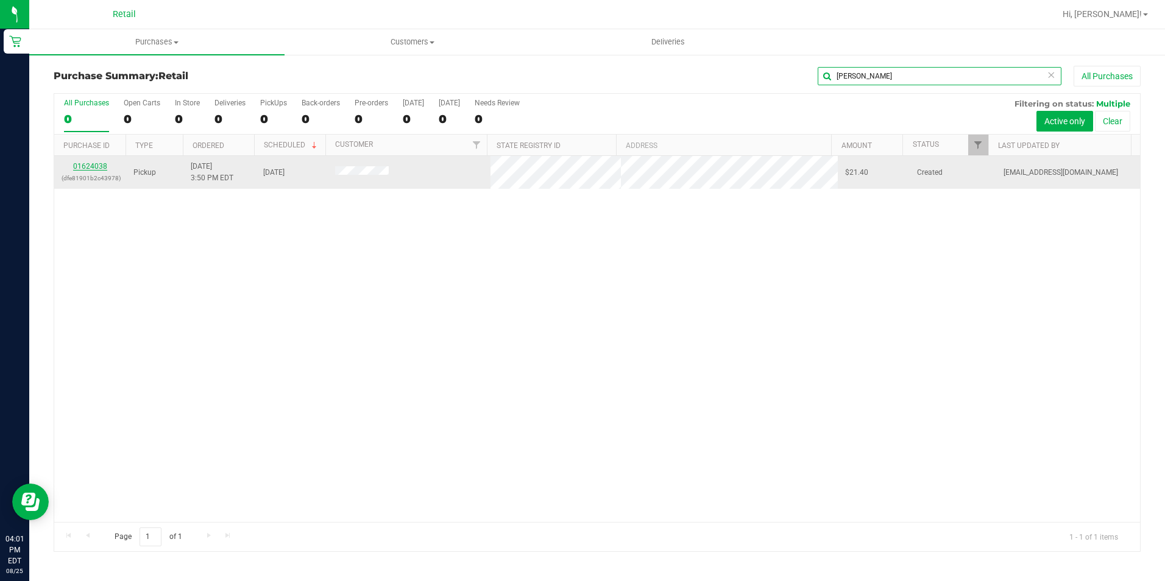
type input "amelia"
click at [92, 163] on link "01624038" at bounding box center [90, 166] width 34 height 9
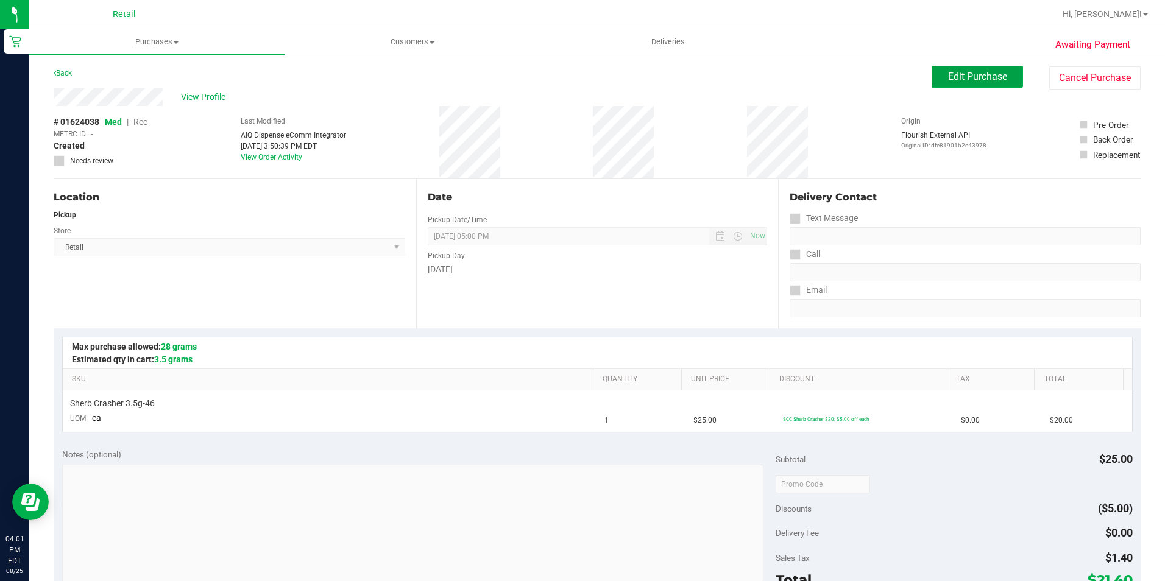
click at [992, 76] on span "Edit Purchase" at bounding box center [977, 77] width 59 height 12
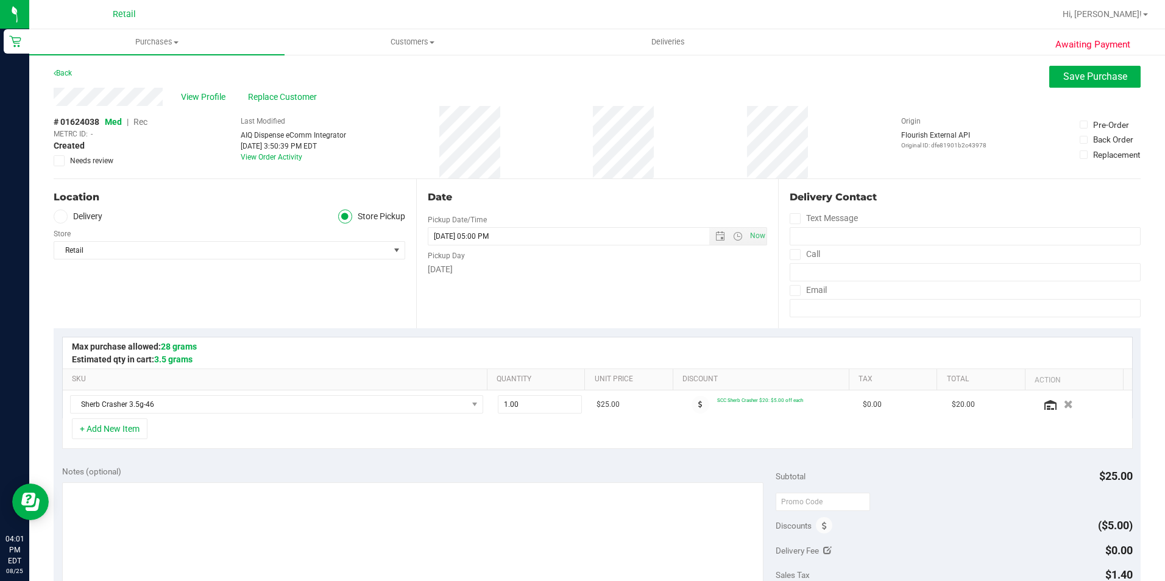
click at [140, 121] on span "Rec" at bounding box center [140, 122] width 14 height 10
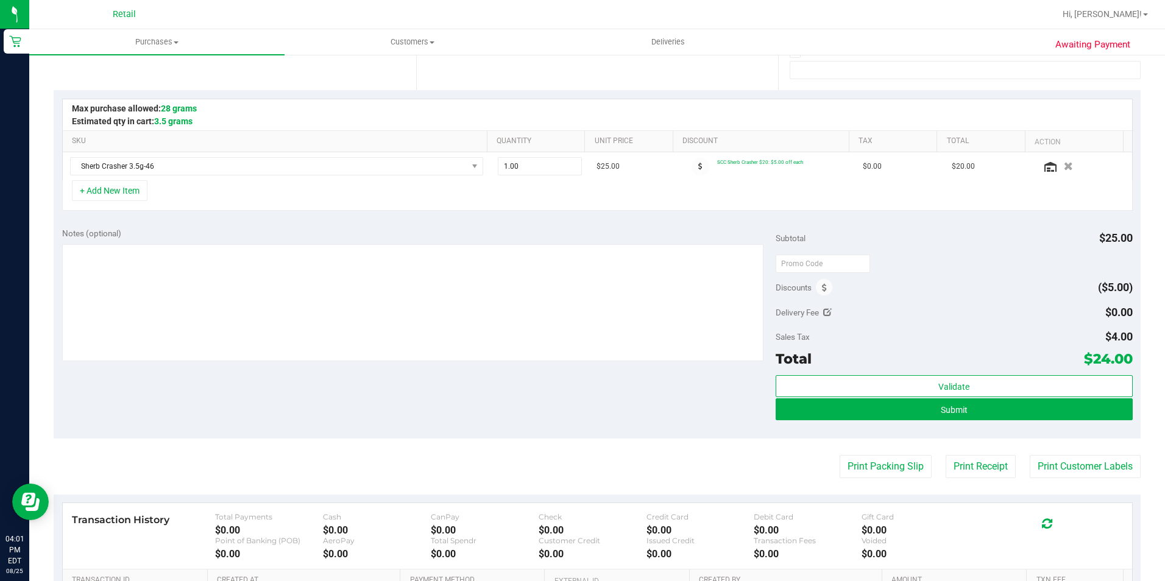
scroll to position [244, 0]
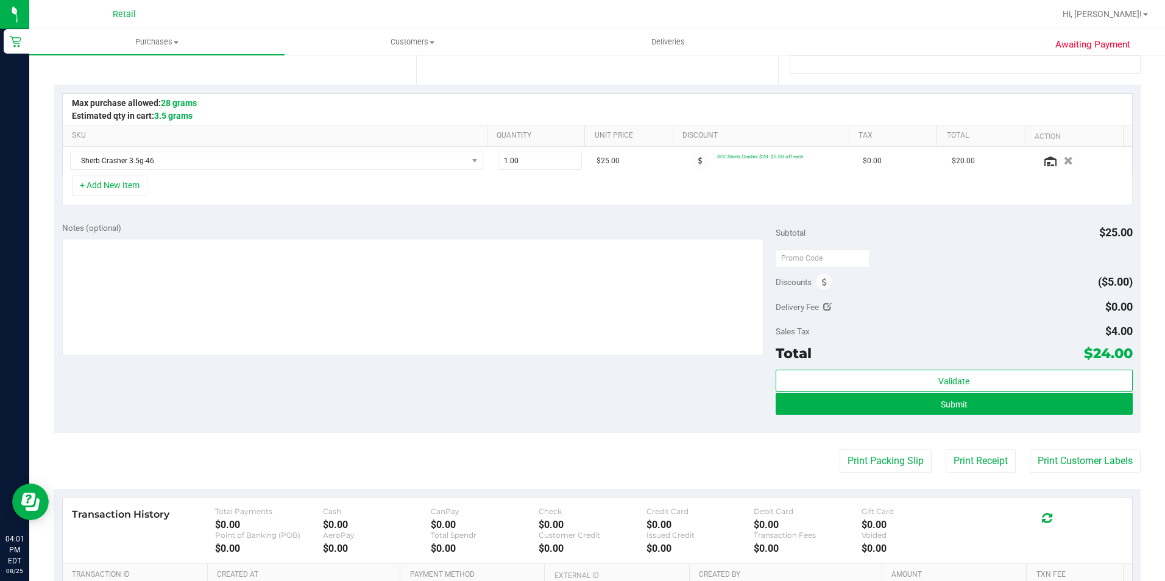
click at [921, 419] on div "Validate Submit" at bounding box center [954, 397] width 357 height 55
click at [929, 406] on button "Submit" at bounding box center [954, 404] width 357 height 22
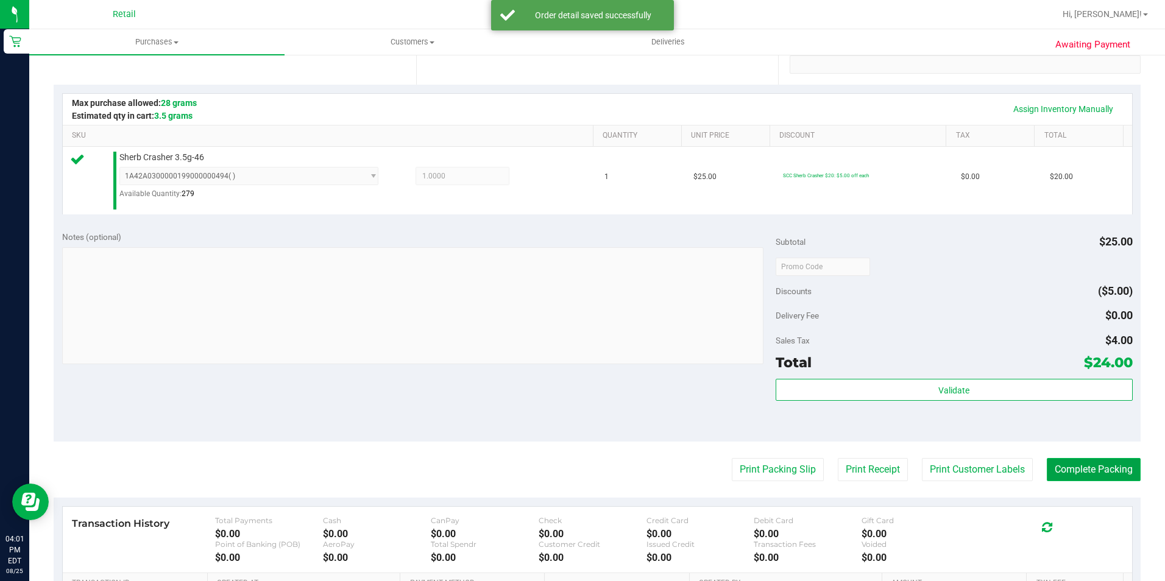
click at [1064, 461] on button "Complete Packing" at bounding box center [1094, 469] width 94 height 23
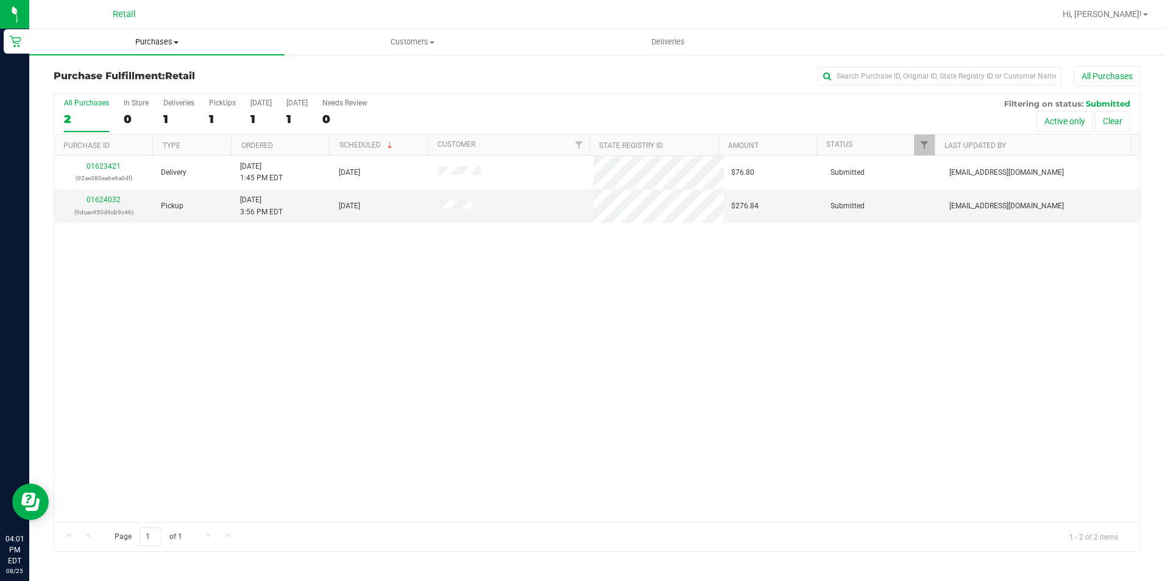
drag, startPoint x: 153, startPoint y: 38, endPoint x: 146, endPoint y: 52, distance: 16.1
click at [153, 38] on span "Purchases" at bounding box center [156, 42] width 255 height 11
click at [129, 72] on span "Summary of purchases" at bounding box center [91, 73] width 125 height 10
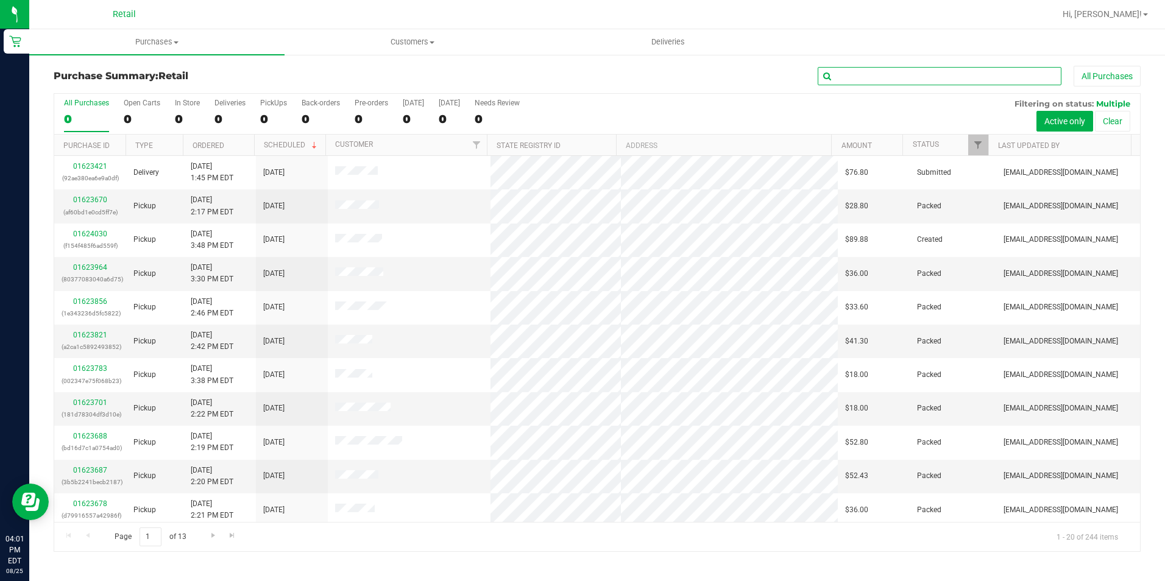
click at [844, 83] on input "text" at bounding box center [940, 76] width 244 height 18
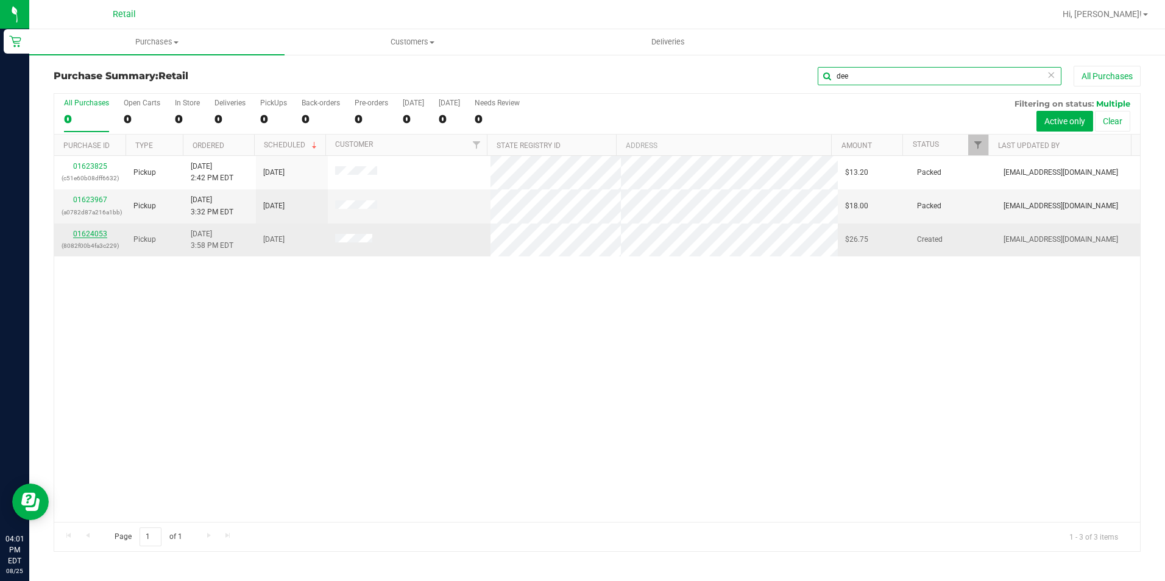
type input "dee"
click at [97, 231] on link "01624053" at bounding box center [90, 234] width 34 height 9
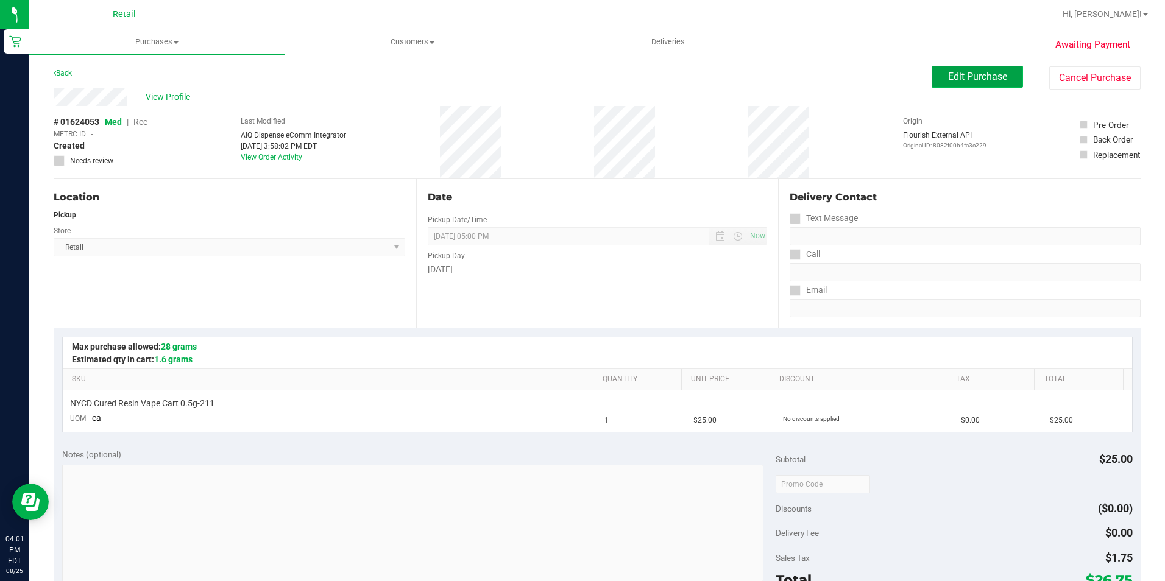
click at [972, 78] on span "Edit Purchase" at bounding box center [977, 77] width 59 height 12
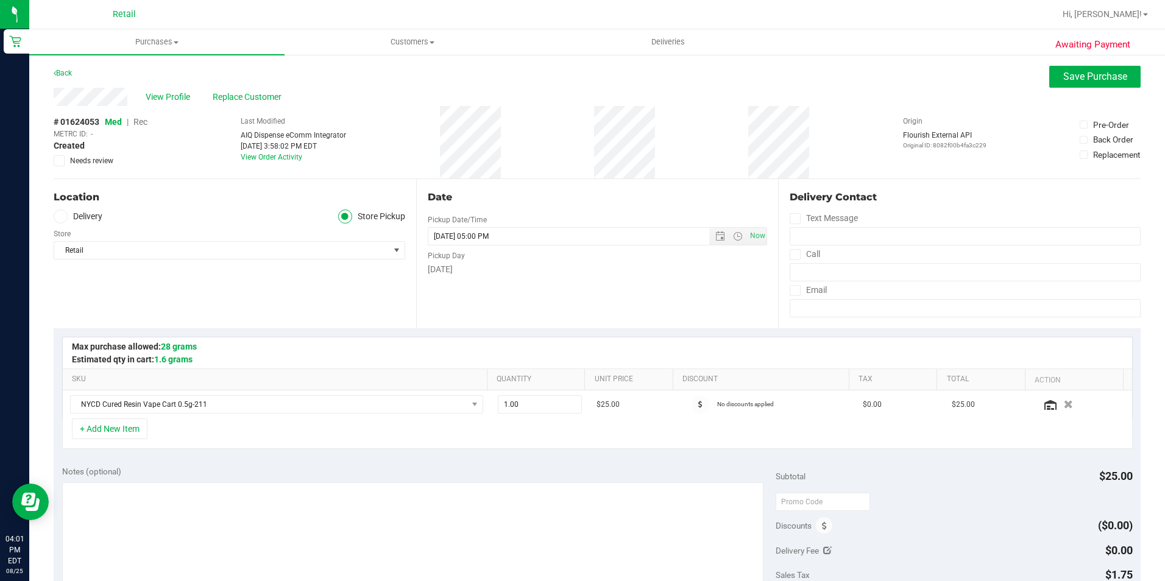
click at [140, 119] on span "Rec" at bounding box center [140, 122] width 14 height 10
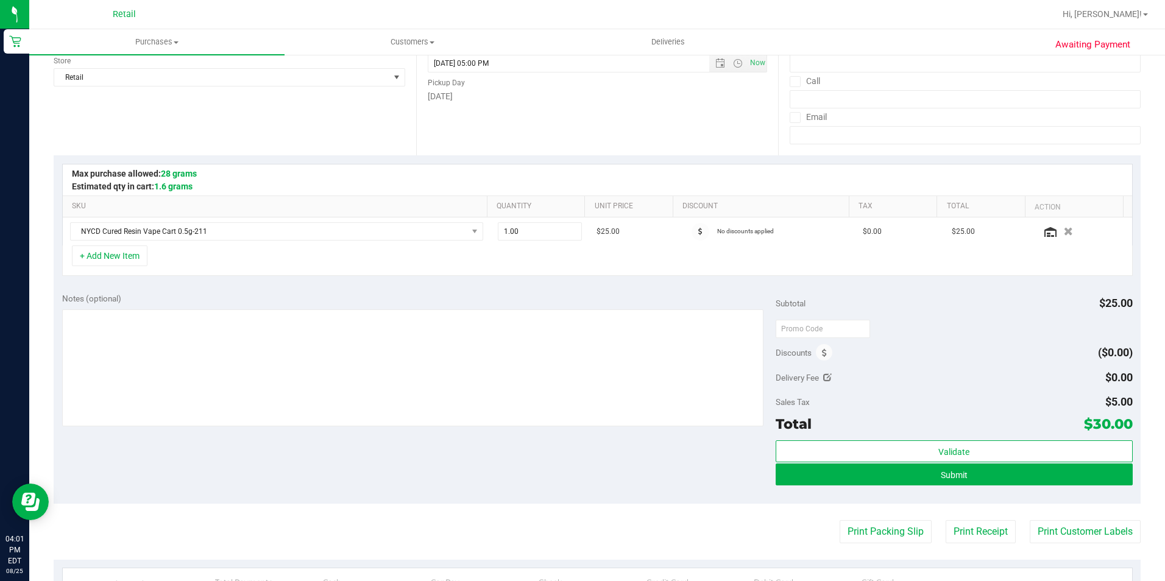
scroll to position [183, 0]
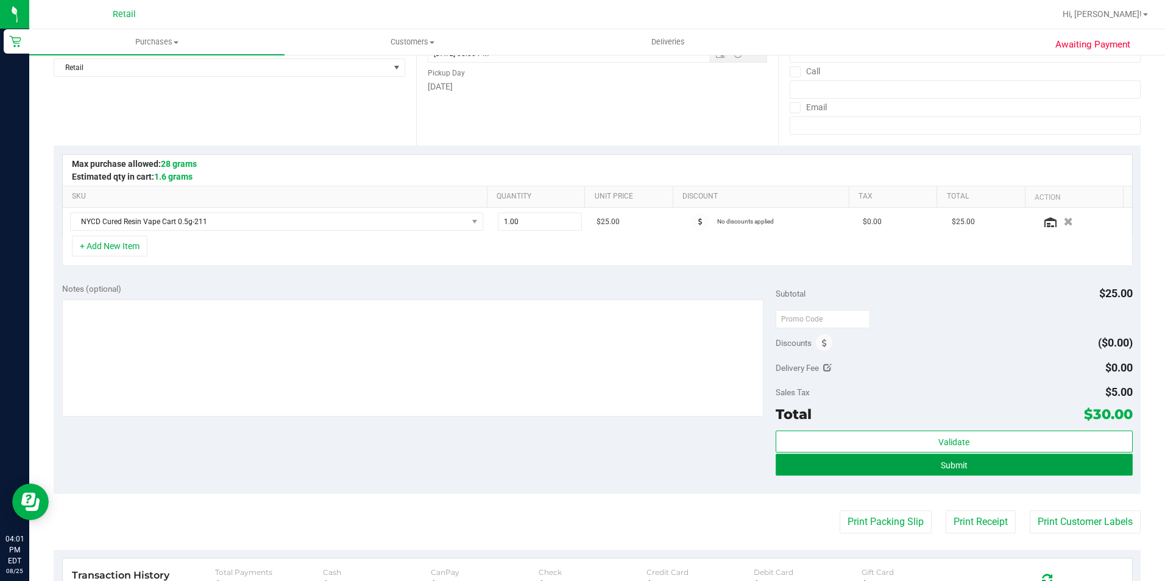
click at [1020, 460] on button "Submit" at bounding box center [954, 465] width 357 height 22
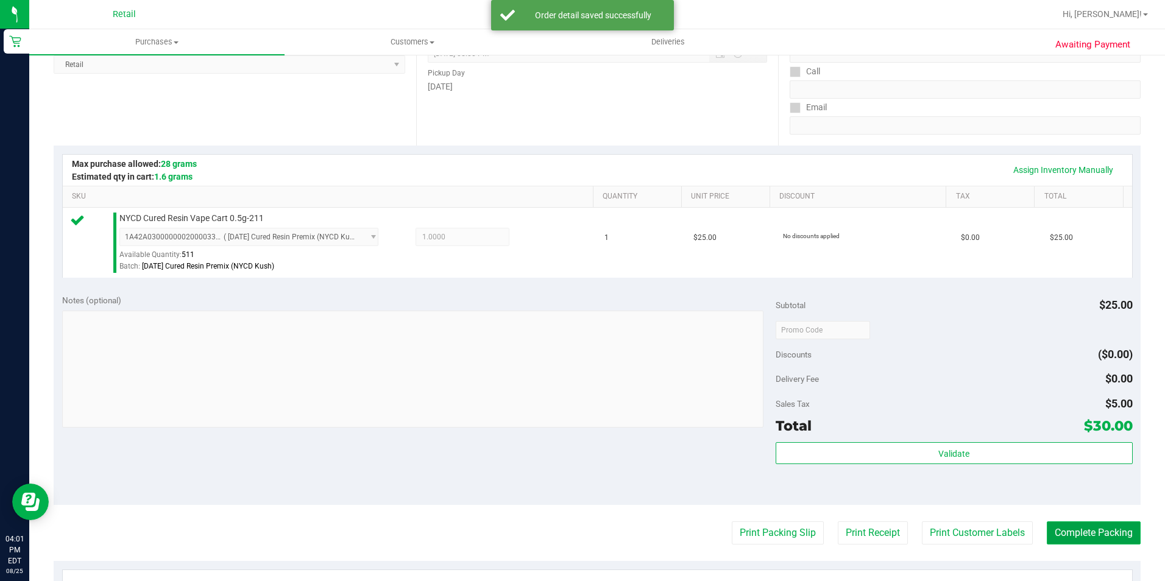
click at [1052, 534] on button "Complete Packing" at bounding box center [1094, 532] width 94 height 23
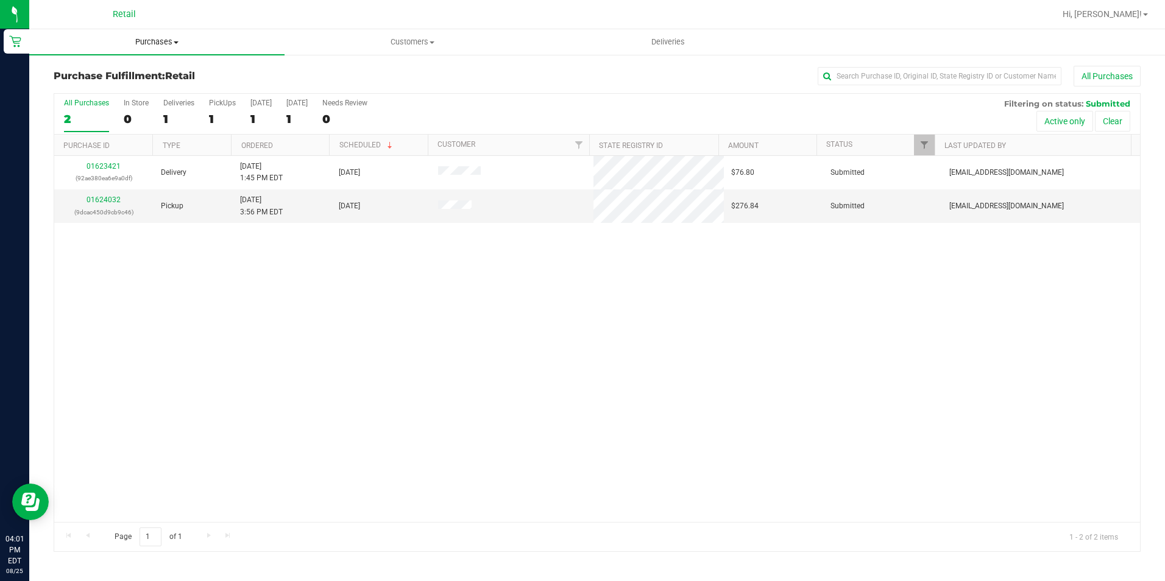
click at [175, 37] on span "Purchases" at bounding box center [156, 42] width 255 height 11
click at [144, 74] on span "Summary of purchases" at bounding box center [91, 73] width 125 height 10
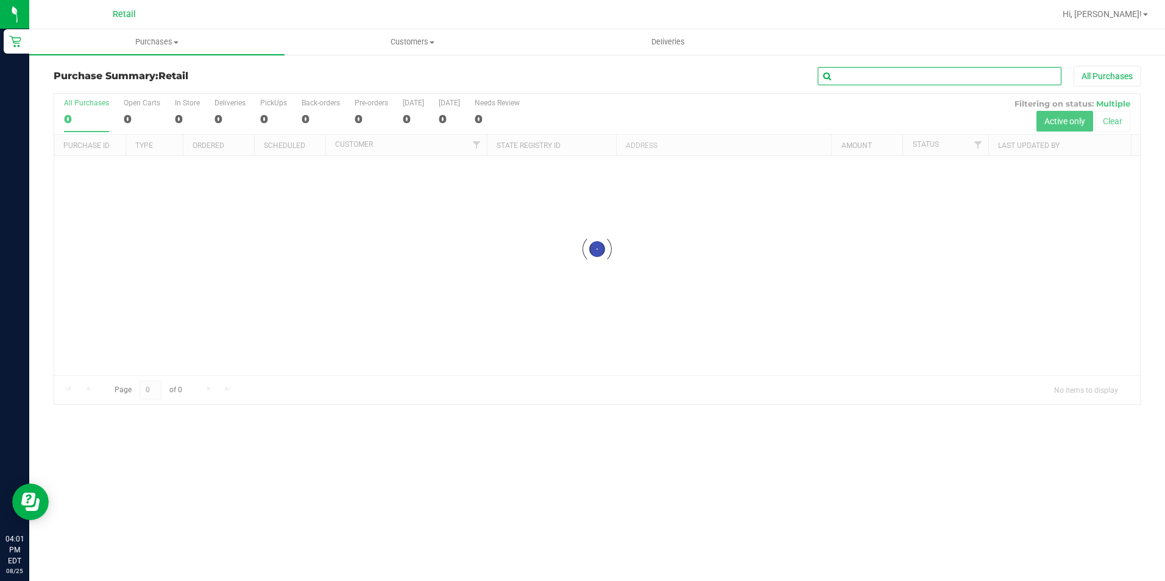
click at [863, 83] on input "text" at bounding box center [940, 76] width 244 height 18
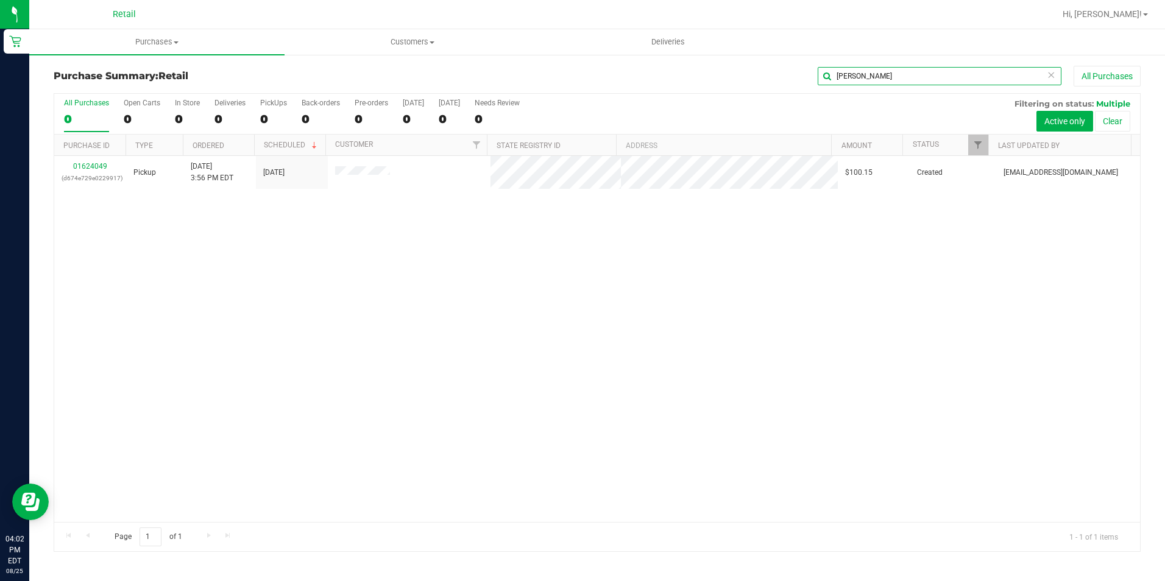
type input "eliza"
click at [93, 166] on link "01624049" at bounding box center [90, 166] width 34 height 9
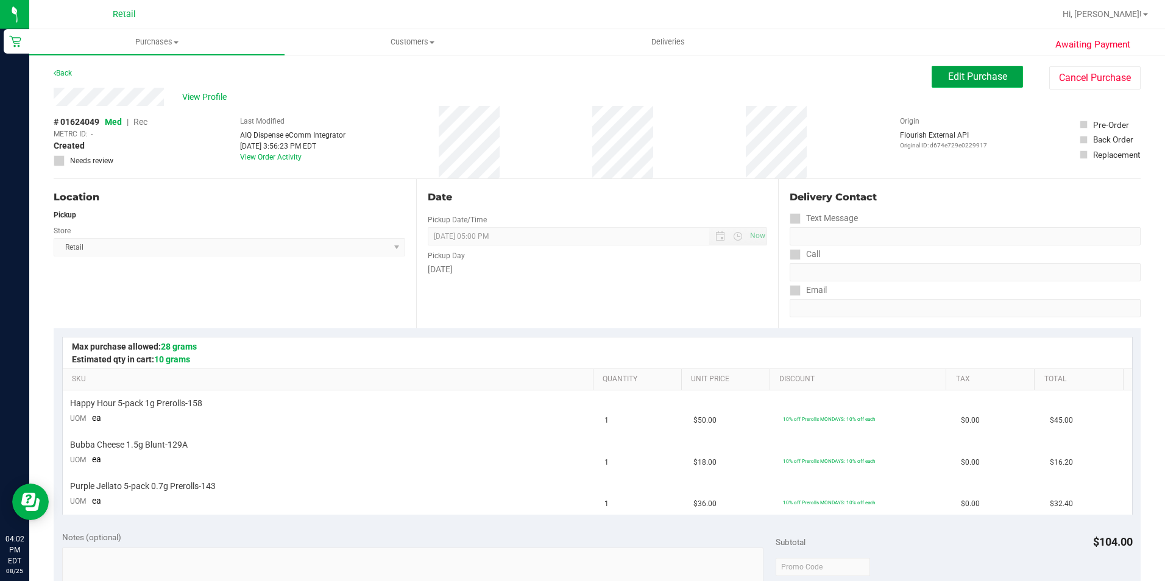
click at [973, 76] on span "Edit Purchase" at bounding box center [977, 77] width 59 height 12
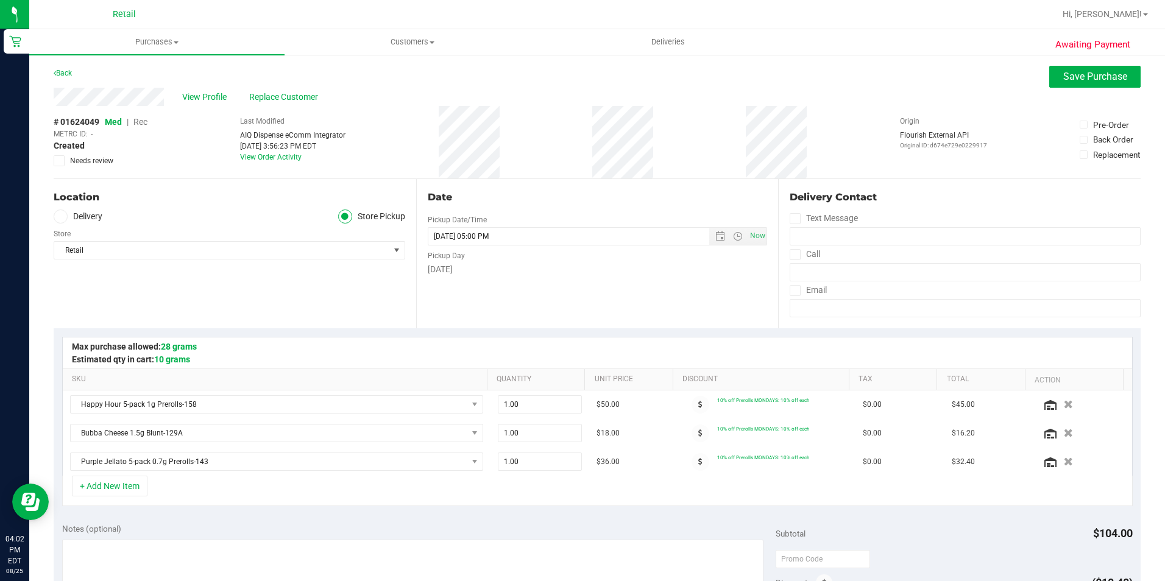
click at [141, 118] on span "Rec" at bounding box center [140, 122] width 14 height 10
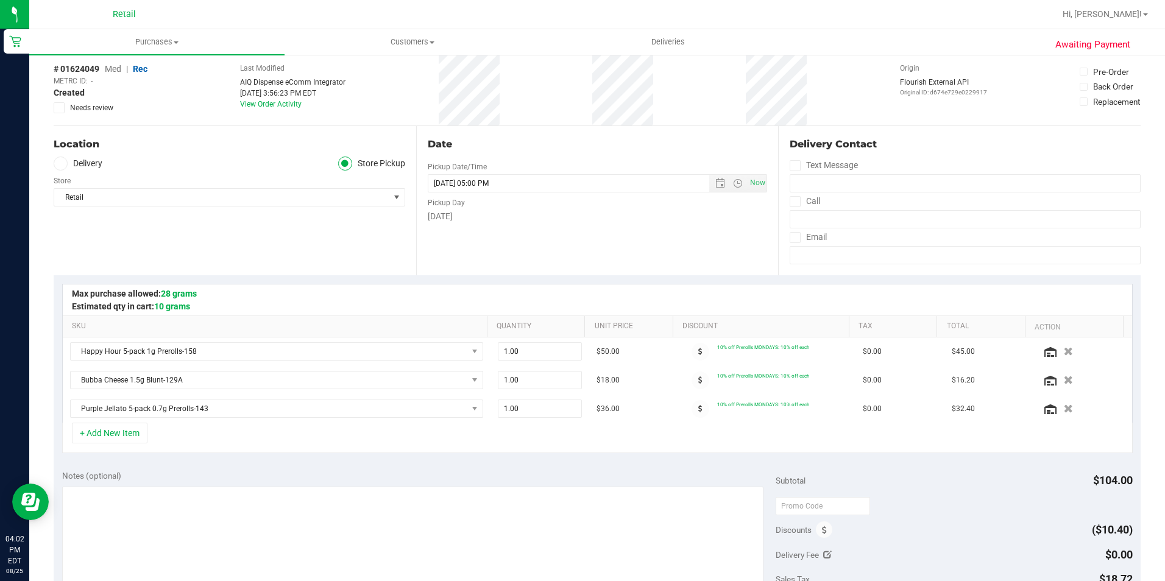
scroll to position [183, 0]
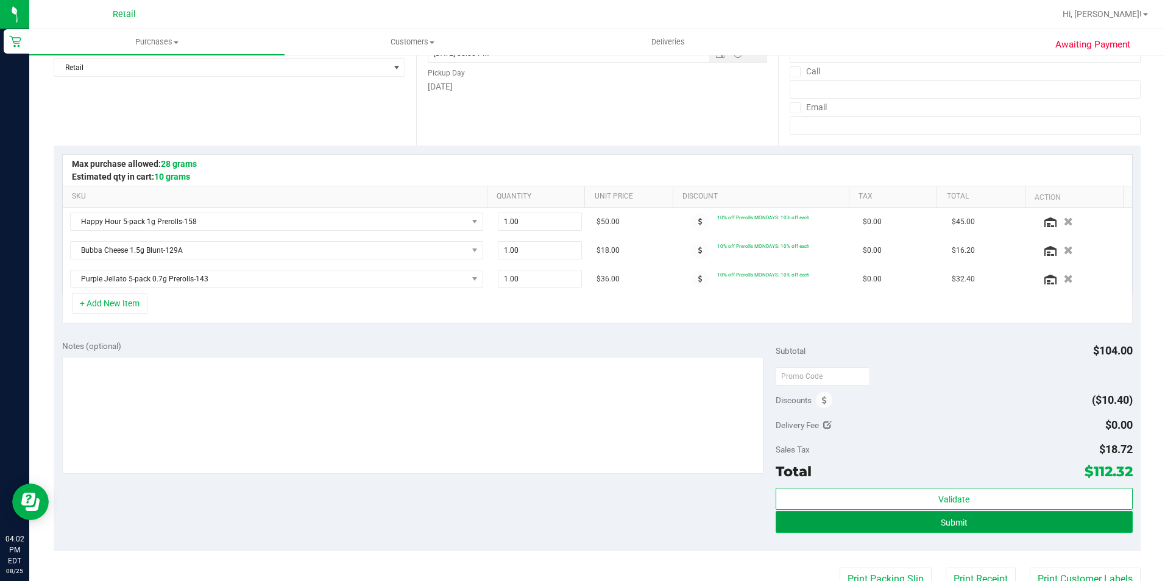
click at [878, 524] on button "Submit" at bounding box center [954, 522] width 357 height 22
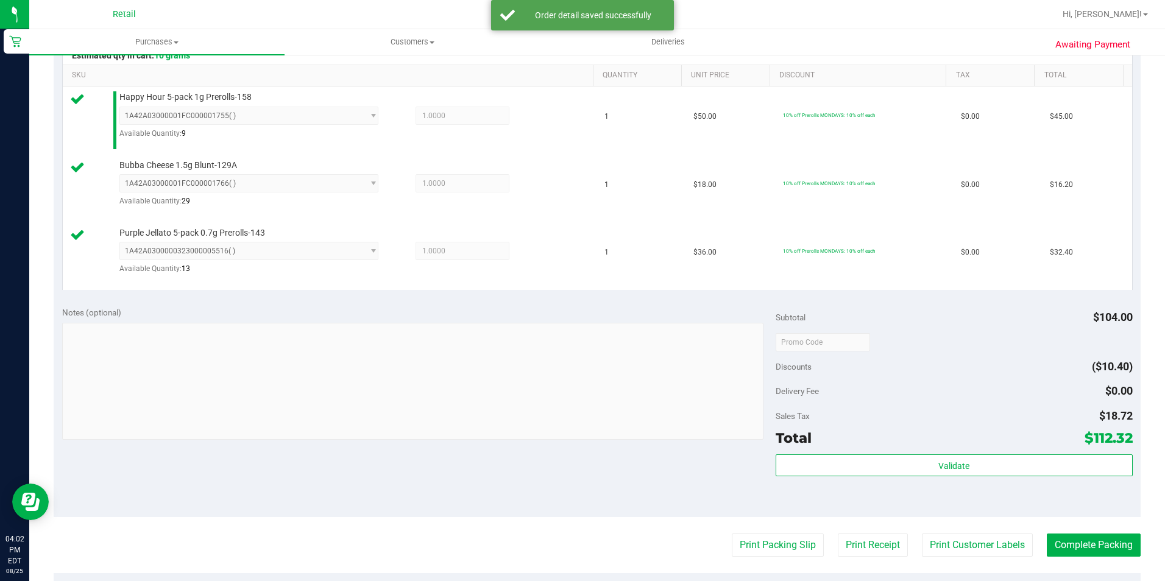
scroll to position [305, 0]
click at [1073, 534] on button "Complete Packing" at bounding box center [1094, 544] width 94 height 23
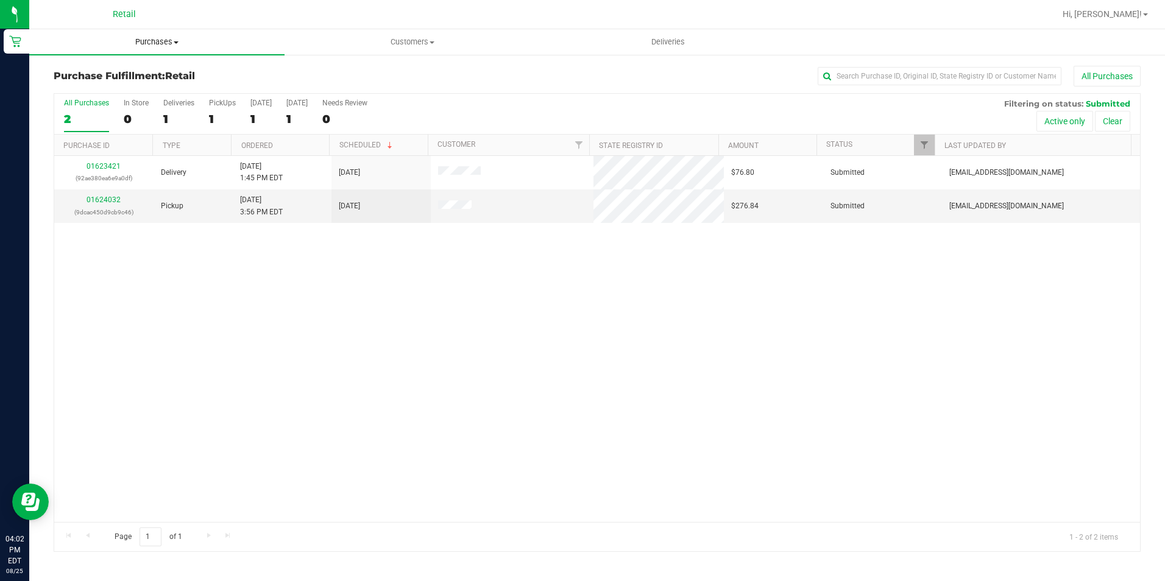
drag, startPoint x: 160, startPoint y: 43, endPoint x: 132, endPoint y: 74, distance: 41.8
click at [160, 43] on span "Purchases" at bounding box center [156, 42] width 255 height 11
click at [131, 77] on span "Summary of purchases" at bounding box center [91, 73] width 125 height 10
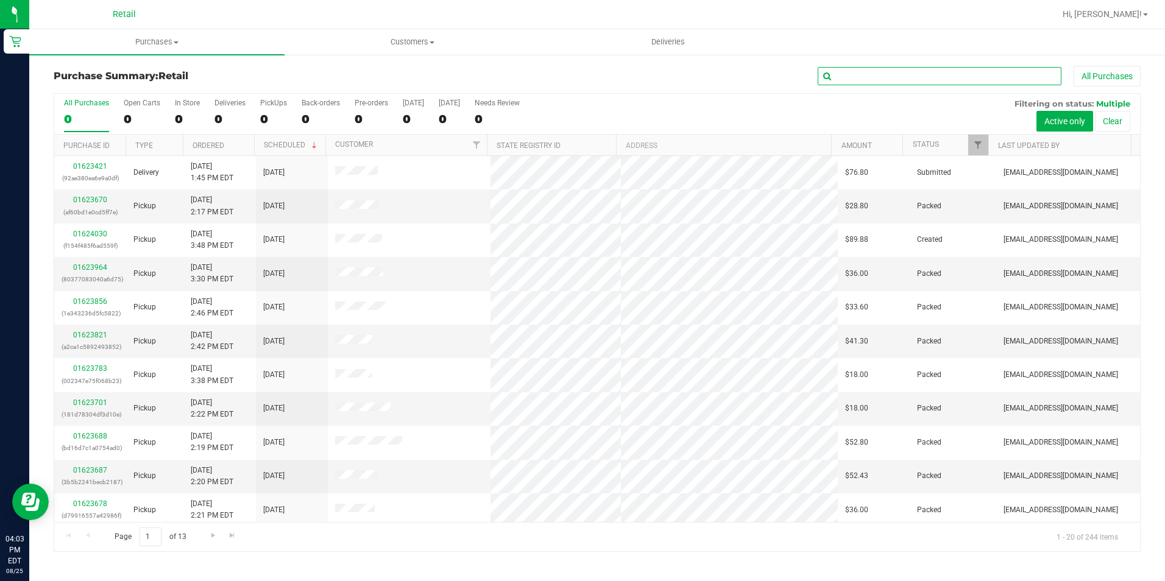
click at [916, 79] on input "text" at bounding box center [940, 76] width 244 height 18
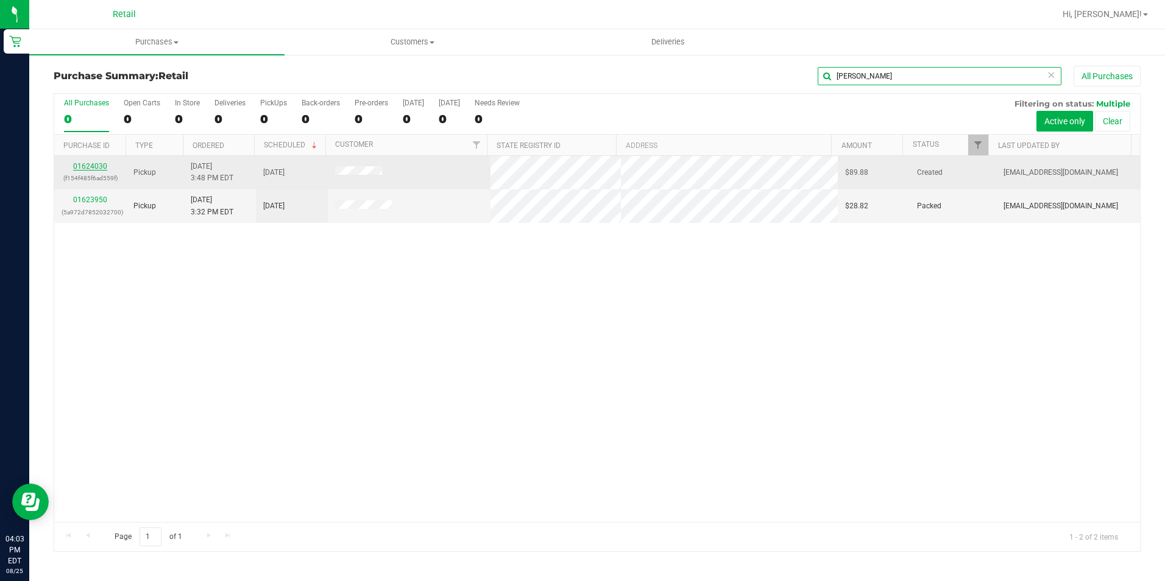
type input "brian"
click at [95, 166] on link "01624030" at bounding box center [90, 166] width 34 height 9
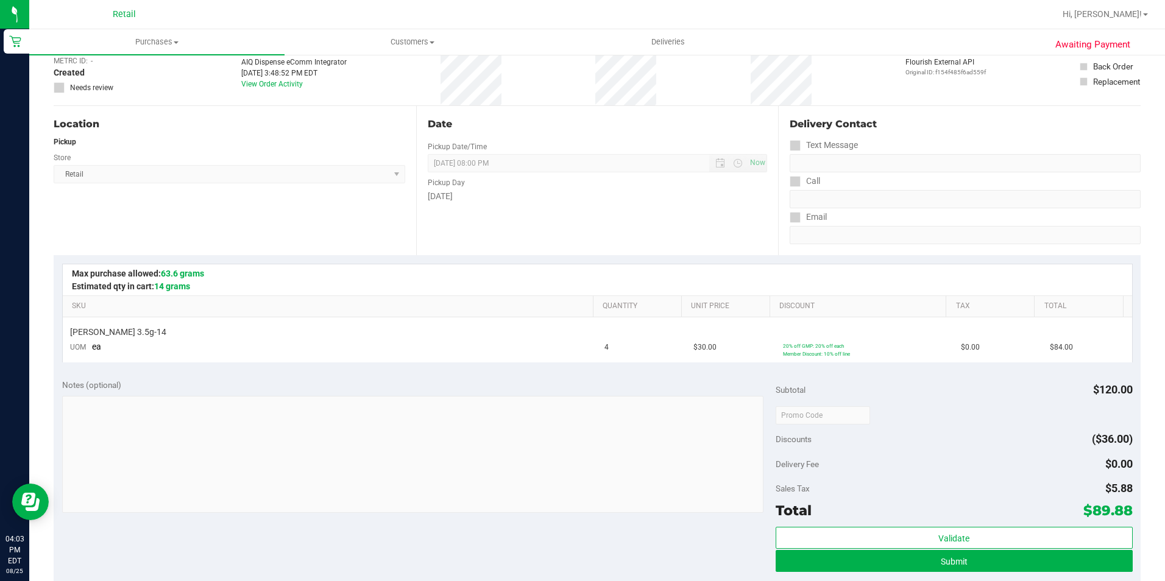
scroll to position [183, 0]
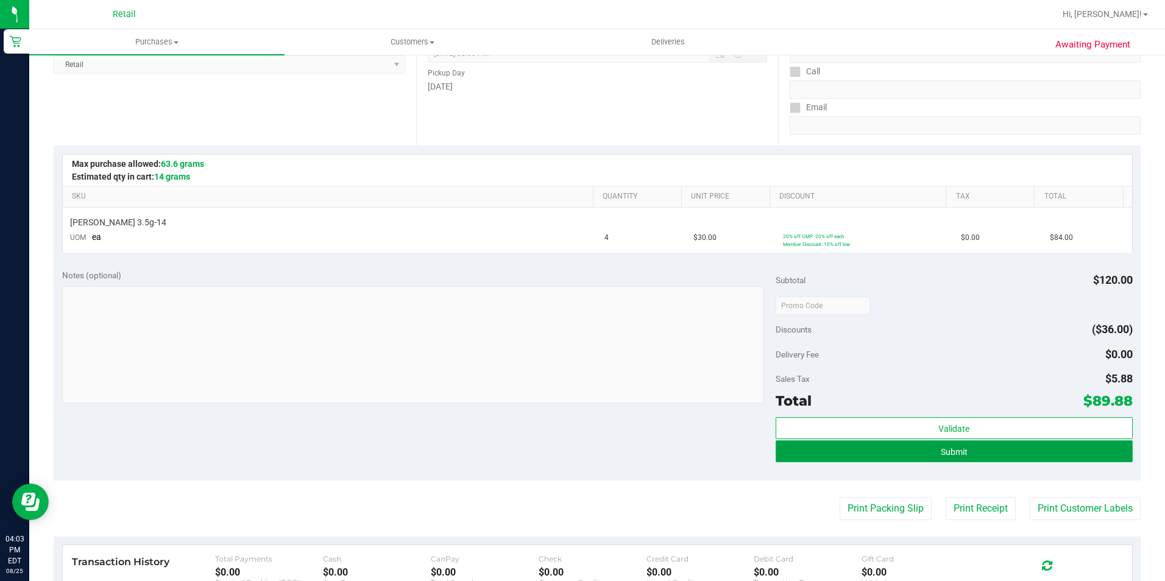
click at [888, 442] on button "Submit" at bounding box center [954, 451] width 357 height 22
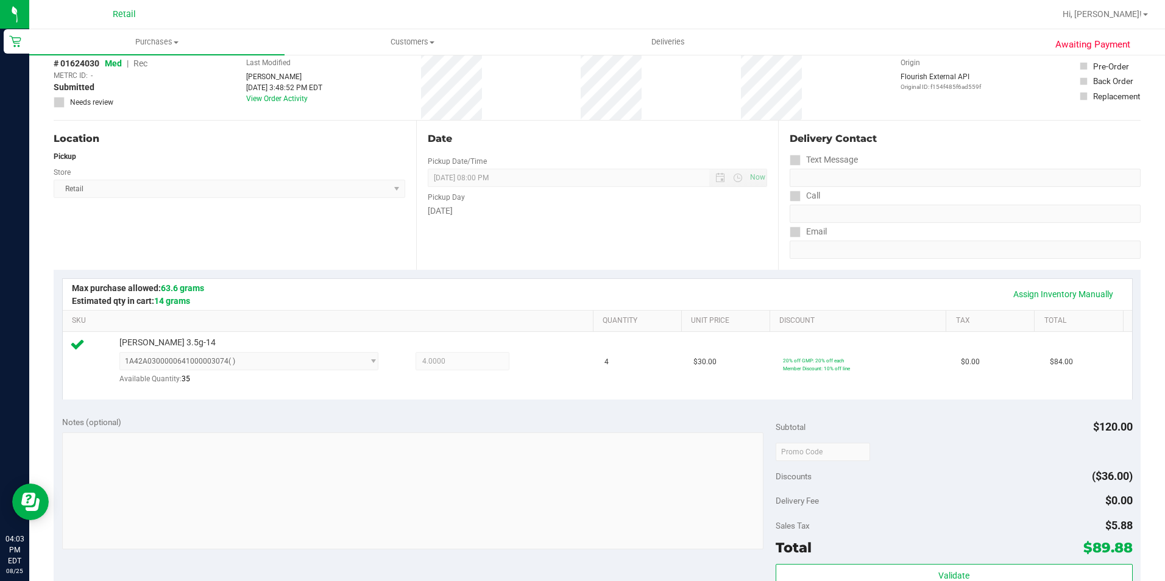
scroll to position [244, 0]
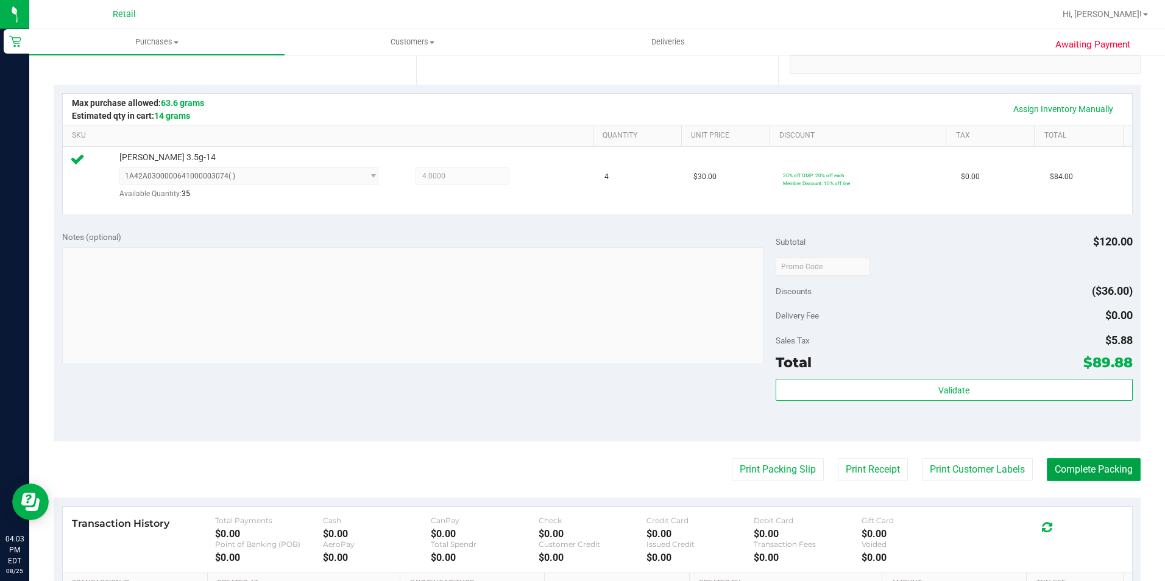
click at [1101, 481] on button "Complete Packing" at bounding box center [1094, 469] width 94 height 23
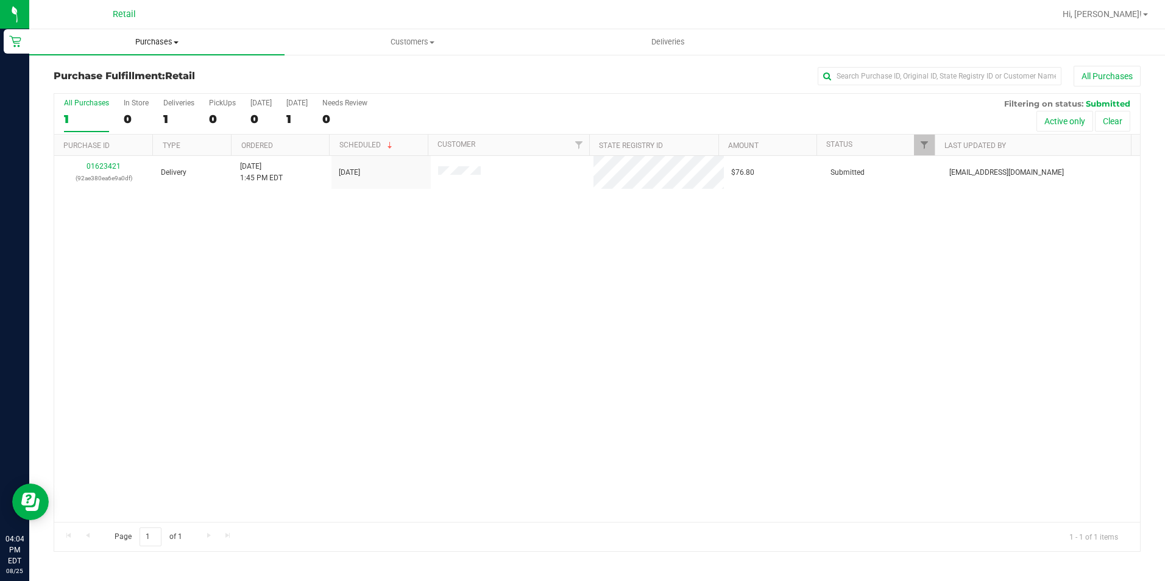
click at [161, 37] on span "Purchases" at bounding box center [156, 42] width 255 height 11
click at [141, 66] on li "Summary of purchases" at bounding box center [156, 73] width 255 height 15
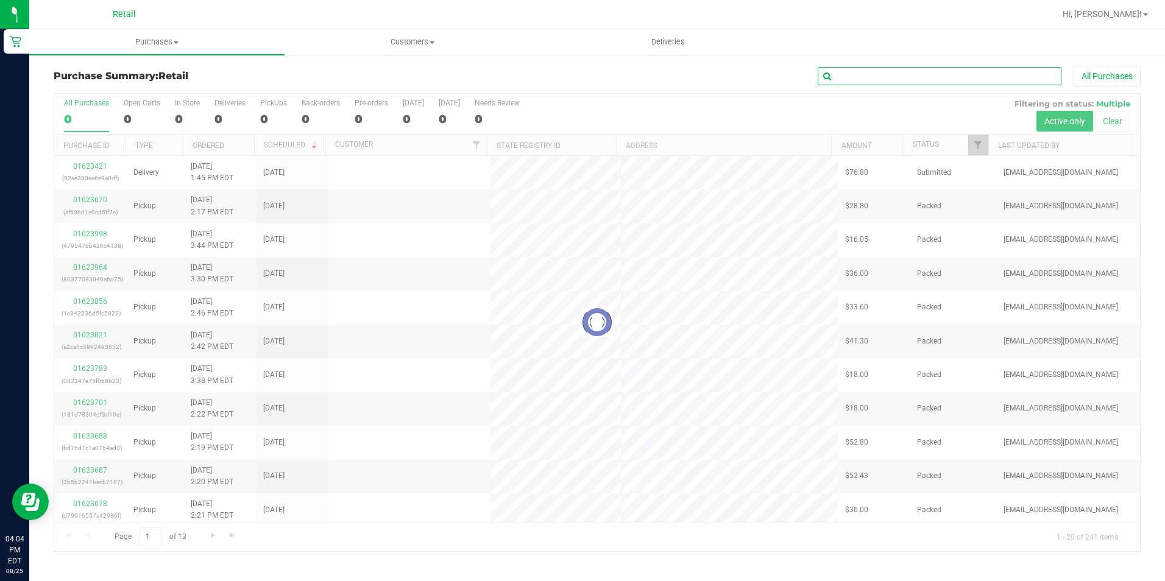
click at [847, 71] on input "text" at bounding box center [940, 76] width 244 height 18
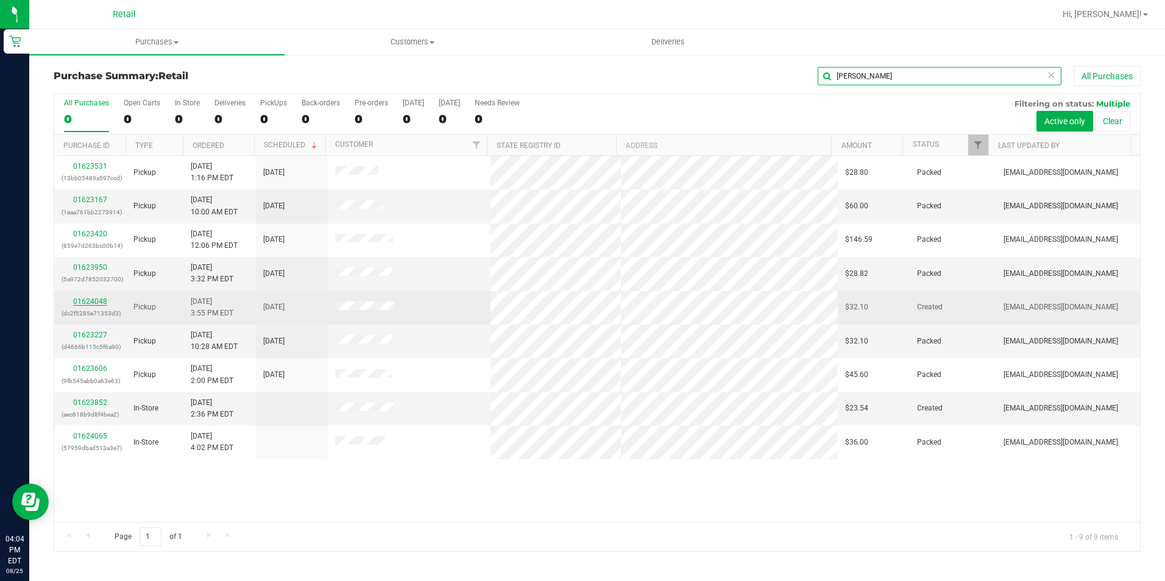
type input "ann"
click at [96, 299] on link "01624048" at bounding box center [90, 301] width 34 height 9
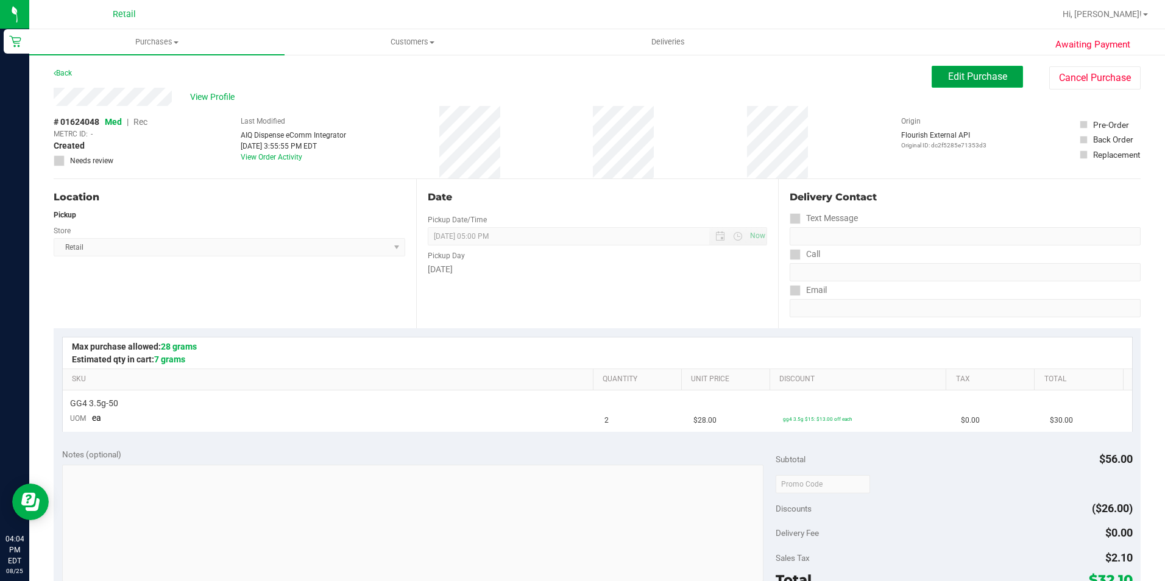
click at [949, 72] on span "Edit Purchase" at bounding box center [977, 77] width 59 height 12
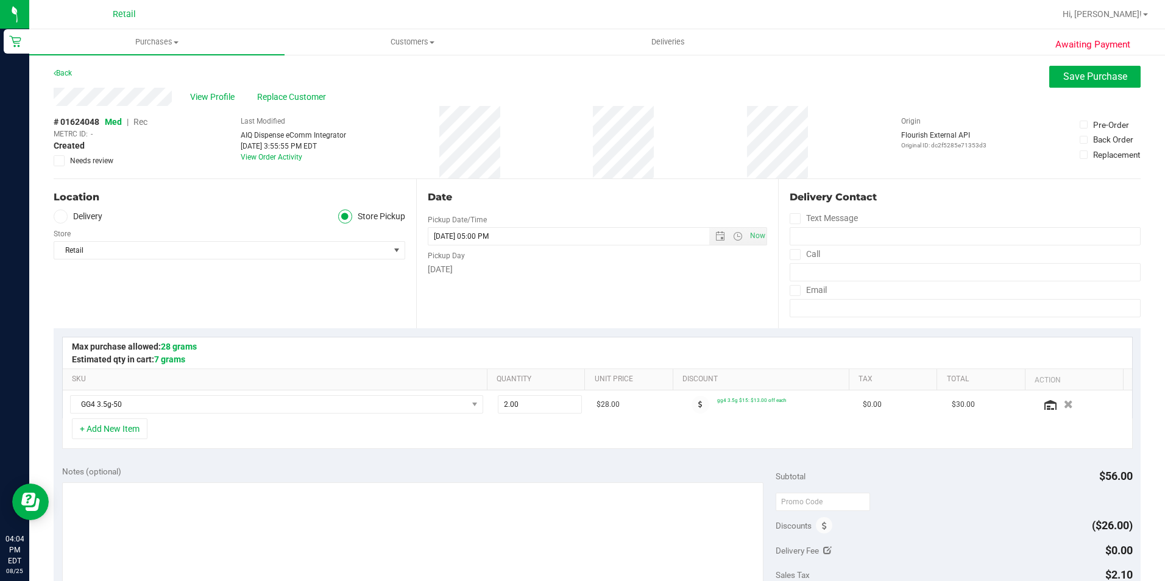
click at [145, 123] on span "Rec" at bounding box center [140, 122] width 14 height 10
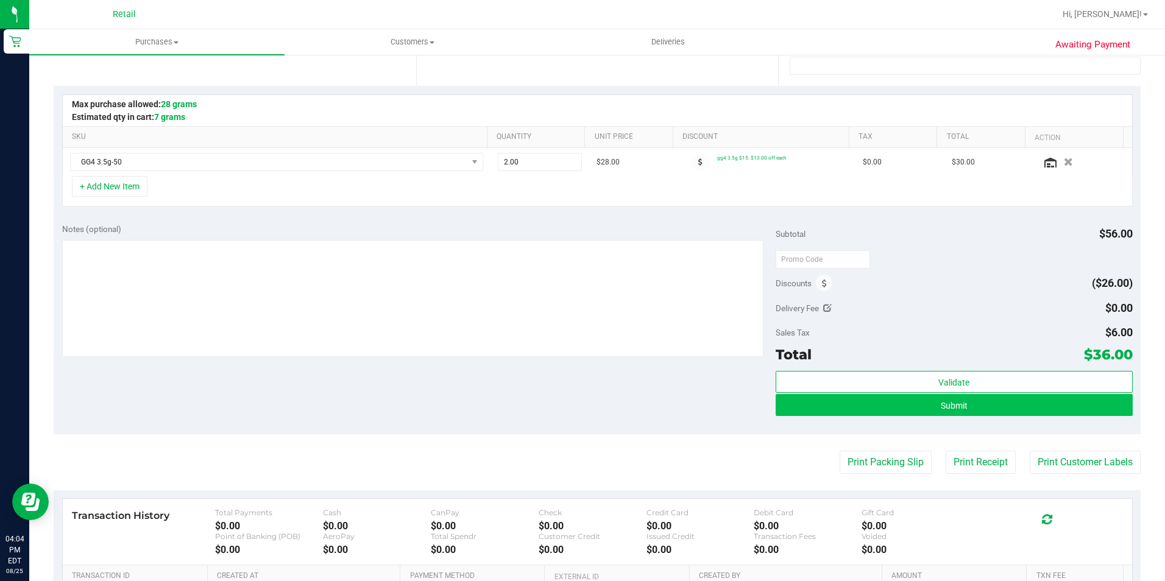
scroll to position [244, 0]
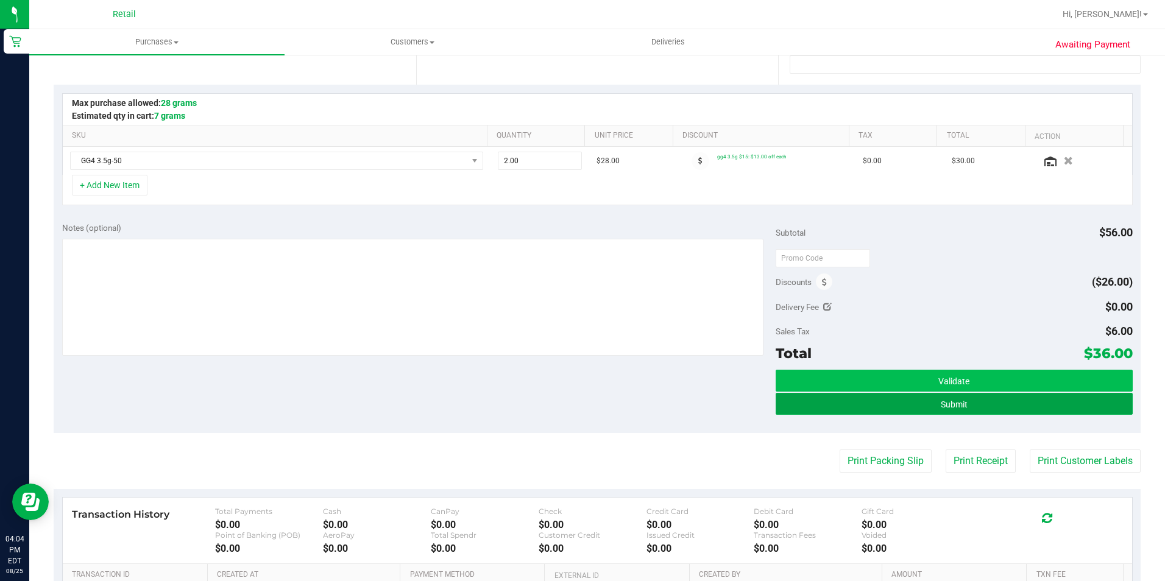
drag, startPoint x: 976, startPoint y: 407, endPoint x: 902, endPoint y: 384, distance: 77.3
click at [975, 407] on button "Submit" at bounding box center [954, 404] width 357 height 22
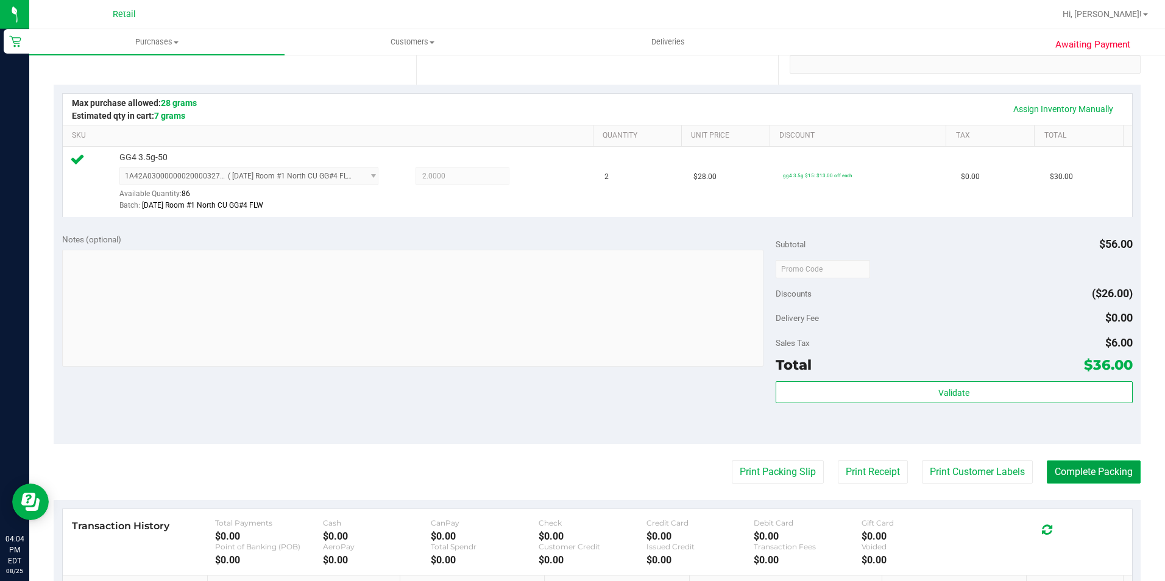
click at [1105, 472] on button "Complete Packing" at bounding box center [1094, 472] width 94 height 23
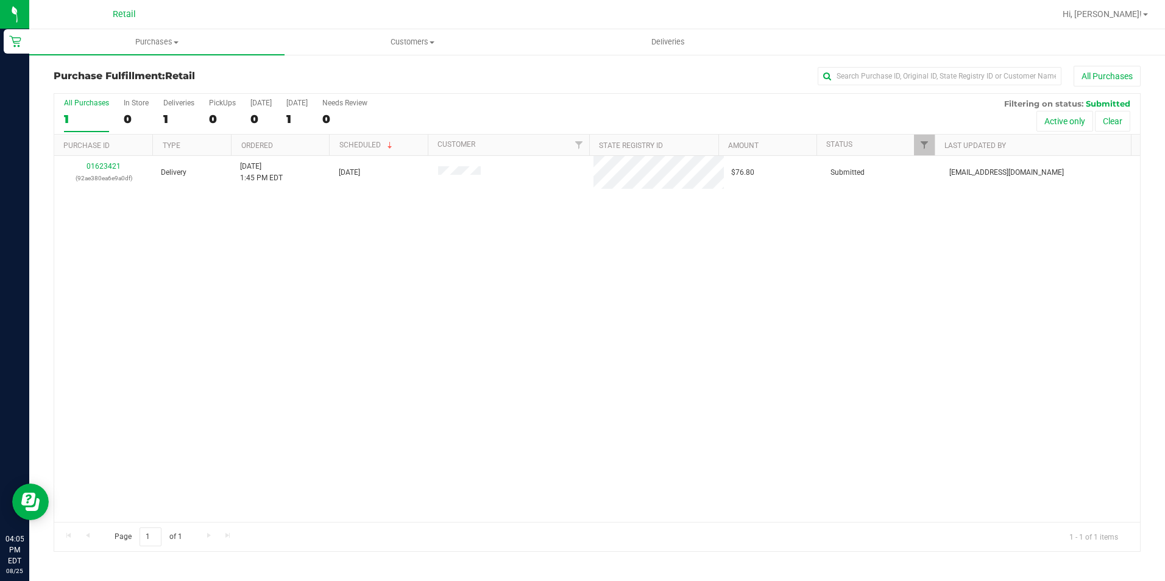
click at [154, 28] on nav "Retail Hi, Abigail!" at bounding box center [597, 14] width 1136 height 29
click at [149, 41] on span "Purchases" at bounding box center [156, 42] width 255 height 11
click at [135, 68] on span "Summary of purchases" at bounding box center [91, 73] width 125 height 10
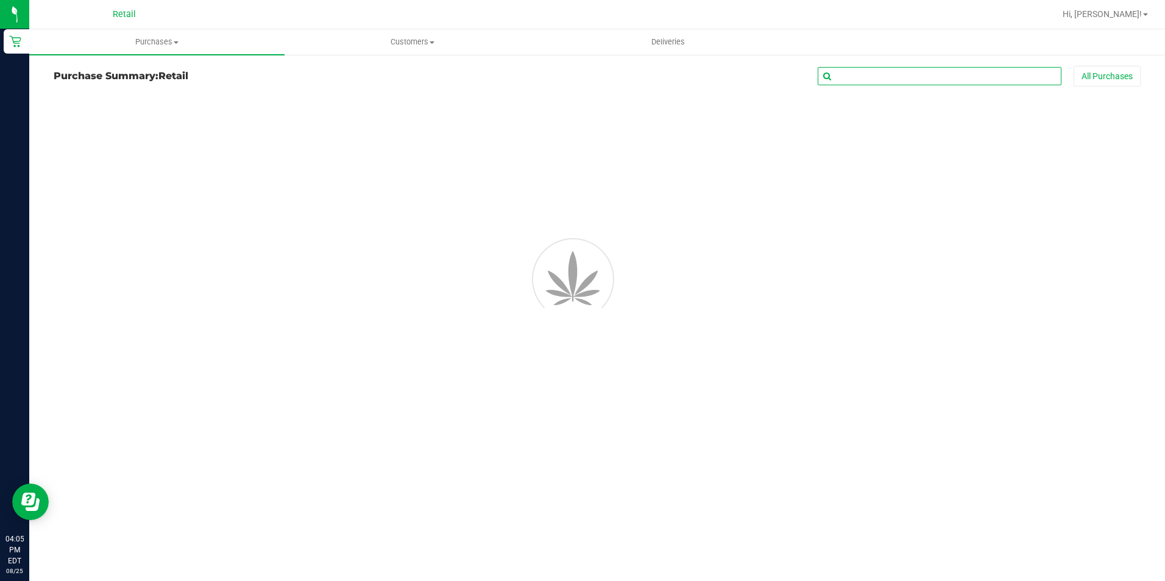
click at [891, 70] on input "text" at bounding box center [940, 76] width 244 height 18
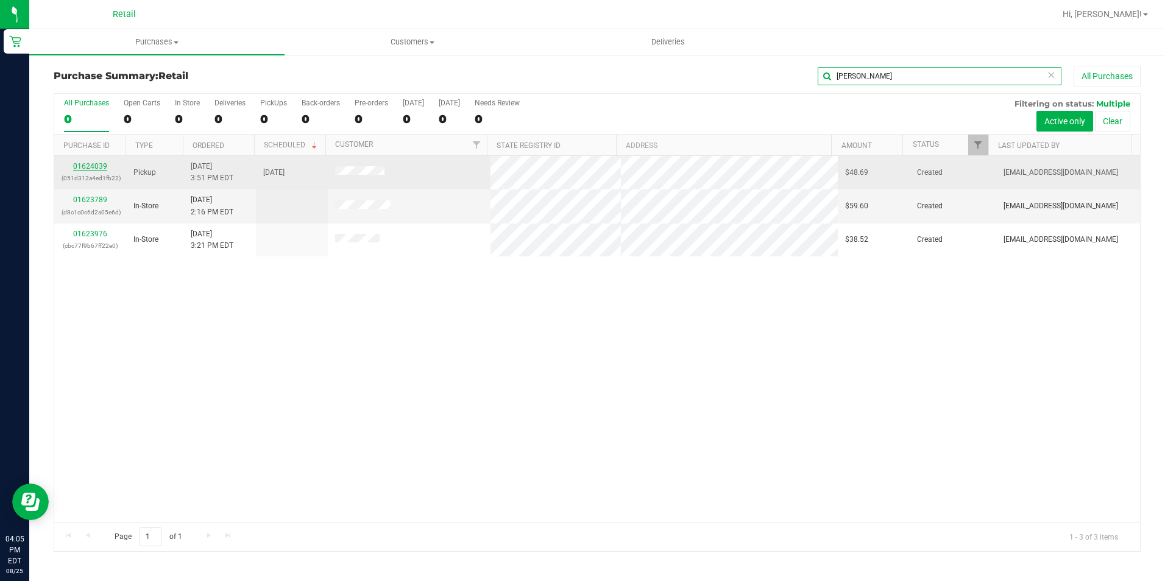
type input "daniel"
click at [97, 166] on link "01624039" at bounding box center [90, 166] width 34 height 9
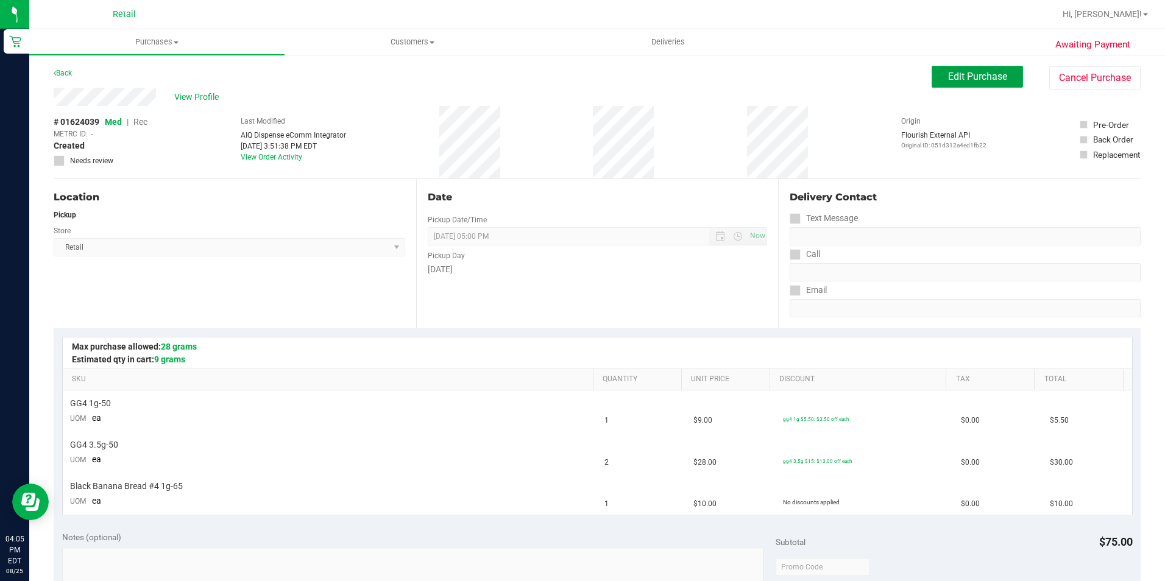
click at [980, 82] on span "Edit Purchase" at bounding box center [977, 77] width 59 height 12
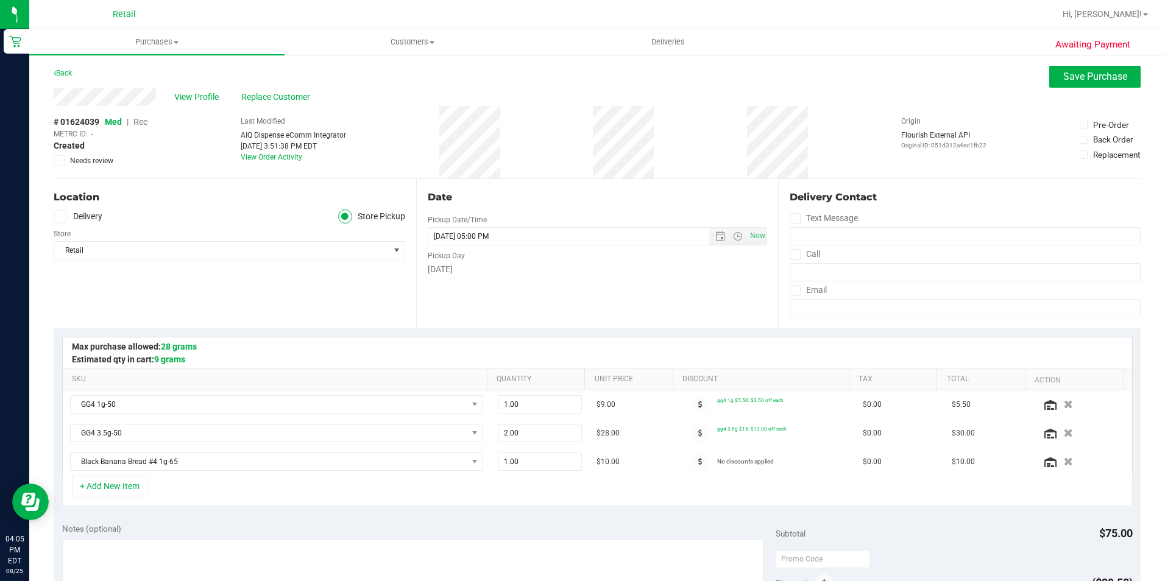
click at [141, 121] on span "Rec" at bounding box center [140, 122] width 14 height 10
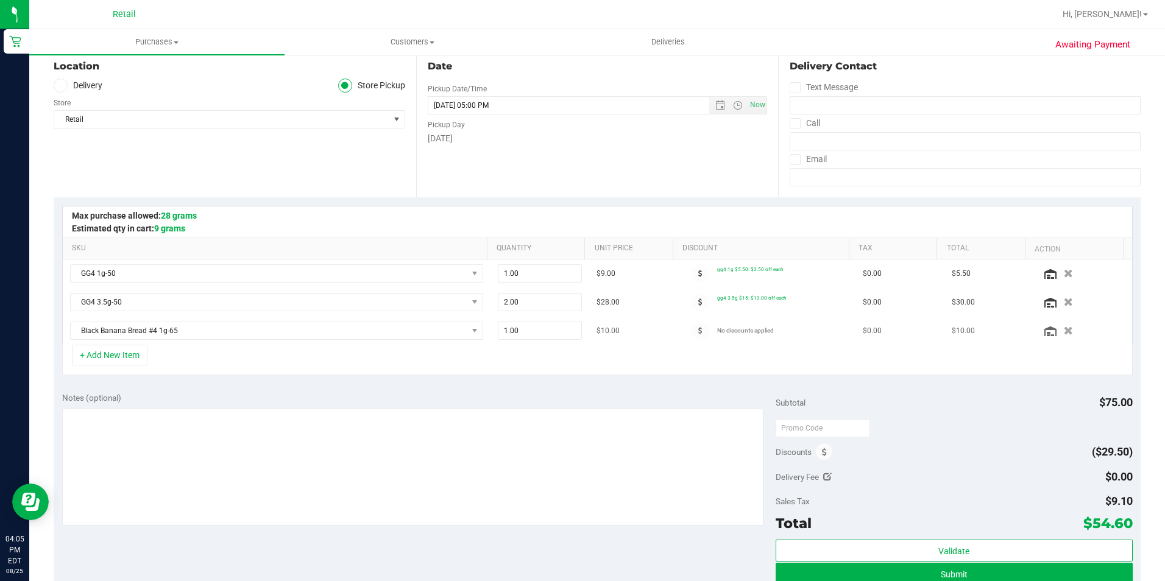
scroll to position [183, 0]
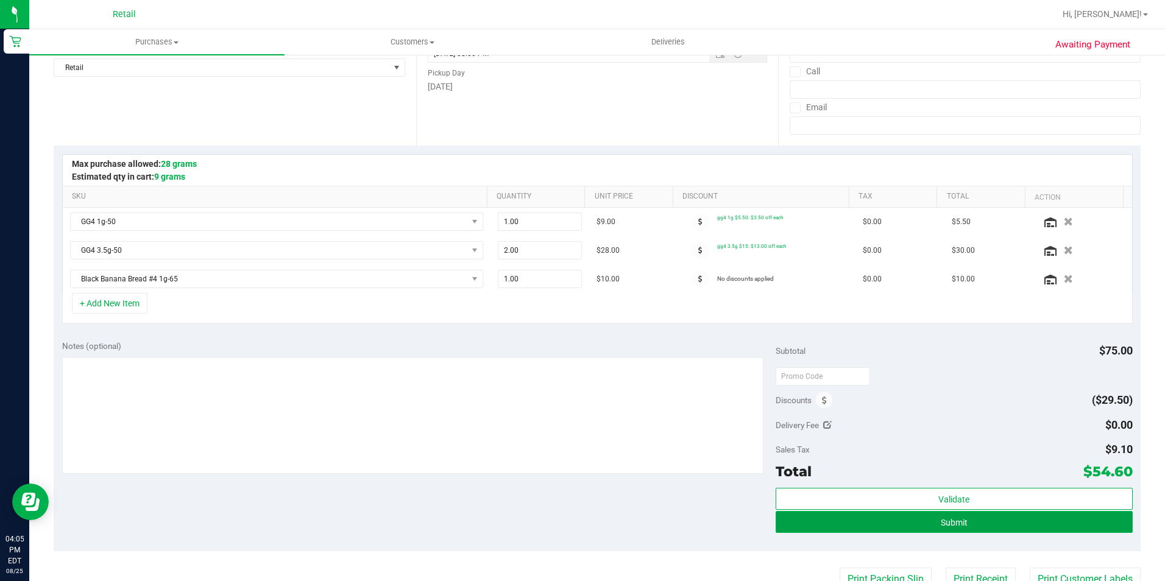
click at [951, 523] on span "Submit" at bounding box center [954, 523] width 27 height 10
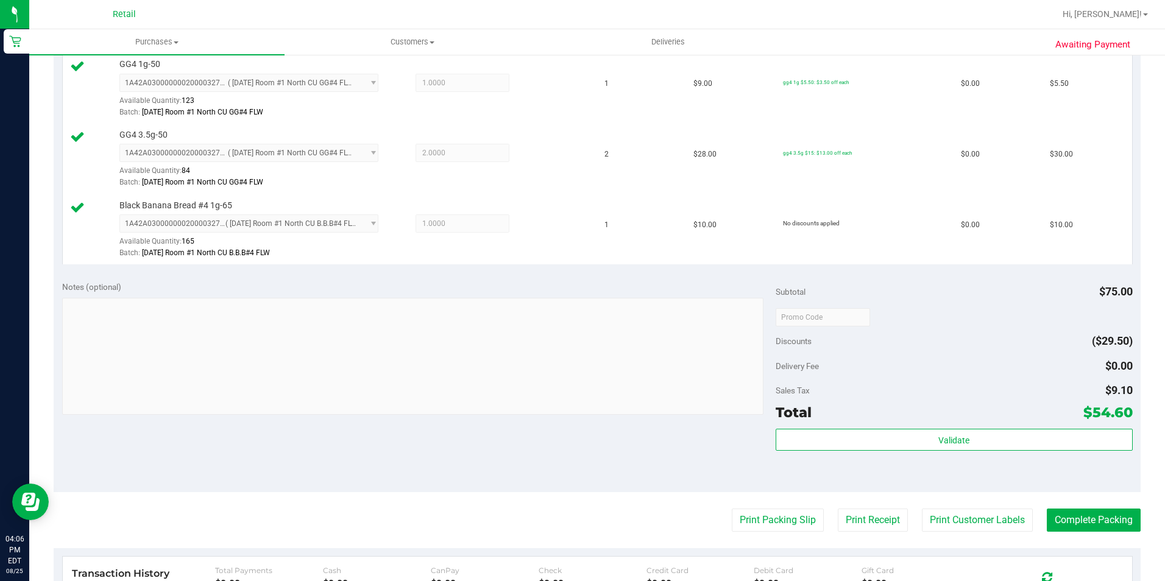
scroll to position [426, 0]
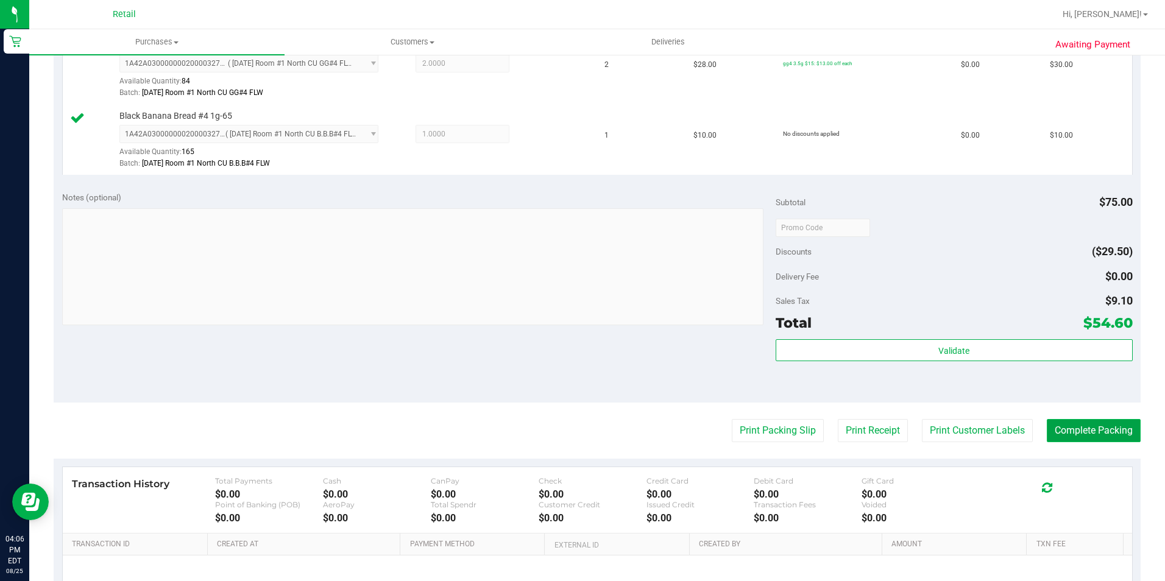
click at [1055, 439] on button "Complete Packing" at bounding box center [1094, 430] width 94 height 23
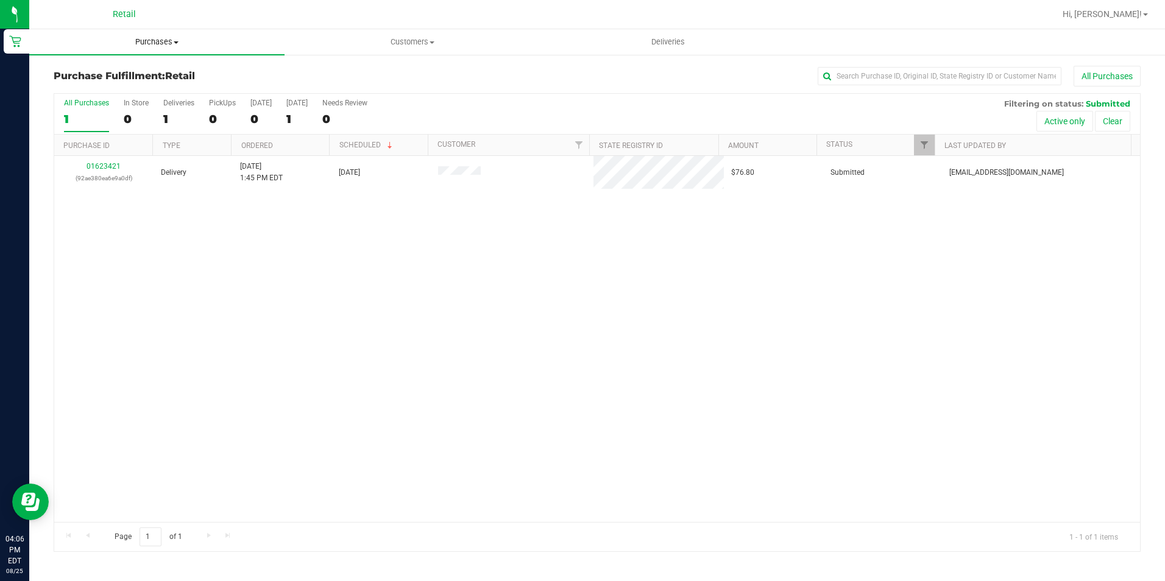
click at [179, 40] on span "Purchases" at bounding box center [156, 42] width 255 height 11
click at [151, 72] on span "Summary of purchases" at bounding box center [91, 73] width 125 height 10
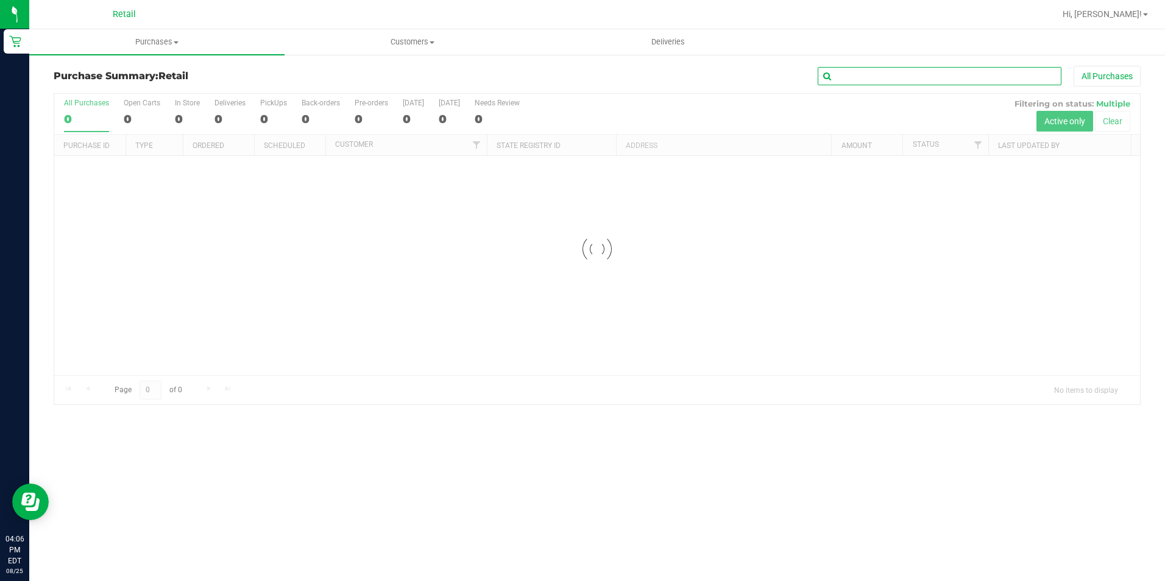
click at [861, 79] on input "text" at bounding box center [940, 76] width 244 height 18
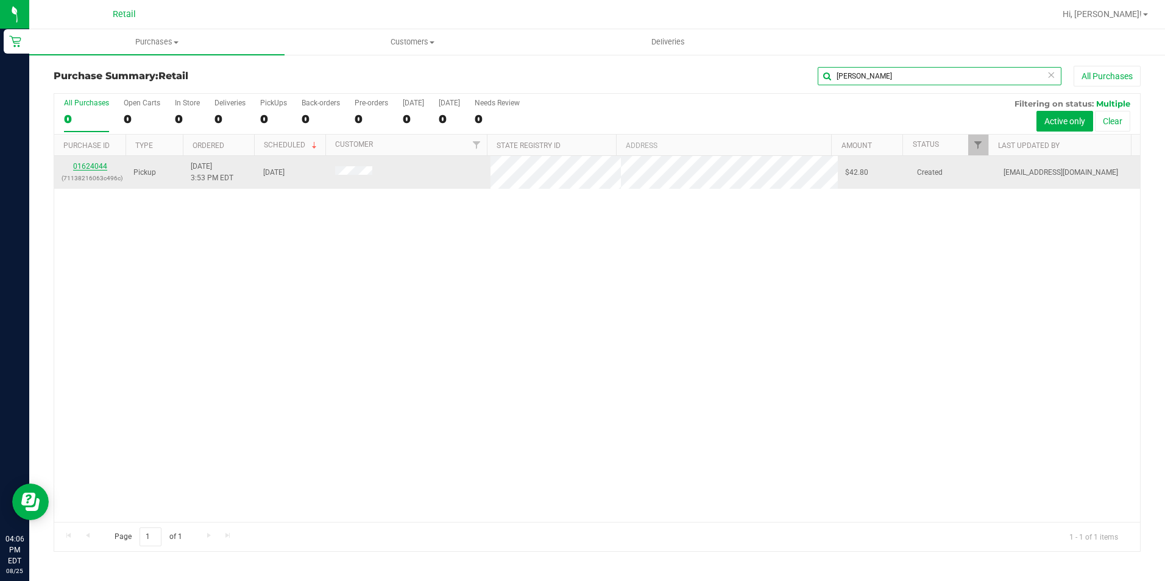
type input "oliver"
click at [85, 163] on link "01624044" at bounding box center [90, 166] width 34 height 9
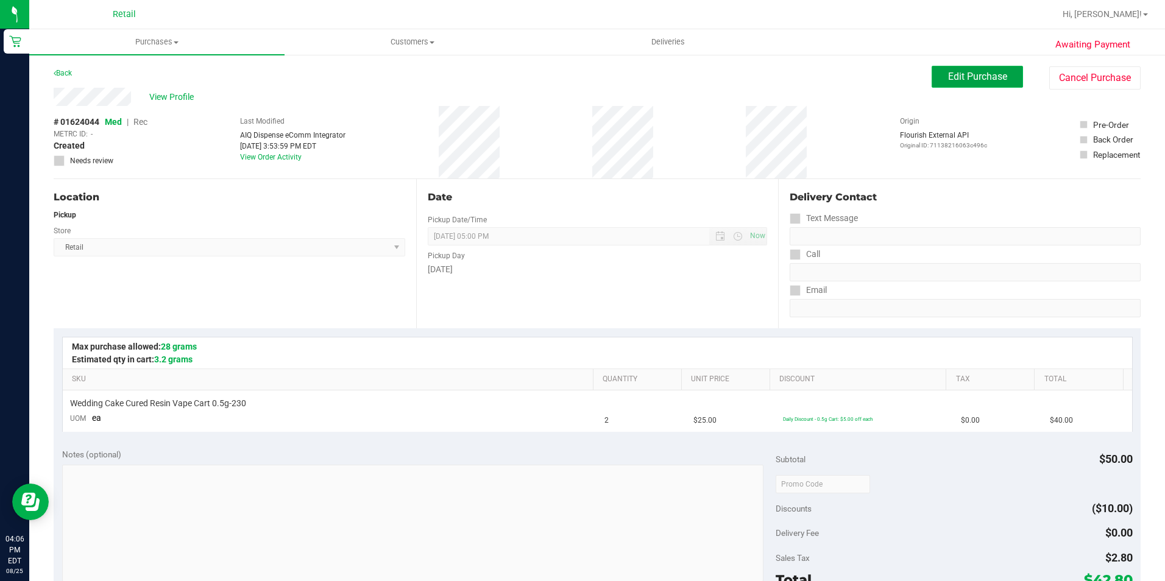
click at [999, 74] on button "Edit Purchase" at bounding box center [976, 77] width 91 height 22
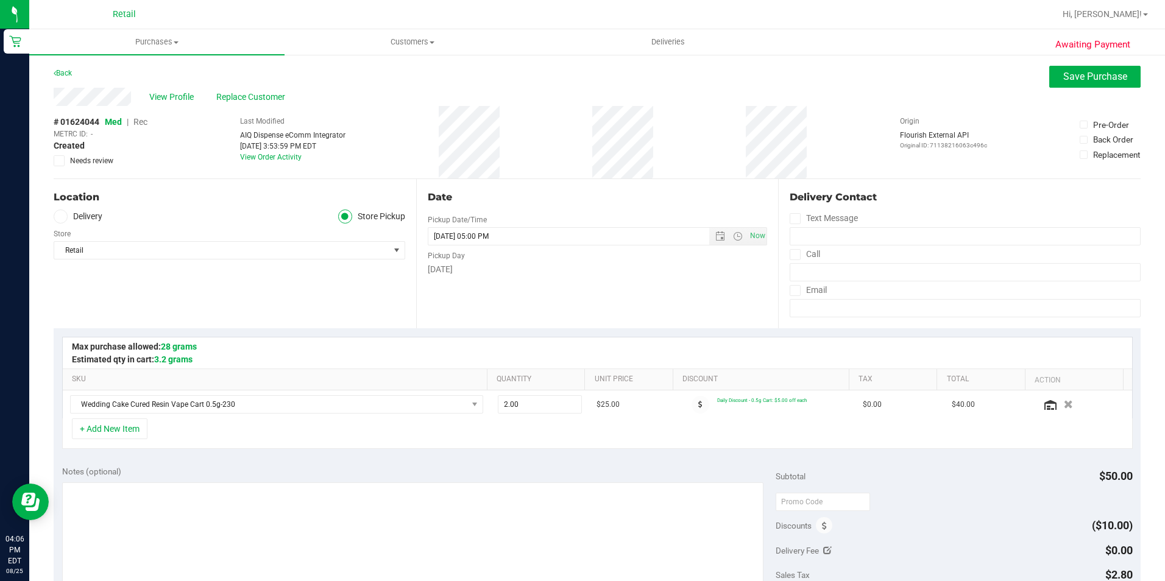
click at [140, 120] on span "Rec" at bounding box center [140, 122] width 14 height 10
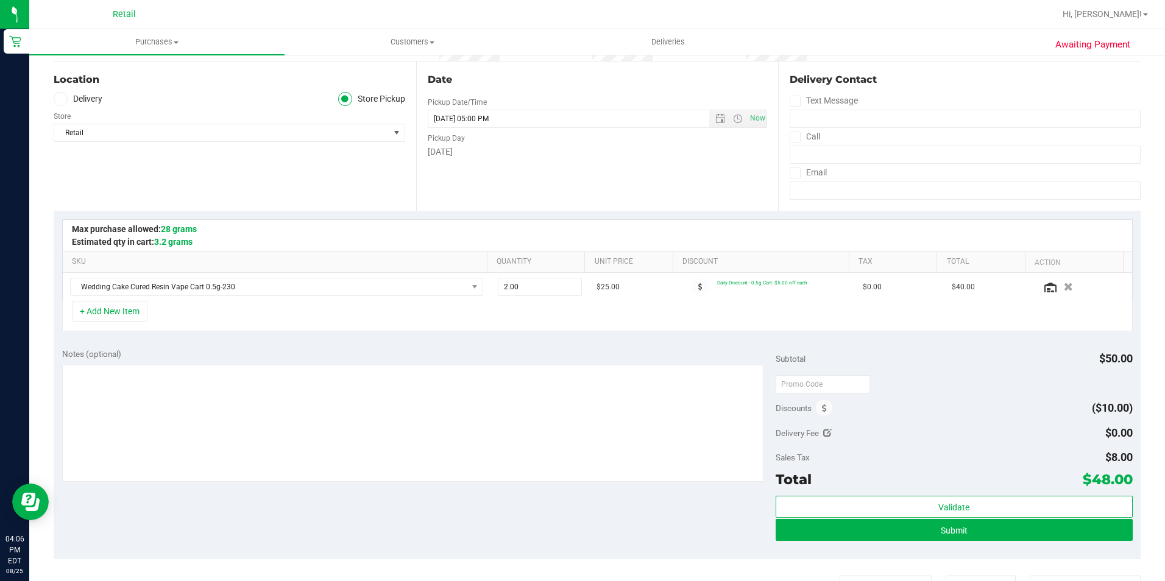
scroll to position [122, 0]
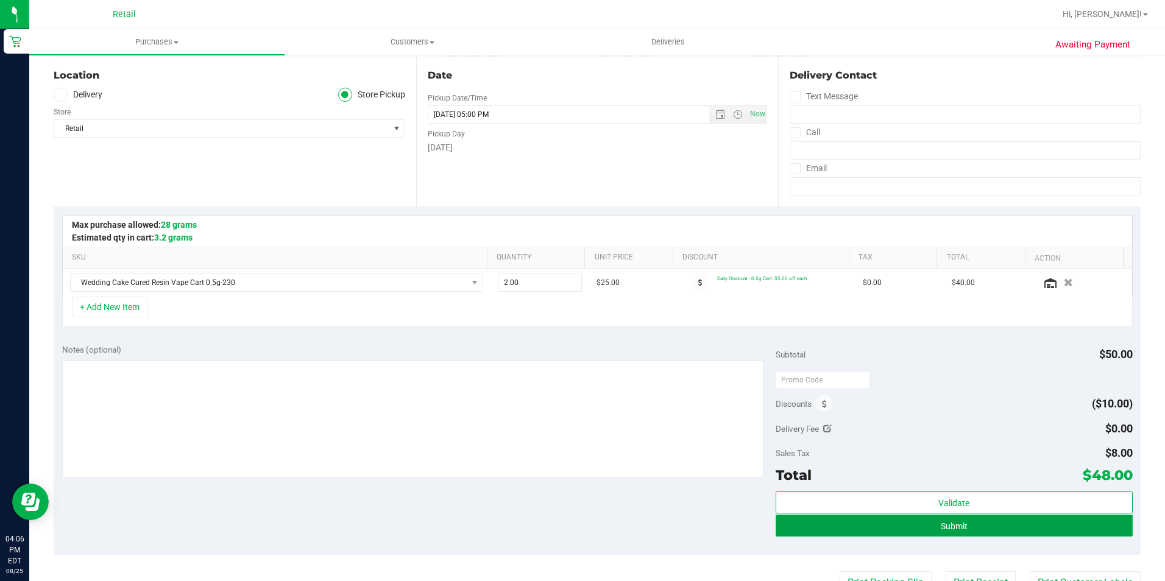
click at [903, 524] on button "Submit" at bounding box center [954, 526] width 357 height 22
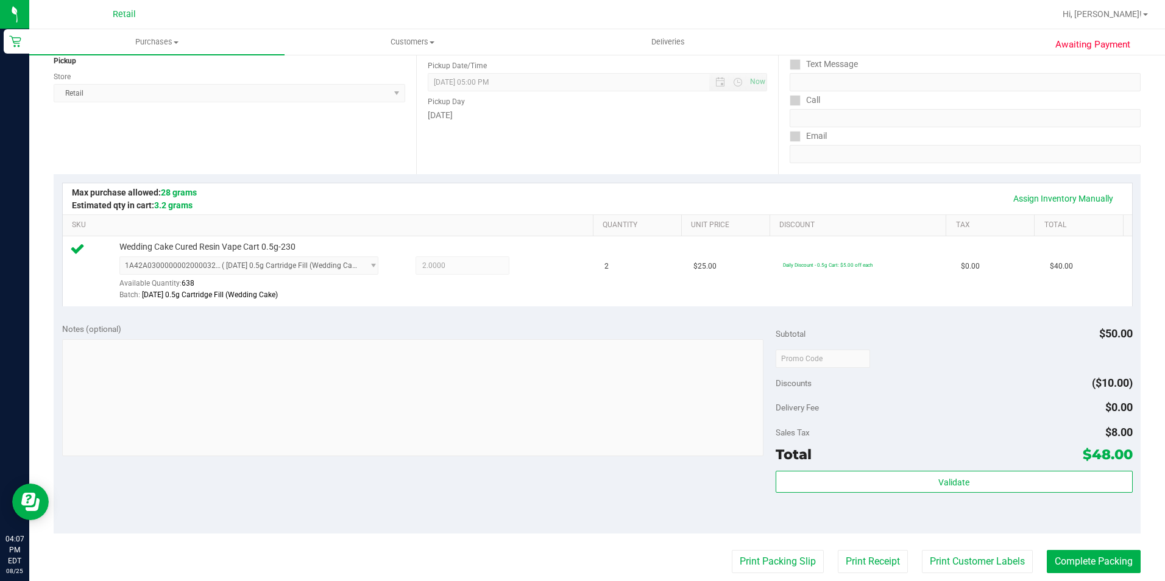
scroll to position [183, 0]
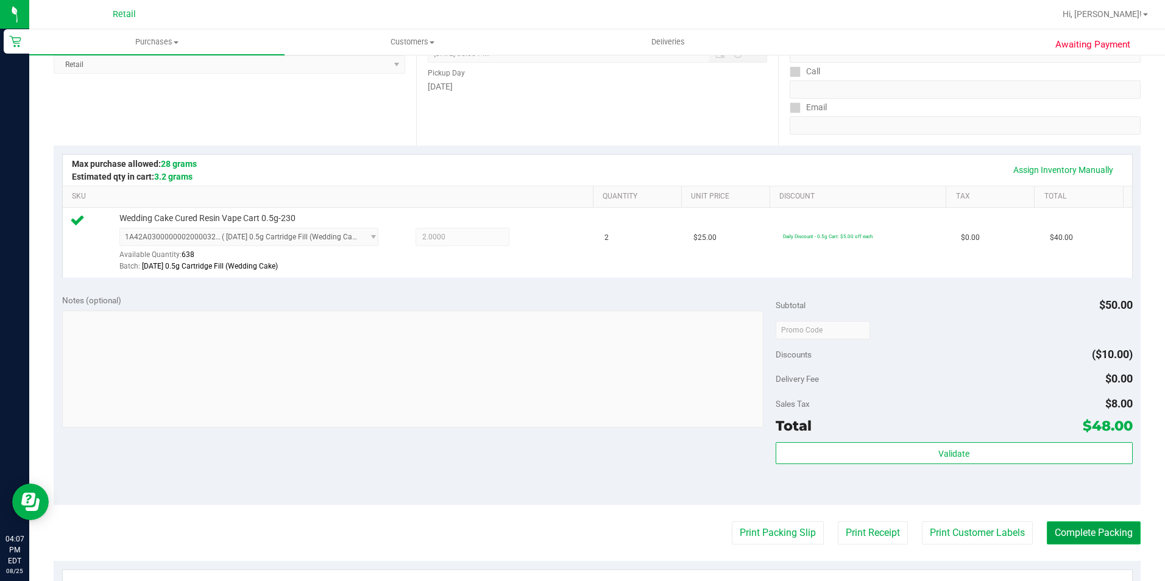
click at [1084, 523] on button "Complete Packing" at bounding box center [1094, 532] width 94 height 23
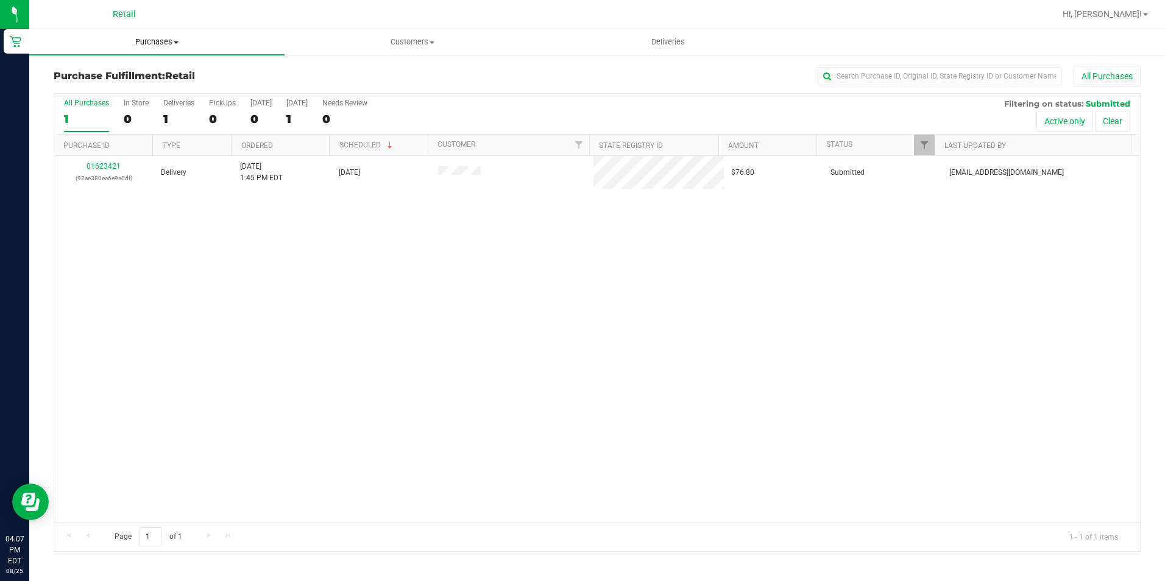
drag, startPoint x: 157, startPoint y: 46, endPoint x: 157, endPoint y: 63, distance: 16.5
click at [157, 46] on span "Purchases" at bounding box center [156, 42] width 255 height 11
click at [160, 80] on li "Summary of purchases" at bounding box center [156, 73] width 255 height 15
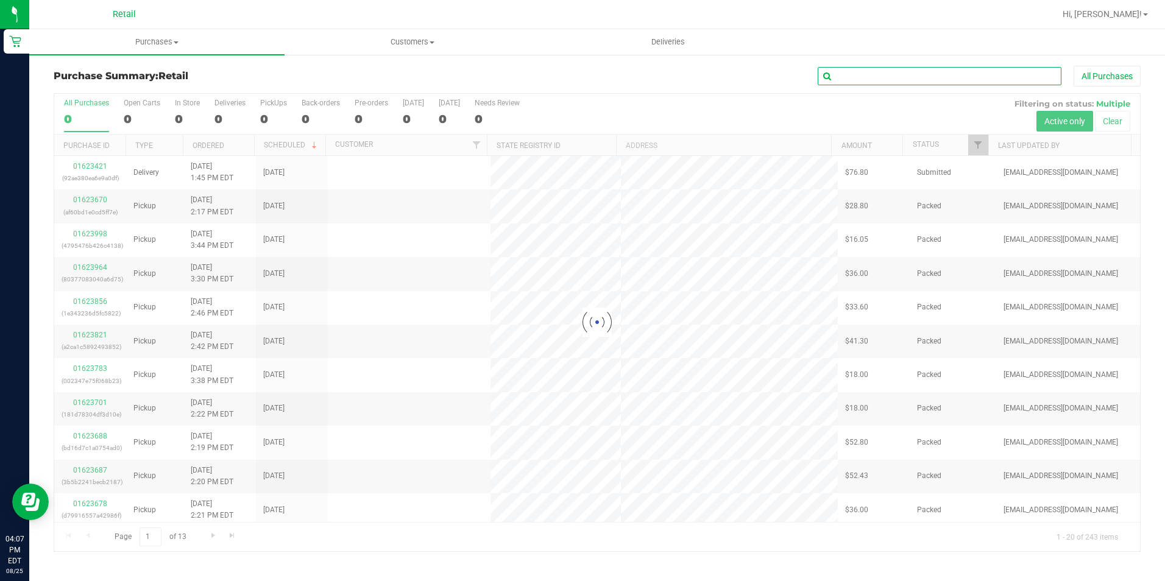
click at [897, 77] on input "text" at bounding box center [940, 76] width 244 height 18
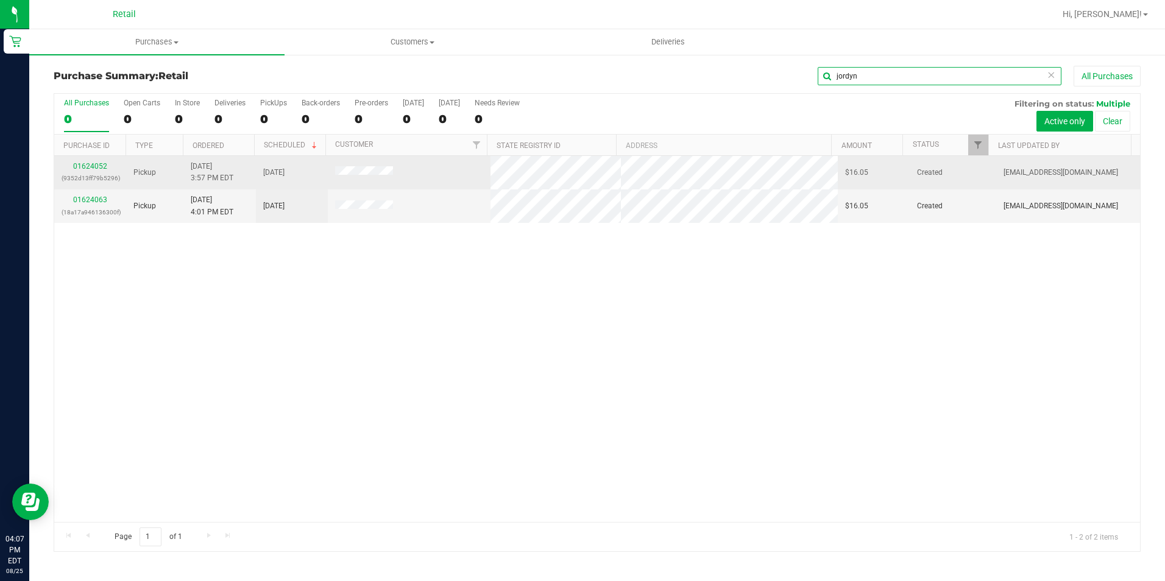
type input "jordyn"
click at [96, 160] on td "01624052 (9352d13ff79b5296)" at bounding box center [90, 173] width 72 height 34
click at [94, 166] on link "01624052" at bounding box center [90, 166] width 34 height 9
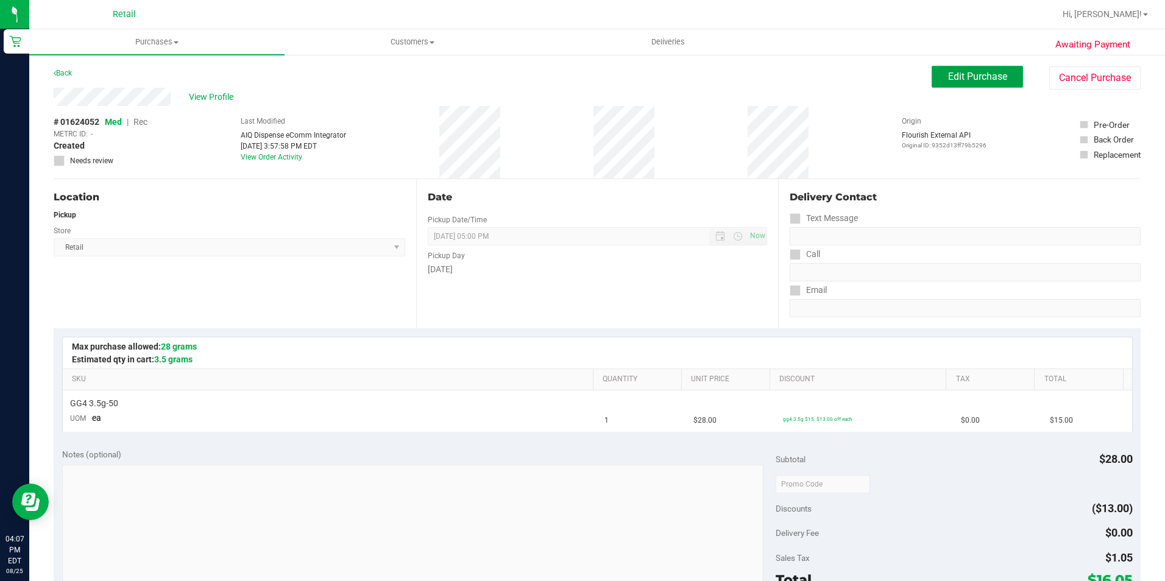
click at [994, 74] on span "Edit Purchase" at bounding box center [977, 77] width 59 height 12
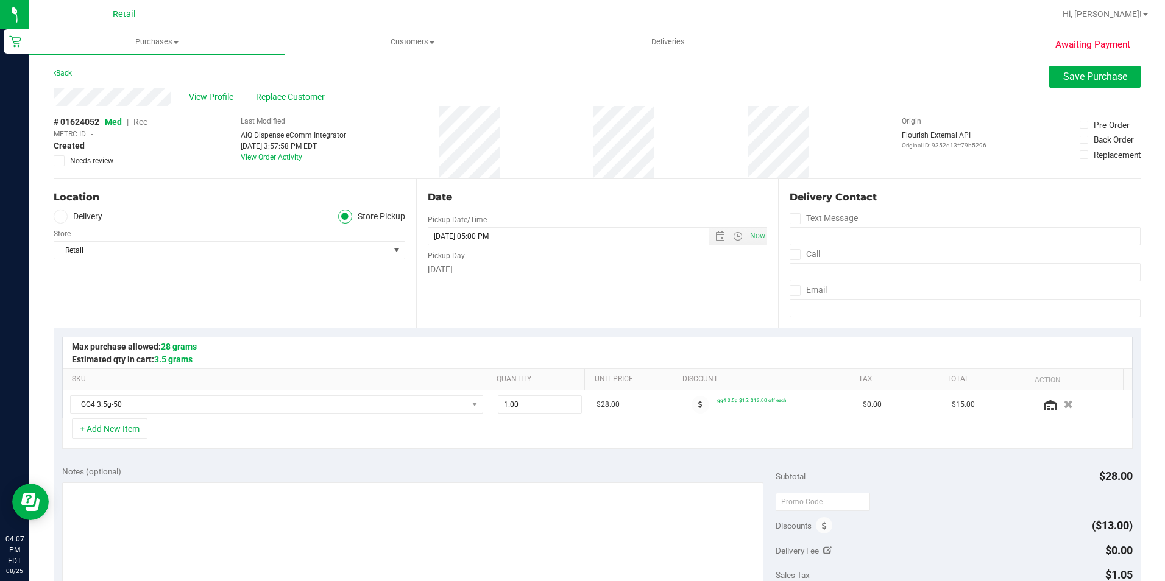
click at [143, 121] on span "Rec" at bounding box center [140, 122] width 14 height 10
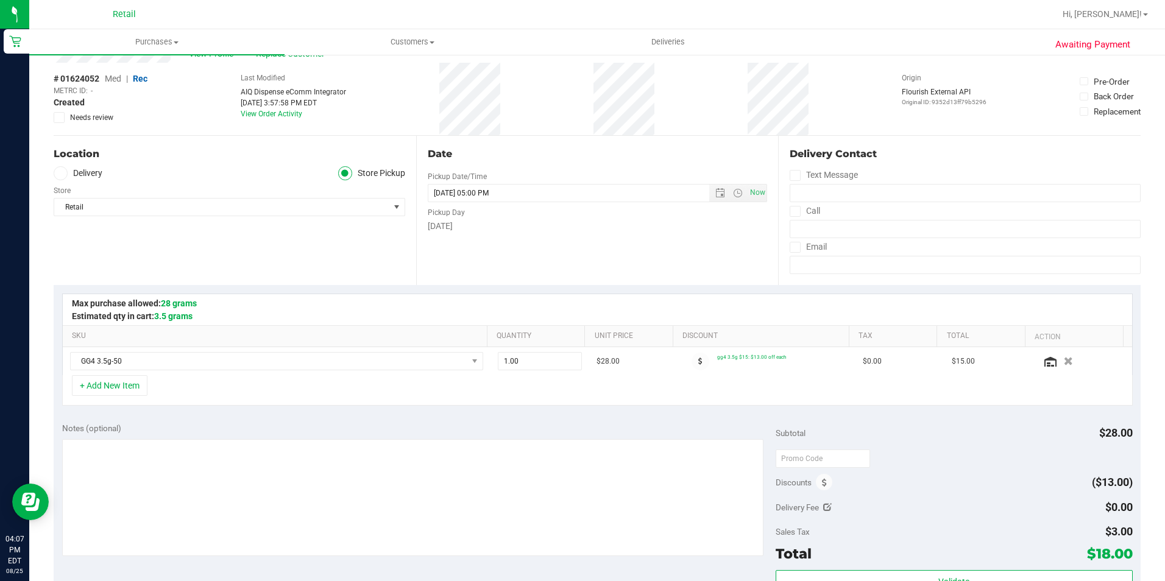
scroll to position [122, 0]
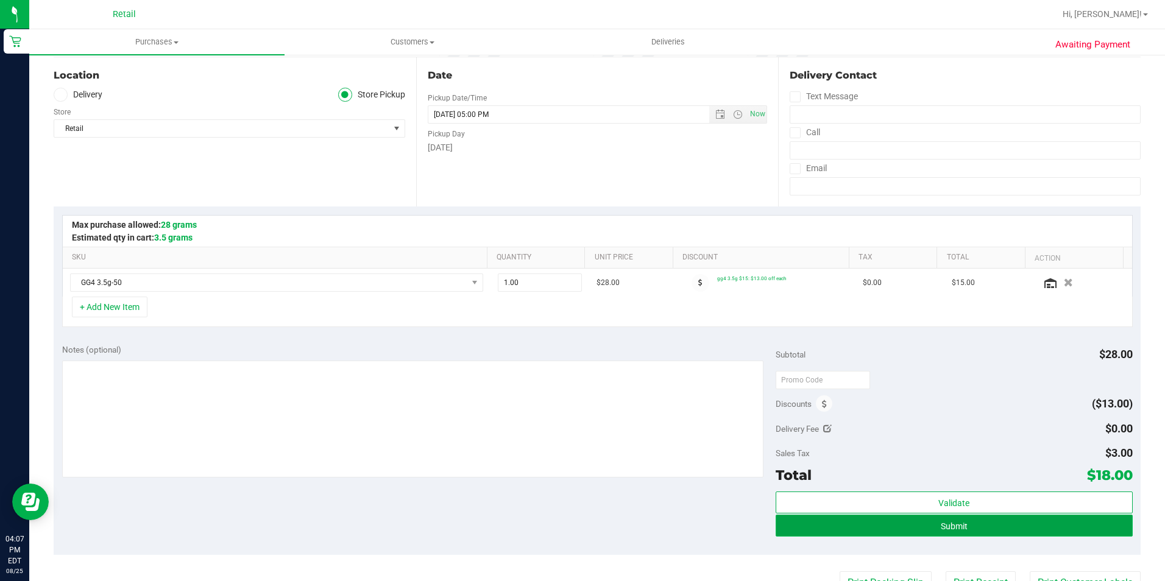
click at [1001, 530] on button "Submit" at bounding box center [954, 526] width 357 height 22
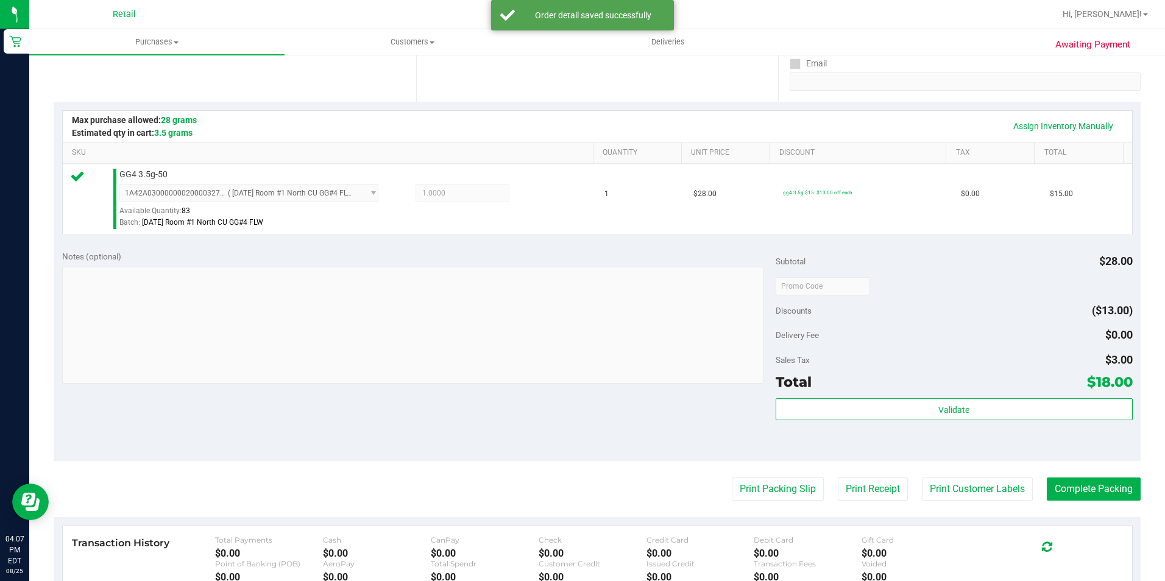
scroll to position [244, 0]
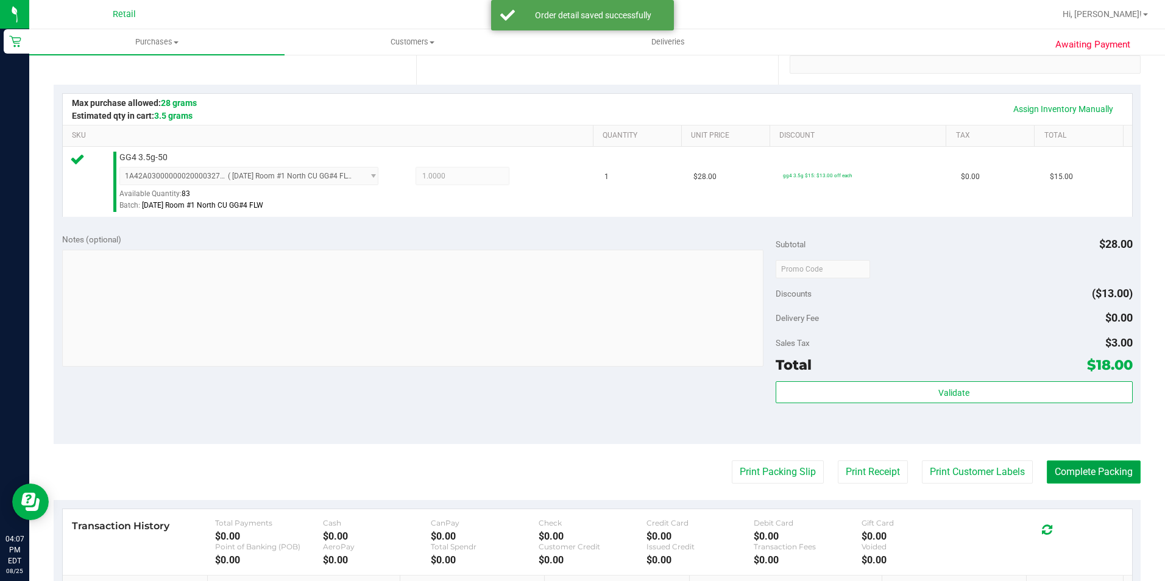
click at [1119, 464] on button "Complete Packing" at bounding box center [1094, 472] width 94 height 23
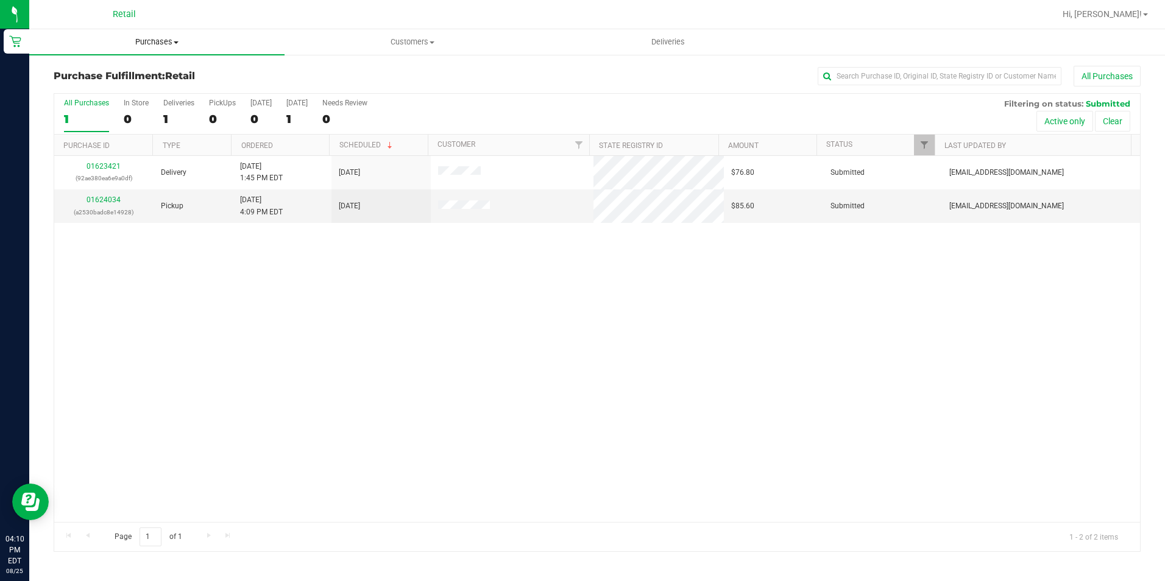
click at [180, 45] on span "Purchases" at bounding box center [156, 42] width 255 height 11
click at [175, 68] on li "Summary of purchases" at bounding box center [156, 73] width 255 height 15
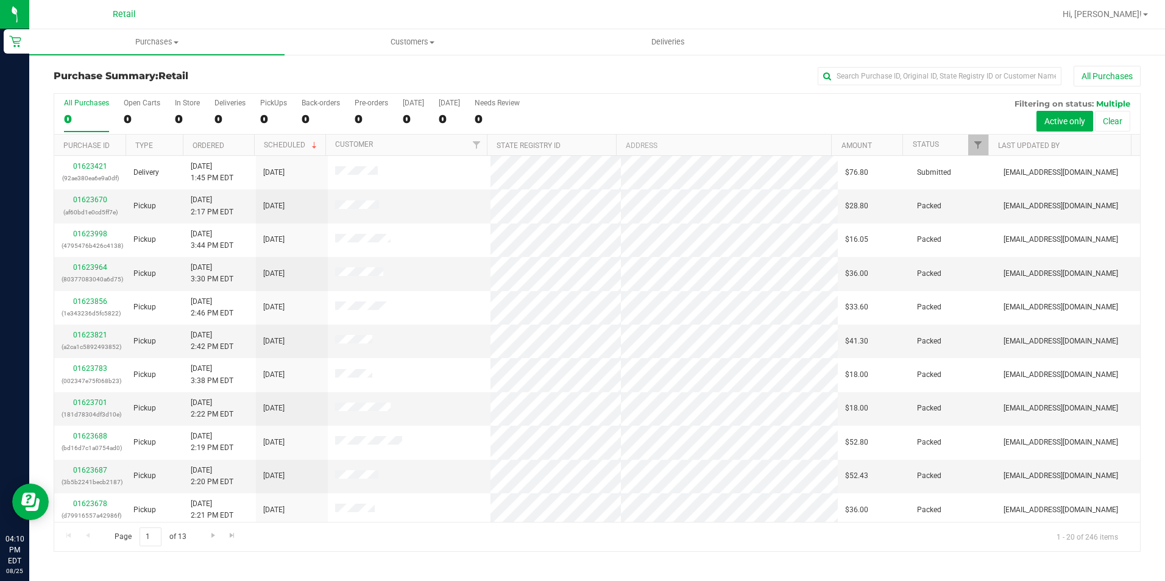
click at [961, 66] on div "All Purchases" at bounding box center [778, 76] width 724 height 21
click at [852, 77] on input "text" at bounding box center [940, 76] width 244 height 18
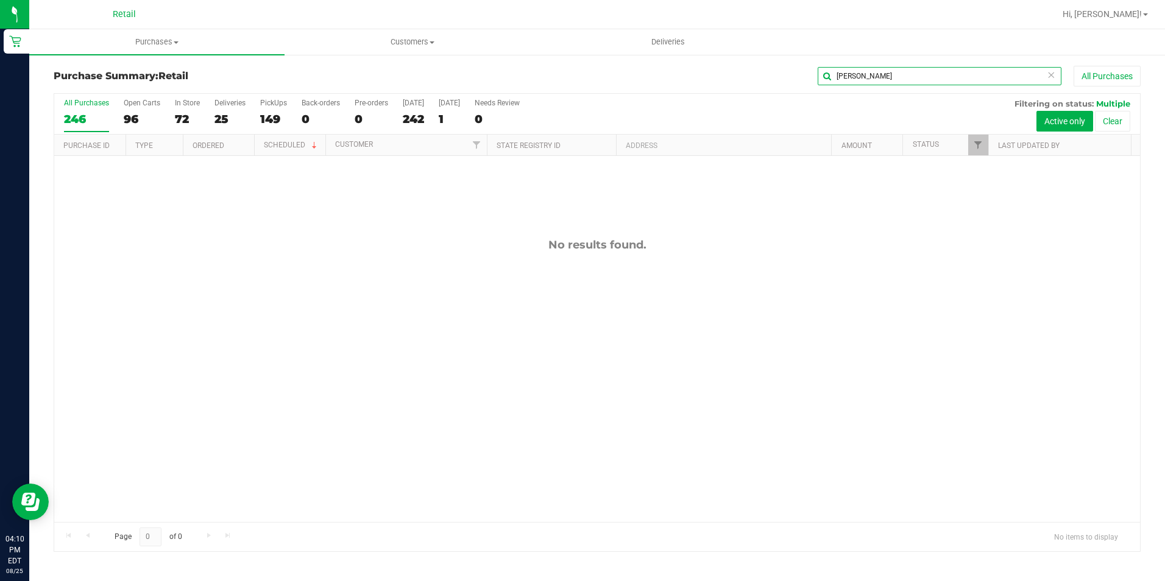
type input "dias"
